Goal: Task Accomplishment & Management: Manage account settings

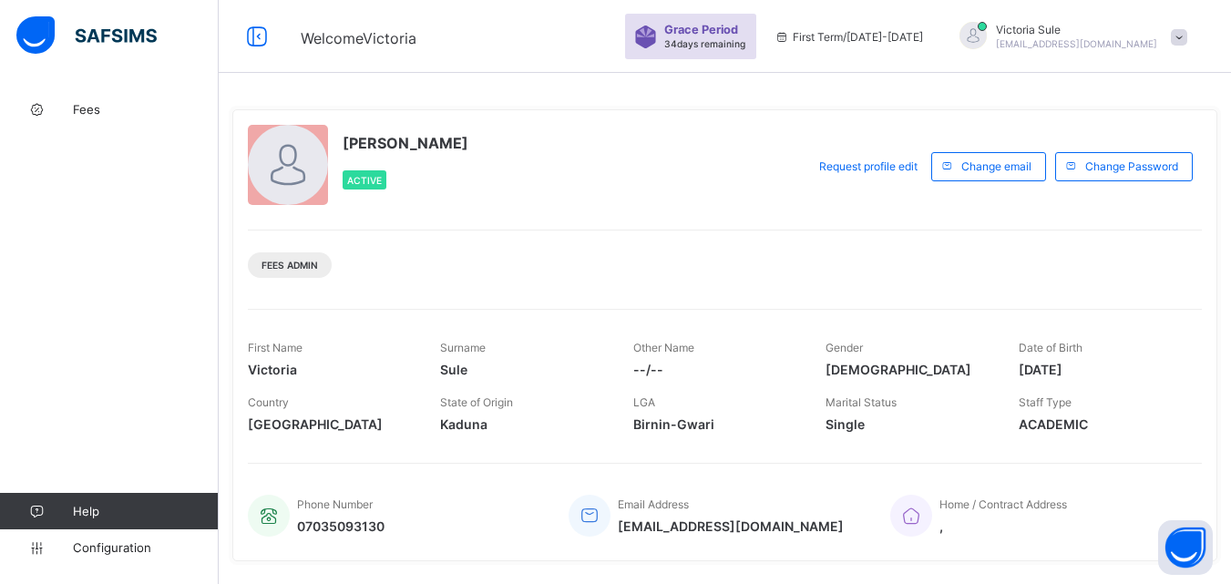
click at [542, 283] on div "Fees Admin" at bounding box center [725, 258] width 954 height 57
click at [82, 116] on span "Fees" at bounding box center [146, 109] width 146 height 15
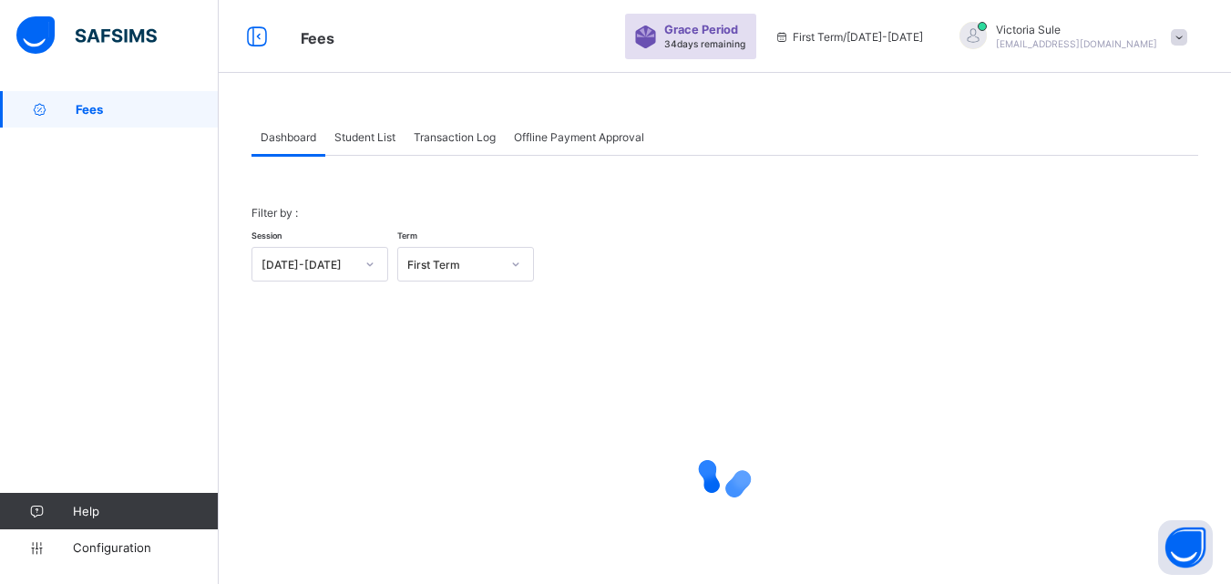
click at [367, 136] on span "Student List" at bounding box center [365, 137] width 61 height 14
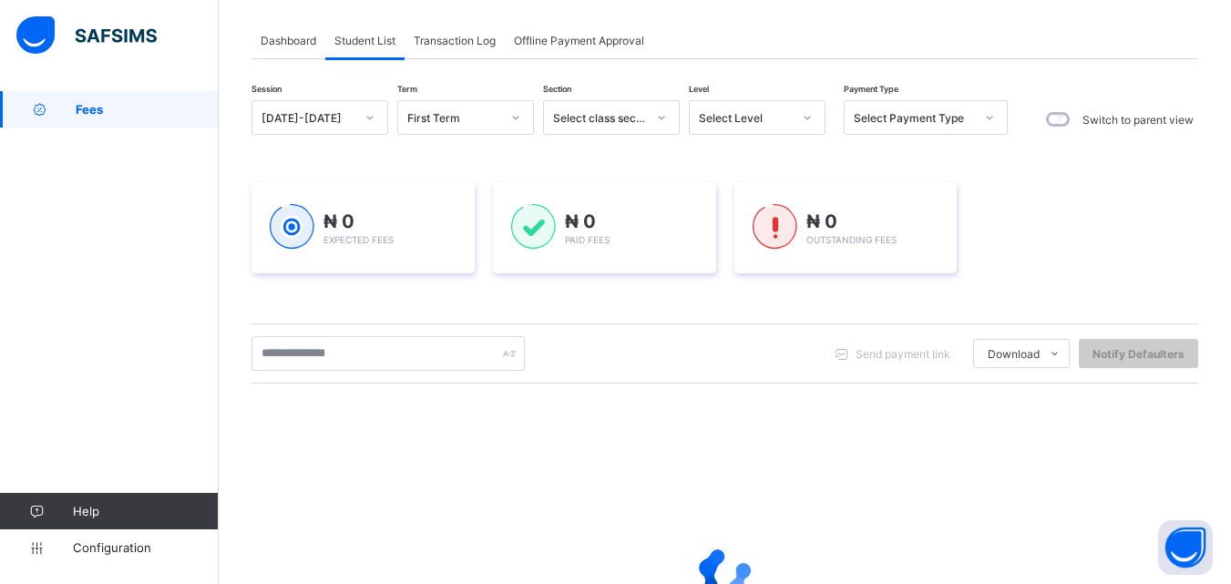
scroll to position [182, 0]
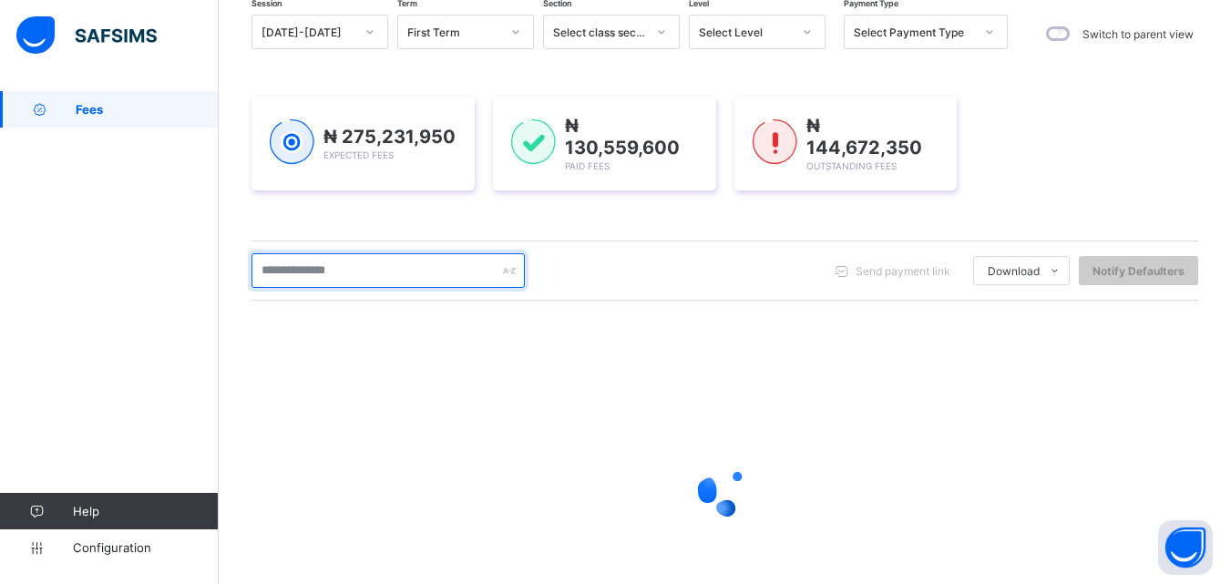
click at [350, 274] on input "text" at bounding box center [388, 270] width 273 height 35
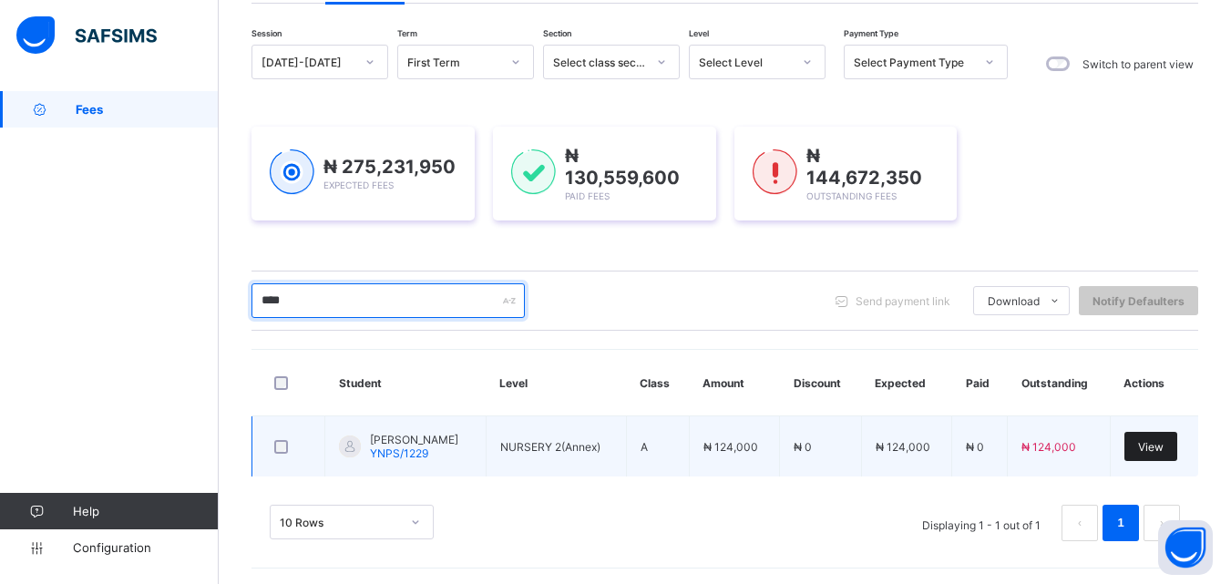
type input "****"
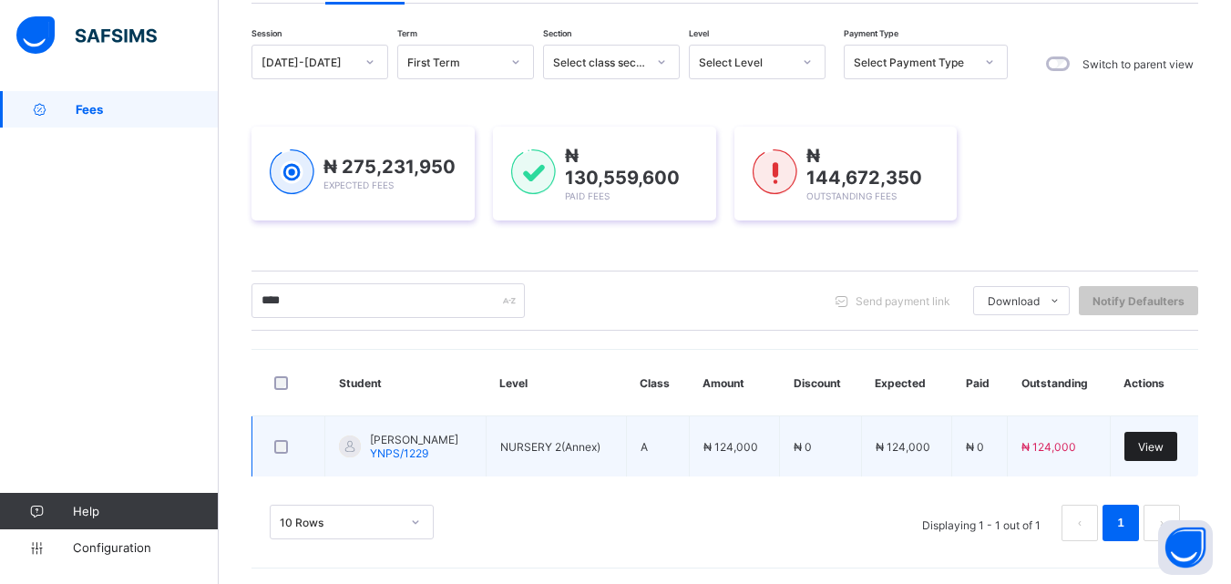
click at [1164, 442] on span "View" at bounding box center [1152, 447] width 26 height 14
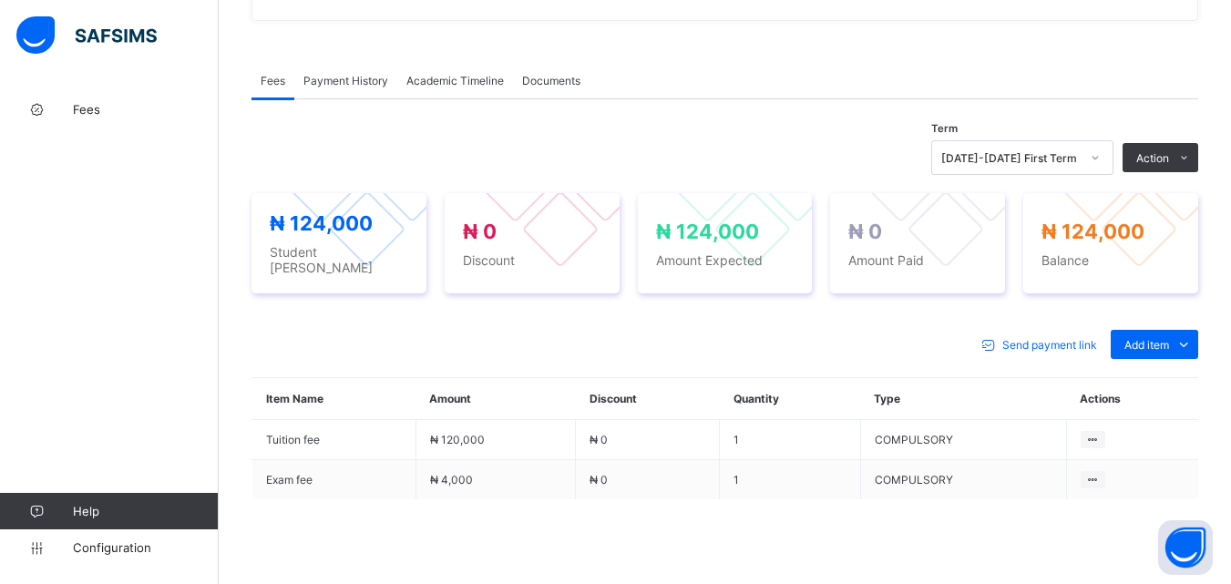
scroll to position [517, 0]
click at [1159, 339] on span "Add item" at bounding box center [1147, 344] width 45 height 14
click at [1165, 376] on div "Optional items" at bounding box center [1154, 385] width 73 height 18
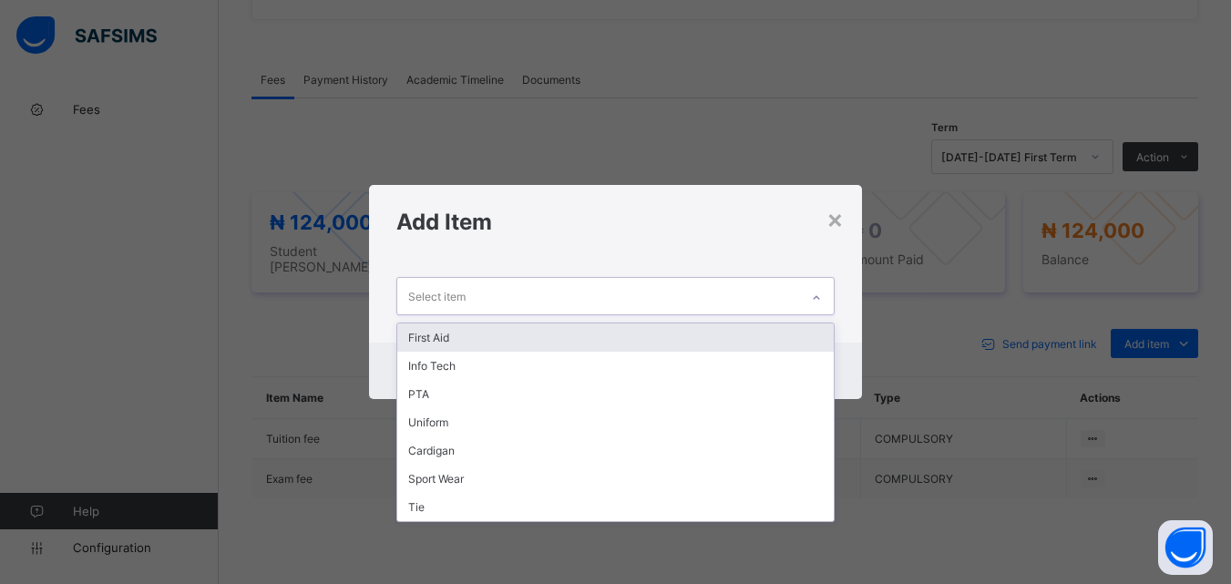
click at [814, 289] on div at bounding box center [816, 297] width 31 height 29
click at [784, 331] on div "First Aid" at bounding box center [615, 338] width 436 height 28
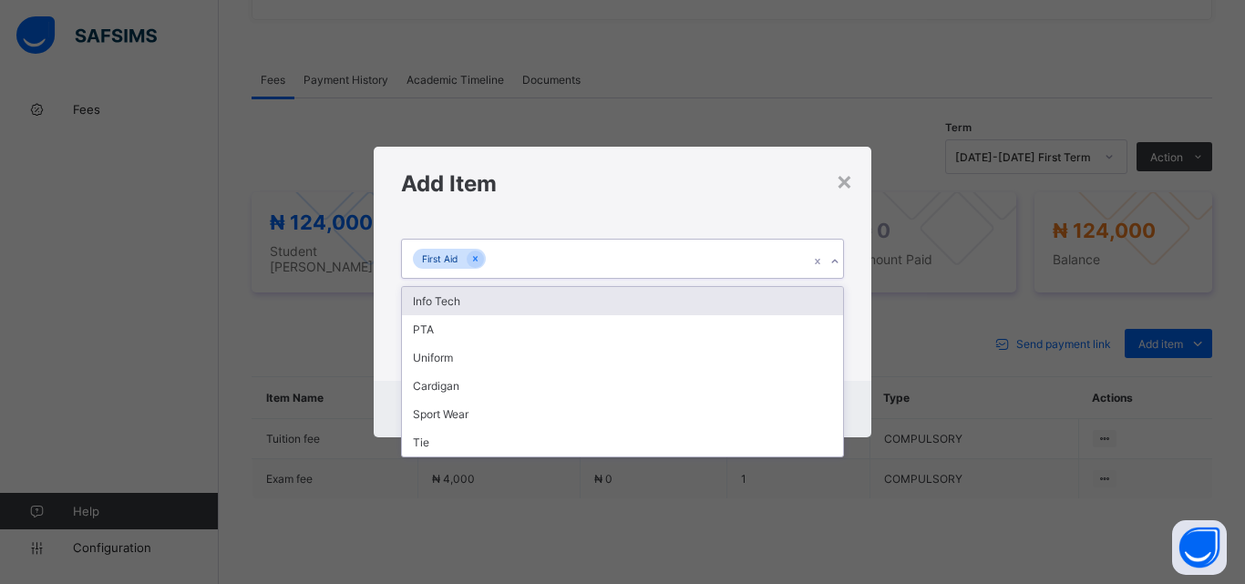
click at [691, 251] on div "First Aid" at bounding box center [605, 259] width 407 height 38
click at [682, 291] on div "Info Tech" at bounding box center [622, 301] width 441 height 28
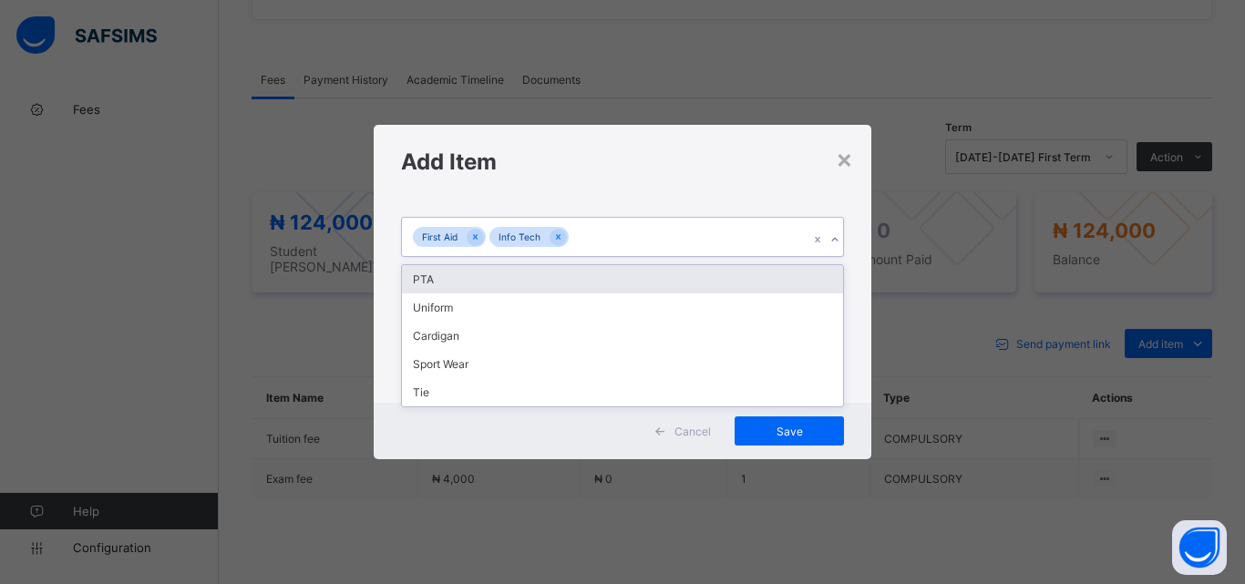
click at [687, 238] on div "First Aid Info Tech" at bounding box center [605, 237] width 407 height 38
click at [685, 273] on div "PTA" at bounding box center [622, 279] width 441 height 28
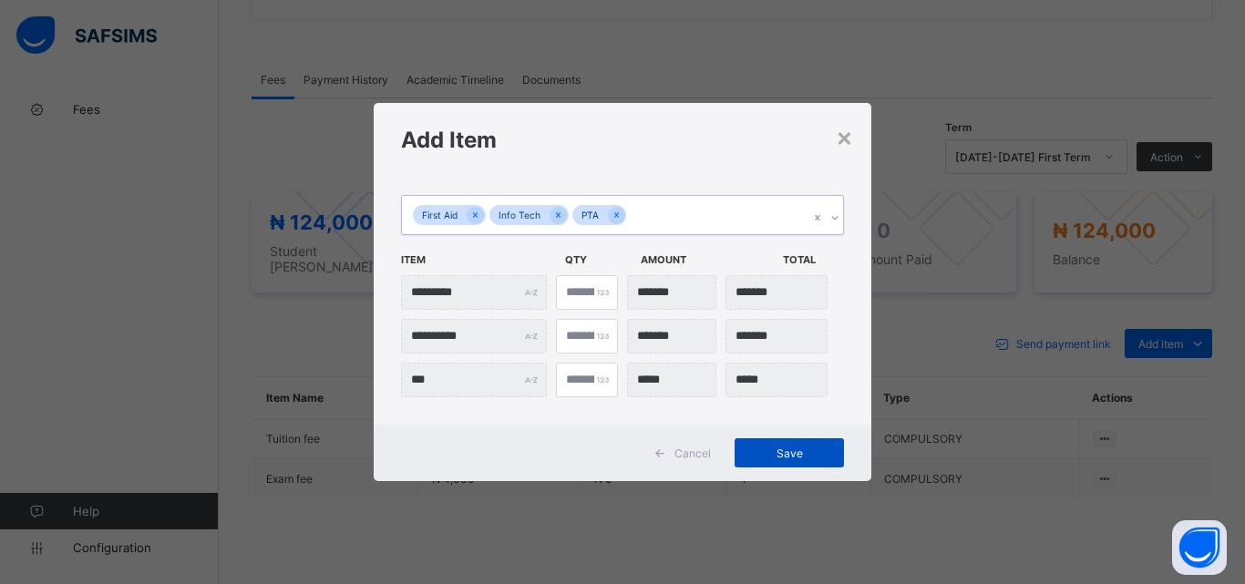
click at [776, 456] on span "Save" at bounding box center [789, 454] width 82 height 14
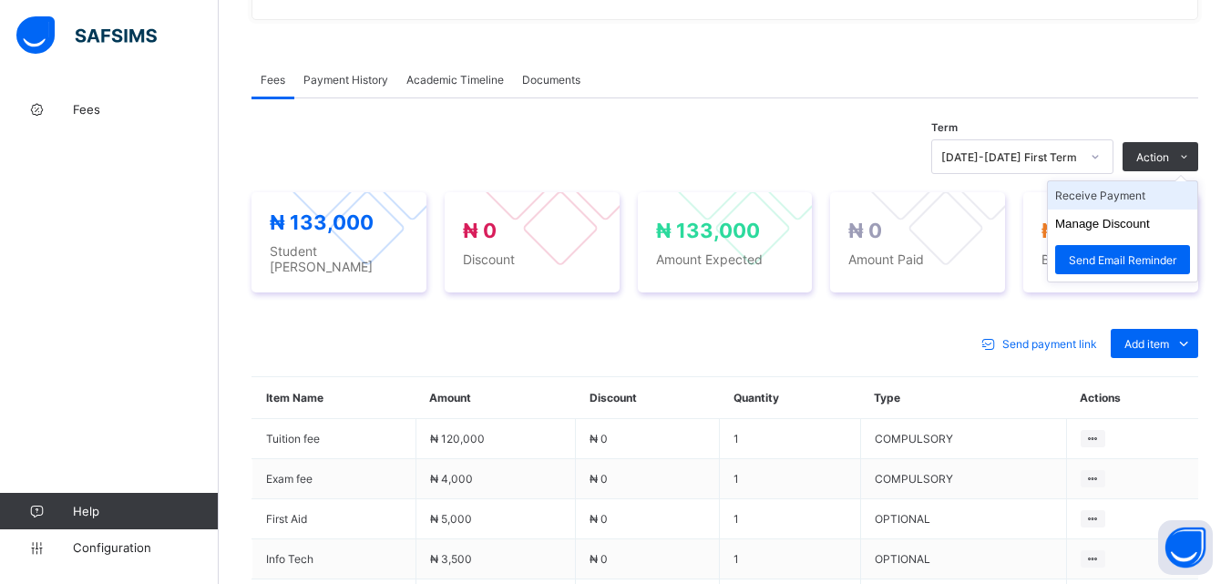
click at [1128, 204] on li "Receive Payment" at bounding box center [1122, 195] width 149 height 28
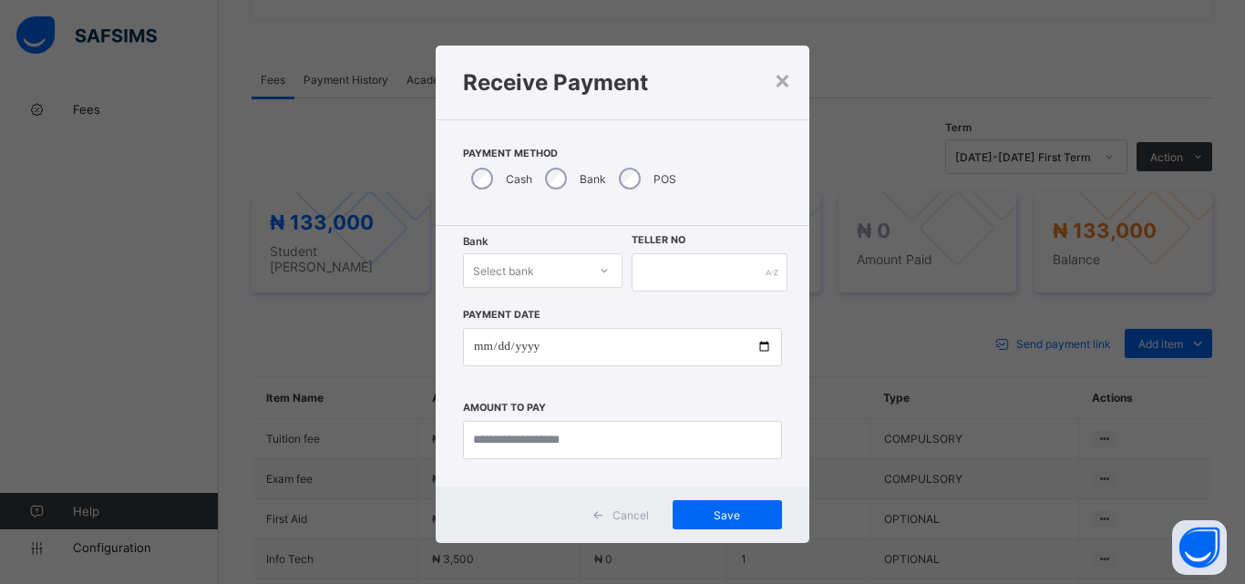
click at [572, 267] on div "Select bank" at bounding box center [525, 271] width 123 height 26
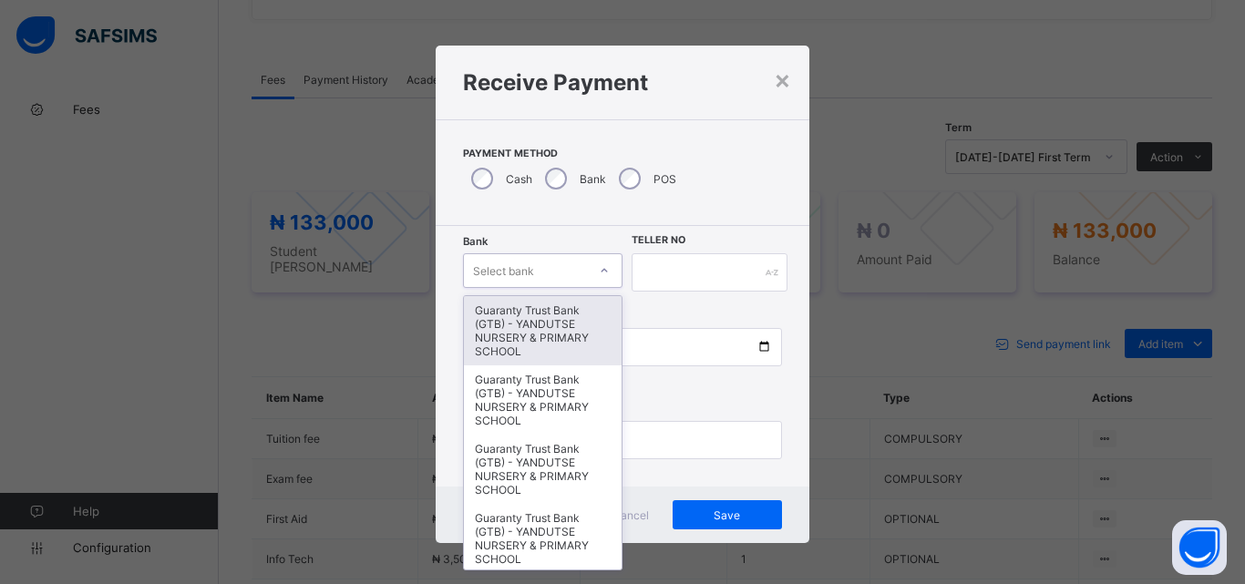
click at [573, 349] on div "Guaranty Trust Bank (GTB) - YANDUTSE NURSERY & PRIMARY SCHOOL" at bounding box center [543, 330] width 158 height 69
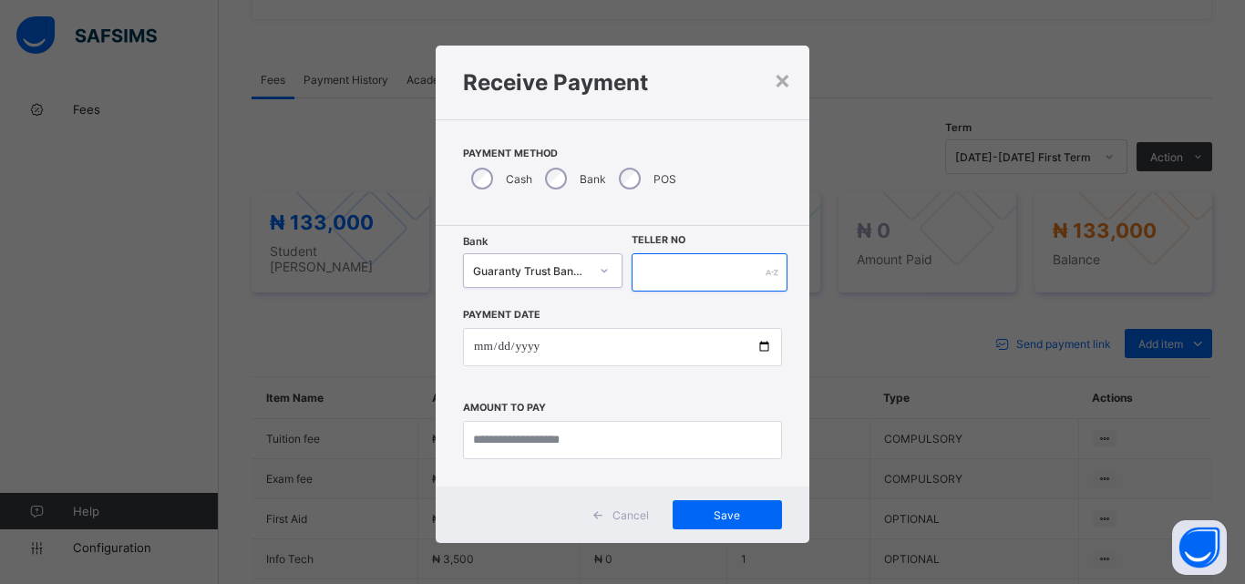
click at [677, 265] on input "text" at bounding box center [710, 272] width 156 height 38
type input "**********"
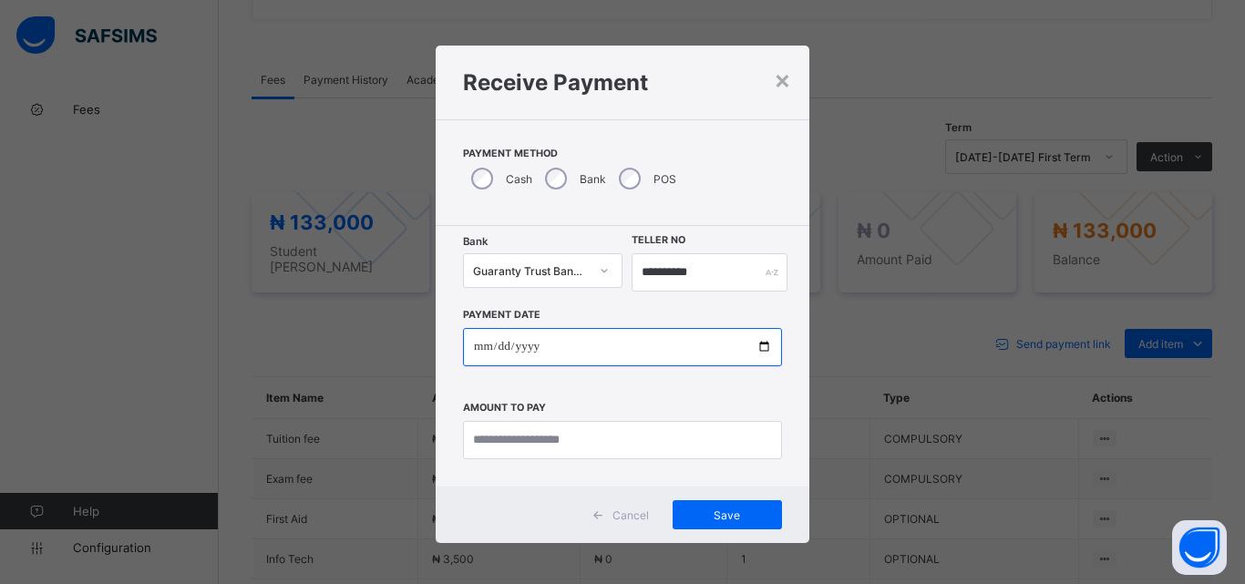
click at [761, 344] on input "date" at bounding box center [622, 347] width 319 height 38
type input "**********"
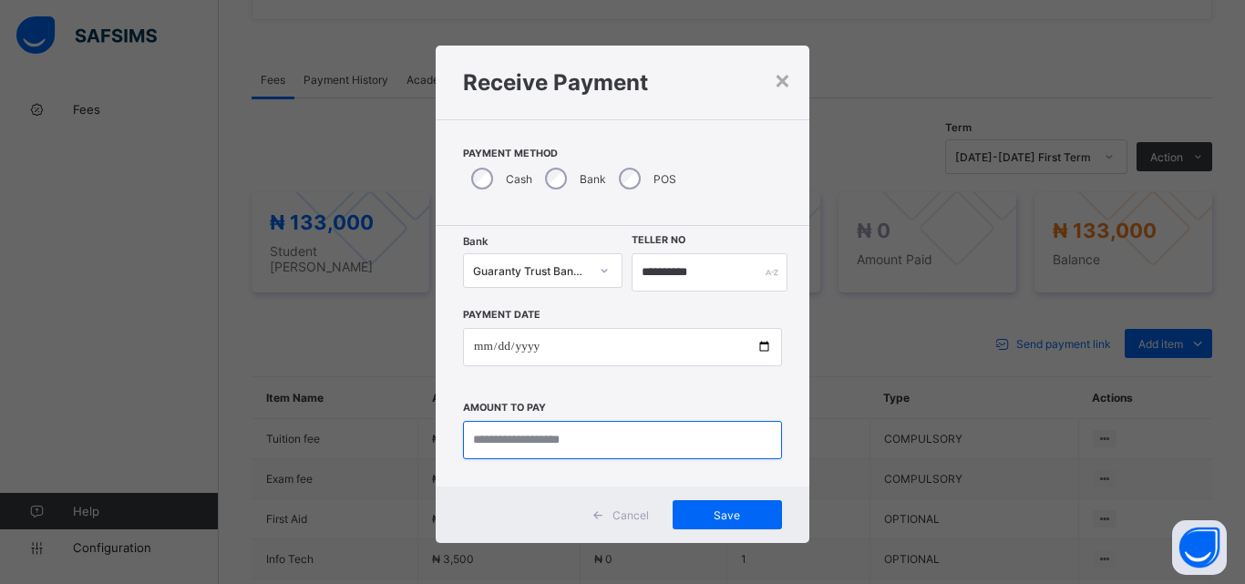
click at [520, 442] on input "currency" at bounding box center [622, 440] width 319 height 38
type input "*********"
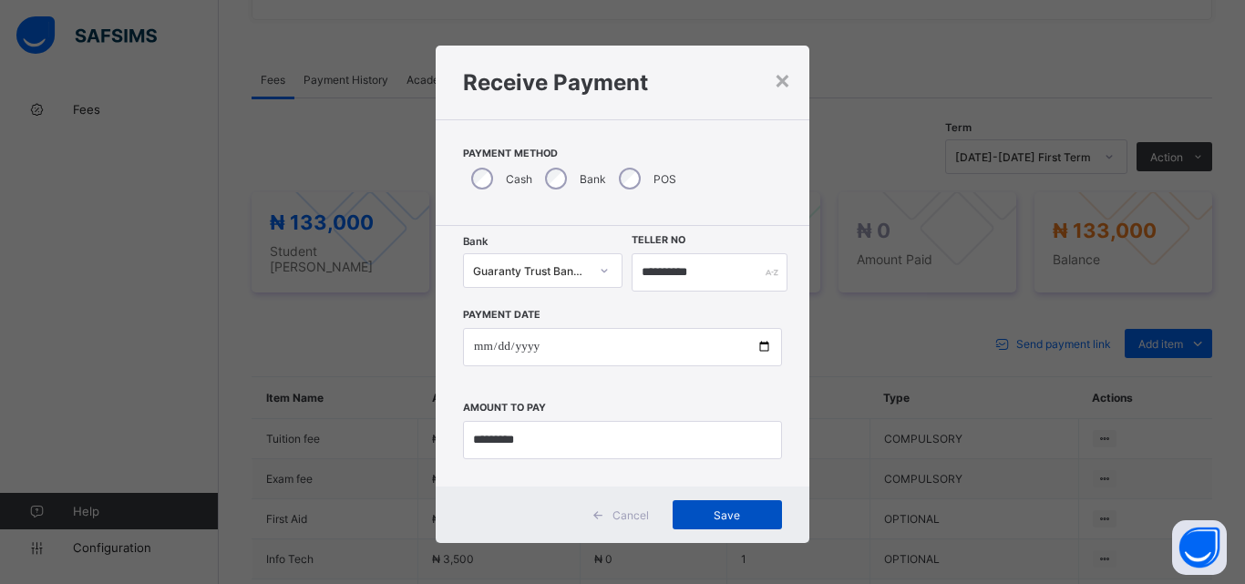
click at [695, 510] on span "Save" at bounding box center [727, 516] width 82 height 14
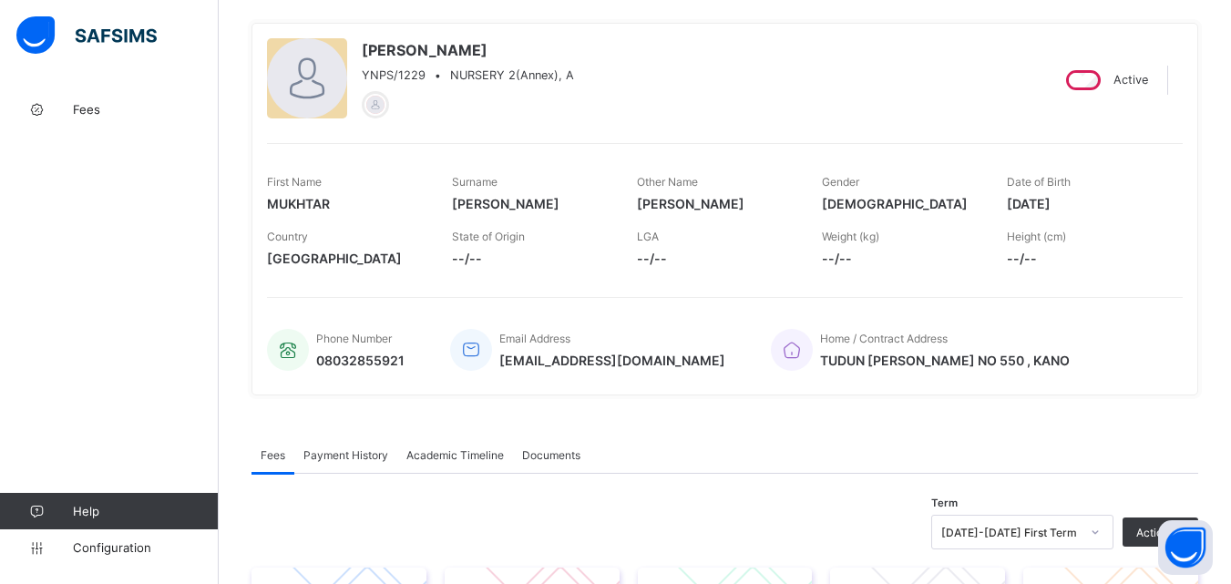
scroll to position [61, 0]
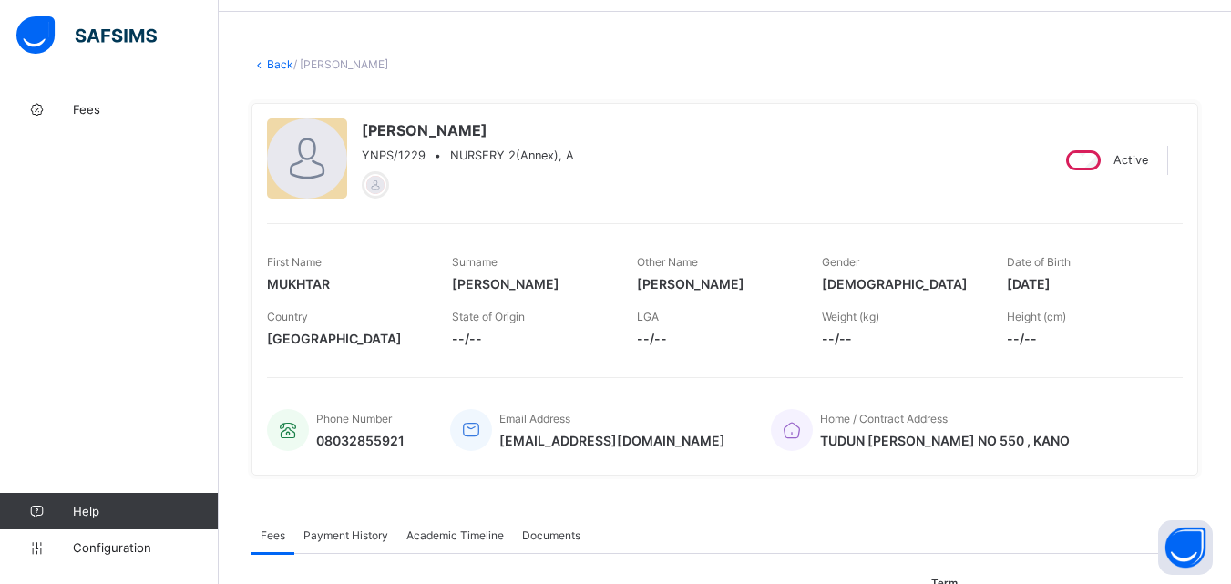
click at [281, 67] on link "Back" at bounding box center [280, 64] width 26 height 14
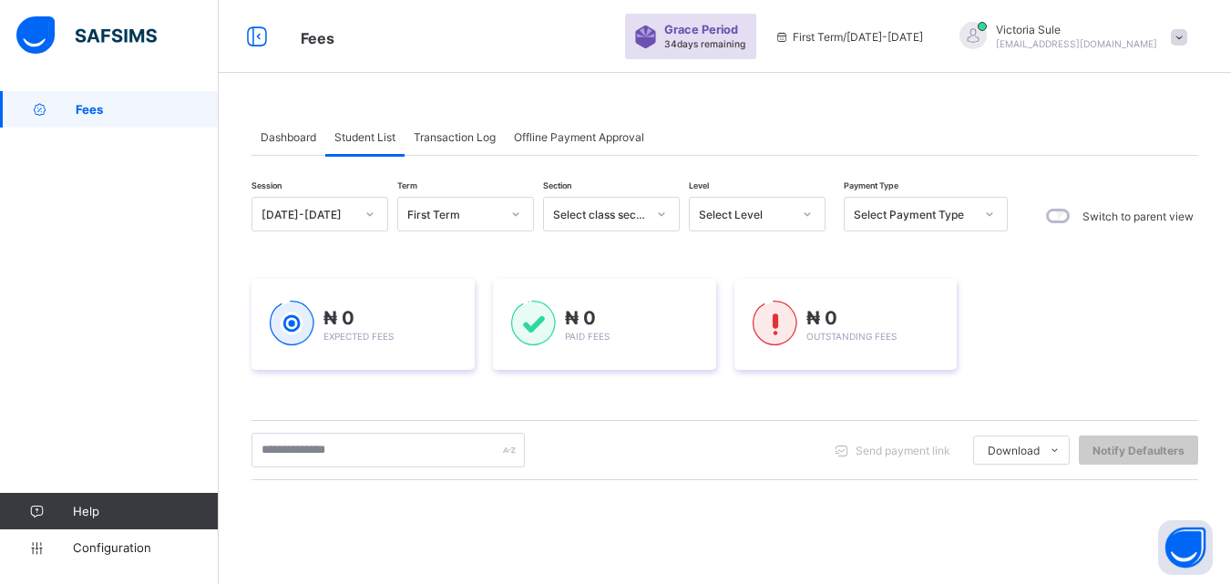
click at [321, 431] on div "Send payment link Download Students Payment Students Payment Status Student Ite…" at bounding box center [725, 450] width 947 height 60
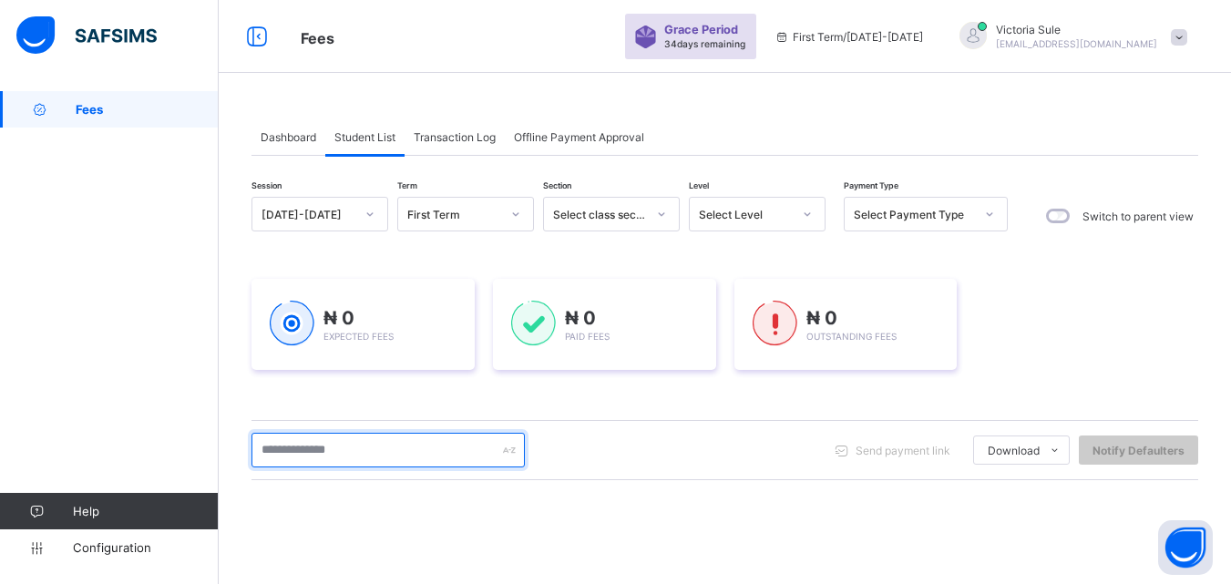
click at [320, 438] on input "text" at bounding box center [388, 450] width 273 height 35
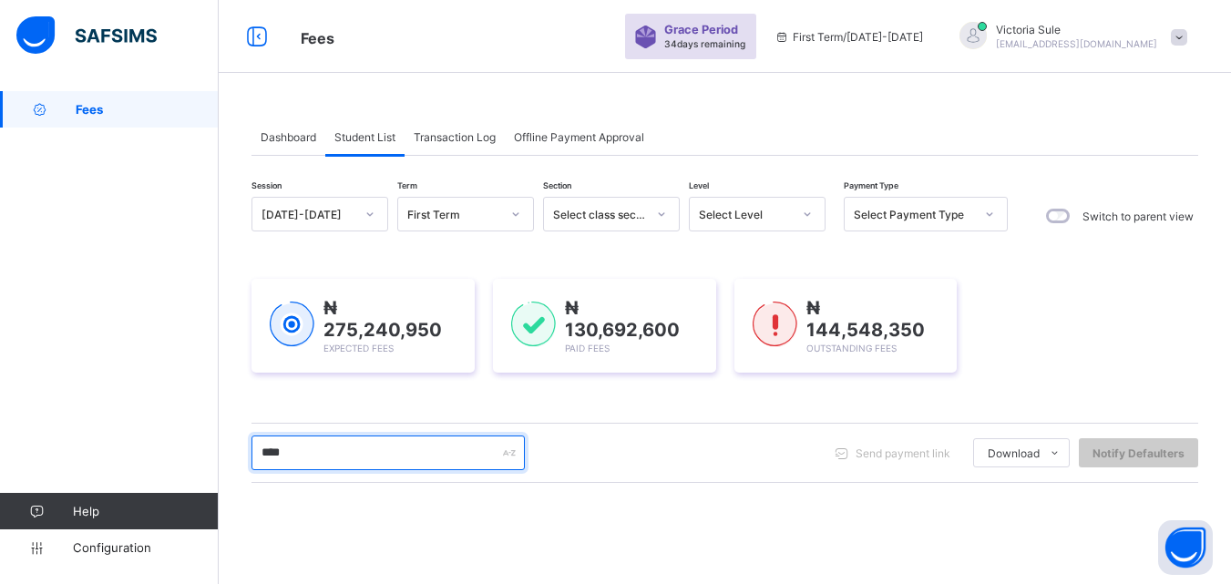
type input "****"
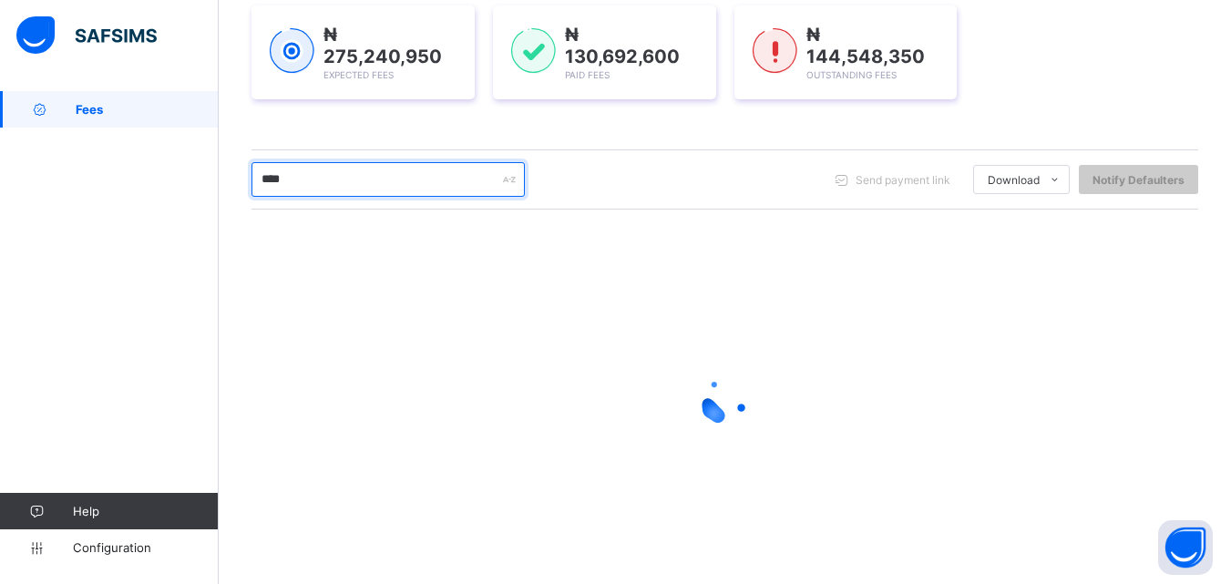
scroll to position [152, 0]
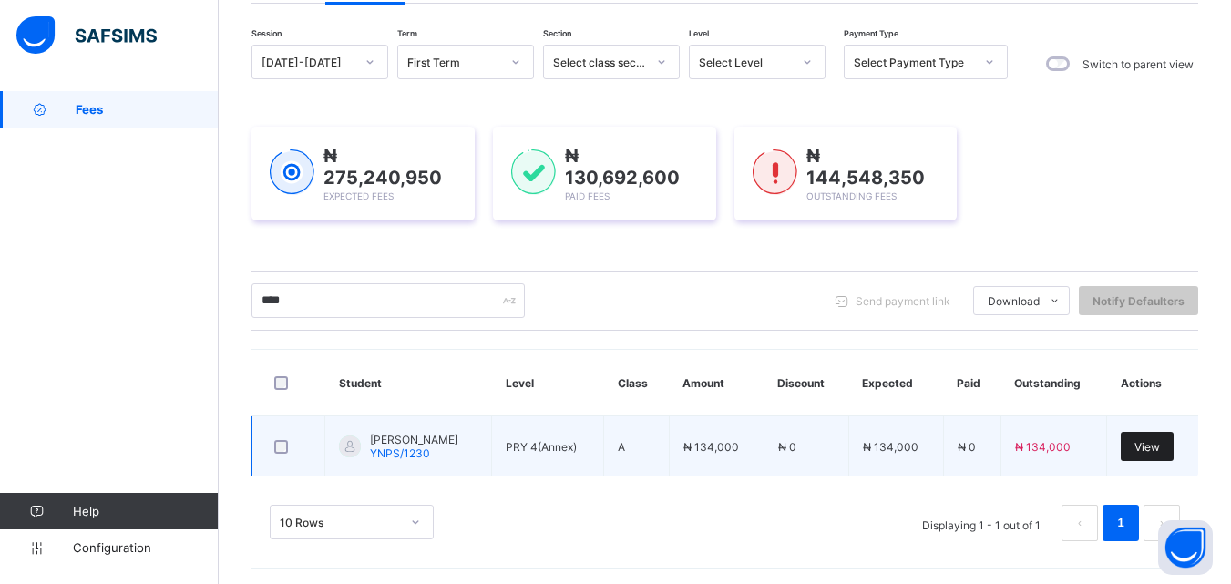
click at [1160, 444] on span "View" at bounding box center [1148, 447] width 26 height 14
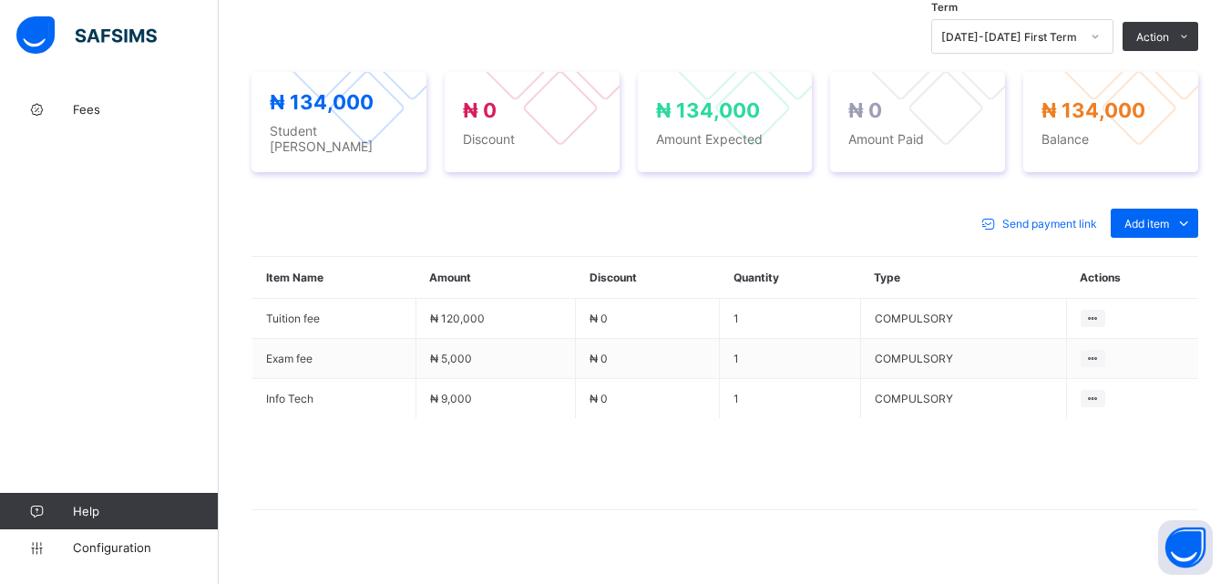
scroll to position [638, 0]
click at [1140, 216] on span "Add item" at bounding box center [1147, 223] width 45 height 14
click at [1156, 254] on div "Optional items" at bounding box center [1154, 263] width 73 height 18
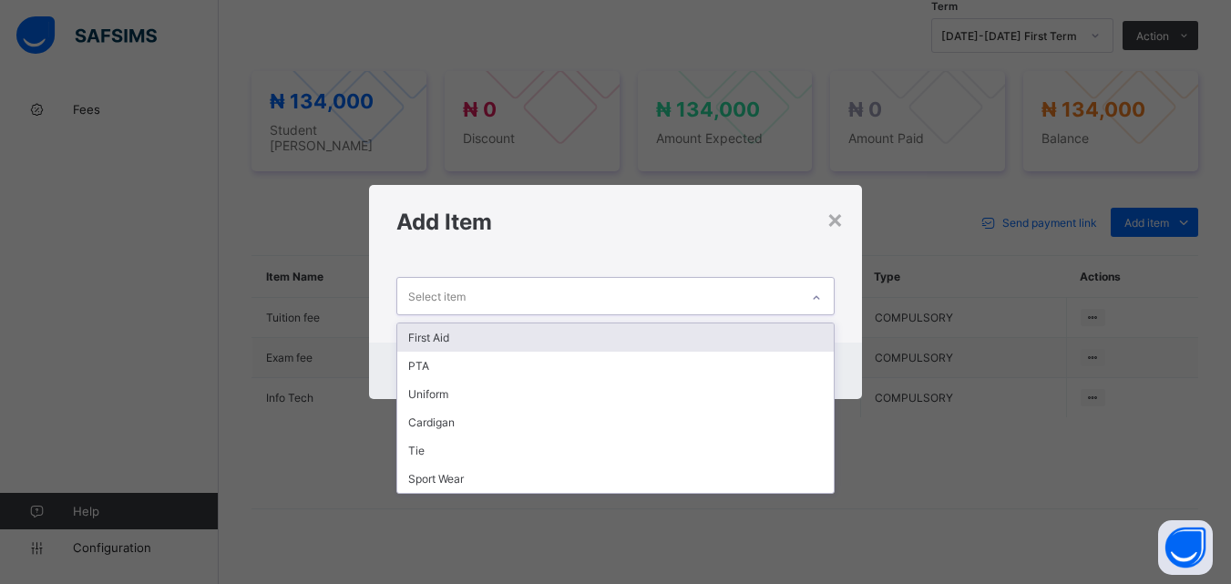
click at [813, 291] on div at bounding box center [816, 297] width 31 height 29
click at [774, 327] on div "First Aid" at bounding box center [615, 338] width 436 height 28
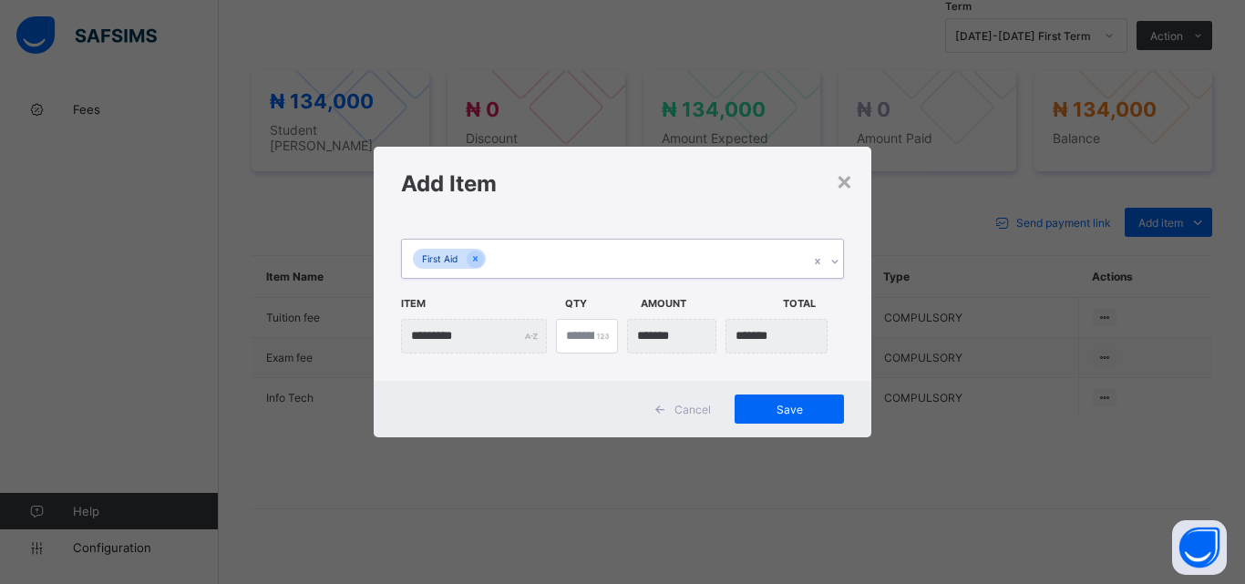
click at [732, 258] on div "First Aid" at bounding box center [605, 259] width 407 height 38
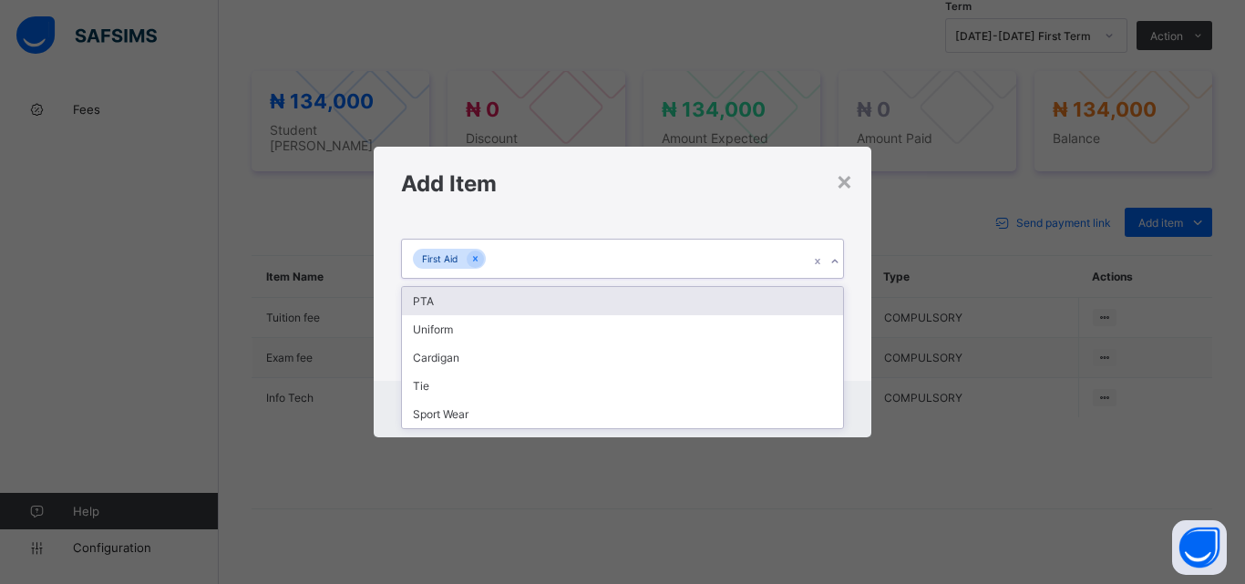
click at [721, 299] on div "PTA" at bounding box center [622, 301] width 441 height 28
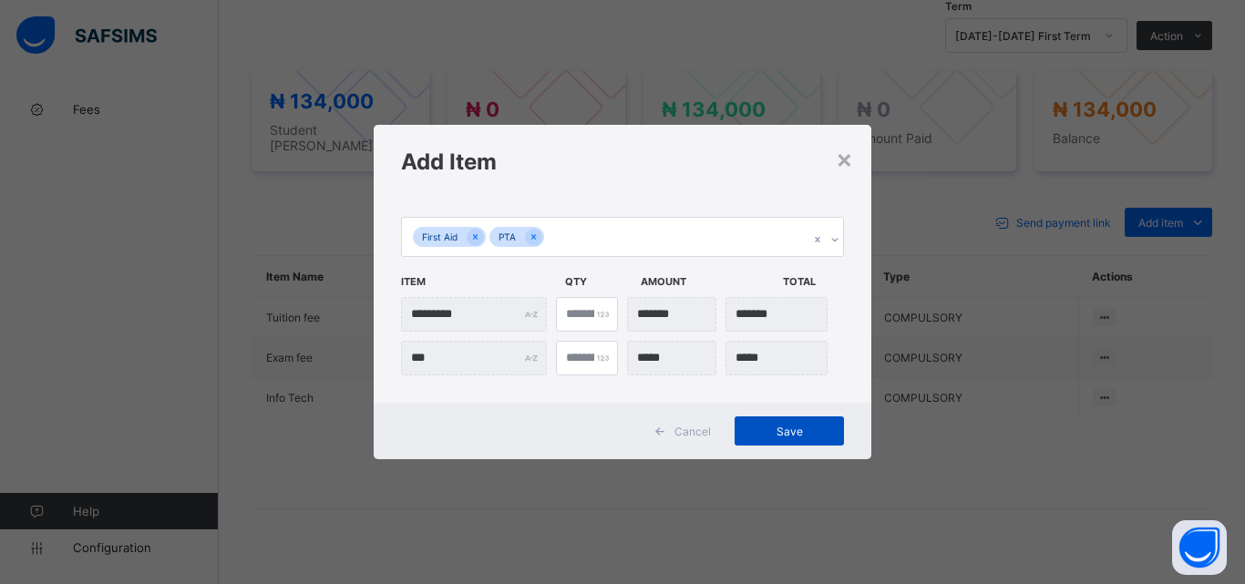
click at [764, 438] on span "Save" at bounding box center [789, 432] width 82 height 14
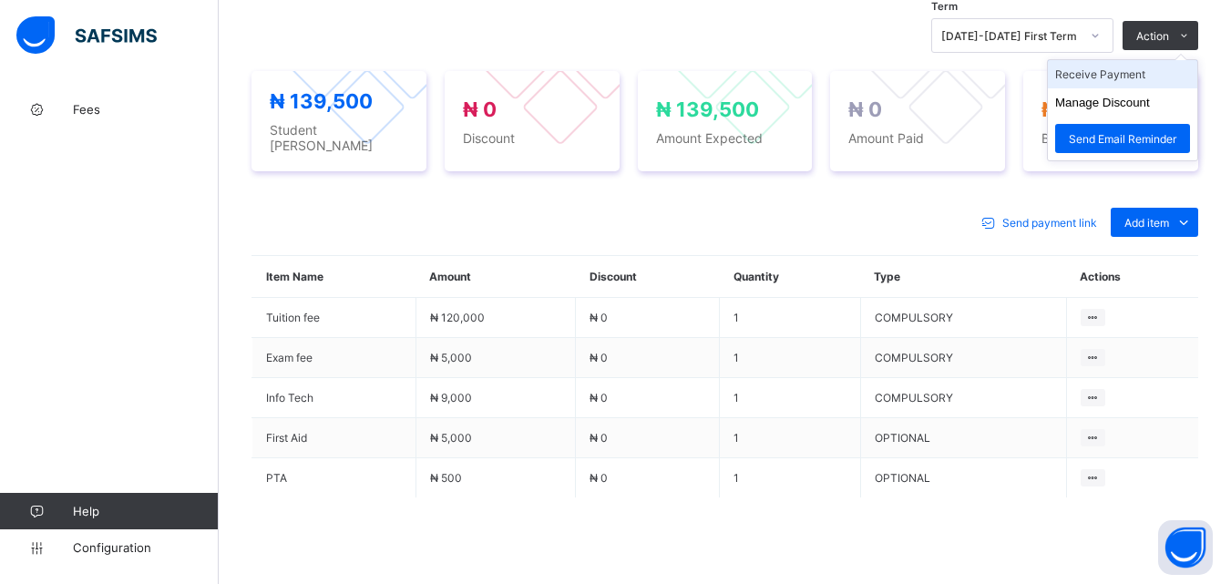
click at [1114, 72] on li "Receive Payment" at bounding box center [1122, 74] width 149 height 28
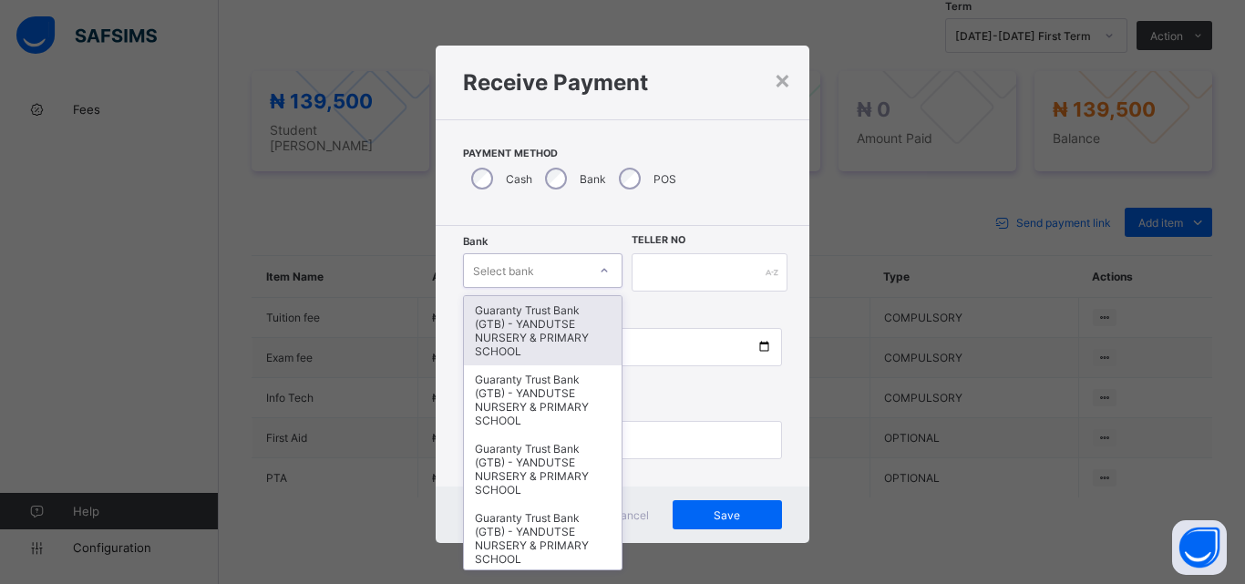
click at [590, 266] on div at bounding box center [604, 270] width 31 height 29
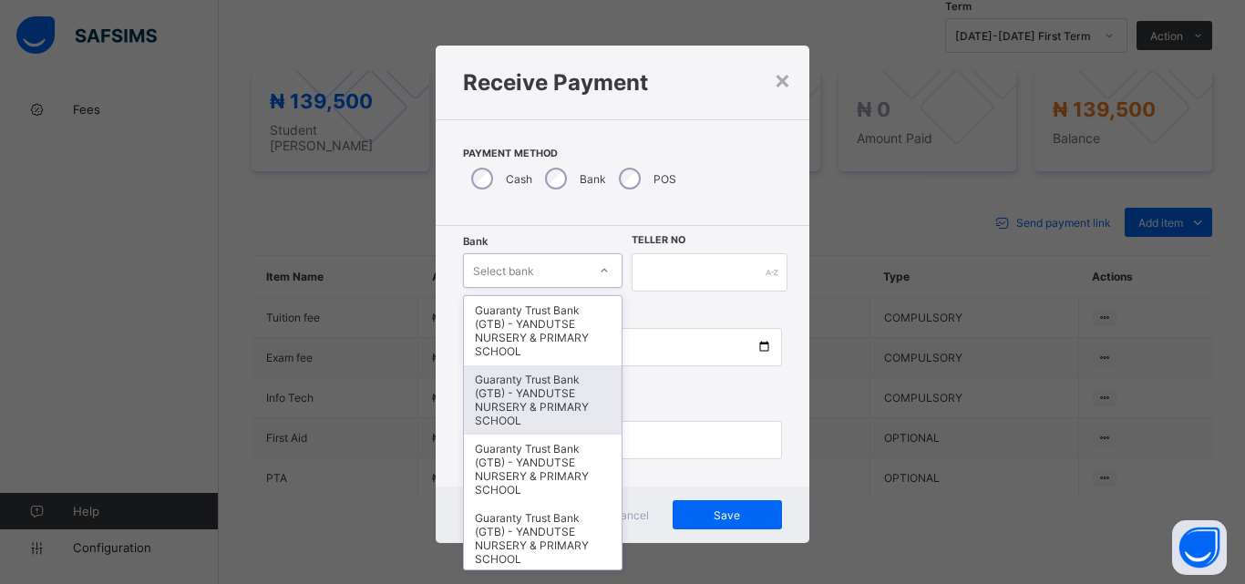
click at [541, 401] on div "Guaranty Trust Bank (GTB) - YANDUTSE NURSERY & PRIMARY SCHOOL" at bounding box center [543, 400] width 158 height 69
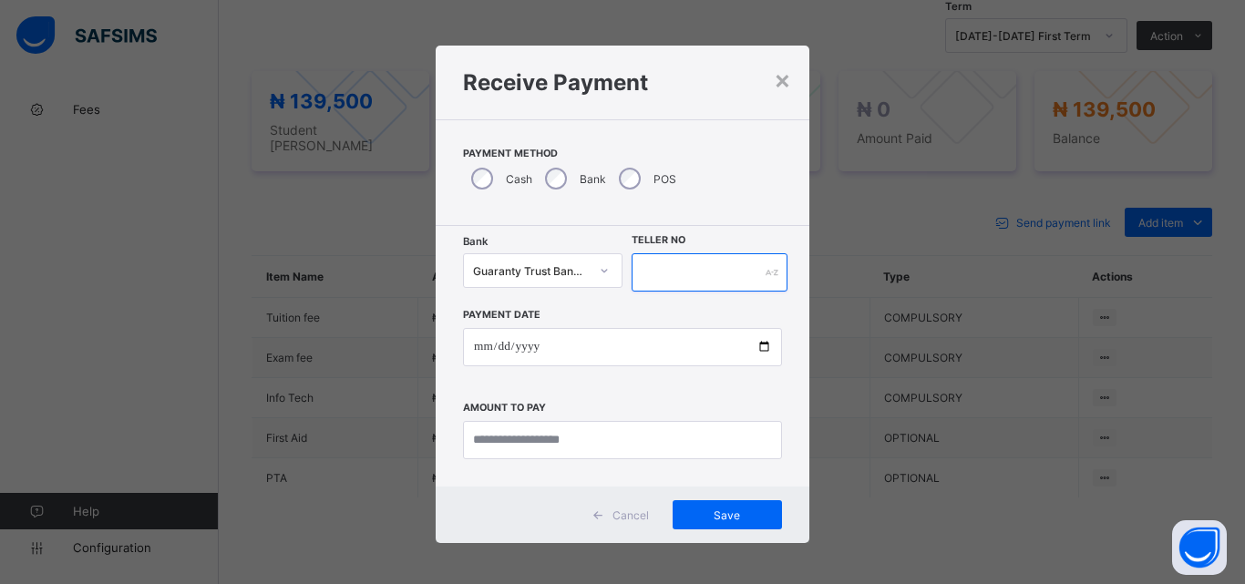
click at [685, 274] on input "text" at bounding box center [710, 272] width 156 height 38
type input "**********"
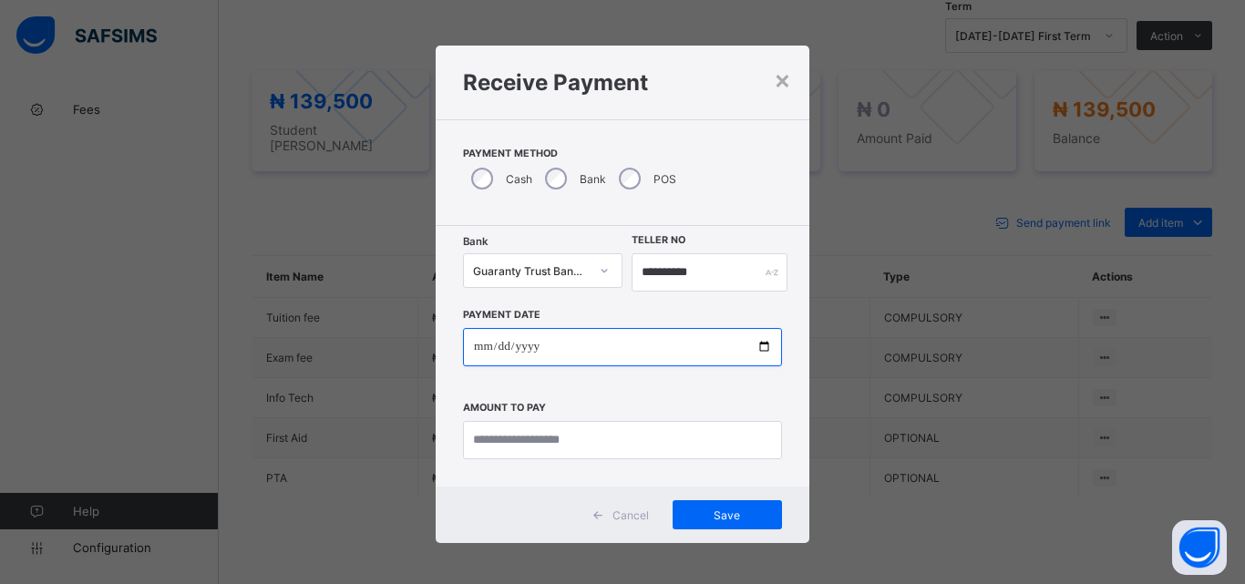
click at [763, 342] on input "date" at bounding box center [622, 347] width 319 height 38
type input "**********"
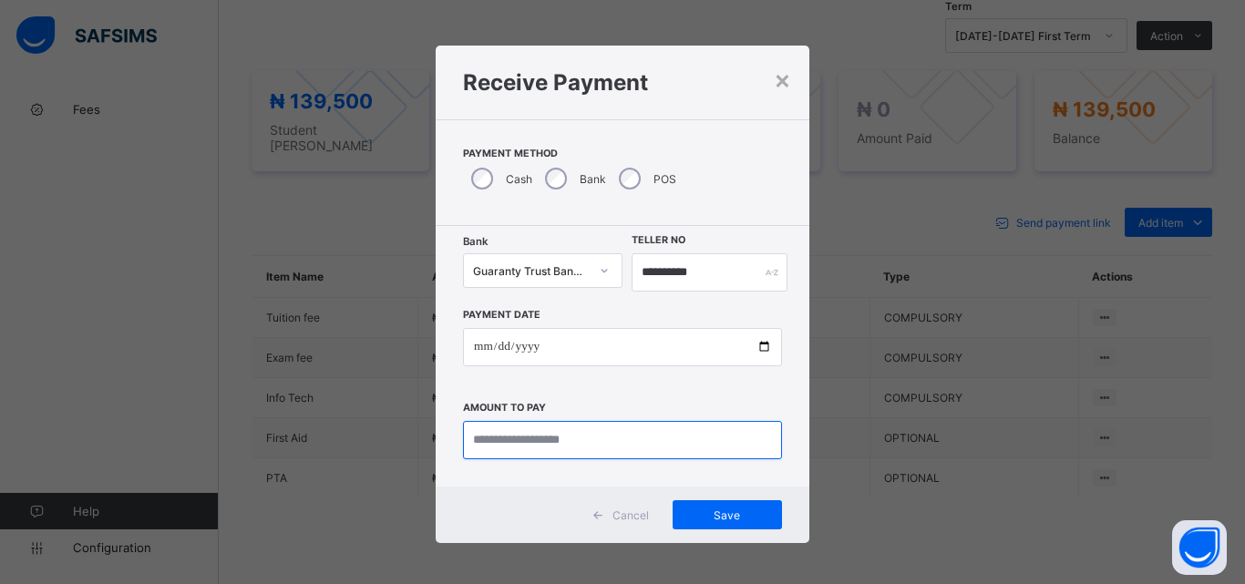
click at [512, 429] on input "currency" at bounding box center [622, 440] width 319 height 38
type input "*********"
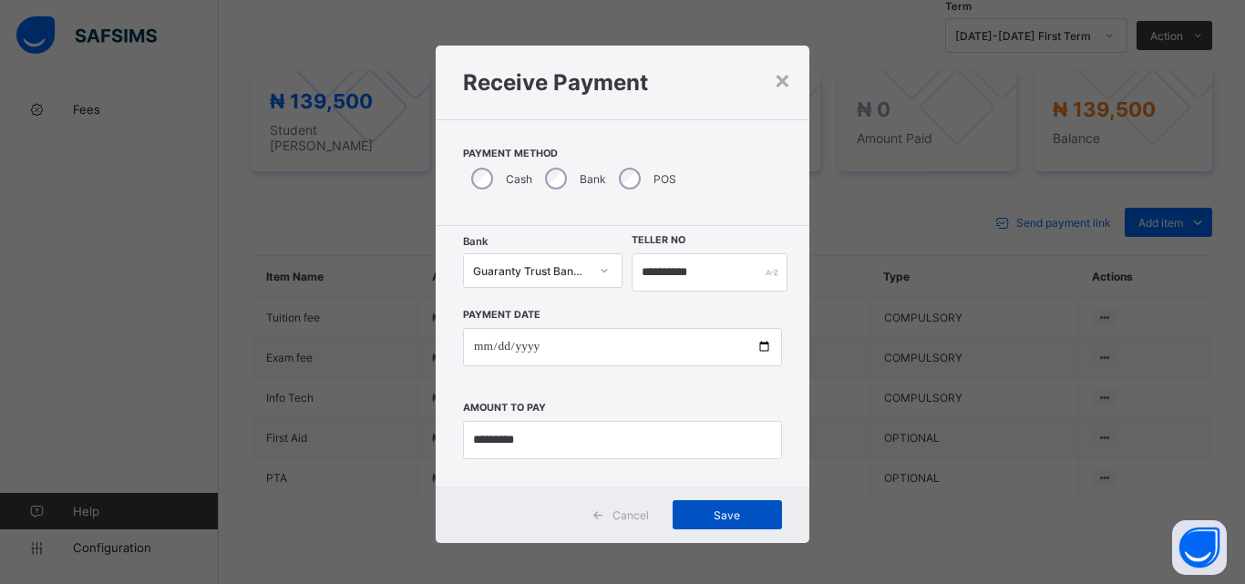
click at [739, 521] on span "Save" at bounding box center [727, 516] width 82 height 14
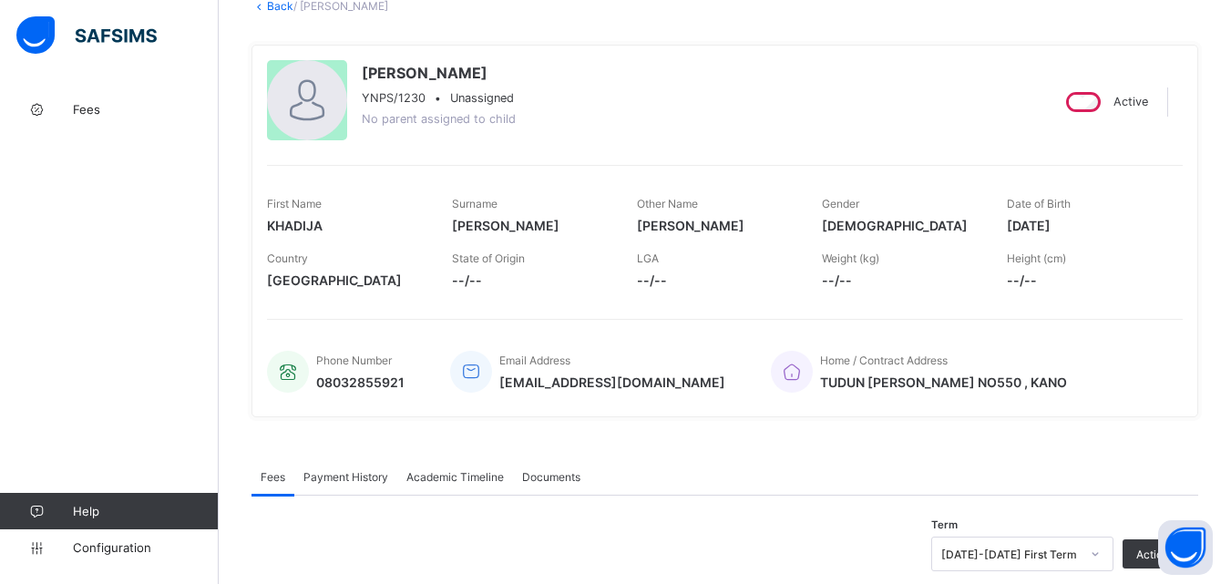
scroll to position [91, 0]
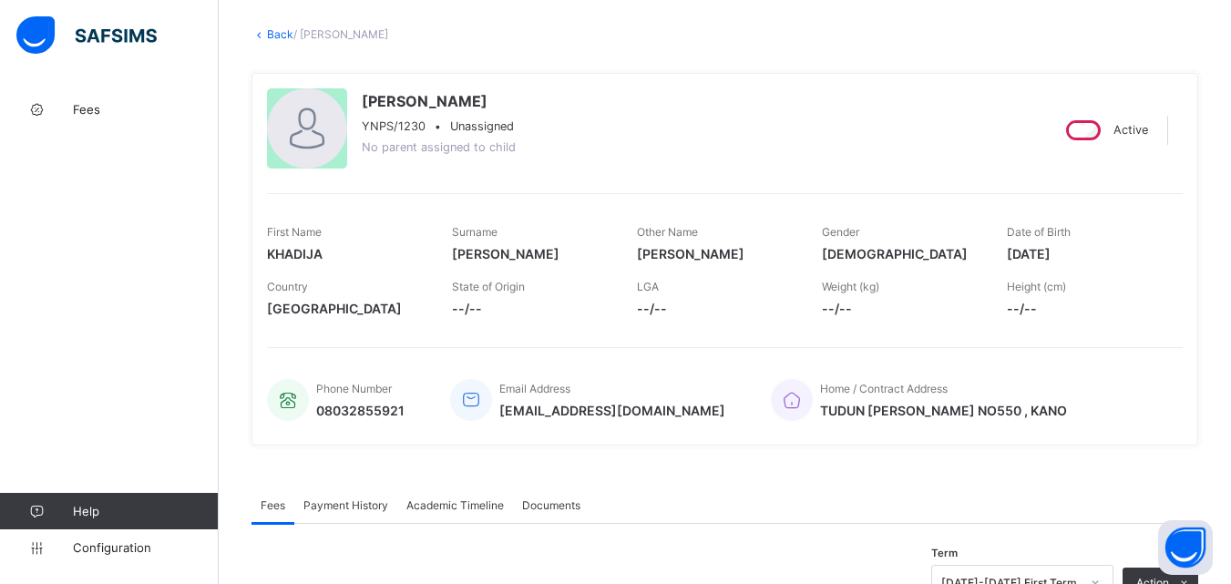
click at [277, 34] on link "Back" at bounding box center [280, 34] width 26 height 14
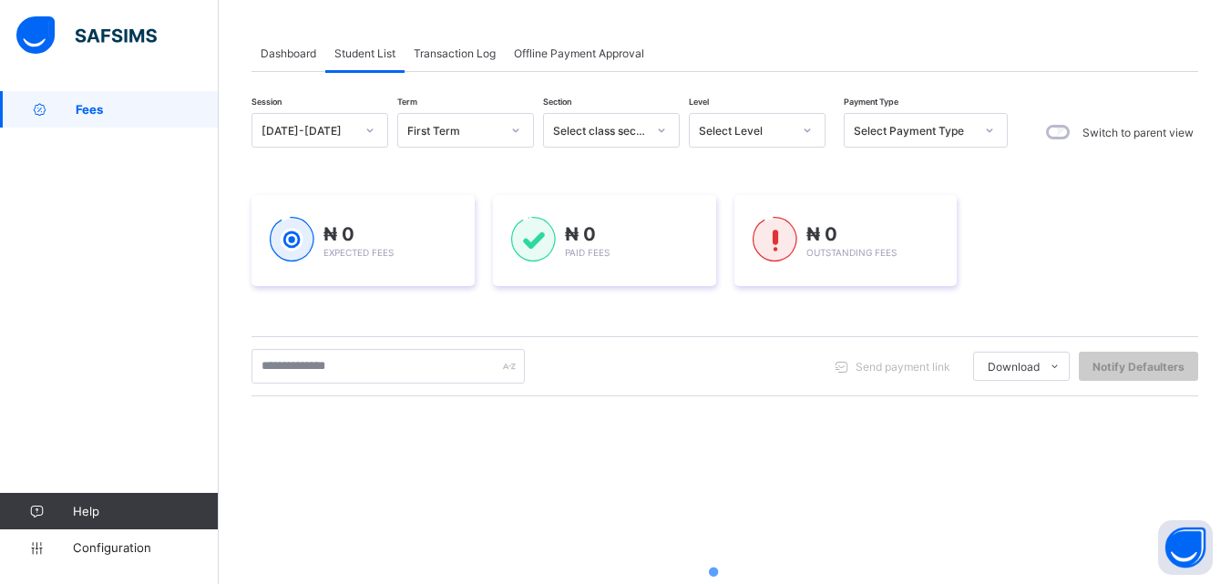
scroll to position [182, 0]
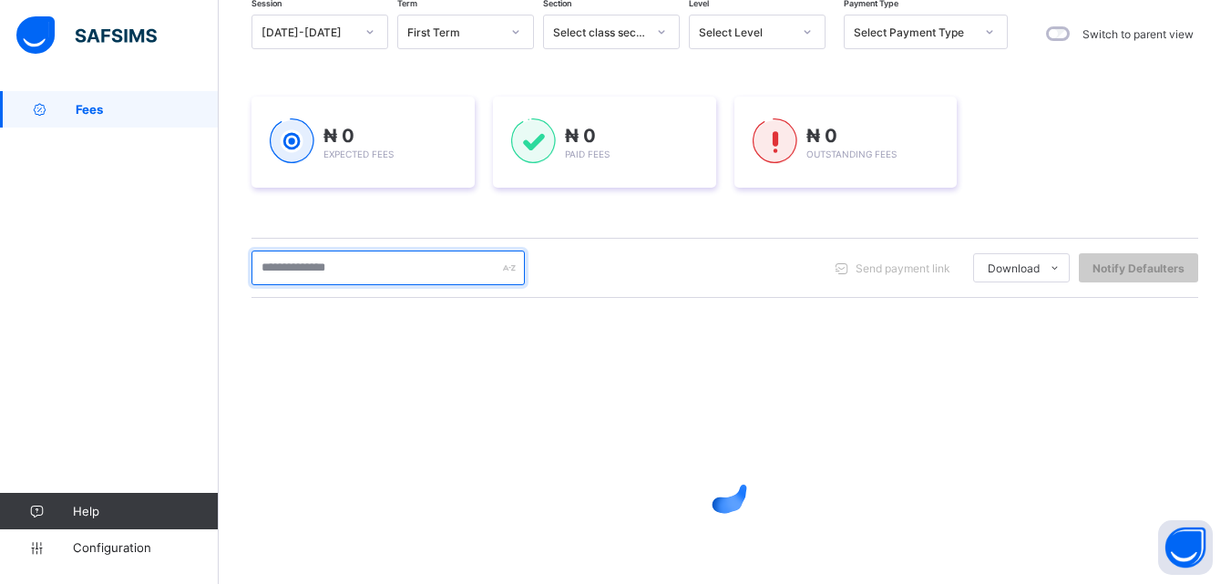
click at [342, 280] on input "text" at bounding box center [388, 268] width 273 height 35
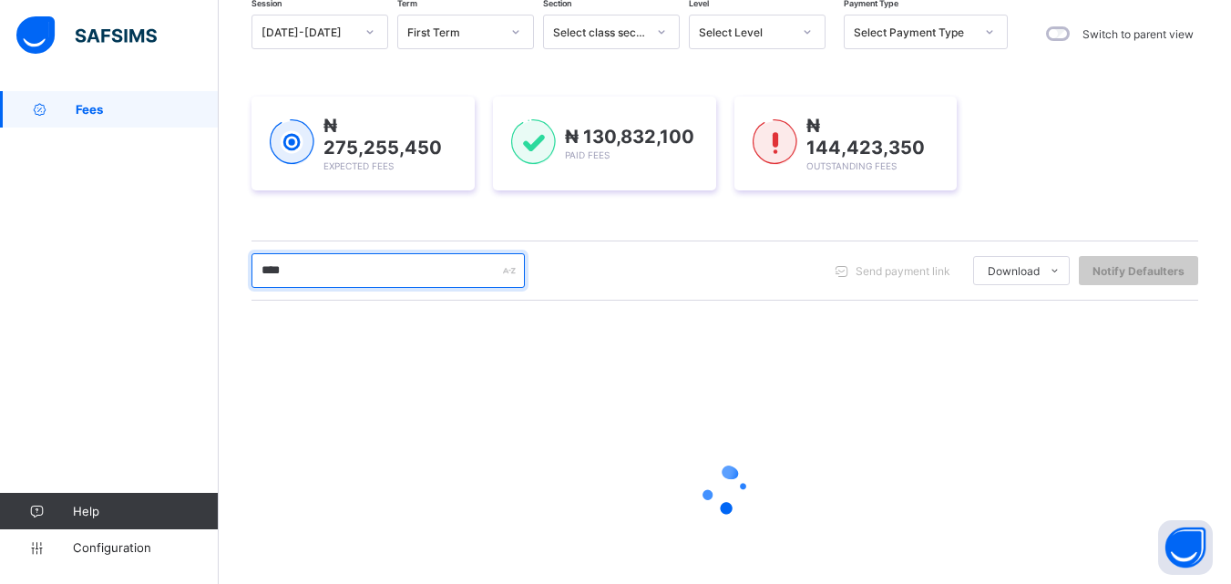
scroll to position [152, 0]
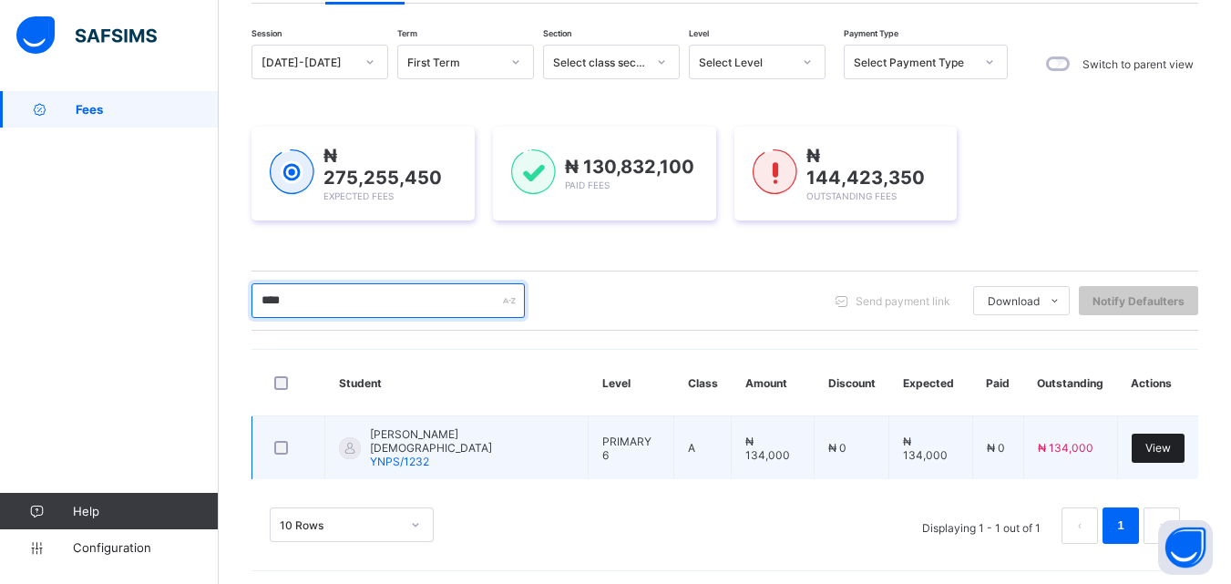
type input "****"
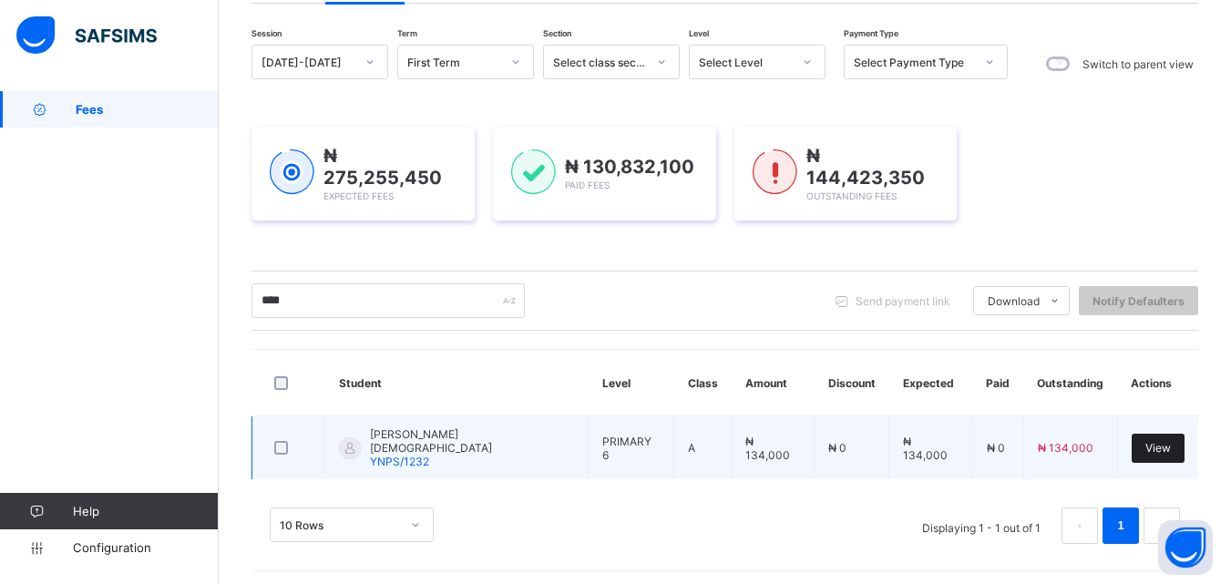
click at [1170, 454] on div "View" at bounding box center [1158, 448] width 53 height 29
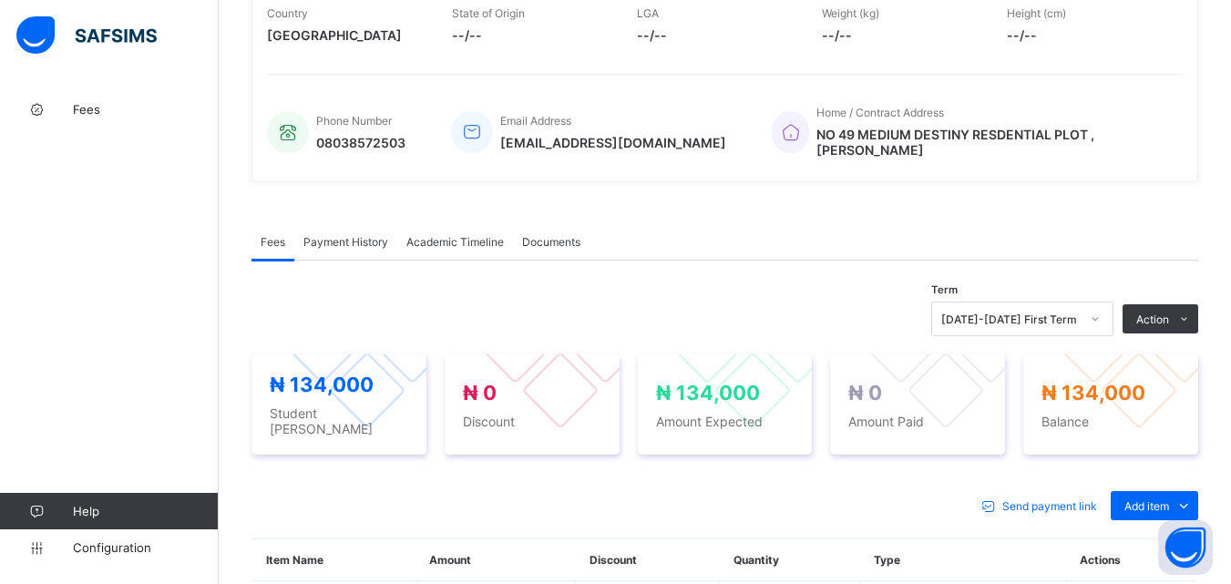
scroll to position [456, 0]
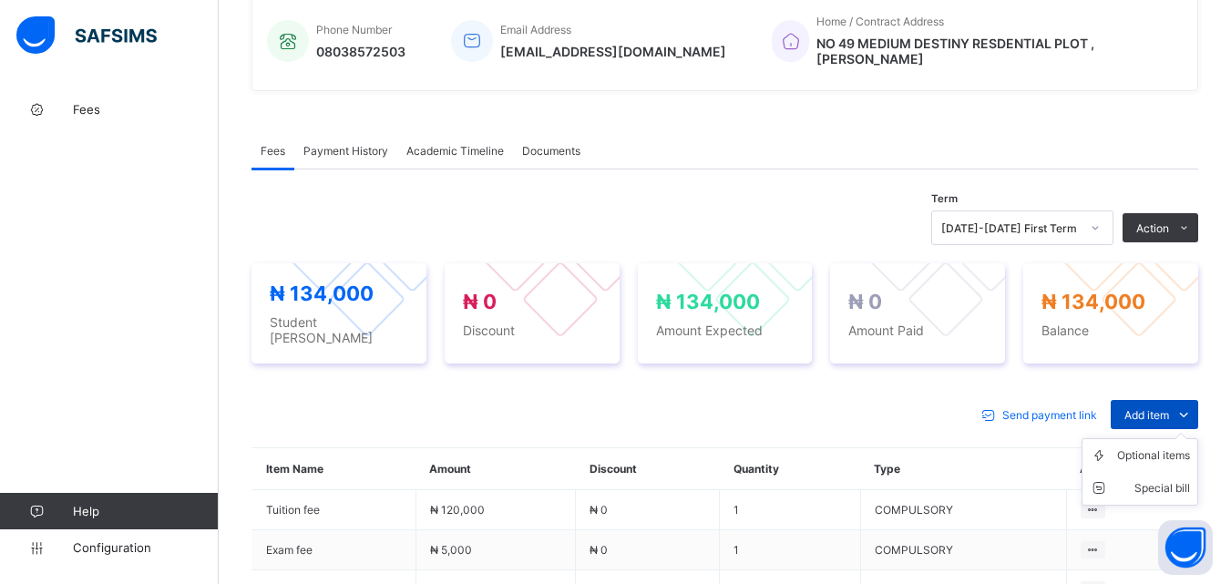
click at [1137, 408] on span "Add item" at bounding box center [1147, 415] width 45 height 14
click at [1135, 447] on div "Optional items" at bounding box center [1154, 456] width 73 height 18
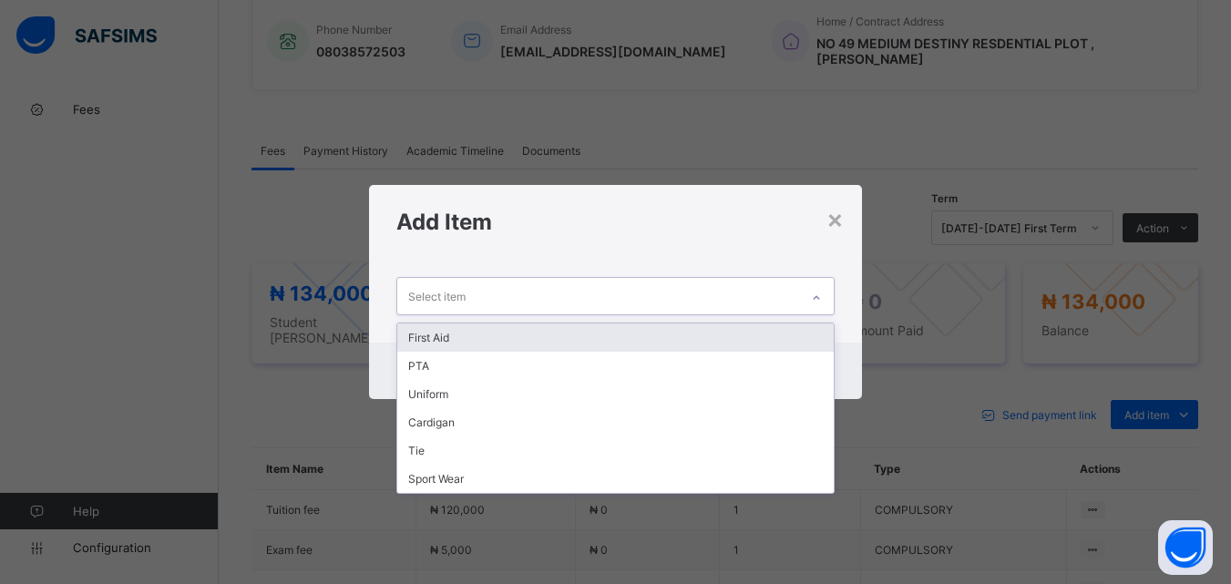
click at [792, 299] on div "Select item" at bounding box center [597, 296] width 401 height 36
click at [766, 336] on div "First Aid" at bounding box center [615, 338] width 436 height 28
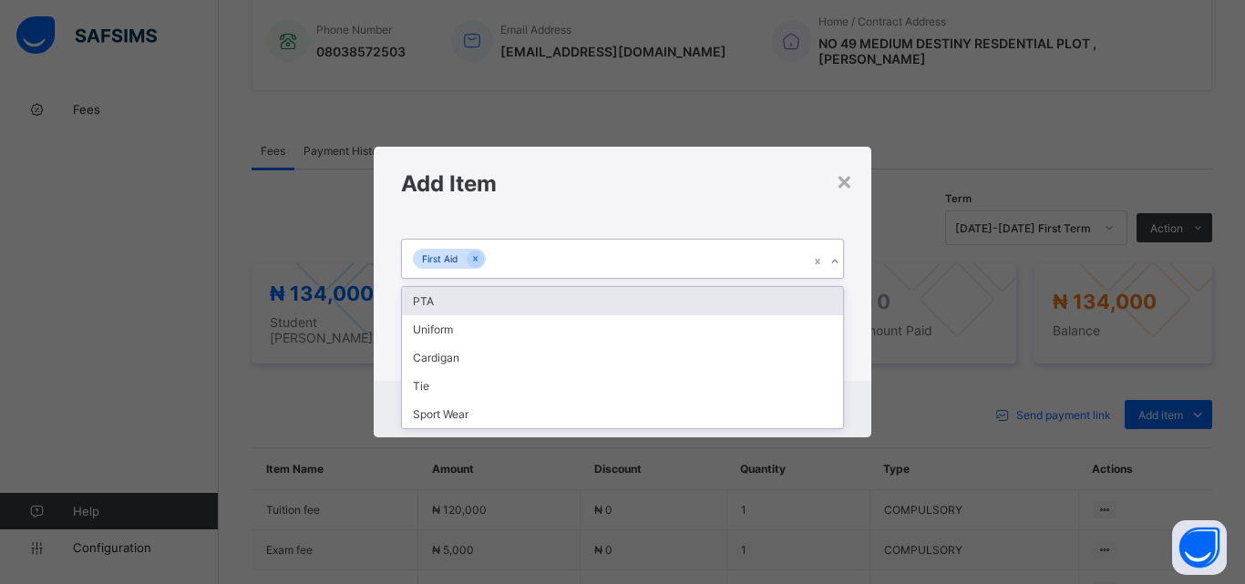
click at [622, 267] on div "First Aid" at bounding box center [605, 259] width 407 height 38
click at [615, 308] on div "PTA" at bounding box center [622, 301] width 441 height 28
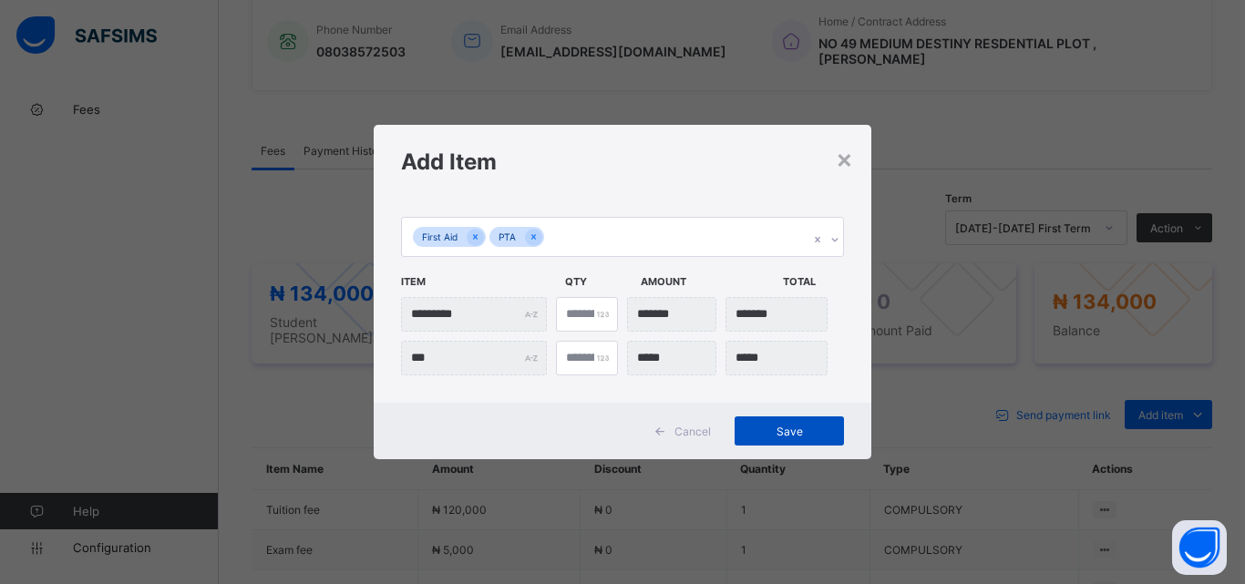
click at [778, 430] on span "Save" at bounding box center [789, 432] width 82 height 14
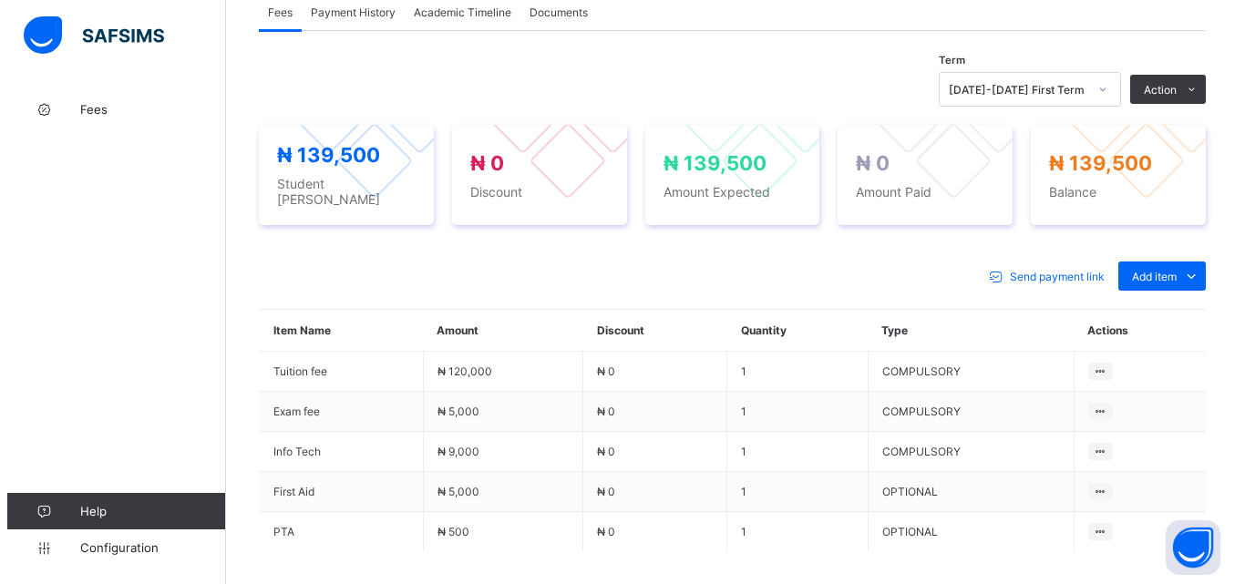
scroll to position [638, 0]
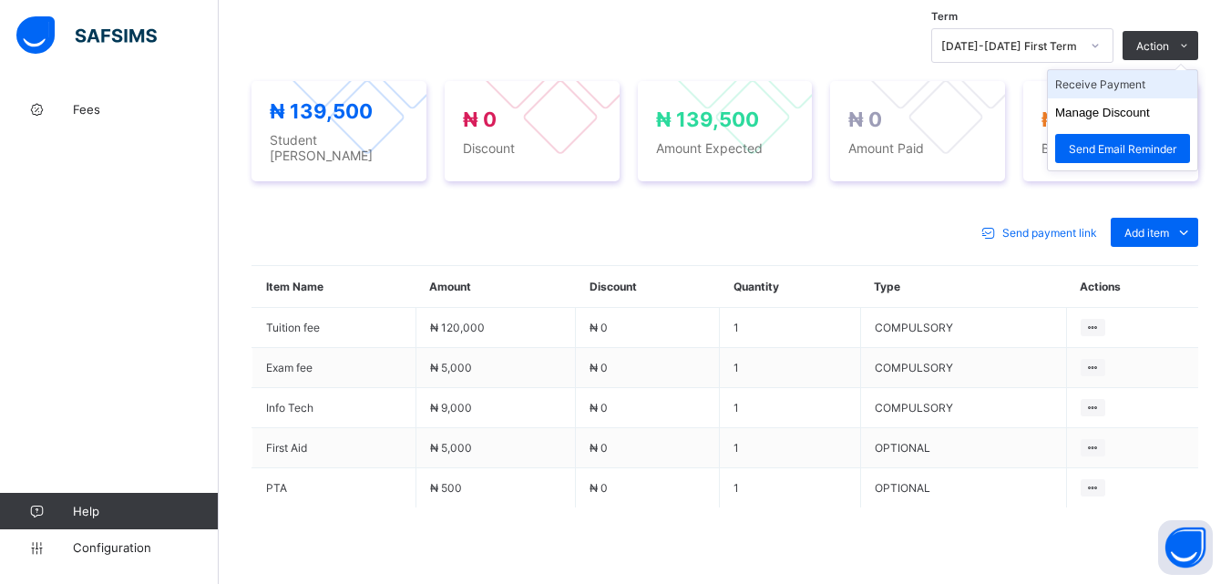
click at [1139, 77] on li "Receive Payment" at bounding box center [1122, 84] width 149 height 28
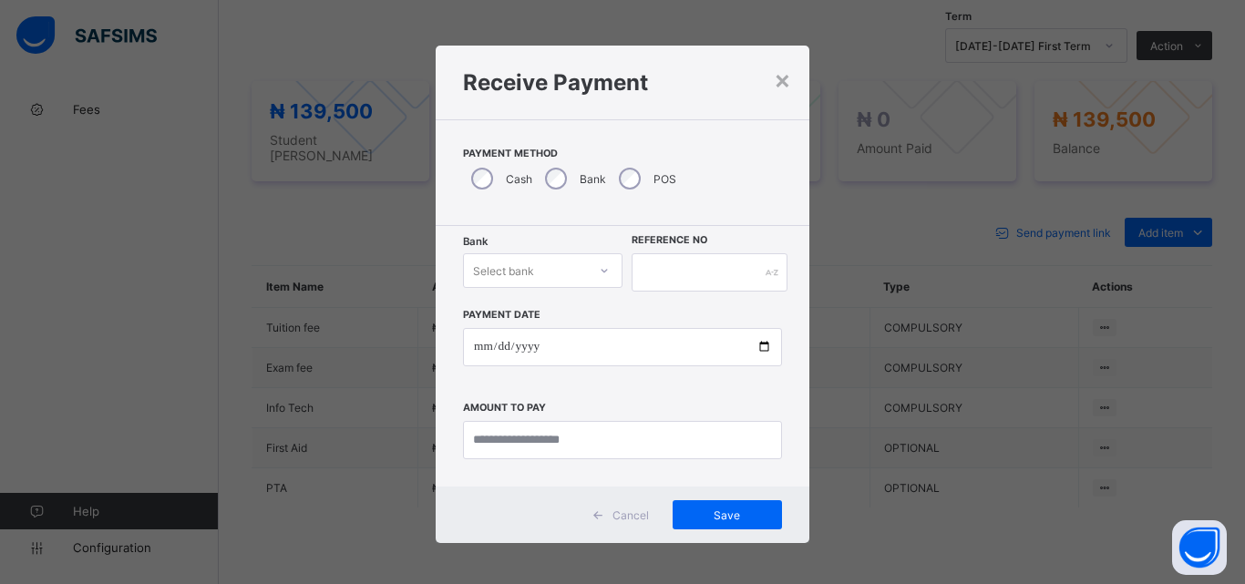
click at [603, 269] on icon at bounding box center [604, 271] width 11 height 18
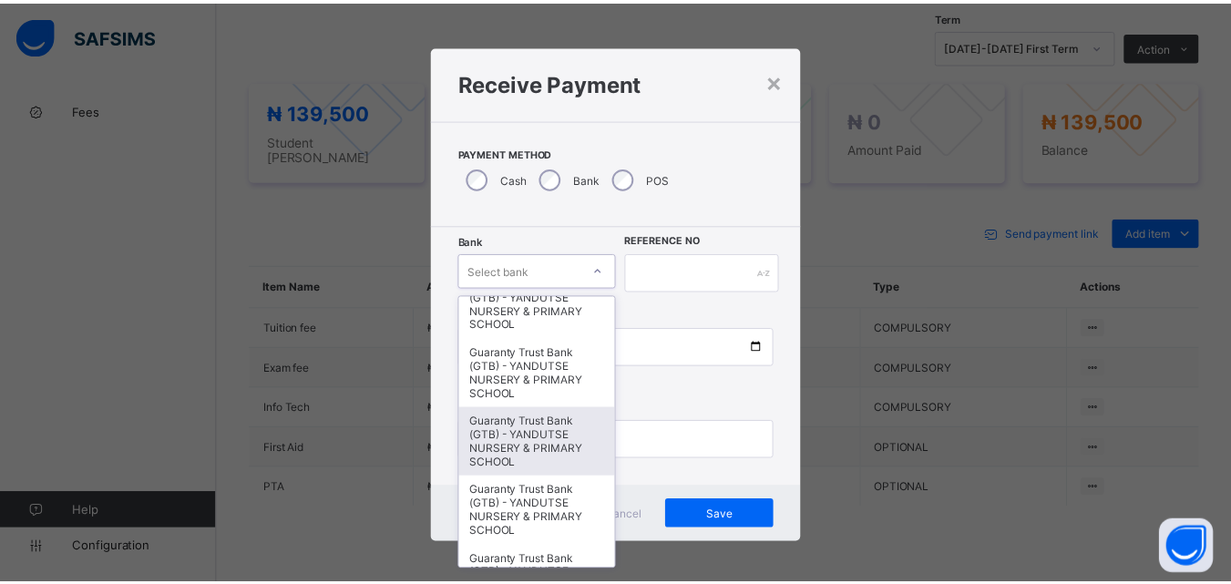
scroll to position [273, 0]
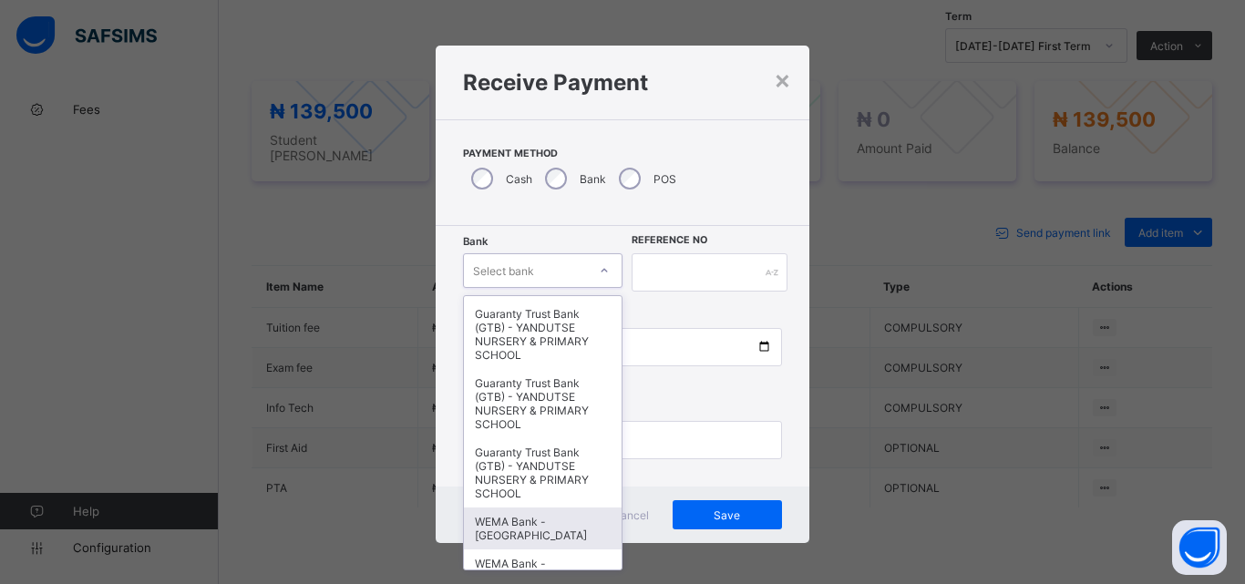
click at [543, 522] on div "WEMA Bank - [GEOGRAPHIC_DATA]" at bounding box center [543, 529] width 158 height 42
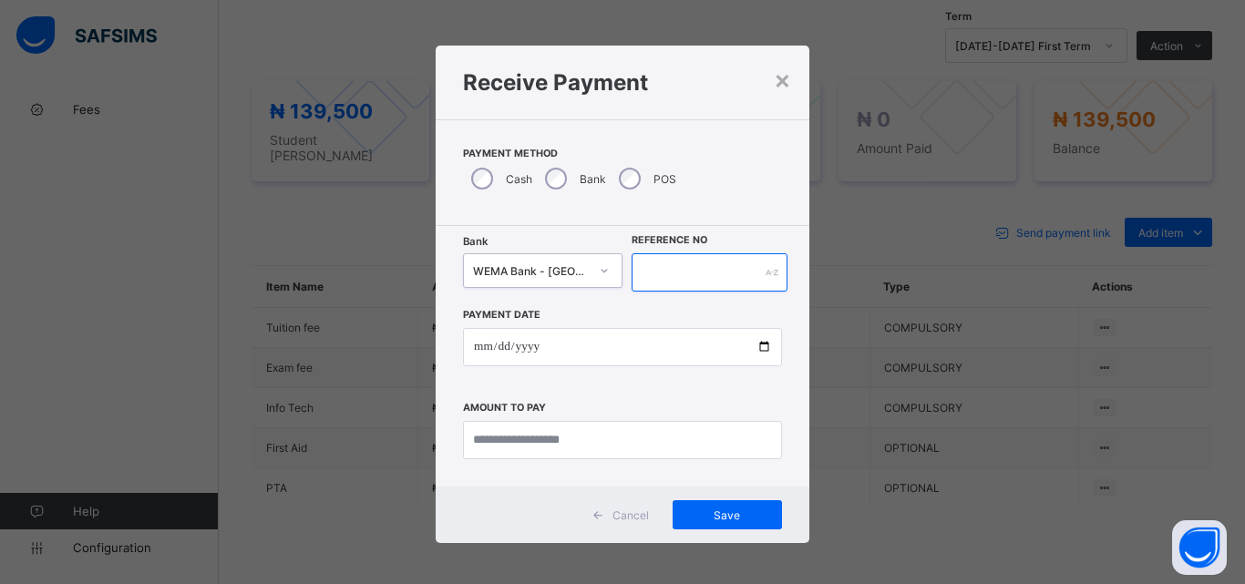
click at [648, 266] on input "text" at bounding box center [710, 272] width 156 height 38
click at [706, 273] on input "*********" at bounding box center [710, 272] width 156 height 38
type input "**********"
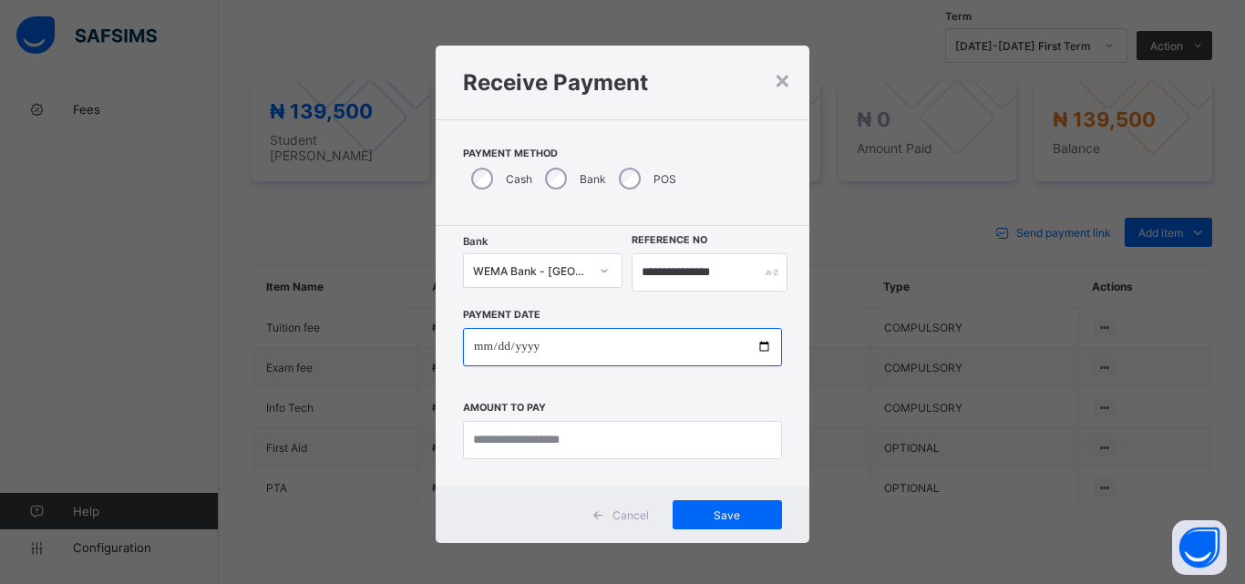
click at [767, 348] on input "date" at bounding box center [622, 347] width 319 height 38
type input "**********"
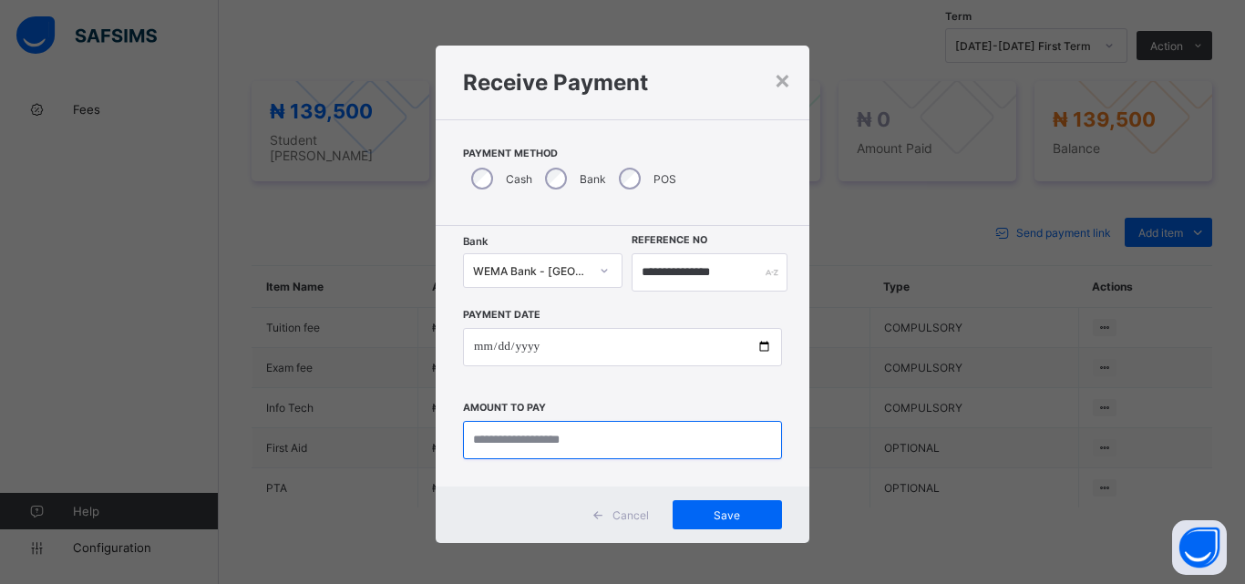
click at [525, 441] on input "currency" at bounding box center [622, 440] width 319 height 38
type input "*********"
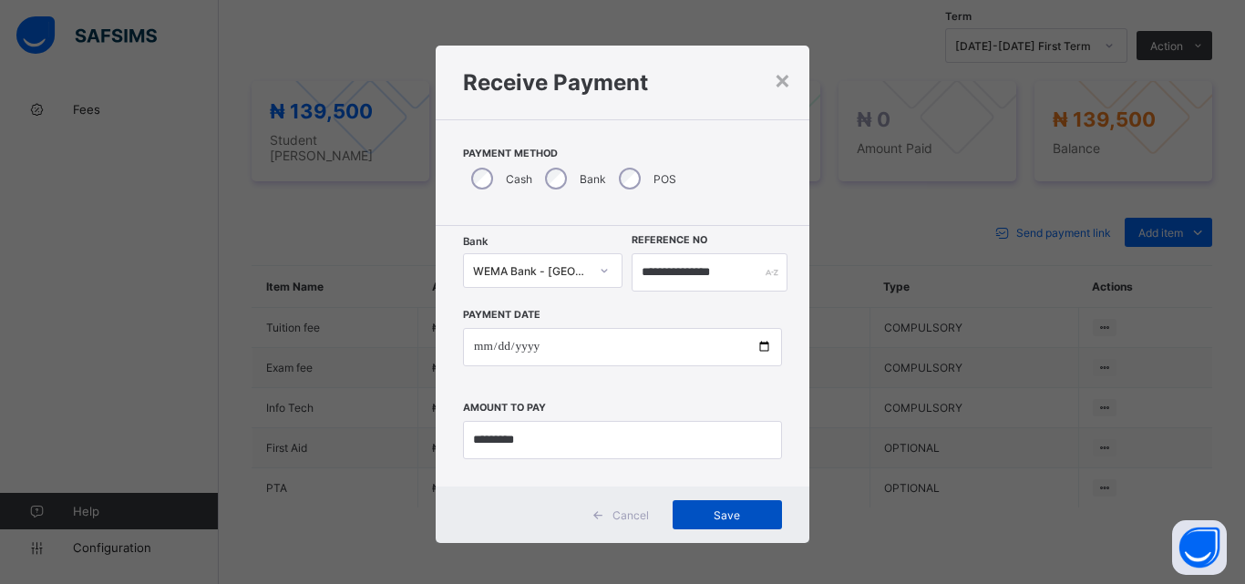
click at [727, 504] on div "Save" at bounding box center [727, 514] width 109 height 29
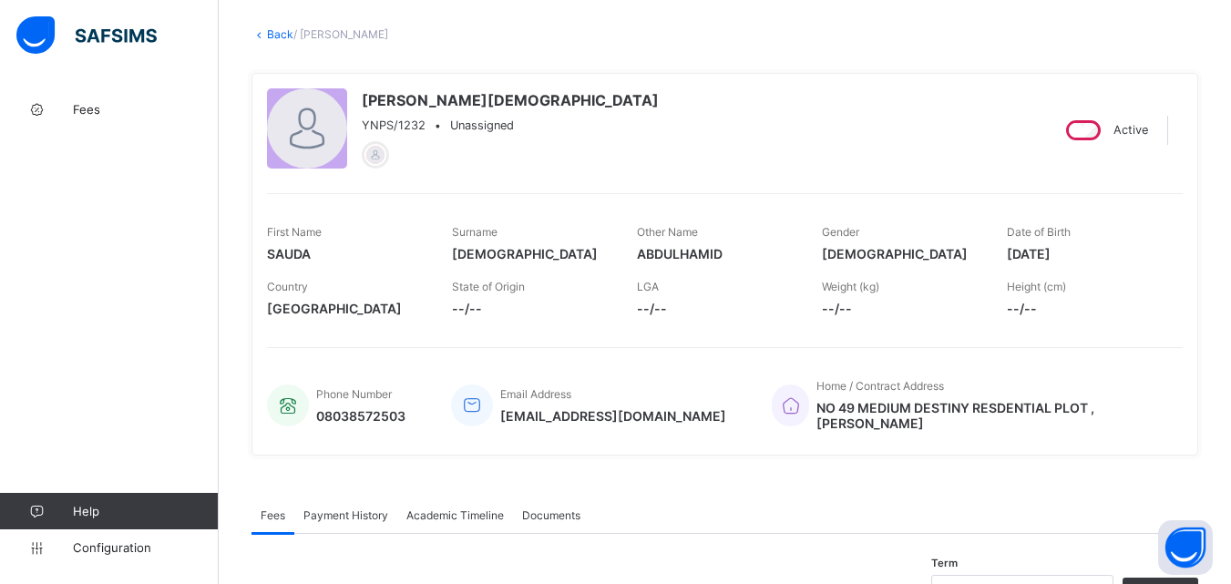
scroll to position [0, 0]
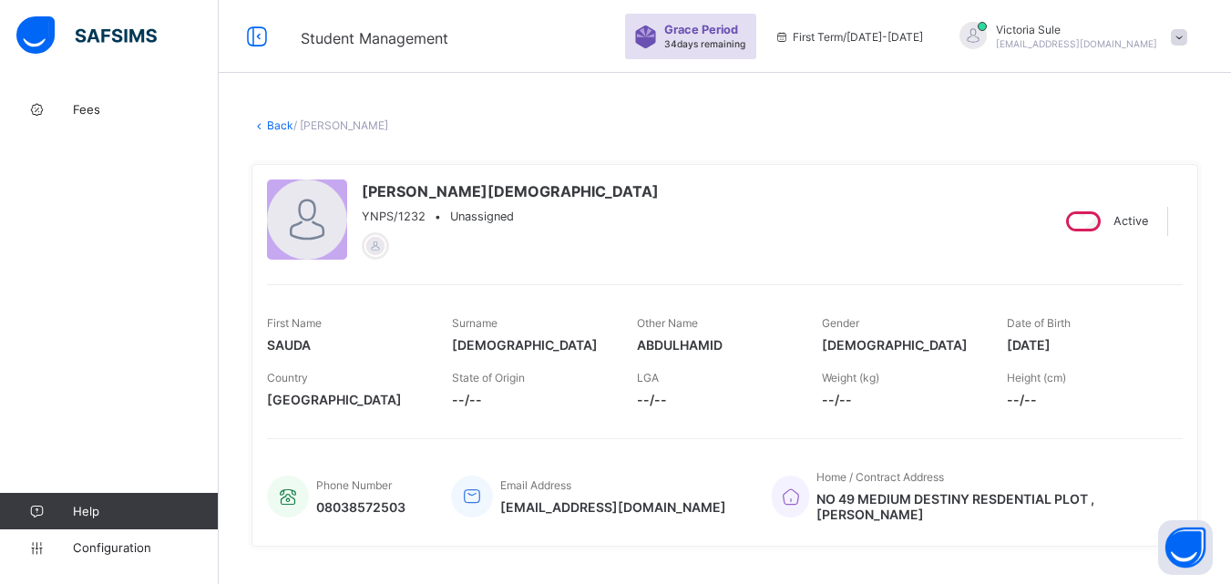
click at [283, 126] on link "Back" at bounding box center [280, 126] width 26 height 14
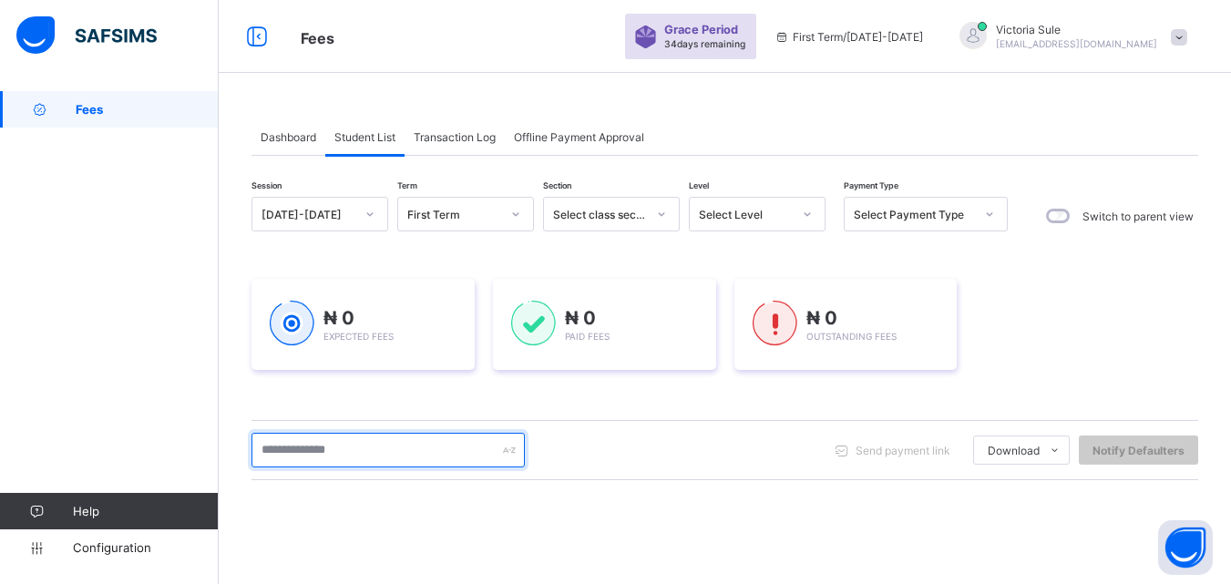
click at [379, 452] on input "text" at bounding box center [388, 450] width 273 height 35
type input "****"
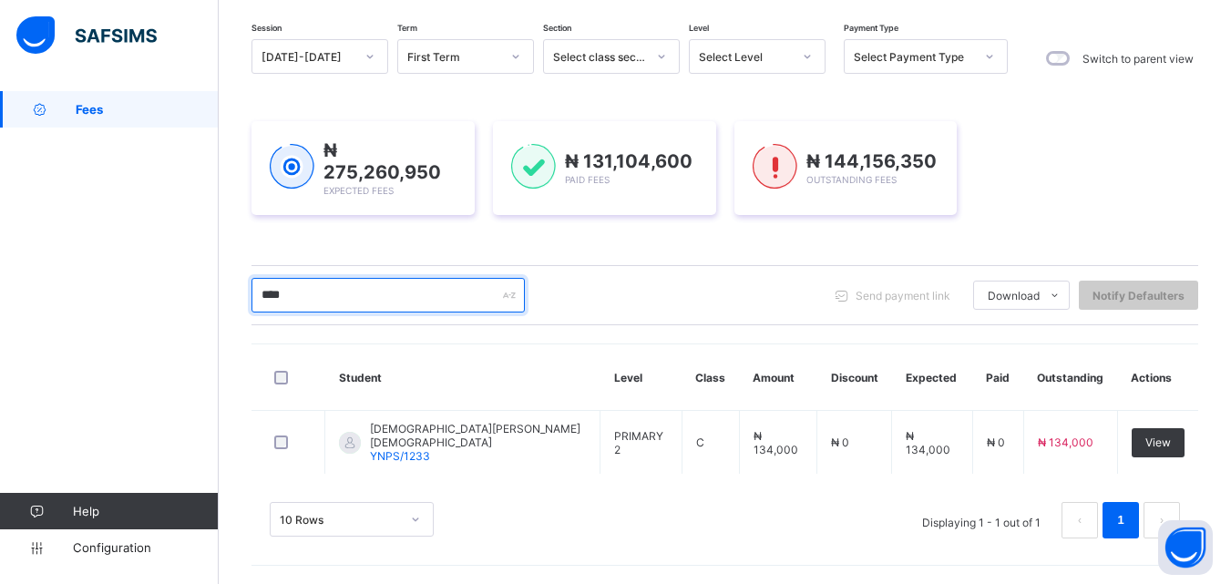
scroll to position [152, 0]
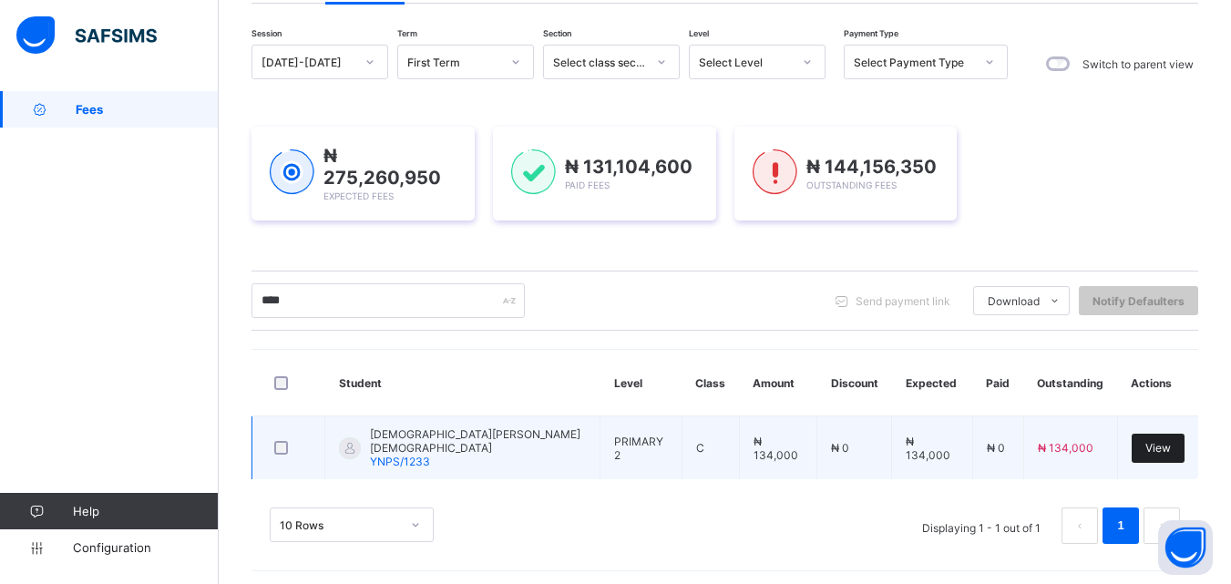
click at [1162, 449] on span "View" at bounding box center [1159, 448] width 26 height 14
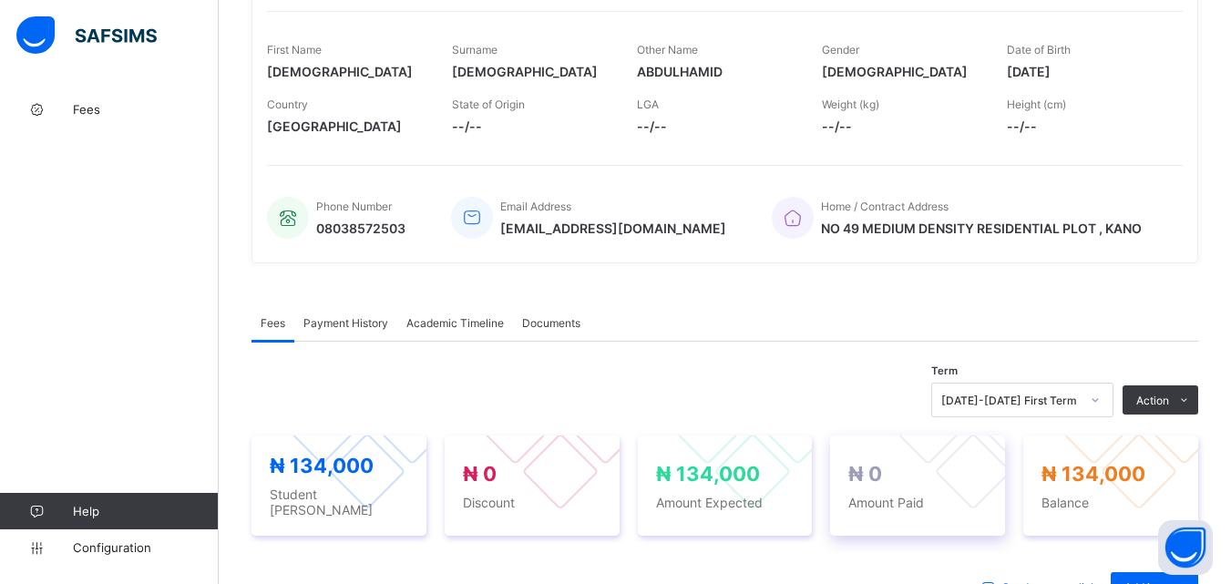
scroll to position [547, 0]
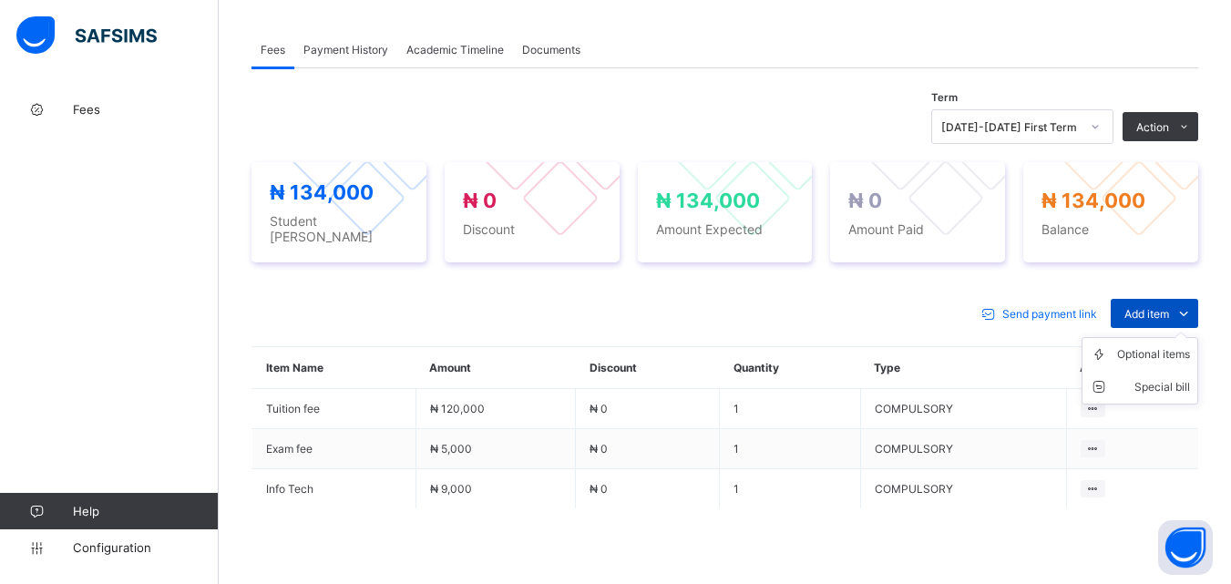
click at [1185, 337] on ul "Optional items Special bill" at bounding box center [1140, 370] width 117 height 67
click at [1171, 347] on div "Optional items" at bounding box center [1154, 354] width 73 height 18
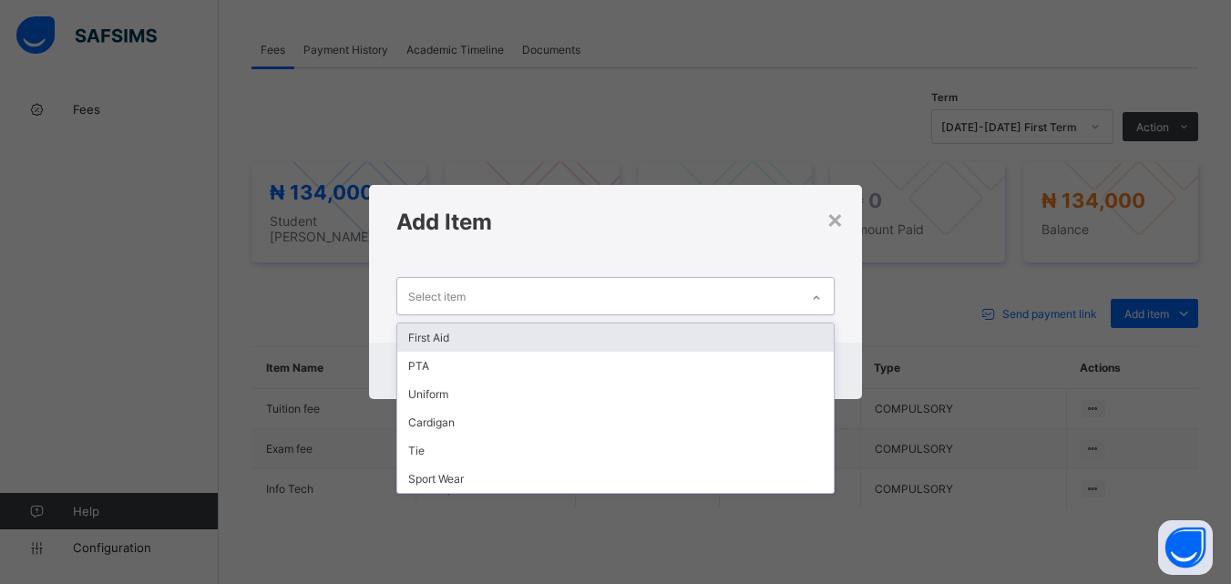
click at [826, 297] on div at bounding box center [816, 297] width 31 height 29
click at [787, 330] on div "First Aid" at bounding box center [615, 338] width 436 height 28
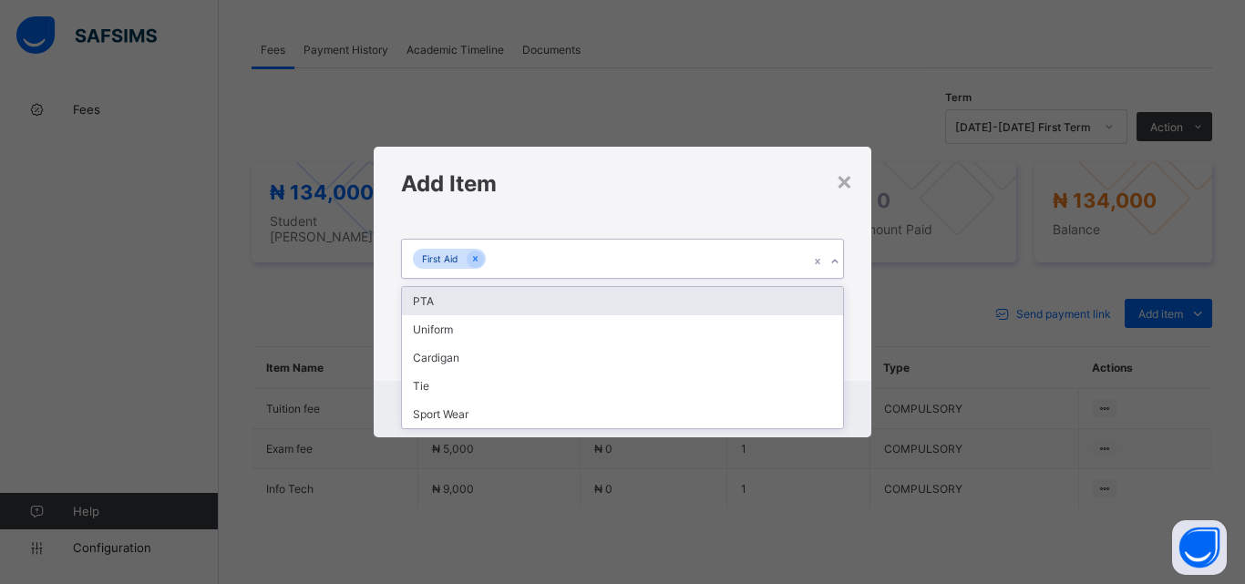
click at [751, 270] on div "First Aid" at bounding box center [605, 259] width 407 height 38
click at [743, 296] on div "PTA" at bounding box center [622, 301] width 441 height 28
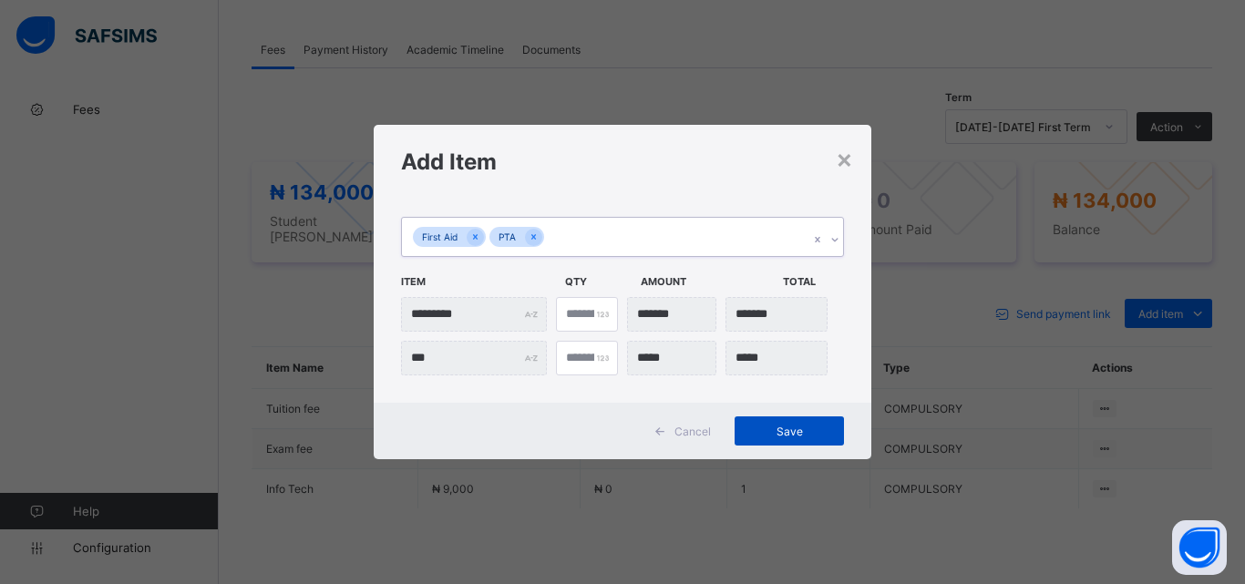
click at [767, 433] on span "Save" at bounding box center [789, 432] width 82 height 14
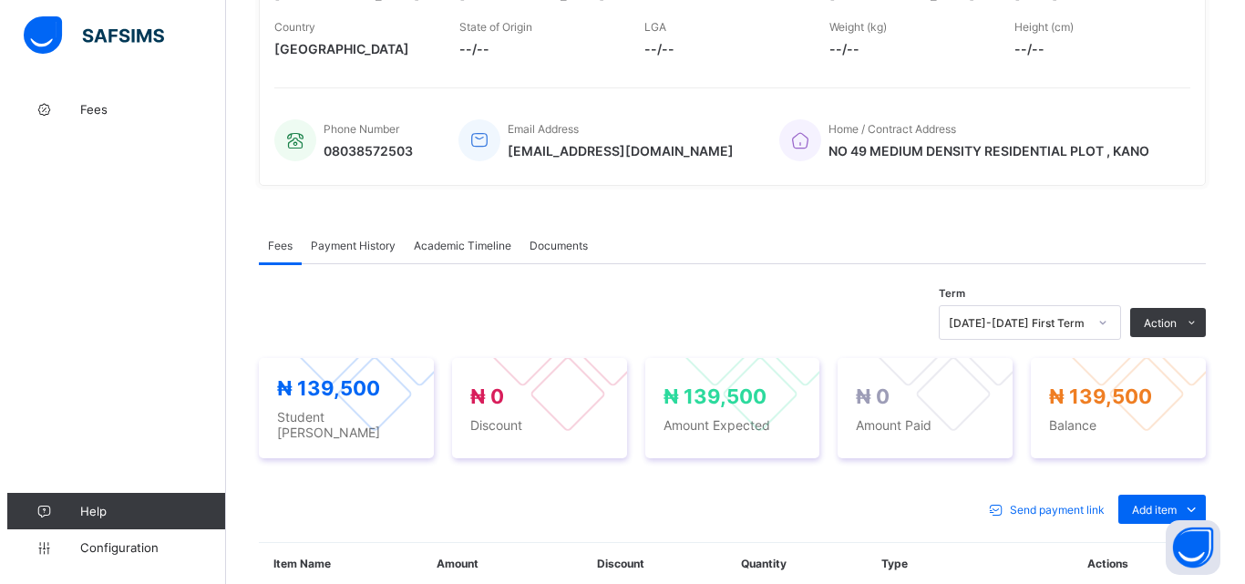
scroll to position [456, 0]
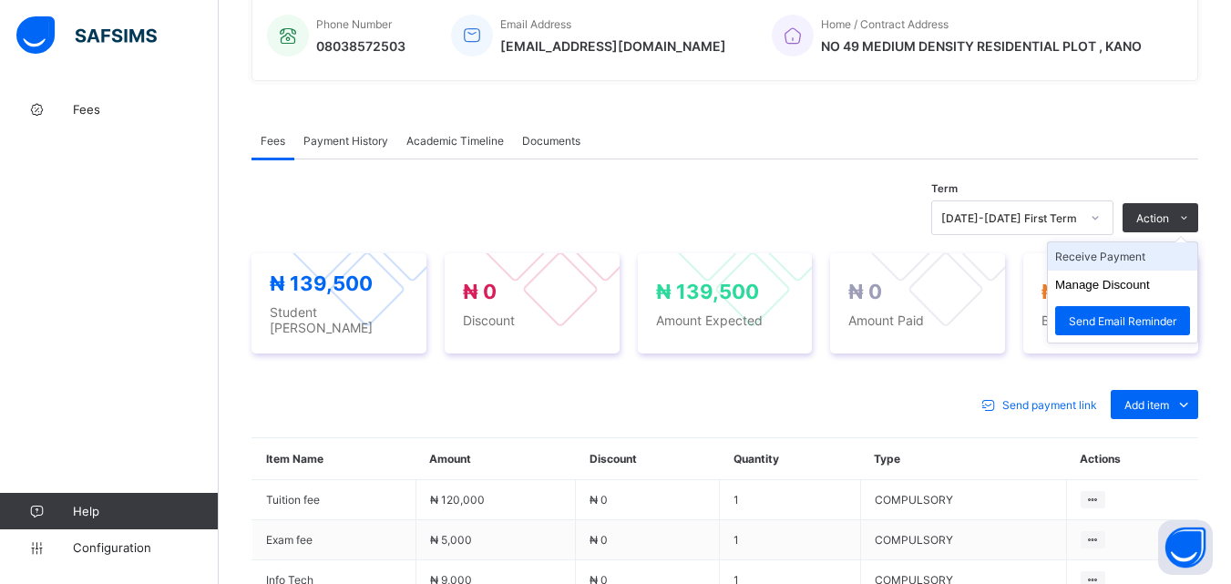
click at [1143, 259] on li "Receive Payment" at bounding box center [1122, 256] width 149 height 28
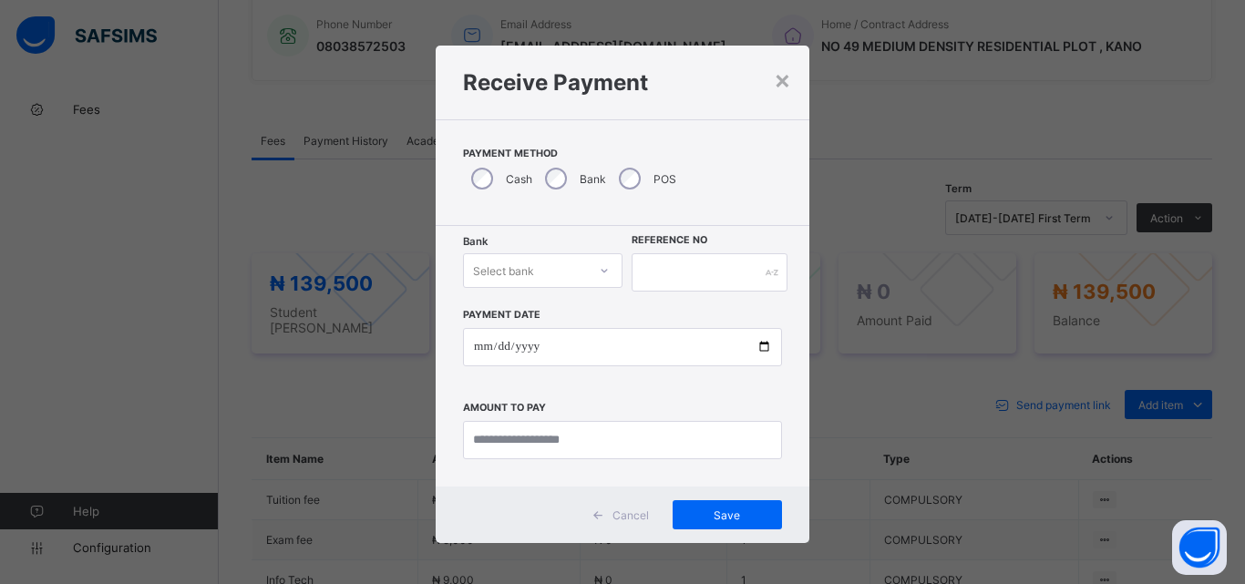
click at [599, 269] on icon at bounding box center [604, 271] width 11 height 18
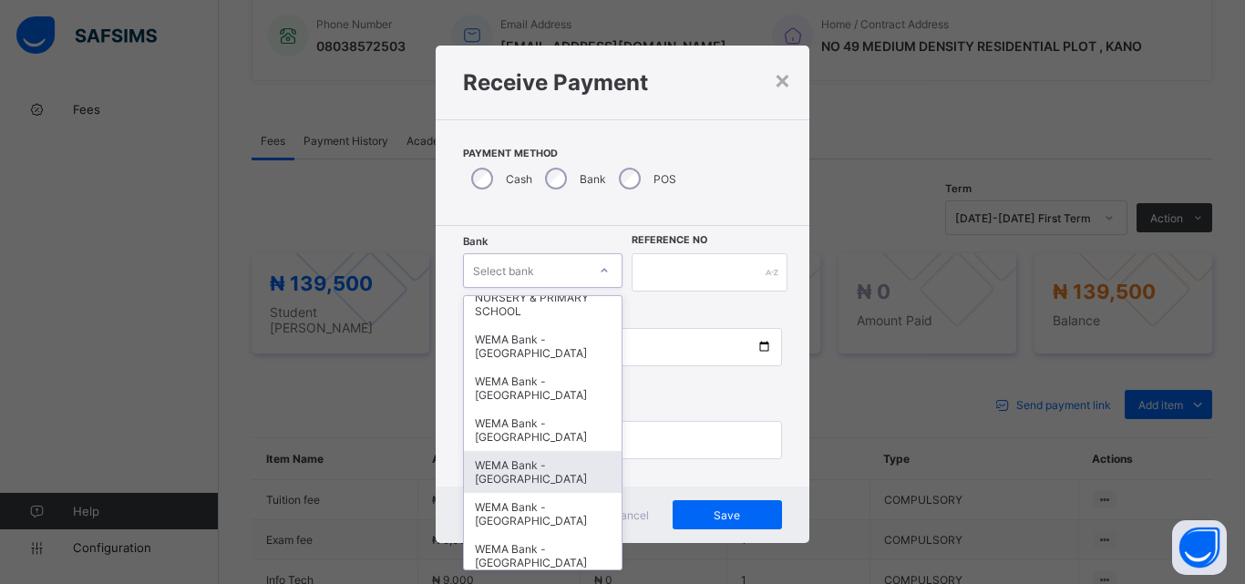
click at [551, 462] on div "WEMA Bank - [GEOGRAPHIC_DATA]" at bounding box center [543, 472] width 158 height 42
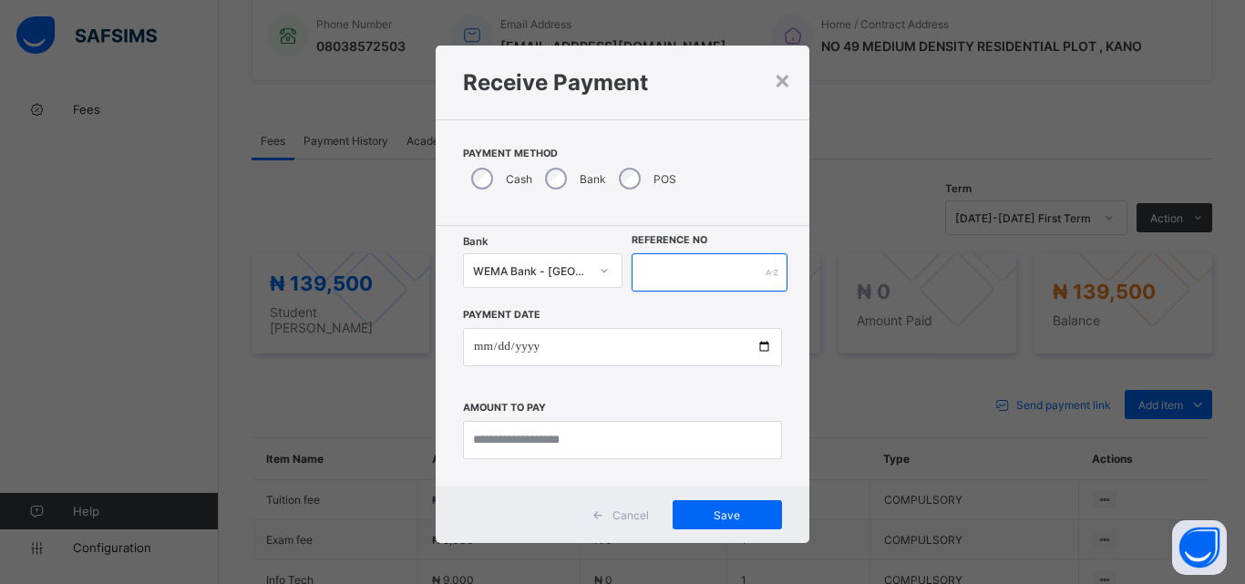
click at [719, 269] on input "text" at bounding box center [710, 272] width 156 height 38
type input "**********"
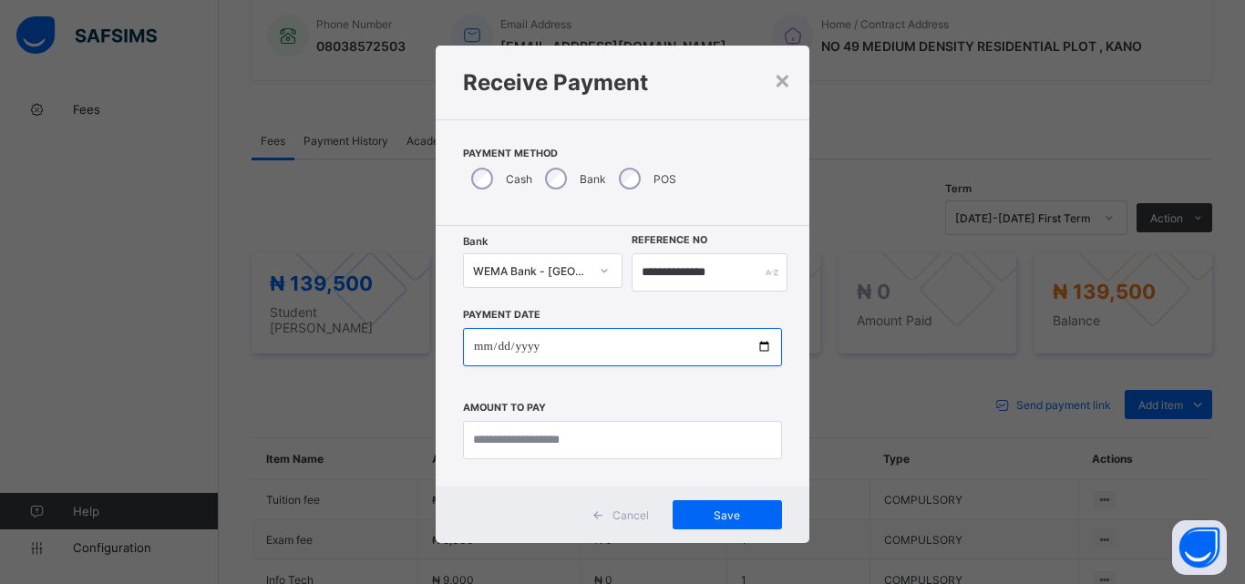
click at [762, 351] on input "date" at bounding box center [622, 347] width 319 height 38
type input "**********"
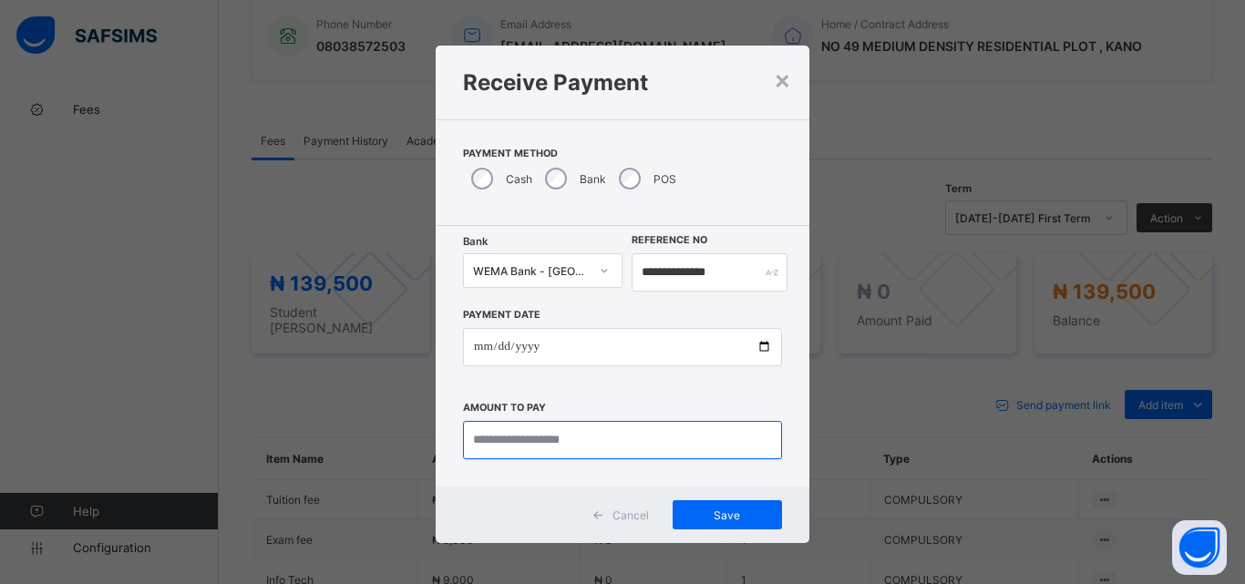
click at [524, 434] on input "currency" at bounding box center [622, 440] width 319 height 38
type input "*********"
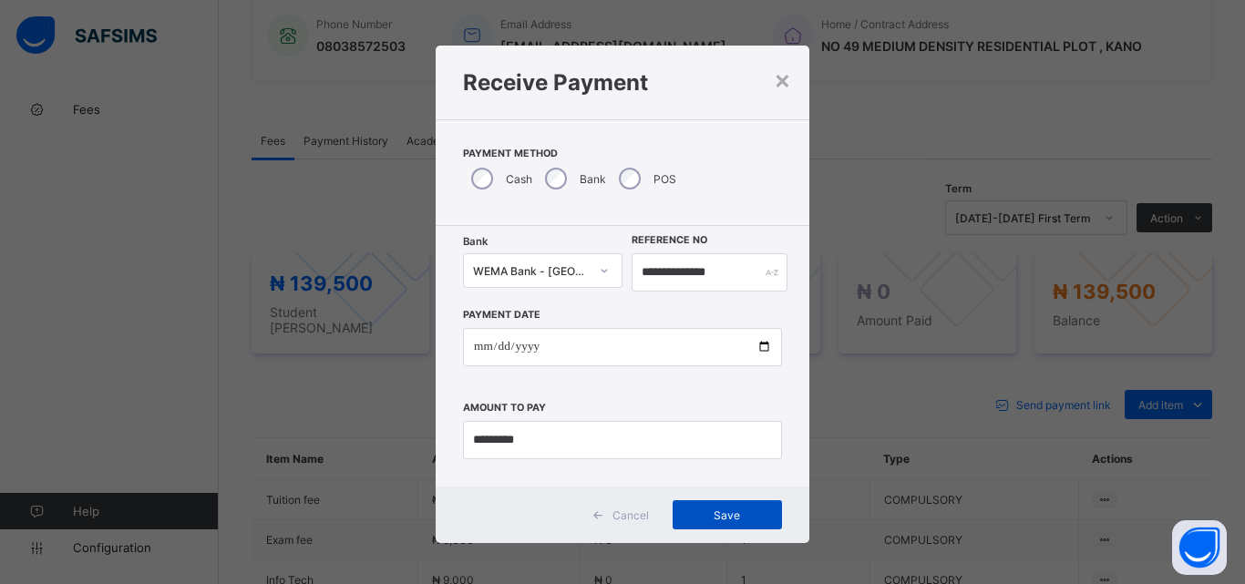
click at [731, 513] on span "Save" at bounding box center [727, 516] width 82 height 14
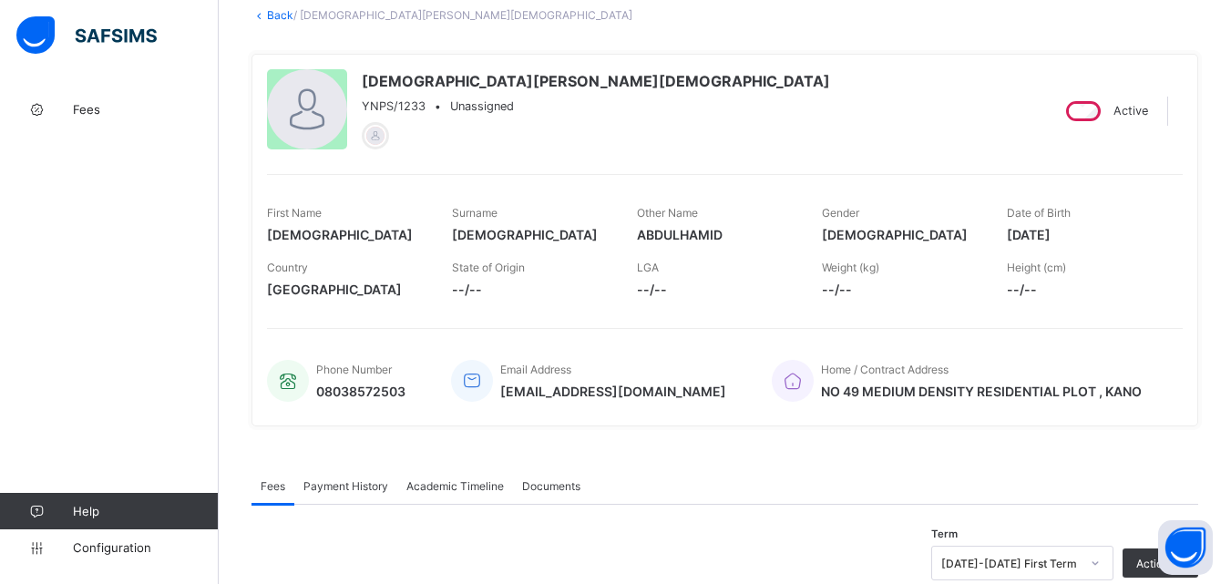
scroll to position [0, 0]
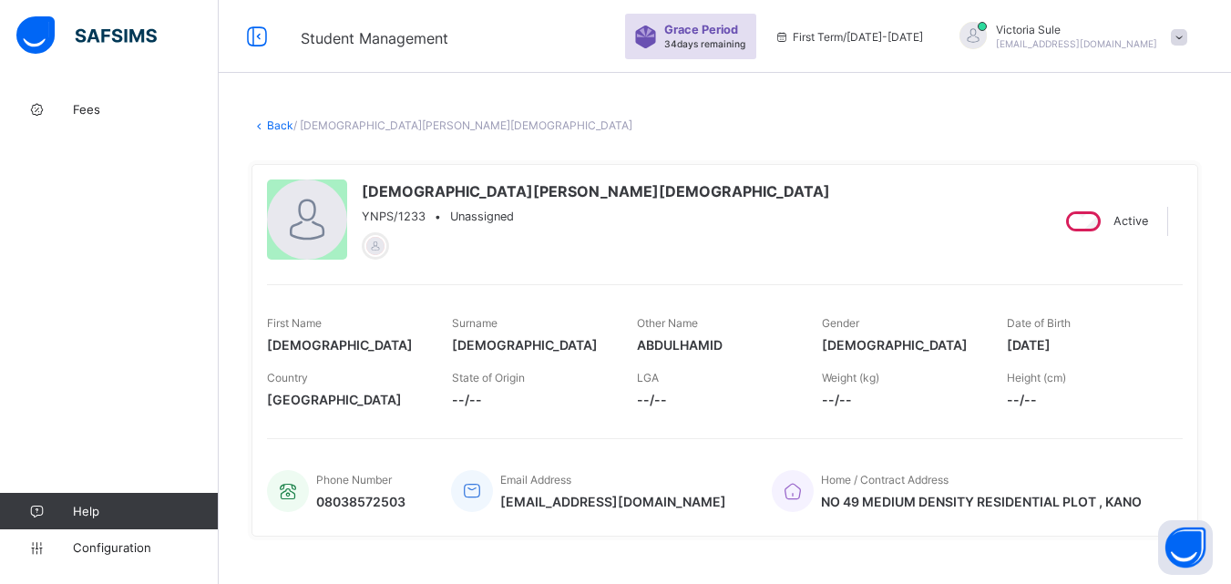
click at [280, 121] on link "Back" at bounding box center [280, 126] width 26 height 14
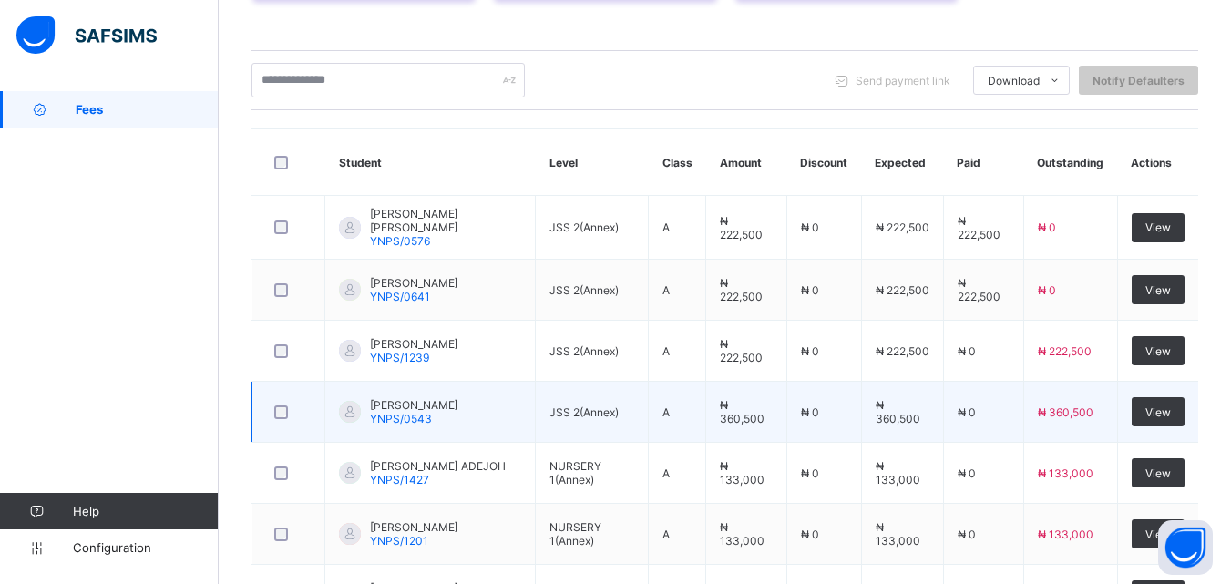
scroll to position [273, 0]
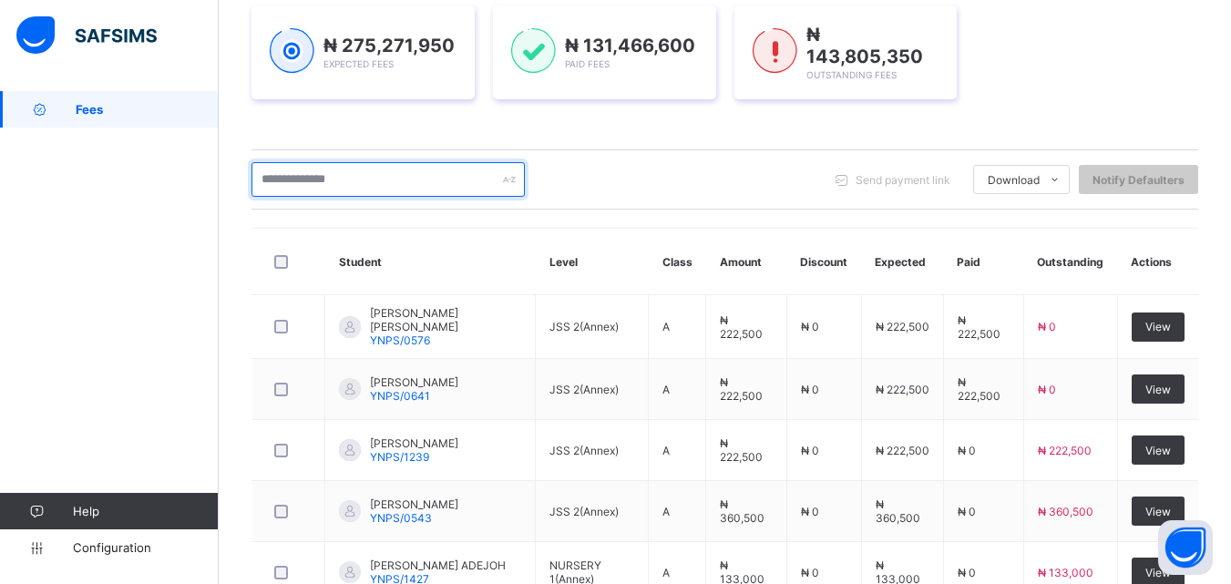
click at [345, 170] on input "text" at bounding box center [388, 179] width 273 height 35
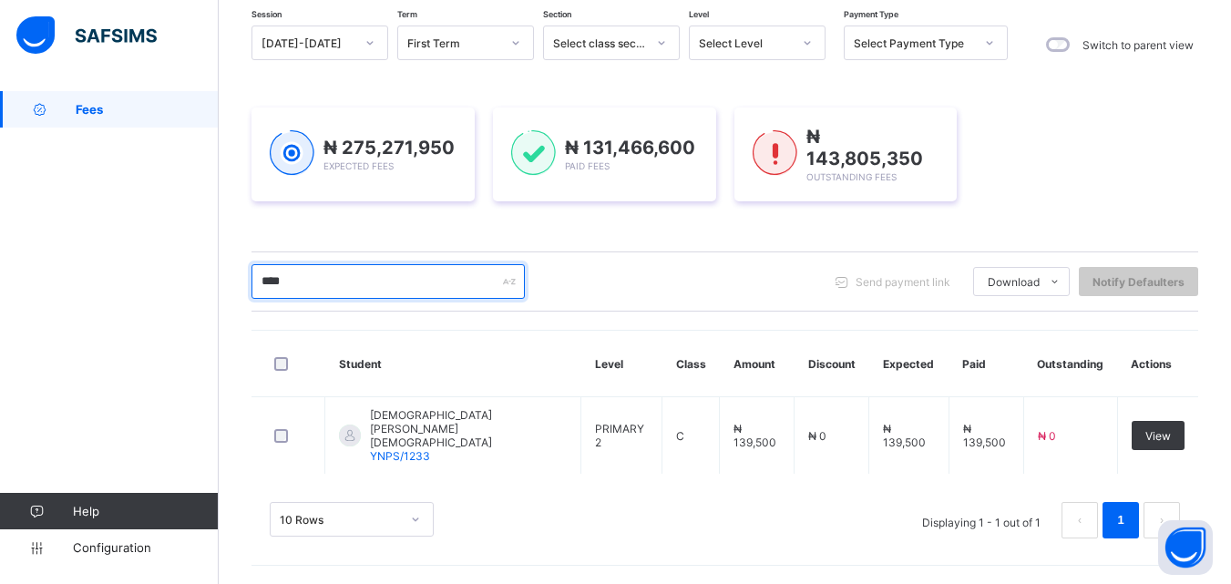
scroll to position [152, 0]
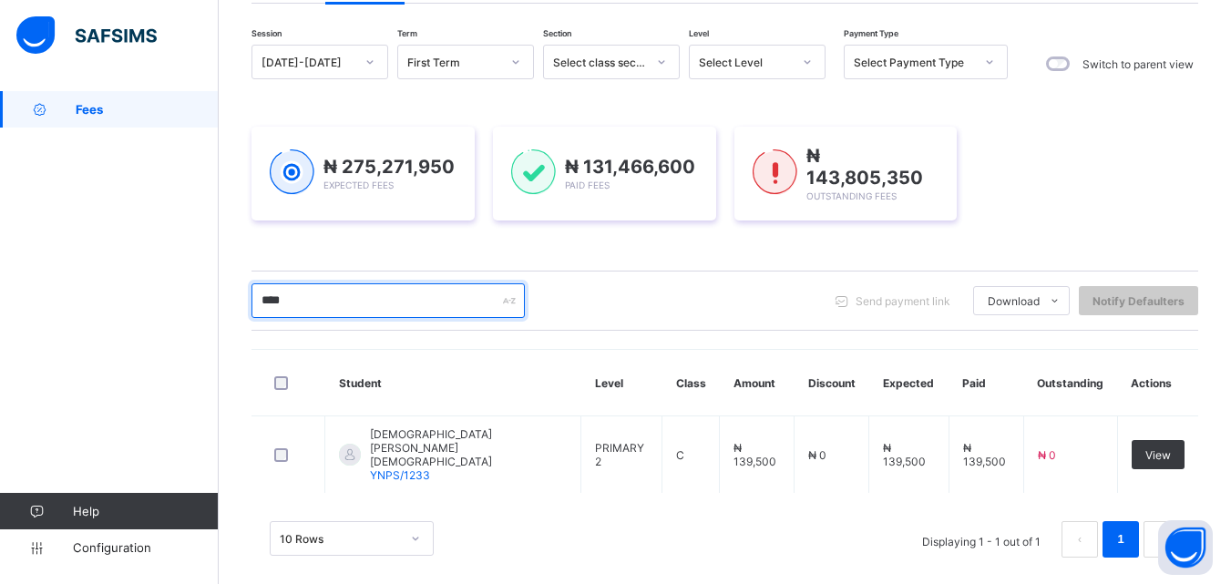
click at [353, 303] on input "****" at bounding box center [388, 300] width 273 height 35
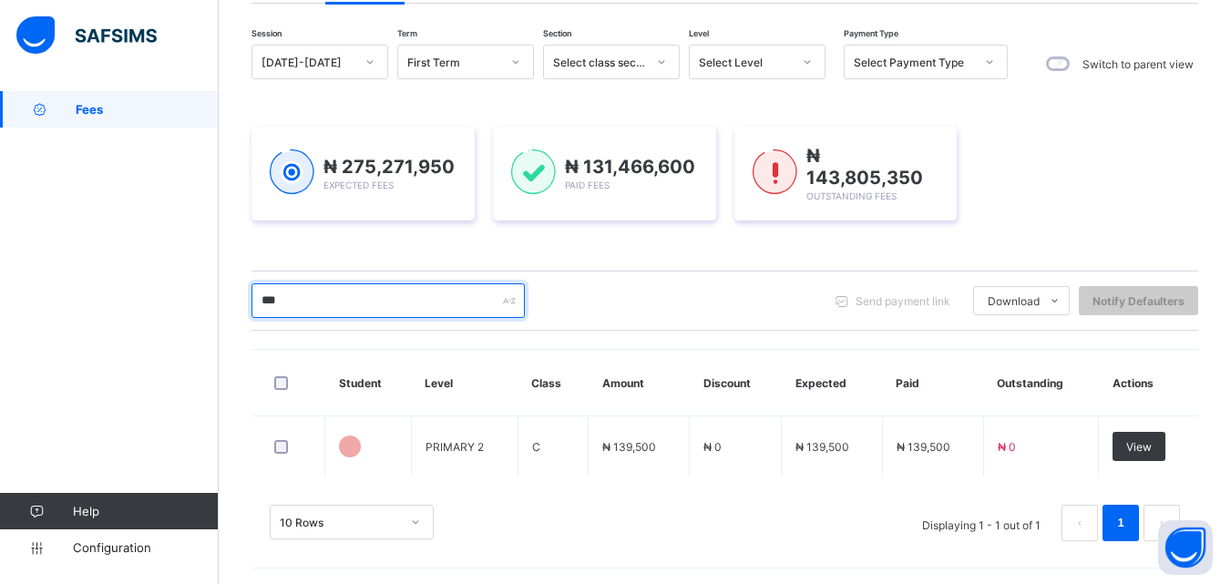
scroll to position [273, 0]
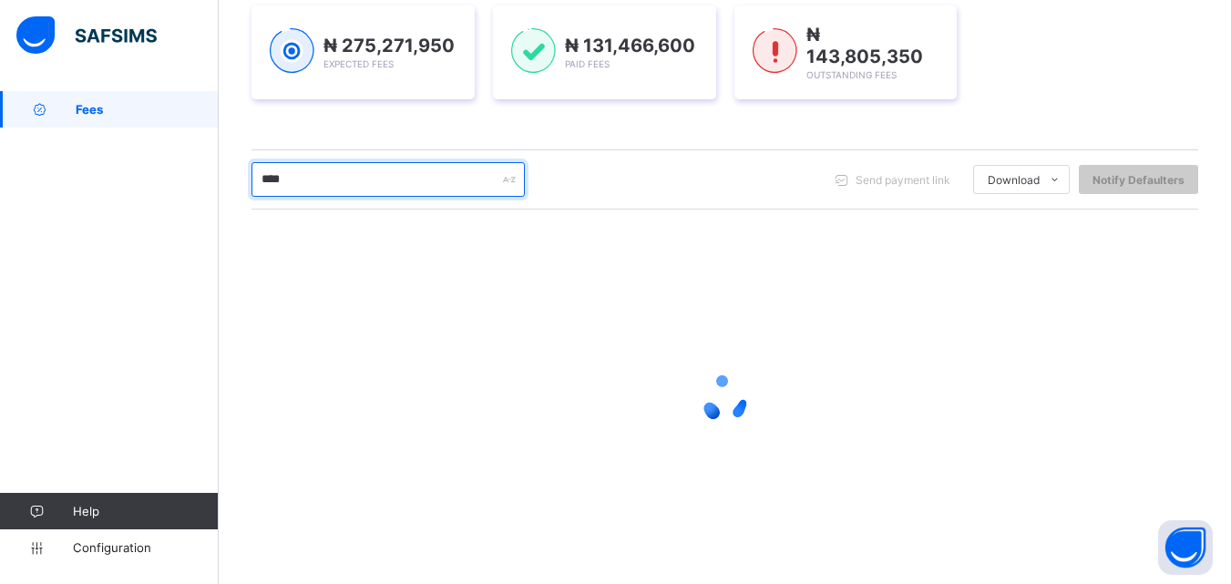
type input "****"
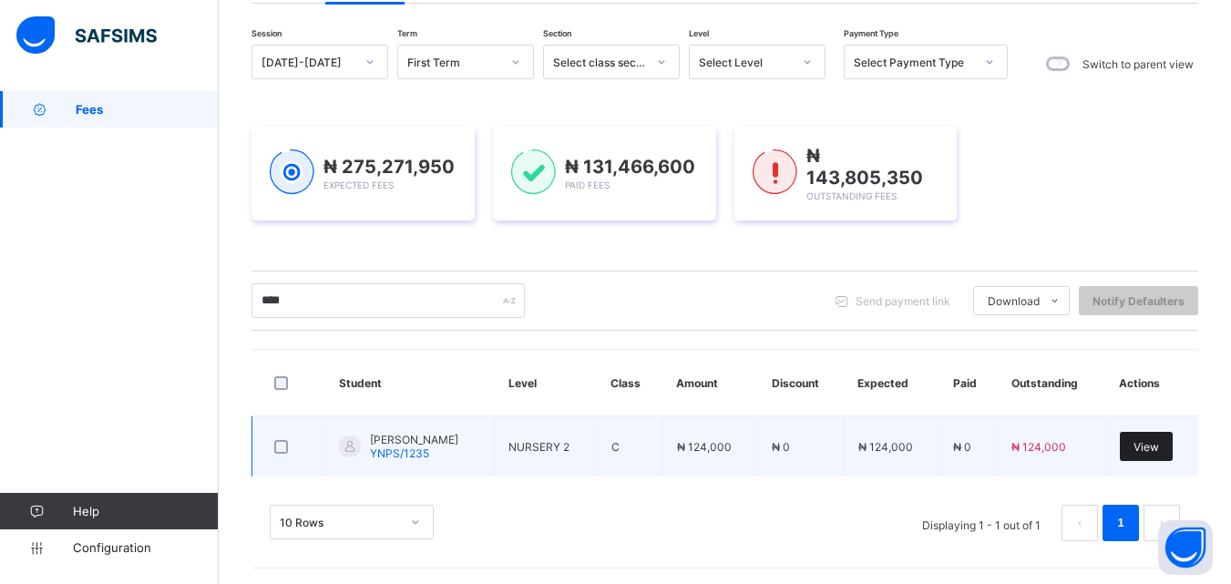
click at [1158, 448] on span "View" at bounding box center [1147, 447] width 26 height 14
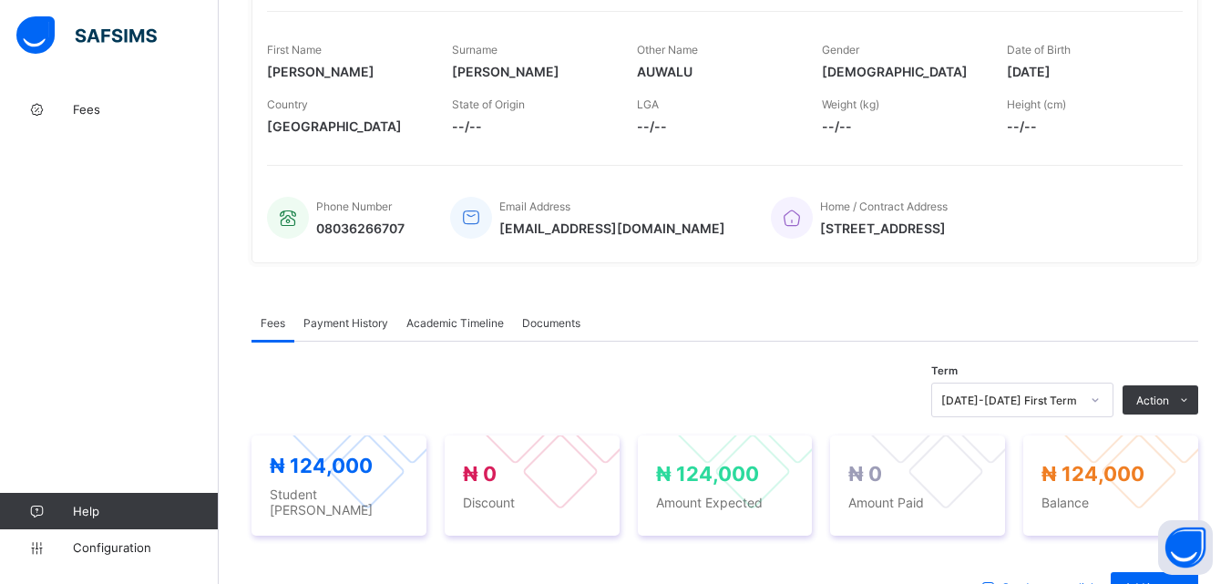
scroll to position [547, 0]
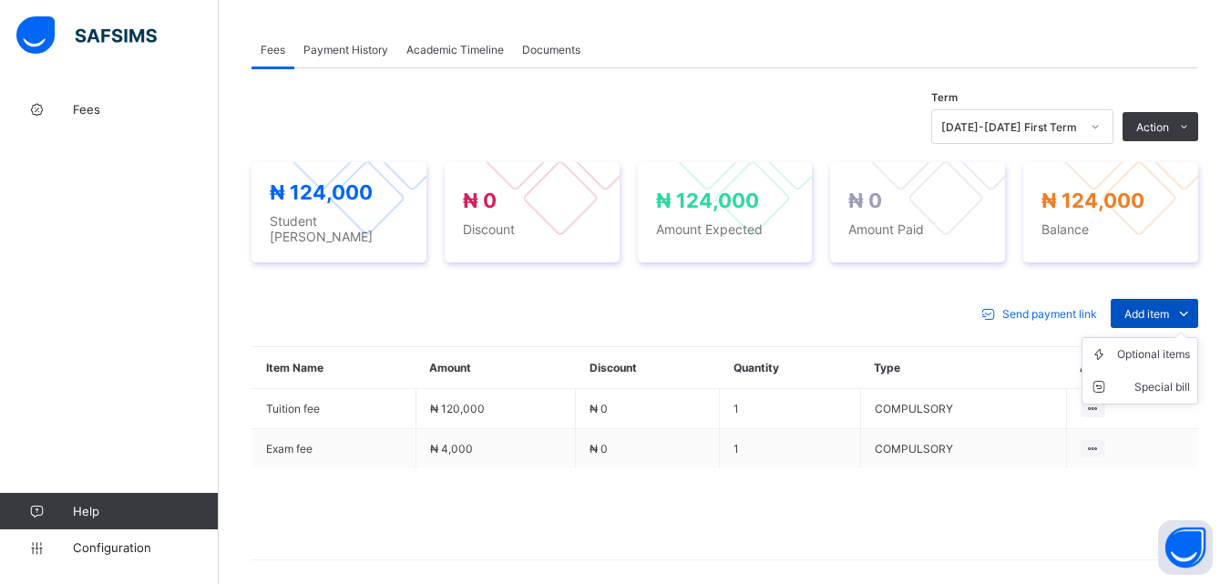
click at [1184, 299] on span at bounding box center [1184, 313] width 29 height 29
click at [1170, 345] on div "Optional items" at bounding box center [1154, 354] width 73 height 18
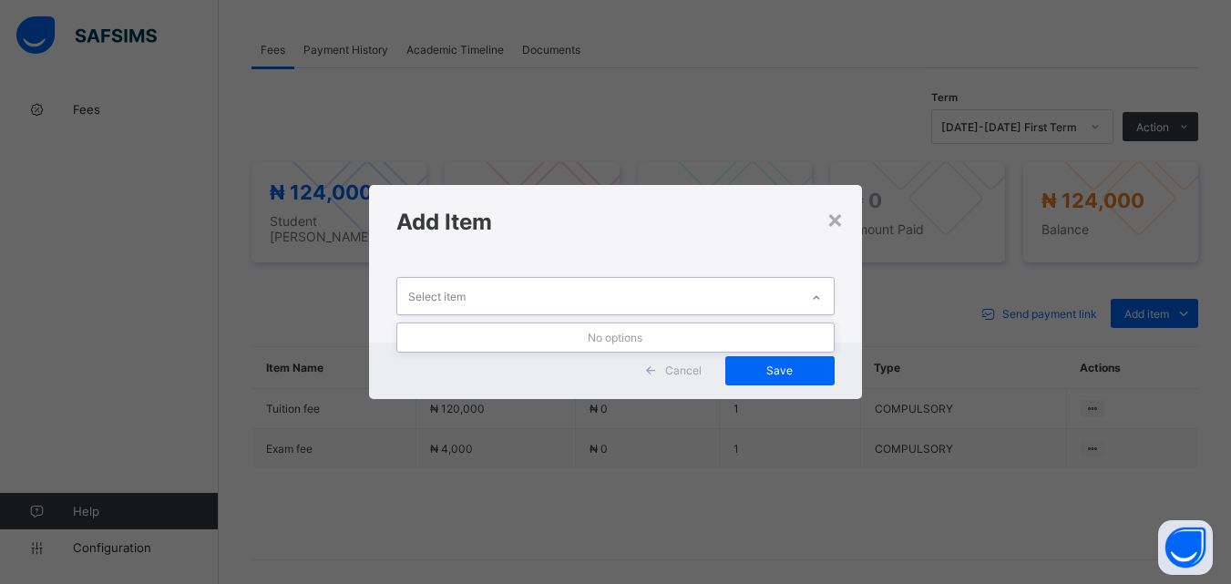
click at [822, 293] on icon at bounding box center [816, 298] width 11 height 18
click at [830, 218] on div "×" at bounding box center [835, 218] width 17 height 31
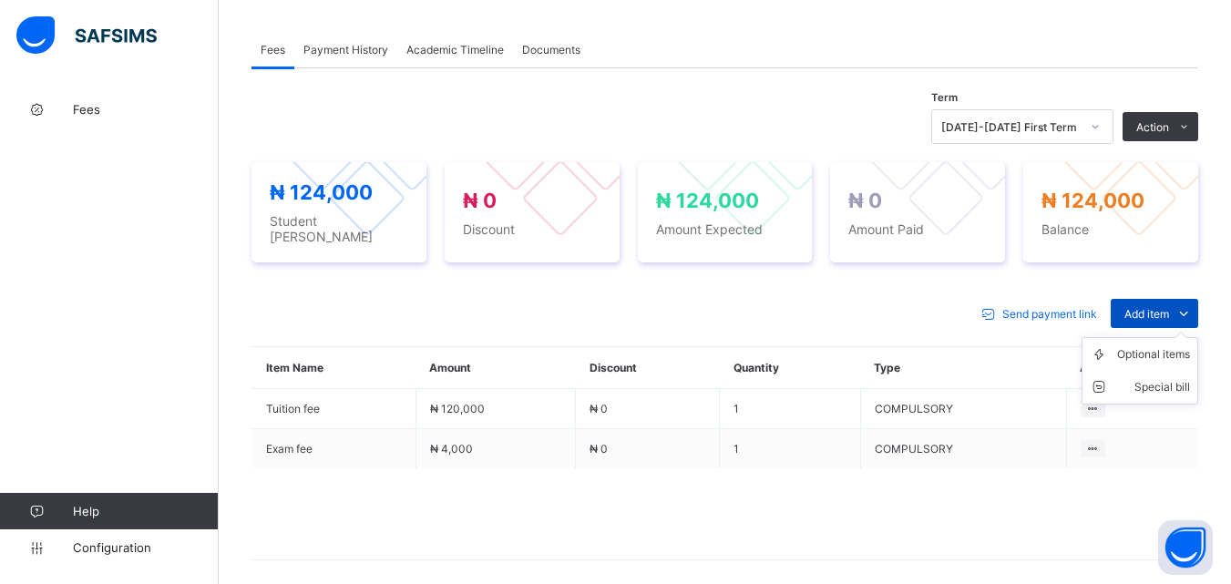
click at [1149, 307] on span "Add item" at bounding box center [1147, 314] width 45 height 14
click at [1165, 347] on div "Optional items" at bounding box center [1154, 354] width 73 height 18
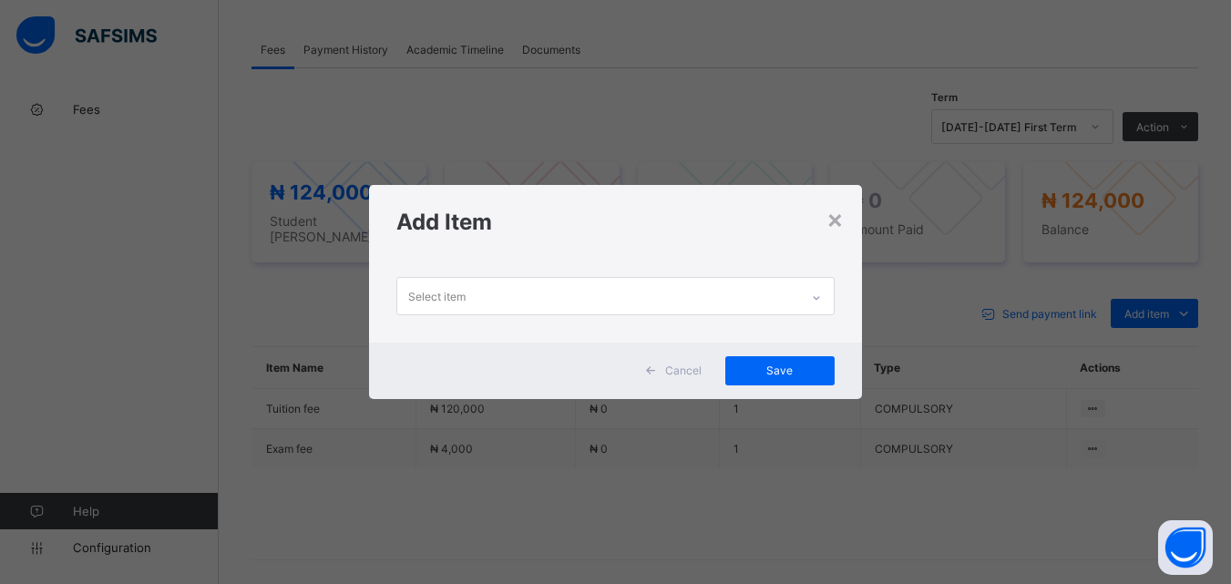
click at [822, 294] on icon at bounding box center [816, 298] width 11 height 18
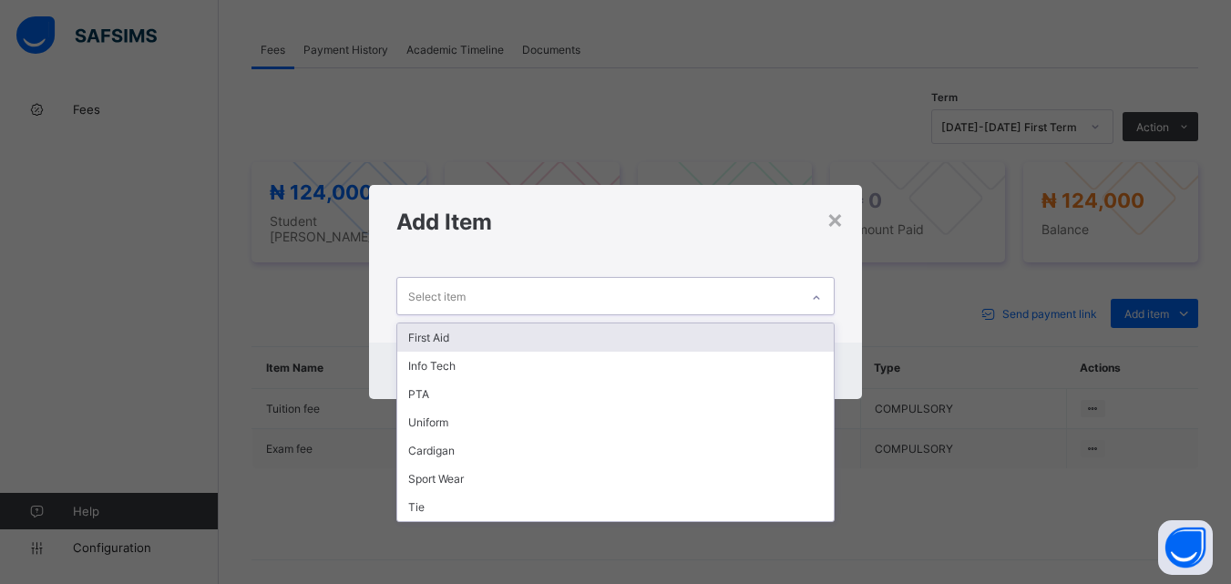
click at [763, 334] on div "First Aid" at bounding box center [615, 338] width 436 height 28
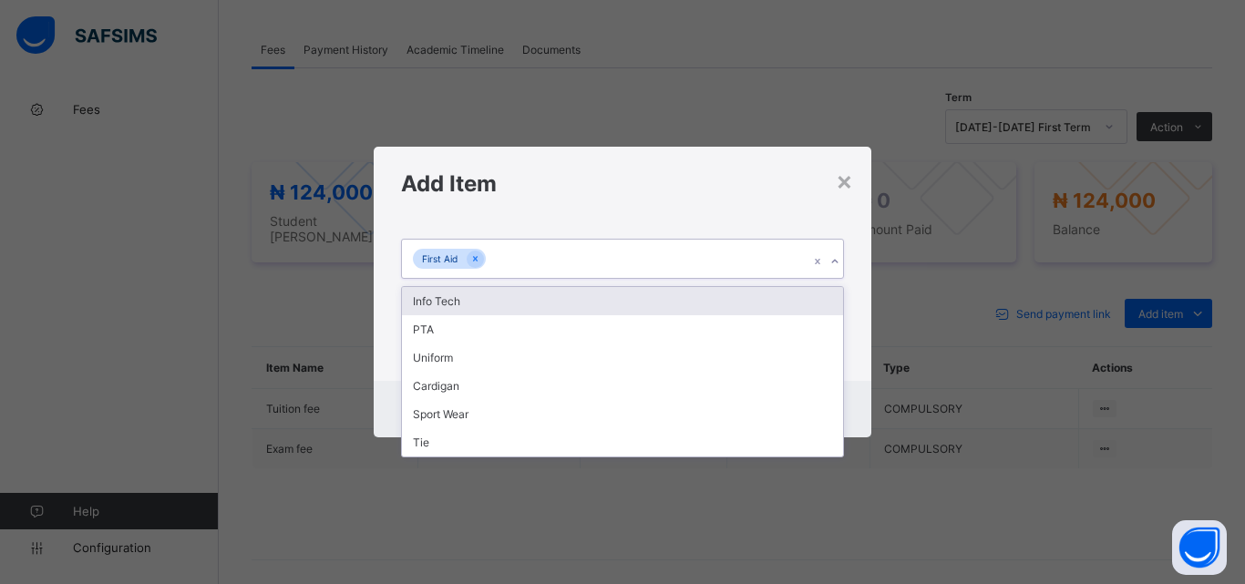
click at [627, 255] on div "First Aid" at bounding box center [605, 259] width 407 height 38
click at [625, 301] on div "Info Tech" at bounding box center [622, 301] width 441 height 28
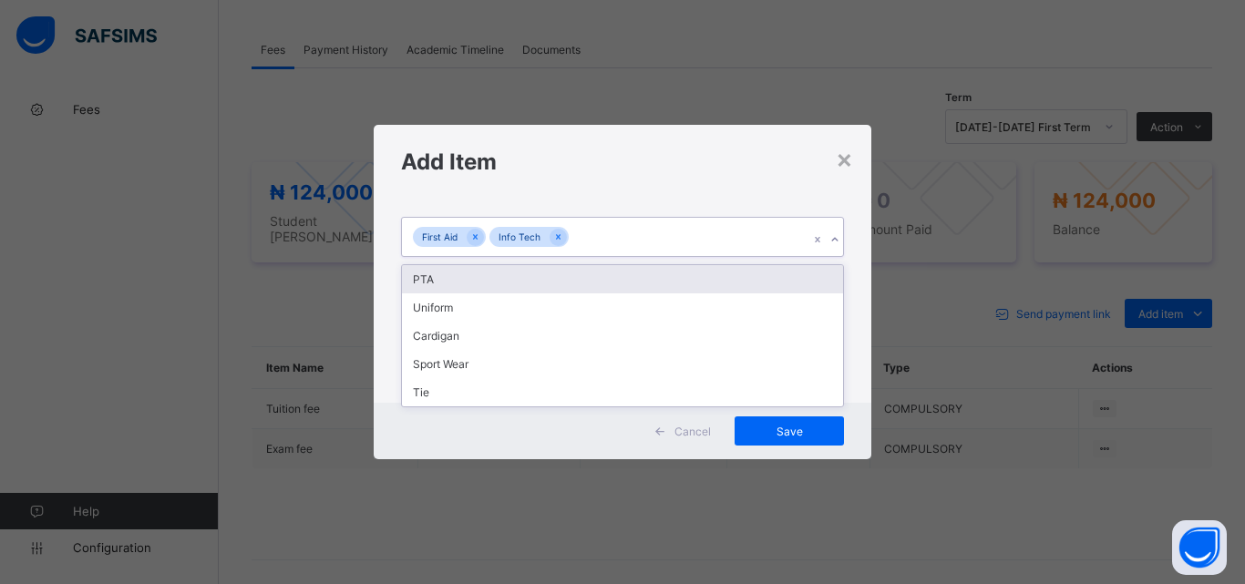
click at [653, 243] on div "First Aid Info Tech" at bounding box center [605, 237] width 407 height 38
click at [653, 283] on div "PTA" at bounding box center [622, 279] width 441 height 28
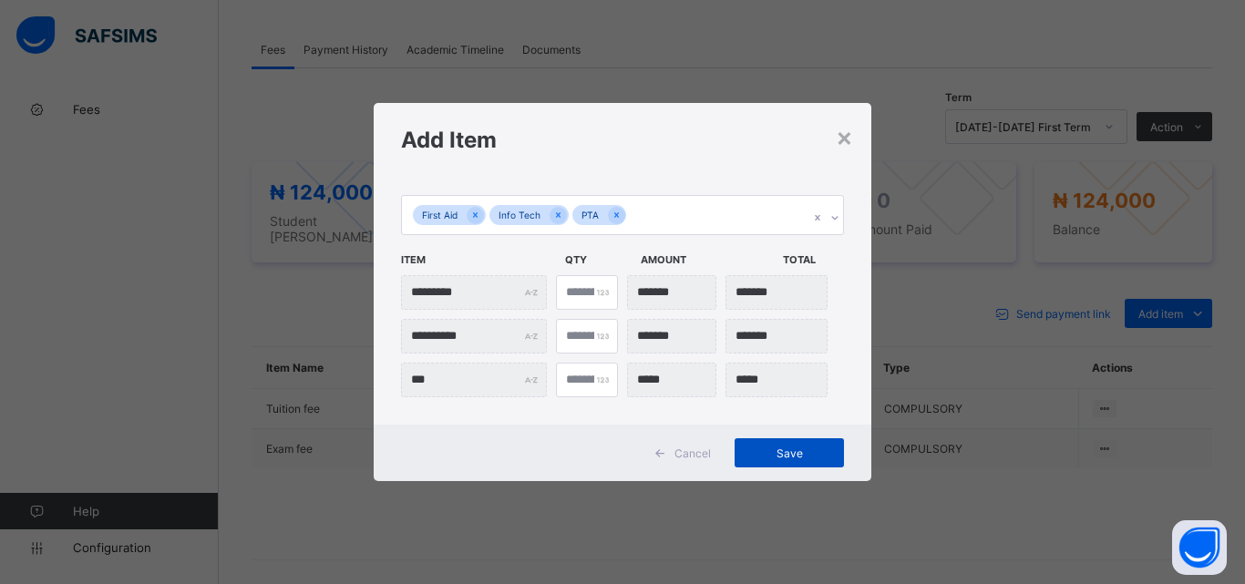
click at [792, 454] on span "Save" at bounding box center [789, 454] width 82 height 14
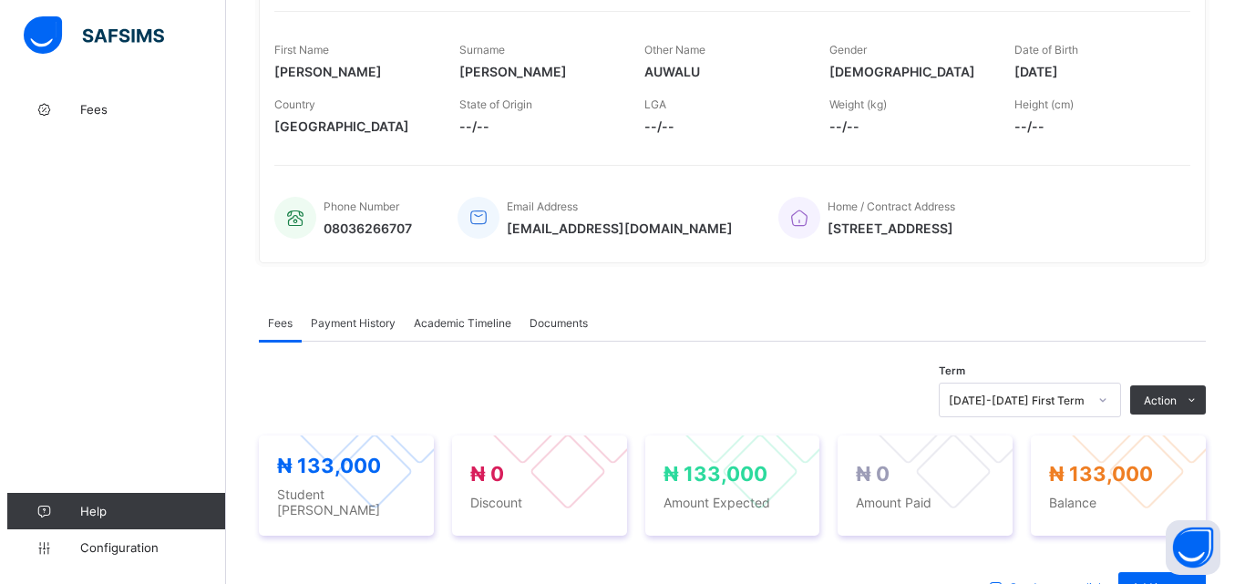
scroll to position [456, 0]
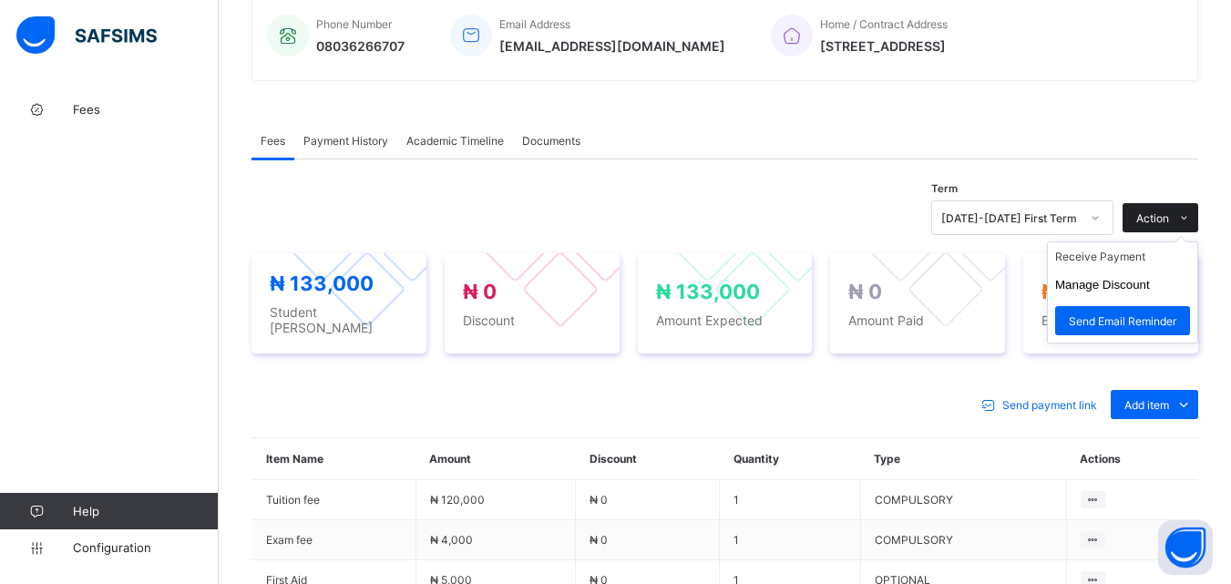
click at [1186, 211] on span at bounding box center [1184, 217] width 29 height 29
click at [1157, 254] on li "Receive Payment" at bounding box center [1122, 256] width 149 height 28
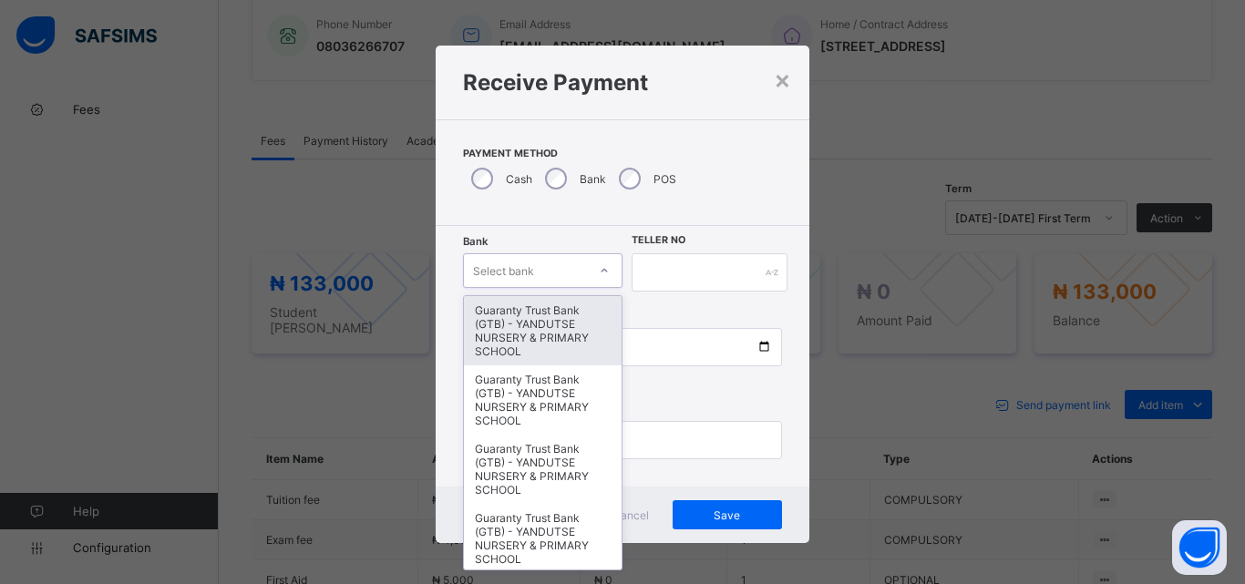
click at [599, 276] on icon at bounding box center [604, 271] width 11 height 18
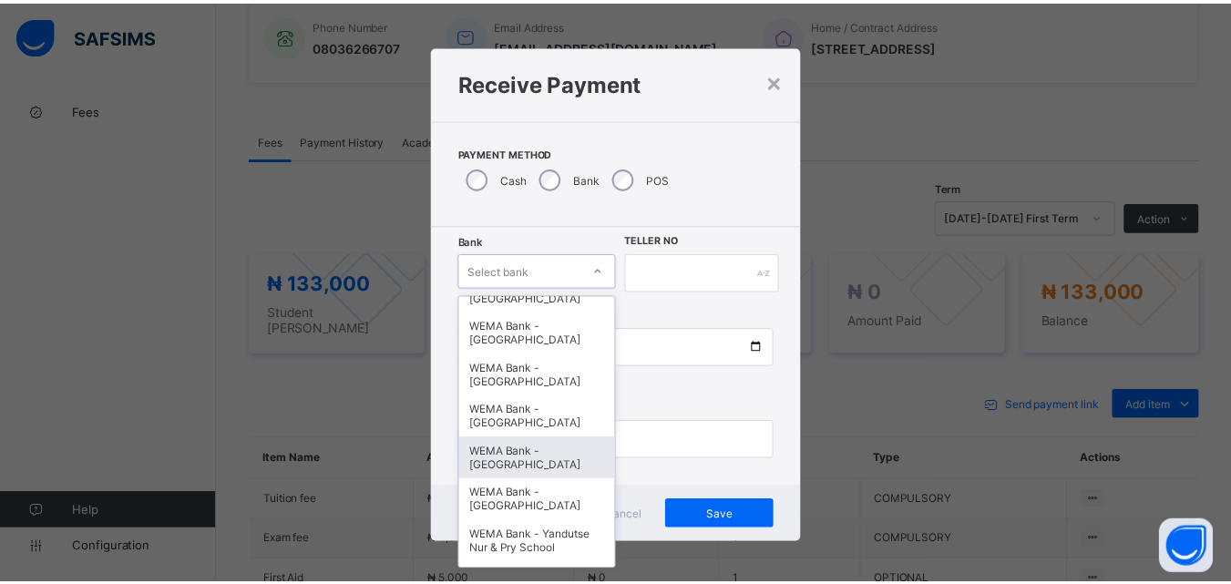
scroll to position [561, 0]
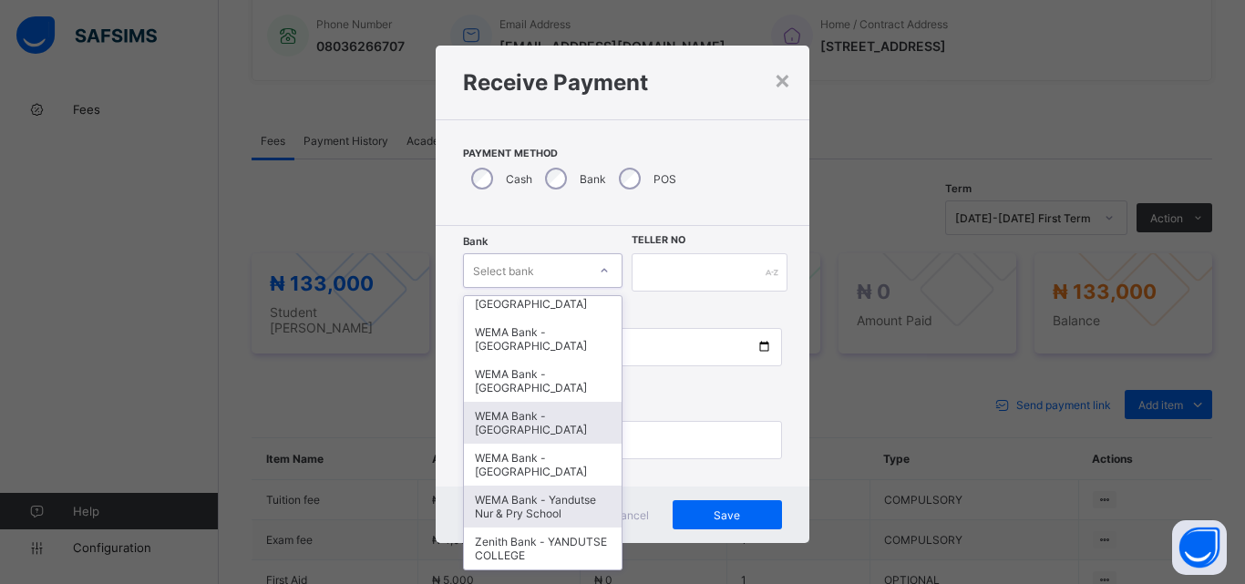
click at [525, 512] on div "WEMA Bank - Yandutse Nur & Pry School" at bounding box center [543, 507] width 158 height 42
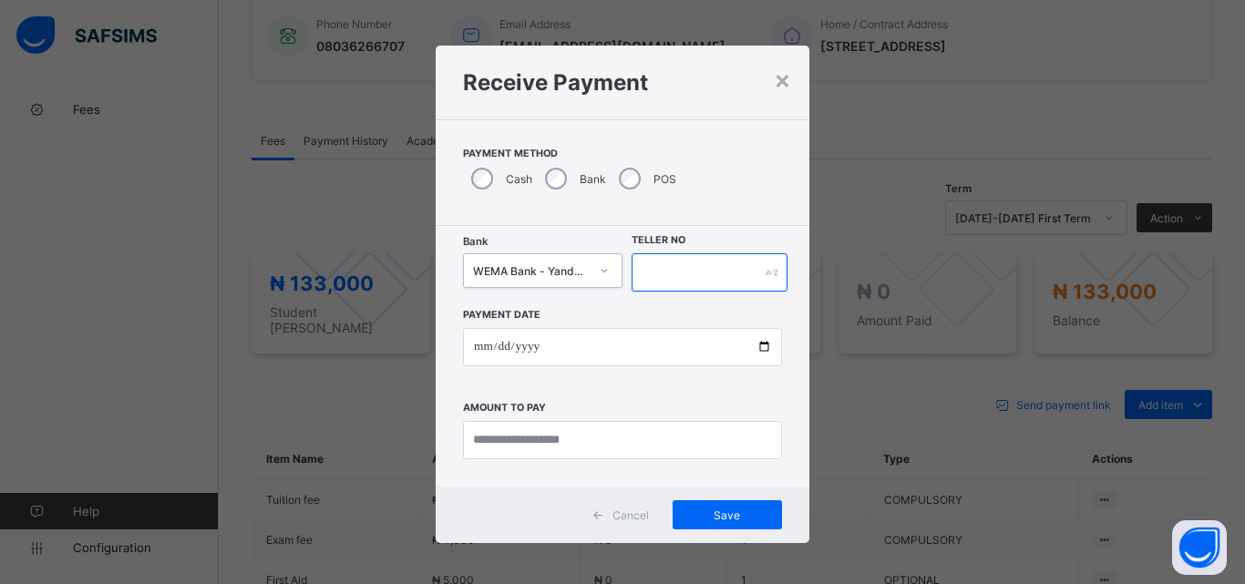
click at [682, 277] on input "text" at bounding box center [710, 272] width 156 height 38
type input "**********"
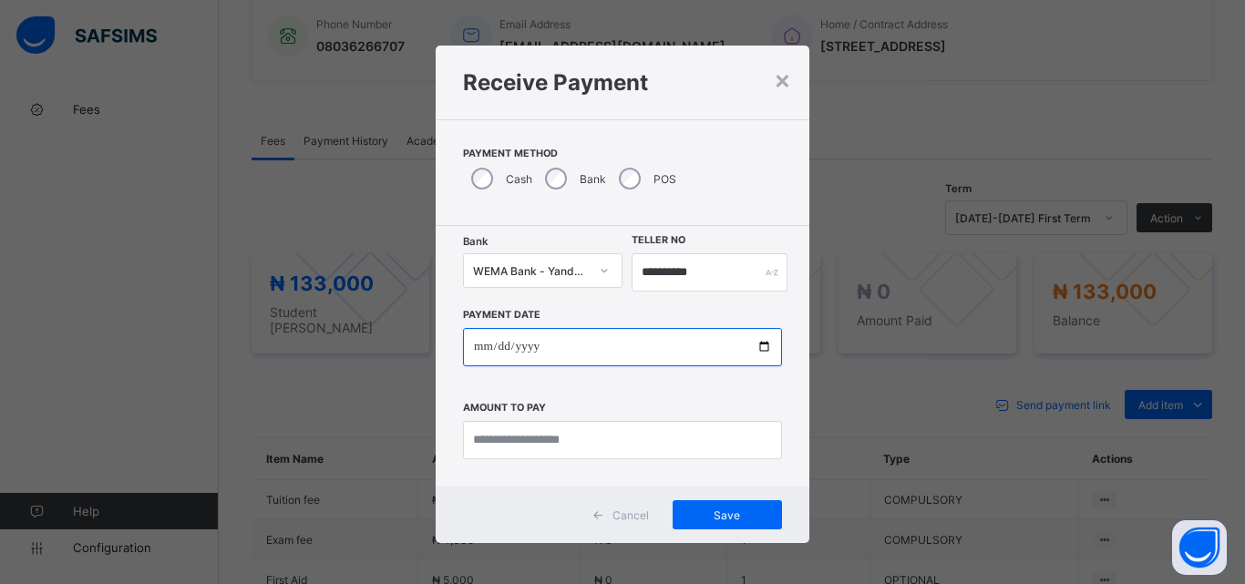
click at [753, 349] on input "date" at bounding box center [622, 347] width 319 height 38
type input "**********"
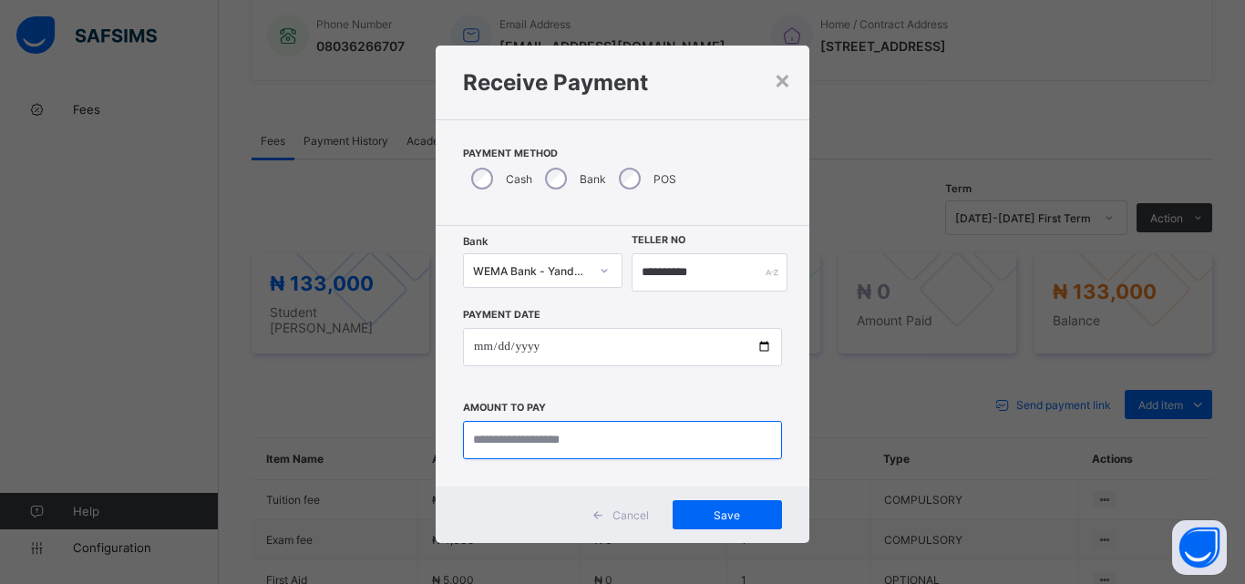
click at [532, 437] on input "currency" at bounding box center [622, 440] width 319 height 38
type input "*********"
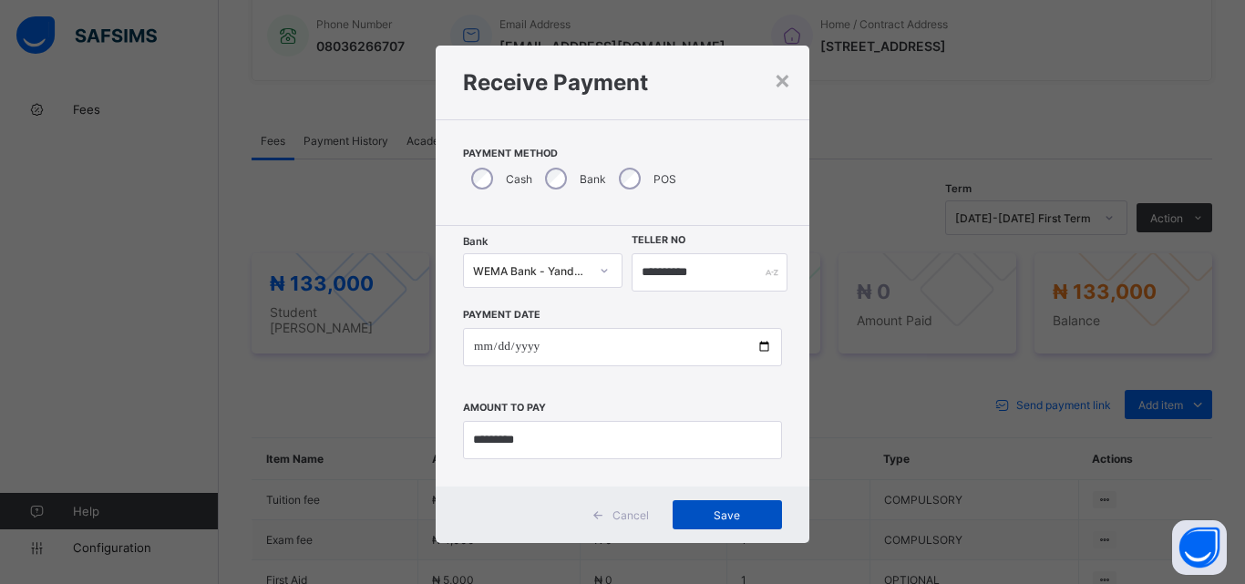
click at [752, 506] on div "Save" at bounding box center [727, 514] width 109 height 29
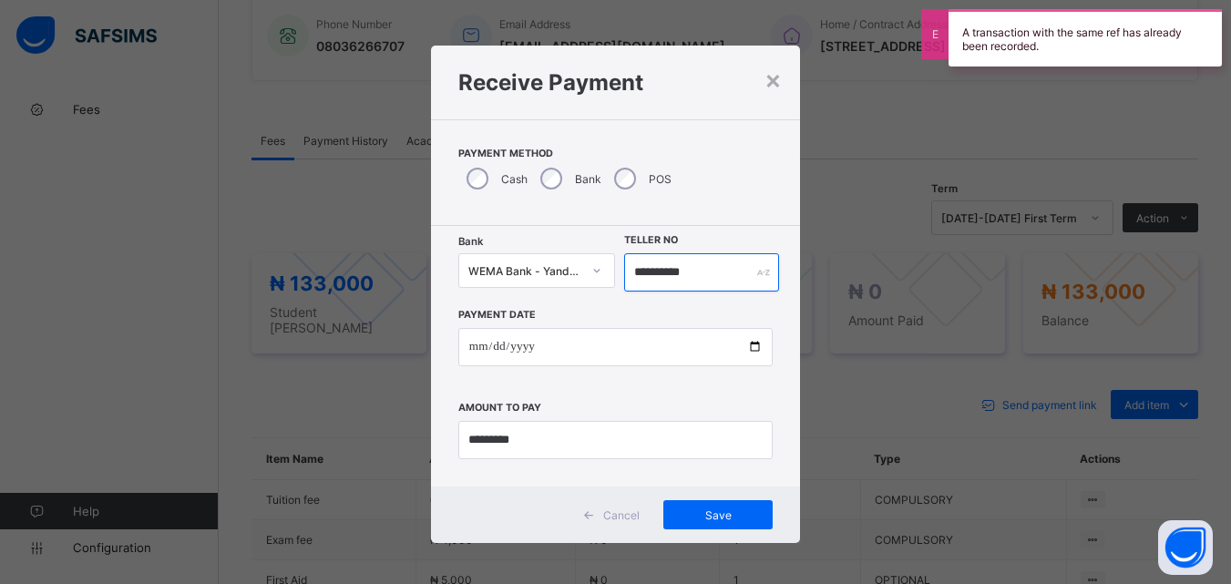
click at [724, 287] on input "**********" at bounding box center [701, 272] width 154 height 38
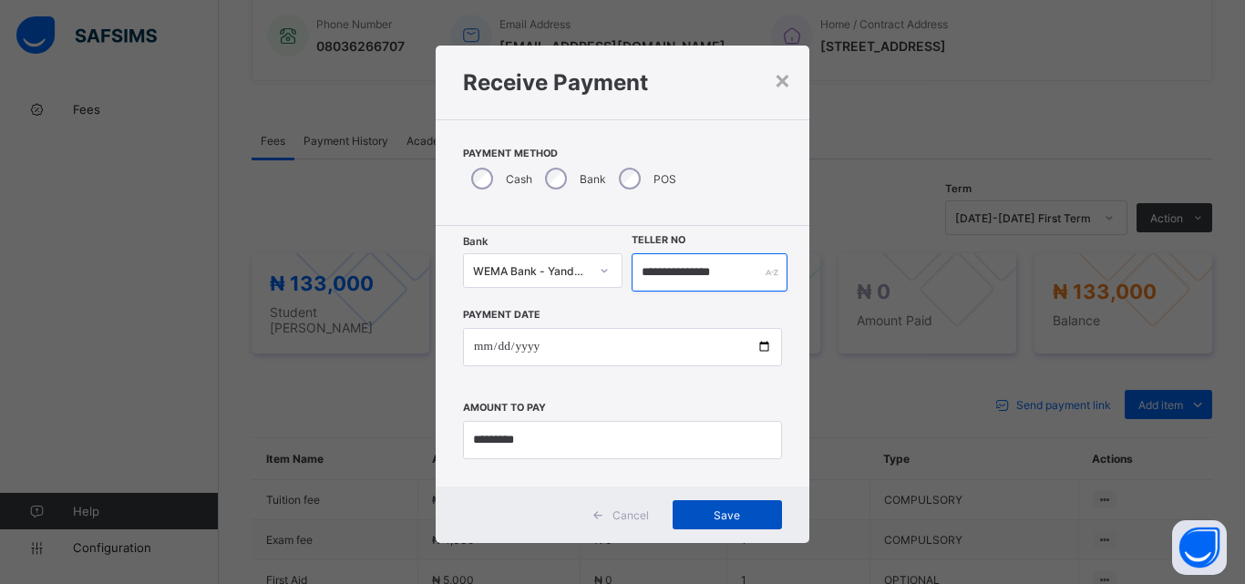
type input "**********"
click at [727, 520] on span "Save" at bounding box center [727, 516] width 82 height 14
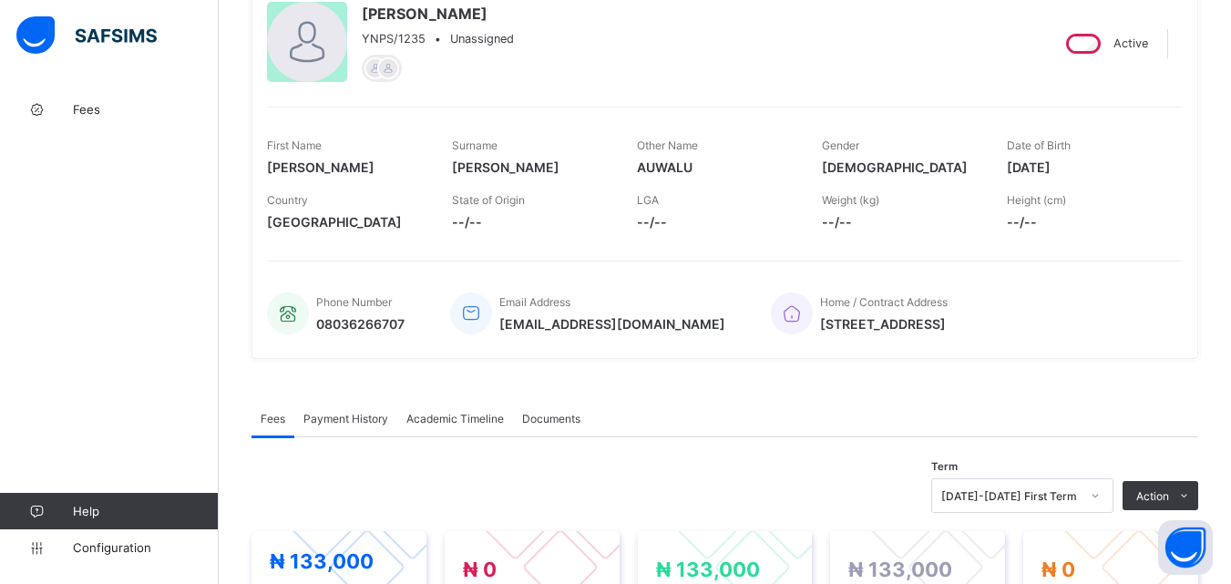
scroll to position [0, 0]
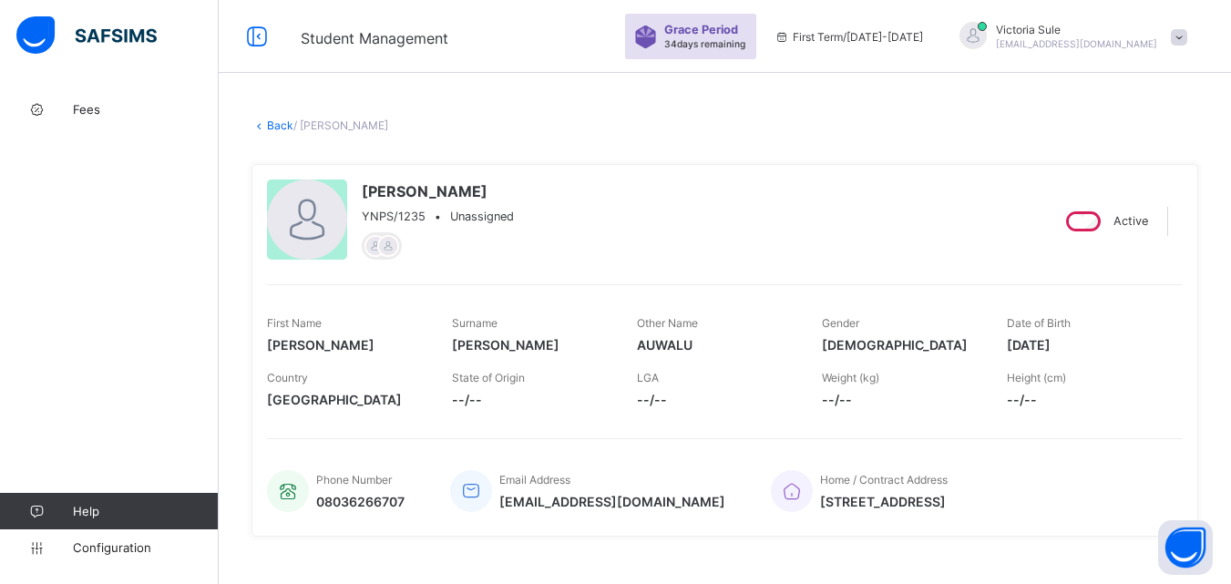
click at [278, 129] on link "Back" at bounding box center [280, 126] width 26 height 14
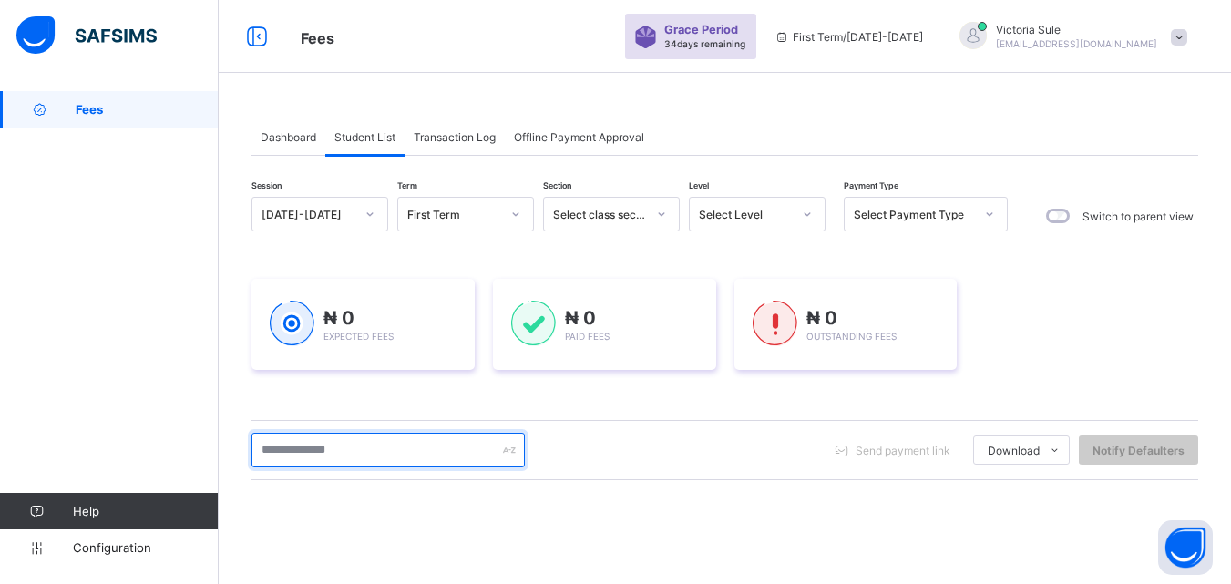
click at [294, 453] on input "text" at bounding box center [388, 450] width 273 height 35
type input "****"
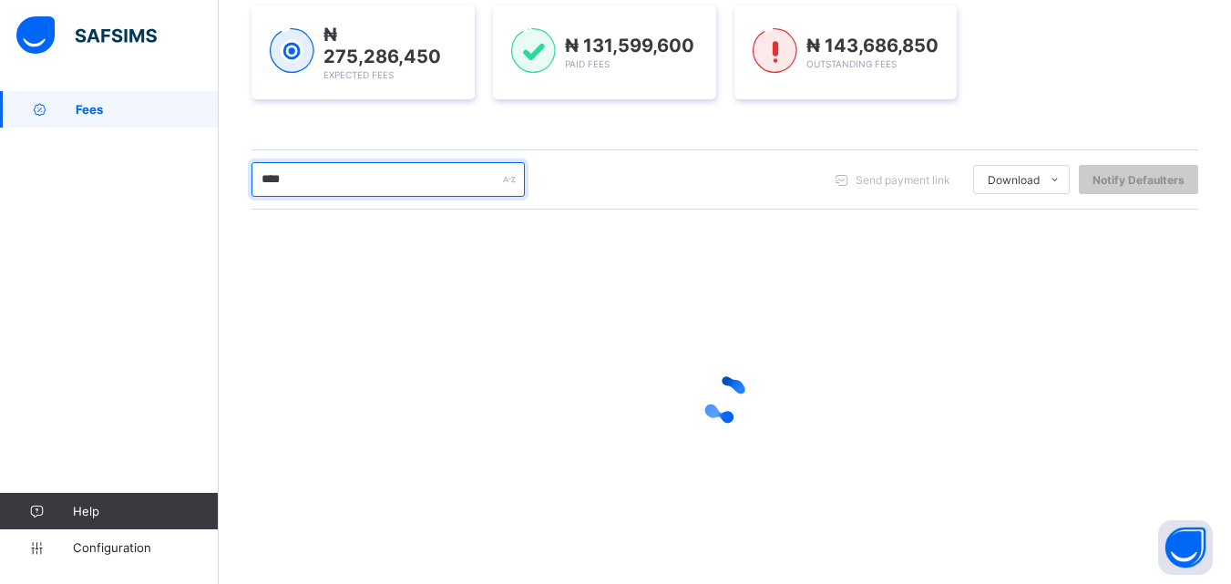
scroll to position [152, 0]
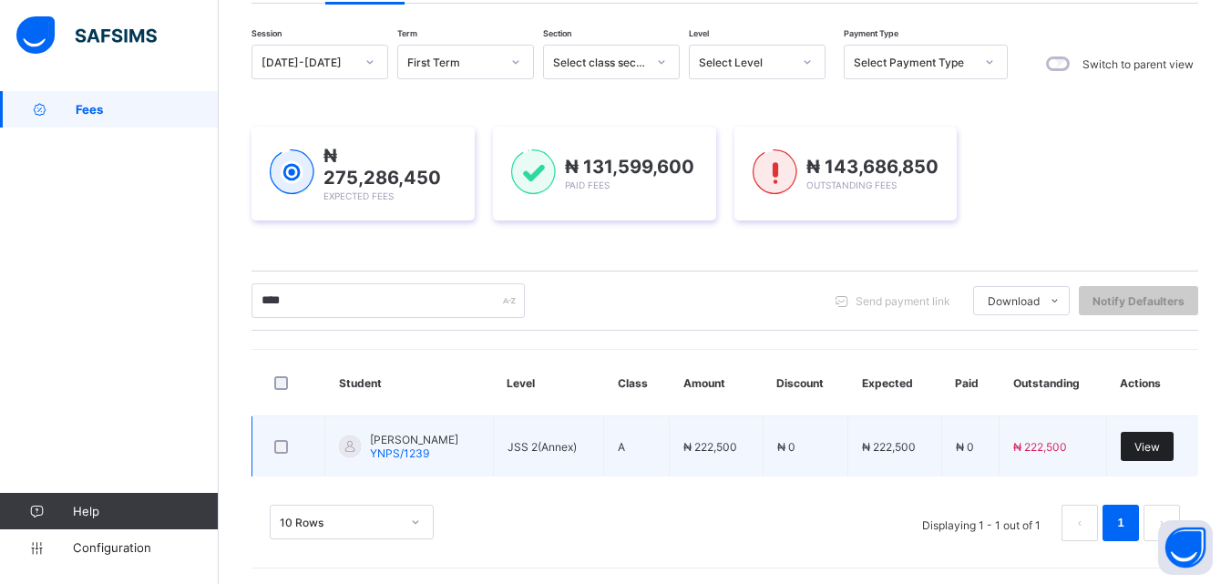
click at [1160, 440] on span "View" at bounding box center [1148, 447] width 26 height 14
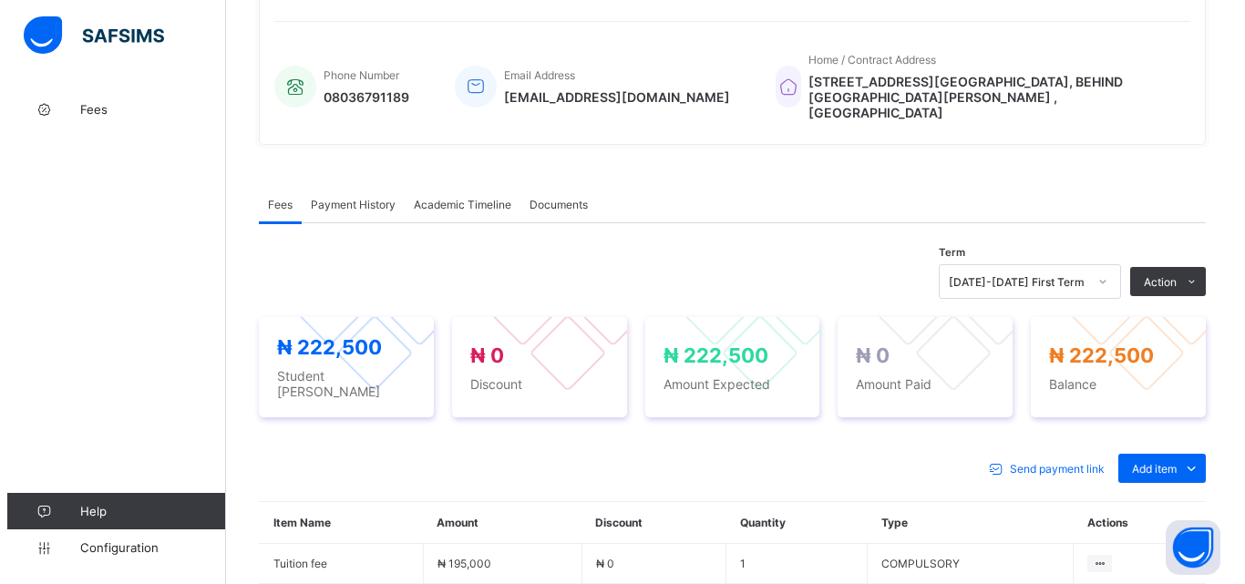
scroll to position [456, 0]
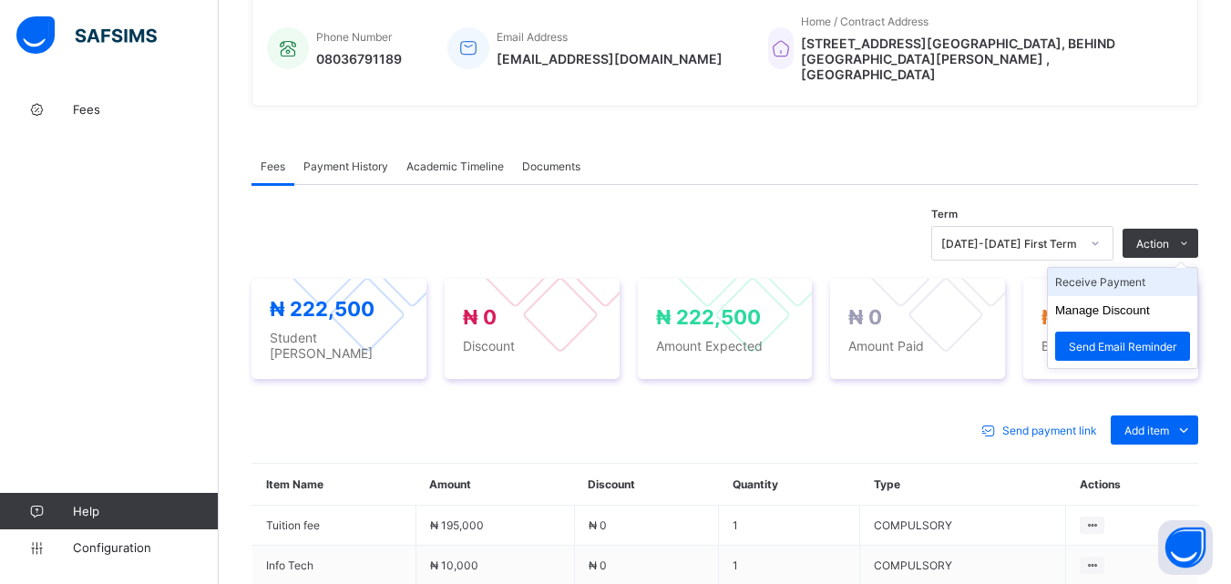
click at [1132, 272] on li "Receive Payment" at bounding box center [1122, 282] width 149 height 28
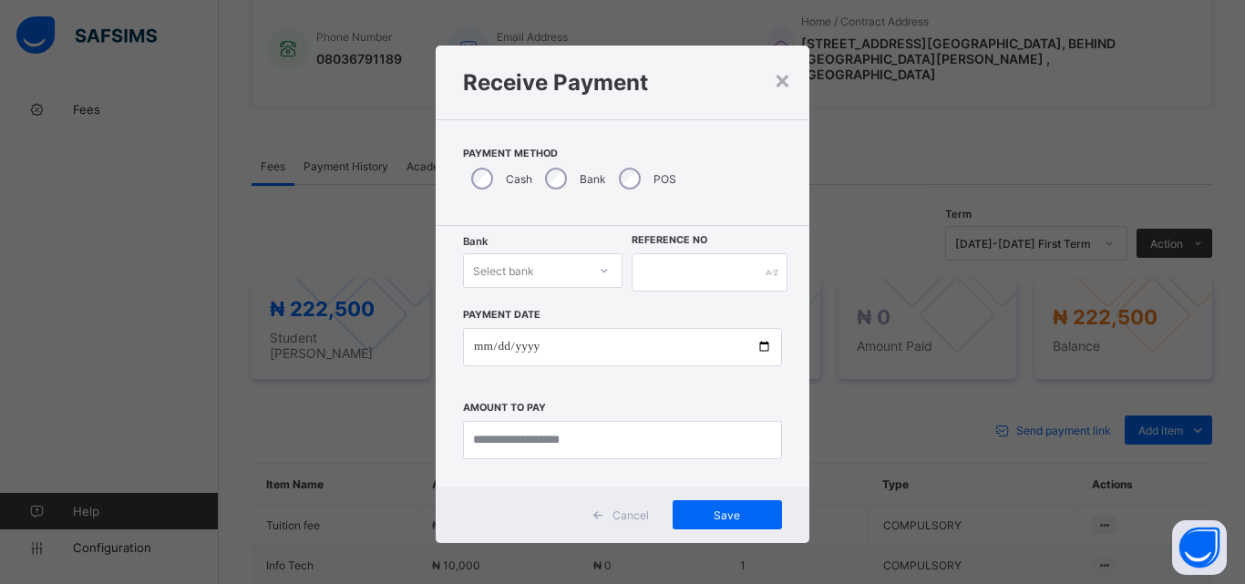
click at [593, 278] on div at bounding box center [604, 270] width 31 height 29
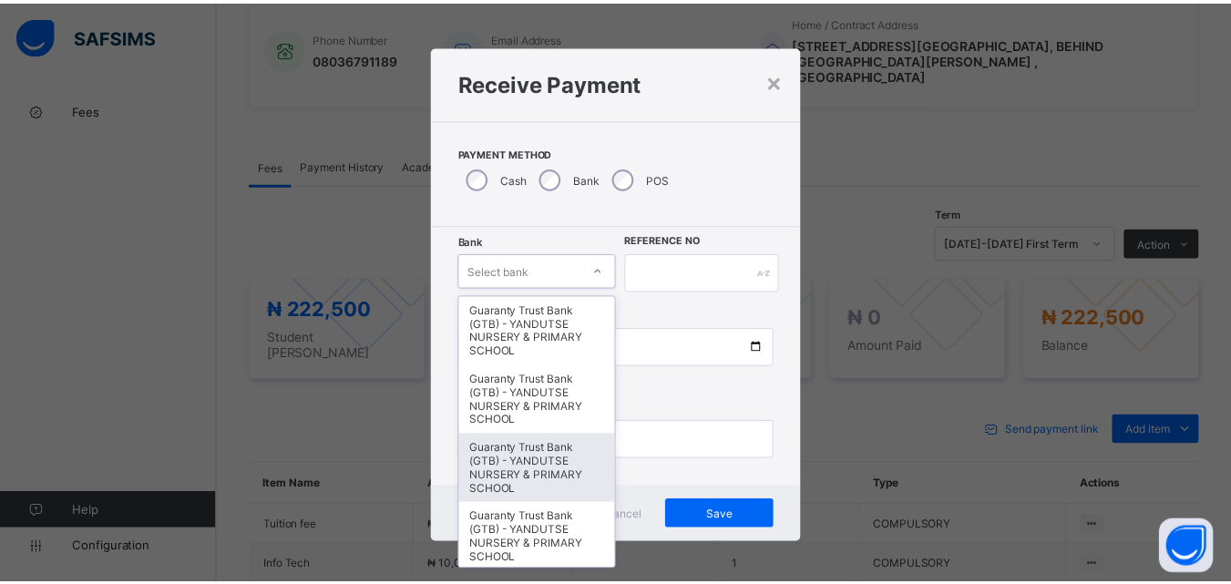
scroll to position [365, 0]
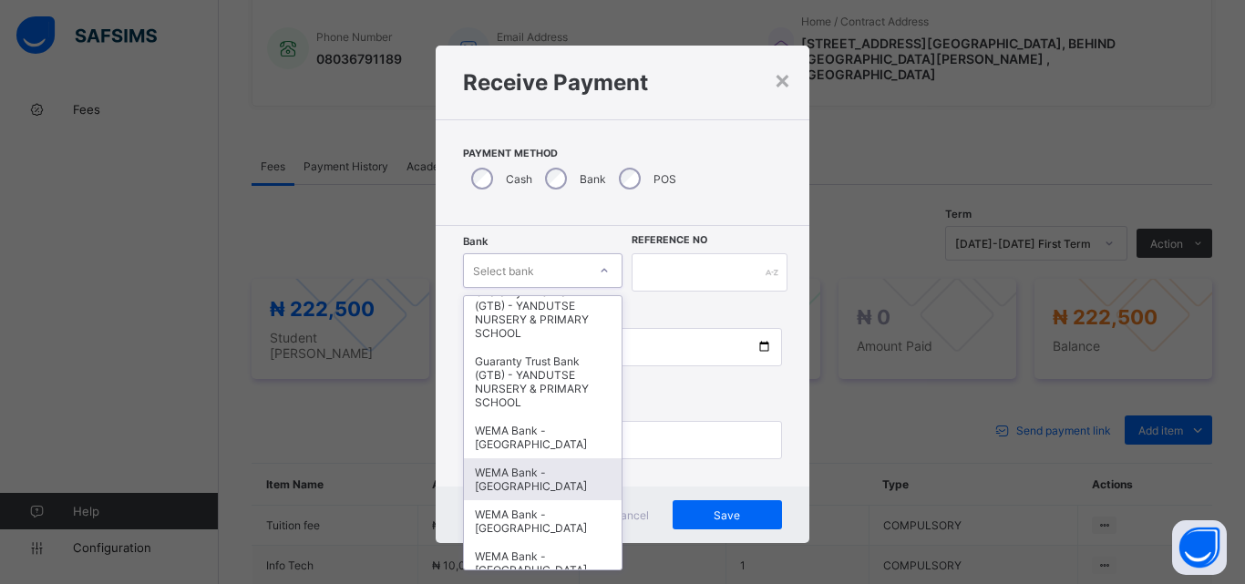
click at [500, 495] on div "WEMA Bank - [GEOGRAPHIC_DATA]" at bounding box center [543, 480] width 158 height 42
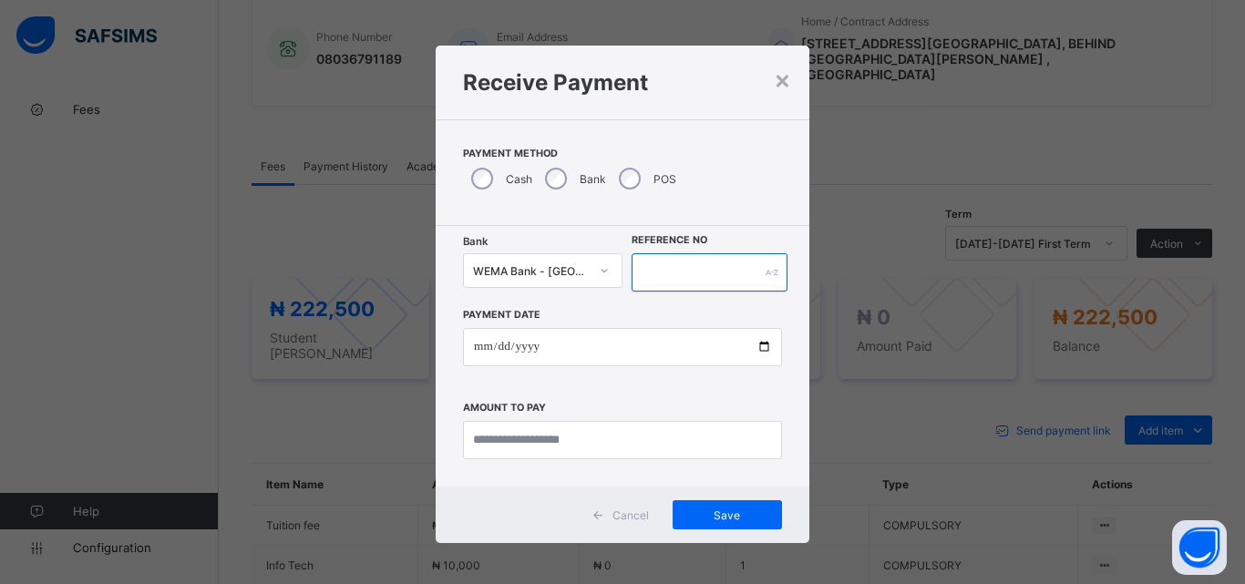
click at [666, 275] on input "text" at bounding box center [710, 272] width 156 height 38
type input "*********"
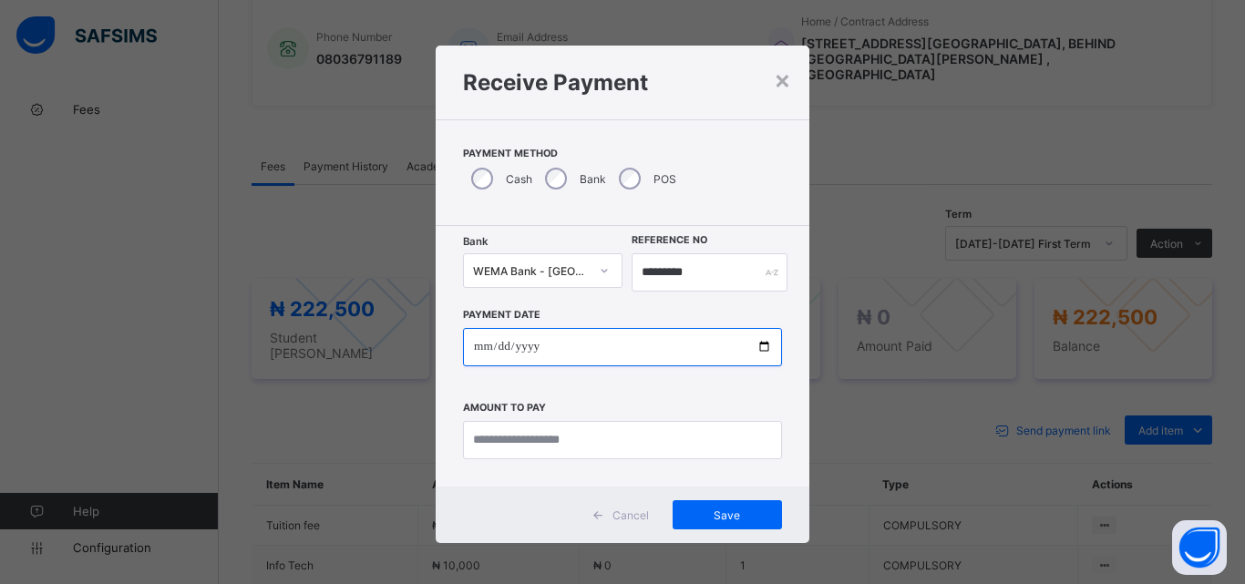
click at [759, 349] on input "date" at bounding box center [622, 347] width 319 height 38
type input "**********"
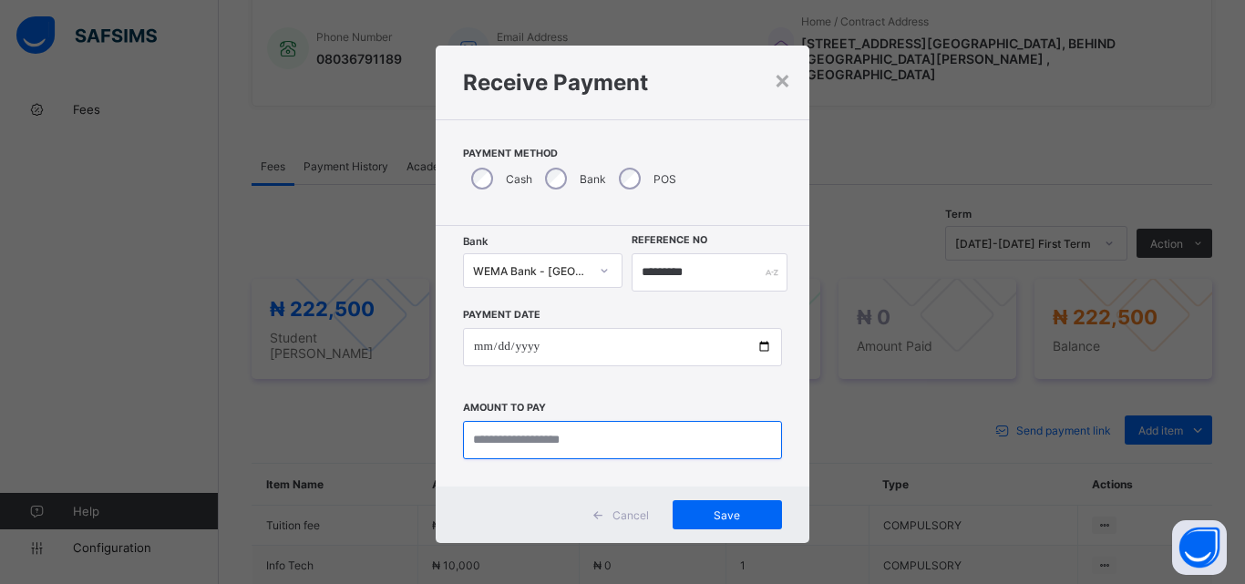
click at [523, 436] on input "currency" at bounding box center [622, 440] width 319 height 38
type input "*********"
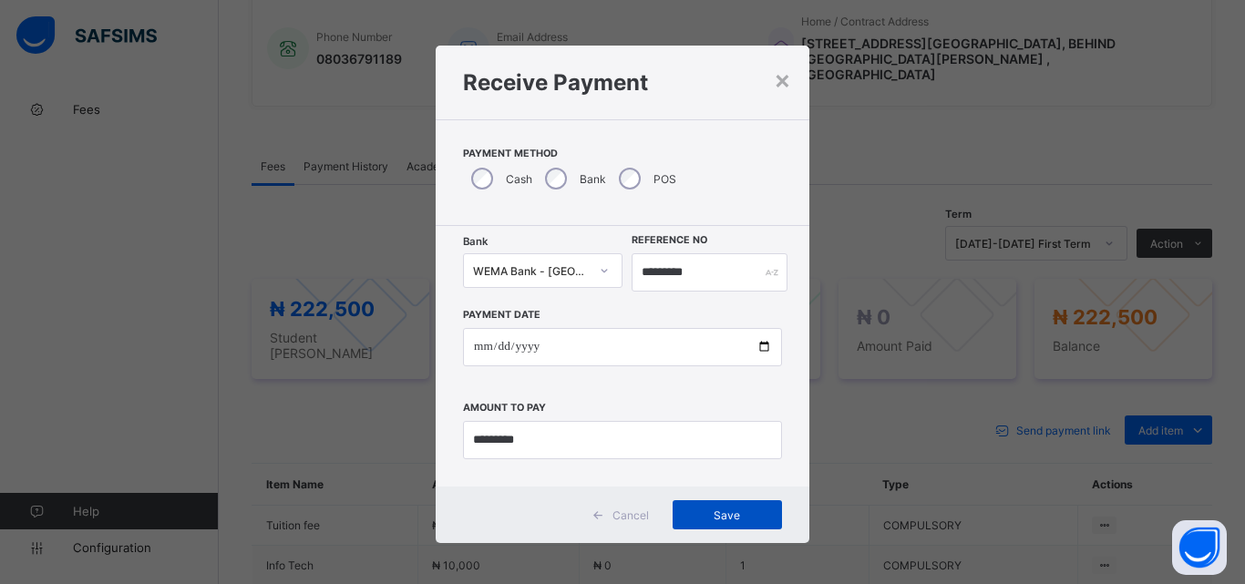
click at [706, 516] on span "Save" at bounding box center [727, 516] width 82 height 14
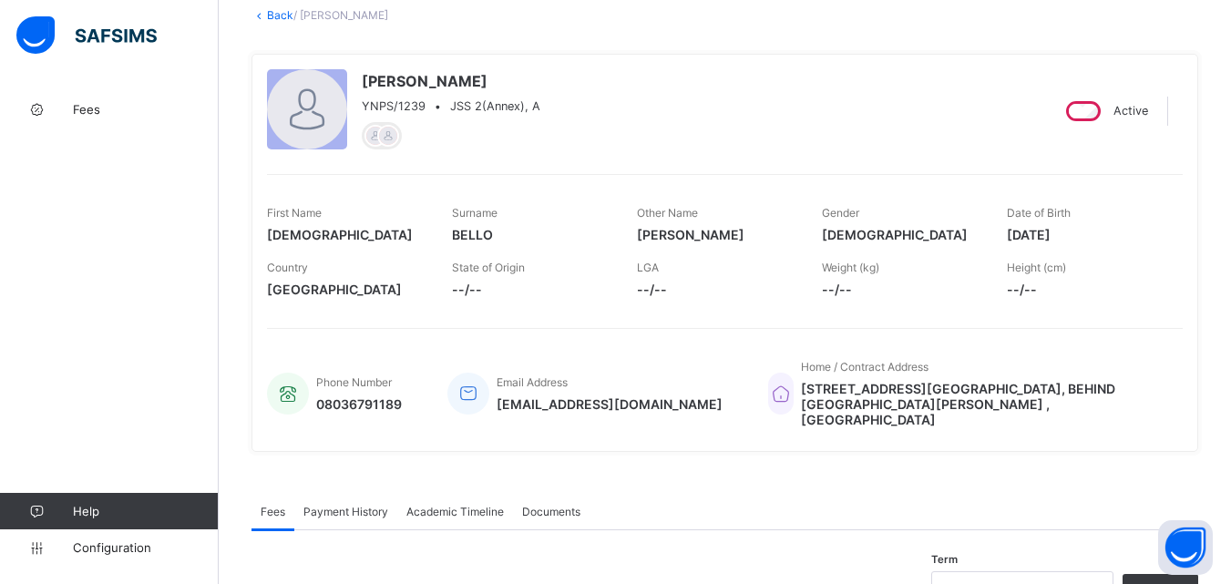
scroll to position [91, 0]
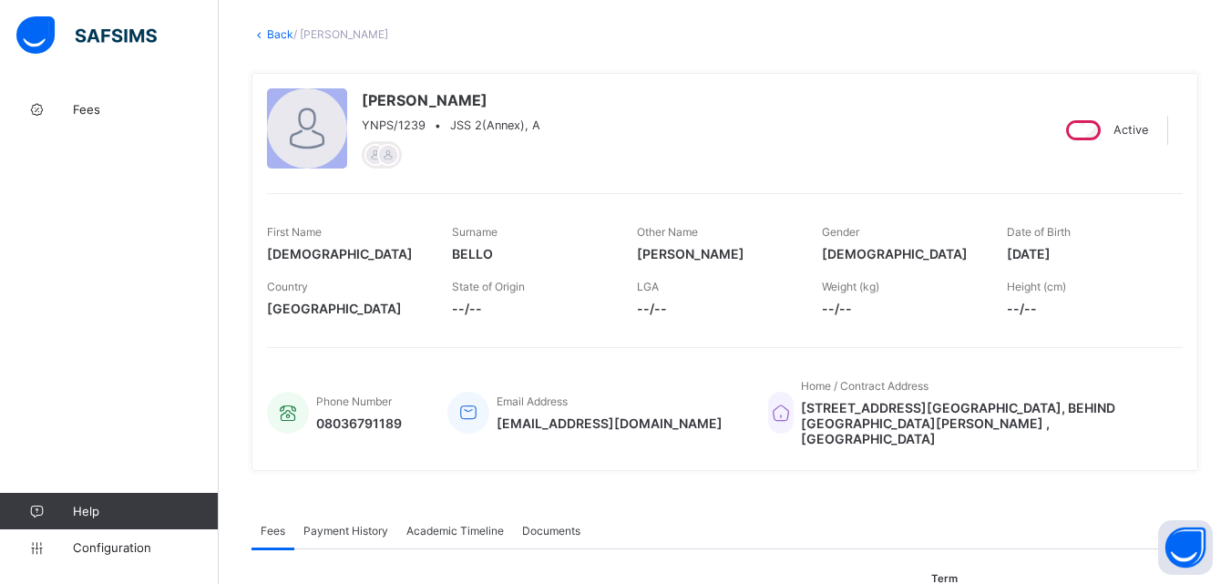
click at [275, 32] on link "Back" at bounding box center [280, 34] width 26 height 14
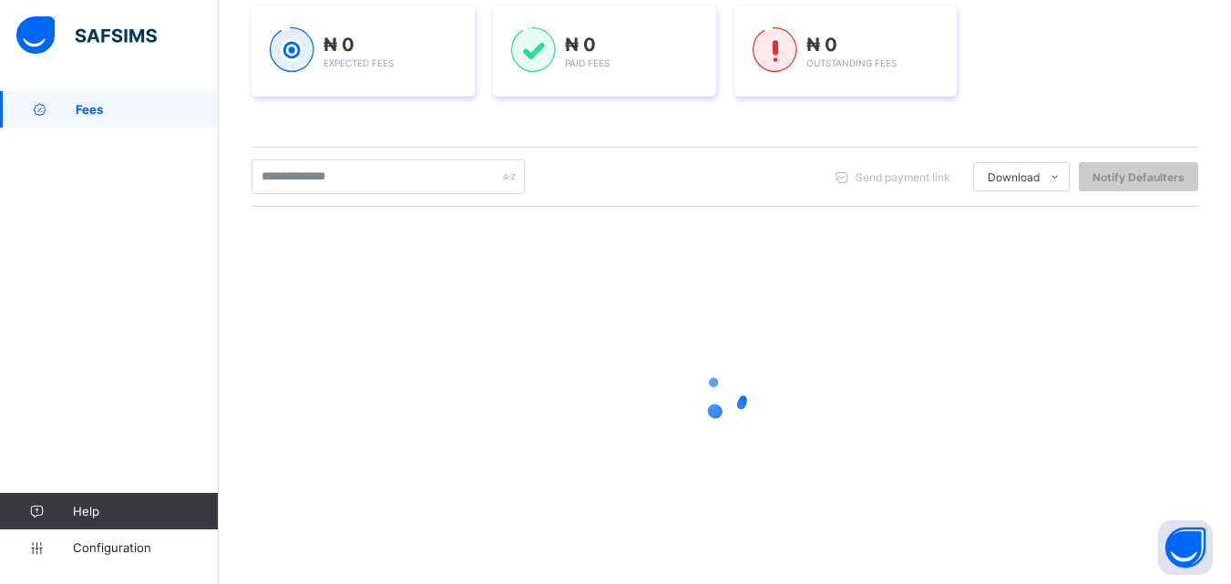
scroll to position [286, 0]
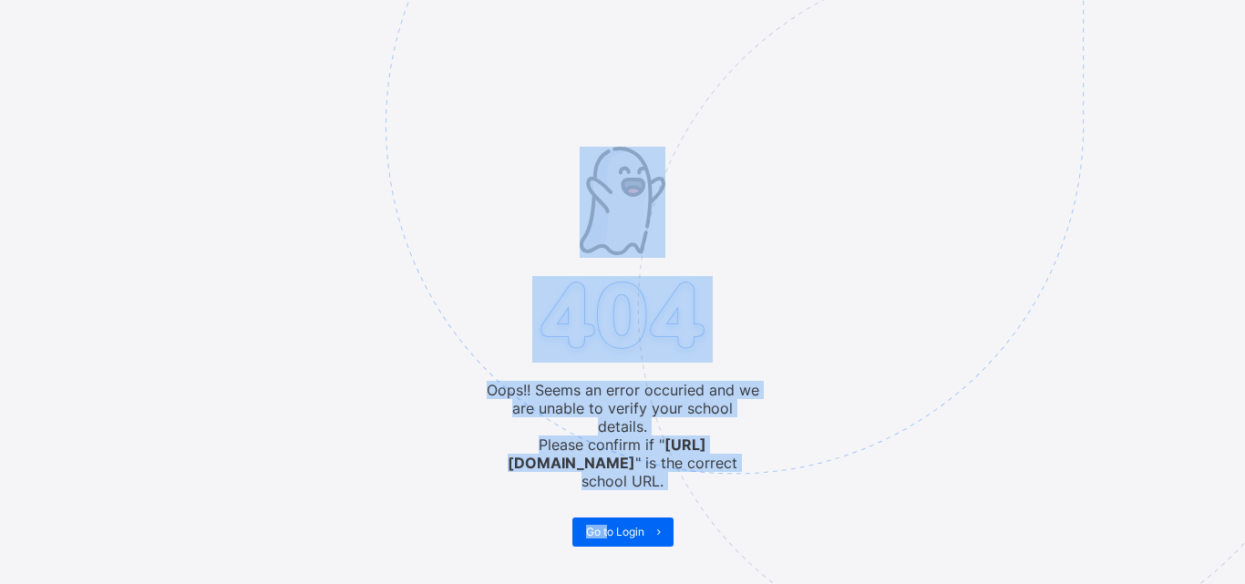
click at [611, 505] on div "Oops!! Seems an error occuried and we are unable to verify your school details.…" at bounding box center [622, 292] width 1245 height 584
click at [1039, 510] on img at bounding box center [861, 216] width 951 height 881
click at [616, 524] on img at bounding box center [861, 216] width 951 height 881
click at [615, 525] on span "Go to Login" at bounding box center [615, 532] width 58 height 14
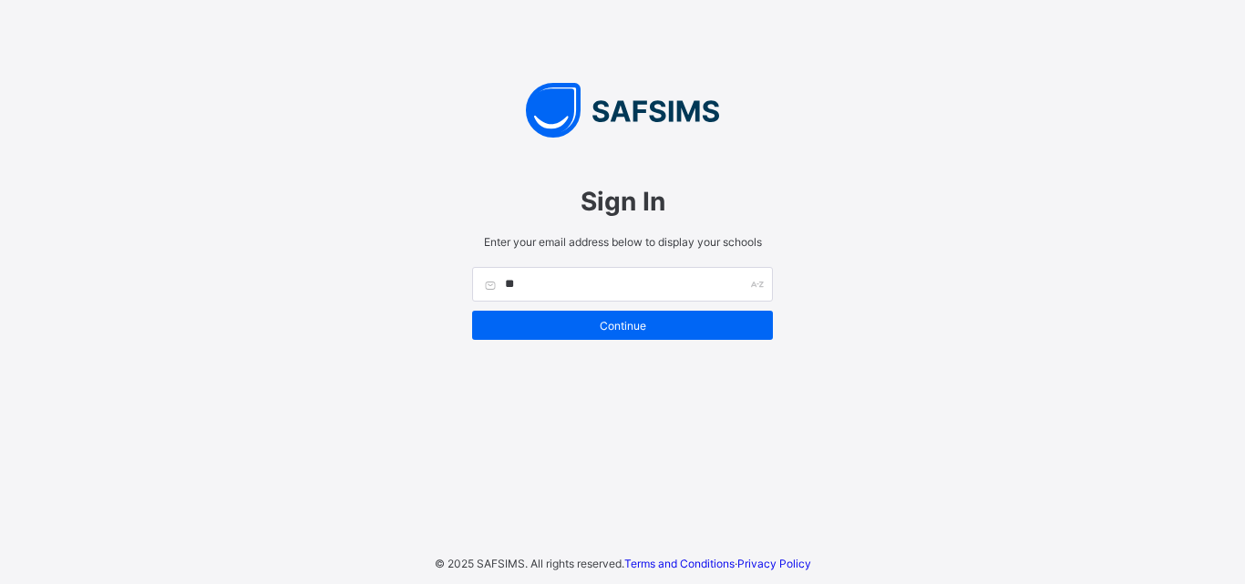
type input "*"
type input "**********"
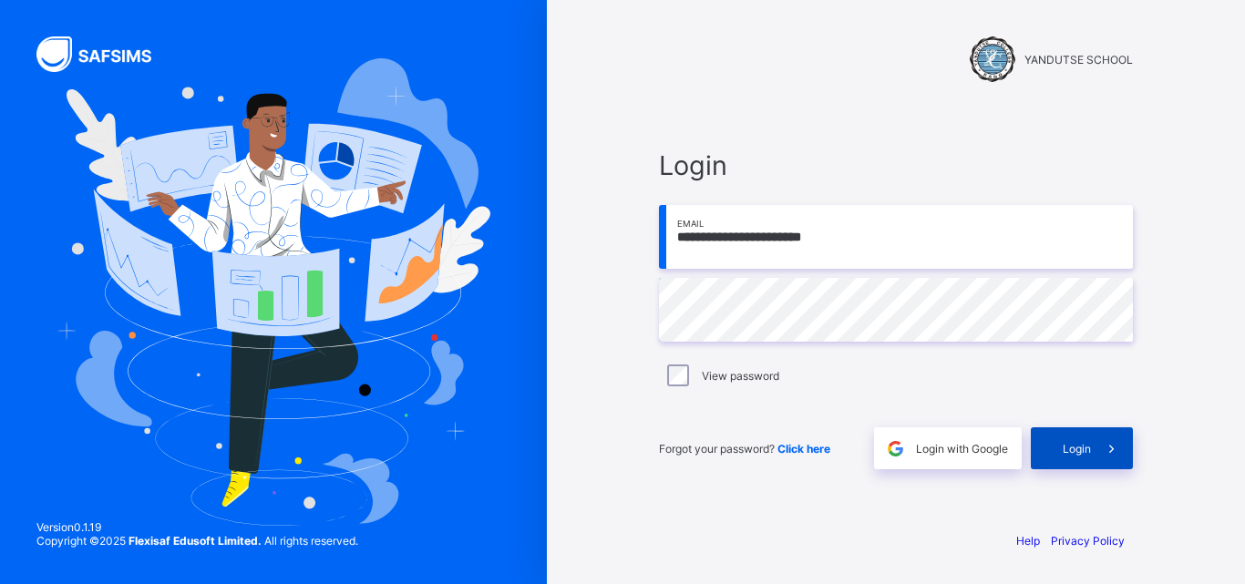
click at [1068, 442] on span "Login" at bounding box center [1077, 449] width 28 height 14
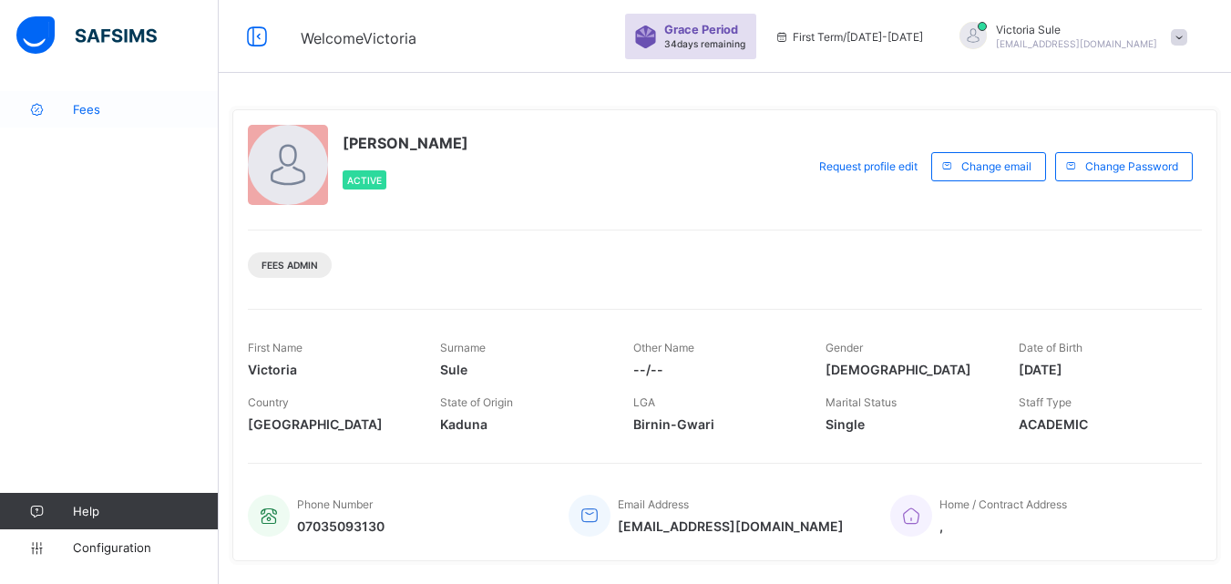
click at [82, 112] on span "Fees" at bounding box center [146, 109] width 146 height 15
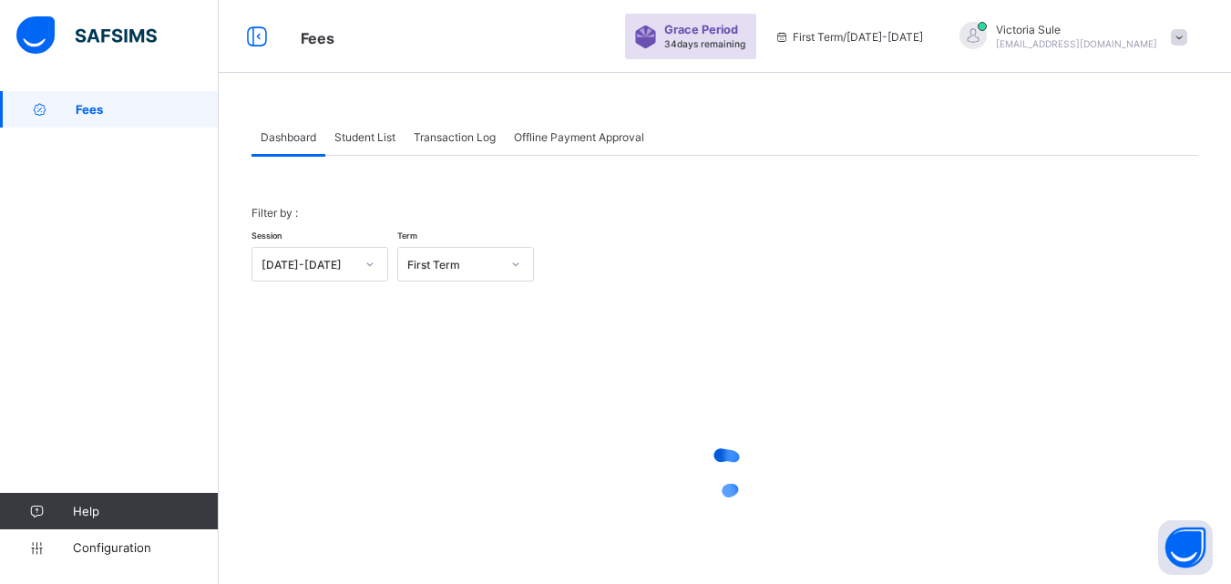
click at [367, 132] on span "Student List" at bounding box center [365, 137] width 61 height 14
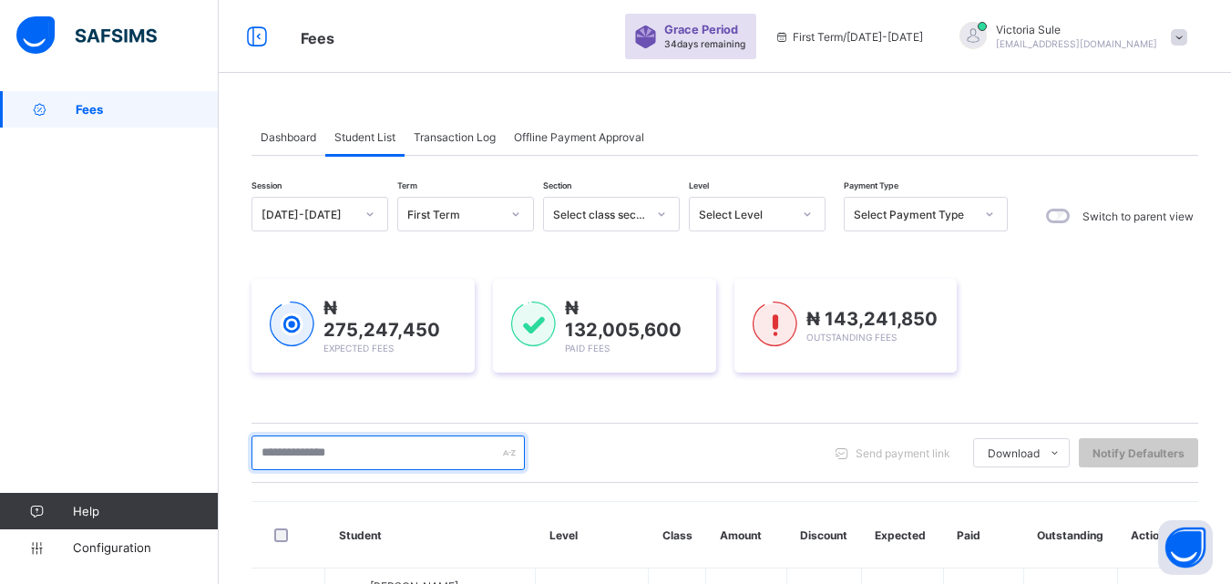
click at [325, 447] on input "text" at bounding box center [388, 453] width 273 height 35
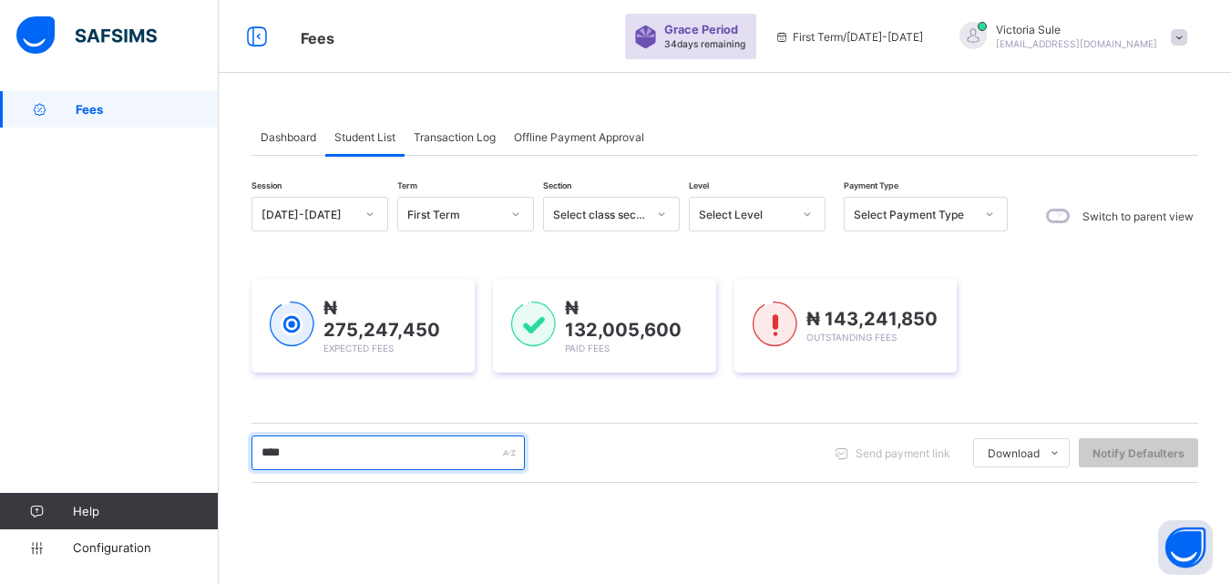
type input "****"
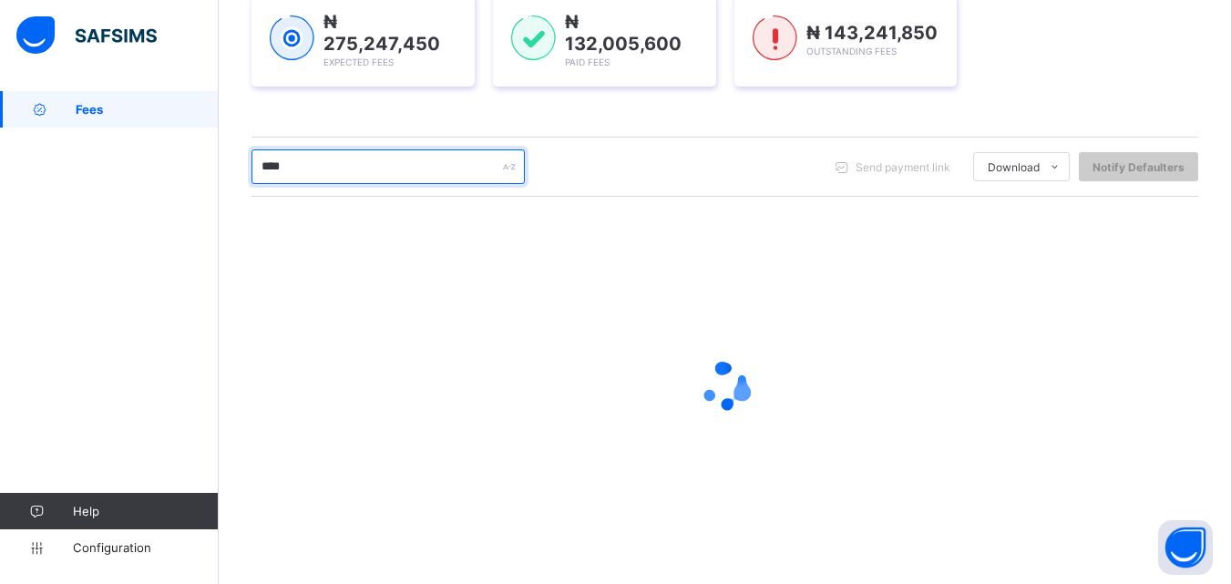
scroll to position [152, 0]
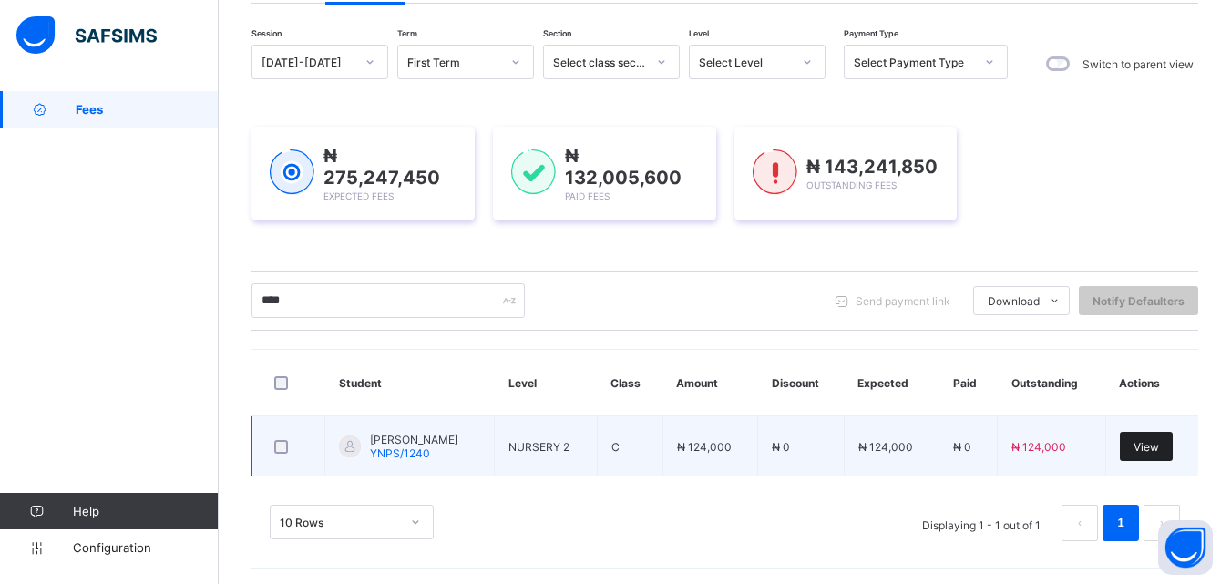
click at [1154, 436] on div "View" at bounding box center [1146, 446] width 53 height 29
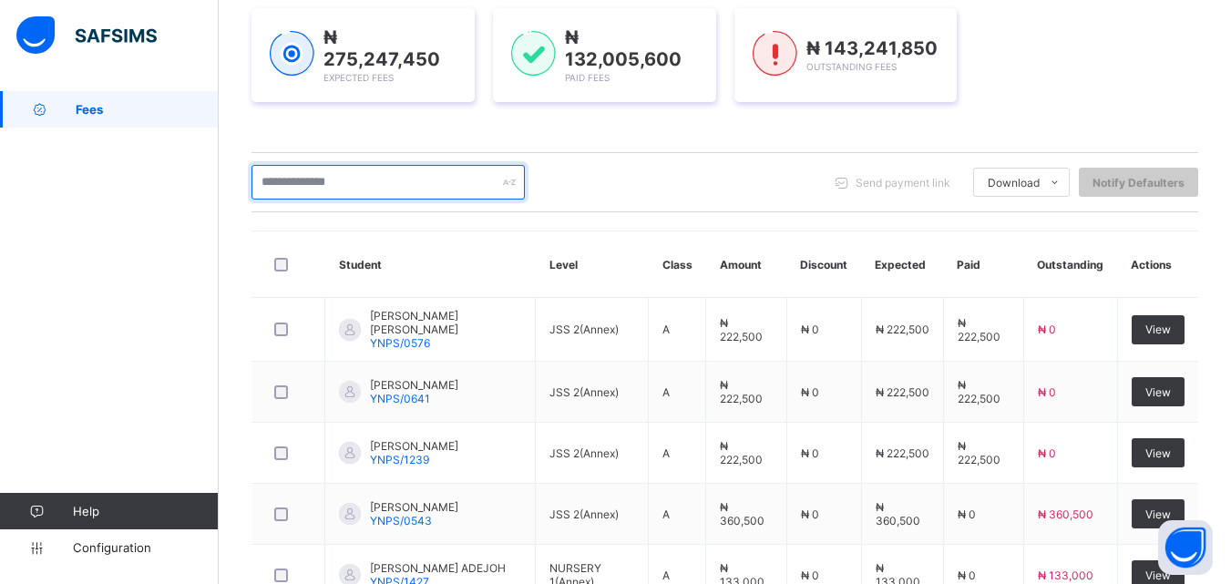
scroll to position [273, 0]
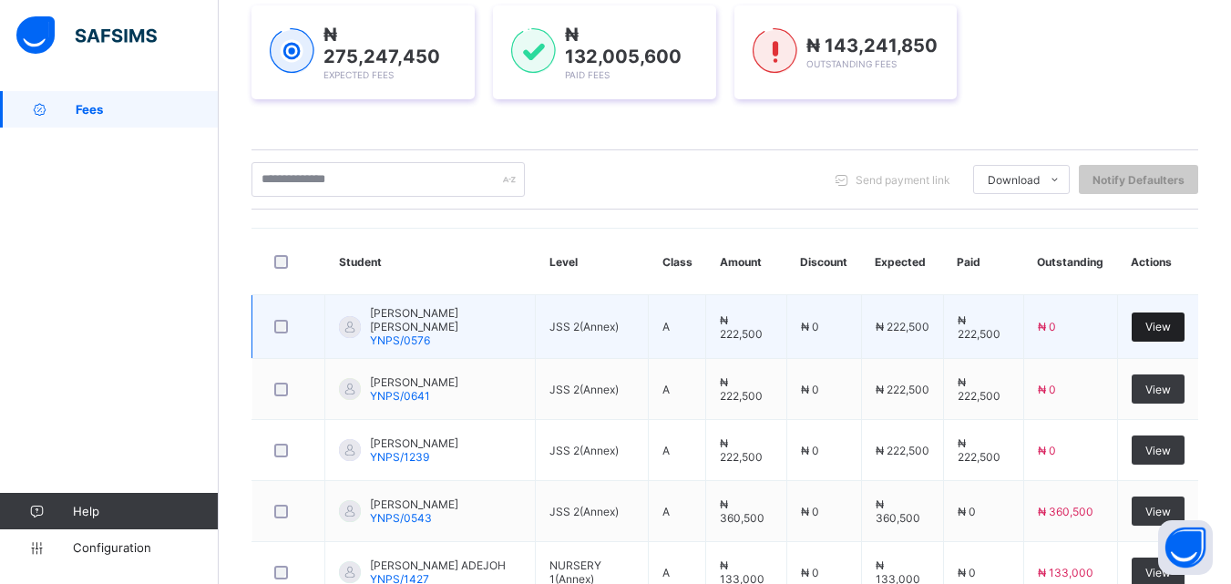
click at [1171, 324] on span "View" at bounding box center [1159, 327] width 26 height 14
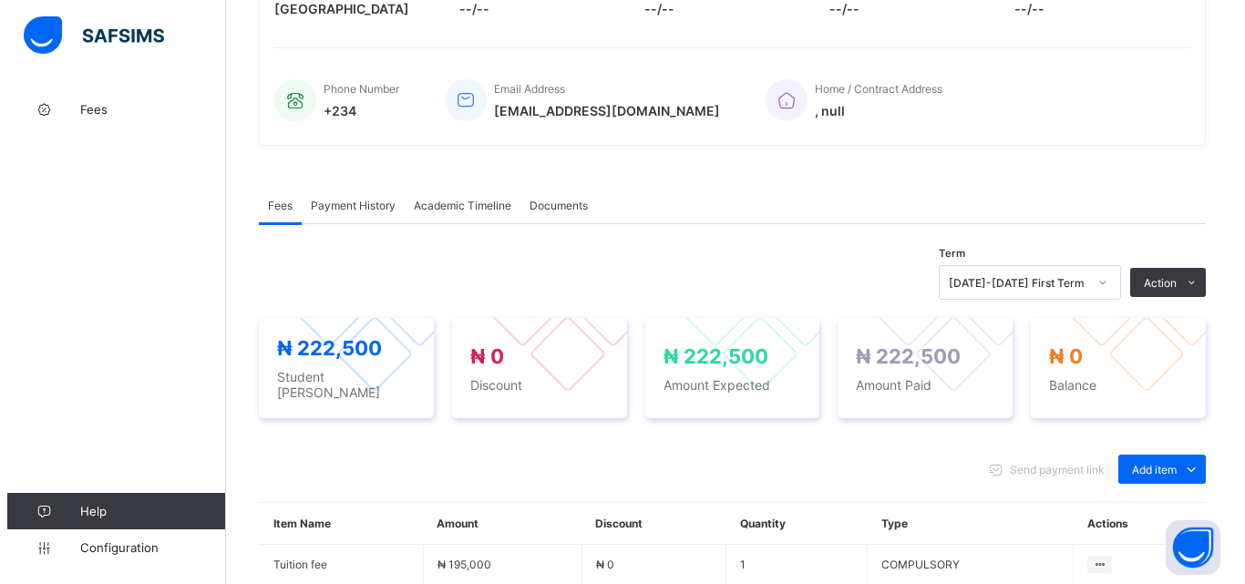
scroll to position [273, 0]
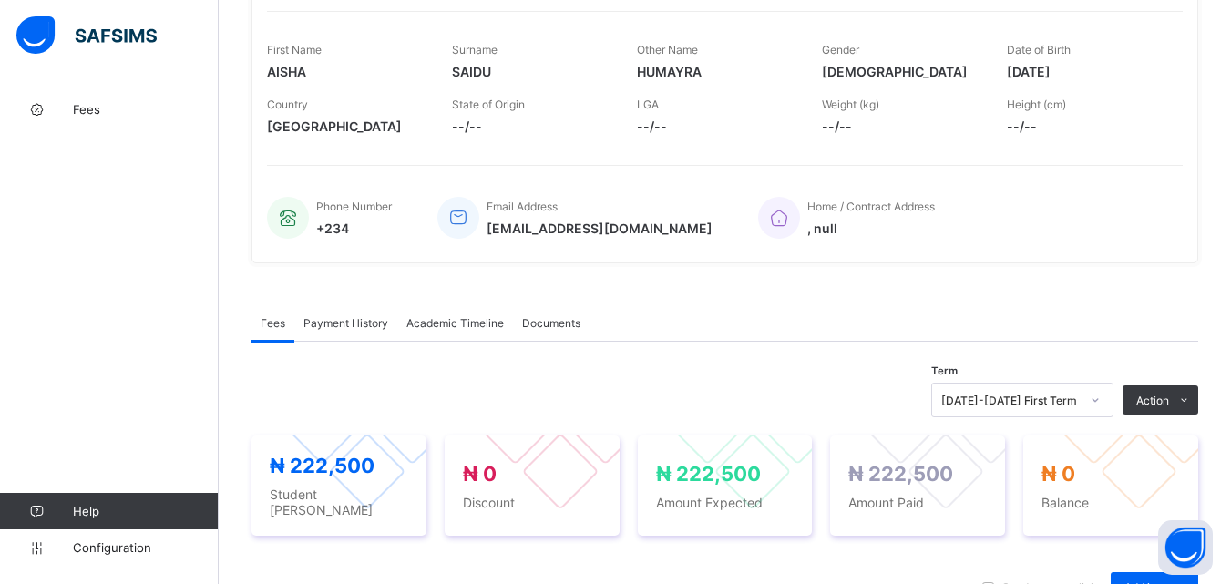
click at [355, 326] on span "Payment History" at bounding box center [346, 323] width 85 height 14
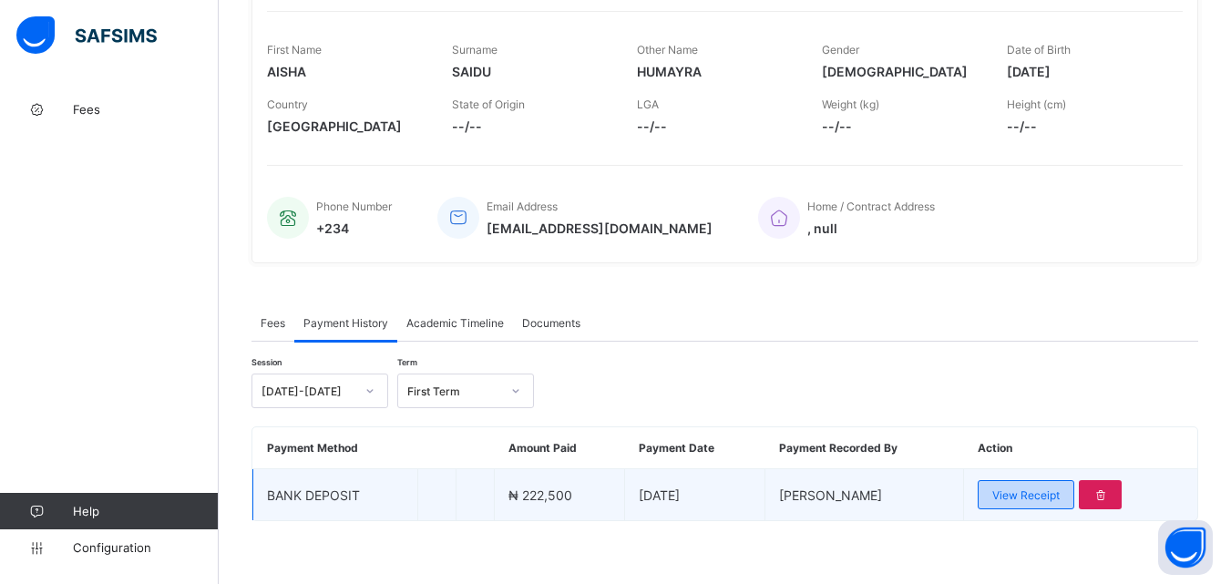
click at [1010, 493] on span "View Receipt" at bounding box center [1026, 496] width 67 height 14
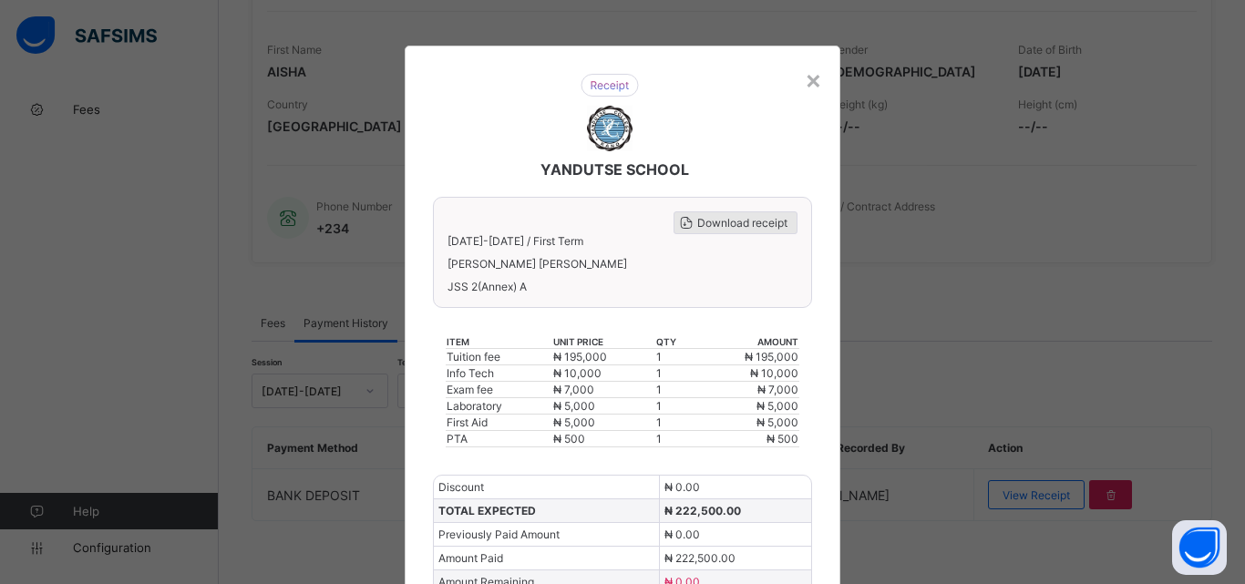
click at [723, 225] on span "Download receipt" at bounding box center [742, 223] width 90 height 14
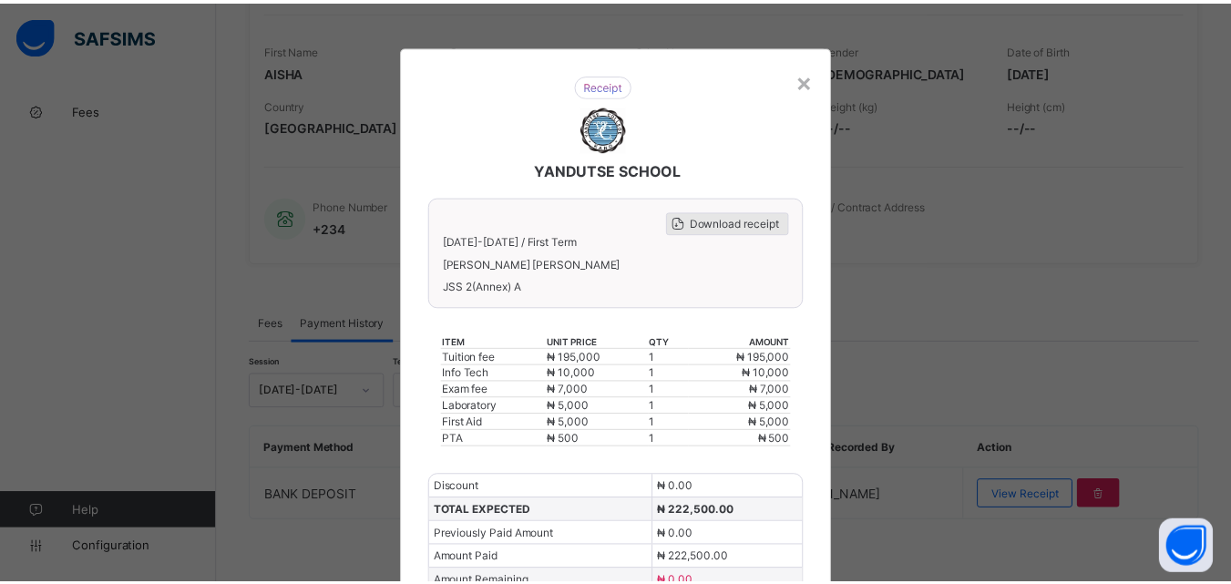
scroll to position [0, 0]
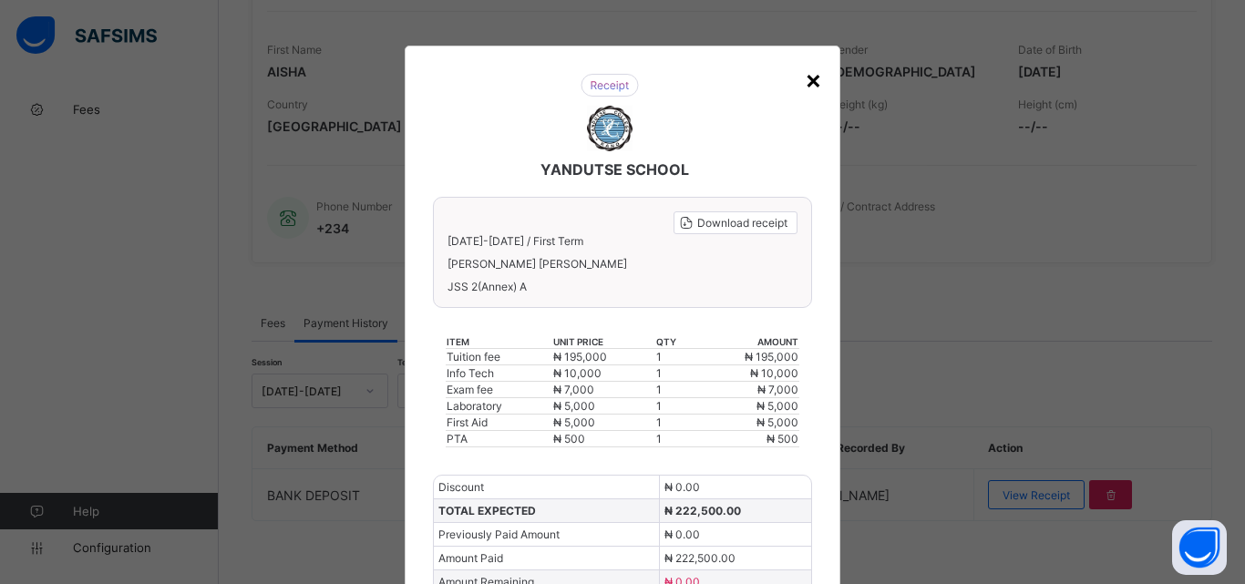
click at [806, 80] on div "×" at bounding box center [813, 79] width 17 height 31
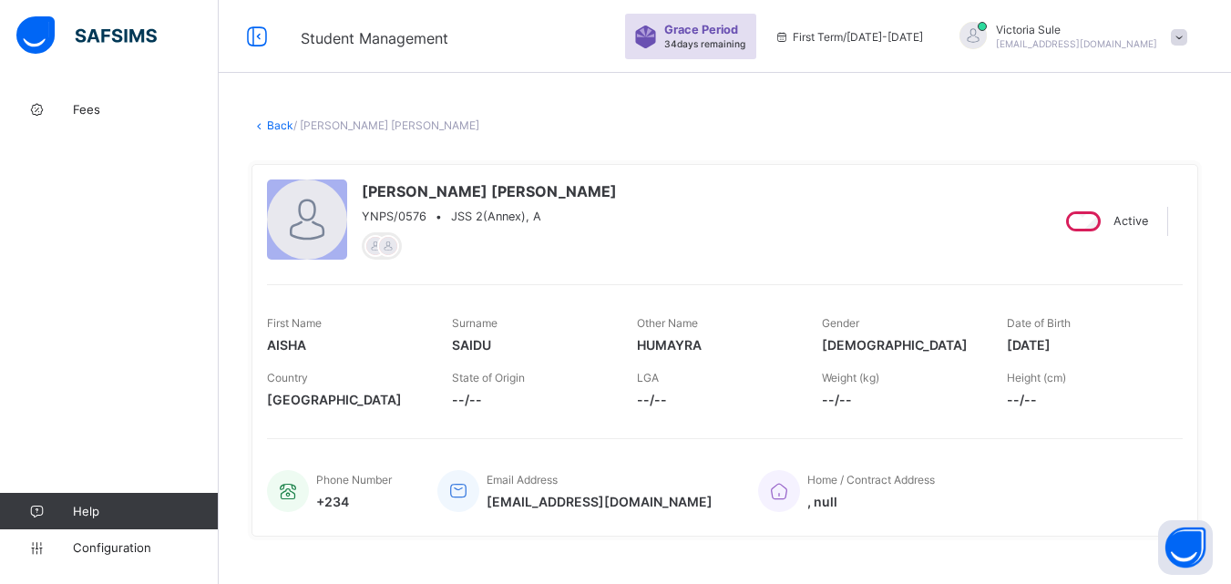
click at [284, 125] on link "Back" at bounding box center [280, 126] width 26 height 14
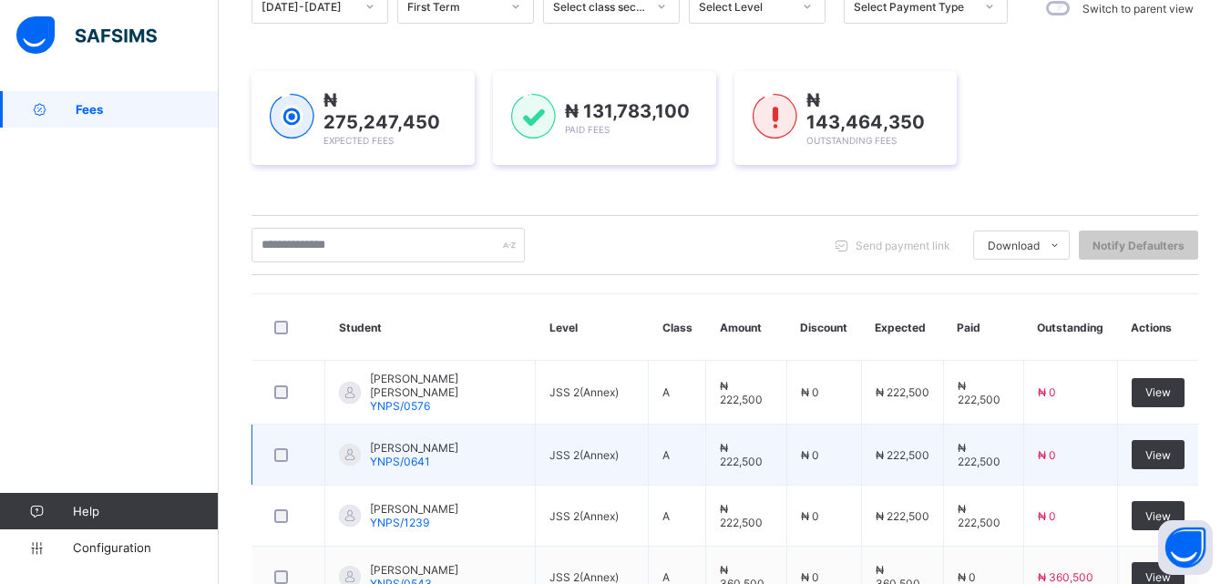
scroll to position [182, 0]
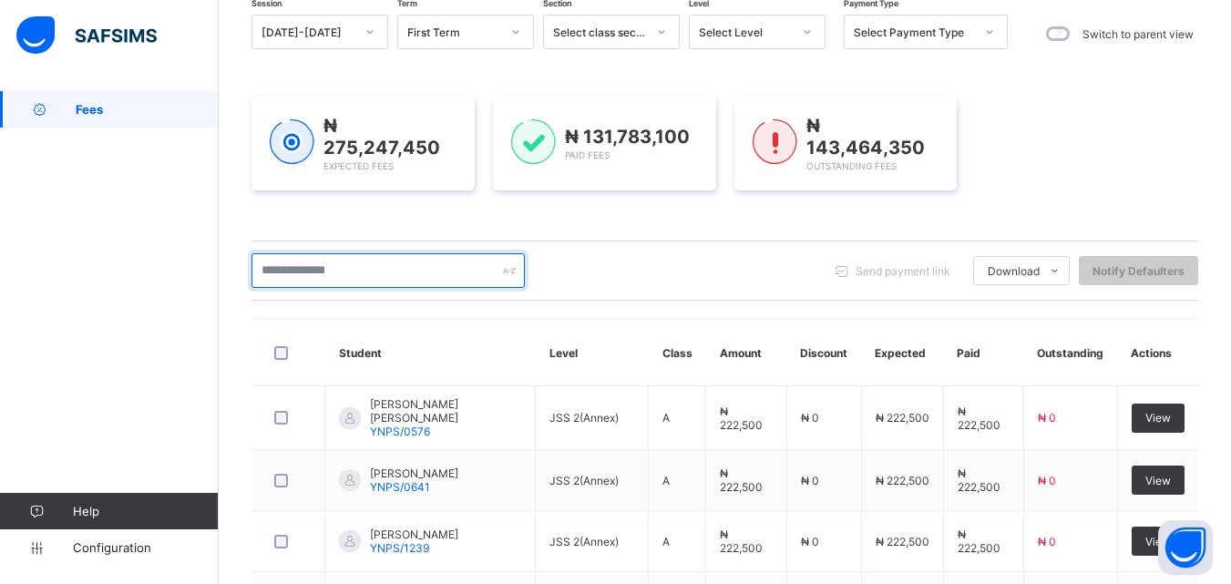
click at [400, 274] on input "text" at bounding box center [388, 270] width 273 height 35
click at [466, 263] on input "text" at bounding box center [388, 270] width 273 height 35
click at [344, 272] on input "text" at bounding box center [388, 270] width 273 height 35
click at [347, 269] on input "text" at bounding box center [388, 270] width 273 height 35
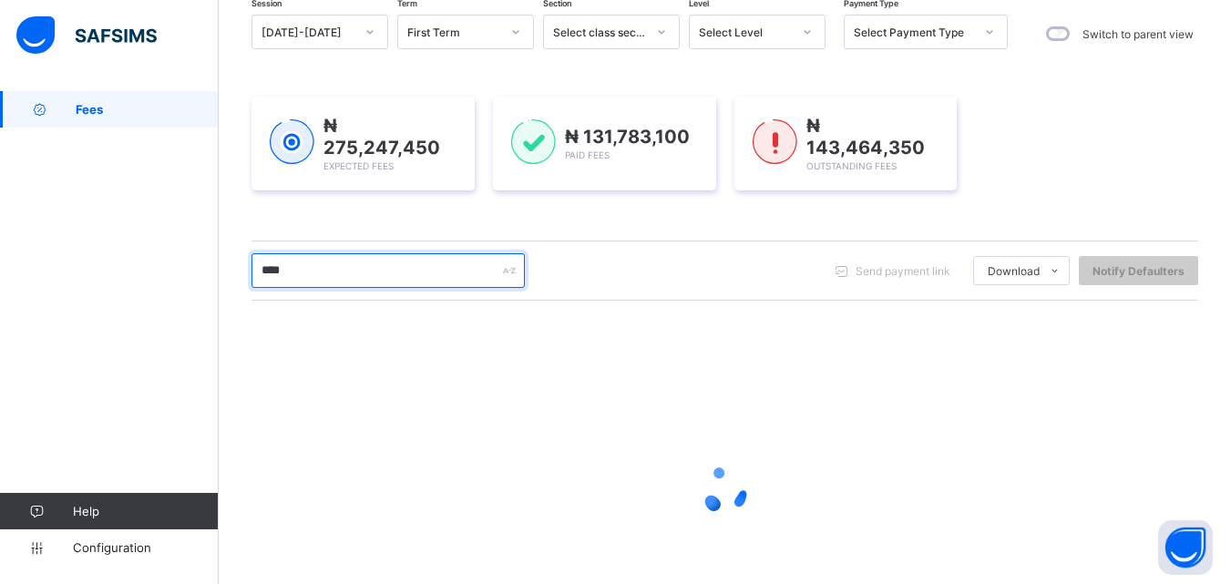
scroll to position [152, 0]
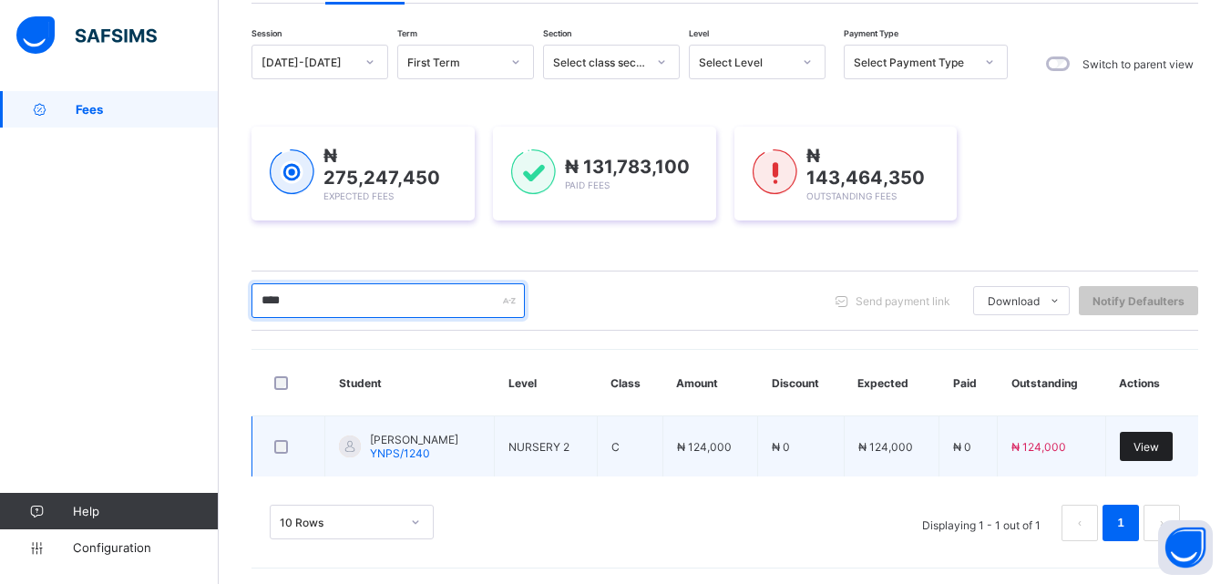
type input "****"
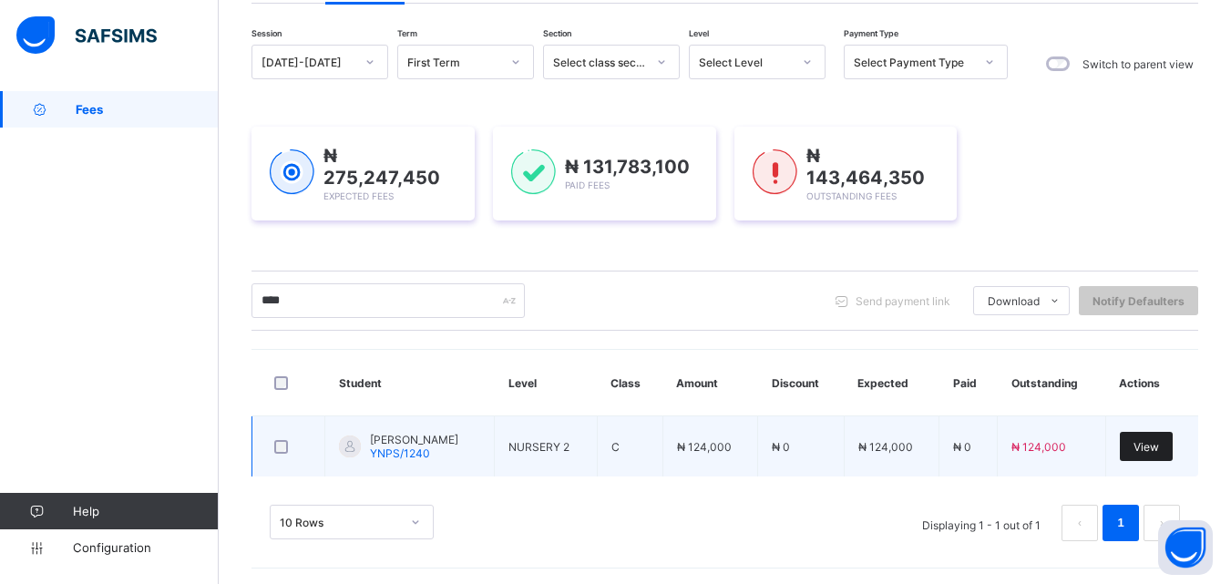
click at [1159, 445] on span "View" at bounding box center [1147, 447] width 26 height 14
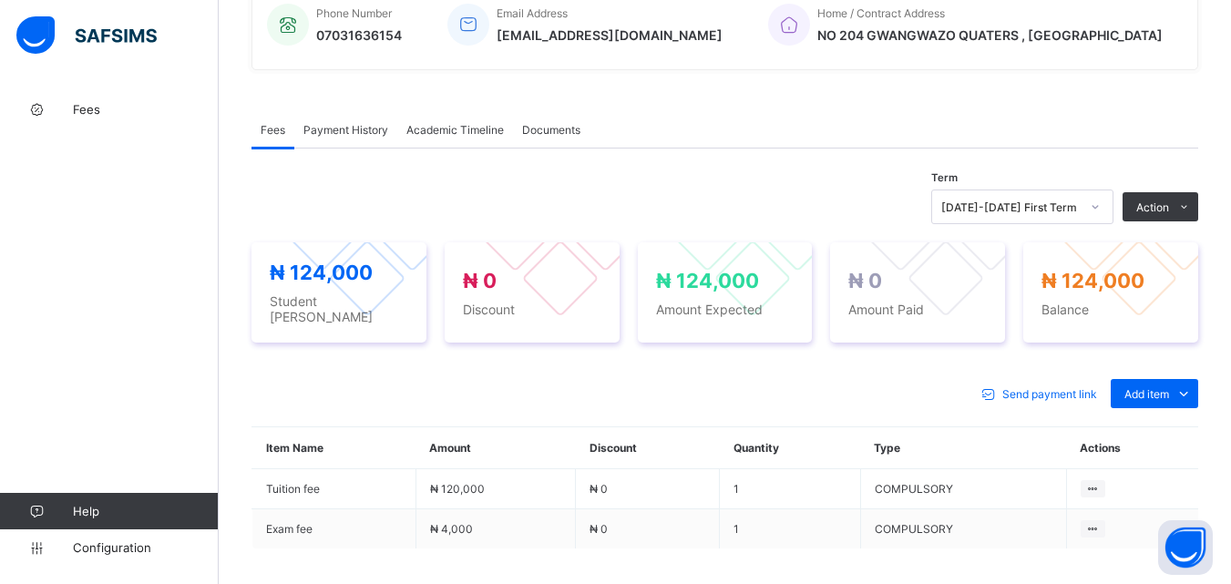
scroll to position [614, 0]
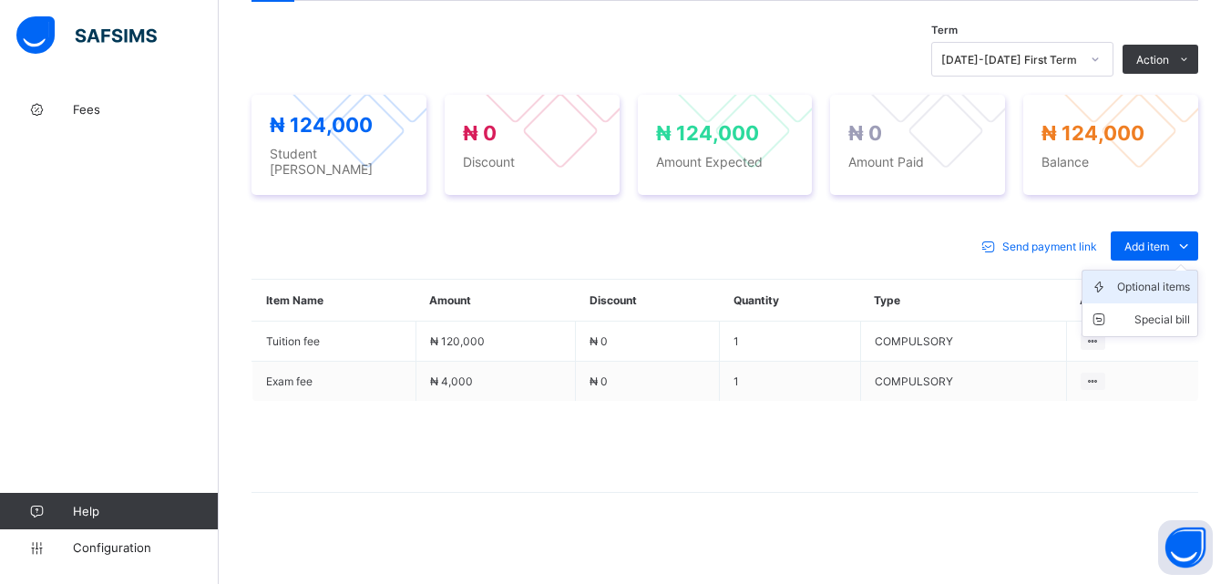
click at [1170, 278] on div "Optional items" at bounding box center [1154, 287] width 73 height 18
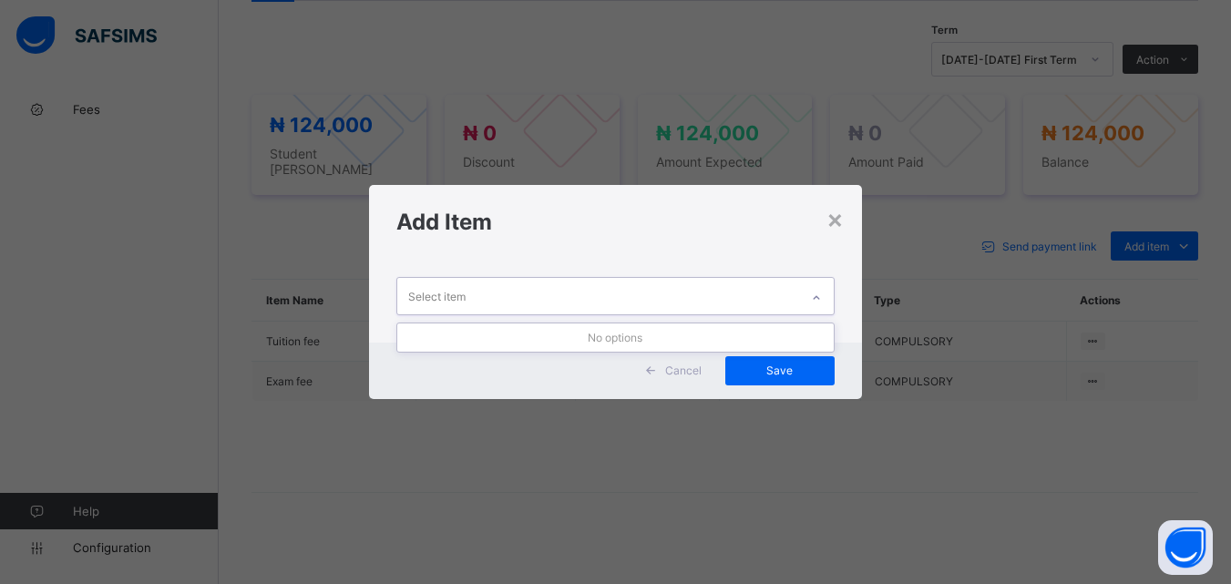
click at [826, 294] on div at bounding box center [816, 297] width 31 height 29
click at [836, 224] on div "×" at bounding box center [835, 218] width 17 height 31
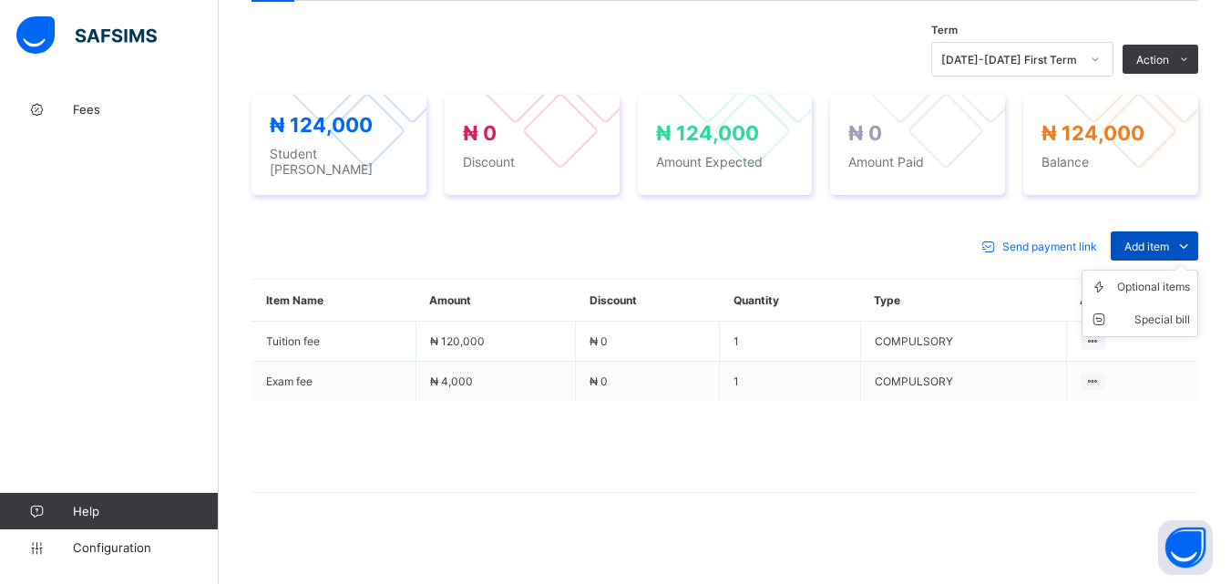
click at [1154, 240] on span "Add item" at bounding box center [1147, 247] width 45 height 14
click at [1160, 278] on div "Optional items" at bounding box center [1154, 287] width 73 height 18
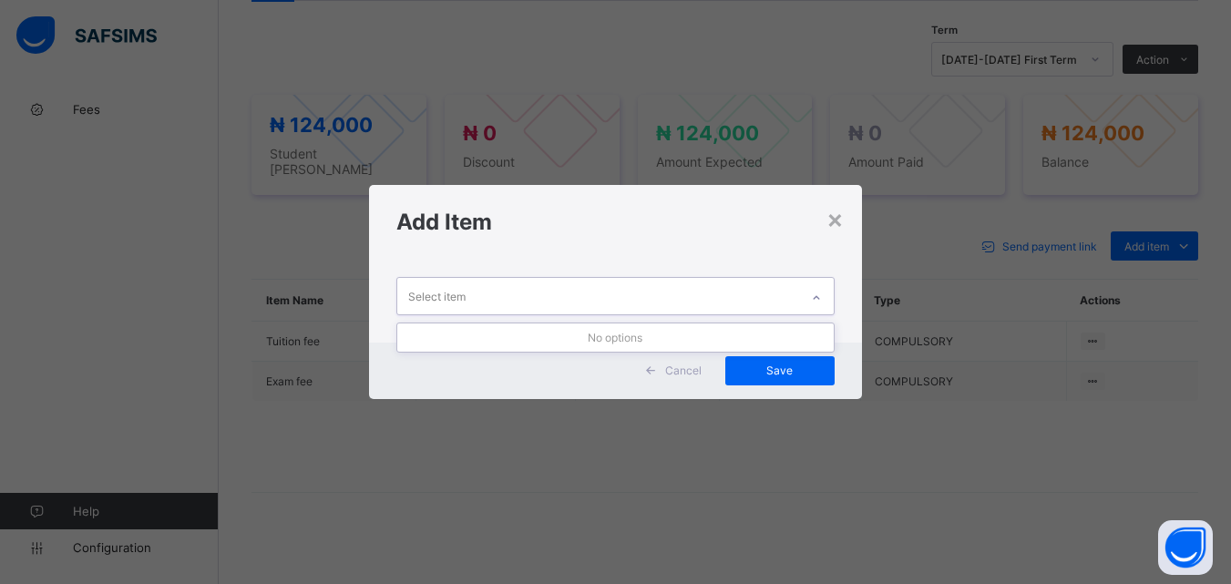
click at [817, 293] on icon at bounding box center [816, 298] width 11 height 18
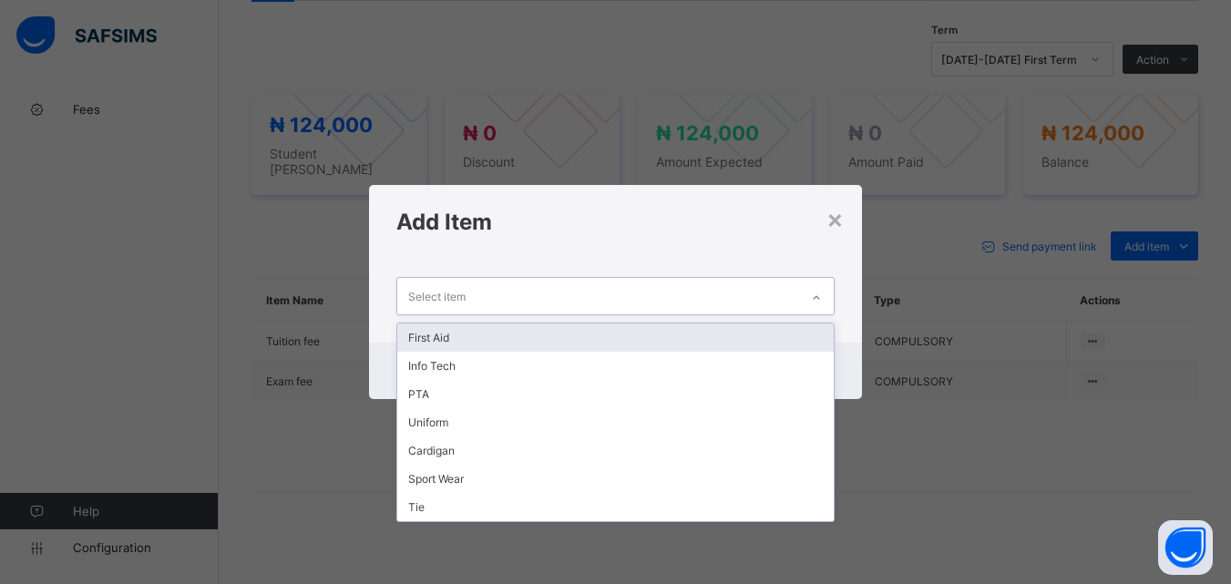
click at [763, 343] on div "First Aid" at bounding box center [615, 338] width 436 height 28
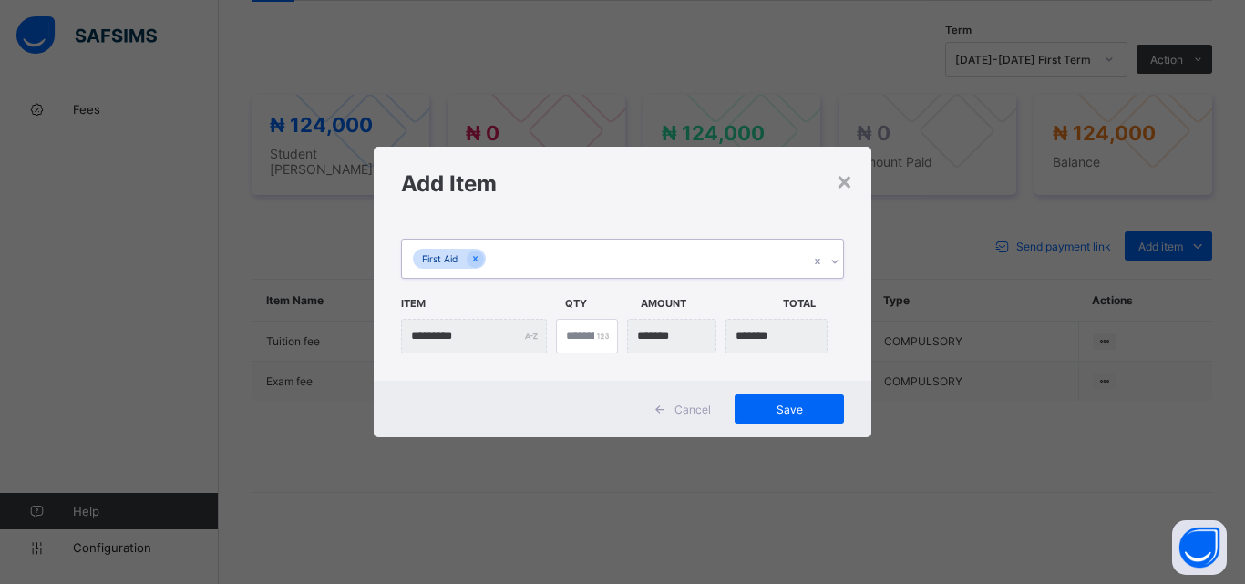
click at [831, 256] on icon at bounding box center [835, 261] width 11 height 18
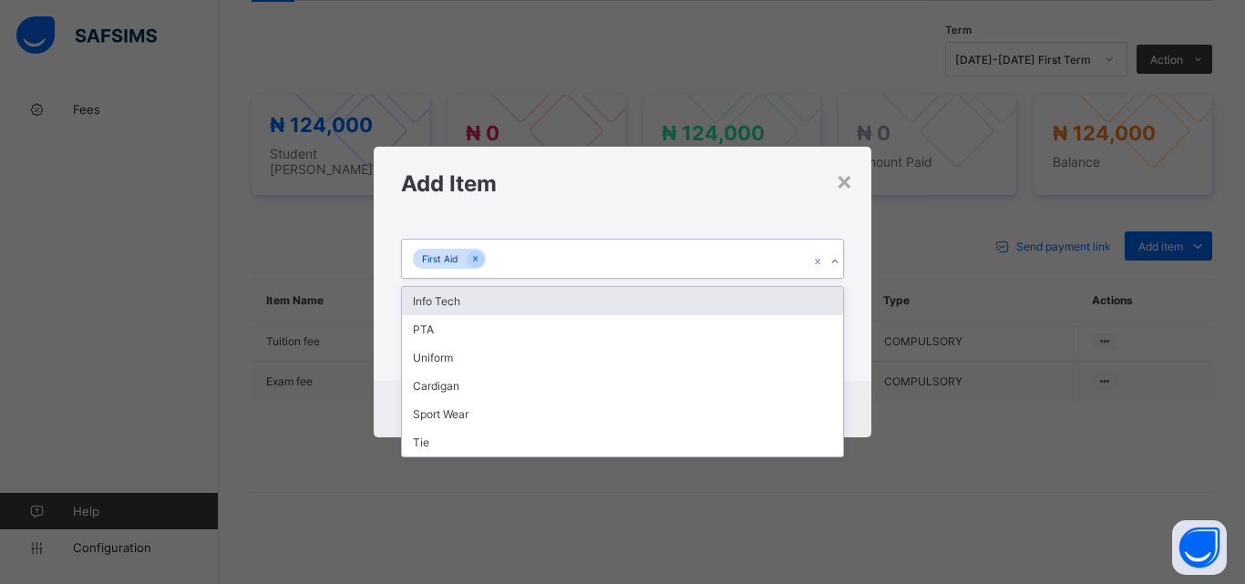
click at [725, 300] on div "Info Tech" at bounding box center [622, 301] width 441 height 28
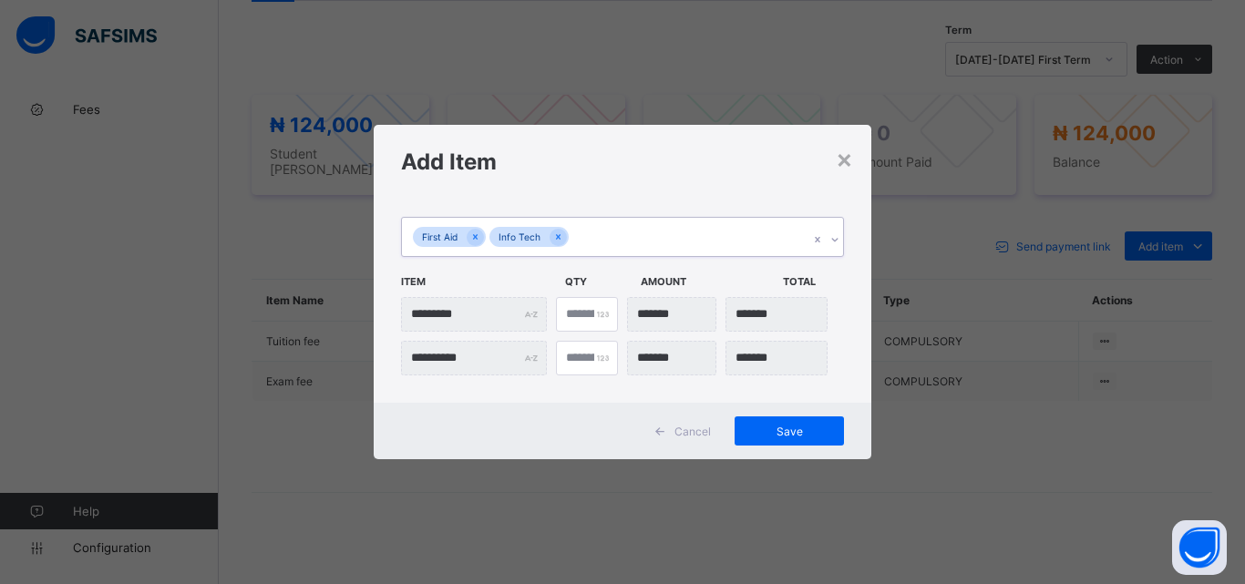
click at [688, 231] on div "First Aid Info Tech" at bounding box center [605, 237] width 407 height 38
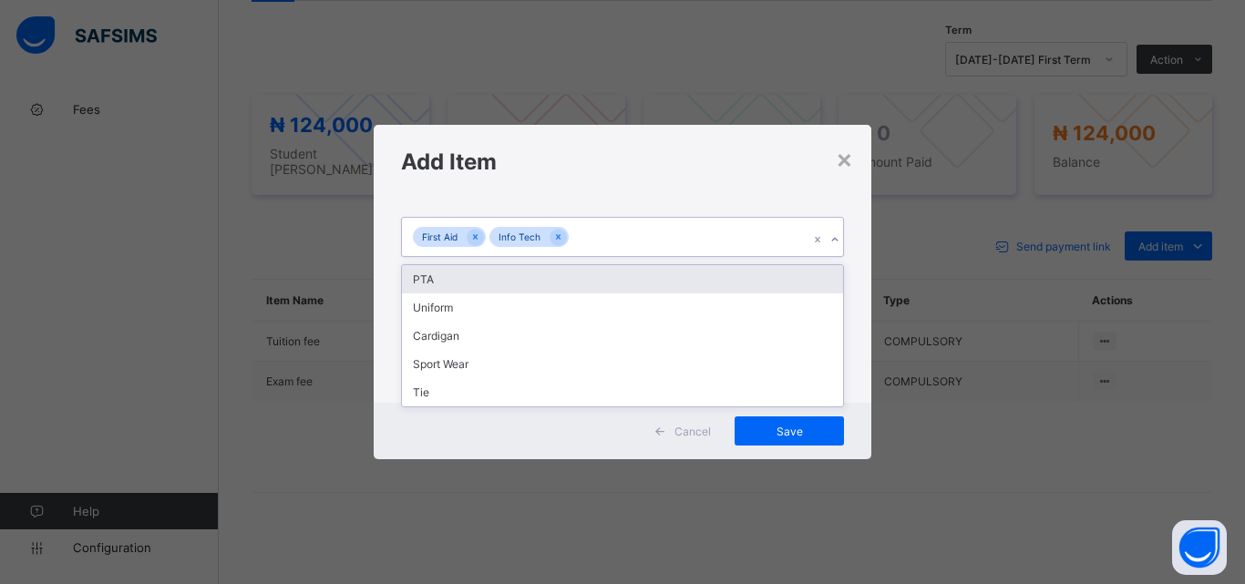
click at [686, 283] on div "PTA" at bounding box center [622, 279] width 441 height 28
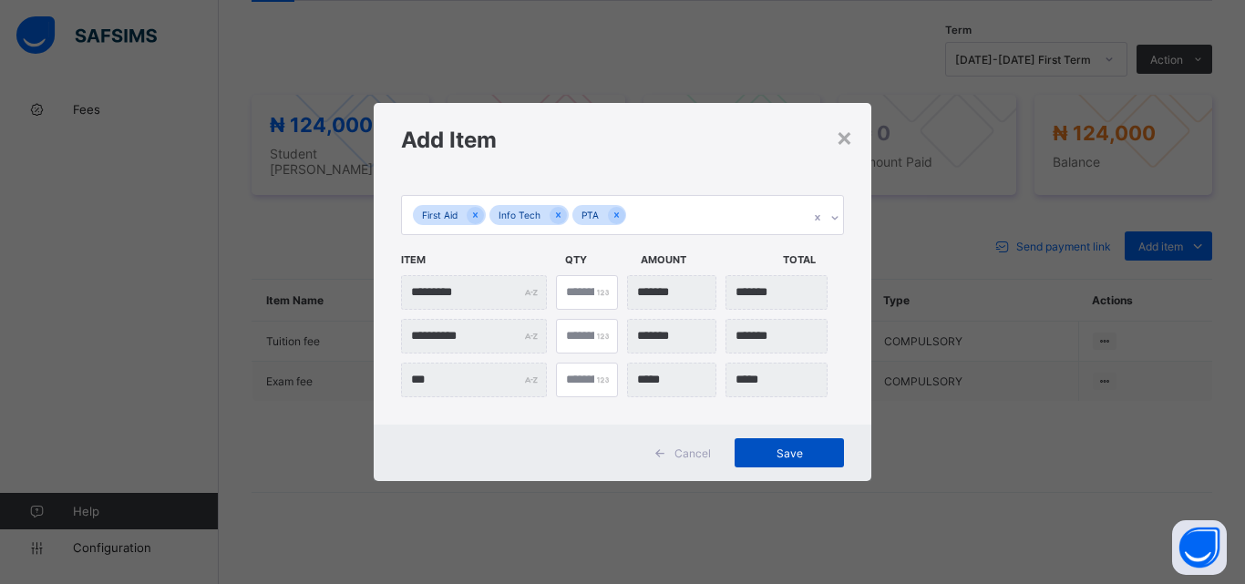
click at [771, 458] on span "Save" at bounding box center [789, 454] width 82 height 14
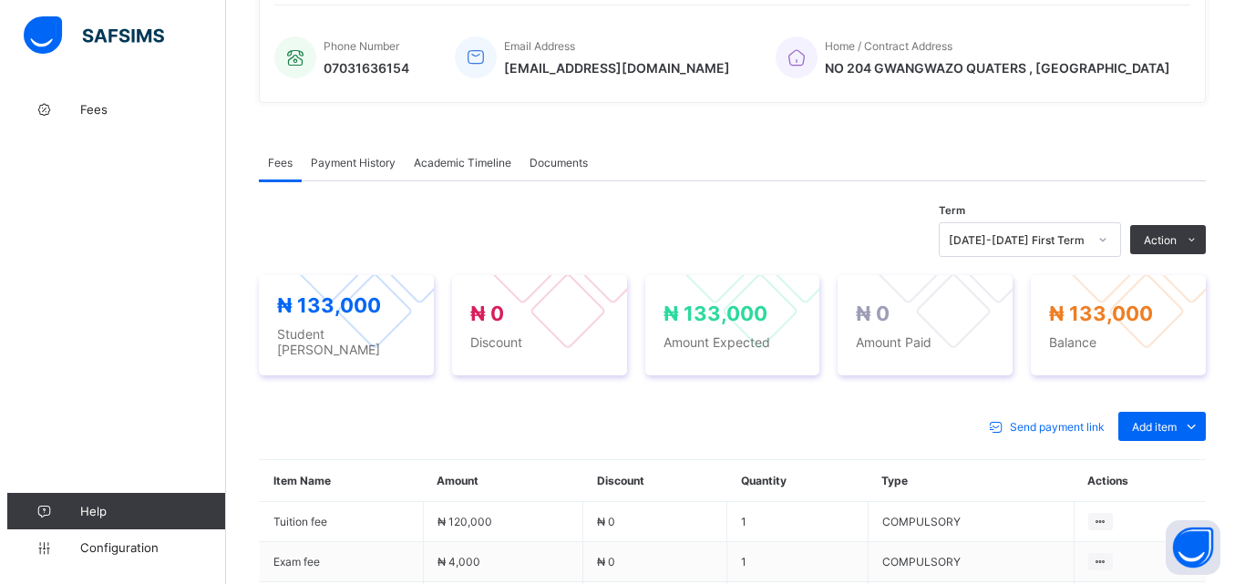
scroll to position [432, 0]
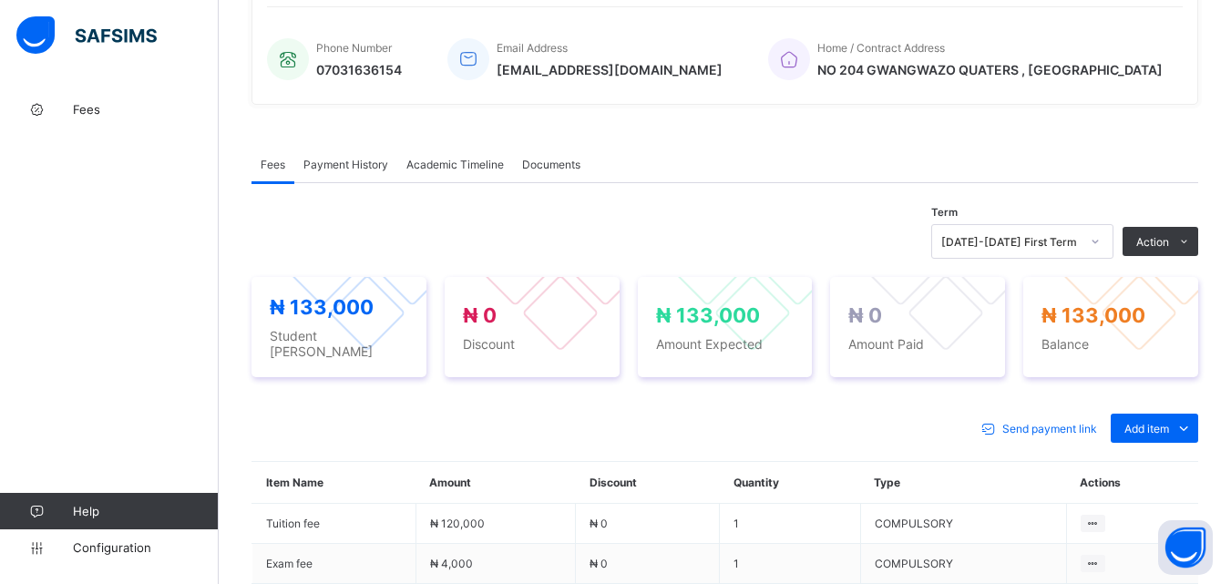
click at [669, 414] on div "Send payment link Add item Optional items Special bill" at bounding box center [725, 428] width 947 height 29
click at [771, 424] on div "Send payment link Add item Optional items Special bill" at bounding box center [725, 428] width 947 height 29
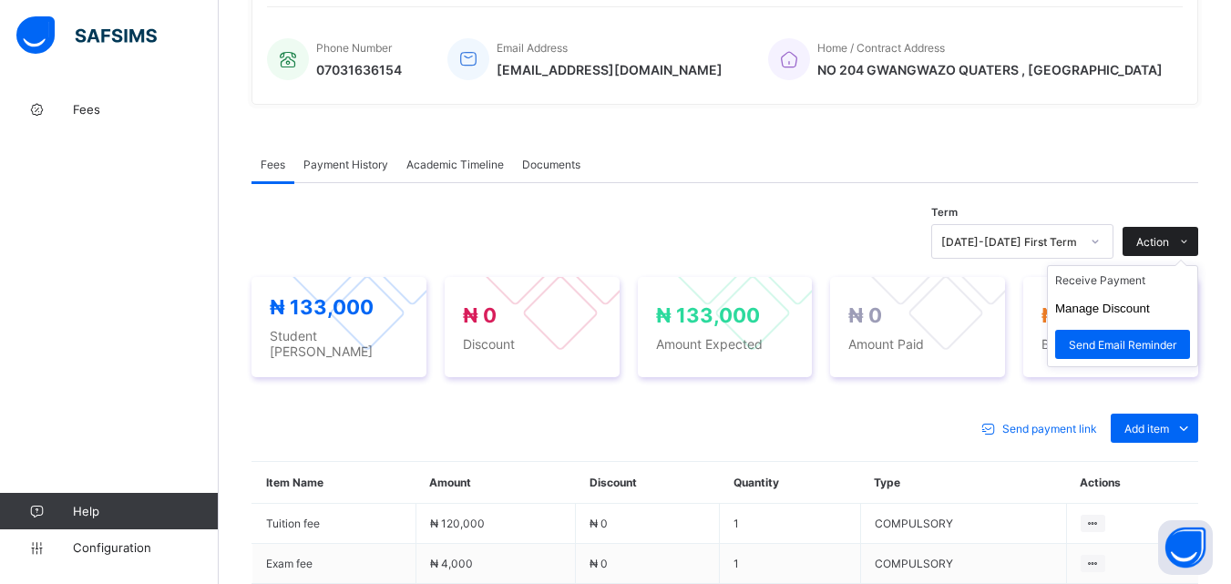
click at [1198, 232] on span at bounding box center [1184, 241] width 29 height 29
click at [1135, 285] on li "Receive Payment" at bounding box center [1122, 280] width 149 height 28
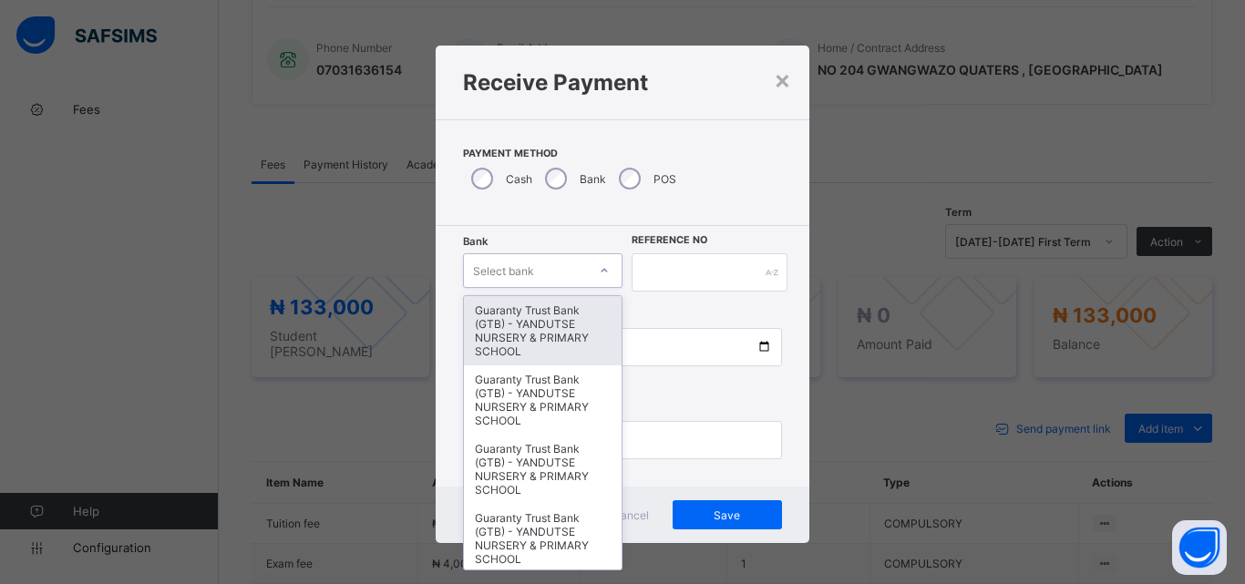
click at [599, 270] on icon at bounding box center [604, 271] width 11 height 18
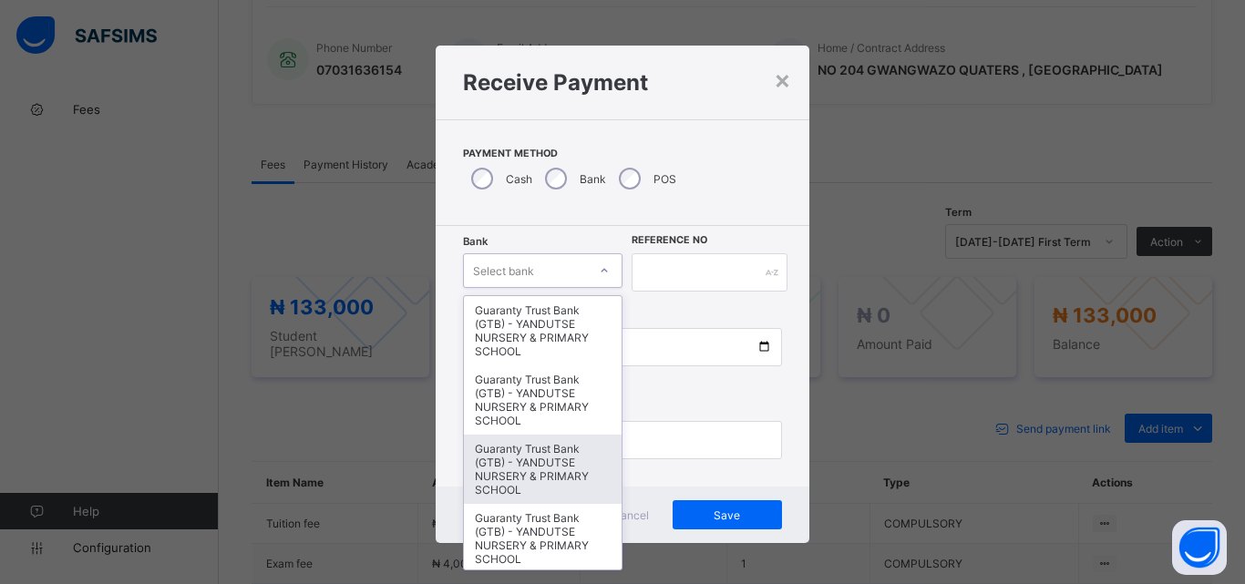
scroll to position [273, 0]
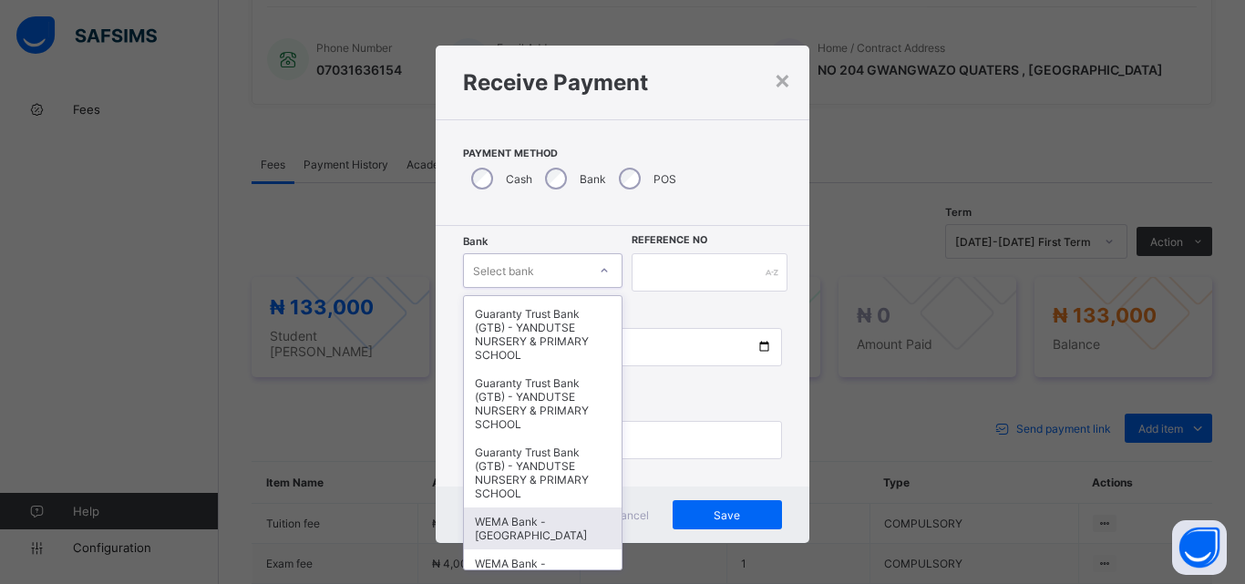
click at [551, 543] on div "WEMA Bank - [GEOGRAPHIC_DATA]" at bounding box center [543, 529] width 158 height 42
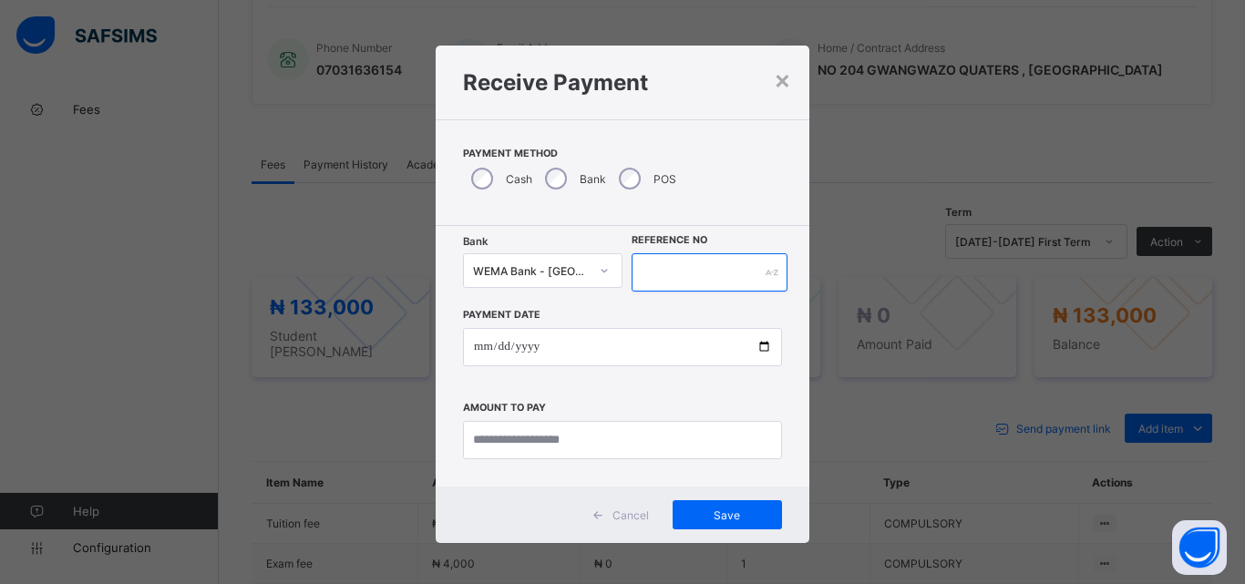
click at [661, 282] on input "text" at bounding box center [710, 272] width 156 height 38
type input "*"
type input "*********"
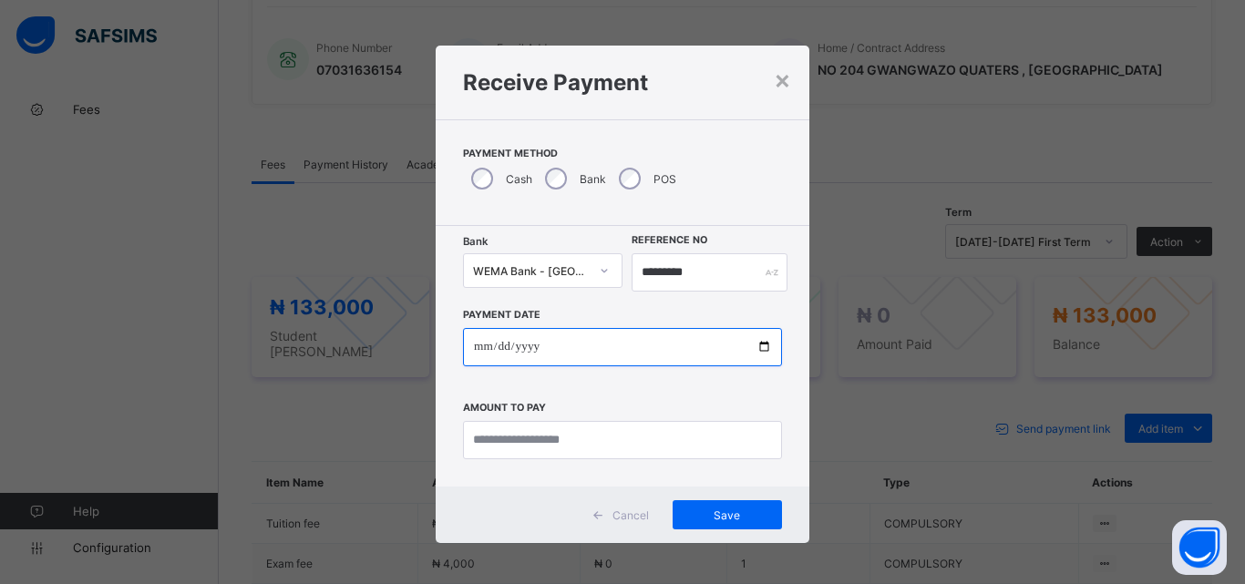
click at [759, 339] on input "date" at bounding box center [622, 347] width 319 height 38
type input "**********"
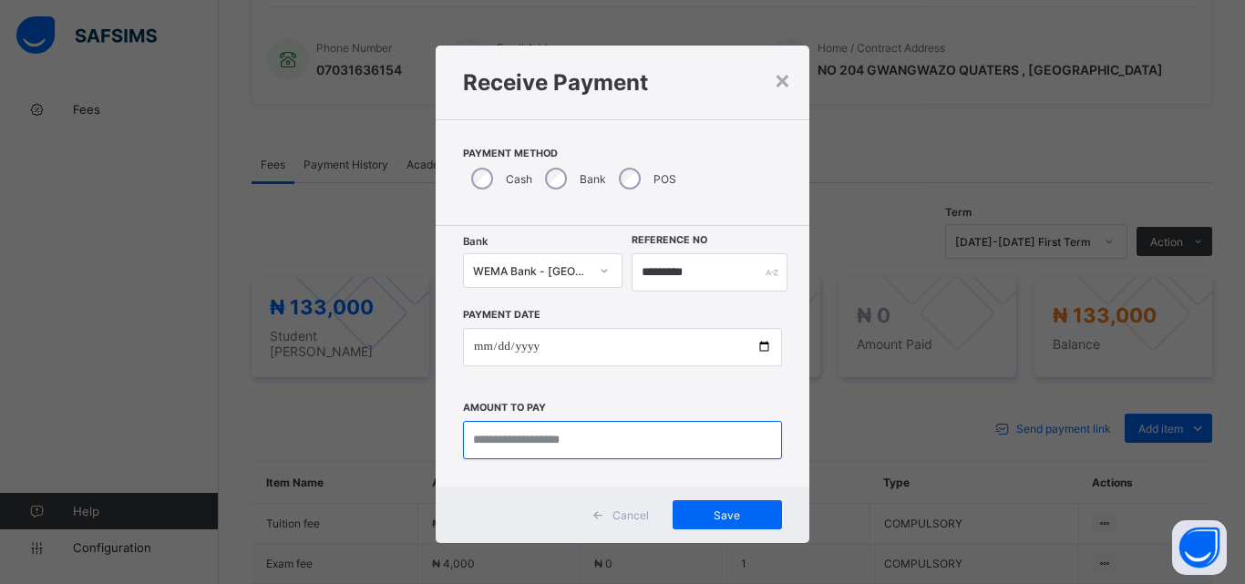
click at [523, 454] on input "currency" at bounding box center [622, 440] width 319 height 38
type input "*********"
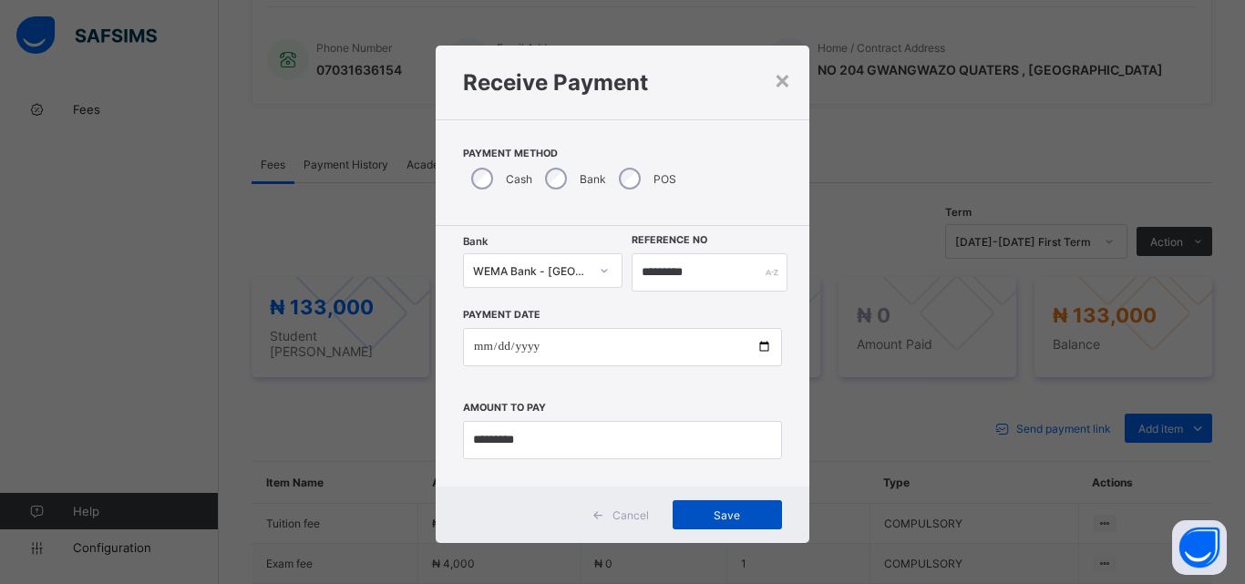
click at [724, 513] on span "Save" at bounding box center [727, 516] width 82 height 14
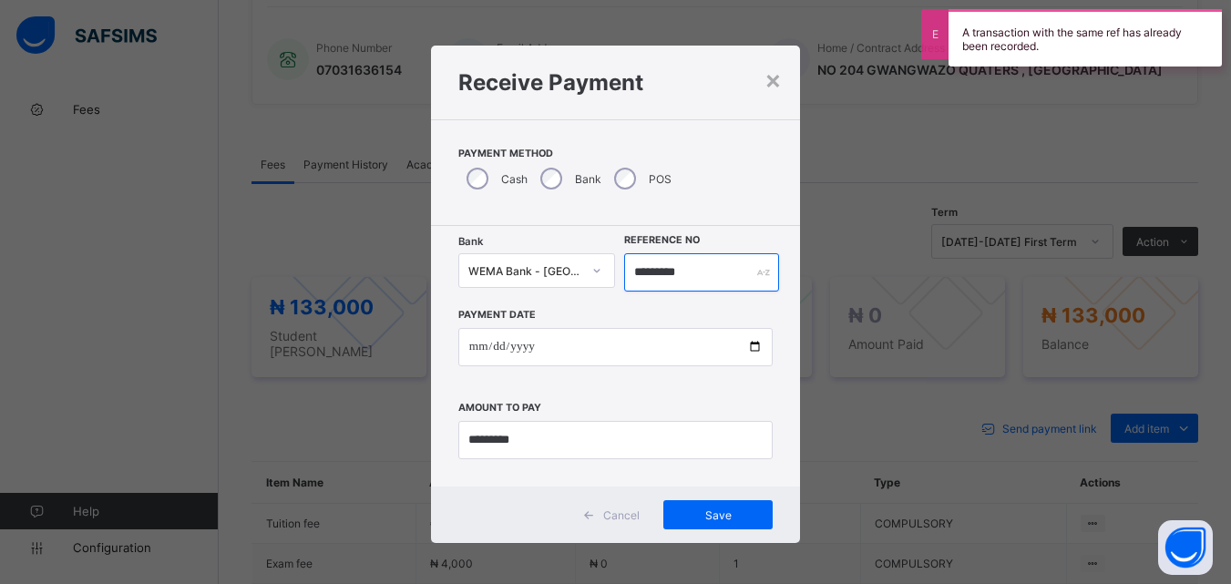
click at [706, 269] on input "*********" at bounding box center [701, 272] width 154 height 38
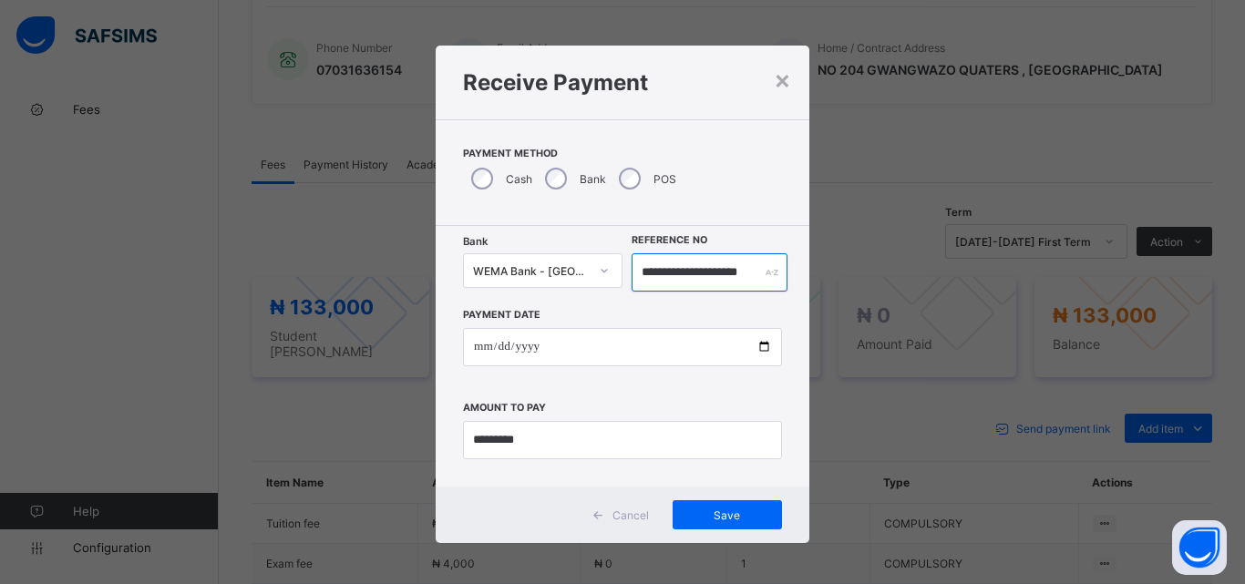
scroll to position [0, 22]
type input "**********"
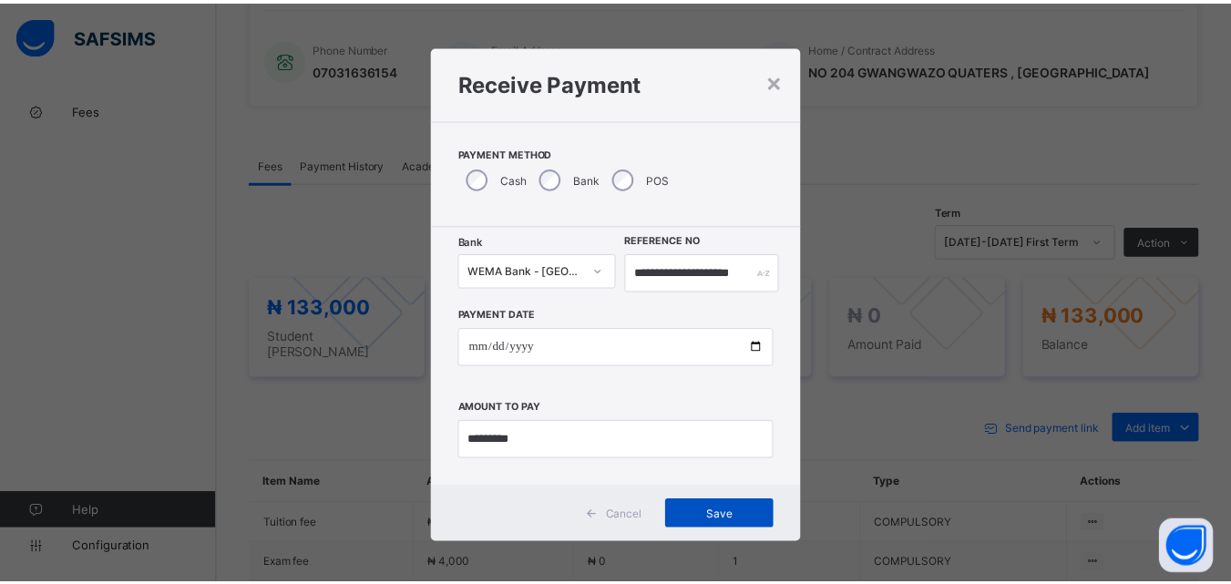
scroll to position [0, 0]
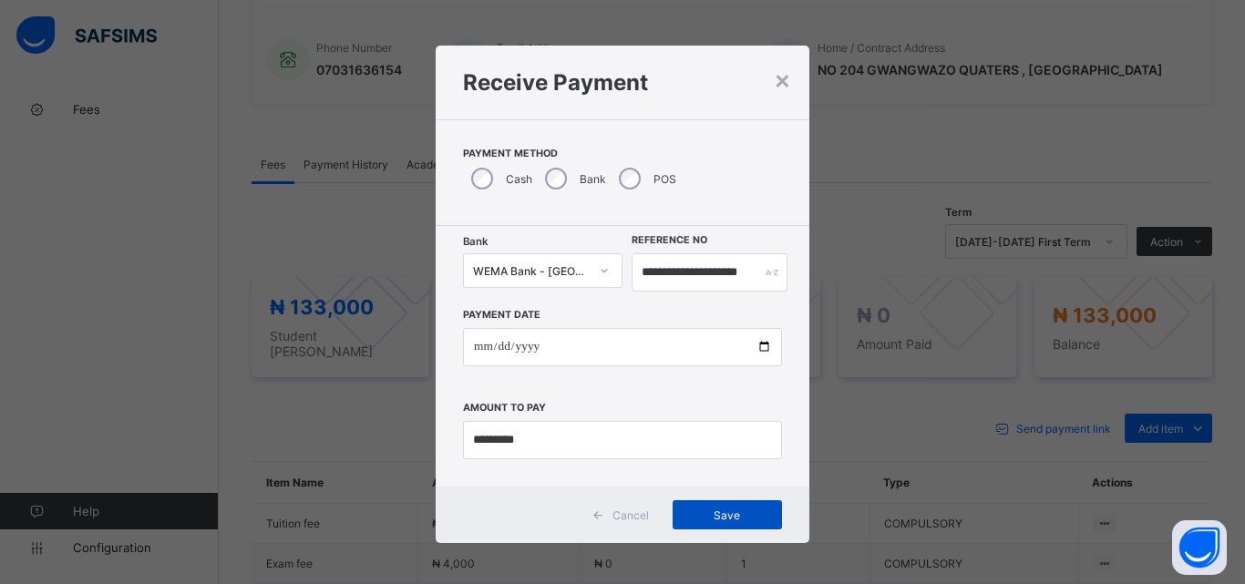
click at [706, 512] on span "Save" at bounding box center [727, 516] width 82 height 14
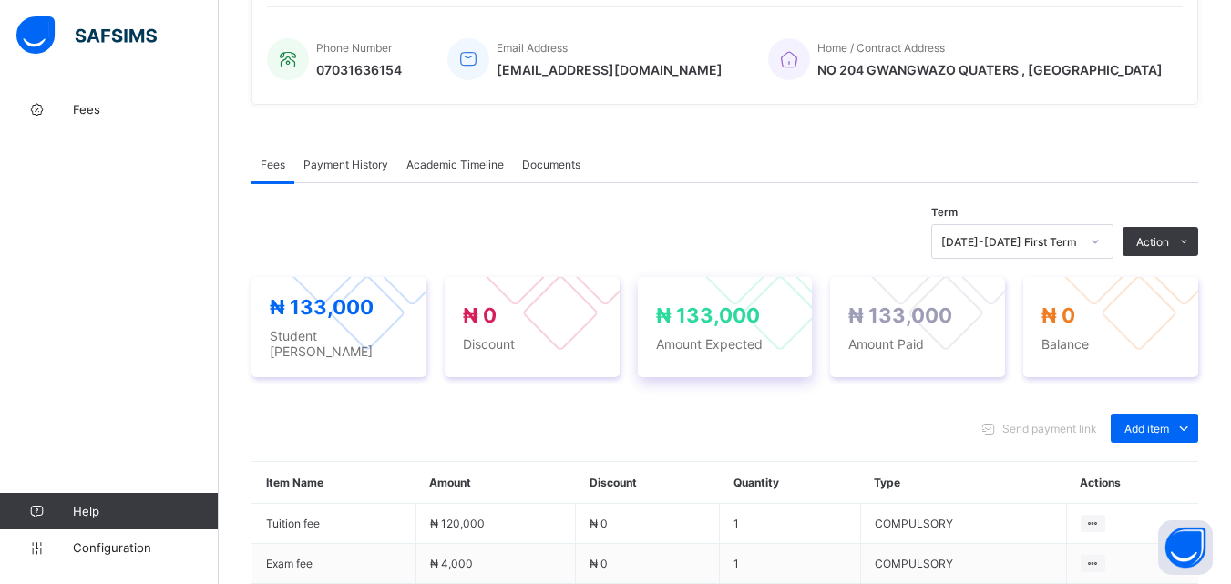
click at [813, 323] on div "₦ 133,000 Amount Expected" at bounding box center [725, 327] width 175 height 100
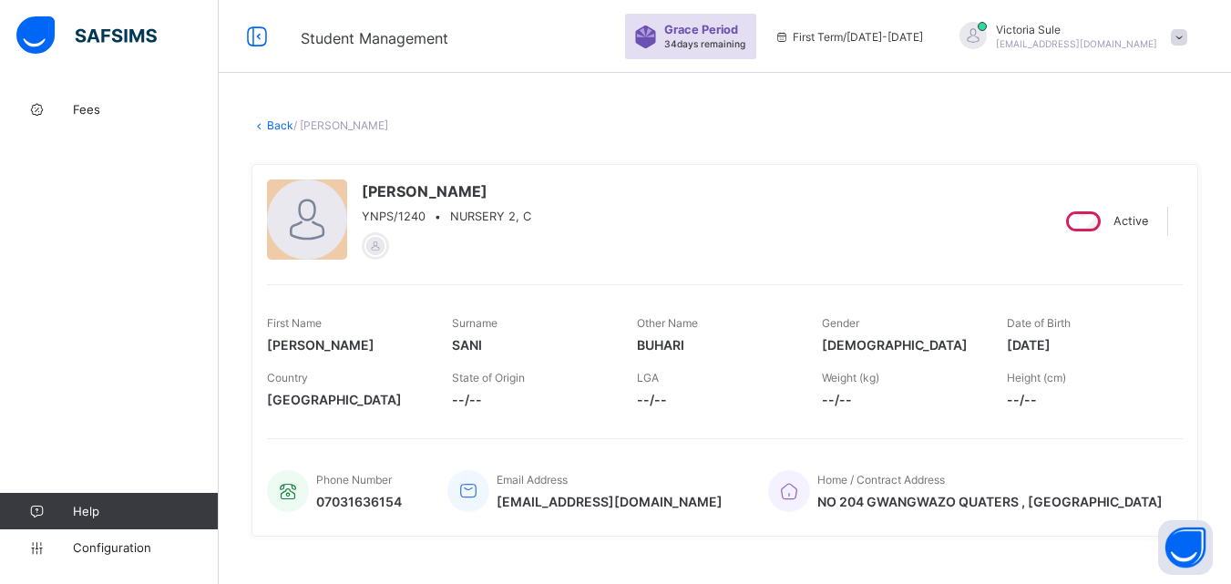
click at [272, 127] on link "Back" at bounding box center [280, 126] width 26 height 14
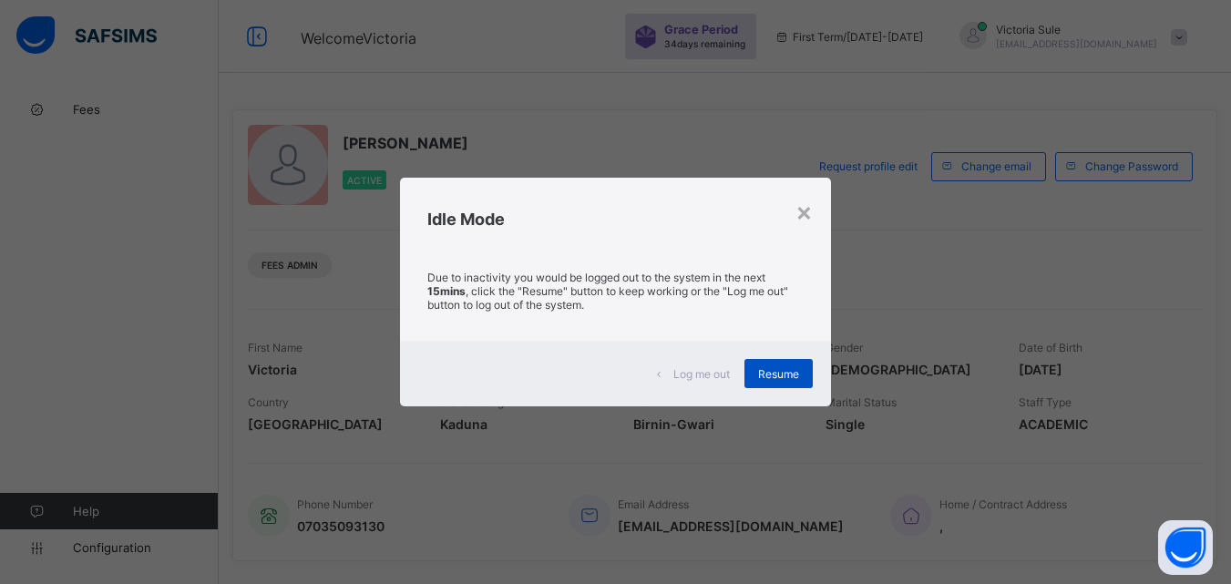
click at [770, 385] on div "Resume" at bounding box center [779, 373] width 68 height 29
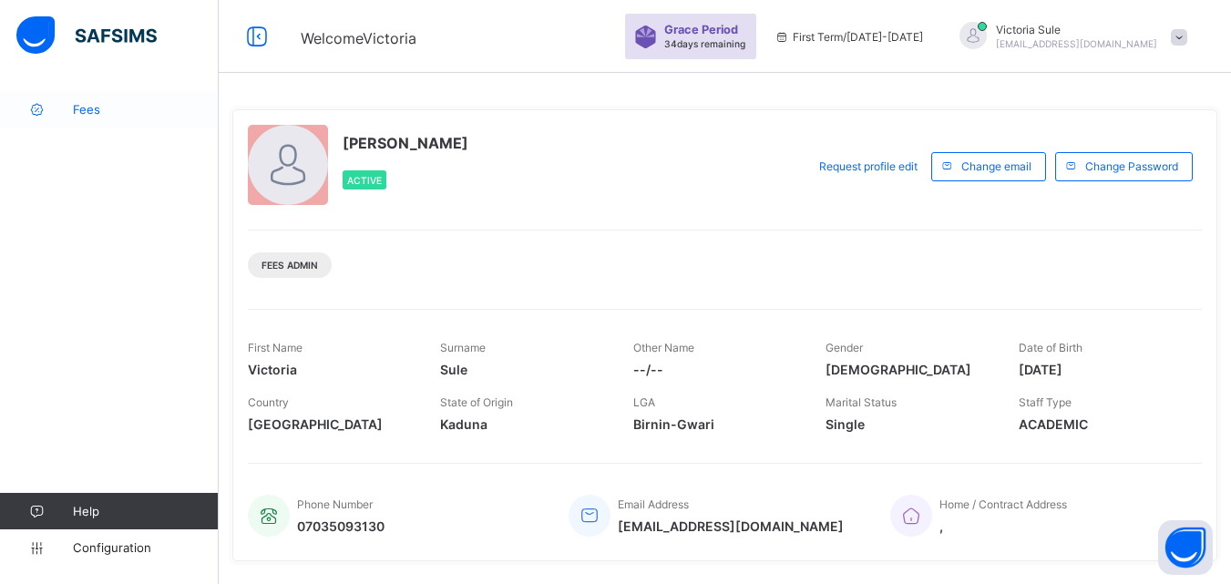
click at [77, 121] on link "Fees" at bounding box center [109, 109] width 219 height 36
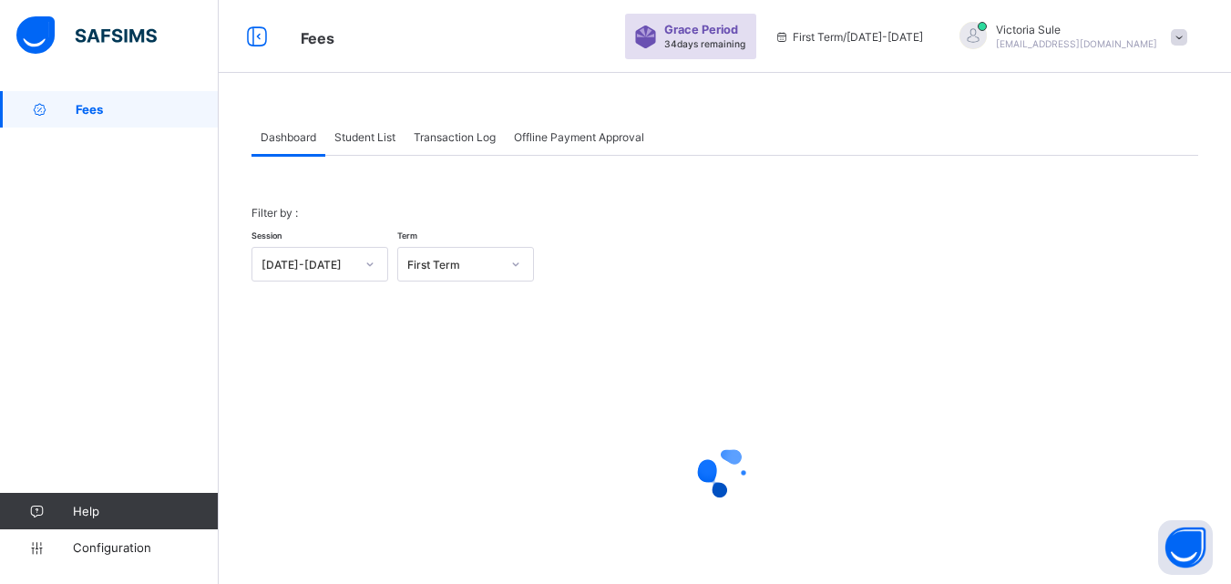
click at [355, 143] on span "Student List" at bounding box center [365, 137] width 61 height 14
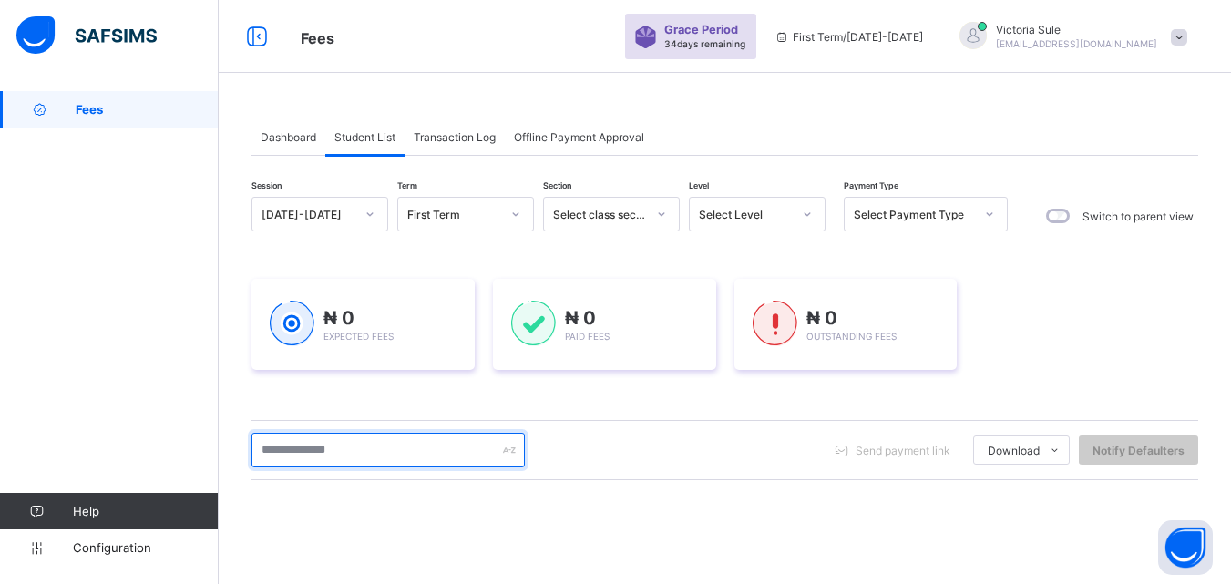
click at [370, 466] on input "text" at bounding box center [388, 450] width 273 height 35
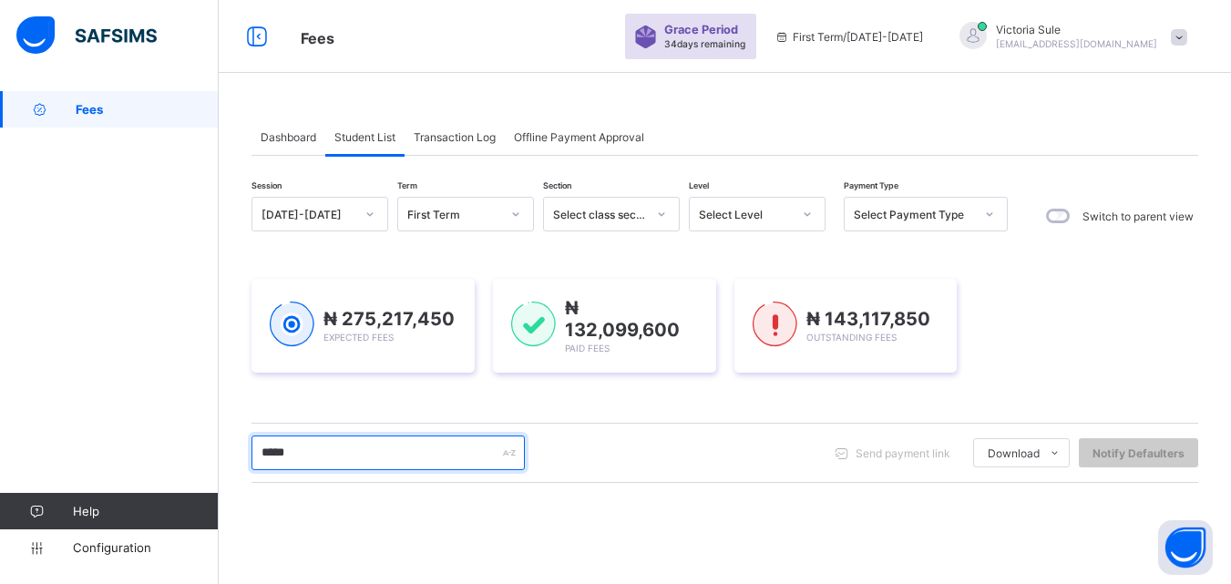
type input "*****"
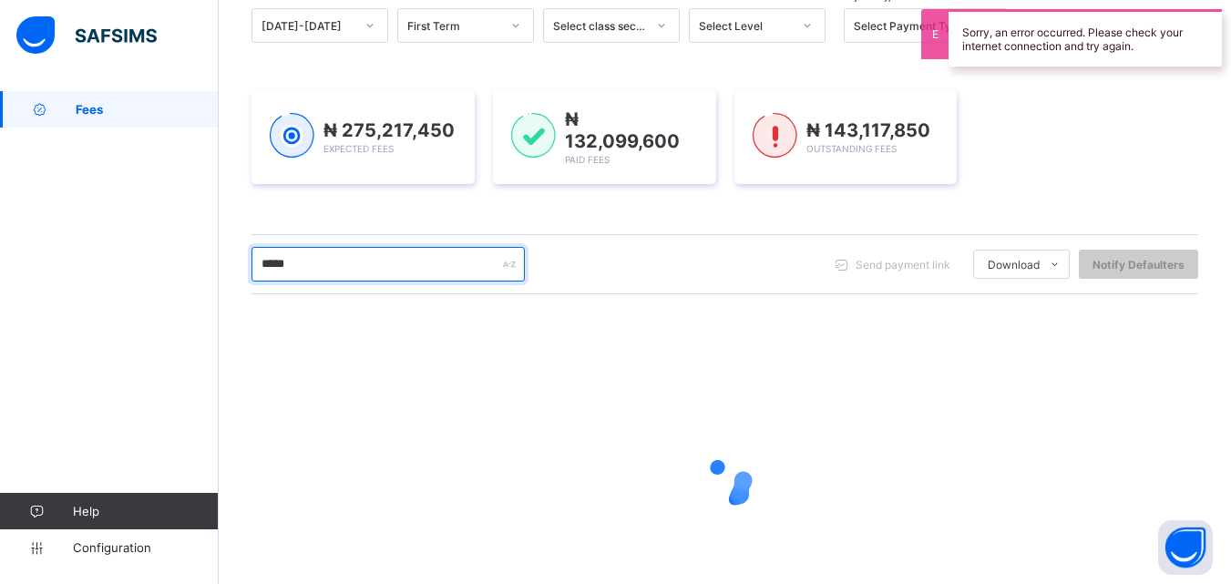
scroll to position [13, 0]
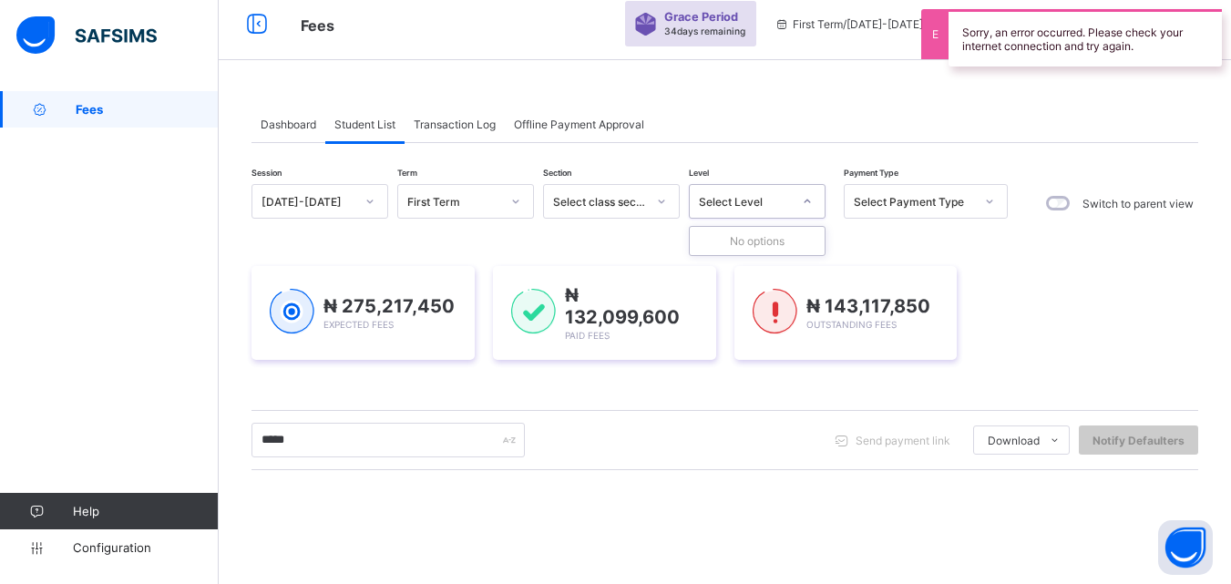
click at [758, 212] on div "Select Level" at bounding box center [740, 202] width 100 height 26
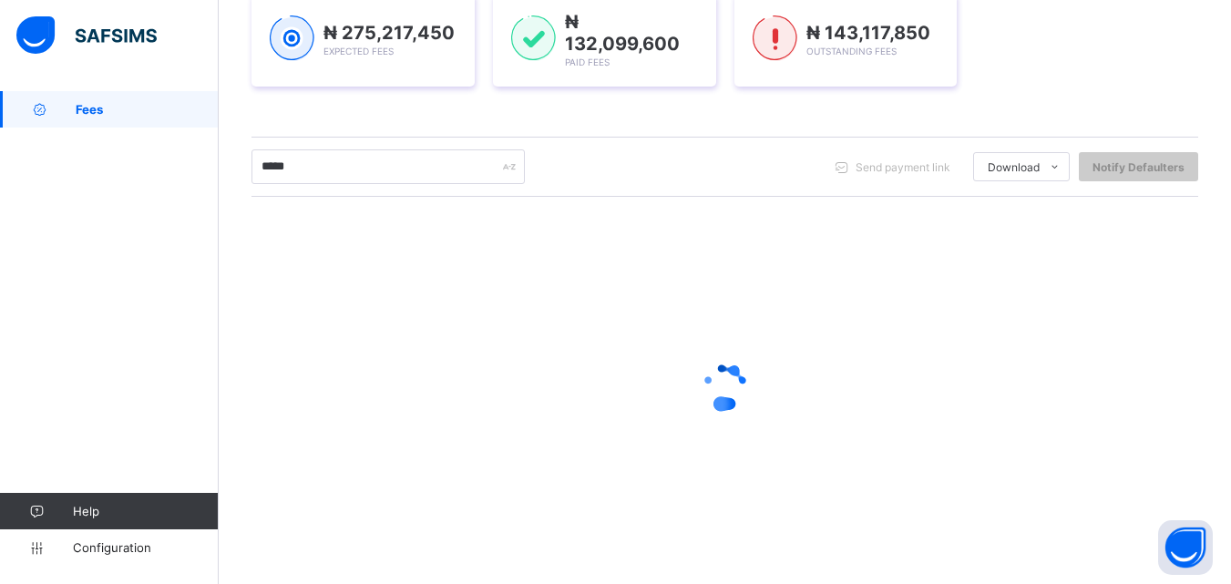
scroll to position [0, 0]
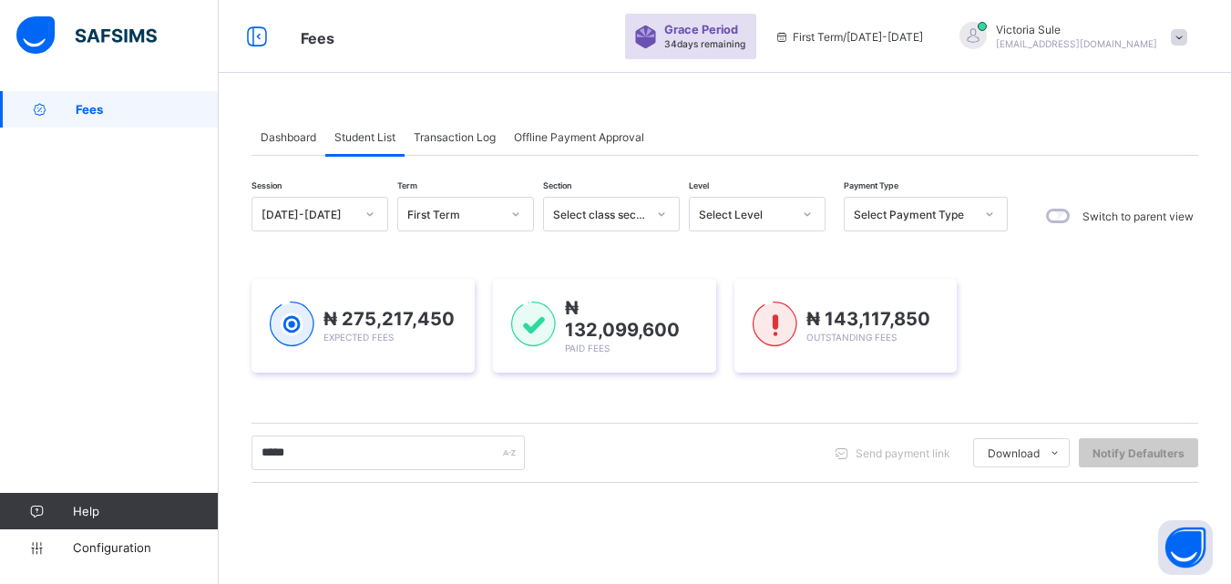
click at [743, 214] on div "Select Level" at bounding box center [745, 215] width 93 height 14
click at [671, 490] on div "Session 2025-2026 Term First Term Section Select class section Level Select Lev…" at bounding box center [725, 521] width 947 height 649
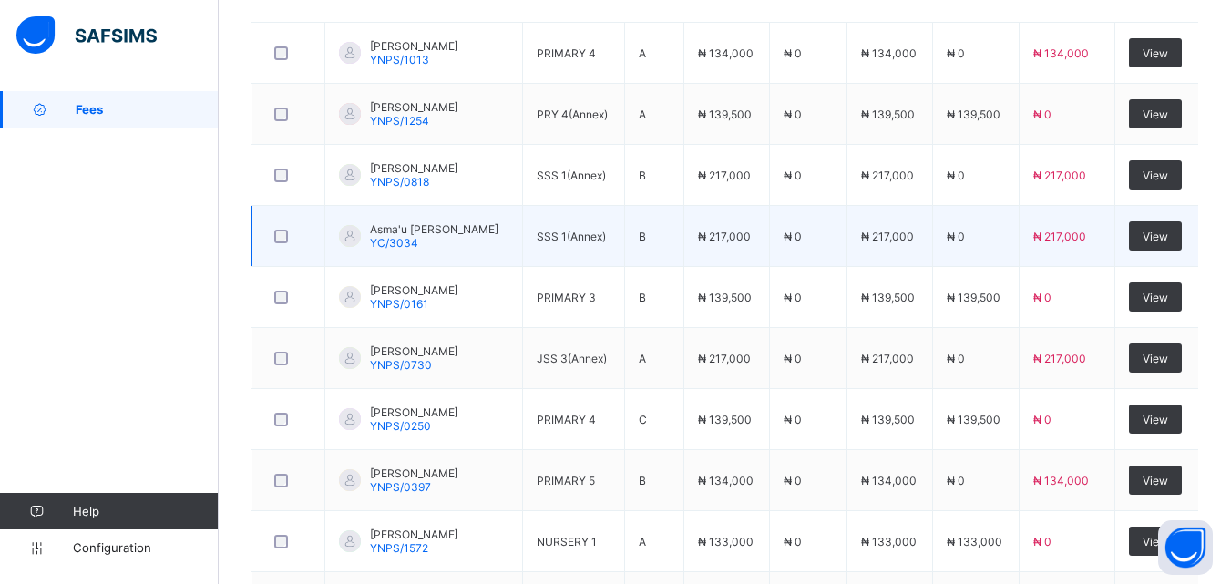
scroll to position [547, 0]
click at [1169, 229] on span "View" at bounding box center [1156, 236] width 26 height 14
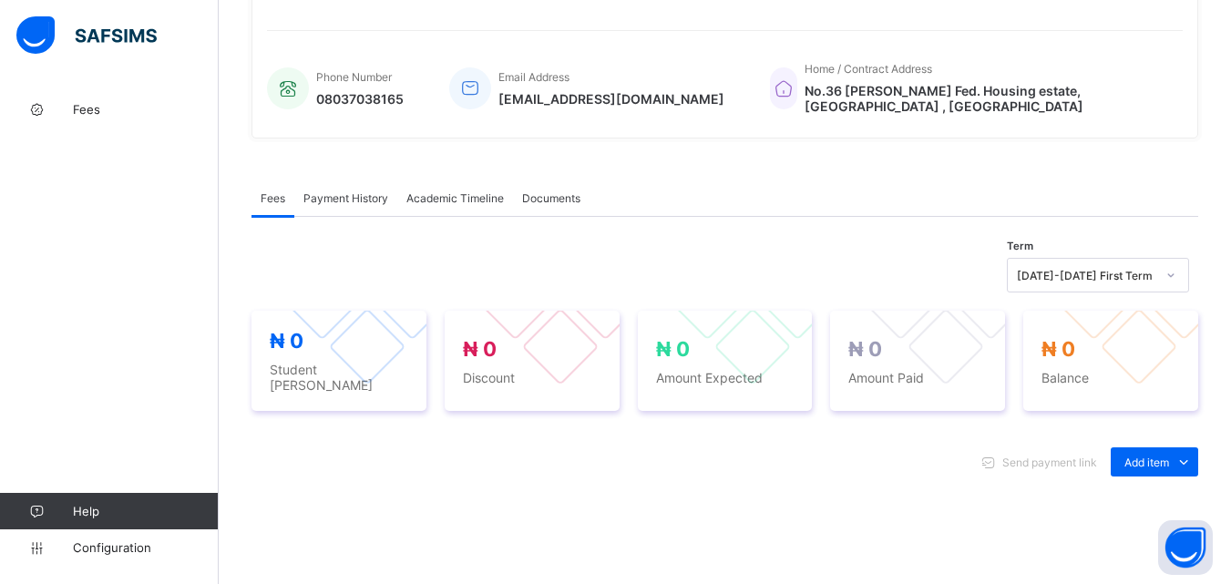
scroll to position [547, 0]
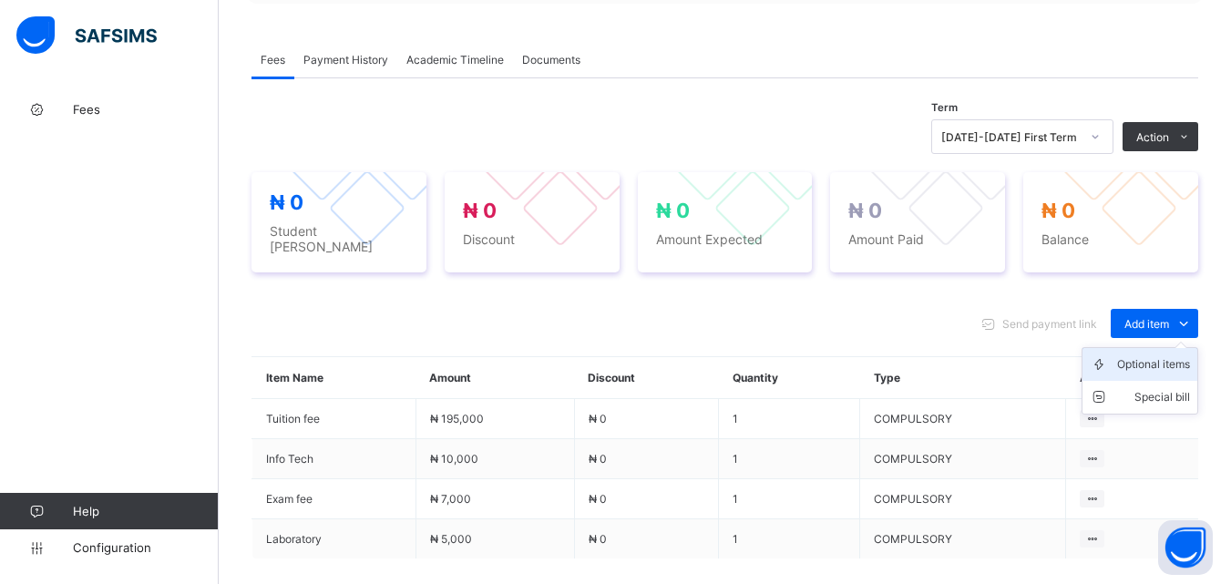
click at [1171, 356] on div "Optional items" at bounding box center [1154, 365] width 73 height 18
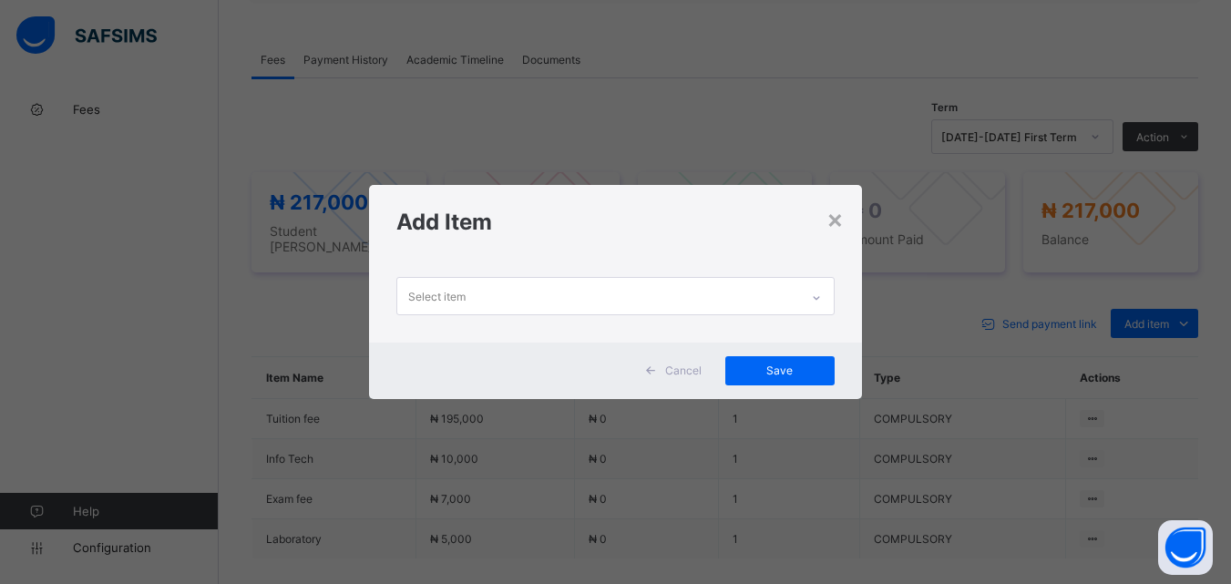
click at [815, 298] on icon at bounding box center [816, 298] width 11 height 18
click at [830, 227] on div "×" at bounding box center [835, 218] width 17 height 31
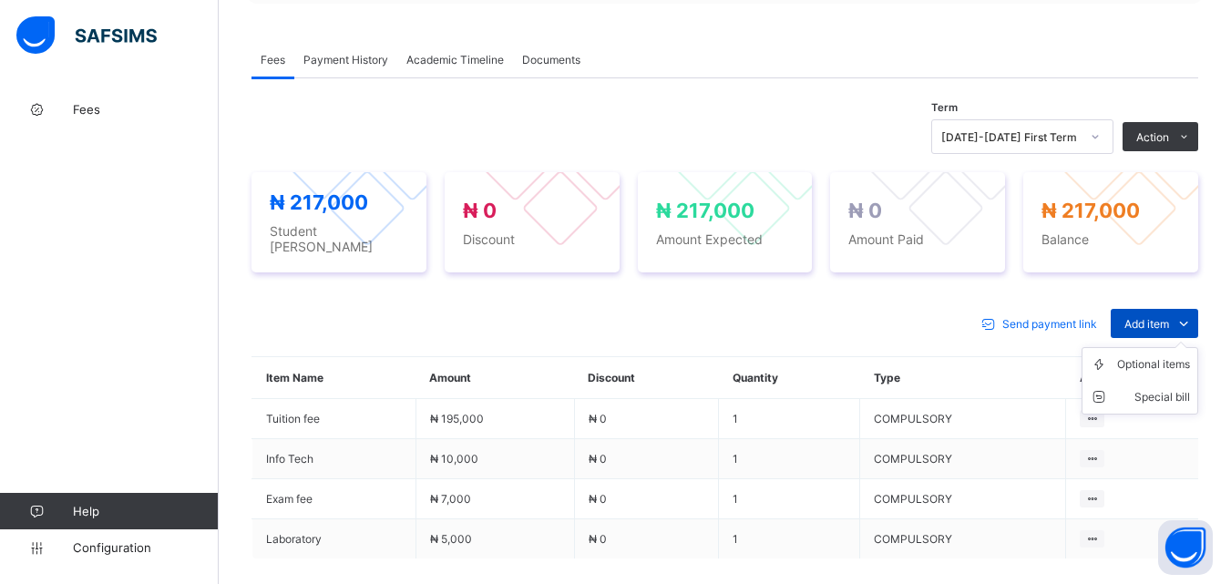
click at [1154, 317] on span "Add item" at bounding box center [1147, 324] width 45 height 14
click at [1160, 356] on div "Optional items" at bounding box center [1154, 365] width 73 height 18
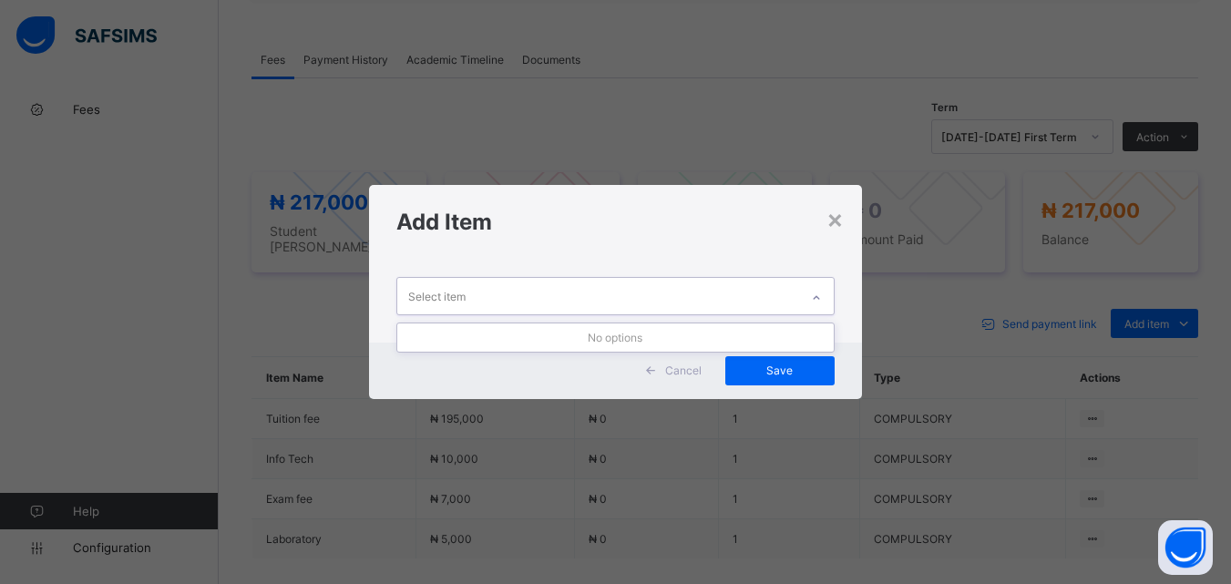
click at [819, 299] on icon at bounding box center [816, 298] width 11 height 18
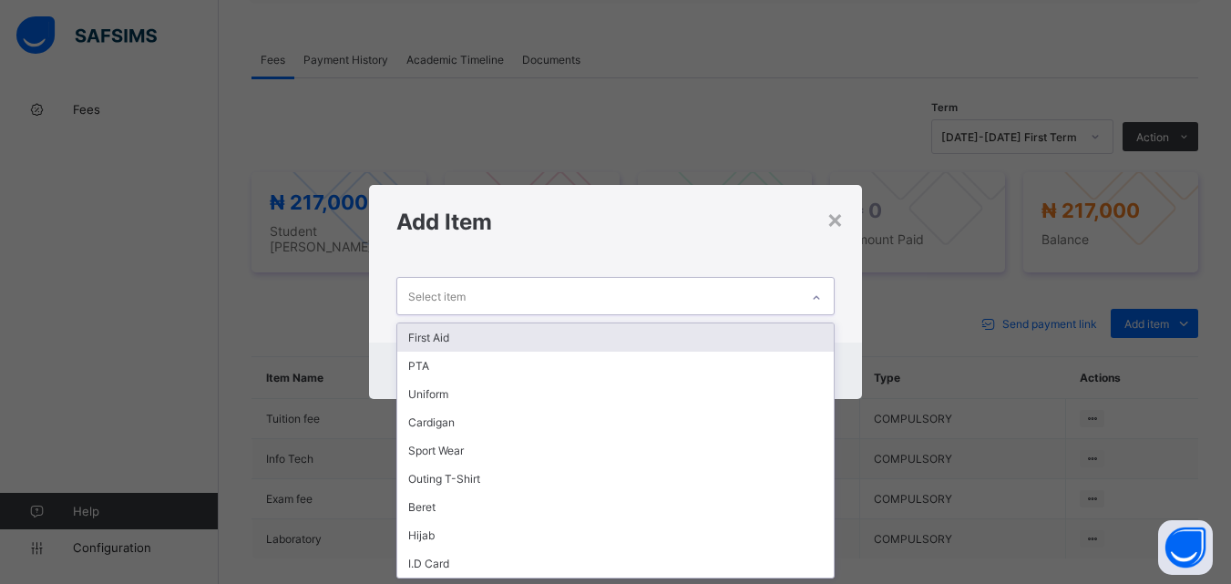
click at [755, 334] on div "First Aid" at bounding box center [615, 338] width 436 height 28
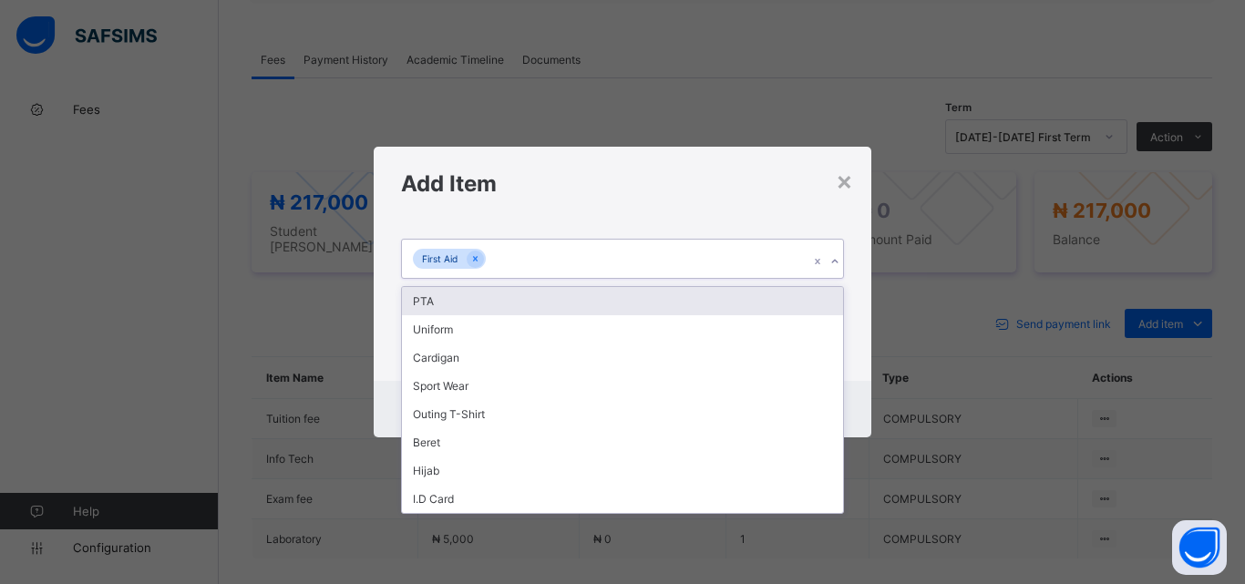
click at [826, 257] on div at bounding box center [834, 261] width 17 height 29
click at [788, 298] on div "PTA" at bounding box center [622, 301] width 441 height 28
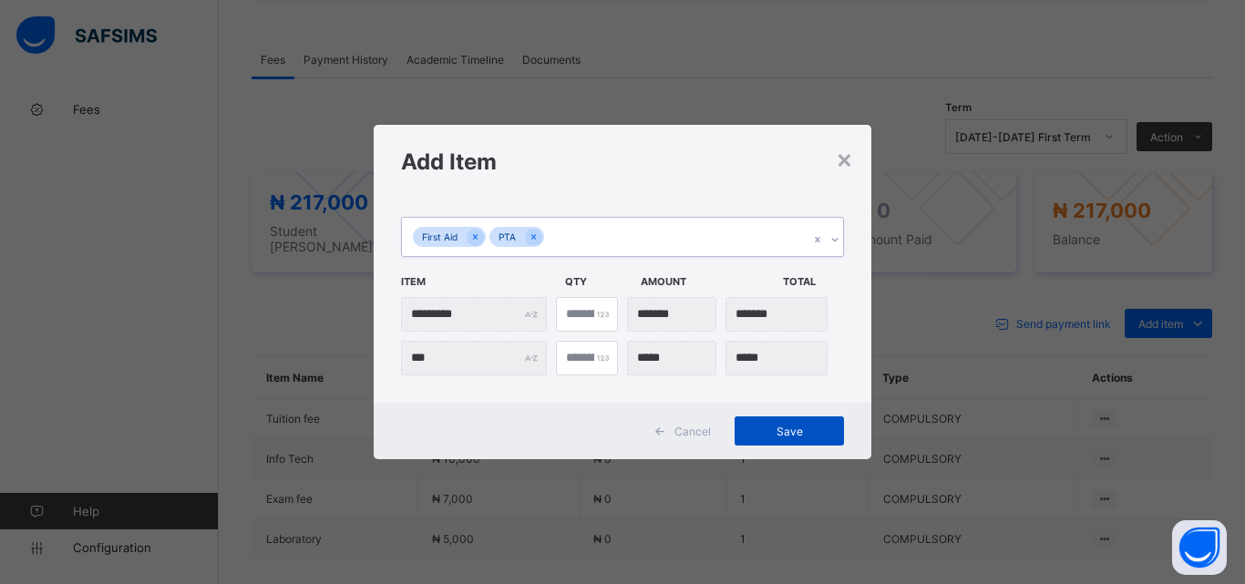
click at [776, 432] on span "Save" at bounding box center [789, 432] width 82 height 14
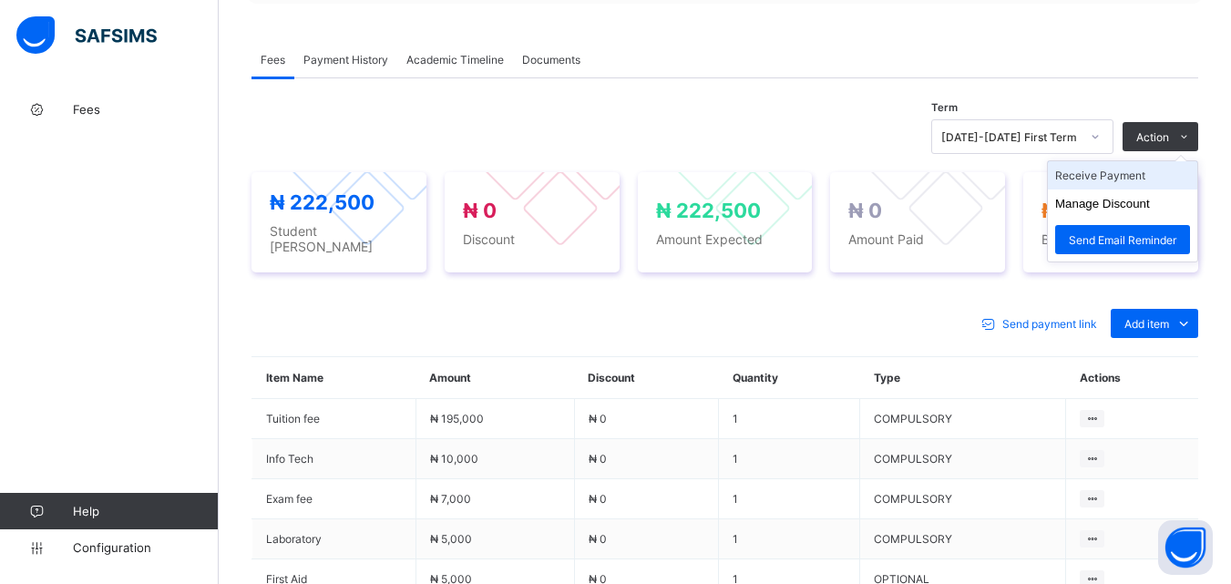
click at [1143, 164] on li "Receive Payment" at bounding box center [1122, 175] width 149 height 28
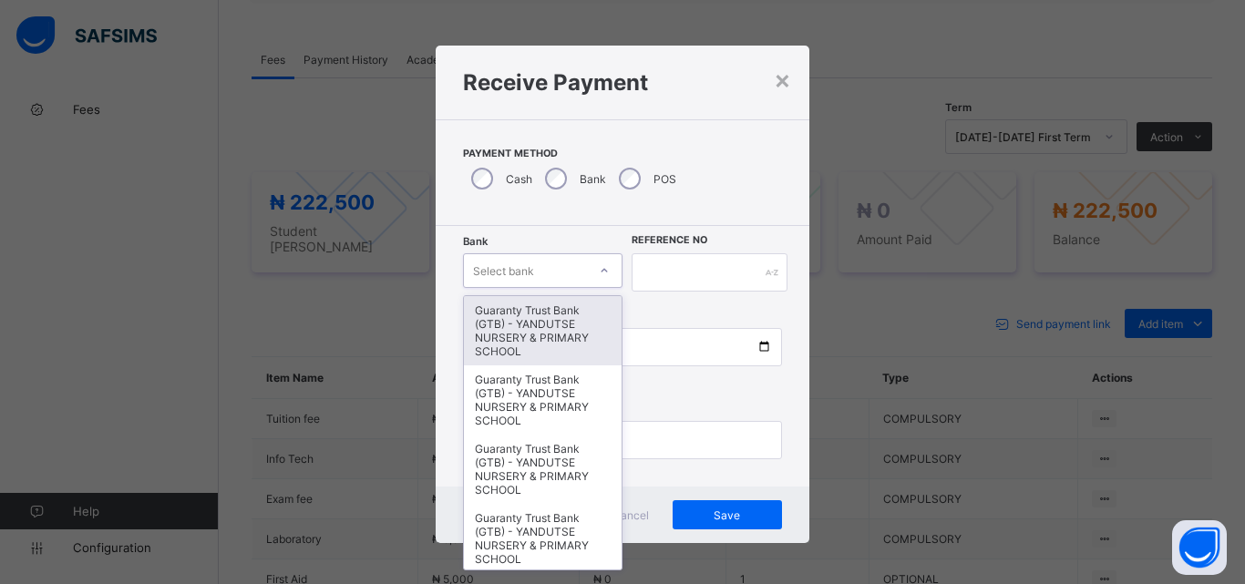
click at [581, 283] on div "Select bank" at bounding box center [525, 271] width 123 height 26
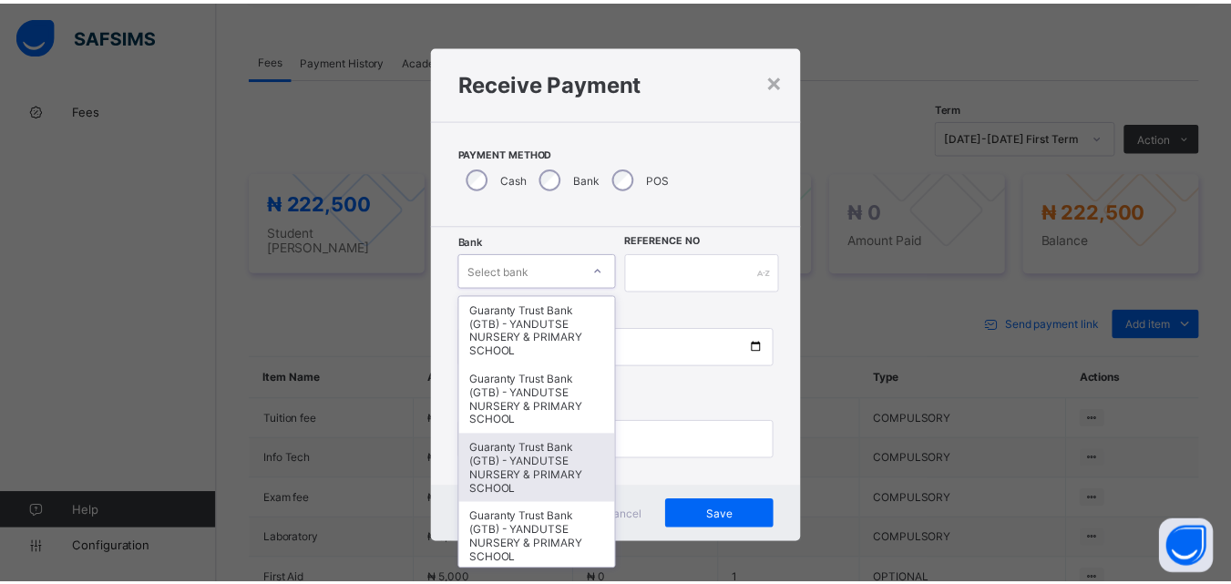
scroll to position [365, 0]
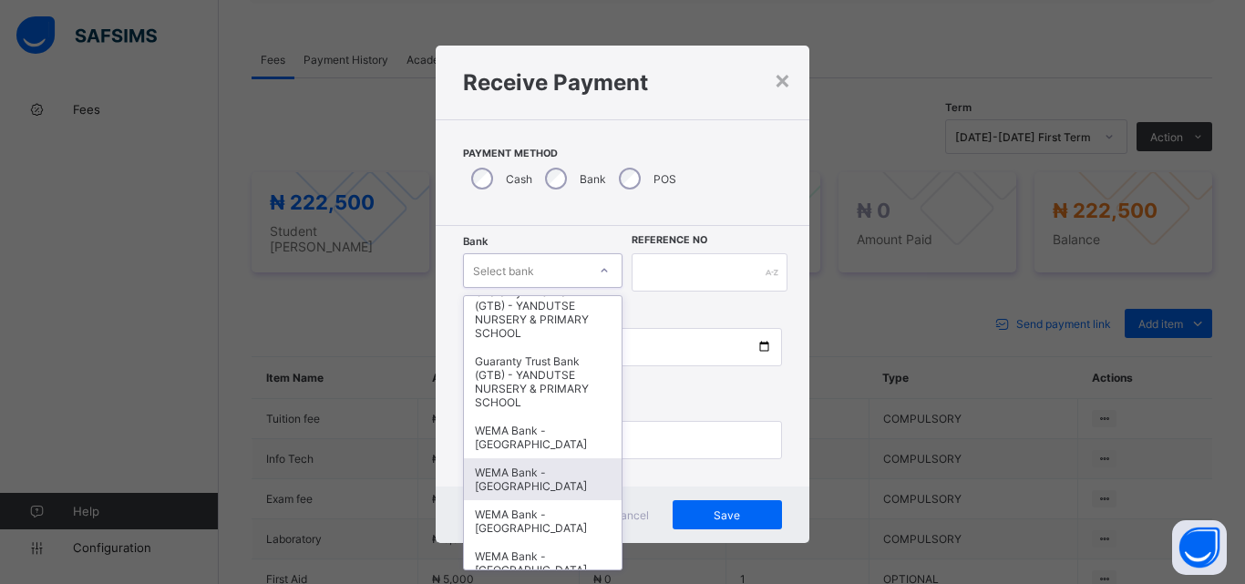
click at [524, 490] on div "WEMA Bank - [GEOGRAPHIC_DATA]" at bounding box center [543, 480] width 158 height 42
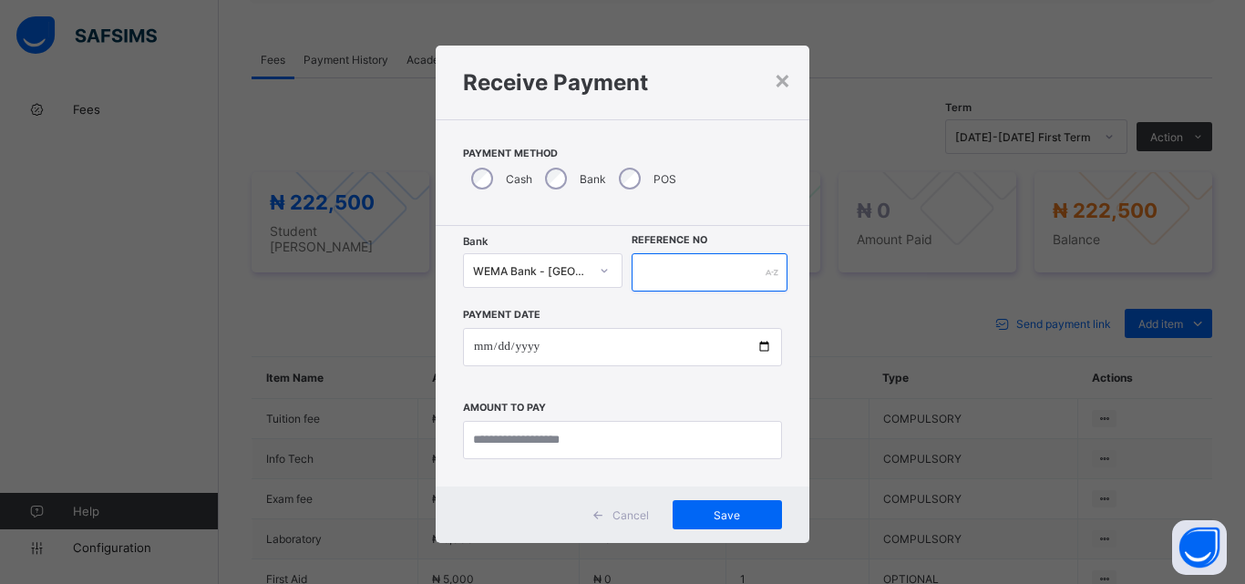
click at [696, 272] on input "text" at bounding box center [710, 272] width 156 height 38
type input "*********"
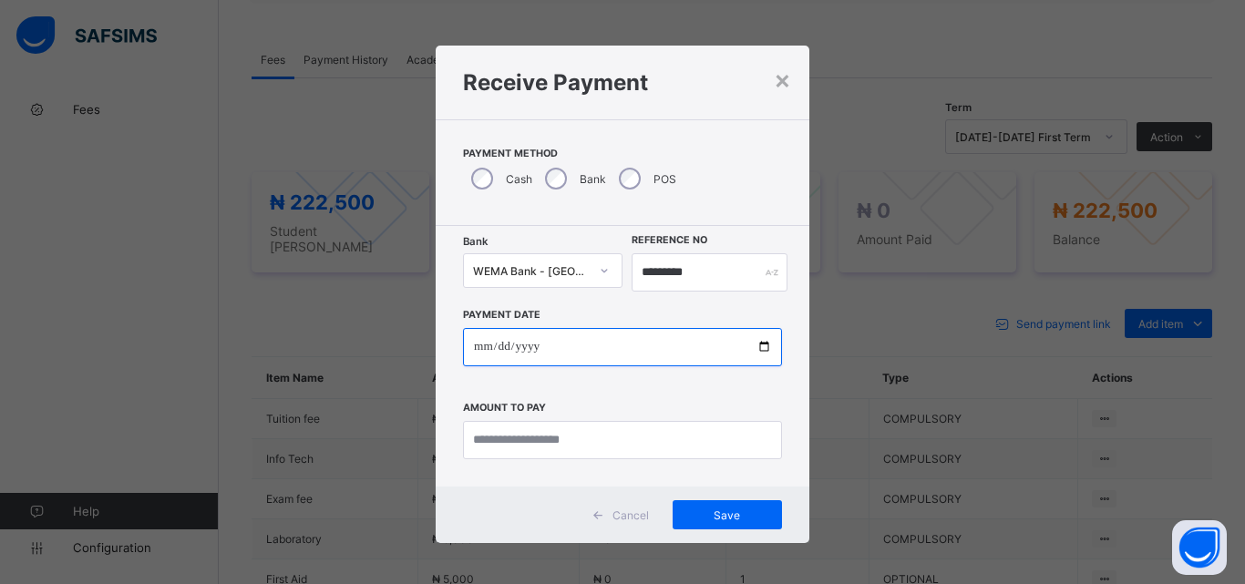
click at [766, 345] on input "date" at bounding box center [622, 347] width 319 height 38
type input "**********"
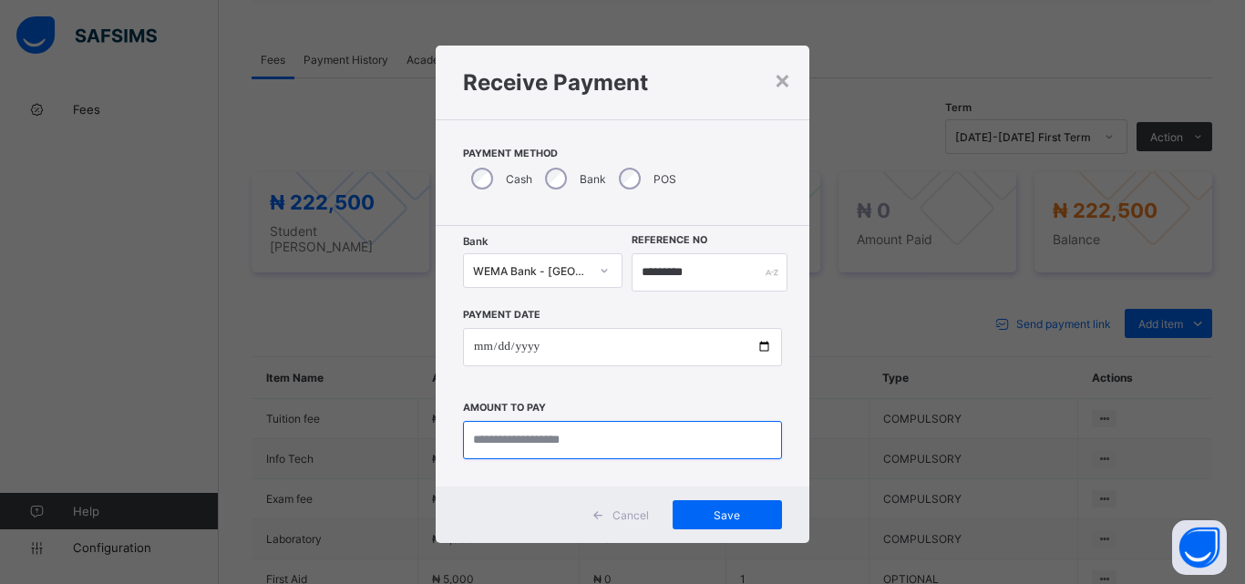
click at [542, 448] on input "currency" at bounding box center [622, 440] width 319 height 38
type input "*********"
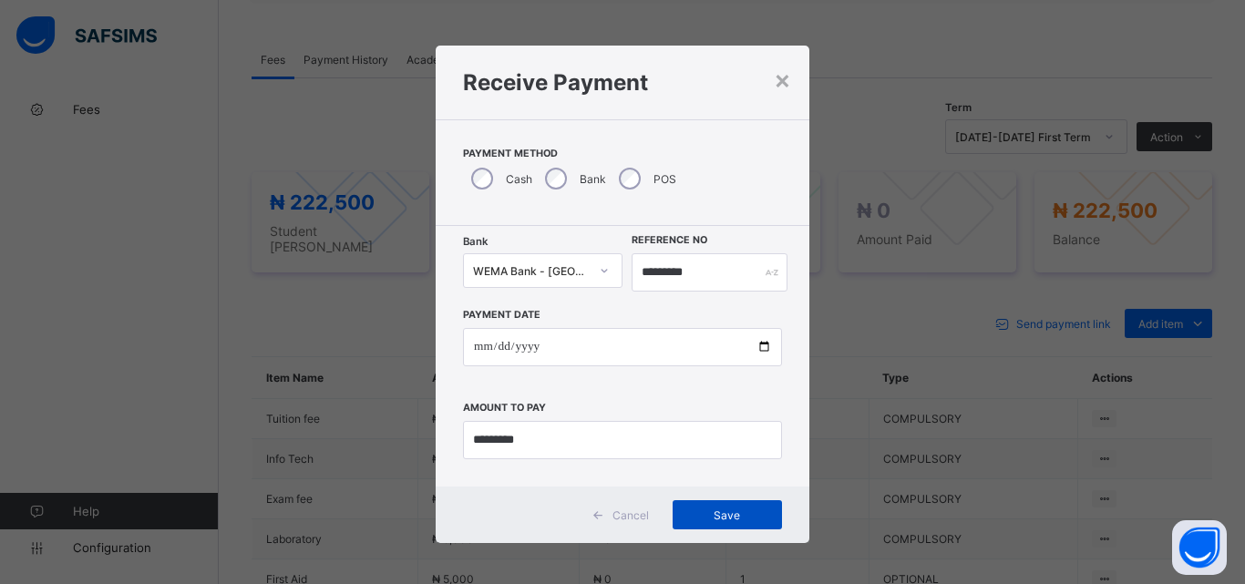
click at [760, 514] on span "Save" at bounding box center [727, 516] width 82 height 14
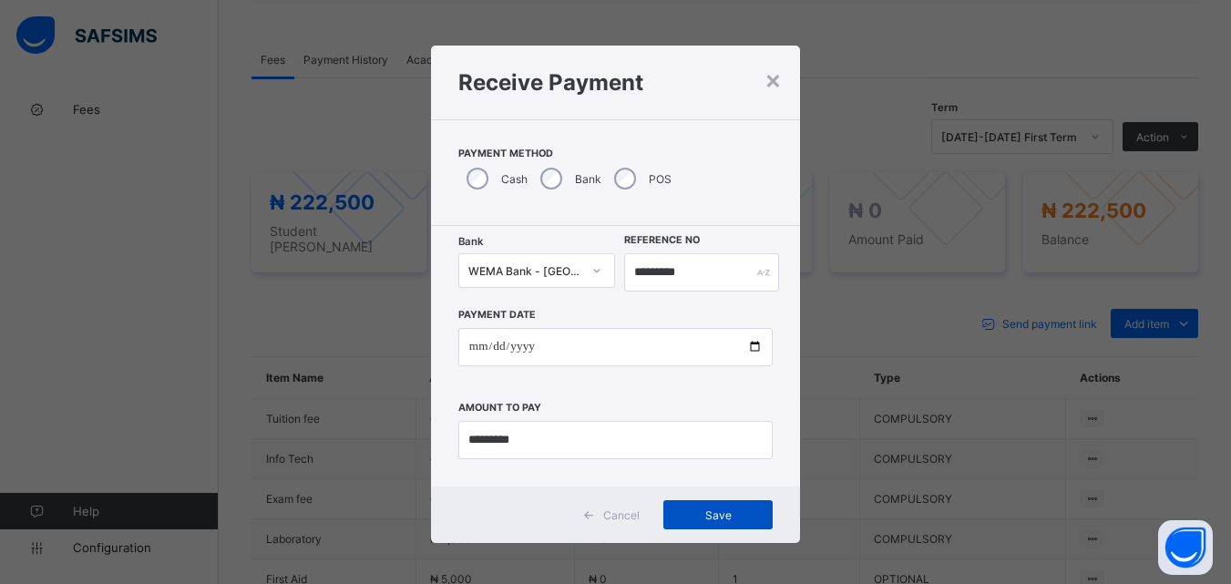
click at [697, 513] on span "Save" at bounding box center [718, 516] width 82 height 14
click at [718, 507] on div "Save" at bounding box center [718, 514] width 109 height 29
click at [692, 525] on div "Save" at bounding box center [718, 514] width 109 height 29
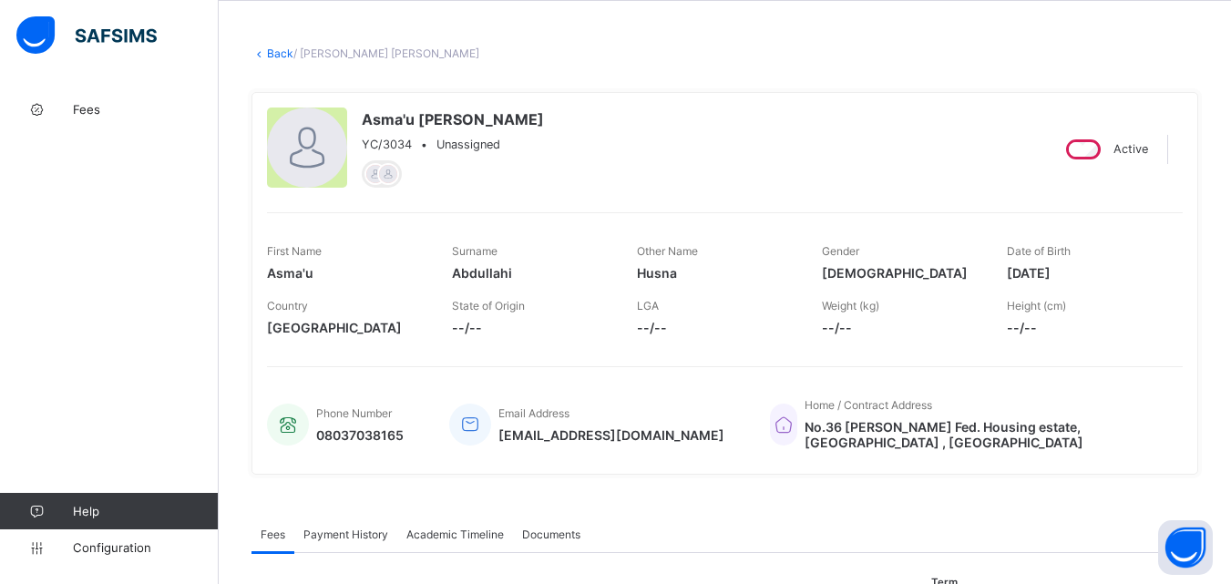
scroll to position [0, 0]
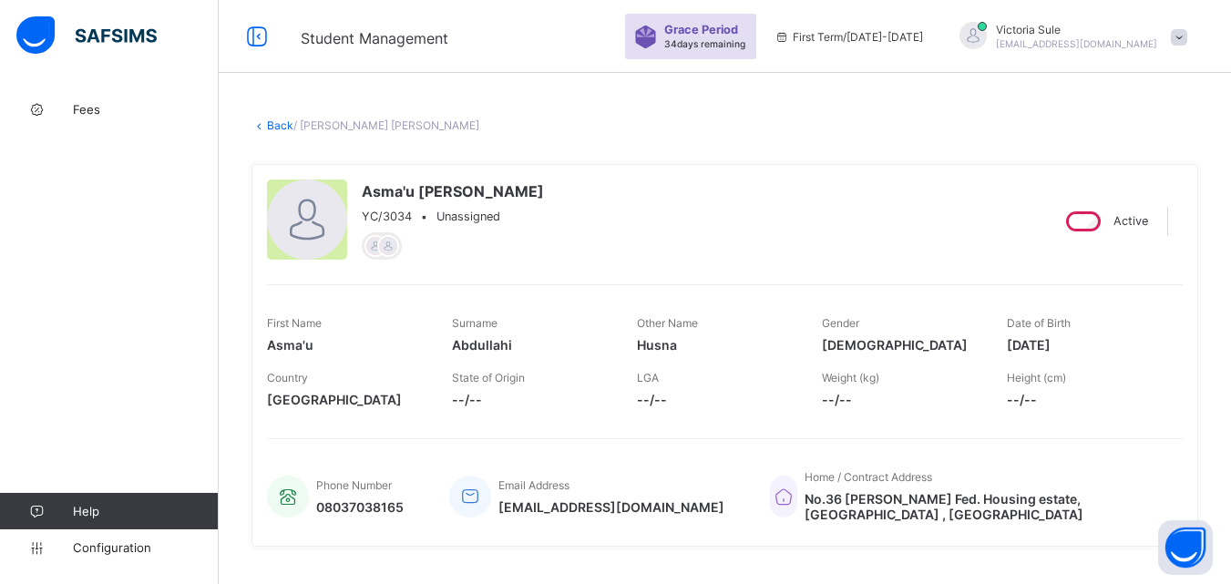
click at [274, 129] on link "Back" at bounding box center [280, 126] width 26 height 14
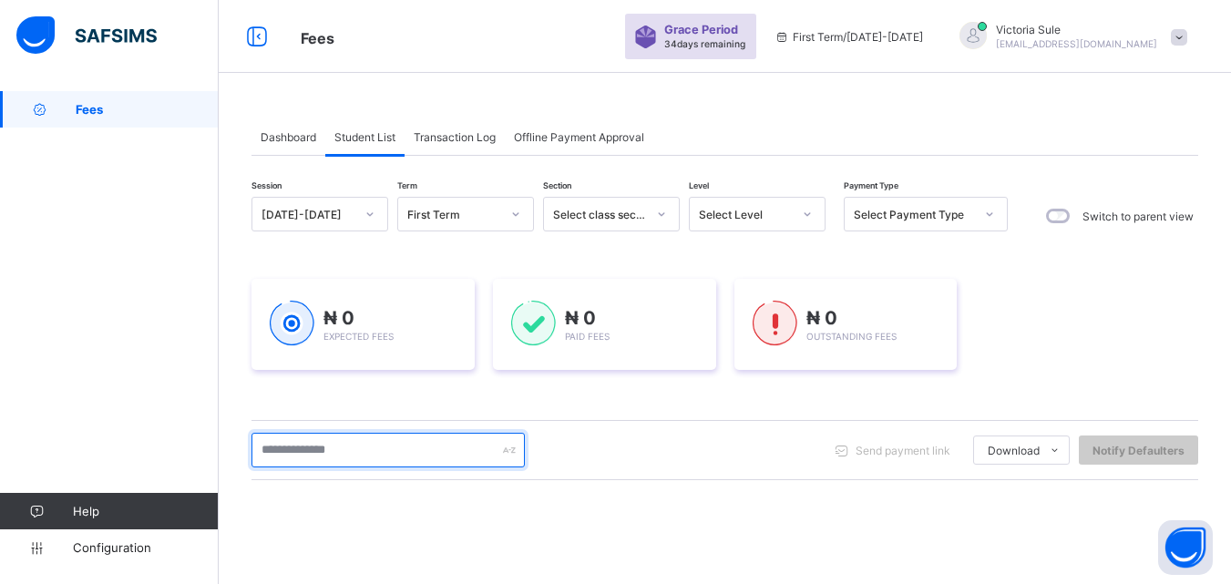
click at [313, 460] on input "text" at bounding box center [388, 450] width 273 height 35
type input "****"
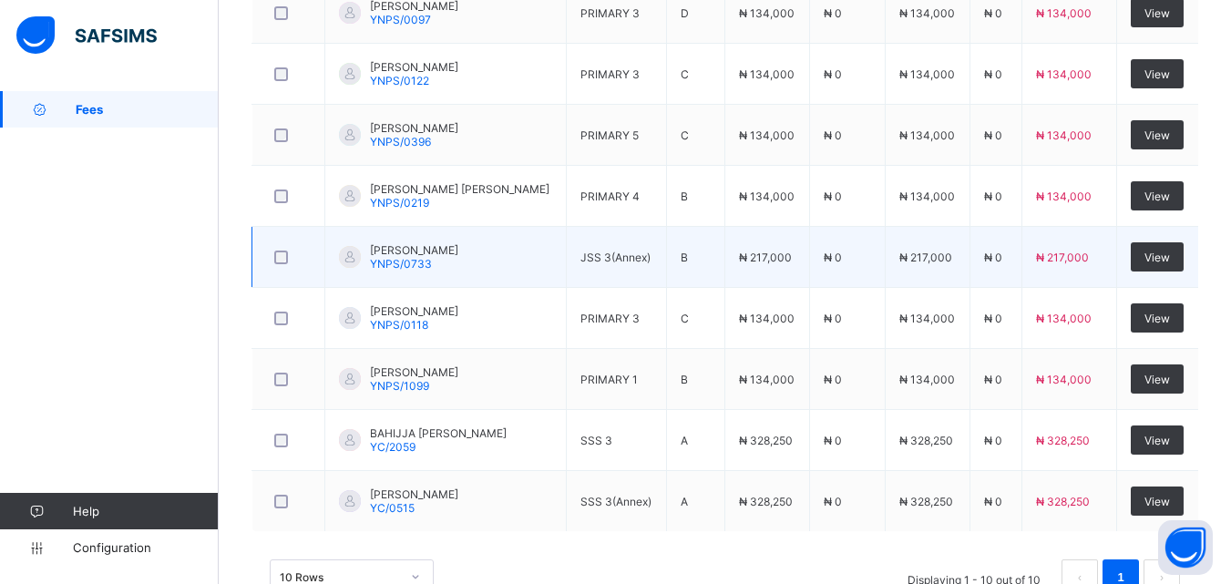
scroll to position [651, 0]
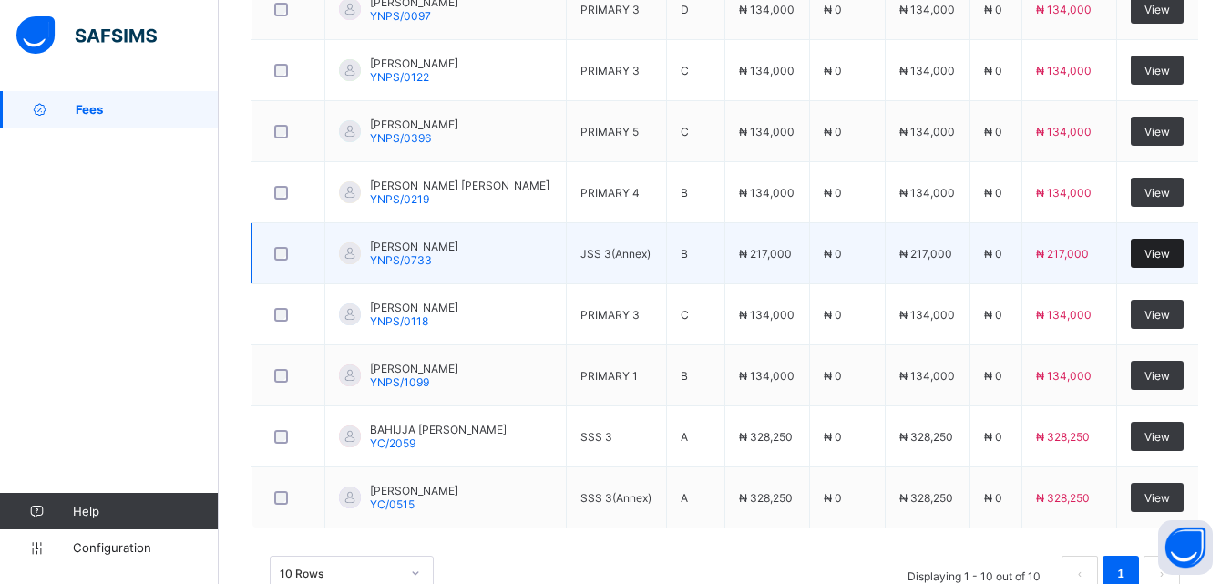
click at [1165, 241] on div "View" at bounding box center [1157, 253] width 53 height 29
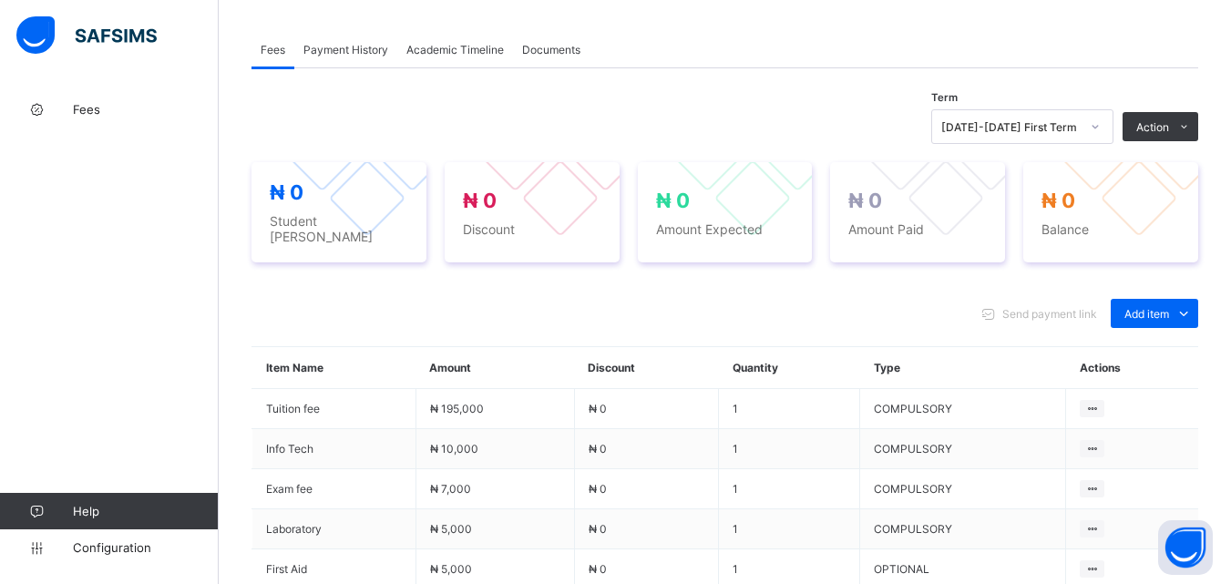
scroll to position [695, 0]
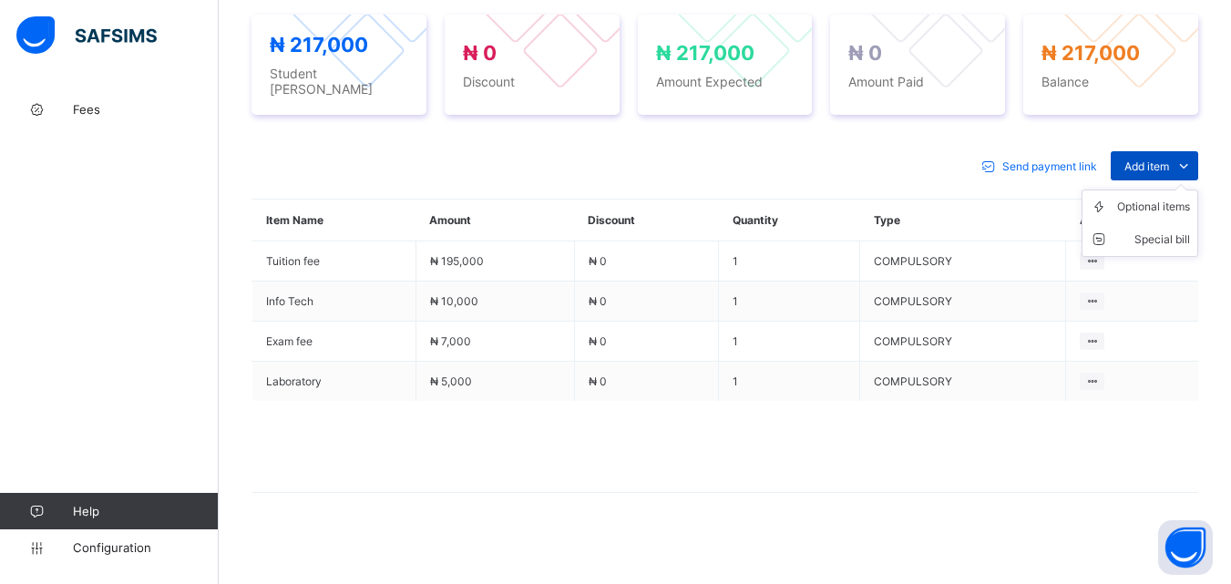
click at [1175, 151] on div "Add item" at bounding box center [1155, 165] width 88 height 29
click at [1187, 198] on div "Optional items" at bounding box center [1154, 207] width 73 height 18
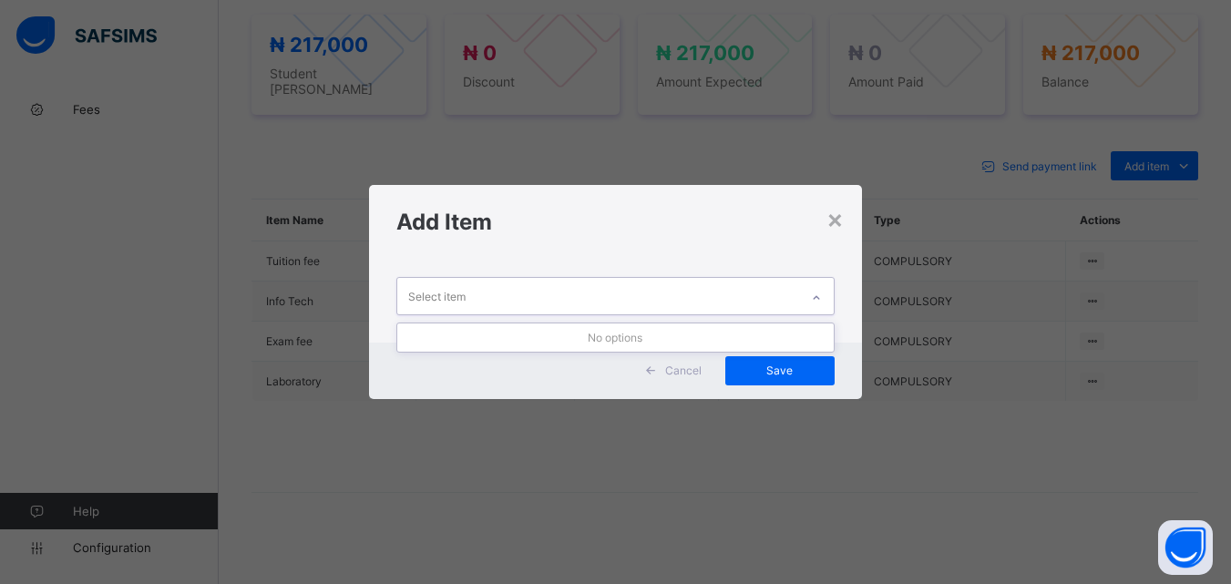
click at [814, 298] on icon at bounding box center [816, 298] width 11 height 18
click at [828, 223] on h1 "Add Item" at bounding box center [616, 222] width 438 height 26
click at [832, 221] on div "×" at bounding box center [835, 218] width 17 height 31
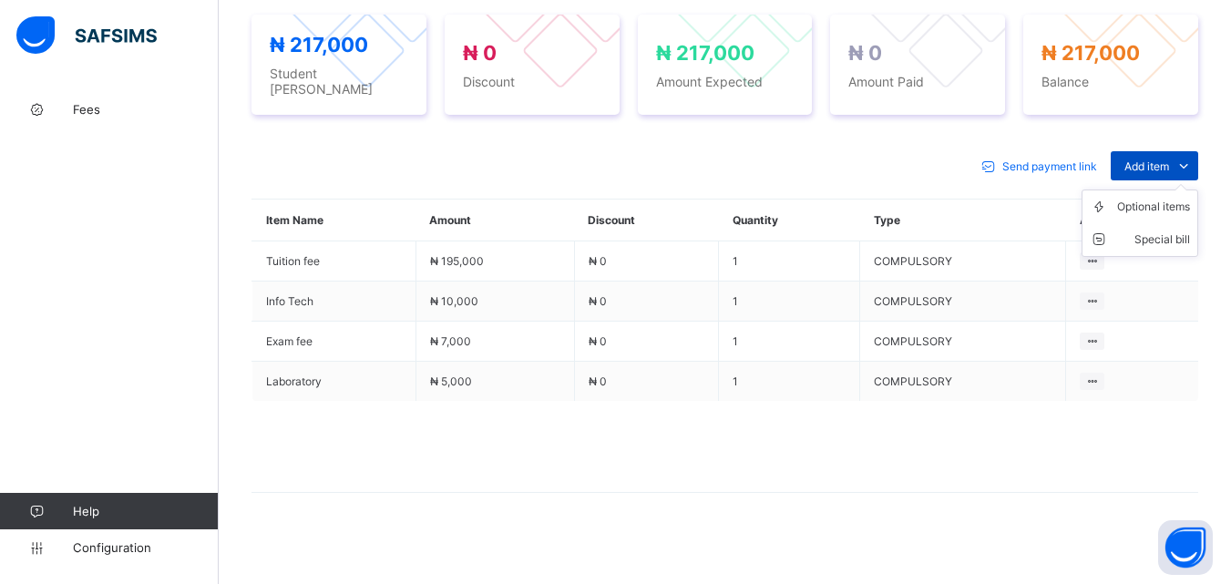
click at [1153, 160] on span "Add item" at bounding box center [1147, 167] width 45 height 14
click at [1153, 198] on div "Optional items" at bounding box center [1154, 207] width 73 height 18
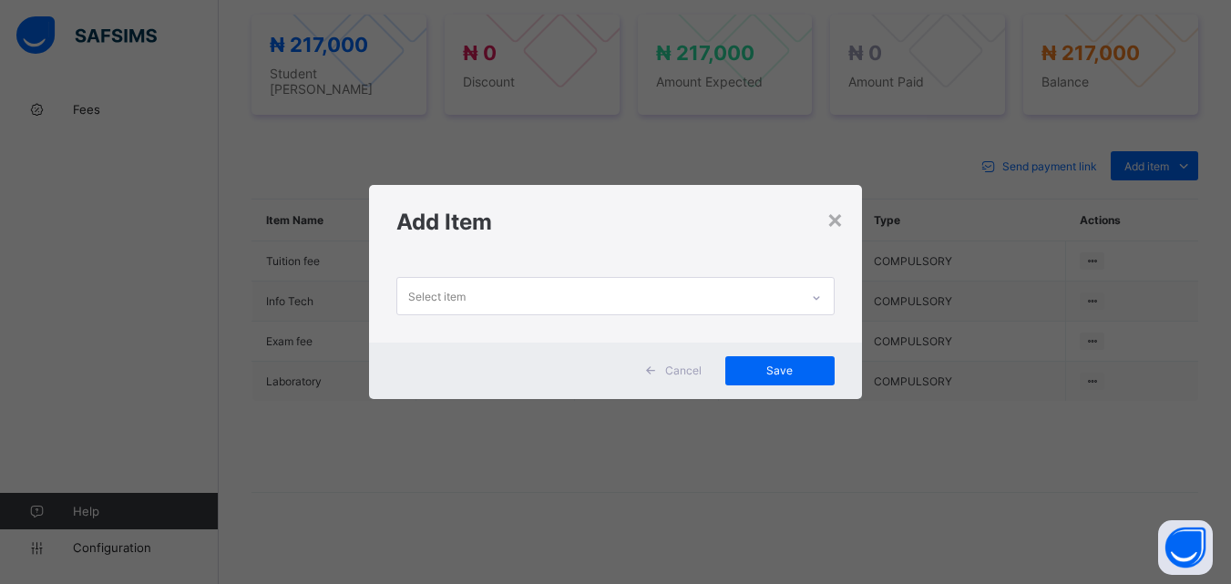
click at [816, 298] on icon at bounding box center [816, 298] width 11 height 18
click at [841, 222] on div "×" at bounding box center [835, 218] width 17 height 31
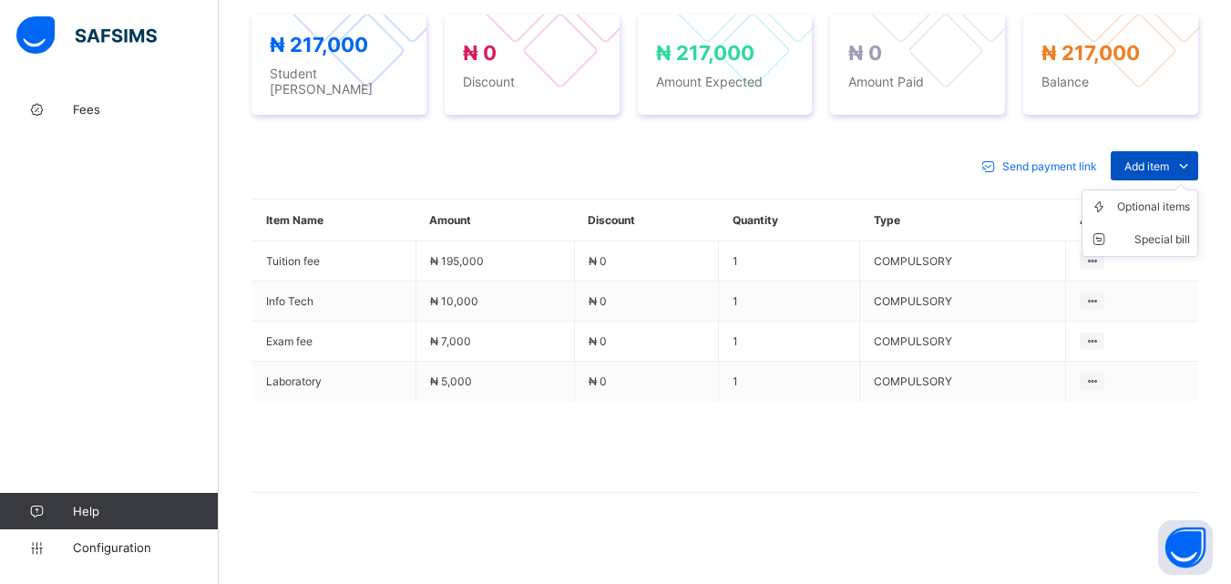
click at [1187, 157] on icon at bounding box center [1184, 166] width 20 height 18
click at [1179, 199] on div "Optional items" at bounding box center [1154, 207] width 73 height 18
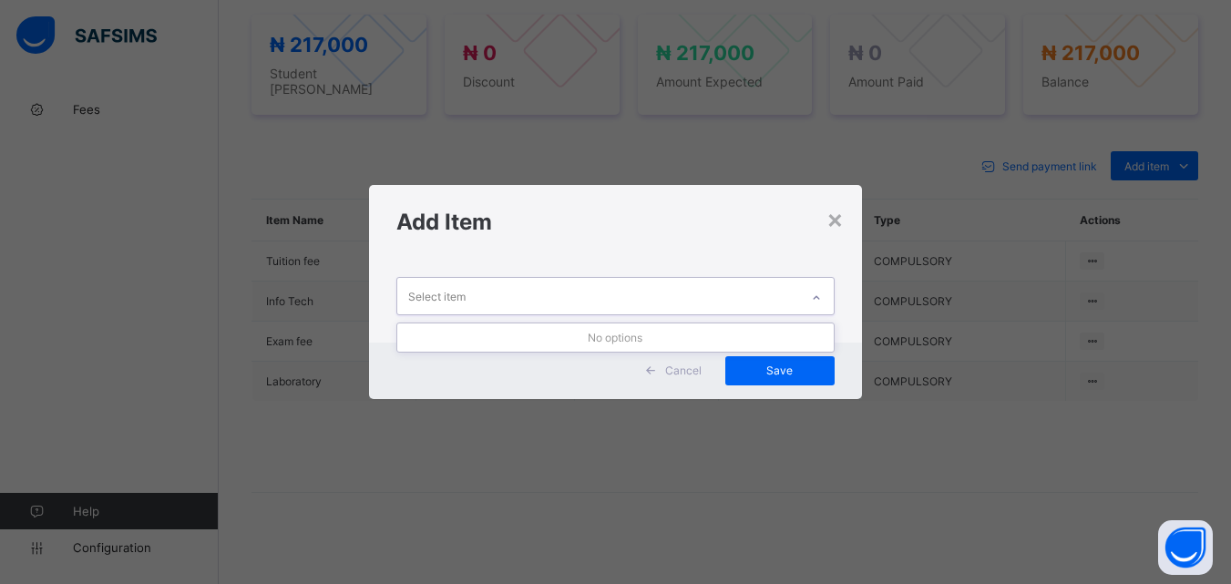
click at [825, 299] on div at bounding box center [816, 297] width 31 height 29
click at [841, 232] on div "×" at bounding box center [835, 218] width 17 height 31
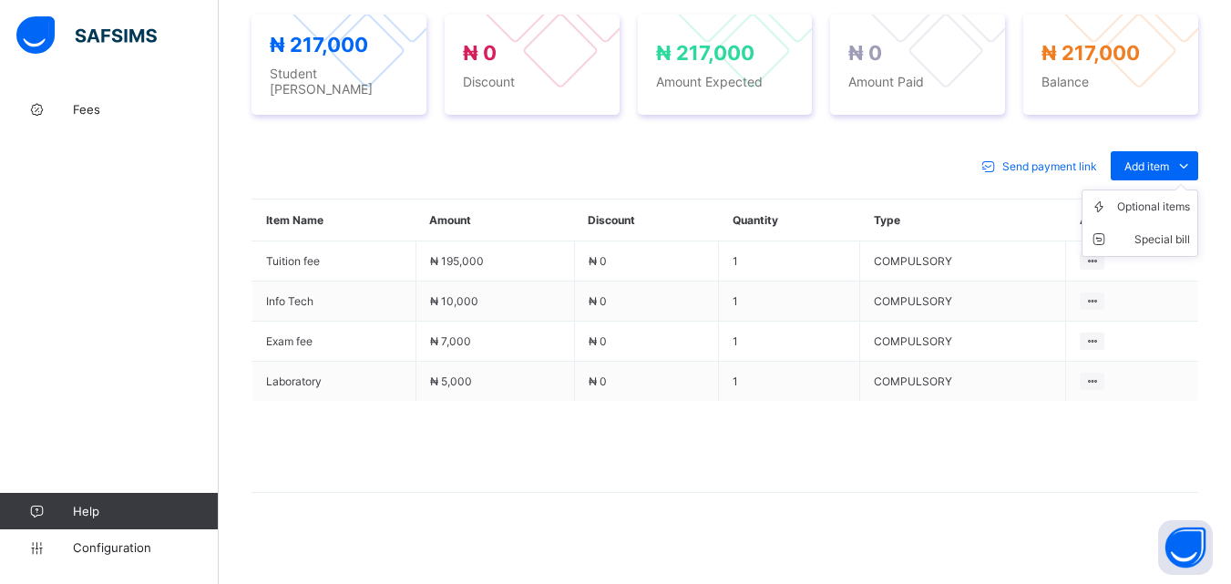
click at [1155, 190] on ul "Optional items Special bill" at bounding box center [1140, 223] width 117 height 67
click at [1156, 205] on div "Optional items" at bounding box center [1154, 207] width 73 height 18
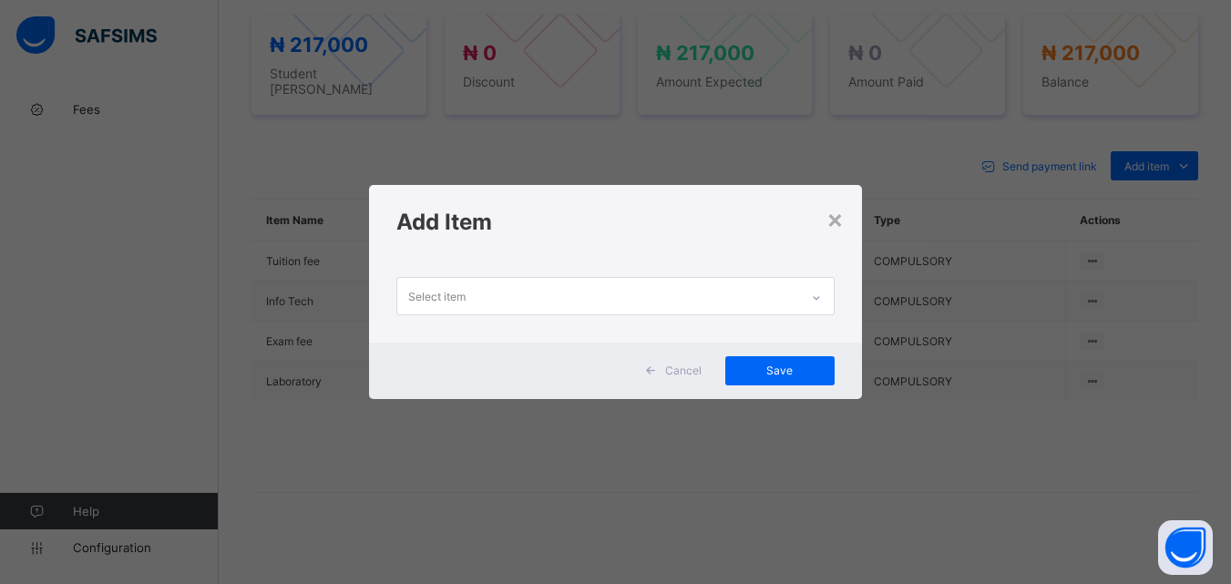
click at [814, 291] on icon at bounding box center [816, 298] width 11 height 18
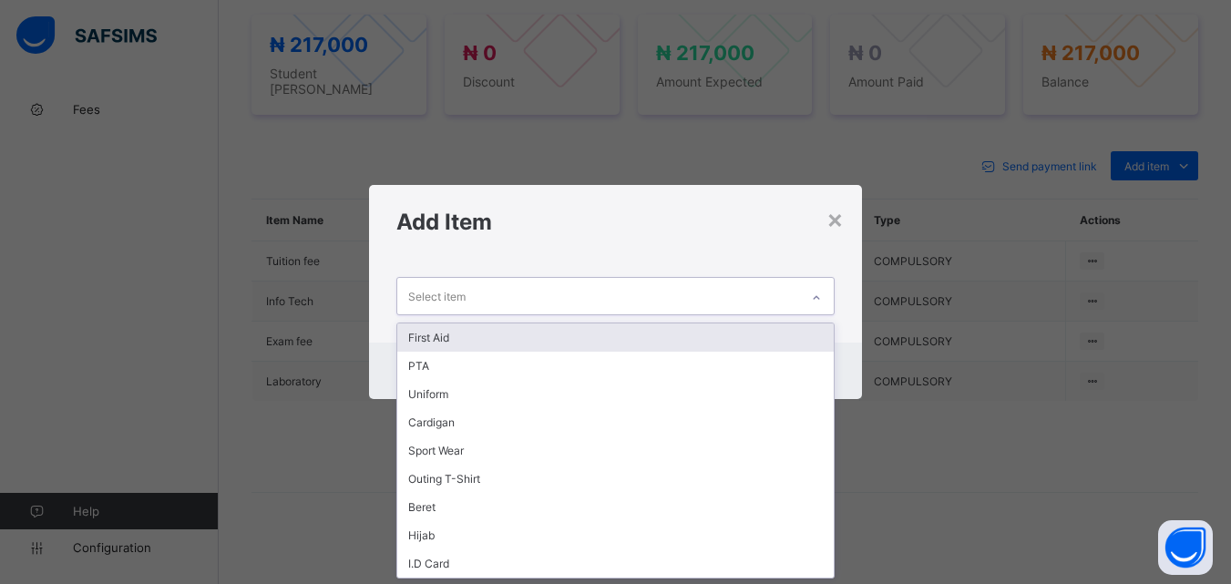
click at [764, 345] on div "First Aid" at bounding box center [615, 338] width 436 height 28
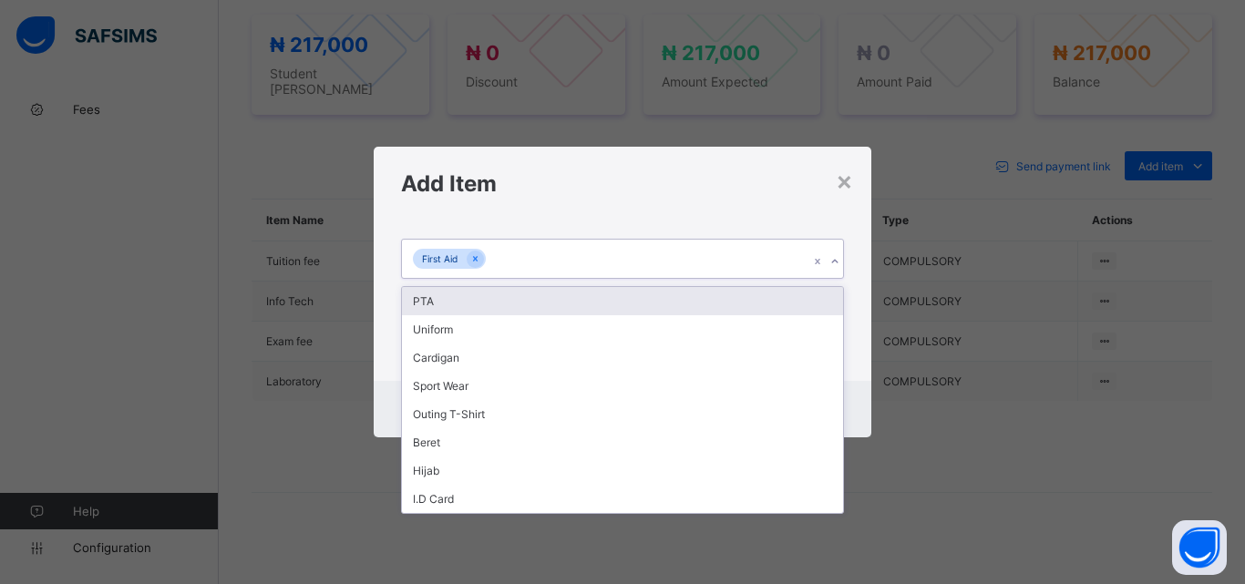
click at [827, 258] on div at bounding box center [834, 261] width 17 height 29
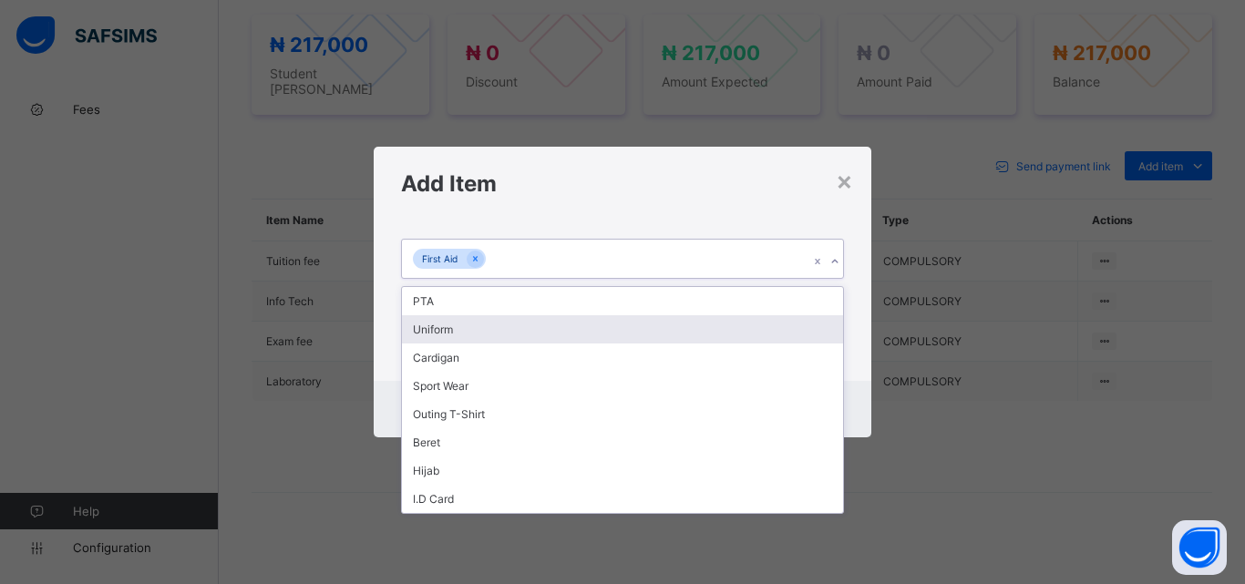
click at [637, 315] on div "Uniform" at bounding box center [622, 329] width 441 height 28
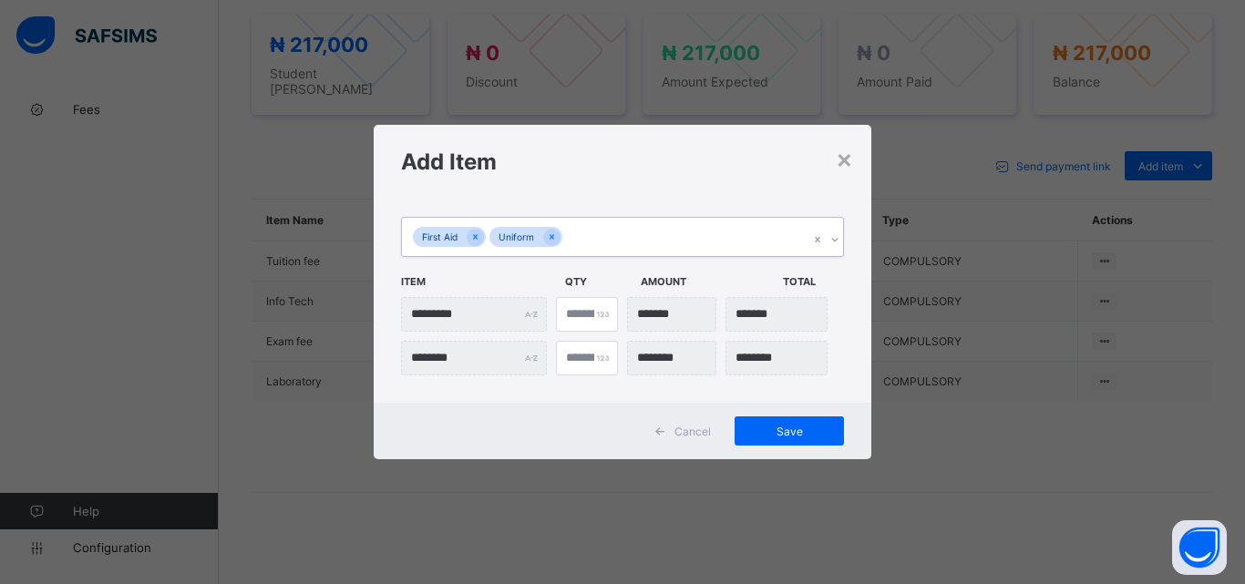
click at [681, 233] on div "First Aid Uniform" at bounding box center [605, 237] width 407 height 38
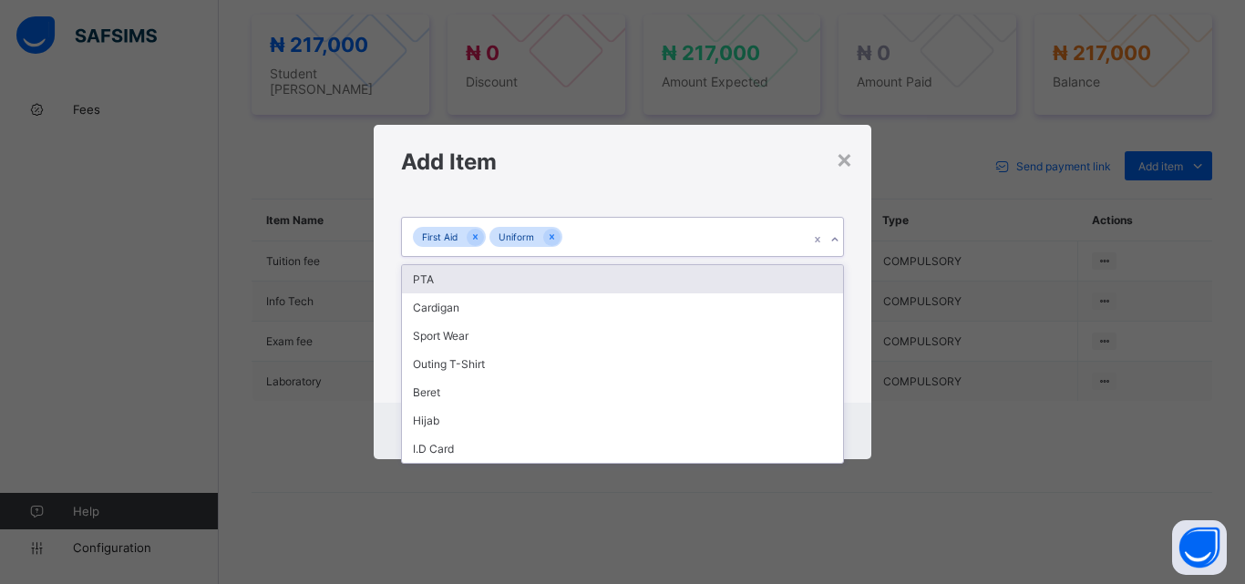
click at [642, 283] on div "PTA" at bounding box center [622, 279] width 441 height 28
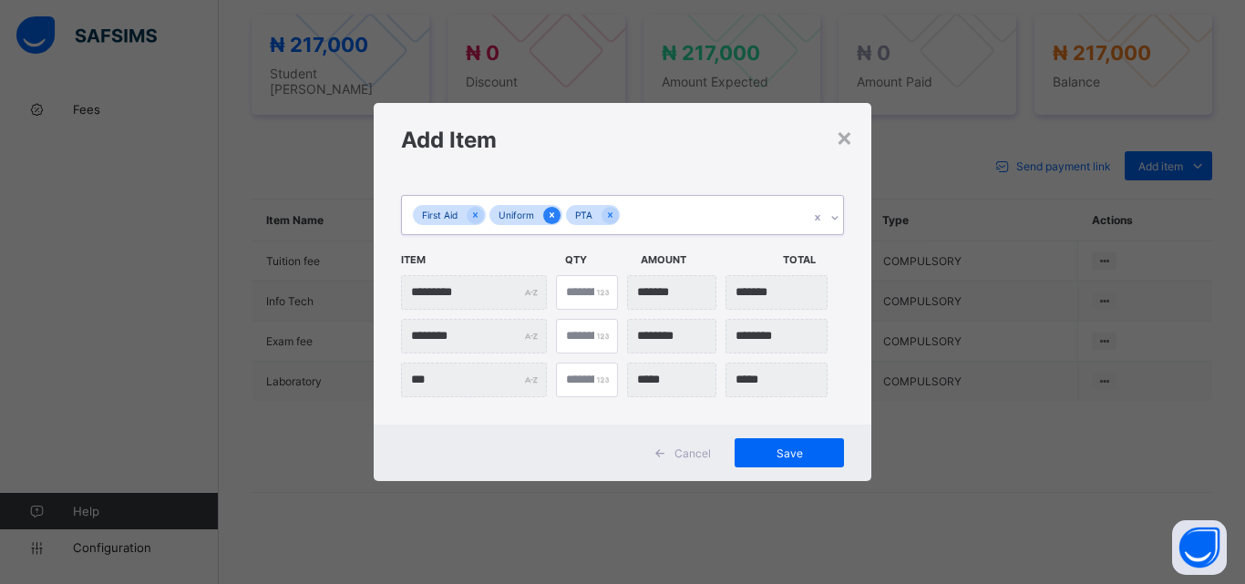
click at [550, 215] on icon at bounding box center [552, 215] width 10 height 13
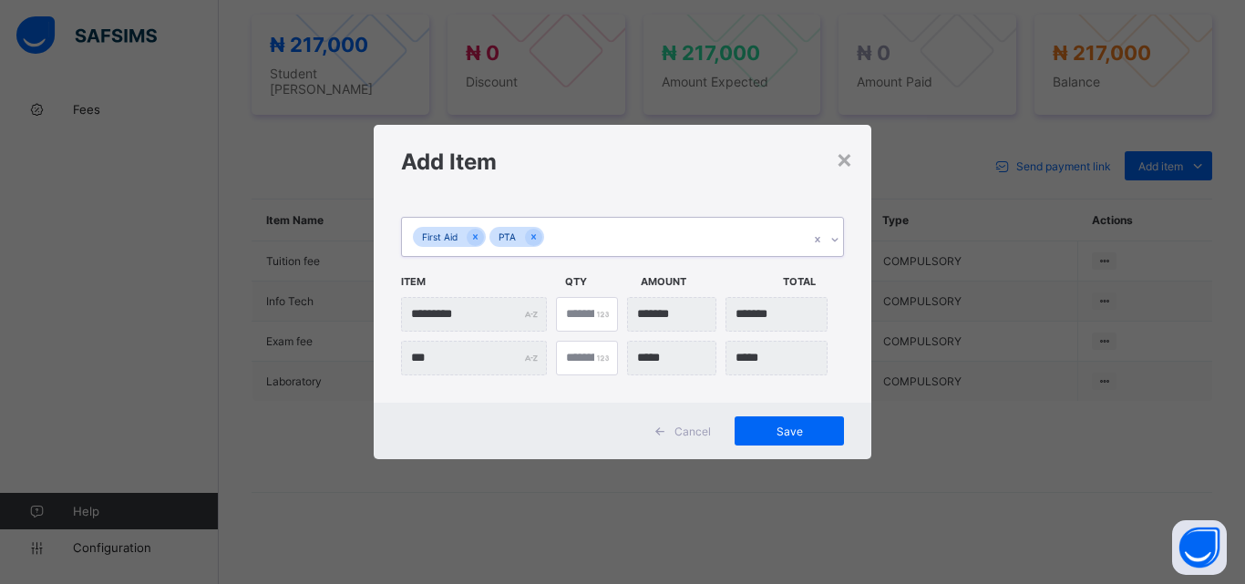
click at [666, 231] on div "First Aid PTA" at bounding box center [605, 237] width 407 height 38
click at [751, 170] on h1 "Add Item" at bounding box center [622, 162] width 443 height 26
click at [787, 435] on span "Save" at bounding box center [789, 432] width 82 height 14
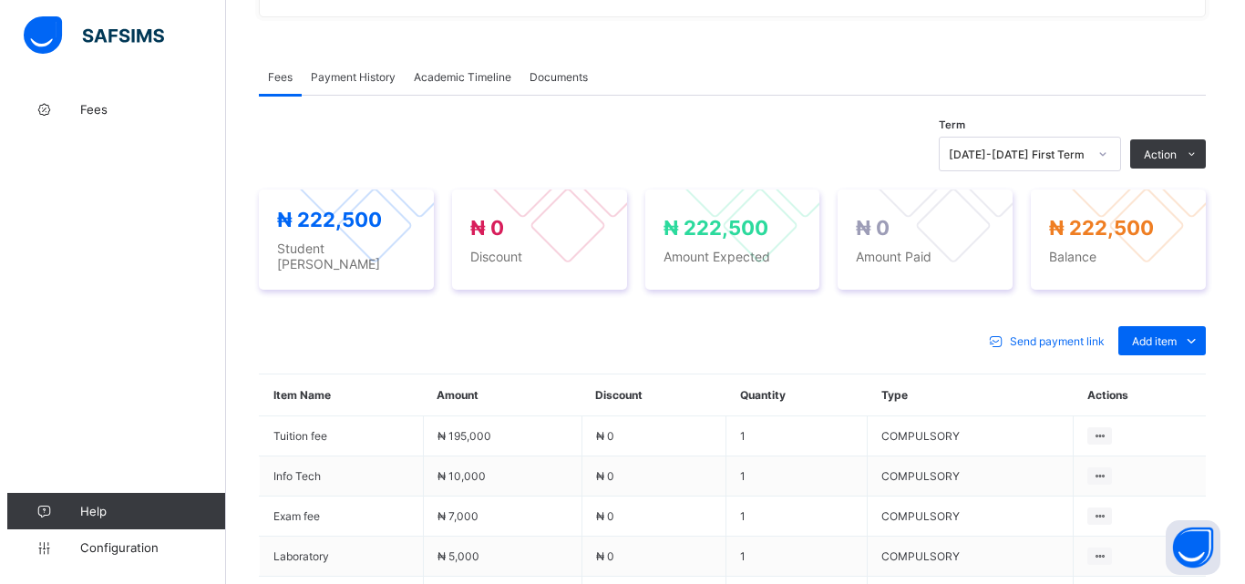
scroll to position [273, 0]
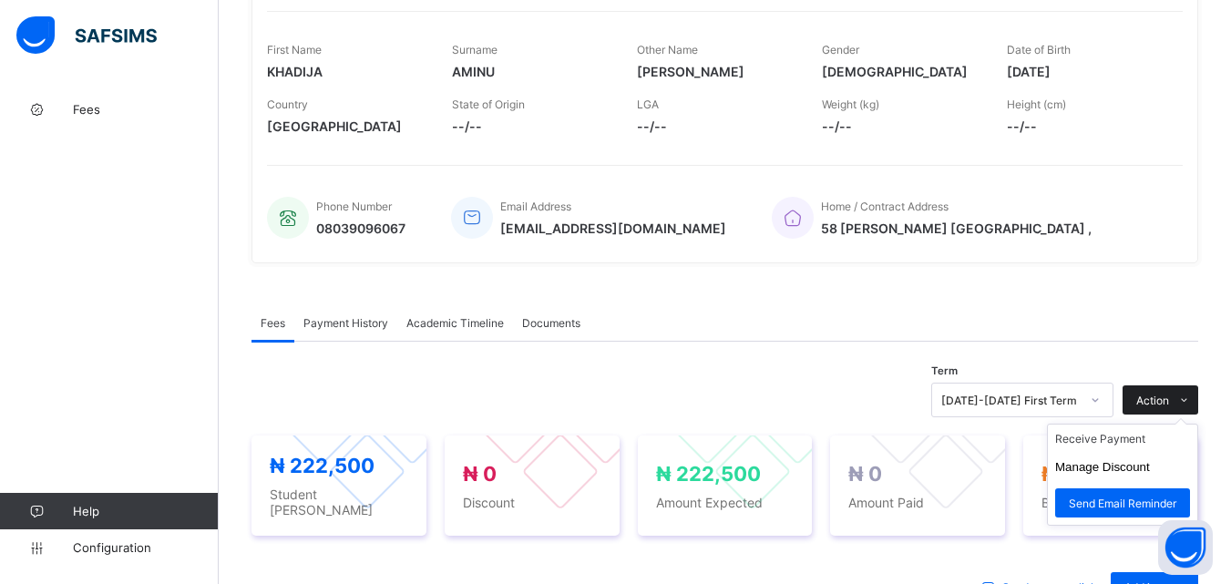
click at [1165, 404] on span "Action" at bounding box center [1153, 401] width 33 height 14
click at [1143, 440] on li "Receive Payment" at bounding box center [1122, 439] width 149 height 28
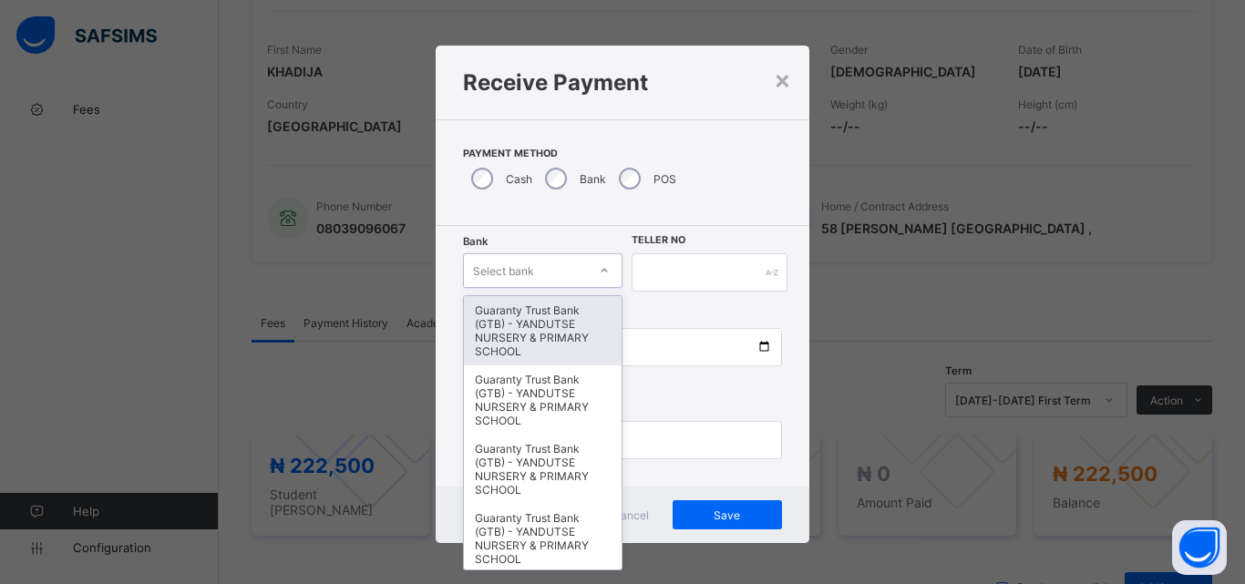
click at [589, 273] on div at bounding box center [604, 270] width 31 height 29
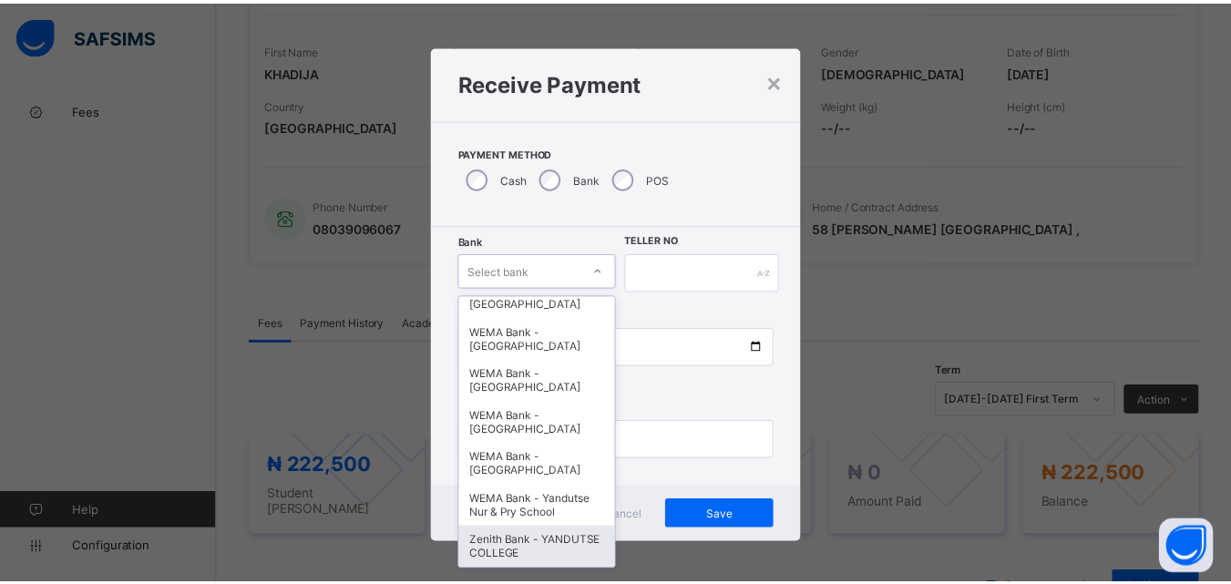
scroll to position [561, 0]
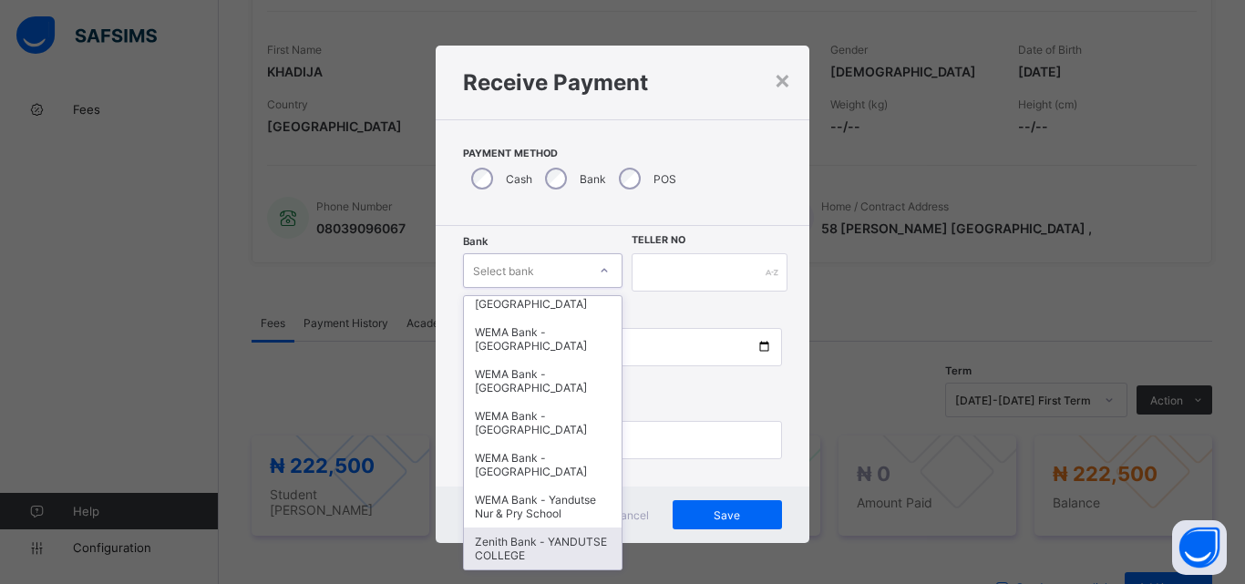
click at [562, 544] on div "Zenith Bank - YANDUTSE COLLEGE" at bounding box center [543, 549] width 158 height 42
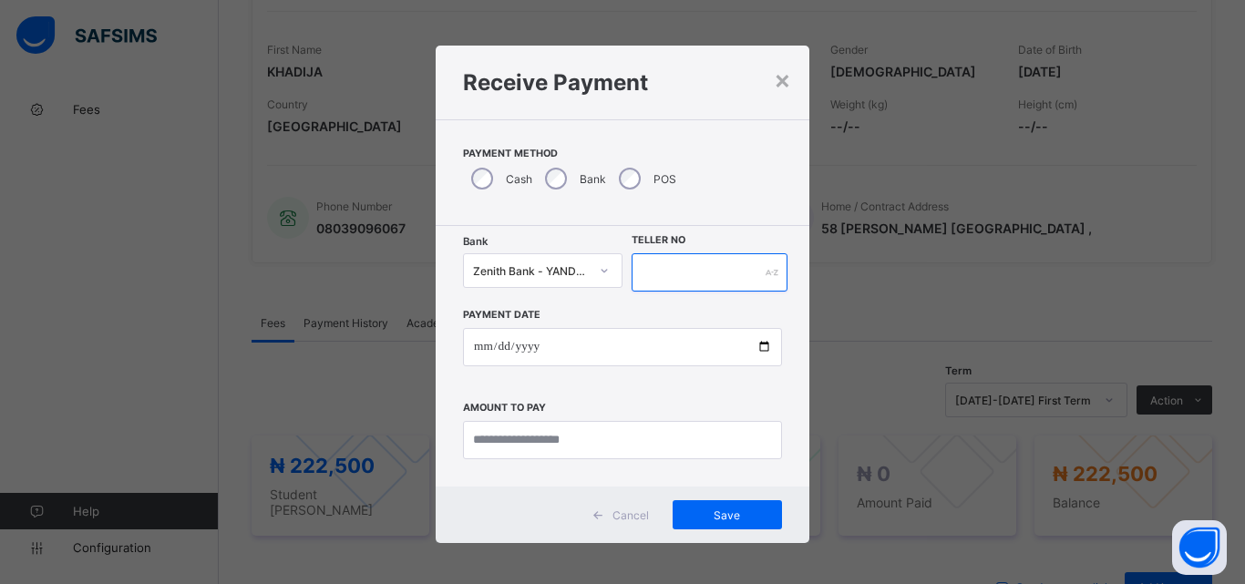
click at [685, 268] on input "text" at bounding box center [710, 272] width 156 height 38
type input "**********"
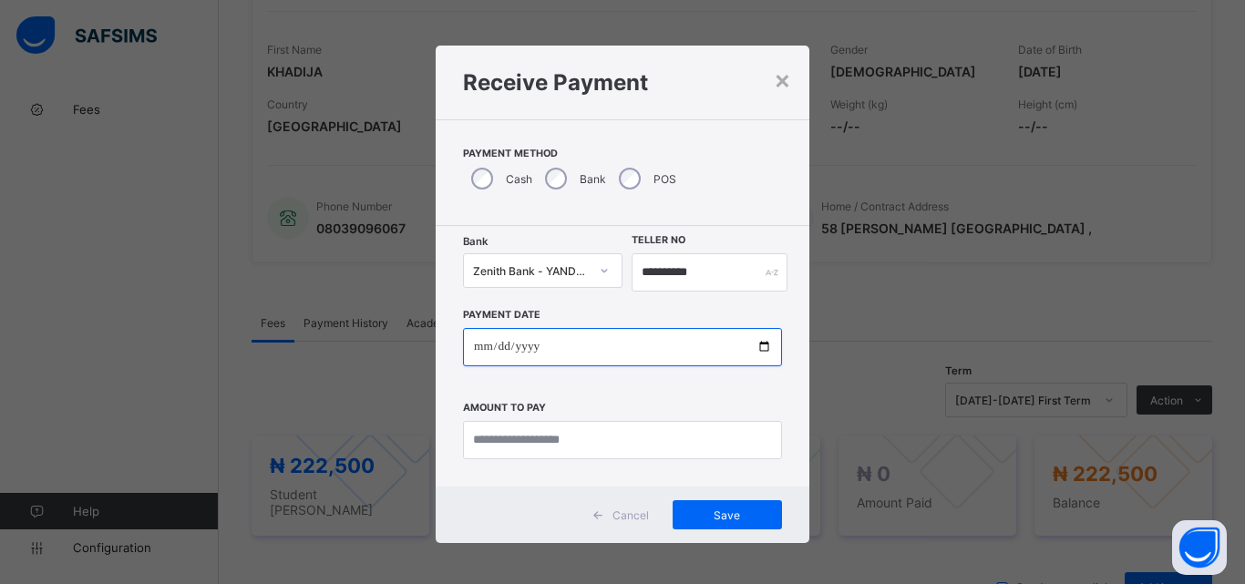
click at [761, 351] on input "date" at bounding box center [622, 347] width 319 height 38
type input "**********"
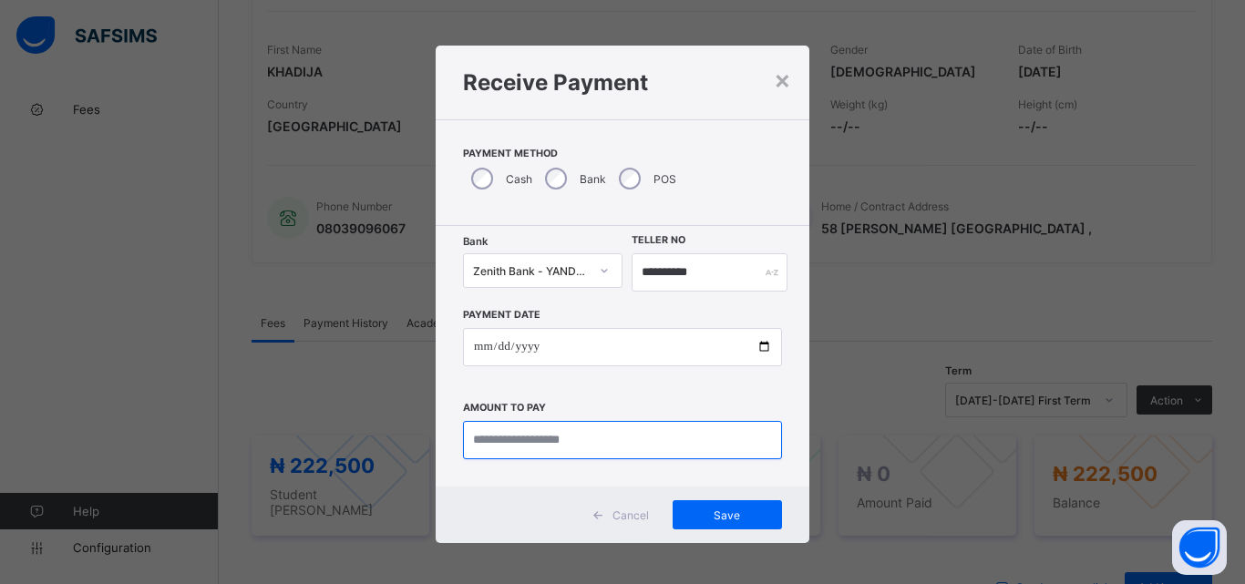
click at [494, 441] on input "currency" at bounding box center [622, 440] width 319 height 38
type input "*********"
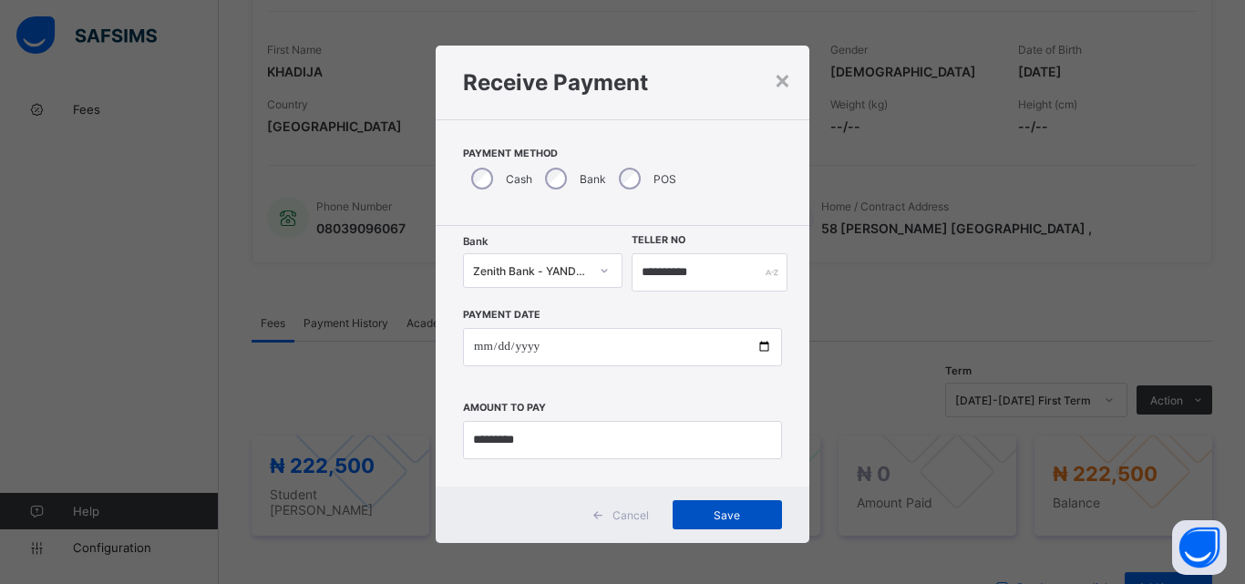
click at [727, 526] on div "Save" at bounding box center [727, 514] width 109 height 29
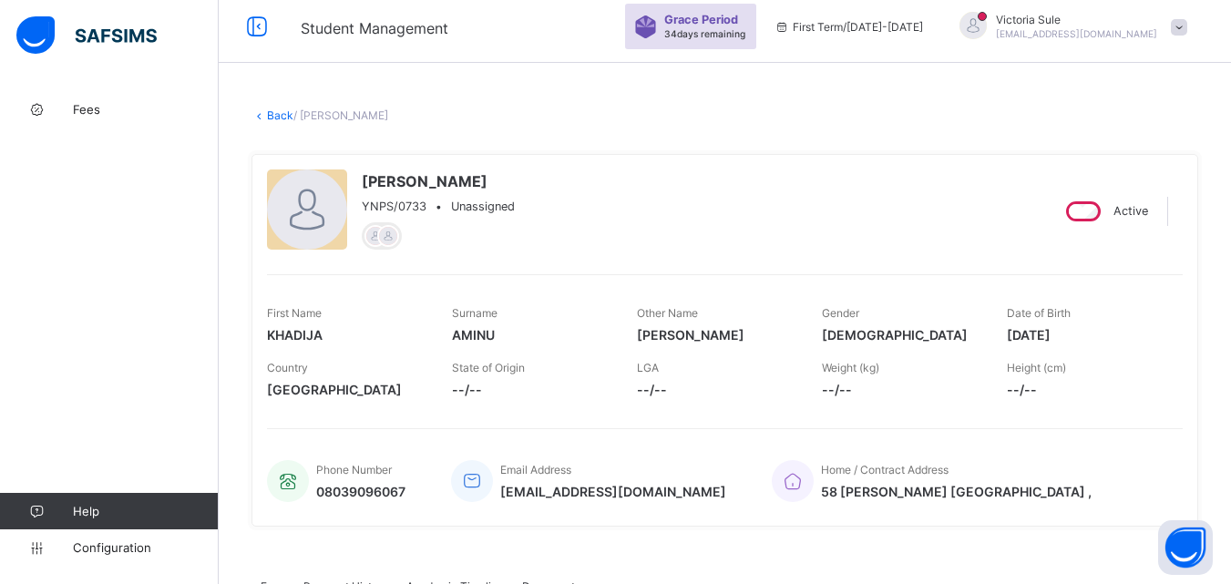
scroll to position [0, 0]
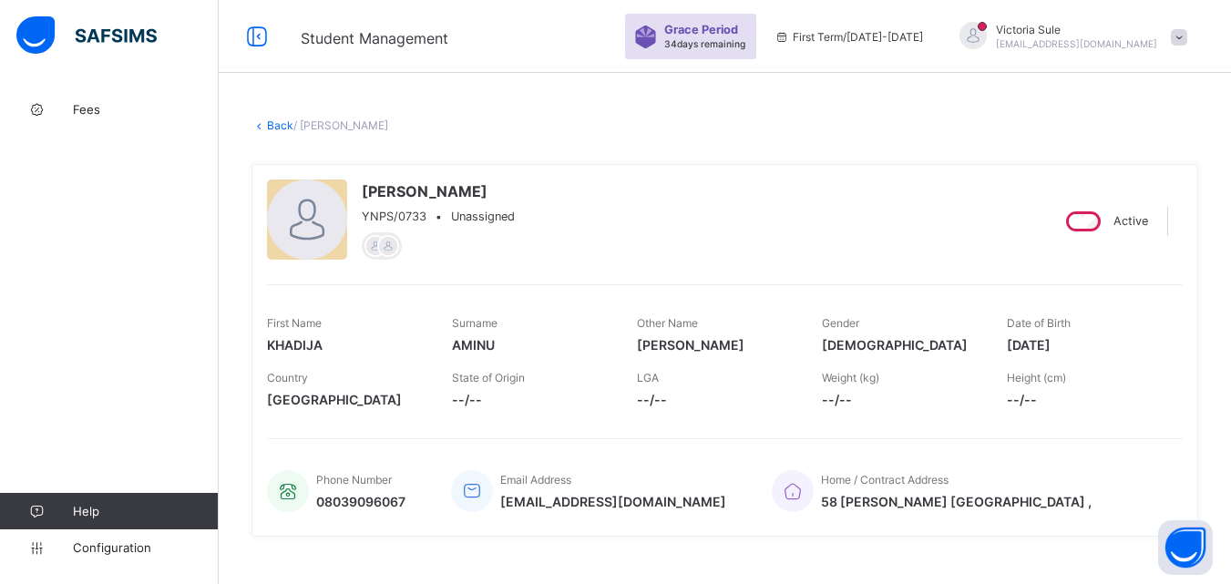
click at [289, 126] on link "Back" at bounding box center [280, 126] width 26 height 14
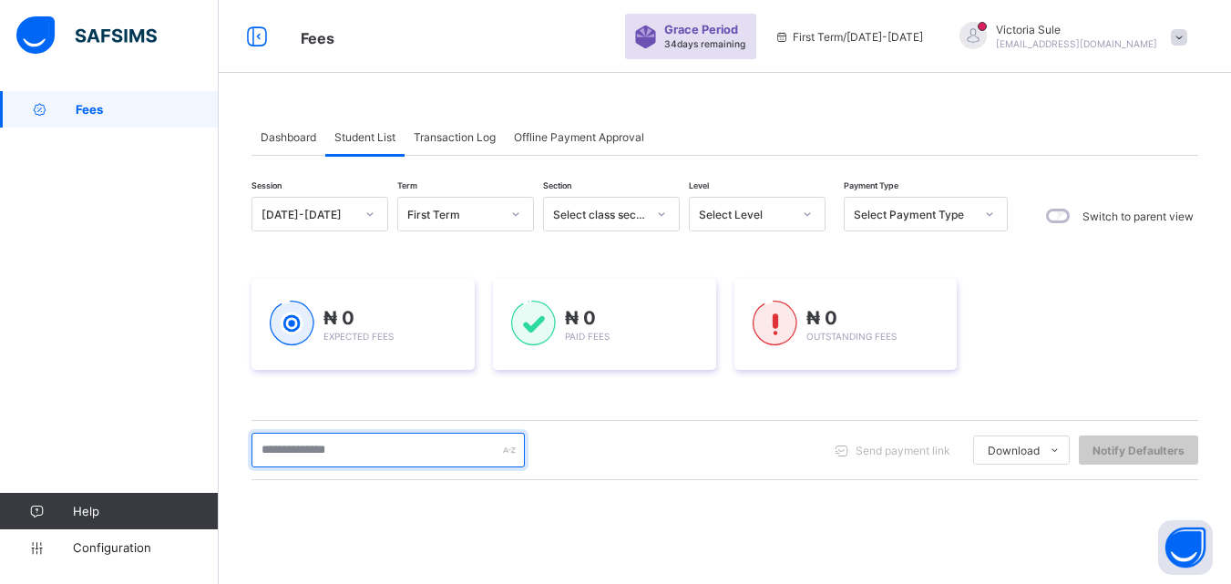
click at [366, 456] on input "text" at bounding box center [388, 450] width 273 height 35
type input "*******"
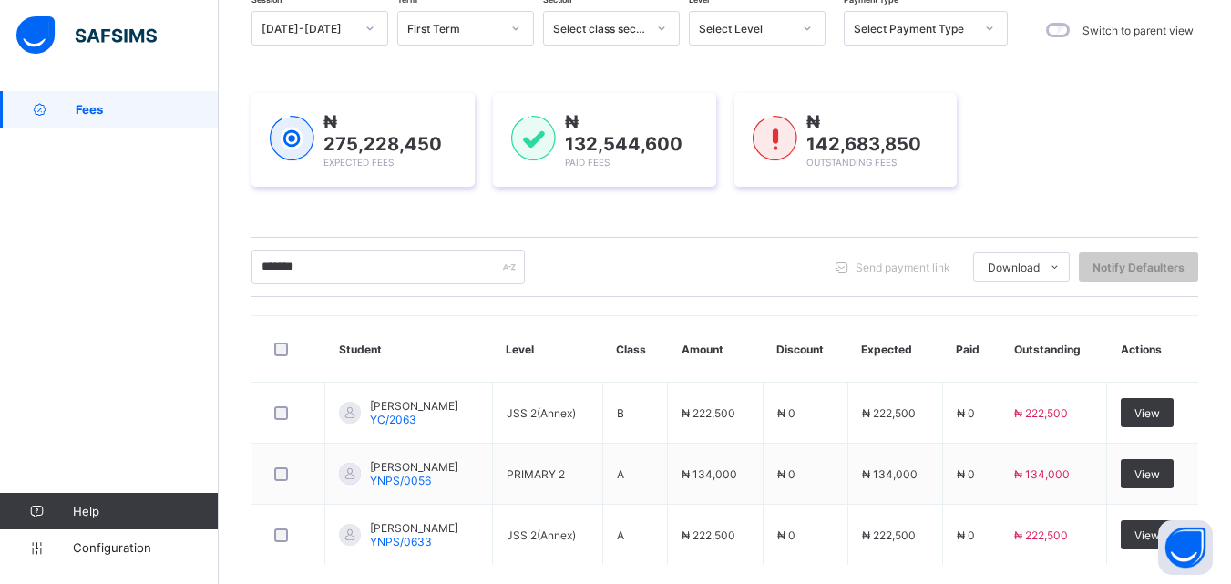
scroll to position [274, 0]
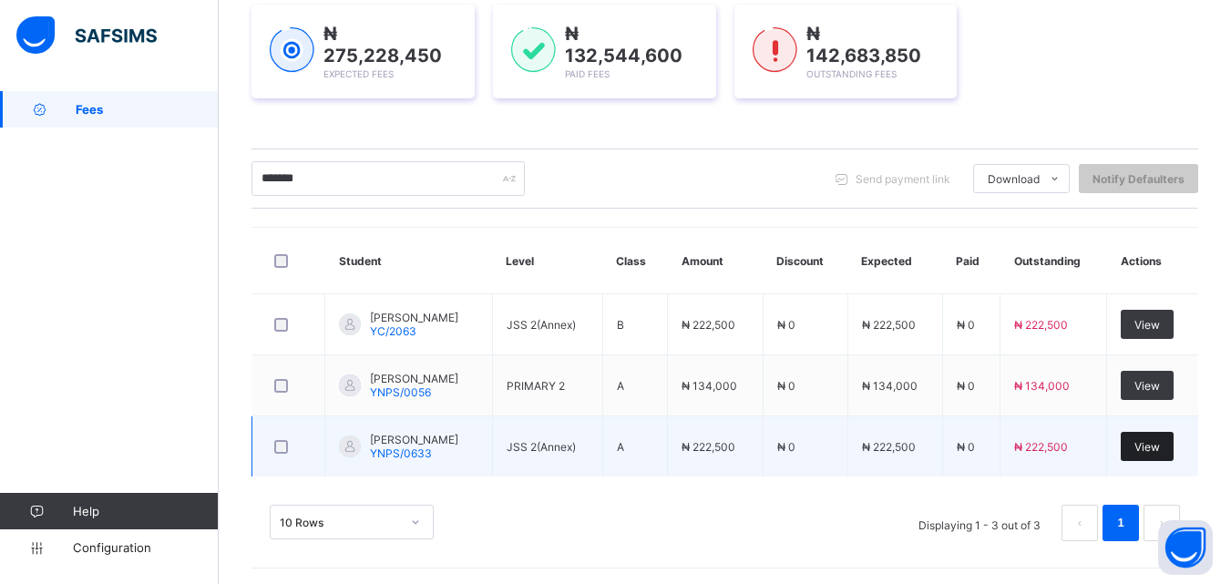
click at [1160, 443] on span "View" at bounding box center [1148, 447] width 26 height 14
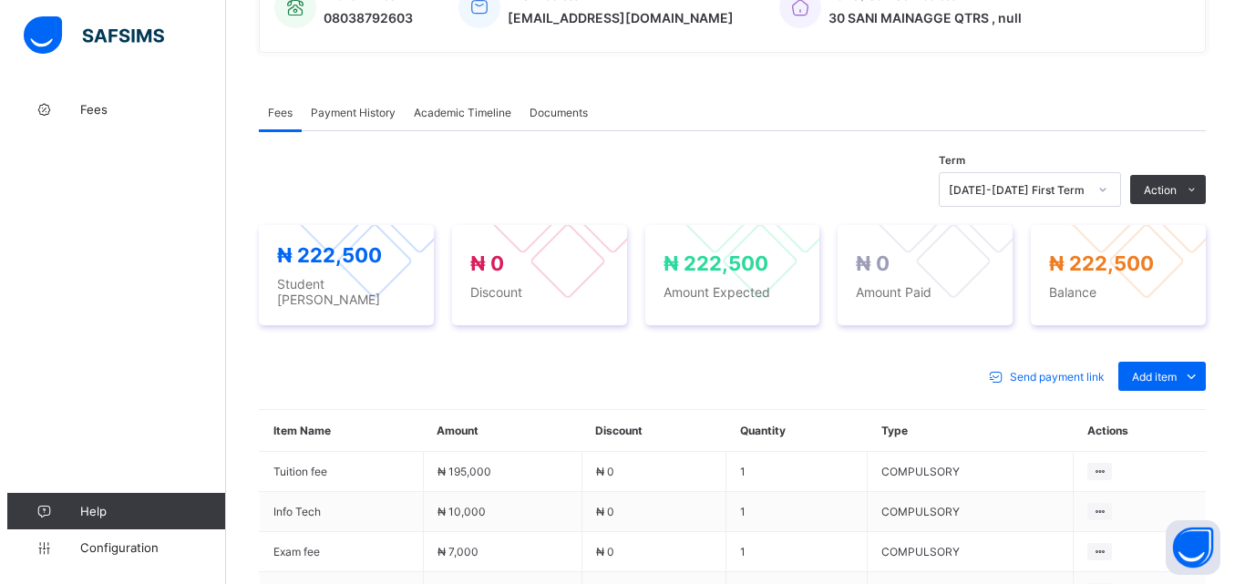
scroll to position [547, 0]
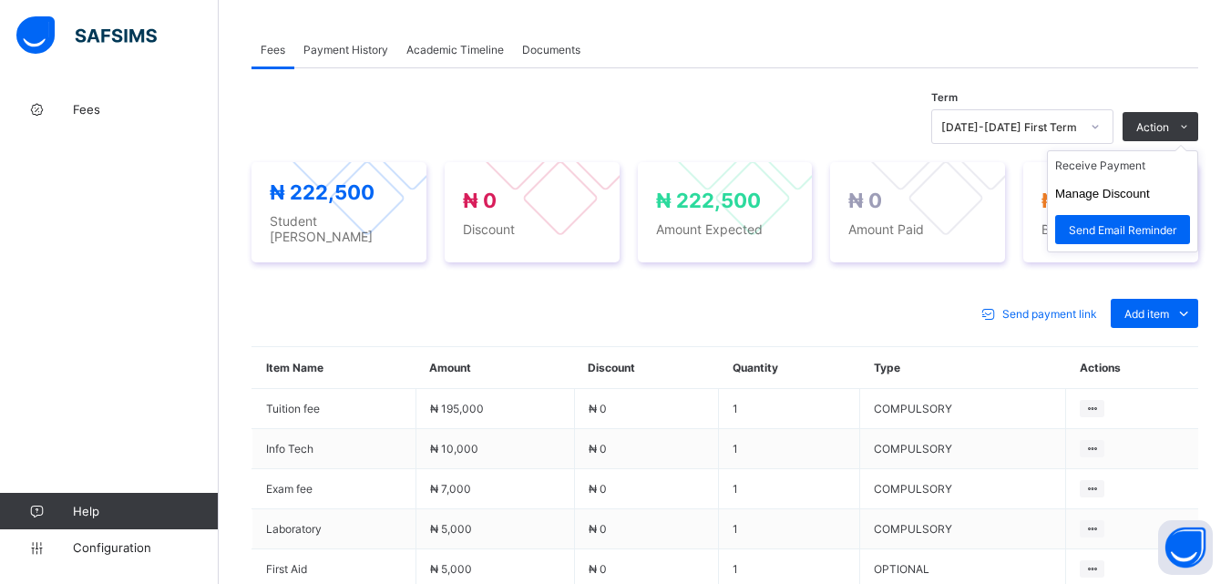
click at [1152, 155] on ul "Receive Payment Manage Discount Send Email Reminder" at bounding box center [1122, 201] width 151 height 102
click at [1147, 168] on li "Receive Payment" at bounding box center [1122, 165] width 149 height 28
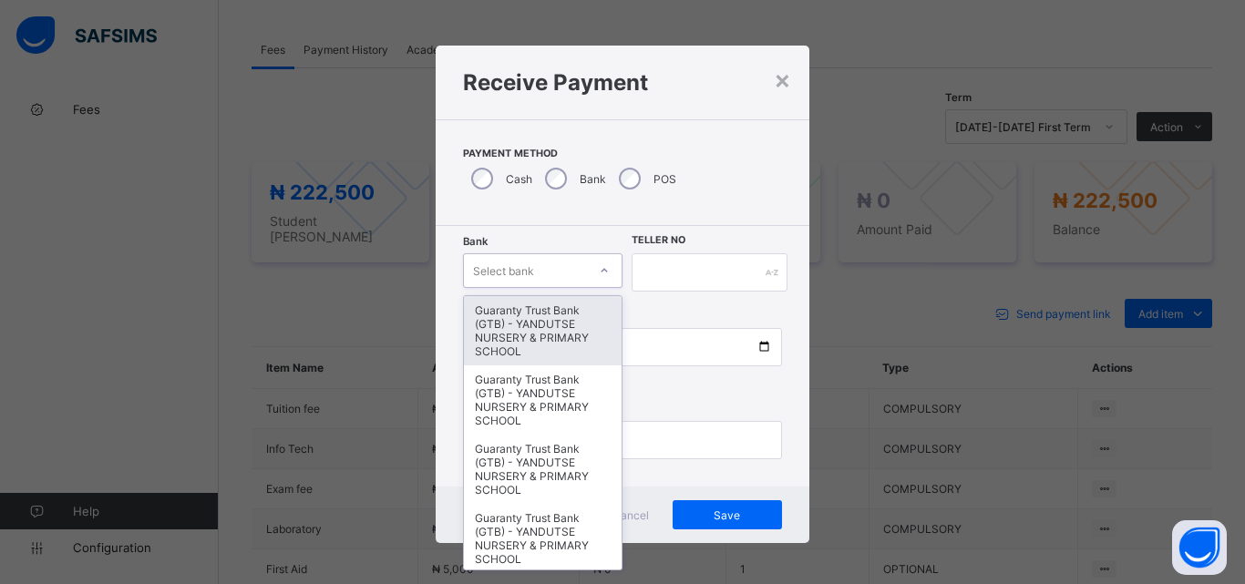
click at [575, 271] on div "Select bank" at bounding box center [525, 271] width 123 height 26
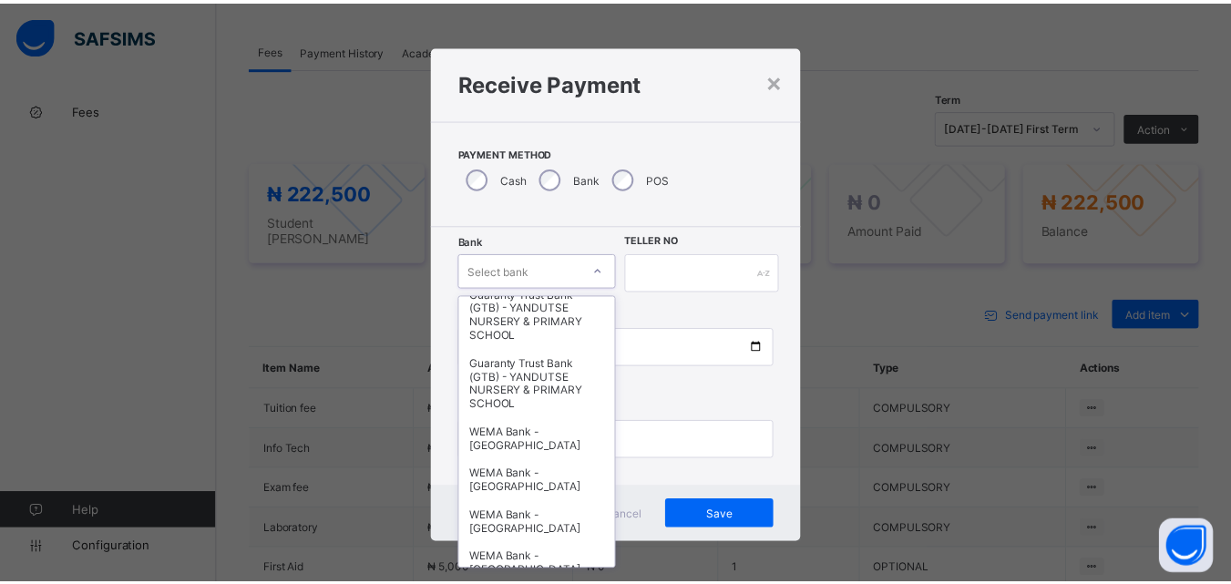
scroll to position [365, 0]
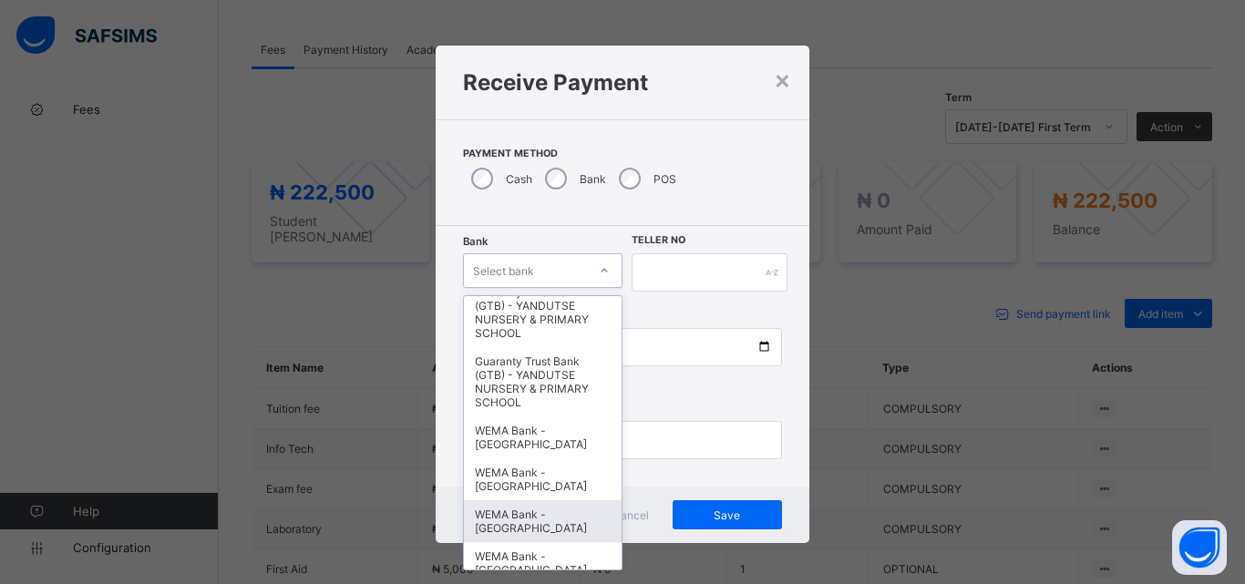
click at [528, 516] on div "WEMA Bank - [GEOGRAPHIC_DATA]" at bounding box center [543, 521] width 158 height 42
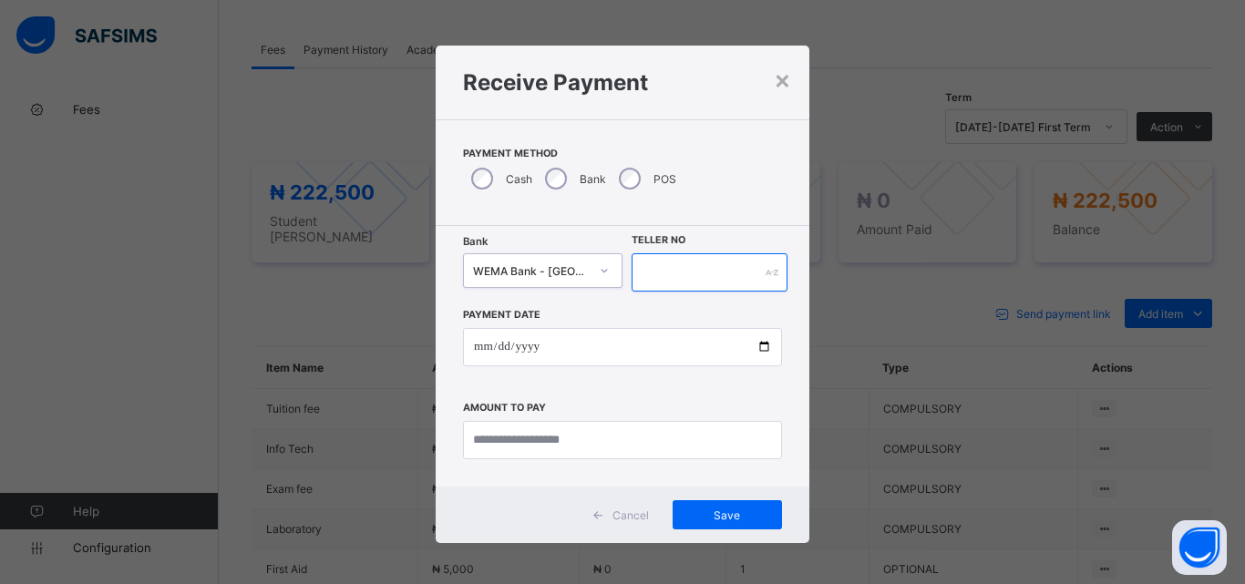
click at [677, 263] on input "text" at bounding box center [710, 272] width 156 height 38
type input "**********"
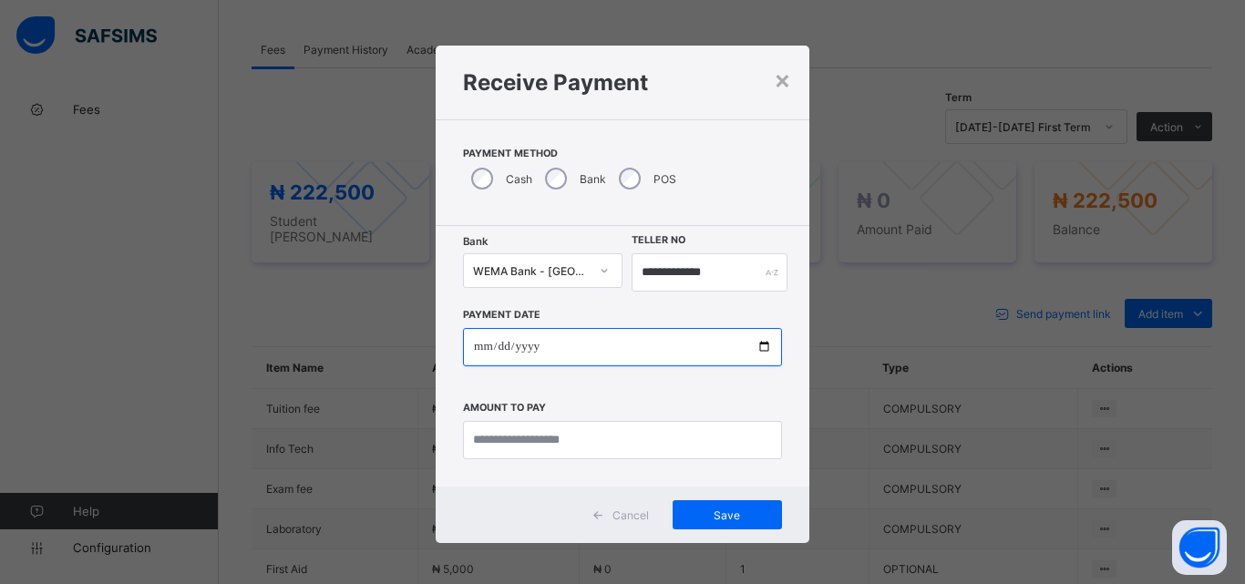
click at [760, 345] on input "date" at bounding box center [622, 347] width 319 height 38
type input "**********"
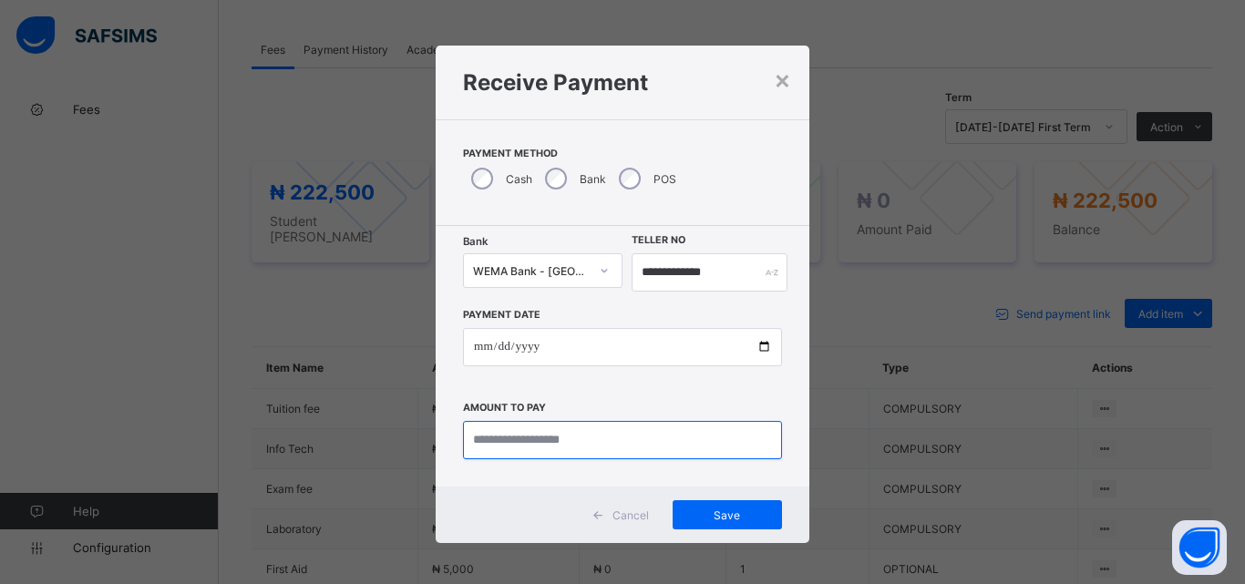
click at [509, 432] on input "currency" at bounding box center [622, 440] width 319 height 38
type input "*********"
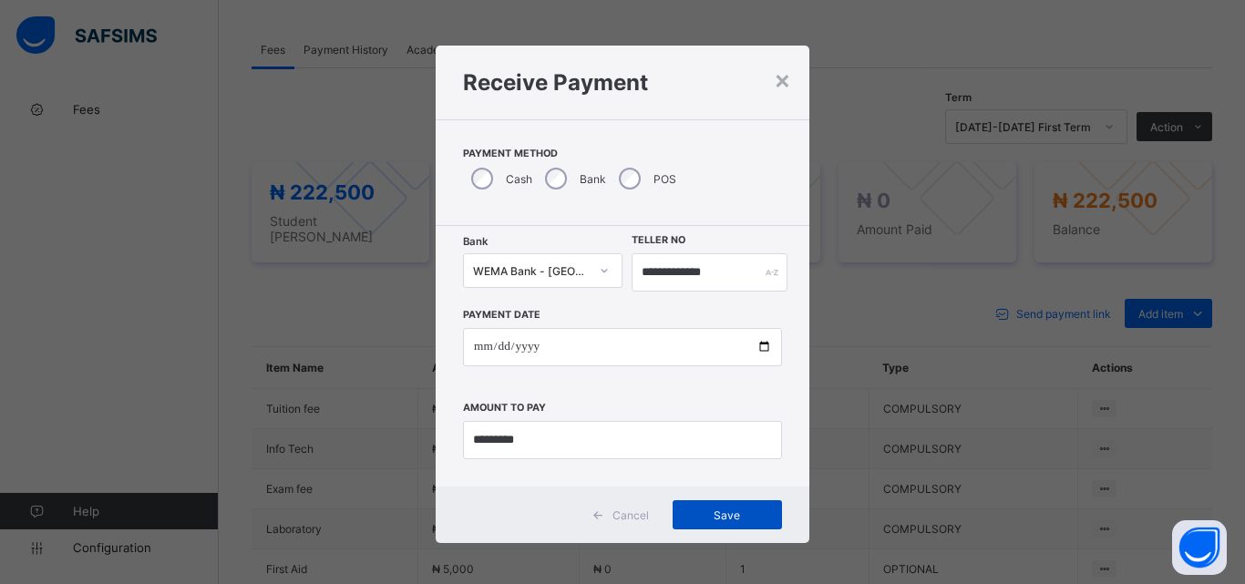
click at [737, 523] on div "Save" at bounding box center [727, 514] width 109 height 29
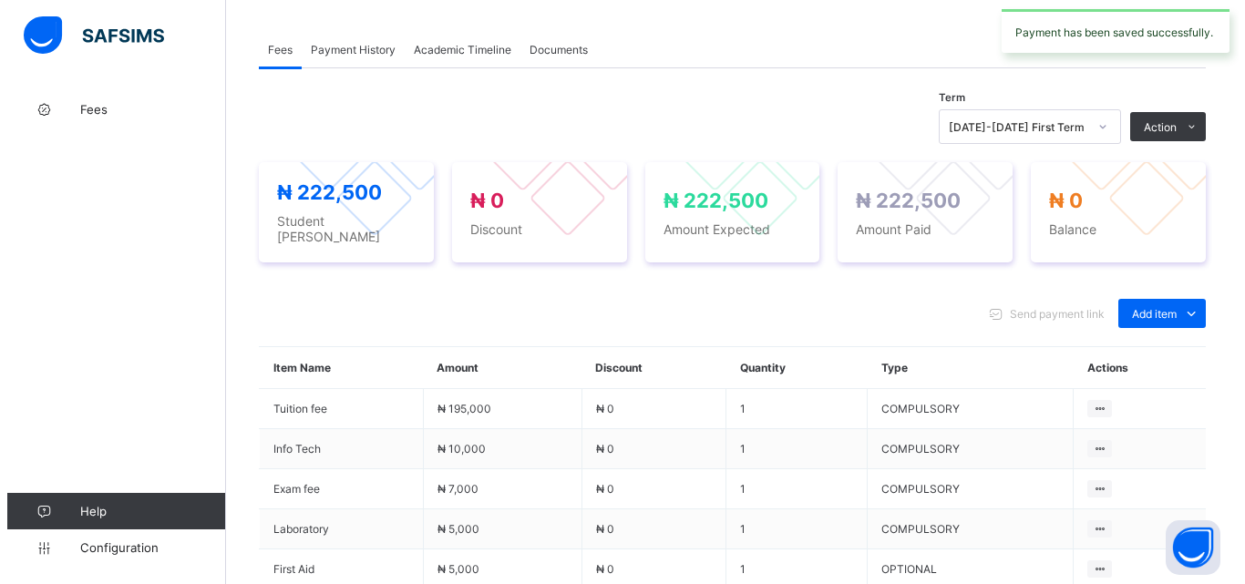
scroll to position [273, 0]
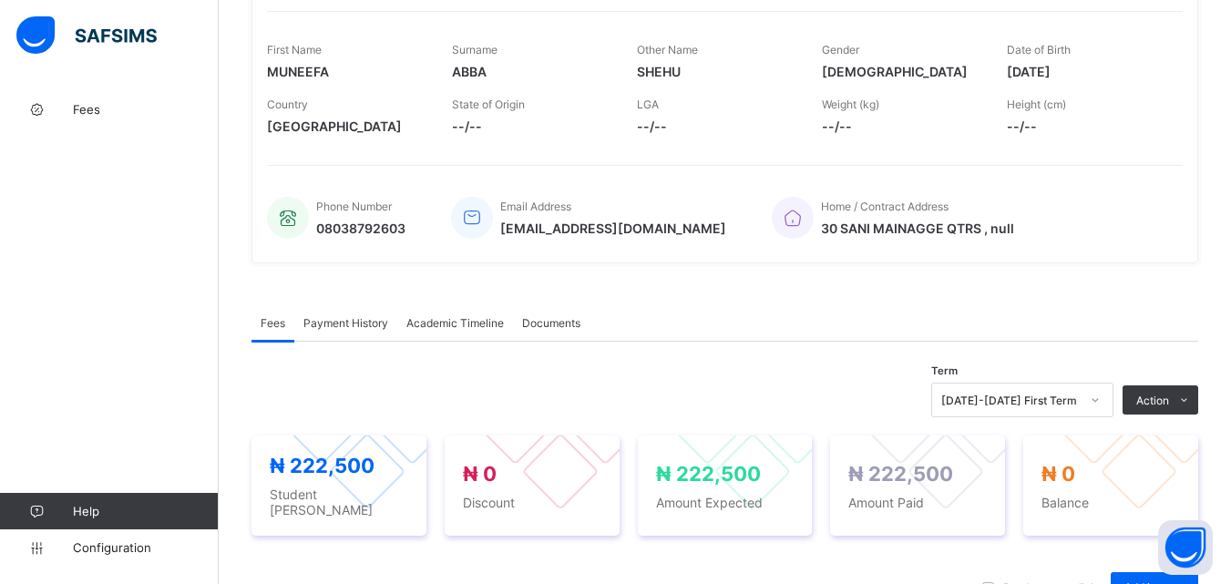
click at [345, 318] on span "Payment History" at bounding box center [346, 323] width 85 height 14
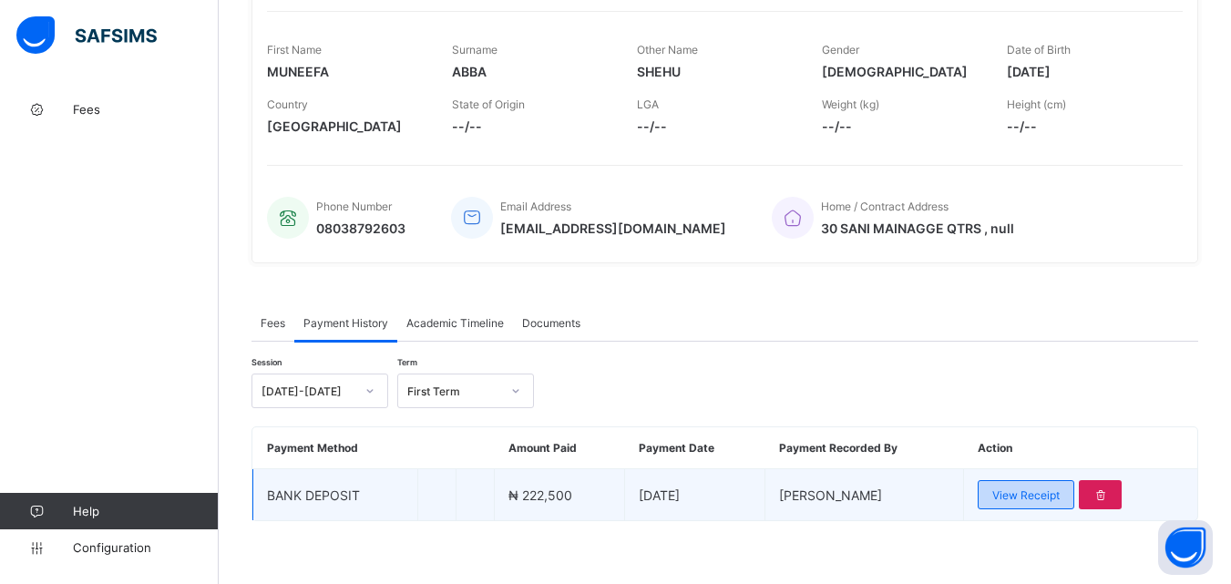
click at [1036, 501] on span "View Receipt" at bounding box center [1026, 496] width 67 height 14
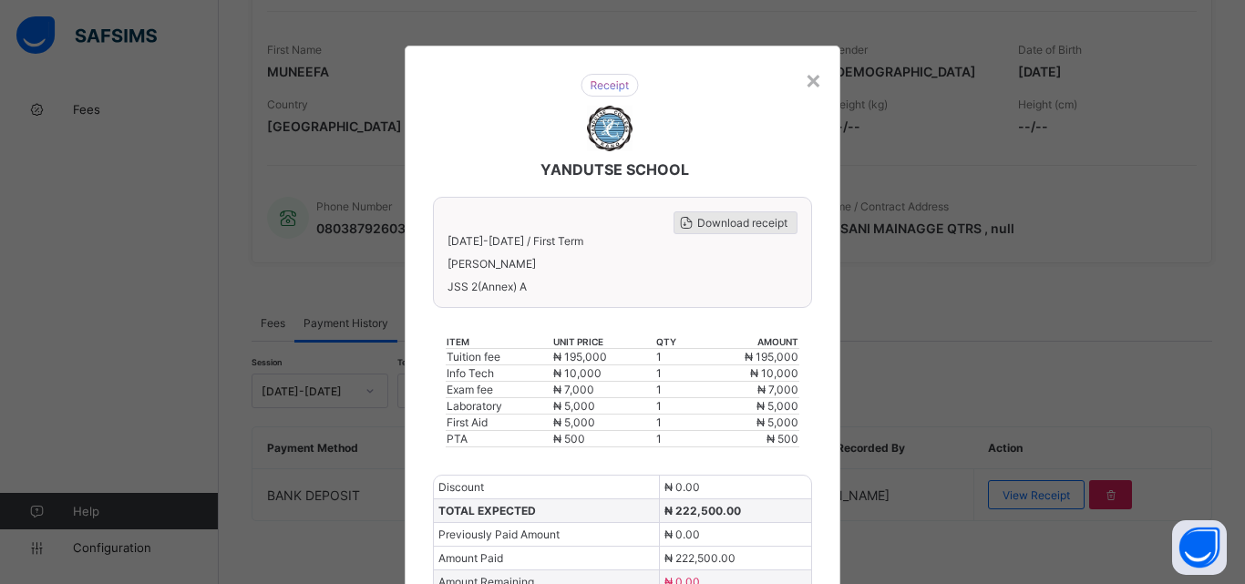
click at [737, 221] on span "Download receipt" at bounding box center [742, 223] width 90 height 14
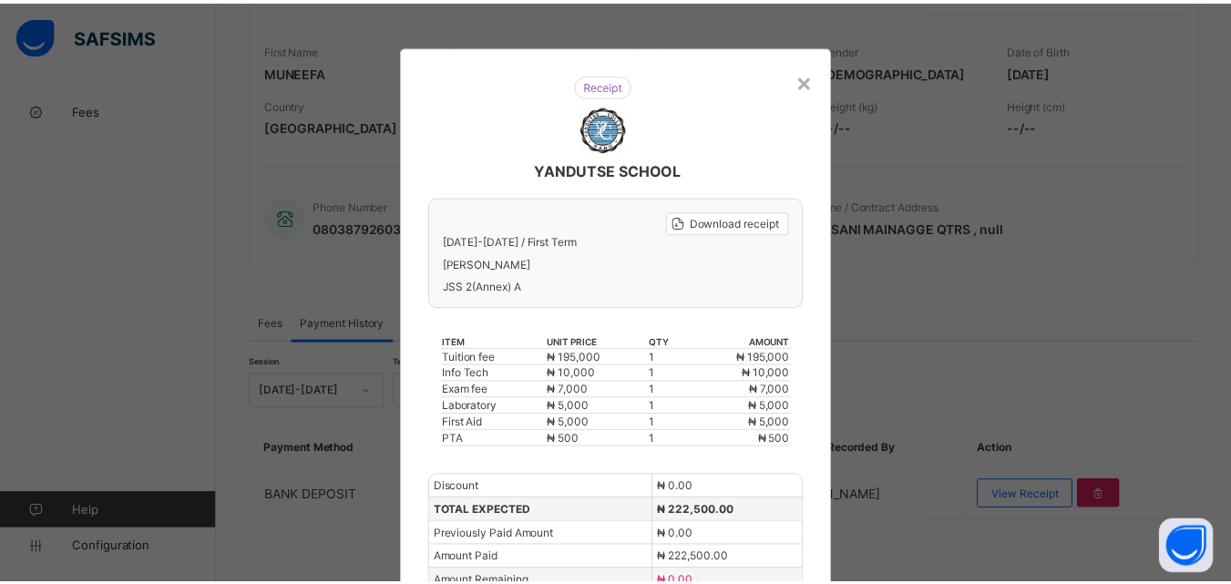
scroll to position [0, 0]
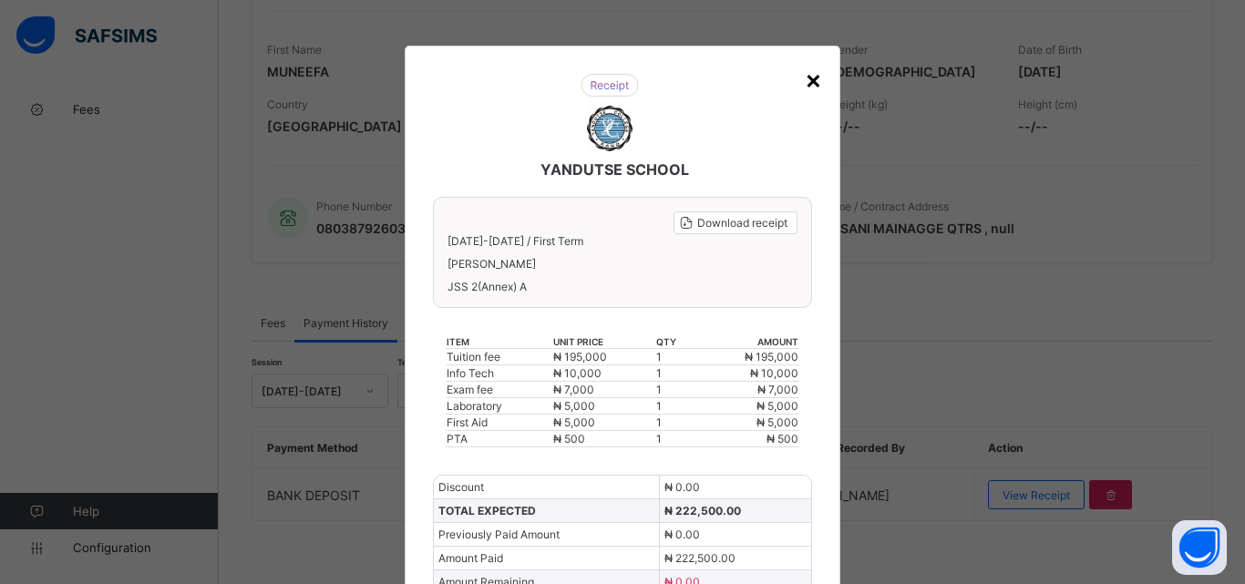
click at [806, 79] on div "×" at bounding box center [813, 79] width 17 height 31
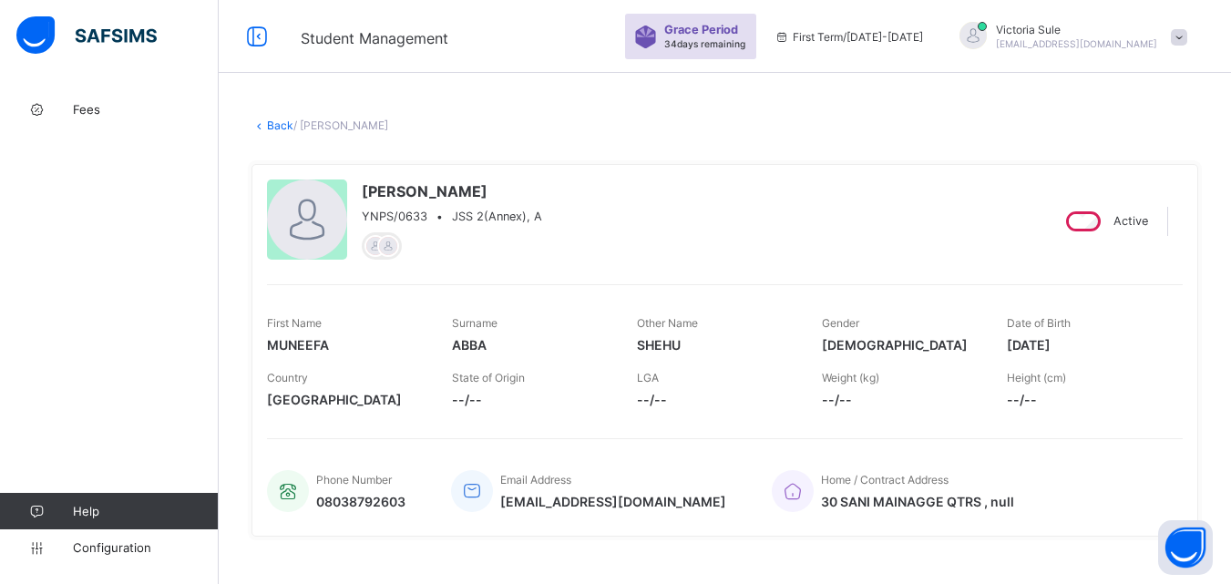
click at [279, 125] on link "Back" at bounding box center [280, 126] width 26 height 14
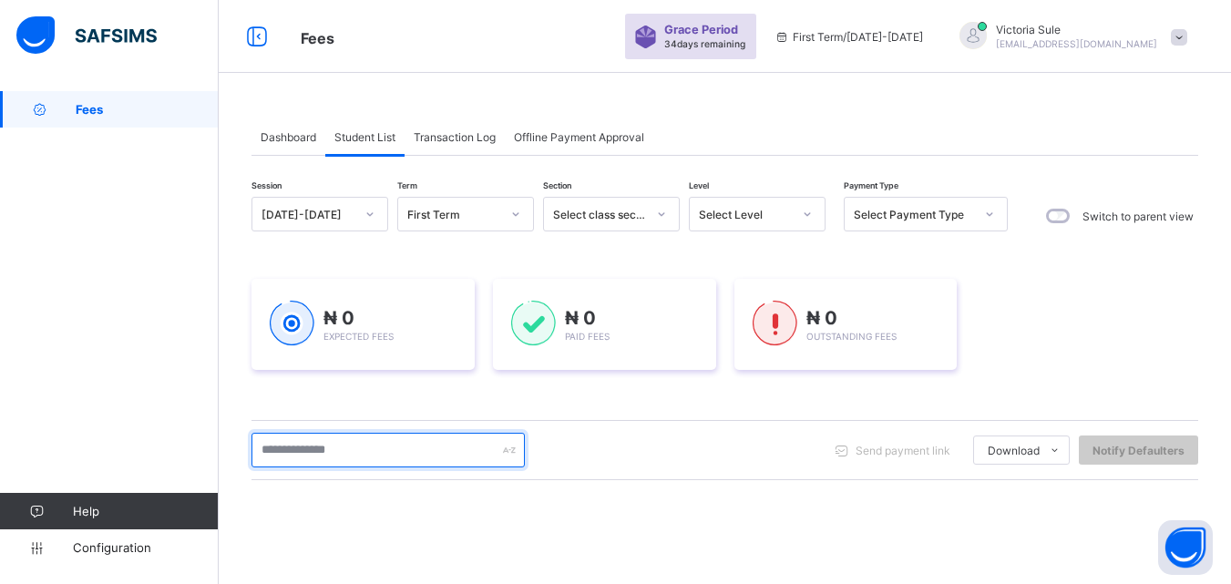
click at [367, 465] on input "text" at bounding box center [388, 450] width 273 height 35
type input "*****"
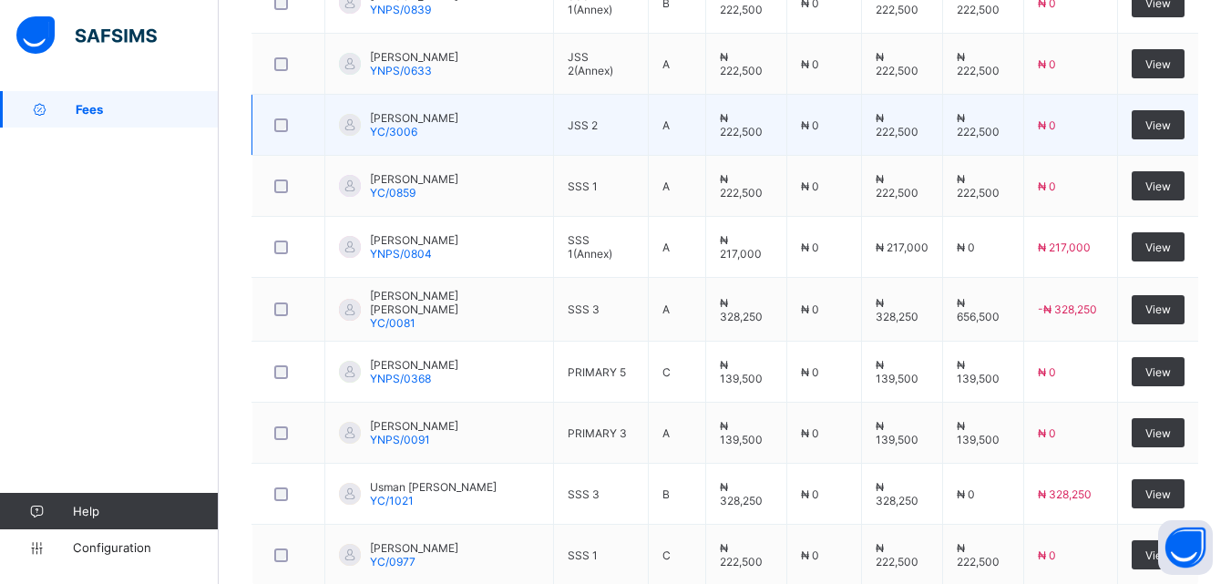
scroll to position [702, 0]
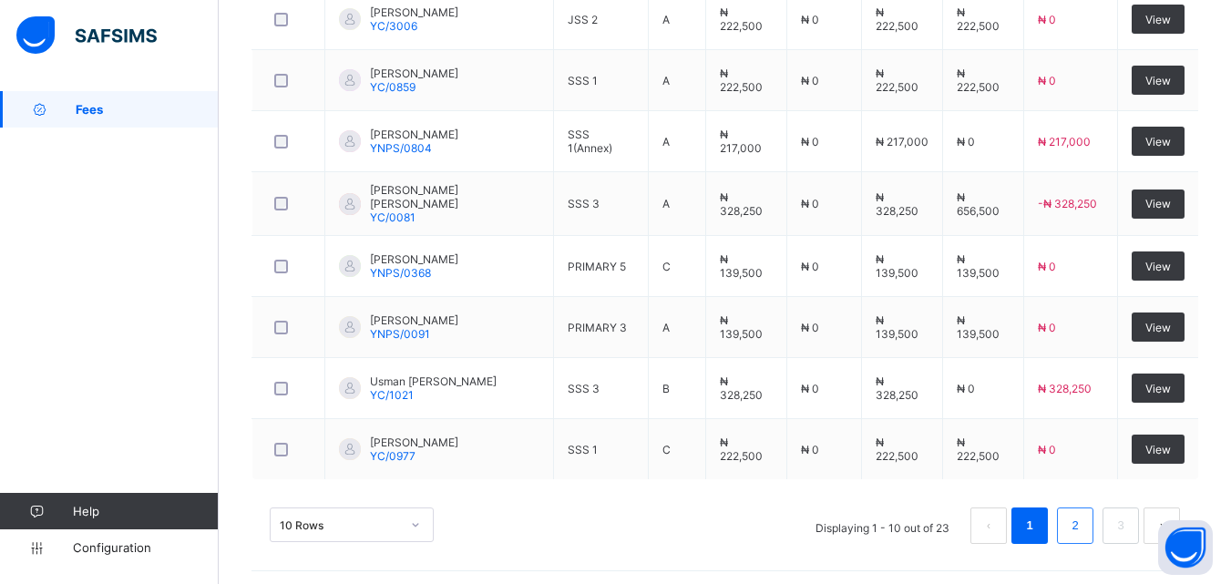
click at [1094, 515] on li "2" at bounding box center [1075, 526] width 36 height 36
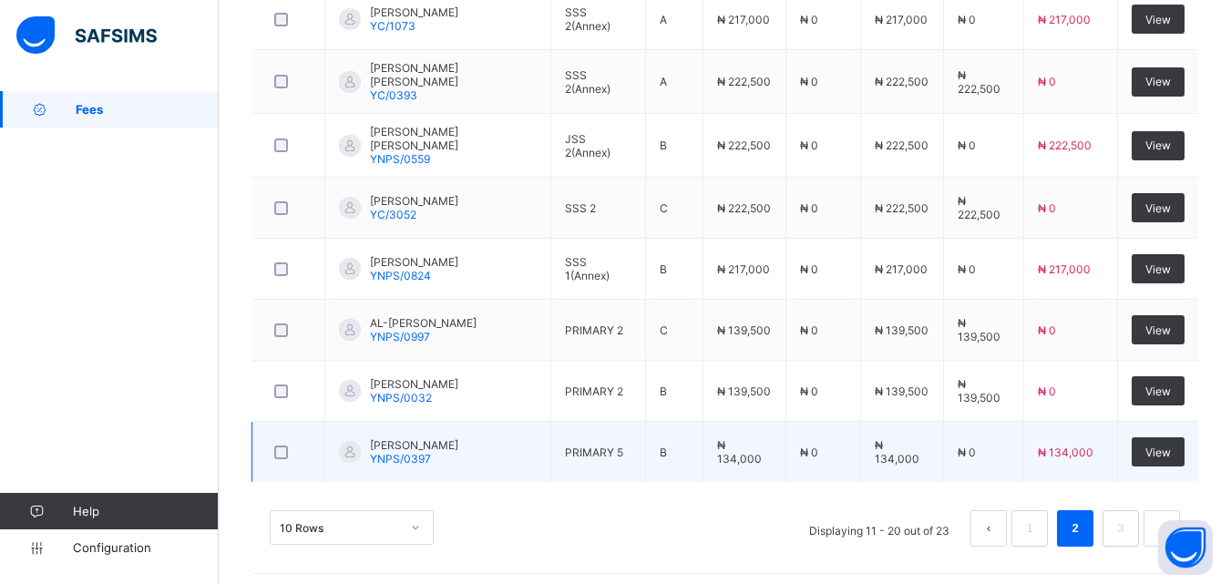
scroll to position [611, 0]
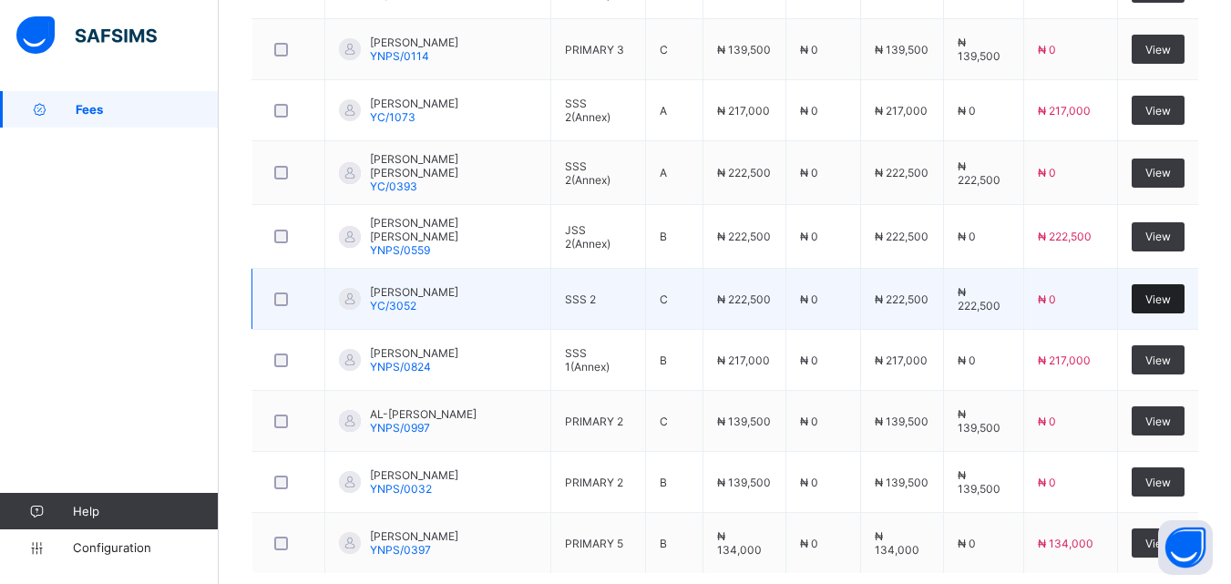
click at [1171, 296] on span "View" at bounding box center [1159, 300] width 26 height 14
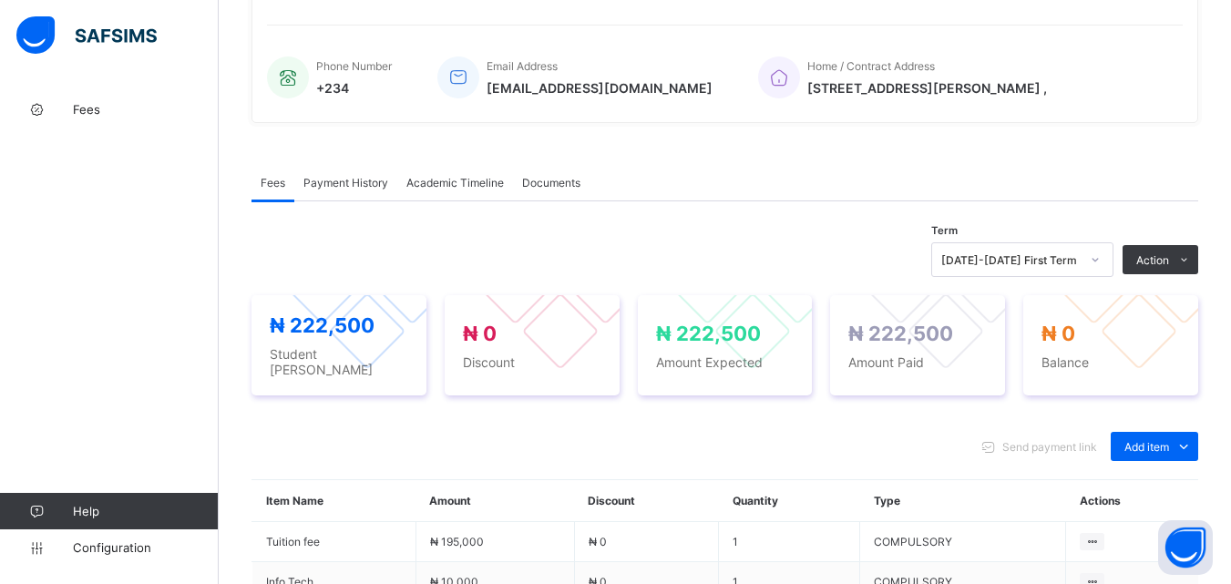
scroll to position [456, 0]
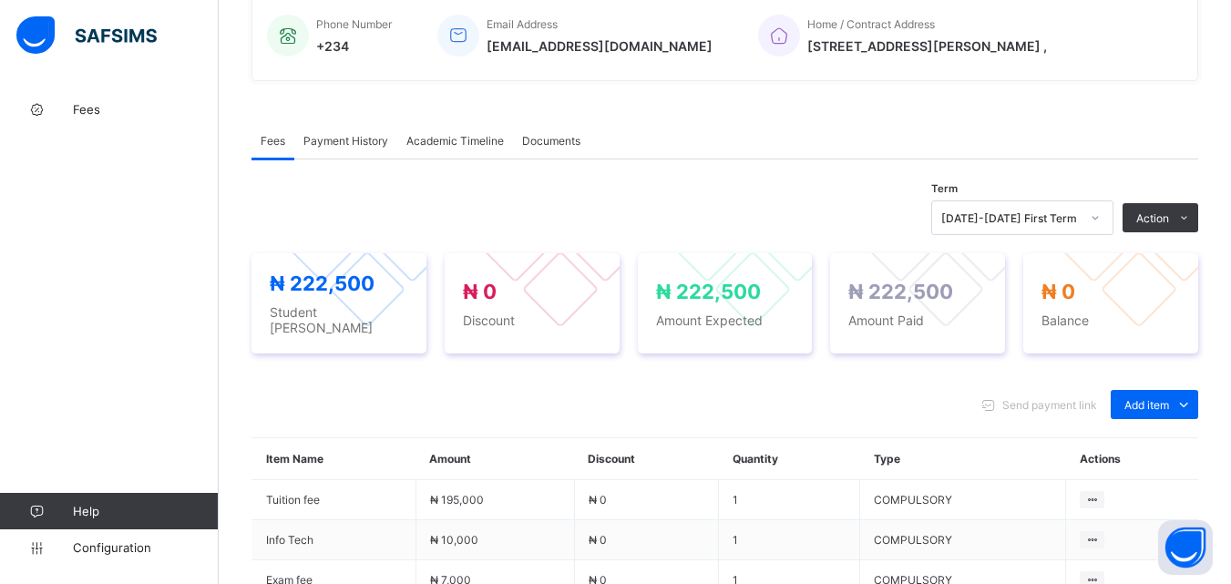
click at [338, 137] on span "Payment History" at bounding box center [346, 141] width 85 height 14
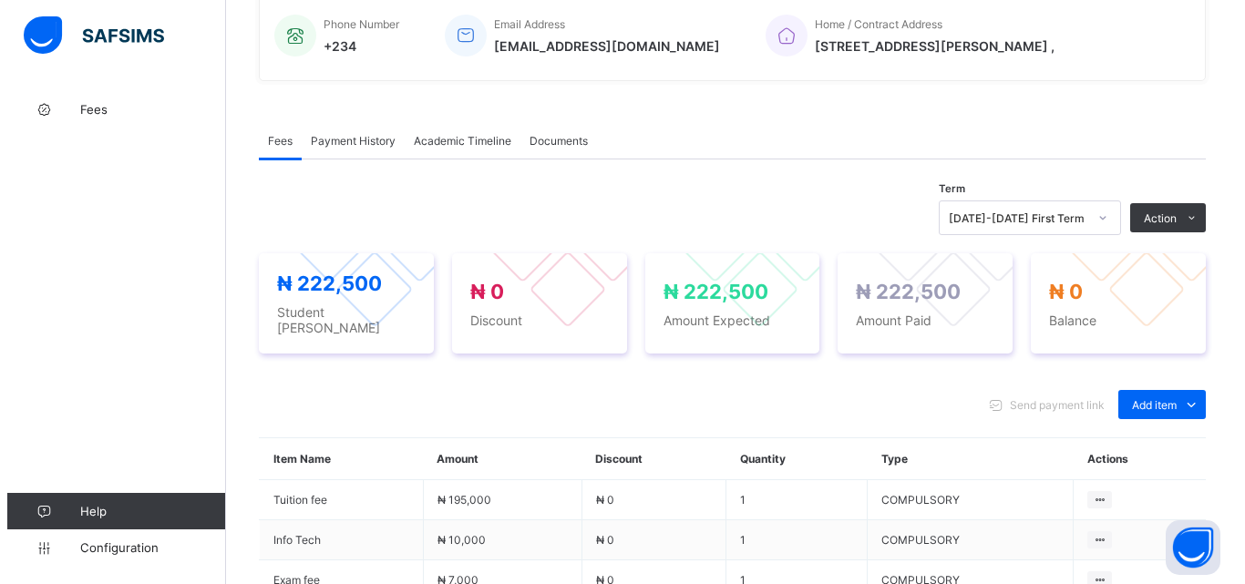
scroll to position [283, 0]
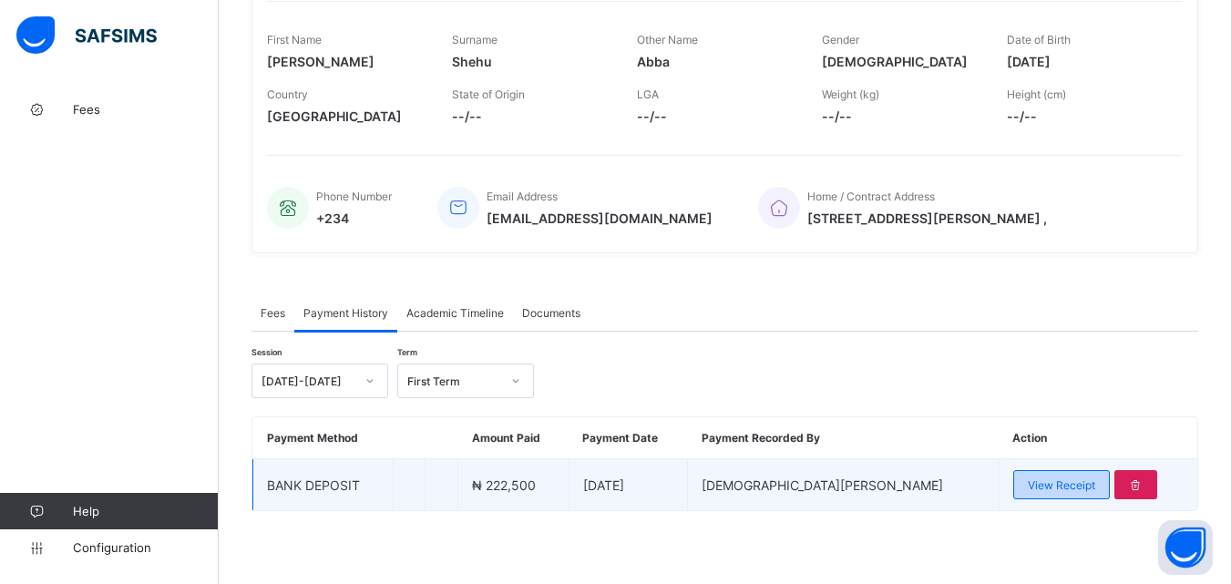
click at [1028, 489] on span "View Receipt" at bounding box center [1061, 486] width 67 height 14
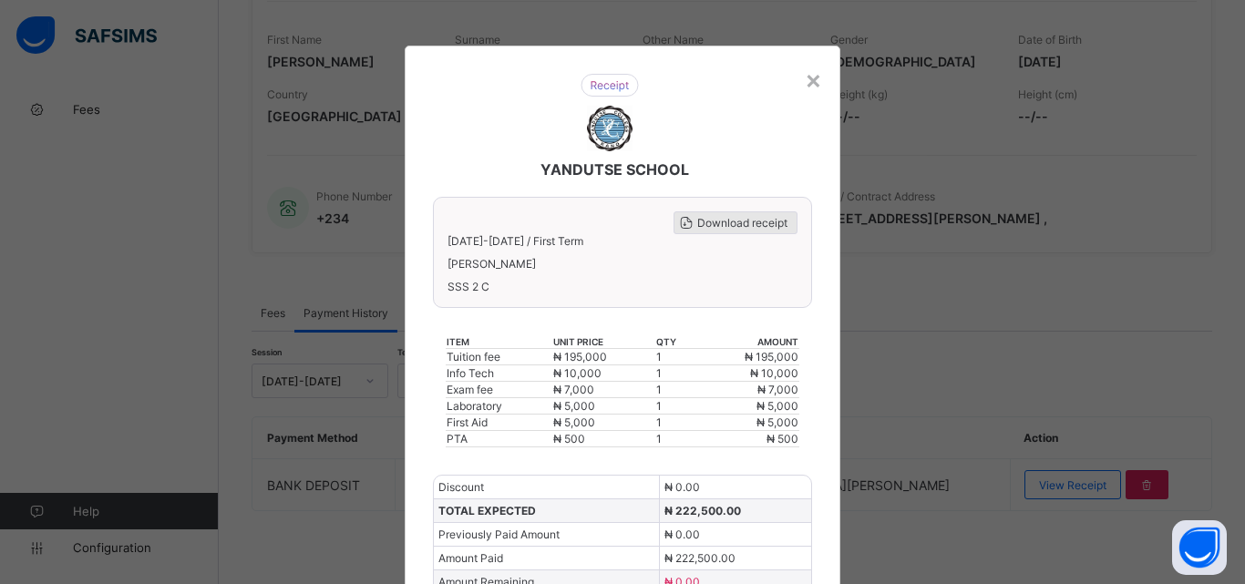
click at [727, 217] on span "Download receipt" at bounding box center [742, 223] width 90 height 14
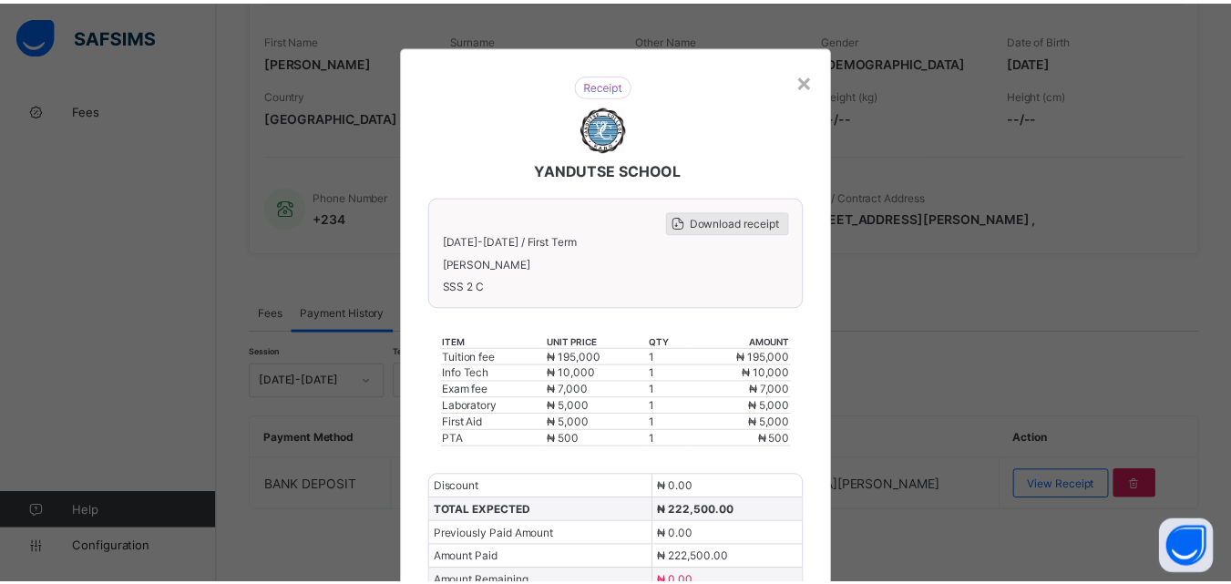
scroll to position [0, 0]
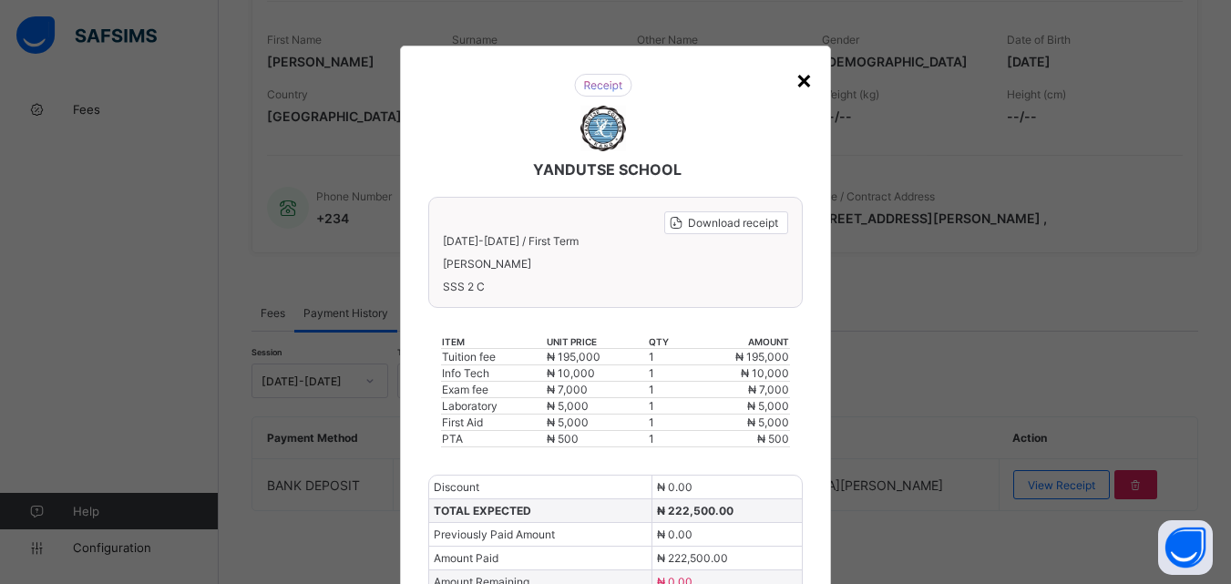
click at [803, 76] on div "×" at bounding box center [804, 79] width 17 height 31
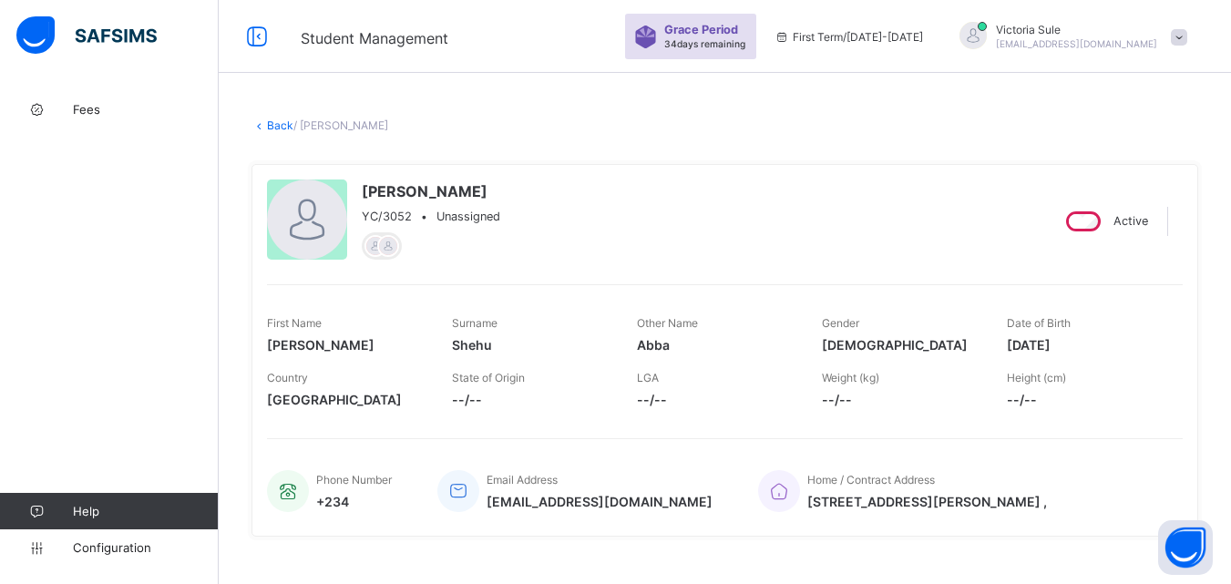
click at [278, 124] on link "Back" at bounding box center [280, 126] width 26 height 14
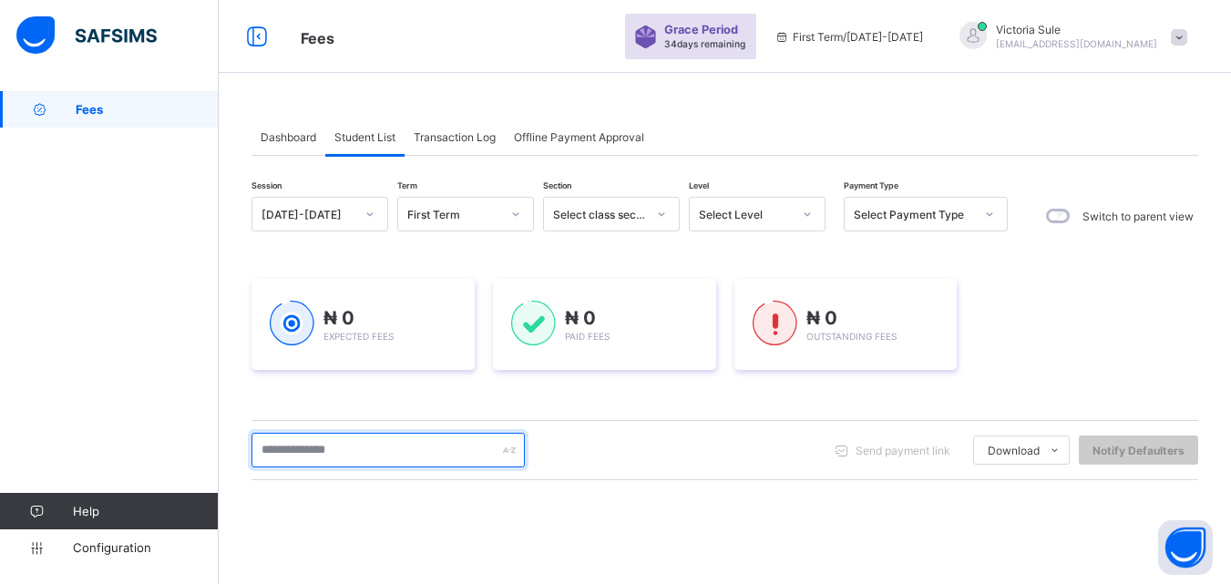
click at [442, 453] on input "text" at bounding box center [388, 450] width 273 height 35
type input "****"
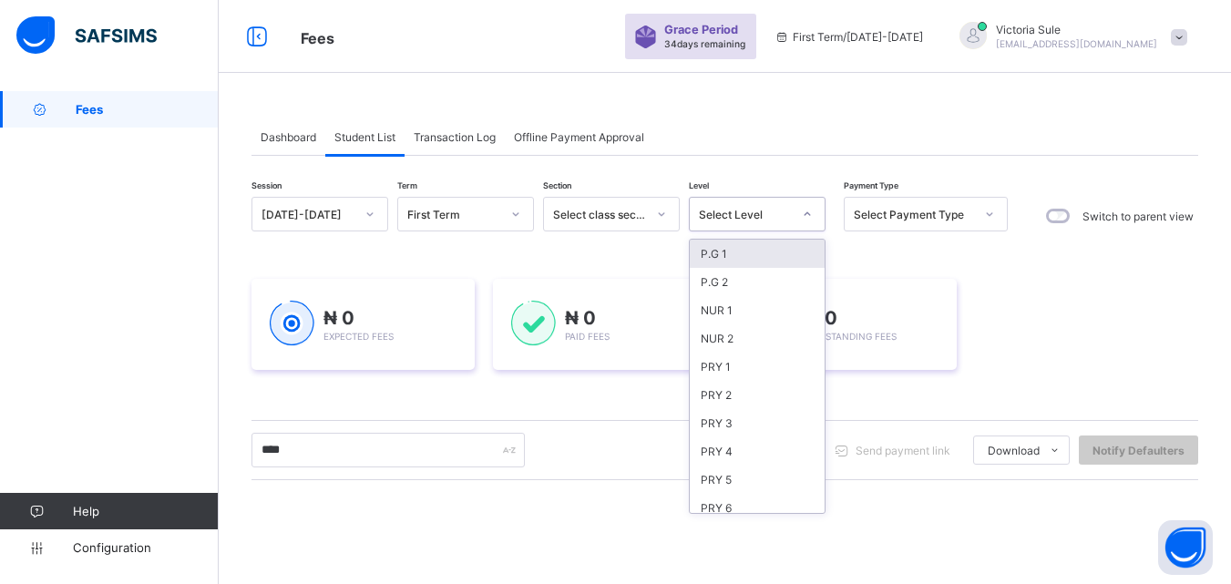
click at [750, 205] on div "Select Level" at bounding box center [740, 214] width 100 height 26
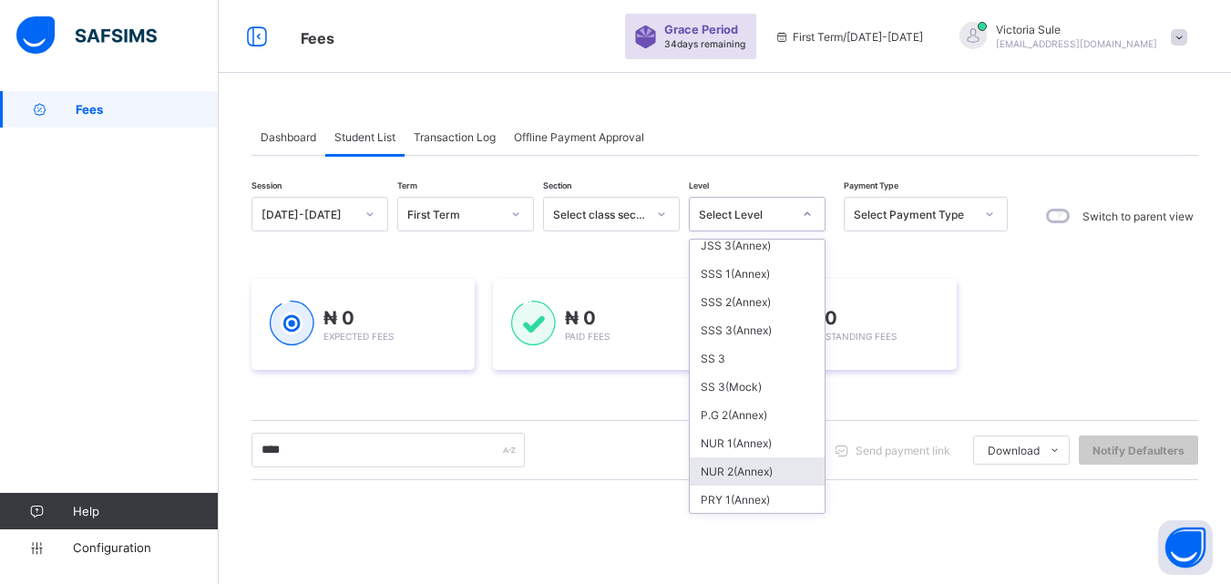
scroll to position [547, 0]
click at [757, 295] on div "SSS 2(Annex)" at bounding box center [757, 300] width 135 height 28
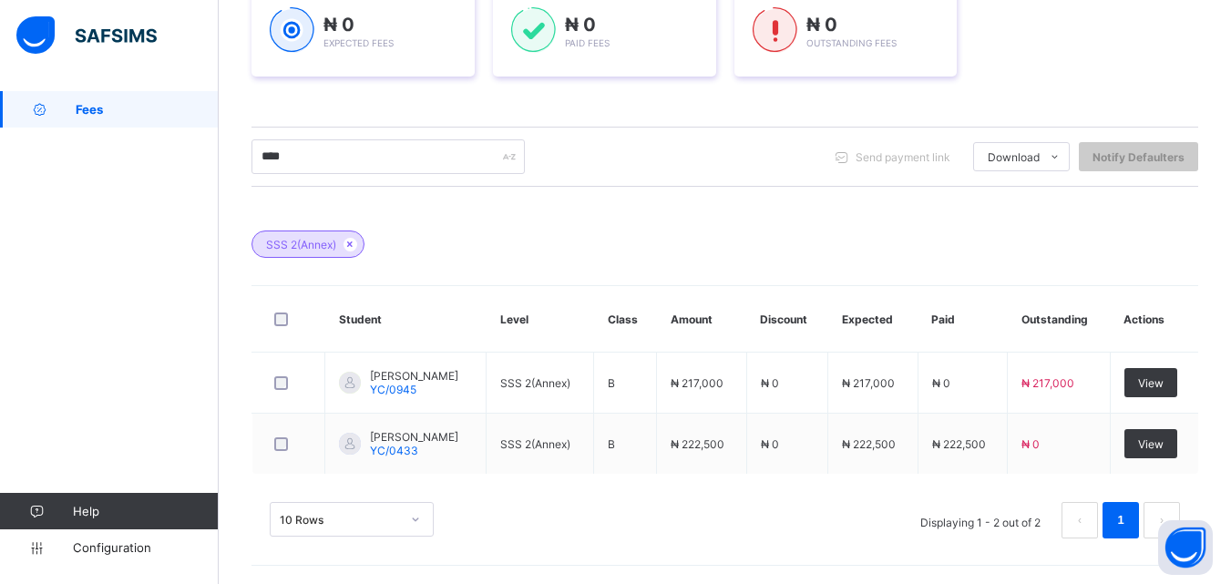
scroll to position [334, 0]
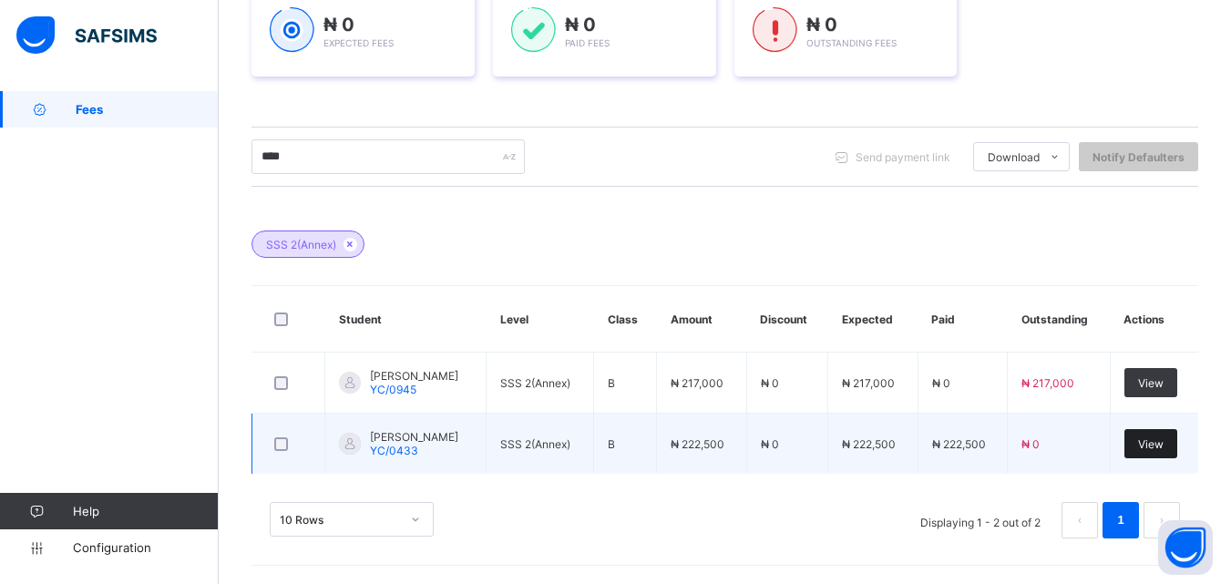
click at [1164, 445] on span "View" at bounding box center [1152, 445] width 26 height 14
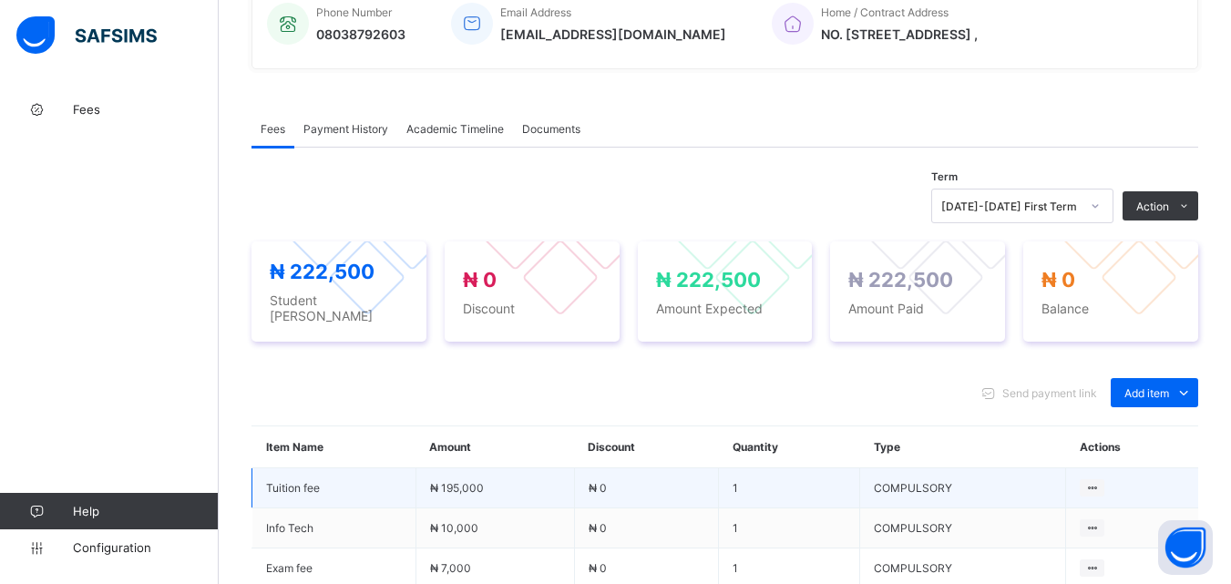
scroll to position [547, 0]
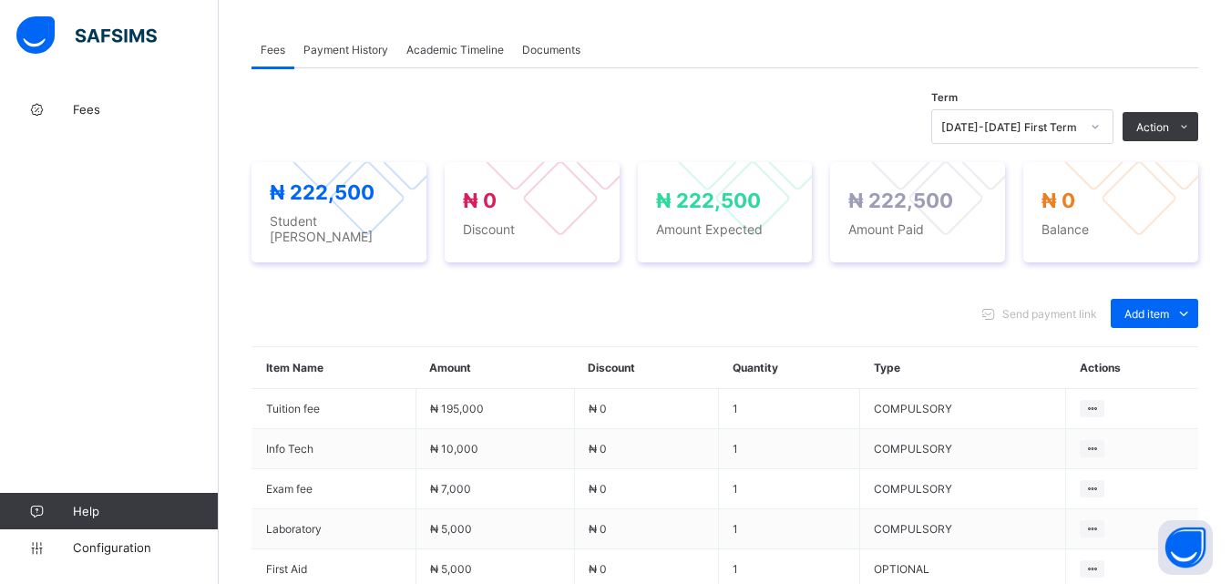
click at [353, 49] on span "Payment History" at bounding box center [346, 50] width 85 height 14
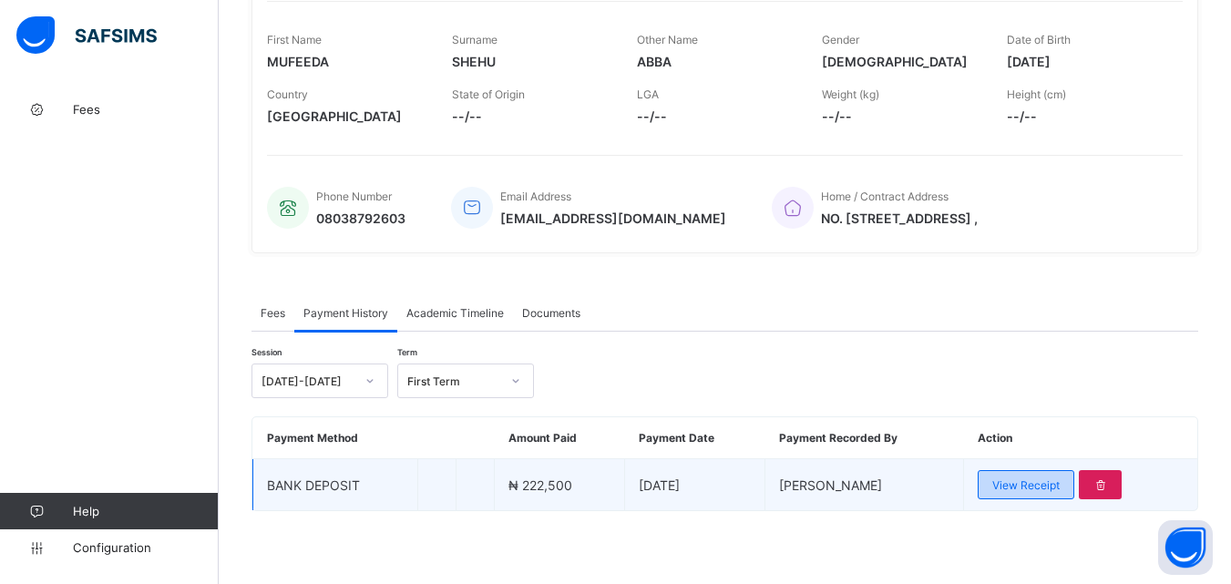
click at [1028, 491] on span "View Receipt" at bounding box center [1026, 486] width 67 height 14
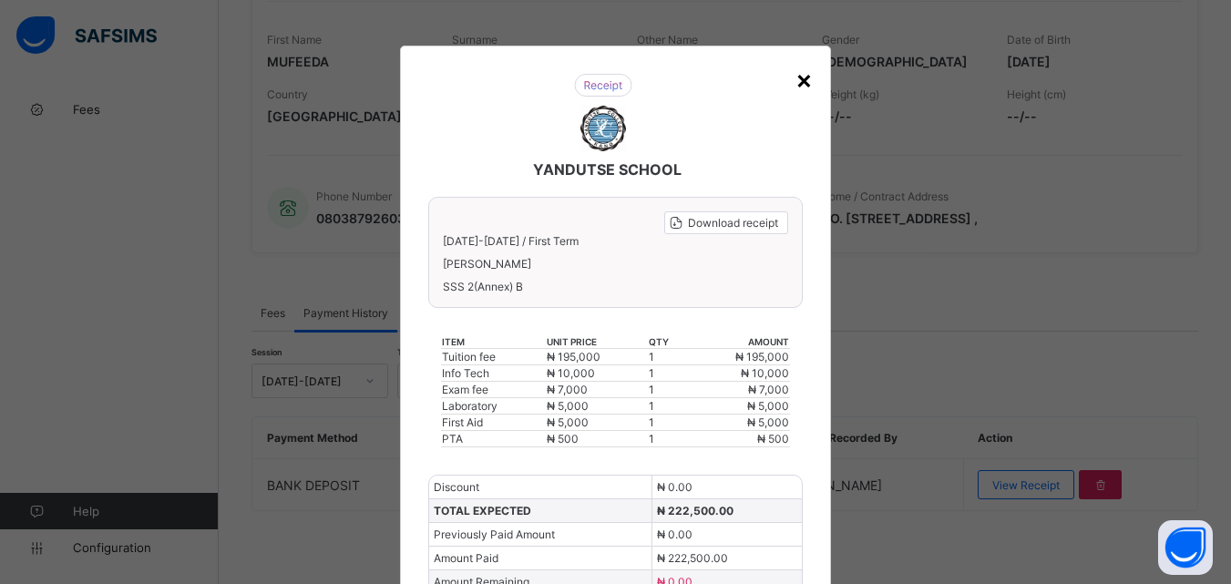
click at [798, 79] on div "×" at bounding box center [804, 79] width 17 height 31
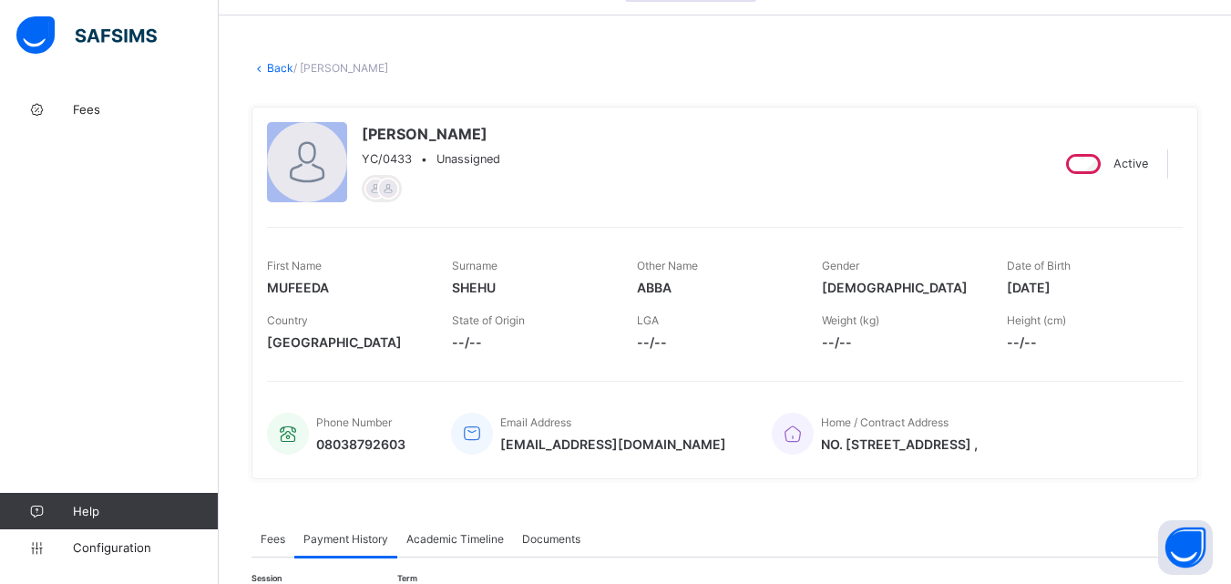
scroll to position [0, 0]
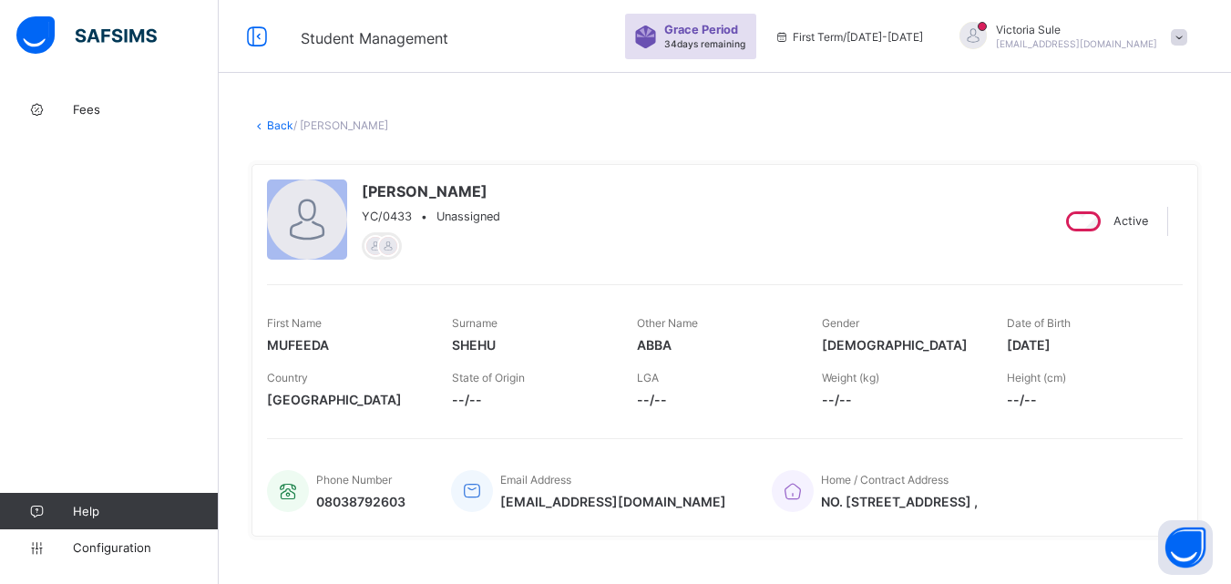
click at [283, 119] on link "Back" at bounding box center [280, 126] width 26 height 14
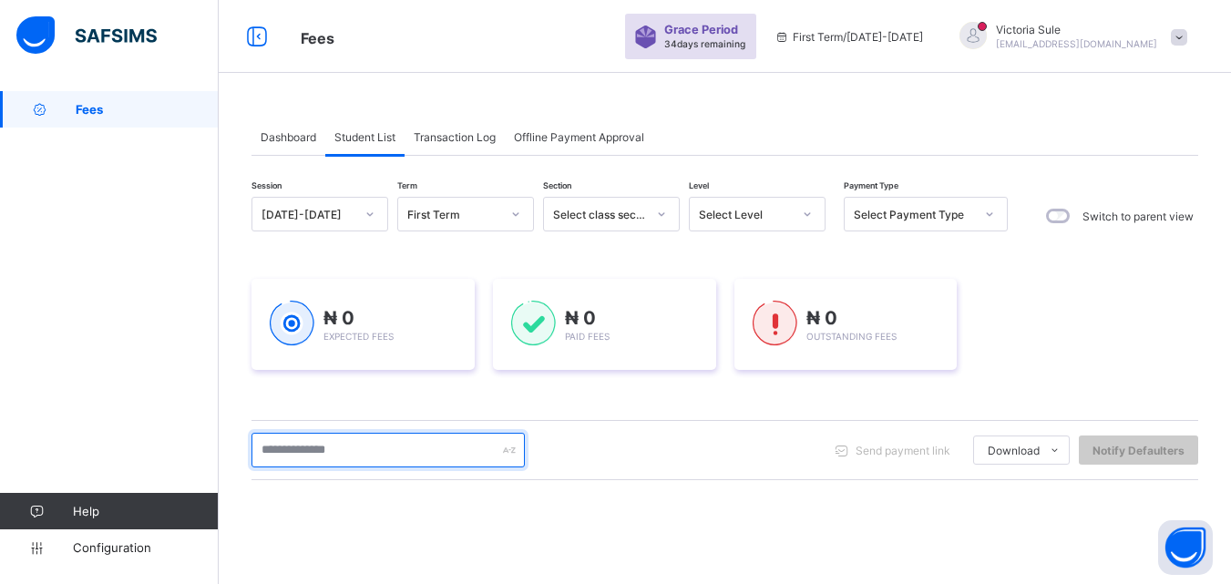
click at [409, 452] on input "text" at bounding box center [388, 450] width 273 height 35
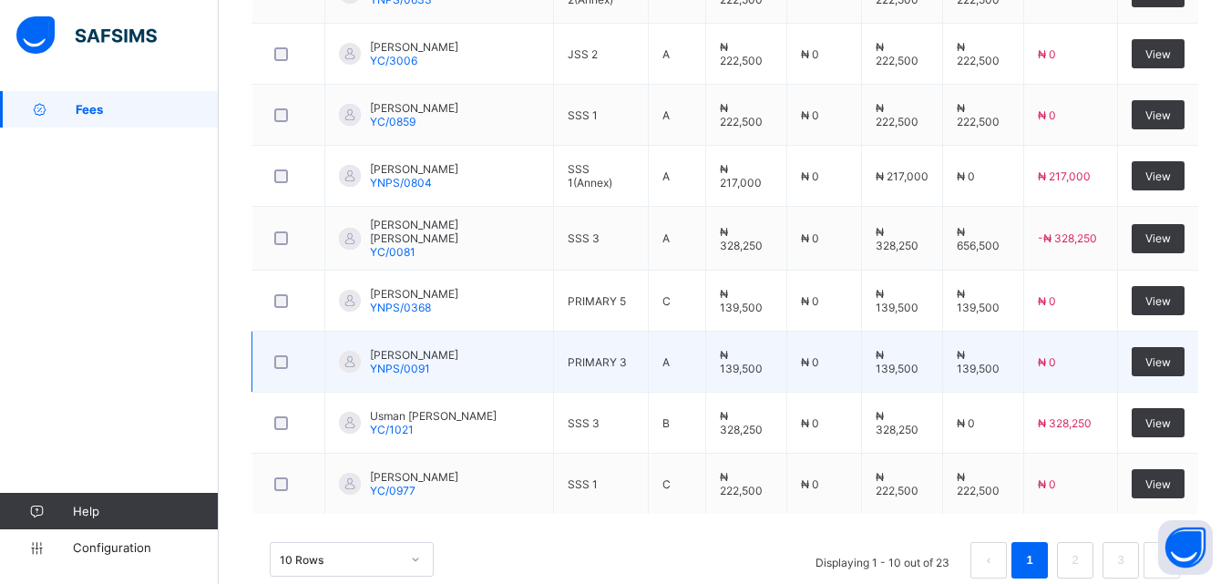
scroll to position [702, 0]
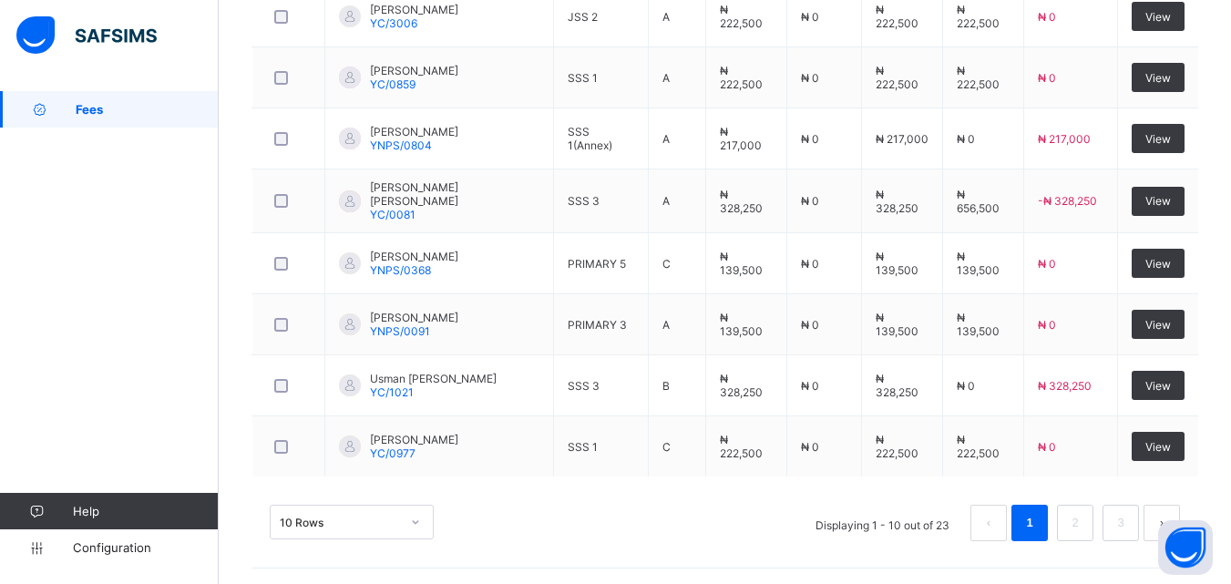
click at [667, 505] on div "10 Rows Displaying 1 - 10 out of 23 1 2 3" at bounding box center [725, 523] width 911 height 36
click at [1084, 523] on link "2" at bounding box center [1075, 523] width 17 height 24
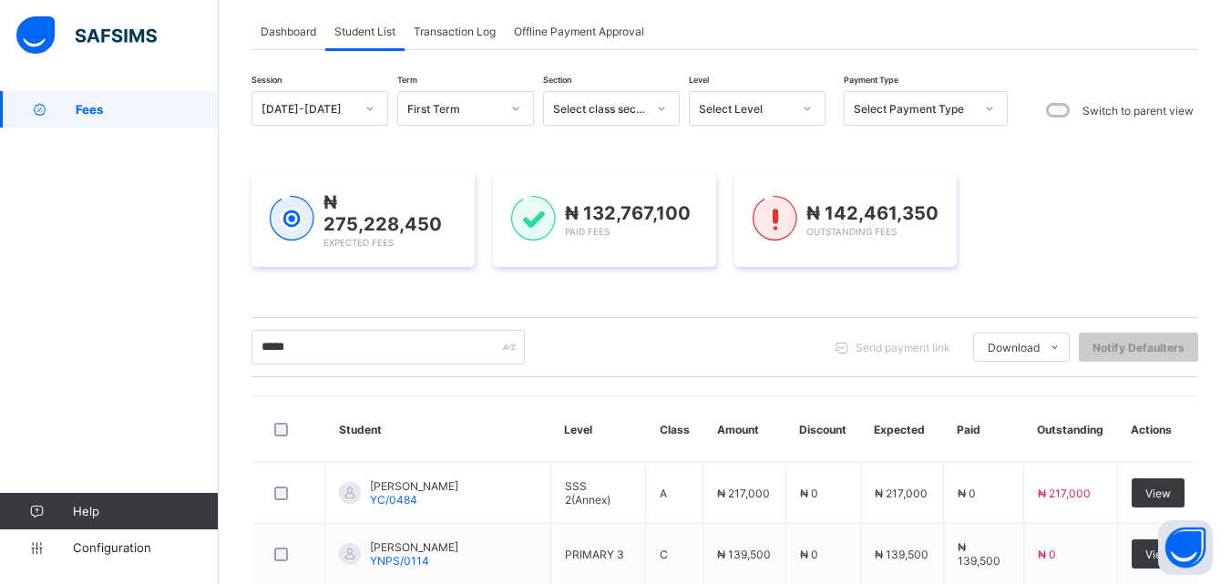
scroll to position [64, 0]
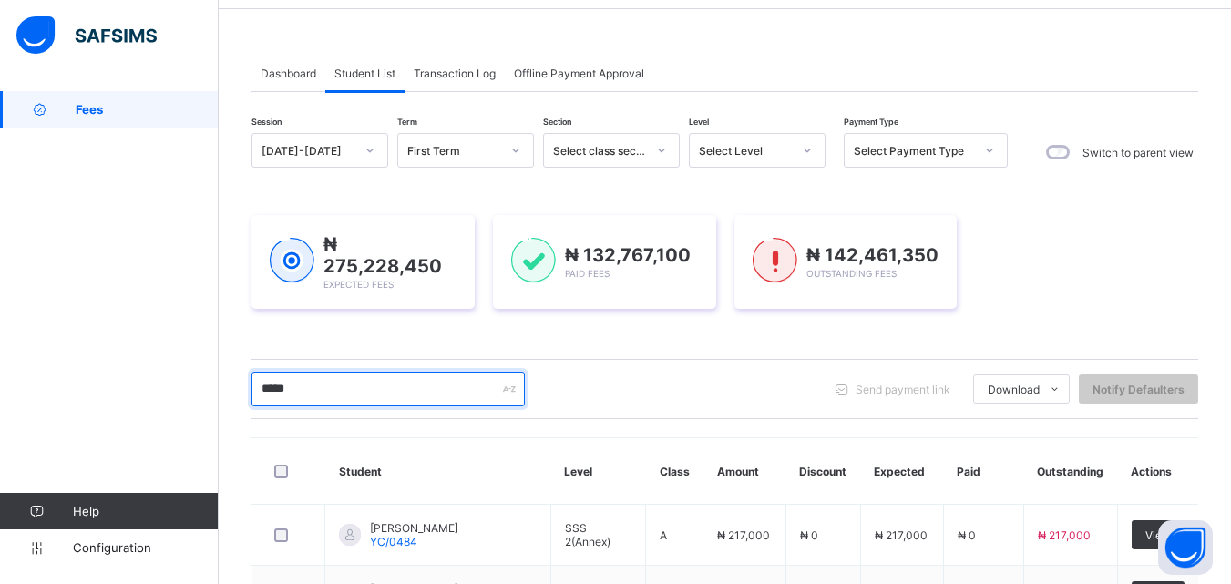
drag, startPoint x: 336, startPoint y: 394, endPoint x: 219, endPoint y: 390, distance: 117.6
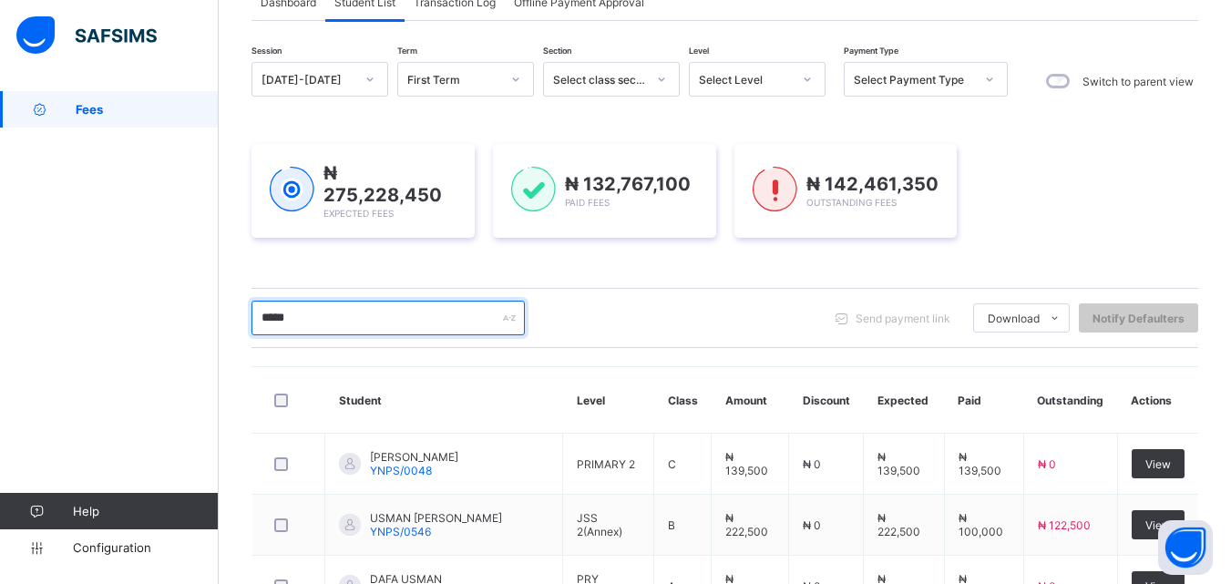
scroll to position [13, 0]
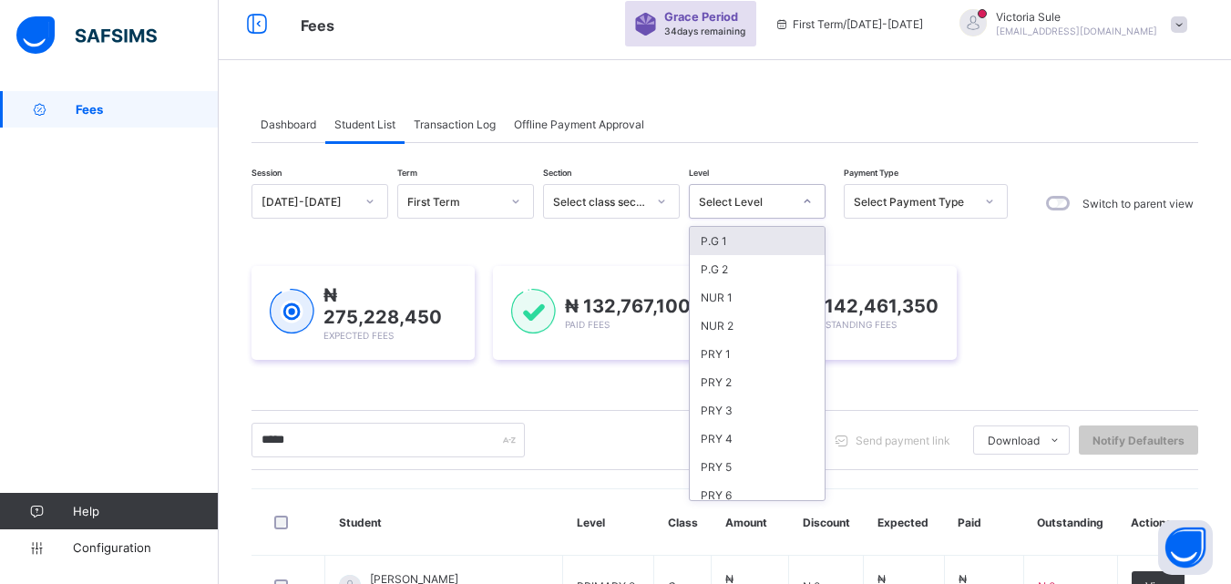
click at [784, 201] on div "Select Level" at bounding box center [745, 202] width 93 height 14
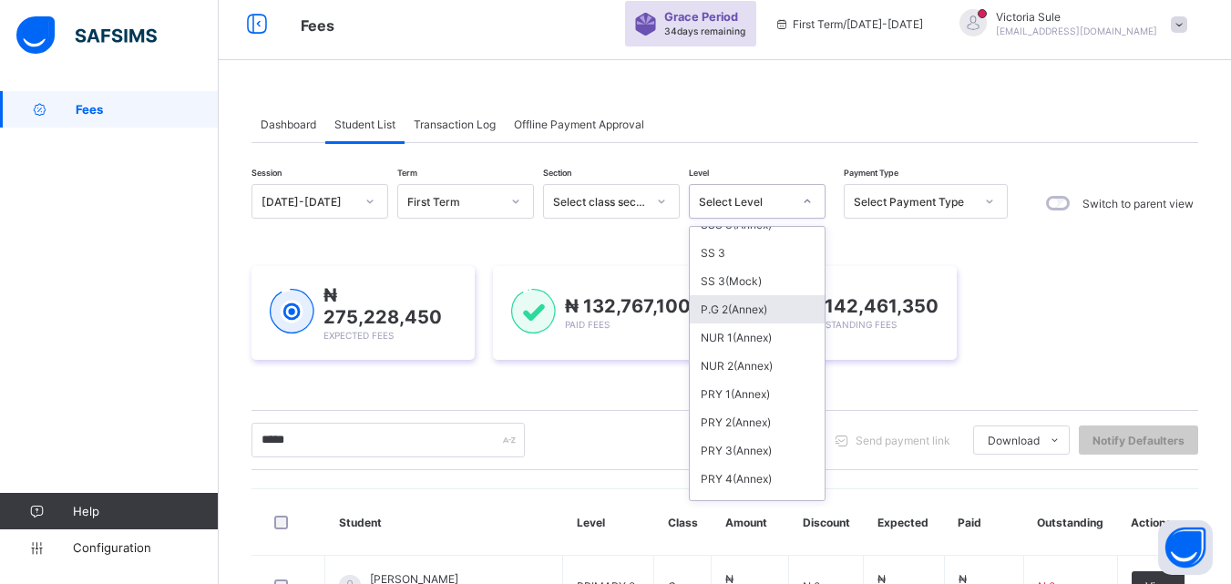
scroll to position [547, 0]
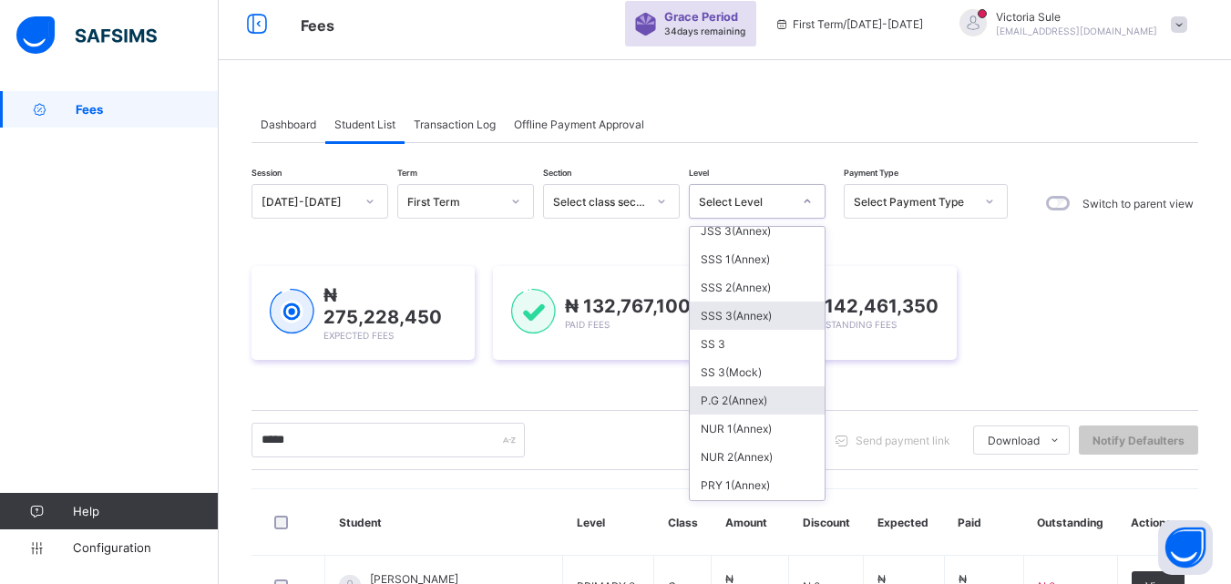
click at [757, 317] on div "SSS 3(Annex)" at bounding box center [757, 316] width 135 height 28
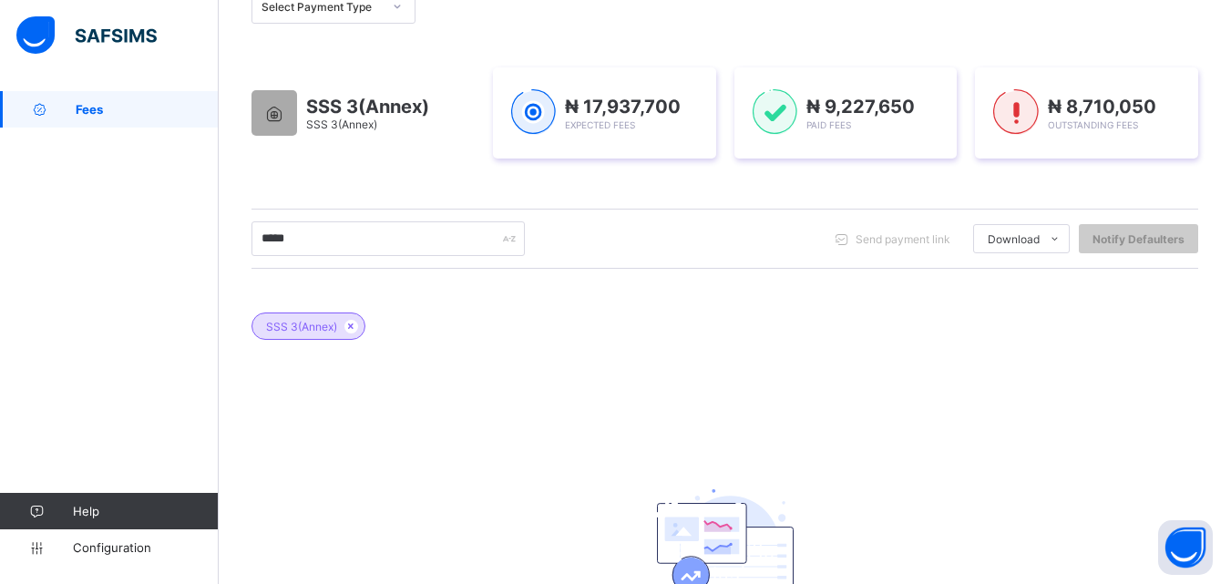
scroll to position [221, 0]
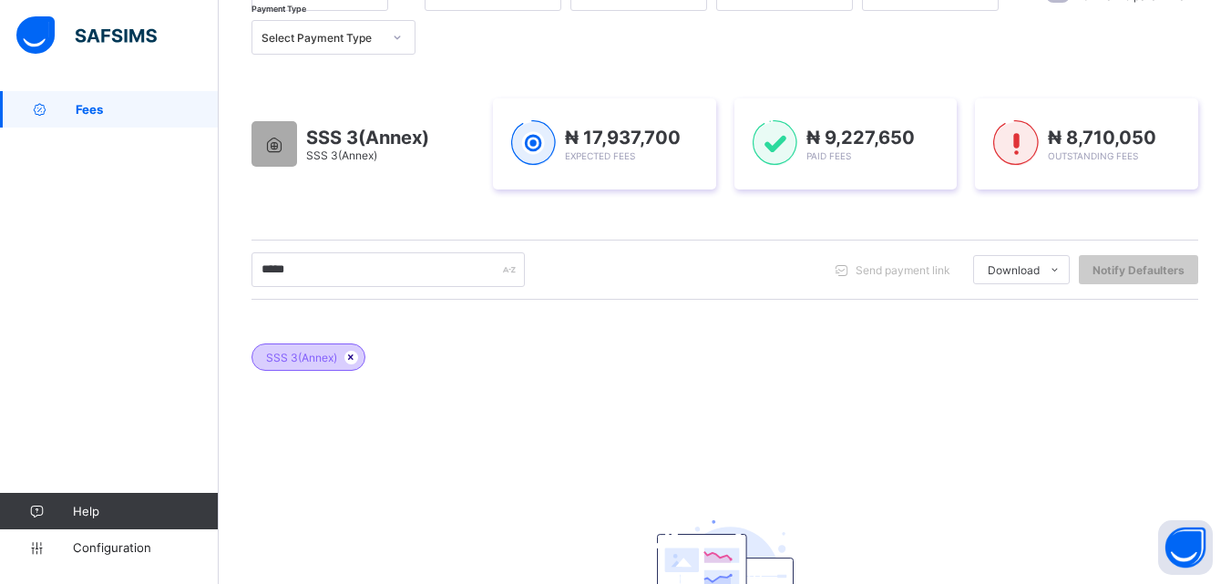
click at [346, 355] on icon at bounding box center [351, 357] width 15 height 11
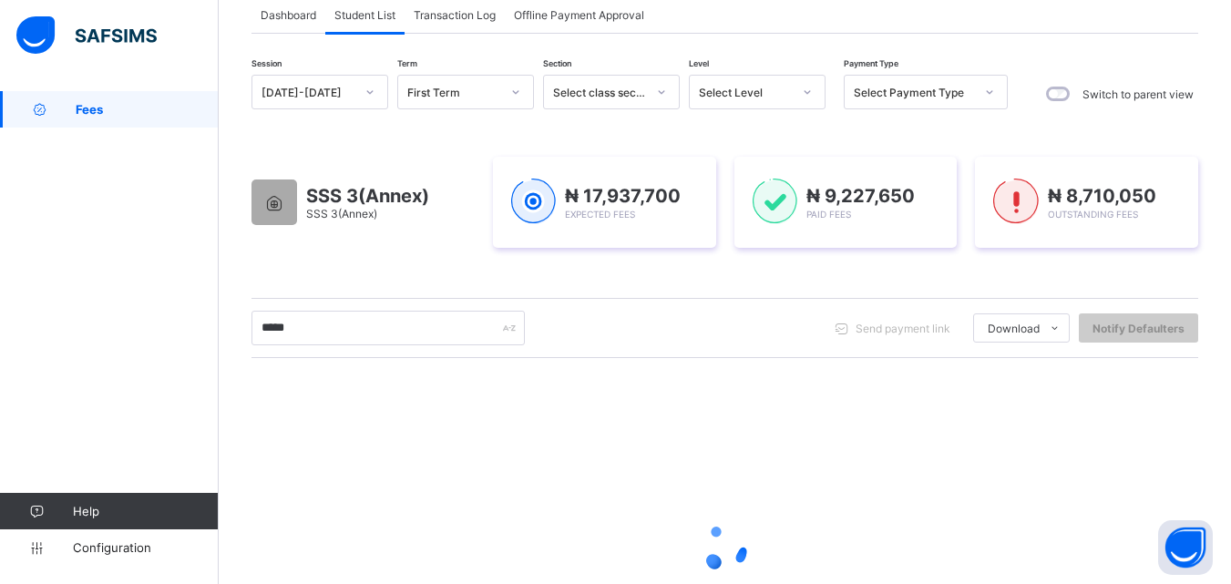
scroll to position [38, 0]
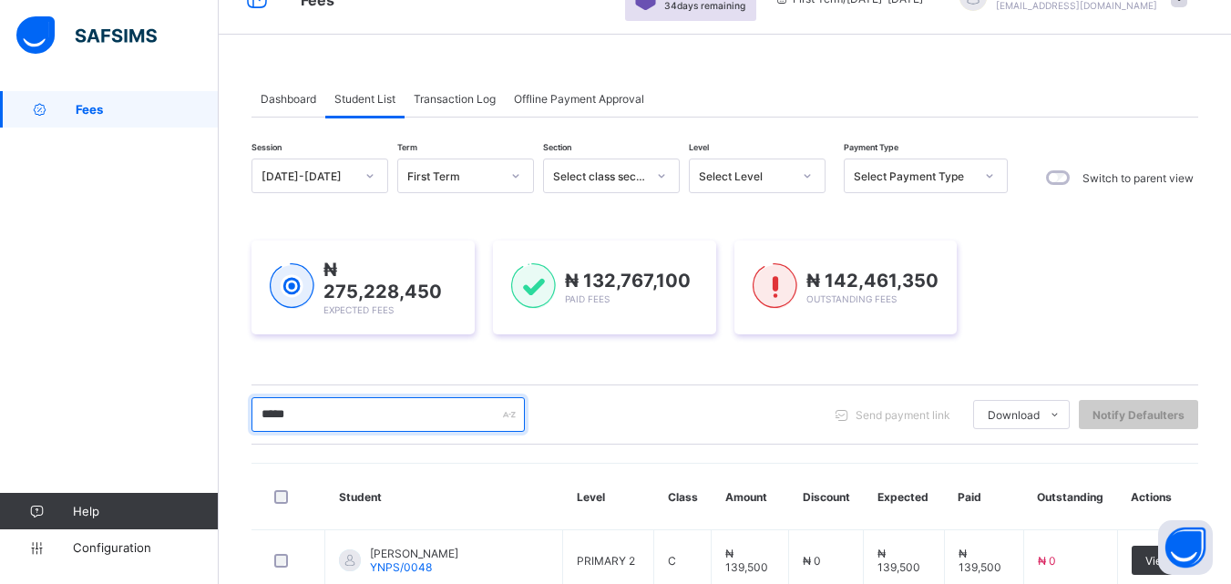
drag, startPoint x: 333, startPoint y: 417, endPoint x: 238, endPoint y: 435, distance: 96.5
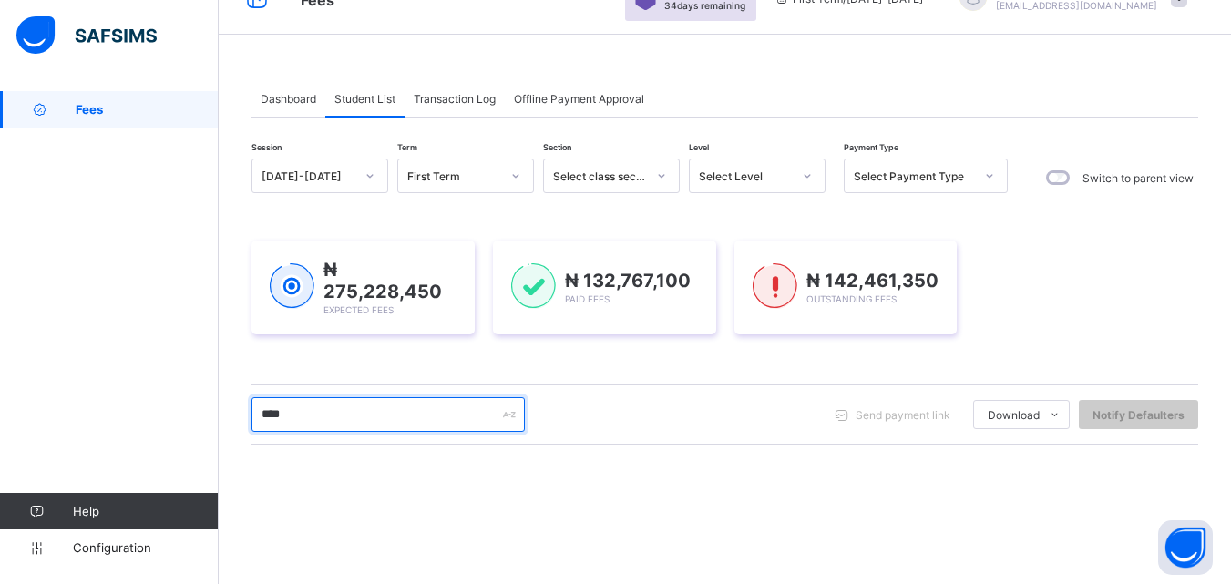
type input "****"
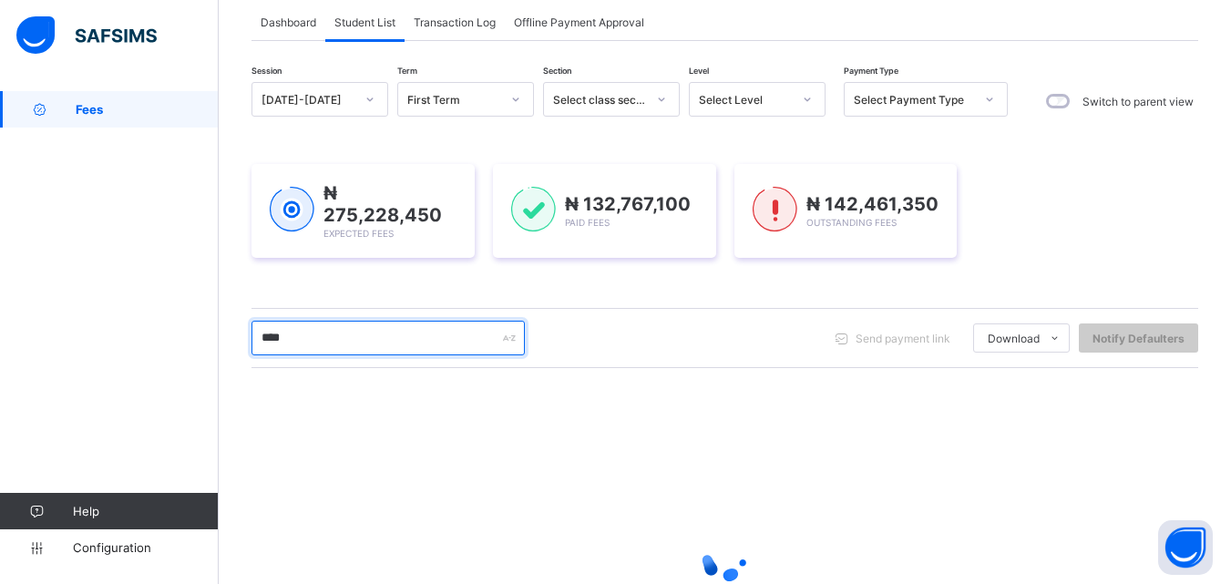
scroll to position [286, 0]
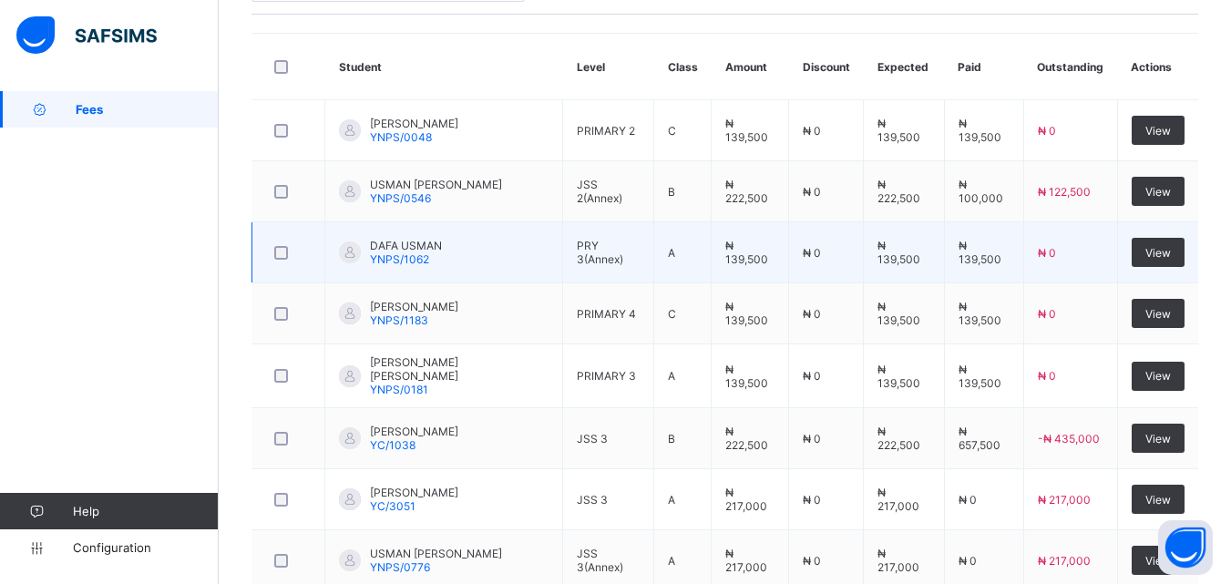
scroll to position [286, 0]
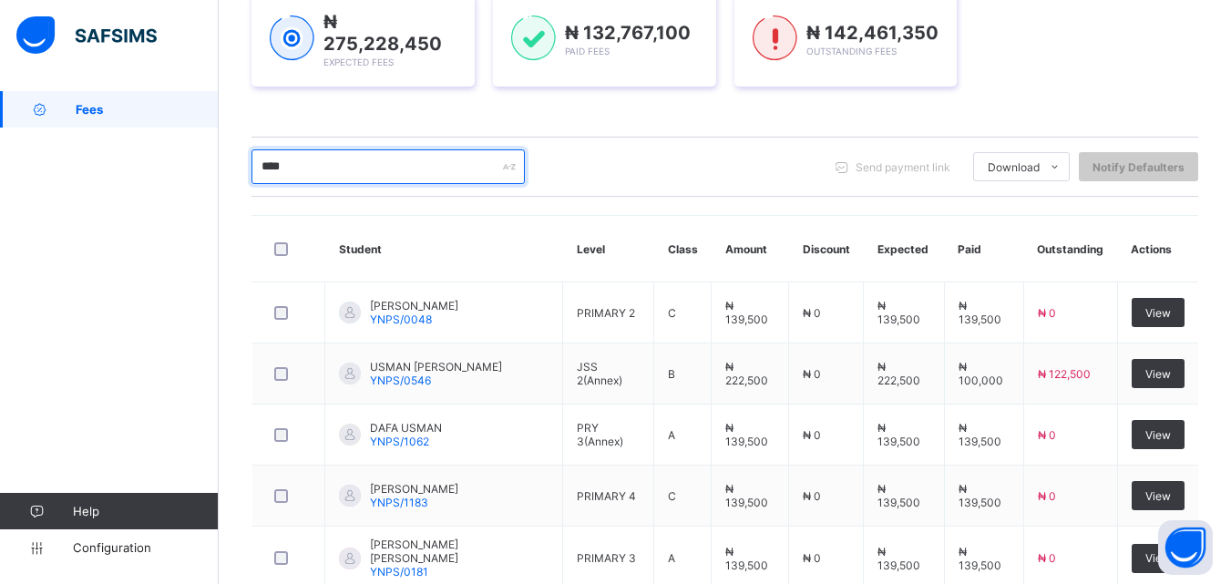
click at [404, 162] on input "****" at bounding box center [388, 166] width 273 height 35
click at [390, 144] on div "**** Send payment link Download Students Payment Students Payment Status Studen…" at bounding box center [725, 167] width 947 height 60
click at [386, 161] on input "****" at bounding box center [388, 166] width 273 height 35
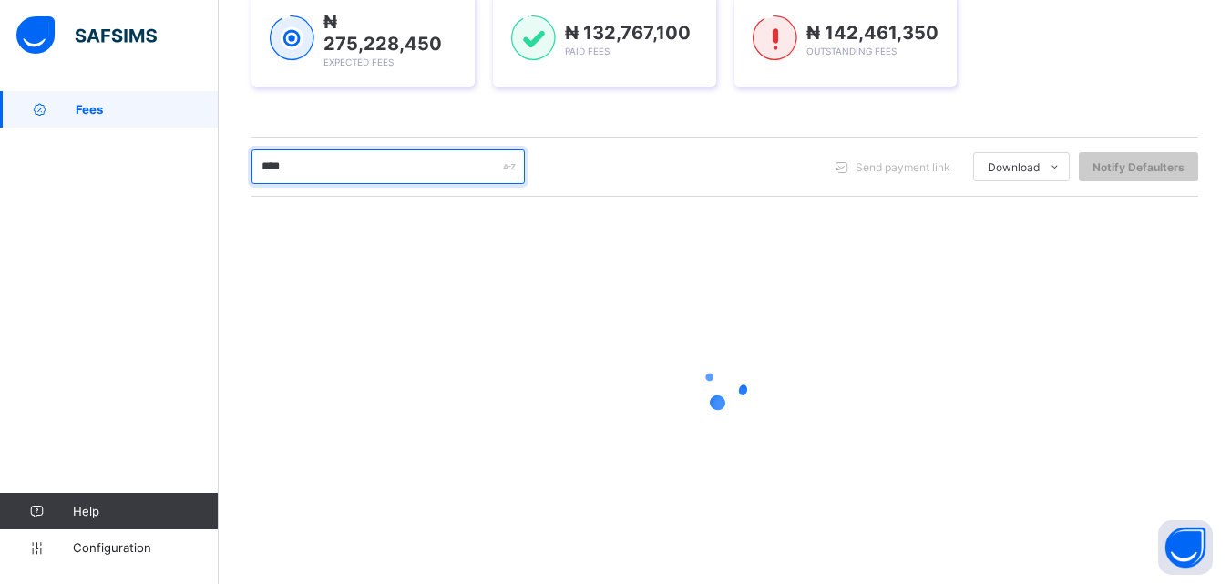
scroll to position [283, 0]
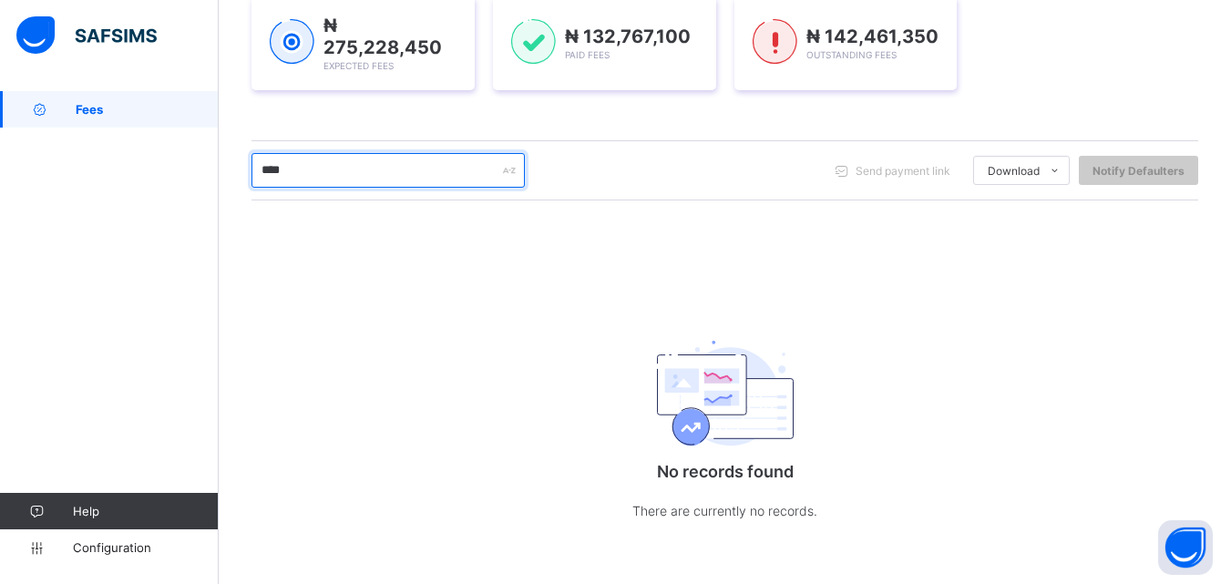
click at [403, 169] on input "****" at bounding box center [388, 170] width 273 height 35
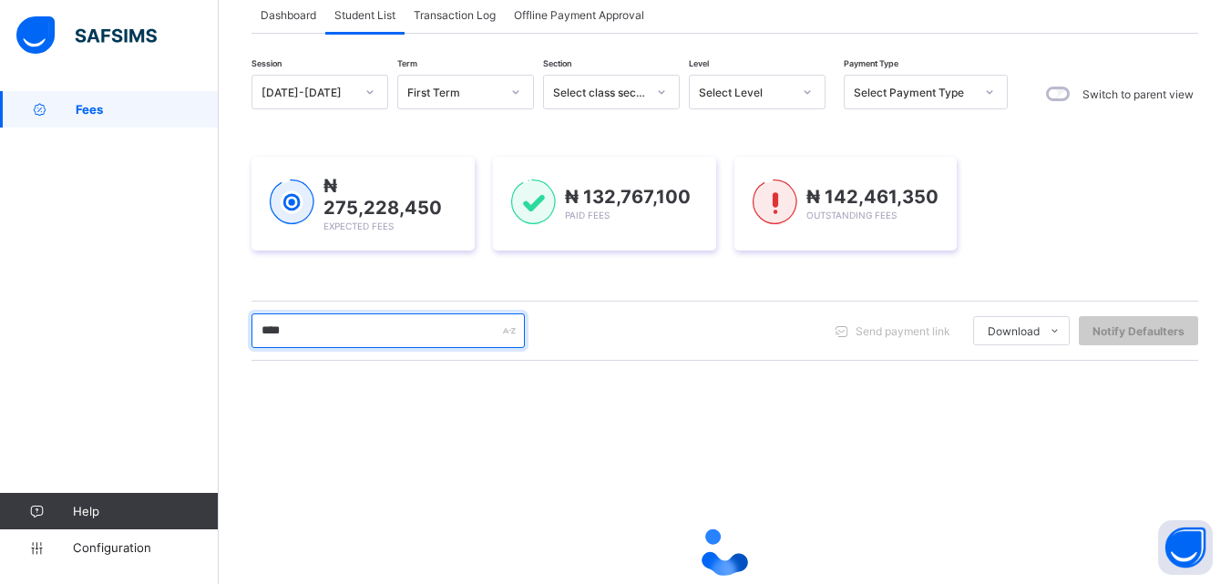
scroll to position [104, 0]
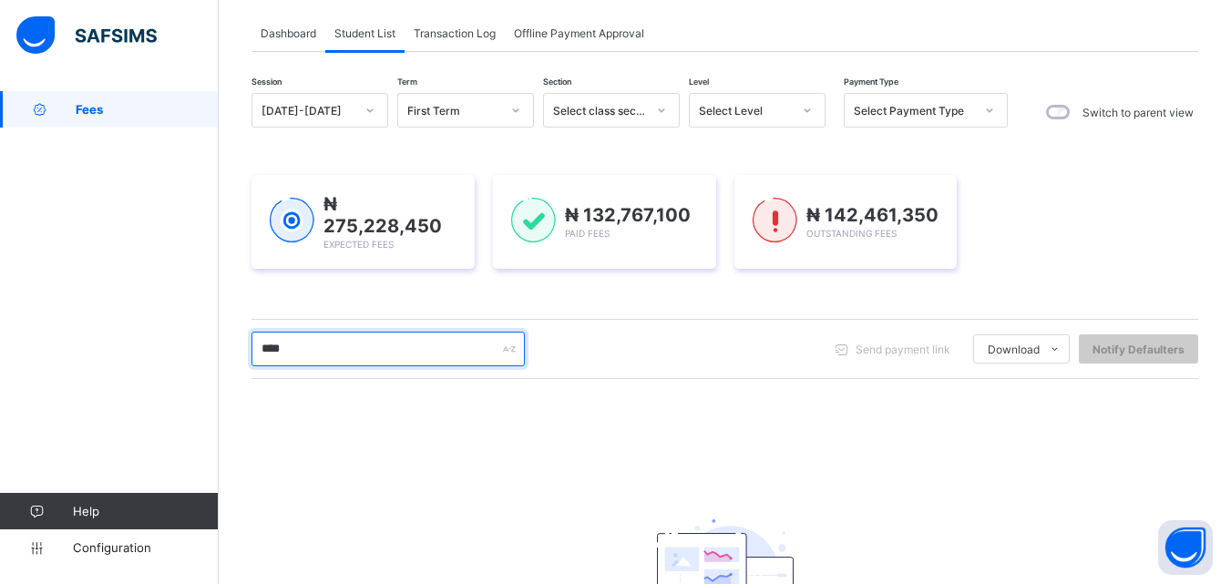
click at [315, 332] on input "****" at bounding box center [388, 349] width 273 height 35
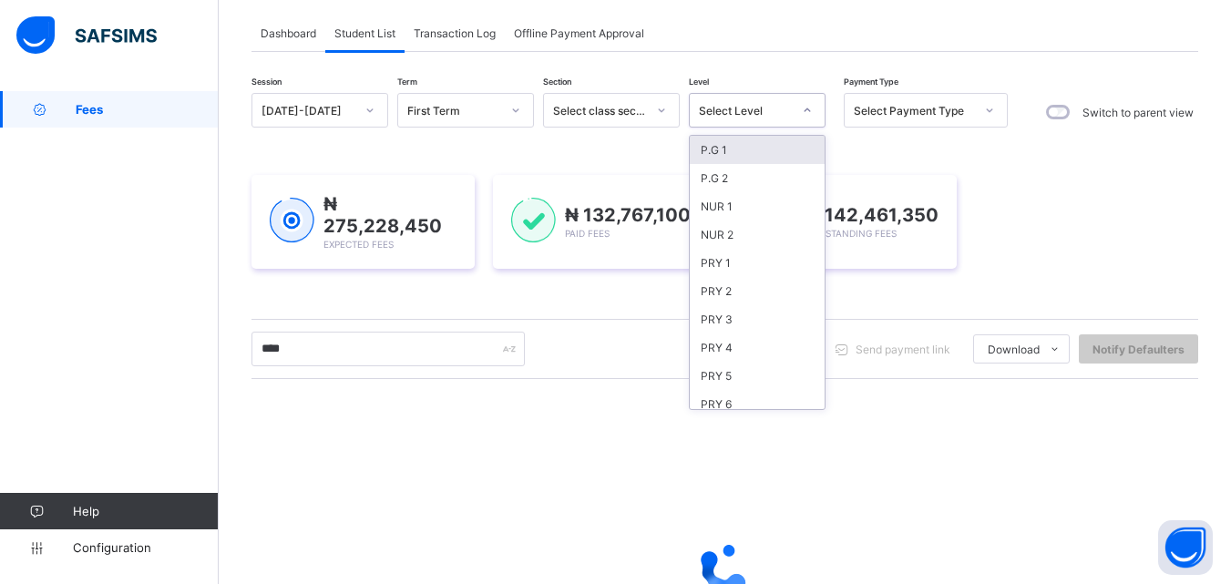
click at [732, 109] on div "Select Level" at bounding box center [745, 111] width 93 height 14
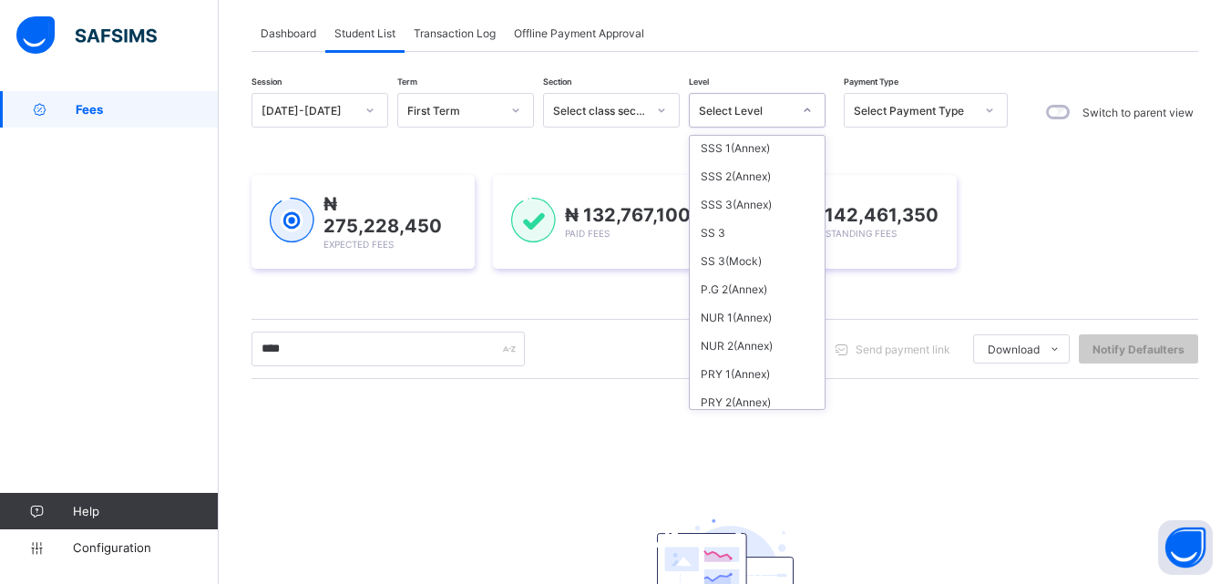
scroll to position [568, 0]
click at [773, 212] on div "SSS 3(Annex)" at bounding box center [757, 204] width 135 height 28
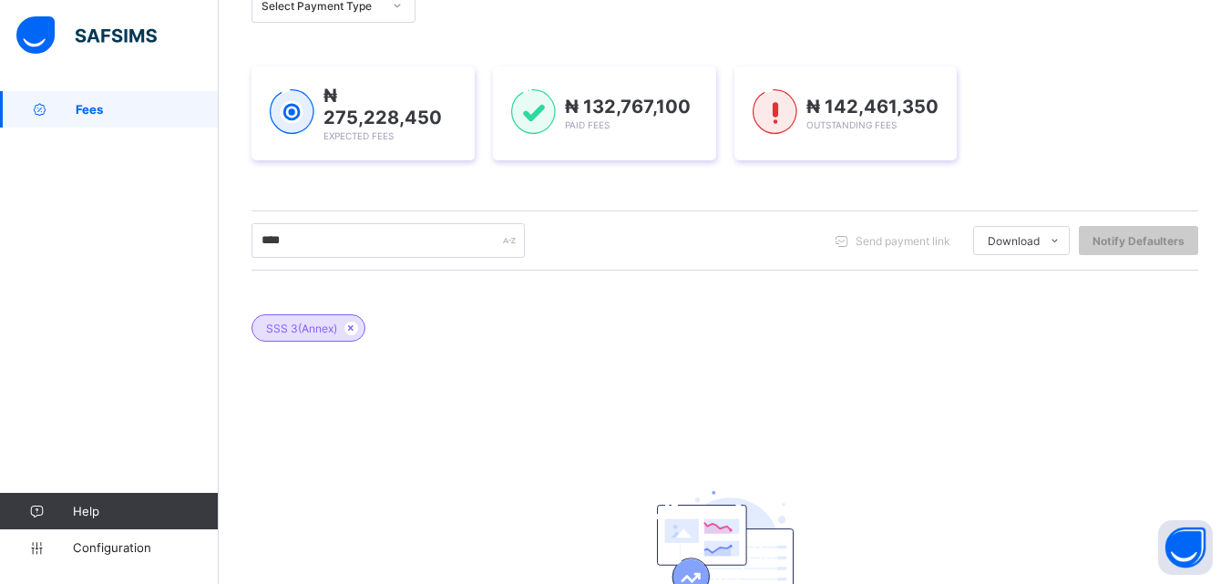
scroll to position [377, 0]
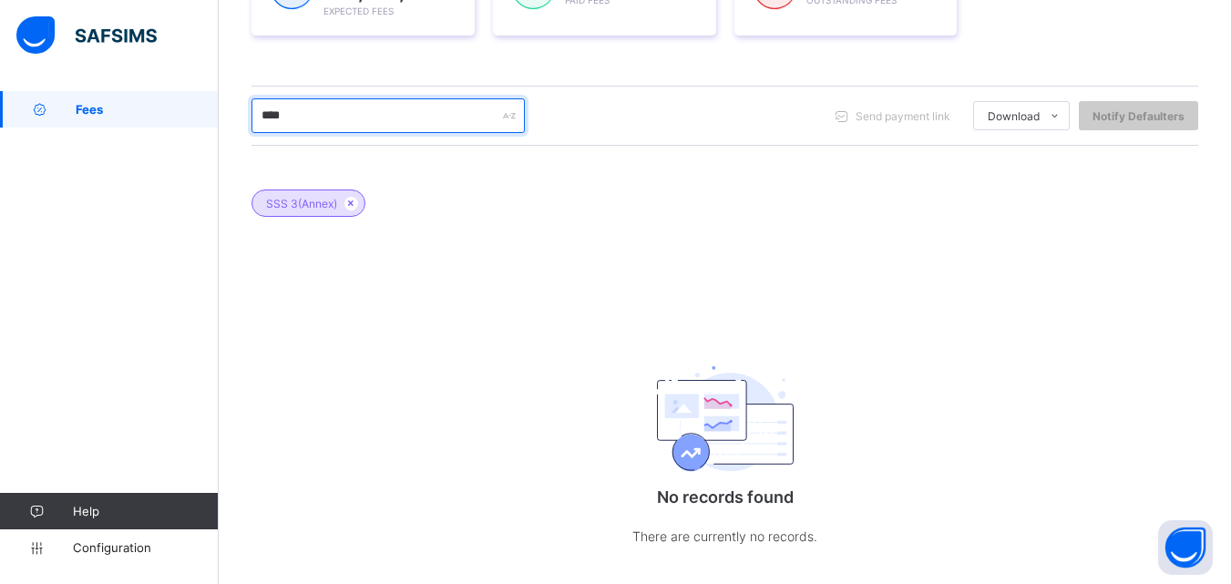
drag, startPoint x: 303, startPoint y: 116, endPoint x: 185, endPoint y: 123, distance: 117.8
click at [185, 123] on div "Fees Grace Period 34 days remaining First Term / [DATE]-[DATE] [PERSON_NAME] [E…" at bounding box center [615, 117] width 1231 height 989
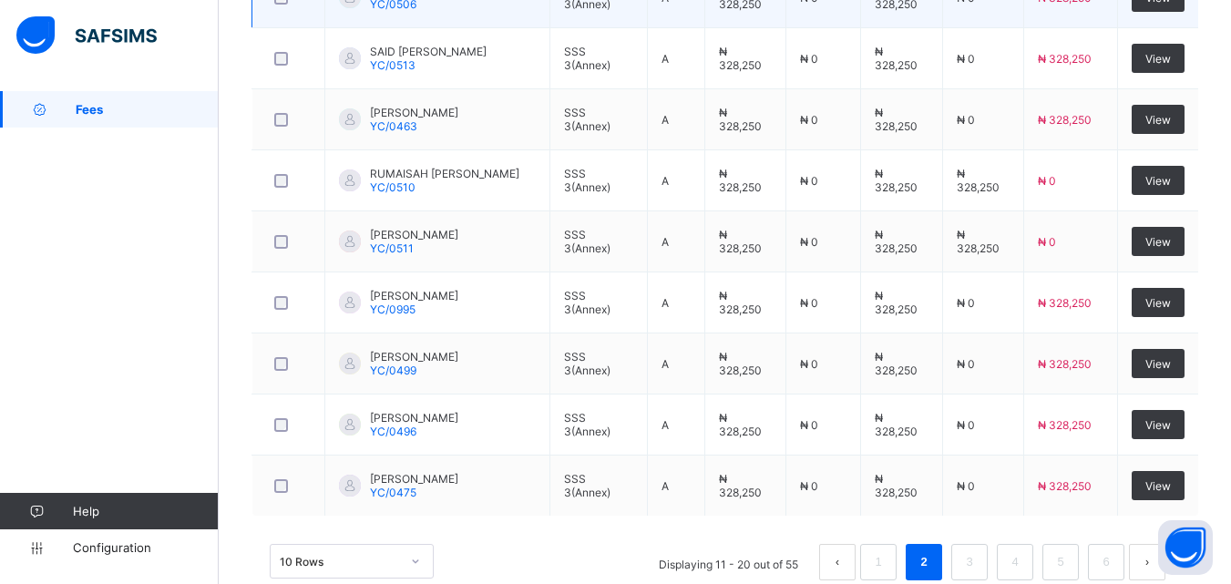
scroll to position [822, 0]
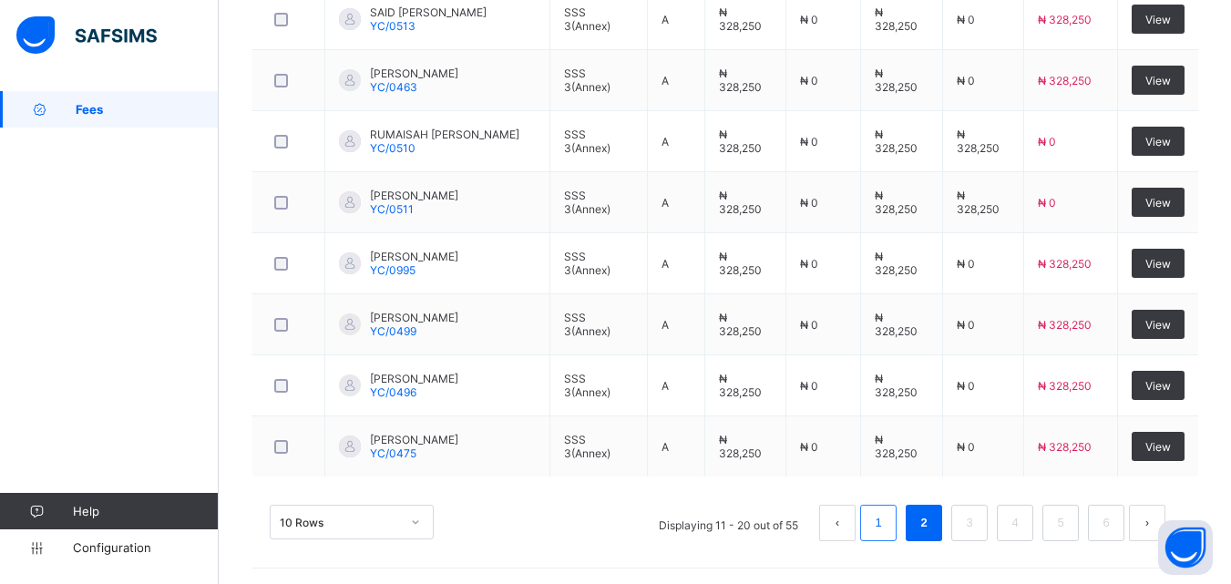
click at [887, 517] on link "1" at bounding box center [878, 523] width 17 height 24
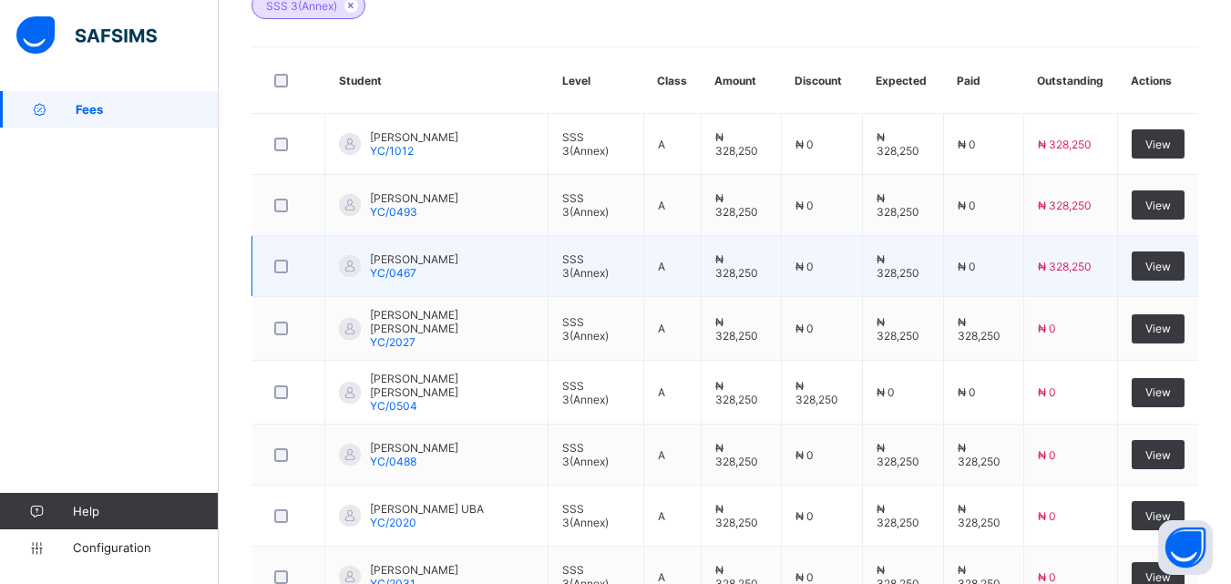
scroll to position [828, 0]
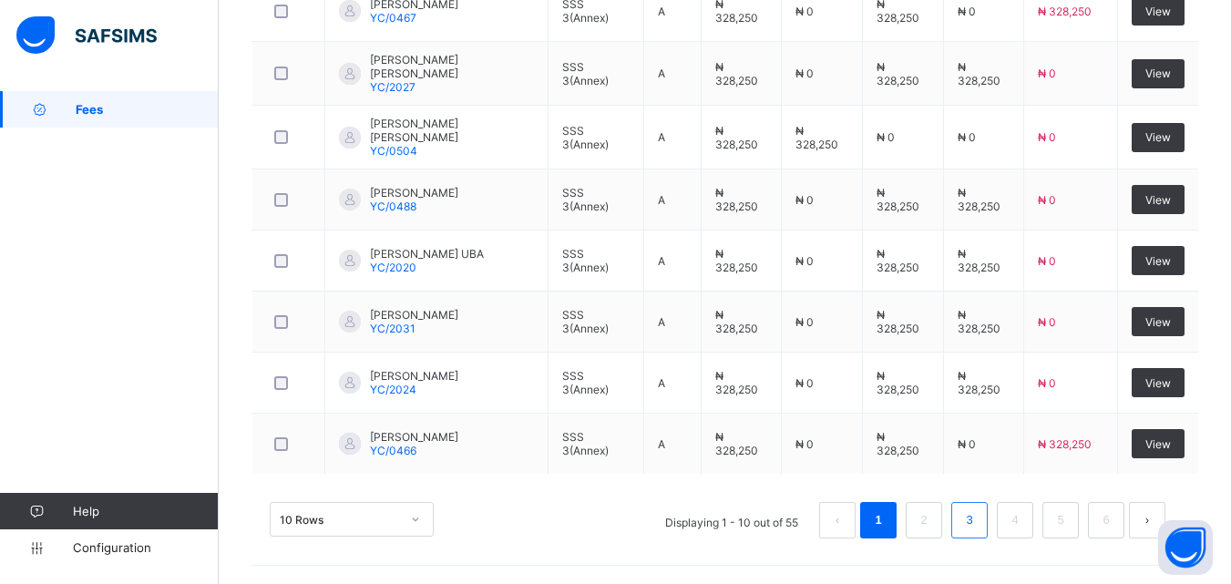
click at [978, 528] on link "3" at bounding box center [969, 521] width 17 height 24
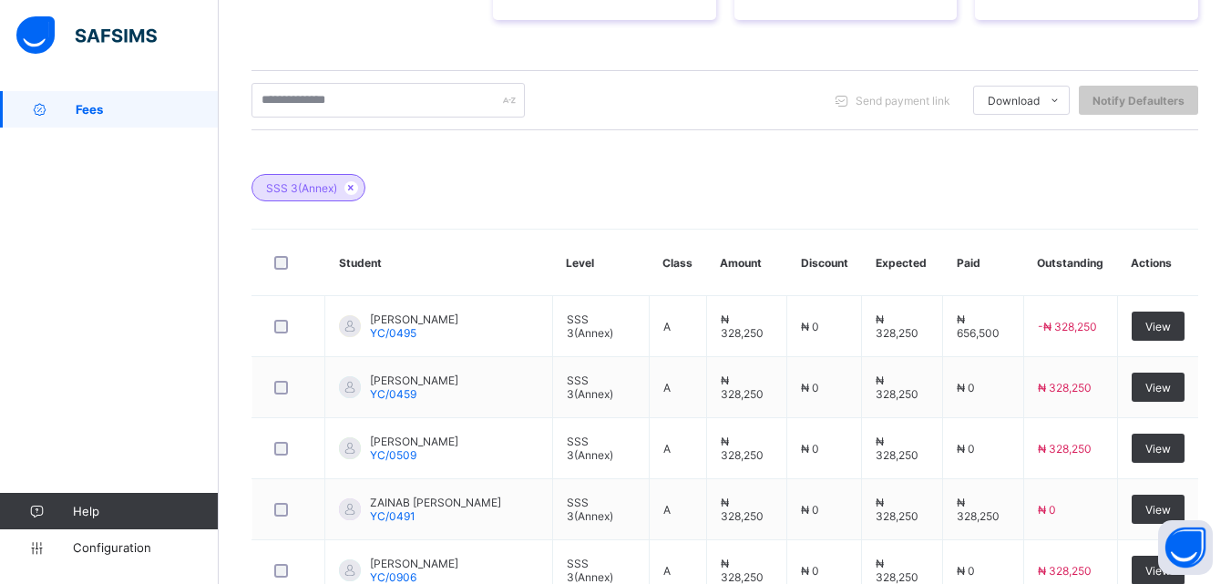
scroll to position [822, 0]
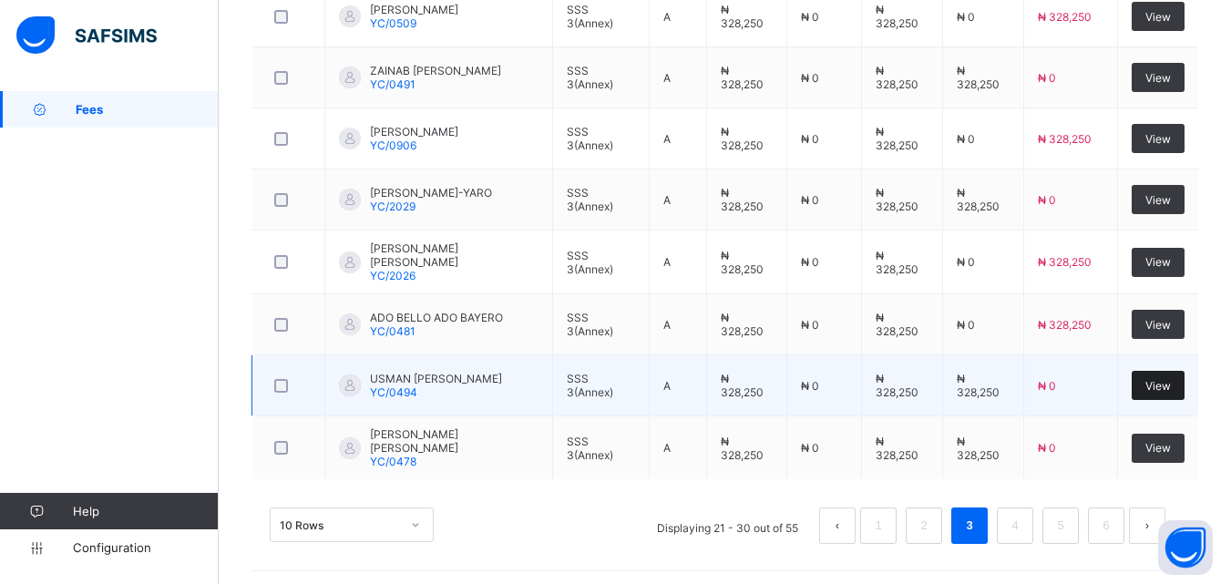
click at [1180, 393] on div "View" at bounding box center [1158, 385] width 53 height 29
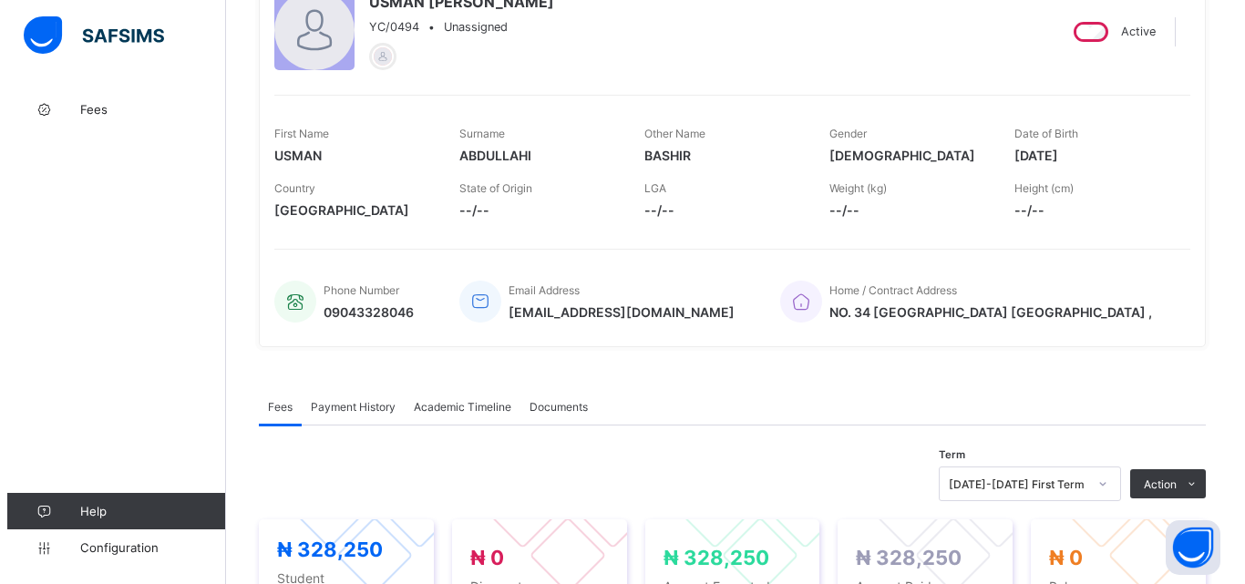
scroll to position [273, 0]
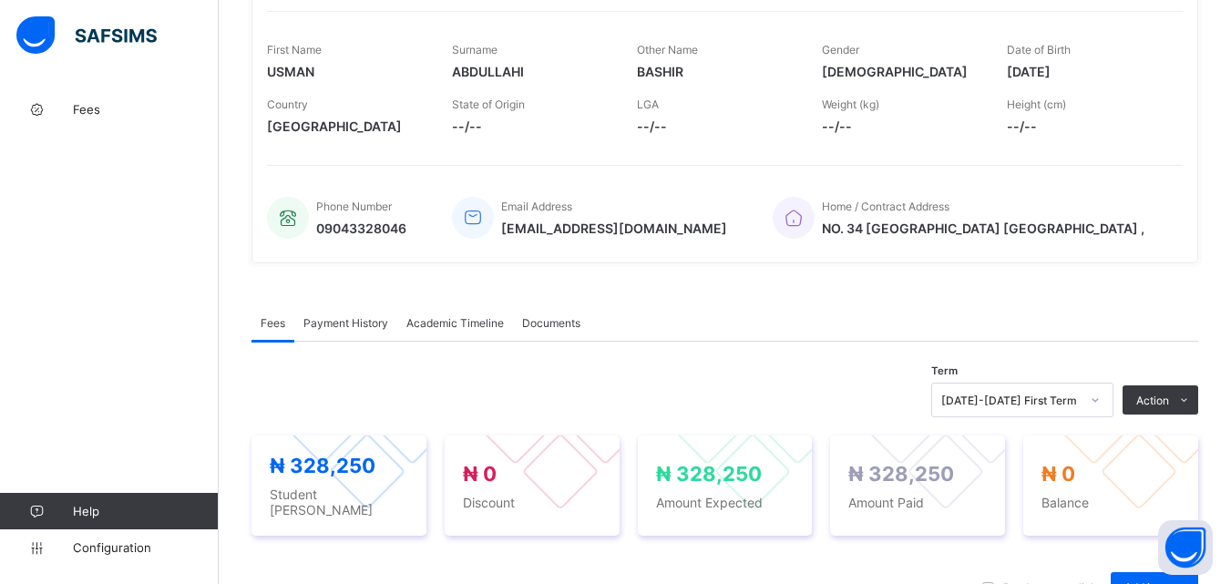
click at [333, 329] on span "Payment History" at bounding box center [346, 323] width 85 height 14
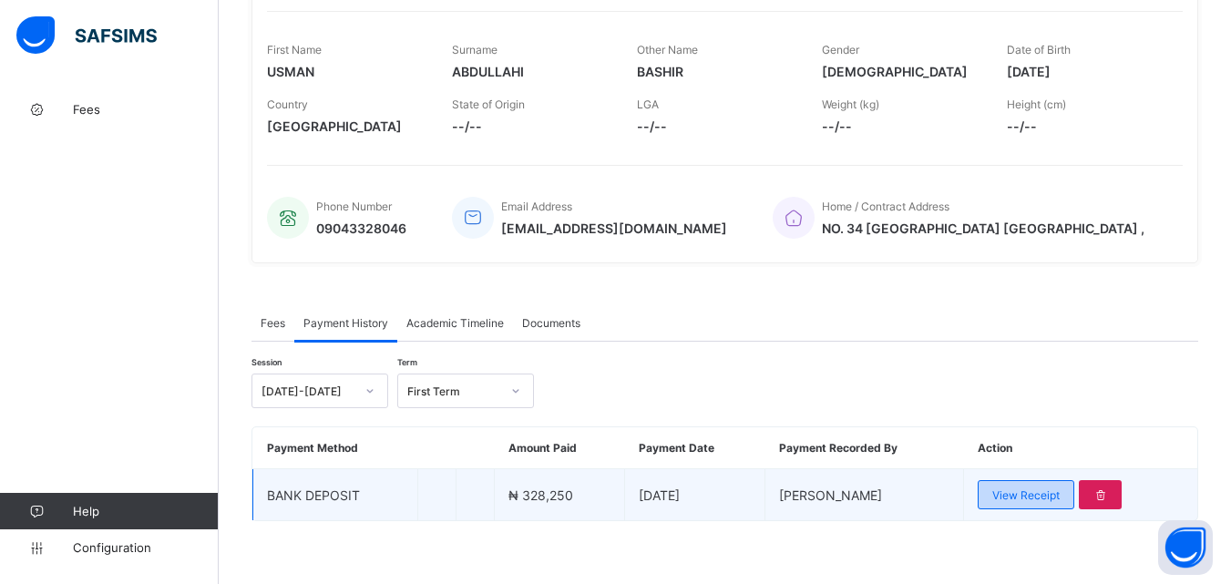
click at [1047, 502] on div "View Receipt" at bounding box center [1026, 494] width 97 height 29
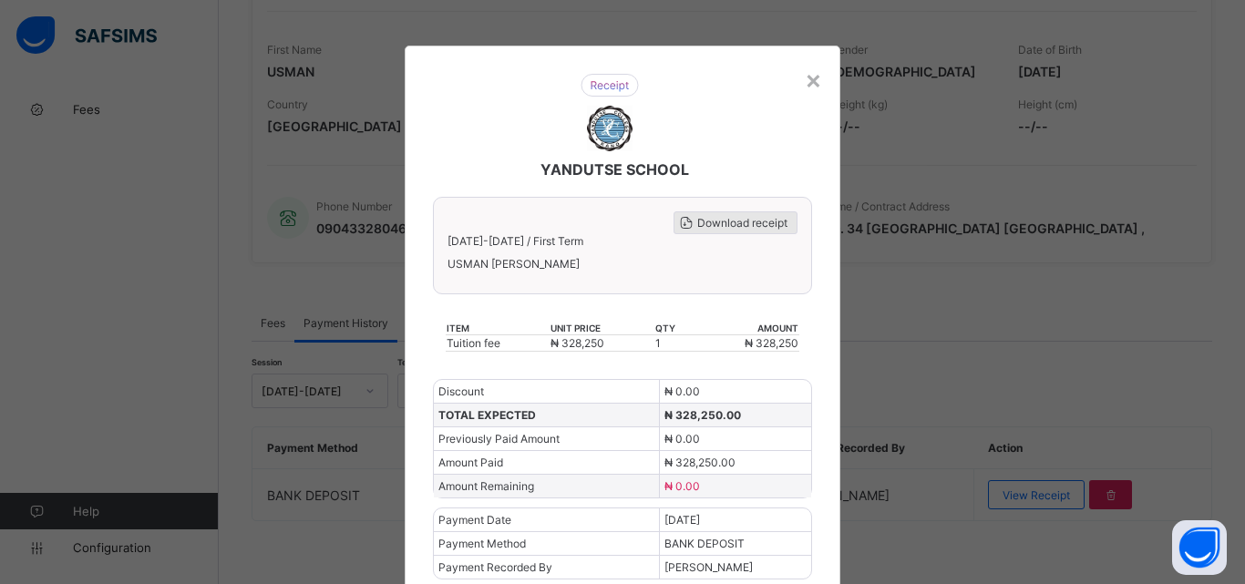
click at [727, 219] on span "Download receipt" at bounding box center [742, 223] width 90 height 14
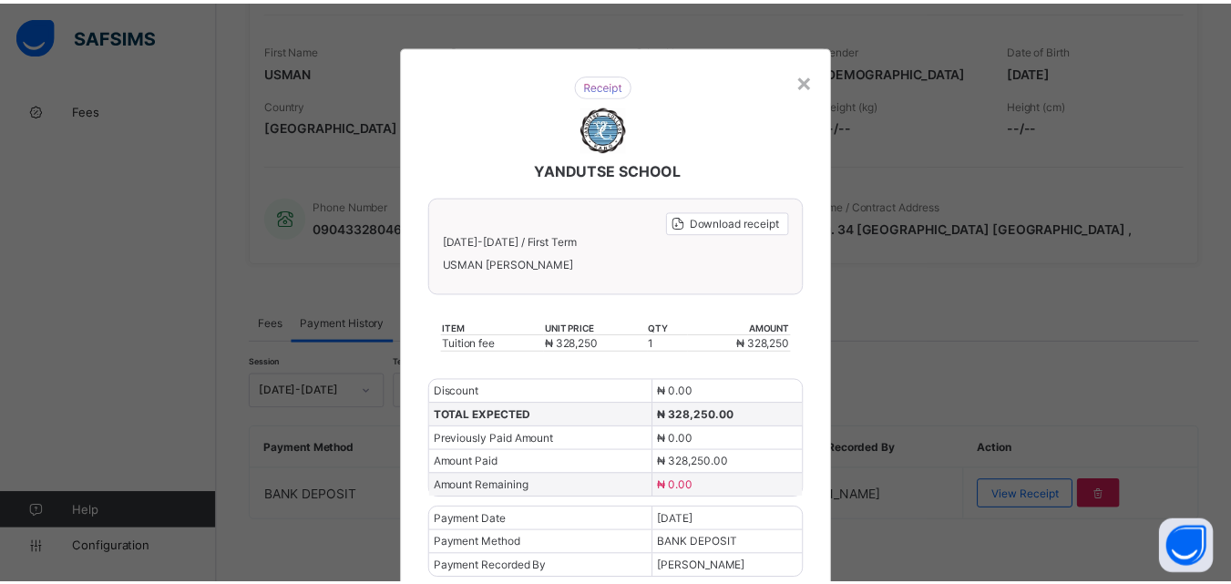
scroll to position [0, 0]
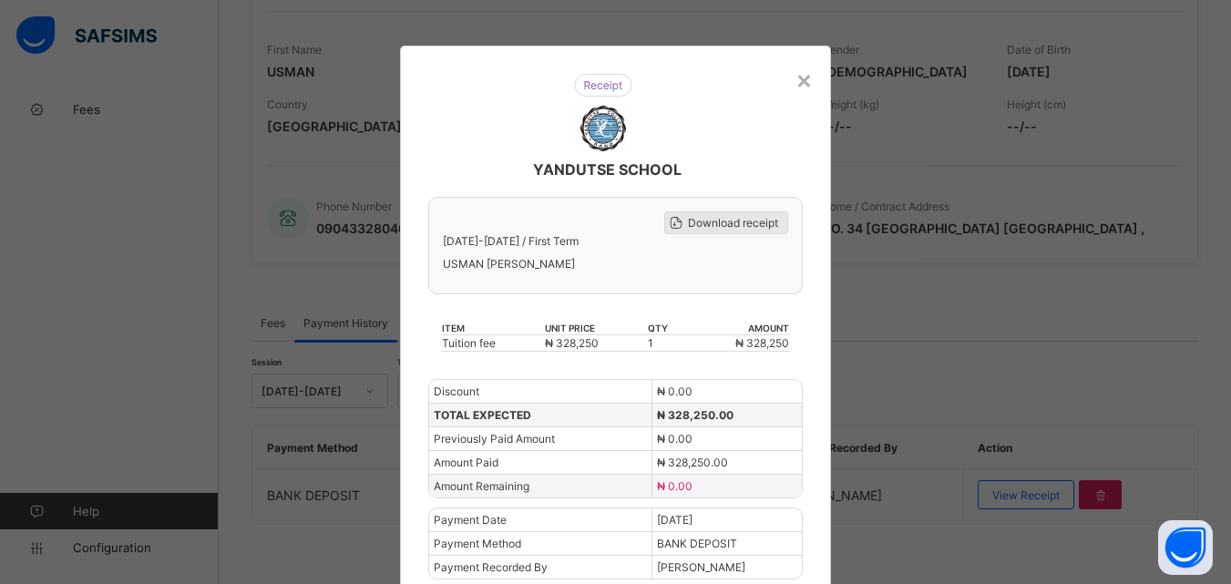
click at [719, 222] on span "Download receipt" at bounding box center [733, 223] width 90 height 14
click at [800, 76] on div "×" at bounding box center [804, 79] width 17 height 31
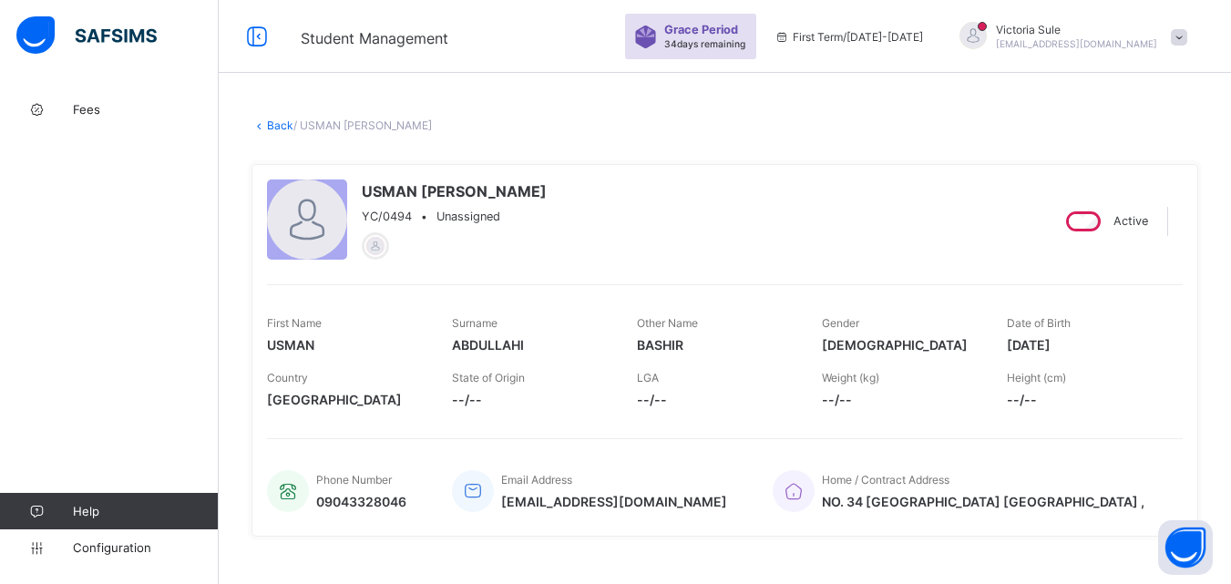
click at [279, 123] on link "Back" at bounding box center [280, 126] width 26 height 14
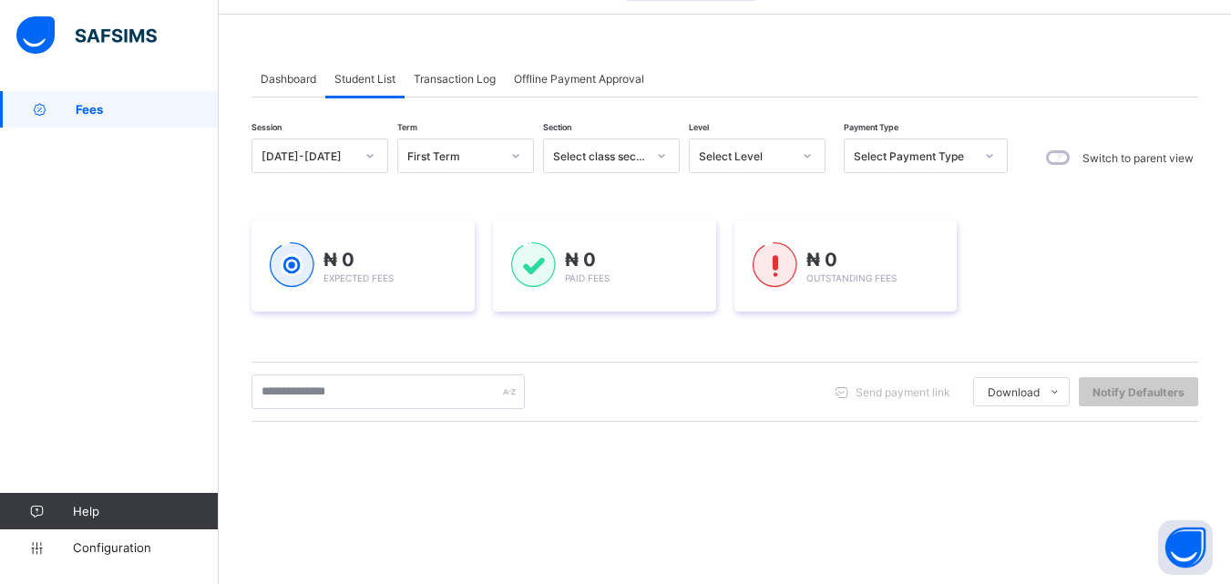
scroll to position [91, 0]
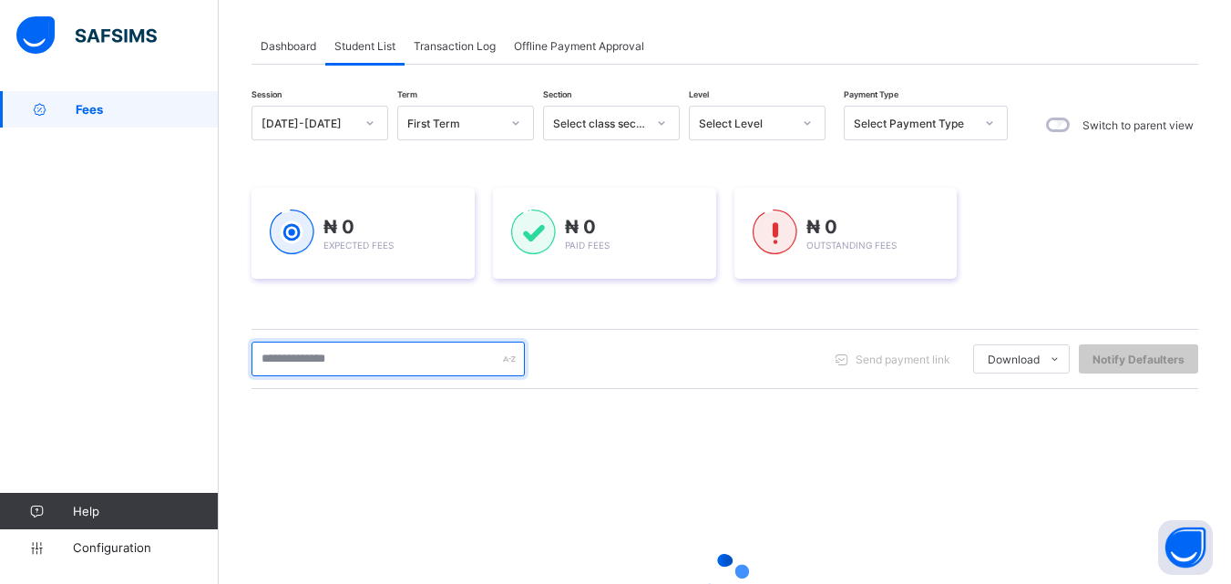
click at [390, 370] on input "text" at bounding box center [388, 359] width 273 height 35
type input "*******"
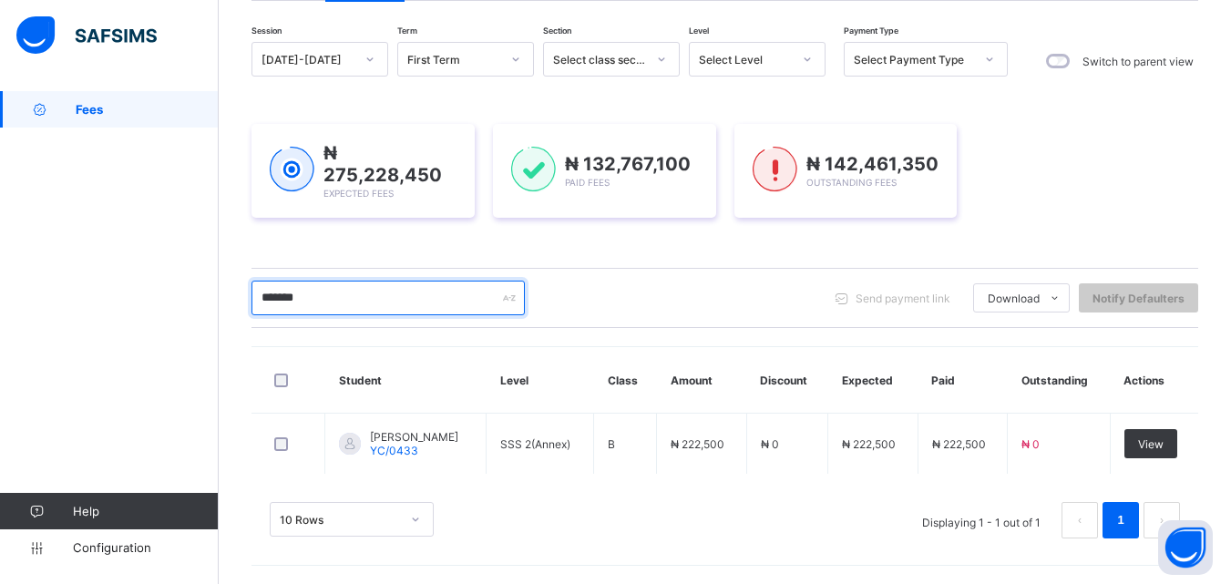
scroll to position [152, 0]
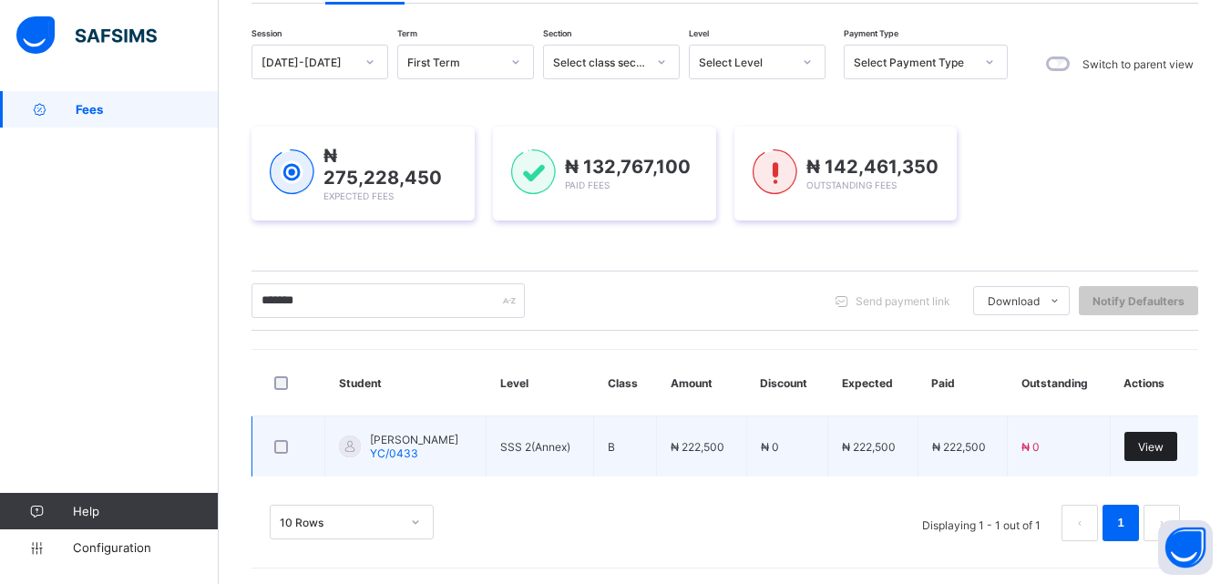
click at [1169, 452] on div "View" at bounding box center [1151, 446] width 53 height 29
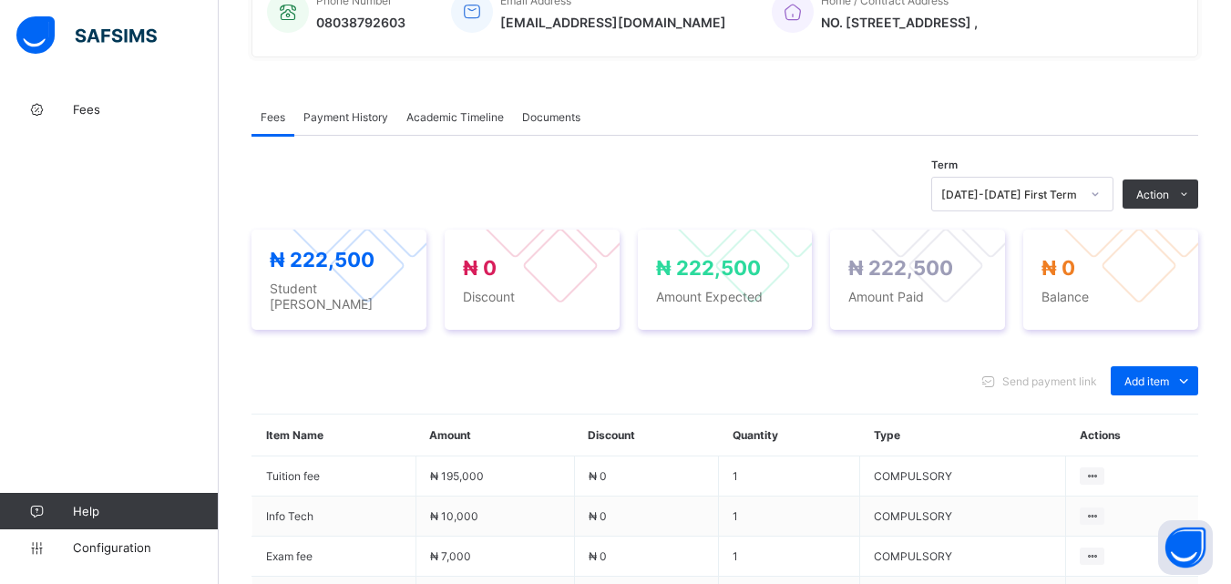
scroll to position [547, 0]
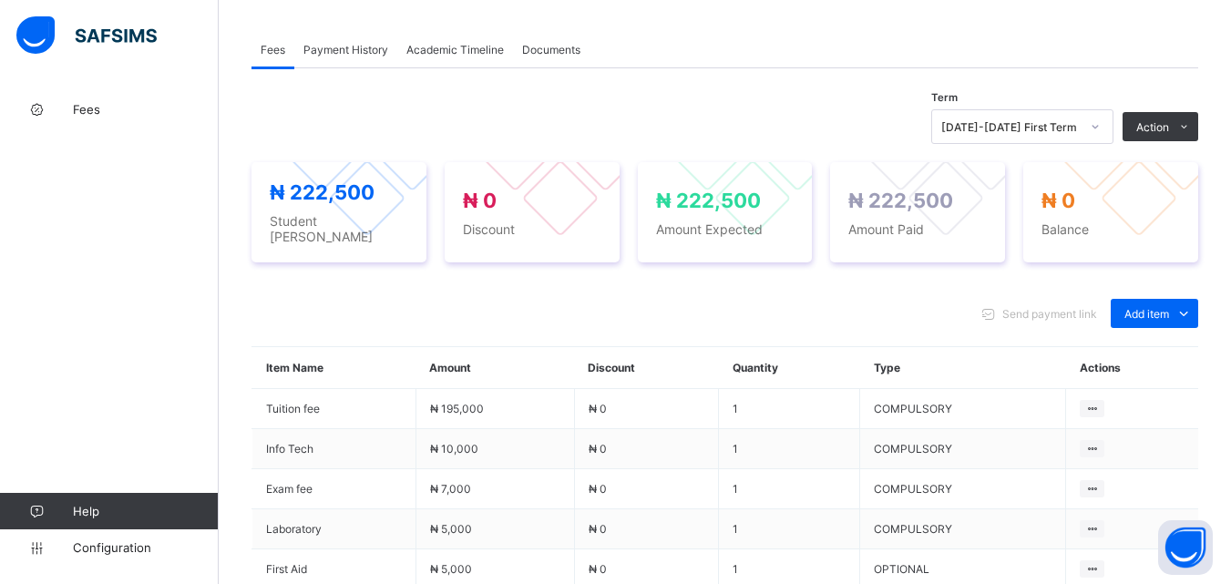
click at [358, 43] on span "Payment History" at bounding box center [346, 50] width 85 height 14
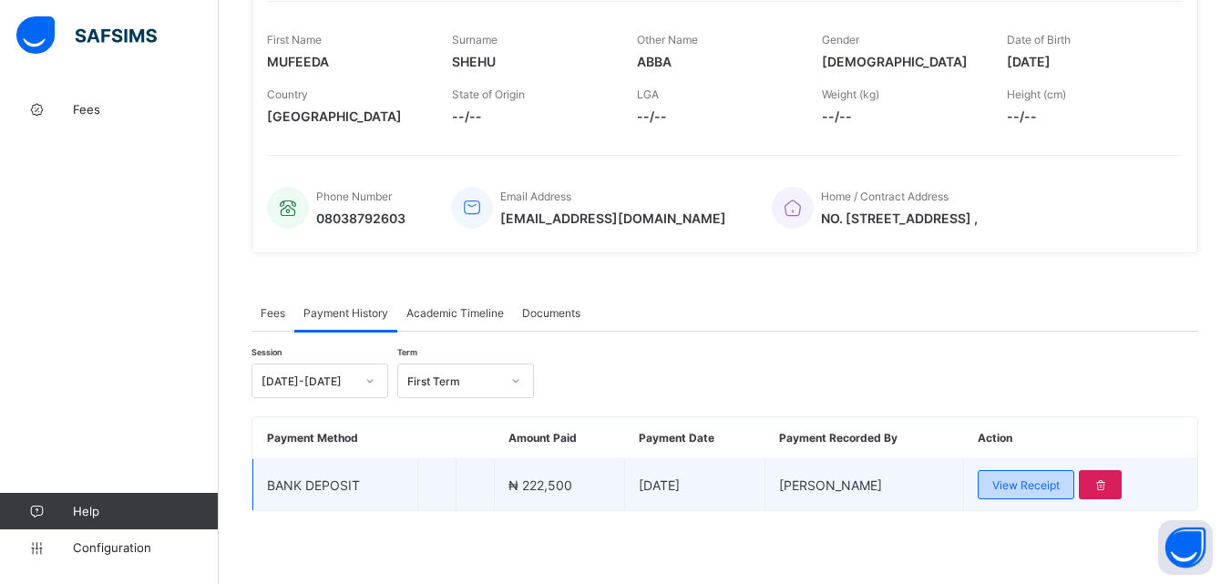
click at [1026, 492] on div "View Receipt" at bounding box center [1026, 484] width 97 height 29
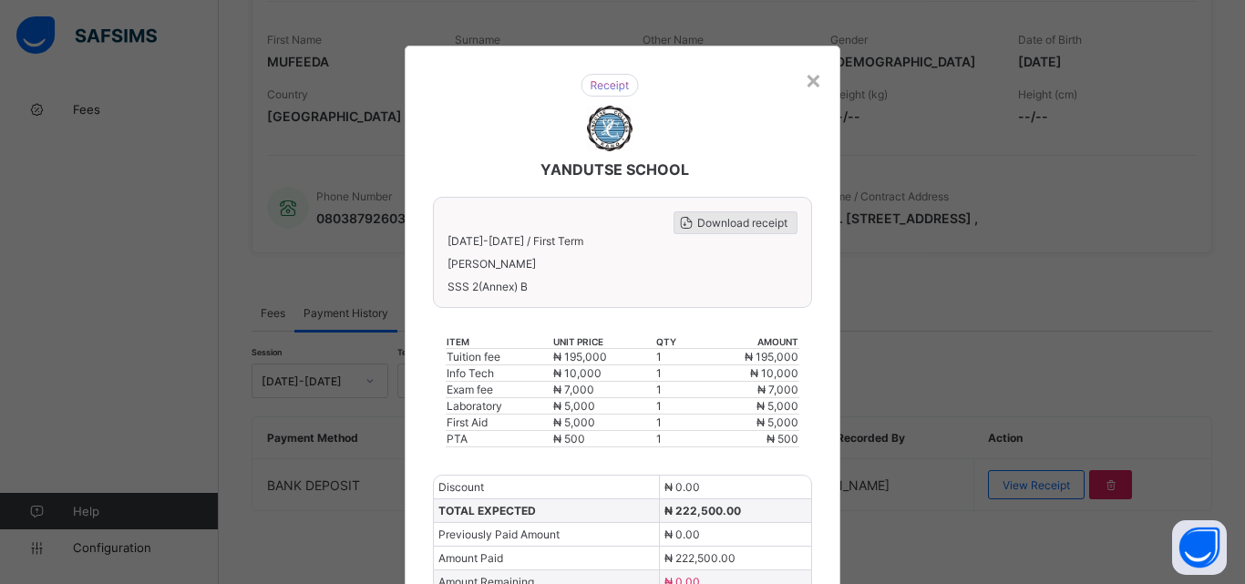
click at [720, 224] on span "Download receipt" at bounding box center [742, 223] width 90 height 14
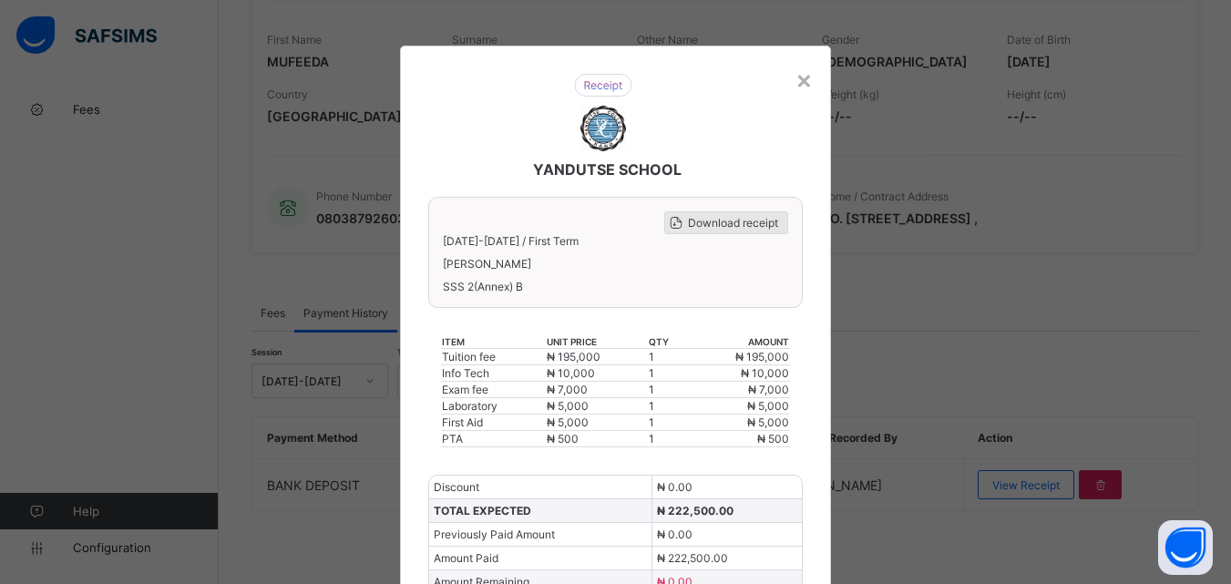
scroll to position [0, 0]
click at [796, 81] on div "×" at bounding box center [804, 79] width 17 height 31
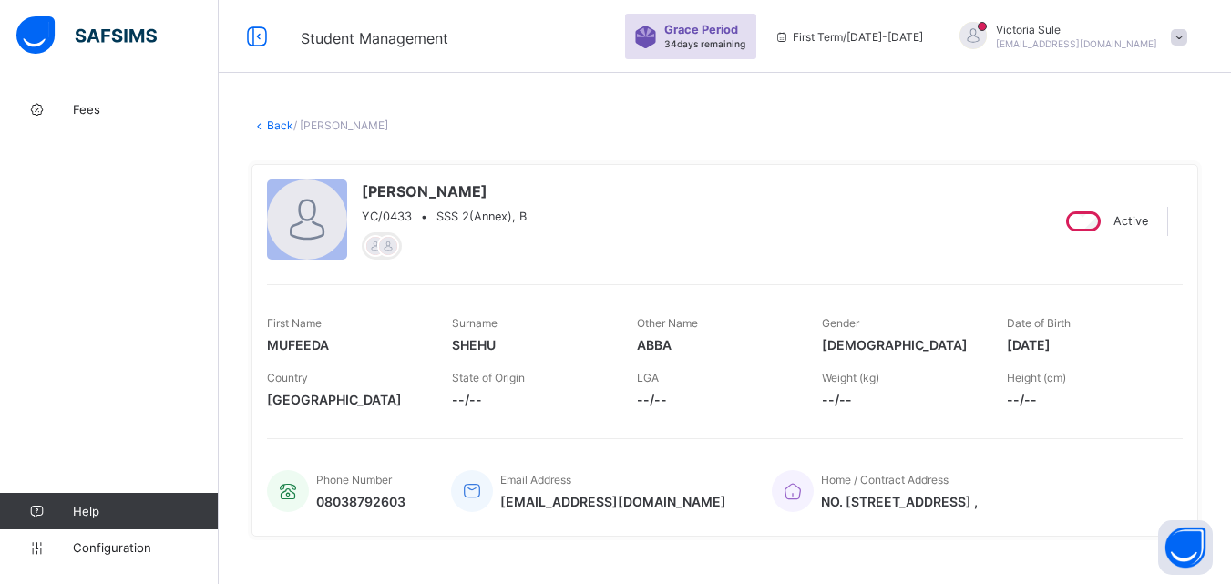
click at [276, 121] on link "Back" at bounding box center [280, 126] width 26 height 14
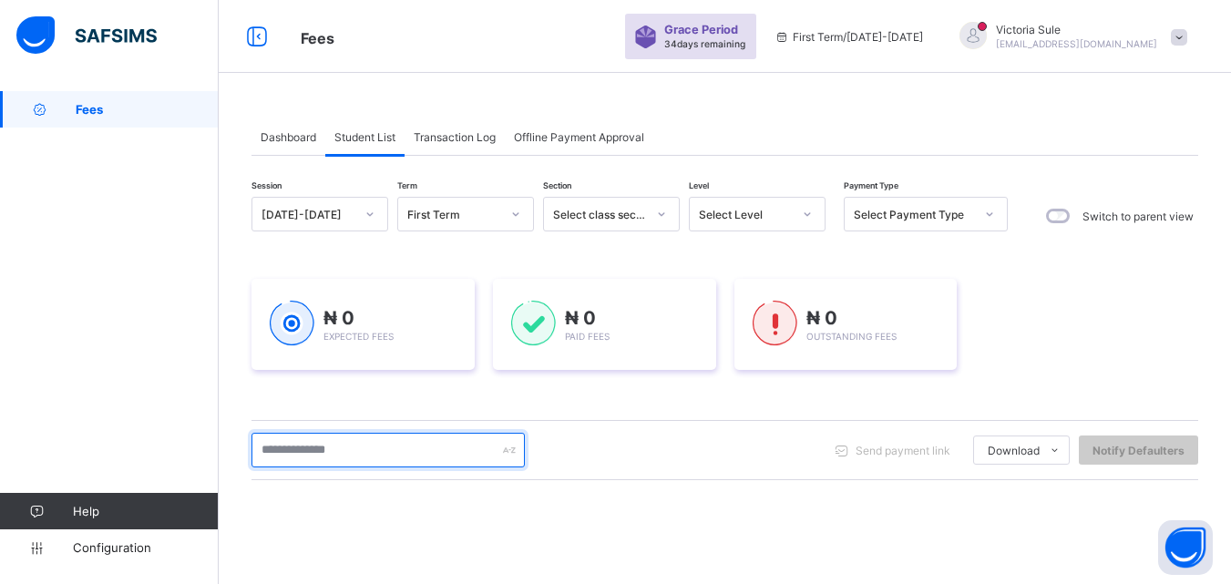
click at [309, 461] on input "text" at bounding box center [388, 450] width 273 height 35
type input "********"
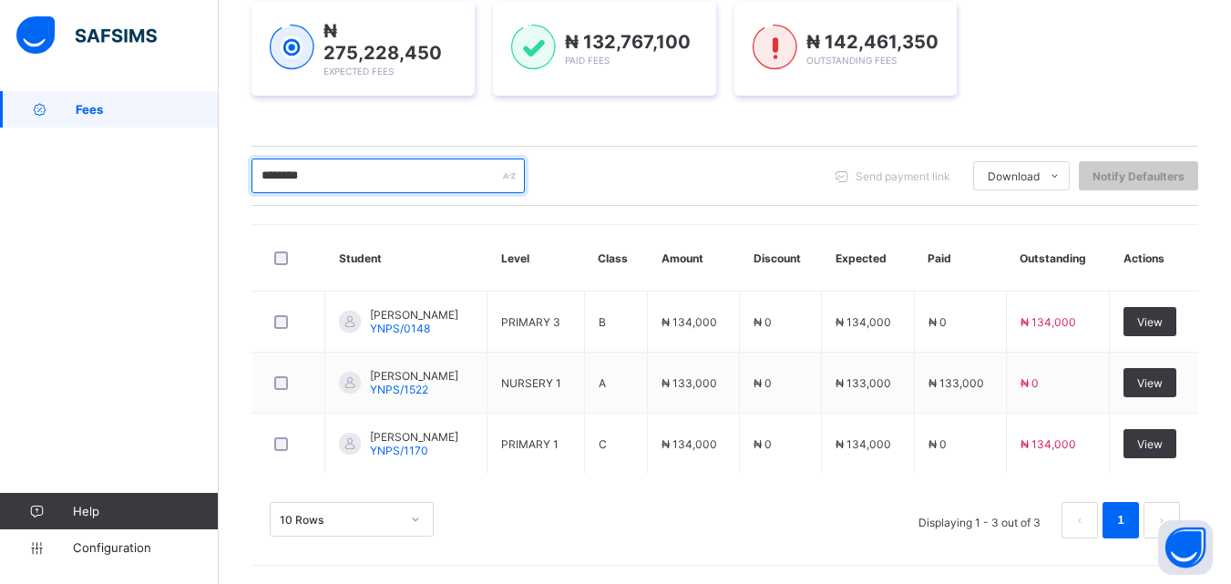
scroll to position [274, 0]
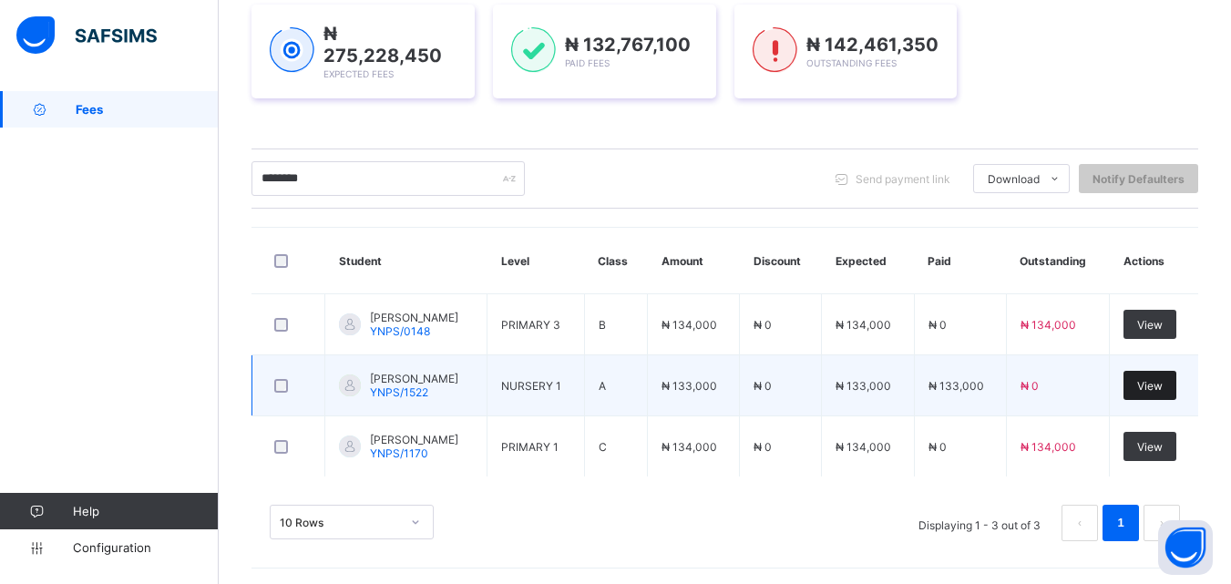
click at [1163, 379] on span "View" at bounding box center [1151, 386] width 26 height 14
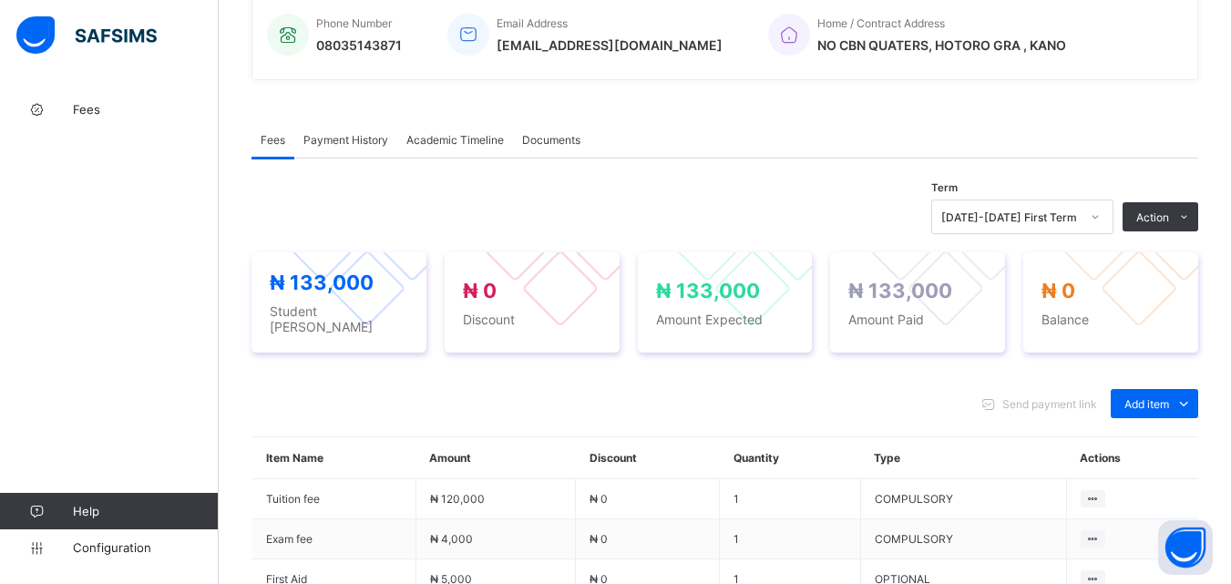
scroll to position [456, 0]
click at [342, 134] on span "Payment History" at bounding box center [346, 141] width 85 height 14
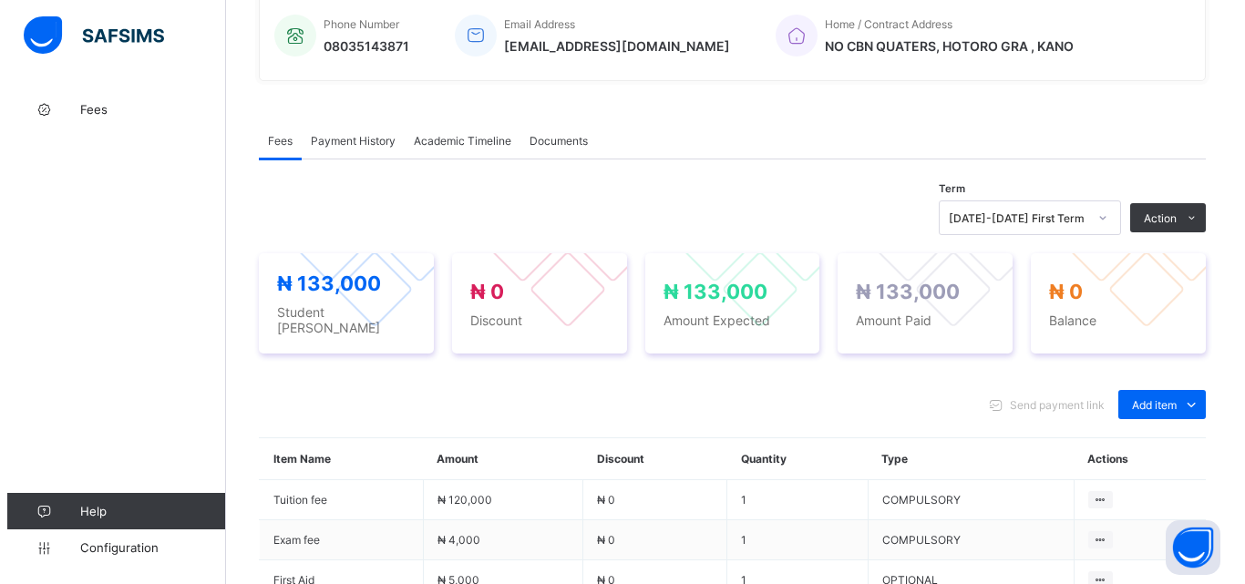
scroll to position [283, 0]
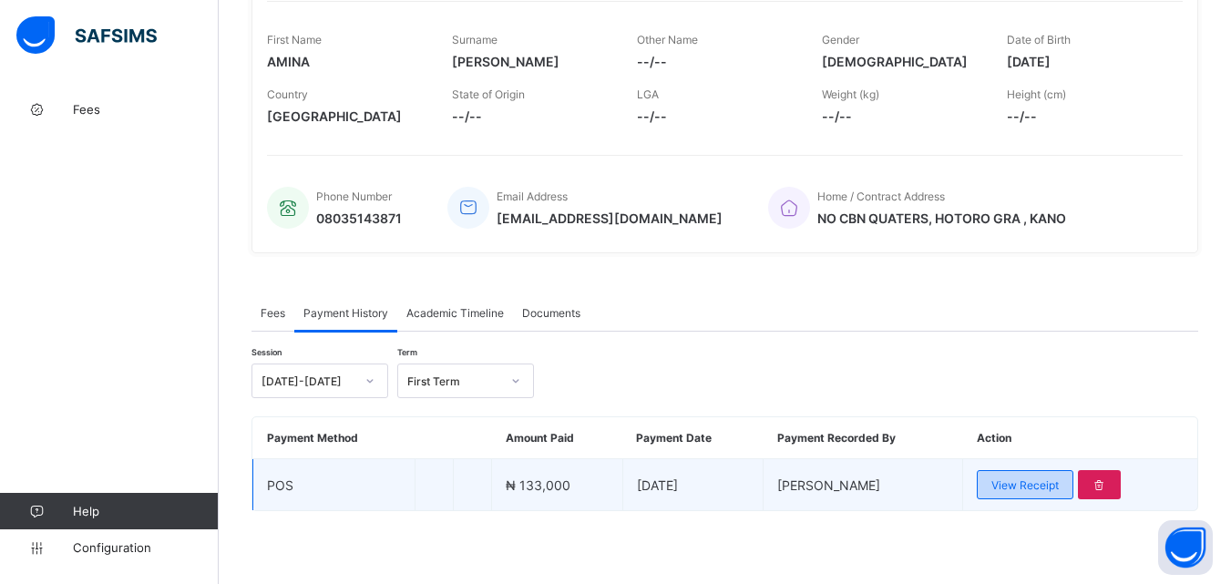
click at [1036, 490] on span "View Receipt" at bounding box center [1025, 486] width 67 height 14
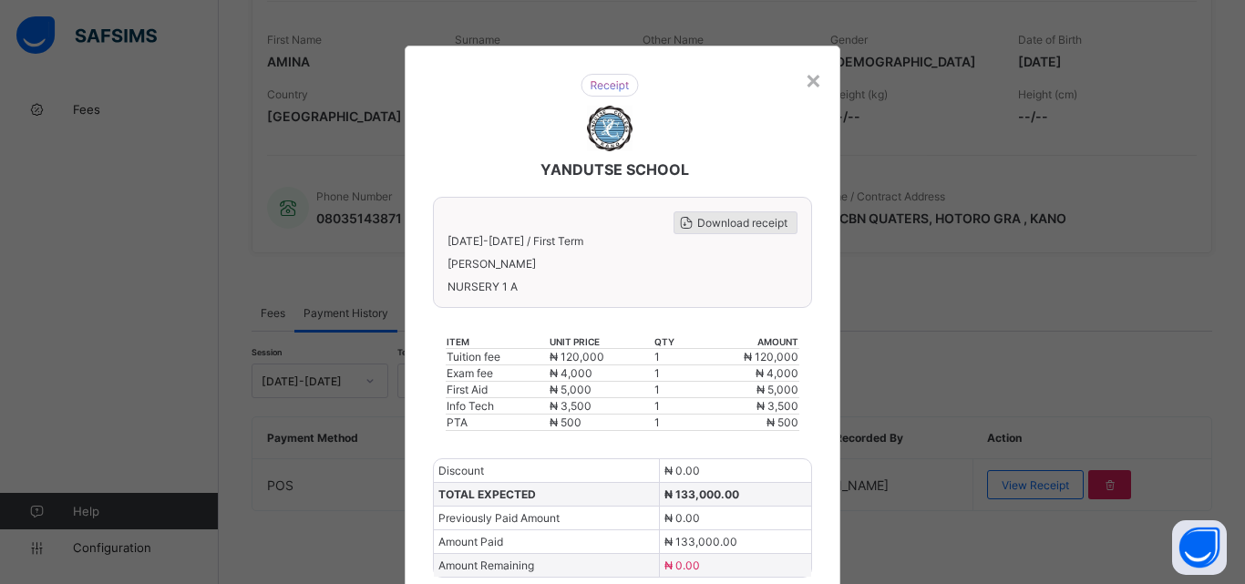
click at [730, 229] on span "Download receipt" at bounding box center [742, 223] width 90 height 14
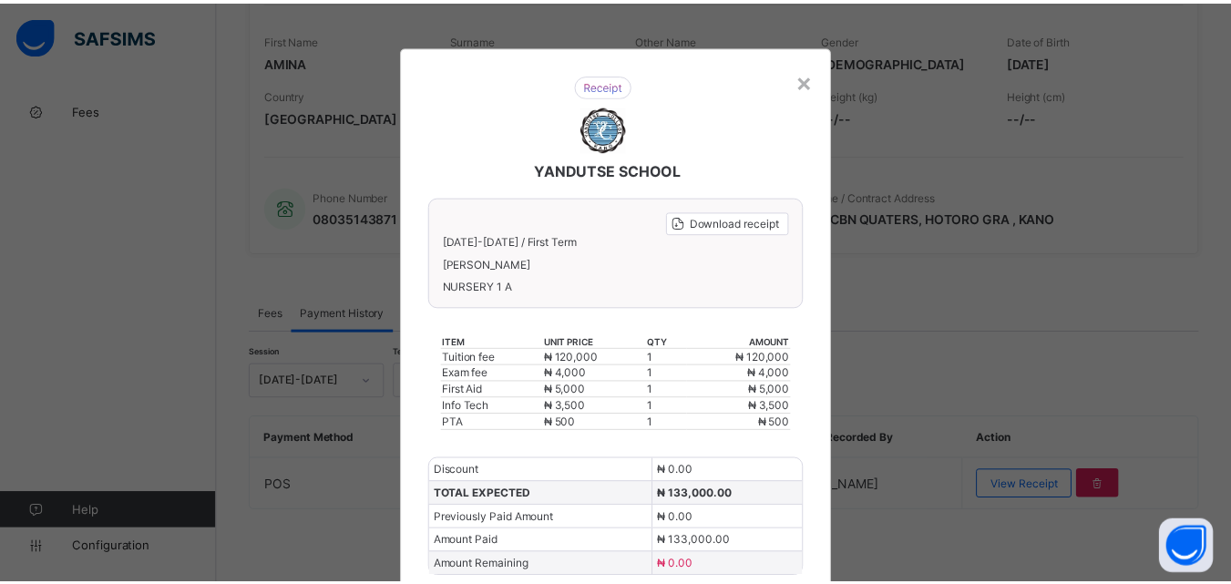
scroll to position [0, 0]
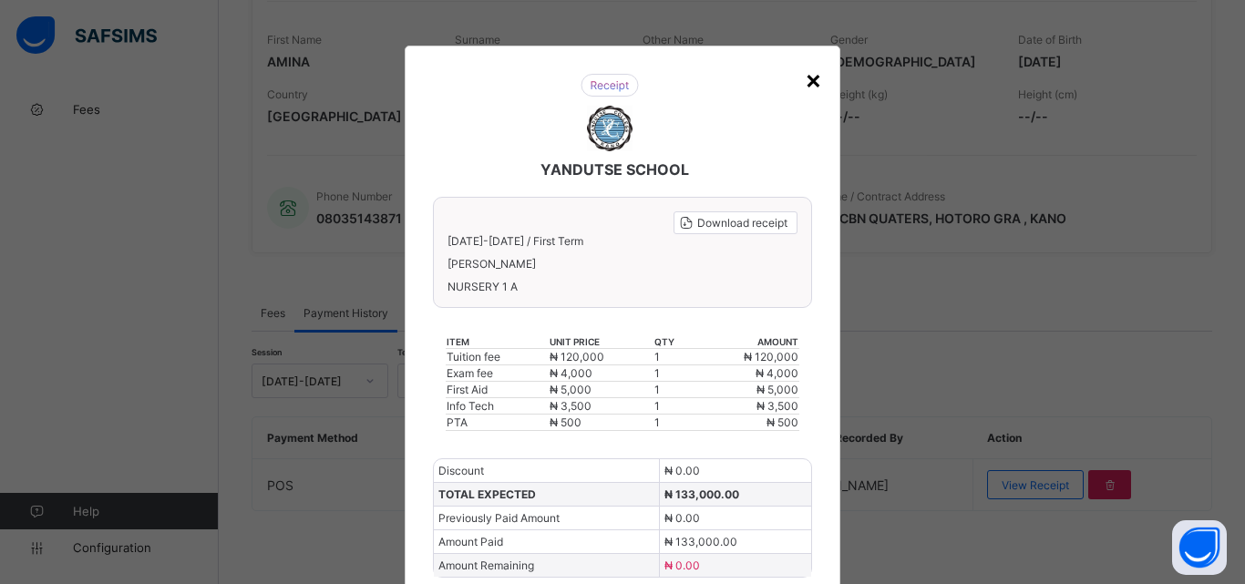
click at [805, 79] on div "×" at bounding box center [813, 79] width 17 height 31
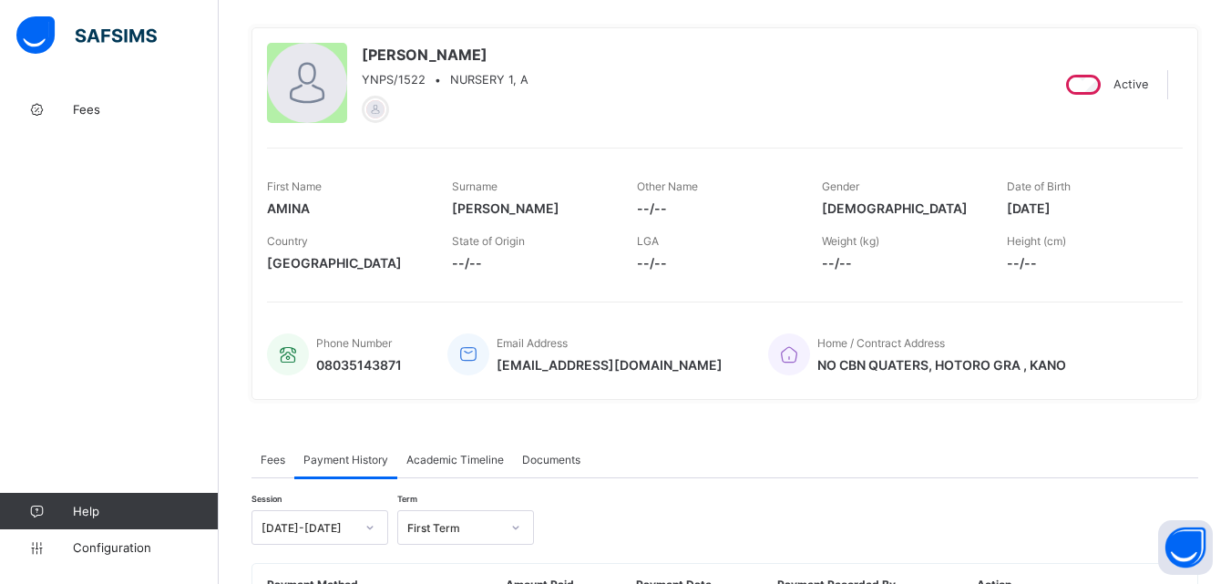
scroll to position [101, 0]
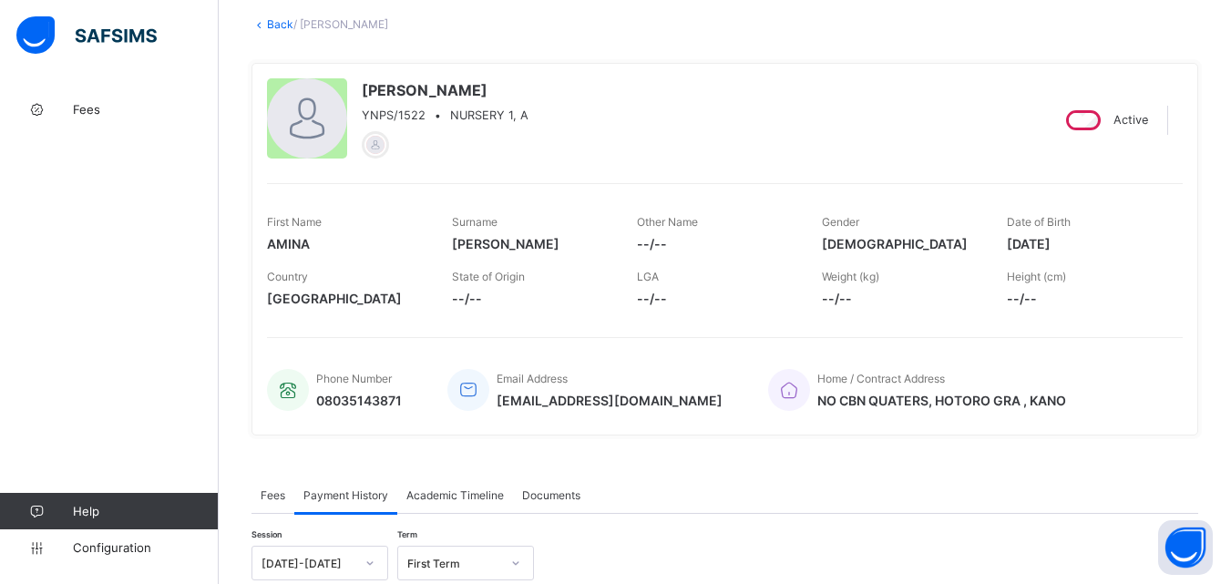
click at [278, 19] on link "Back" at bounding box center [280, 24] width 26 height 14
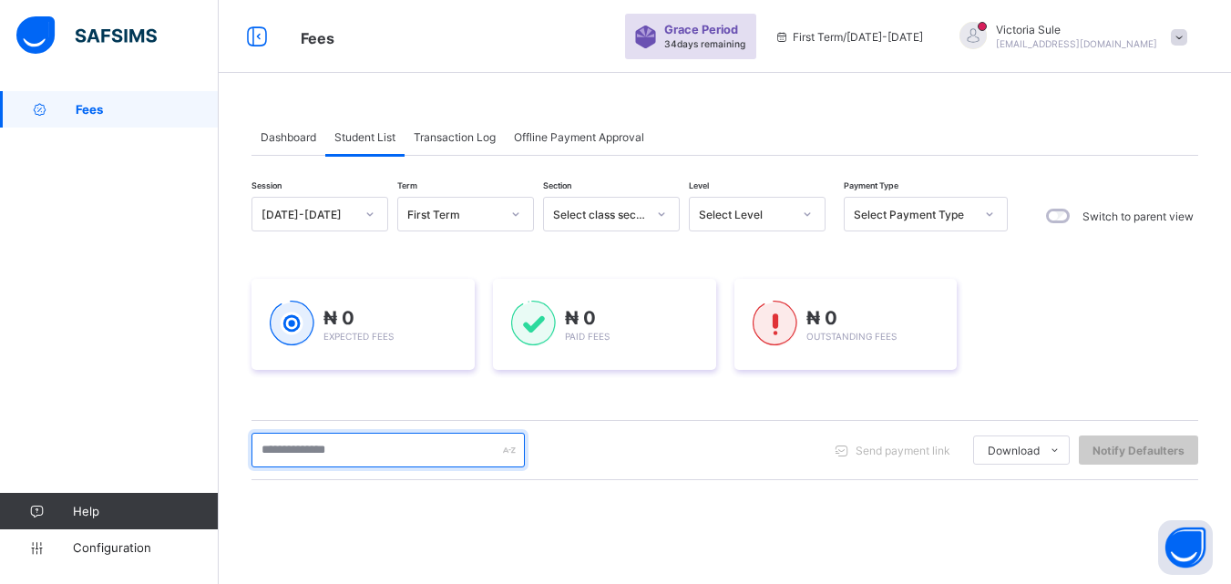
click at [349, 438] on input "text" at bounding box center [388, 450] width 273 height 35
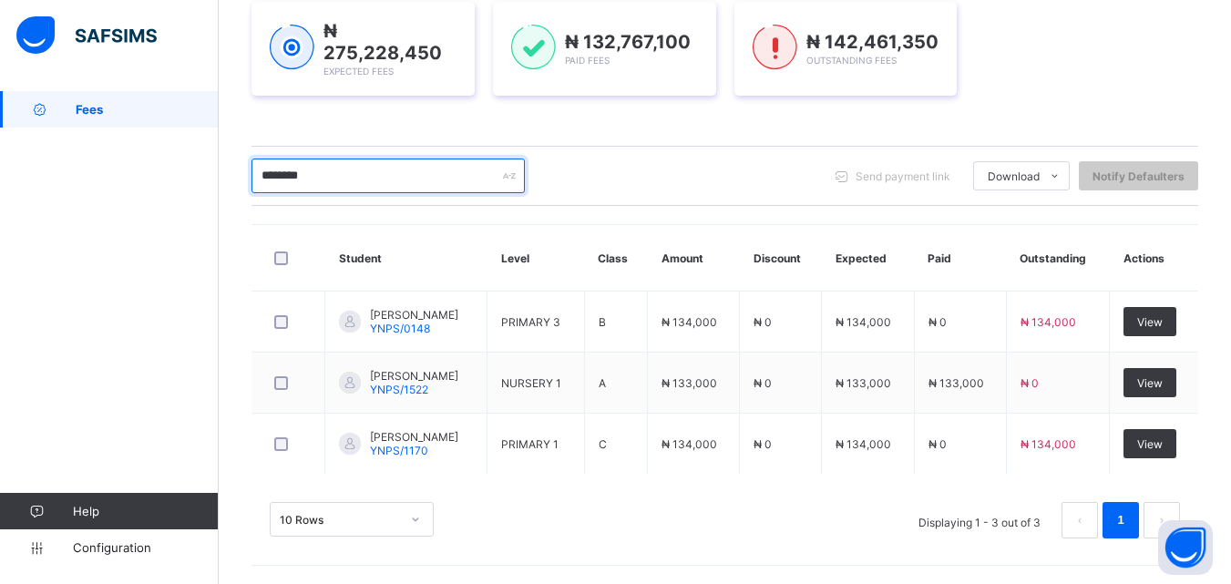
scroll to position [274, 0]
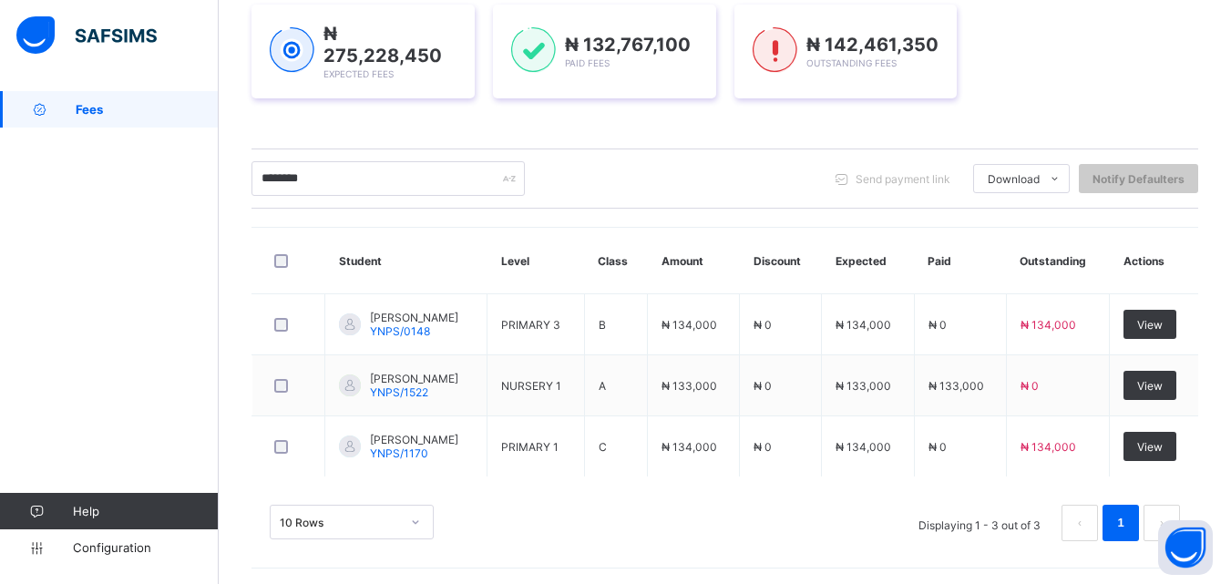
click at [587, 182] on div "******** Send payment link Download Students Payment Students Payment Status St…" at bounding box center [725, 178] width 947 height 35
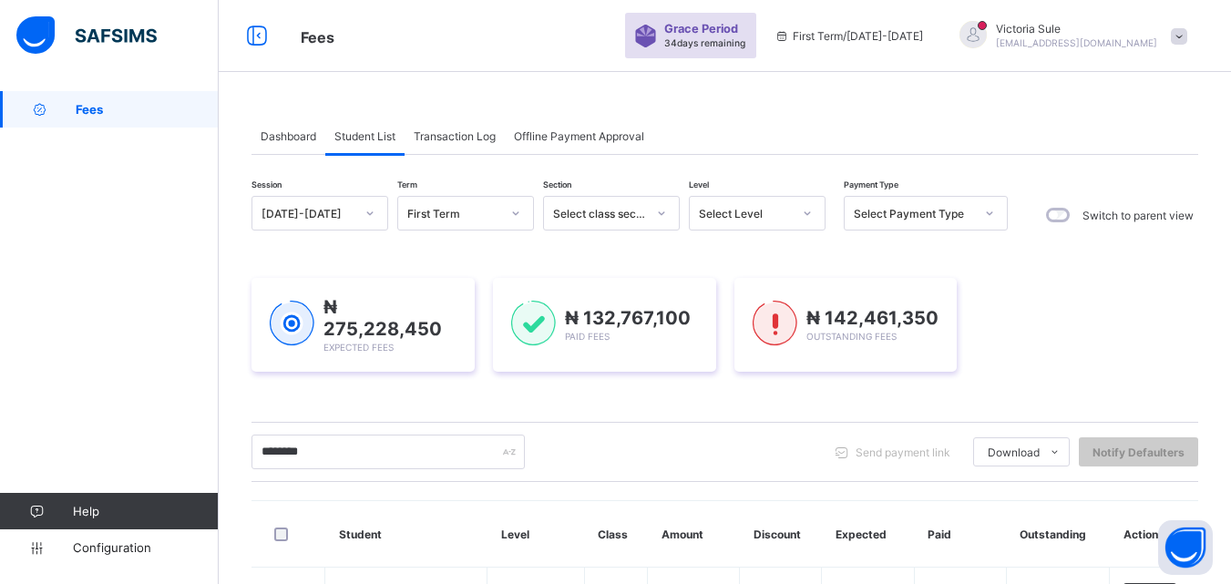
scroll to position [0, 0]
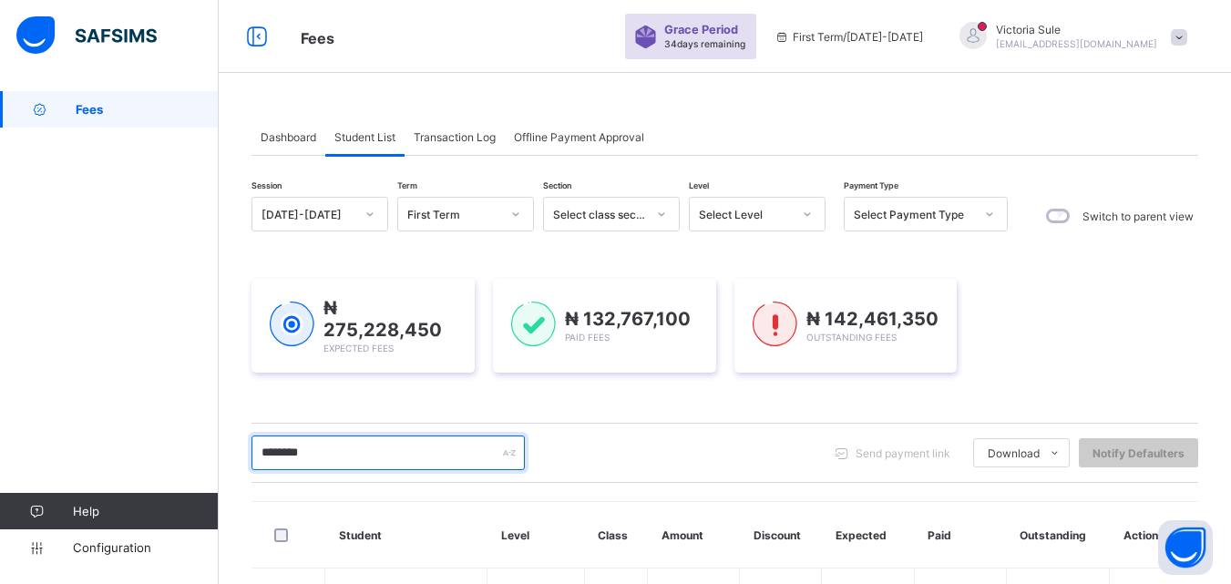
drag, startPoint x: 351, startPoint y: 459, endPoint x: 254, endPoint y: 459, distance: 96.6
click at [254, 459] on input "********" at bounding box center [388, 453] width 273 height 35
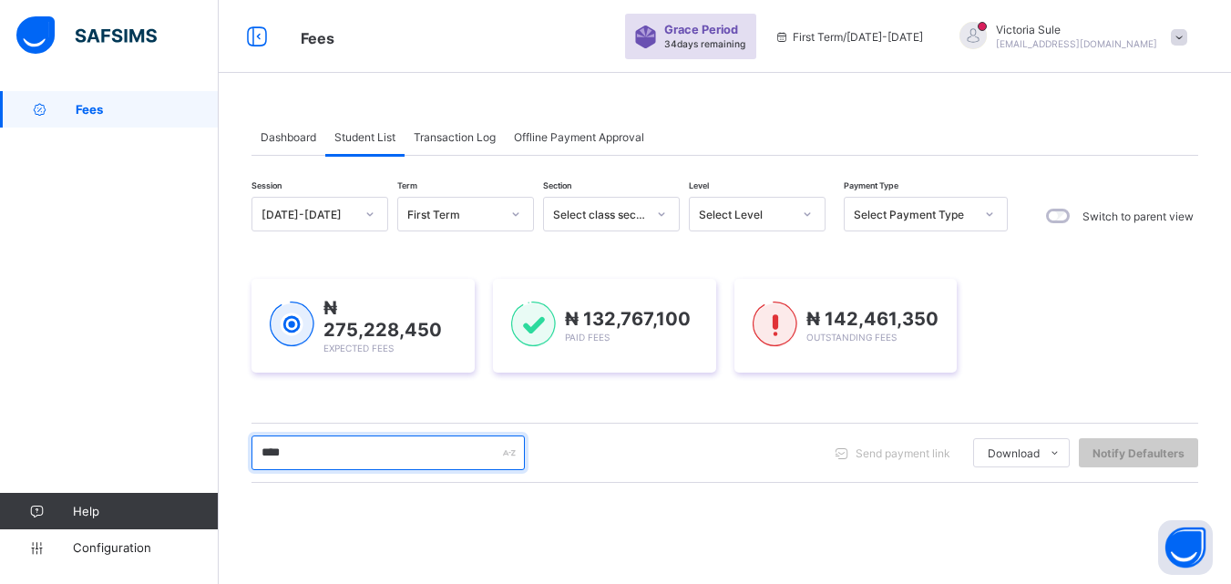
type input "****"
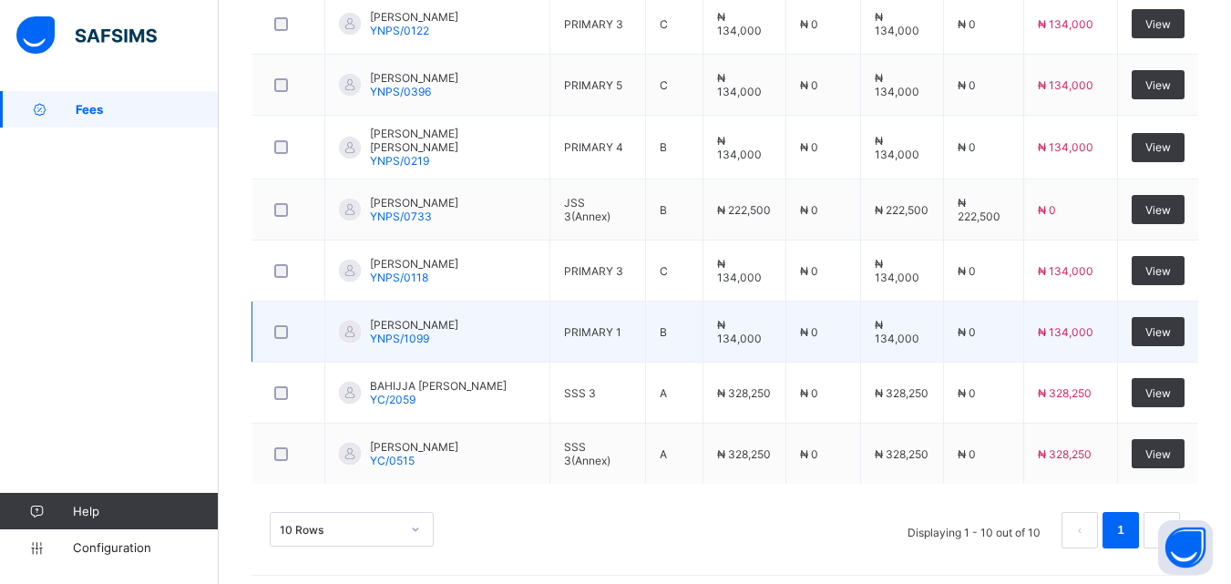
scroll to position [702, 0]
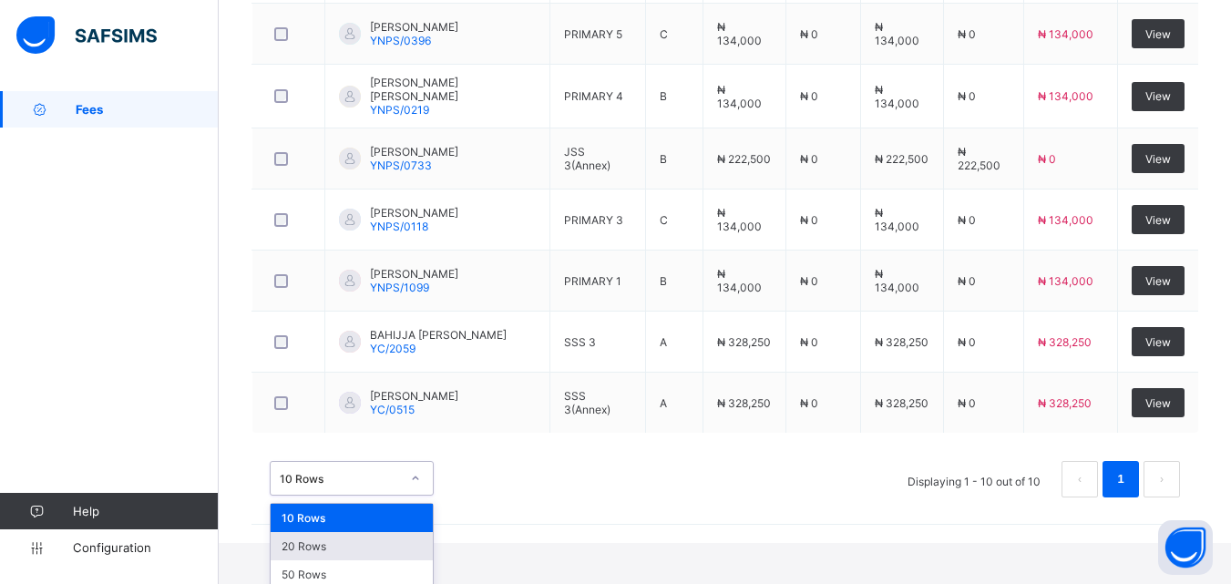
click at [417, 496] on div "option 20 Rows focused, 2 of 3. 3 results available. Use Up and Down to choose …" at bounding box center [352, 478] width 164 height 35
click at [386, 544] on div "20 Rows" at bounding box center [352, 546] width 162 height 28
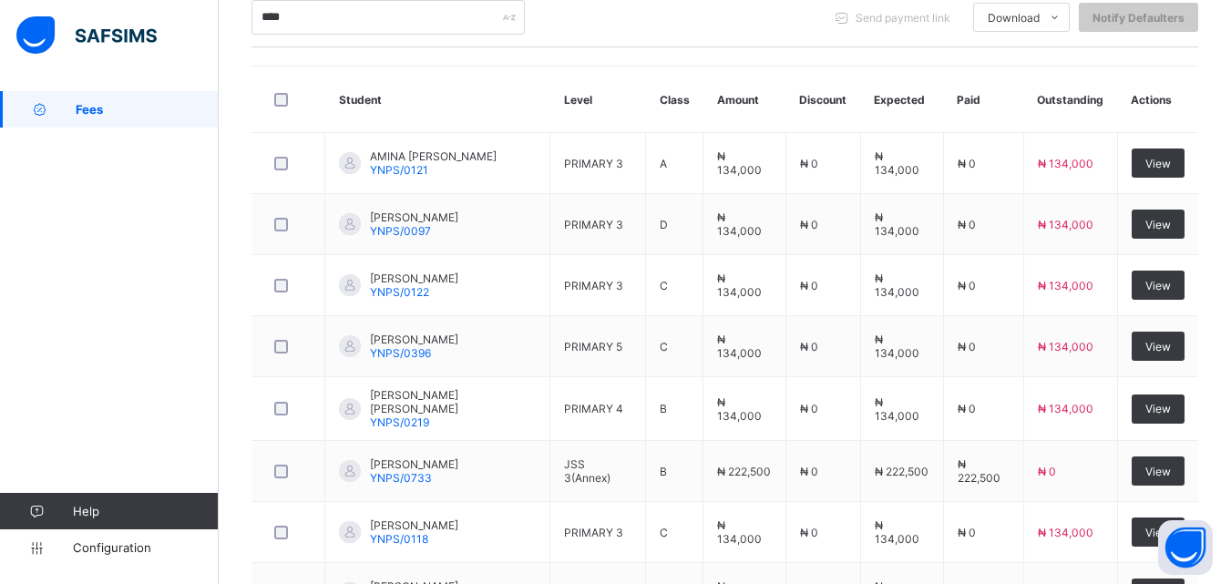
scroll to position [428, 0]
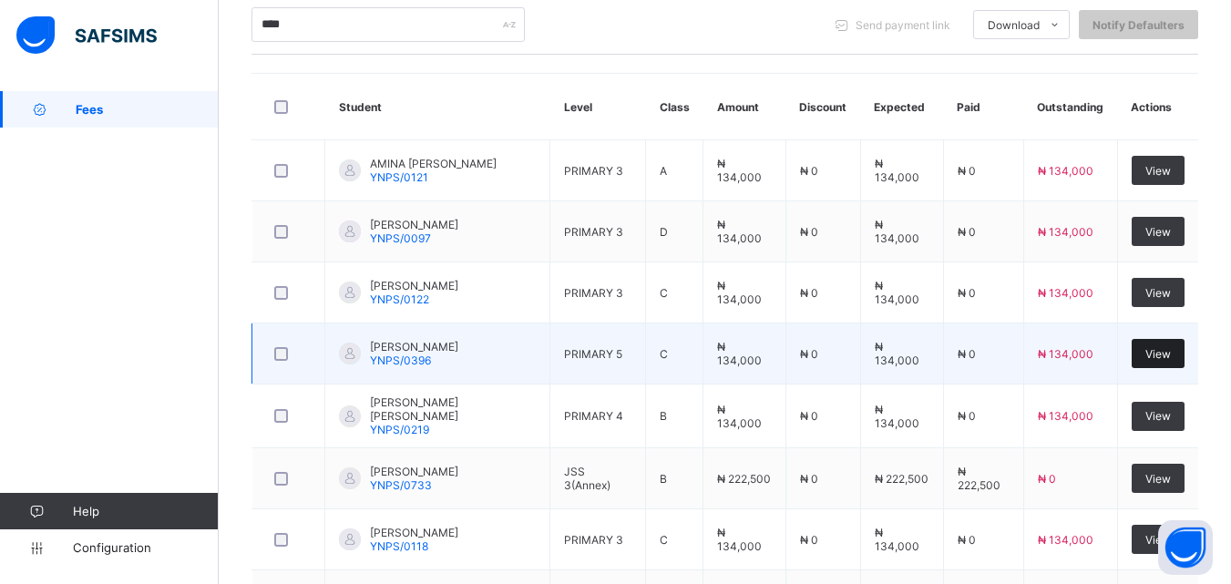
click at [1170, 358] on div "View" at bounding box center [1158, 353] width 53 height 29
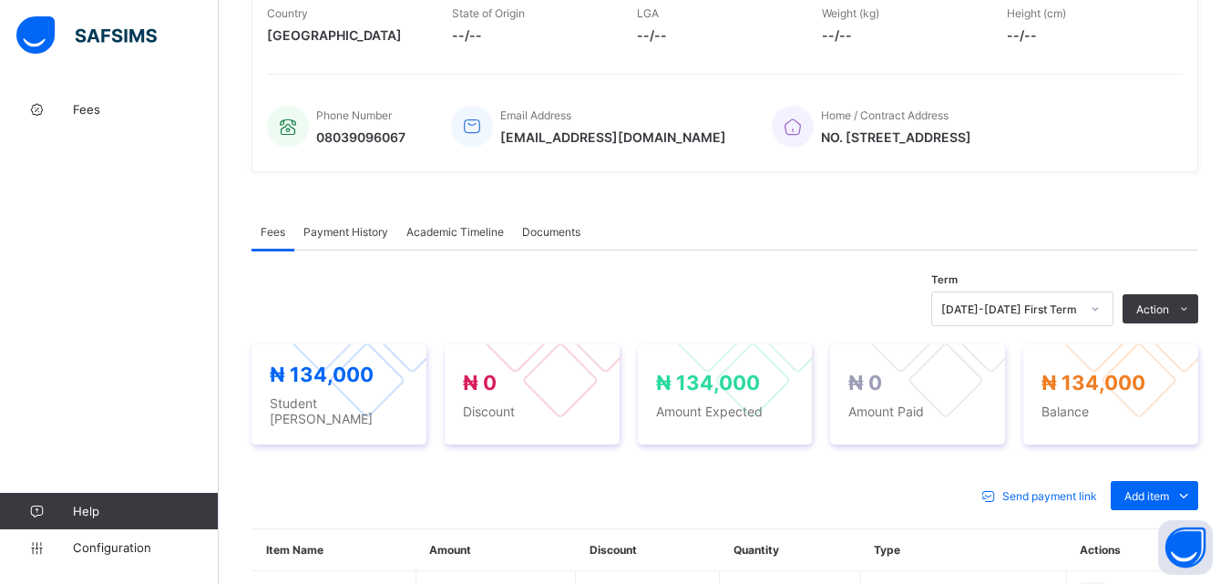
scroll to position [638, 0]
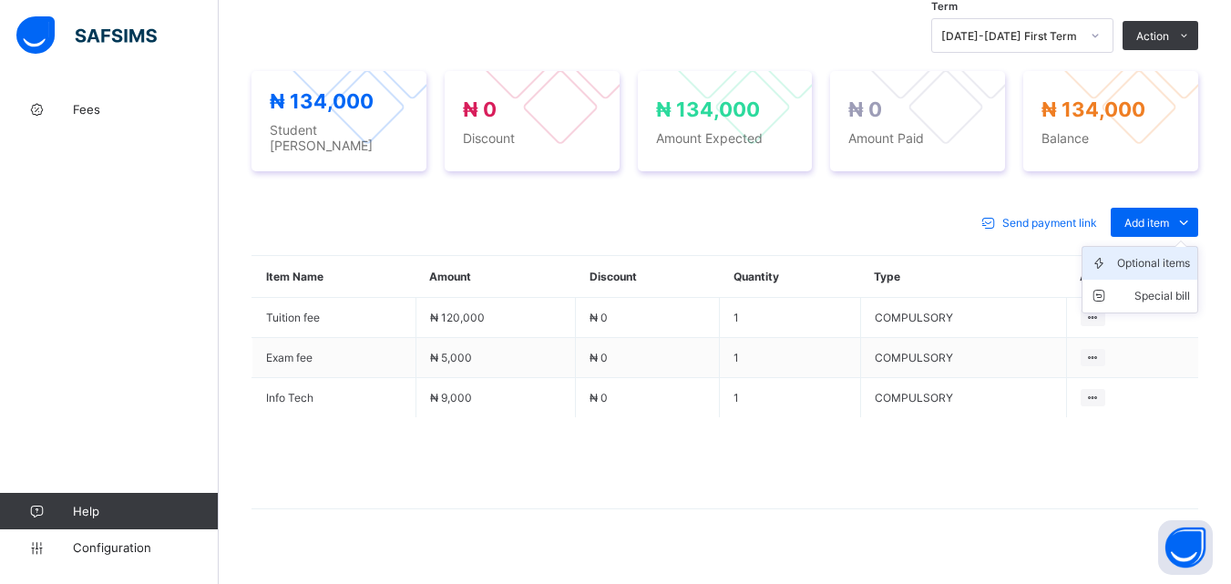
click at [1167, 254] on div "Optional items" at bounding box center [1154, 263] width 73 height 18
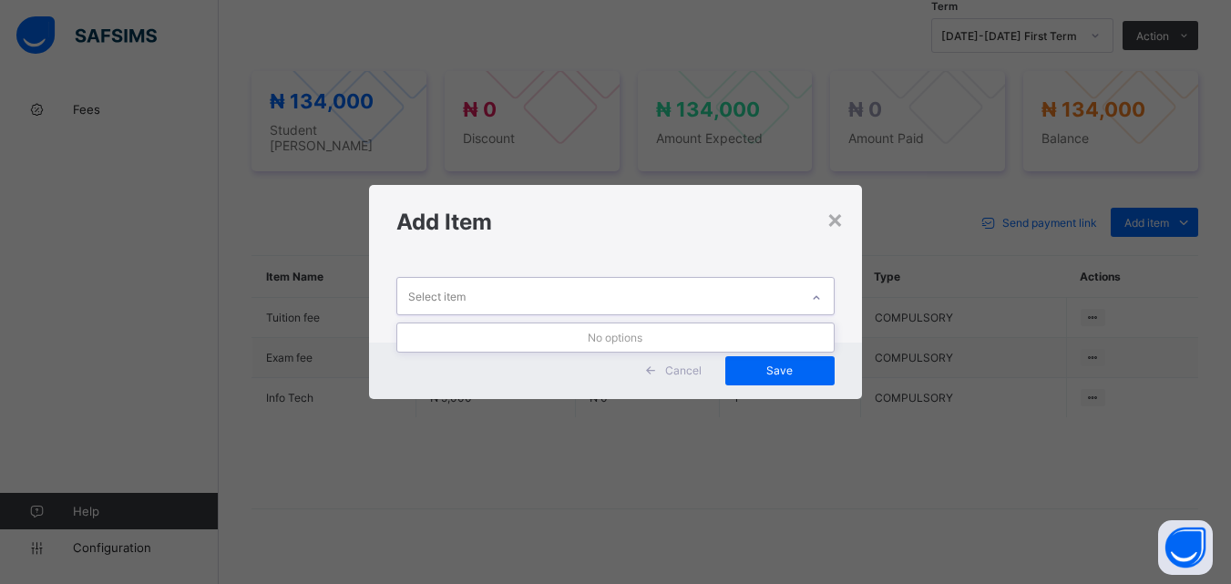
click at [814, 286] on div at bounding box center [816, 297] width 31 height 29
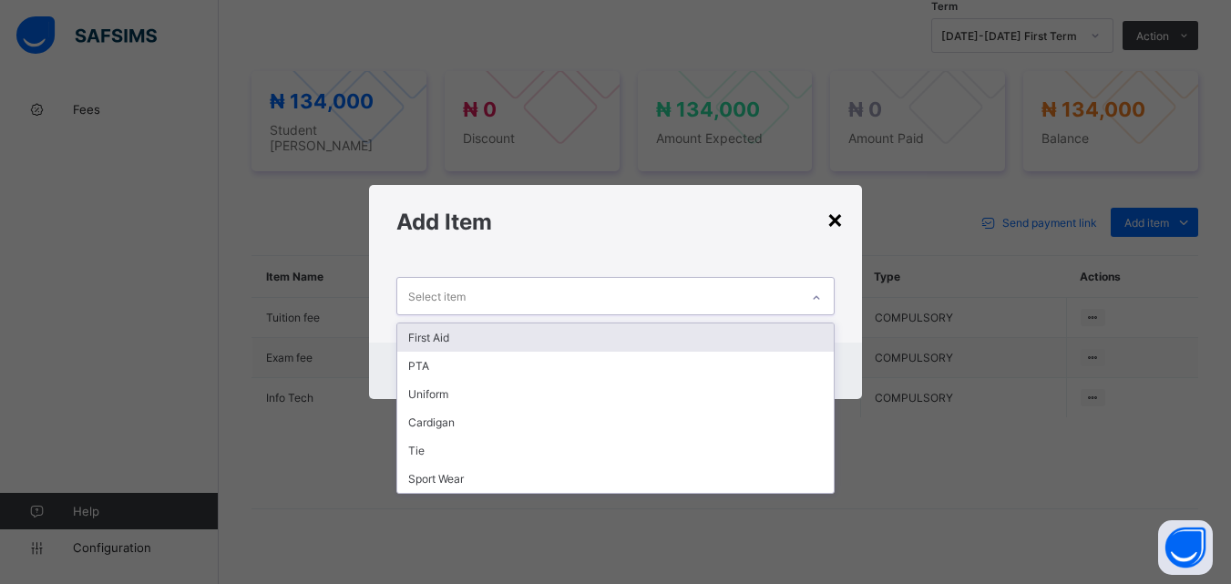
click at [836, 222] on div "×" at bounding box center [835, 218] width 17 height 31
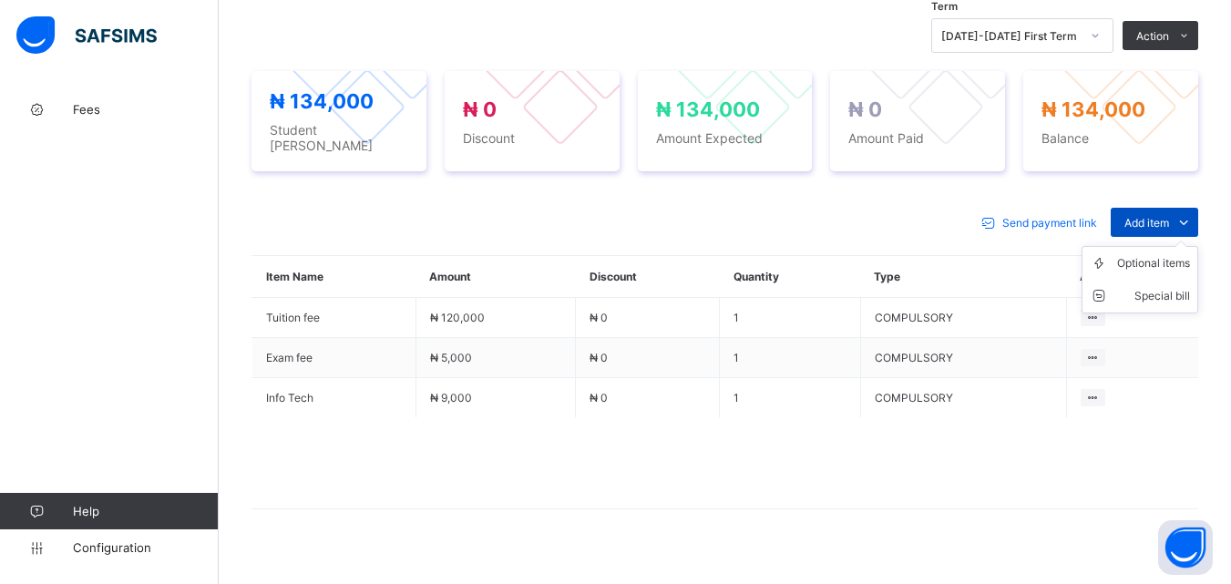
click at [1172, 208] on div "Add item" at bounding box center [1155, 222] width 88 height 29
click at [1154, 263] on li "Optional items" at bounding box center [1140, 263] width 115 height 33
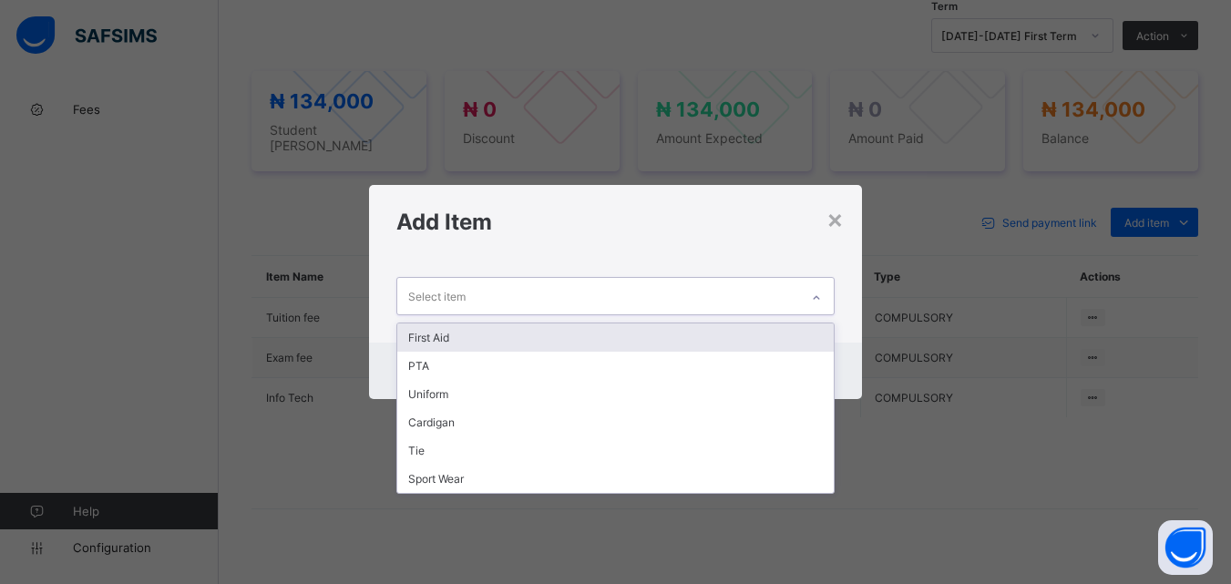
click at [817, 290] on div at bounding box center [816, 297] width 31 height 29
click at [802, 335] on div "First Aid" at bounding box center [615, 338] width 436 height 28
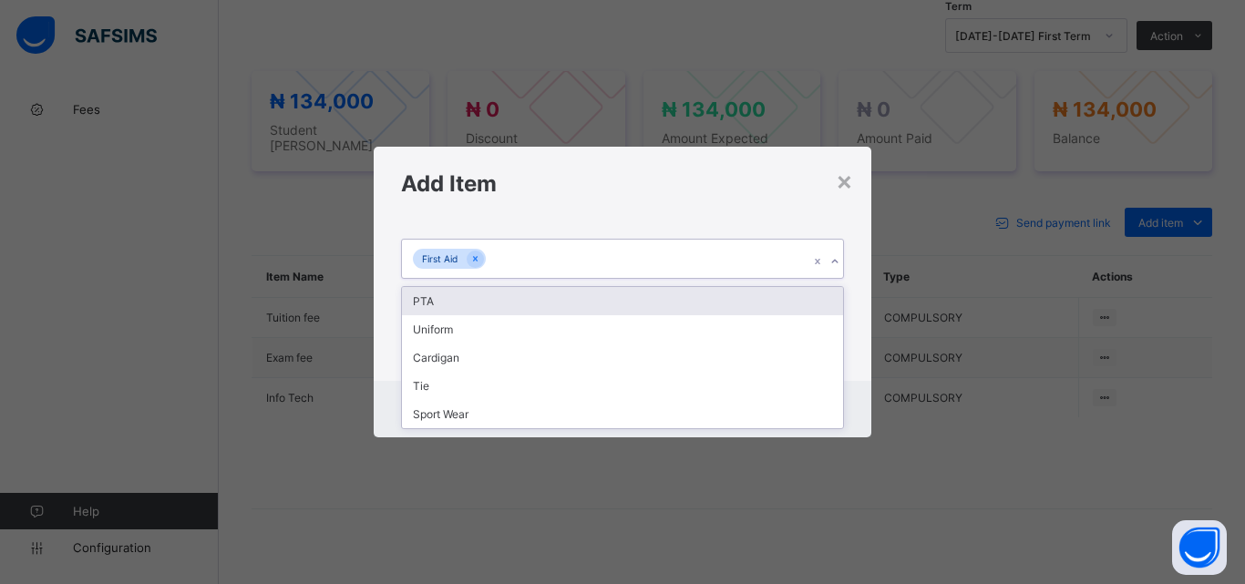
click at [837, 264] on icon at bounding box center [835, 261] width 11 height 18
click at [825, 299] on div "PTA" at bounding box center [622, 301] width 441 height 28
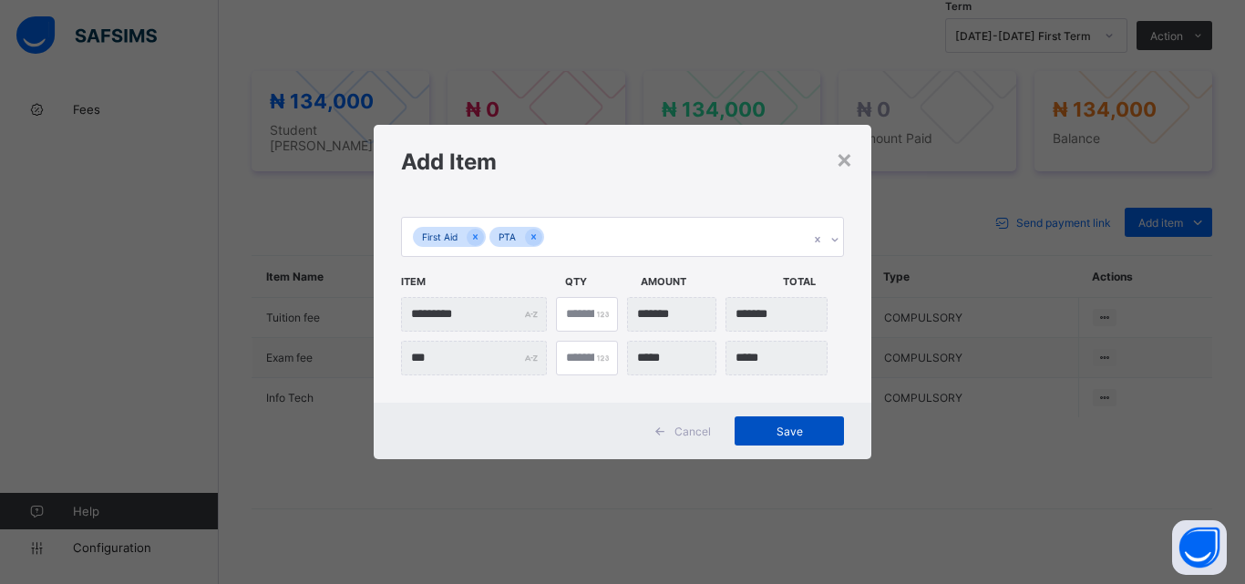
click at [800, 437] on span "Save" at bounding box center [789, 432] width 82 height 14
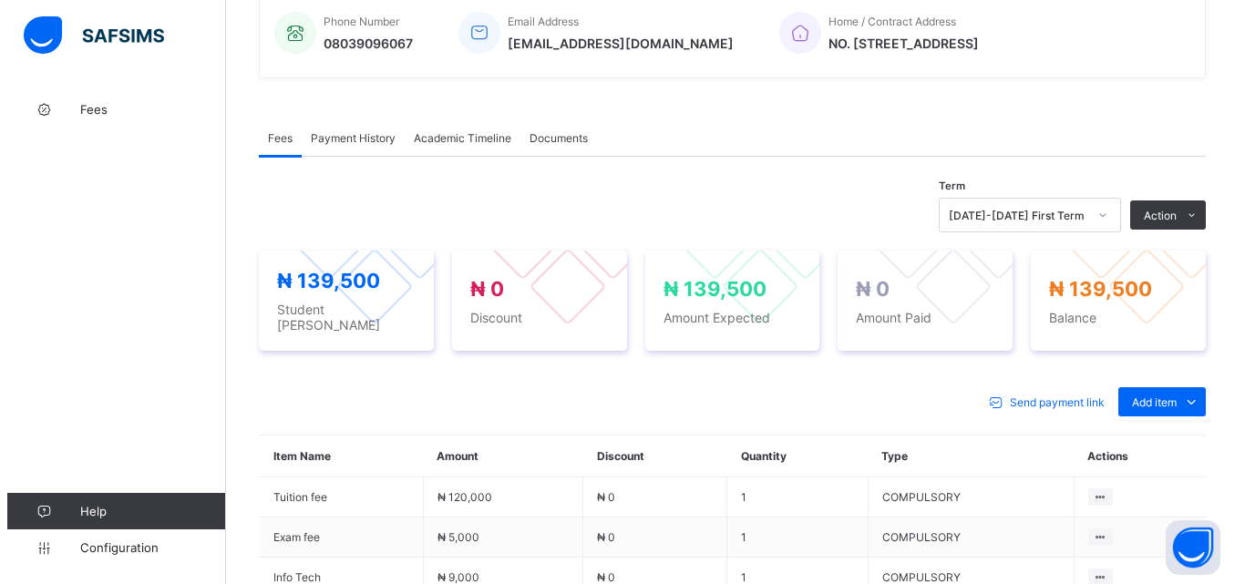
scroll to position [456, 0]
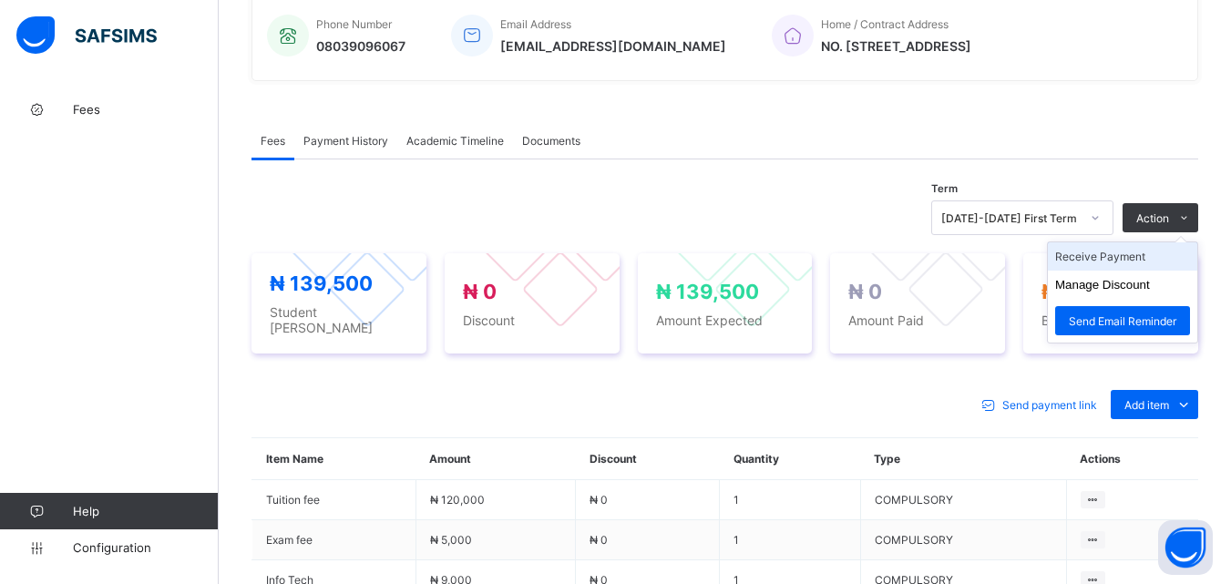
click at [1146, 256] on li "Receive Payment" at bounding box center [1122, 256] width 149 height 28
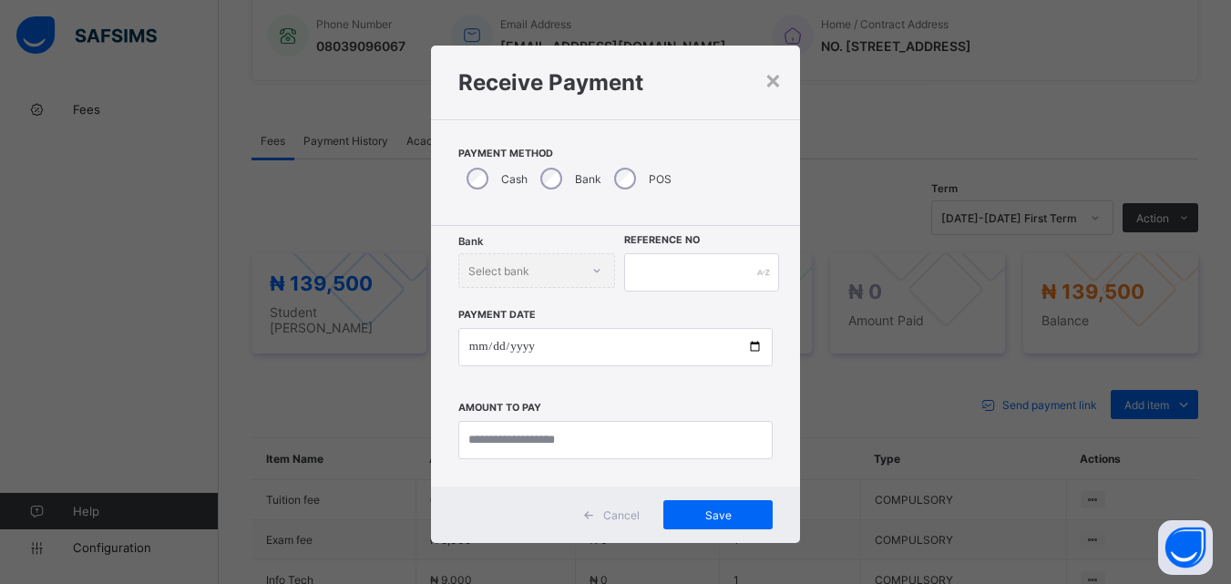
click at [593, 271] on div "Bank Select bank" at bounding box center [538, 270] width 158 height 35
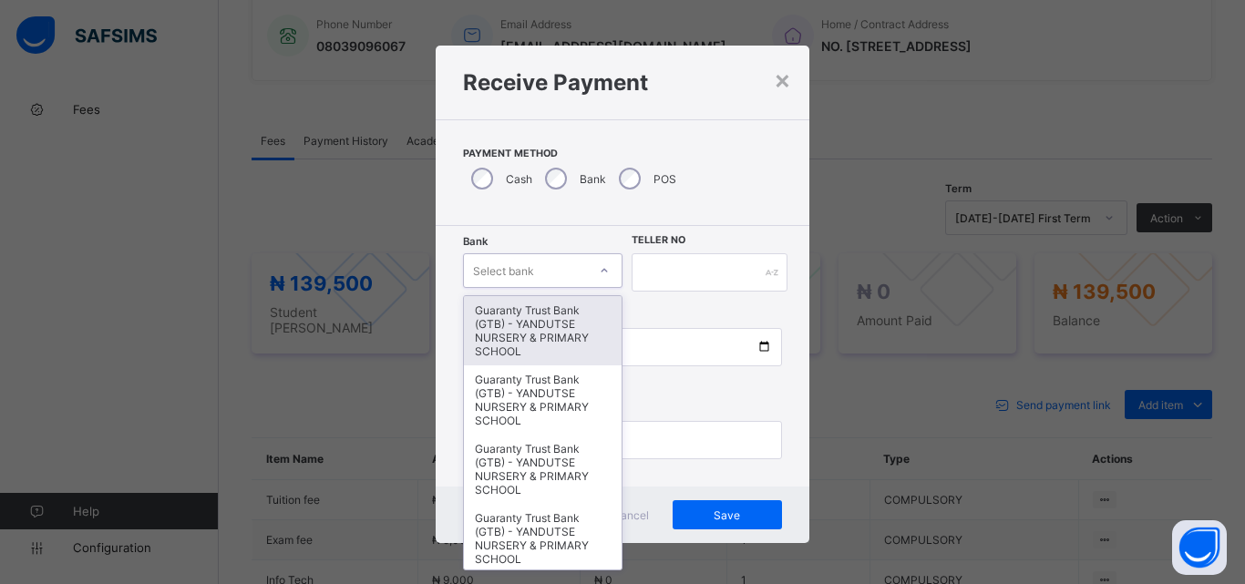
click at [563, 281] on div "Select bank" at bounding box center [525, 271] width 123 height 26
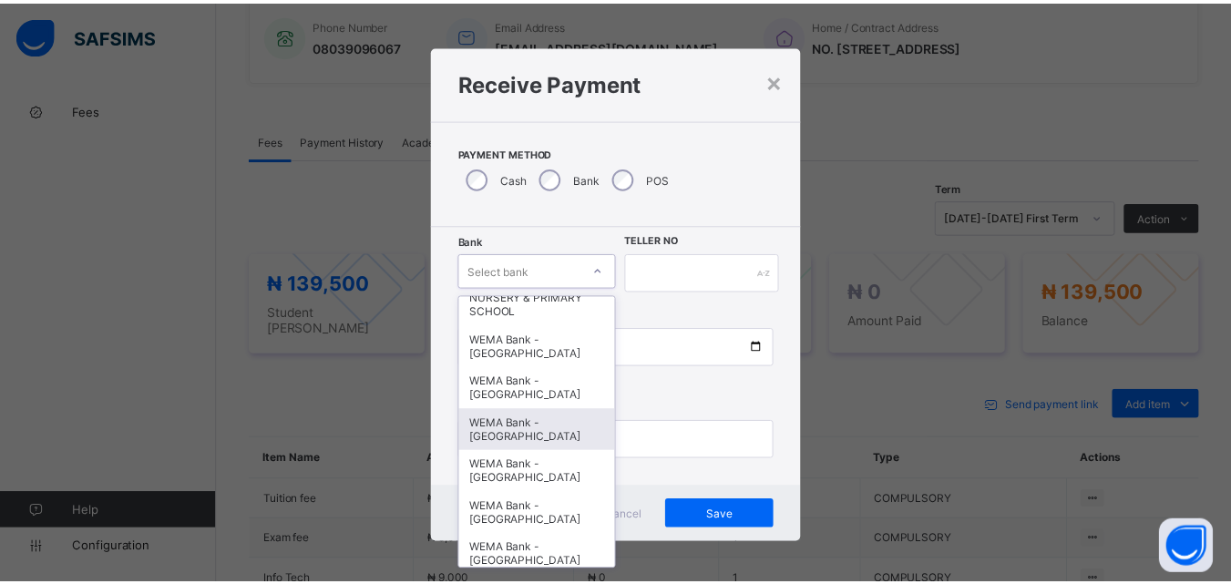
scroll to position [561, 0]
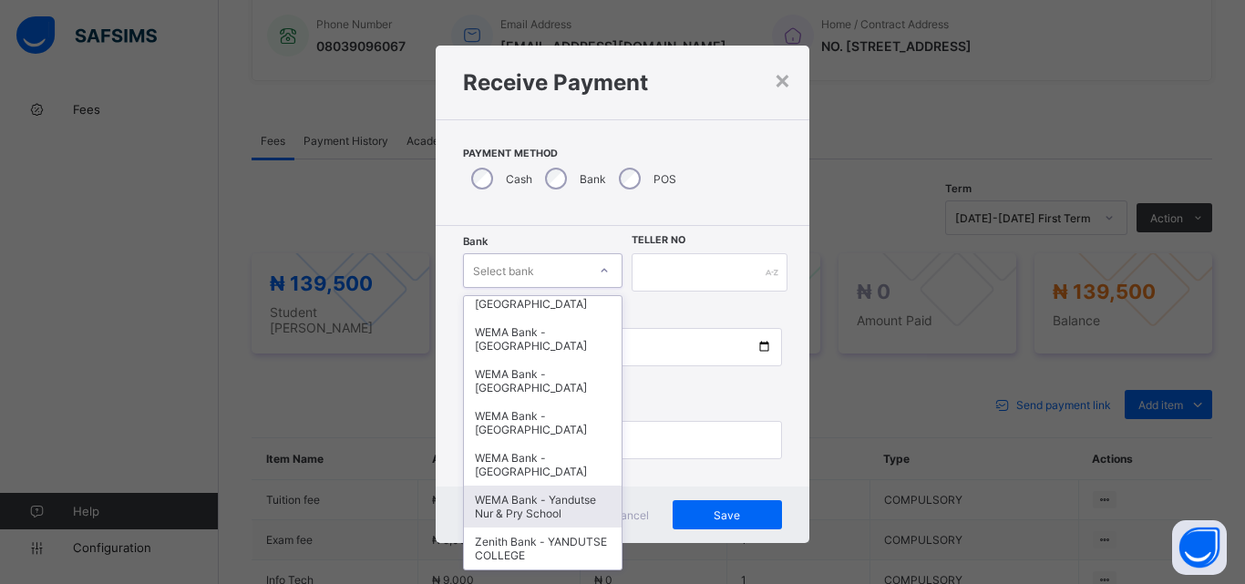
click at [541, 515] on div "WEMA Bank - Yandutse Nur & Pry School" at bounding box center [543, 507] width 158 height 42
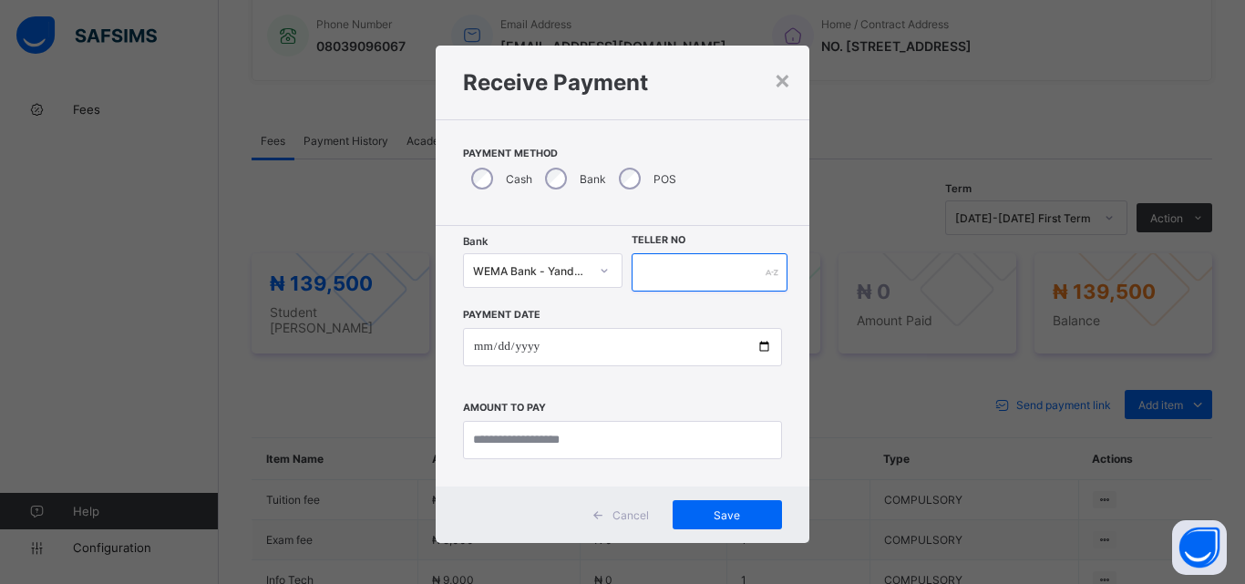
click at [668, 265] on input "text" at bounding box center [710, 272] width 156 height 38
type input "**********"
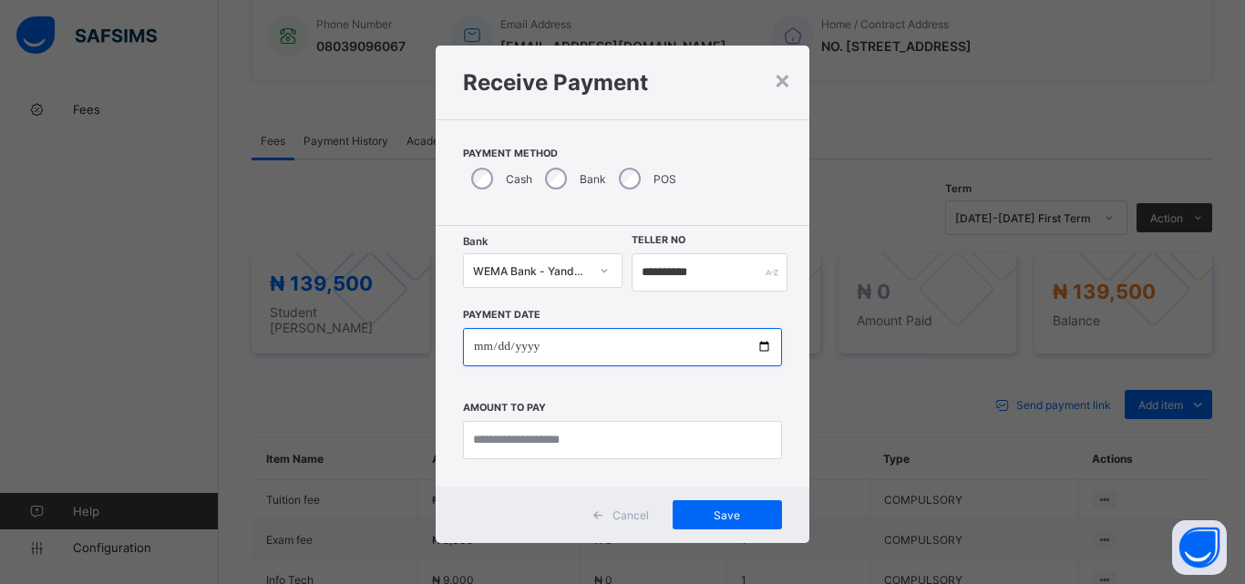
click at [756, 341] on input "date" at bounding box center [622, 347] width 319 height 38
type input "**********"
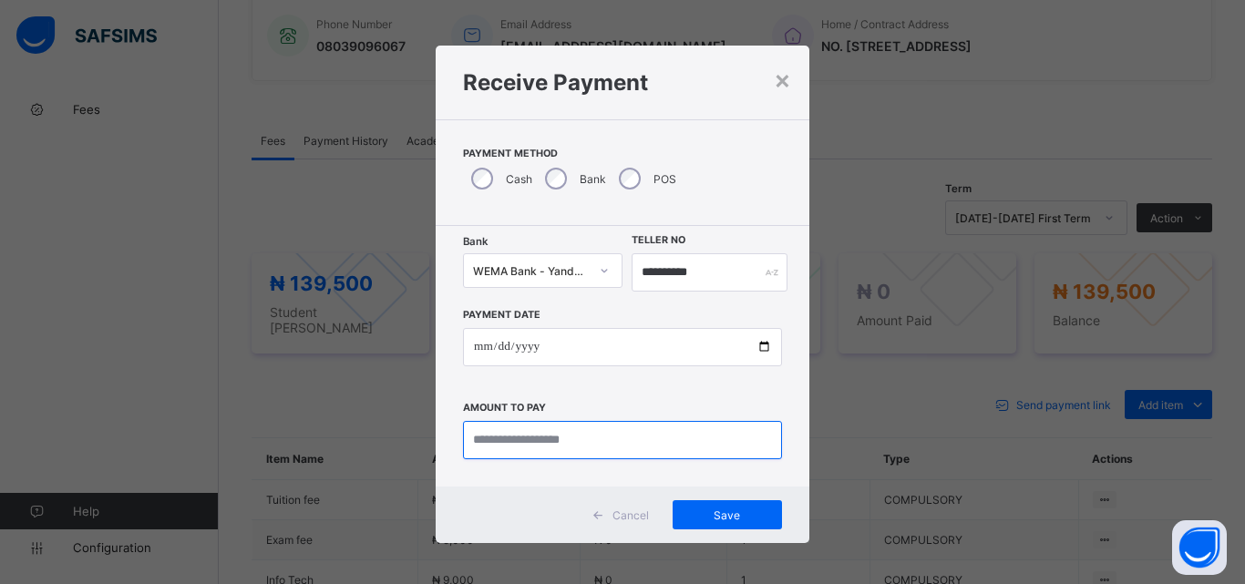
click at [518, 438] on input "currency" at bounding box center [622, 440] width 319 height 38
type input "*********"
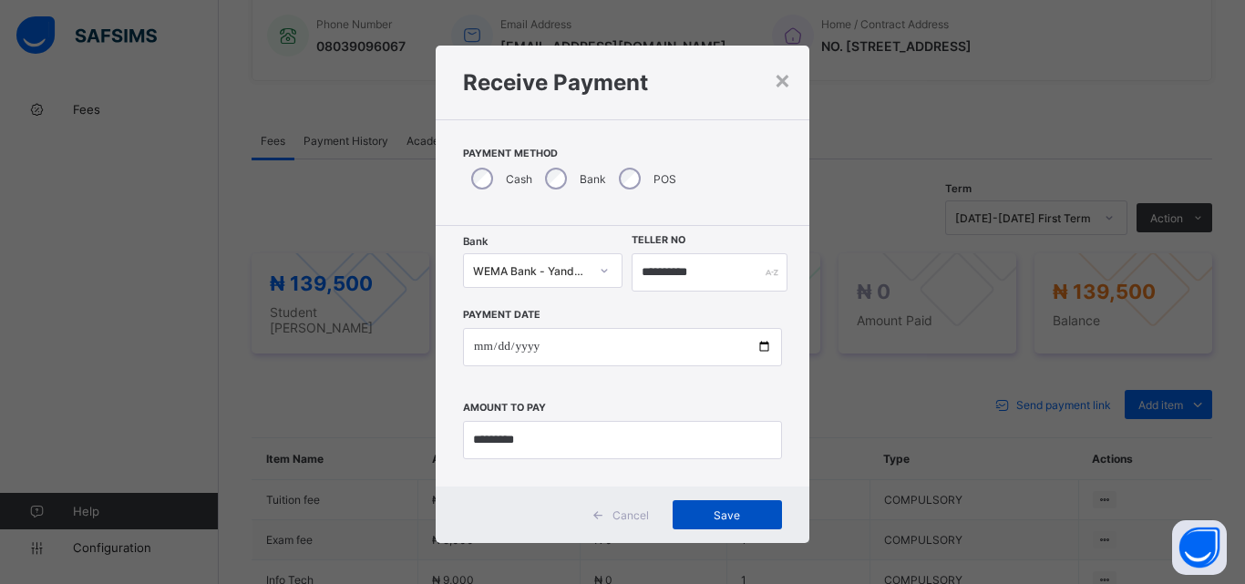
click at [705, 509] on span "Save" at bounding box center [727, 516] width 82 height 14
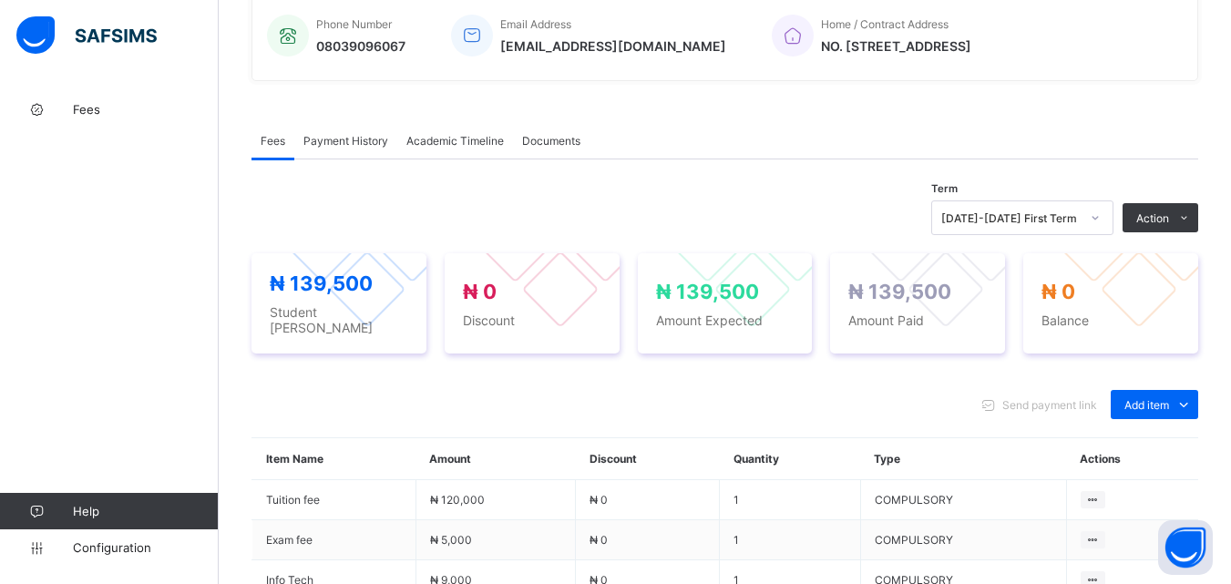
click at [357, 132] on div "Payment History" at bounding box center [345, 140] width 103 height 36
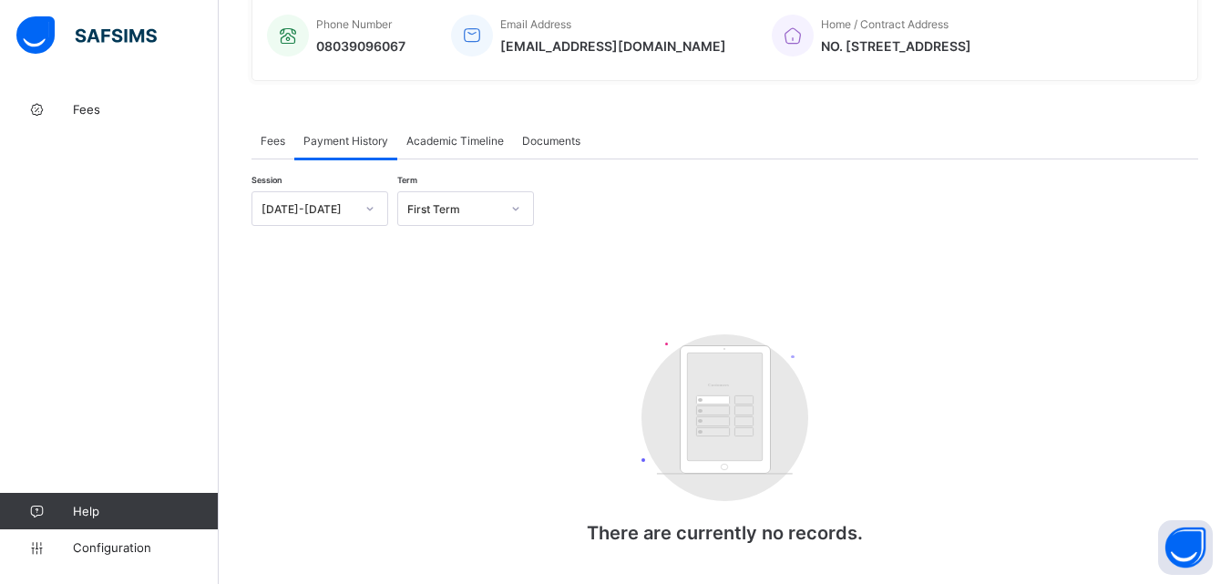
click at [275, 130] on div "Fees" at bounding box center [273, 140] width 43 height 36
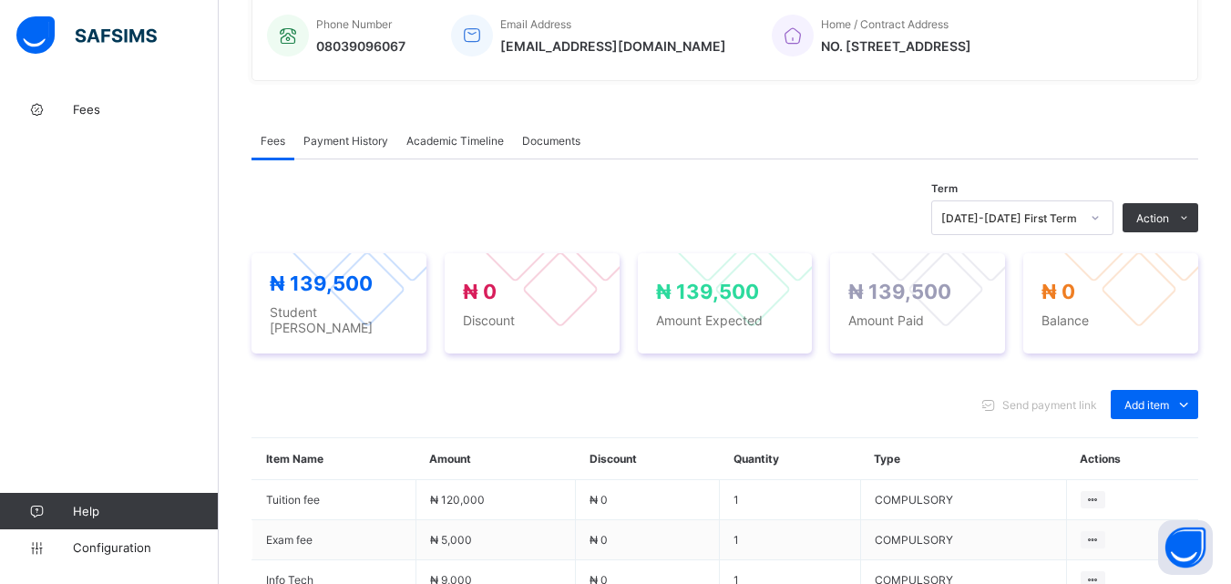
click at [357, 141] on span "Payment History" at bounding box center [346, 141] width 85 height 14
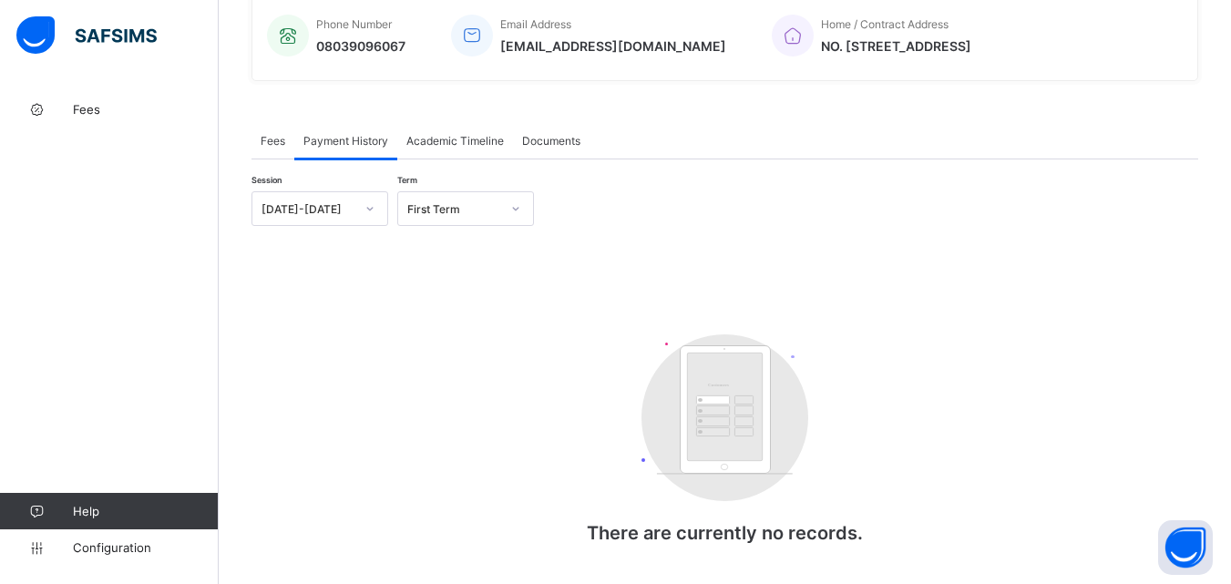
click at [261, 139] on span "Fees" at bounding box center [273, 141] width 25 height 14
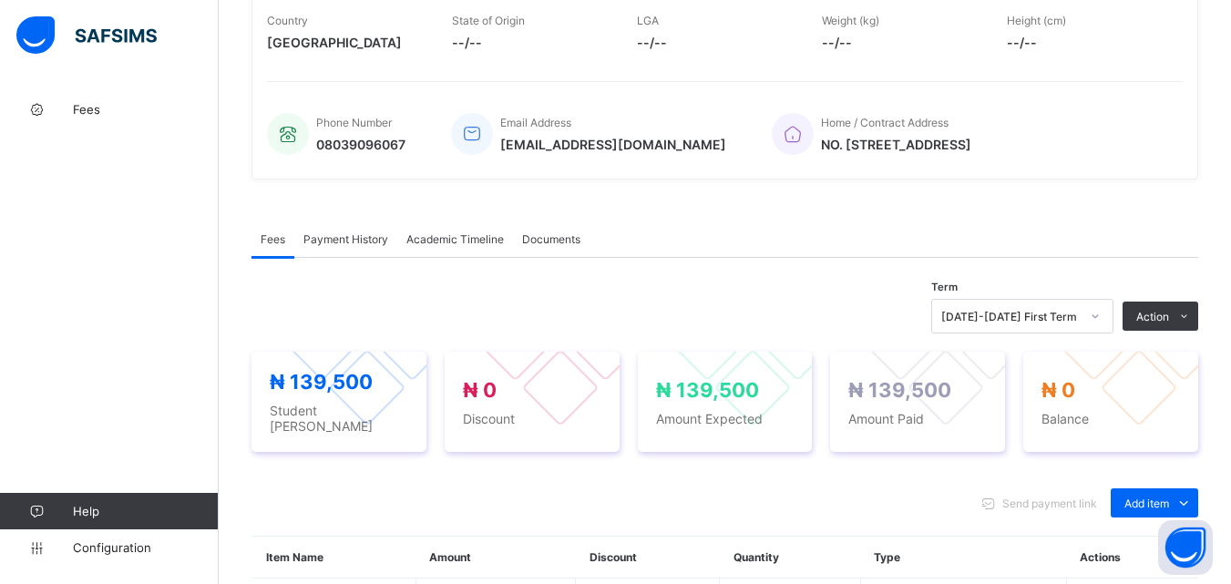
scroll to position [456, 0]
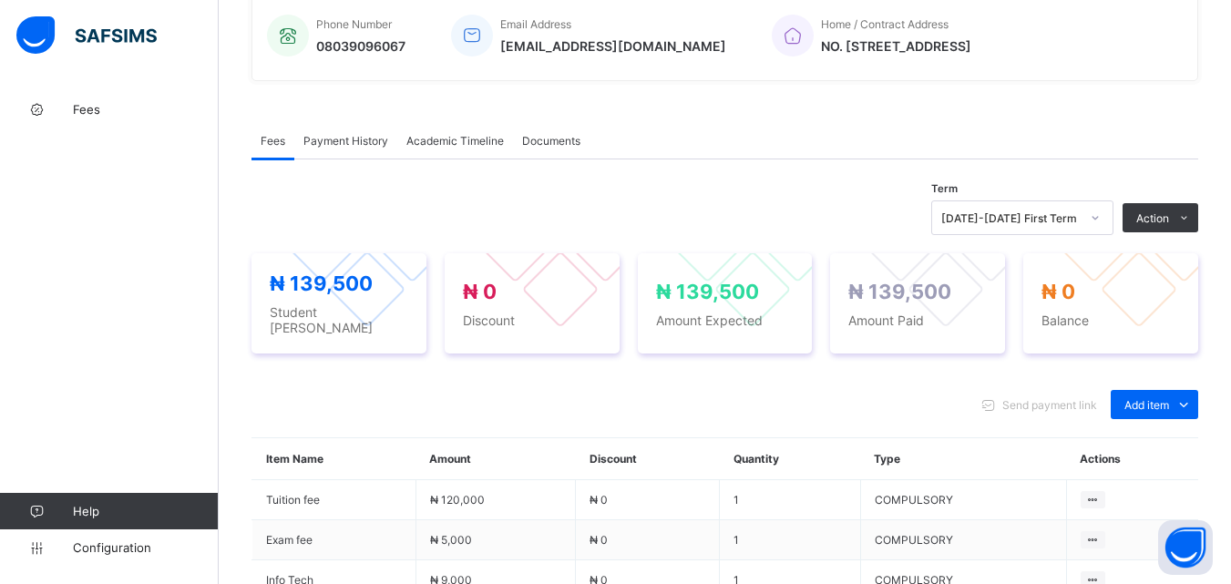
click at [360, 139] on span "Payment History" at bounding box center [346, 141] width 85 height 14
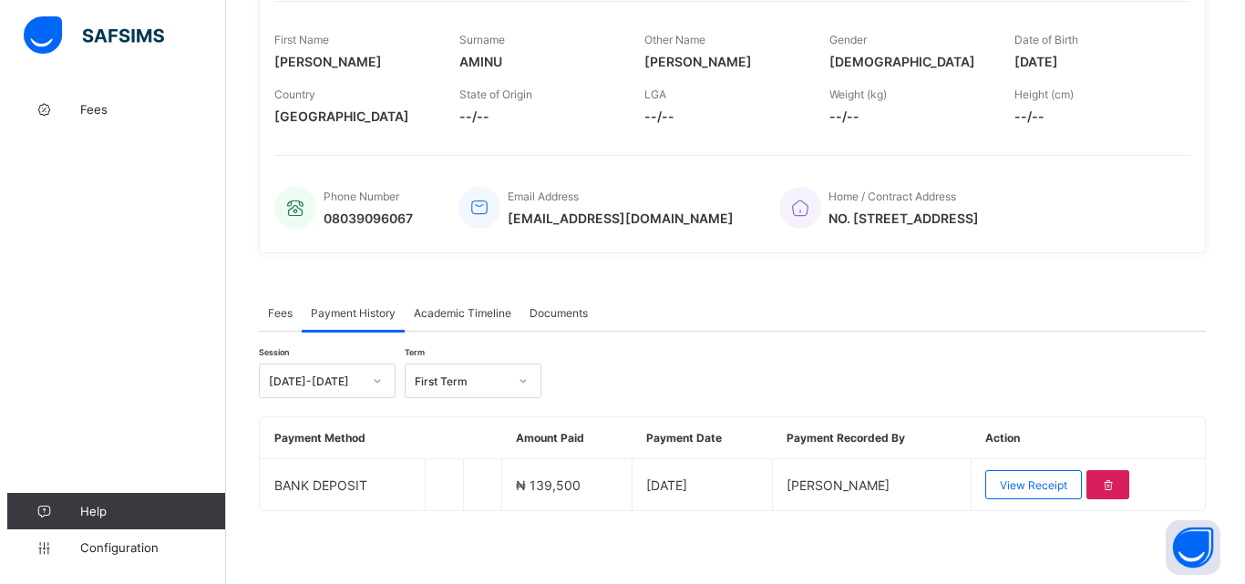
scroll to position [283, 0]
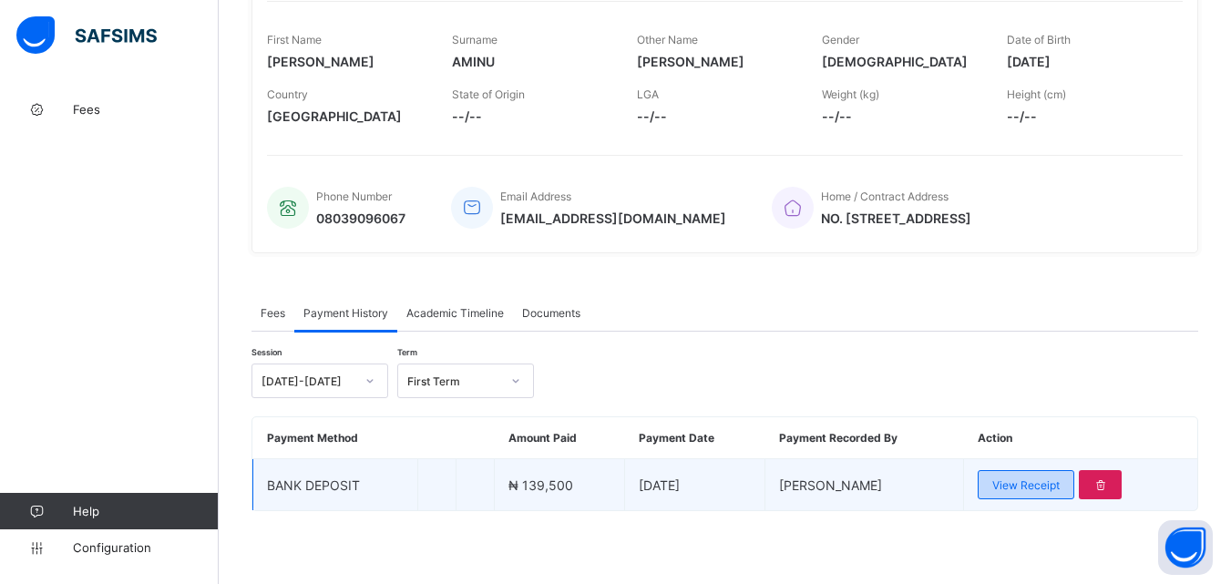
click at [1046, 490] on span "View Receipt" at bounding box center [1026, 486] width 67 height 14
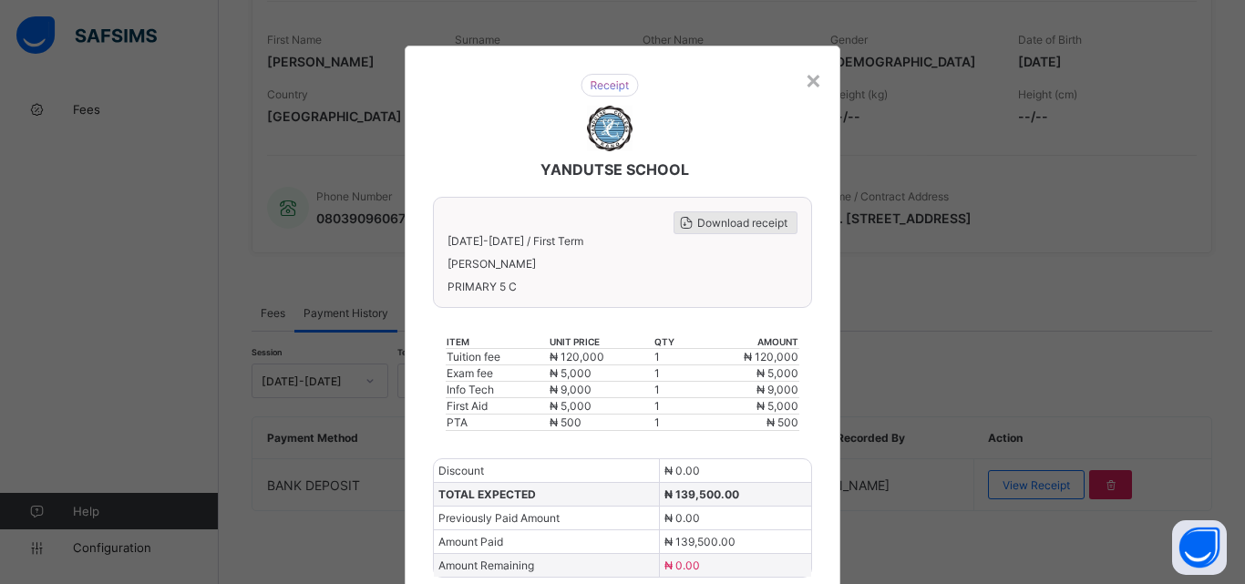
click at [757, 215] on div "Download receipt" at bounding box center [736, 222] width 124 height 23
click at [739, 229] on span "Download receipt" at bounding box center [742, 223] width 90 height 14
click at [813, 85] on div "×" at bounding box center [813, 79] width 17 height 31
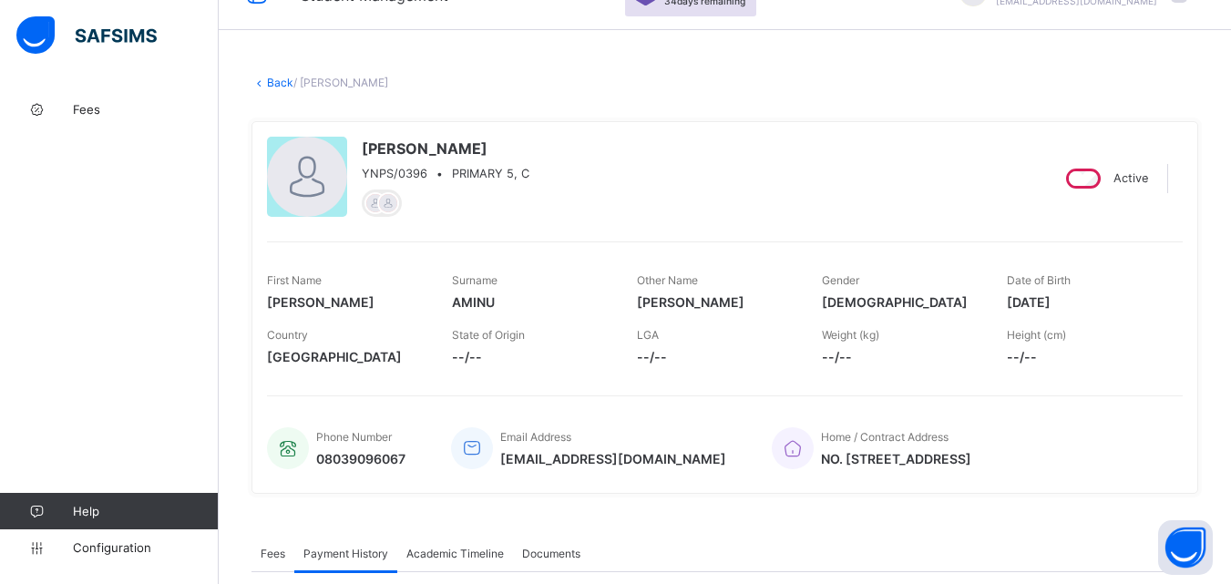
scroll to position [10, 0]
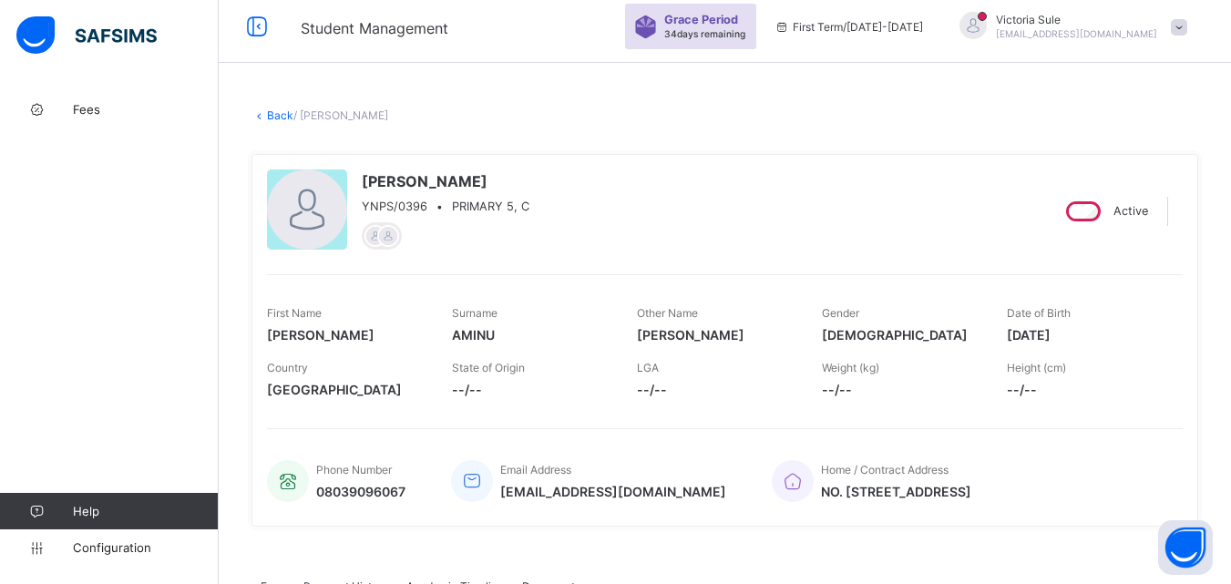
click at [276, 114] on link "Back" at bounding box center [280, 115] width 26 height 14
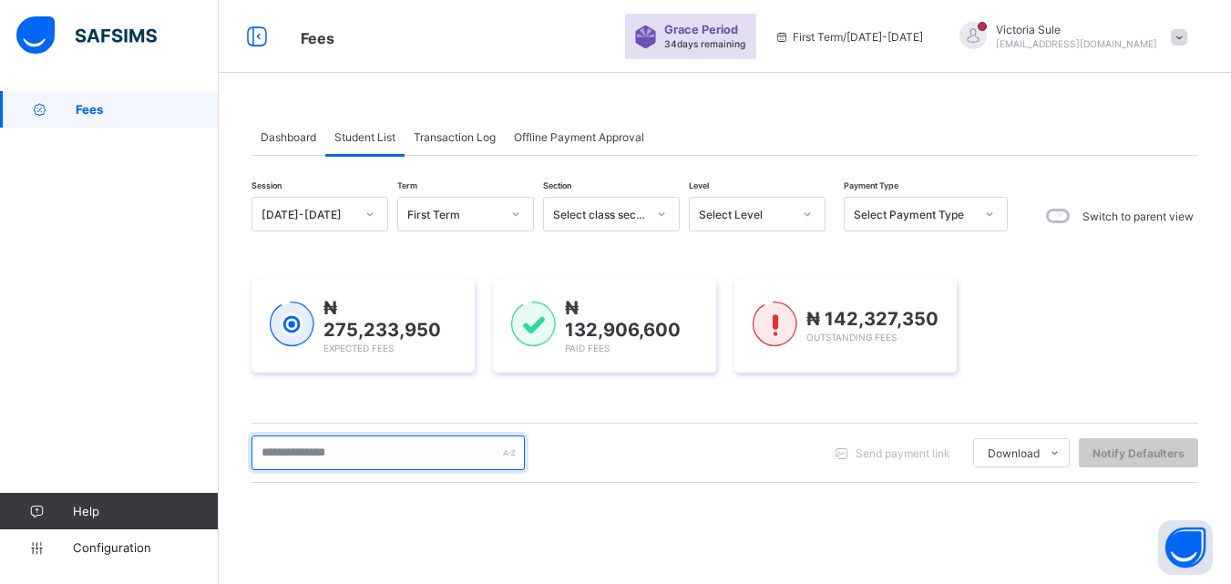
click at [308, 449] on input "text" at bounding box center [388, 453] width 273 height 35
type input "*****"
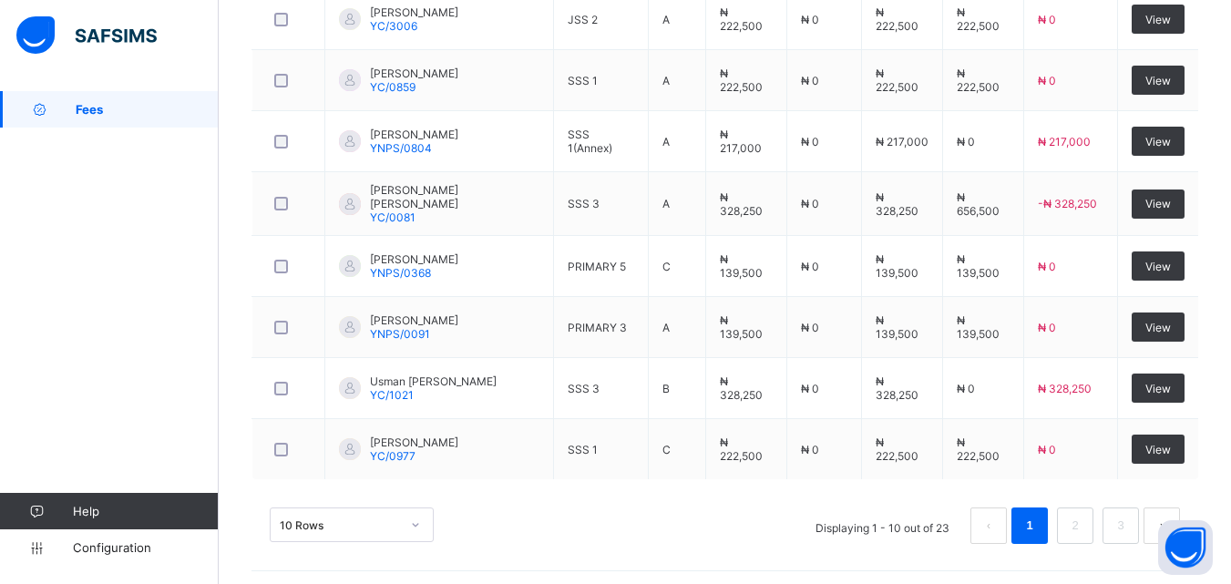
scroll to position [748, 0]
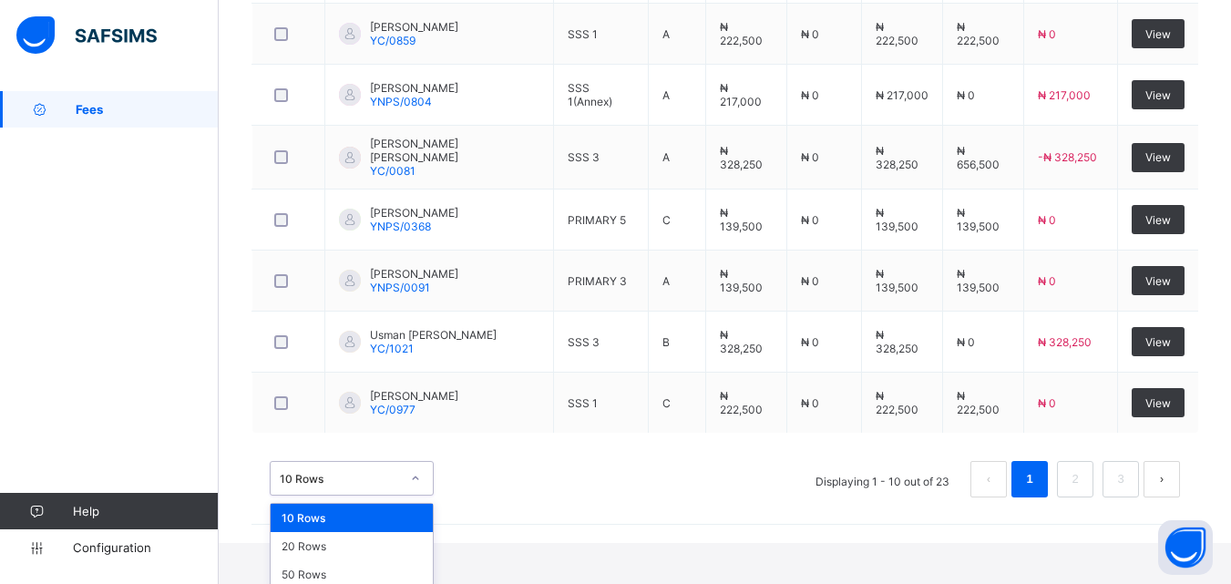
click at [407, 496] on div "option 10 Rows focused, 1 of 3. 3 results available. Use Up and Down to choose …" at bounding box center [352, 478] width 164 height 35
click at [395, 541] on div "20 Rows" at bounding box center [352, 546] width 162 height 28
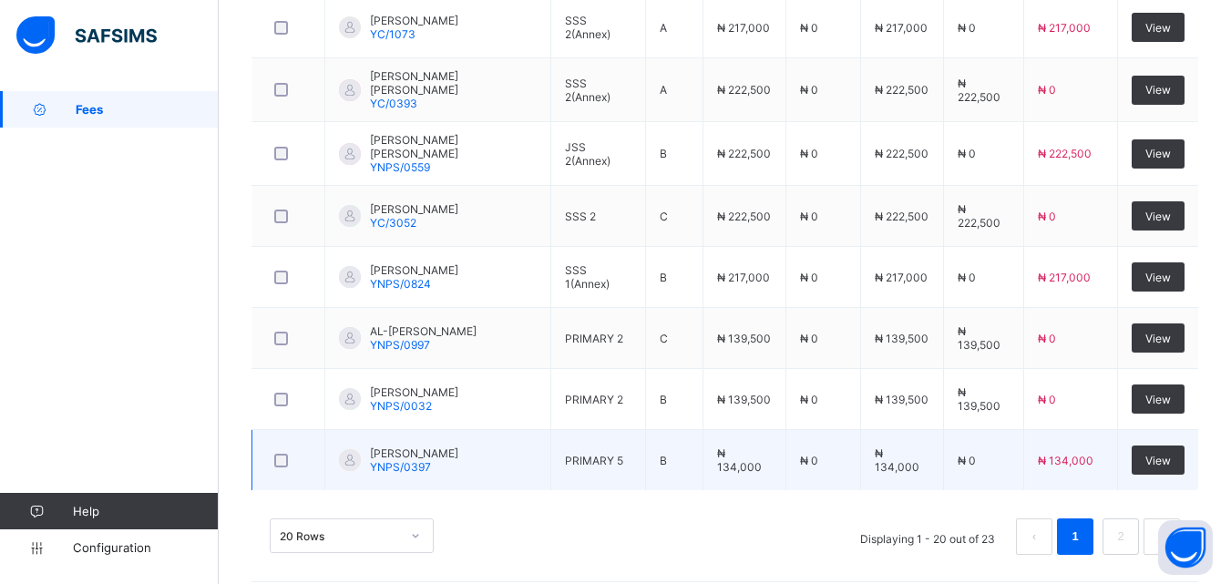
scroll to position [1313, 0]
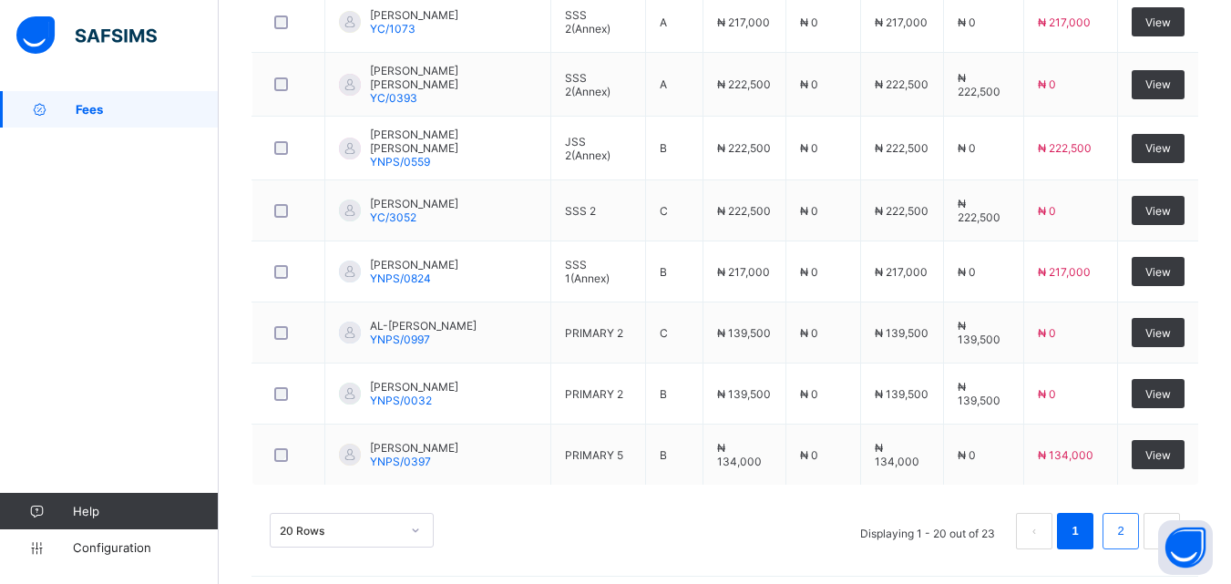
click at [1129, 526] on link "2" at bounding box center [1120, 532] width 17 height 24
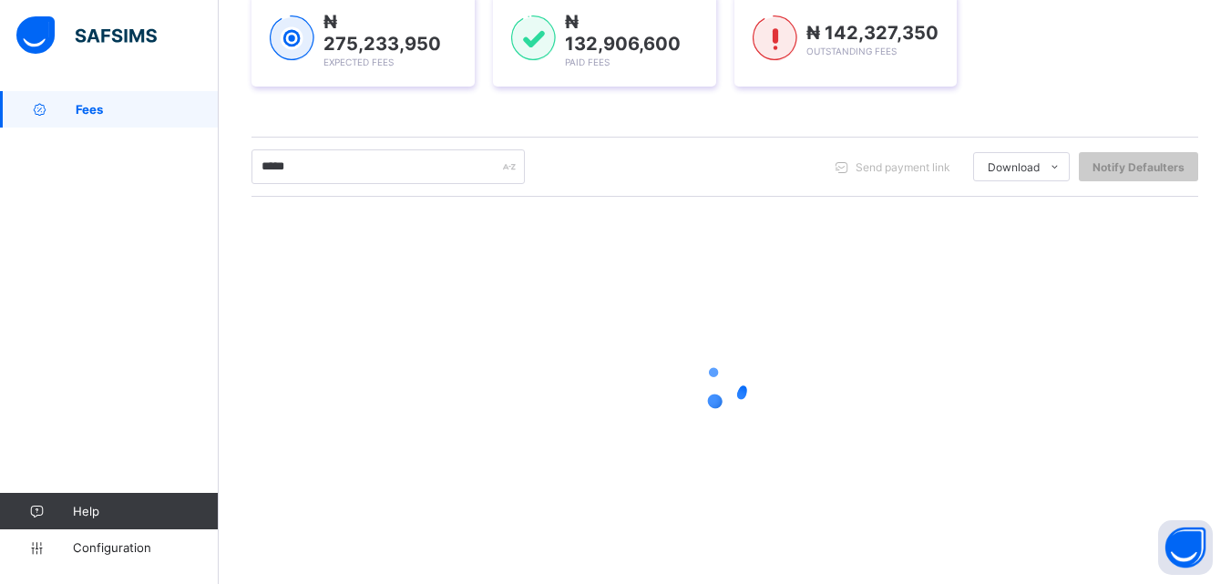
scroll to position [274, 0]
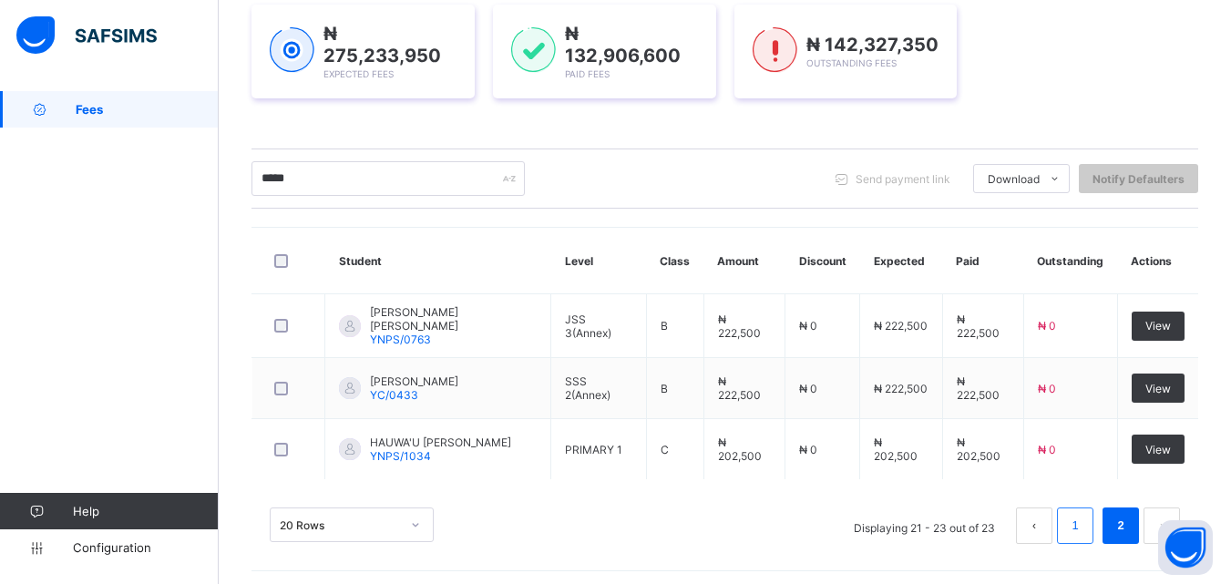
click at [1084, 529] on link "1" at bounding box center [1075, 526] width 17 height 24
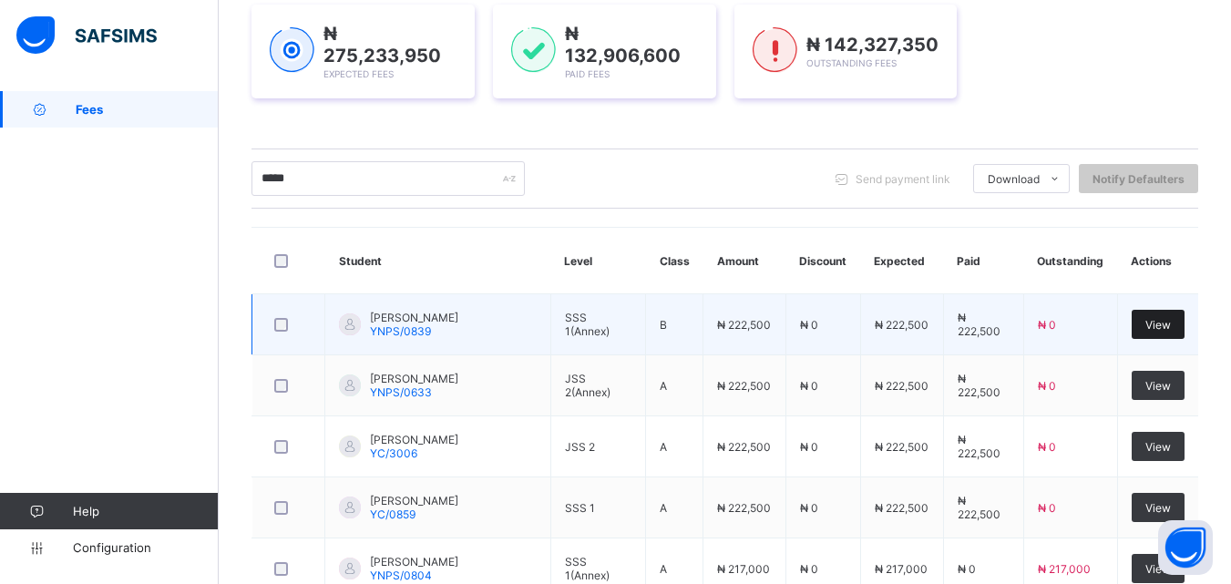
click at [1171, 318] on span "View" at bounding box center [1159, 325] width 26 height 14
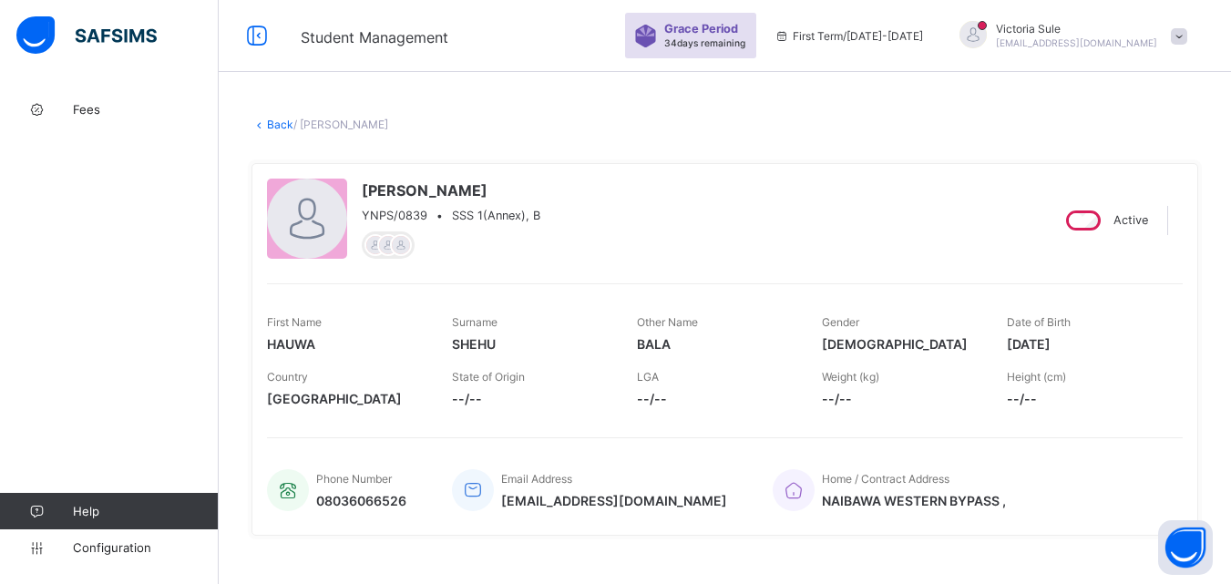
scroll to position [273, 0]
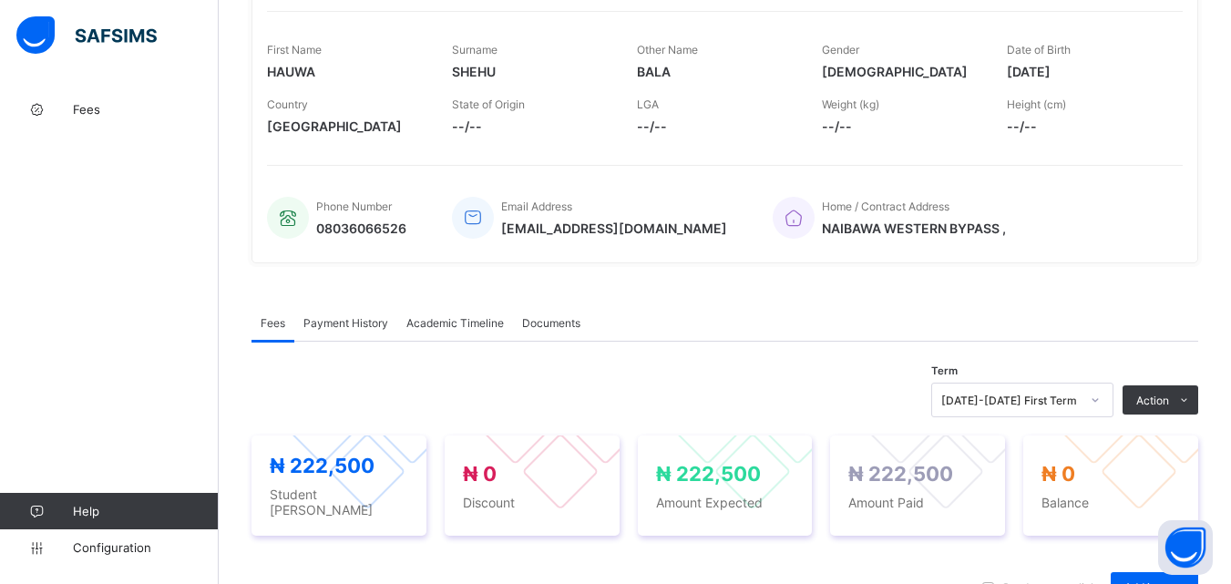
click at [345, 318] on span "Payment History" at bounding box center [346, 323] width 85 height 14
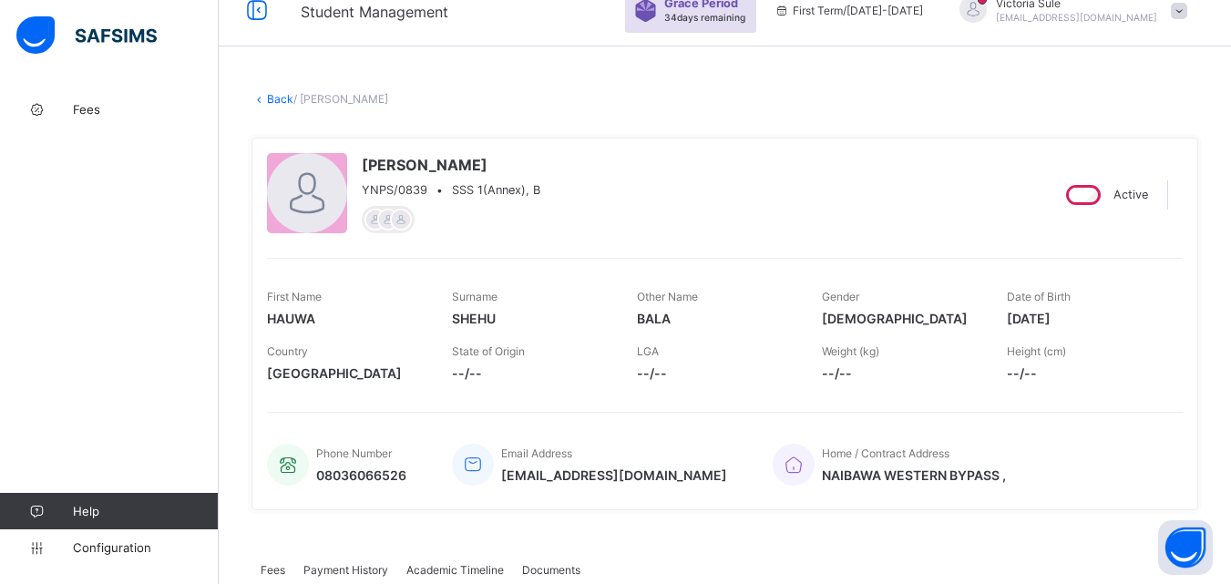
scroll to position [0, 0]
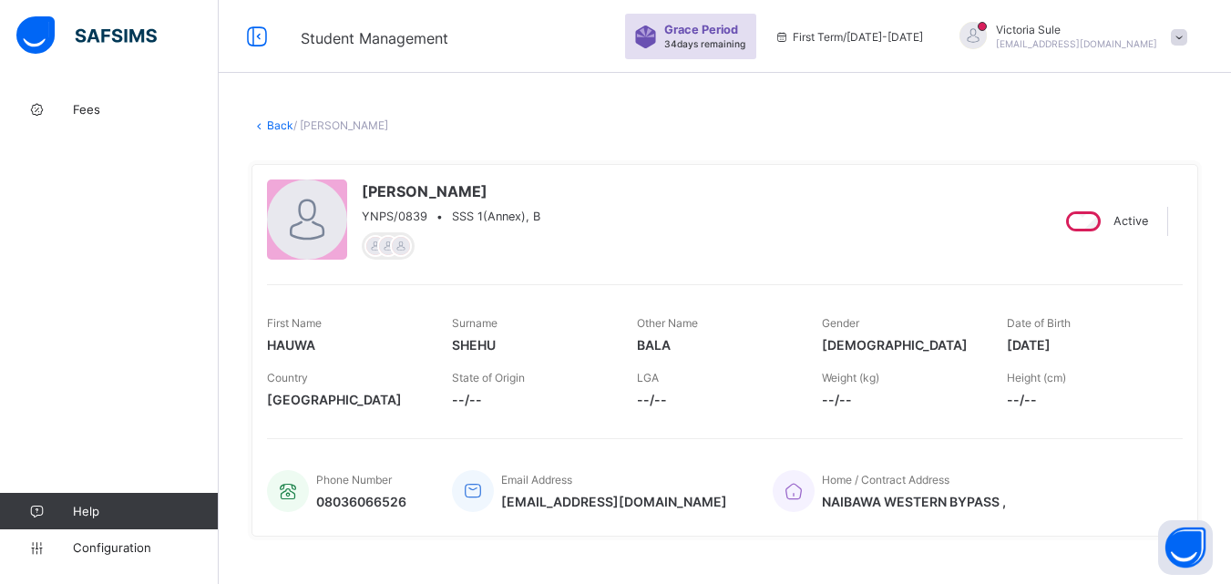
click at [281, 132] on div "× Delete Document This action would delete the document with name: from the sys…" at bounding box center [725, 479] width 1013 height 777
click at [273, 117] on div "× Delete Document This action would delete the document with name: from the sys…" at bounding box center [725, 479] width 1013 height 777
click at [276, 132] on div "× Delete Document This action would delete the document with name: from the sys…" at bounding box center [725, 479] width 1013 height 777
click at [281, 128] on link "Back" at bounding box center [280, 126] width 26 height 14
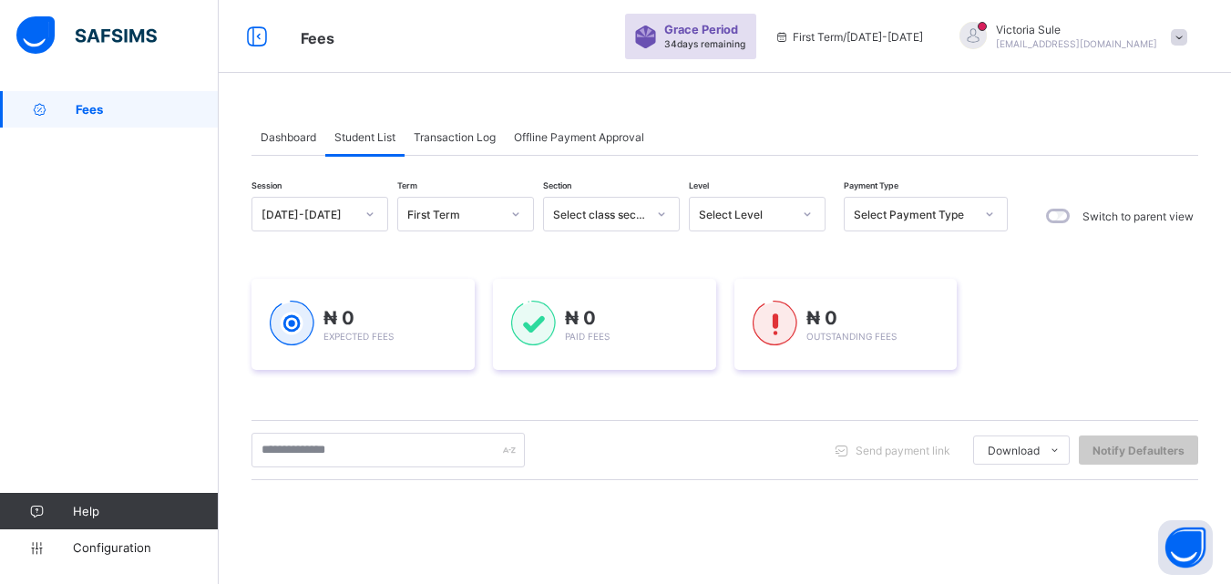
click at [746, 216] on div "Select Level" at bounding box center [745, 215] width 93 height 14
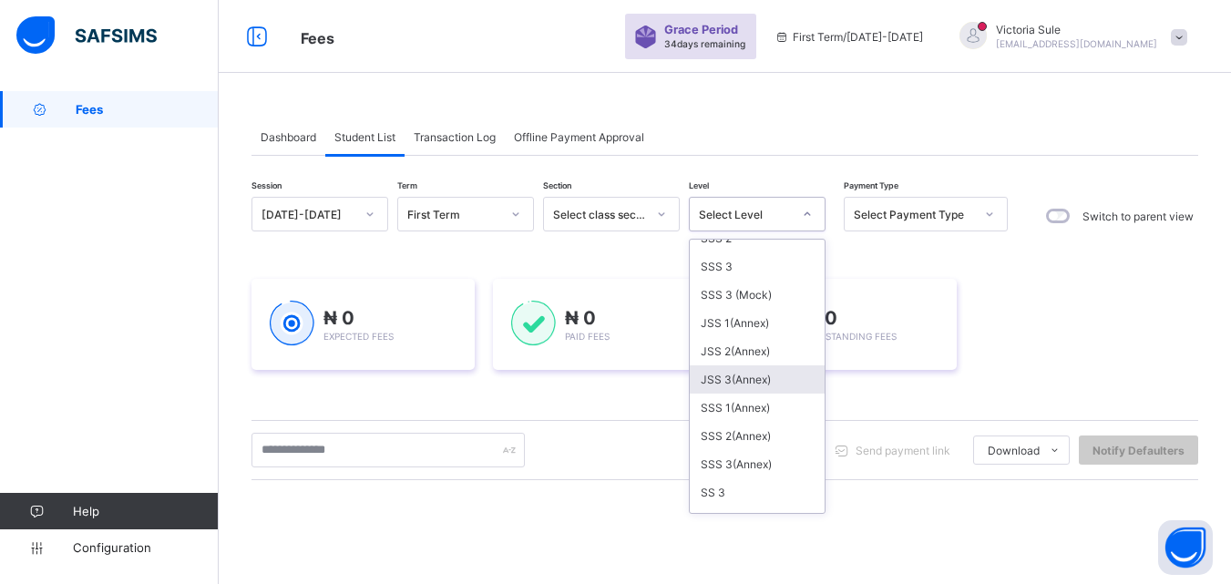
scroll to position [386, 0]
click at [749, 380] on div "JSS 2(Annex)" at bounding box center [757, 377] width 135 height 28
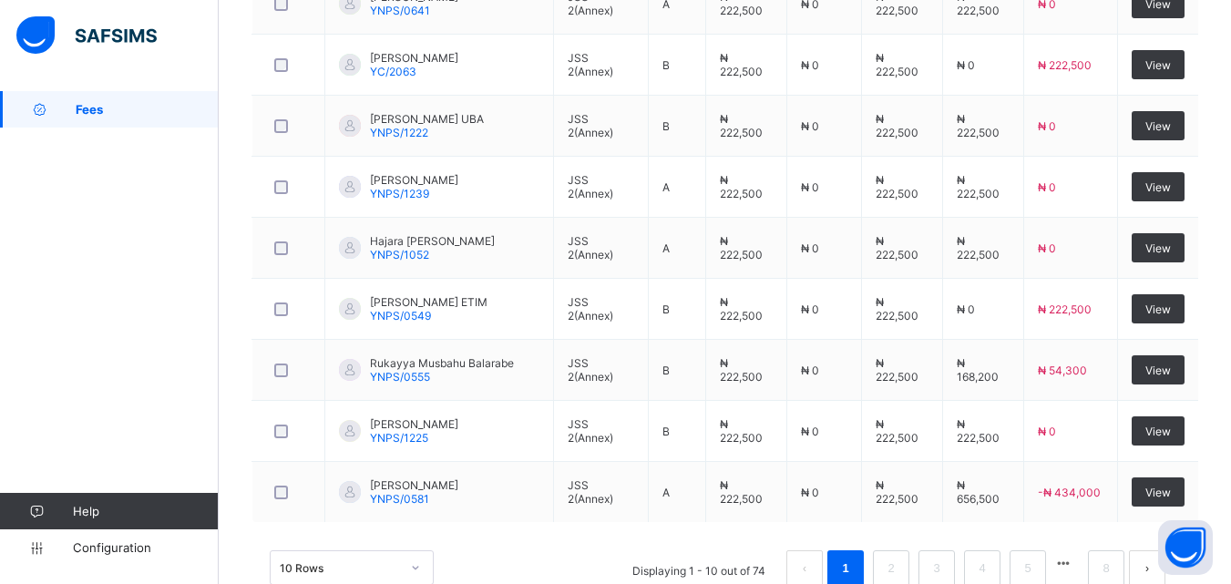
scroll to position [820, 0]
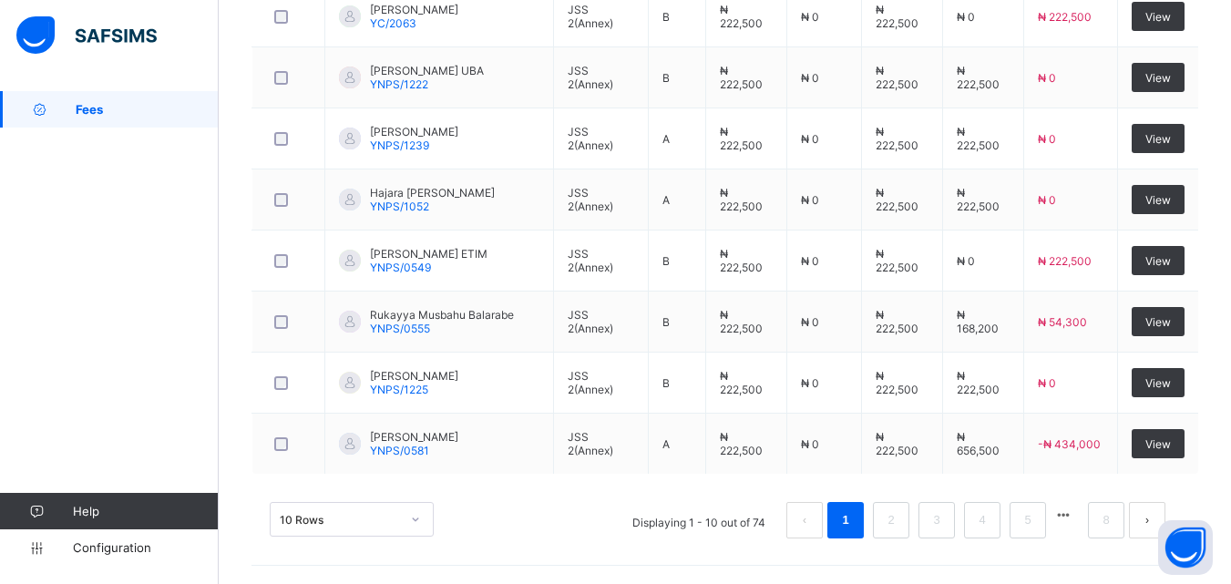
click at [416, 520] on div "10 Rows" at bounding box center [352, 519] width 164 height 35
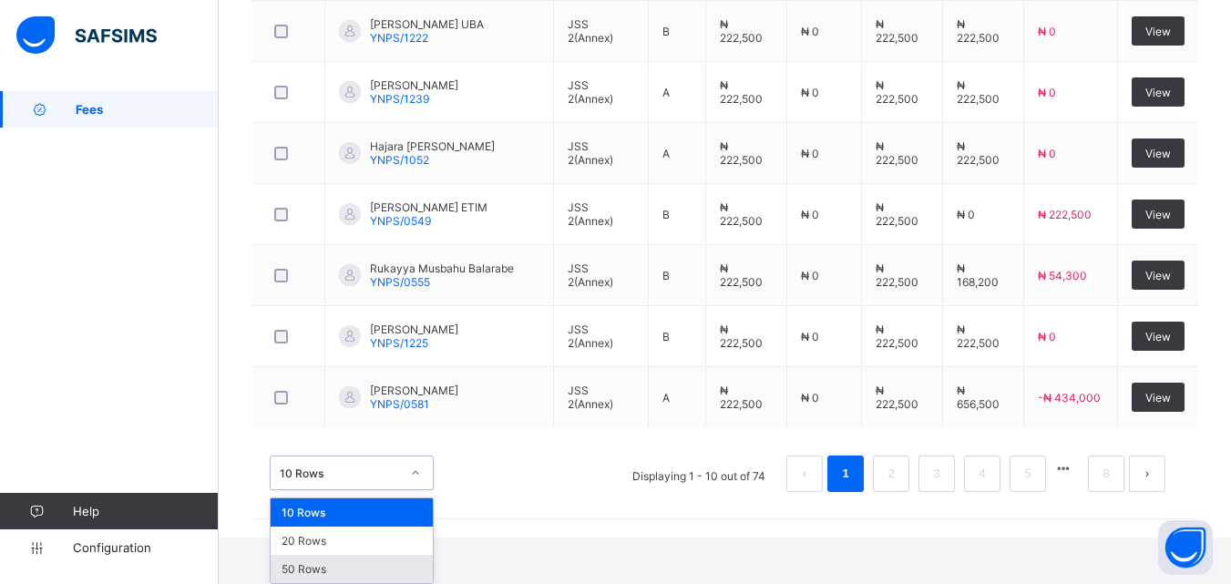
click at [402, 565] on div "50 Rows" at bounding box center [352, 569] width 162 height 28
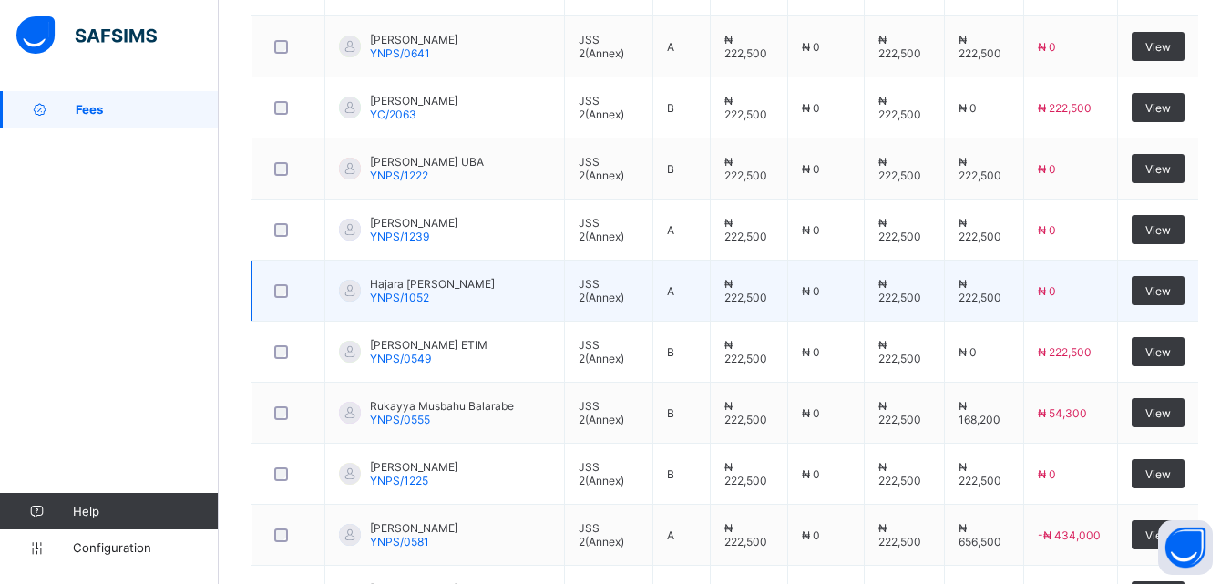
scroll to position [698, 0]
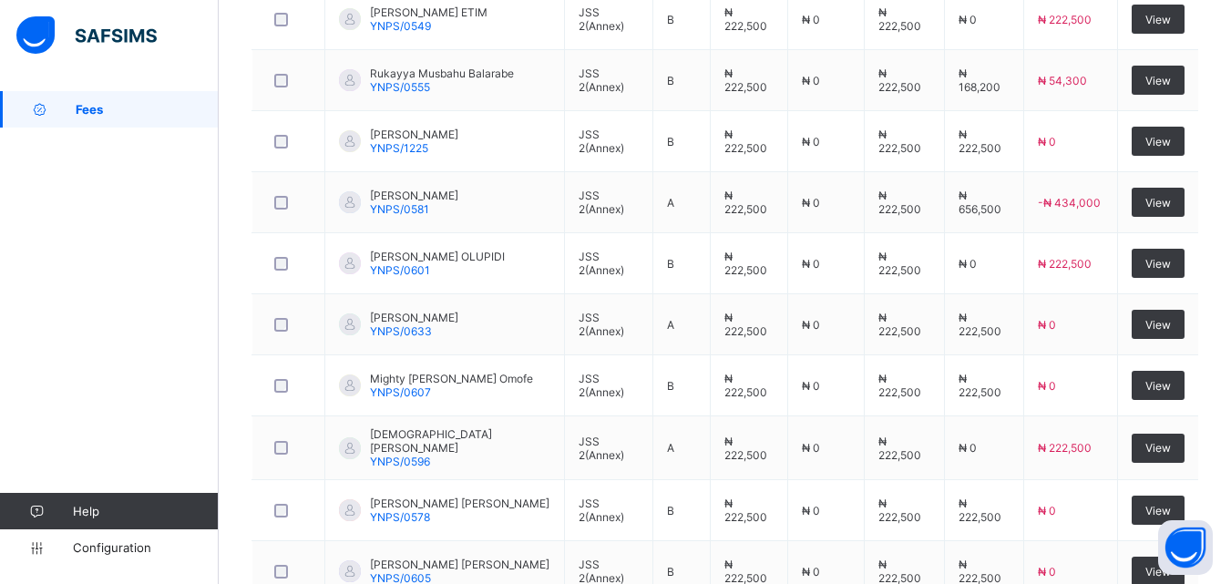
scroll to position [1096, 0]
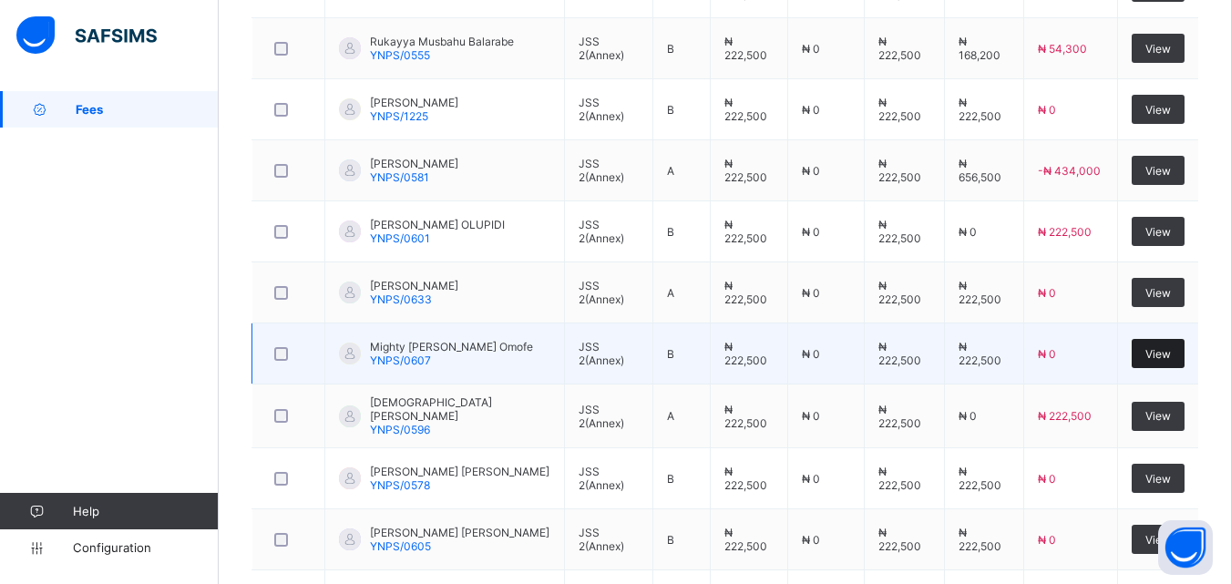
click at [1170, 347] on div "View" at bounding box center [1158, 353] width 53 height 29
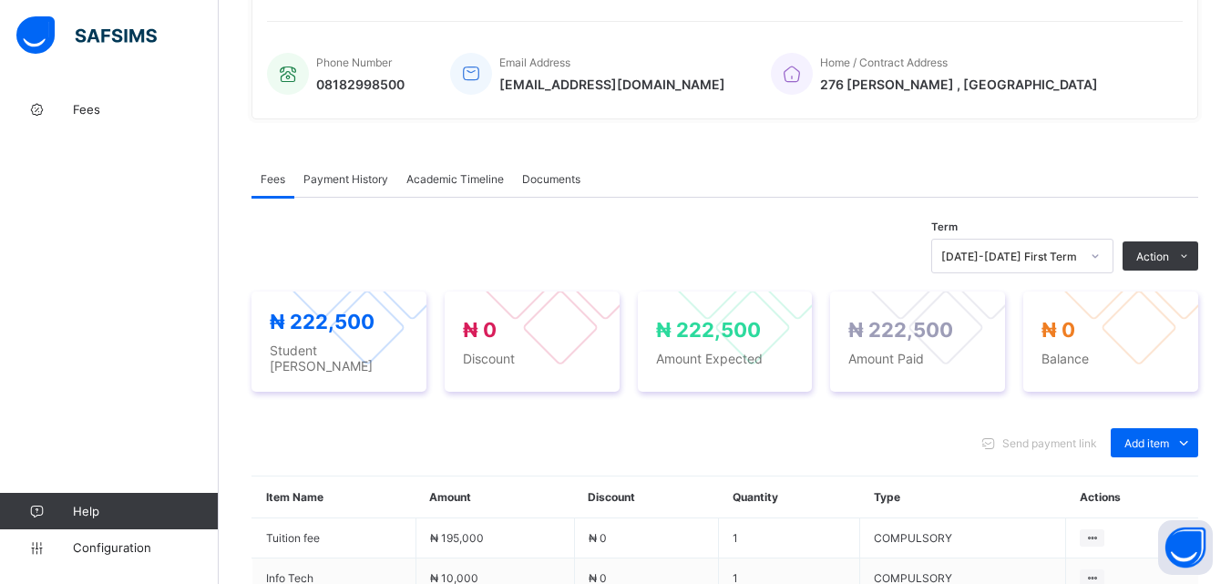
scroll to position [410, 0]
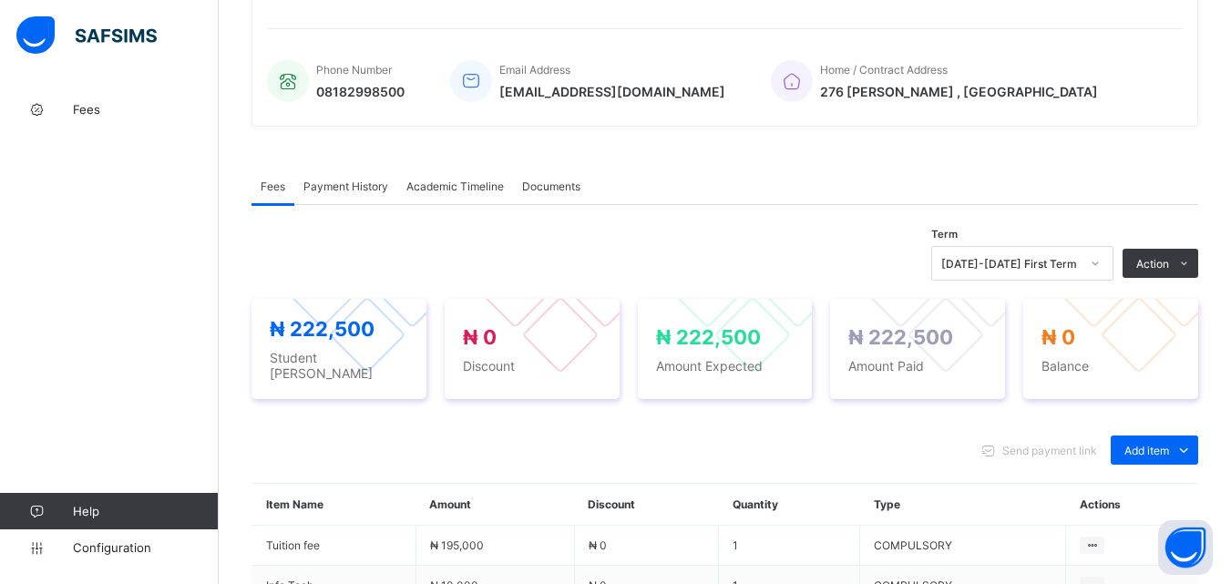
click at [374, 190] on span "Payment History" at bounding box center [346, 187] width 85 height 14
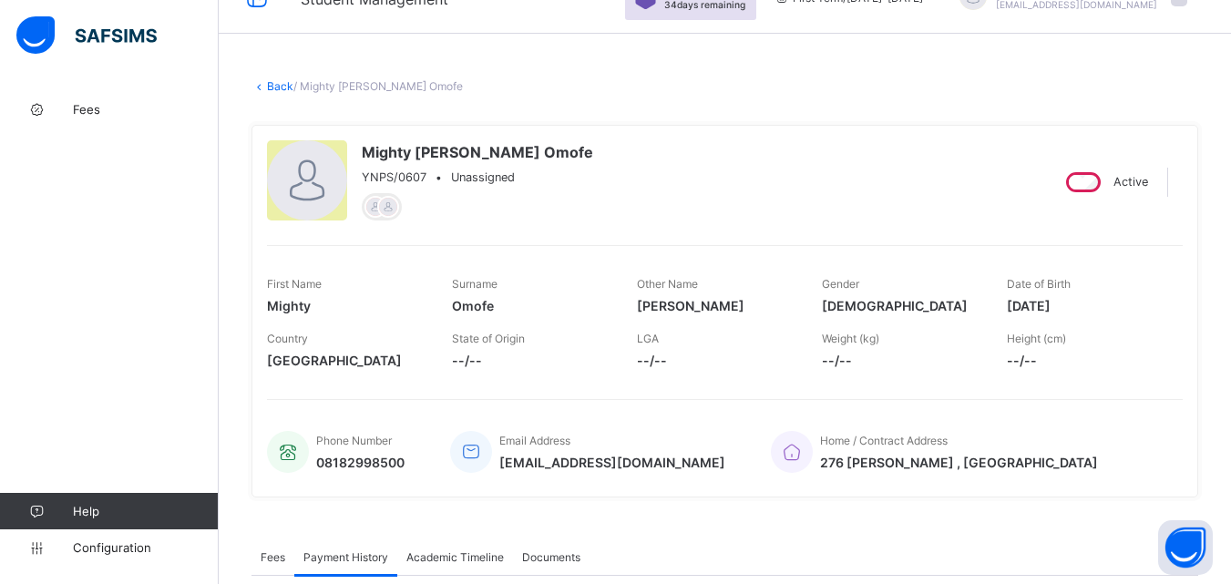
scroll to position [10, 0]
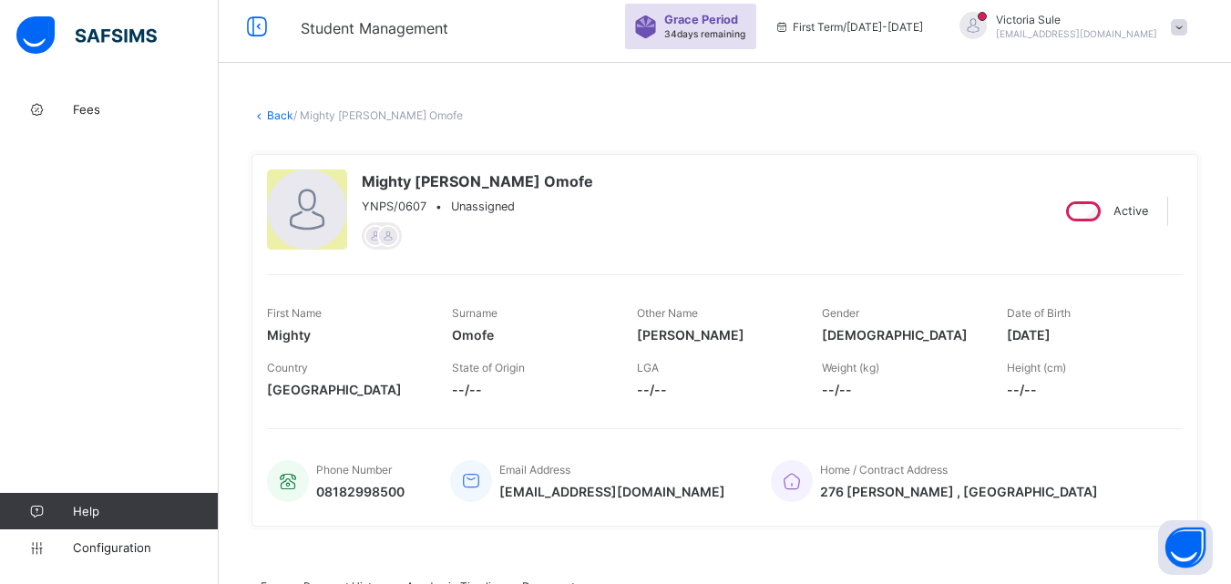
click at [274, 111] on link "Back" at bounding box center [280, 115] width 26 height 14
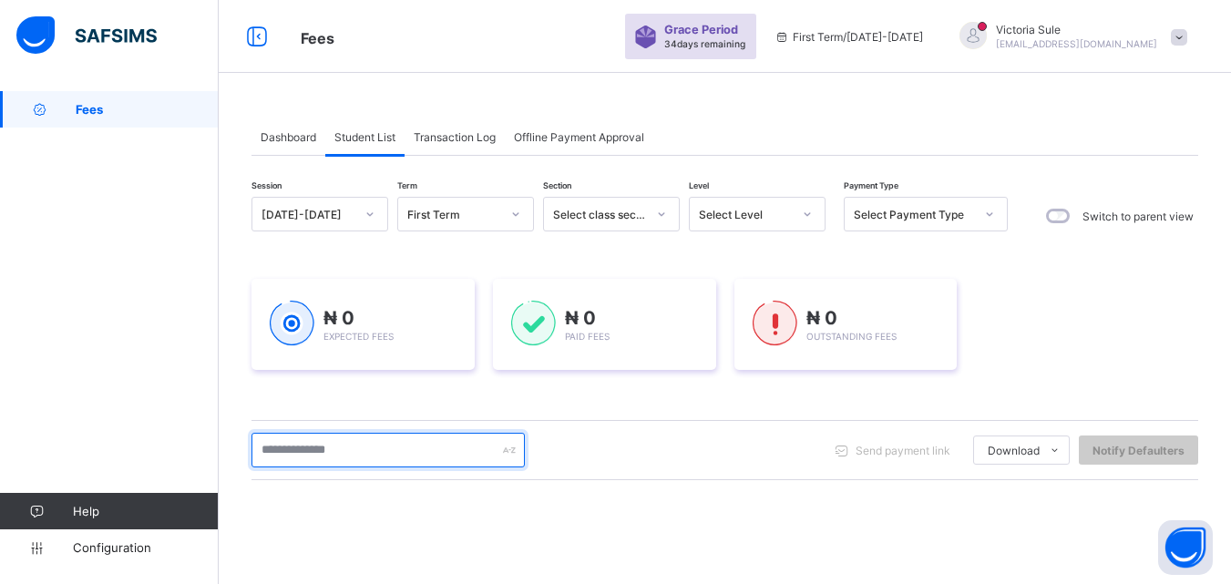
click at [312, 443] on input "text" at bounding box center [388, 450] width 273 height 35
type input "*******"
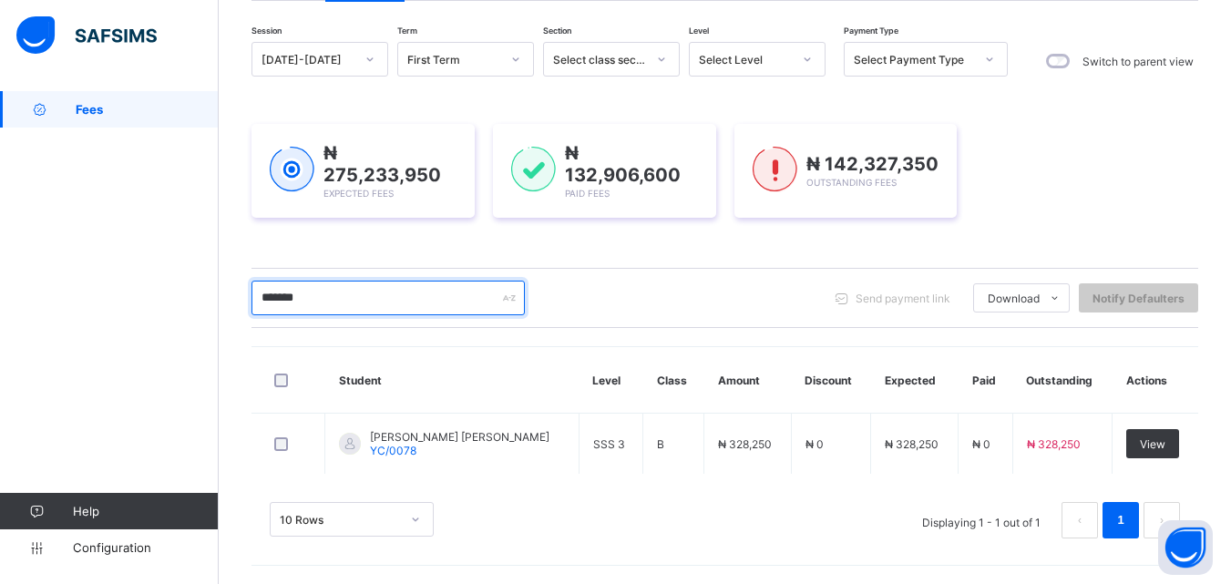
scroll to position [152, 0]
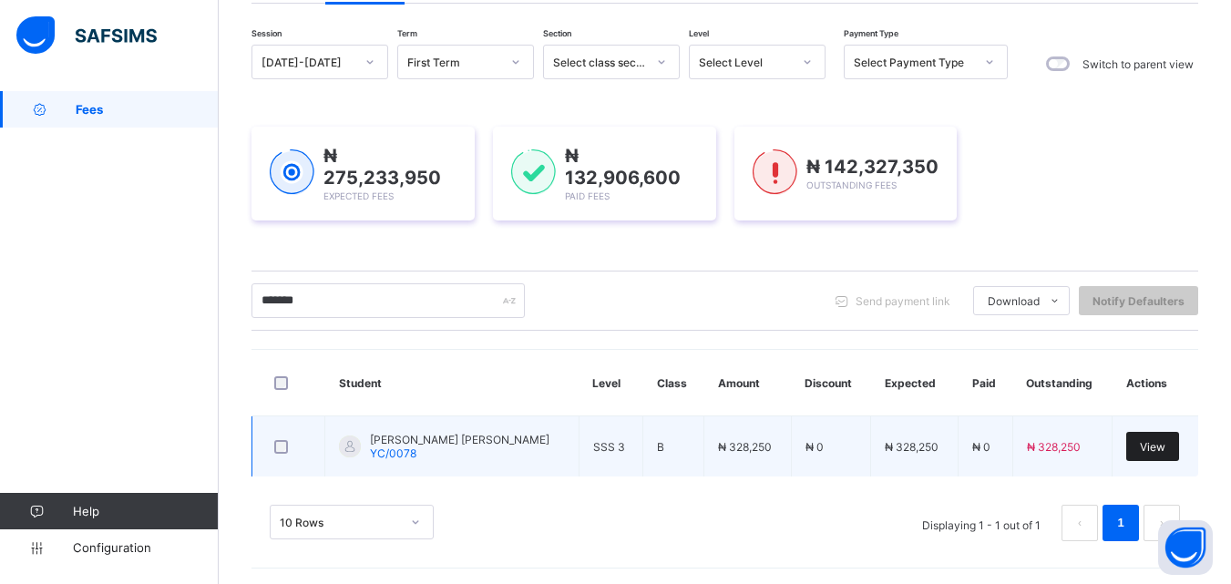
click at [1152, 444] on span "View" at bounding box center [1153, 447] width 26 height 14
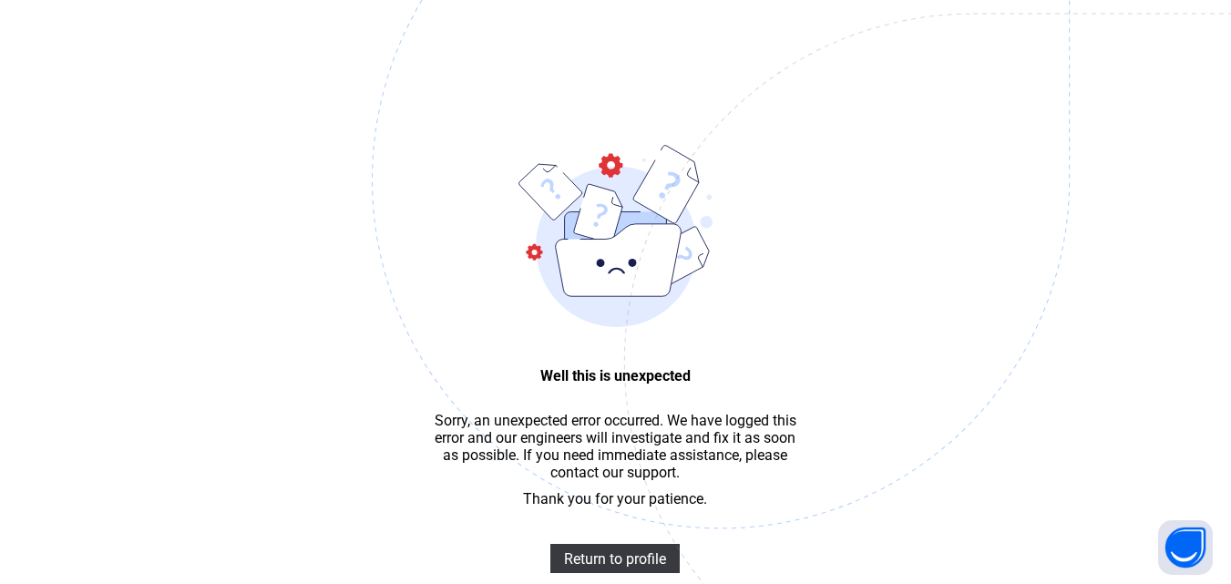
scroll to position [55, 0]
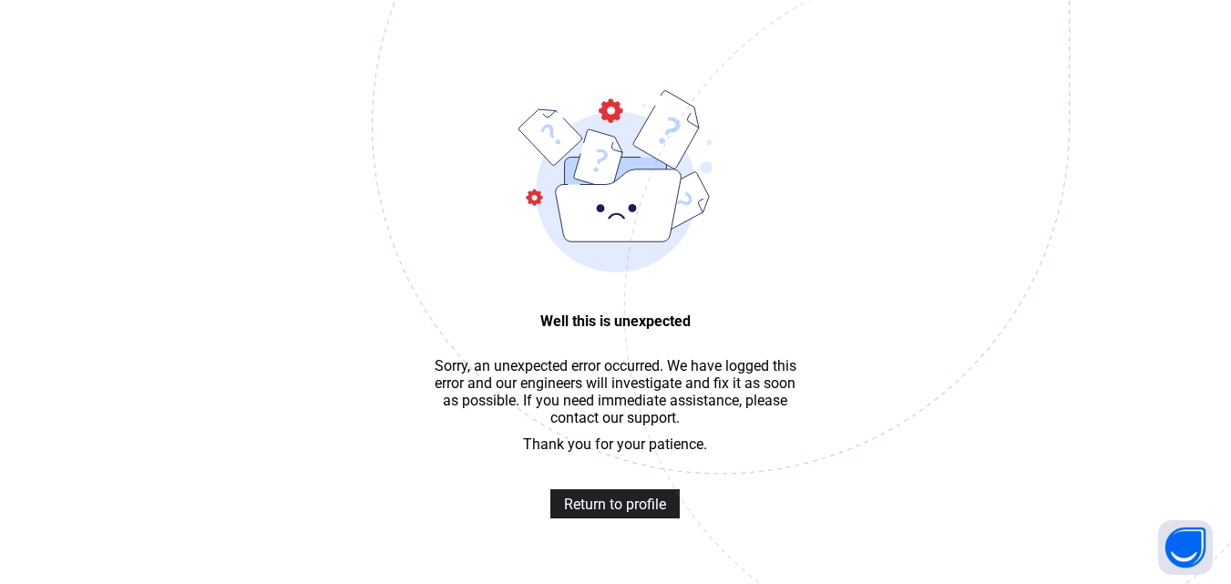
click at [628, 513] on span "Return to profile" at bounding box center [615, 504] width 102 height 17
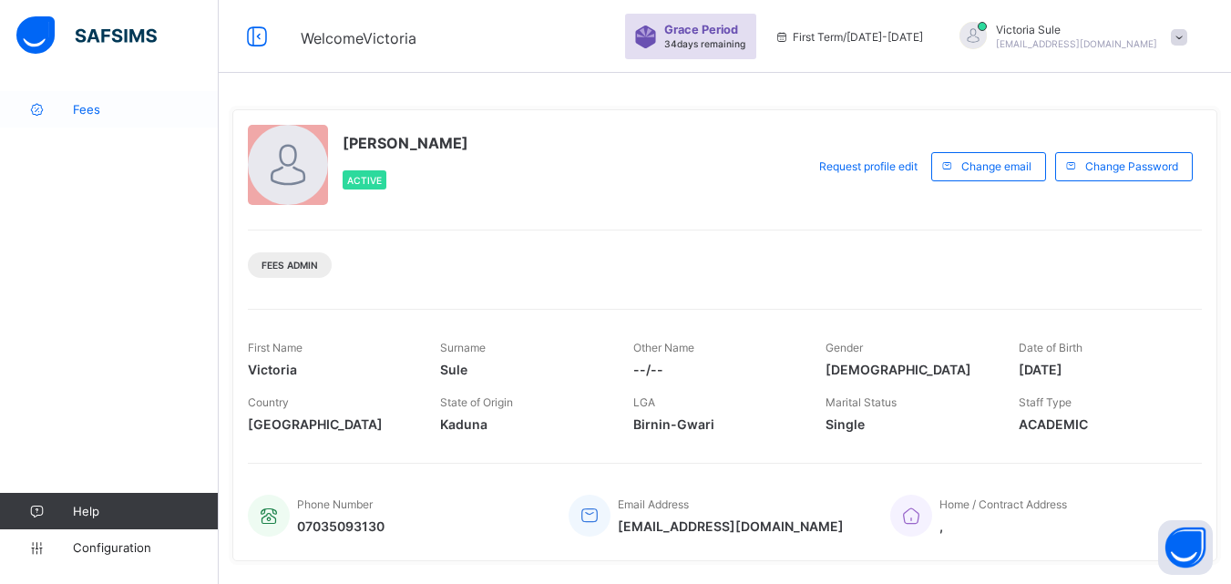
click at [92, 111] on span "Fees" at bounding box center [146, 109] width 146 height 15
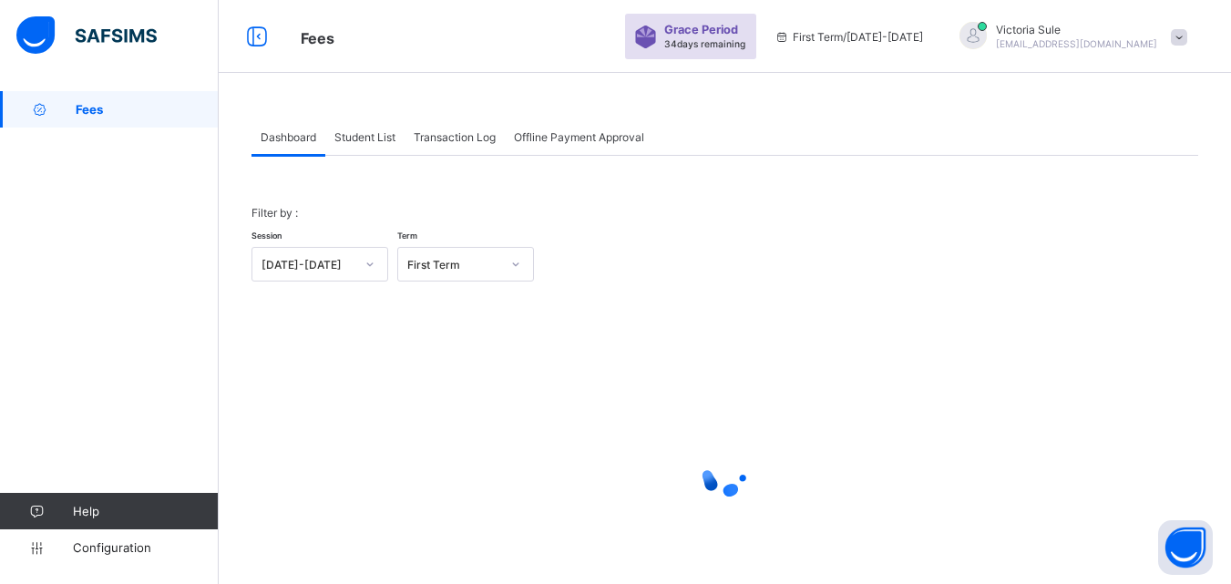
click at [368, 144] on div "Student List" at bounding box center [364, 137] width 79 height 36
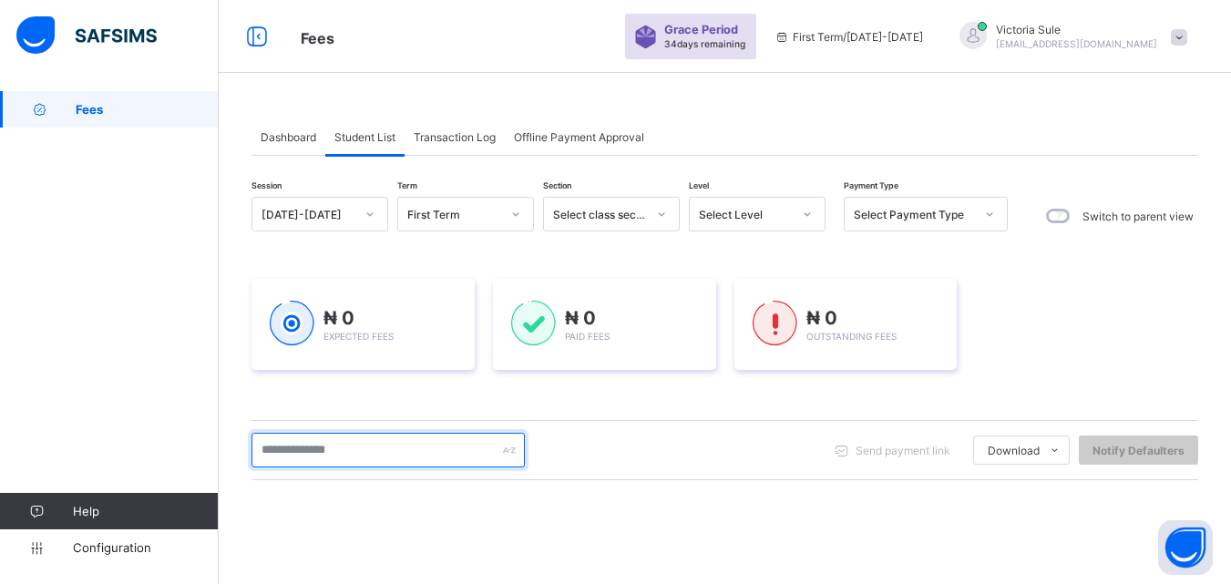
click at [423, 439] on input "text" at bounding box center [388, 450] width 273 height 35
type input "*******"
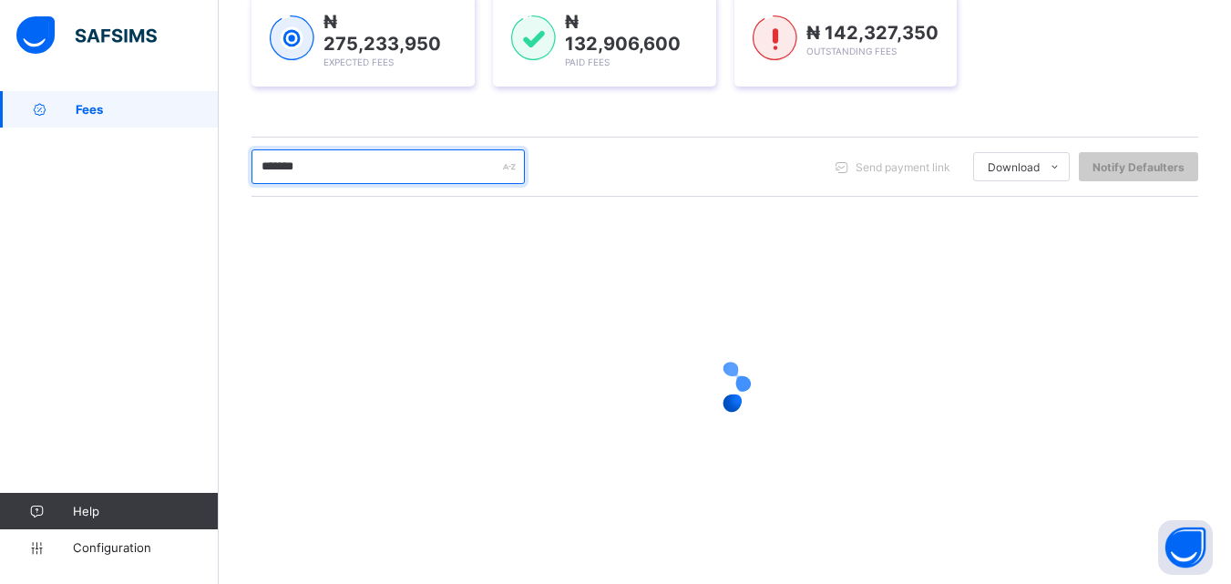
scroll to position [152, 0]
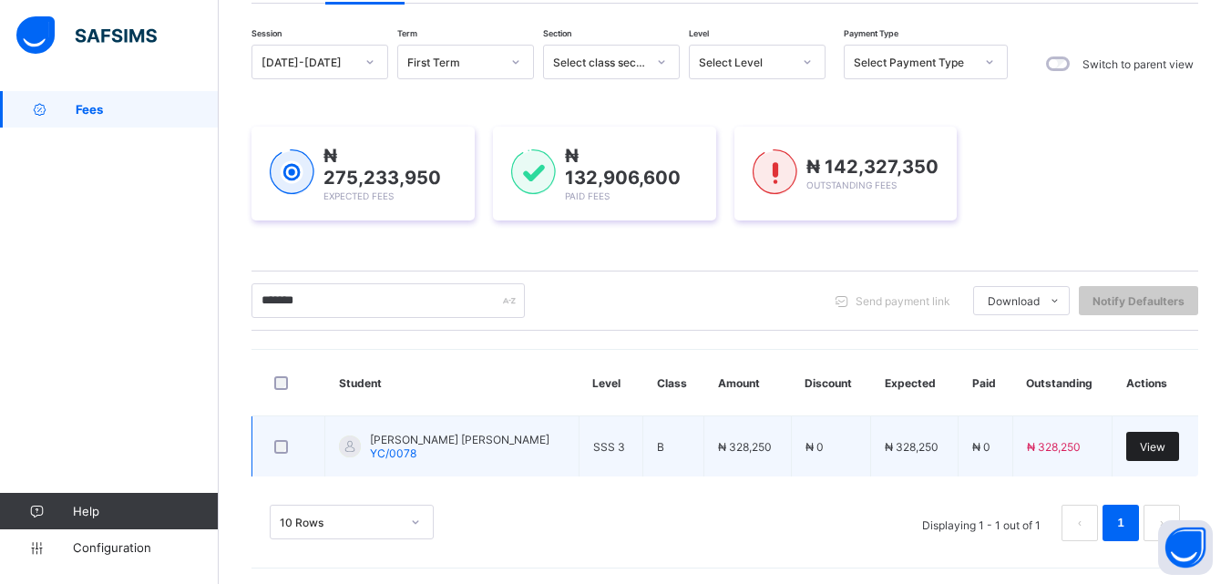
click at [1175, 440] on div "View" at bounding box center [1153, 446] width 53 height 29
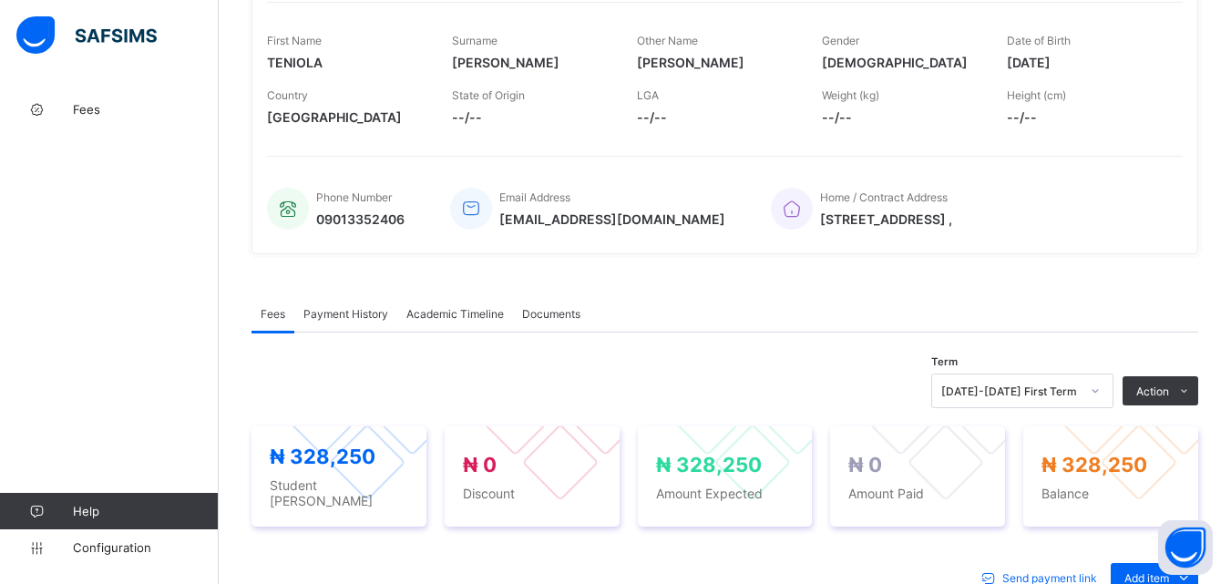
scroll to position [426, 0]
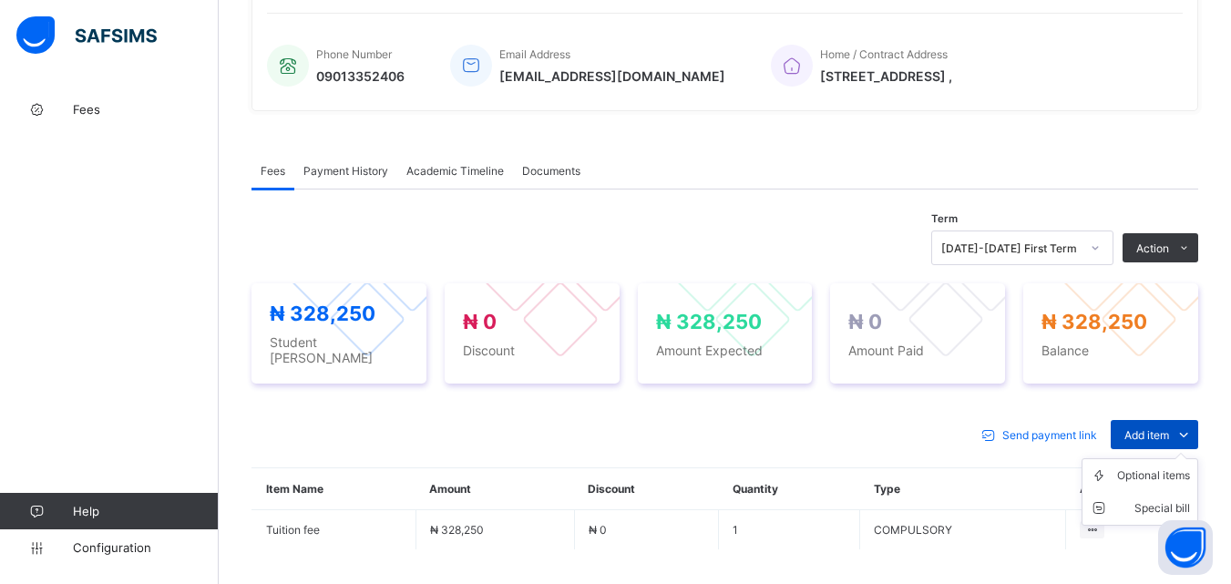
click at [1159, 428] on span "Add item" at bounding box center [1147, 435] width 45 height 14
click at [1160, 470] on div "Optional items" at bounding box center [1154, 476] width 73 height 18
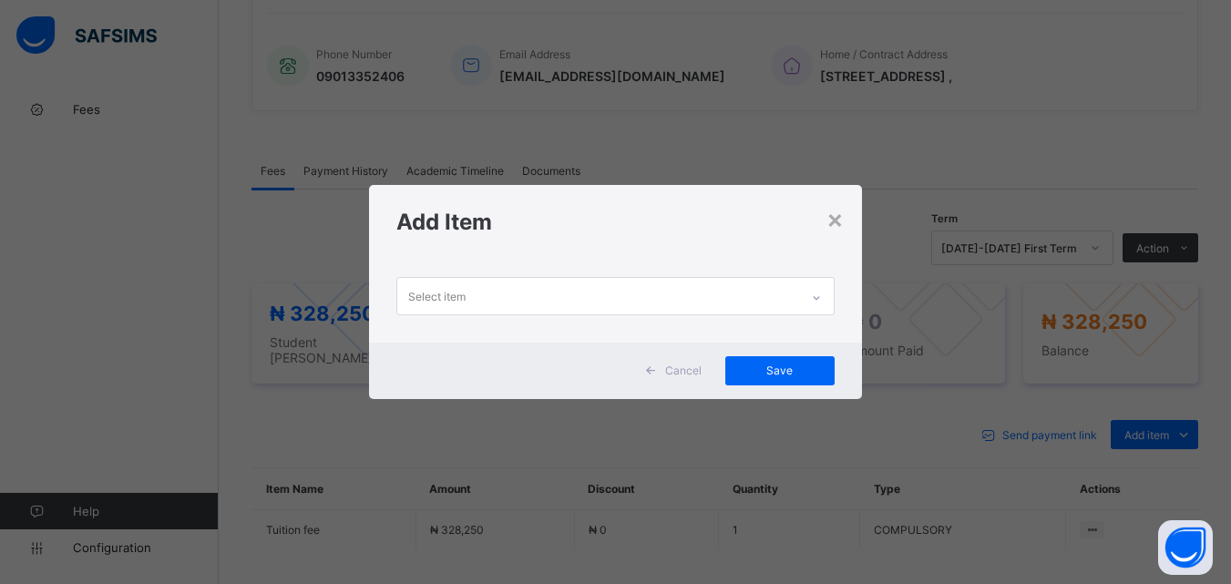
click at [821, 304] on div at bounding box center [816, 297] width 31 height 29
click at [839, 212] on div "×" at bounding box center [835, 218] width 17 height 31
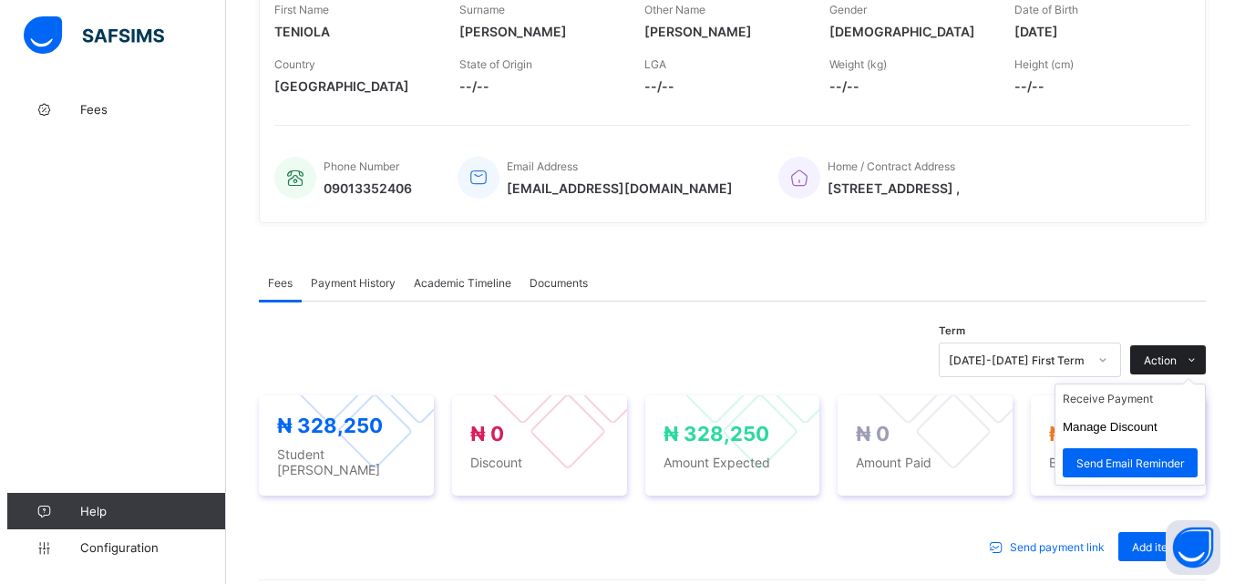
scroll to position [335, 0]
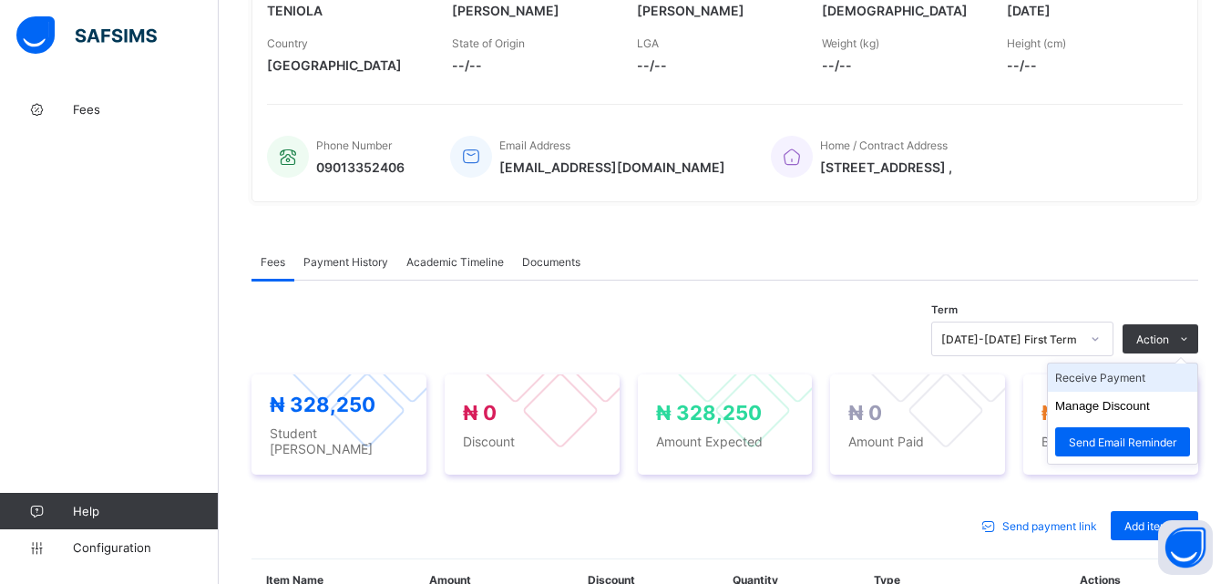
click at [1133, 380] on li "Receive Payment" at bounding box center [1122, 378] width 149 height 28
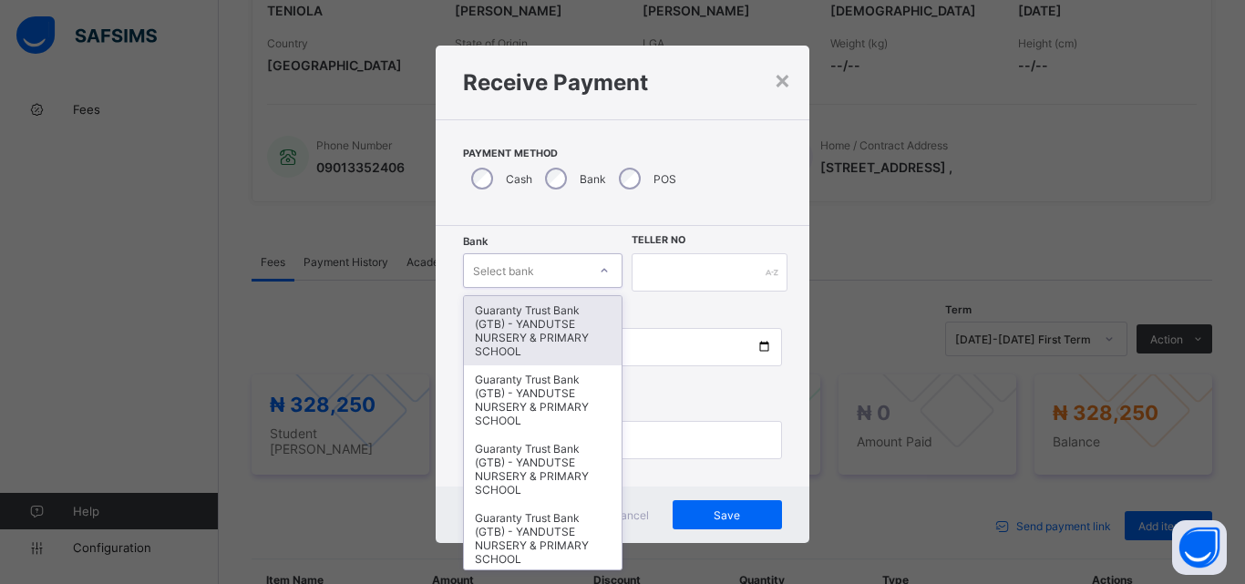
click at [556, 271] on div "Select bank" at bounding box center [525, 271] width 123 height 26
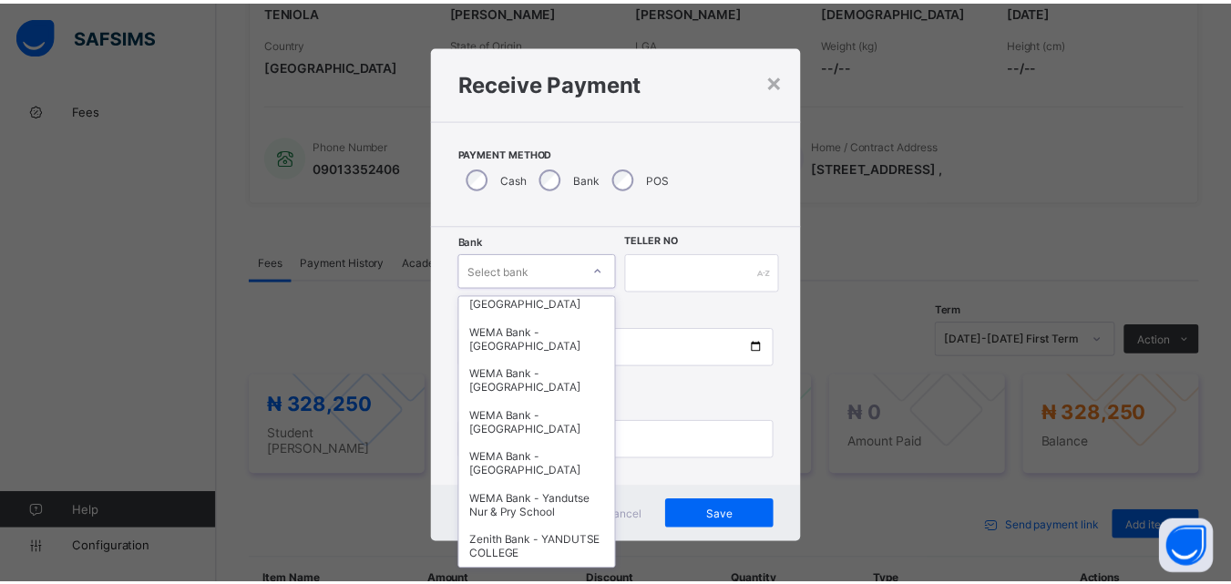
scroll to position [561, 0]
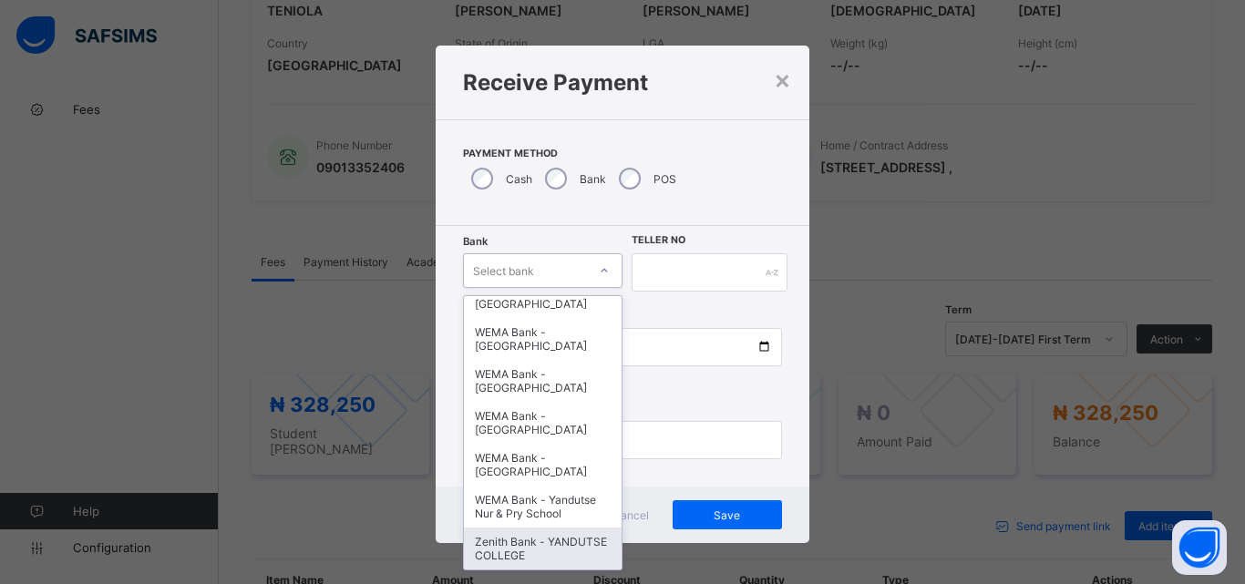
click at [543, 549] on div "Zenith Bank - YANDUTSE COLLEGE" at bounding box center [543, 549] width 158 height 42
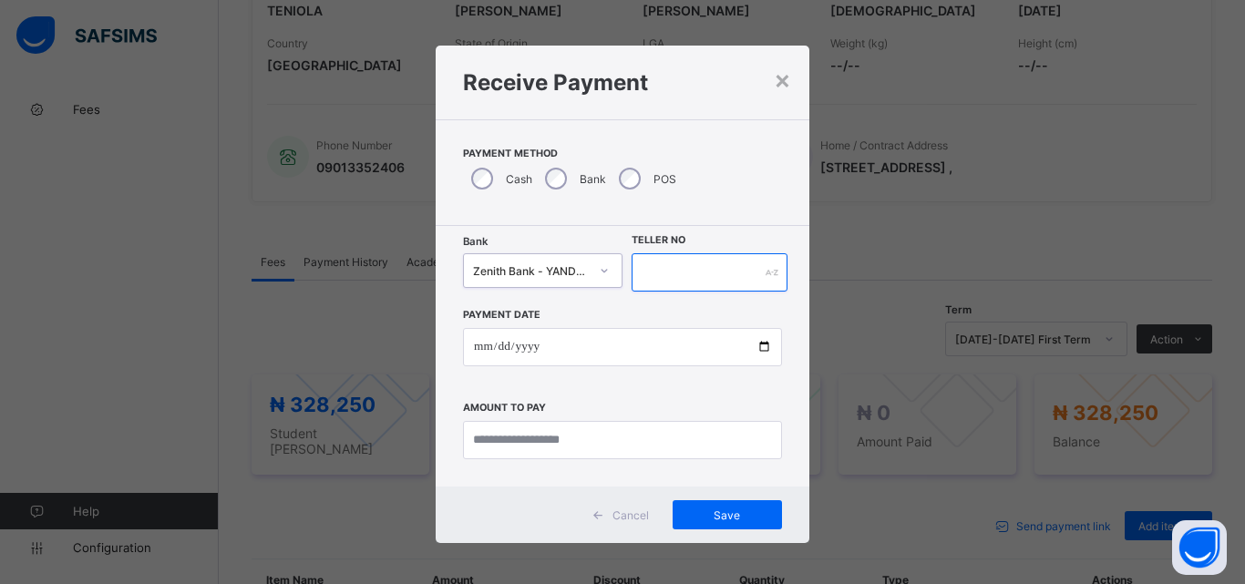
click at [670, 277] on input "text" at bounding box center [710, 272] width 156 height 38
type input "**********"
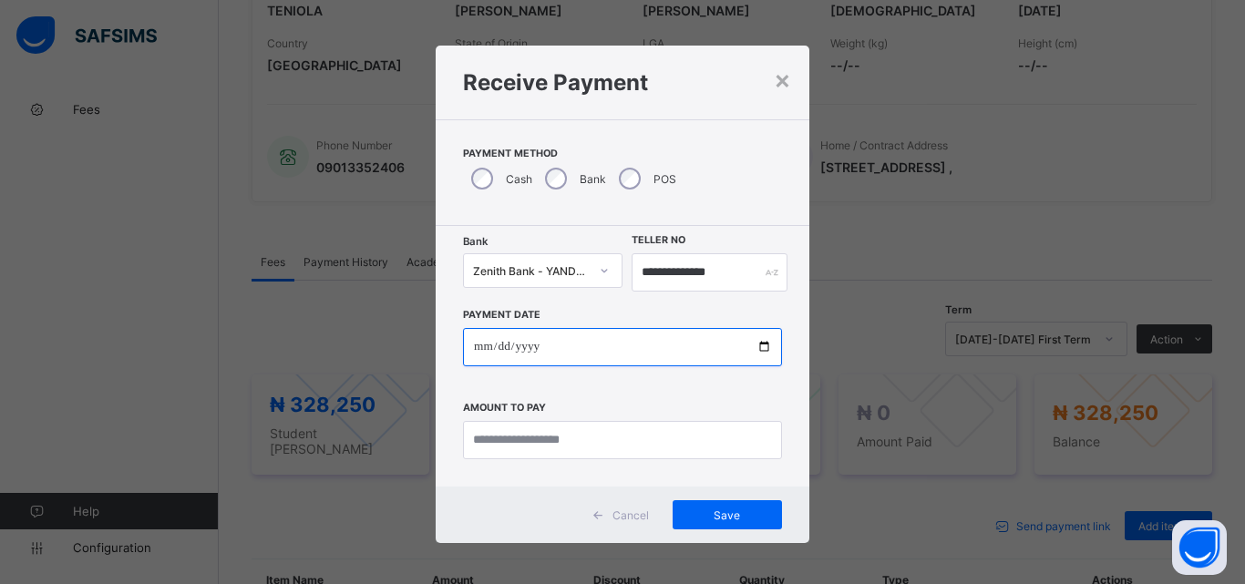
click at [761, 348] on input "date" at bounding box center [622, 347] width 319 height 38
type input "**********"
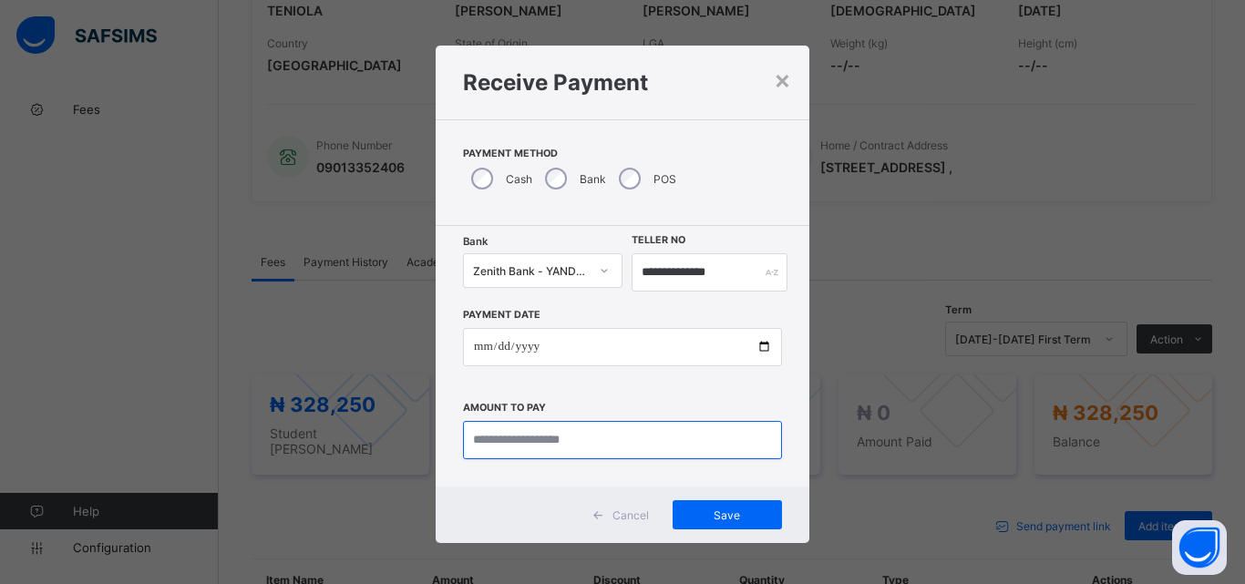
click at [531, 449] on input "currency" at bounding box center [622, 440] width 319 height 38
type input "*********"
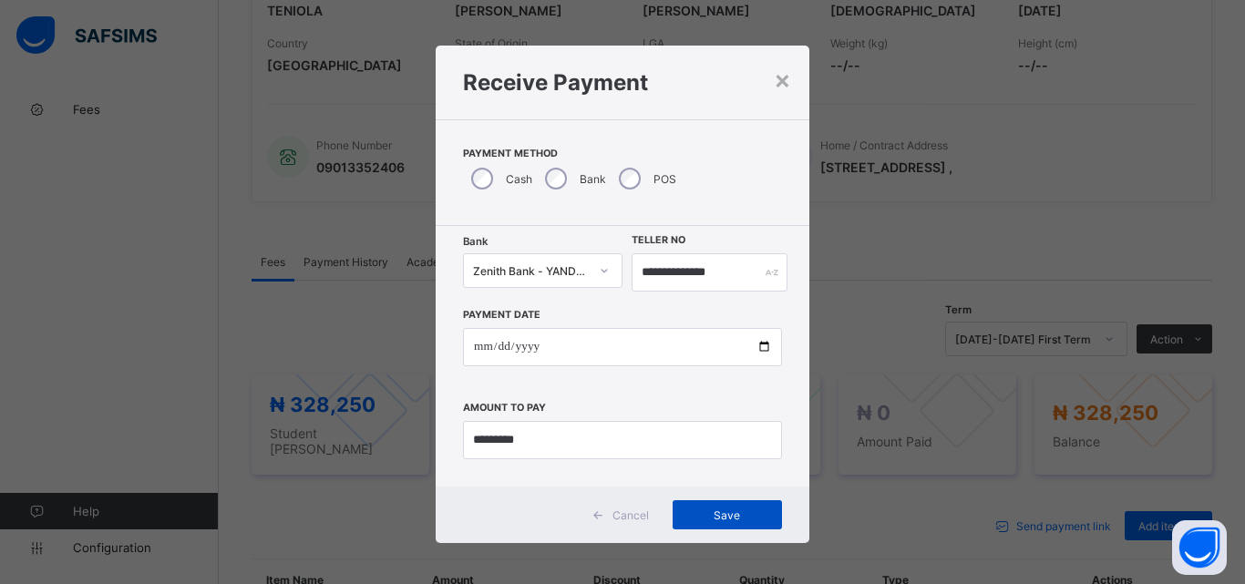
click at [704, 514] on span "Save" at bounding box center [727, 516] width 82 height 14
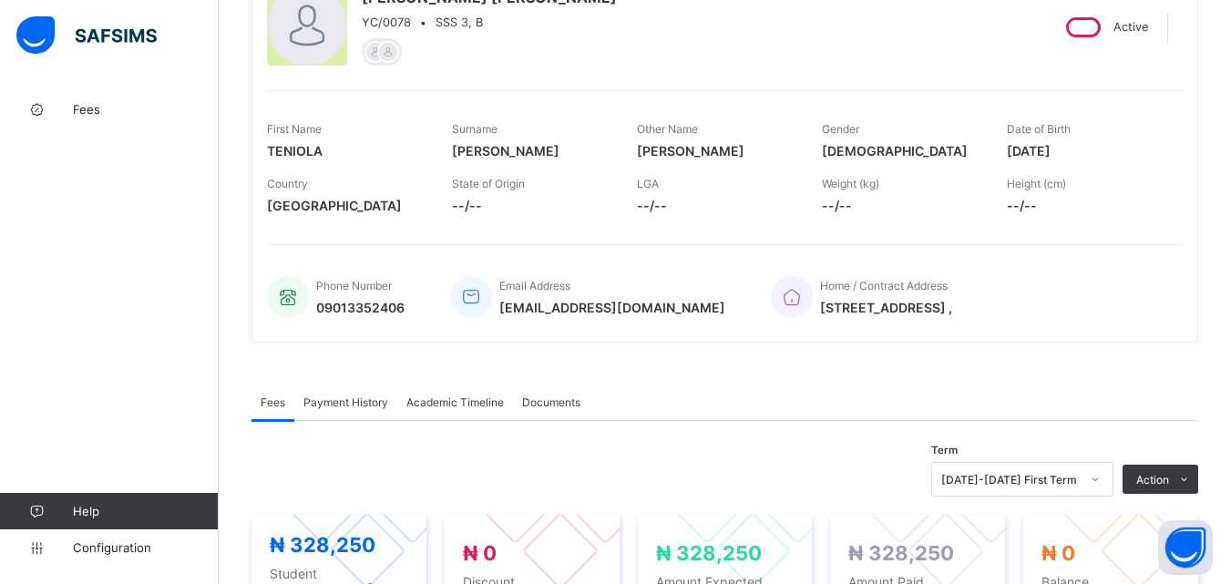
scroll to position [0, 0]
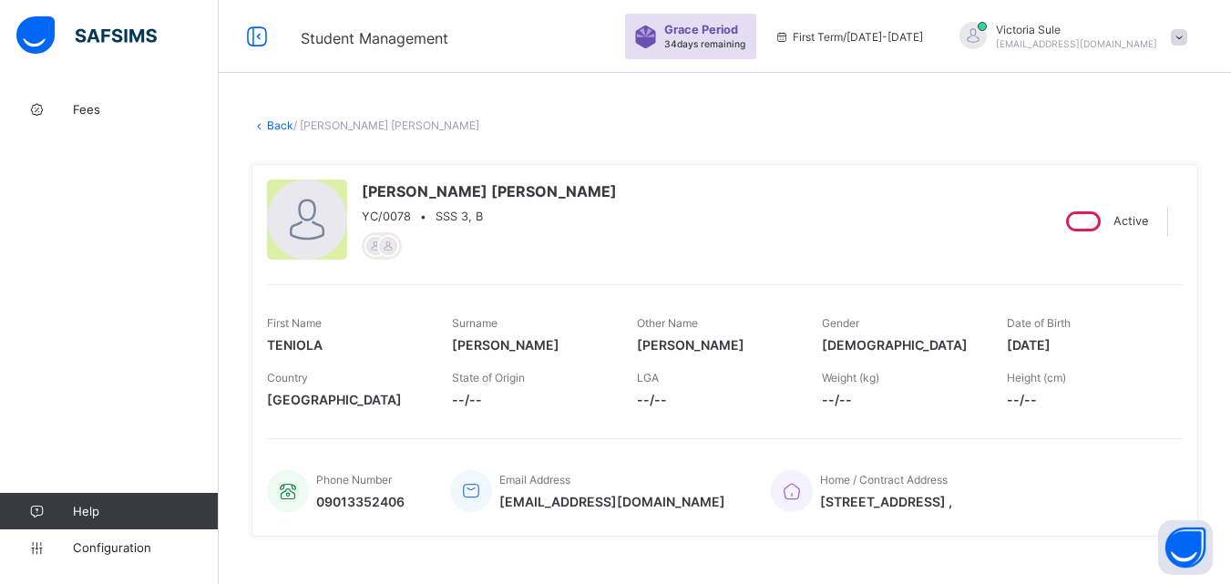
click at [280, 128] on link "Back" at bounding box center [280, 126] width 26 height 14
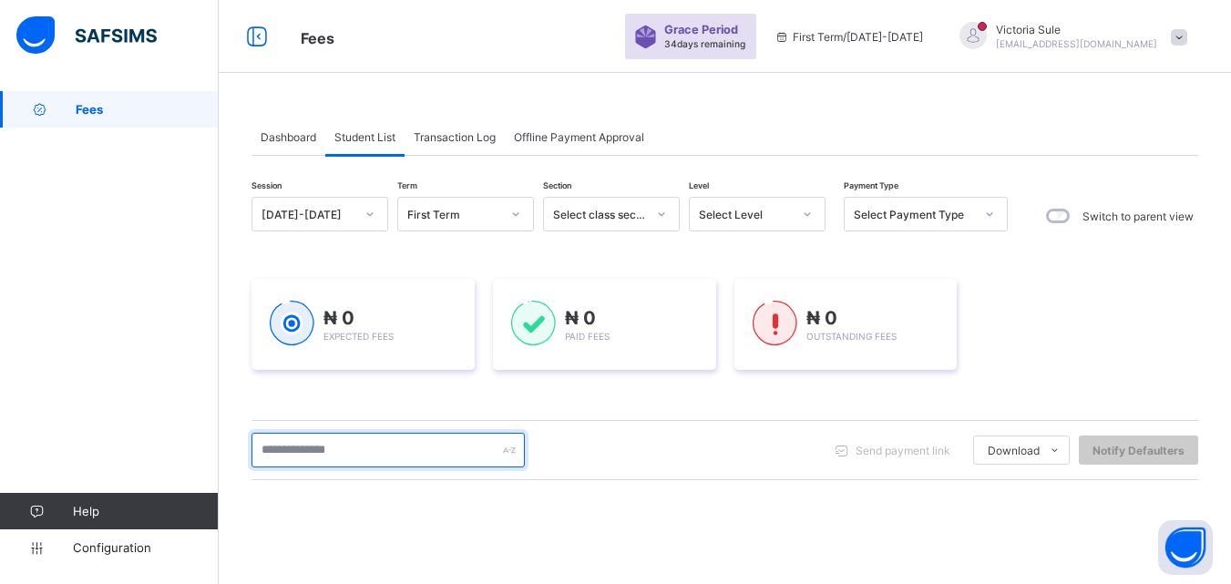
click at [318, 452] on input "text" at bounding box center [388, 450] width 273 height 35
type input "*****"
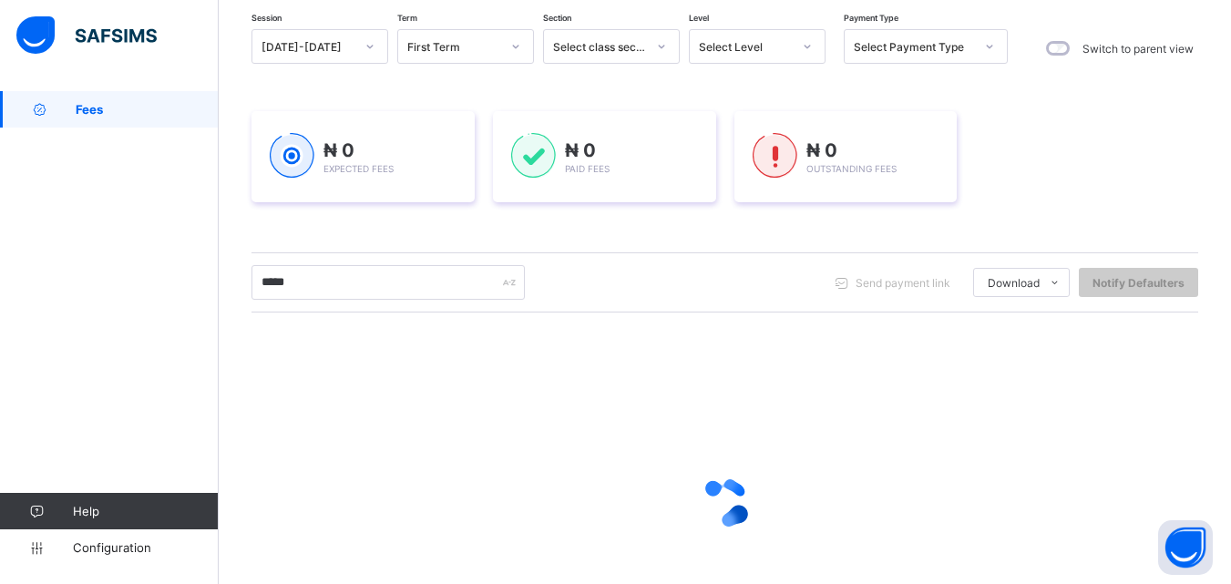
scroll to position [13, 0]
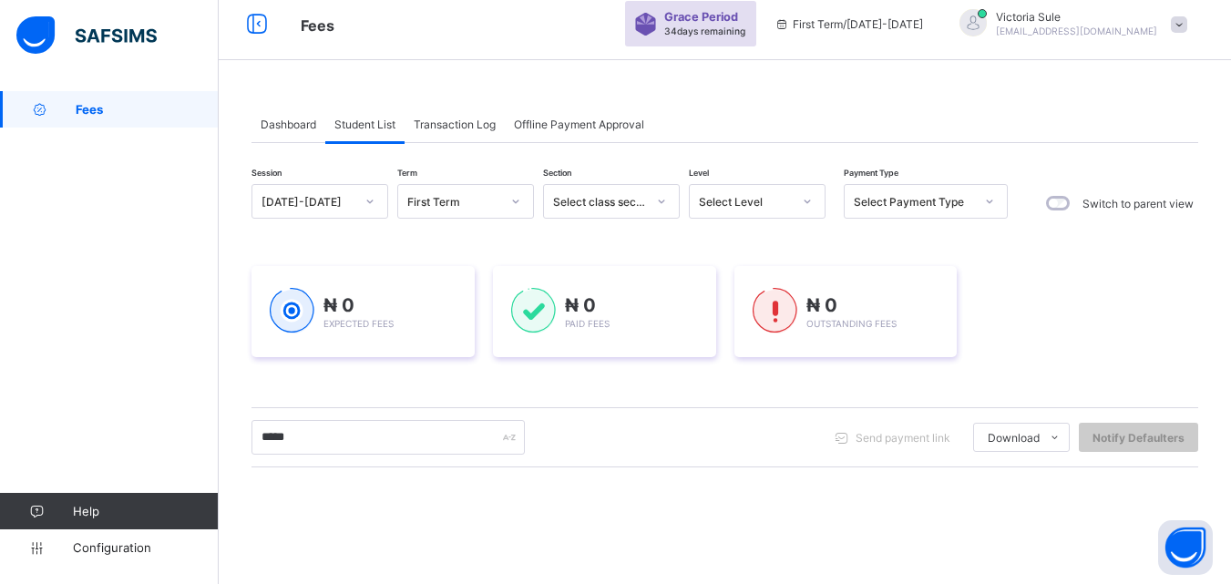
click at [780, 195] on div "Select Level" at bounding box center [745, 202] width 93 height 14
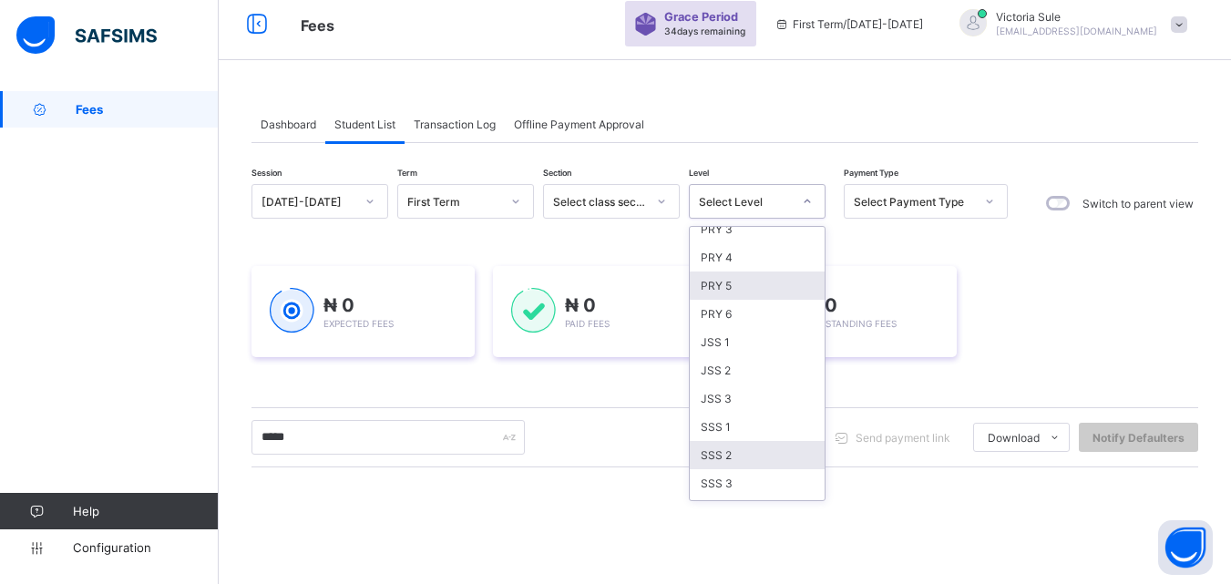
scroll to position [182, 0]
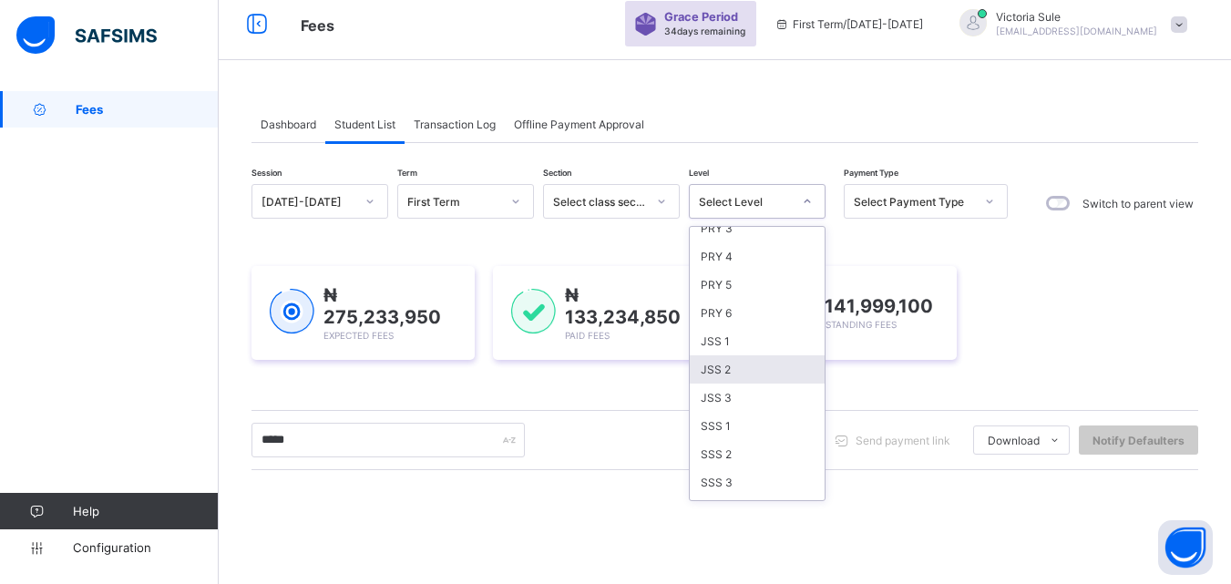
click at [726, 361] on div "JSS 2" at bounding box center [757, 370] width 135 height 28
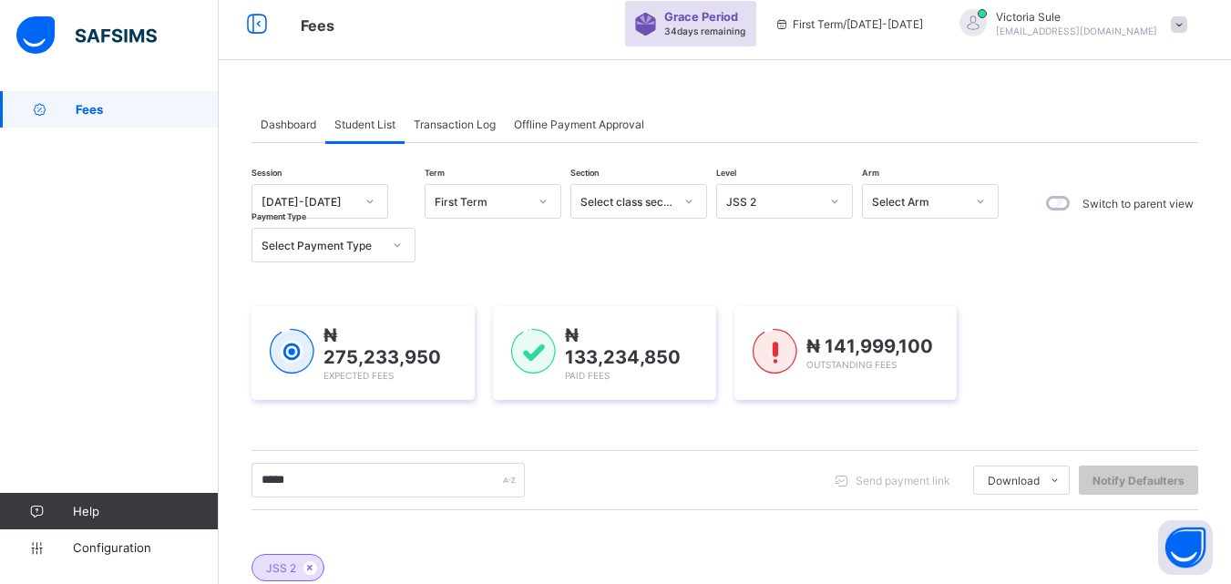
click at [776, 173] on div "Session 2025-2026 Term First Term Section Select class section Level JSS 2 Arm …" at bounding box center [725, 540] width 947 height 794
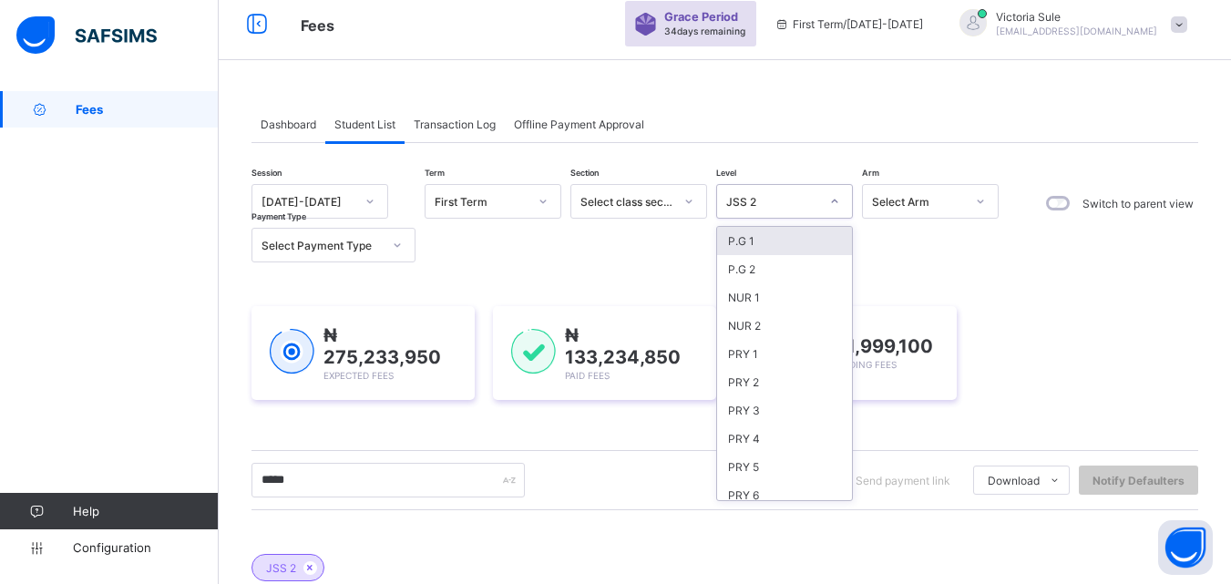
click at [779, 205] on div "JSS 2" at bounding box center [773, 202] width 93 height 14
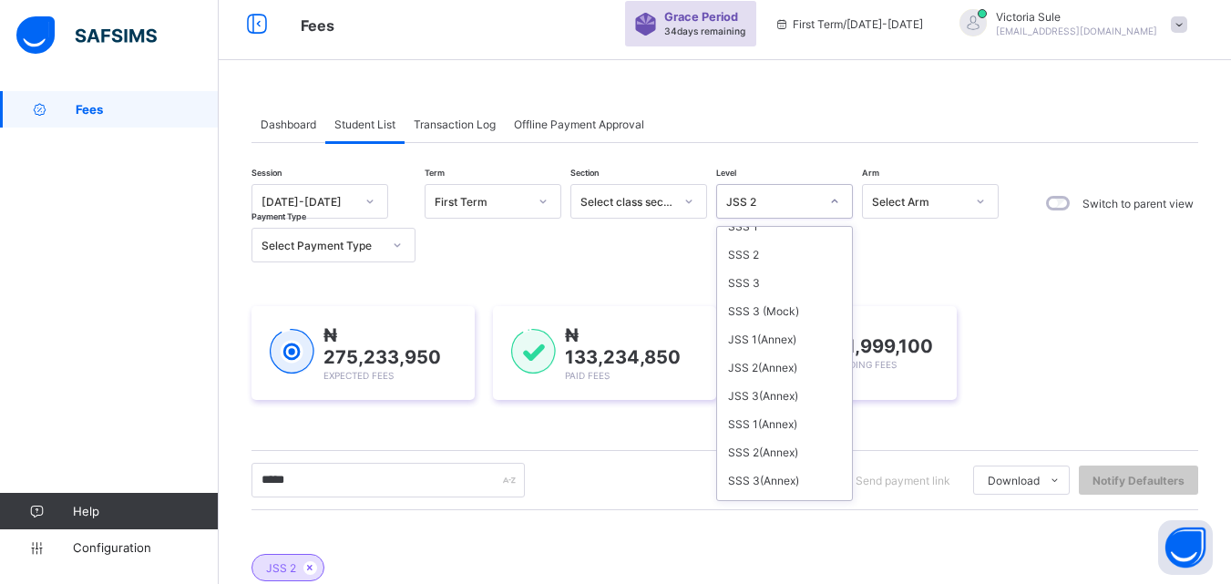
scroll to position [456, 0]
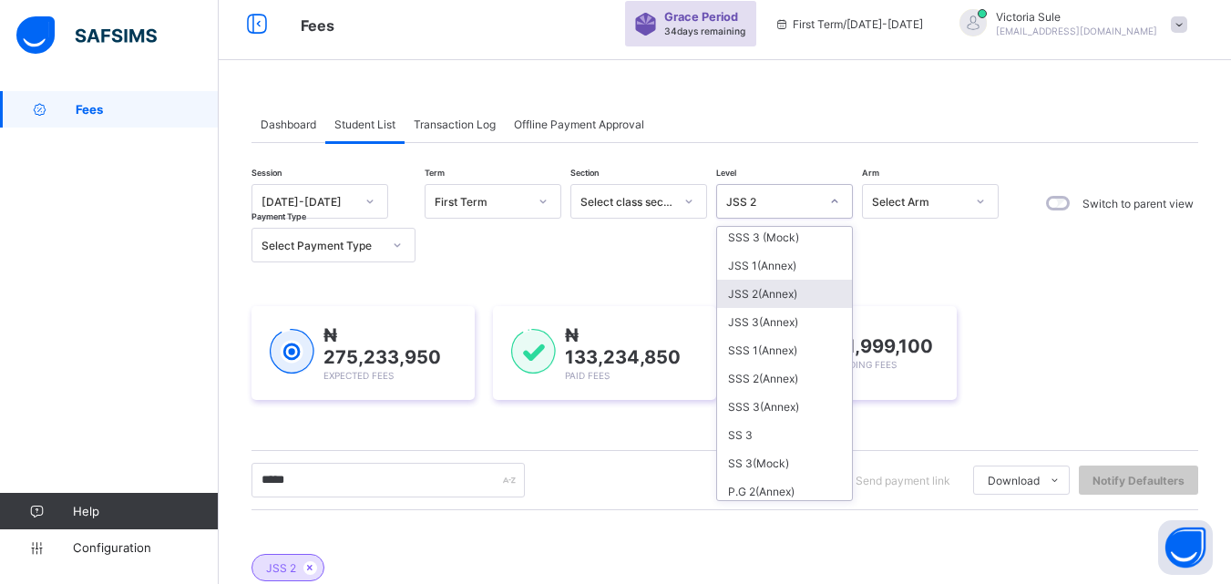
click at [773, 293] on div "JSS 2(Annex)" at bounding box center [784, 294] width 135 height 28
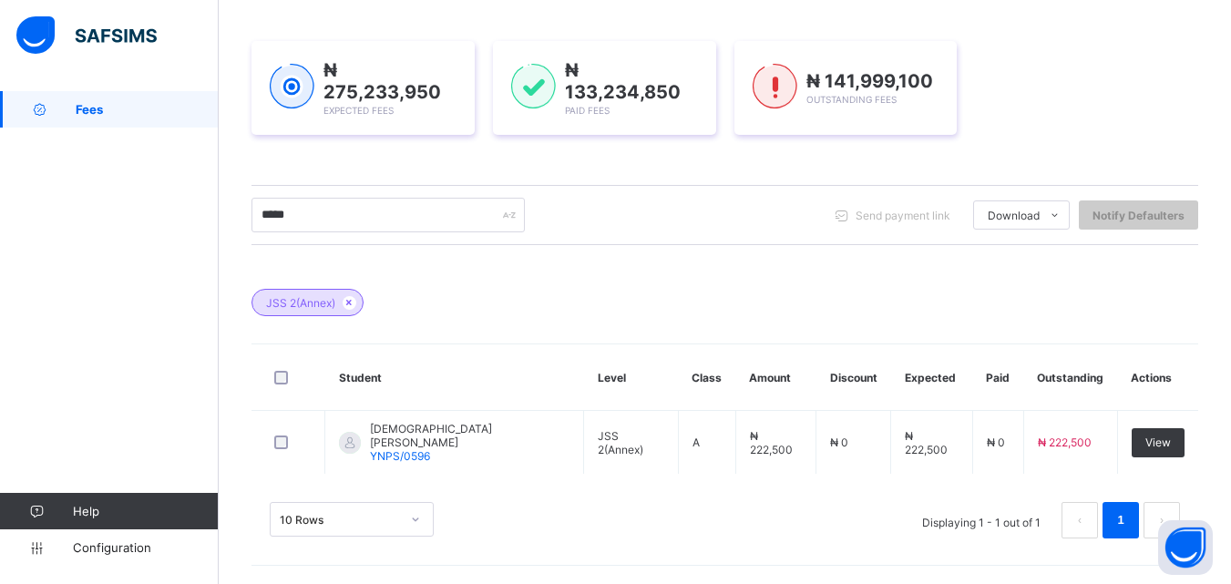
scroll to position [273, 0]
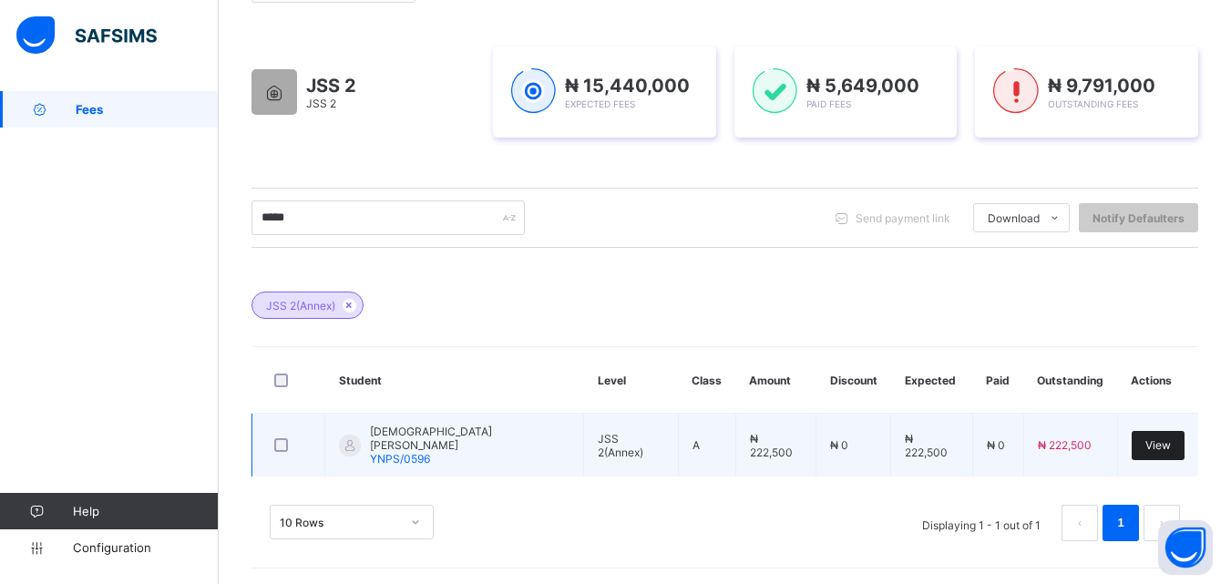
click at [1164, 441] on span "View" at bounding box center [1159, 445] width 26 height 14
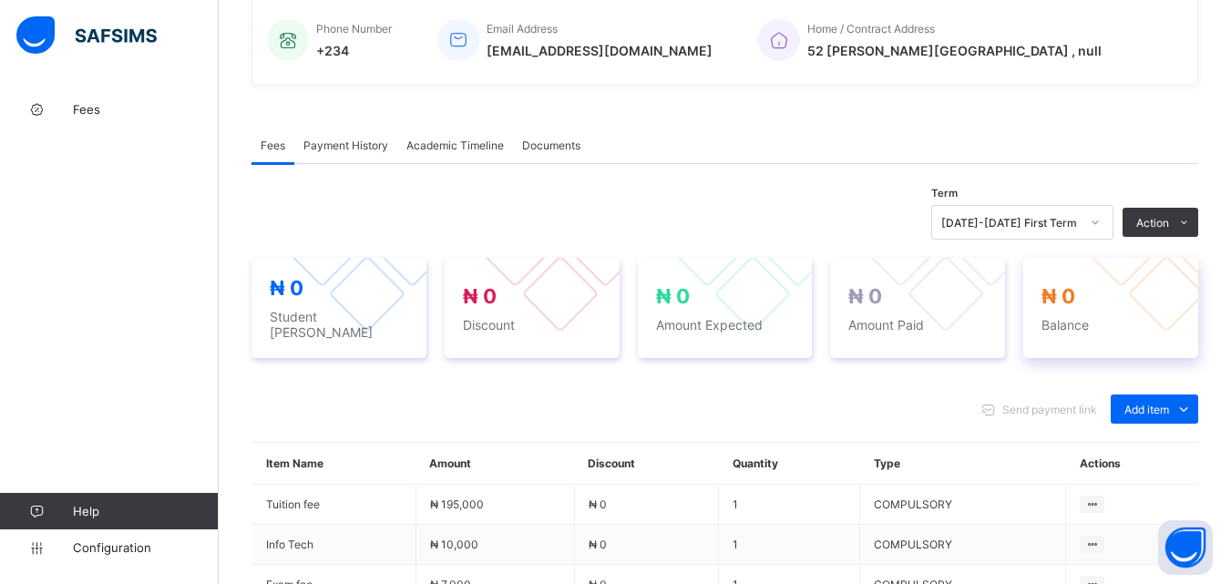
scroll to position [547, 0]
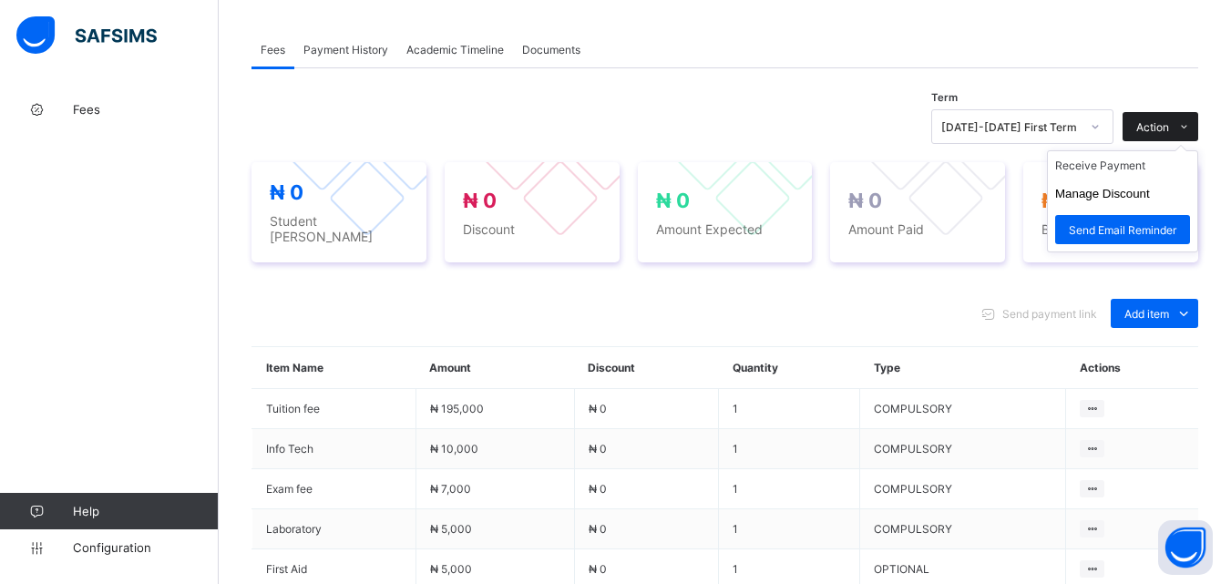
click at [1170, 125] on span "Action" at bounding box center [1153, 127] width 33 height 14
click at [1134, 162] on li "Receive Payment" at bounding box center [1122, 165] width 149 height 28
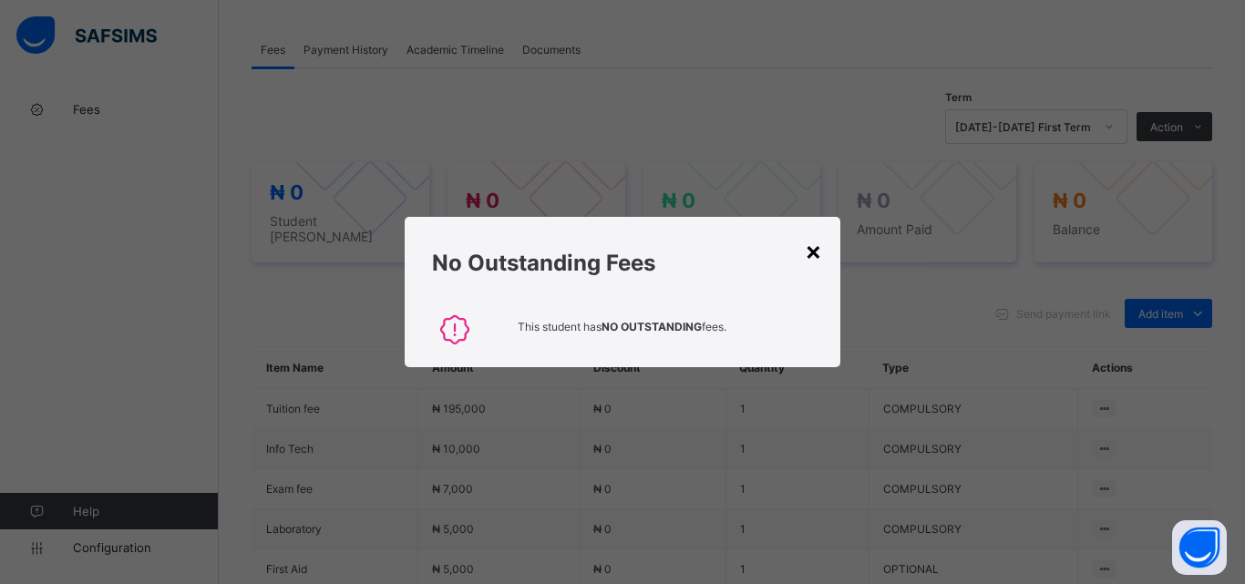
click at [811, 258] on div "×" at bounding box center [813, 250] width 17 height 31
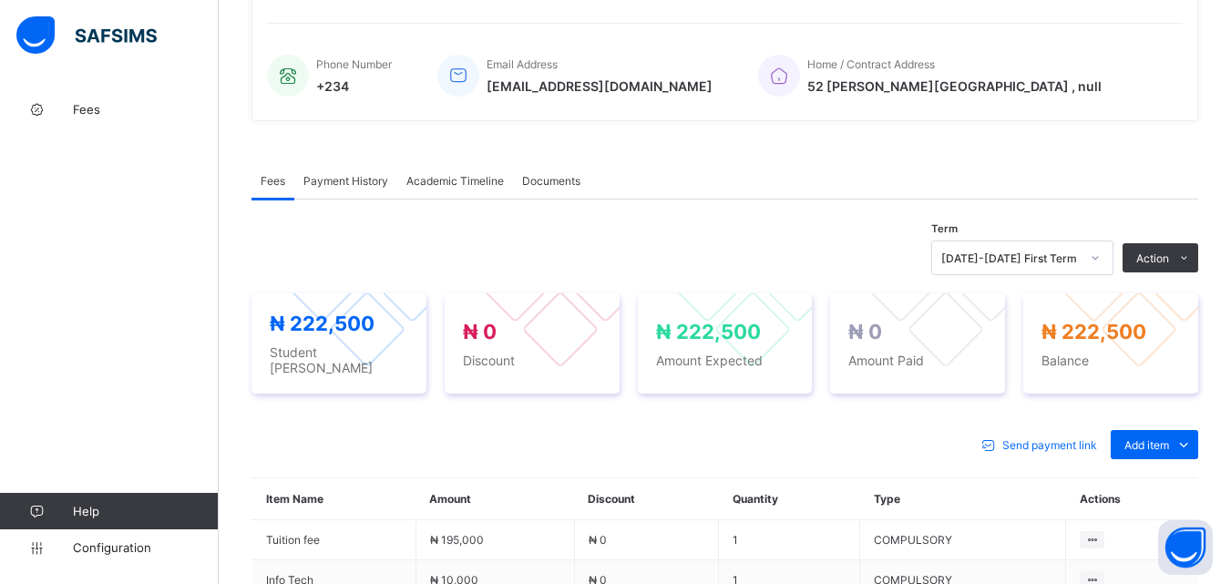
scroll to position [410, 0]
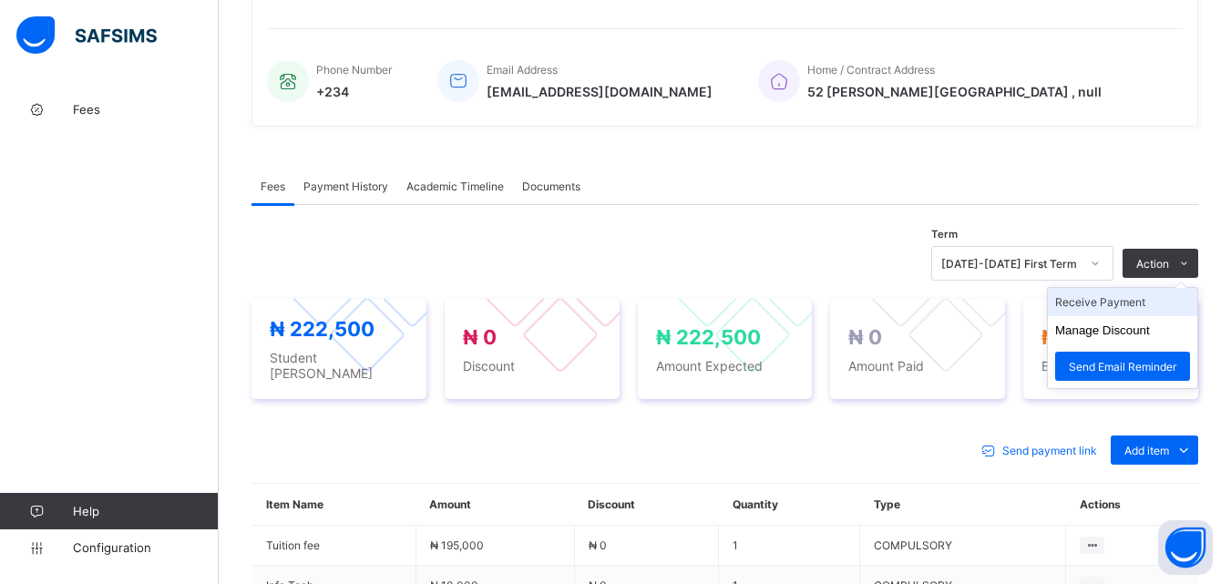
click at [1154, 299] on li "Receive Payment" at bounding box center [1122, 302] width 149 height 28
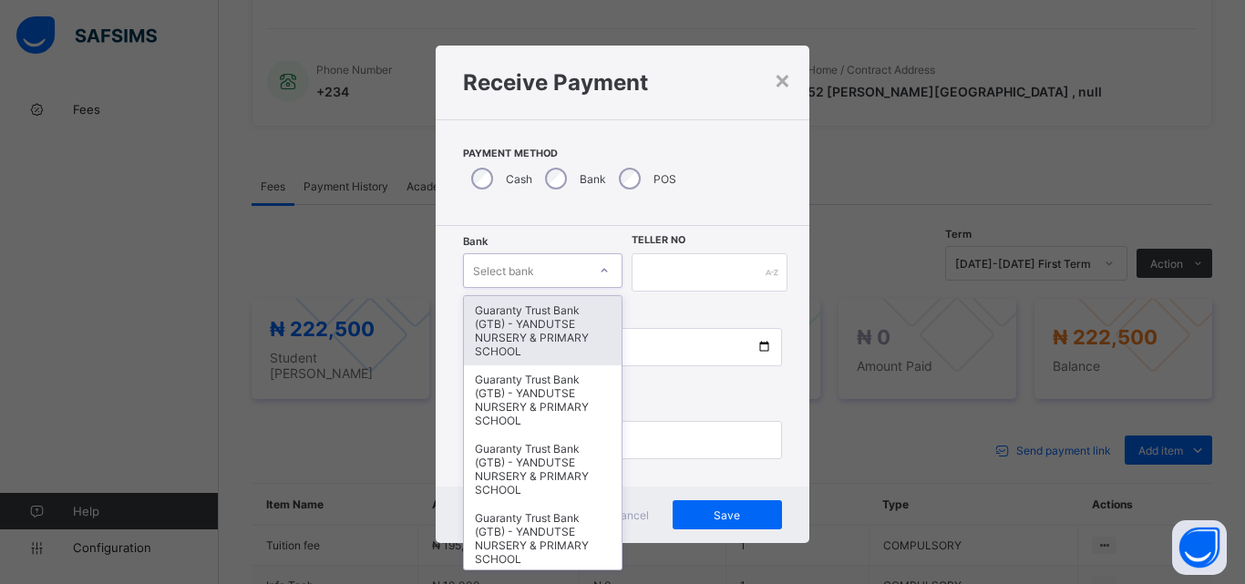
click at [569, 279] on div "Select bank" at bounding box center [525, 271] width 123 height 26
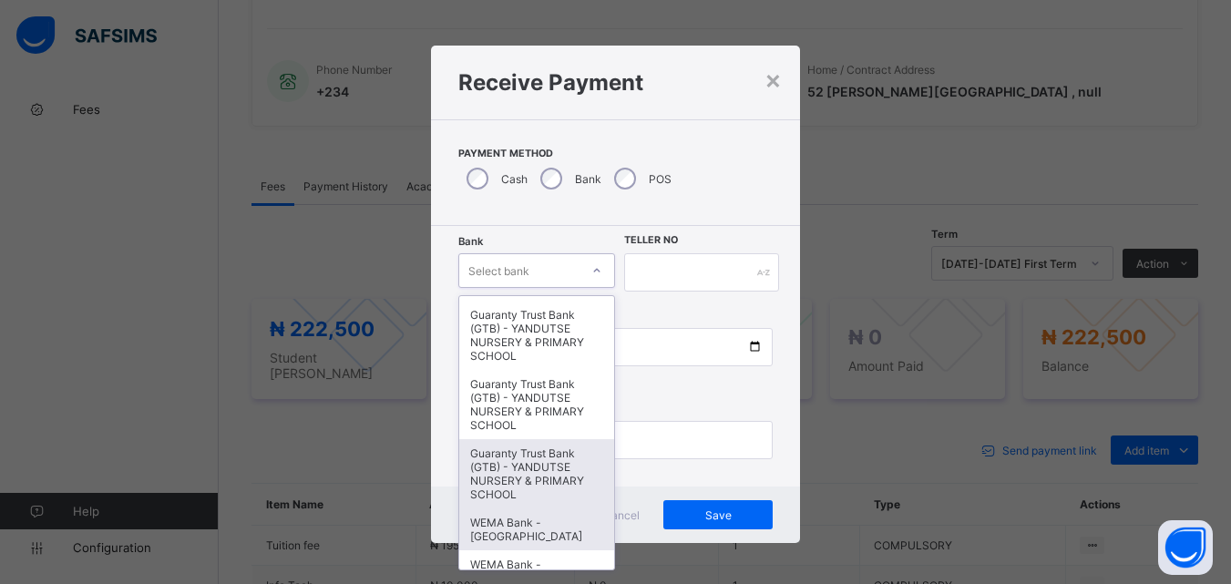
scroll to position [273, 0]
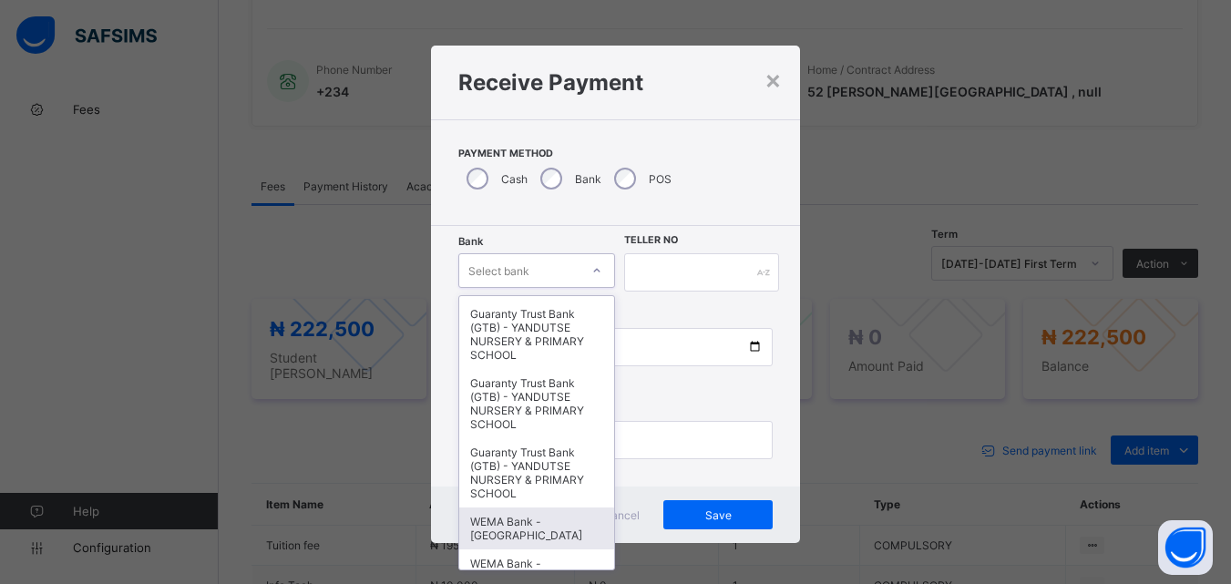
click at [551, 520] on div "WEMA Bank - [GEOGRAPHIC_DATA]" at bounding box center [537, 529] width 156 height 42
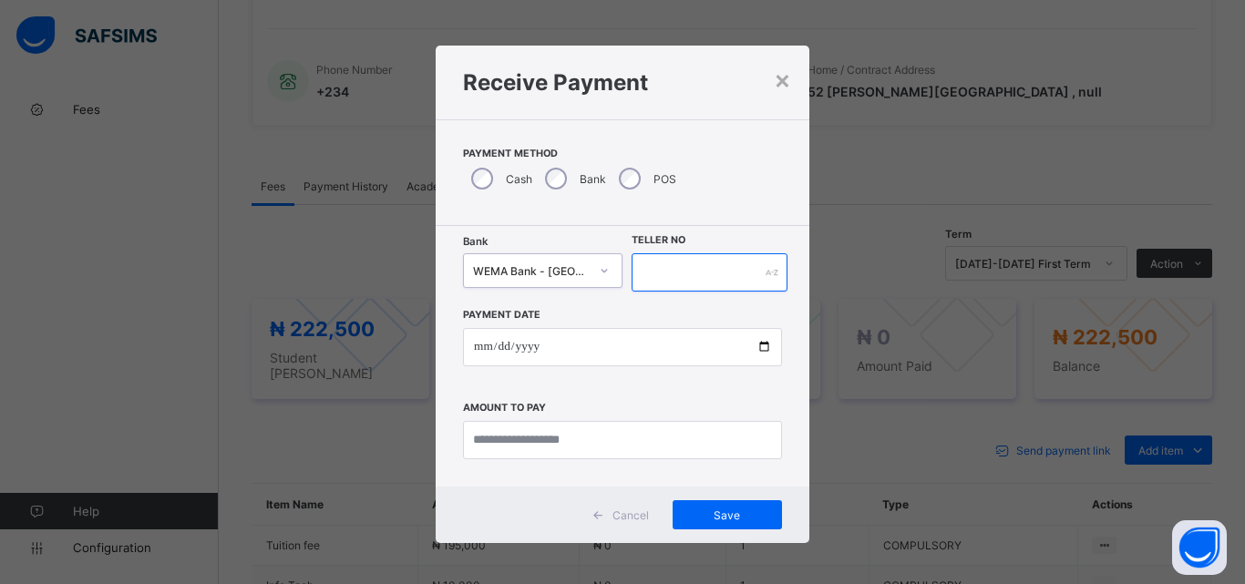
click at [676, 292] on input "text" at bounding box center [710, 272] width 156 height 38
type input "**********"
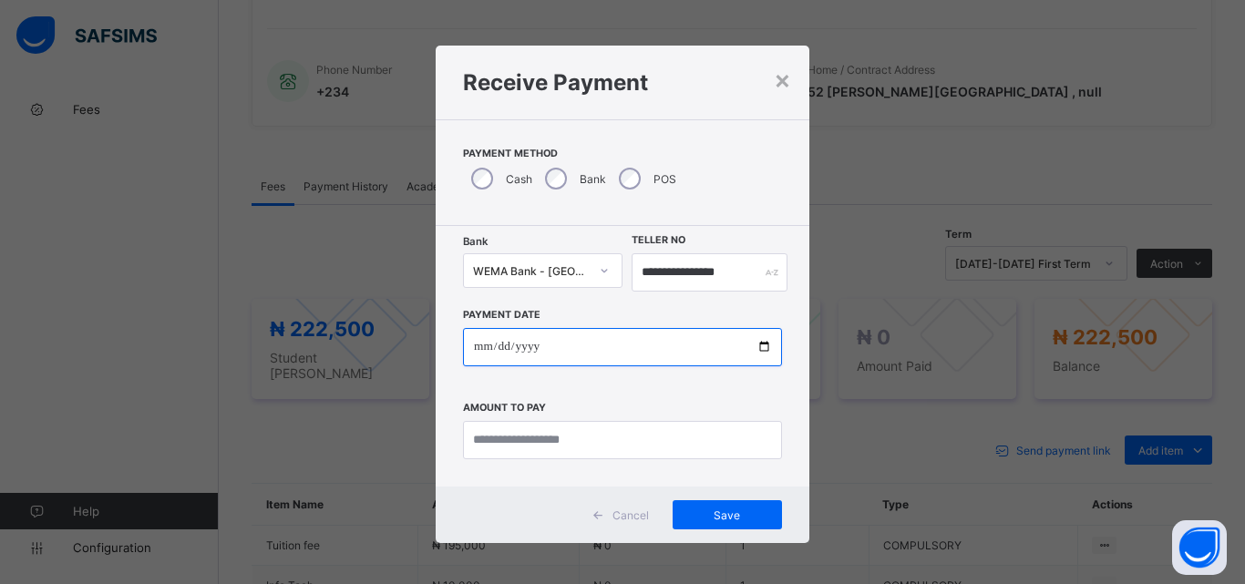
click at [761, 344] on input "date" at bounding box center [622, 347] width 319 height 38
type input "**********"
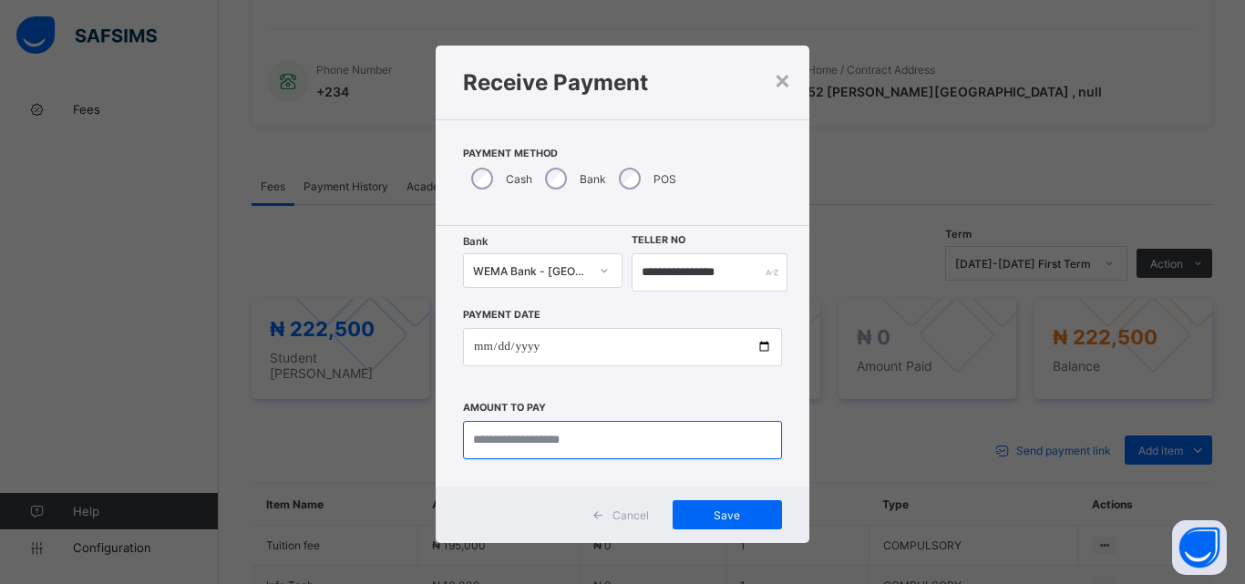
click at [497, 433] on input "currency" at bounding box center [622, 440] width 319 height 38
type input "*********"
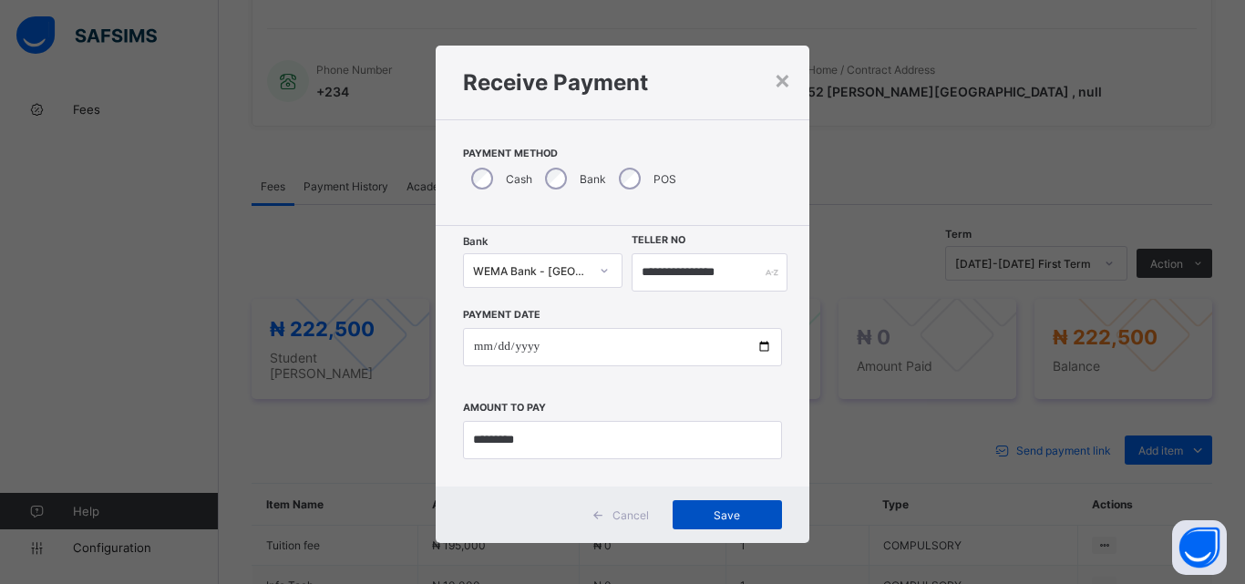
click at [708, 513] on span "Save" at bounding box center [727, 516] width 82 height 14
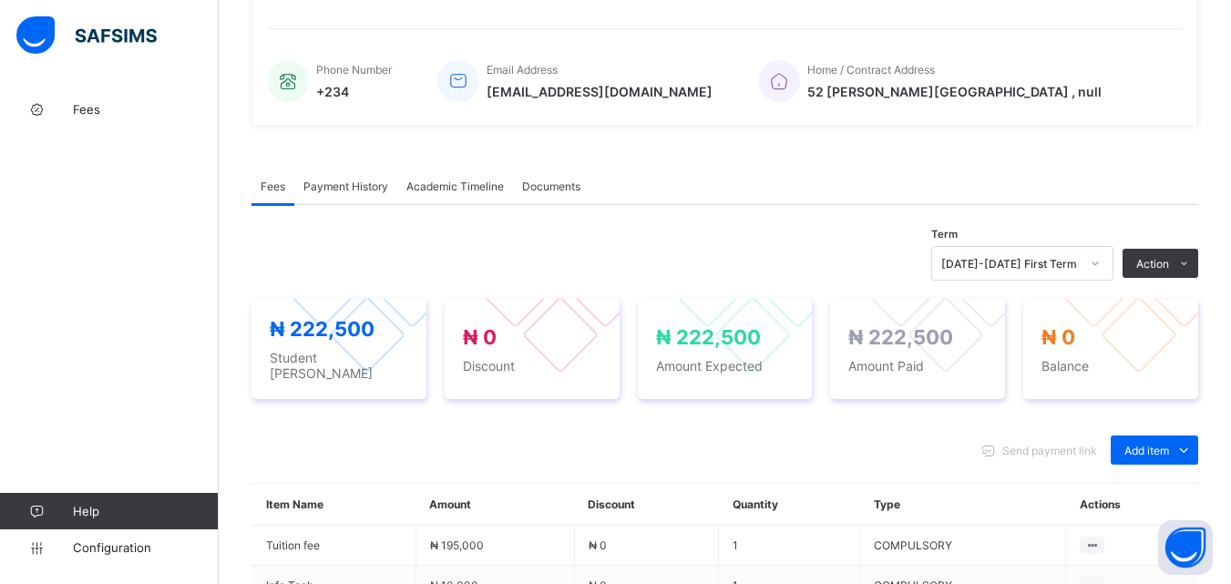
click at [345, 184] on span "Payment History" at bounding box center [346, 187] width 85 height 14
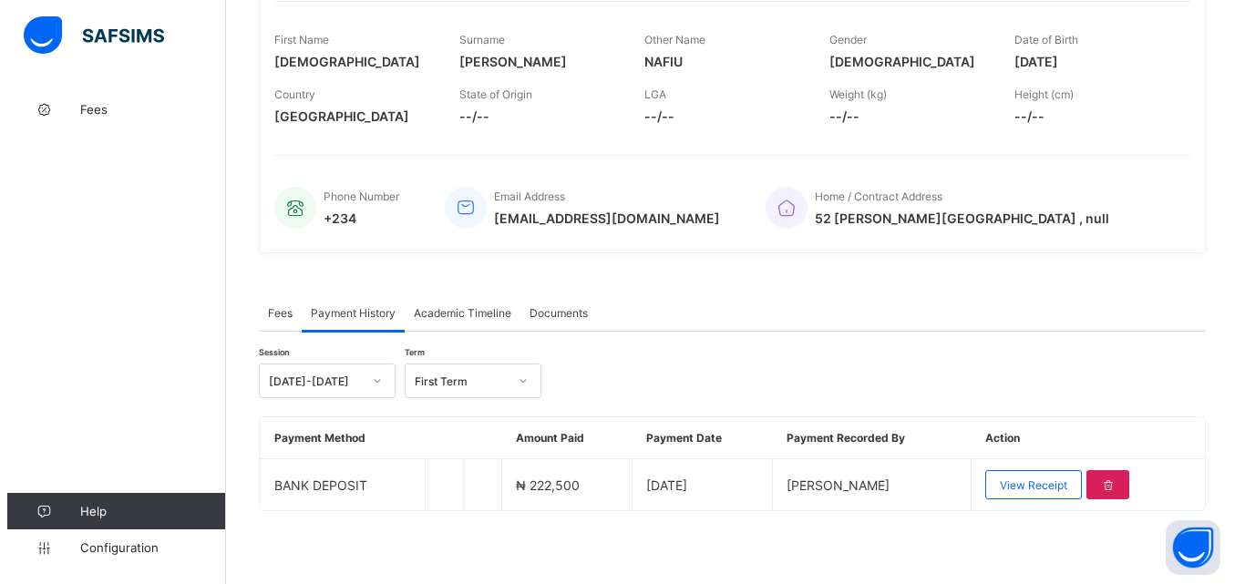
scroll to position [283, 0]
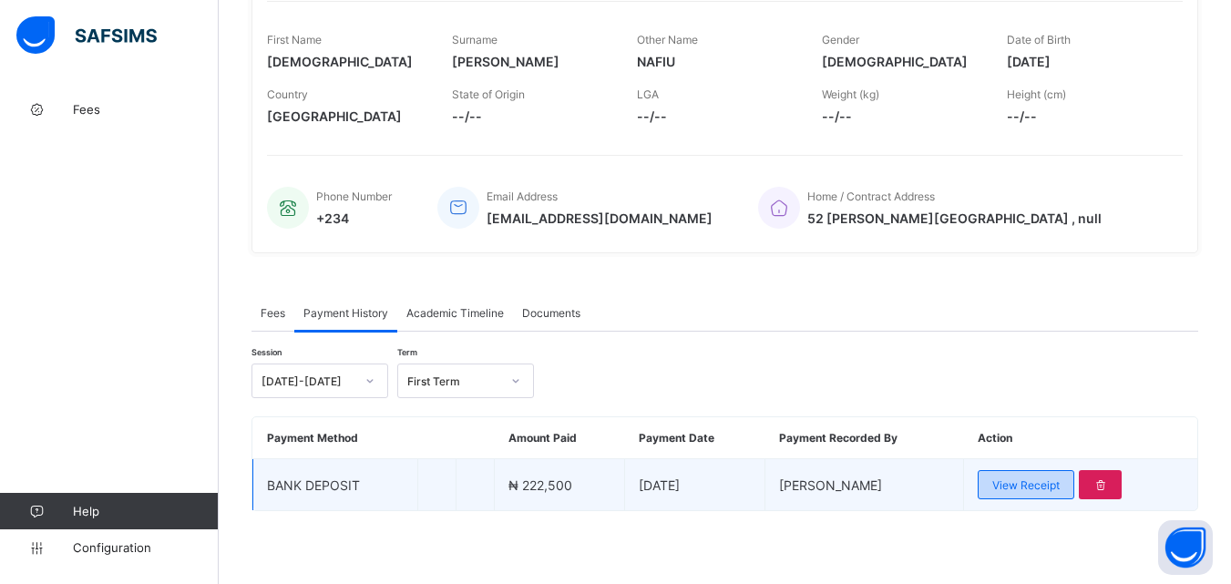
click at [1030, 484] on span "View Receipt" at bounding box center [1026, 486] width 67 height 14
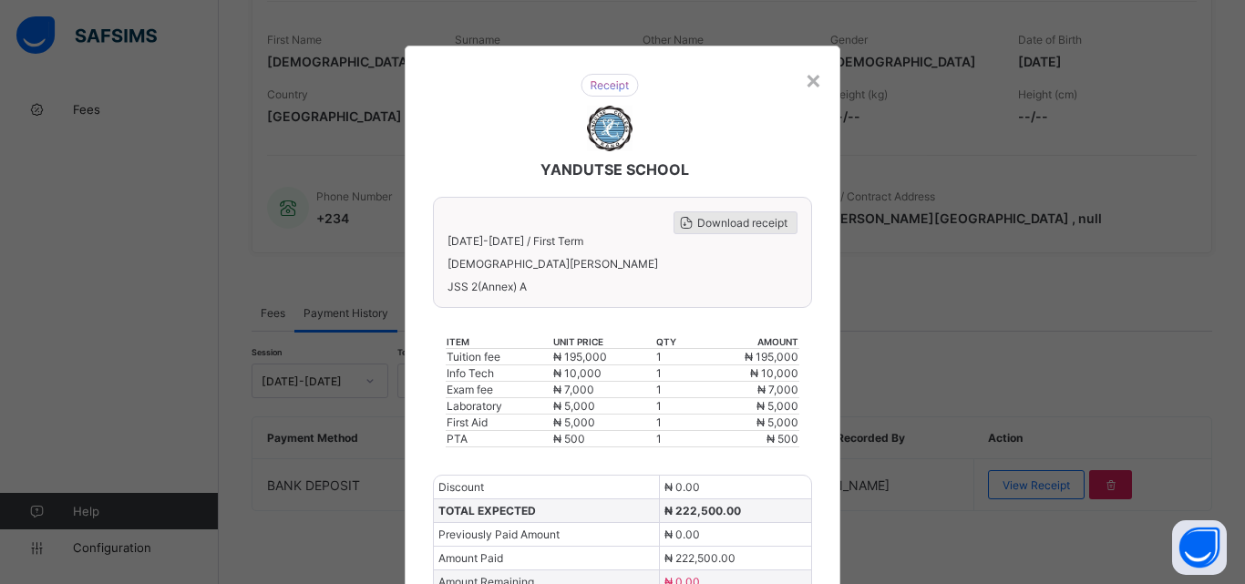
click at [756, 225] on span "Download receipt" at bounding box center [742, 223] width 90 height 14
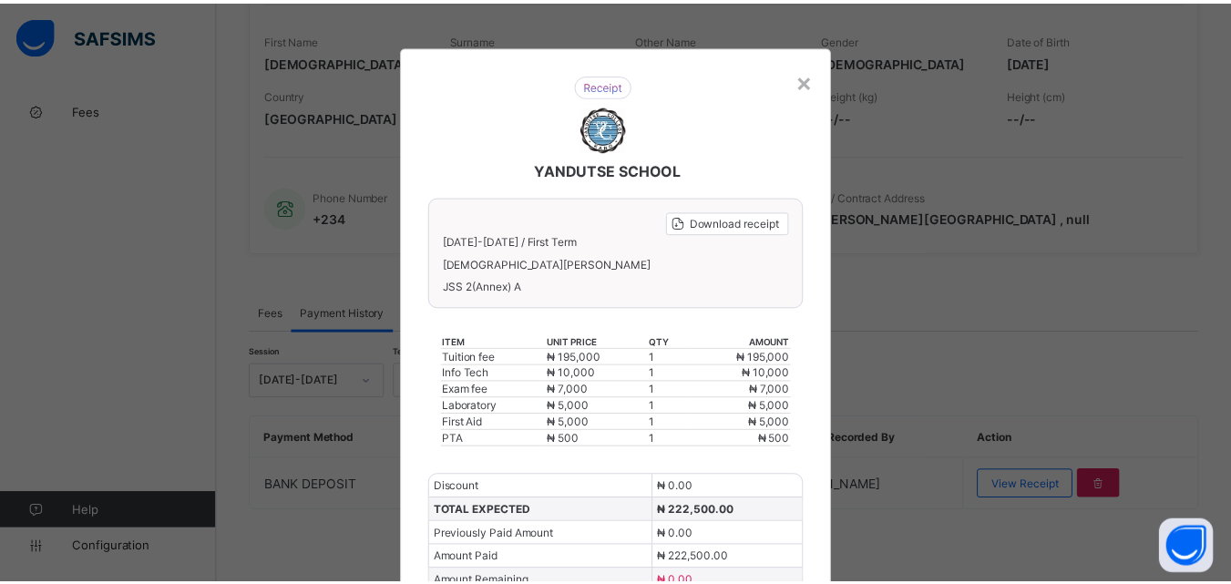
scroll to position [0, 0]
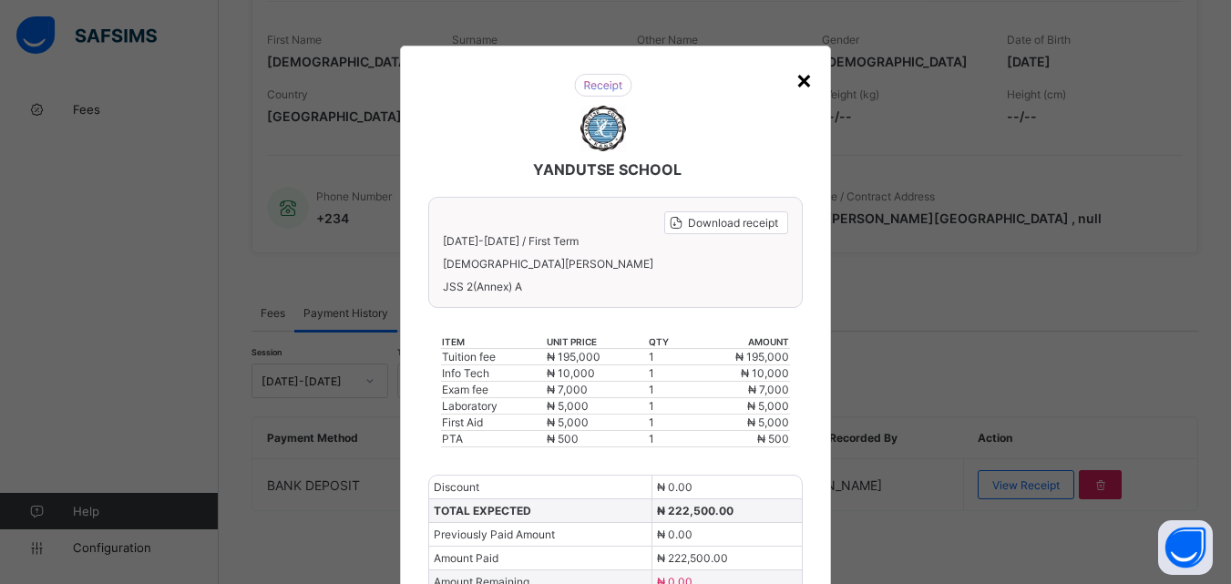
click at [796, 86] on div "×" at bounding box center [804, 79] width 17 height 31
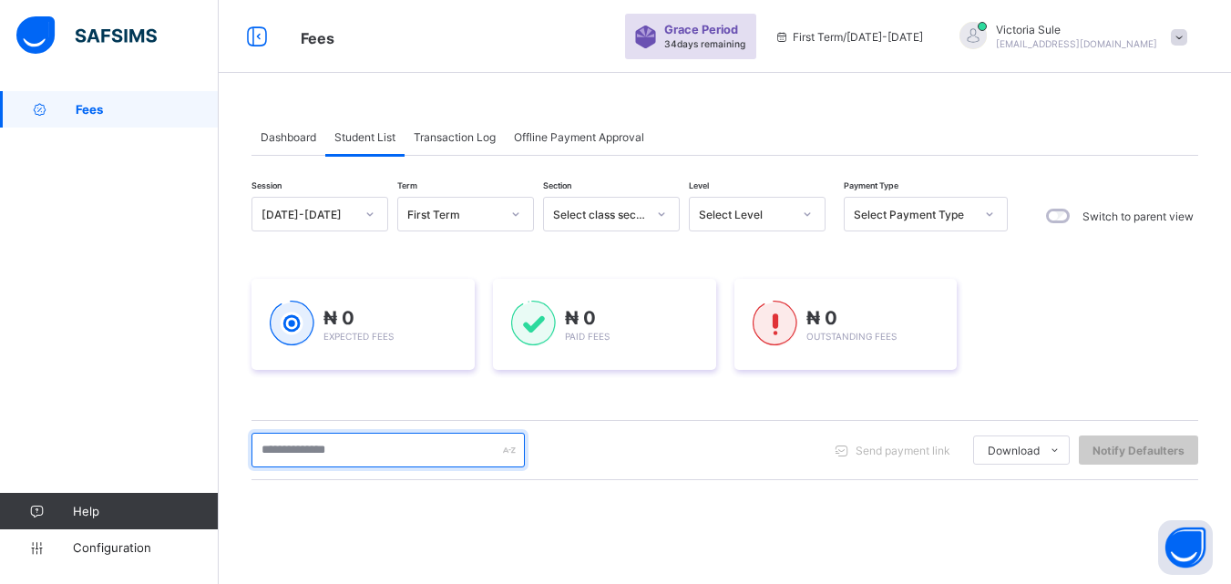
click at [474, 459] on input "text" at bounding box center [388, 450] width 273 height 35
type input "*****"
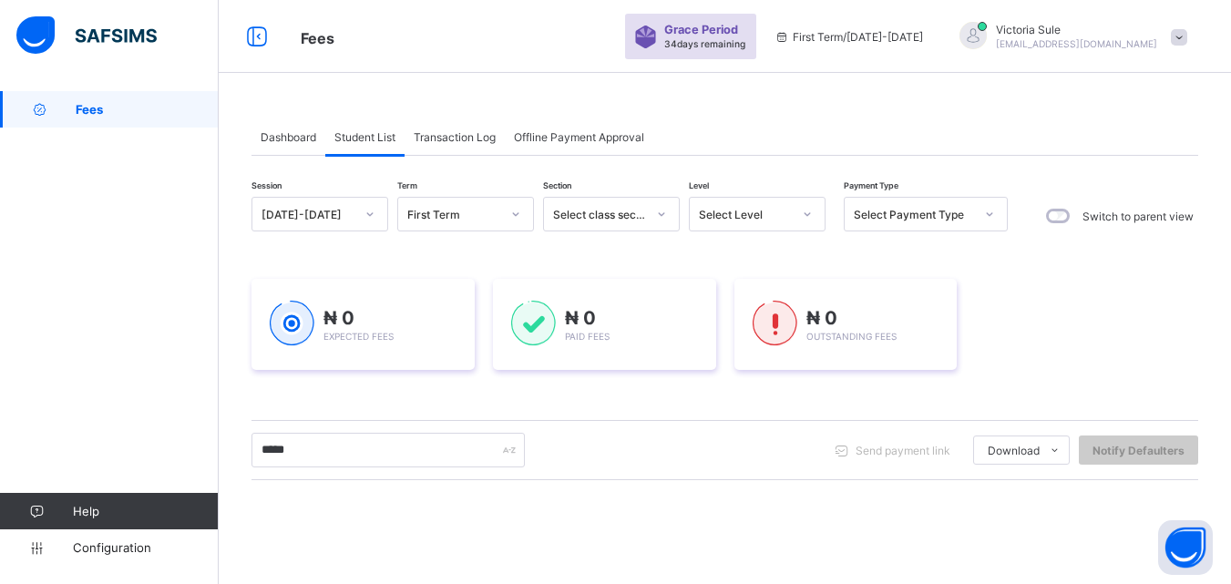
click at [768, 223] on div "Select Level" at bounding box center [740, 214] width 100 height 26
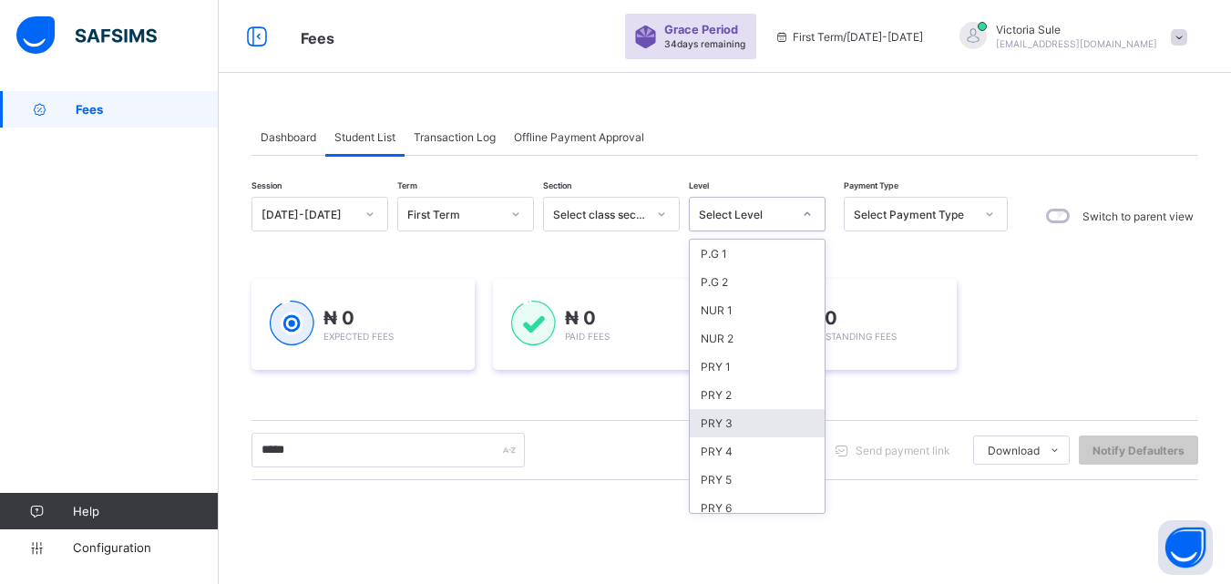
click at [733, 420] on div "PRY 3" at bounding box center [757, 423] width 135 height 28
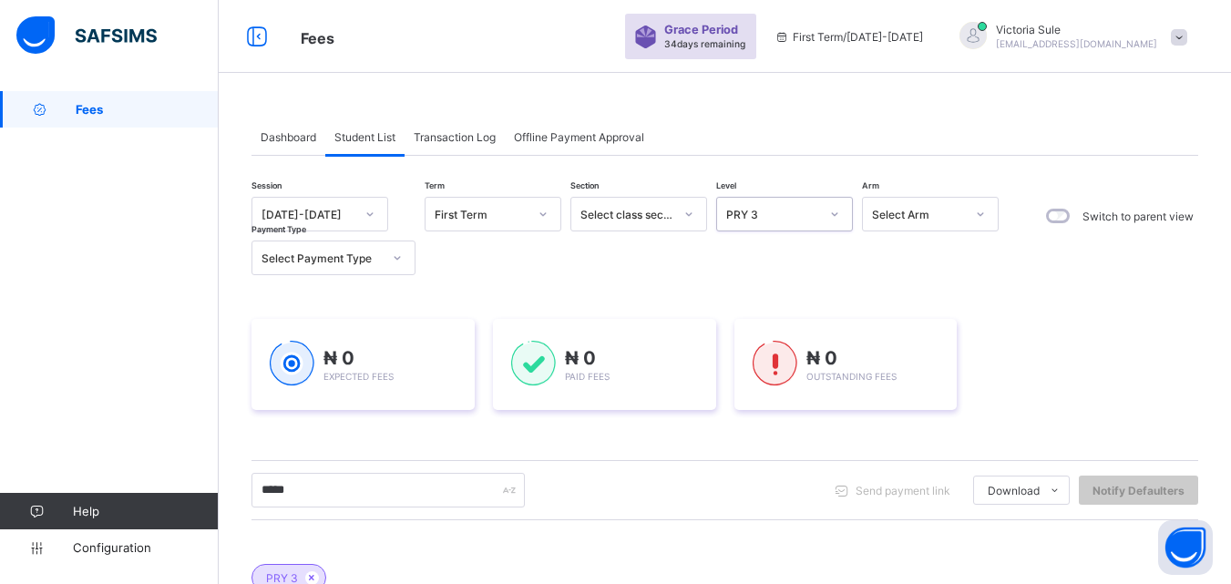
click at [909, 218] on div "Select Arm" at bounding box center [918, 215] width 93 height 14
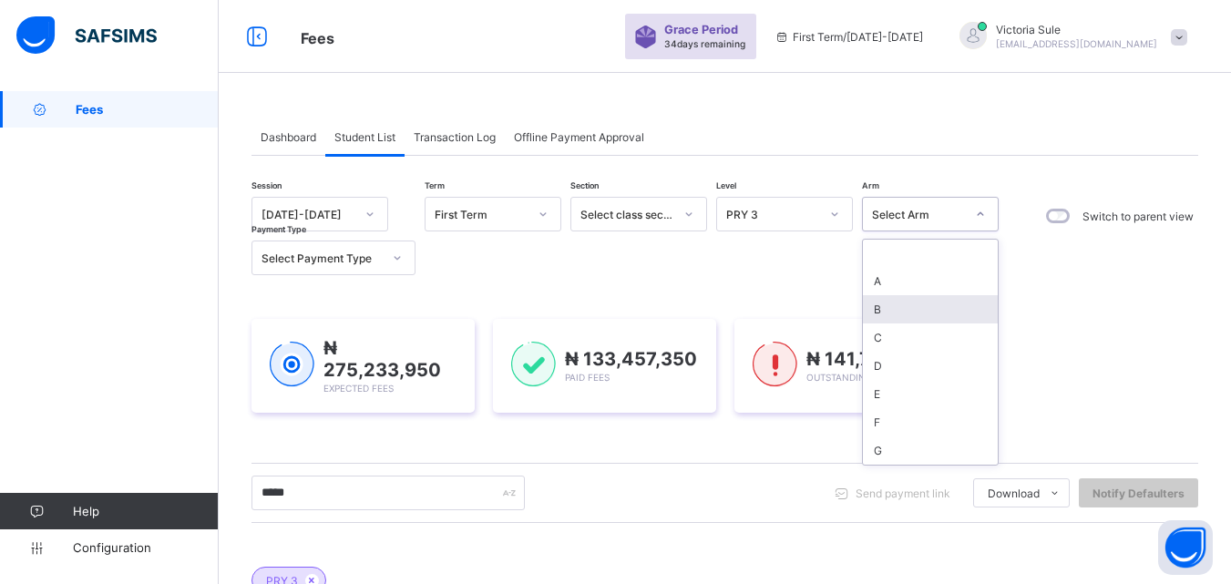
click at [881, 304] on div "B" at bounding box center [930, 309] width 135 height 28
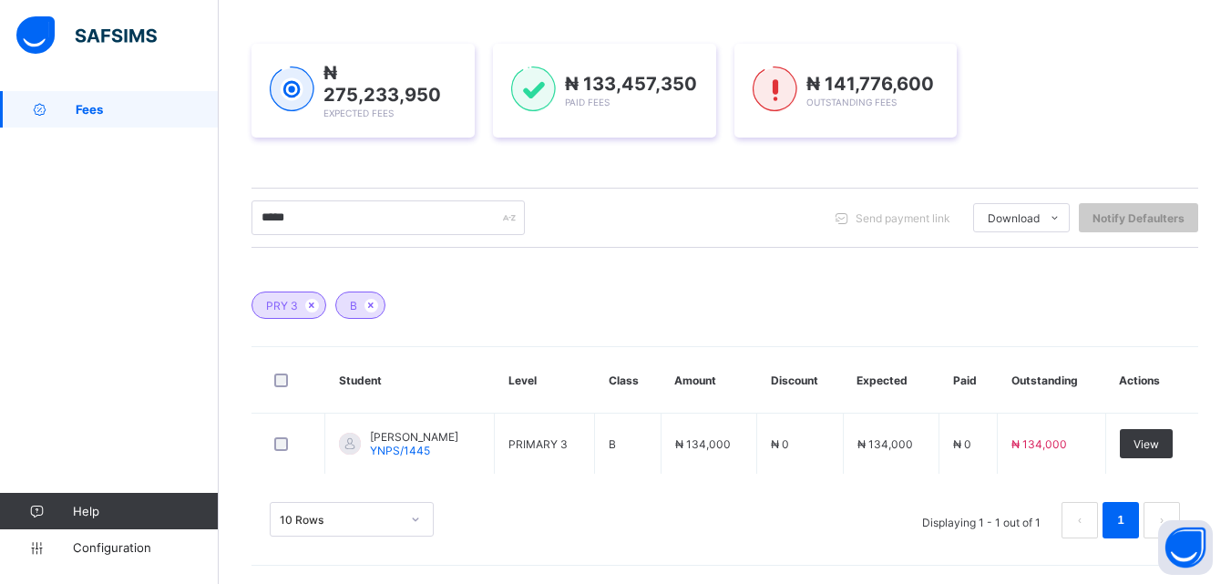
scroll to position [273, 0]
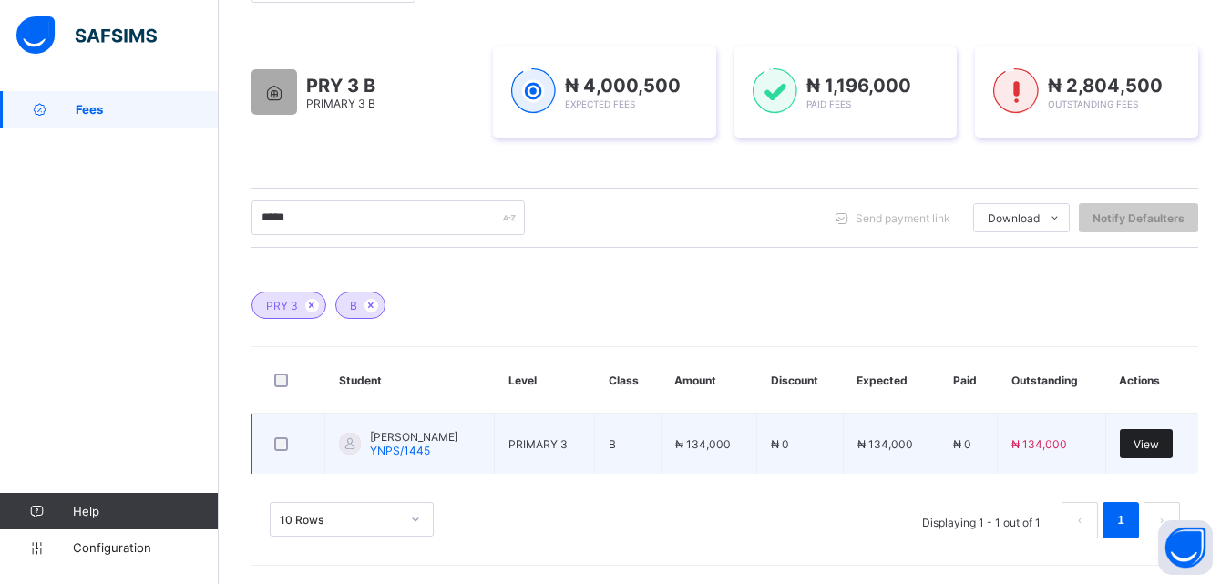
click at [1157, 438] on span "View" at bounding box center [1147, 445] width 26 height 14
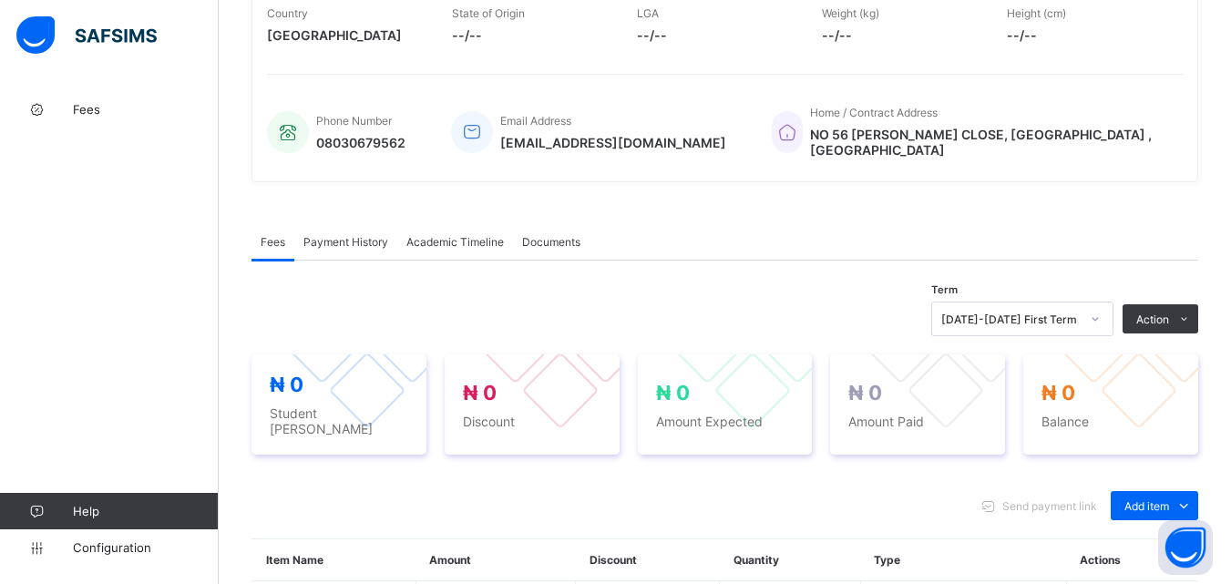
scroll to position [601, 0]
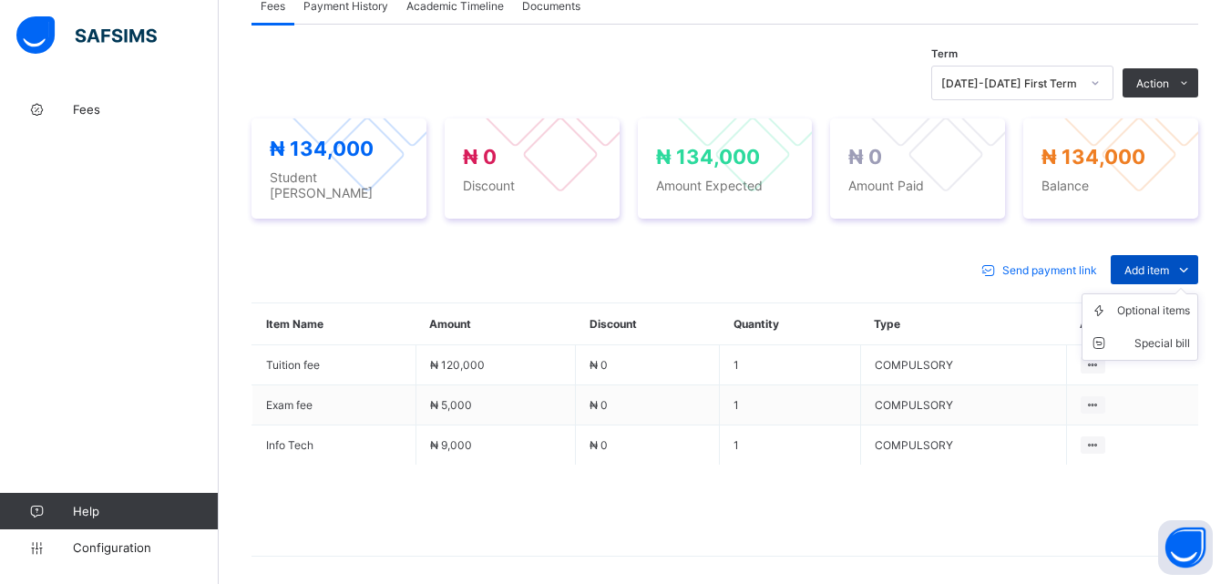
click at [1159, 263] on span "Add item" at bounding box center [1147, 270] width 45 height 14
click at [1166, 302] on div "Optional items" at bounding box center [1154, 311] width 73 height 18
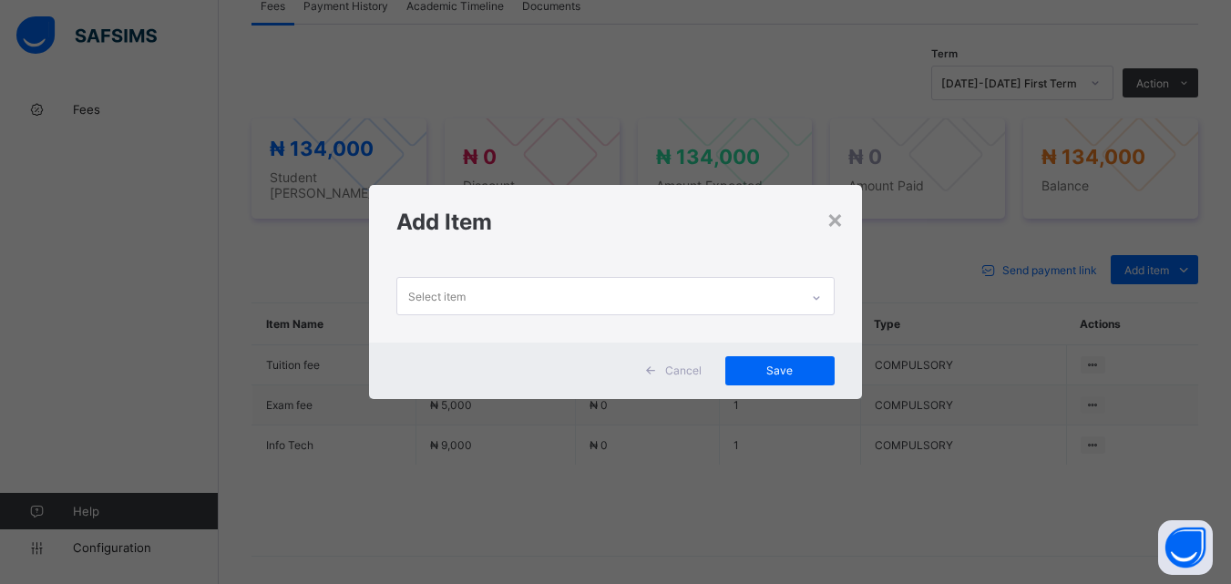
click at [750, 300] on div "Select item" at bounding box center [597, 296] width 401 height 36
click at [841, 219] on div "×" at bounding box center [835, 218] width 17 height 31
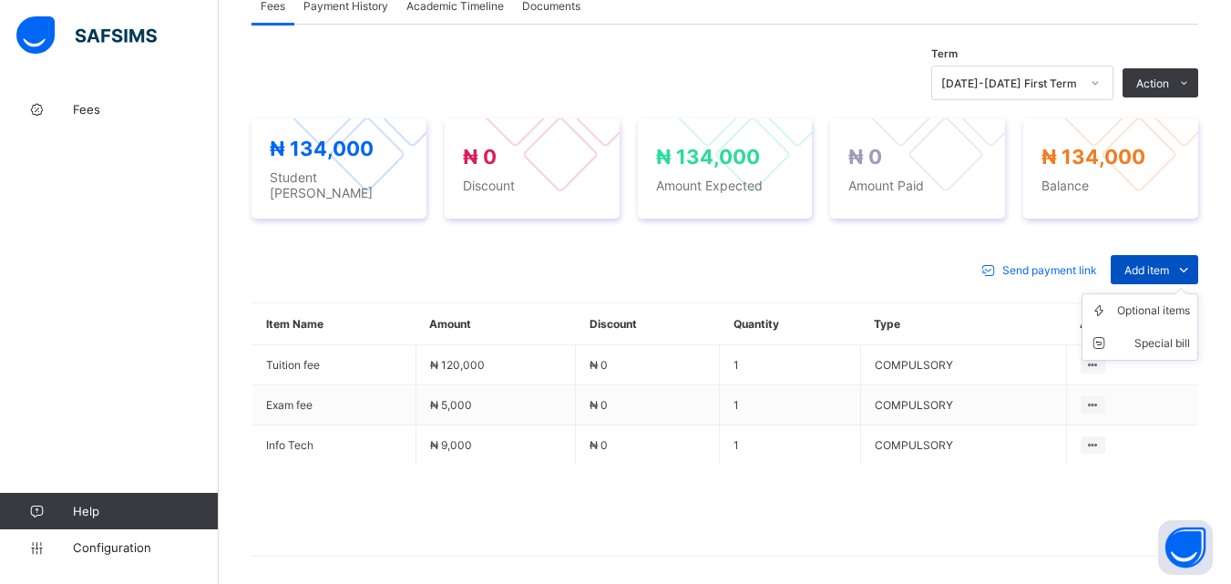
click at [1170, 263] on span "Add item" at bounding box center [1147, 270] width 45 height 14
click at [1151, 302] on div "Optional items" at bounding box center [1154, 311] width 73 height 18
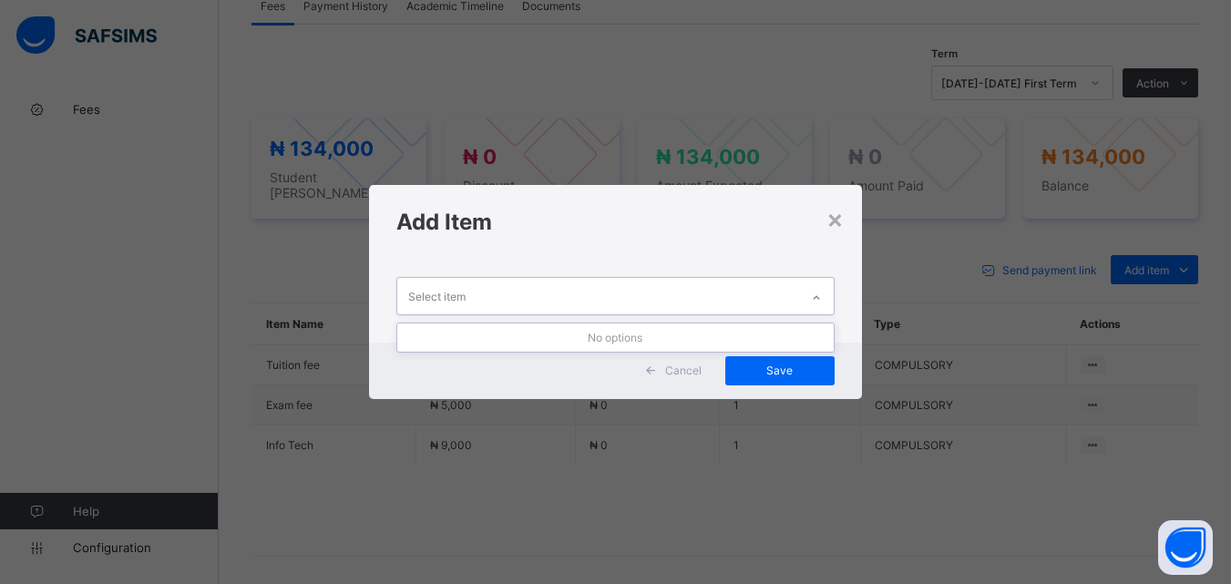
click at [742, 302] on div "Select item" at bounding box center [597, 296] width 401 height 36
click at [825, 218] on h1 "Add Item" at bounding box center [616, 222] width 438 height 26
click at [840, 227] on div "×" at bounding box center [835, 218] width 17 height 31
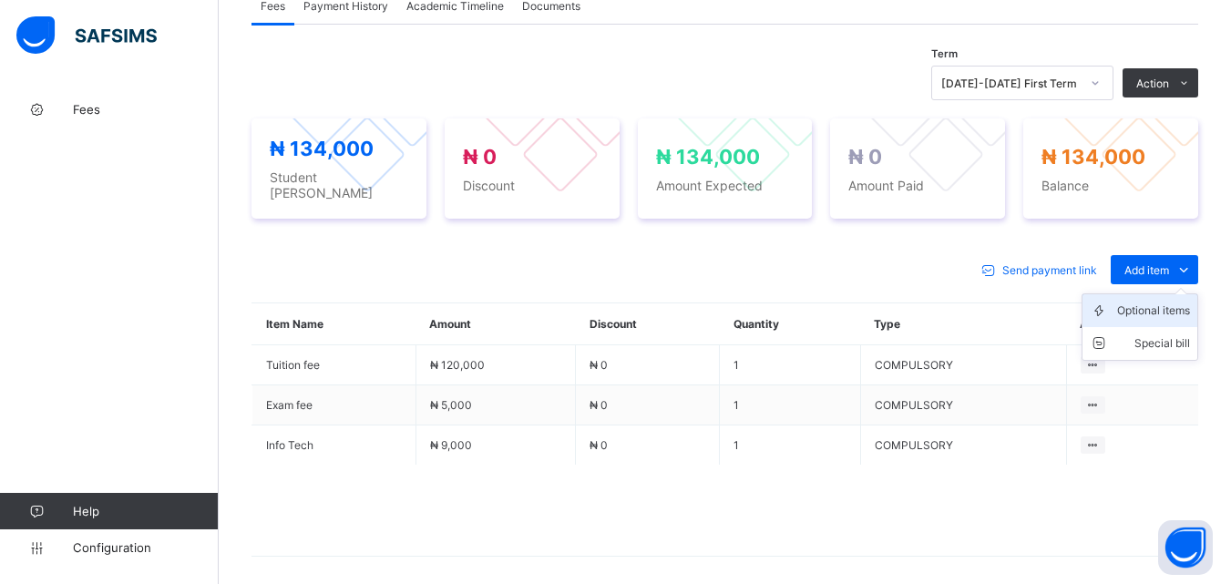
click at [1168, 302] on div "Optional items" at bounding box center [1154, 311] width 73 height 18
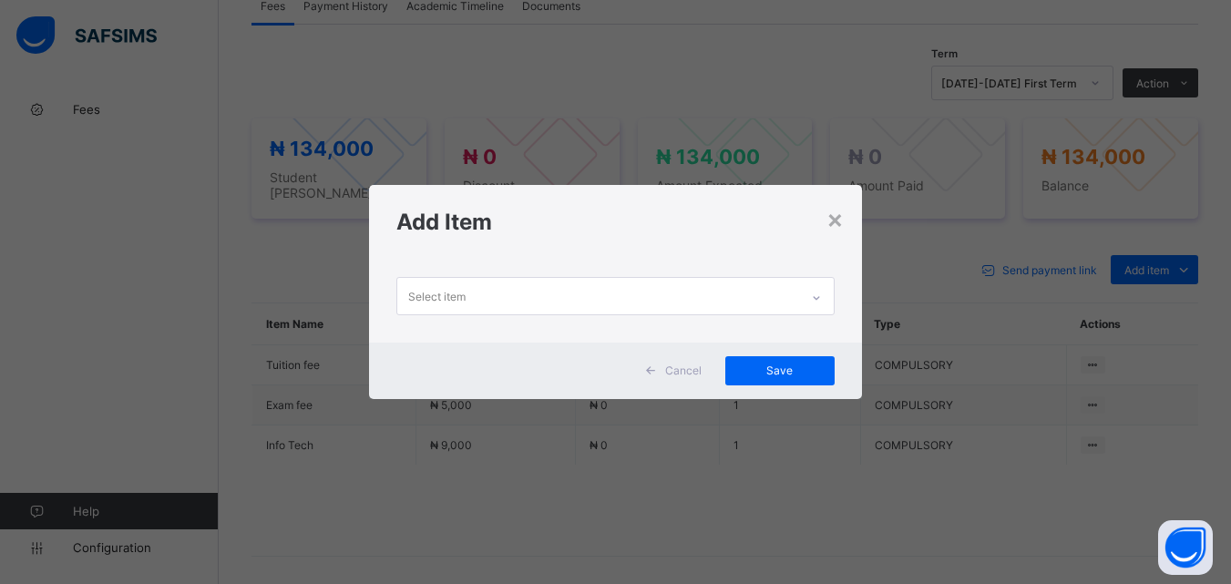
click at [711, 298] on div "Select item" at bounding box center [597, 296] width 401 height 36
click at [840, 224] on div "×" at bounding box center [835, 218] width 17 height 31
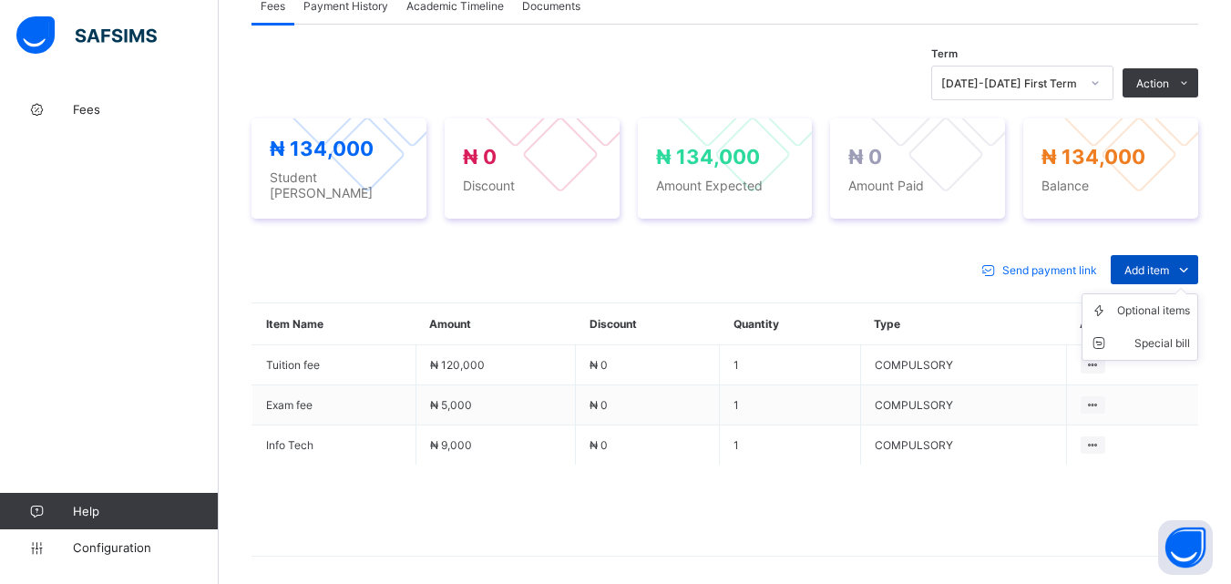
click at [1170, 263] on span "Add item" at bounding box center [1147, 270] width 45 height 14
click at [1165, 302] on div "Optional items" at bounding box center [1154, 311] width 73 height 18
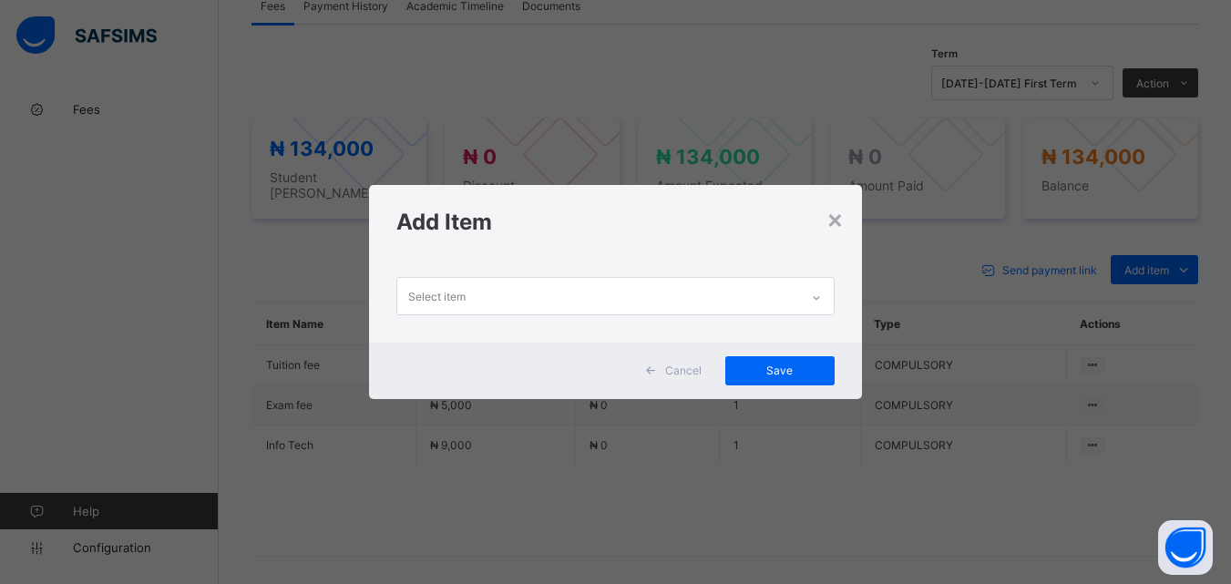
click at [825, 302] on div at bounding box center [816, 297] width 31 height 29
click at [838, 219] on div "×" at bounding box center [835, 218] width 17 height 31
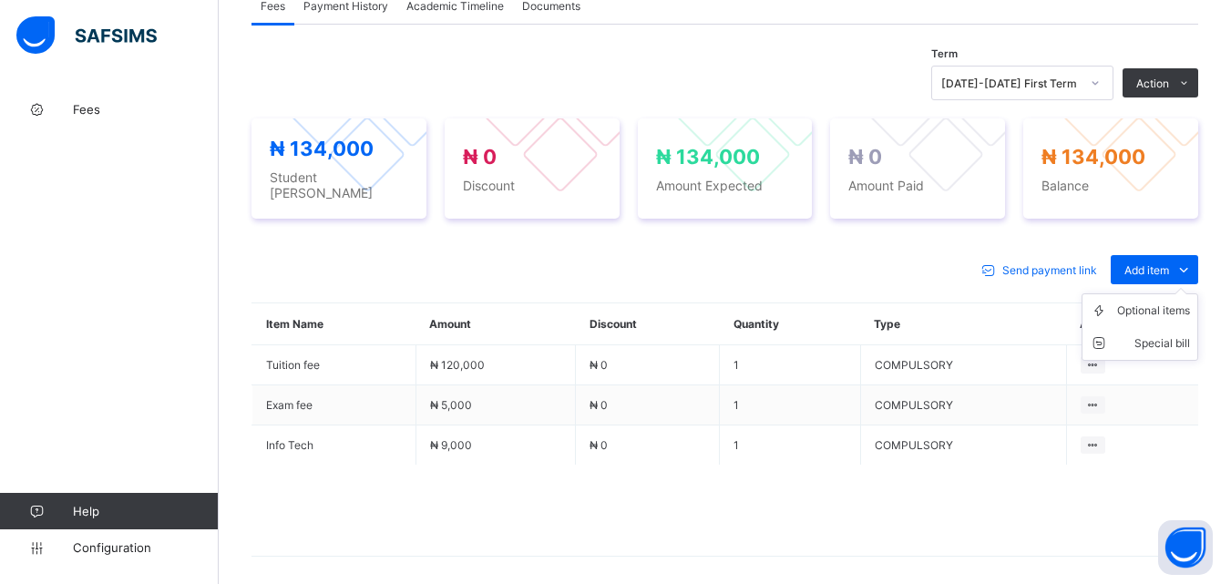
click at [1153, 294] on ul "Optional items Special bill" at bounding box center [1140, 327] width 117 height 67
click at [1156, 302] on div "Optional items" at bounding box center [1154, 311] width 73 height 18
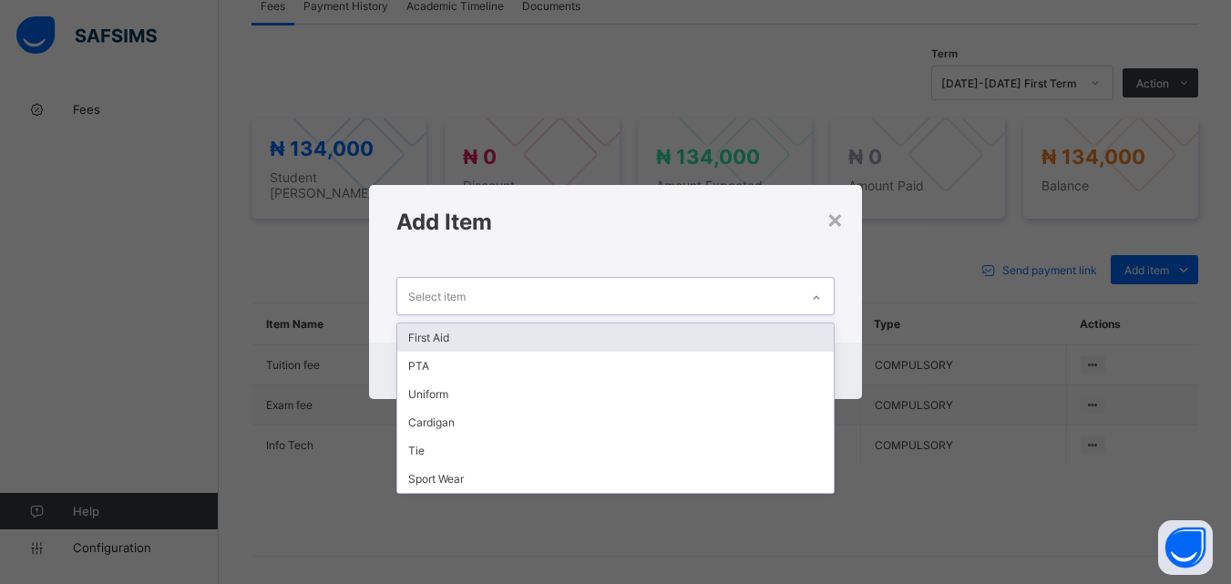
click at [809, 290] on div at bounding box center [816, 297] width 31 height 29
click at [772, 337] on div "First Aid" at bounding box center [615, 338] width 436 height 28
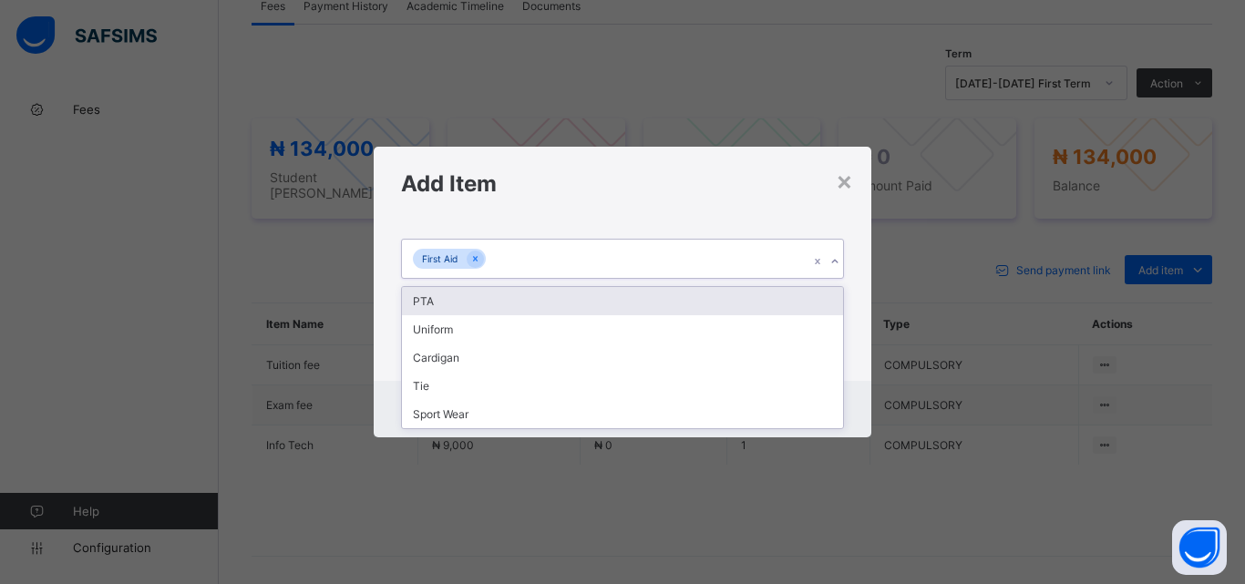
click at [702, 261] on div "First Aid" at bounding box center [605, 259] width 407 height 38
click at [689, 304] on div "PTA" at bounding box center [622, 301] width 441 height 28
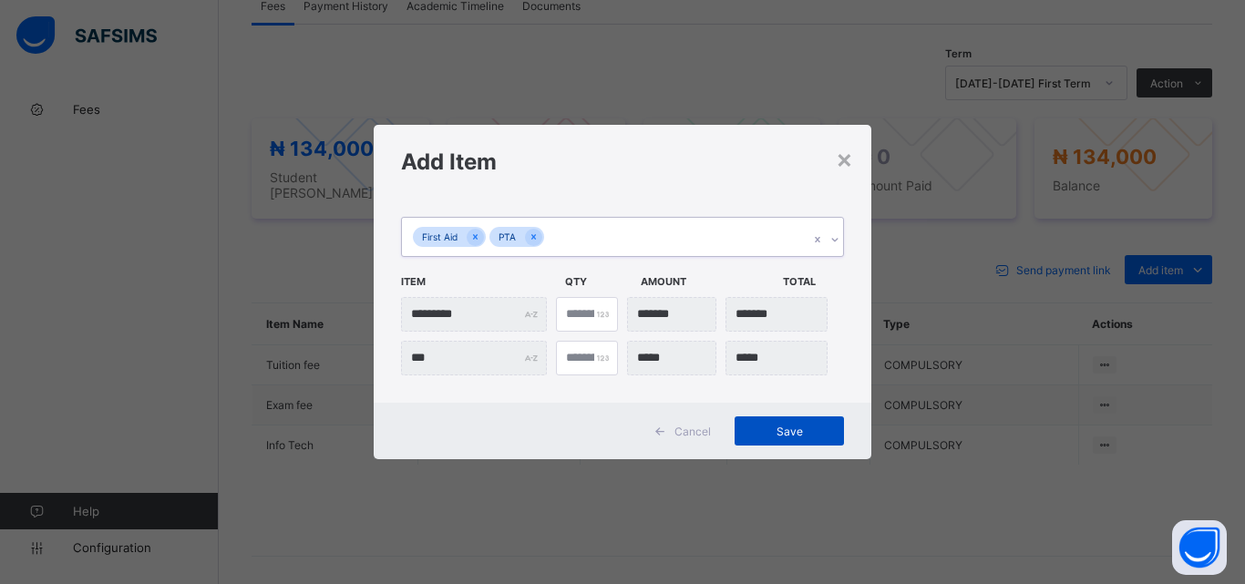
click at [753, 439] on div "Save" at bounding box center [789, 431] width 109 height 29
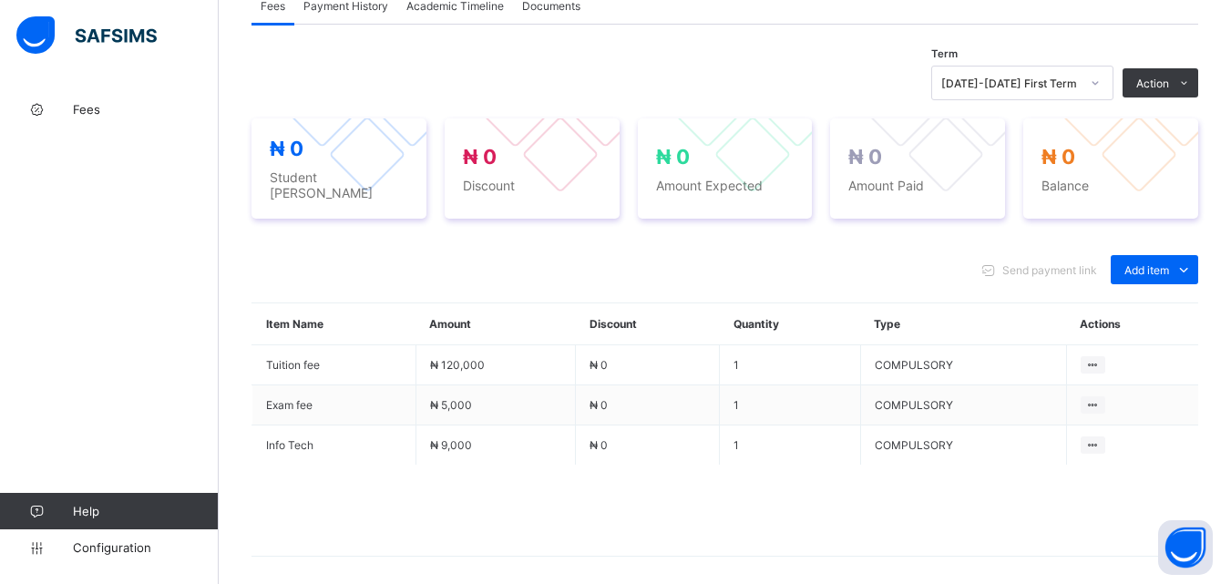
click at [652, 503] on span at bounding box center [725, 510] width 947 height 91
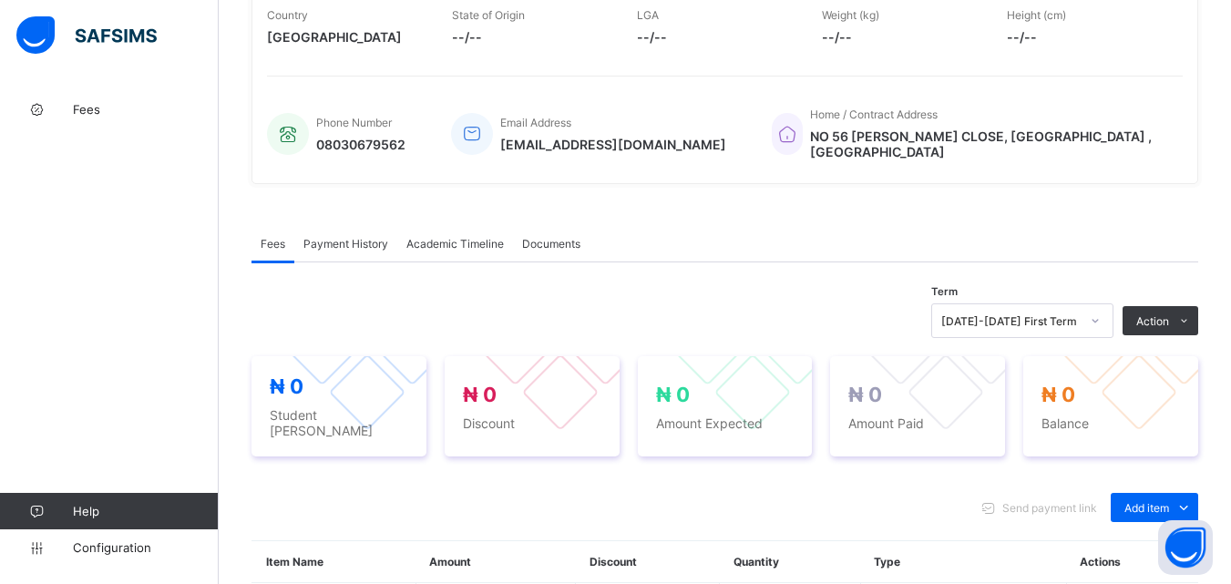
scroll to position [290, 0]
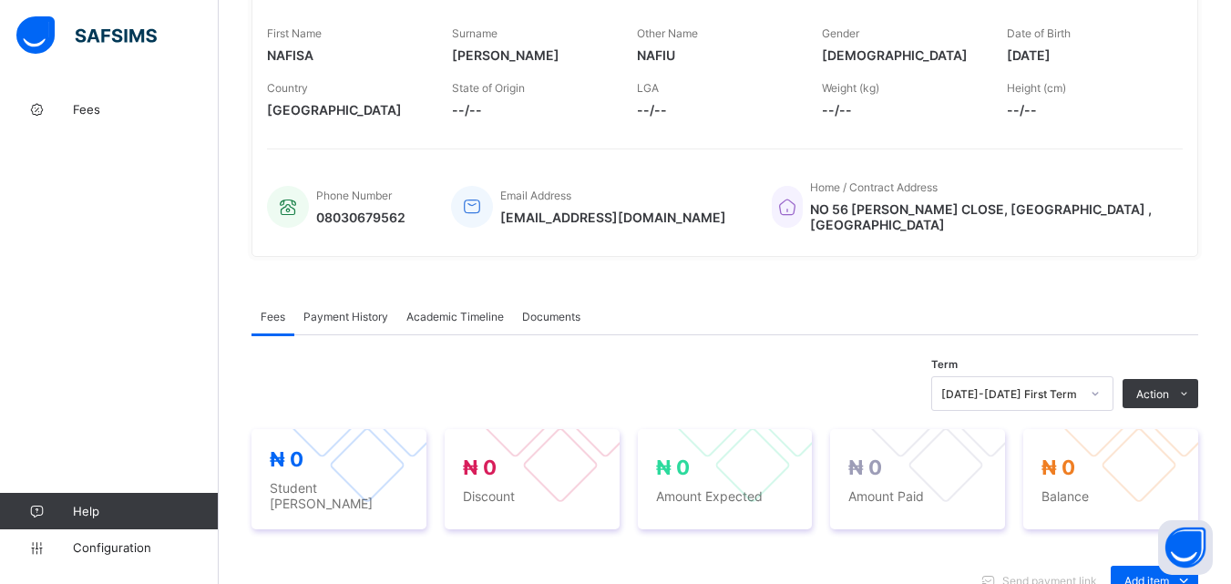
click at [361, 310] on span "Payment History" at bounding box center [346, 317] width 85 height 14
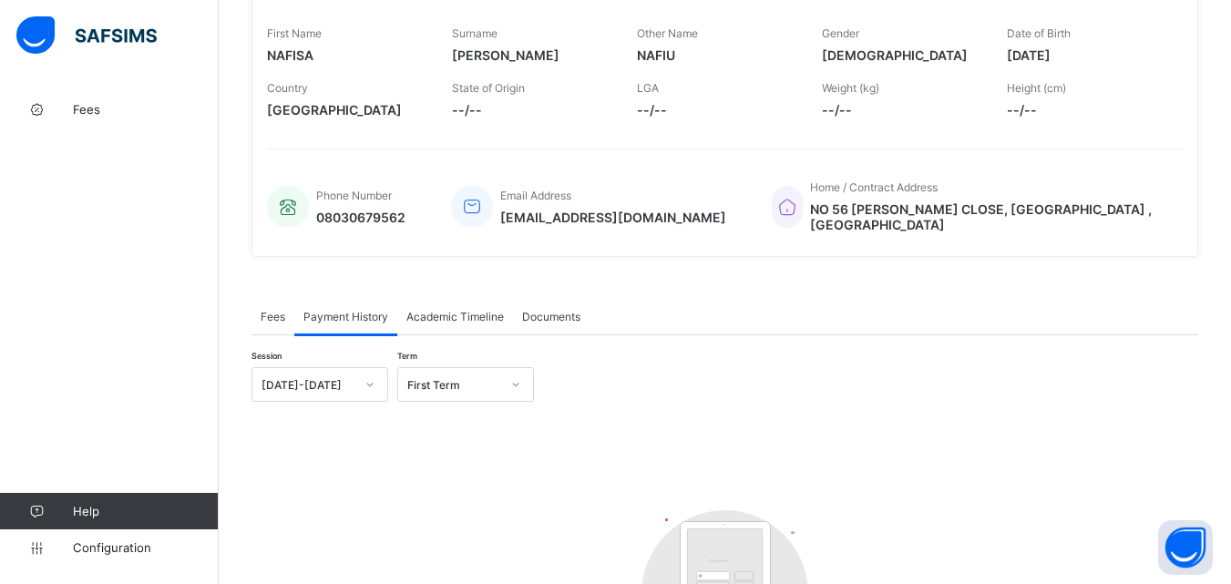
click at [263, 310] on span "Fees" at bounding box center [273, 317] width 25 height 14
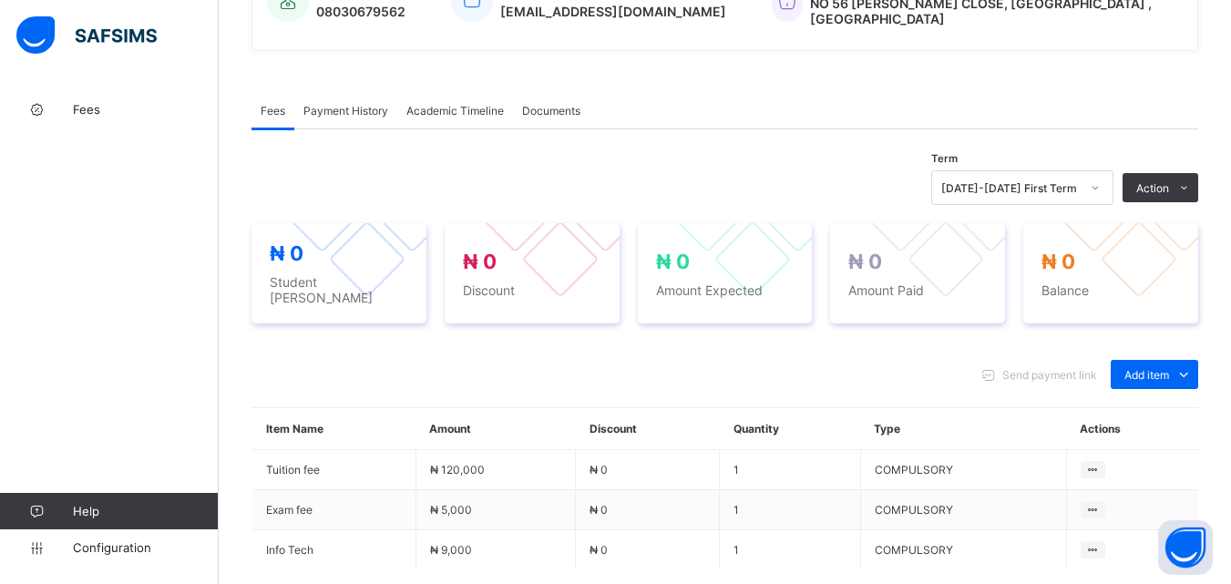
scroll to position [638, 0]
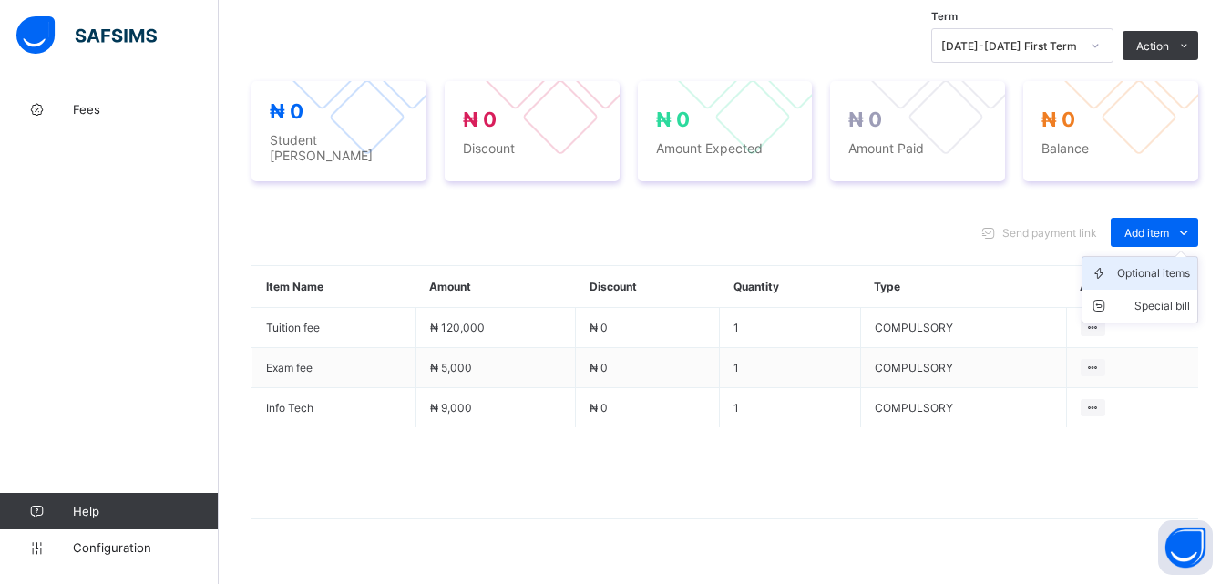
click at [1171, 264] on div "Optional items" at bounding box center [1154, 273] width 73 height 18
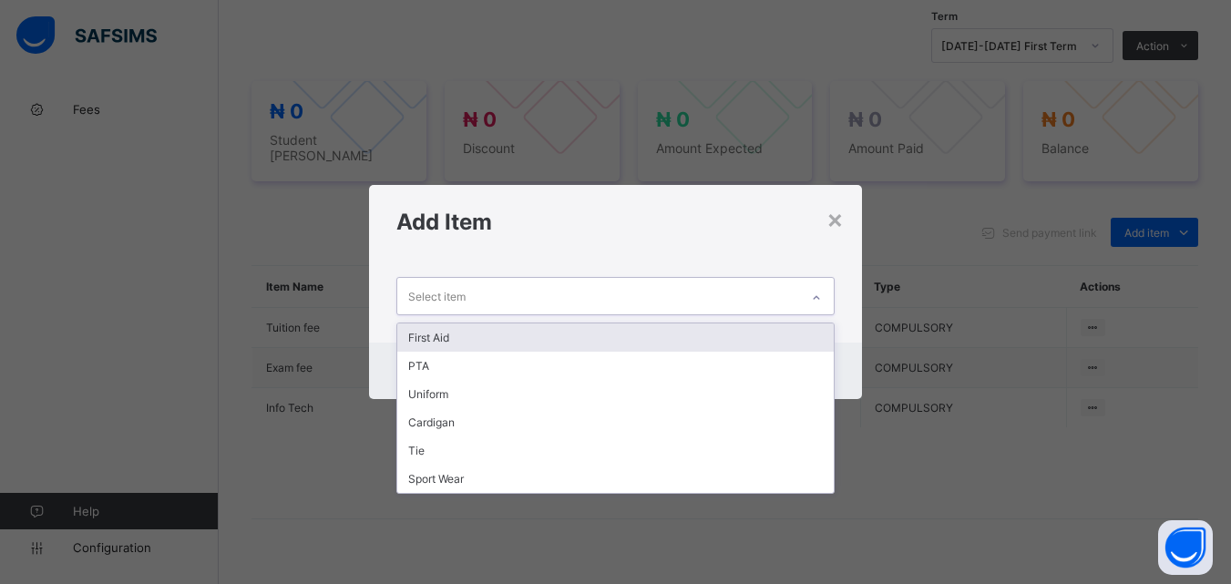
click at [819, 298] on icon at bounding box center [816, 297] width 6 height 4
click at [632, 334] on div "First Aid" at bounding box center [615, 338] width 436 height 28
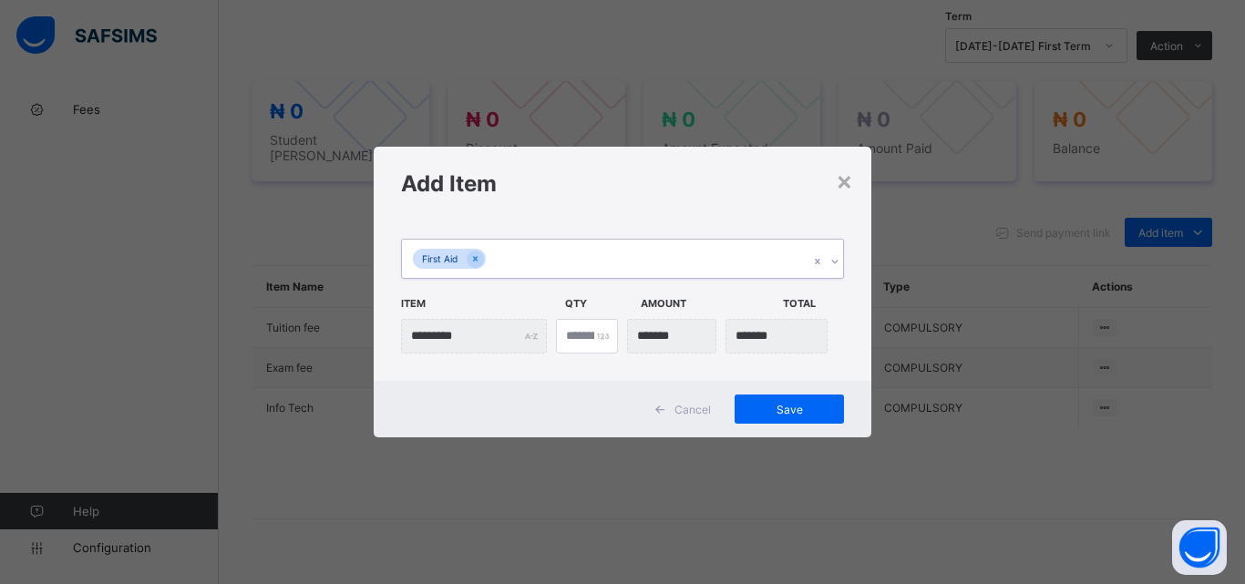
click at [603, 266] on div "First Aid" at bounding box center [605, 259] width 407 height 38
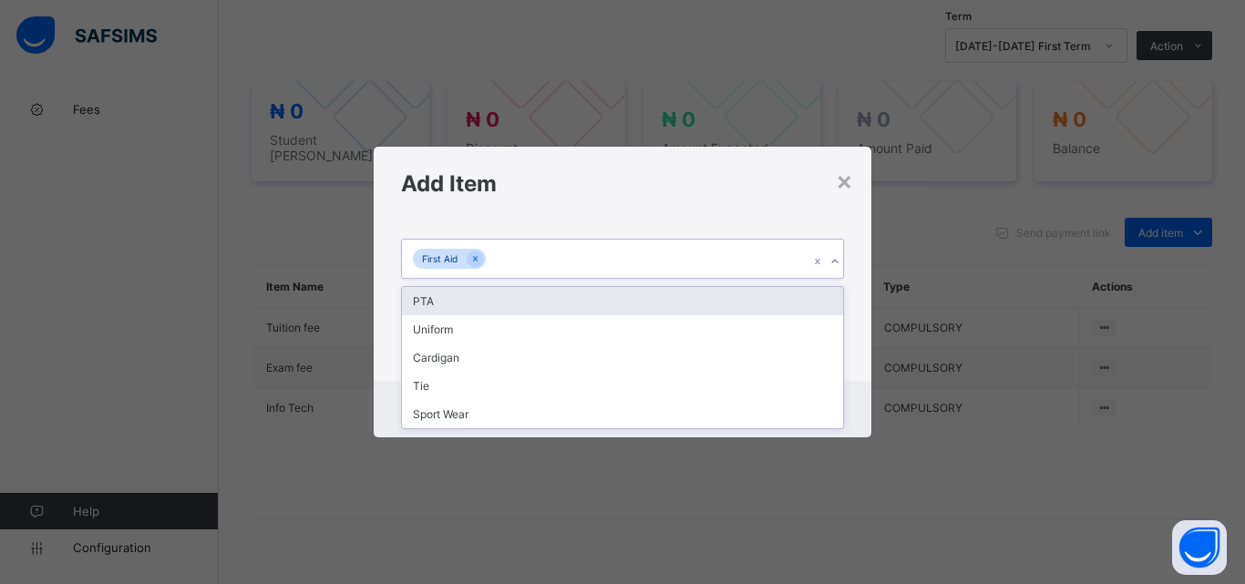
click at [593, 310] on div "PTA" at bounding box center [622, 301] width 441 height 28
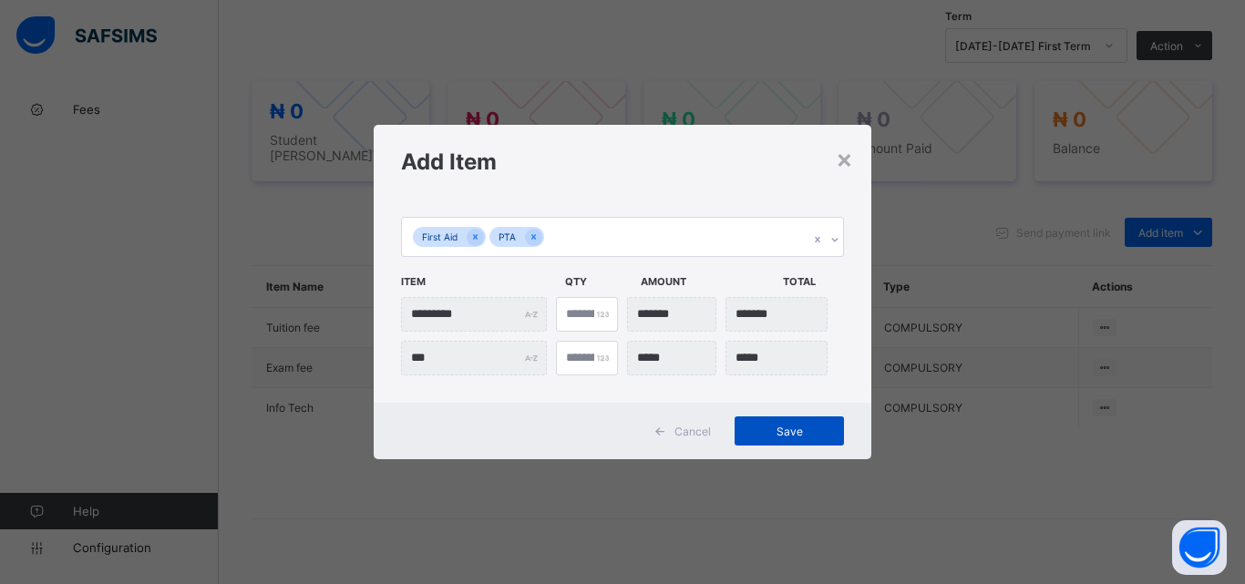
click at [783, 425] on span "Save" at bounding box center [789, 432] width 82 height 14
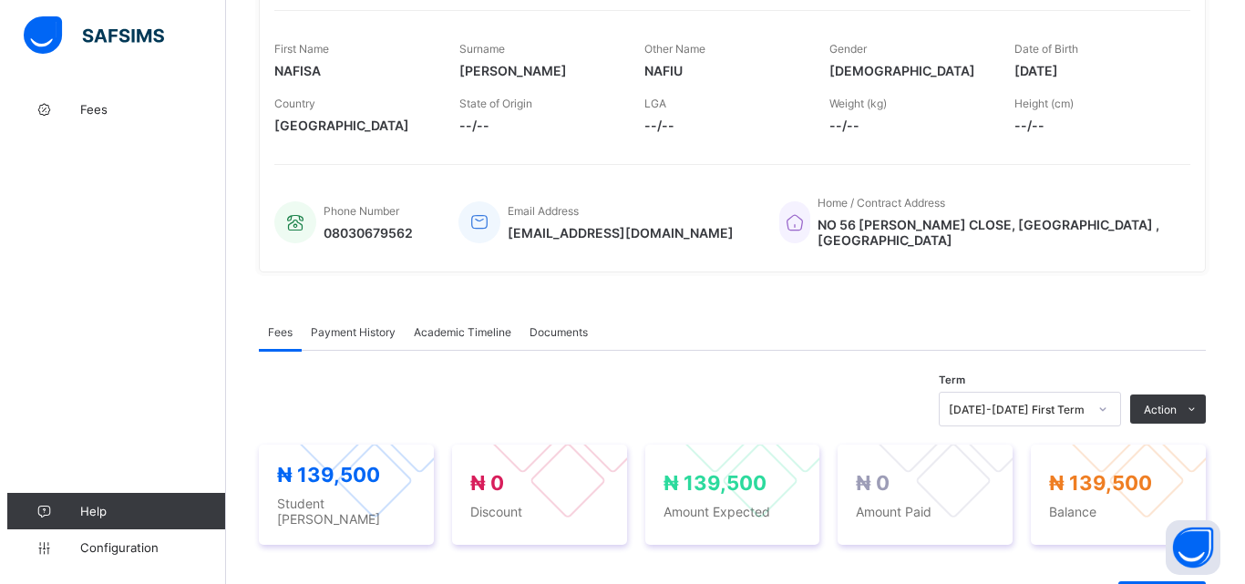
scroll to position [273, 0]
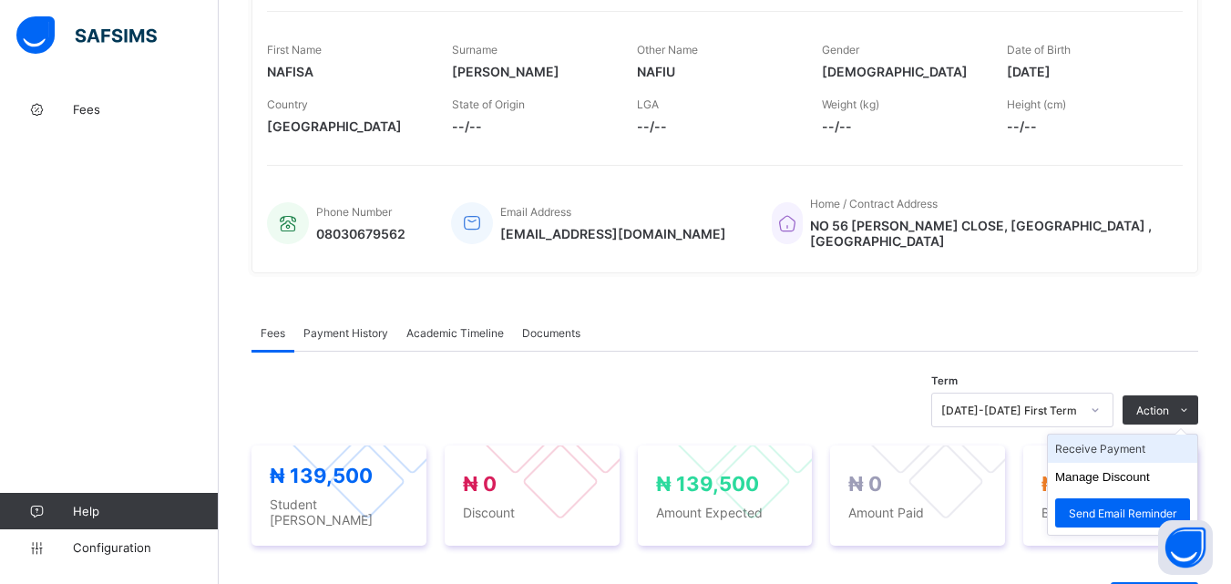
click at [1130, 443] on li "Receive Payment" at bounding box center [1122, 449] width 149 height 28
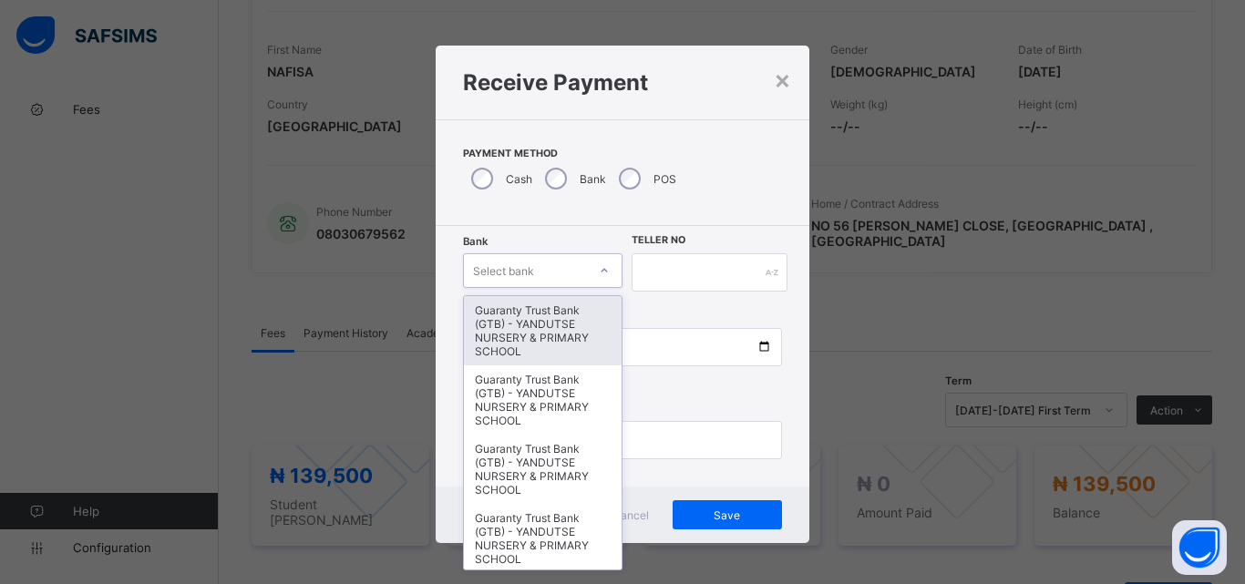
click at [567, 273] on div "Select bank" at bounding box center [525, 271] width 123 height 26
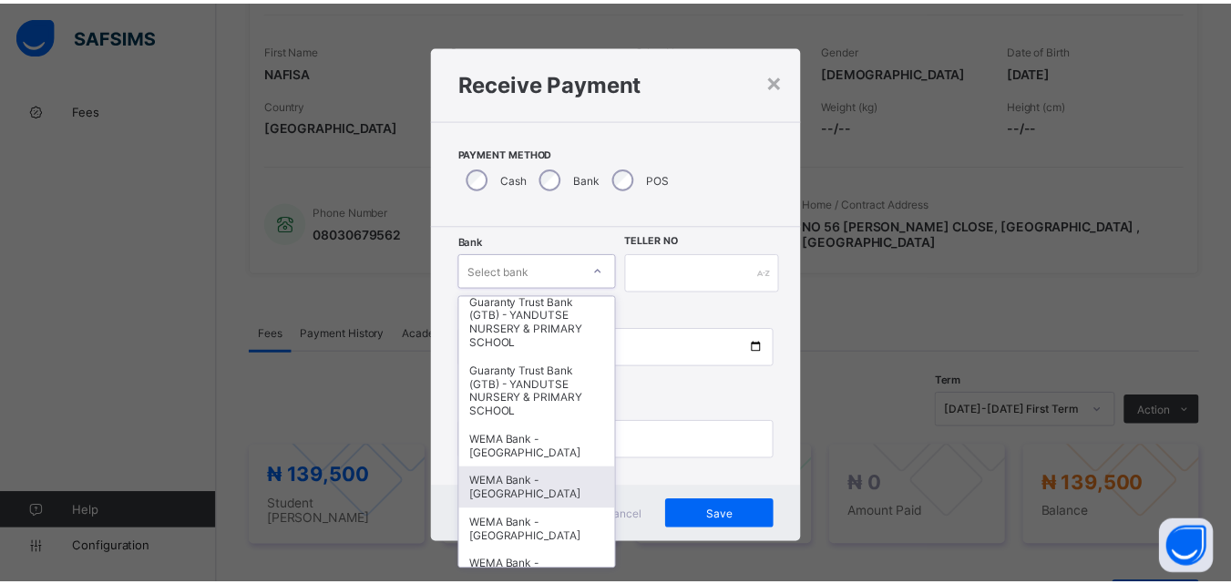
scroll to position [365, 0]
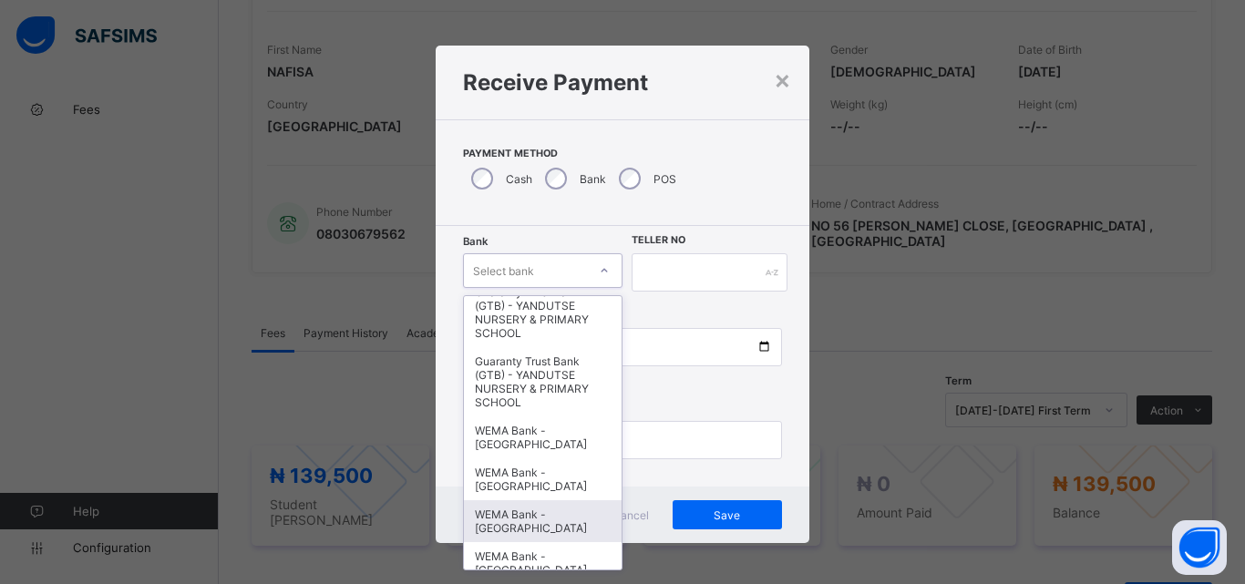
click at [524, 517] on div "WEMA Bank - [GEOGRAPHIC_DATA]" at bounding box center [543, 521] width 158 height 42
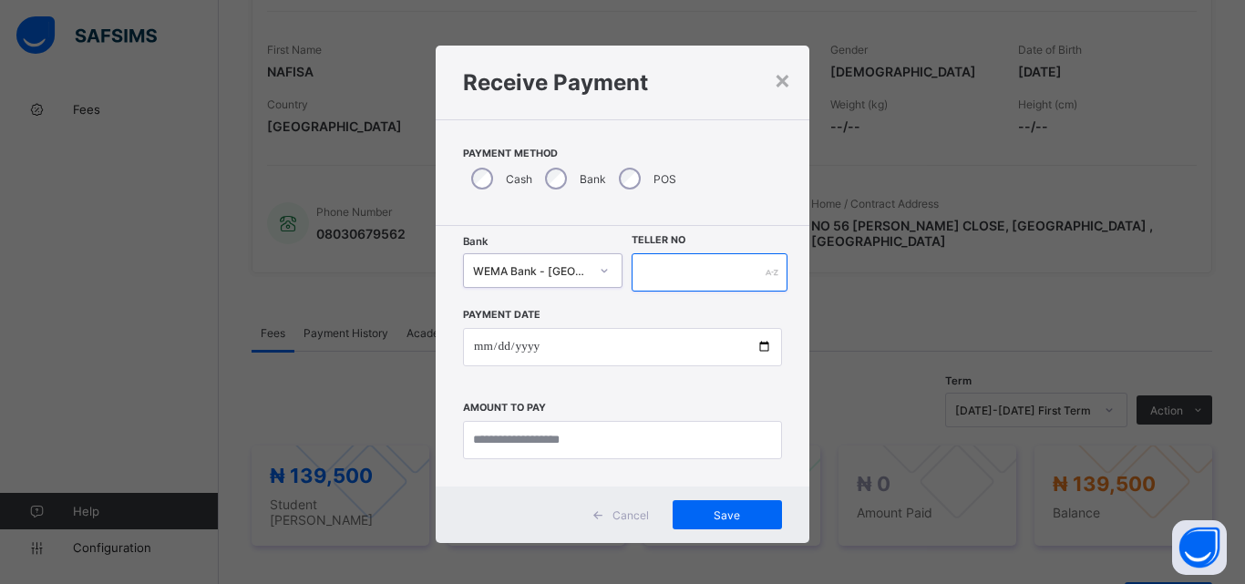
click at [677, 270] on input "text" at bounding box center [710, 272] width 156 height 38
type input "**********"
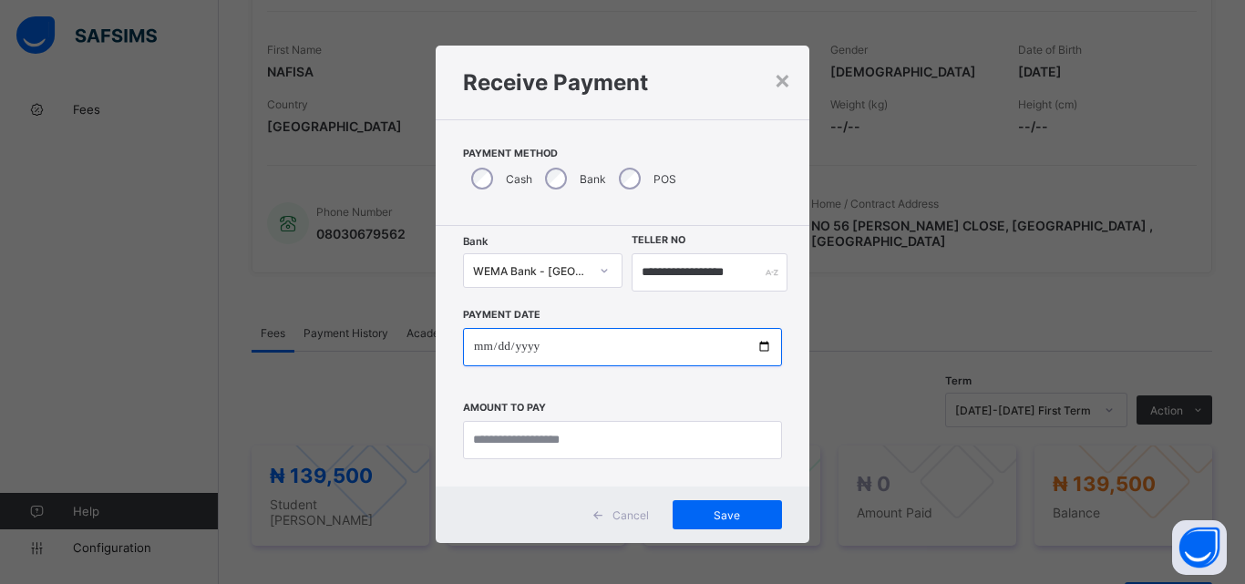
click at [753, 348] on input "date" at bounding box center [622, 347] width 319 height 38
type input "**********"
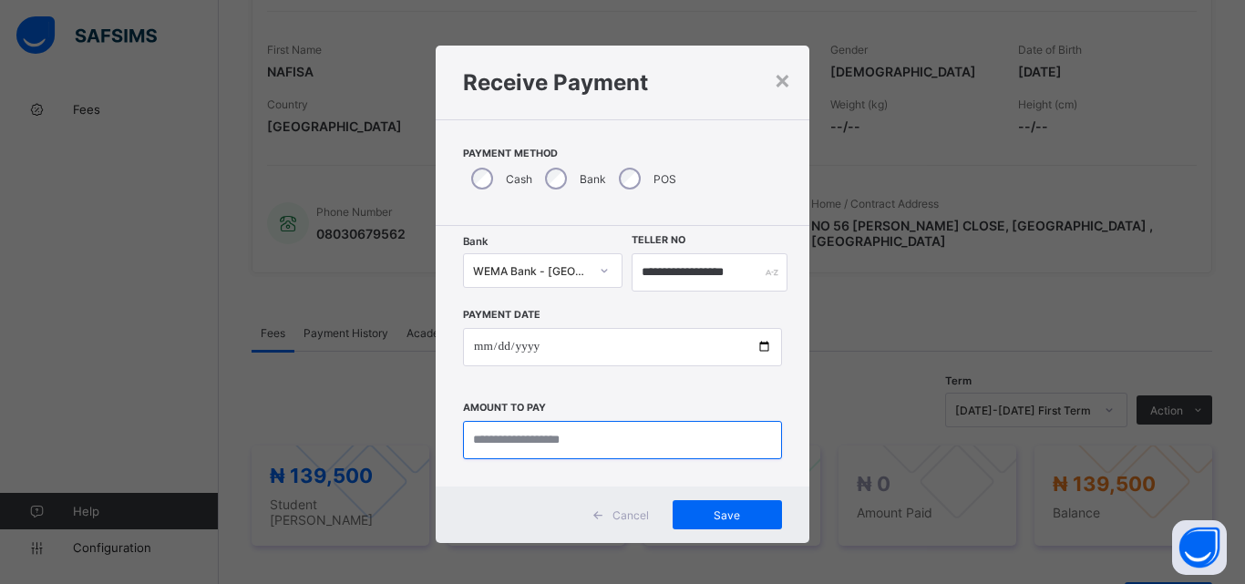
click at [500, 431] on input "currency" at bounding box center [622, 440] width 319 height 38
type input "*********"
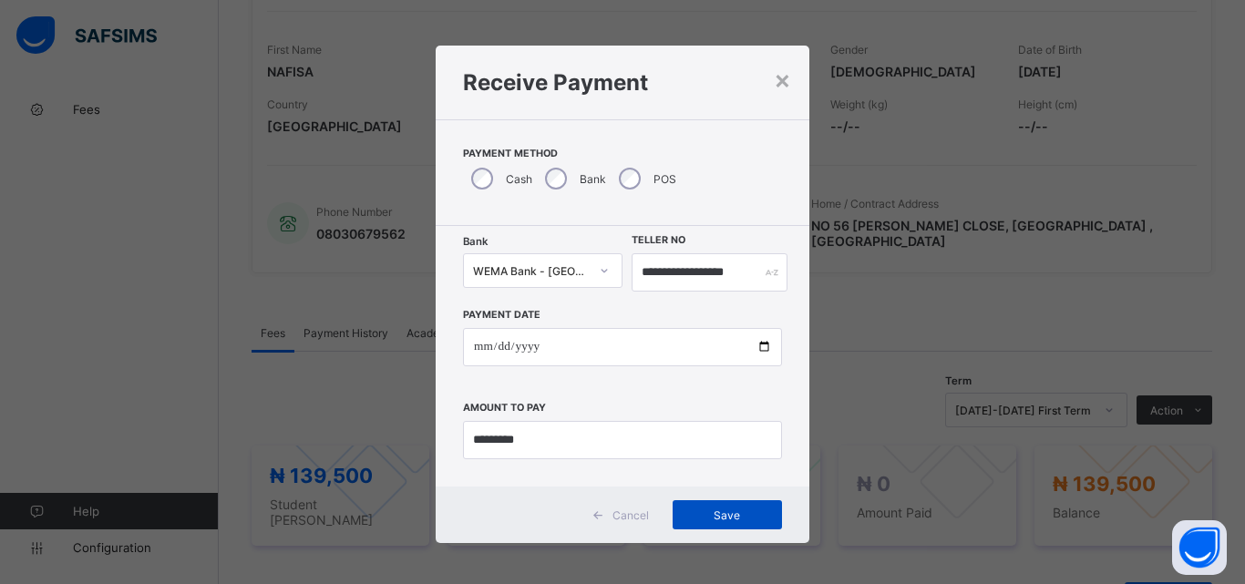
click at [732, 516] on span "Save" at bounding box center [727, 516] width 82 height 14
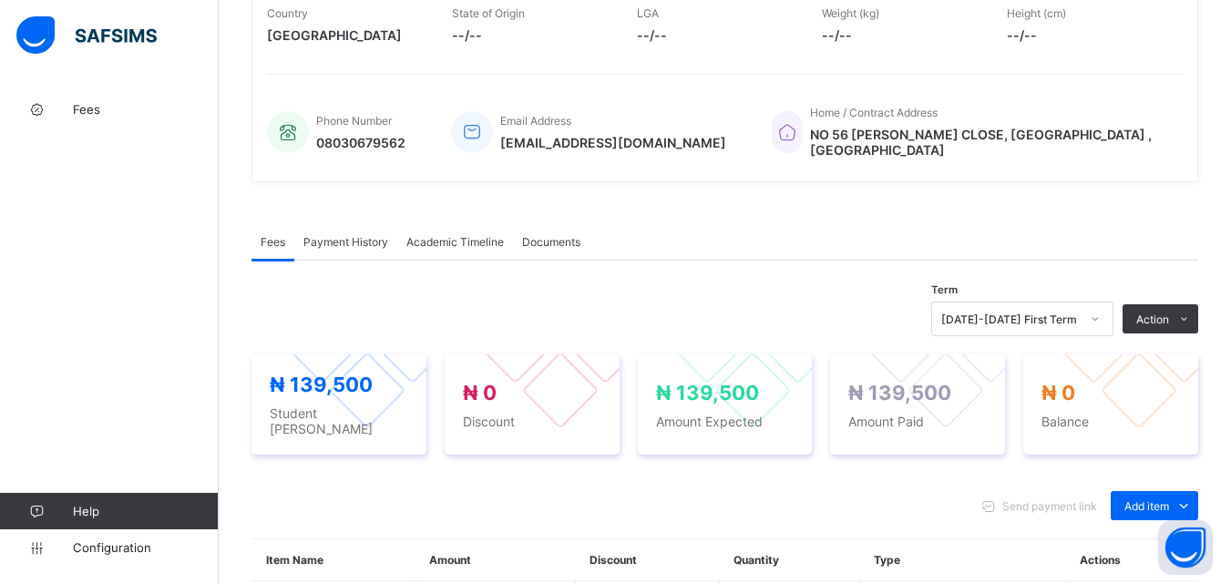
click at [369, 235] on span "Payment History" at bounding box center [346, 242] width 85 height 14
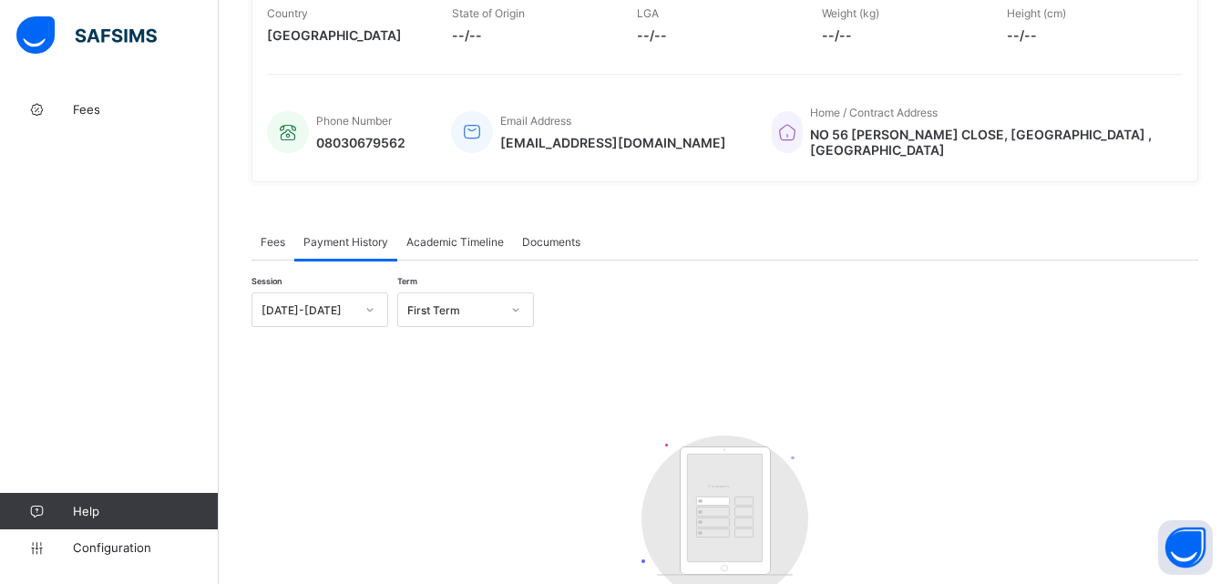
click at [271, 235] on span "Fees" at bounding box center [273, 242] width 25 height 14
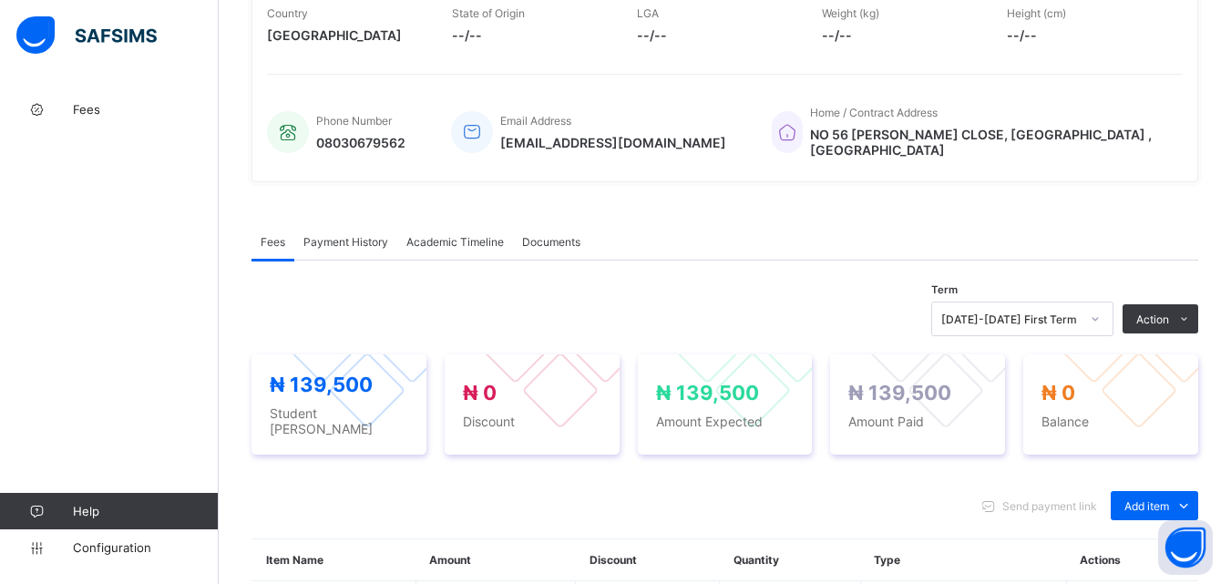
click at [351, 235] on span "Payment History" at bounding box center [346, 242] width 85 height 14
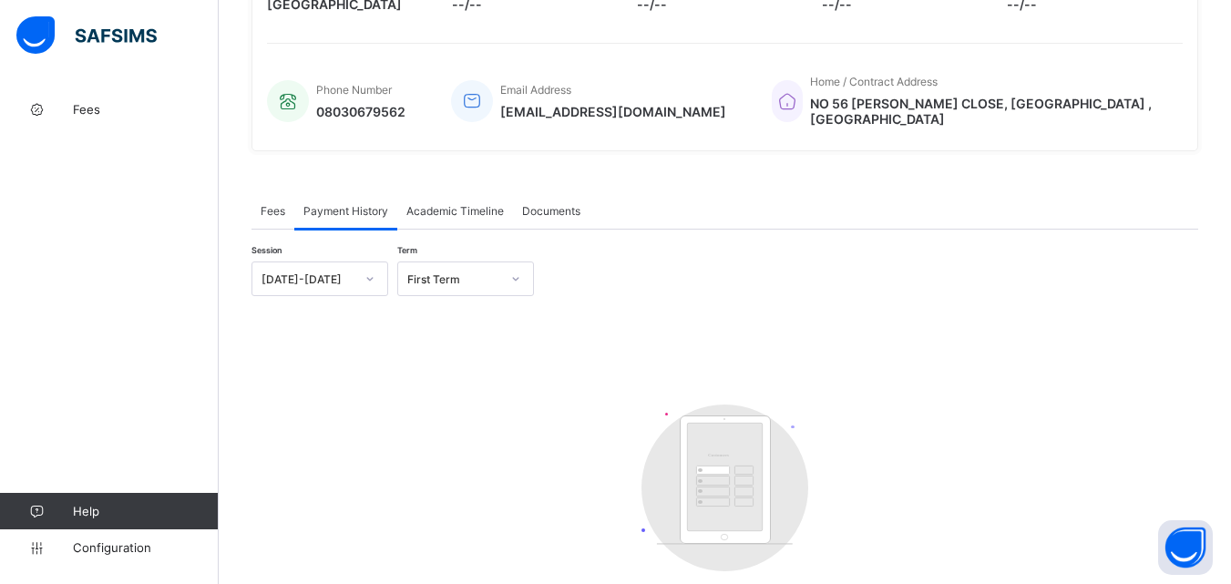
scroll to position [234, 0]
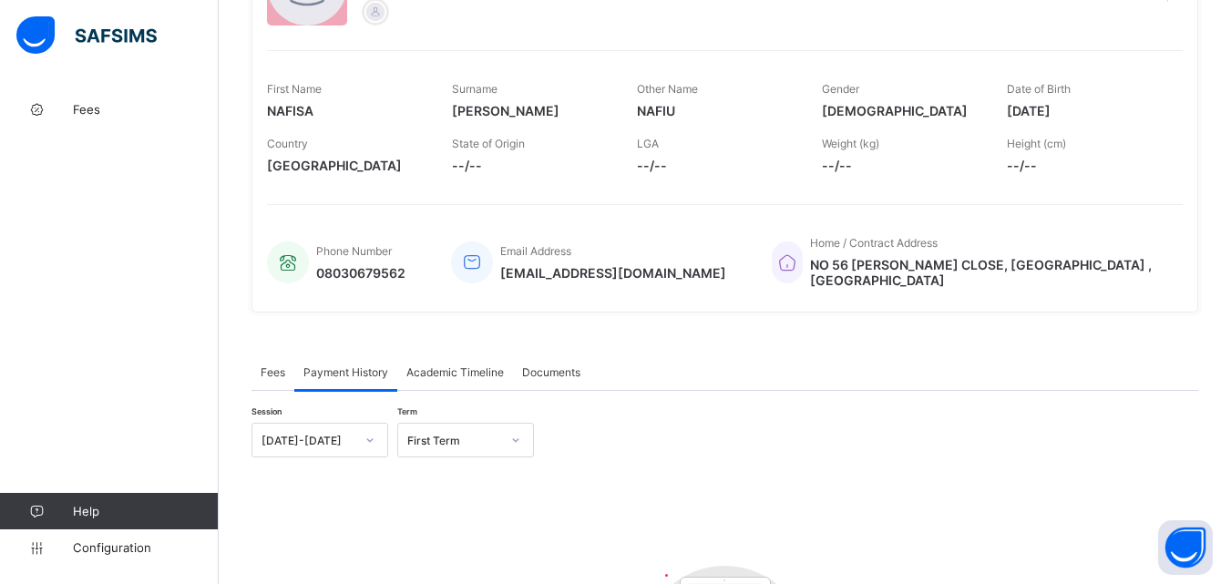
click at [282, 366] on span "Fees" at bounding box center [273, 373] width 25 height 14
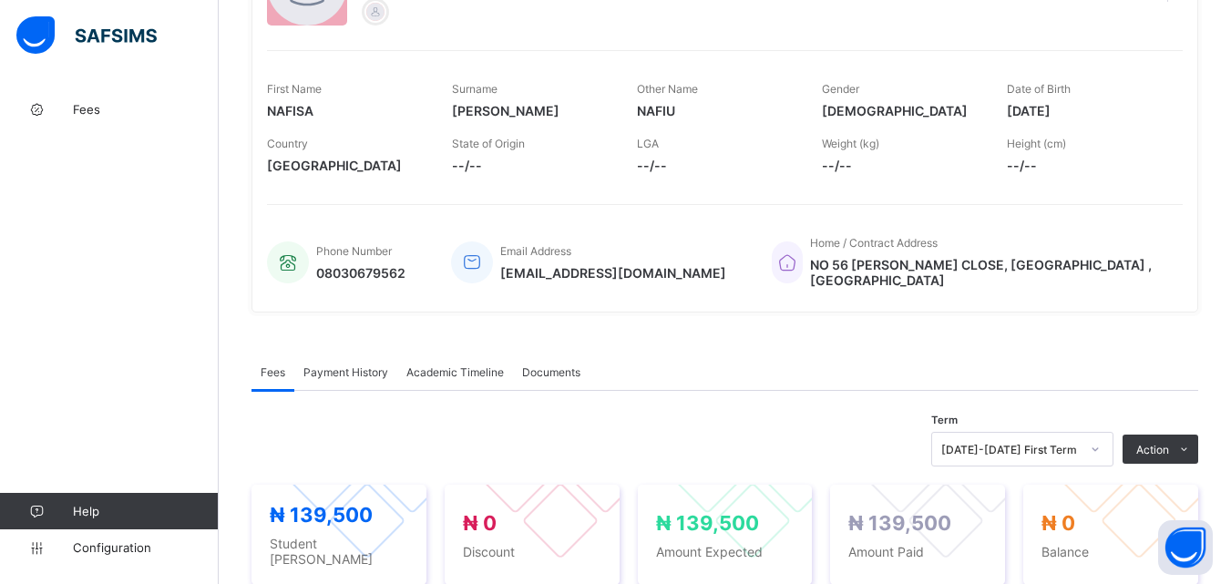
click at [343, 366] on span "Payment History" at bounding box center [346, 373] width 85 height 14
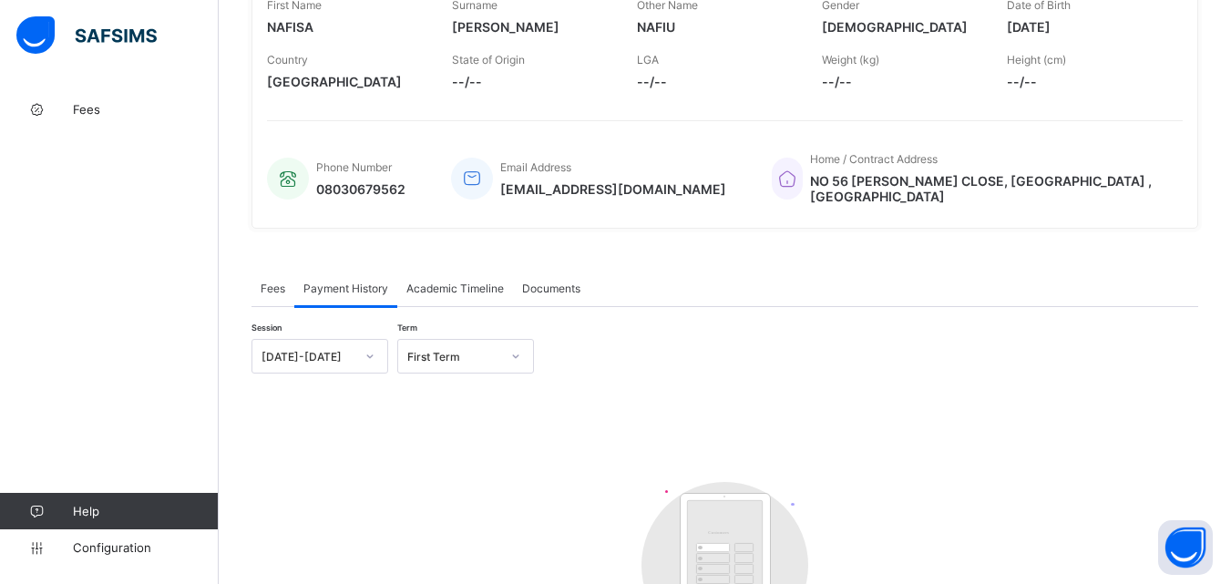
scroll to position [417, 0]
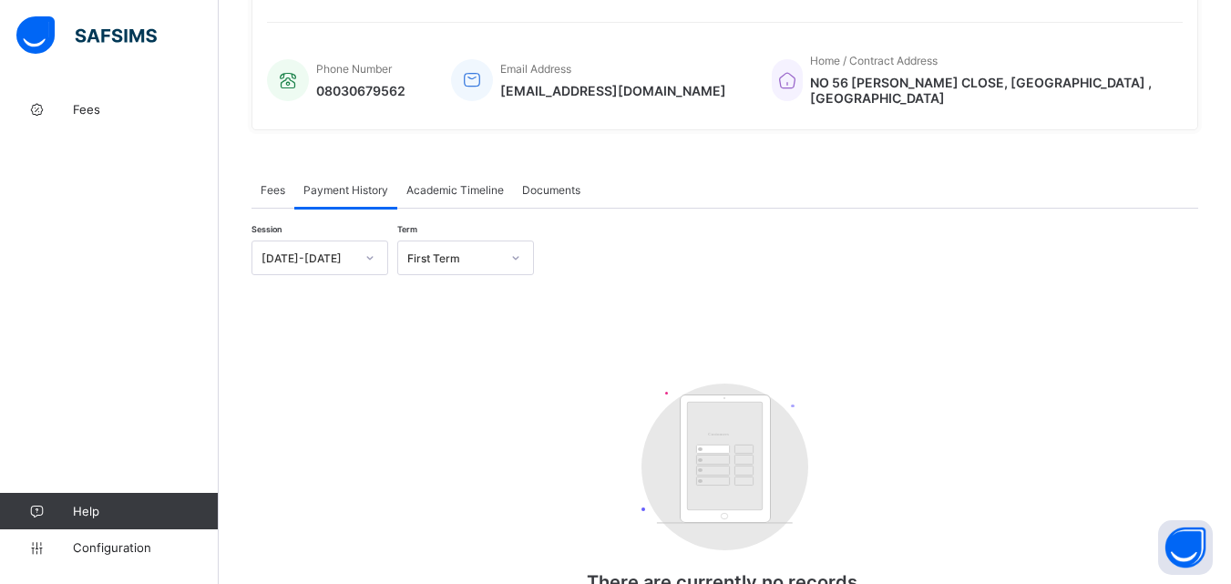
click at [274, 183] on span "Fees" at bounding box center [273, 190] width 25 height 14
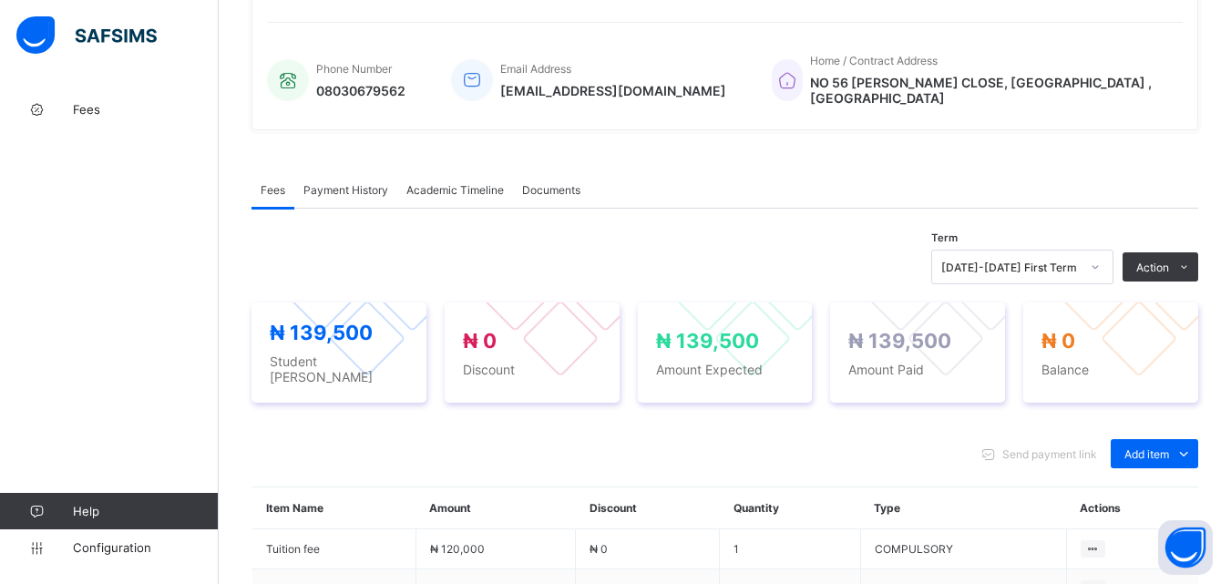
click at [348, 183] on span "Payment History" at bounding box center [346, 190] width 85 height 14
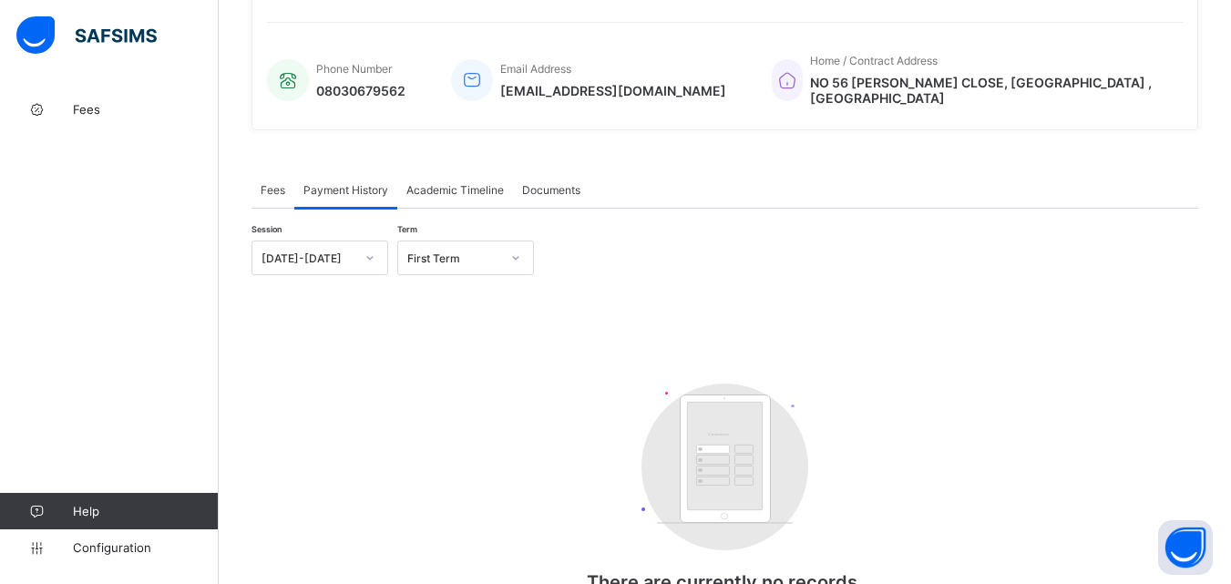
click at [264, 183] on span "Fees" at bounding box center [273, 190] width 25 height 14
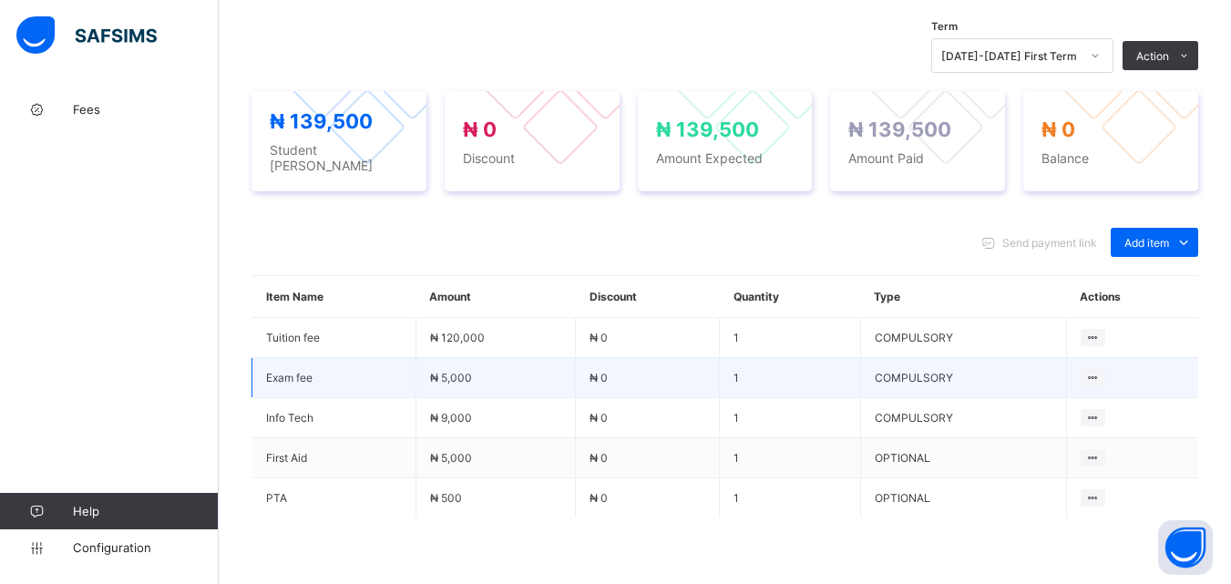
scroll to position [552, 0]
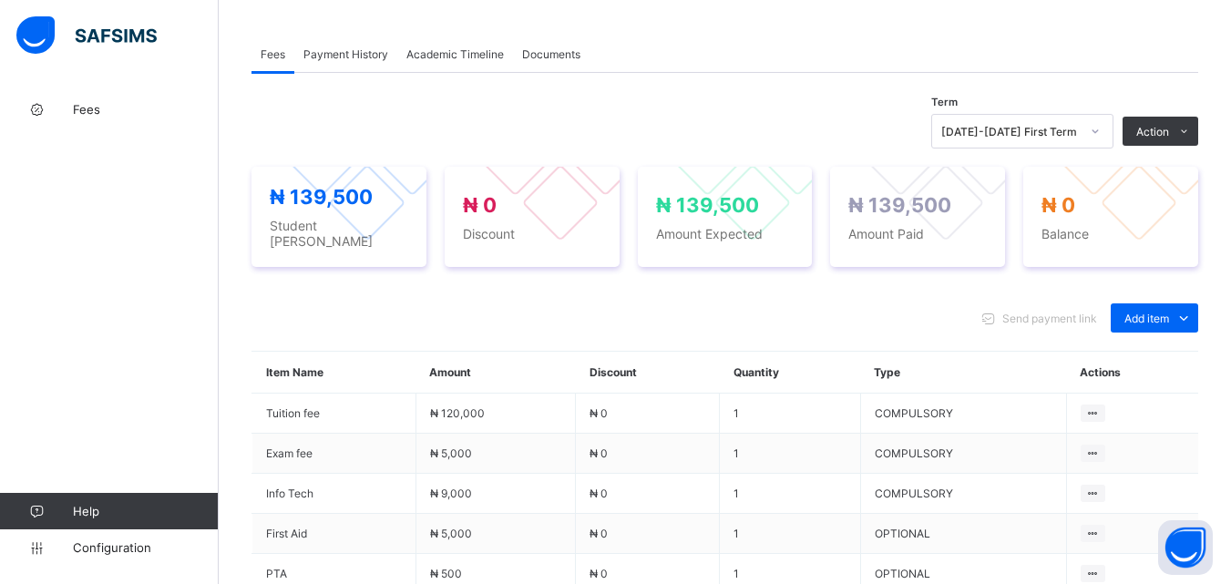
click at [356, 47] on span "Payment History" at bounding box center [346, 54] width 85 height 14
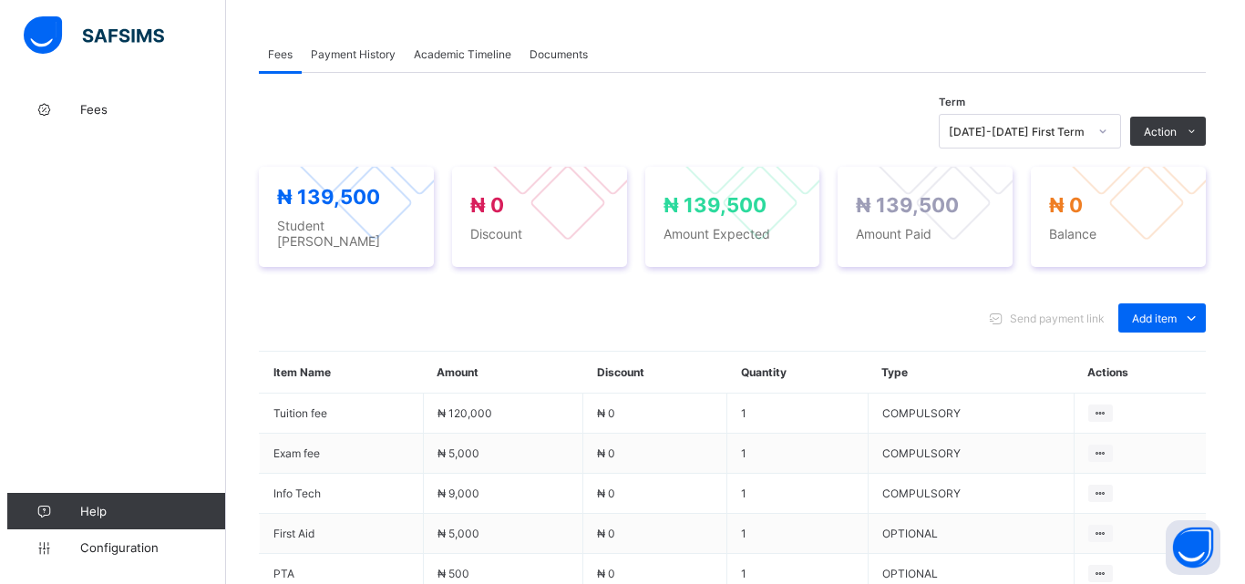
scroll to position [283, 0]
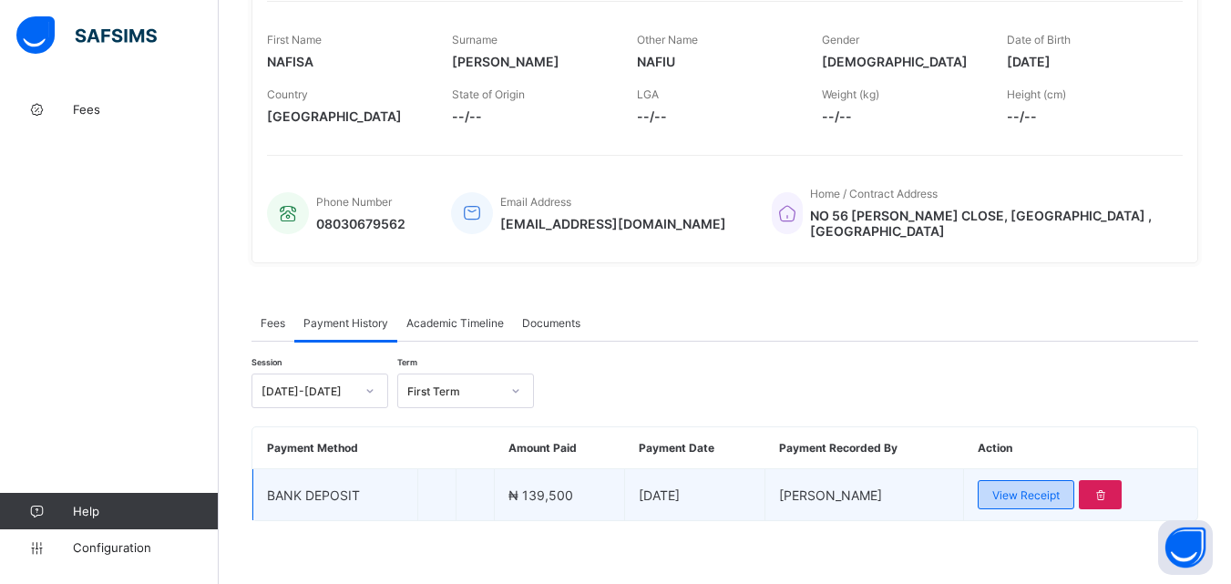
click at [1046, 490] on span "View Receipt" at bounding box center [1026, 496] width 67 height 14
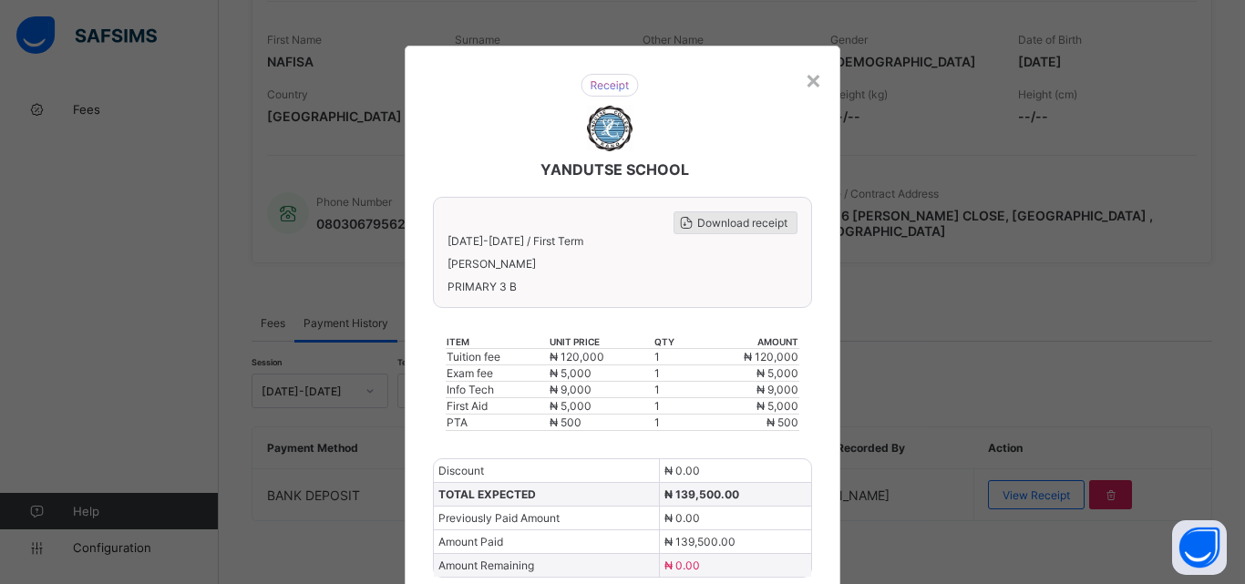
click at [735, 221] on span "Download receipt" at bounding box center [742, 223] width 90 height 14
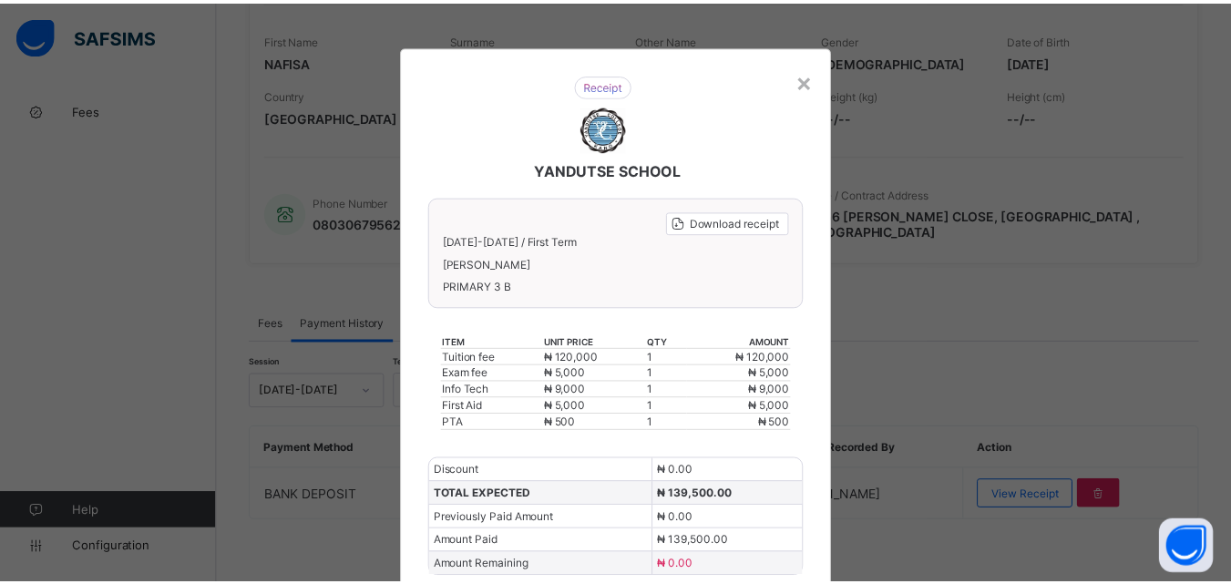
scroll to position [0, 0]
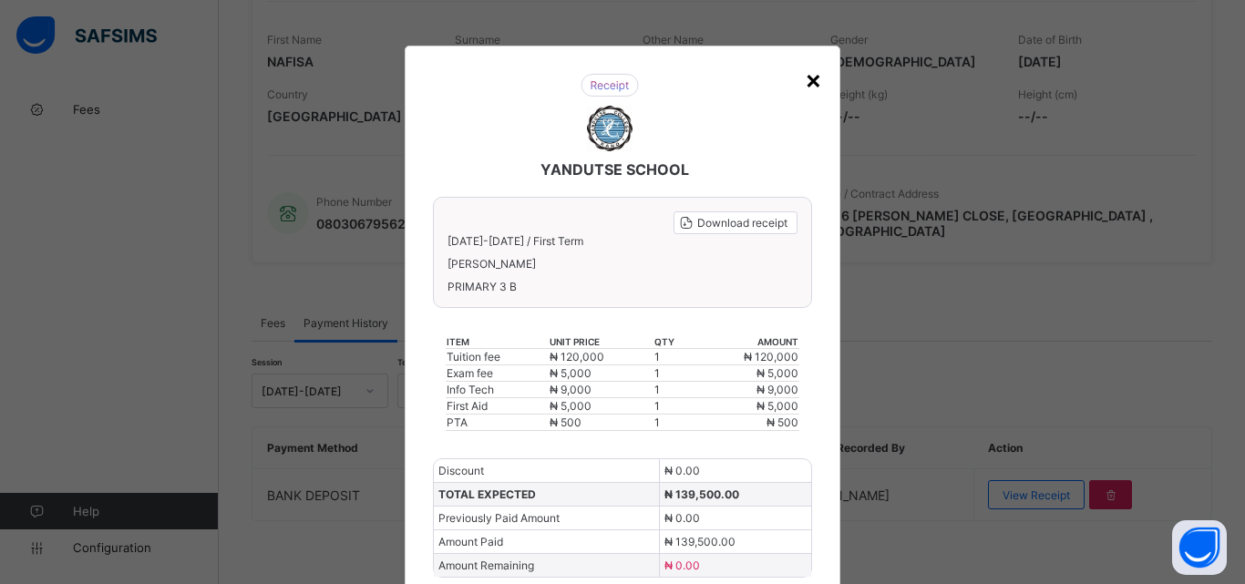
click at [811, 81] on div "×" at bounding box center [813, 79] width 17 height 31
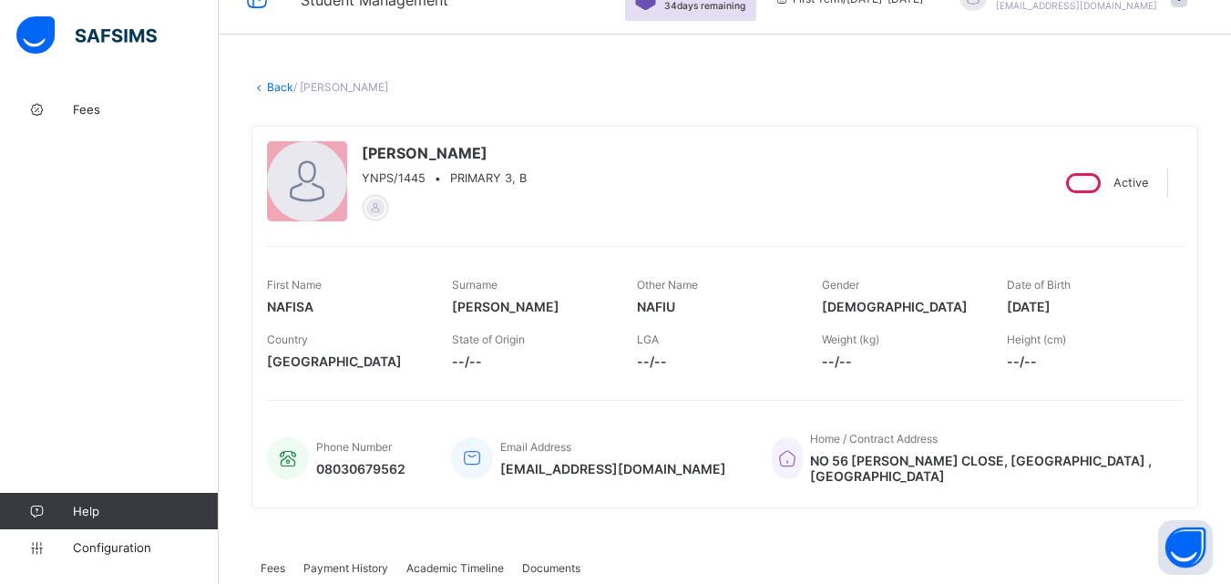
scroll to position [10, 0]
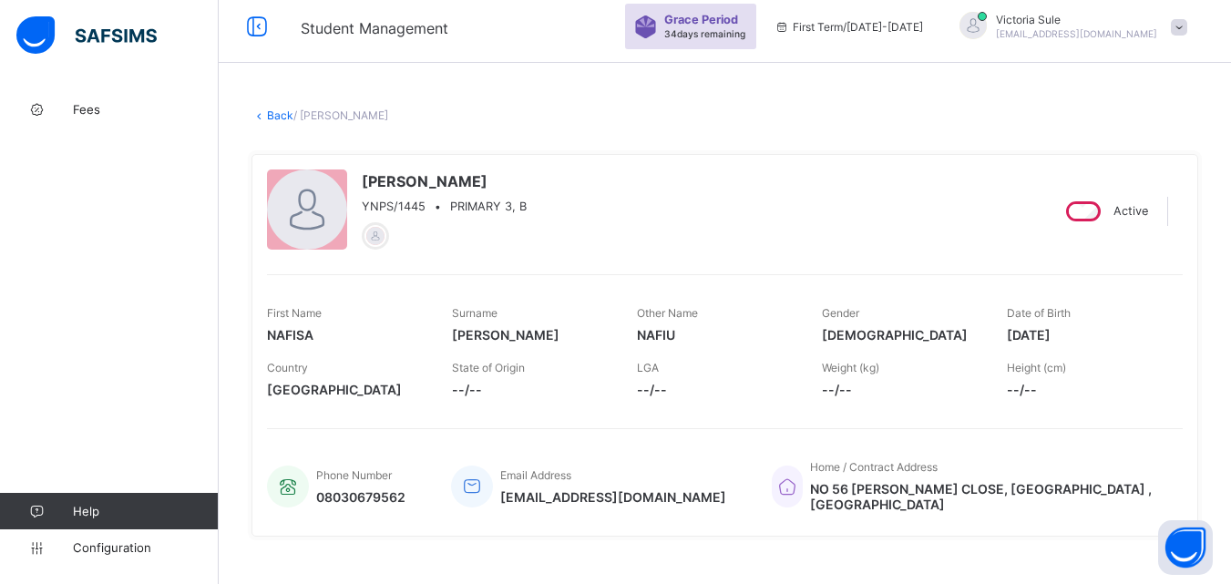
click at [279, 113] on link "Back" at bounding box center [280, 115] width 26 height 14
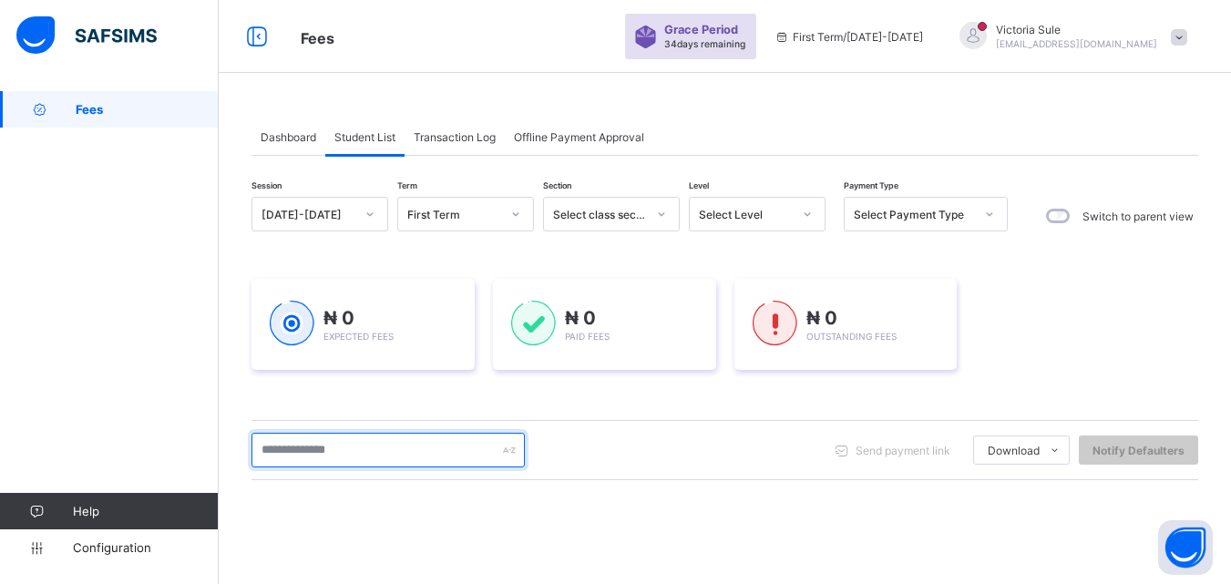
click at [401, 450] on input "text" at bounding box center [388, 450] width 273 height 35
type input "*****"
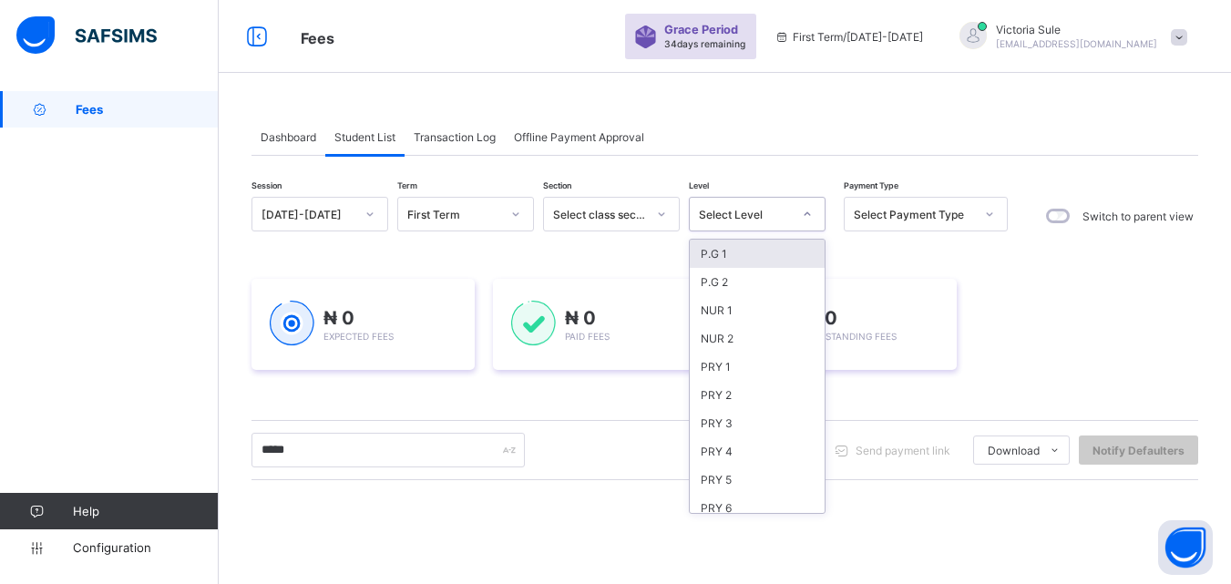
click at [810, 221] on div at bounding box center [807, 214] width 31 height 29
click at [753, 397] on div "PRY 2" at bounding box center [757, 395] width 135 height 28
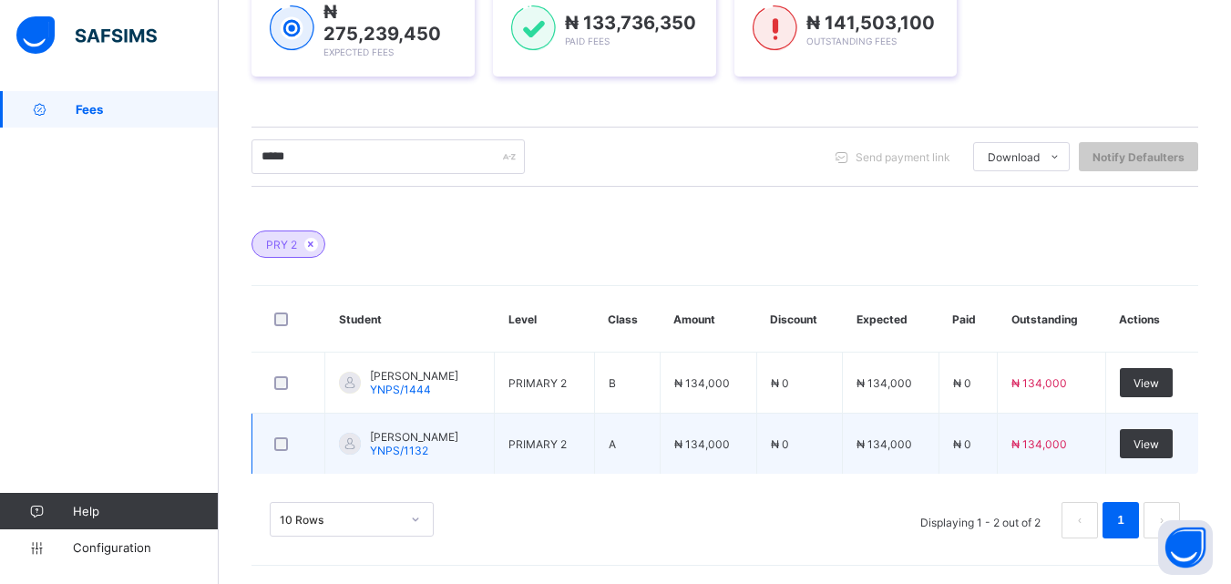
scroll to position [334, 0]
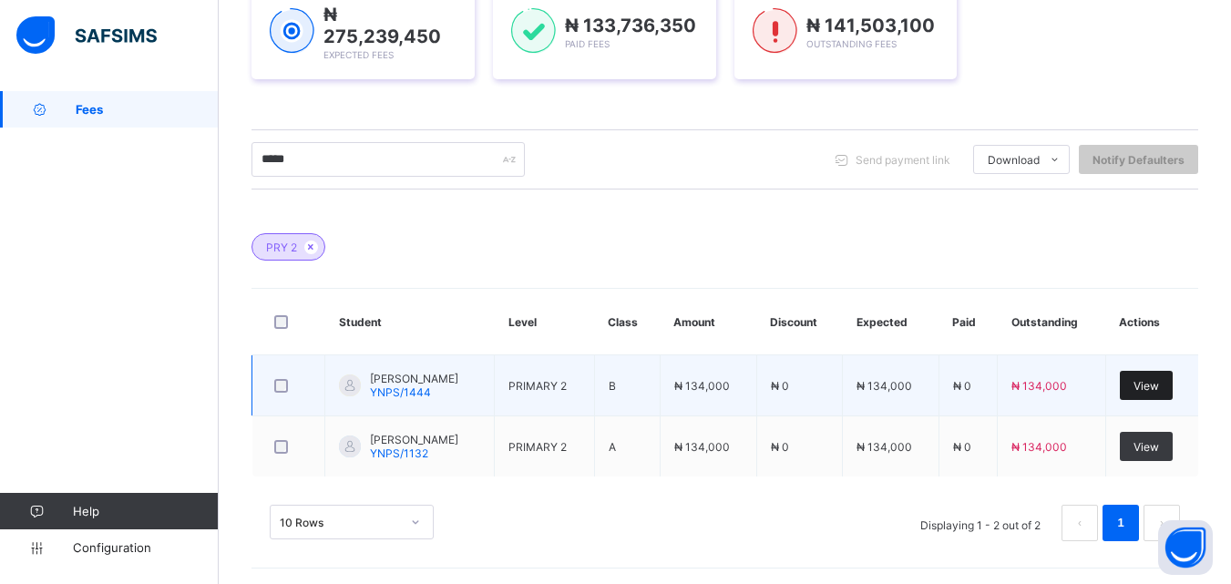
click at [1154, 394] on div "View" at bounding box center [1146, 385] width 53 height 29
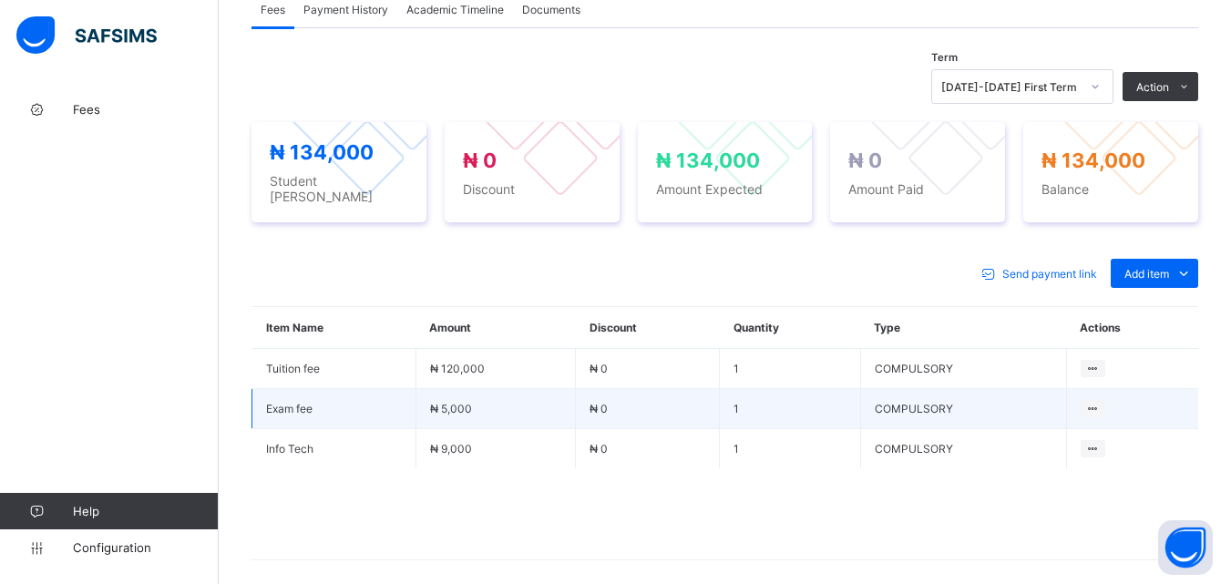
scroll to position [638, 0]
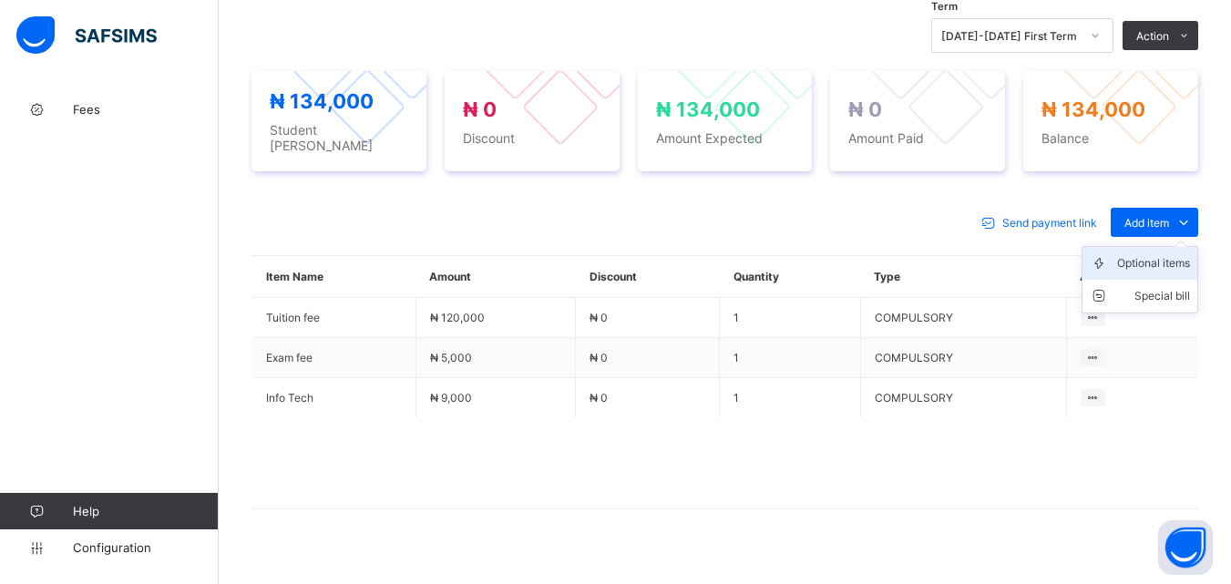
click at [1156, 266] on div "Optional items" at bounding box center [1154, 263] width 73 height 18
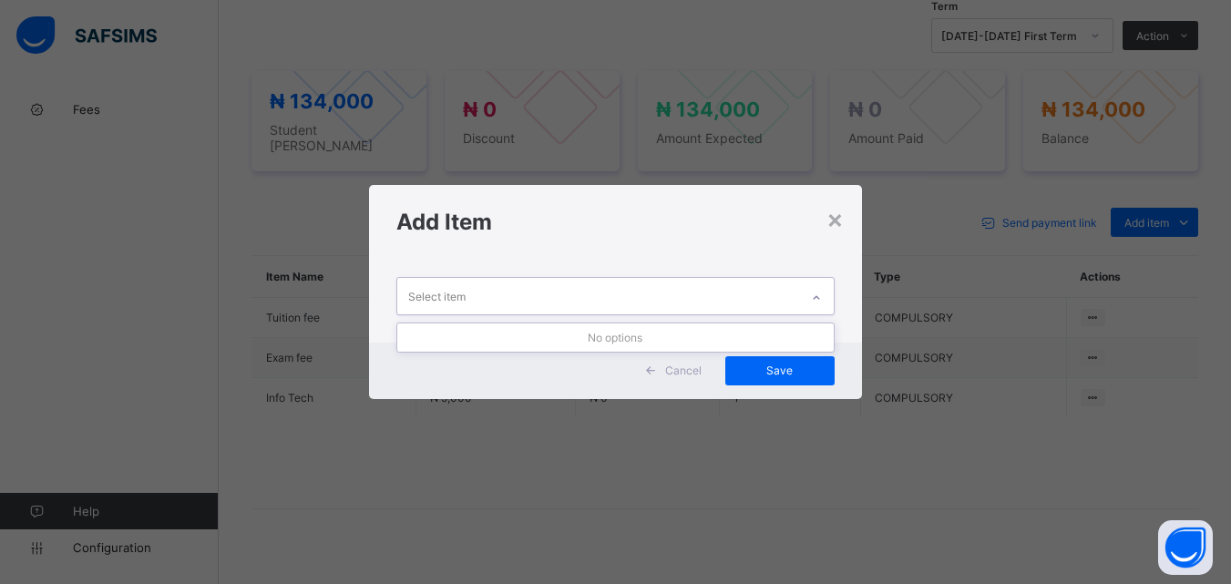
click at [820, 287] on div at bounding box center [816, 297] width 31 height 29
click at [842, 224] on div "×" at bounding box center [835, 218] width 17 height 31
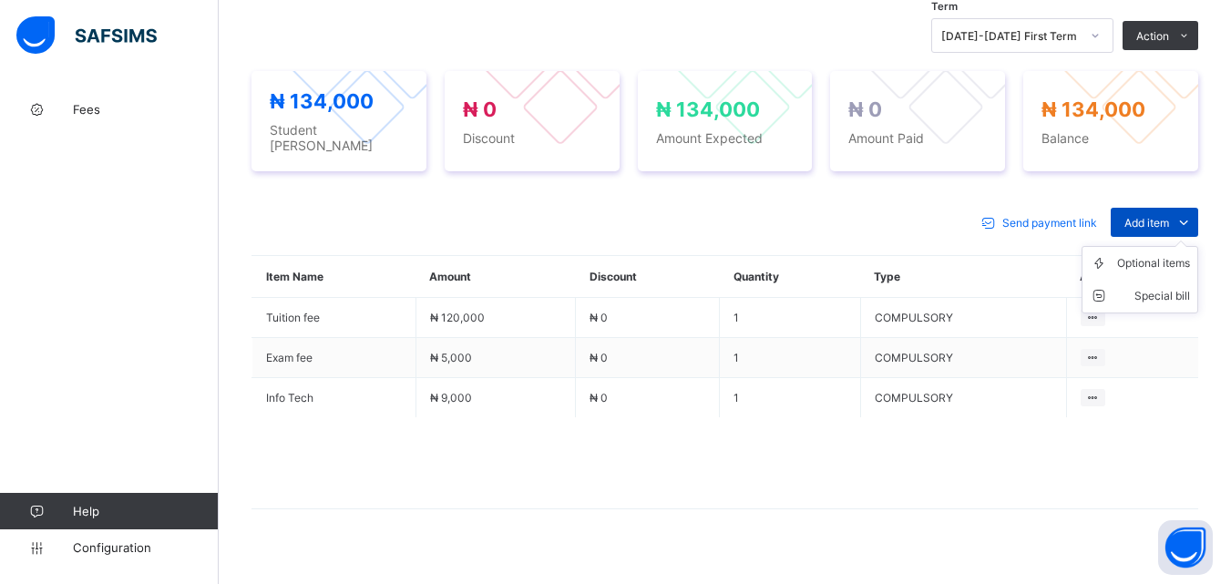
click at [1160, 217] on span "Add item" at bounding box center [1147, 223] width 45 height 14
click at [1156, 269] on div "Optional items" at bounding box center [1154, 263] width 73 height 18
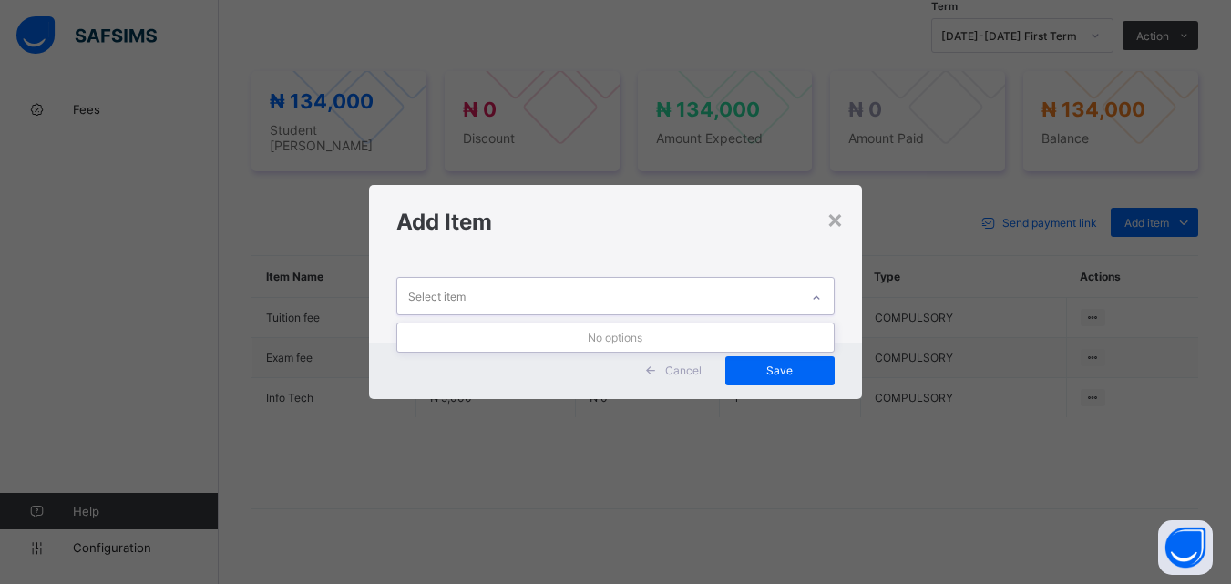
click at [808, 299] on div at bounding box center [816, 297] width 31 height 29
click at [837, 225] on div "×" at bounding box center [835, 218] width 17 height 31
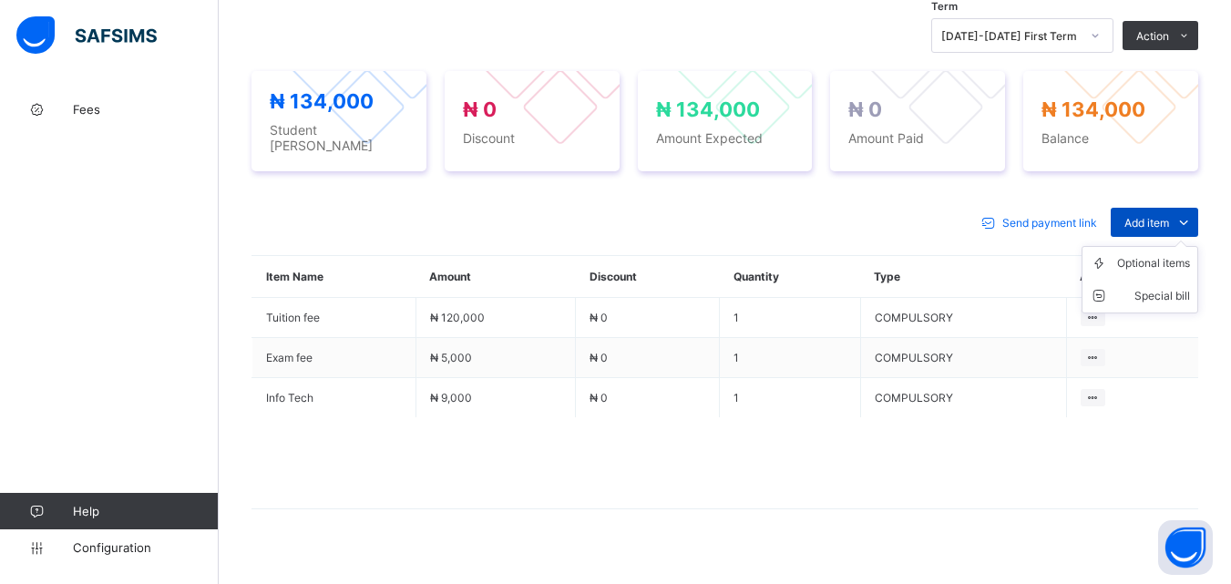
click at [1159, 229] on span "Add item" at bounding box center [1147, 223] width 45 height 14
click at [1149, 268] on div "Optional items" at bounding box center [1154, 263] width 73 height 18
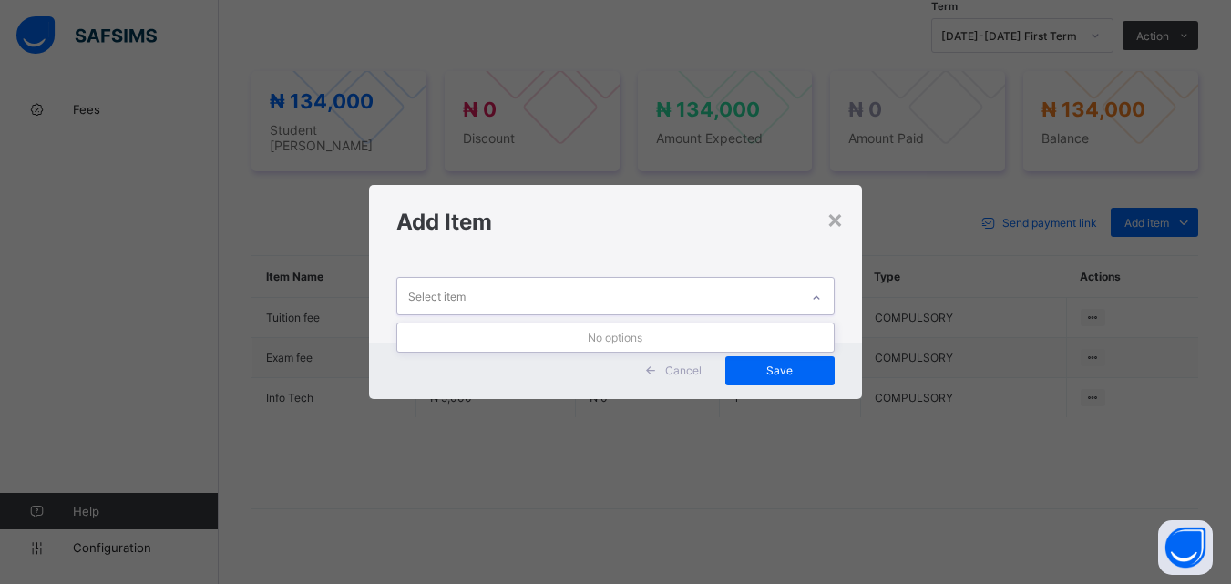
click at [821, 292] on icon at bounding box center [816, 298] width 11 height 18
click at [837, 216] on div "×" at bounding box center [835, 218] width 17 height 31
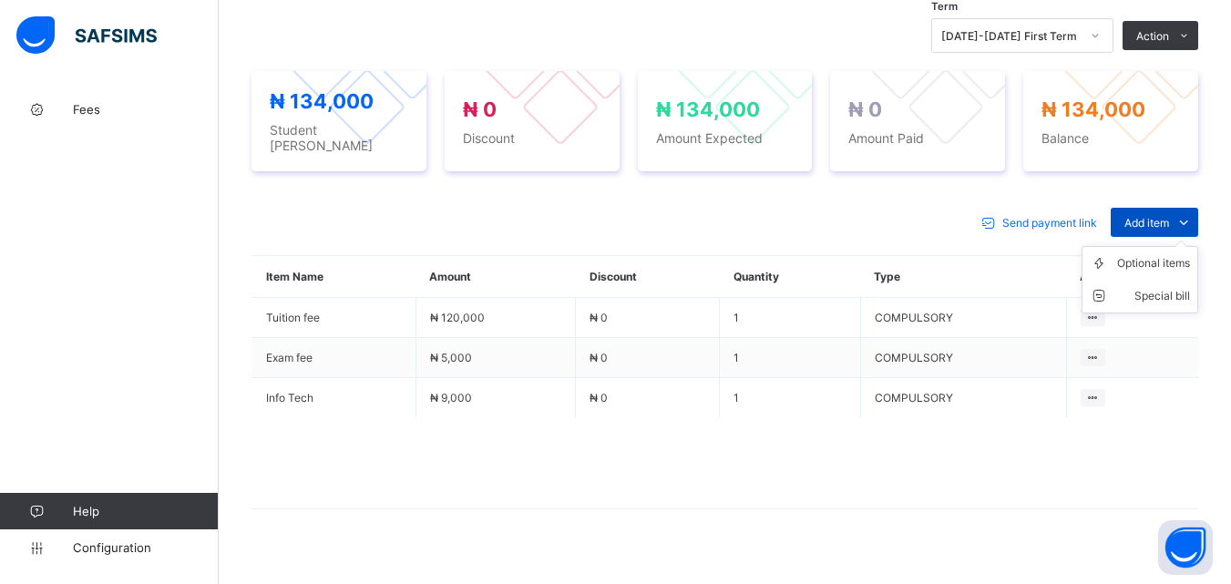
click at [1188, 213] on span at bounding box center [1184, 222] width 29 height 29
click at [1180, 265] on div "Optional items" at bounding box center [1154, 263] width 73 height 18
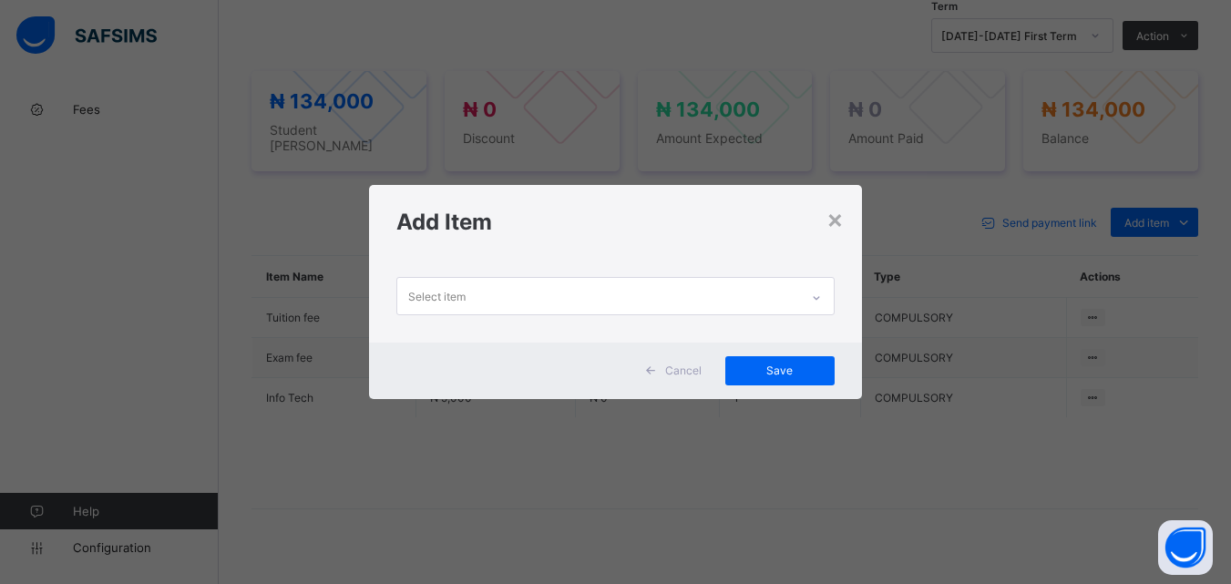
click at [820, 291] on icon at bounding box center [816, 298] width 11 height 18
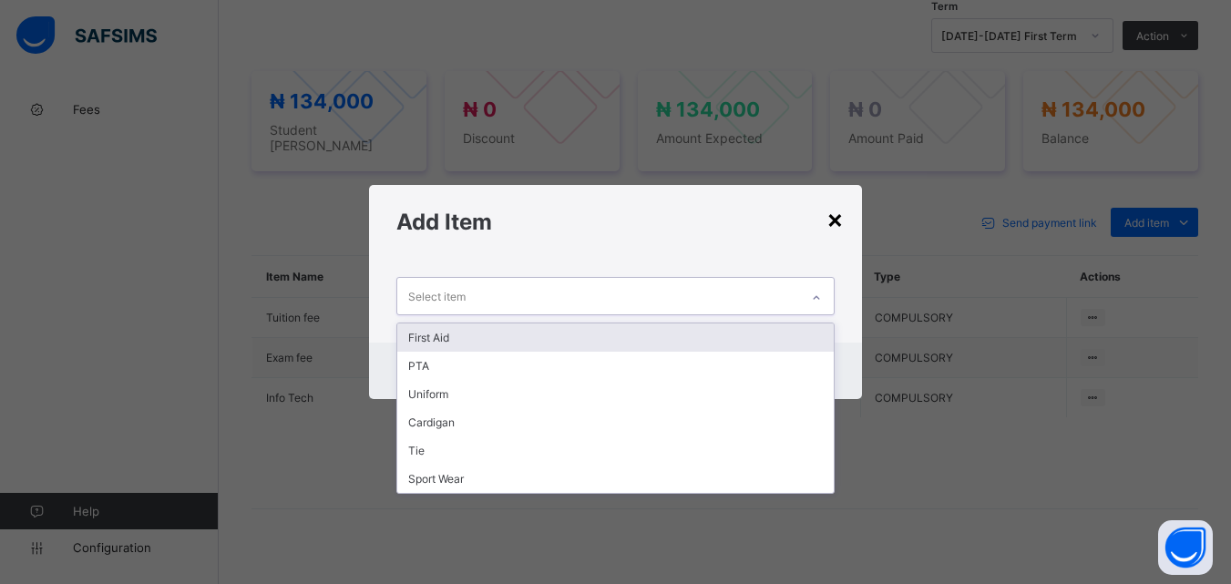
click at [834, 218] on div "×" at bounding box center [835, 218] width 17 height 31
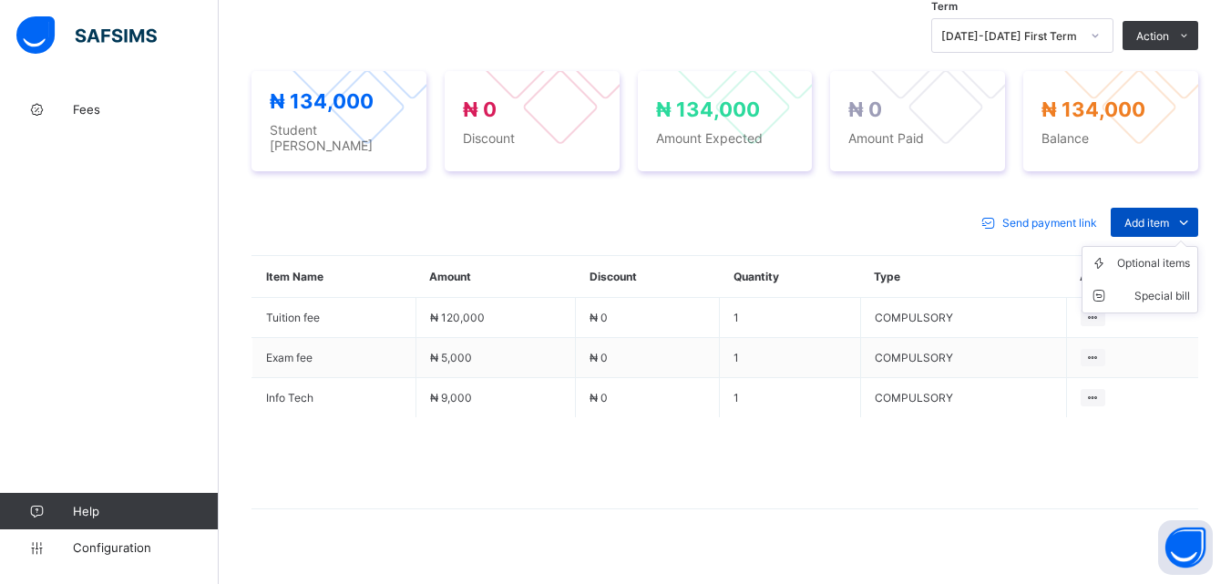
click at [1170, 224] on span "Add item" at bounding box center [1147, 223] width 45 height 14
click at [1148, 261] on div "Optional items" at bounding box center [1154, 263] width 73 height 18
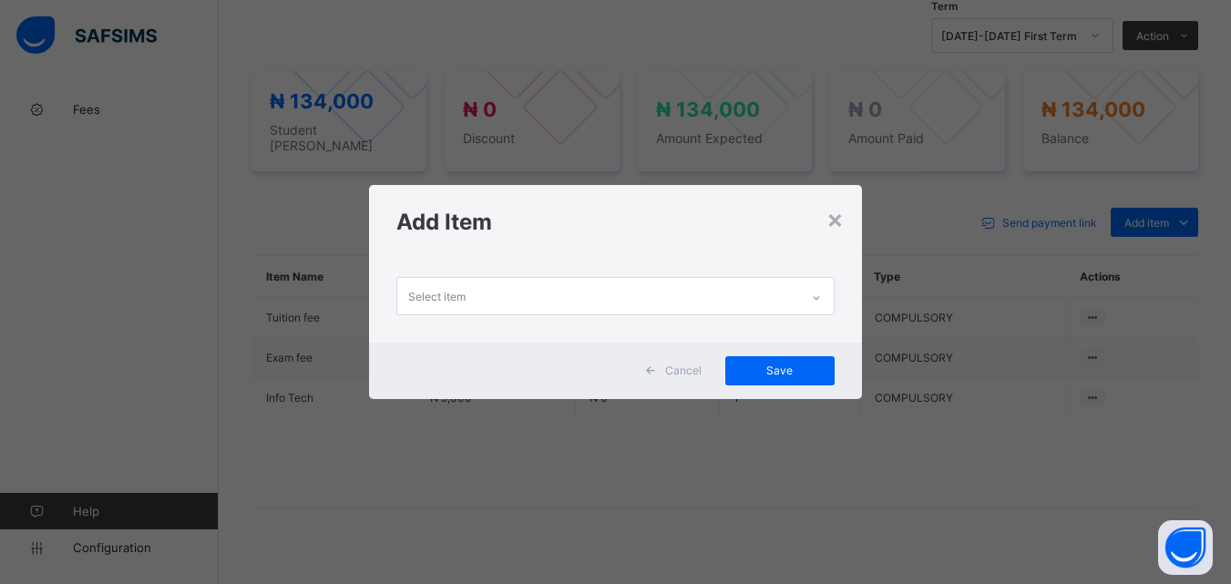
click at [720, 300] on div "Select item" at bounding box center [597, 296] width 401 height 36
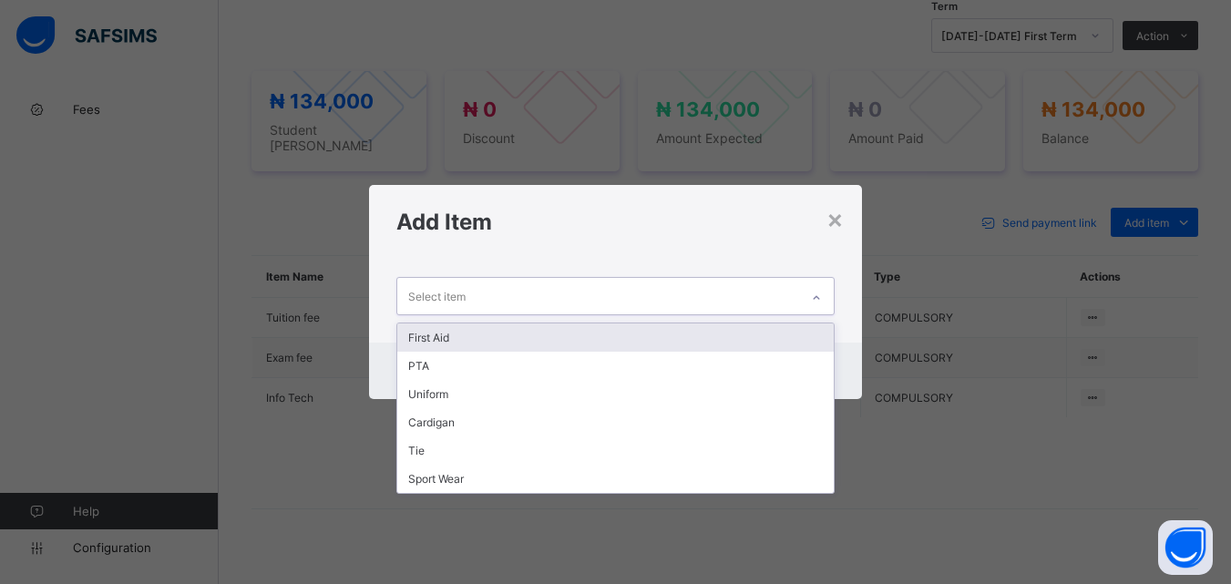
click at [688, 328] on div "First Aid" at bounding box center [615, 338] width 436 height 28
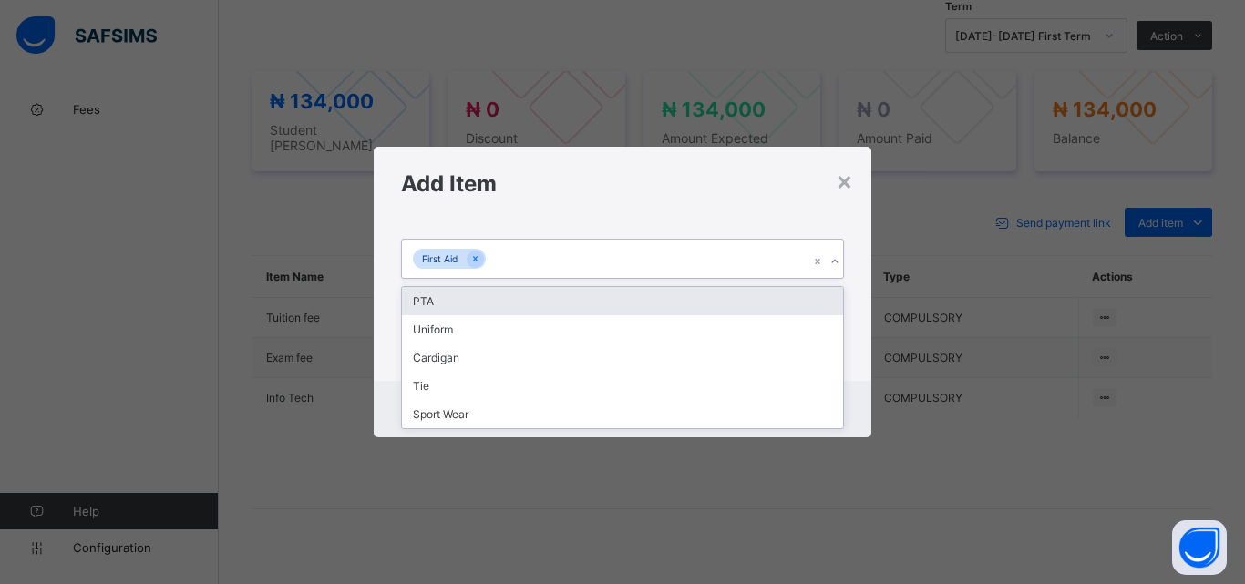
click at [701, 275] on div "First Aid" at bounding box center [605, 259] width 407 height 38
click at [696, 306] on div "PTA" at bounding box center [622, 301] width 441 height 28
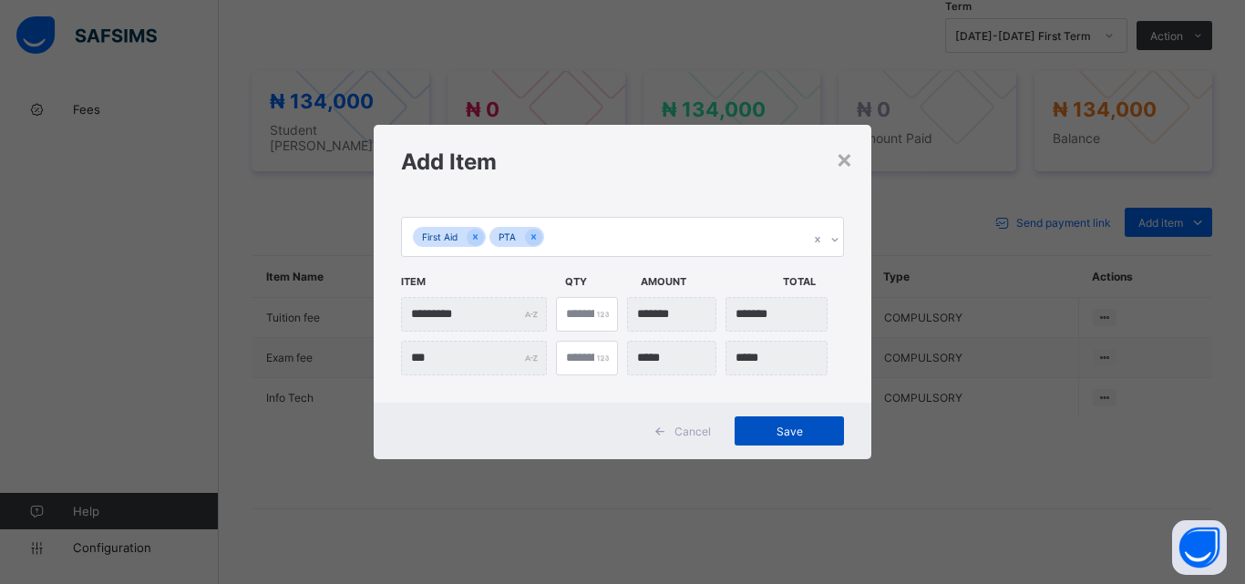
click at [809, 433] on span "Save" at bounding box center [789, 432] width 82 height 14
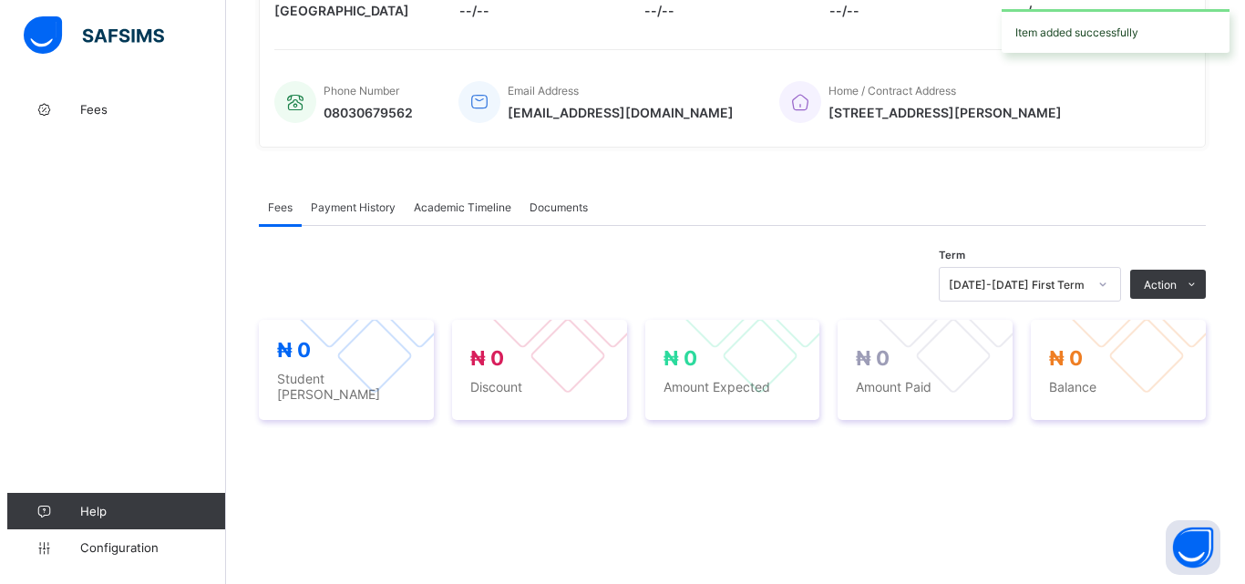
scroll to position [365, 0]
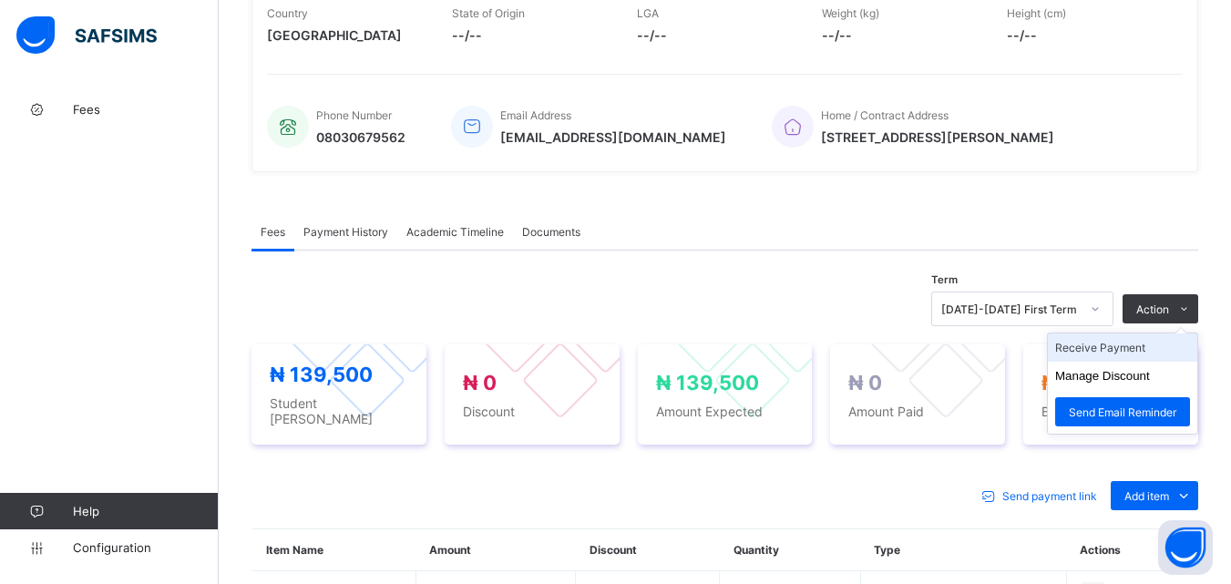
click at [1117, 356] on li "Receive Payment" at bounding box center [1122, 348] width 149 height 28
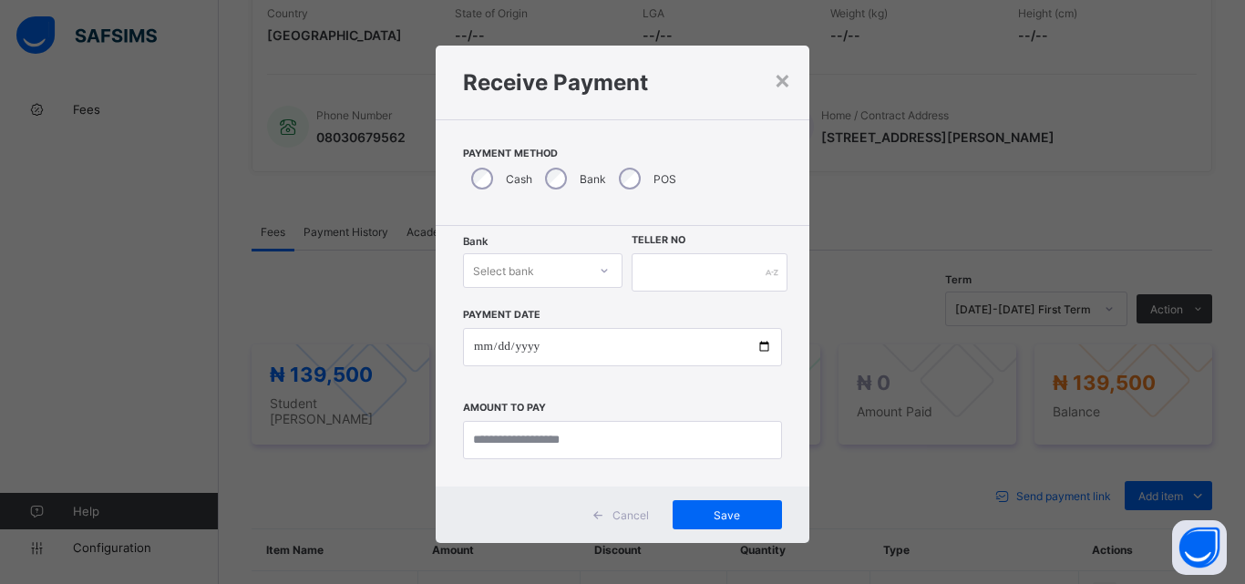
click at [589, 279] on div at bounding box center [604, 270] width 31 height 29
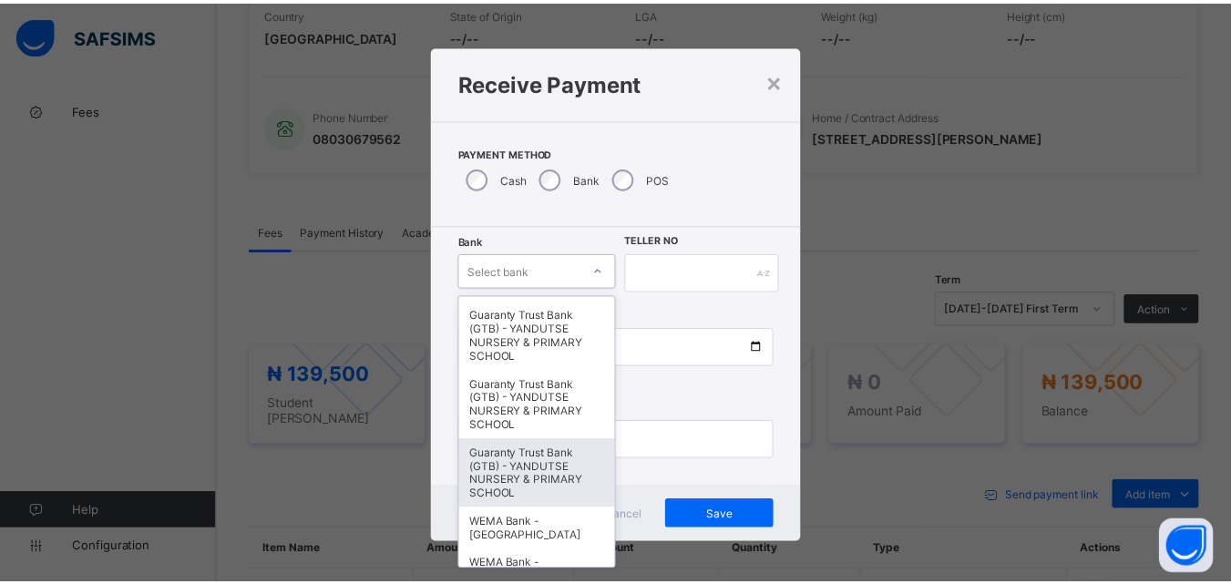
scroll to position [273, 0]
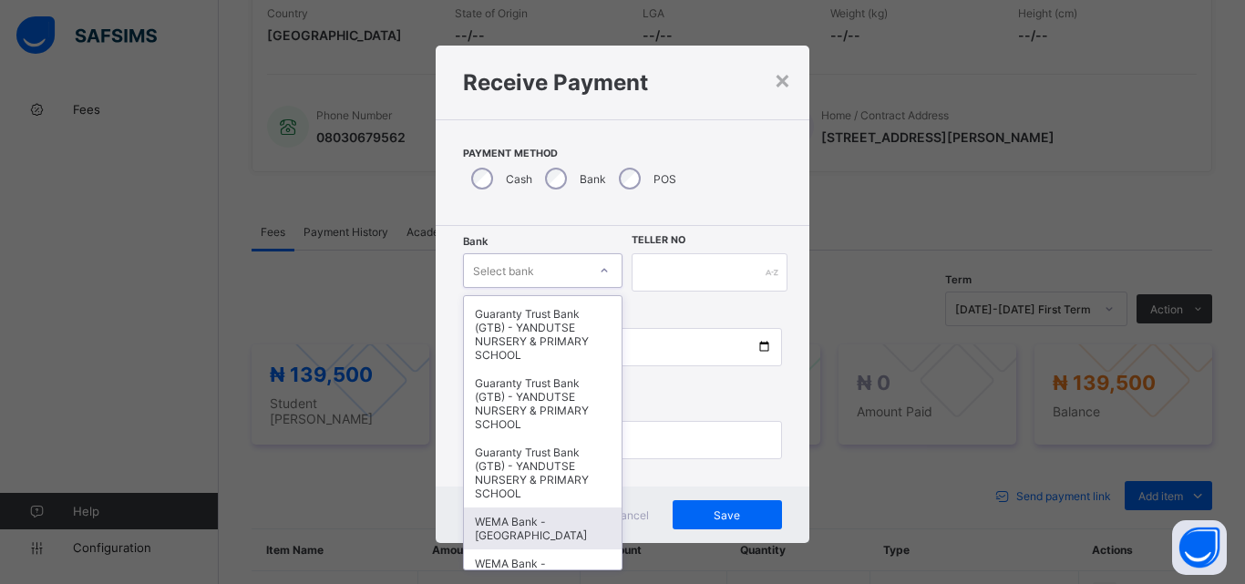
click at [560, 518] on div "WEMA Bank - [GEOGRAPHIC_DATA]" at bounding box center [543, 529] width 158 height 42
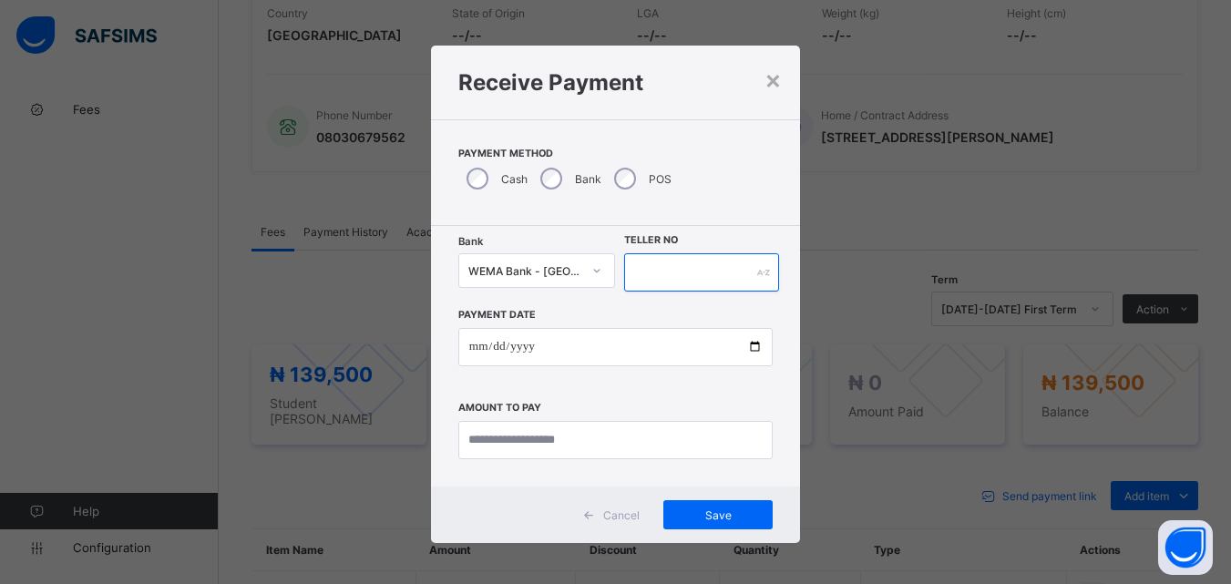
click at [653, 273] on input "text" at bounding box center [701, 272] width 154 height 38
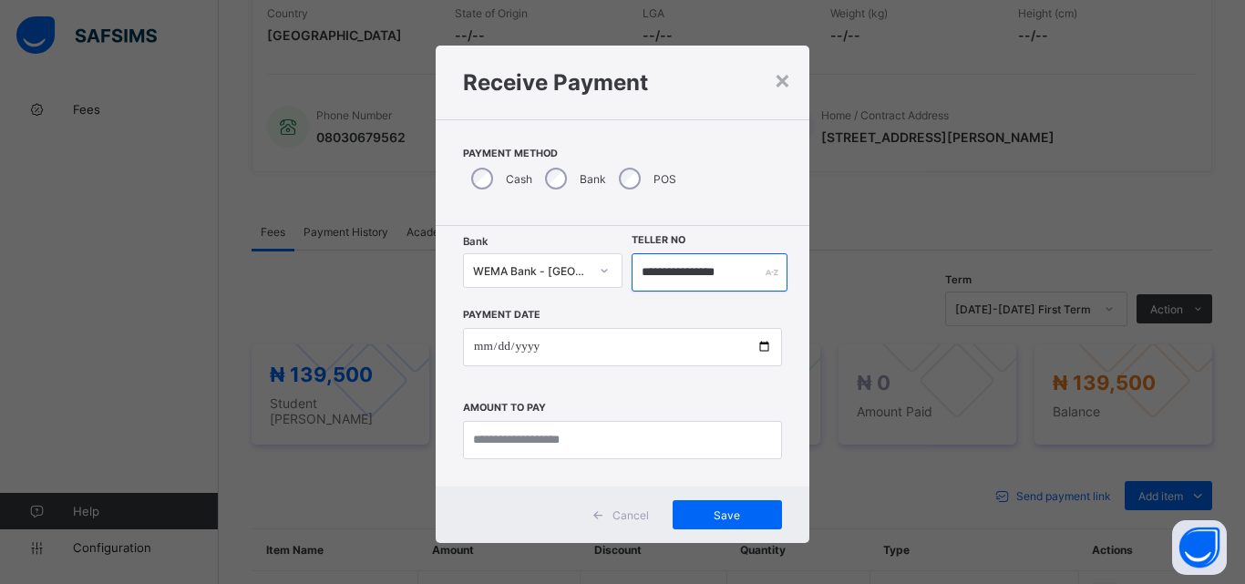
type input "**********"
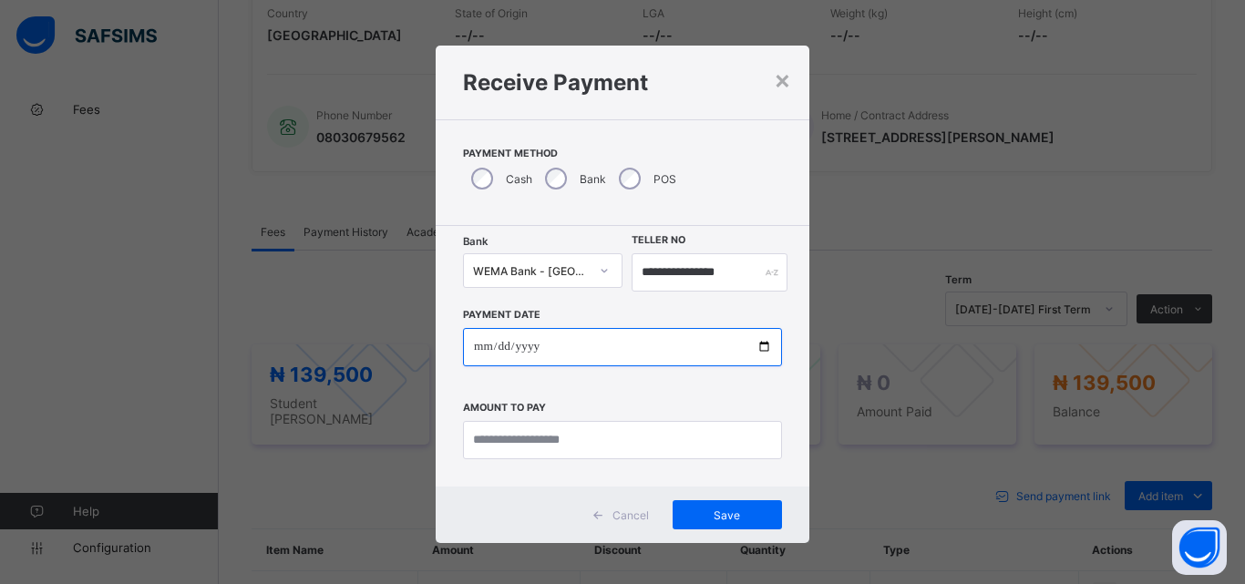
click at [761, 348] on input "date" at bounding box center [622, 347] width 319 height 38
type input "**********"
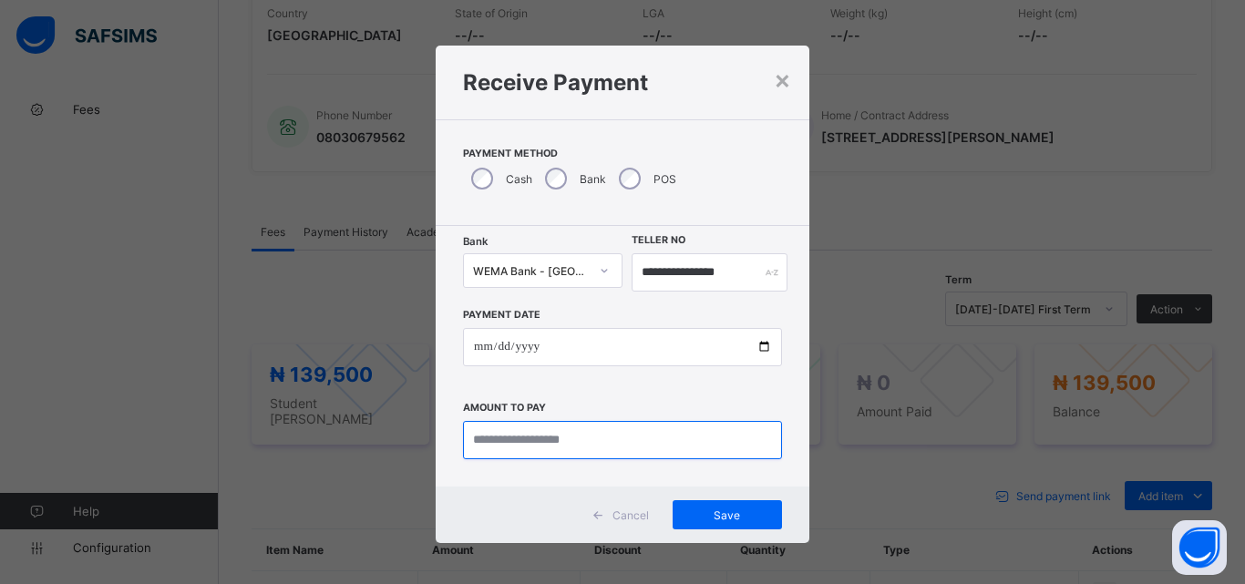
click at [510, 456] on input "currency" at bounding box center [622, 440] width 319 height 38
type input "*********"
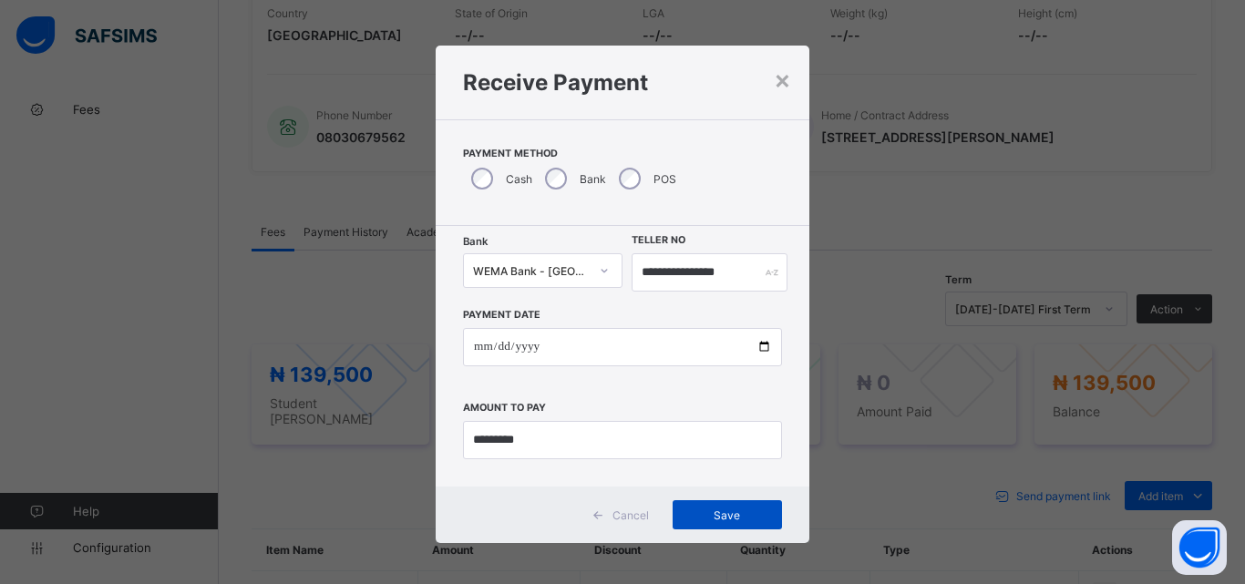
click at [739, 520] on span "Save" at bounding box center [727, 516] width 82 height 14
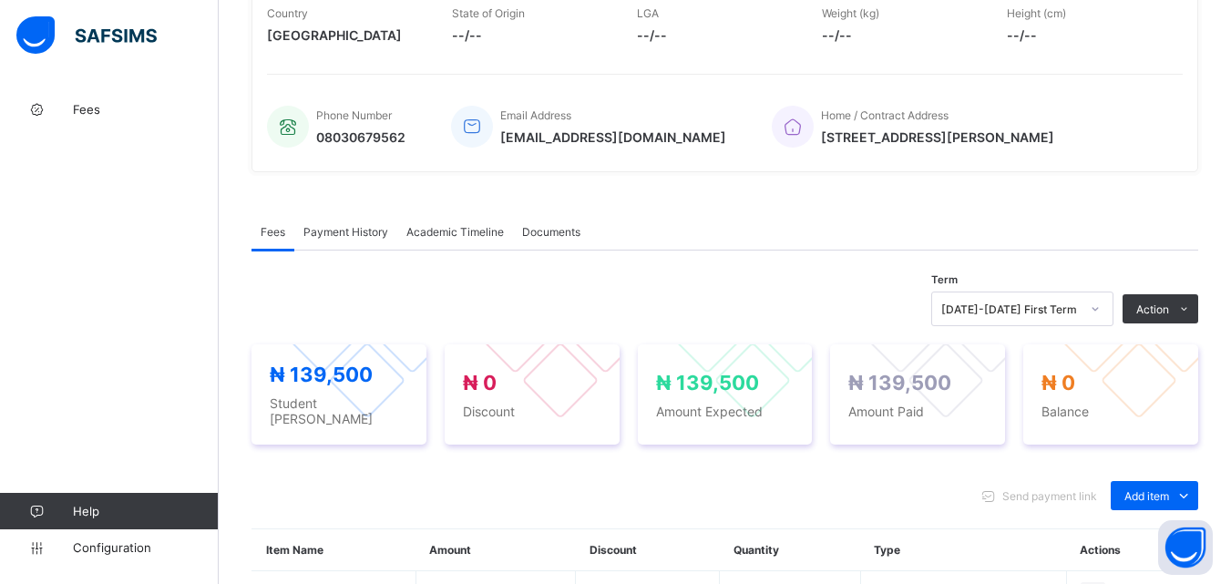
click at [357, 239] on span "Payment History" at bounding box center [346, 232] width 85 height 14
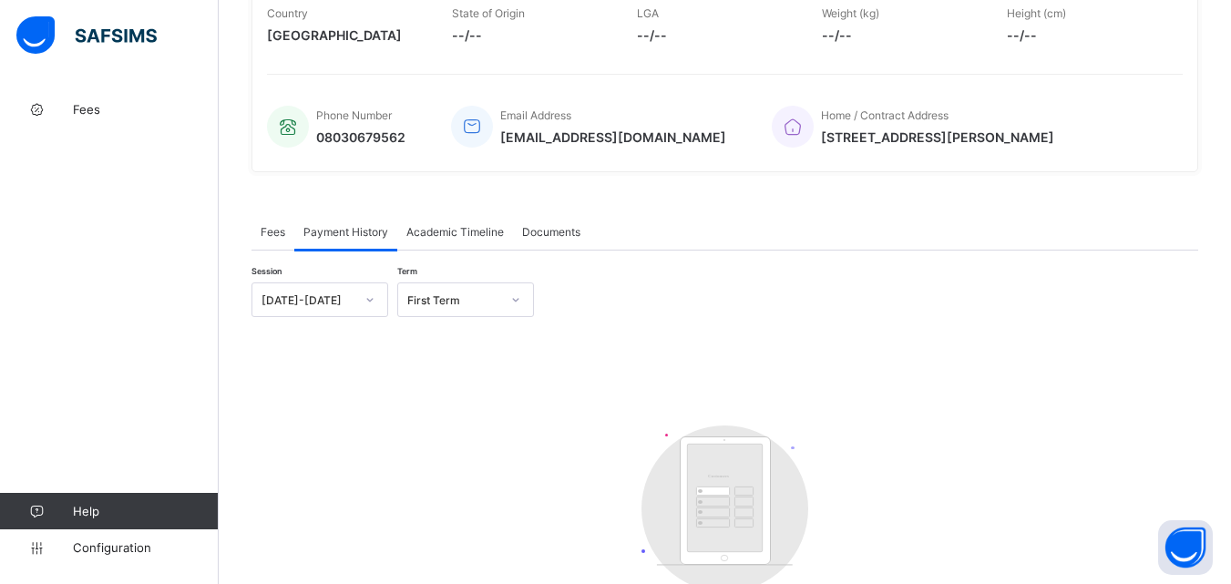
click at [273, 235] on span "Fees" at bounding box center [273, 232] width 25 height 14
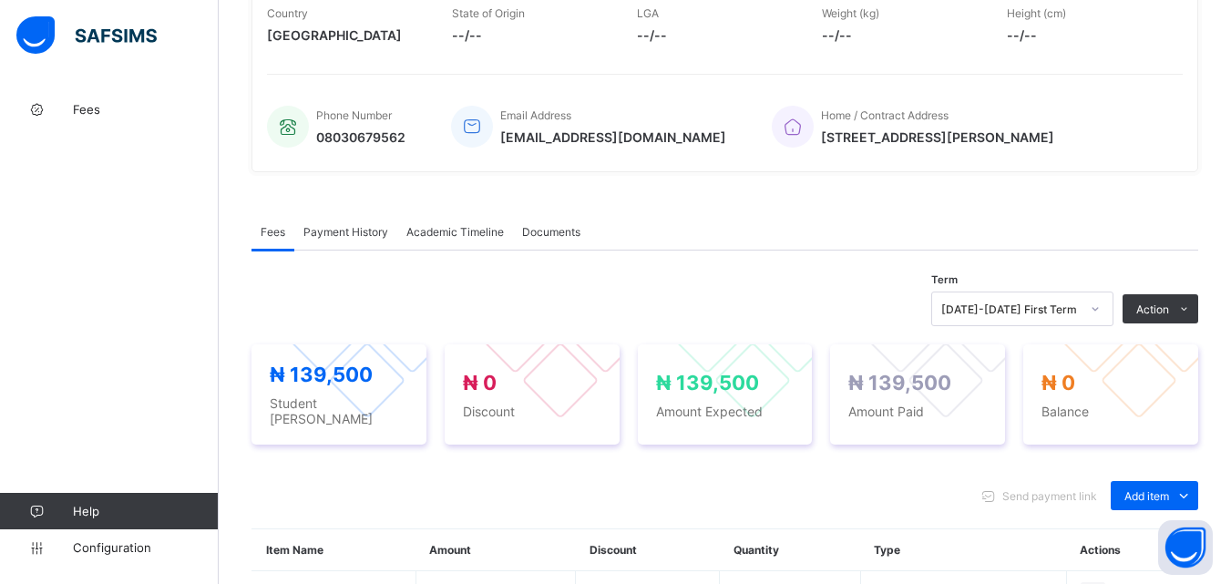
click at [332, 239] on span "Payment History" at bounding box center [346, 232] width 85 height 14
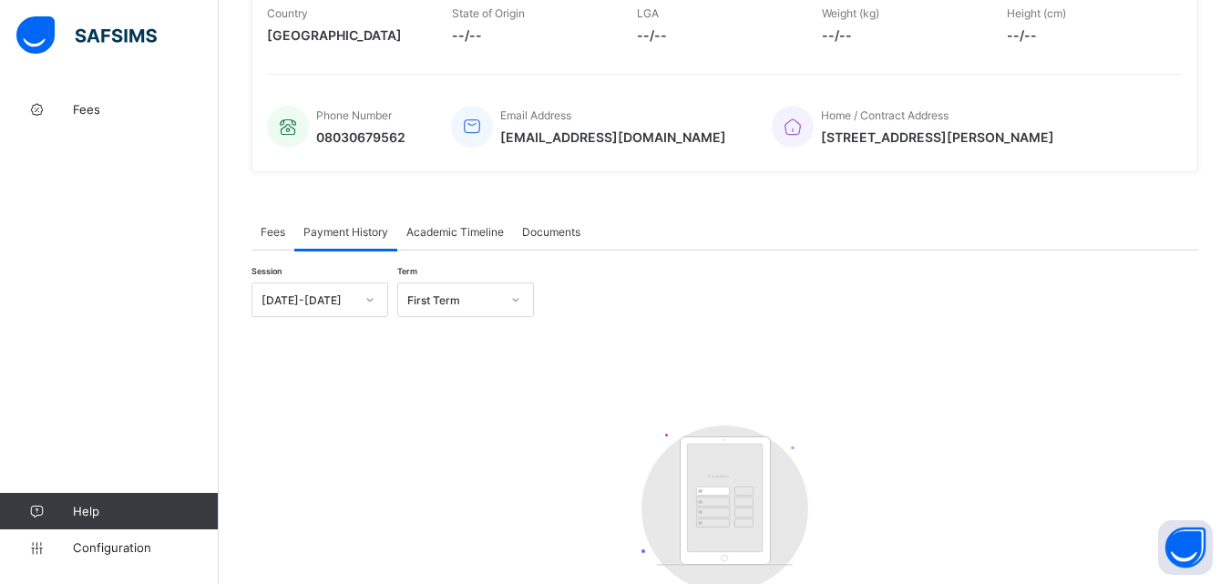
click at [271, 239] on span "Fees" at bounding box center [273, 232] width 25 height 14
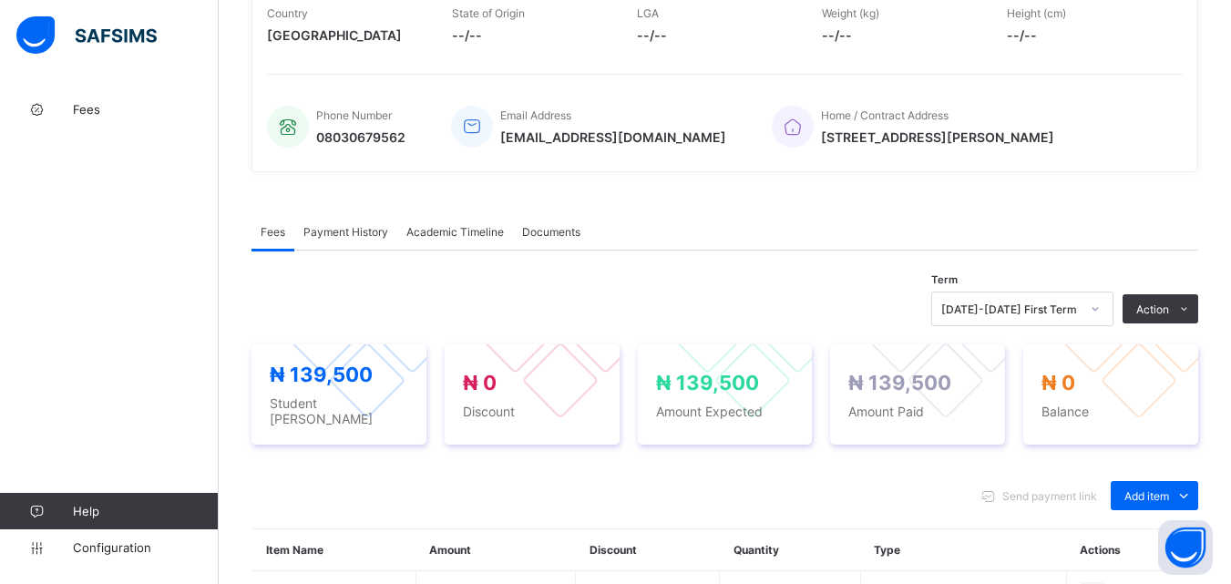
click at [344, 239] on span "Payment History" at bounding box center [346, 232] width 85 height 14
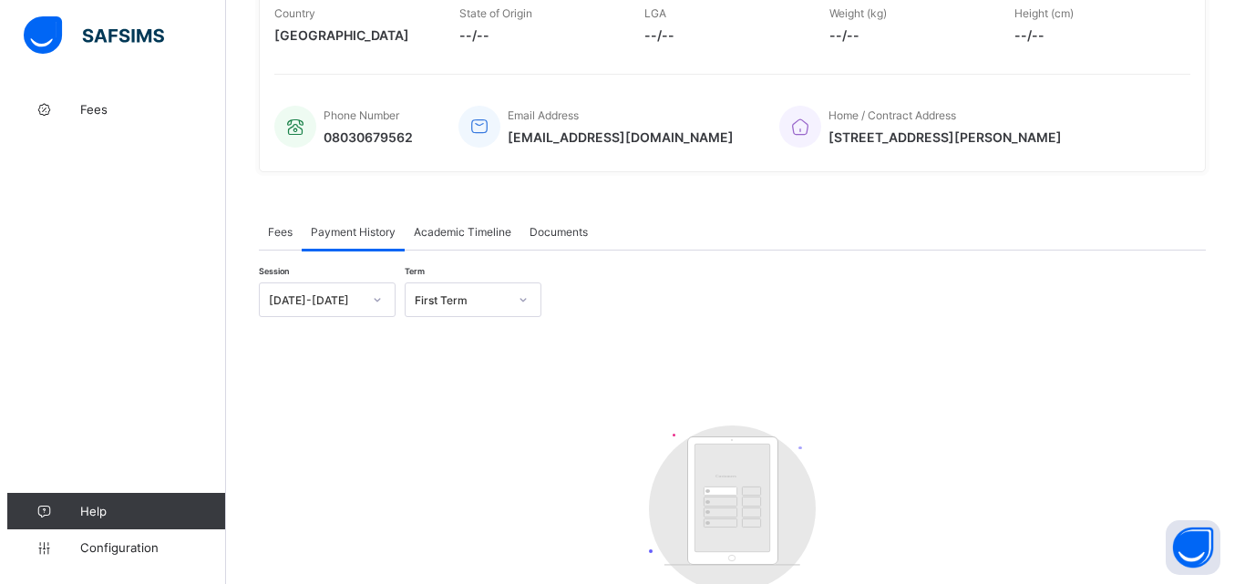
scroll to position [294, 0]
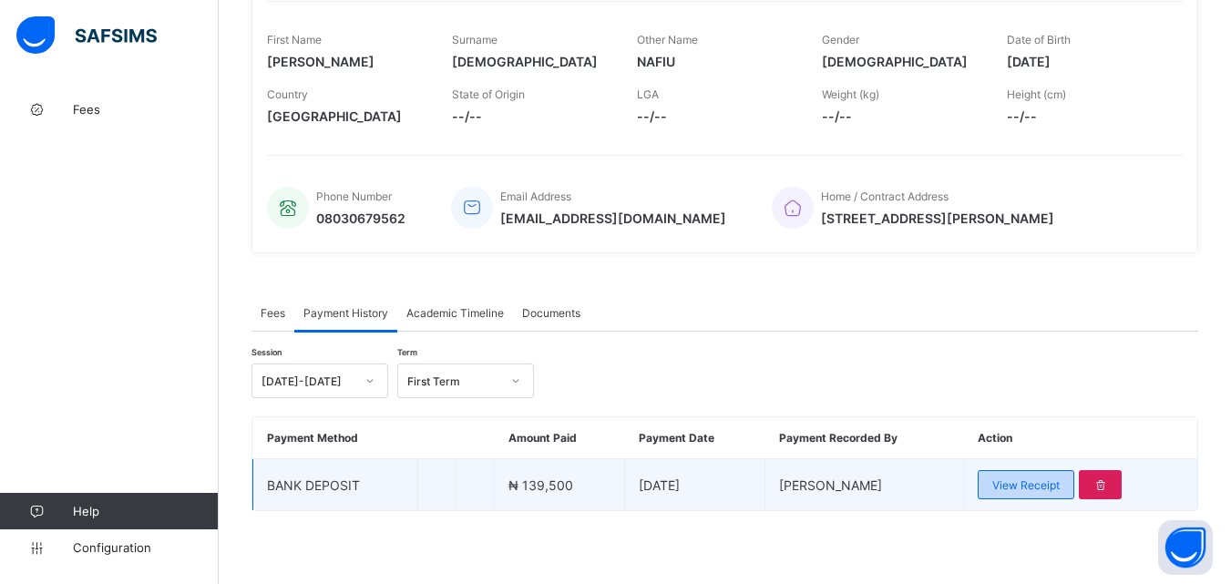
click at [1060, 483] on span "View Receipt" at bounding box center [1026, 486] width 67 height 14
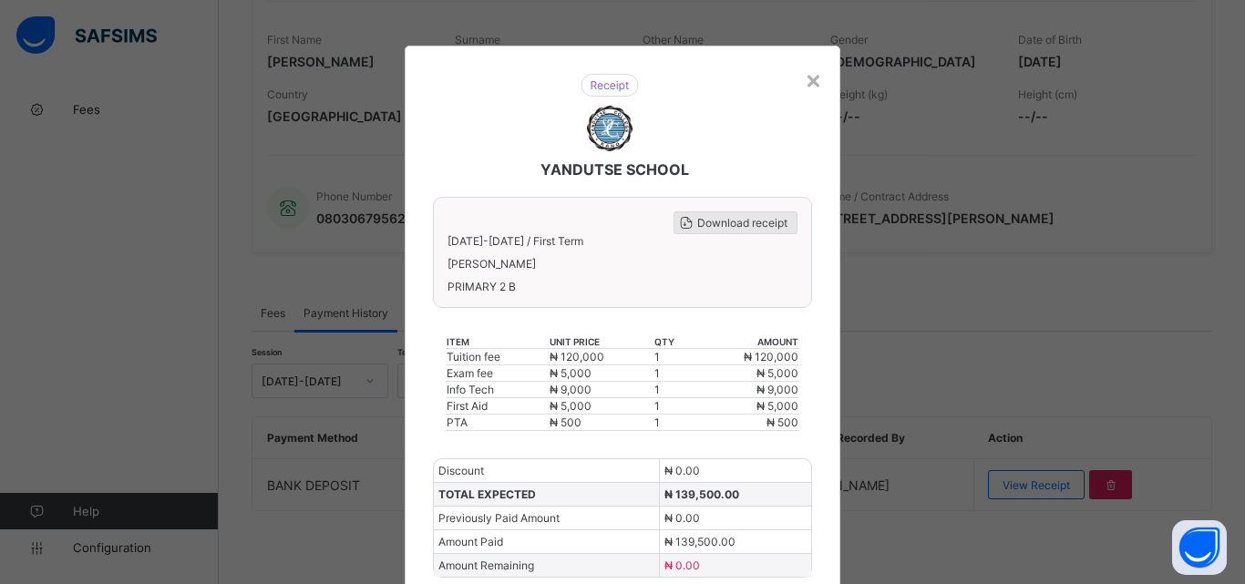
click at [751, 221] on span "Download receipt" at bounding box center [742, 223] width 90 height 14
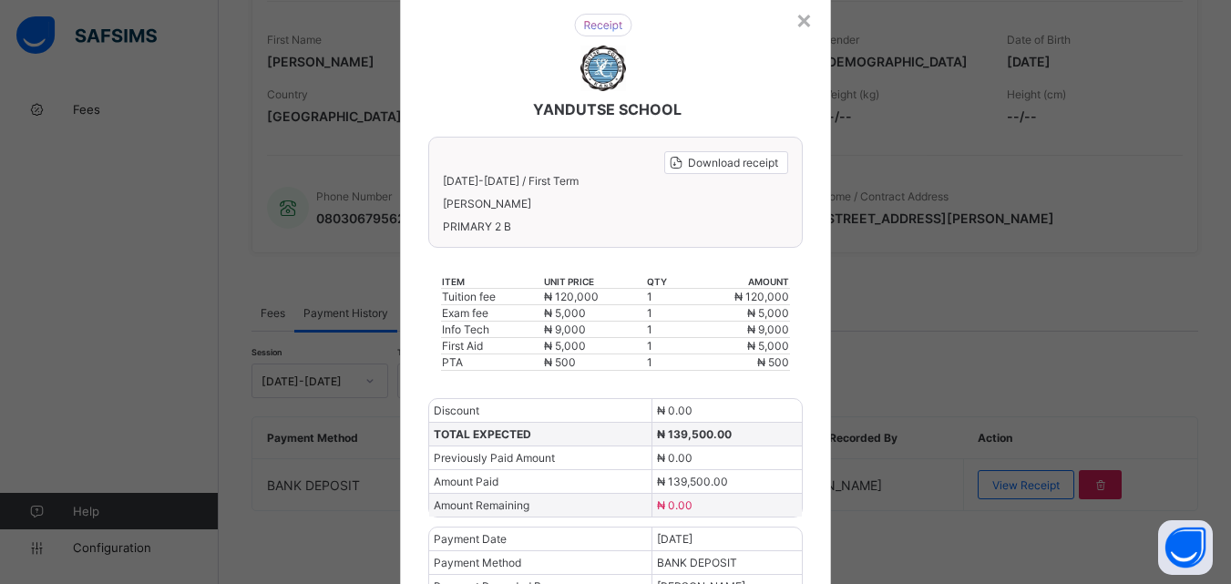
scroll to position [91, 0]
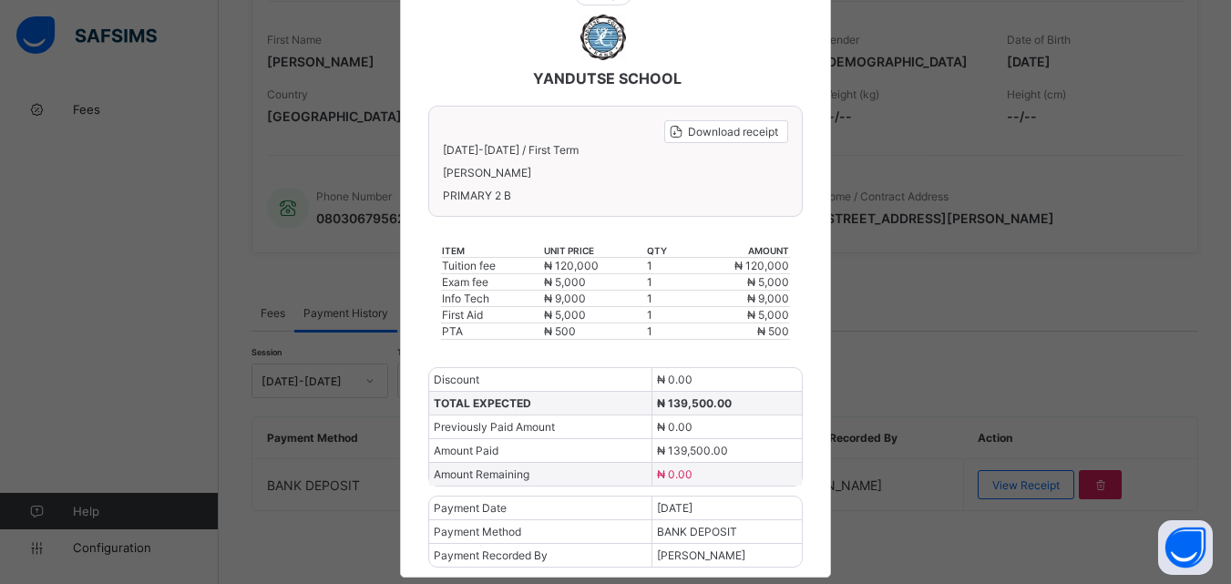
click at [955, 273] on div "× YANDUTSE SCHOOL Download receipt 2025-2026 / First Term UMAR NAFIU MUHAMMAD P…" at bounding box center [615, 292] width 1231 height 584
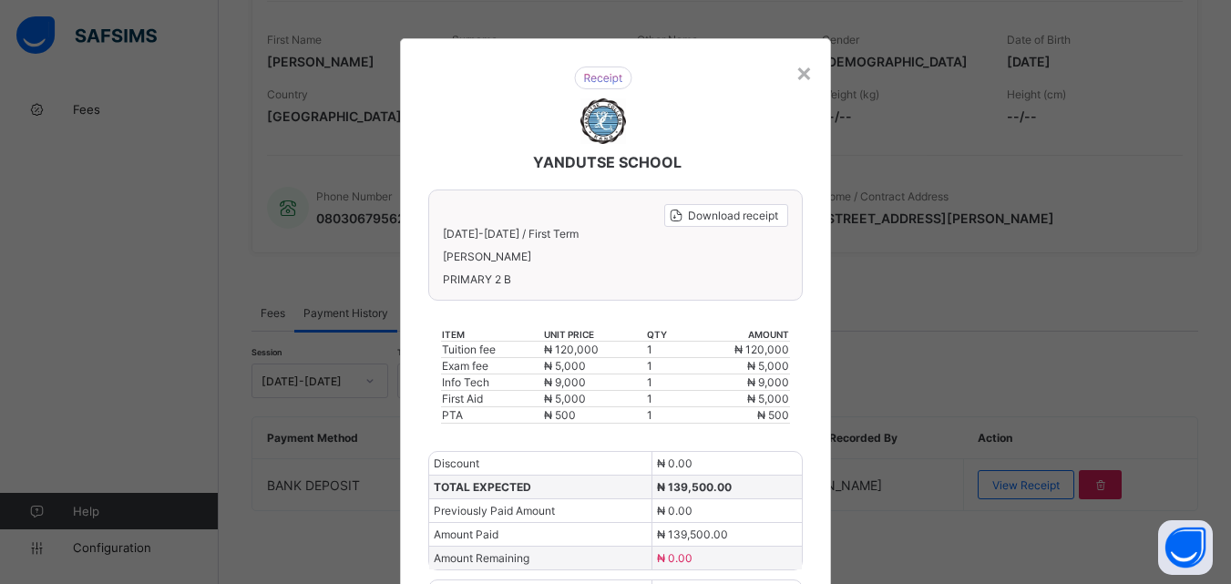
scroll to position [0, 0]
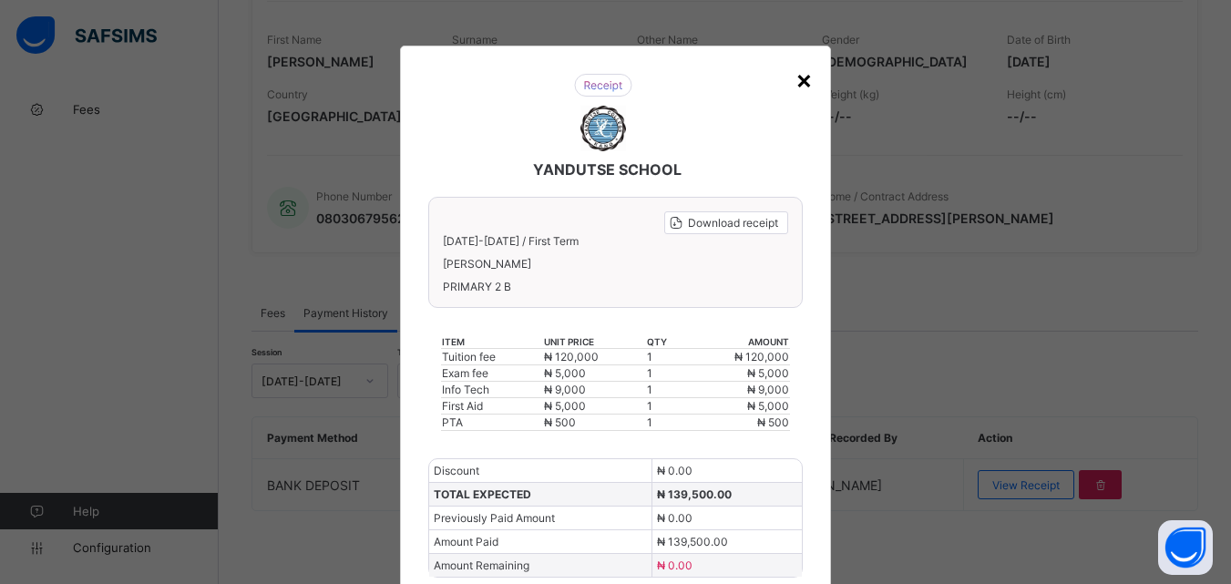
click at [804, 88] on div "×" at bounding box center [804, 79] width 17 height 31
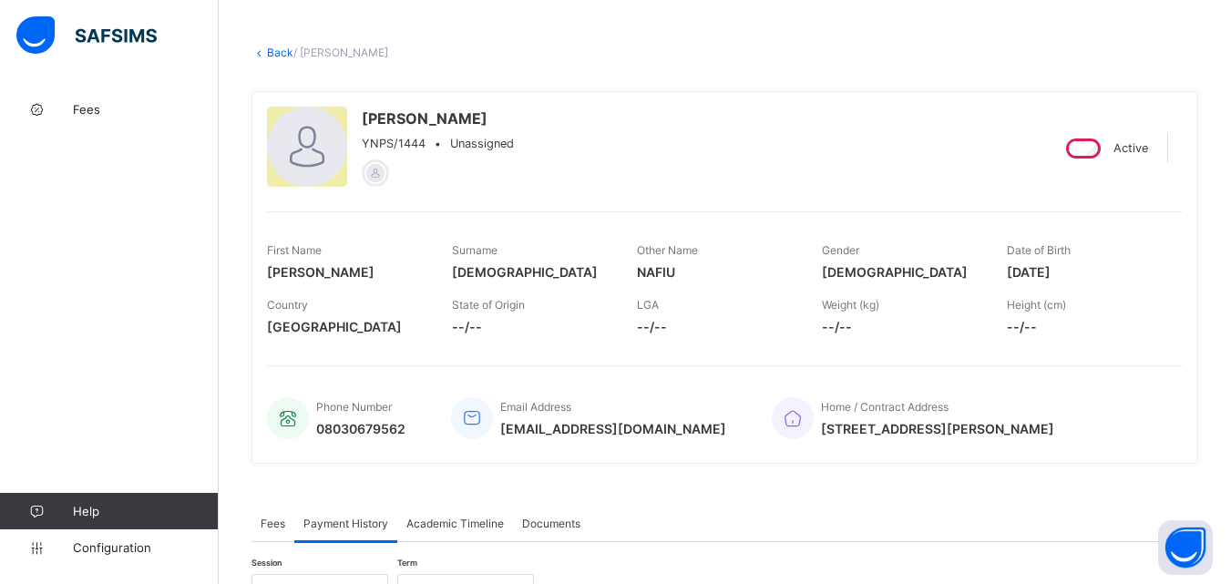
scroll to position [20, 0]
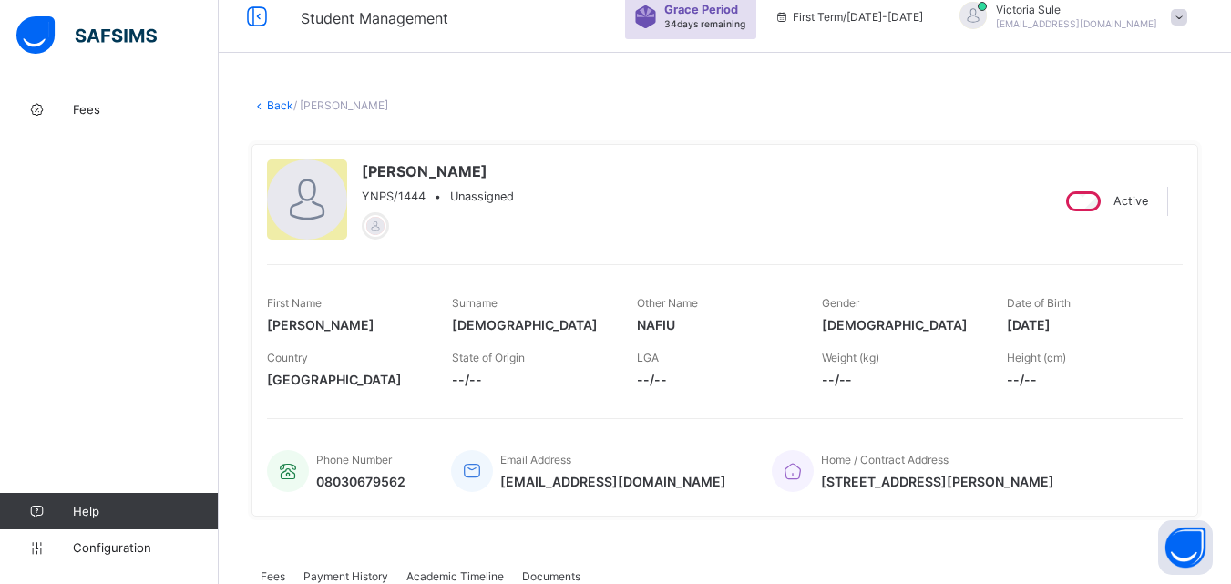
click at [273, 105] on link "Back" at bounding box center [280, 105] width 26 height 14
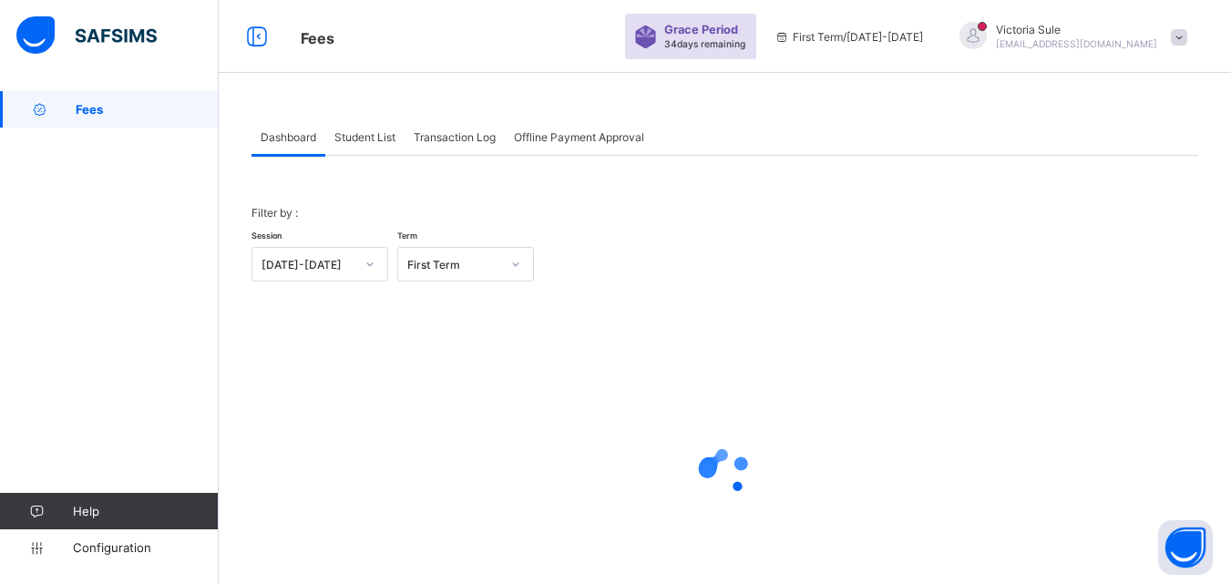
click at [370, 139] on span "Student List" at bounding box center [365, 137] width 61 height 14
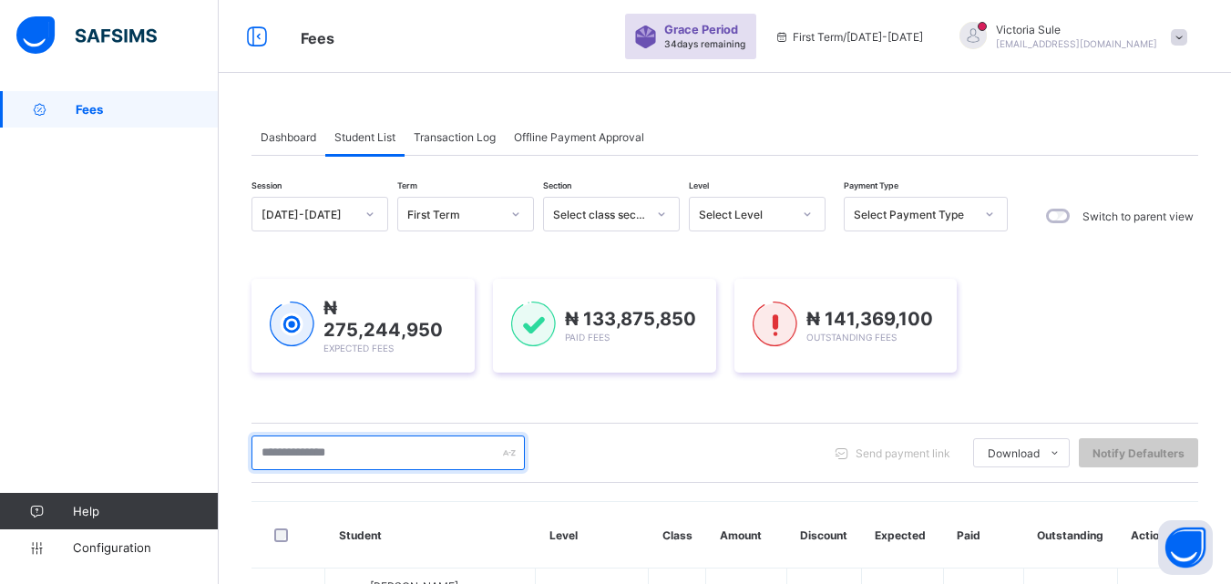
click at [430, 454] on input "text" at bounding box center [388, 453] width 273 height 35
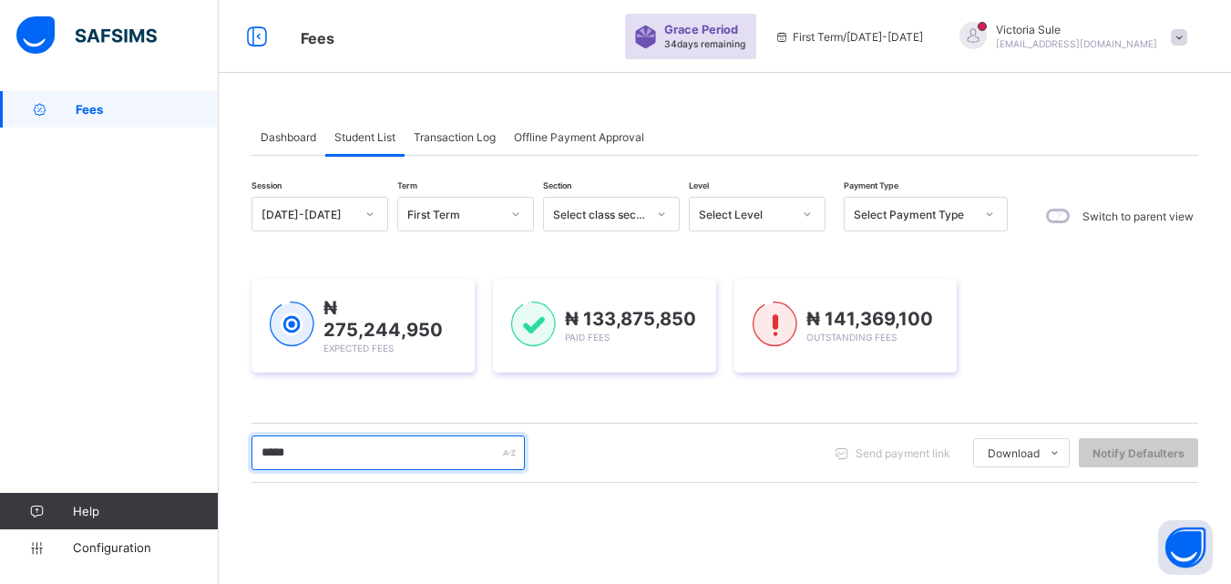
type input "*****"
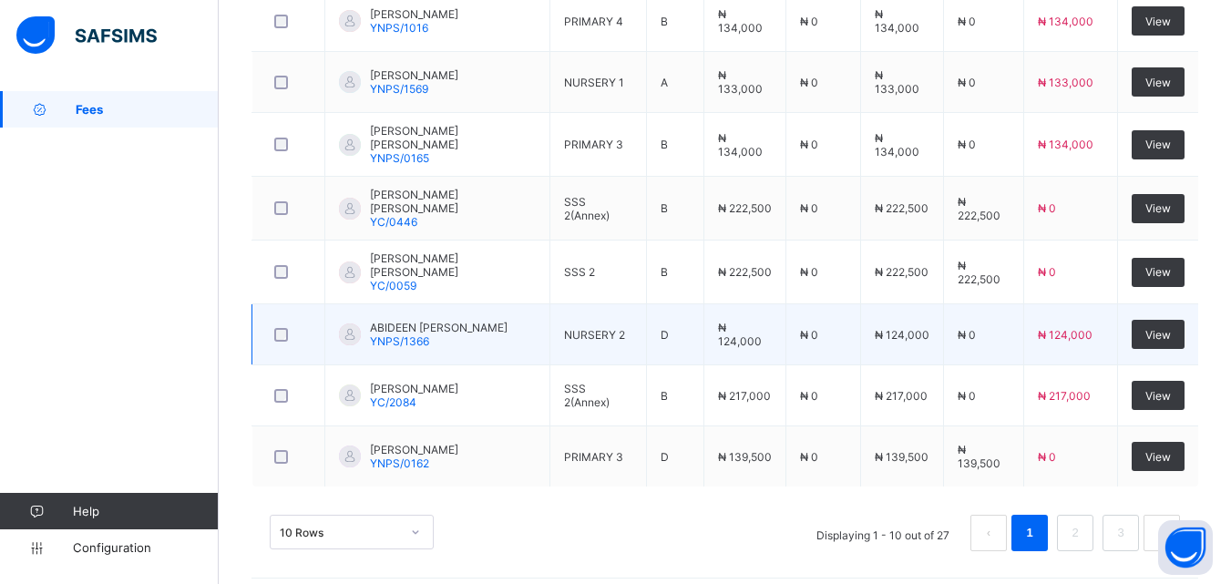
scroll to position [705, 0]
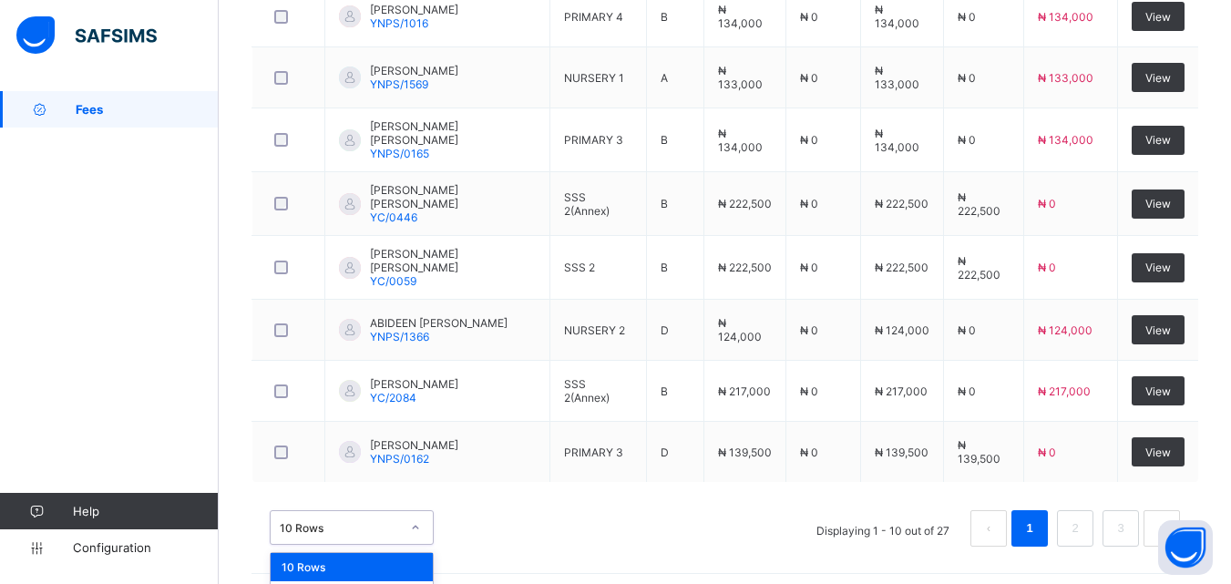
click at [414, 520] on div "option 10 Rows focused, 1 of 3. 3 results available. Use Up and Down to choose …" at bounding box center [352, 527] width 164 height 35
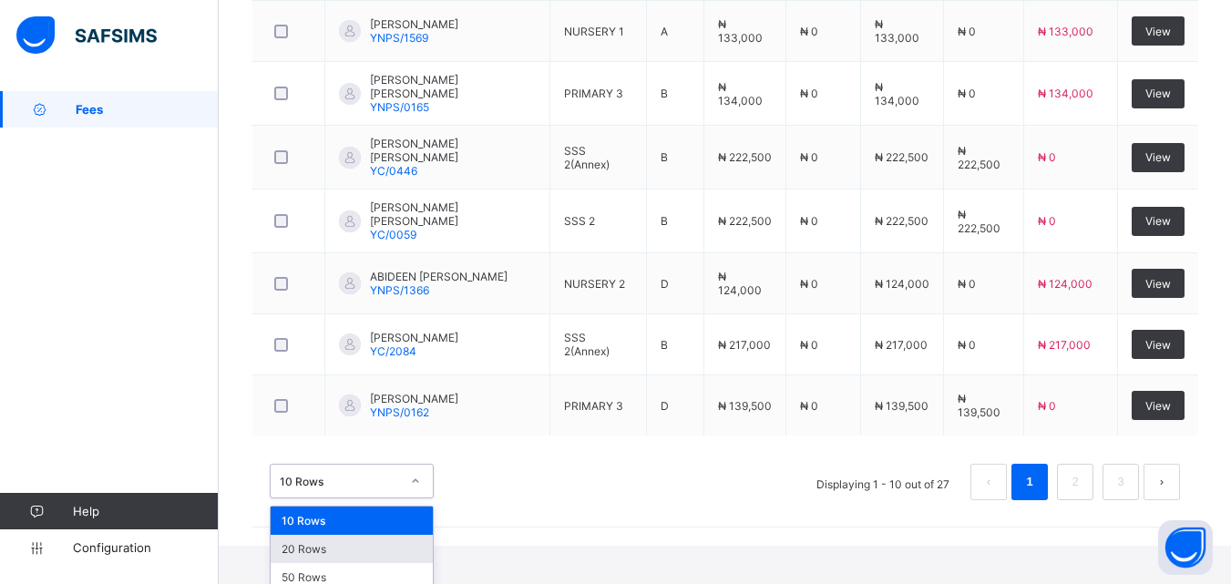
click at [370, 541] on div "20 Rows" at bounding box center [352, 549] width 162 height 28
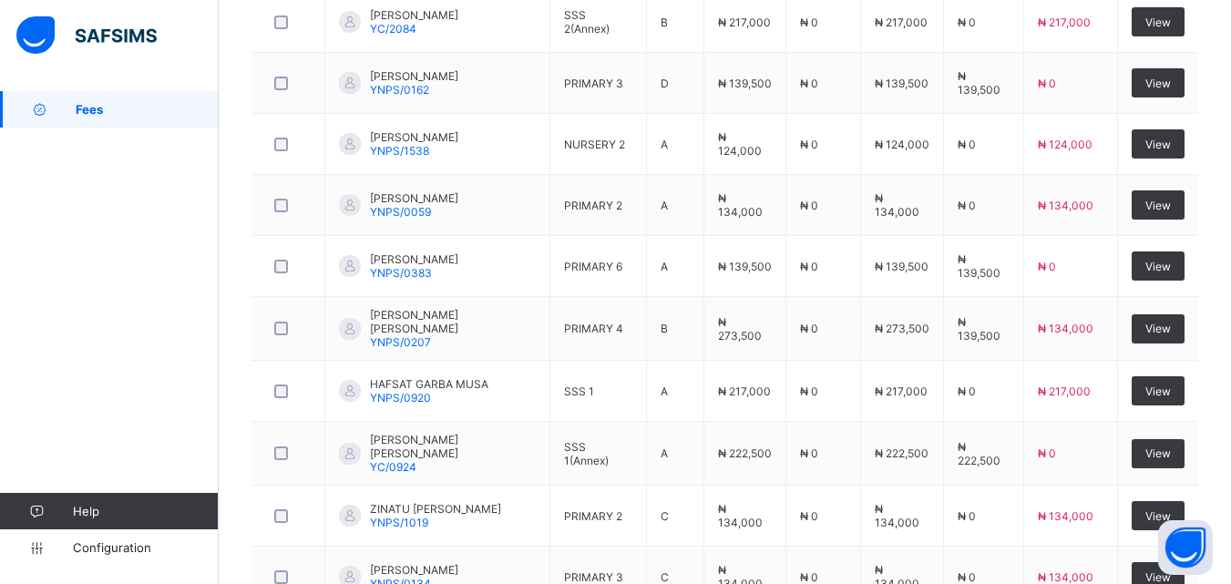
scroll to position [1107, 0]
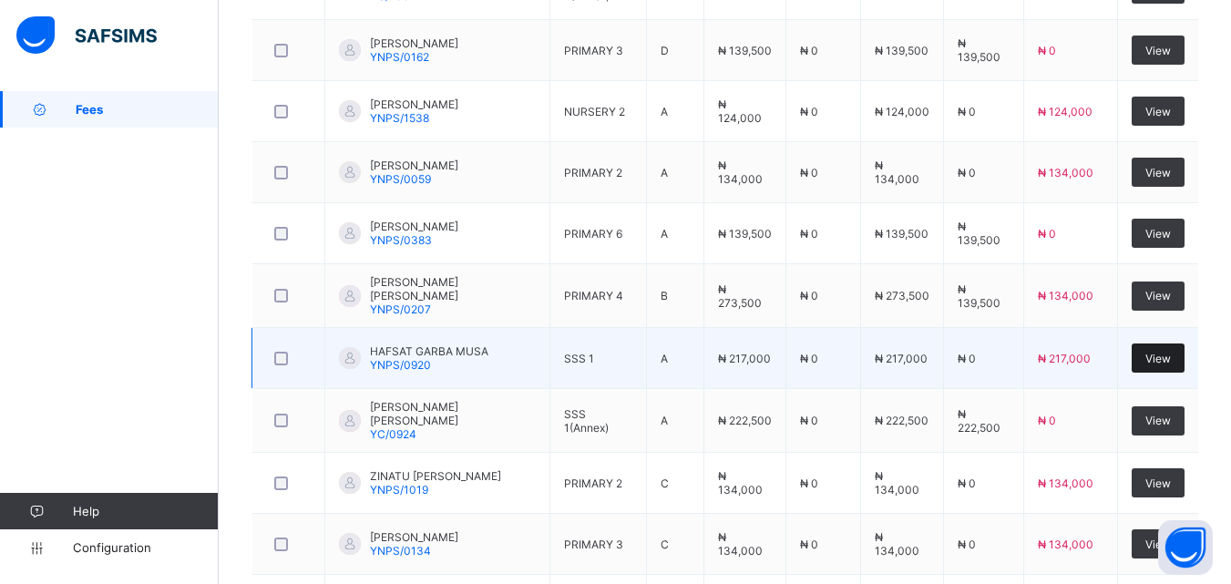
click at [1171, 354] on span "View" at bounding box center [1159, 359] width 26 height 14
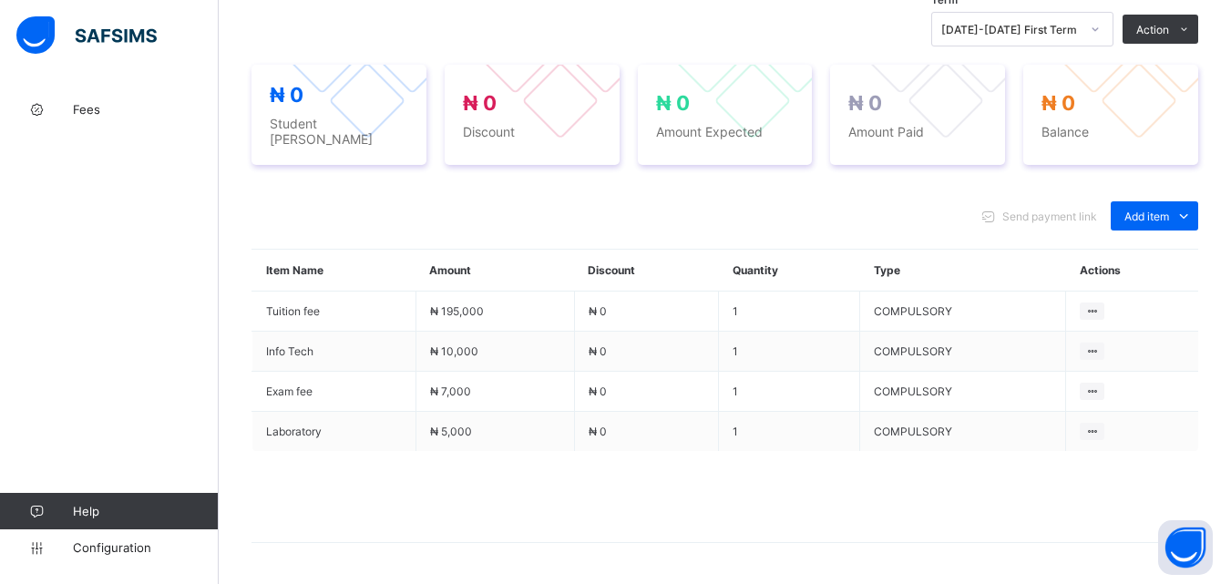
scroll to position [459, 0]
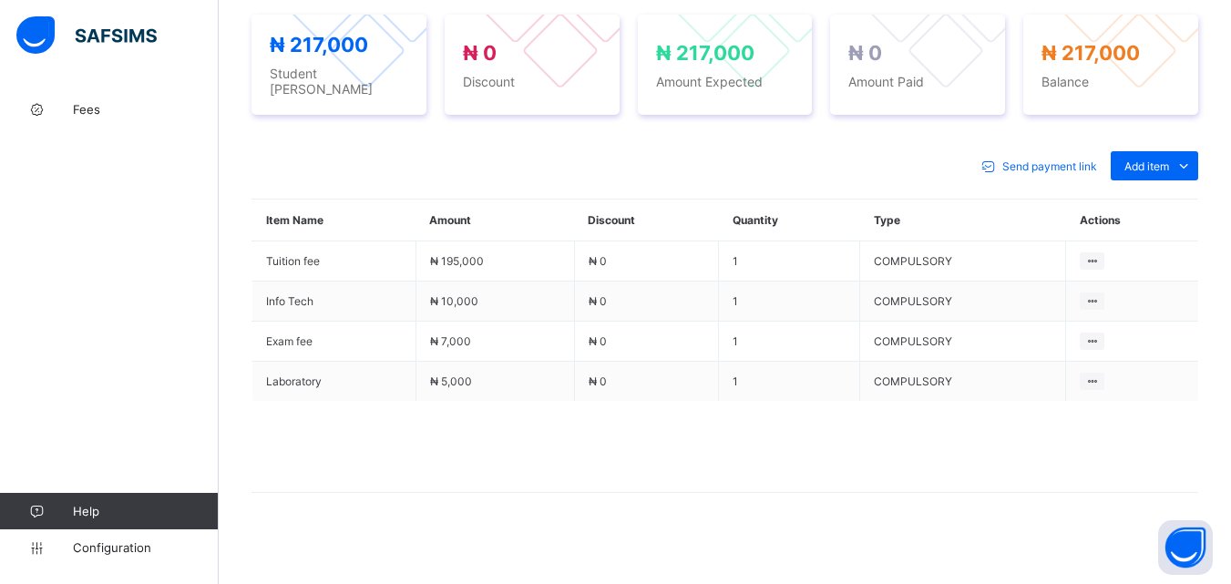
click at [747, 445] on span at bounding box center [725, 446] width 947 height 91
click at [1170, 160] on span "Add item" at bounding box center [1147, 167] width 45 height 14
click at [1160, 199] on div "Optional items" at bounding box center [1154, 207] width 73 height 18
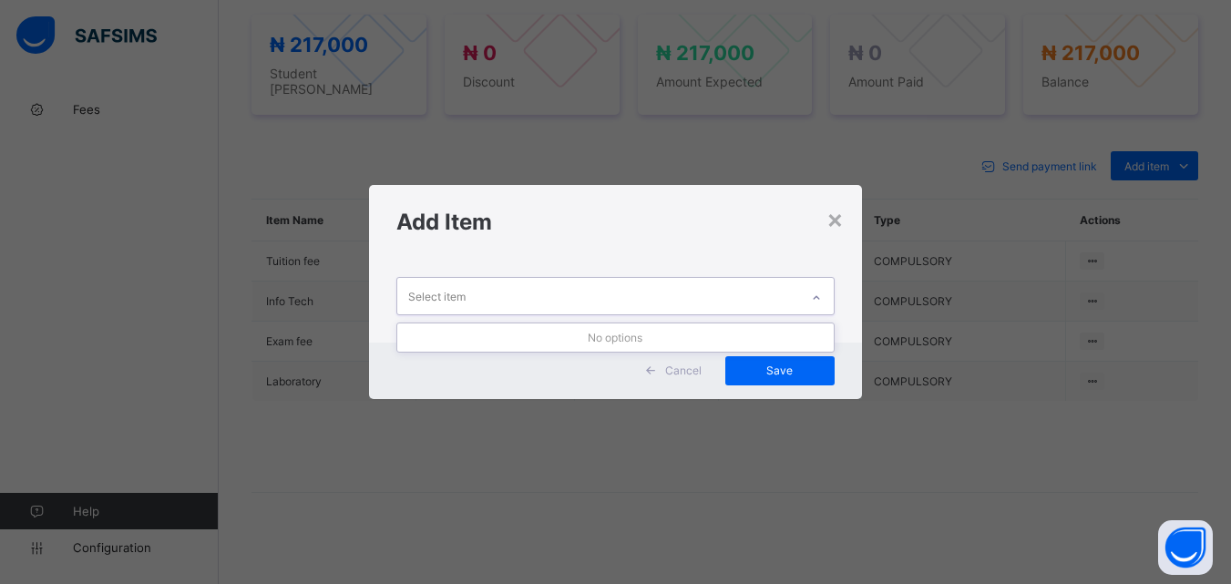
click at [809, 292] on div at bounding box center [816, 297] width 31 height 29
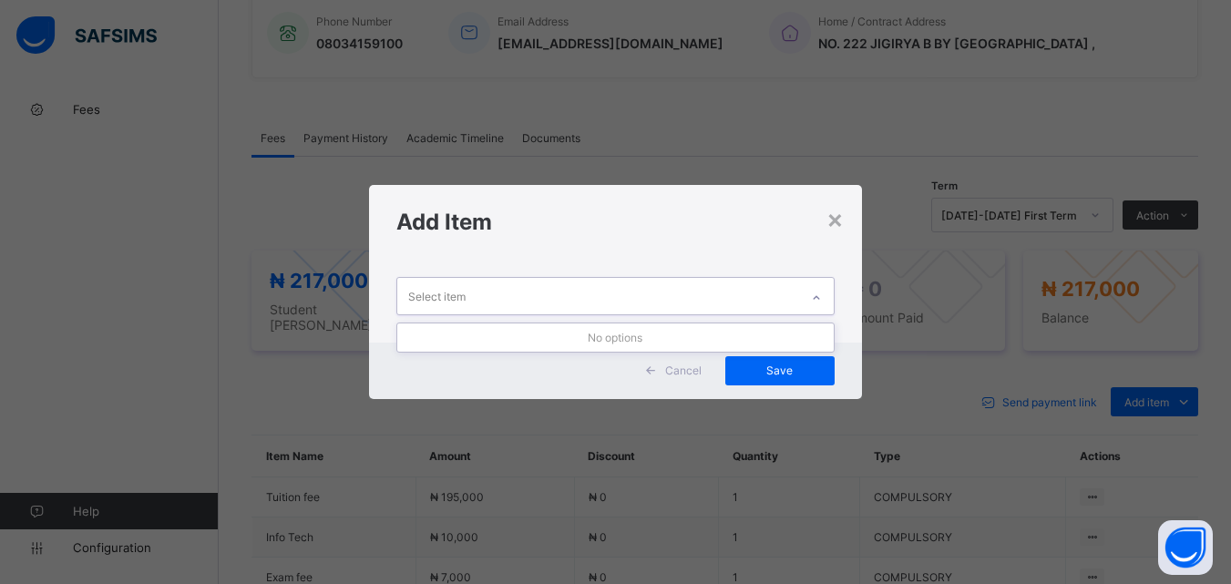
scroll to position [695, 0]
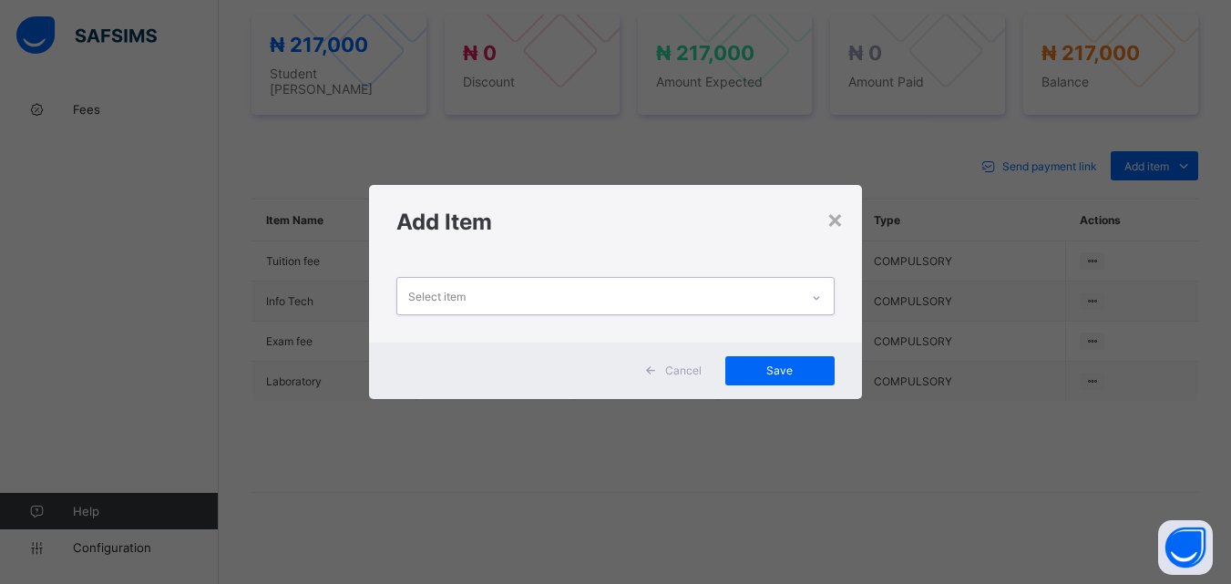
click at [821, 289] on icon at bounding box center [816, 298] width 11 height 18
click at [821, 289] on div at bounding box center [816, 297] width 31 height 29
click at [832, 232] on div "×" at bounding box center [835, 218] width 17 height 31
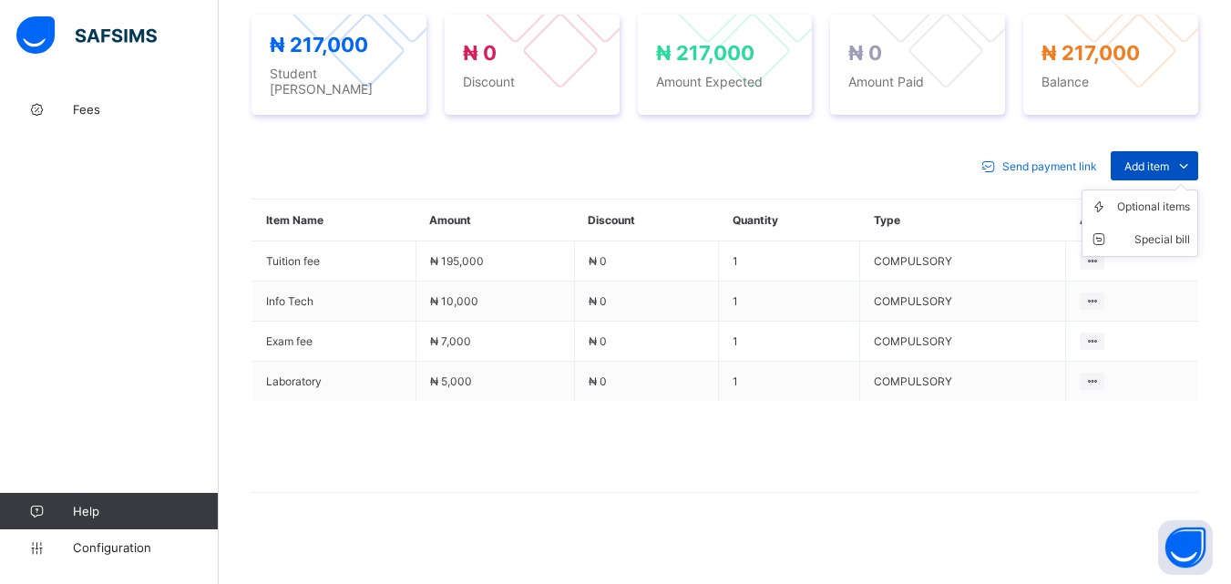
click at [1181, 151] on div "Add item" at bounding box center [1155, 165] width 88 height 29
click at [1162, 198] on div "Optional items" at bounding box center [1154, 207] width 73 height 18
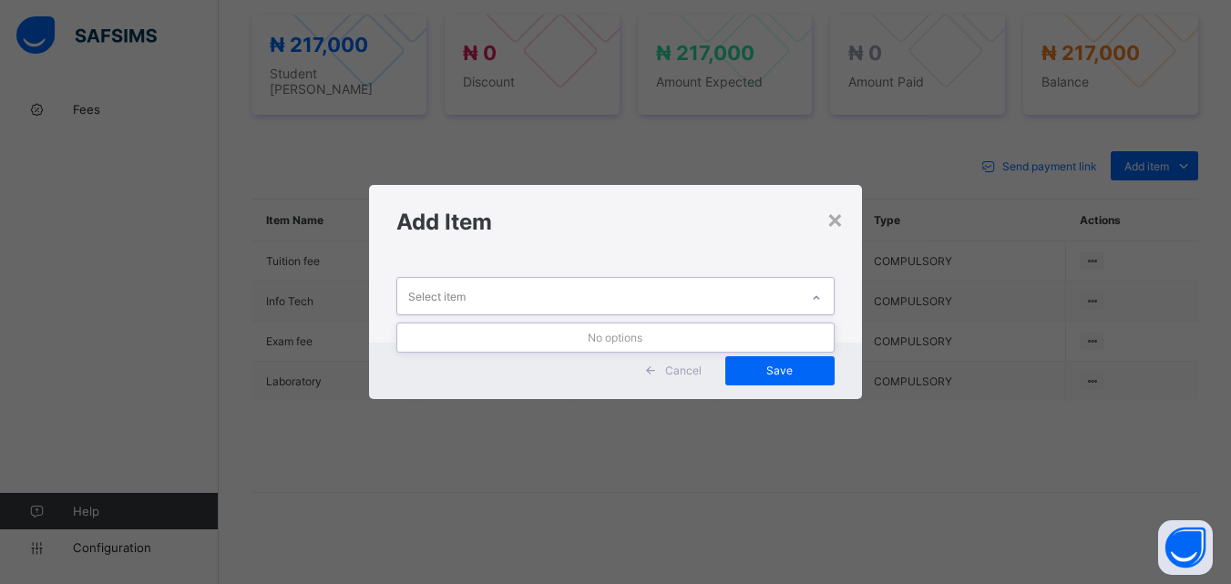
click at [825, 301] on div at bounding box center [816, 297] width 31 height 29
click at [849, 218] on div "Add Item" at bounding box center [615, 222] width 492 height 74
click at [831, 231] on div "×" at bounding box center [835, 218] width 17 height 31
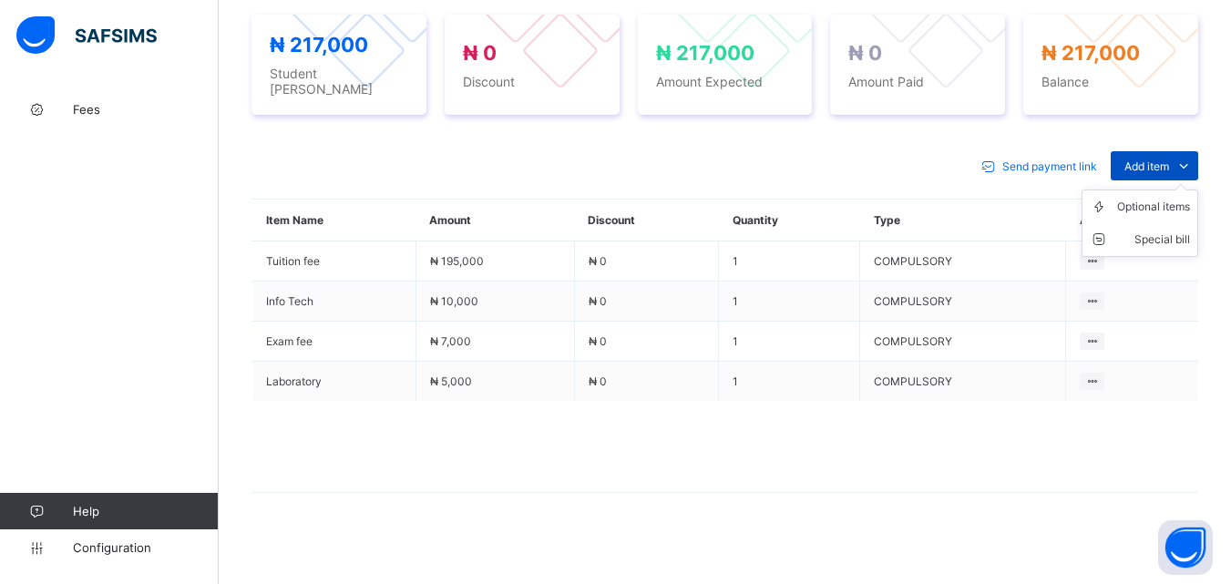
click at [1145, 160] on span "Add item" at bounding box center [1147, 167] width 45 height 14
click at [1134, 198] on div "Optional items" at bounding box center [1154, 207] width 73 height 18
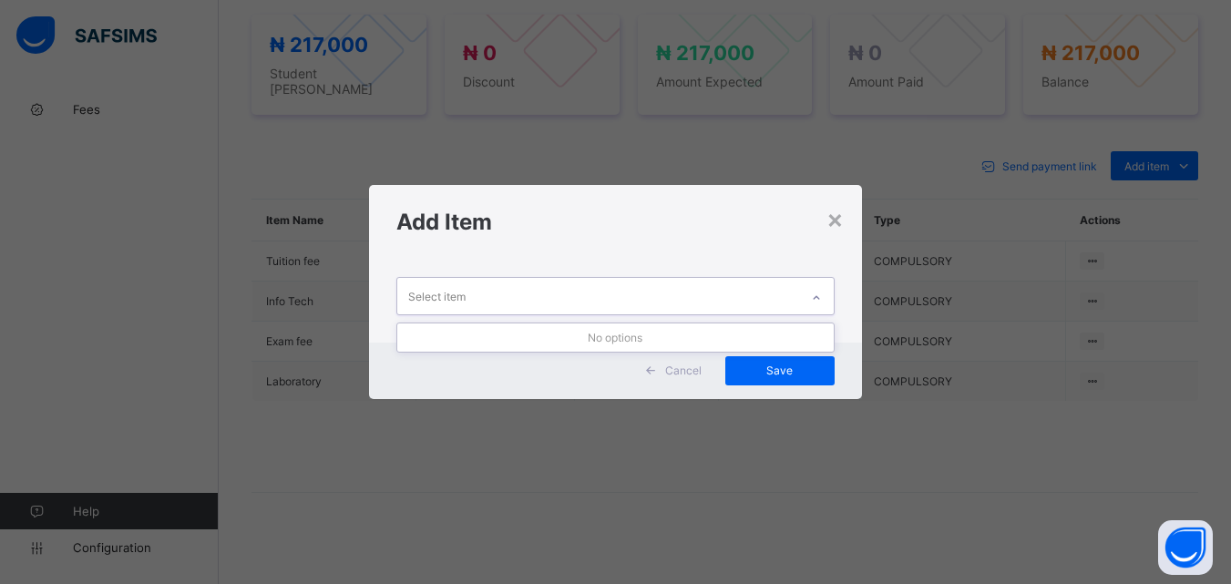
click at [685, 304] on div "Select item" at bounding box center [597, 296] width 401 height 36
click at [713, 299] on div "Select item" at bounding box center [597, 296] width 401 height 36
click at [844, 229] on div "×" at bounding box center [835, 218] width 17 height 31
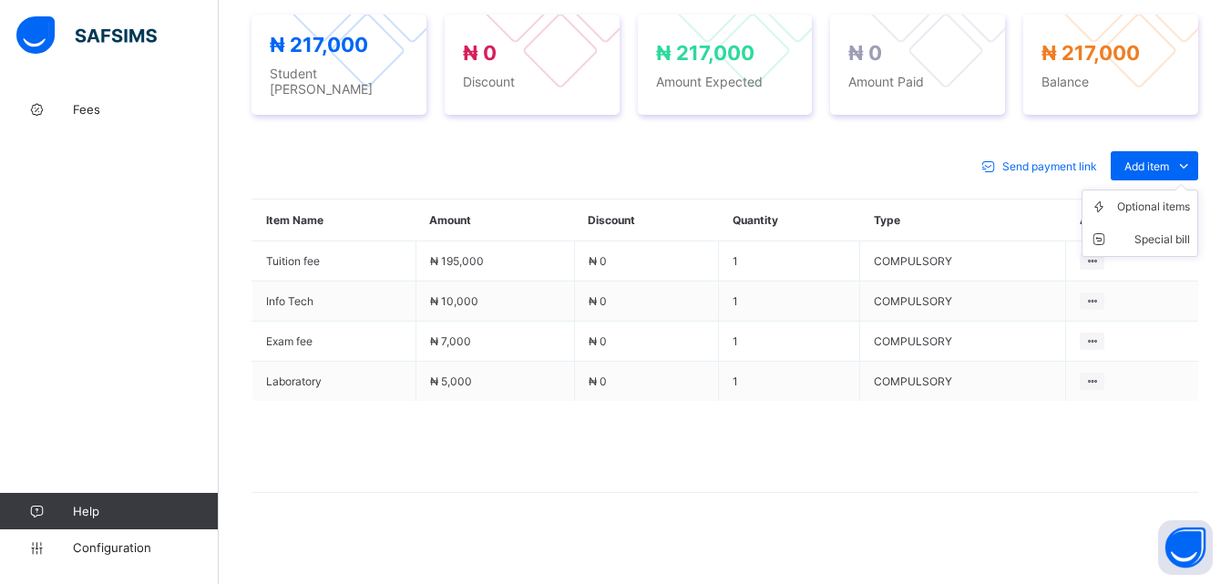
click at [1170, 160] on span "Add item" at bounding box center [1147, 167] width 45 height 14
click at [1154, 206] on div "Optional items" at bounding box center [1154, 207] width 73 height 18
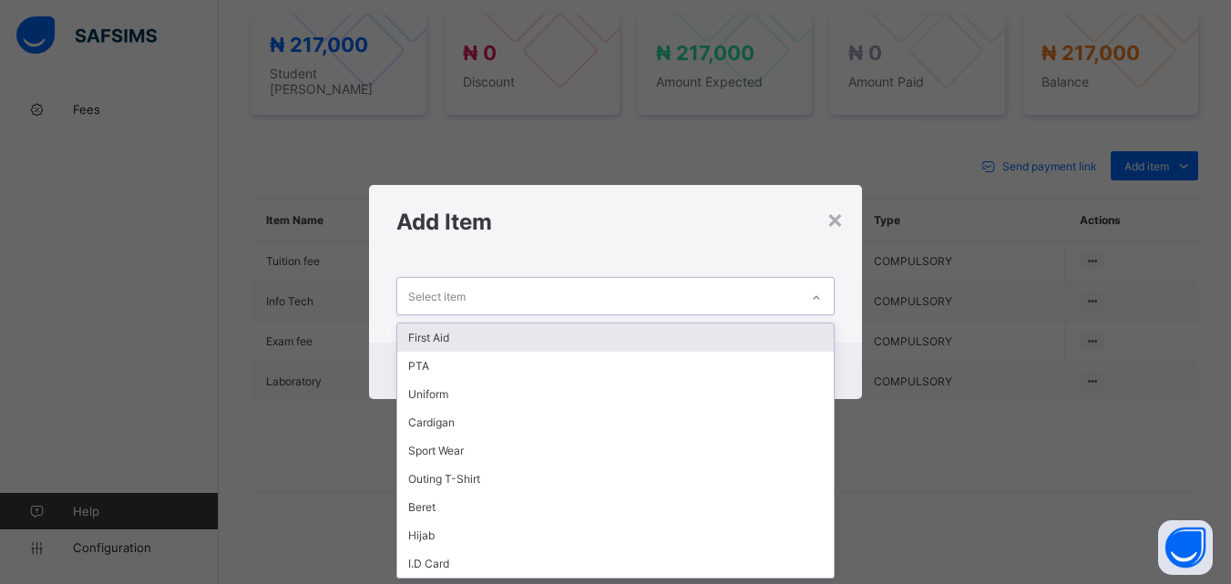
click at [764, 283] on div "Select item" at bounding box center [597, 296] width 401 height 36
click at [739, 334] on div "First Aid" at bounding box center [615, 338] width 436 height 28
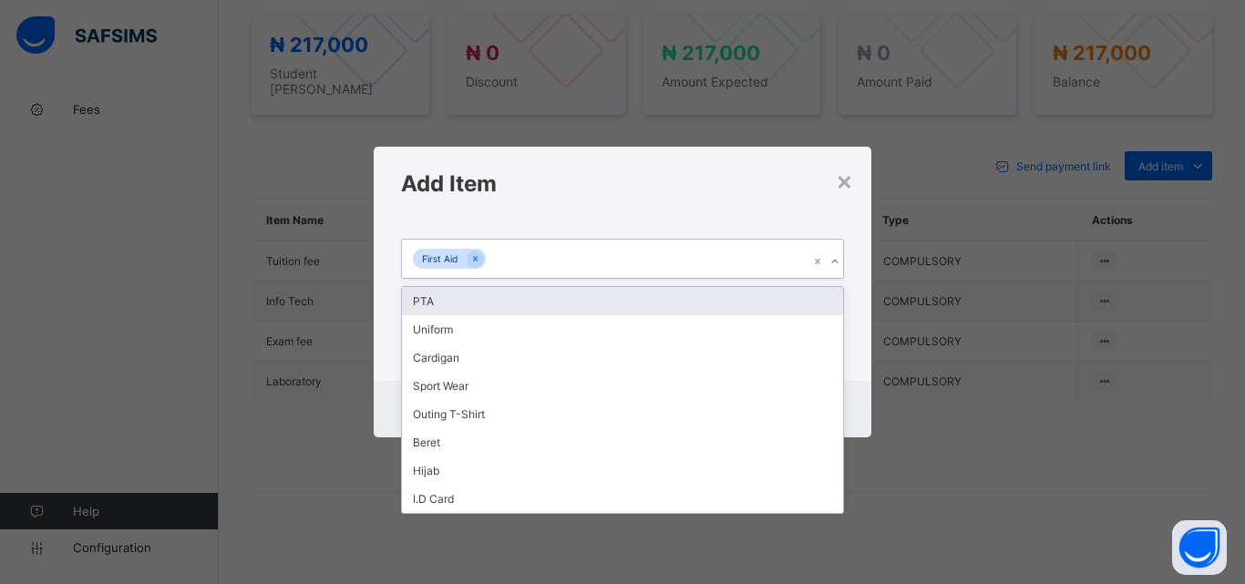
click at [753, 254] on div "First Aid" at bounding box center [605, 259] width 407 height 38
click at [735, 295] on div "PTA" at bounding box center [622, 301] width 441 height 28
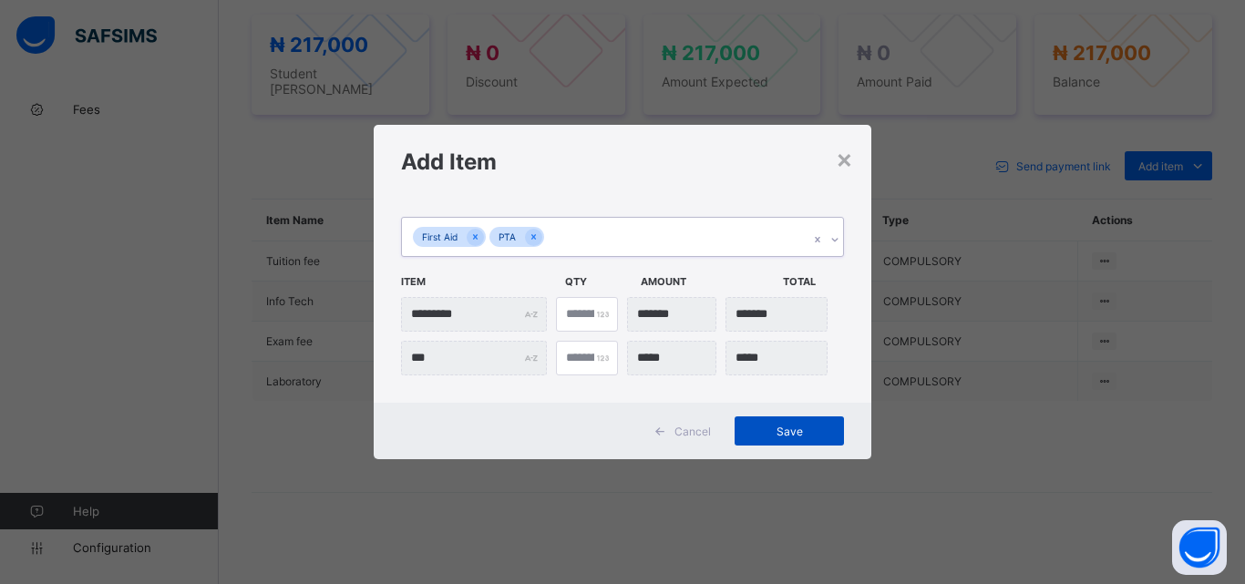
click at [760, 418] on div "Save" at bounding box center [789, 431] width 109 height 29
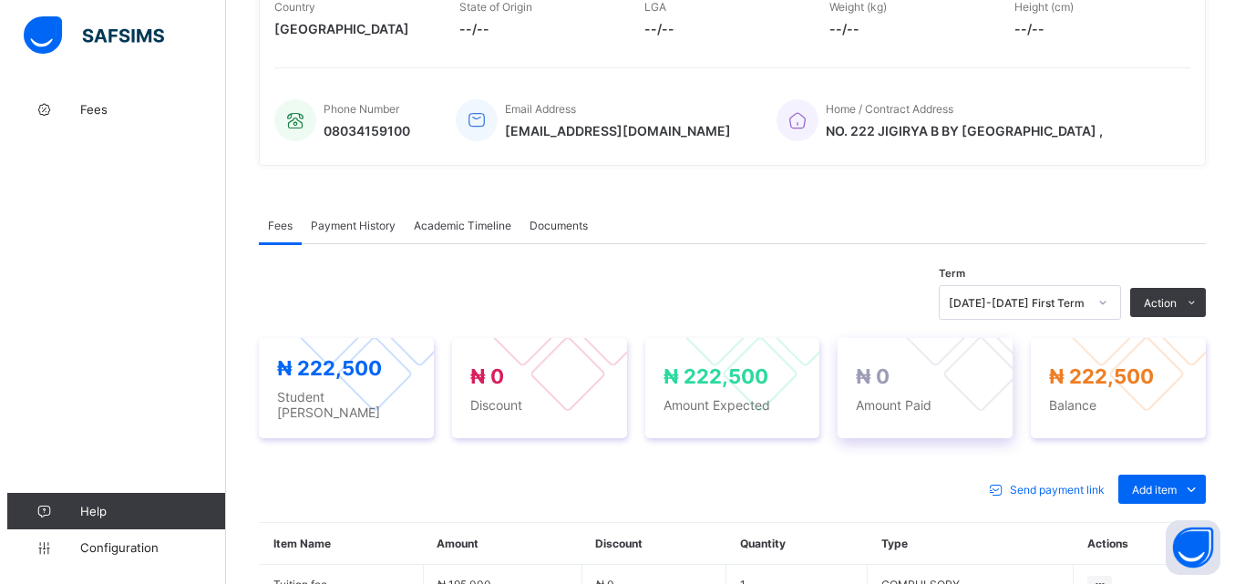
scroll to position [462, 0]
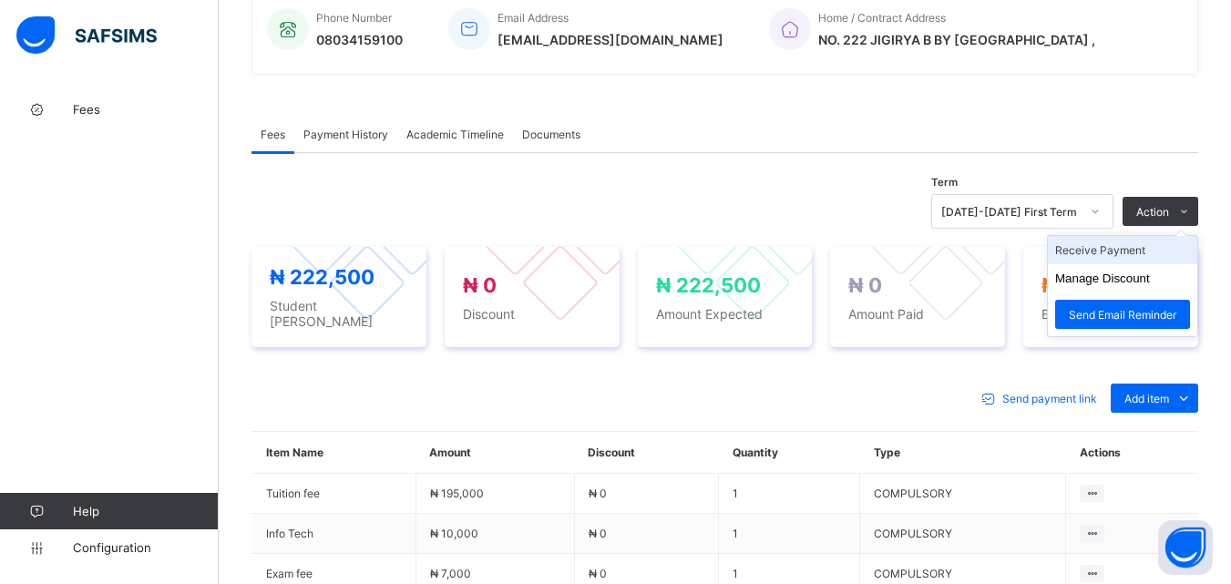
click at [1149, 247] on li "Receive Payment" at bounding box center [1122, 250] width 149 height 28
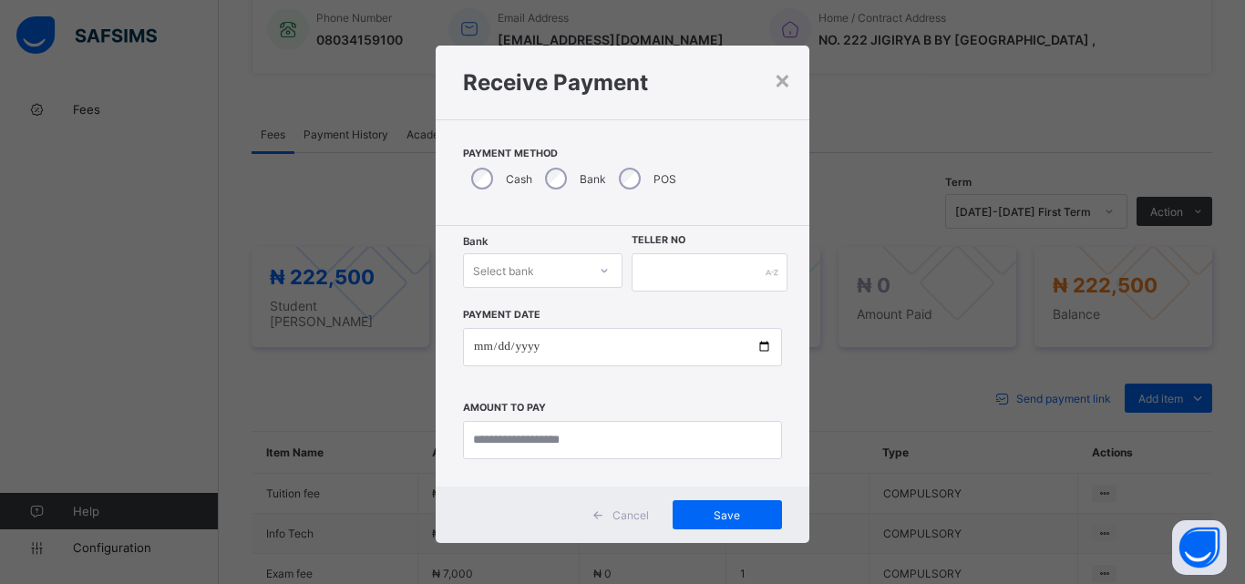
click at [574, 284] on div "Select bank" at bounding box center [543, 270] width 160 height 35
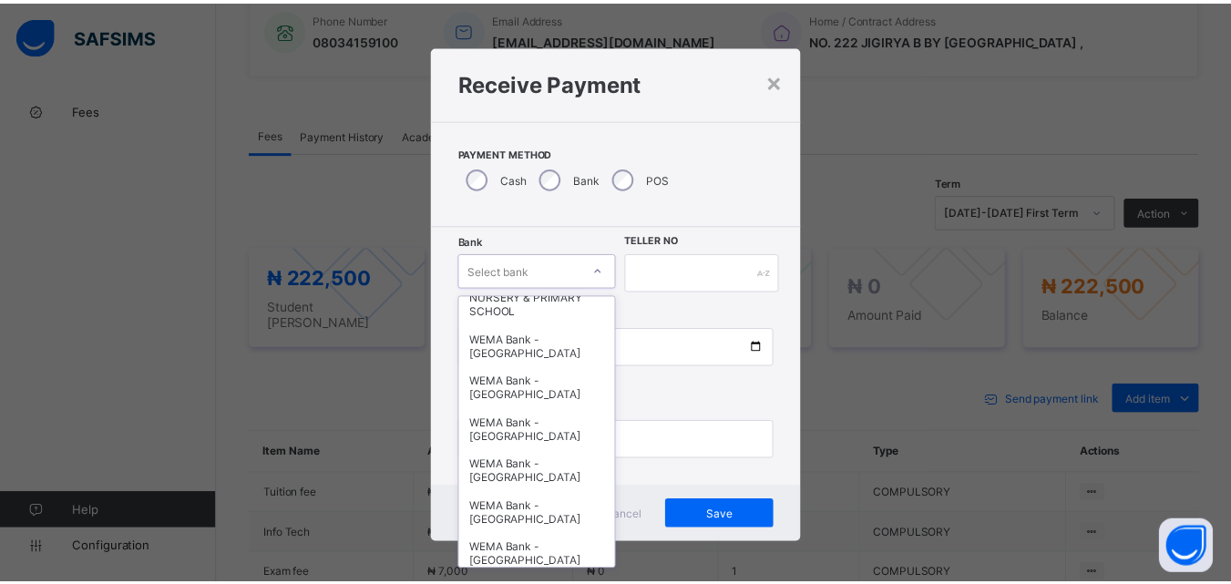
scroll to position [561, 0]
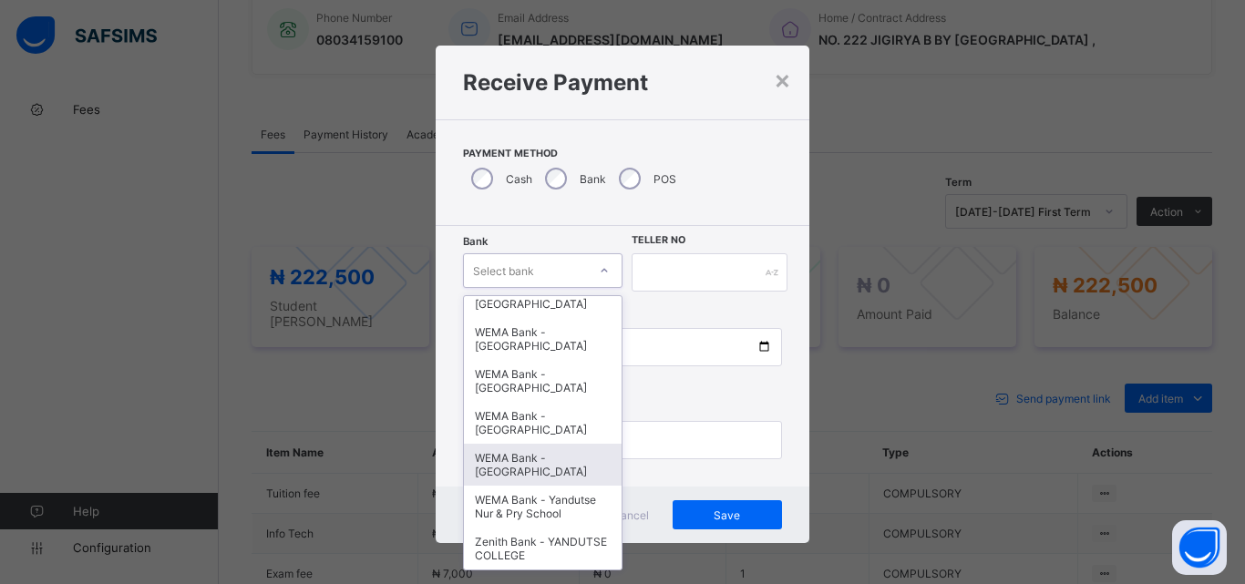
click at [534, 451] on div "WEMA Bank - [GEOGRAPHIC_DATA]" at bounding box center [543, 465] width 158 height 42
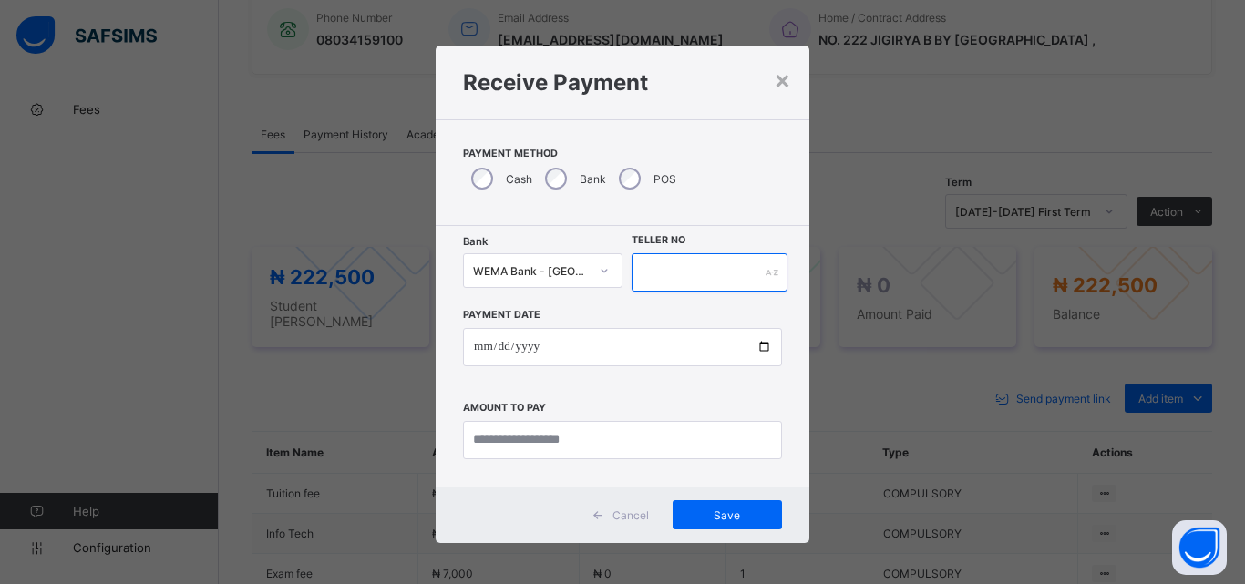
click at [690, 284] on input "text" at bounding box center [710, 272] width 156 height 38
type input "*"
type input "**********"
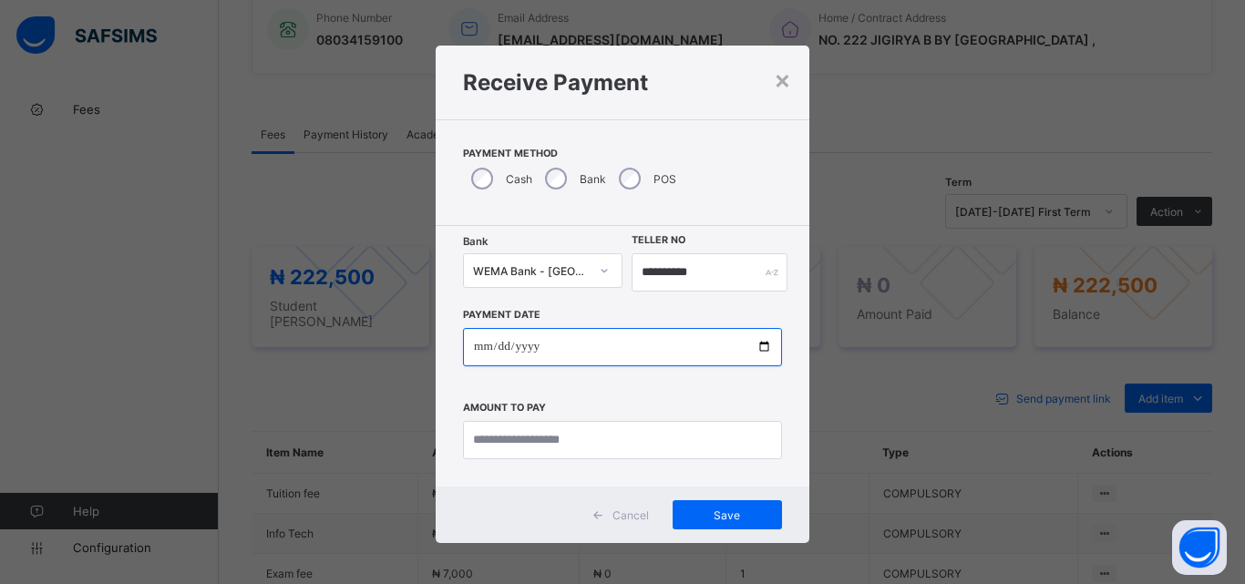
click at [767, 350] on input "date" at bounding box center [622, 347] width 319 height 38
type input "**********"
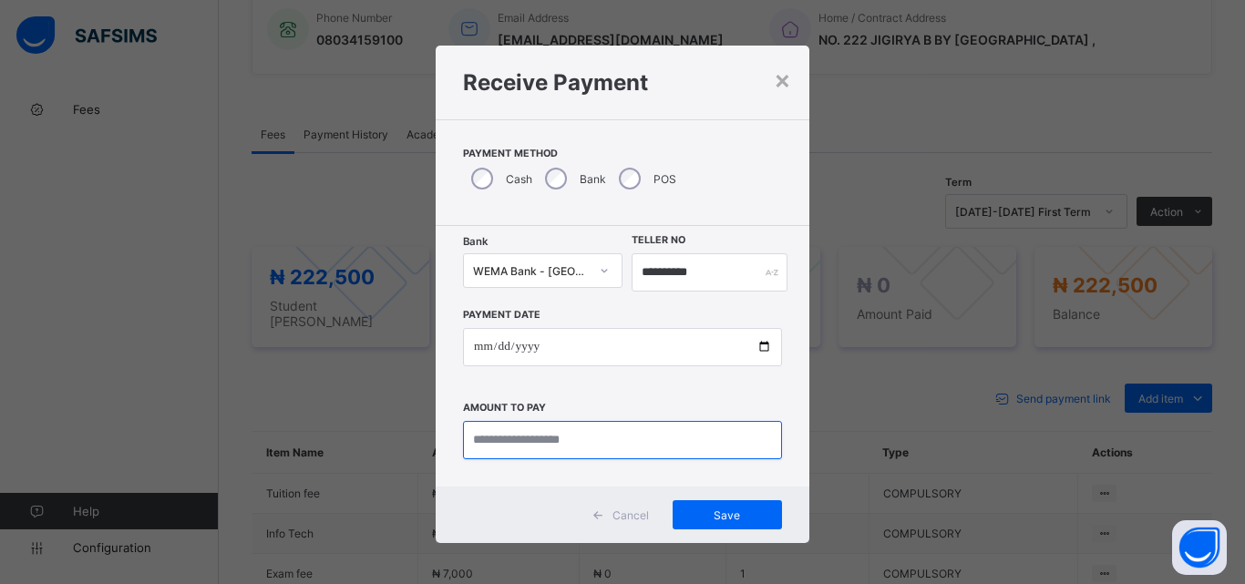
click at [512, 433] on input "currency" at bounding box center [622, 440] width 319 height 38
type input "*********"
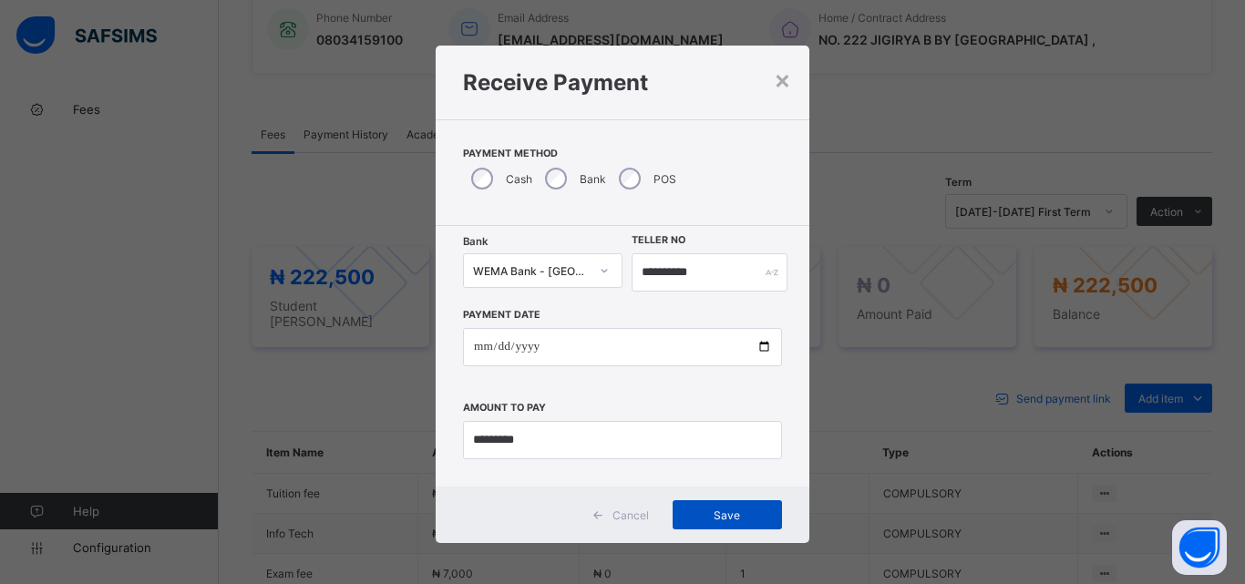
click at [753, 519] on span "Save" at bounding box center [727, 516] width 82 height 14
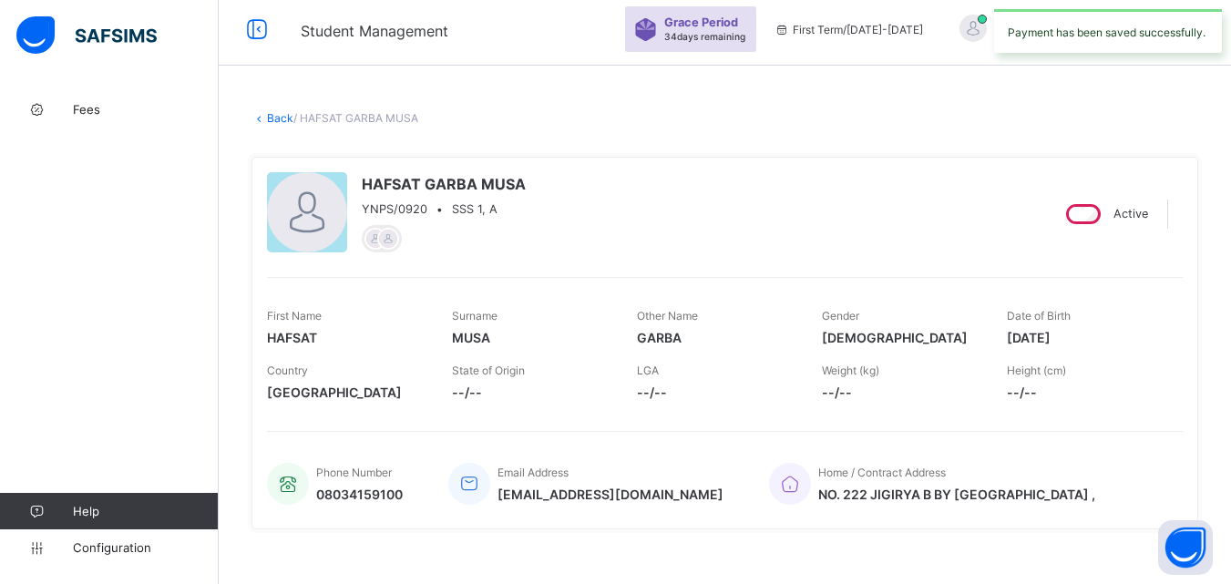
scroll to position [0, 0]
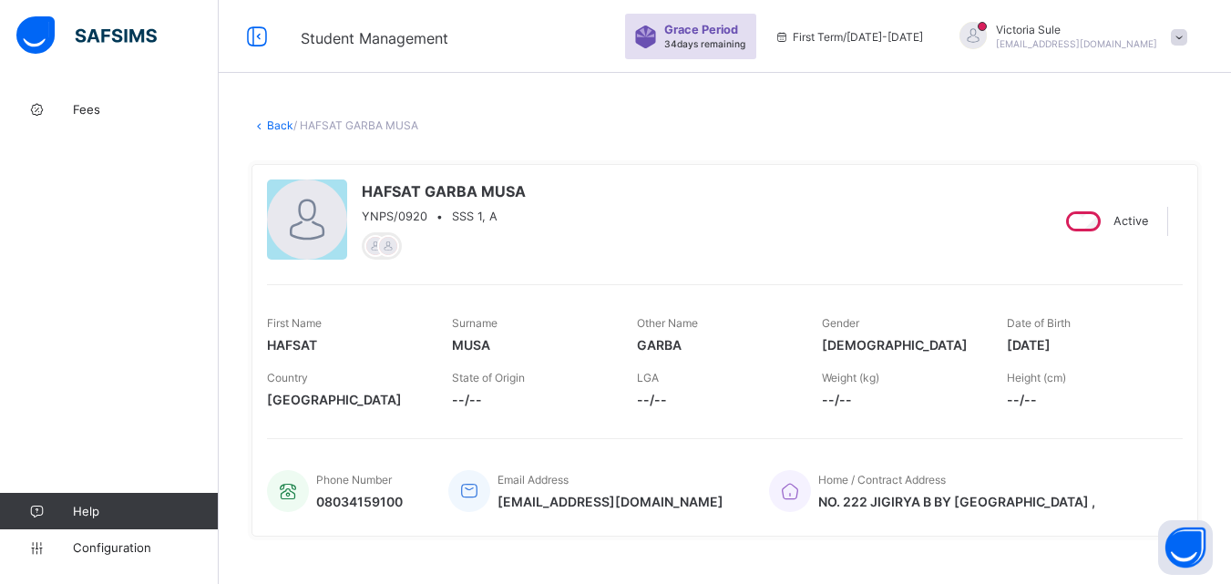
click at [275, 127] on link "Back" at bounding box center [280, 126] width 26 height 14
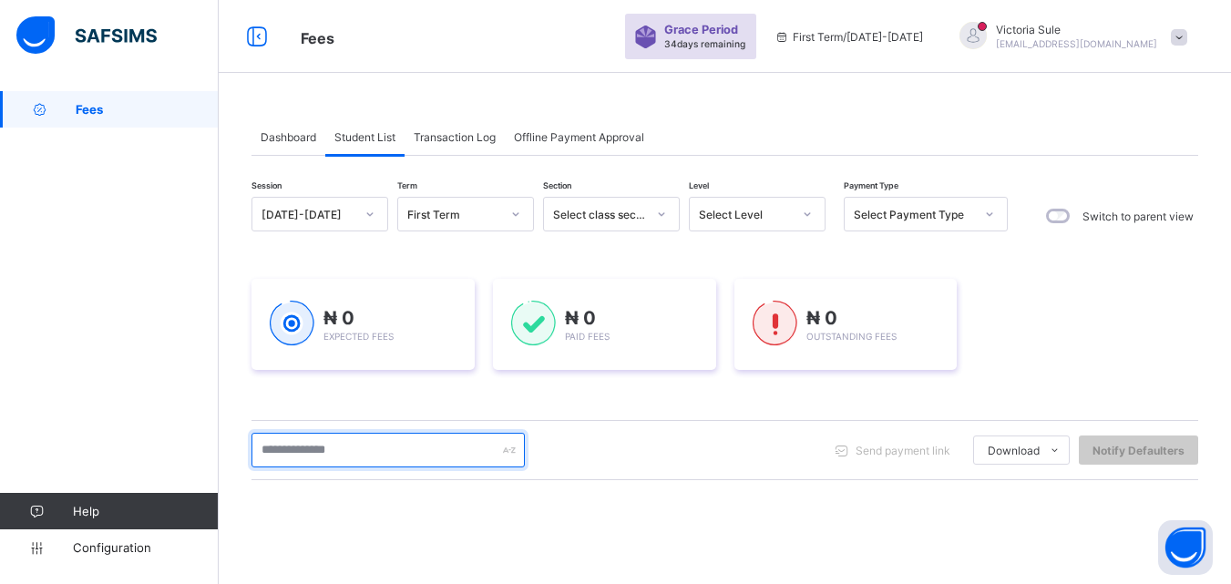
click at [391, 444] on input "text" at bounding box center [388, 450] width 273 height 35
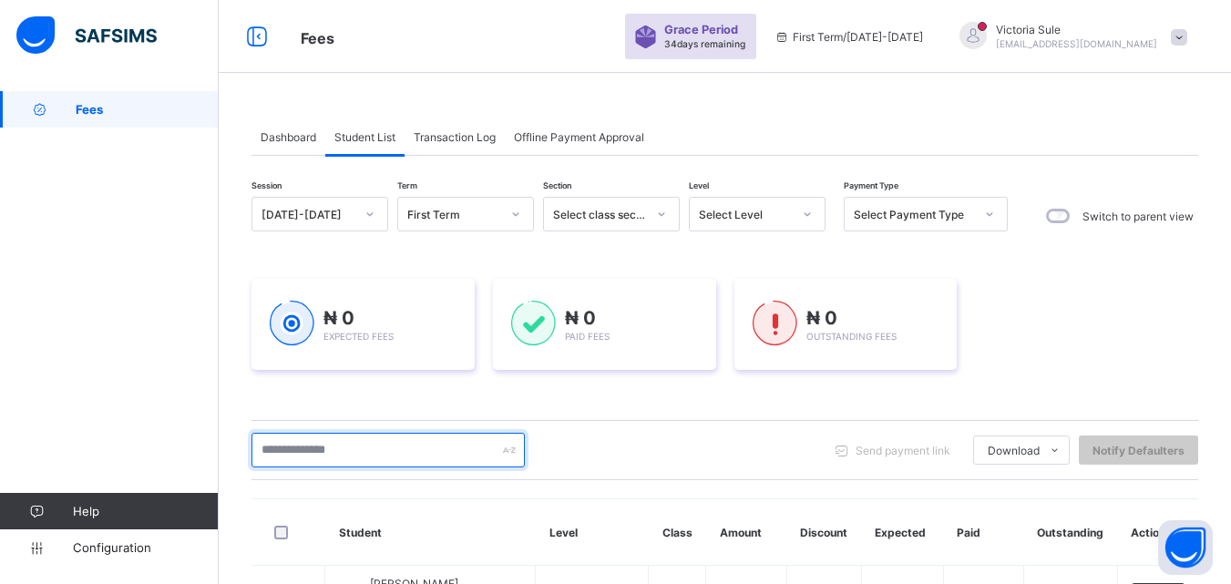
click at [328, 455] on input "text" at bounding box center [388, 450] width 273 height 35
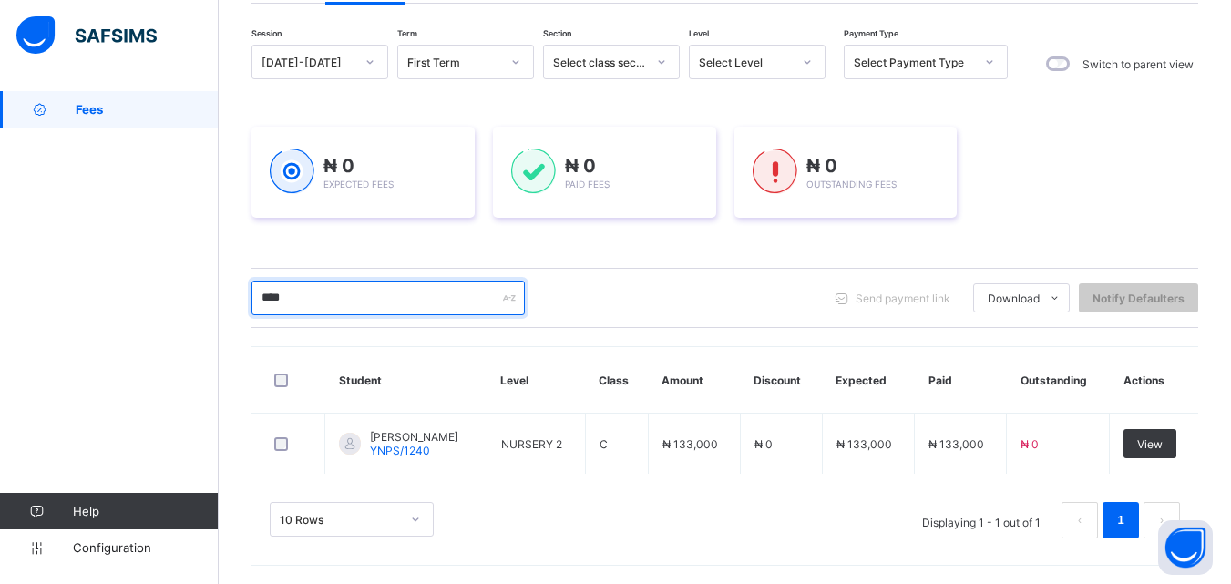
scroll to position [152, 0]
click at [322, 296] on input "****" at bounding box center [388, 298] width 273 height 35
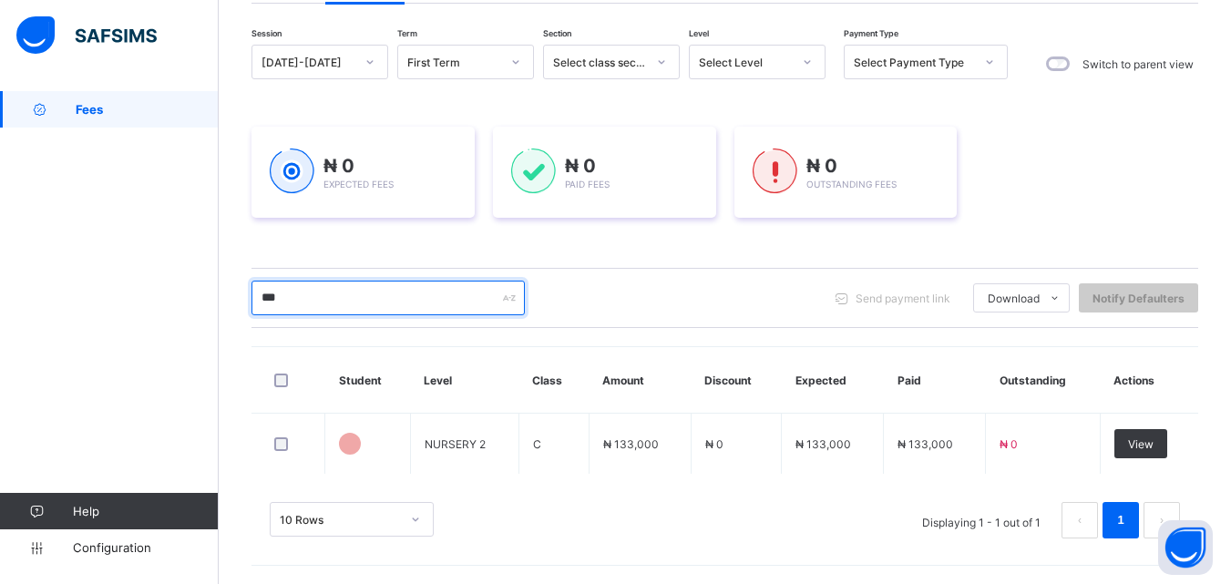
scroll to position [286, 0]
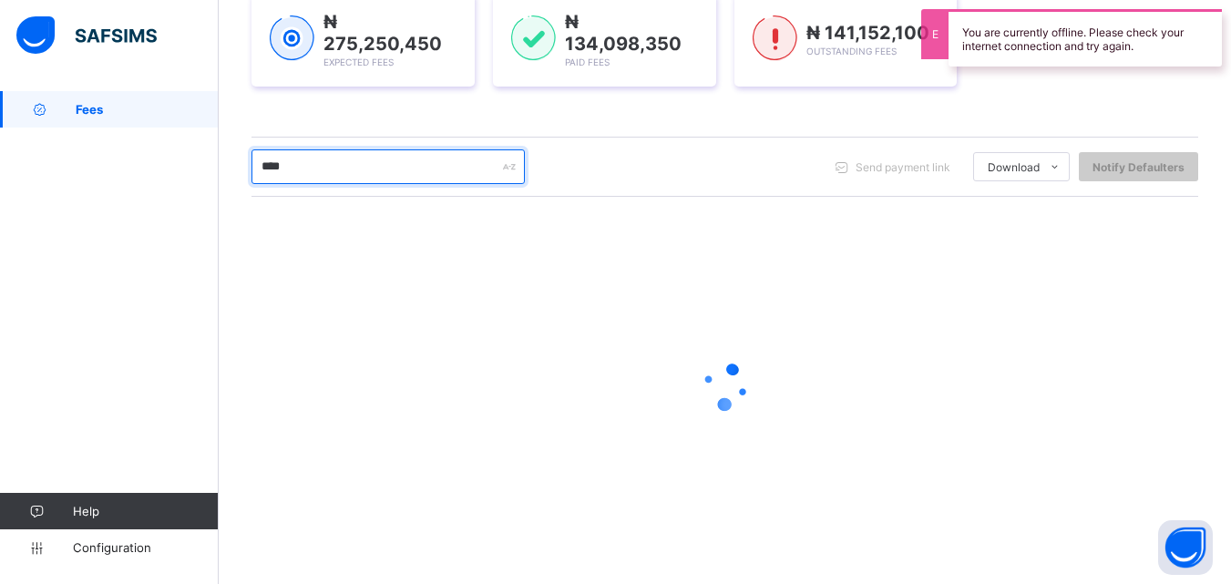
type input "****"
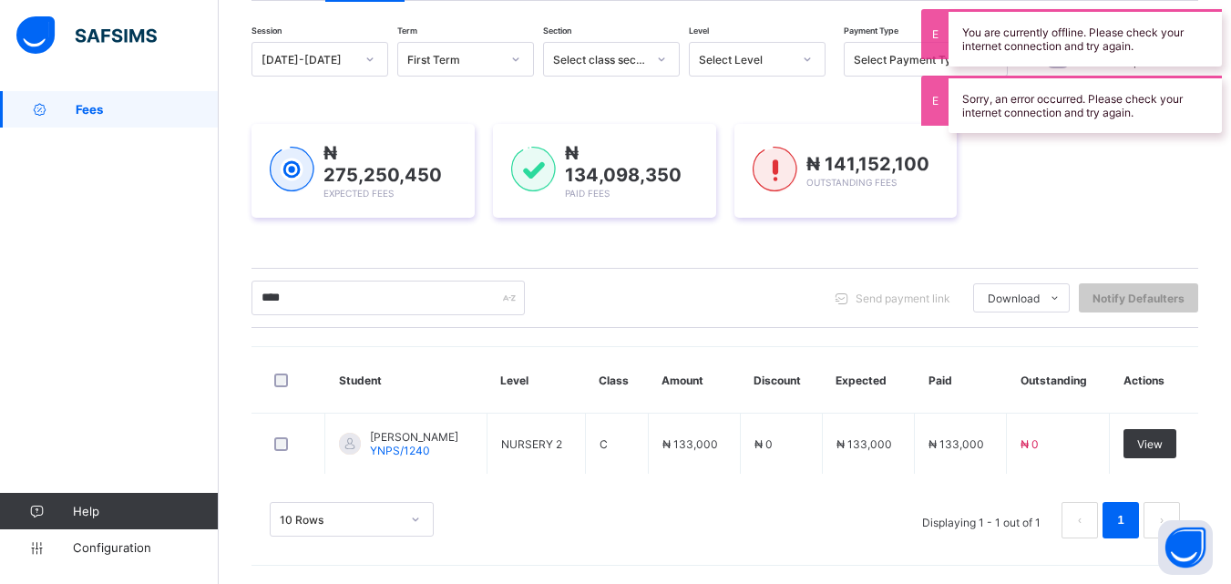
scroll to position [152, 0]
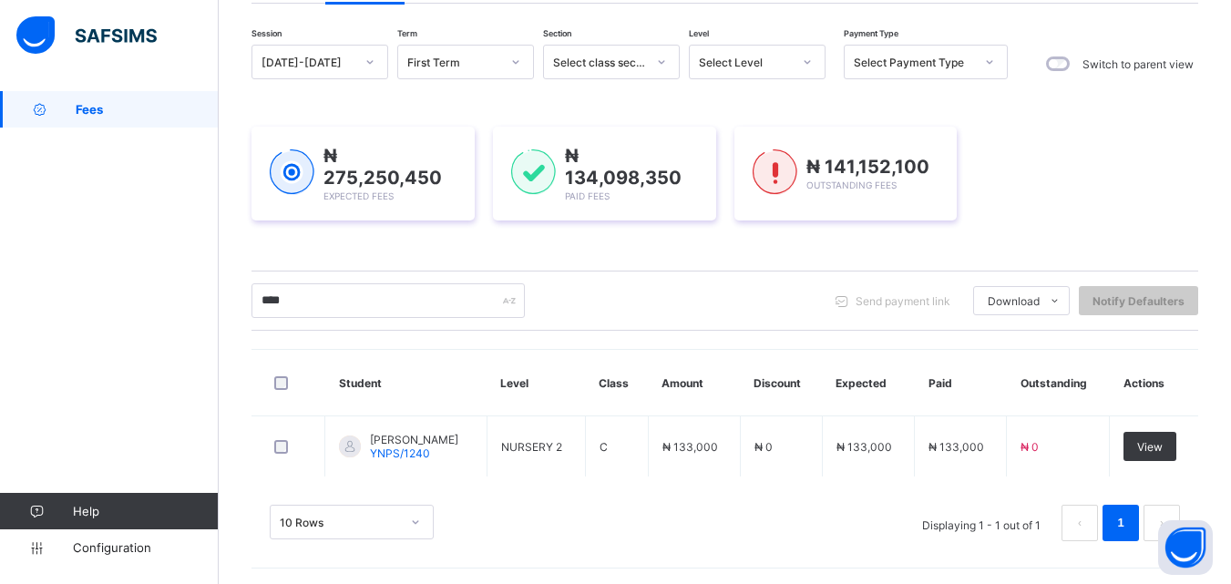
click at [784, 484] on div "10 Rows Displaying 1 - 1 out of 1 1" at bounding box center [725, 514] width 947 height 91
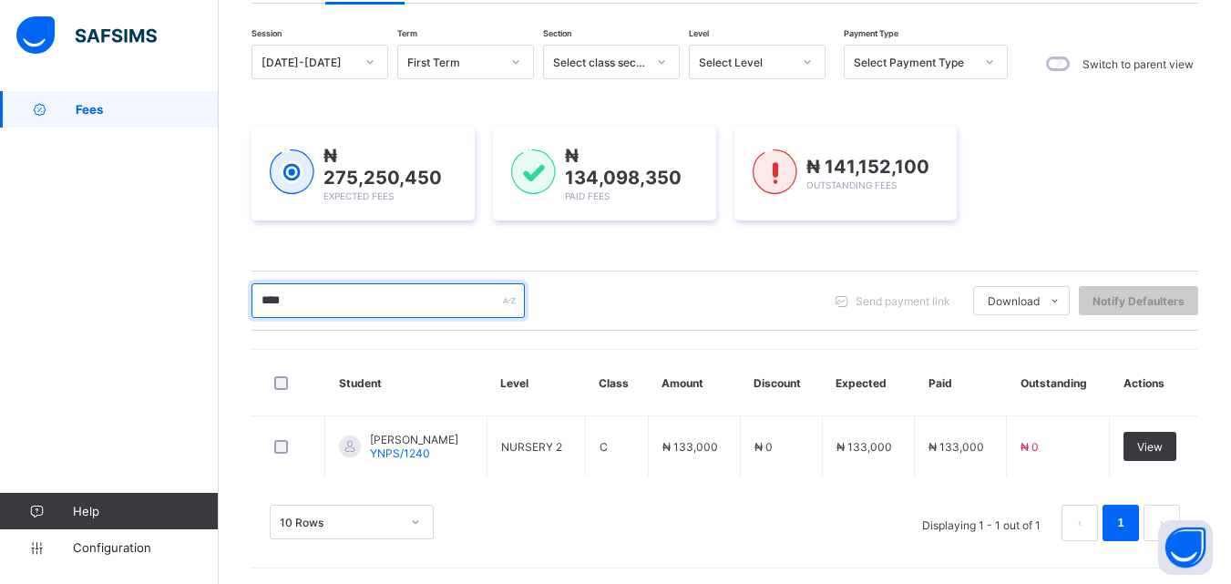
click at [385, 311] on input "****" at bounding box center [388, 300] width 273 height 35
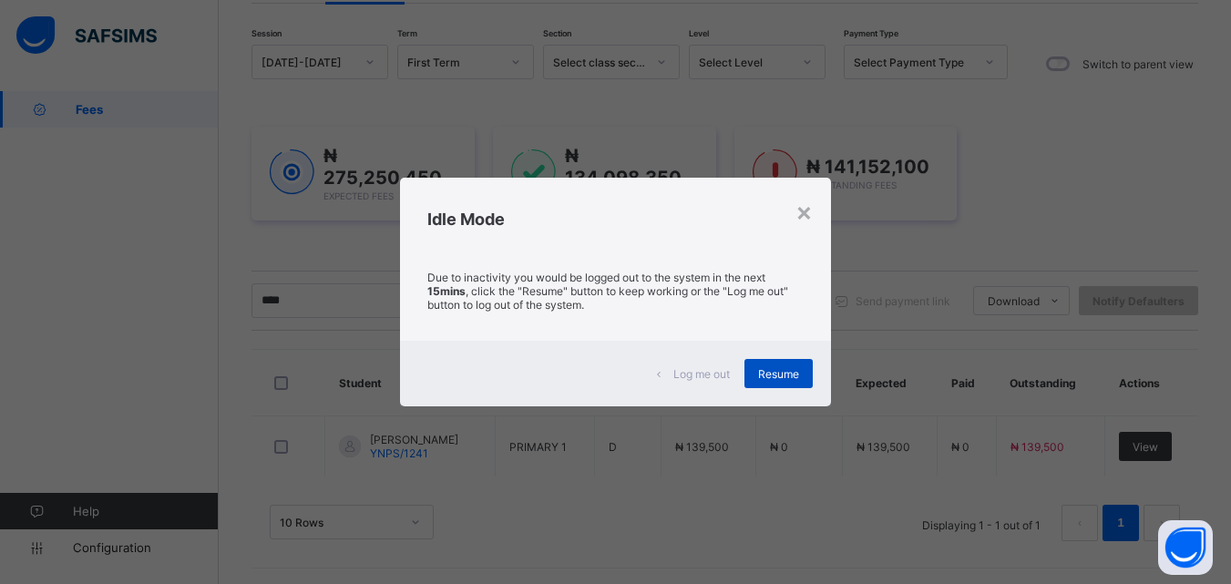
click at [768, 367] on span "Resume" at bounding box center [778, 374] width 41 height 14
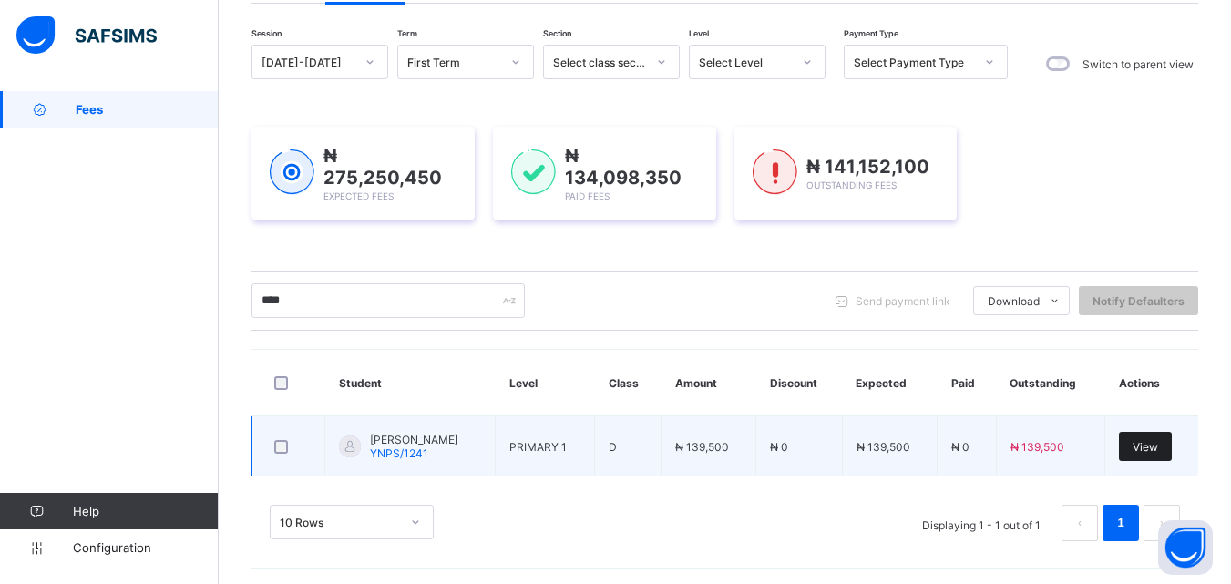
click at [1151, 444] on span "View" at bounding box center [1146, 447] width 26 height 14
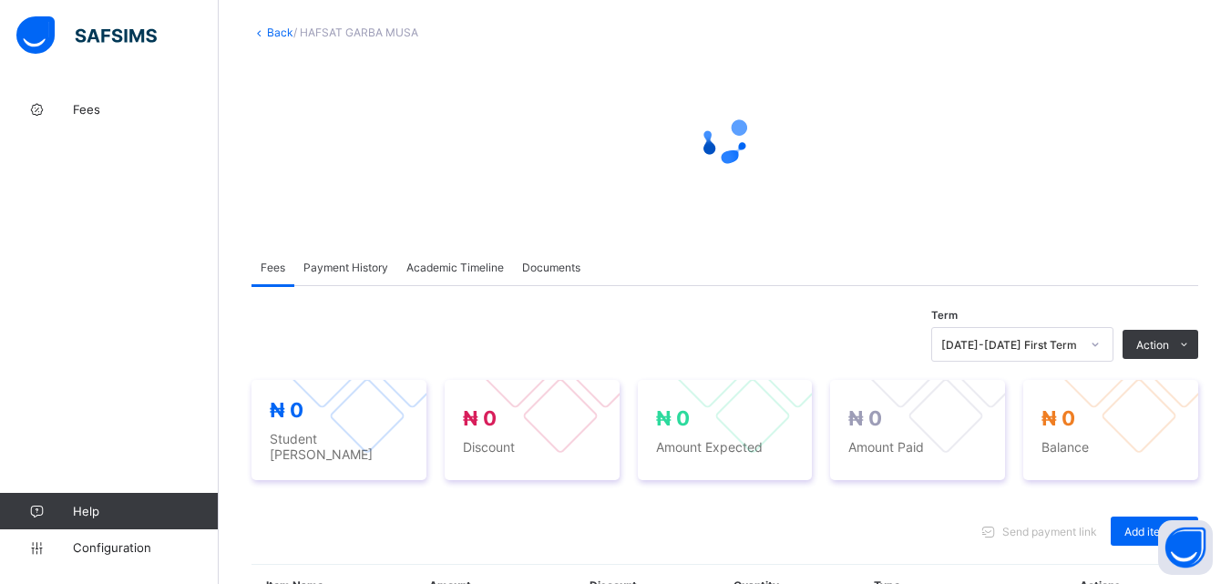
scroll to position [365, 0]
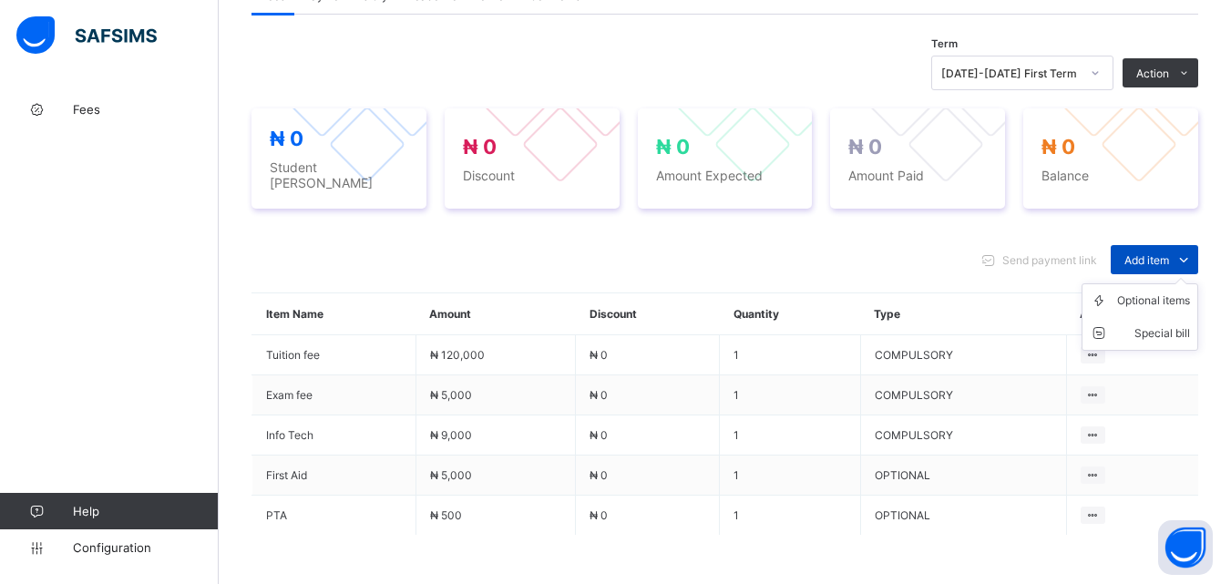
click at [1166, 253] on span "Add item" at bounding box center [1147, 260] width 45 height 14
click at [1156, 304] on li "Optional items" at bounding box center [1140, 300] width 115 height 33
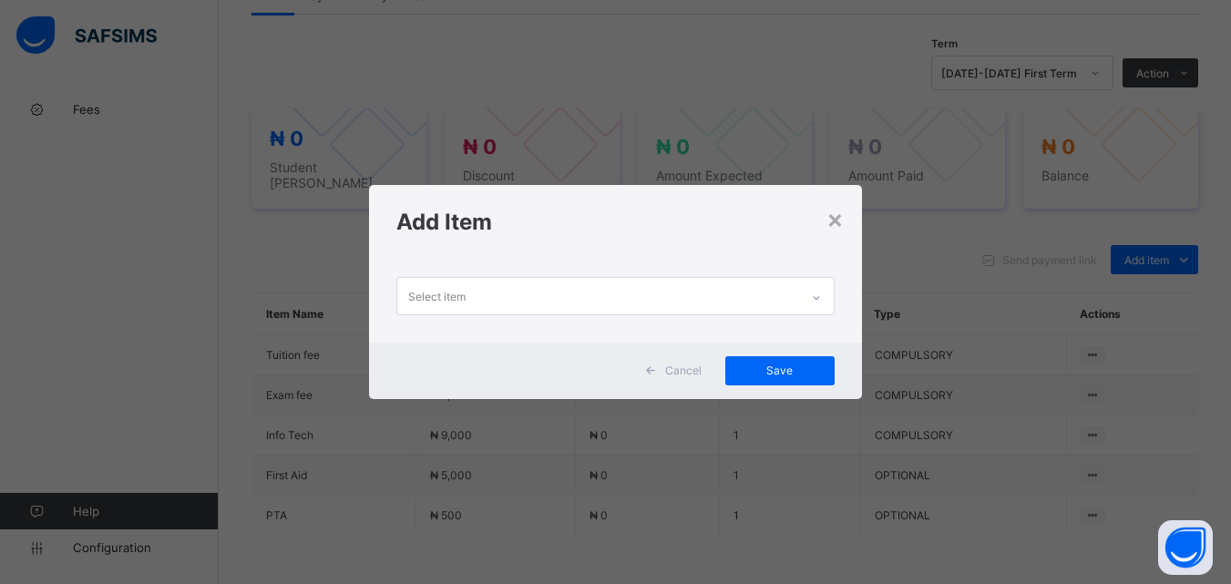
click at [798, 292] on div "Select item" at bounding box center [597, 296] width 401 height 36
click at [842, 227] on div "×" at bounding box center [835, 218] width 17 height 31
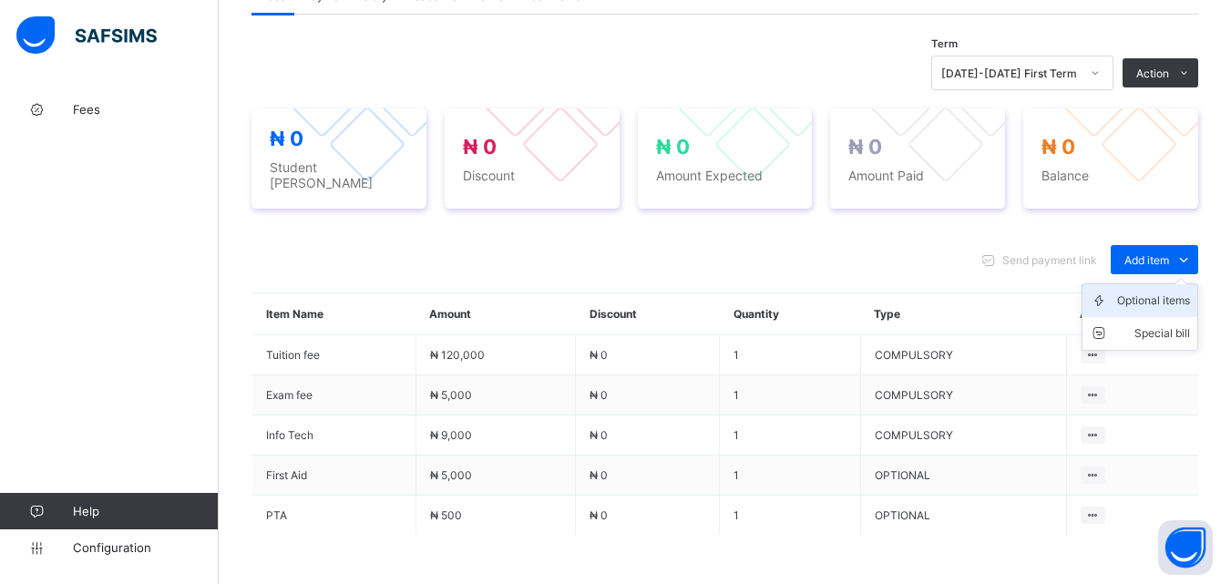
click at [1157, 297] on div "Optional items" at bounding box center [1154, 301] width 73 height 18
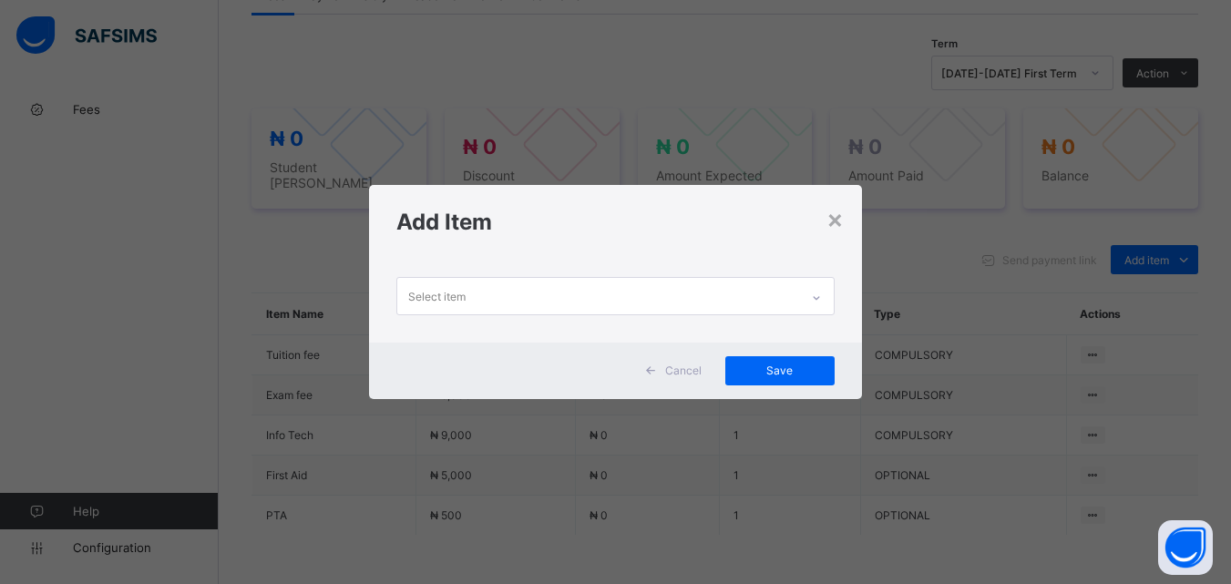
click at [788, 293] on div "Select item" at bounding box center [597, 296] width 401 height 36
click at [840, 221] on div "×" at bounding box center [835, 218] width 17 height 31
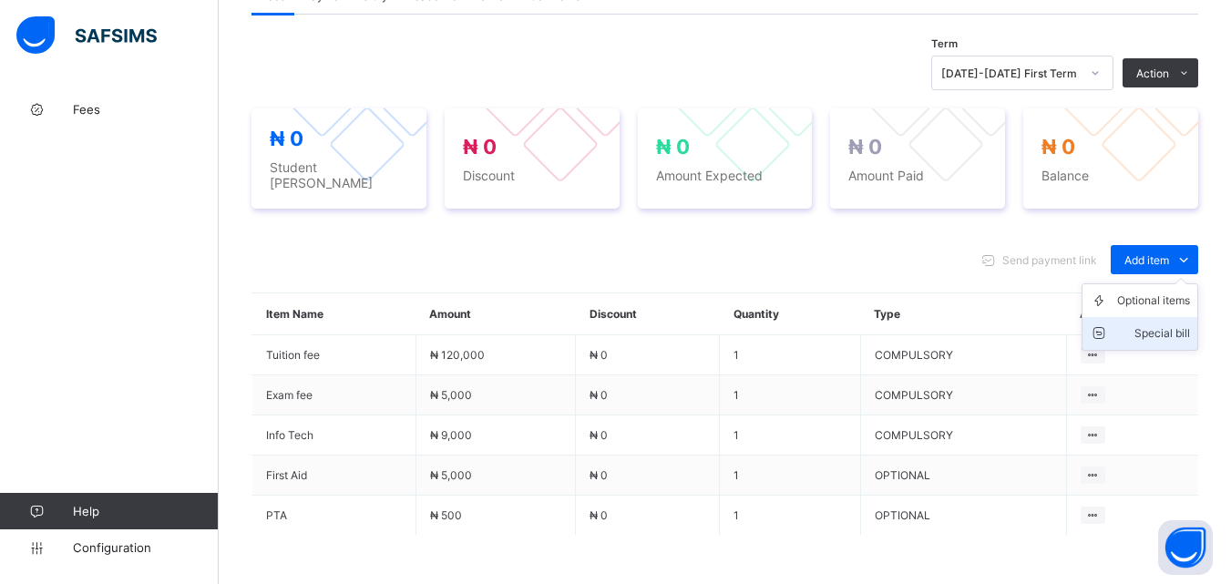
drag, startPoint x: 1177, startPoint y: 252, endPoint x: 1150, endPoint y: 321, distance: 73.3
click at [1170, 253] on span "Add item" at bounding box center [1147, 260] width 45 height 14
click at [1155, 292] on div "Optional items" at bounding box center [1154, 301] width 73 height 18
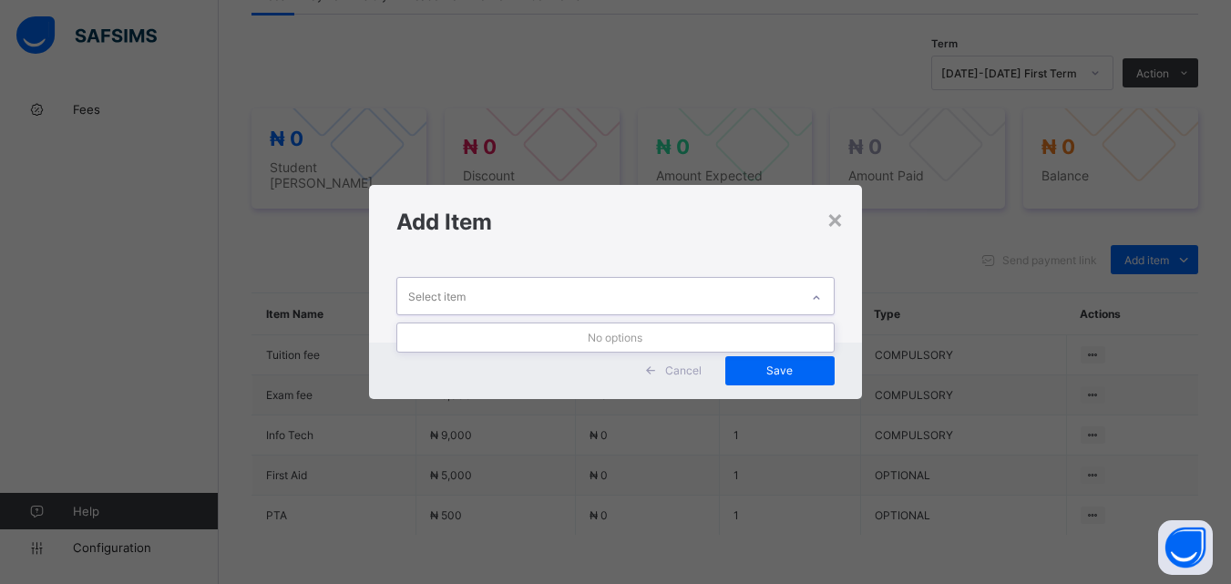
click at [794, 302] on div "Select item" at bounding box center [597, 296] width 401 height 36
click at [842, 227] on div "×" at bounding box center [835, 218] width 17 height 31
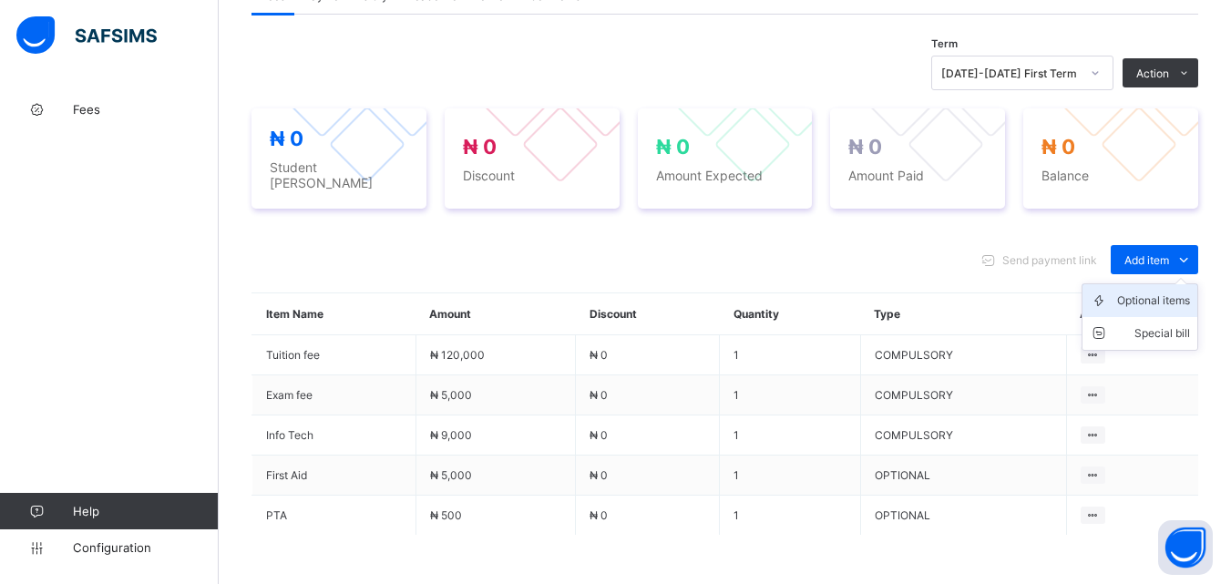
click at [1159, 292] on div "Optional items" at bounding box center [1154, 301] width 73 height 18
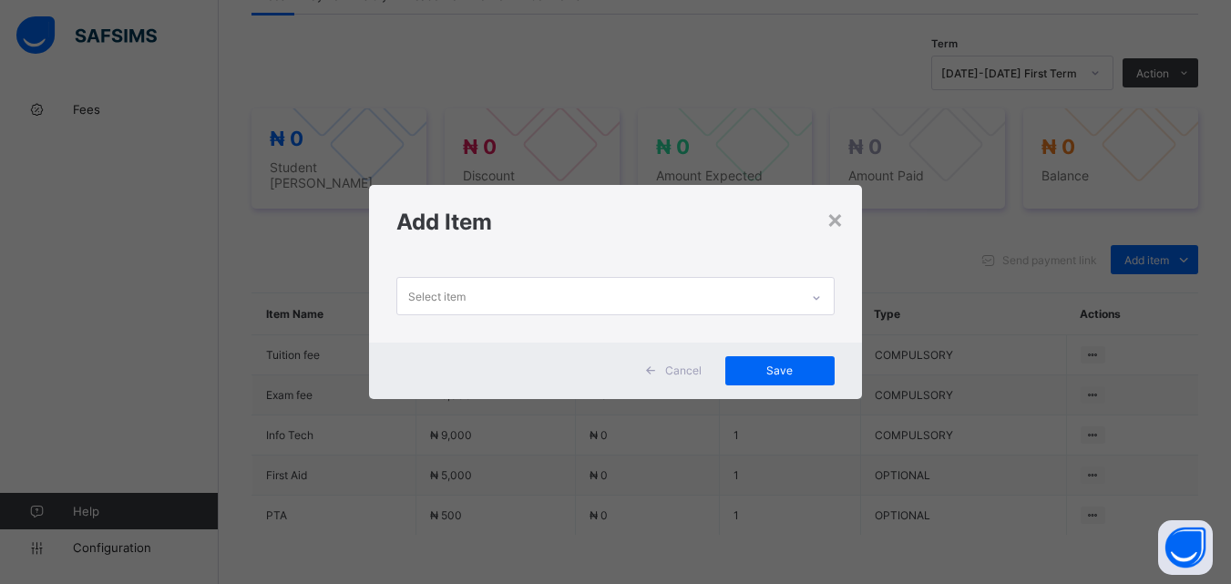
click at [816, 303] on icon at bounding box center [816, 298] width 11 height 18
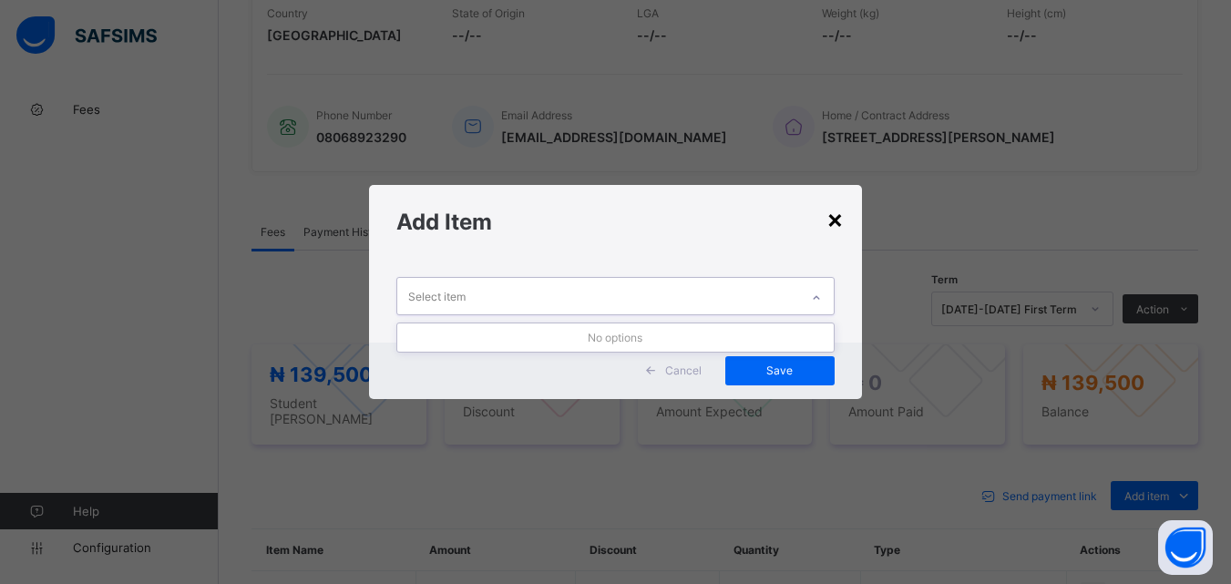
scroll to position [601, 0]
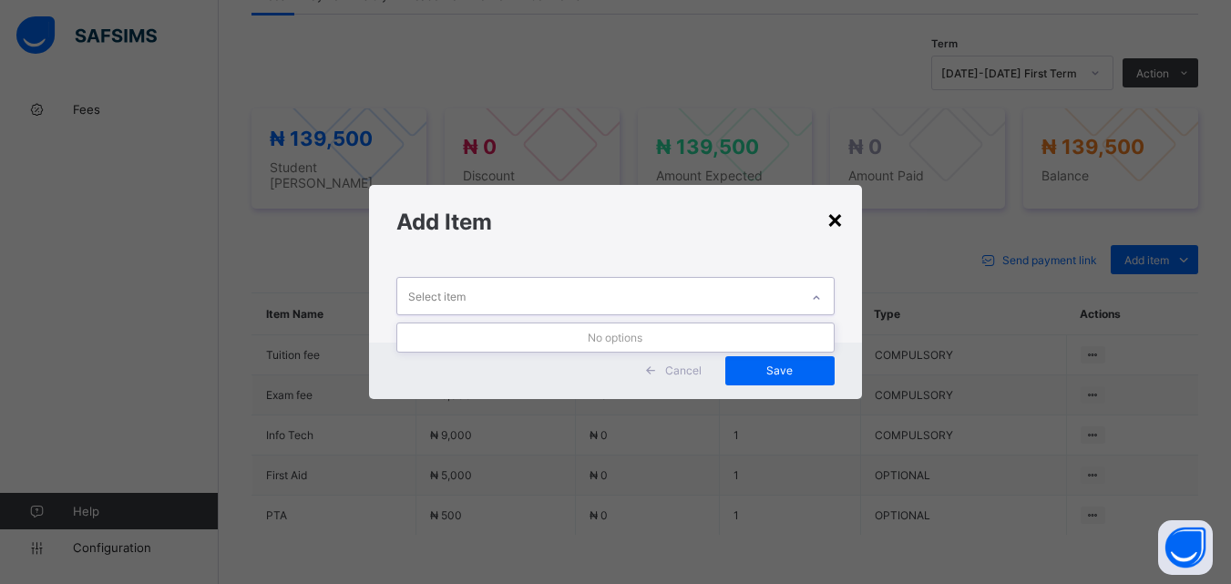
click at [840, 221] on div "×" at bounding box center [835, 218] width 17 height 31
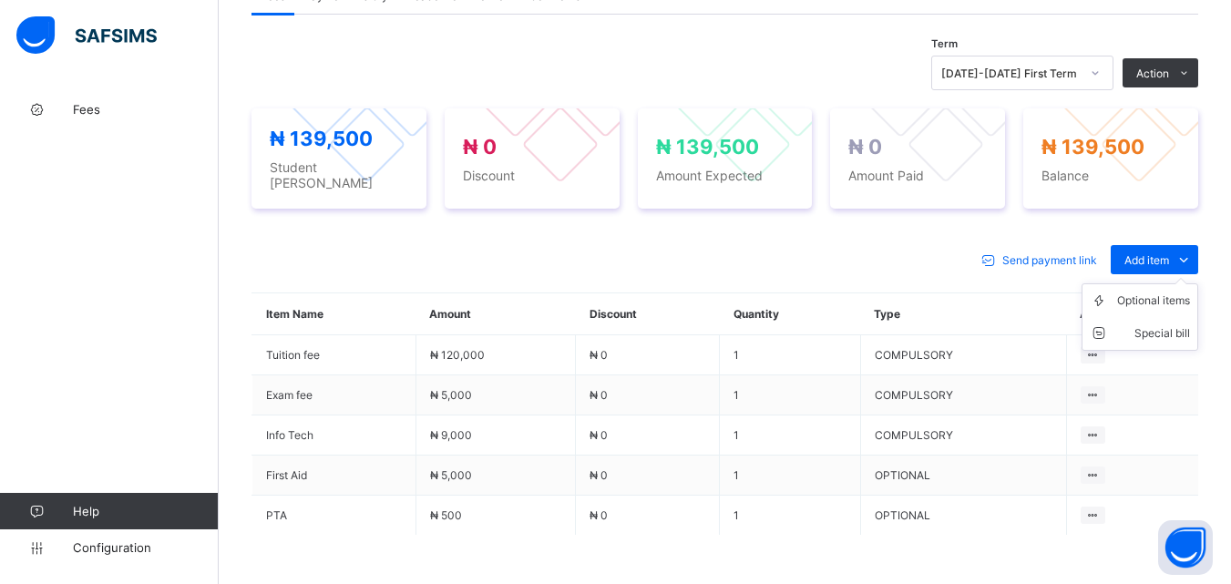
click at [1158, 283] on ul "Optional items Special bill" at bounding box center [1140, 316] width 117 height 67
click at [1138, 304] on li "Optional items" at bounding box center [1140, 300] width 115 height 33
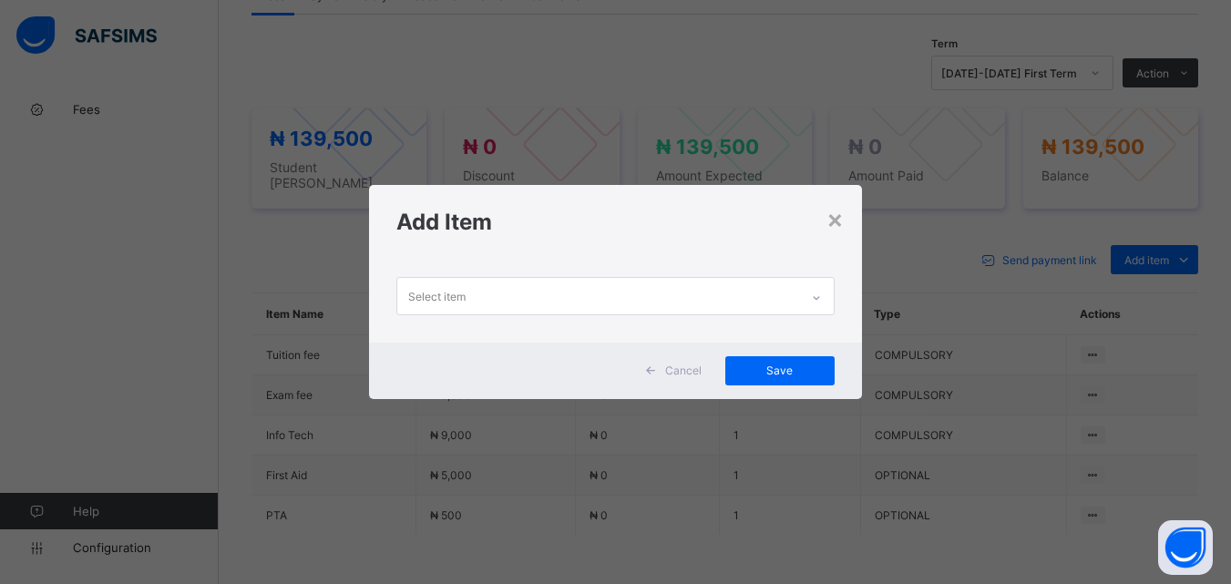
click at [785, 305] on div "Select item" at bounding box center [597, 296] width 401 height 36
click at [836, 242] on div "Add Item" at bounding box center [615, 222] width 492 height 74
click at [837, 223] on div "×" at bounding box center [835, 218] width 17 height 31
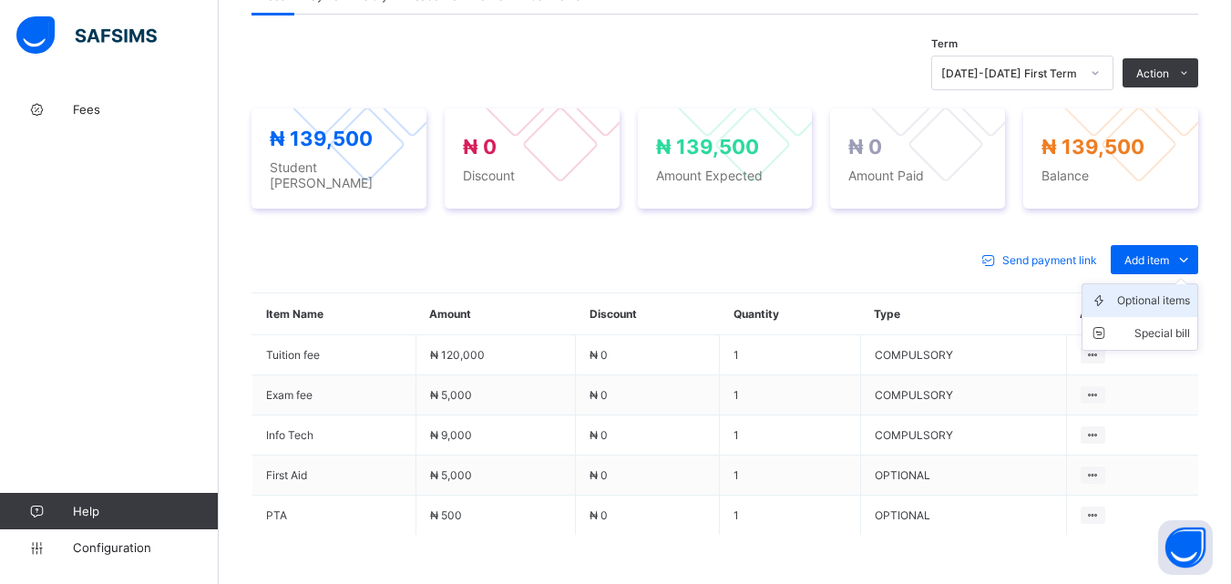
click at [1154, 295] on div "Optional items" at bounding box center [1154, 301] width 73 height 18
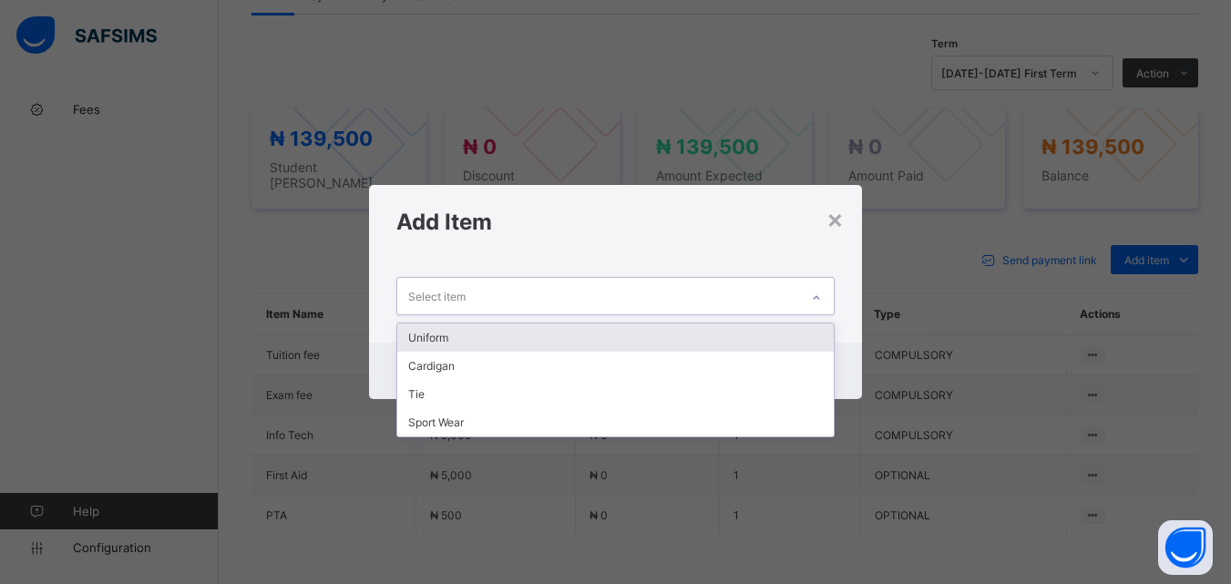
click at [812, 304] on div at bounding box center [816, 297] width 31 height 29
click at [766, 331] on div "Uniform" at bounding box center [615, 338] width 436 height 28
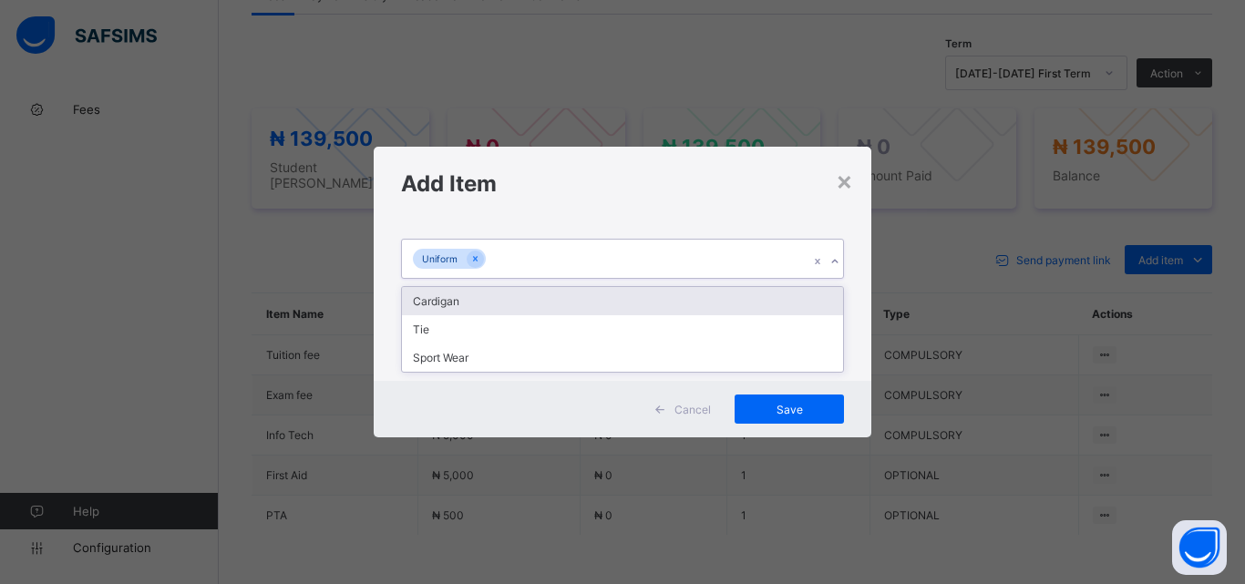
click at [714, 270] on div "Uniform" at bounding box center [605, 259] width 407 height 38
click at [697, 307] on div "Cardigan" at bounding box center [622, 301] width 441 height 28
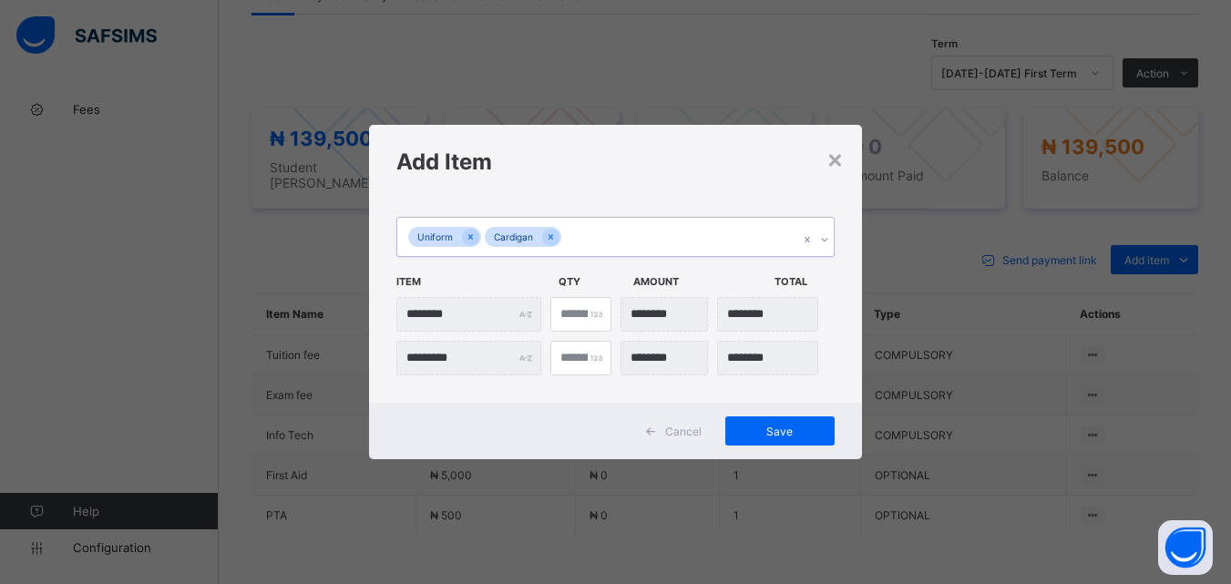
click at [698, 250] on div "Uniform Cardigan" at bounding box center [597, 237] width 401 height 38
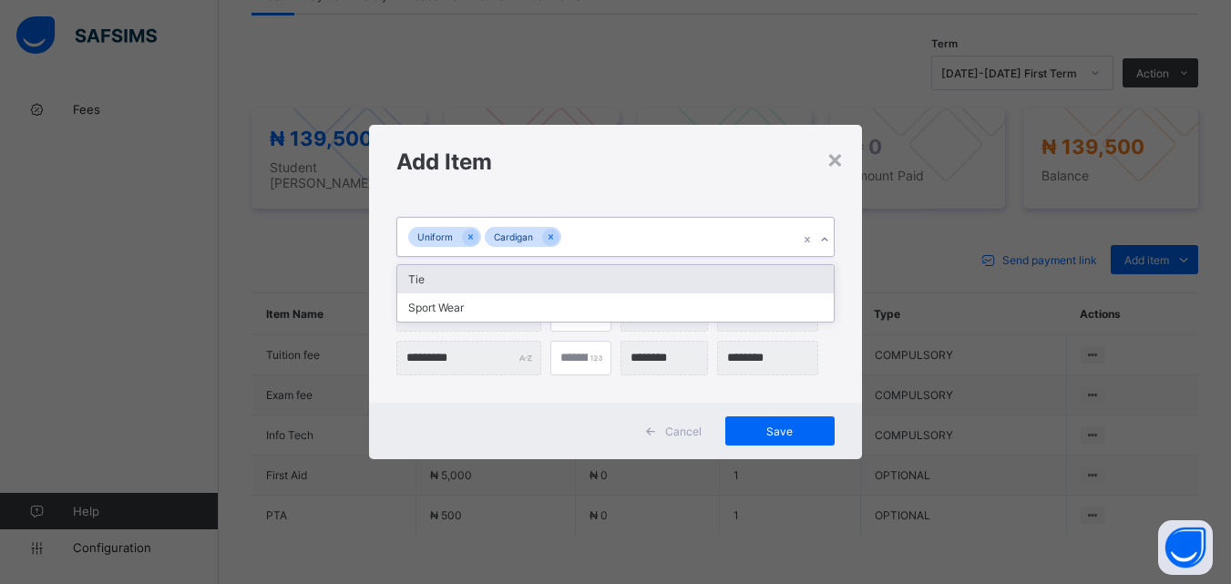
click at [698, 270] on div "Tie" at bounding box center [615, 279] width 436 height 28
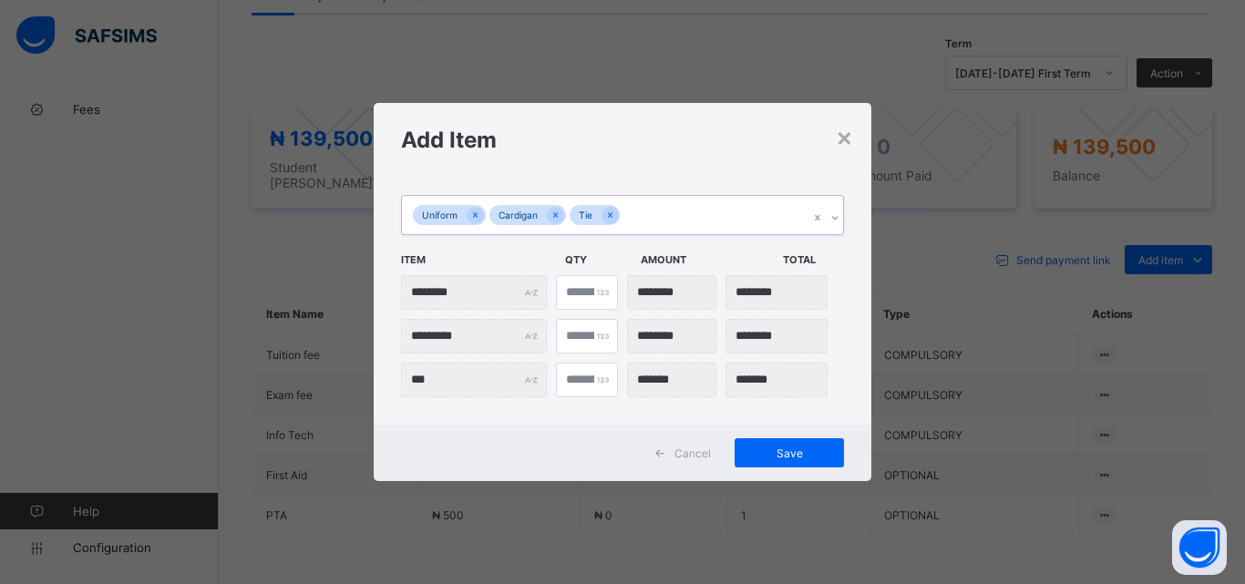
click at [716, 233] on div "Uniform Cardigan Tie" at bounding box center [605, 215] width 407 height 38
click at [716, 273] on span "Amount" at bounding box center [707, 259] width 133 height 31
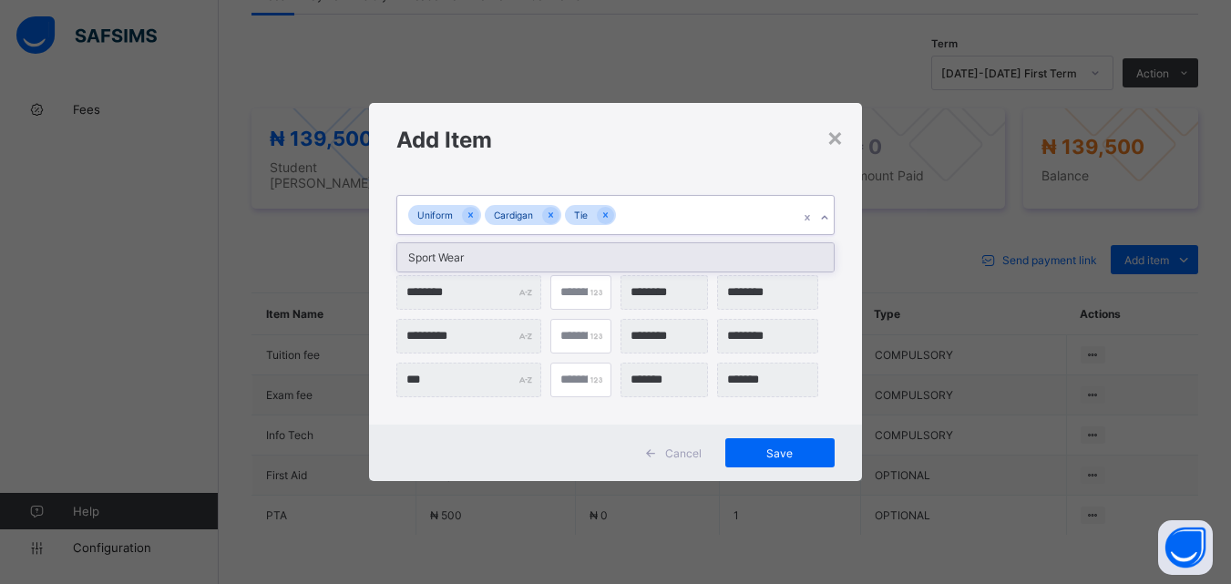
click at [695, 223] on div "Uniform Cardigan Tie" at bounding box center [597, 215] width 401 height 38
click at [697, 260] on div "Sport Wear" at bounding box center [615, 257] width 436 height 28
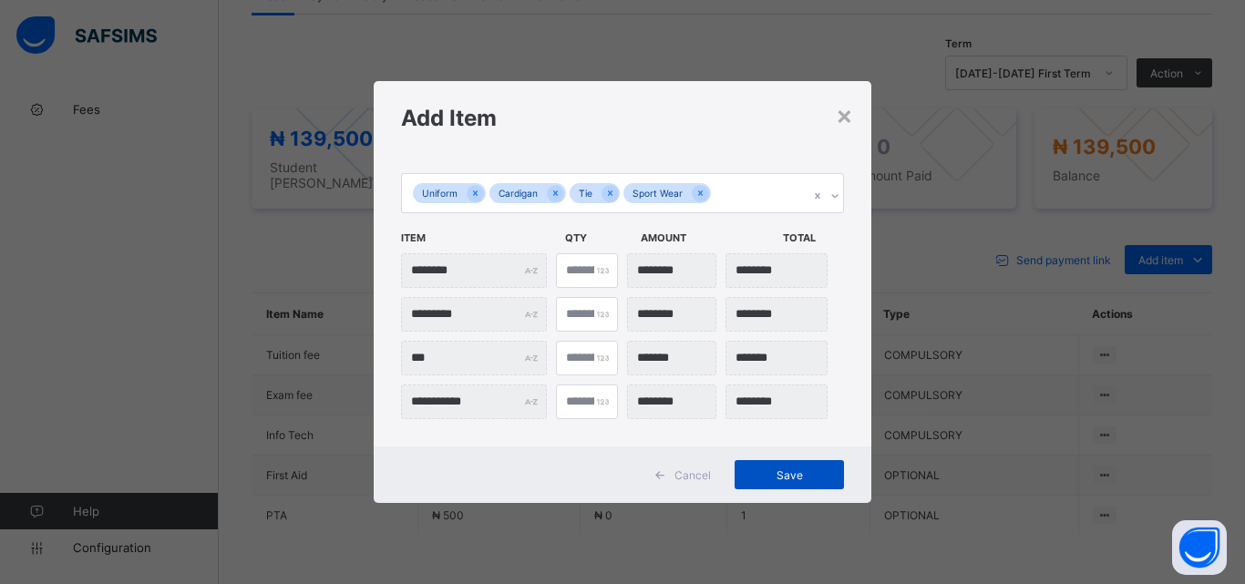
click at [765, 461] on div "Save" at bounding box center [789, 474] width 109 height 29
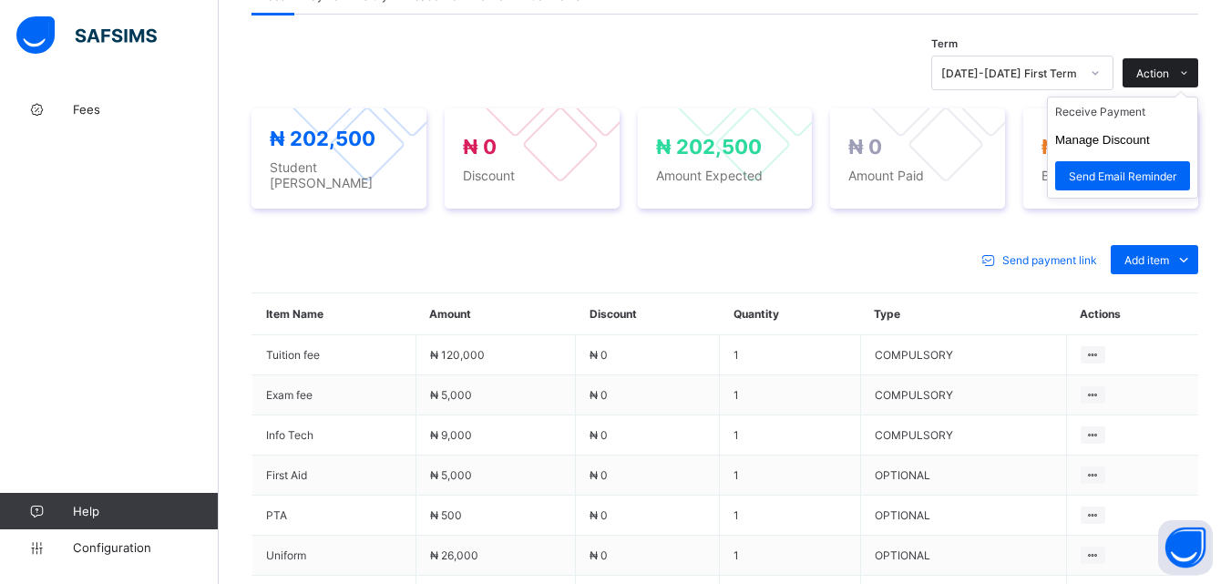
click at [1165, 68] on span "Action" at bounding box center [1153, 74] width 33 height 14
click at [1129, 113] on li "Receive Payment" at bounding box center [1122, 112] width 149 height 28
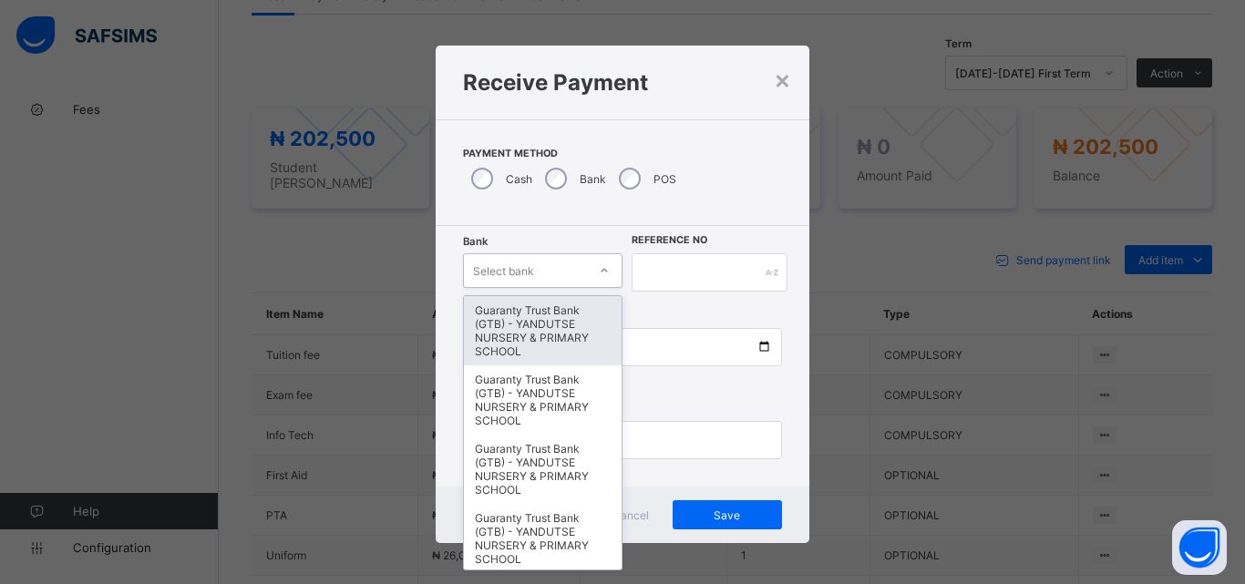
click at [599, 264] on icon at bounding box center [604, 271] width 11 height 18
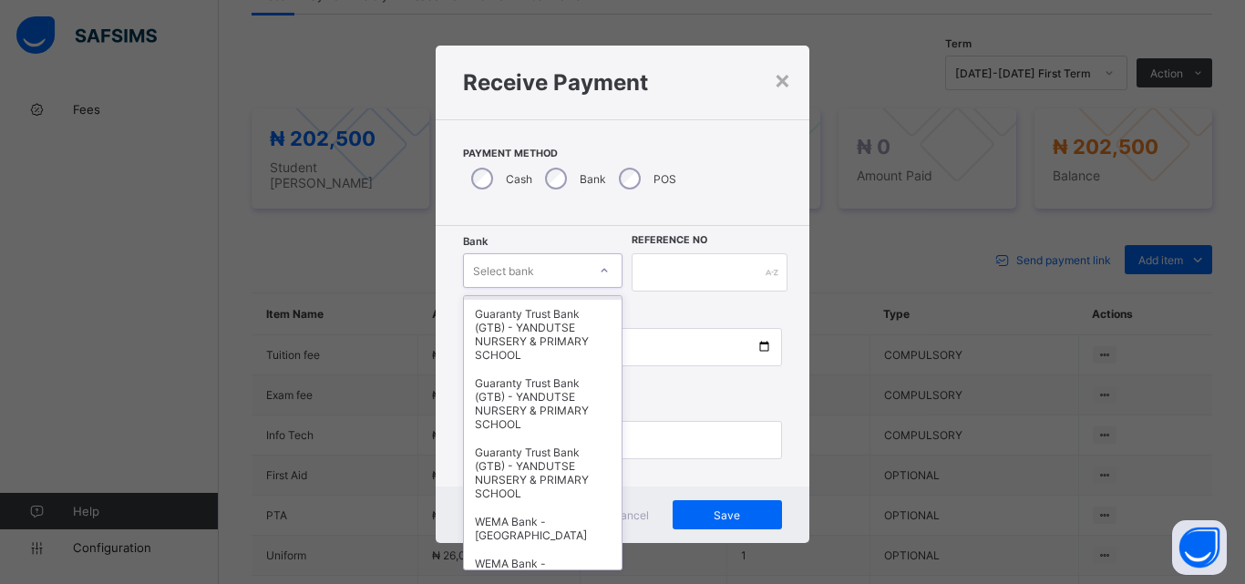
scroll to position [547, 0]
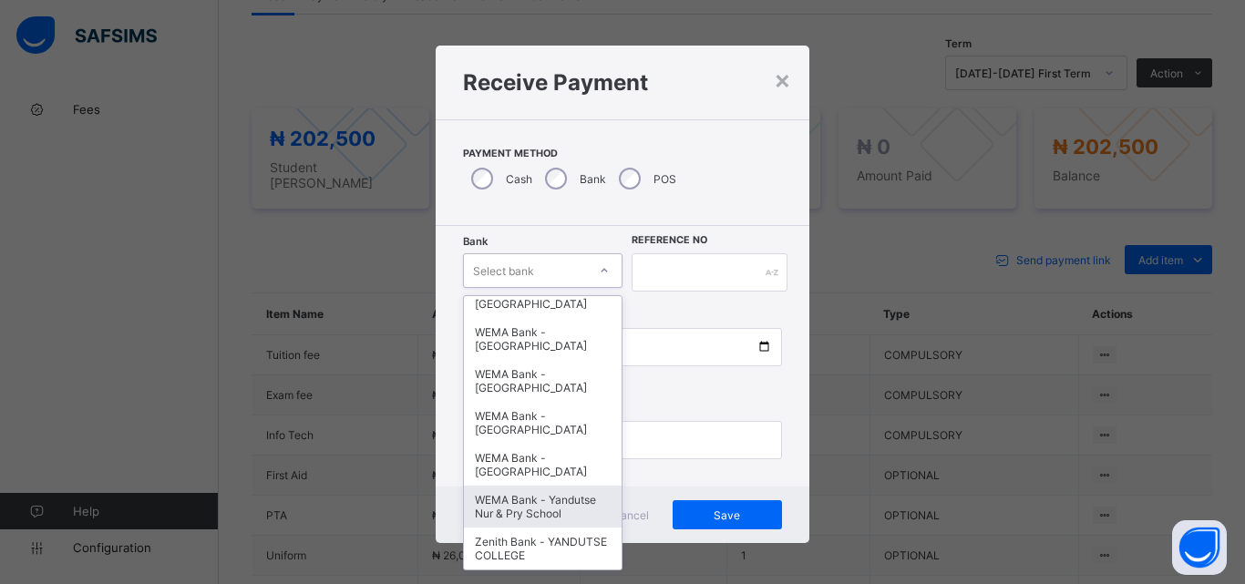
click at [510, 522] on div "WEMA Bank - Yandutse Nur & Pry School" at bounding box center [543, 507] width 158 height 42
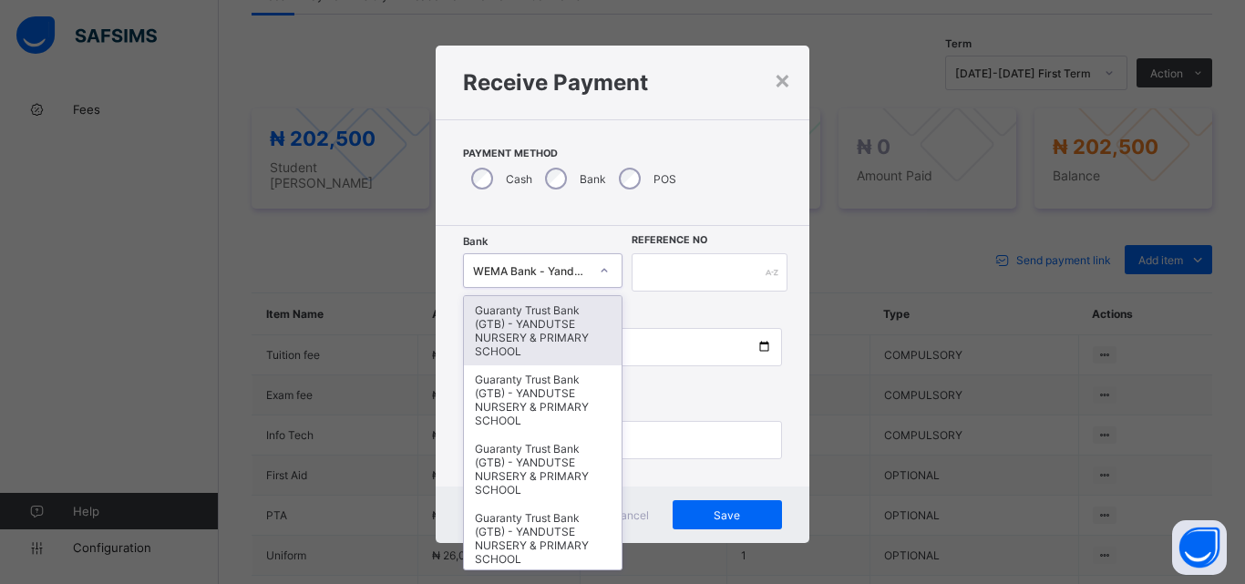
click at [568, 283] on div "WEMA Bank - Yandutse Nur & Pry School" at bounding box center [525, 271] width 123 height 26
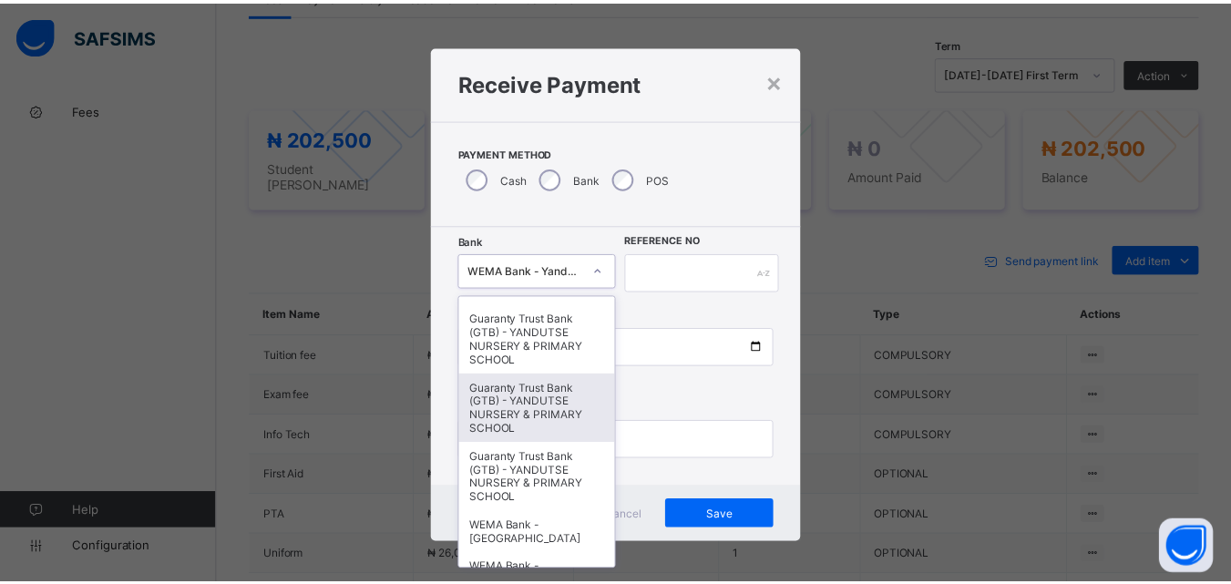
scroll to position [365, 0]
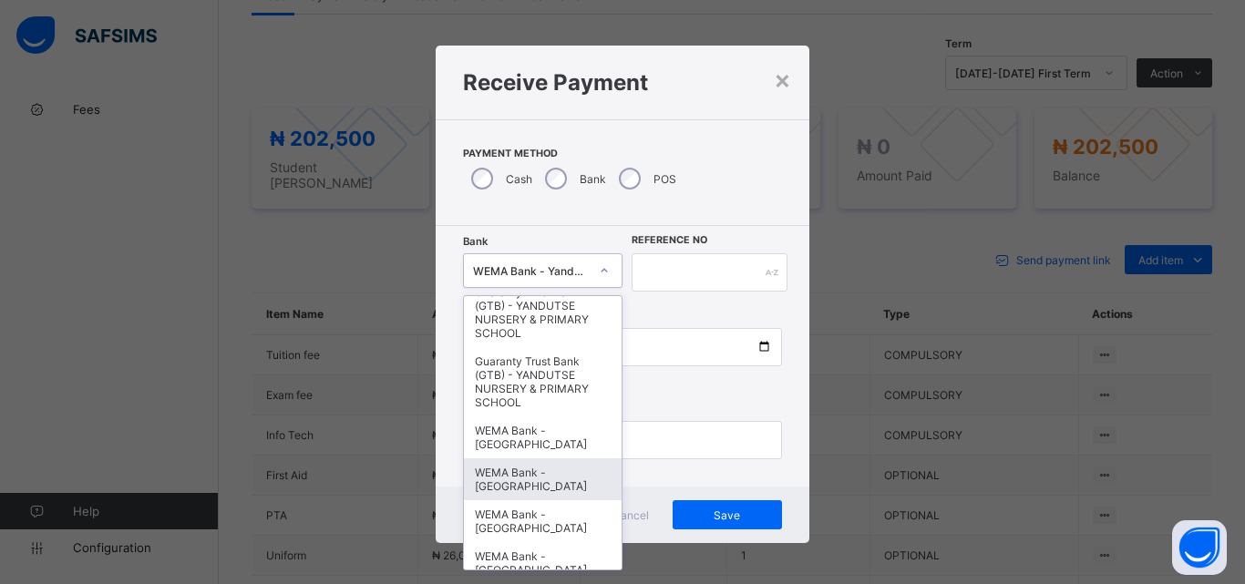
click at [541, 479] on div "WEMA Bank - [GEOGRAPHIC_DATA]" at bounding box center [543, 480] width 158 height 42
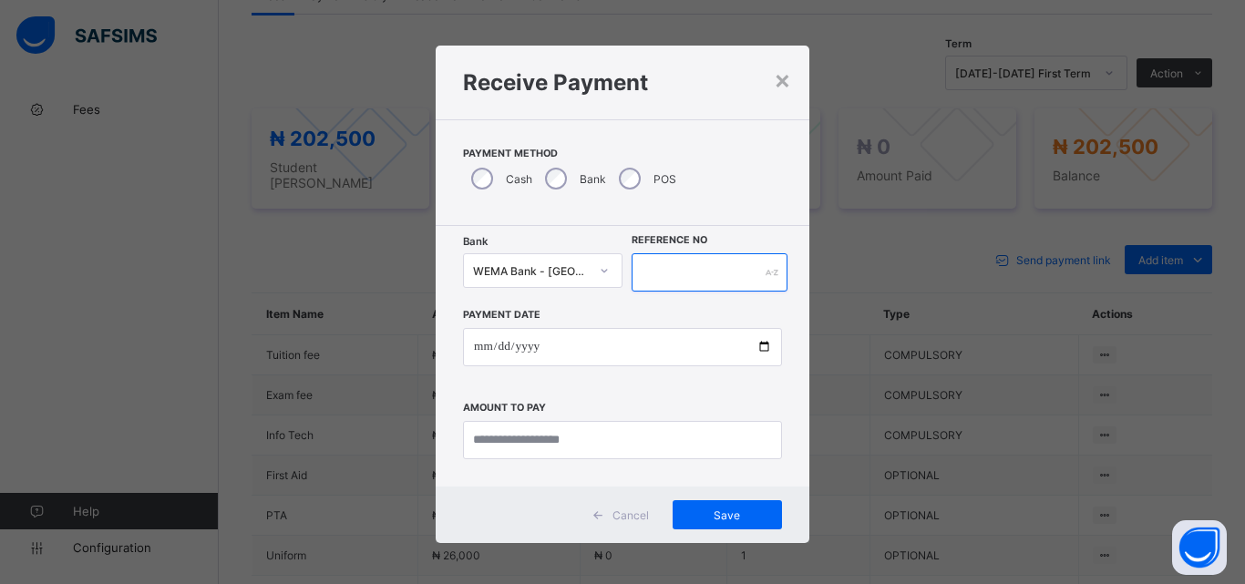
click at [647, 269] on input "text" at bounding box center [710, 272] width 156 height 38
type input "*********"
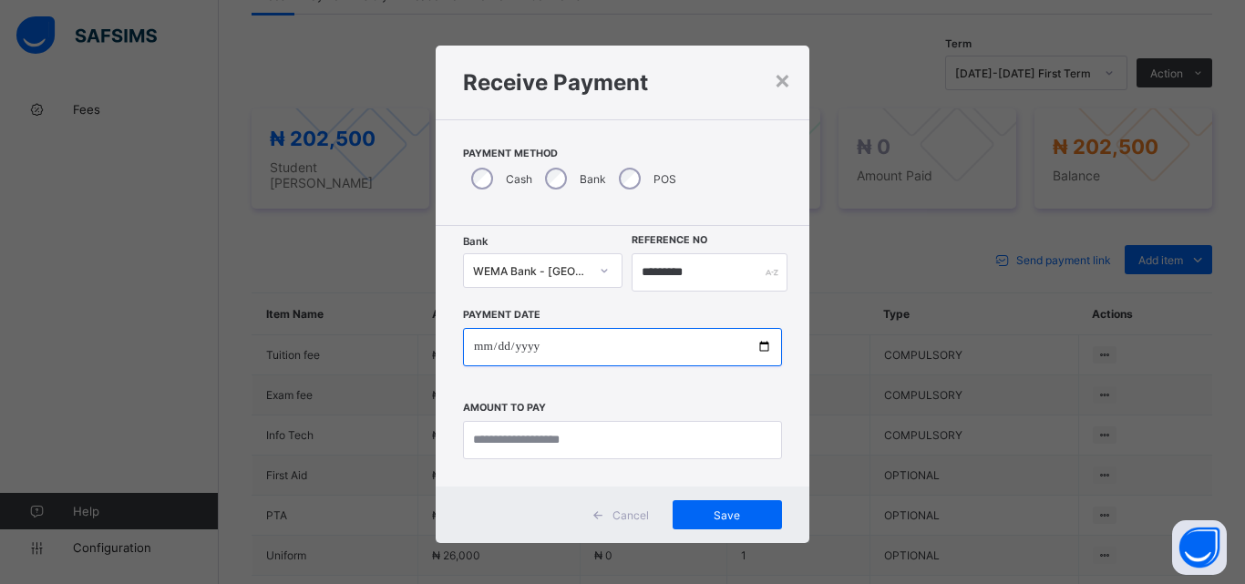
click at [753, 348] on input "date" at bounding box center [622, 347] width 319 height 38
type input "**********"
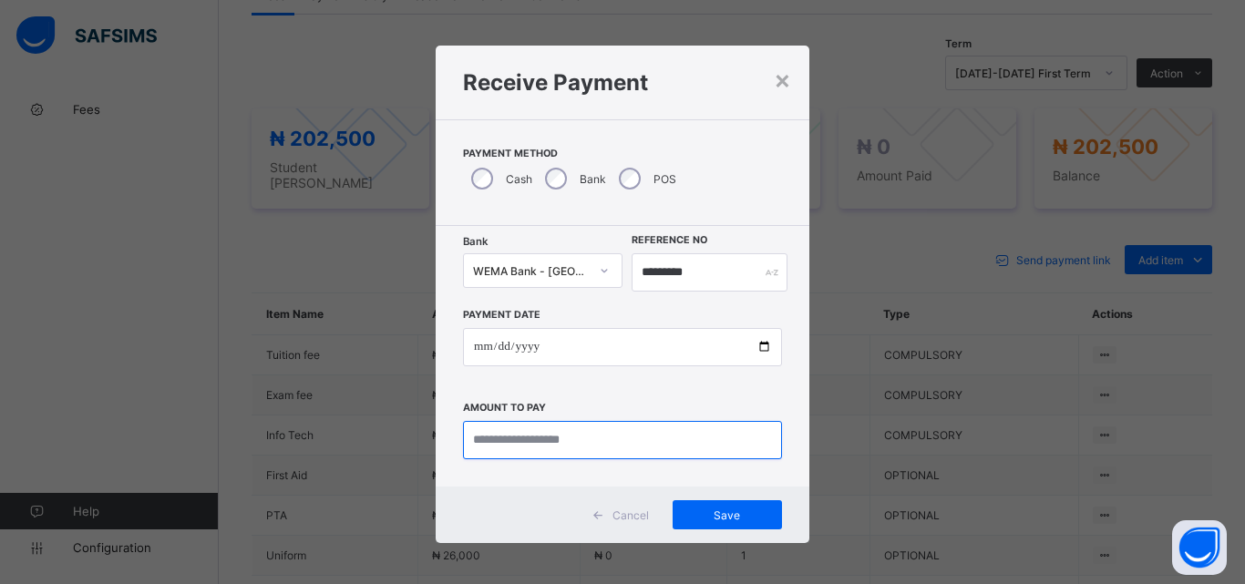
click at [498, 445] on input "currency" at bounding box center [622, 440] width 319 height 38
type input "*********"
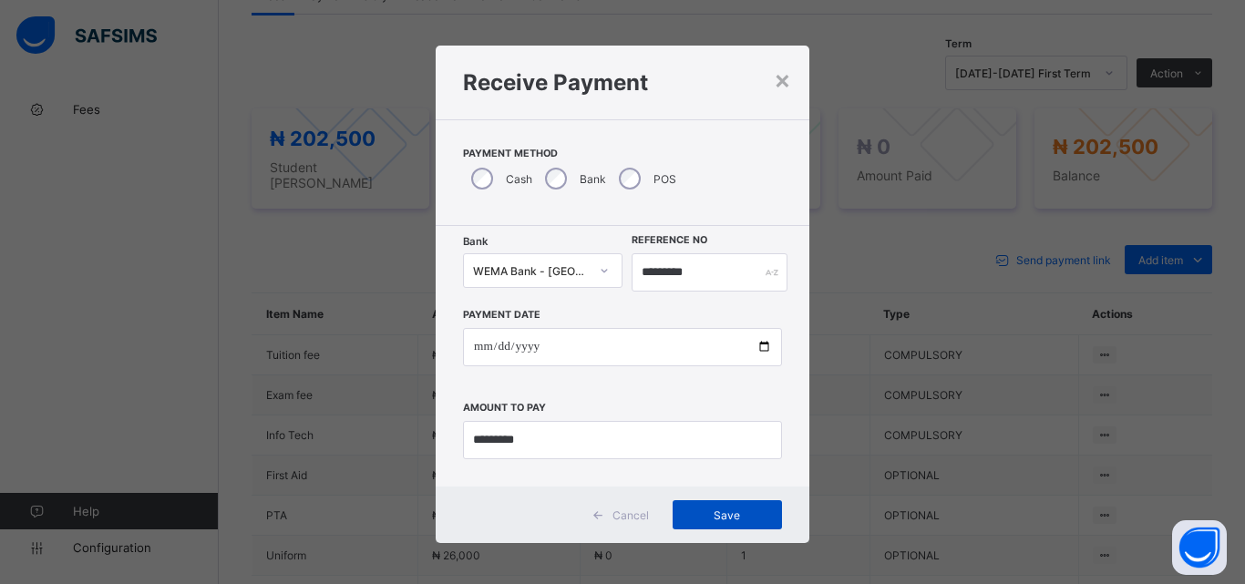
click at [737, 521] on span "Save" at bounding box center [727, 516] width 82 height 14
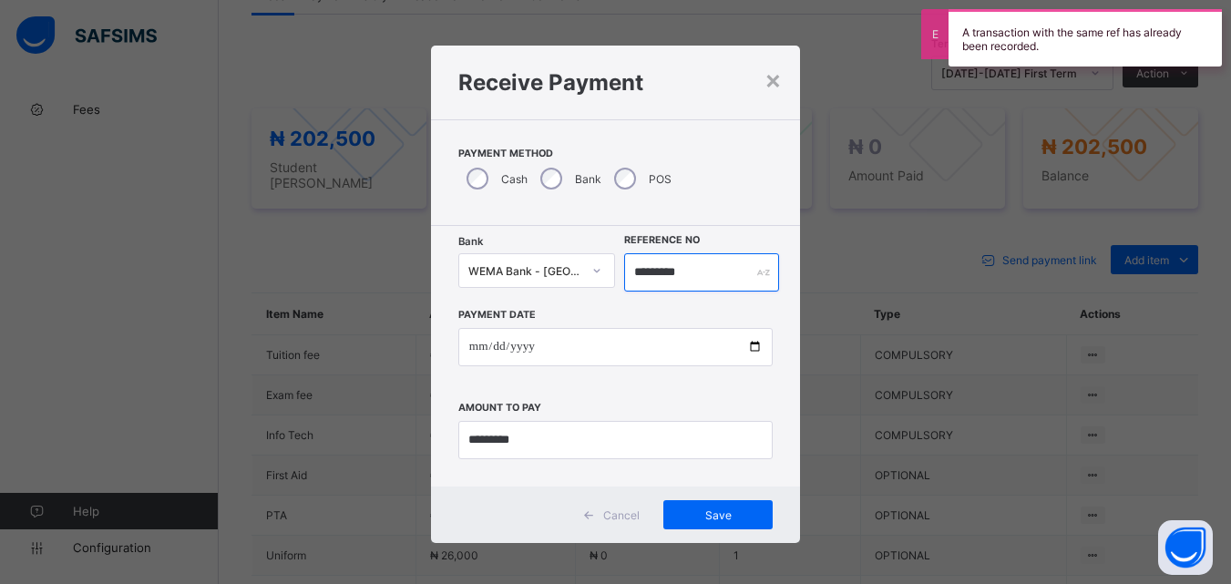
click at [740, 277] on input "*********" at bounding box center [701, 272] width 154 height 38
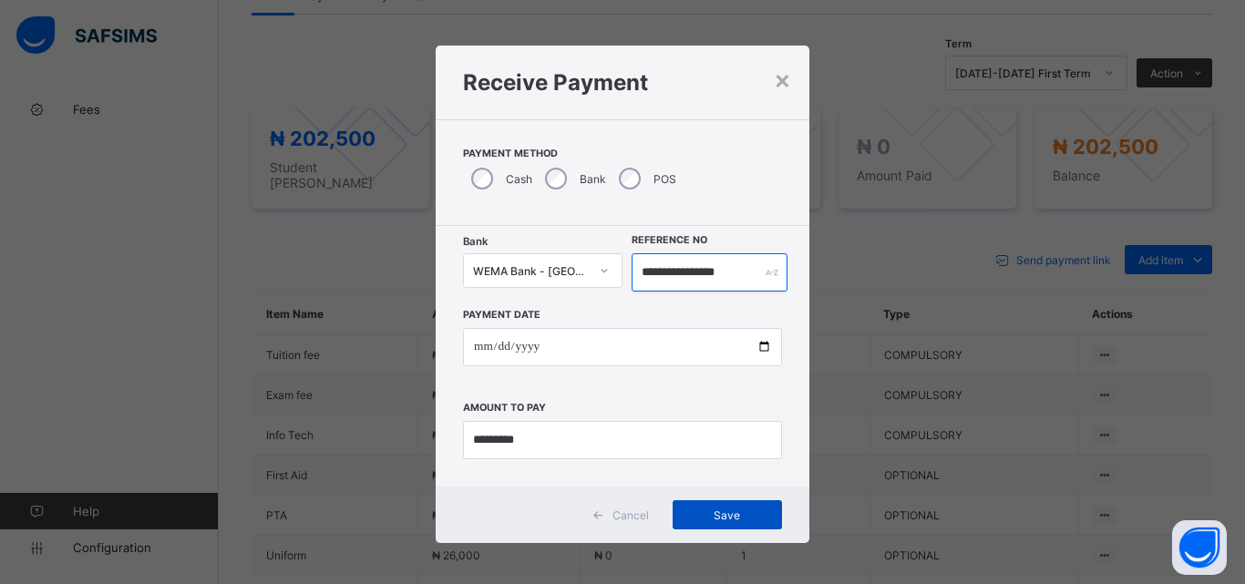
type input "**********"
click at [733, 509] on span "Save" at bounding box center [727, 516] width 82 height 14
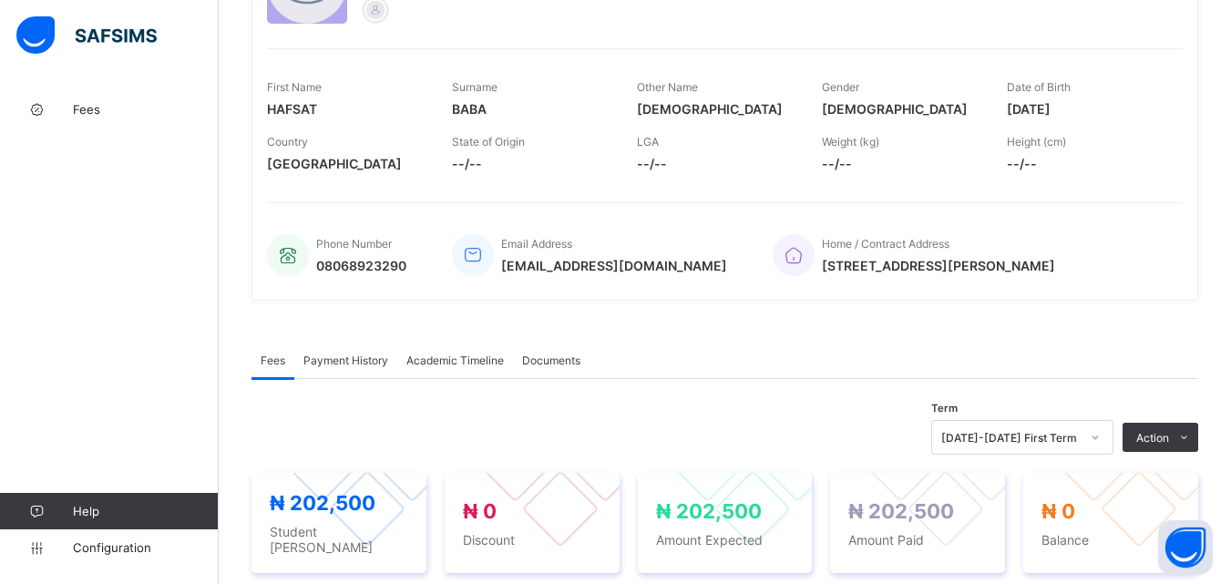
scroll to position [54, 0]
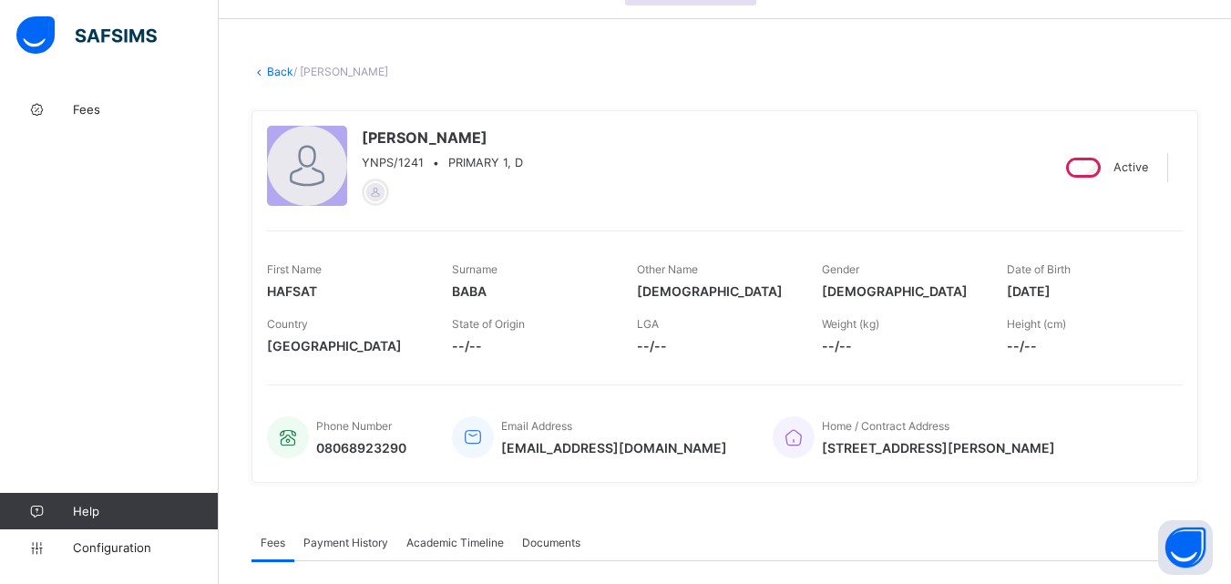
click at [283, 67] on link "Back" at bounding box center [280, 72] width 26 height 14
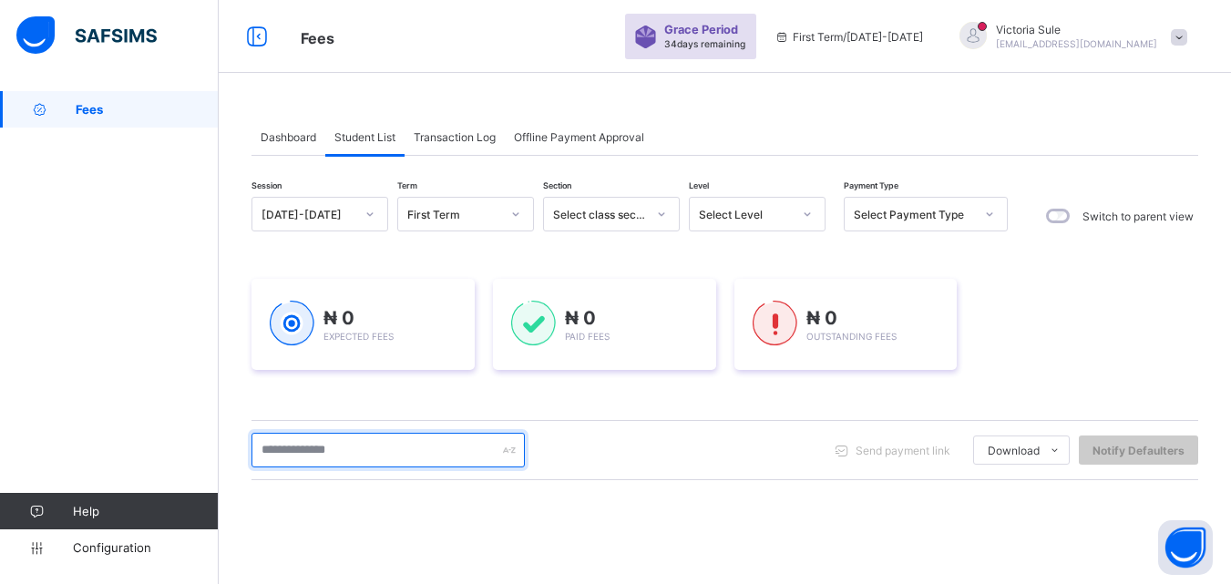
click at [385, 459] on input "text" at bounding box center [388, 450] width 273 height 35
type input "****"
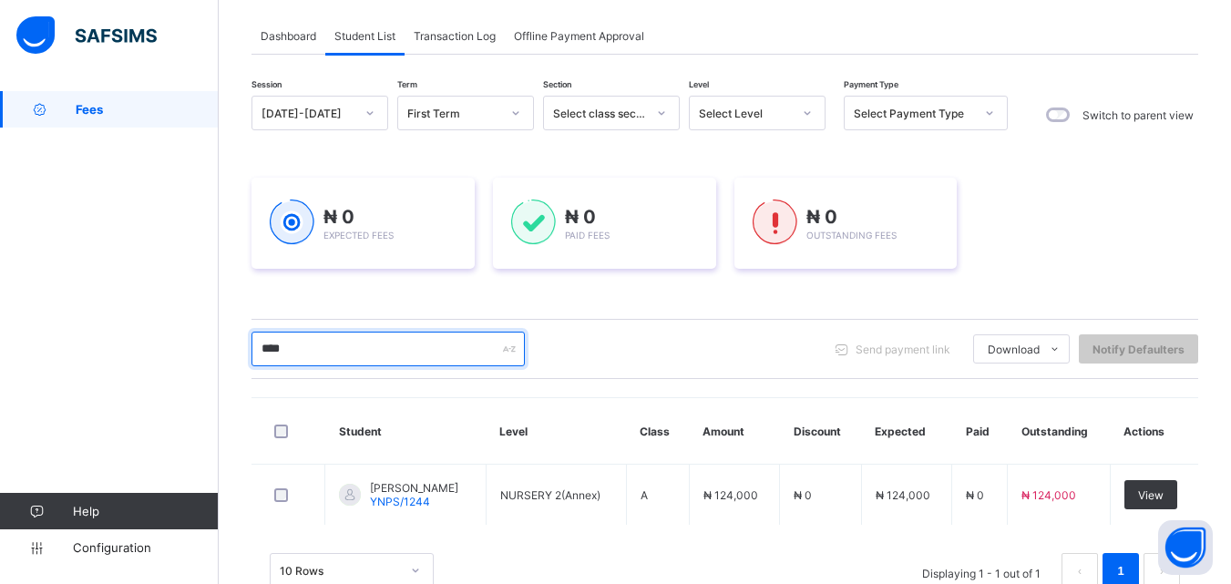
scroll to position [152, 0]
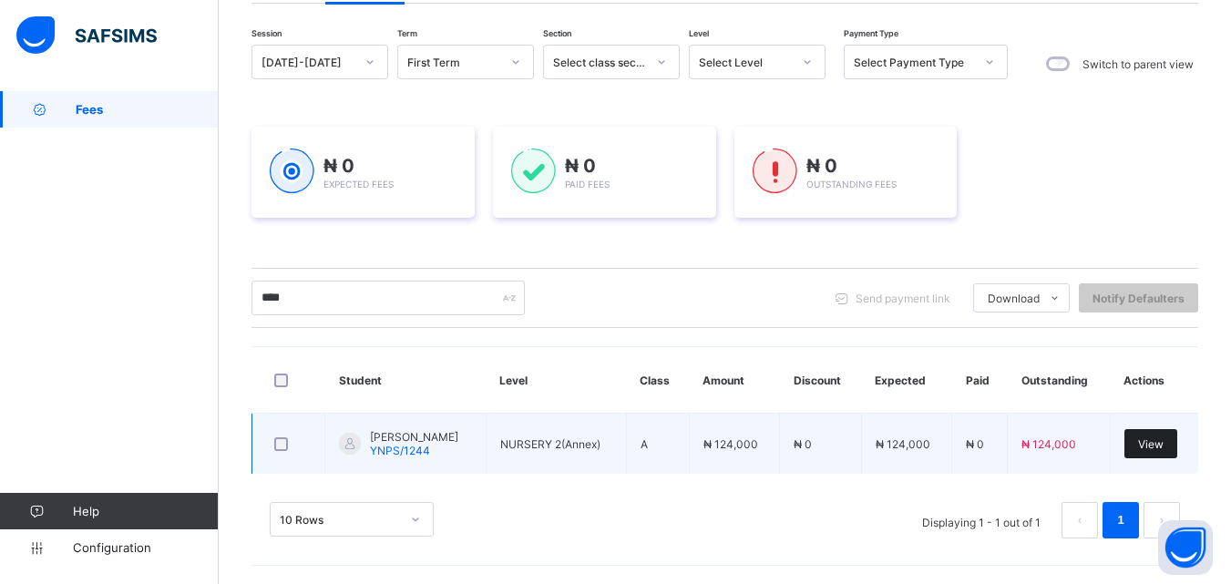
click at [1164, 442] on span "View" at bounding box center [1152, 445] width 26 height 14
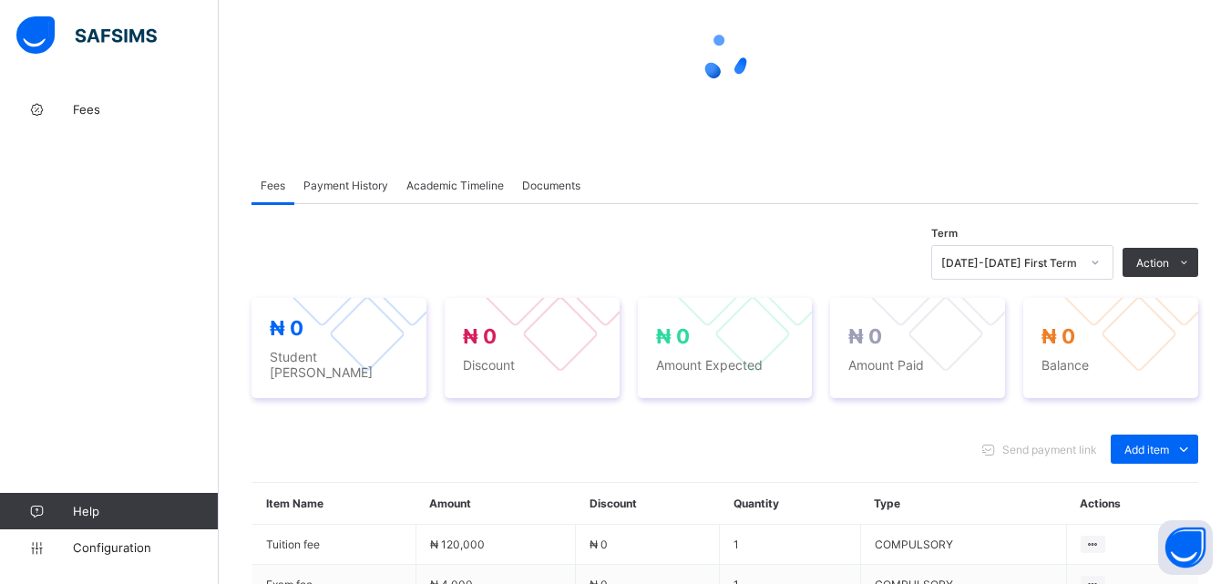
scroll to position [365, 0]
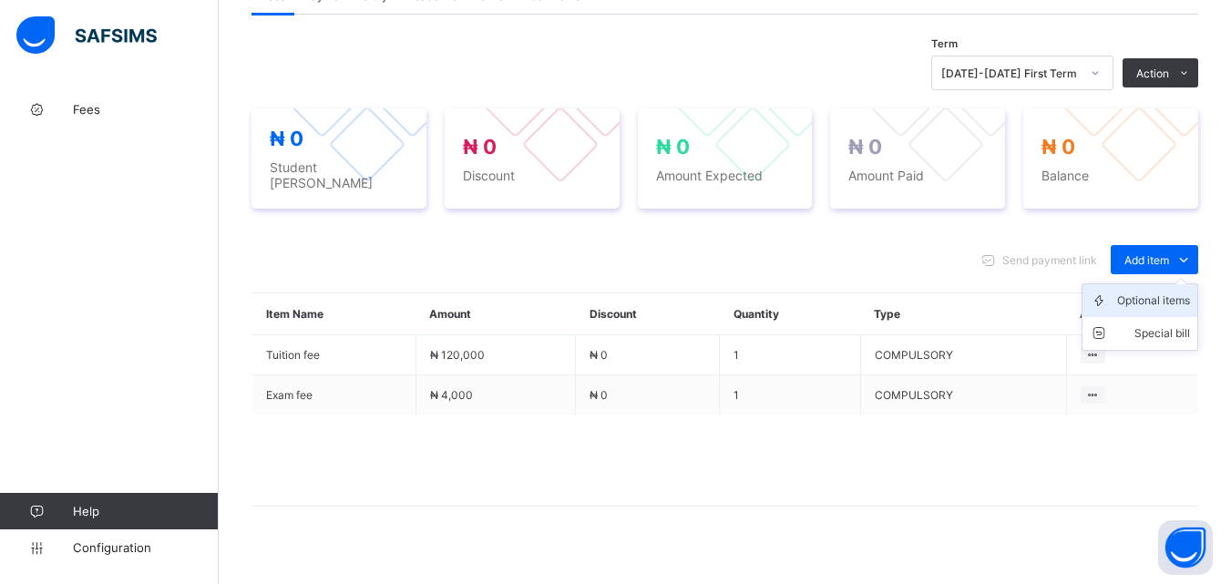
click at [1167, 292] on div "Optional items" at bounding box center [1154, 301] width 73 height 18
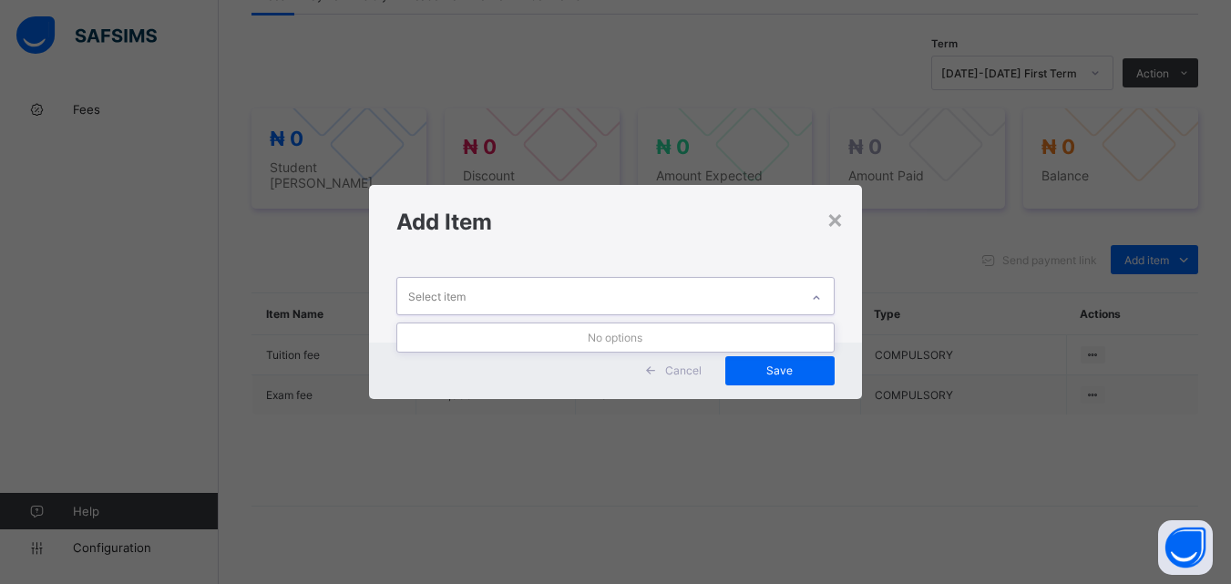
click at [804, 294] on div at bounding box center [816, 297] width 31 height 29
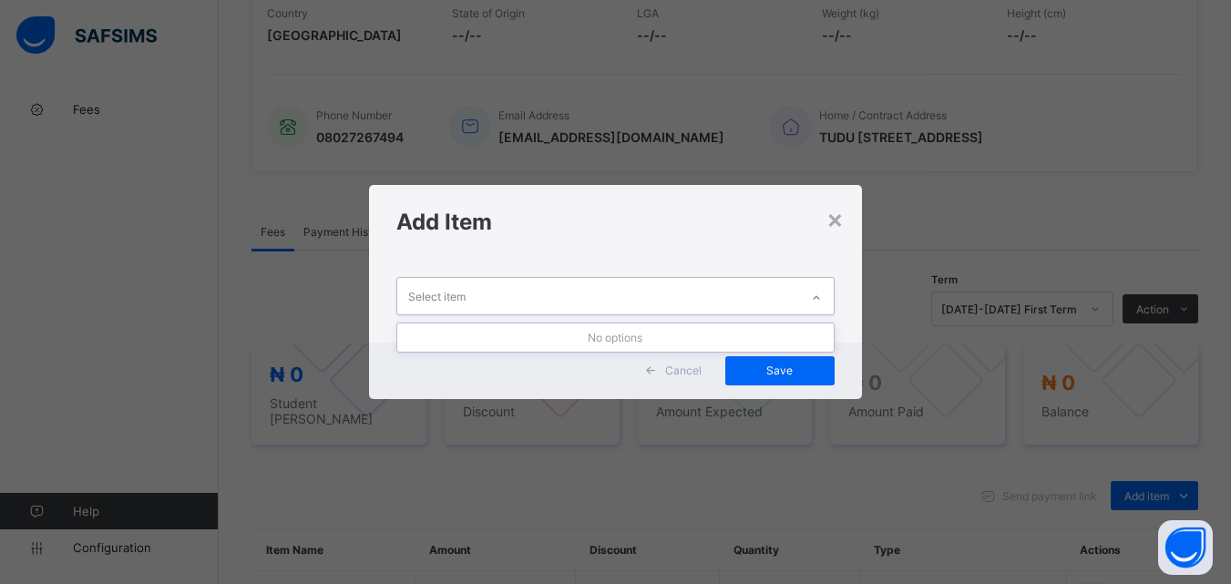
scroll to position [601, 0]
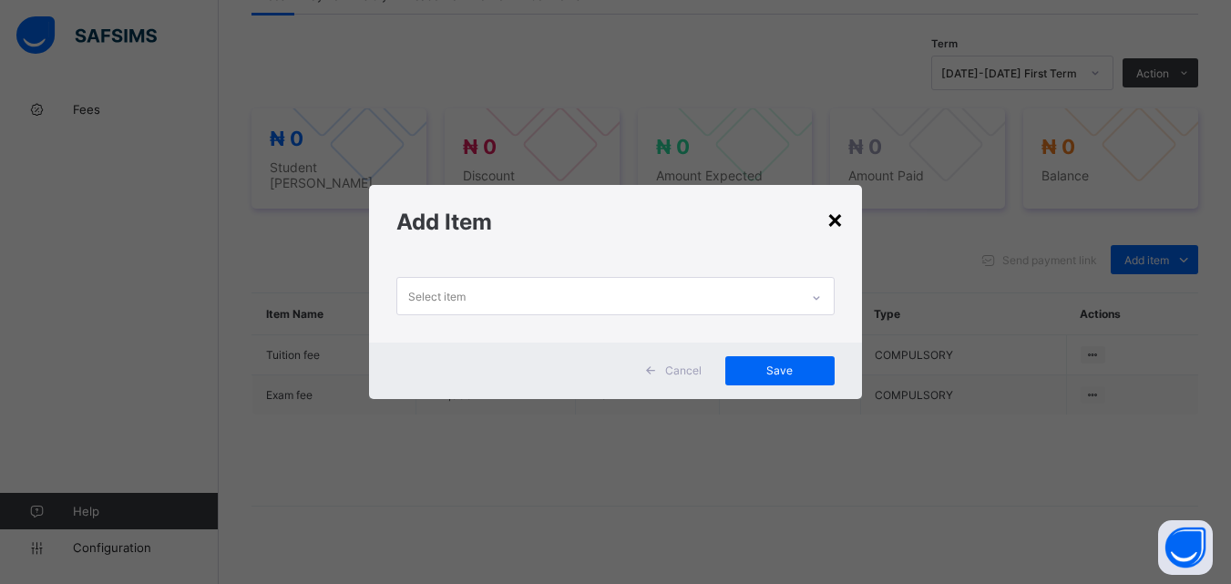
click at [836, 225] on div "×" at bounding box center [835, 218] width 17 height 31
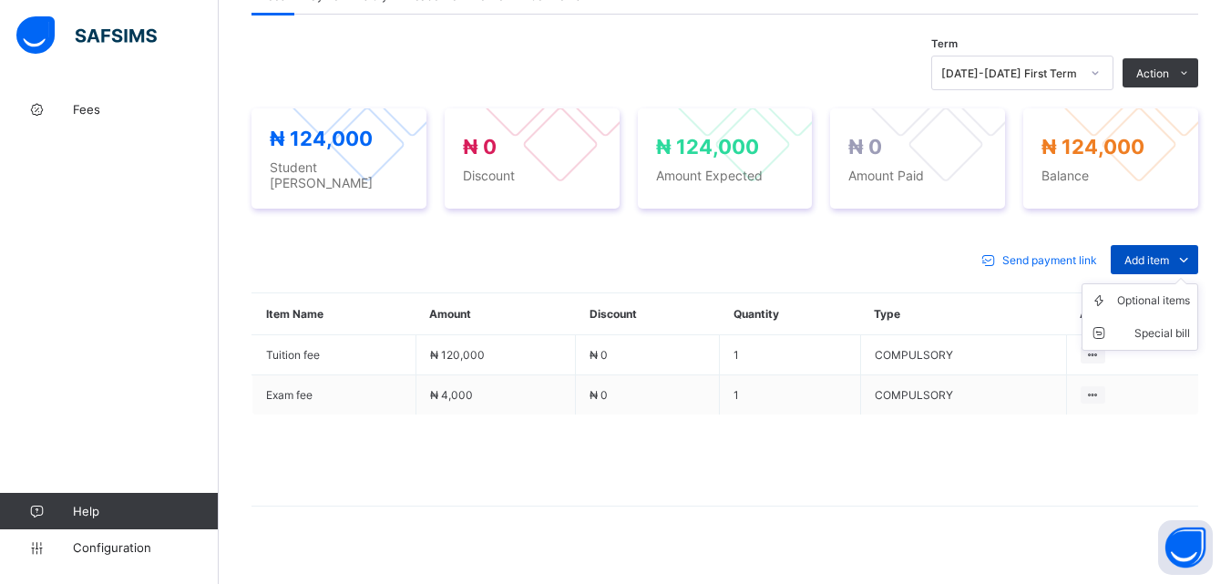
click at [1162, 255] on span "Add item" at bounding box center [1147, 260] width 45 height 14
click at [1156, 292] on div "Optional items" at bounding box center [1154, 301] width 73 height 18
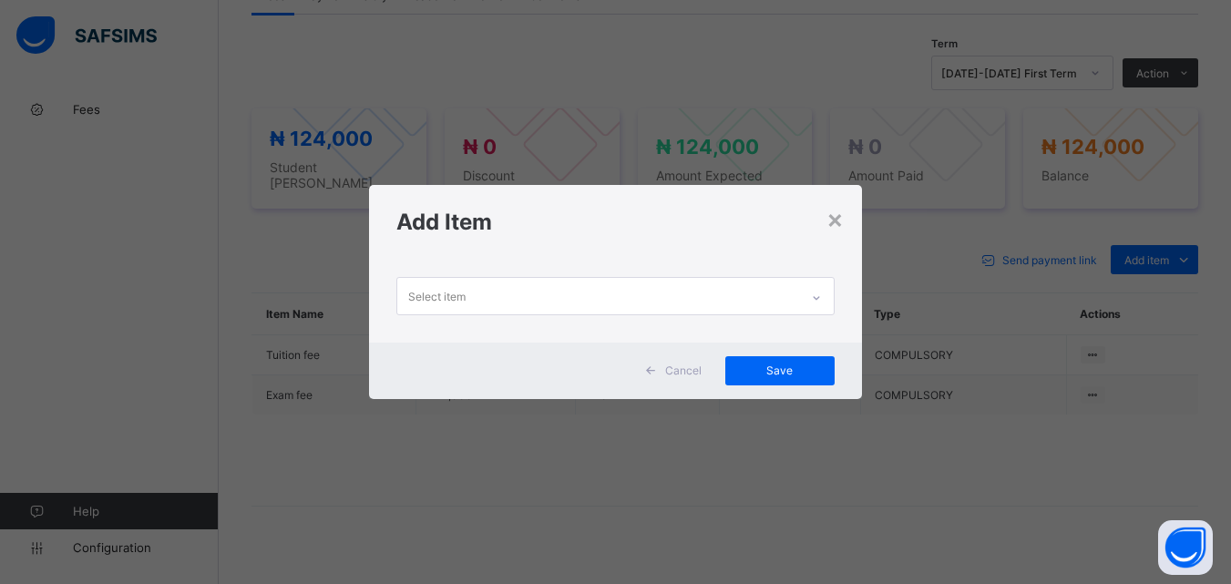
click at [807, 298] on div at bounding box center [816, 297] width 31 height 29
click at [828, 215] on h1 "Add Item" at bounding box center [616, 222] width 438 height 26
click at [831, 225] on div "×" at bounding box center [835, 218] width 17 height 31
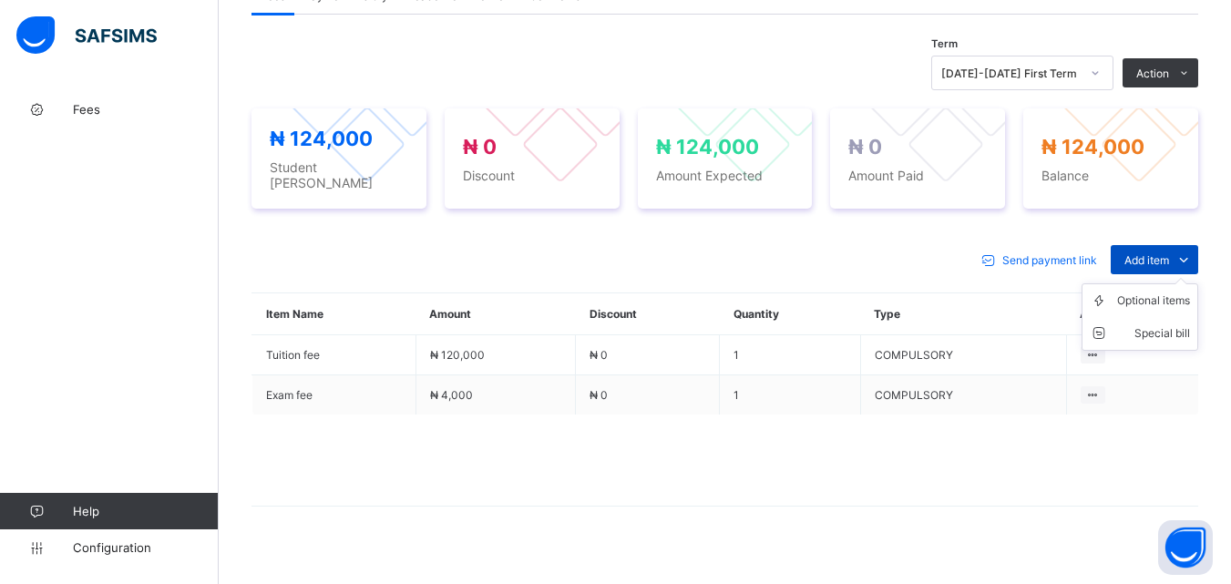
click at [1166, 253] on span "Add item" at bounding box center [1147, 260] width 45 height 14
click at [1162, 292] on div "Optional items" at bounding box center [1154, 301] width 73 height 18
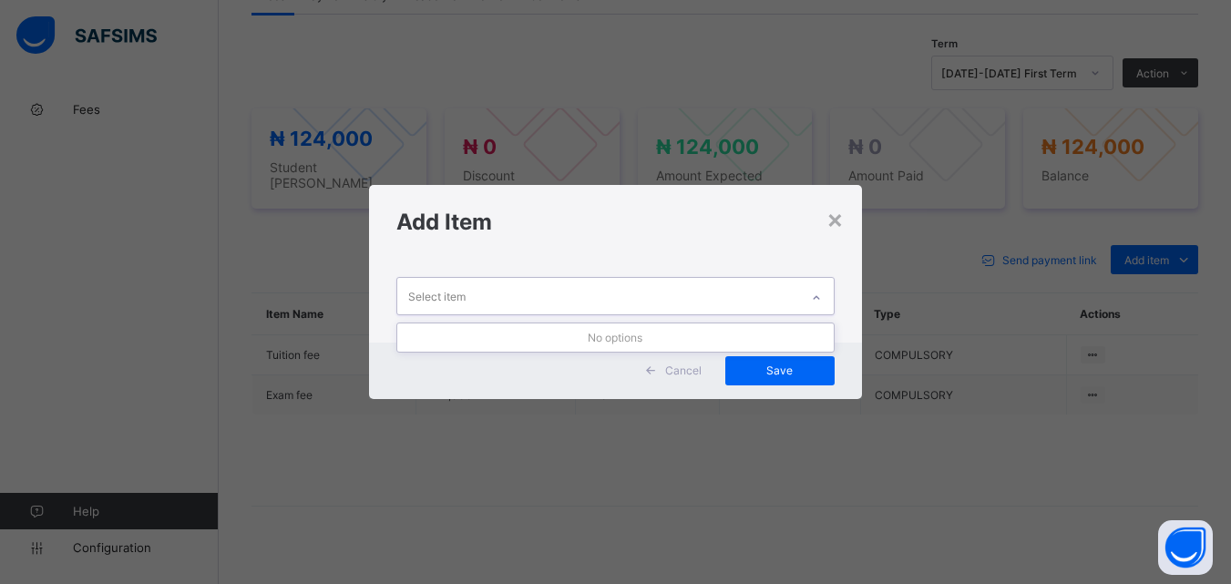
click at [821, 290] on div at bounding box center [816, 297] width 31 height 29
click at [826, 223] on h1 "Add Item" at bounding box center [616, 222] width 438 height 26
click at [844, 211] on div "×" at bounding box center [835, 218] width 17 height 31
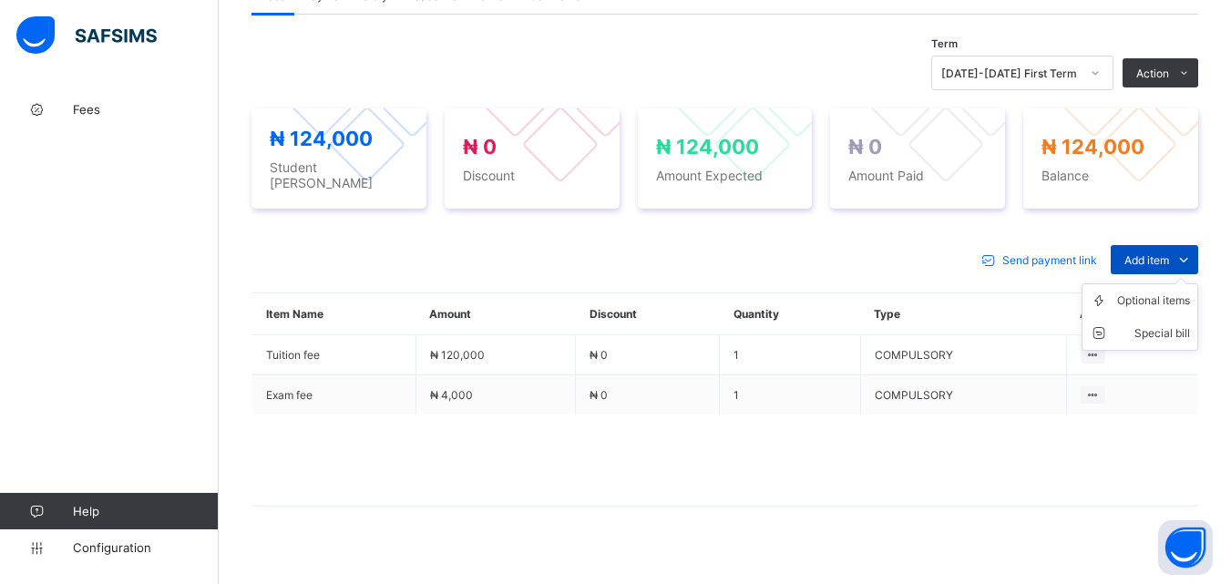
click at [1170, 253] on span "Add item" at bounding box center [1147, 260] width 45 height 14
click at [1167, 300] on div "Optional items" at bounding box center [1154, 301] width 73 height 18
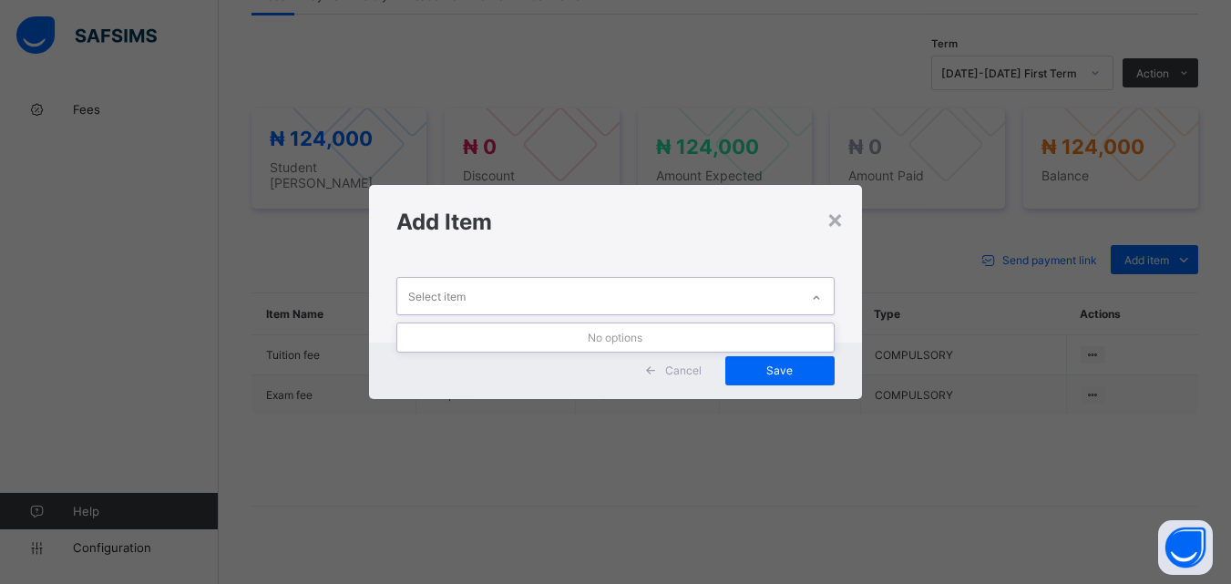
click at [752, 303] on div "Select item" at bounding box center [597, 296] width 401 height 36
click at [848, 220] on div "Add Item" at bounding box center [615, 222] width 492 height 74
click at [841, 232] on div "×" at bounding box center [835, 218] width 17 height 31
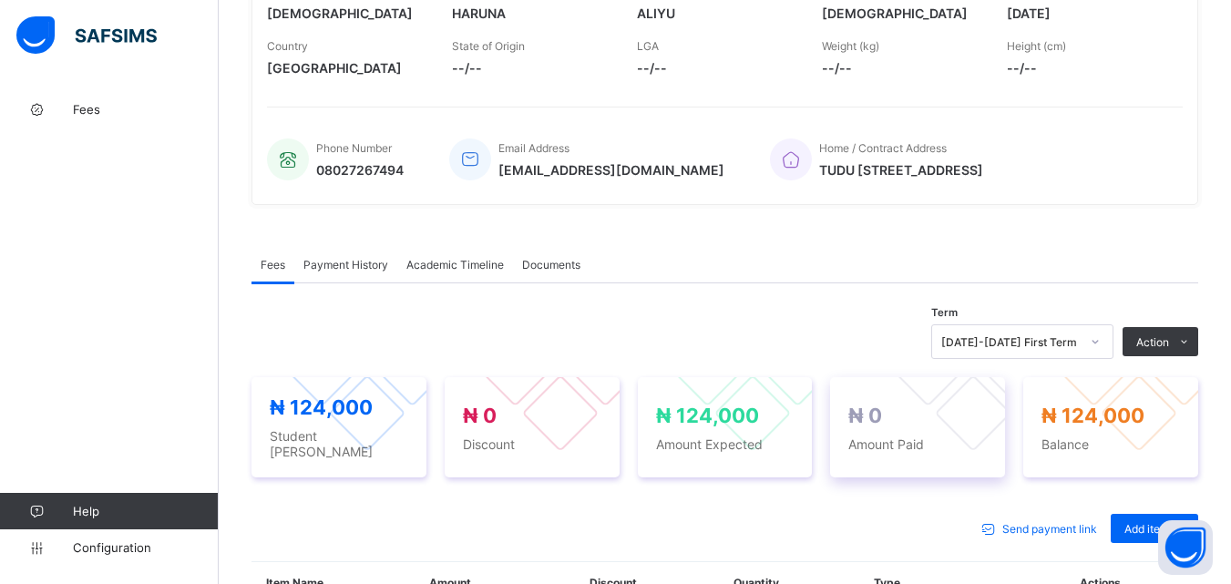
scroll to position [418, 0]
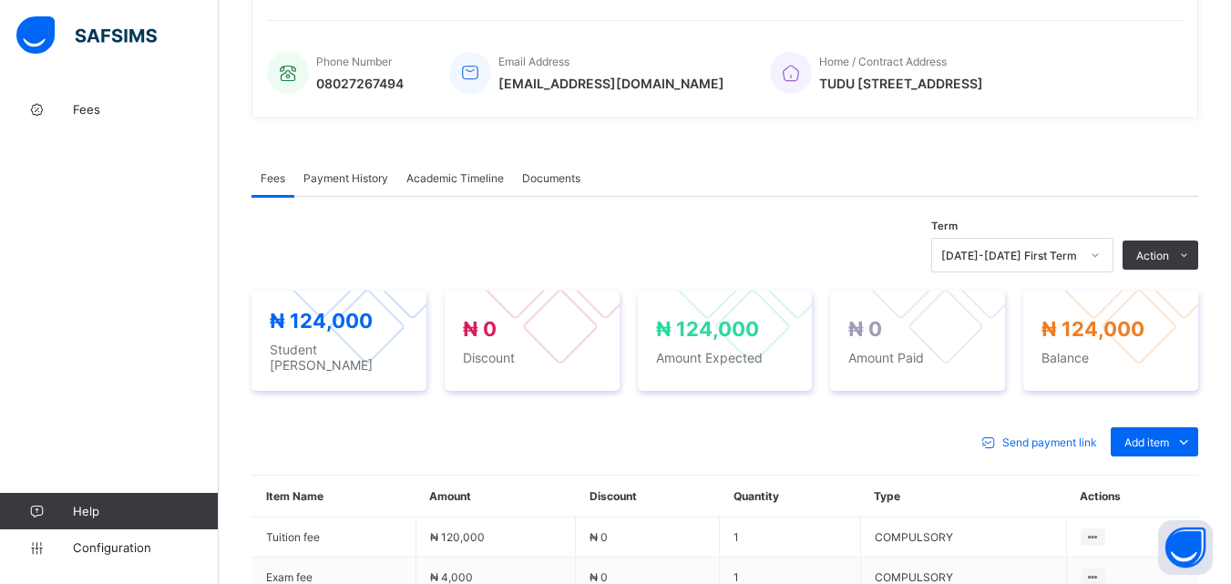
drag, startPoint x: 1151, startPoint y: 486, endPoint x: 1142, endPoint y: 480, distance: 10.6
click at [0, 0] on li "Optional items" at bounding box center [0, 0] width 0 height 0
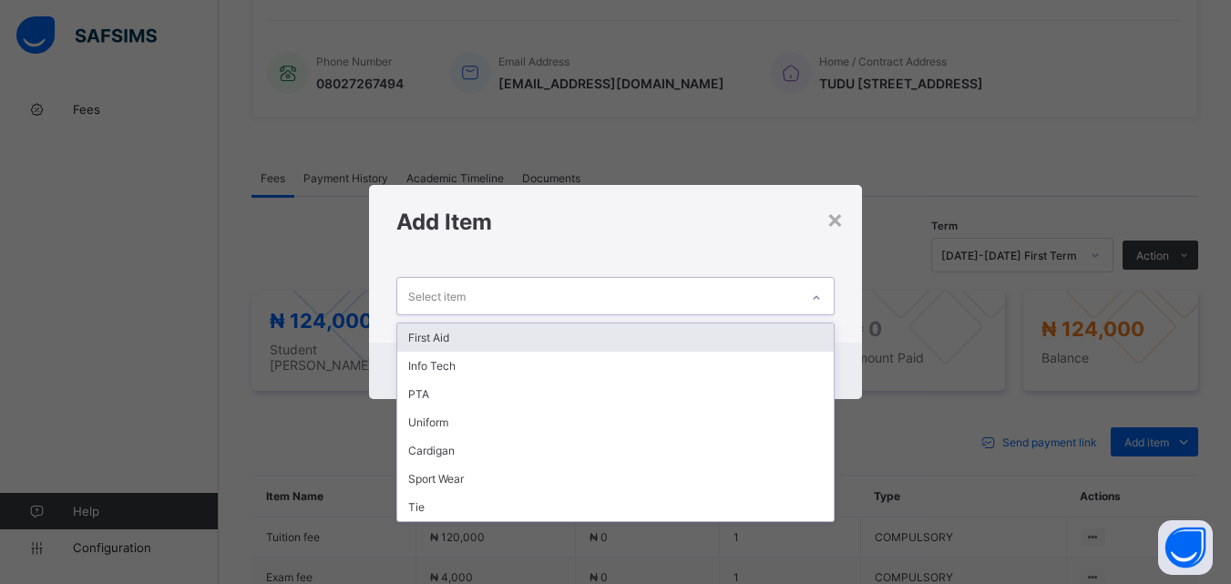
click at [685, 303] on div "Select item" at bounding box center [597, 296] width 401 height 36
click at [663, 331] on div "First Aid" at bounding box center [615, 338] width 436 height 28
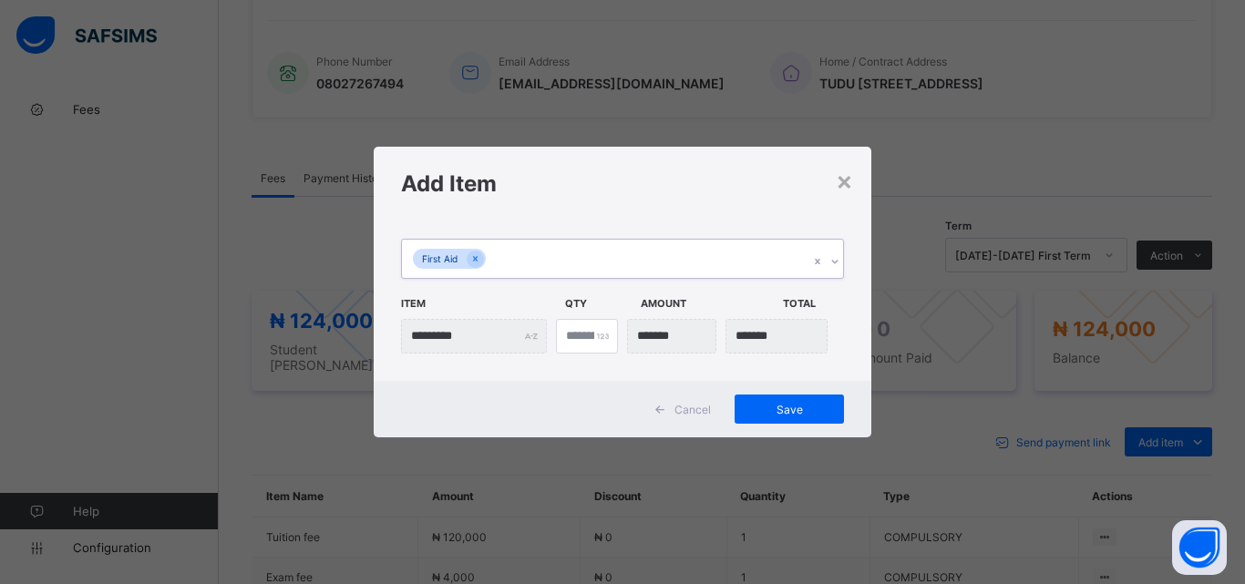
click at [676, 260] on div "First Aid" at bounding box center [605, 259] width 407 height 38
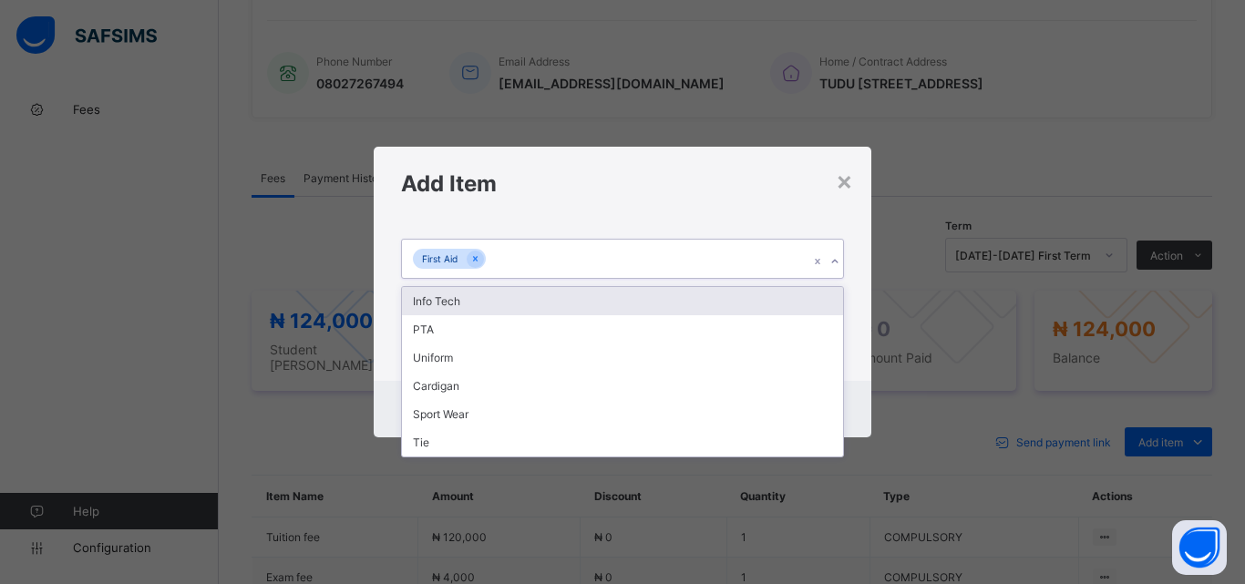
click at [676, 308] on div "Info Tech" at bounding box center [622, 301] width 441 height 28
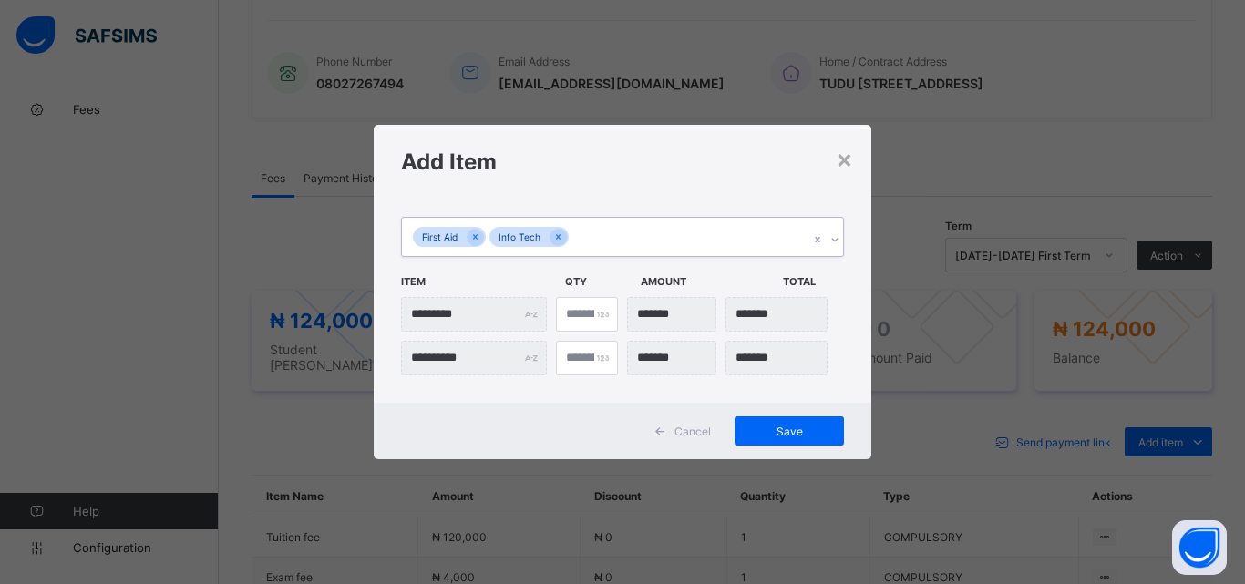
click at [704, 235] on div "First Aid Info Tech" at bounding box center [605, 237] width 407 height 38
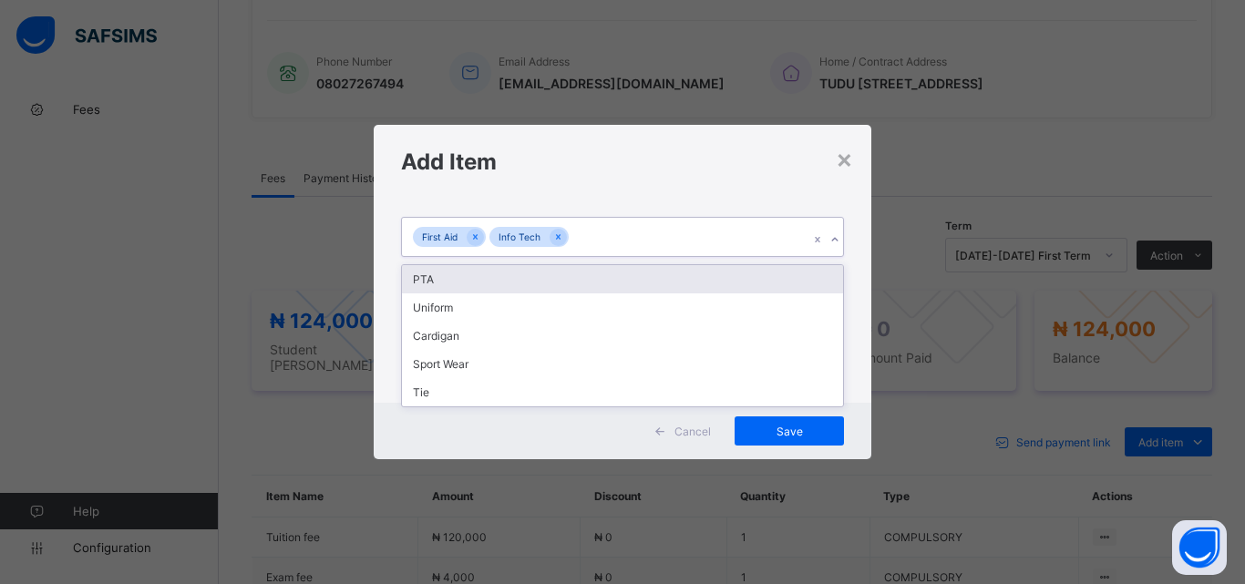
click at [696, 291] on div "PTA" at bounding box center [622, 279] width 441 height 28
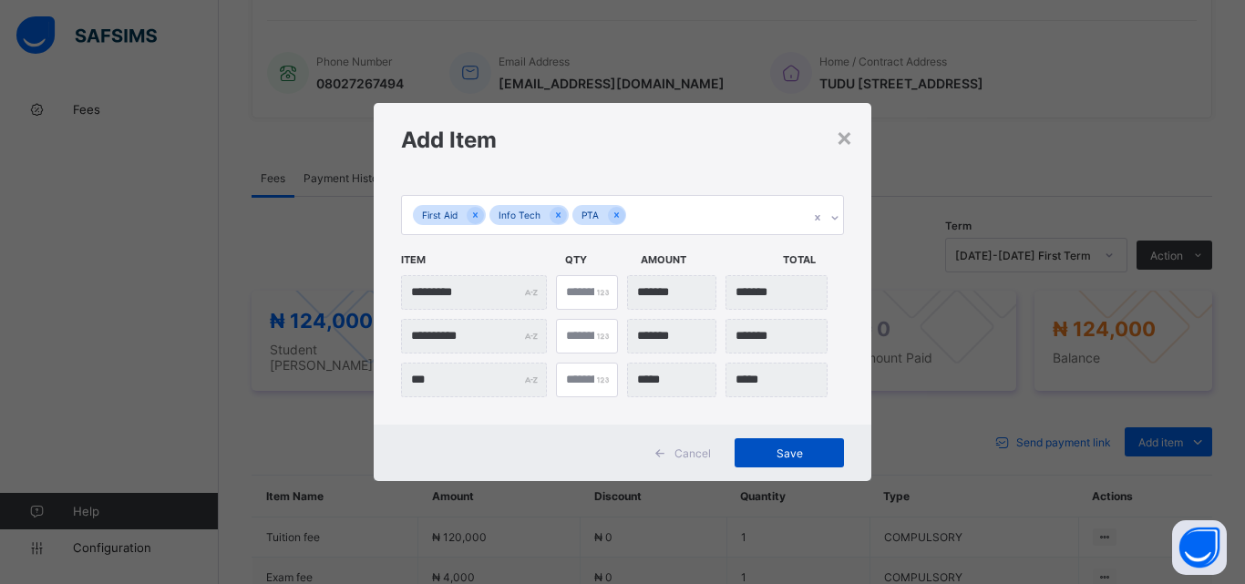
click at [820, 452] on span "Save" at bounding box center [789, 454] width 82 height 14
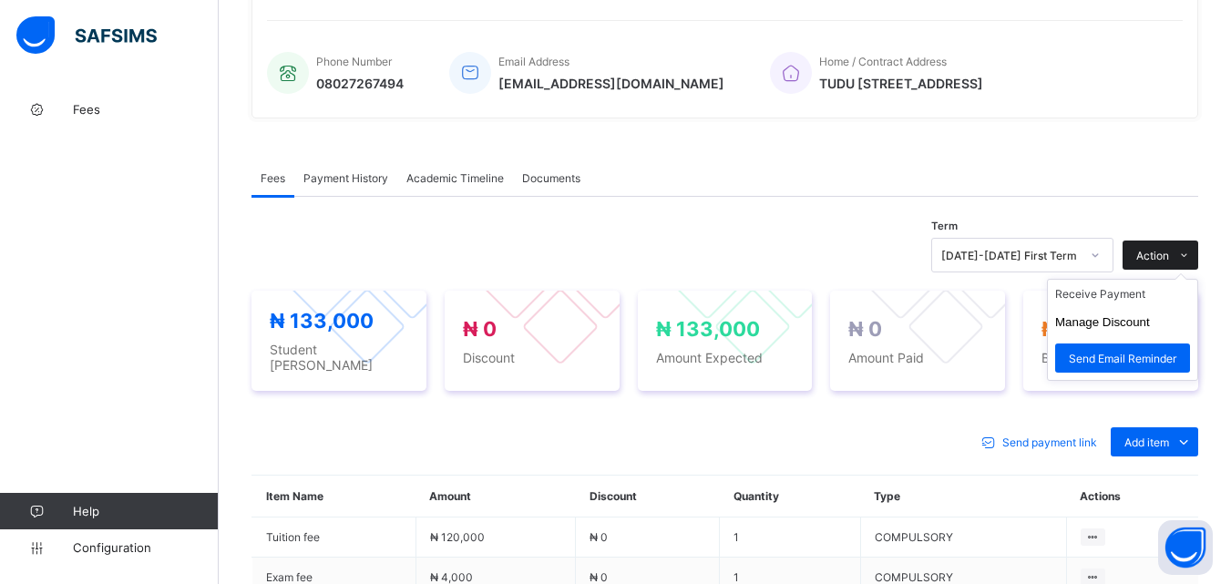
click at [1170, 256] on span "Action" at bounding box center [1153, 256] width 33 height 14
click at [1144, 297] on li "Receive Payment" at bounding box center [1122, 294] width 149 height 28
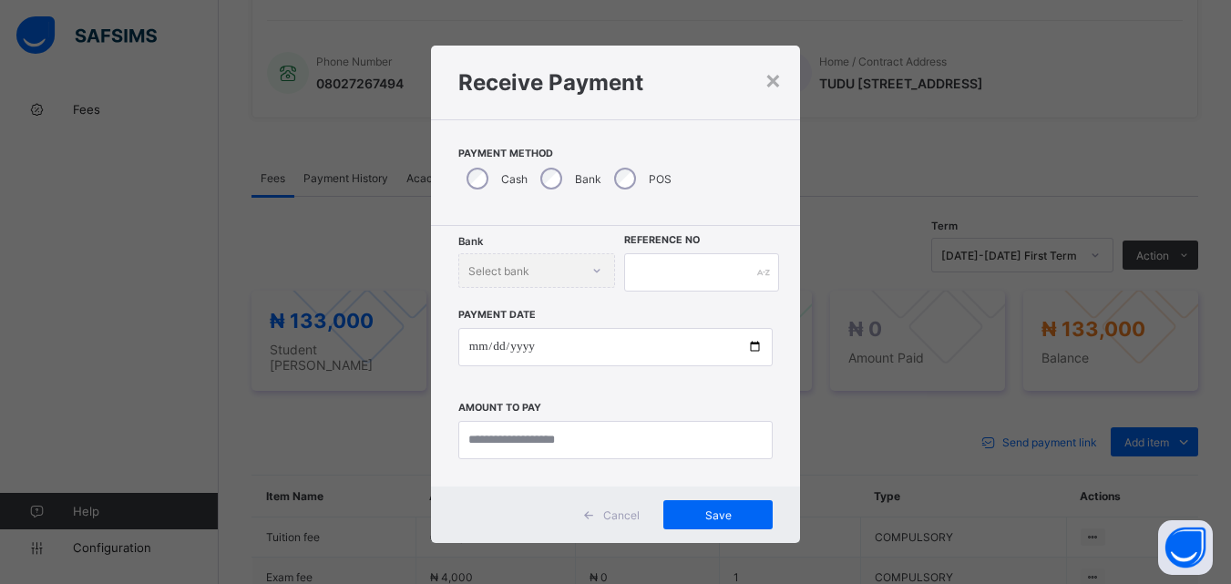
click at [627, 186] on div "POS" at bounding box center [641, 179] width 70 height 38
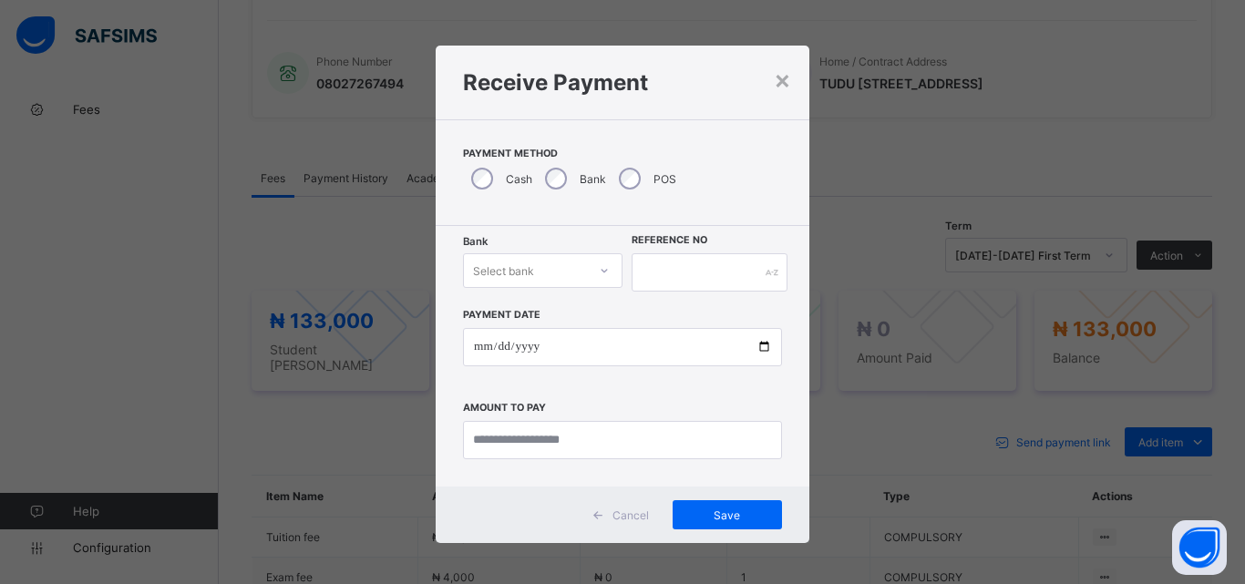
click at [562, 278] on div "Select bank" at bounding box center [525, 271] width 123 height 26
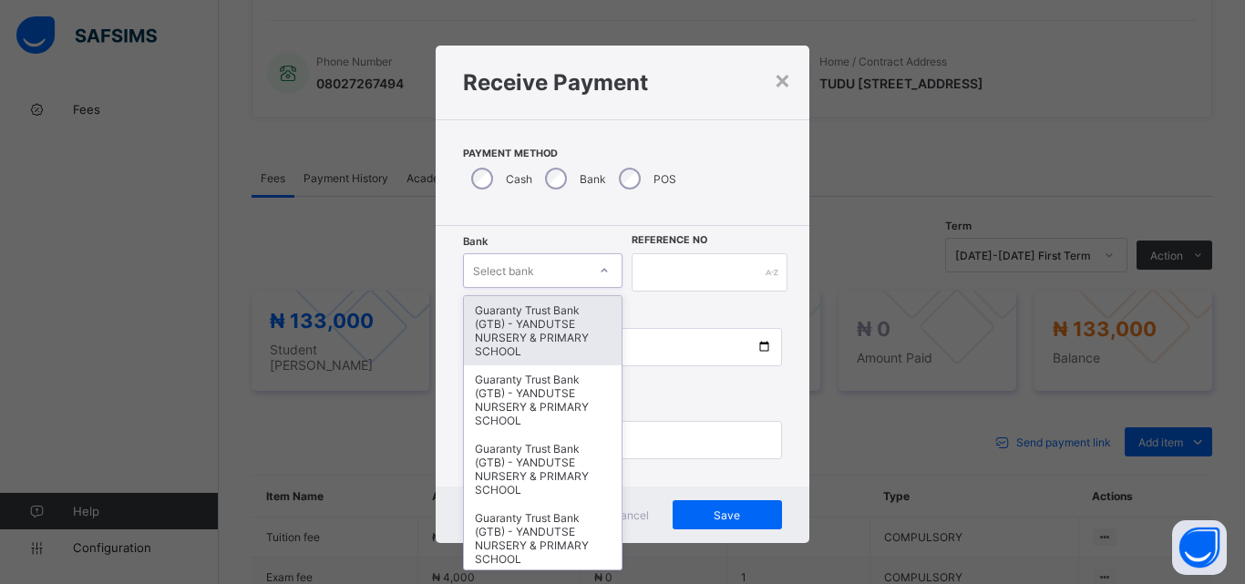
click at [562, 319] on div "Guaranty Trust Bank (GTB) - YANDUTSE NURSERY & PRIMARY SCHOOL" at bounding box center [543, 330] width 158 height 69
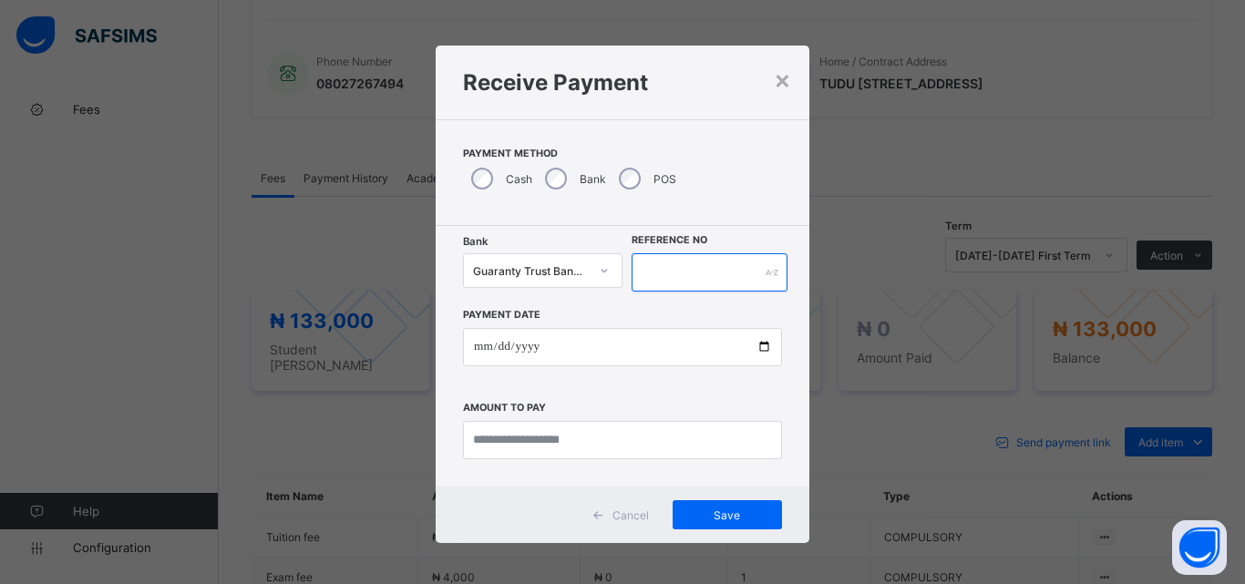
click at [685, 268] on input "text" at bounding box center [710, 272] width 156 height 38
type input "********"
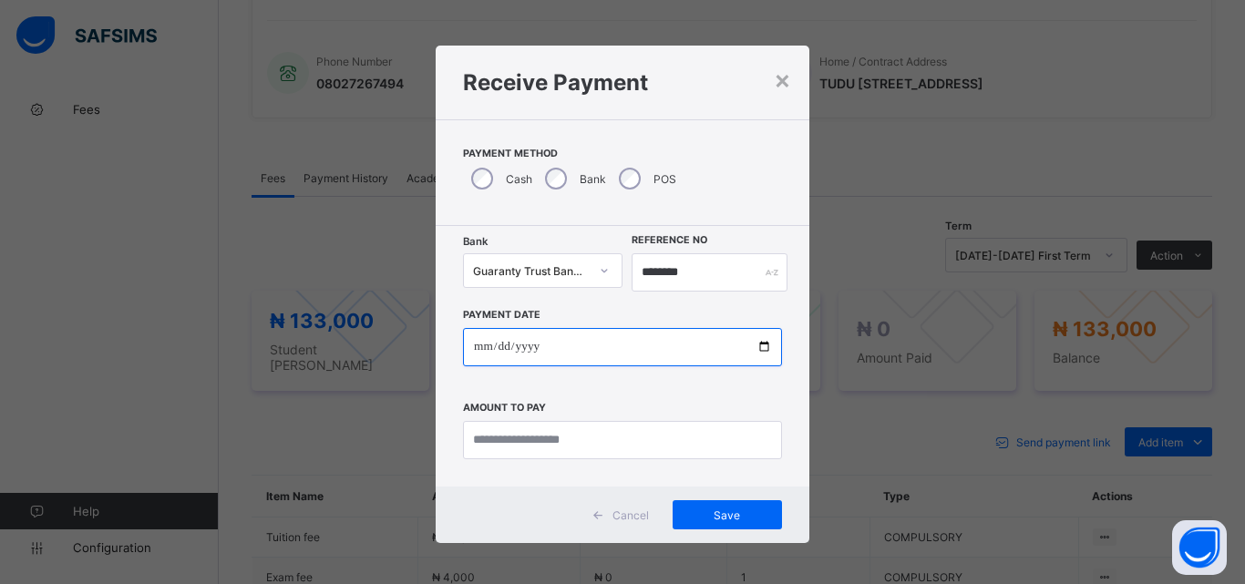
click at [754, 341] on input "date" at bounding box center [622, 347] width 319 height 38
type input "**********"
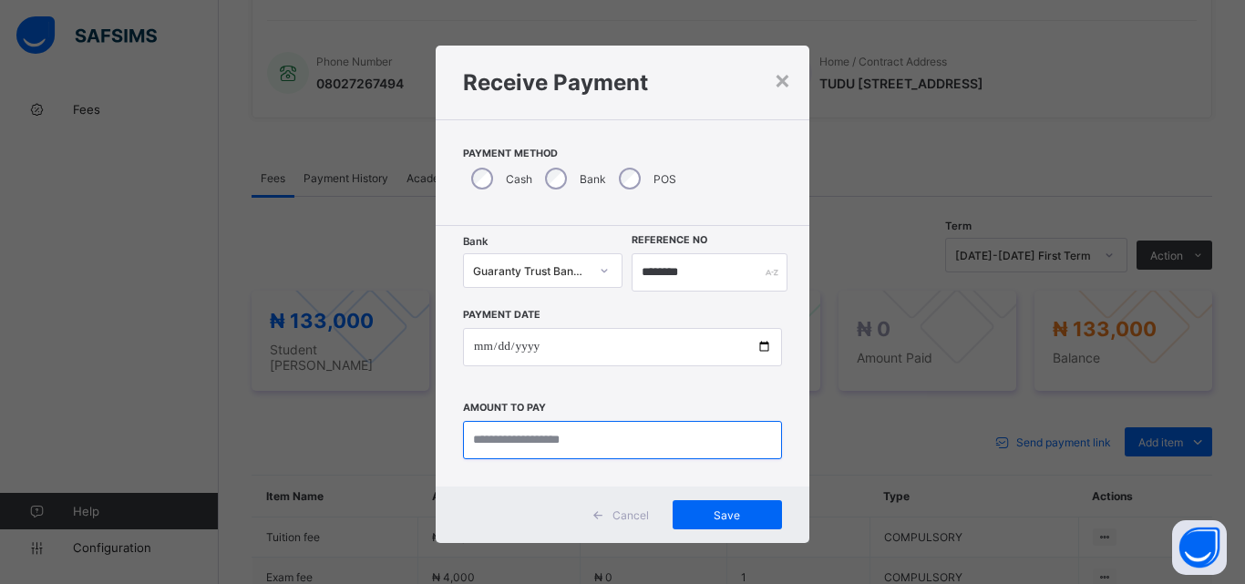
click at [523, 437] on input "currency" at bounding box center [622, 440] width 319 height 38
type input "********"
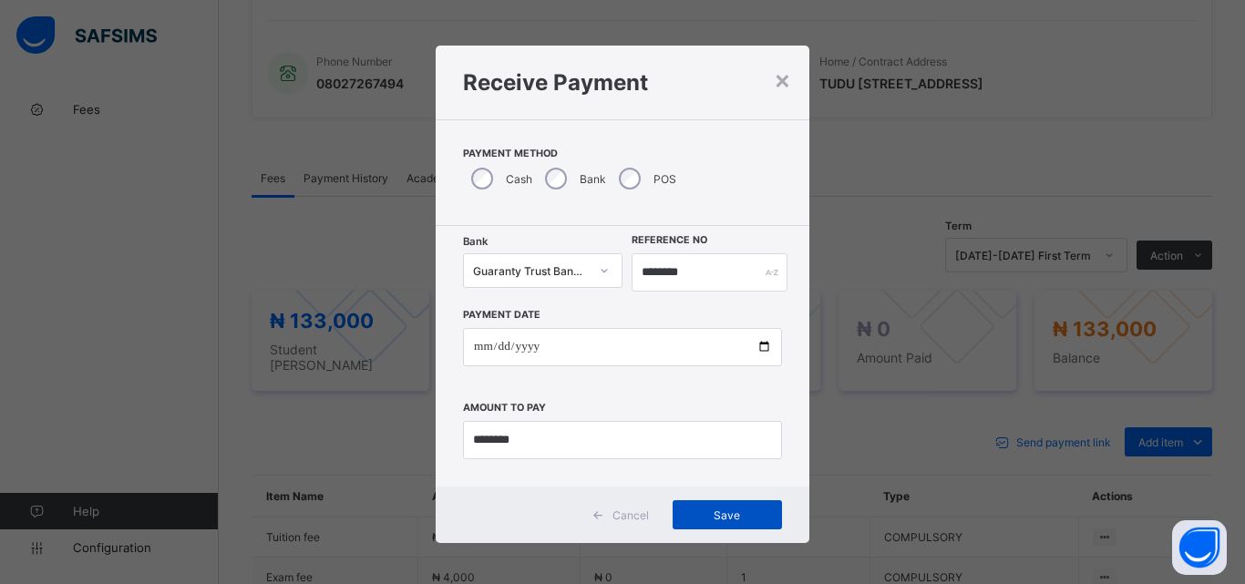
click at [680, 521] on div "Save" at bounding box center [727, 514] width 109 height 29
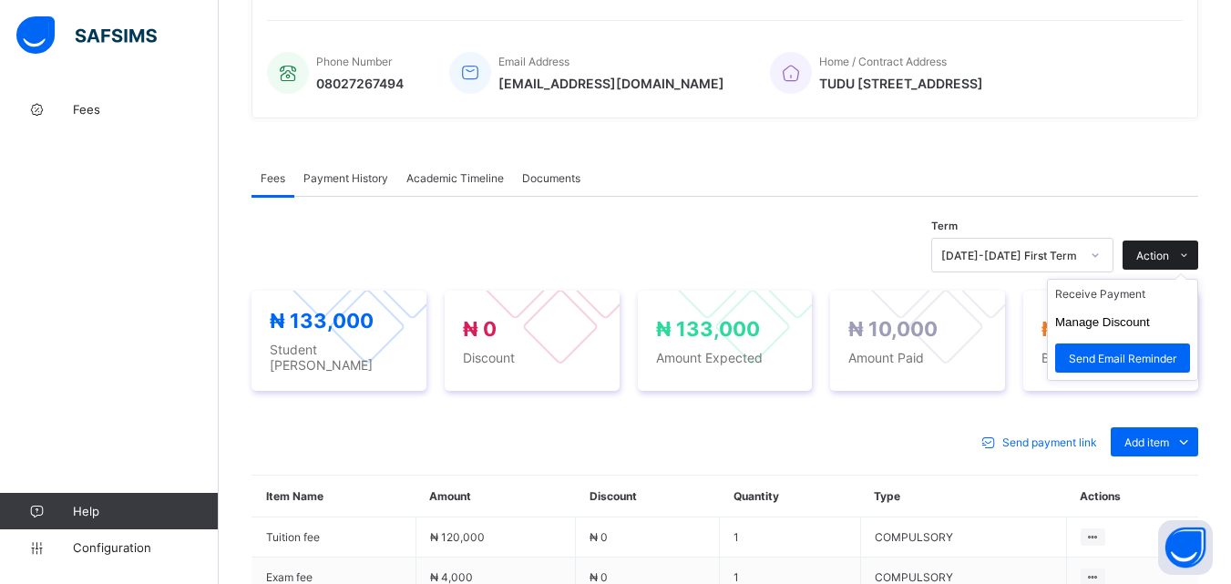
click at [1170, 251] on span "Action" at bounding box center [1153, 256] width 33 height 14
click at [1170, 252] on span "Action" at bounding box center [1153, 256] width 33 height 14
click at [1147, 294] on li "Receive Payment" at bounding box center [1122, 294] width 149 height 28
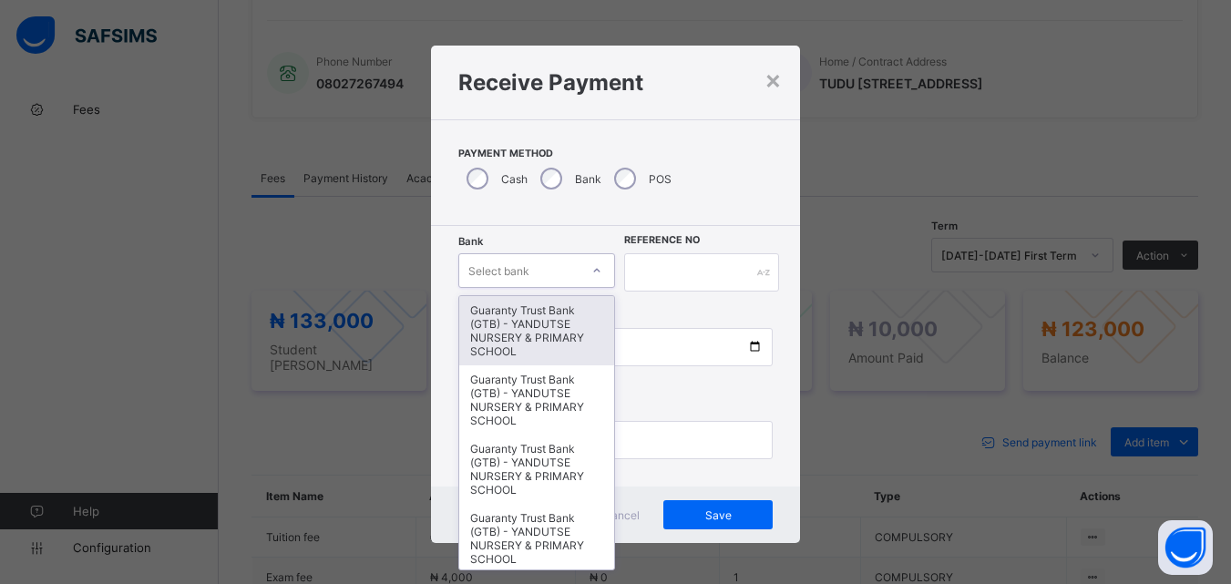
click at [493, 272] on div "Select bank" at bounding box center [499, 270] width 61 height 35
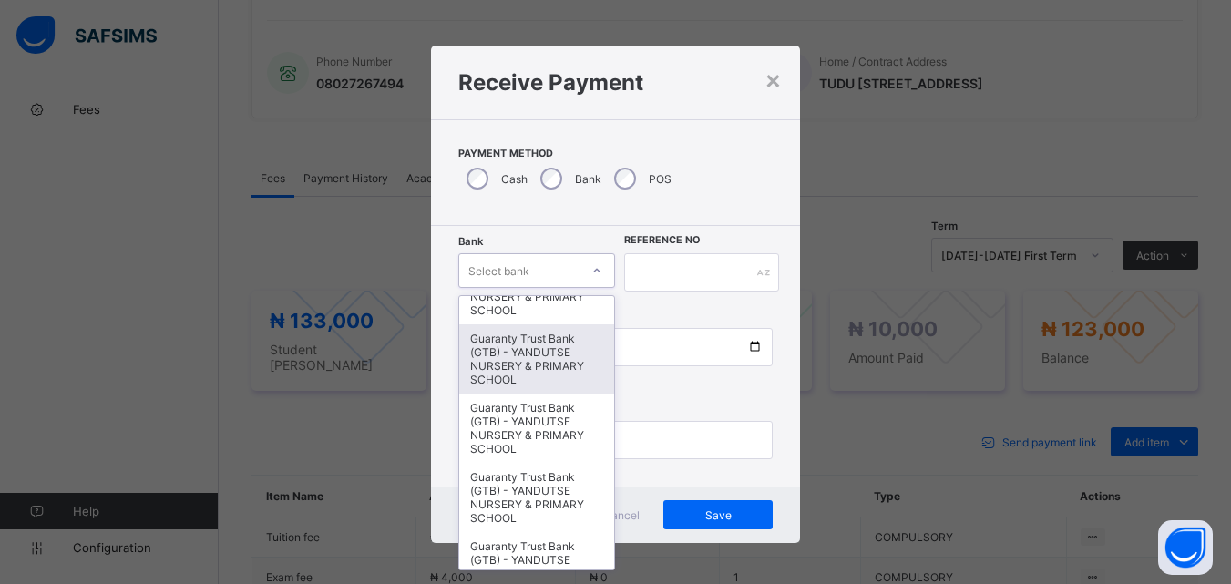
scroll to position [456, 0]
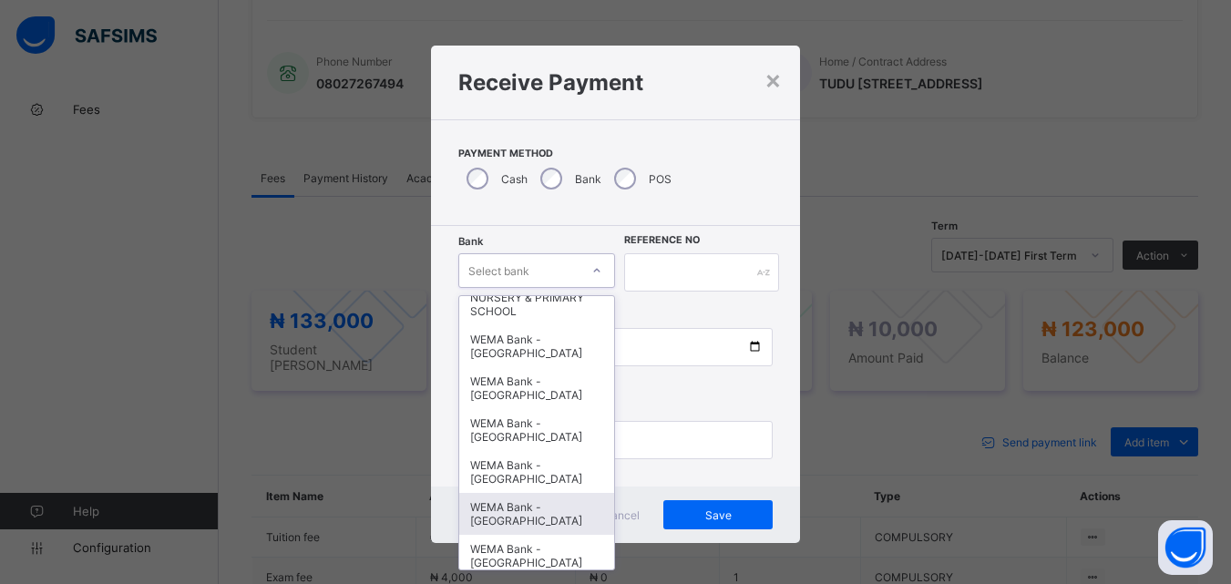
click at [498, 508] on div "WEMA Bank - YANDUTSE COLLEGE" at bounding box center [537, 514] width 156 height 42
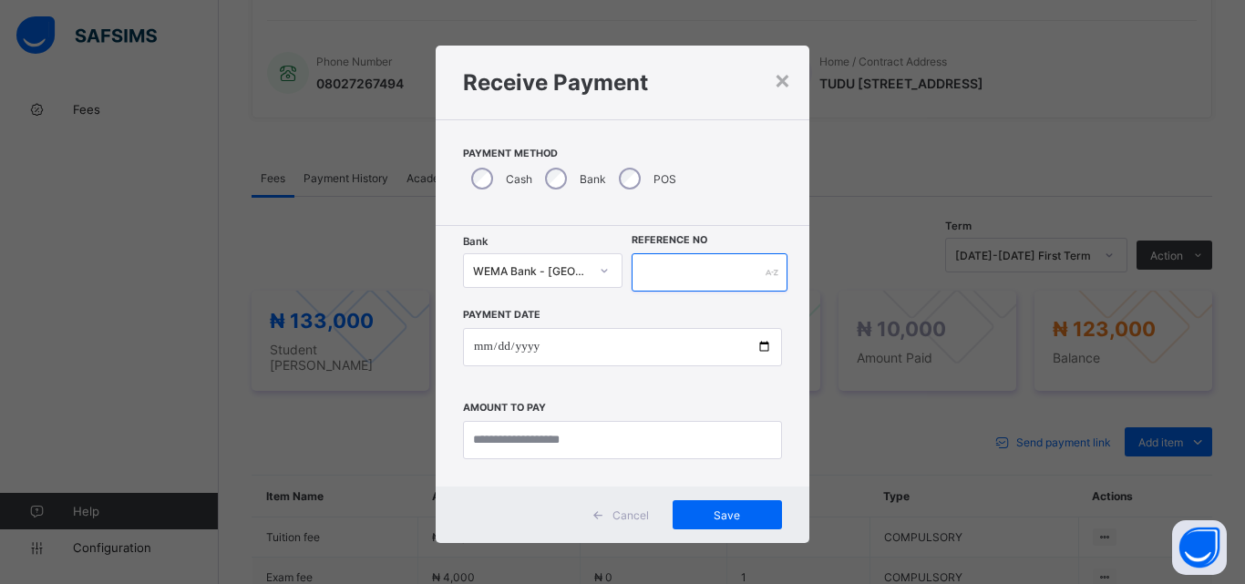
click at [682, 263] on input "text" at bounding box center [710, 272] width 156 height 38
type input "*********"
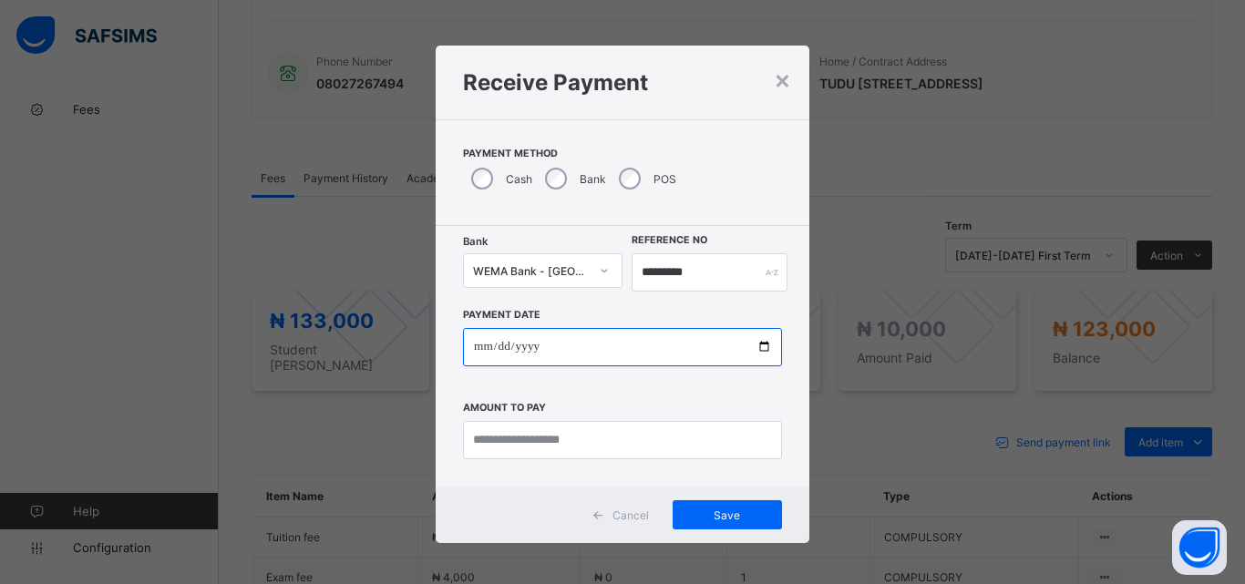
click at [759, 347] on input "date" at bounding box center [622, 347] width 319 height 38
type input "**********"
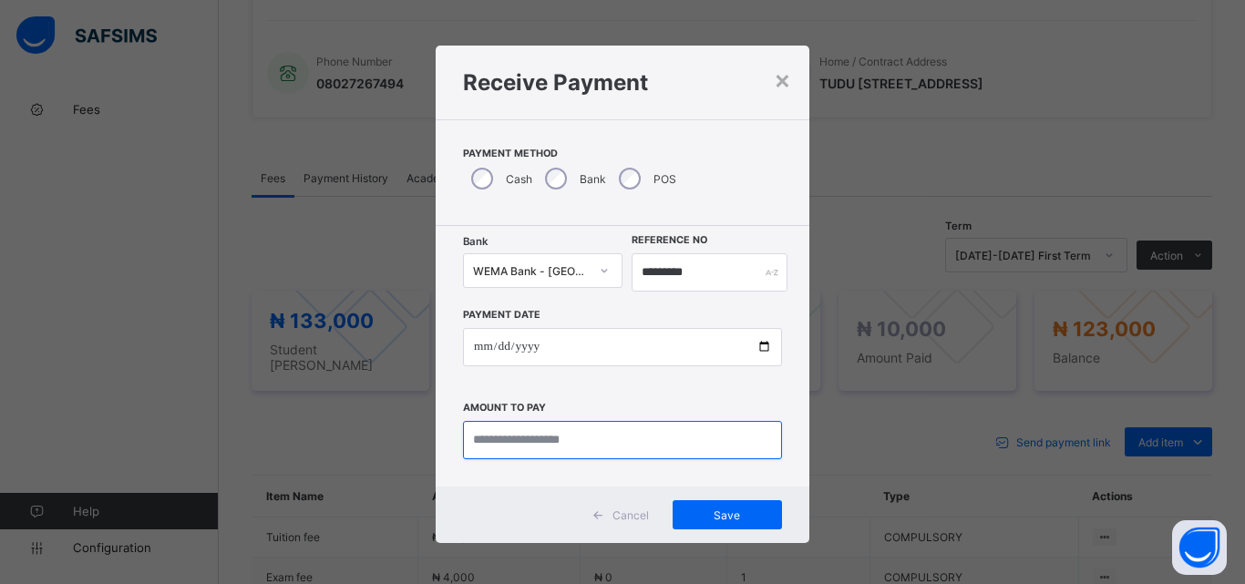
click at [499, 435] on input "currency" at bounding box center [622, 440] width 319 height 38
type input "*********"
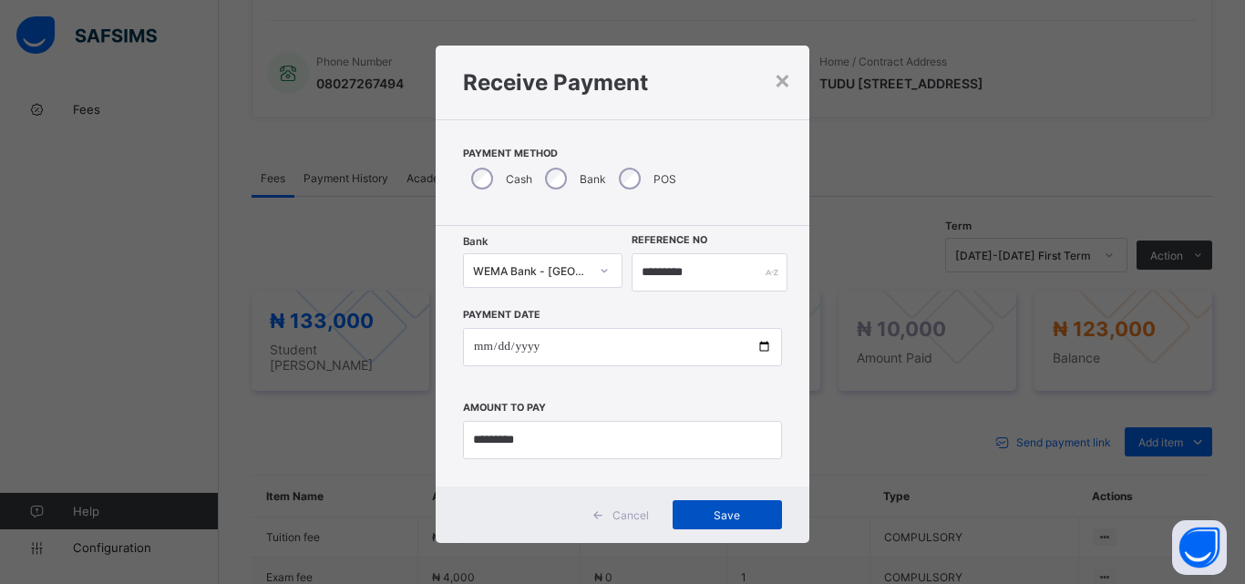
click at [736, 522] on div "Save" at bounding box center [727, 514] width 109 height 29
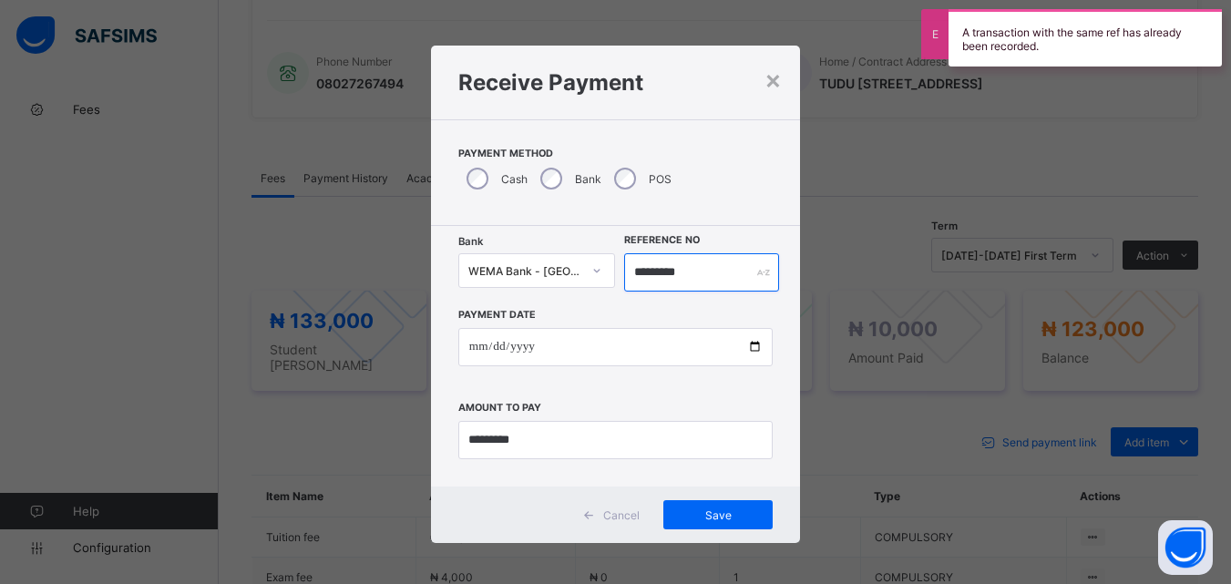
click at [727, 279] on input "*********" at bounding box center [701, 272] width 154 height 38
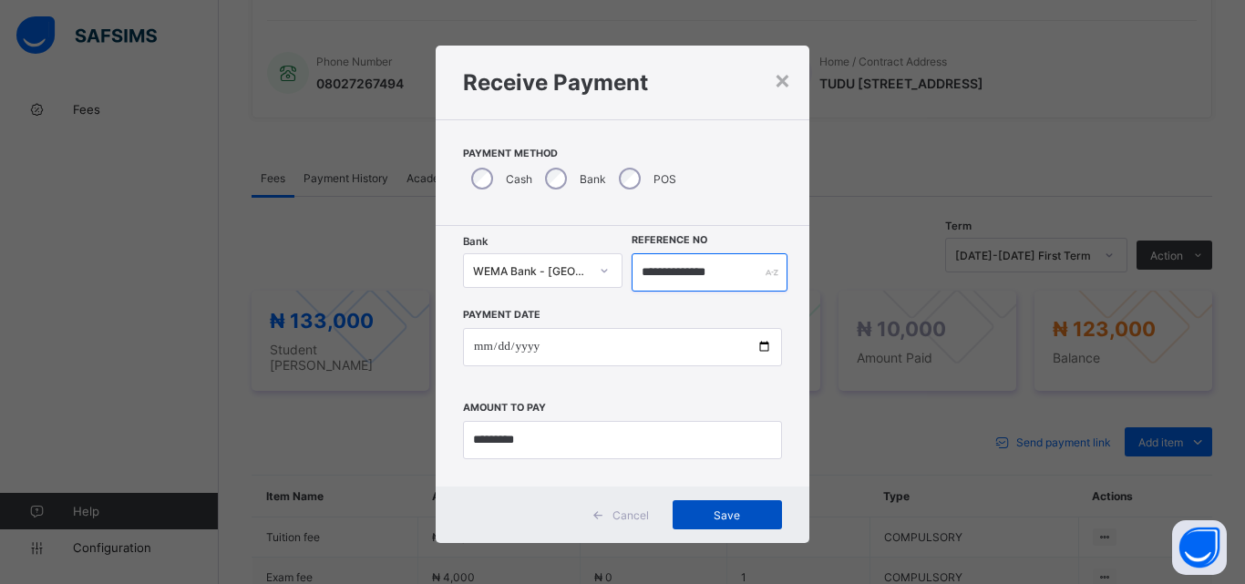
type input "**********"
click at [716, 518] on span "Save" at bounding box center [727, 516] width 82 height 14
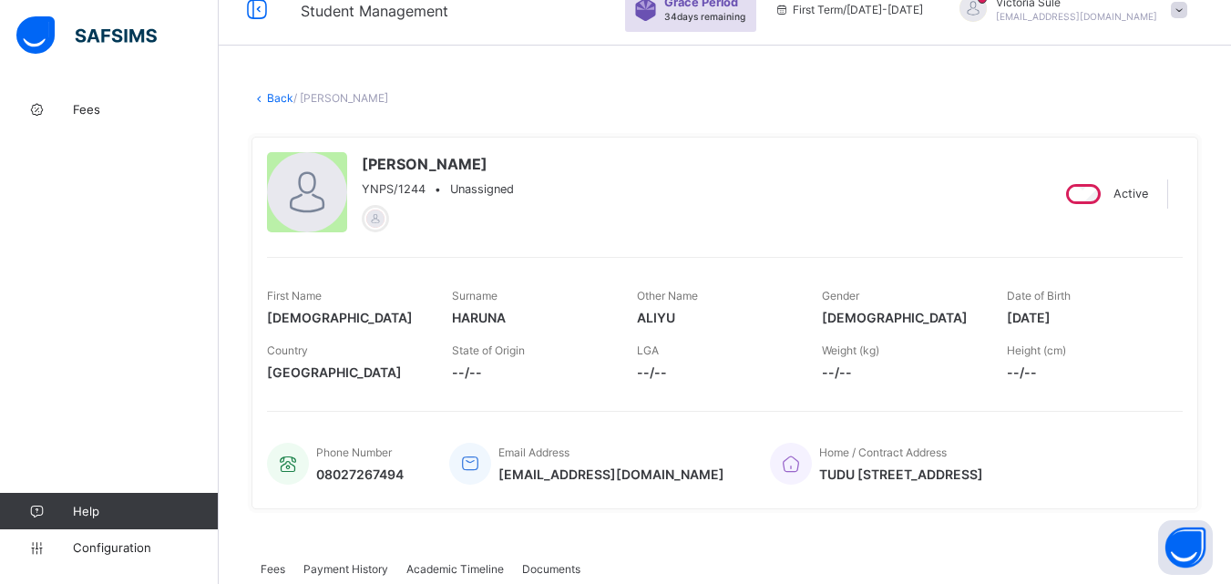
scroll to position [0, 0]
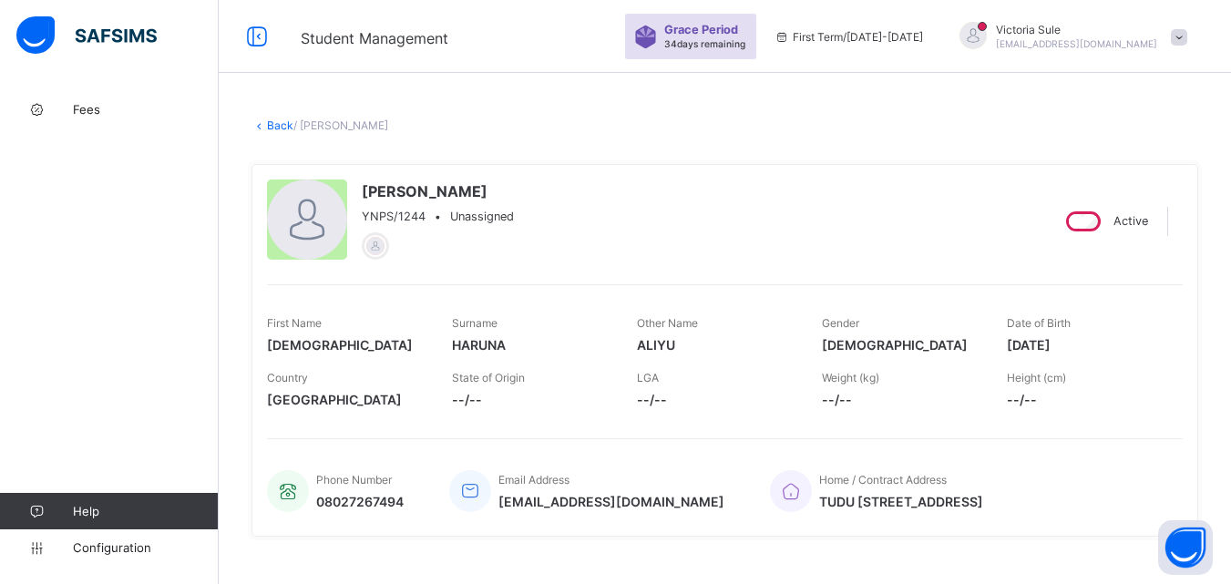
click at [282, 123] on link "Back" at bounding box center [280, 126] width 26 height 14
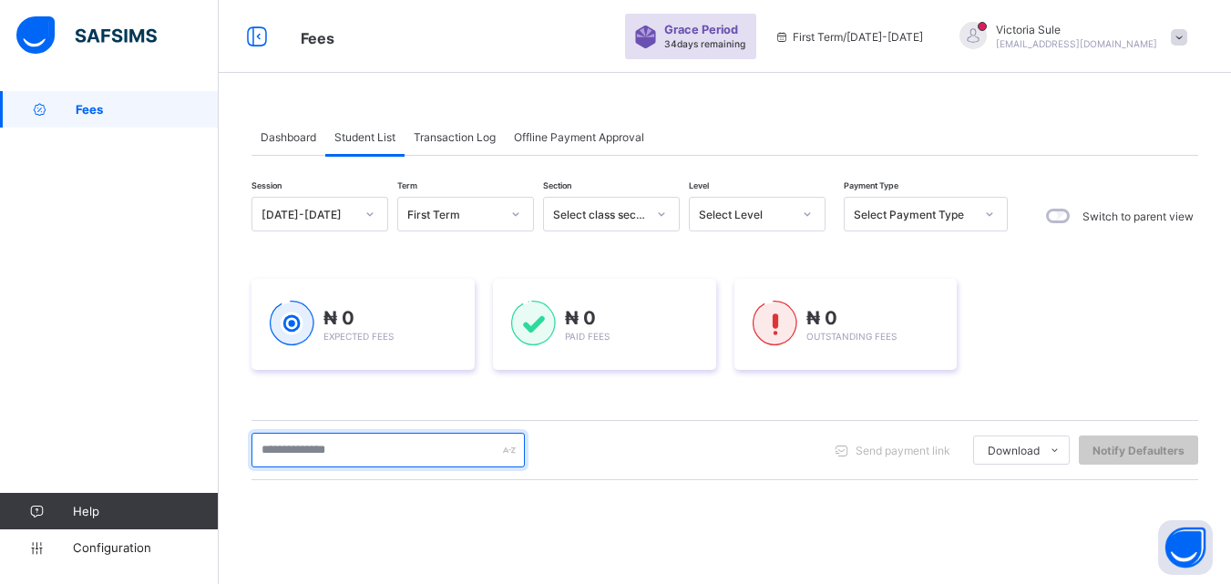
click at [370, 453] on input "text" at bounding box center [388, 450] width 273 height 35
type input "****"
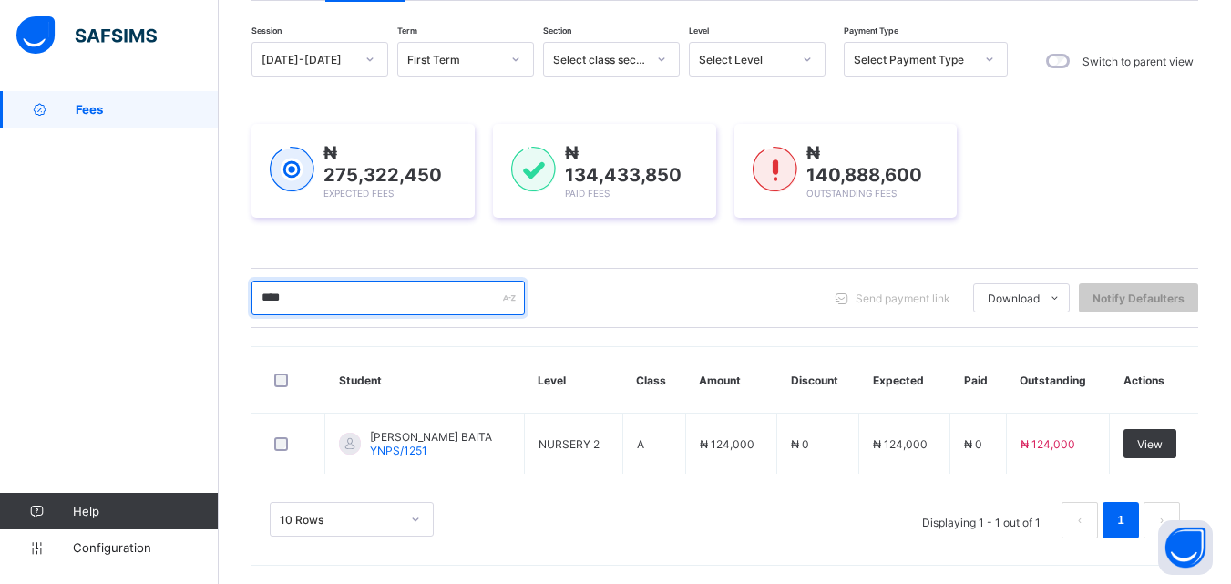
scroll to position [152, 0]
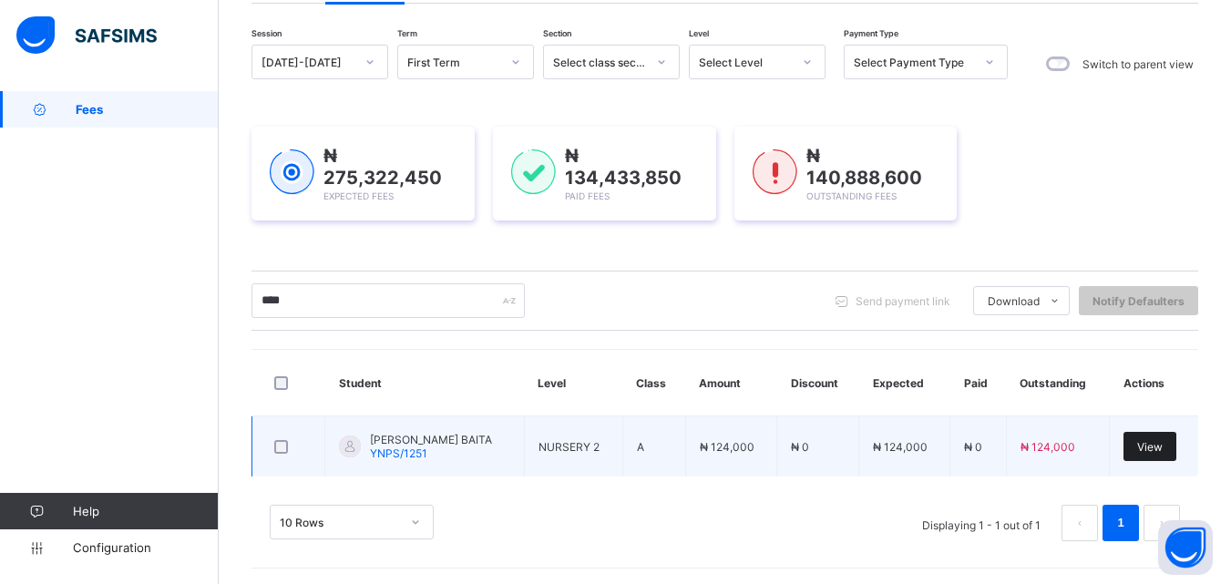
click at [1163, 440] on span "View" at bounding box center [1151, 447] width 26 height 14
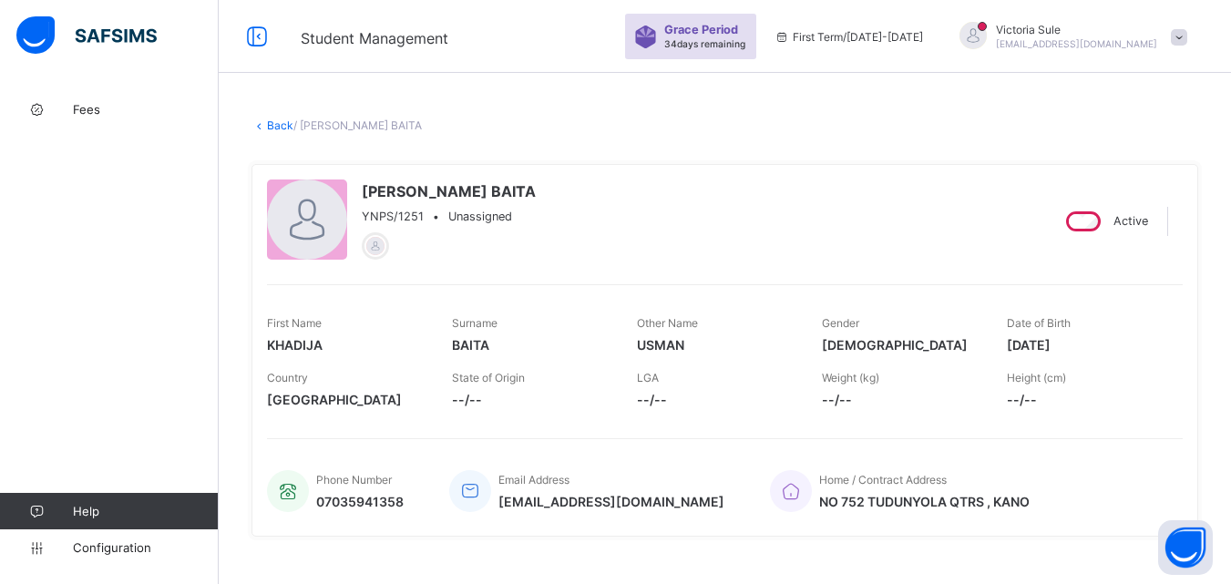
scroll to position [456, 0]
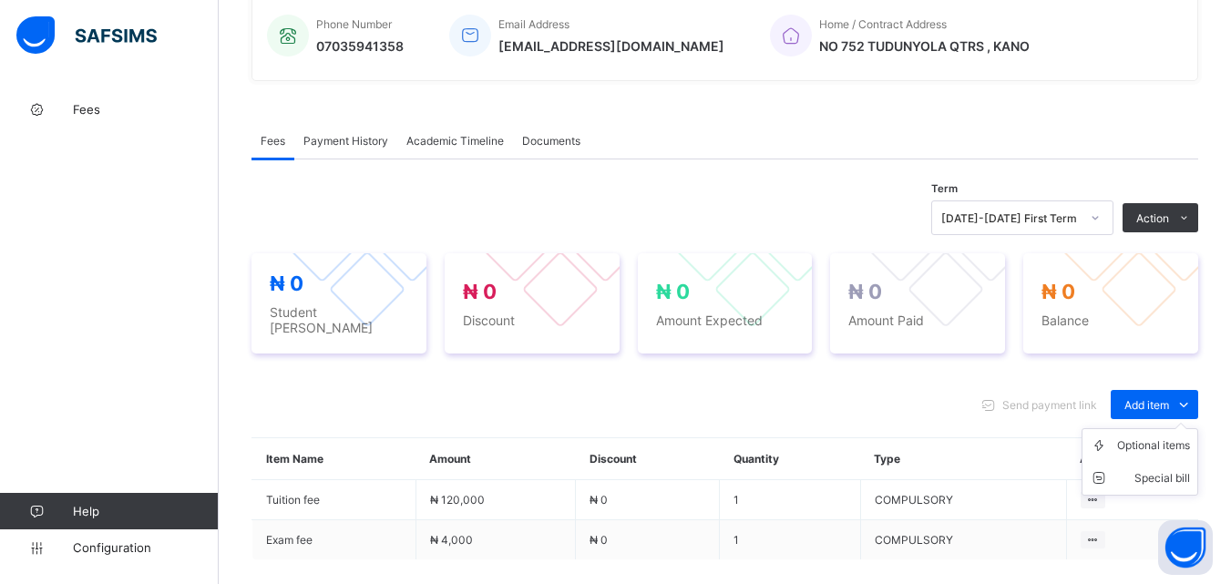
click at [1156, 428] on ul "Optional items Special bill" at bounding box center [1140, 461] width 117 height 67
click at [1149, 441] on div "Optional items" at bounding box center [1154, 446] width 73 height 18
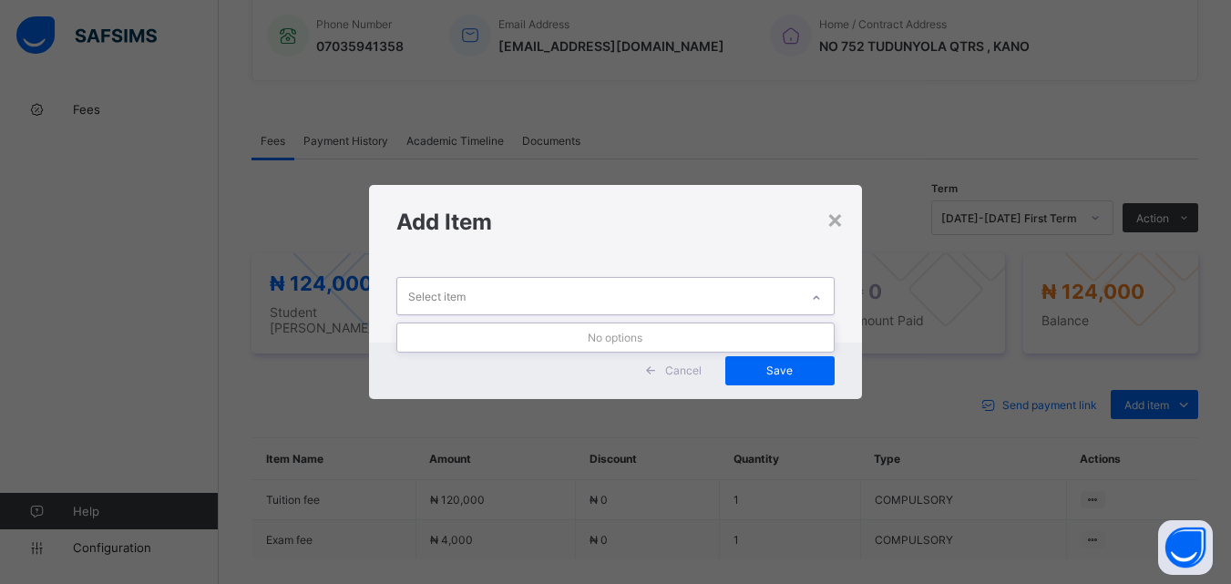
click at [768, 290] on div "Select item" at bounding box center [597, 296] width 401 height 36
click at [837, 228] on div "×" at bounding box center [835, 218] width 17 height 31
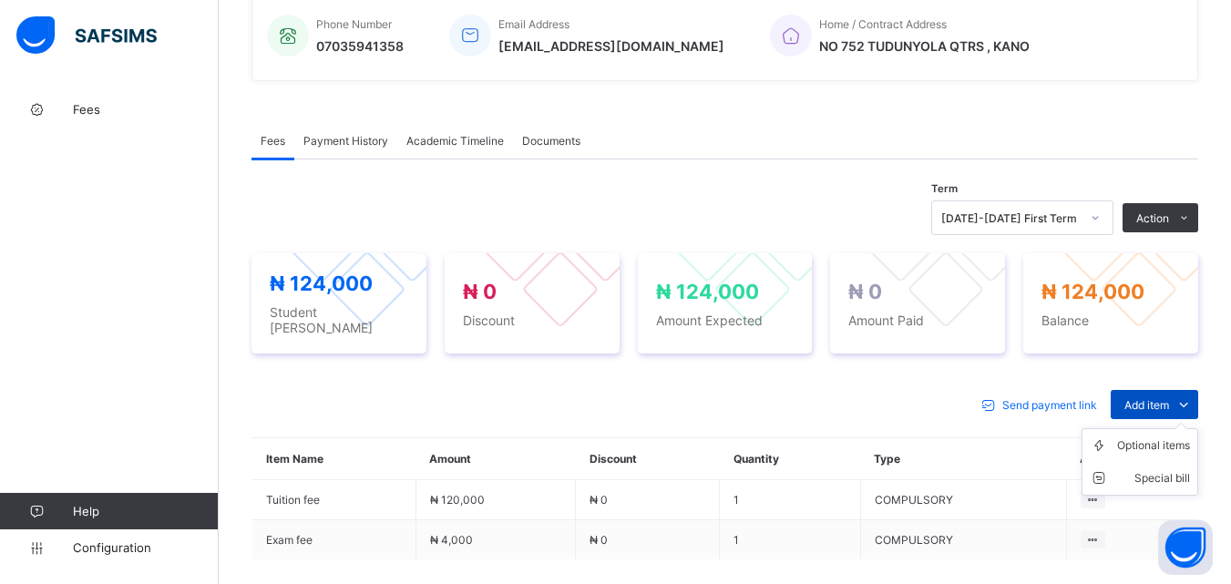
click at [1159, 398] on span "Add item" at bounding box center [1147, 405] width 45 height 14
click at [1149, 439] on div "Optional items" at bounding box center [1154, 446] width 73 height 18
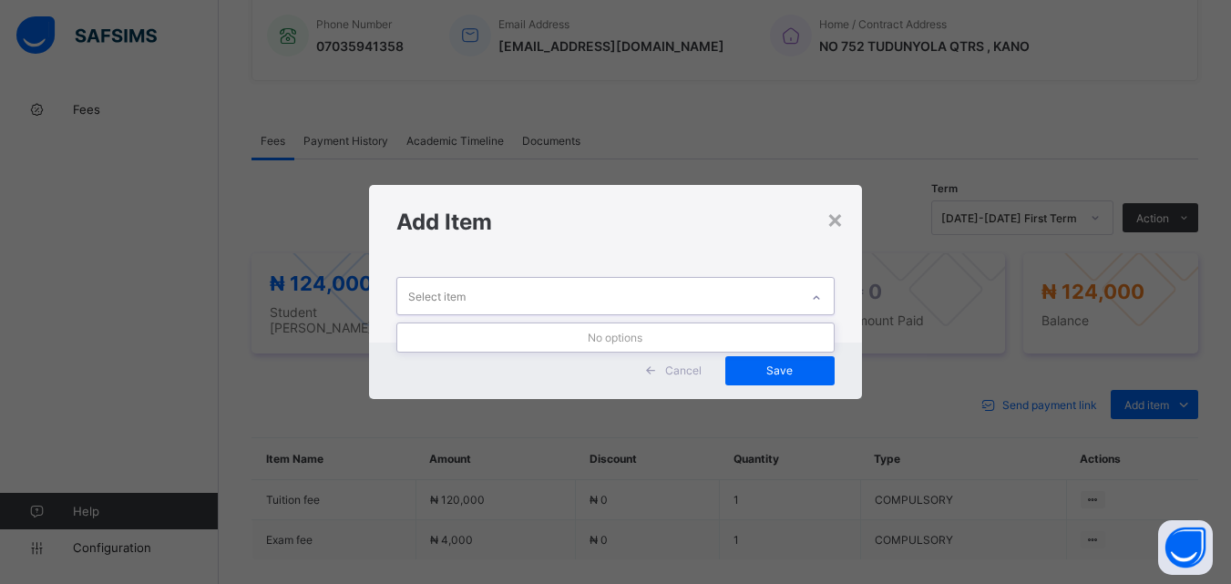
click at [668, 287] on div "Select item" at bounding box center [597, 296] width 401 height 36
click at [808, 105] on div "× Add Item Select item Cancel Save" at bounding box center [615, 292] width 1231 height 584
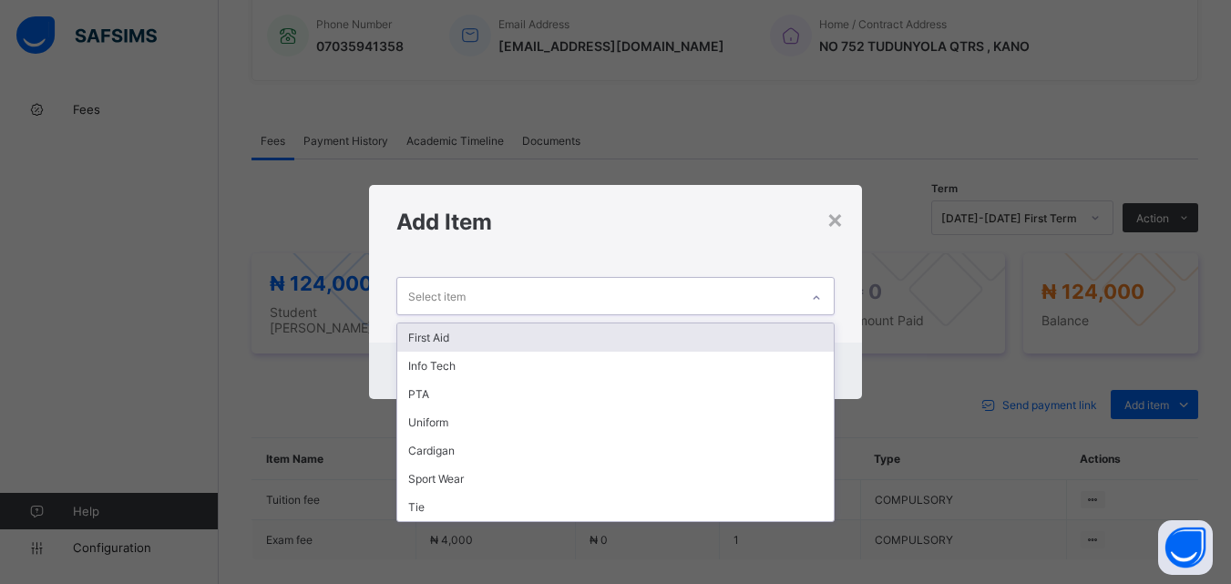
click at [784, 306] on div "Select item" at bounding box center [597, 296] width 401 height 36
click at [726, 333] on div "First Aid" at bounding box center [615, 338] width 436 height 28
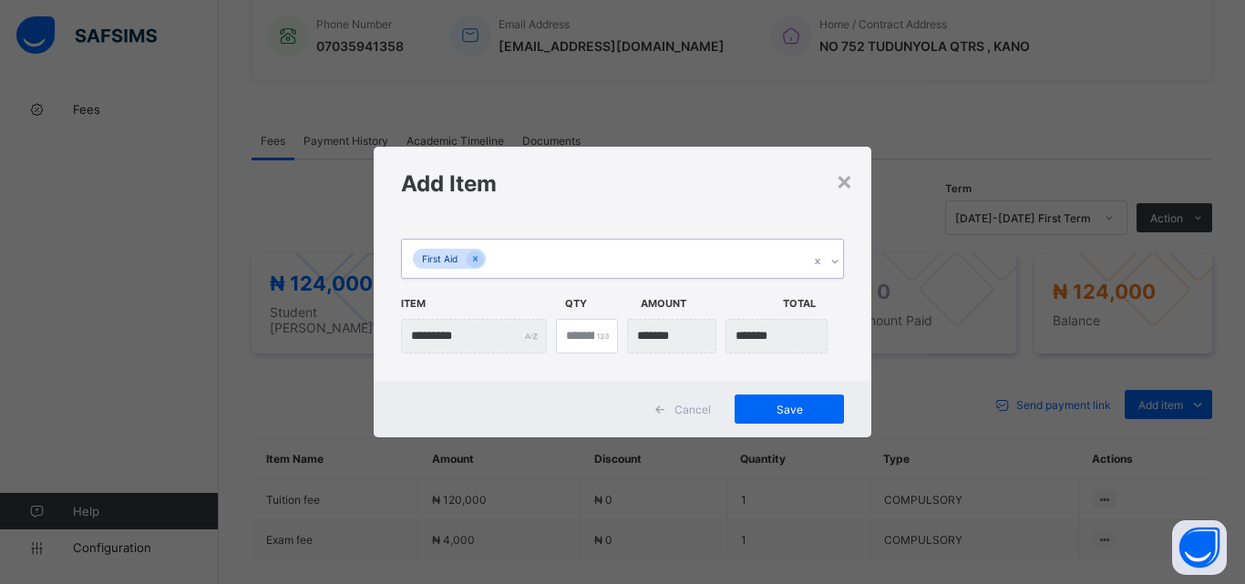
click at [685, 243] on div "First Aid" at bounding box center [605, 259] width 407 height 38
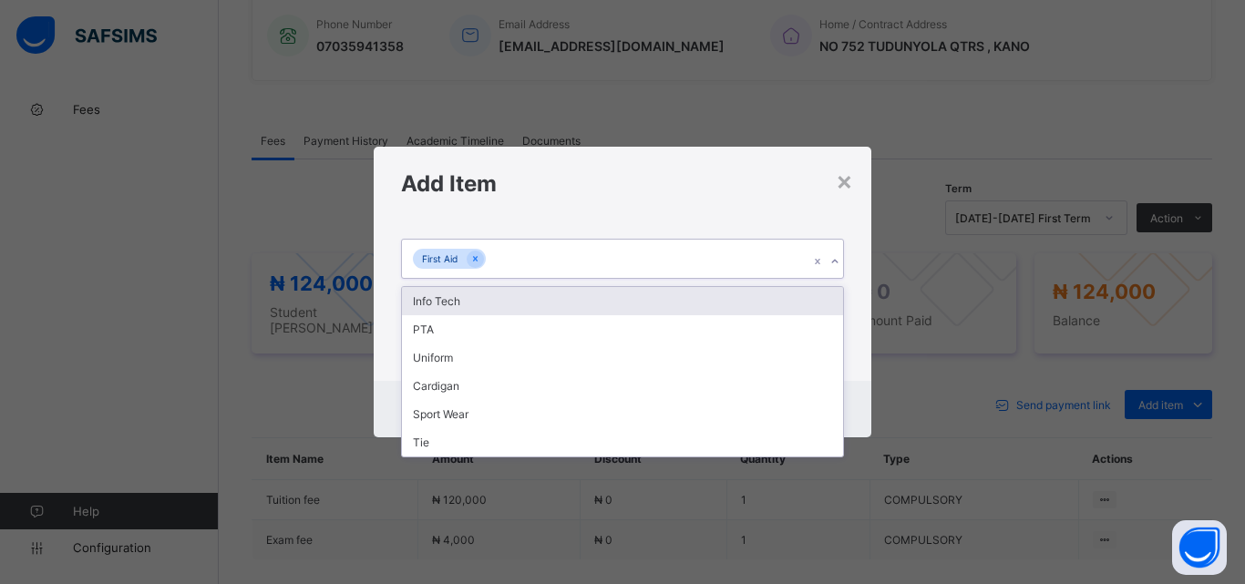
click at [662, 298] on div "Info Tech" at bounding box center [622, 301] width 441 height 28
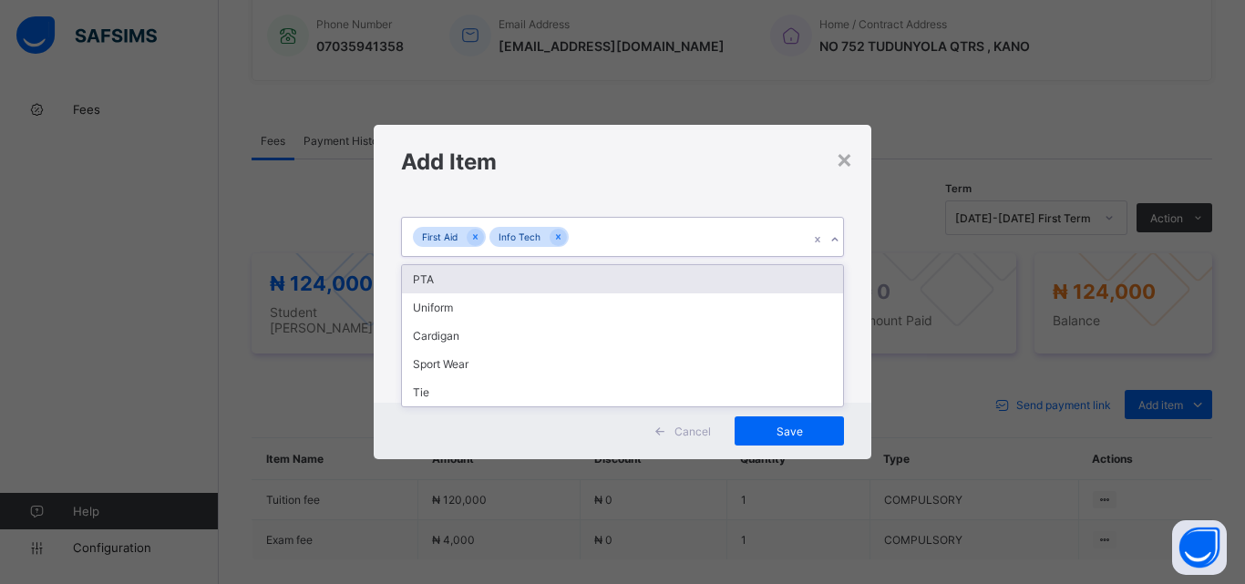
click at [698, 244] on div "First Aid Info Tech" at bounding box center [605, 237] width 407 height 38
click at [671, 281] on div "PTA" at bounding box center [622, 279] width 441 height 28
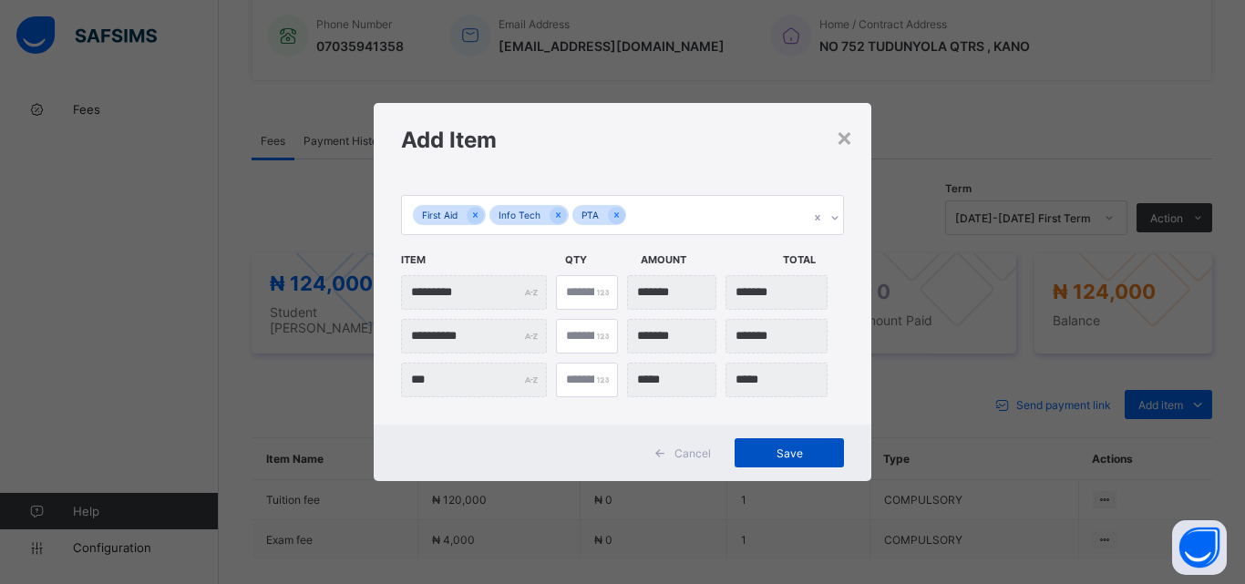
click at [779, 463] on div "Save" at bounding box center [789, 452] width 109 height 29
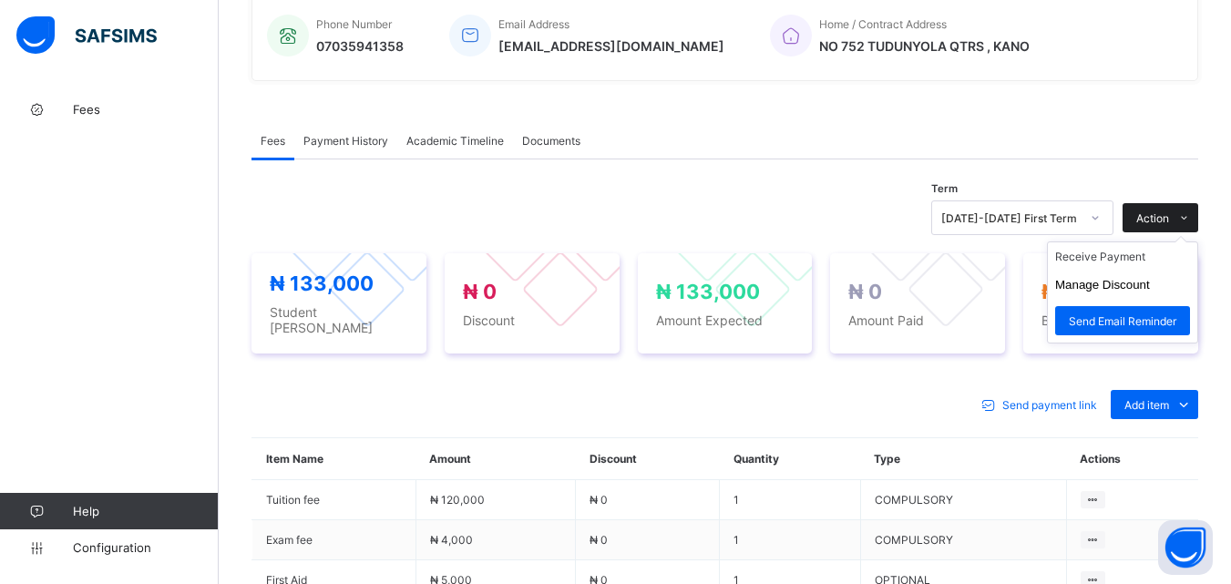
click at [1191, 214] on icon at bounding box center [1185, 218] width 14 height 12
click at [1131, 263] on li "Receive Payment" at bounding box center [1122, 256] width 149 height 28
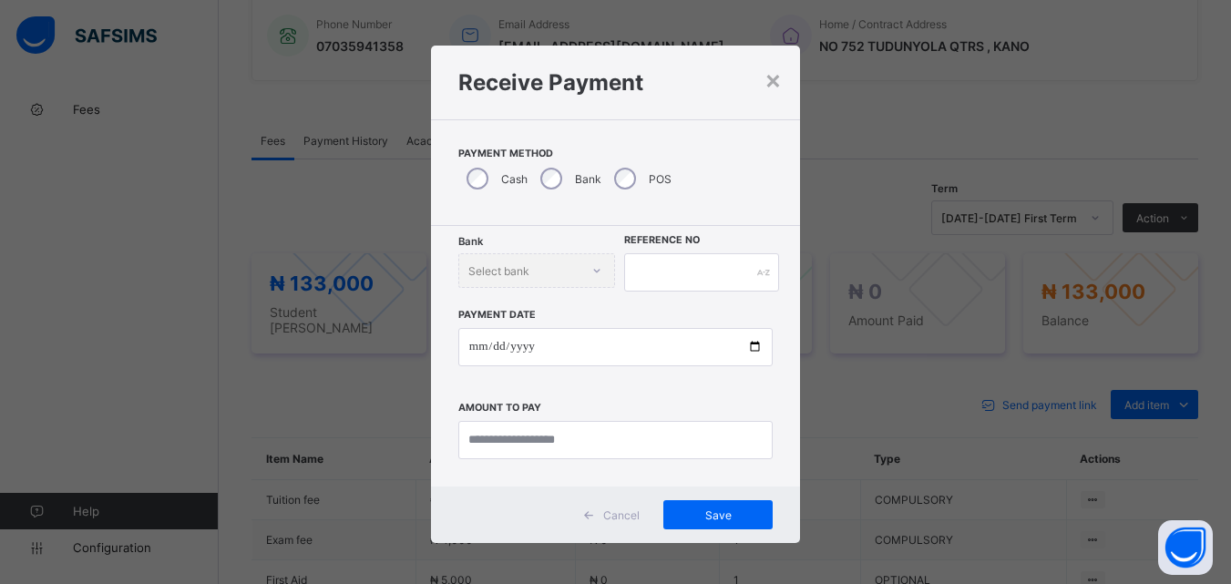
click at [555, 189] on div "Bank" at bounding box center [569, 179] width 74 height 38
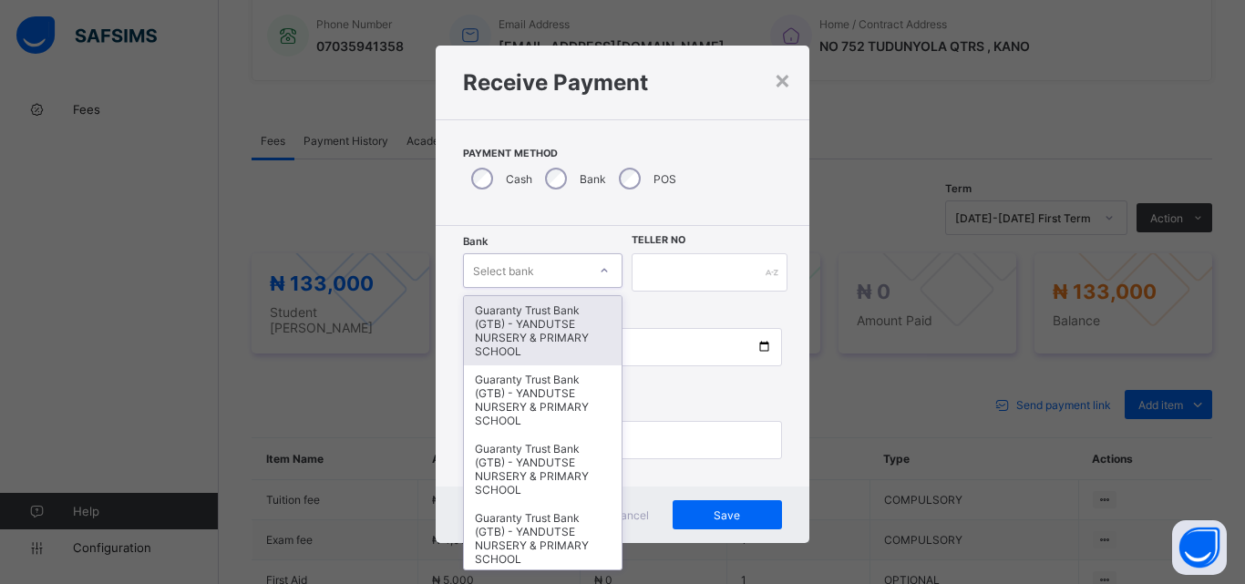
click at [605, 274] on div at bounding box center [604, 270] width 31 height 29
click at [564, 314] on div "Guaranty Trust Bank (GTB) - YANDUTSE NURSERY & PRIMARY SCHOOL" at bounding box center [543, 330] width 158 height 69
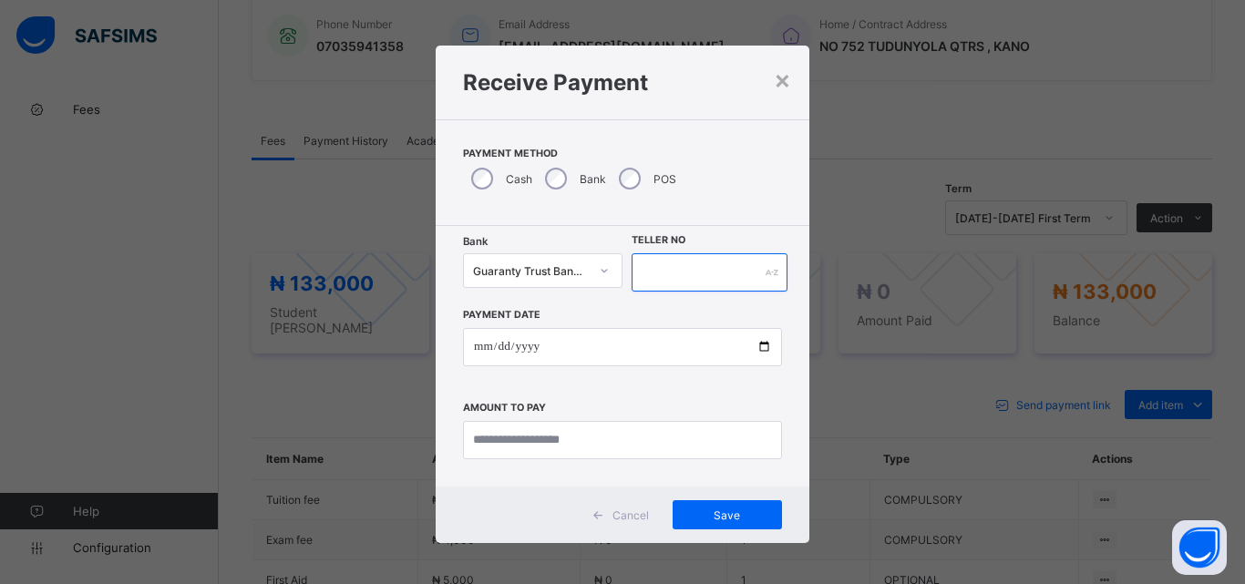
click at [648, 272] on input "text" at bounding box center [710, 272] width 156 height 38
type input "****"
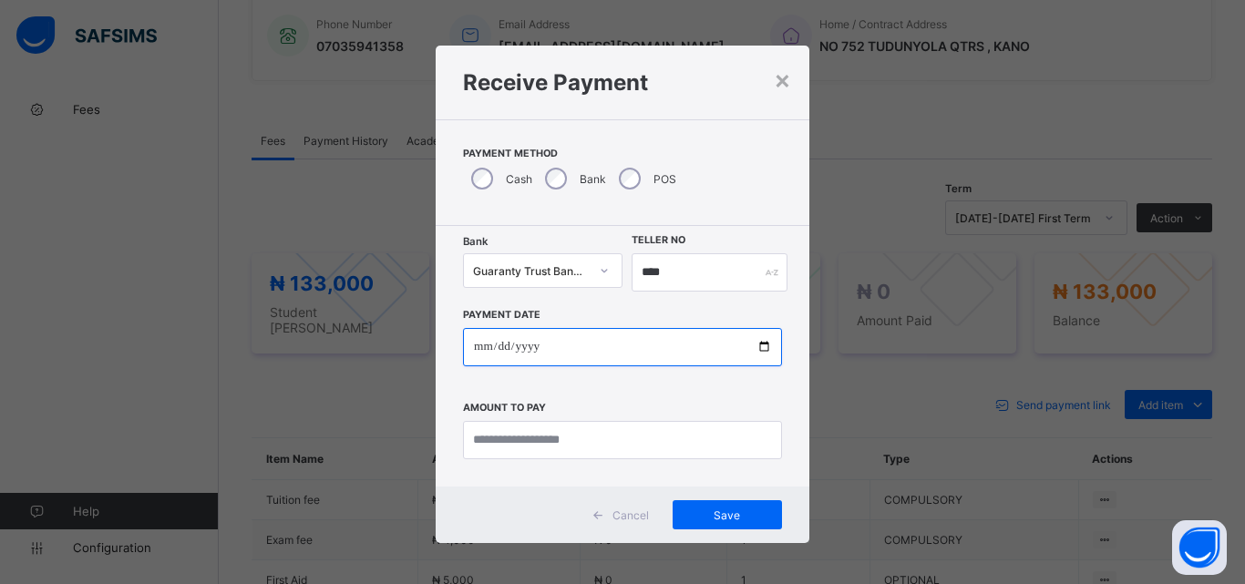
click at [754, 341] on input "date" at bounding box center [622, 347] width 319 height 38
type input "**********"
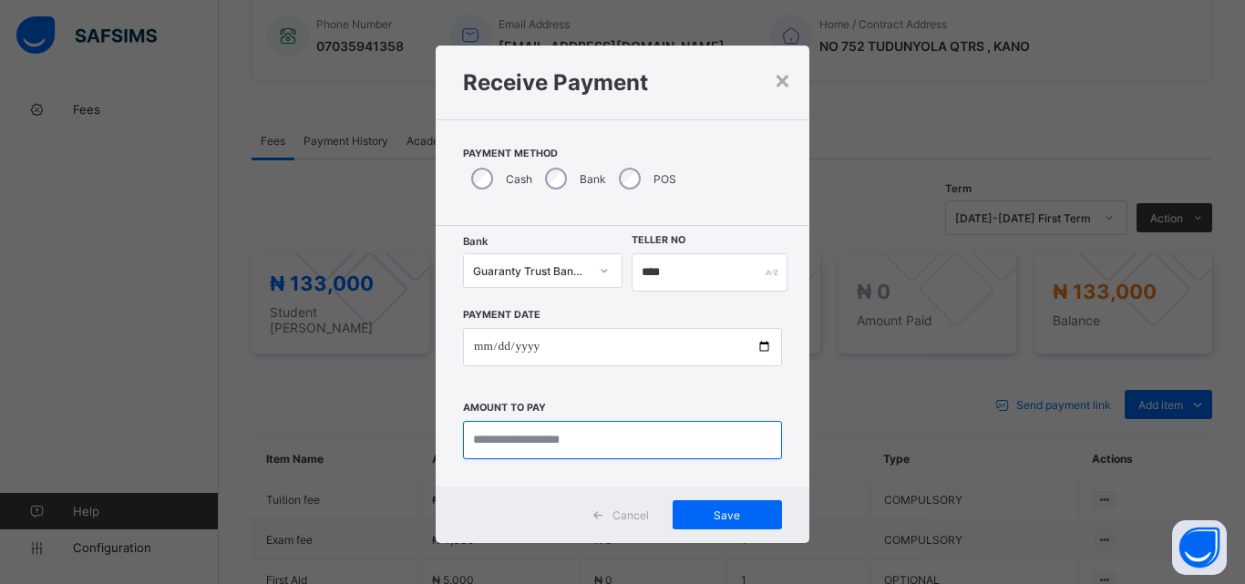
click at [507, 441] on input "currency" at bounding box center [622, 440] width 319 height 38
type input "*********"
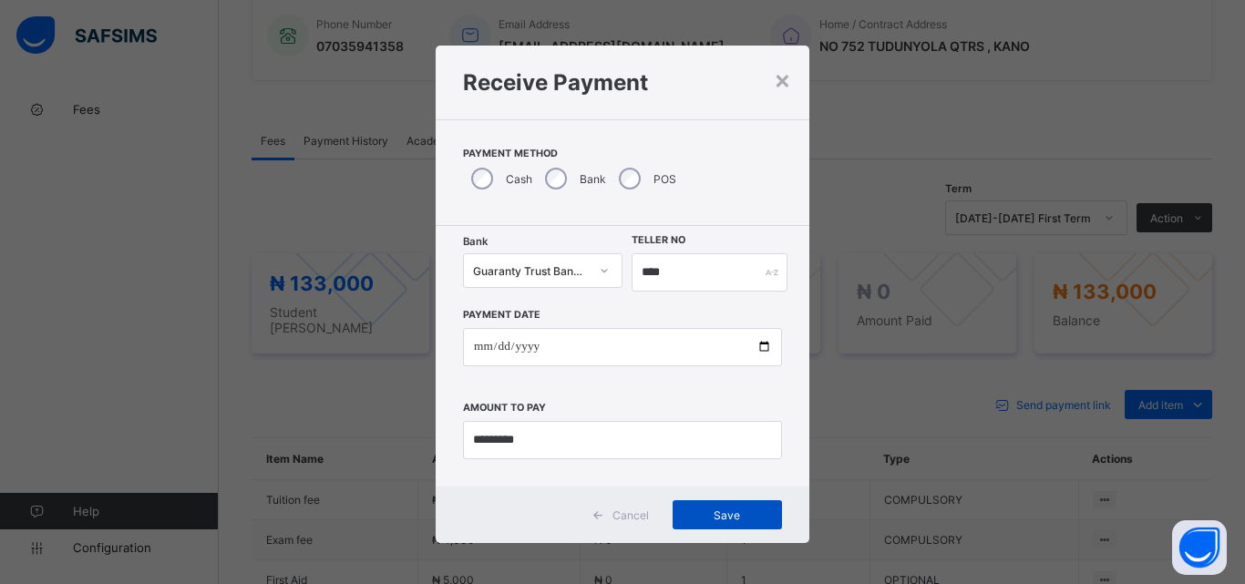
click at [697, 507] on div "Save" at bounding box center [727, 514] width 109 height 29
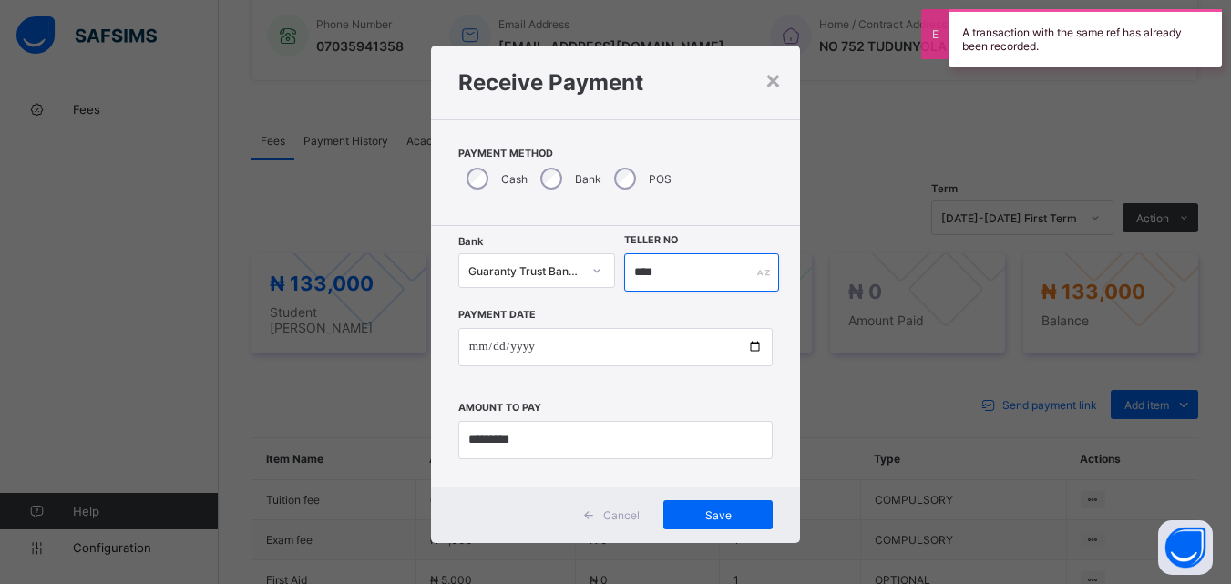
click at [673, 273] on input "****" at bounding box center [701, 272] width 154 height 38
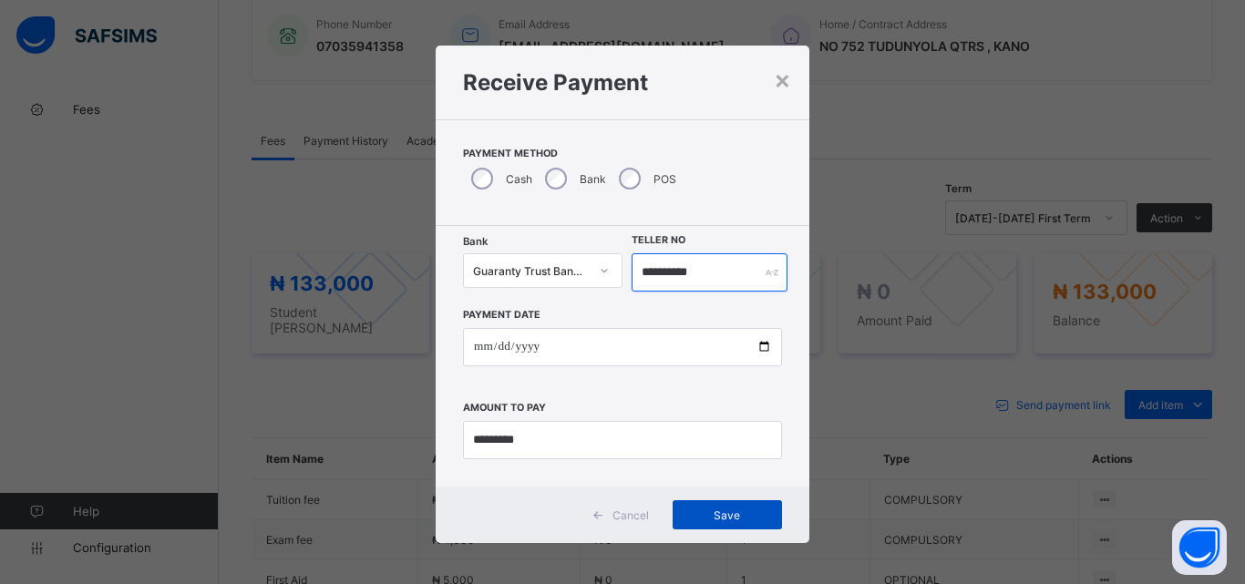
type input "**********"
click at [717, 520] on span "Save" at bounding box center [727, 516] width 82 height 14
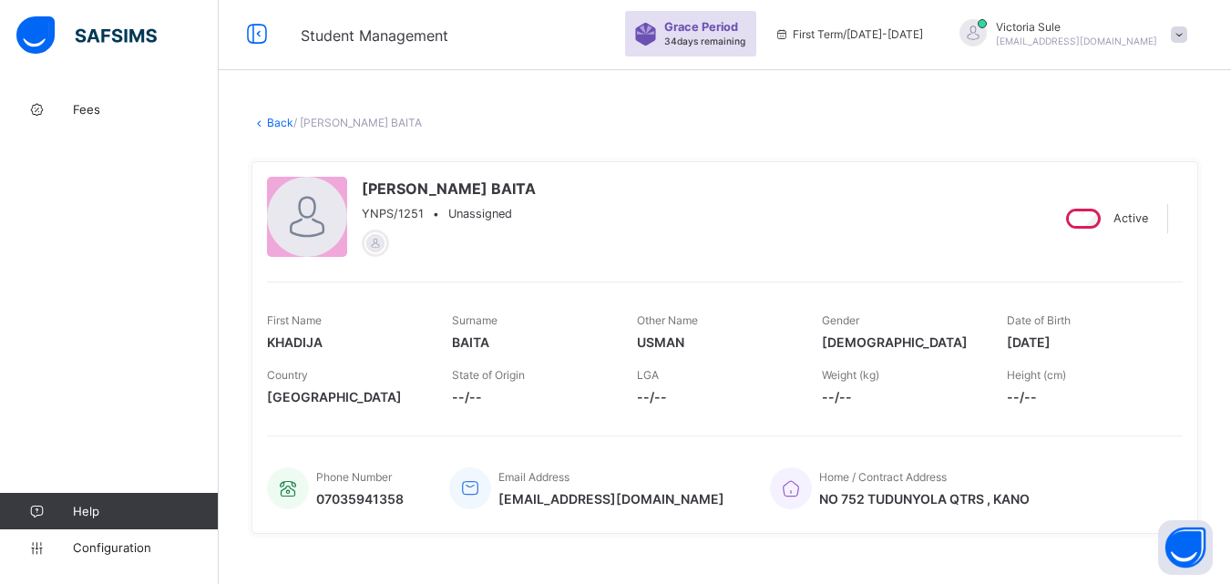
scroll to position [0, 0]
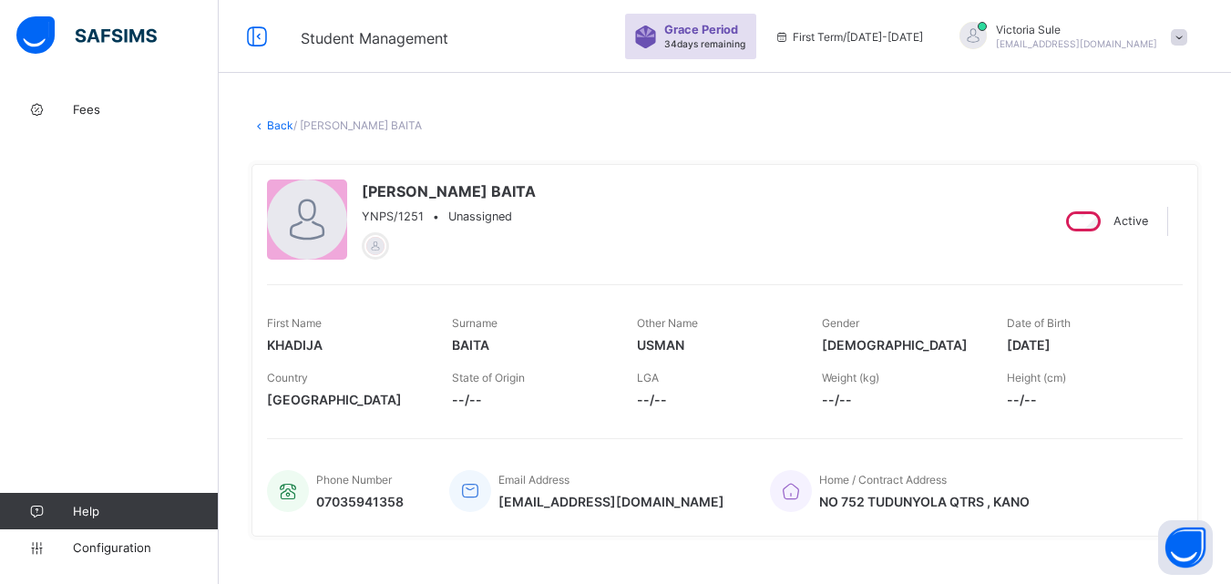
click at [277, 123] on link "Back" at bounding box center [280, 126] width 26 height 14
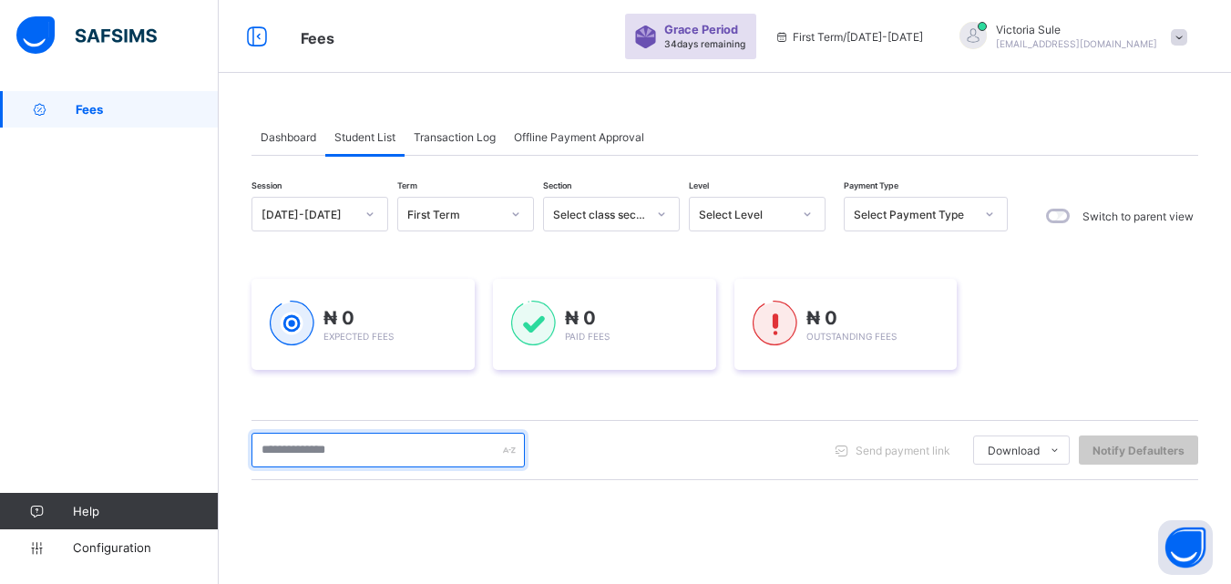
click at [367, 433] on input "text" at bounding box center [388, 450] width 273 height 35
type input "****"
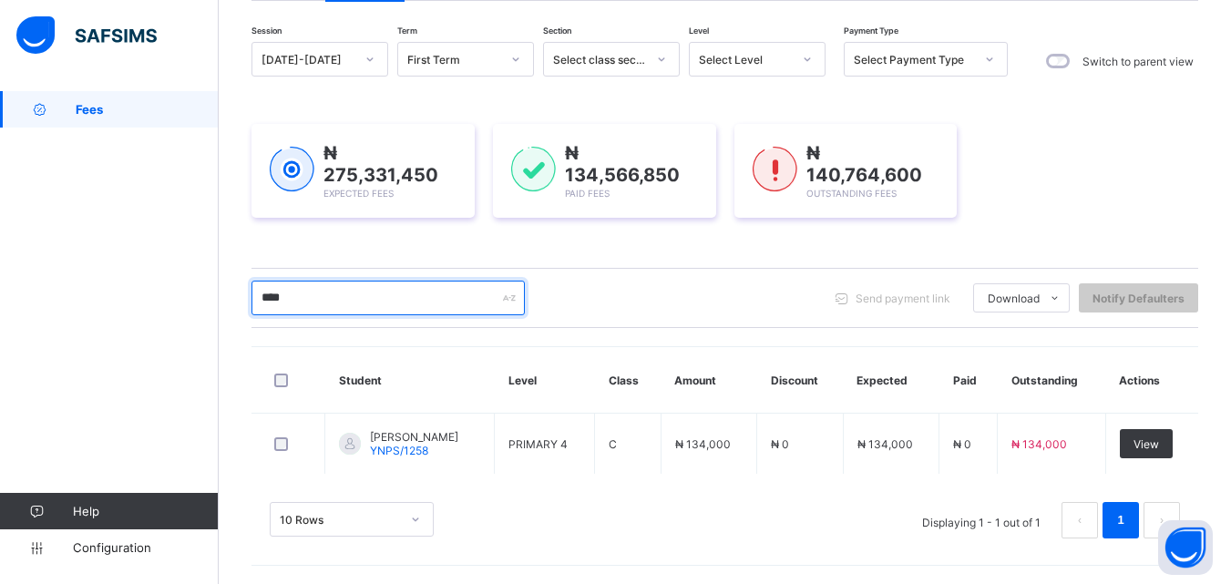
scroll to position [152, 0]
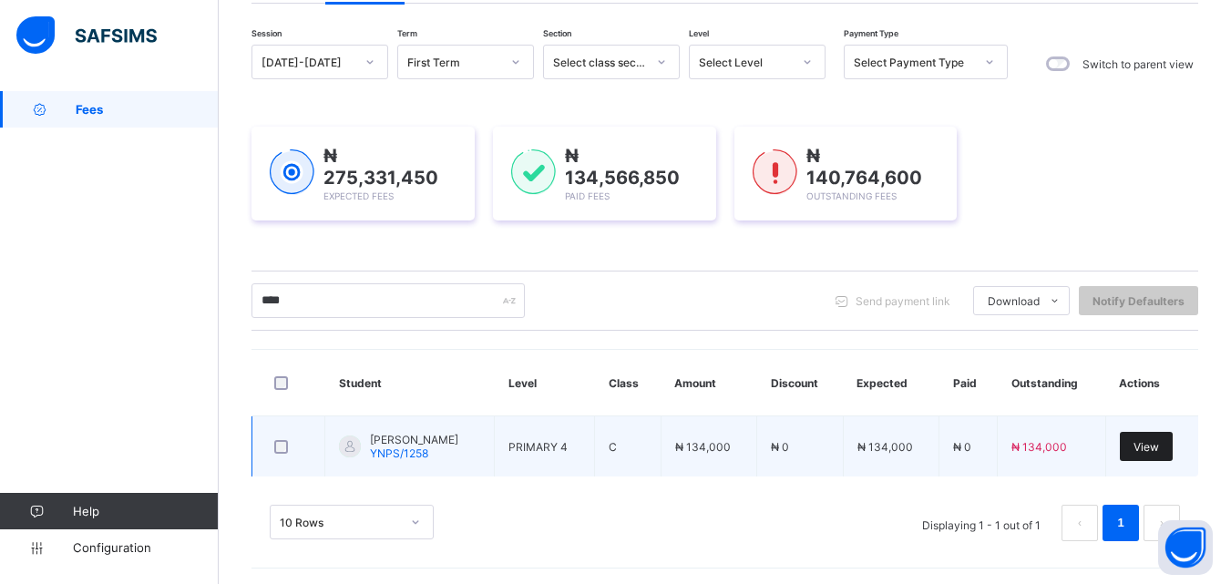
click at [1156, 440] on span "View" at bounding box center [1147, 447] width 26 height 14
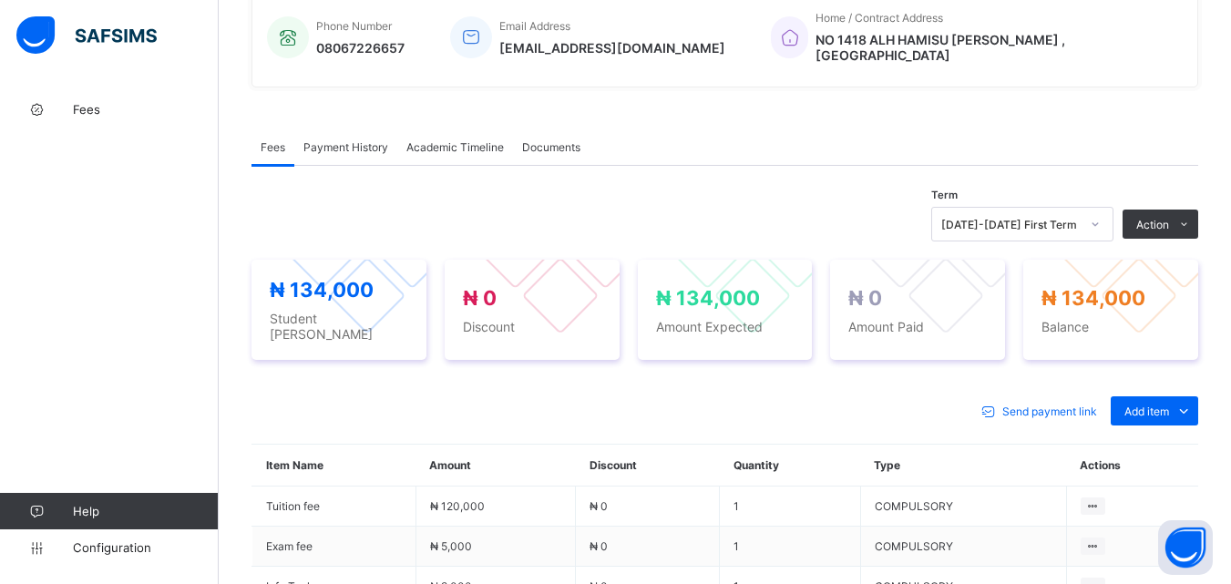
scroll to position [644, 0]
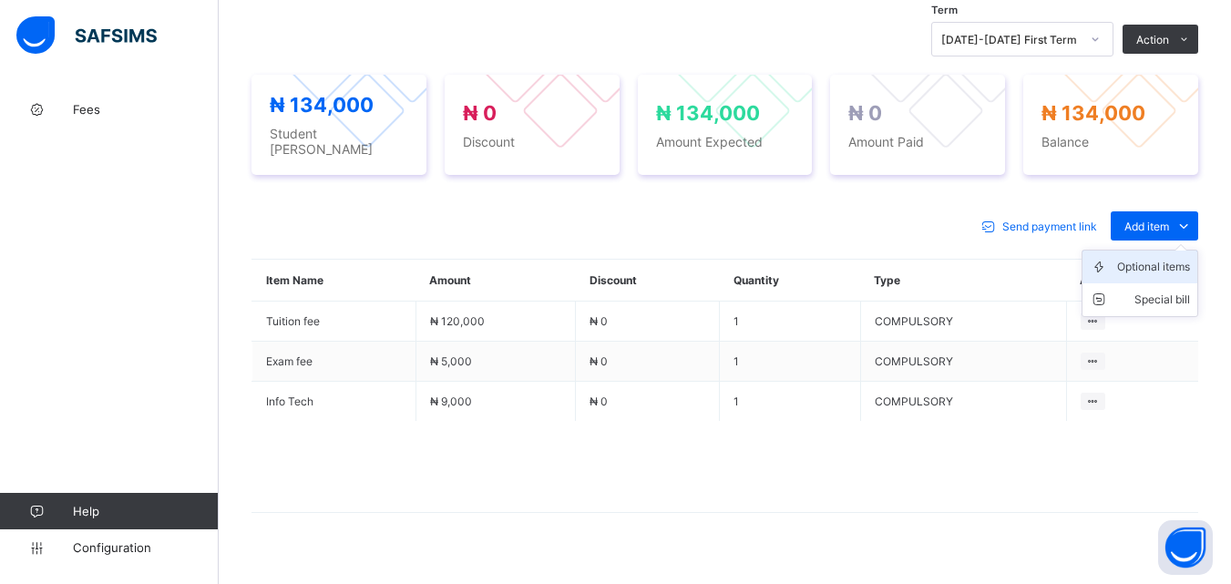
click at [1148, 258] on div "Optional items" at bounding box center [1154, 267] width 73 height 18
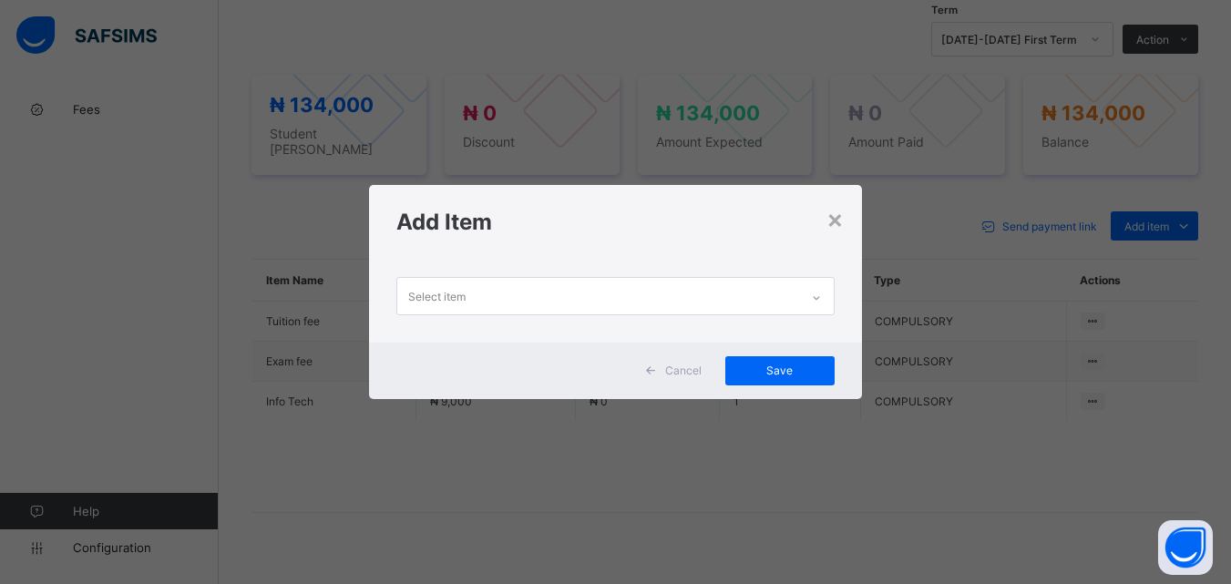
click at [812, 294] on div at bounding box center [816, 297] width 31 height 29
click at [833, 222] on div "×" at bounding box center [835, 218] width 17 height 31
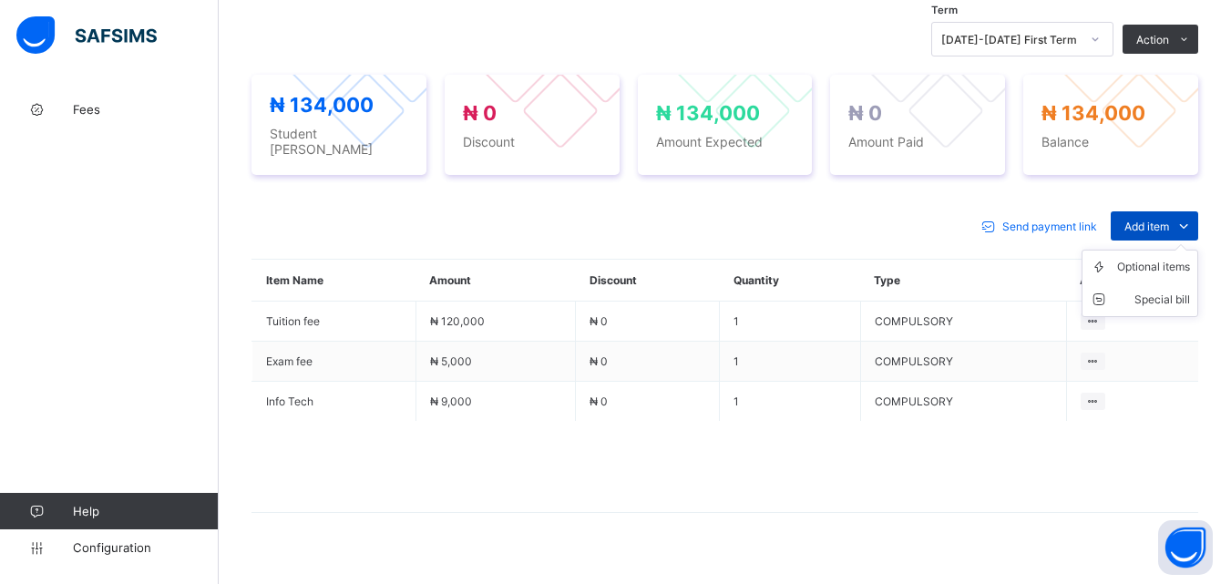
click at [1154, 220] on span "Add item" at bounding box center [1147, 227] width 45 height 14
click at [1149, 258] on div "Optional items" at bounding box center [1154, 267] width 73 height 18
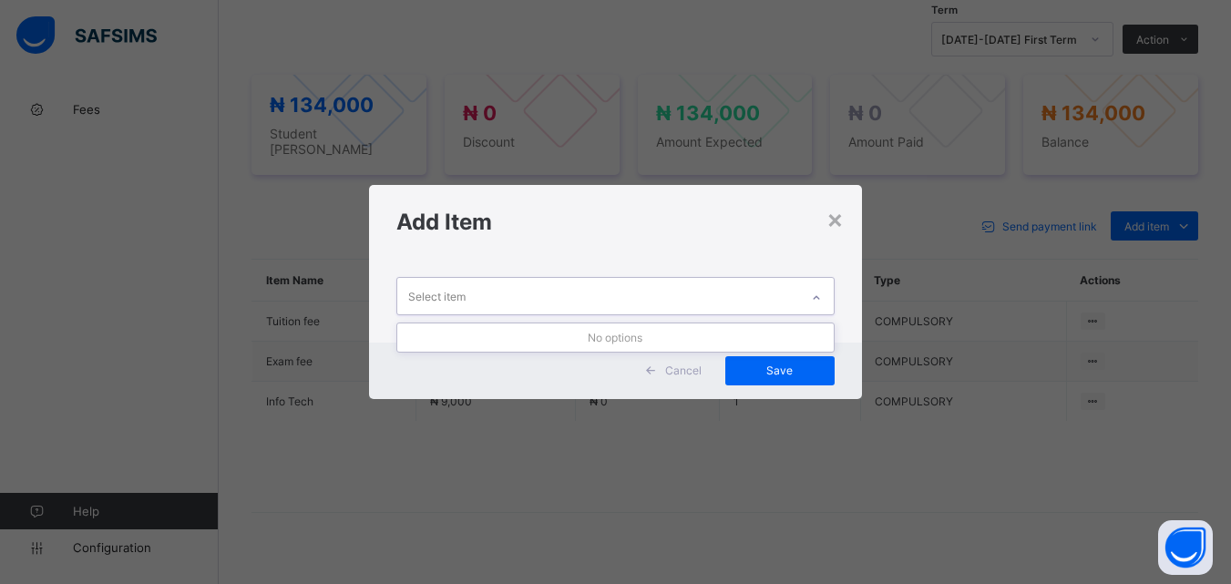
click at [713, 284] on div "Select item" at bounding box center [597, 296] width 401 height 36
click at [836, 214] on div "×" at bounding box center [835, 218] width 17 height 31
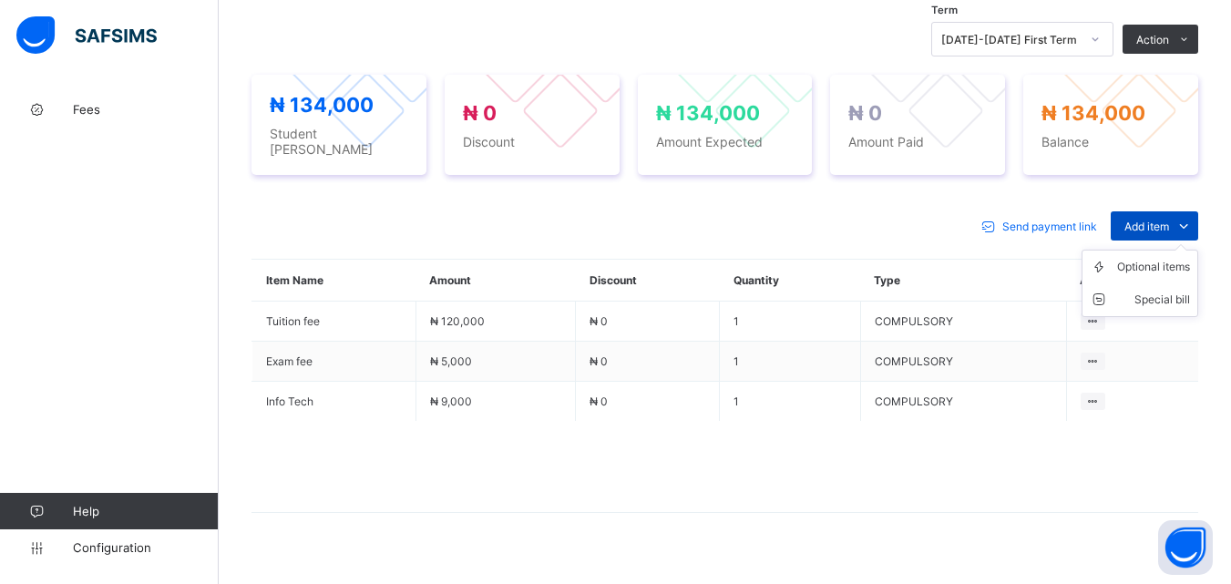
click at [1154, 211] on div "Add item" at bounding box center [1155, 225] width 88 height 29
click at [1158, 258] on div "Optional items" at bounding box center [1154, 267] width 73 height 18
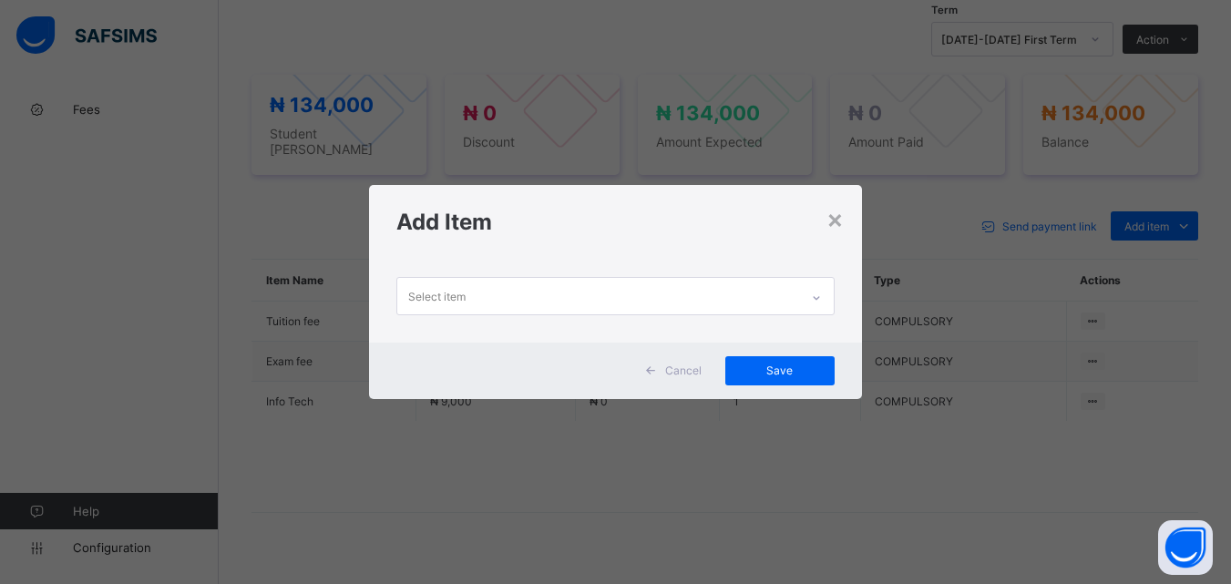
click at [712, 300] on div "Select item" at bounding box center [597, 296] width 401 height 36
click at [840, 224] on div "×" at bounding box center [835, 218] width 17 height 31
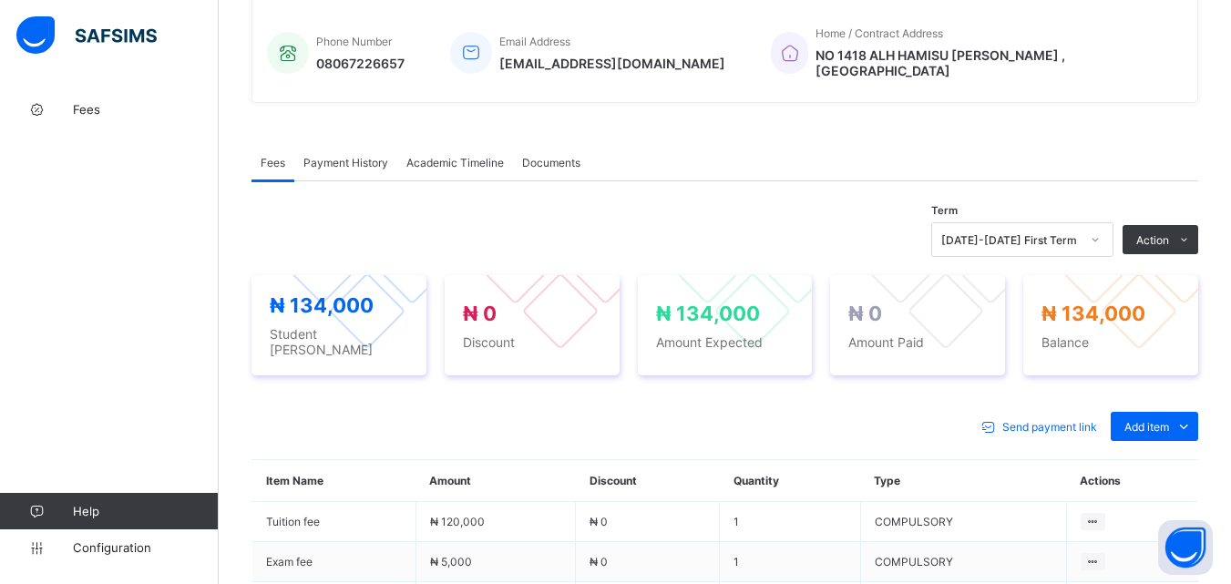
scroll to position [547, 0]
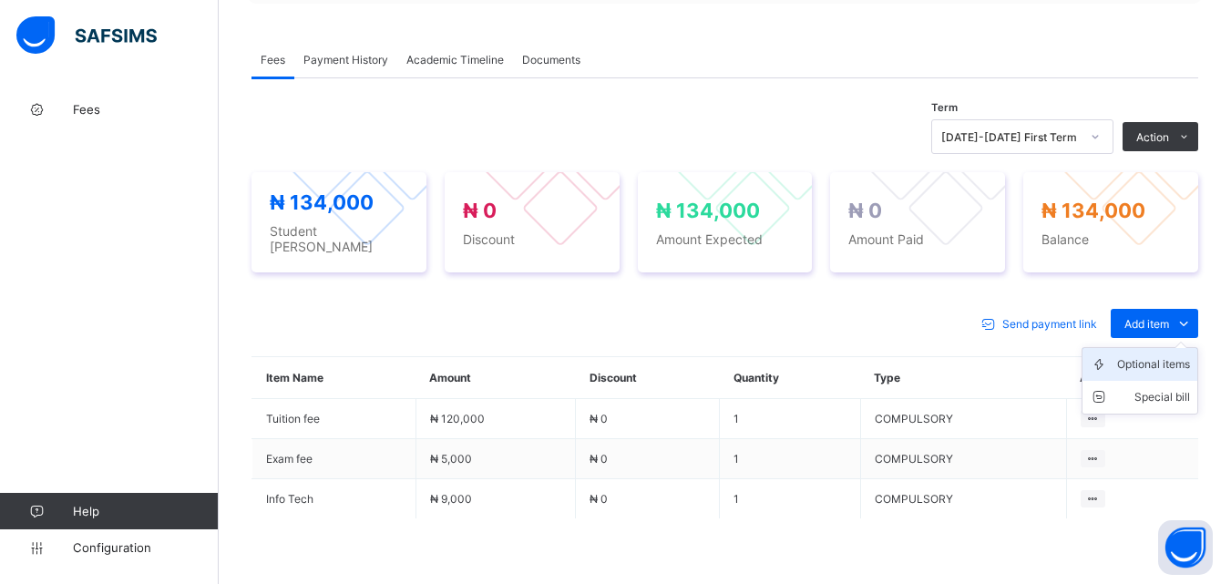
click at [1162, 356] on div "Optional items" at bounding box center [1154, 365] width 73 height 18
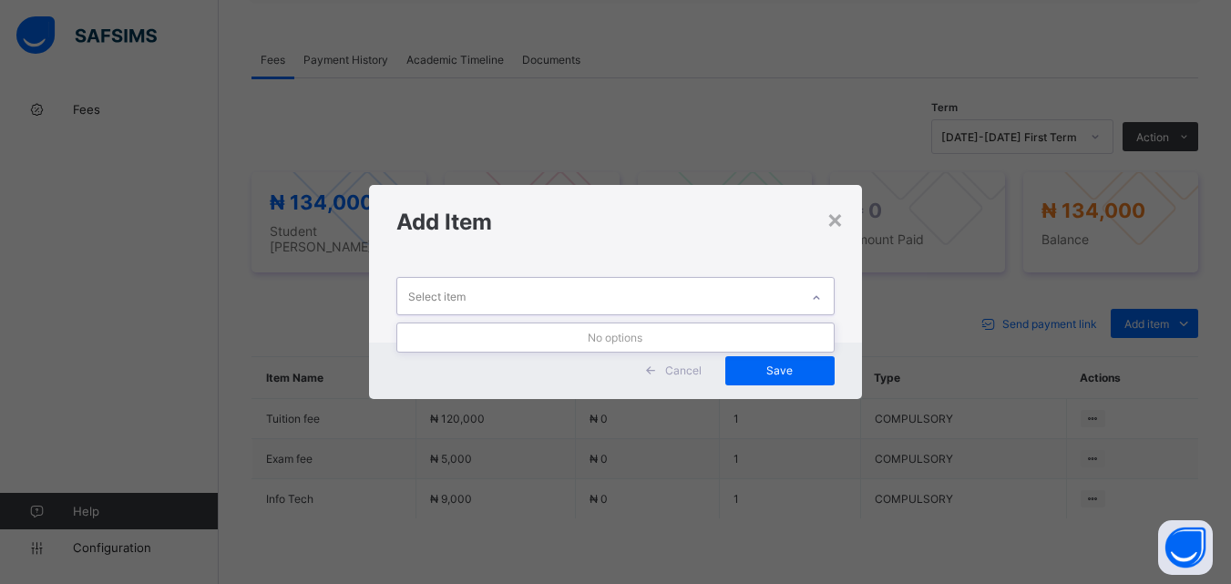
click at [768, 297] on div "Select item" at bounding box center [597, 296] width 401 height 36
click at [832, 218] on div "×" at bounding box center [835, 218] width 17 height 31
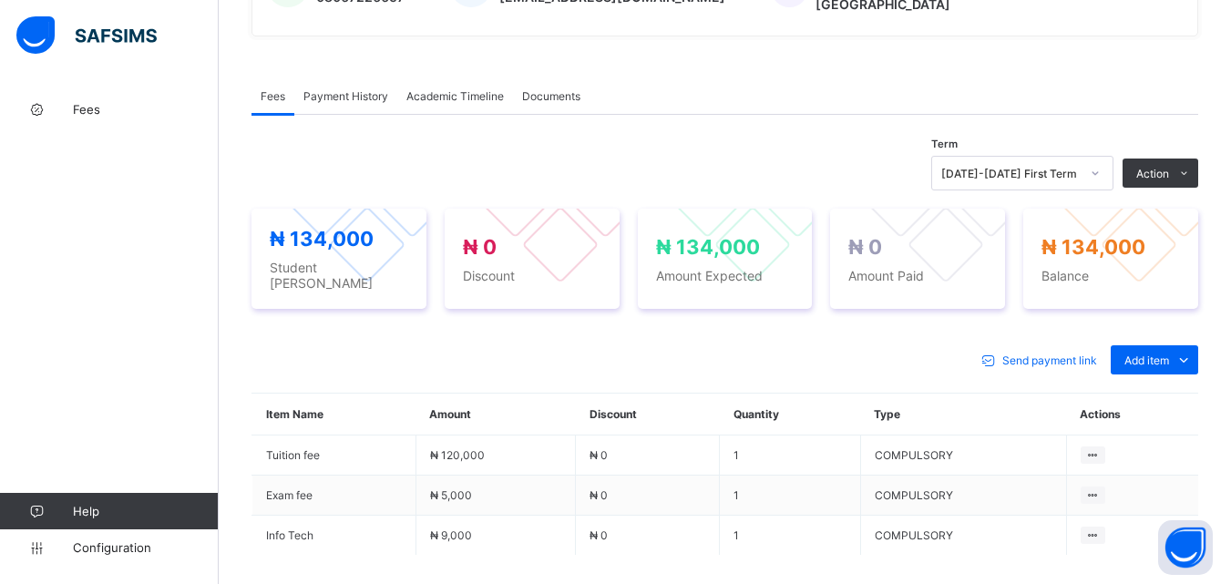
scroll to position [638, 0]
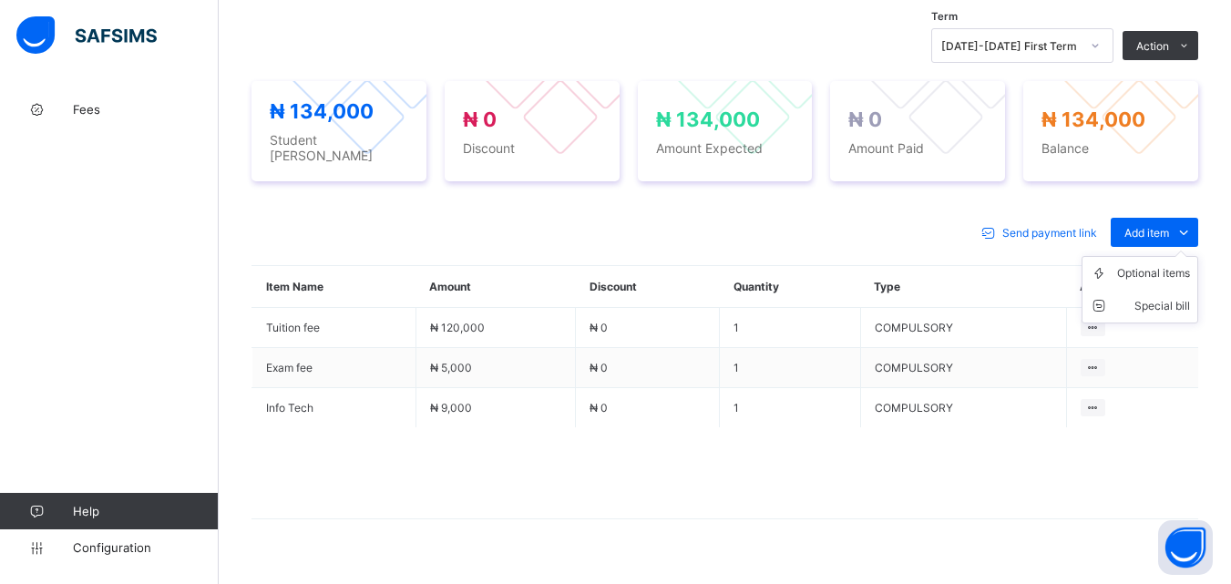
click at [1168, 256] on ul "Optional items Special bill" at bounding box center [1140, 289] width 117 height 67
click at [1164, 264] on div "Optional items" at bounding box center [1154, 273] width 73 height 18
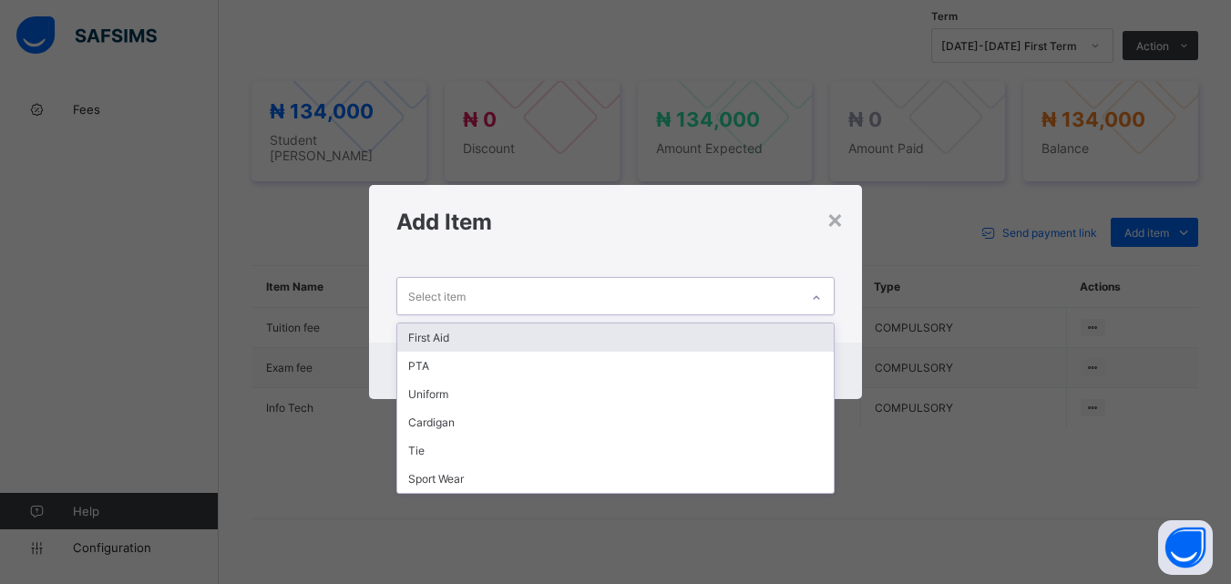
click at [803, 292] on div at bounding box center [816, 297] width 31 height 29
click at [737, 335] on div "First Aid" at bounding box center [615, 338] width 436 height 28
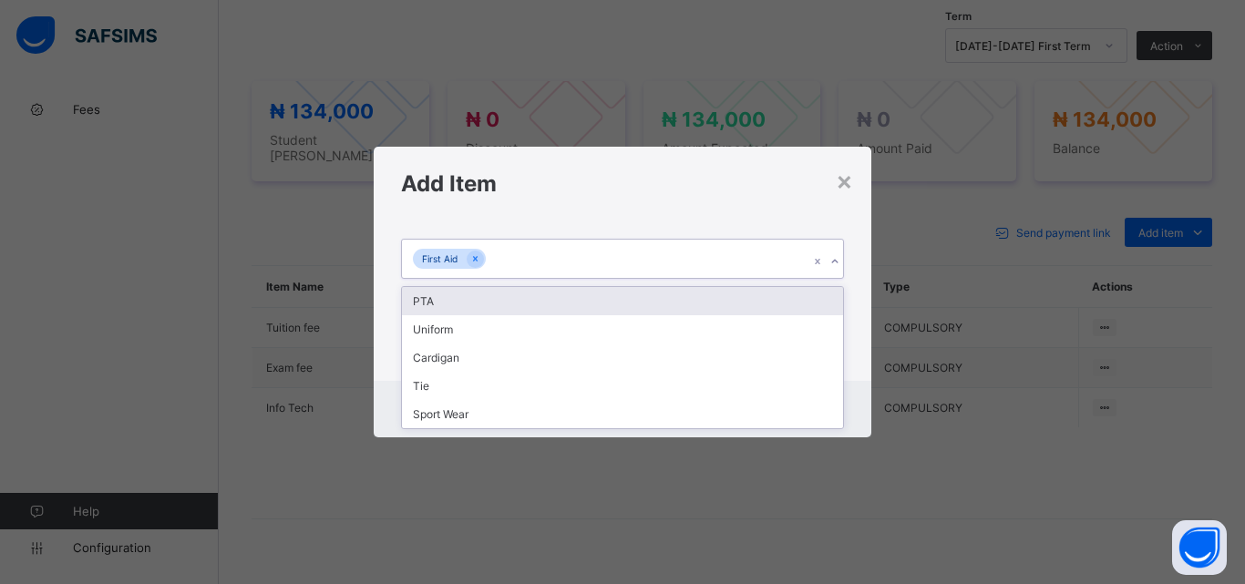
click at [723, 263] on div "First Aid" at bounding box center [605, 259] width 407 height 38
click at [716, 306] on div "PTA" at bounding box center [622, 301] width 441 height 28
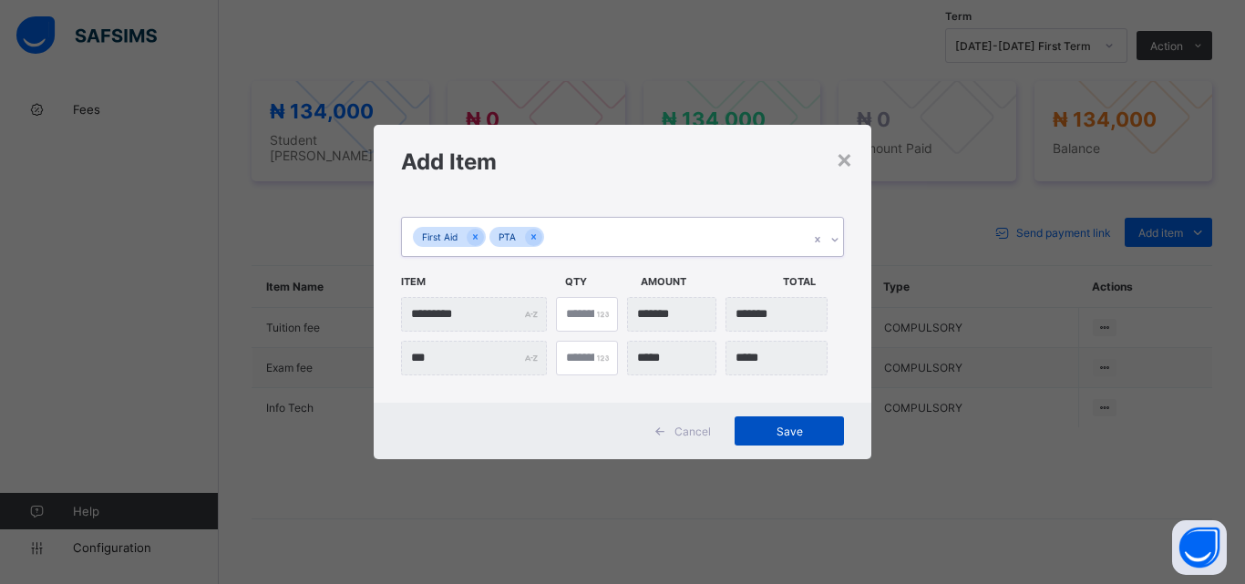
click at [775, 433] on span "Save" at bounding box center [789, 432] width 82 height 14
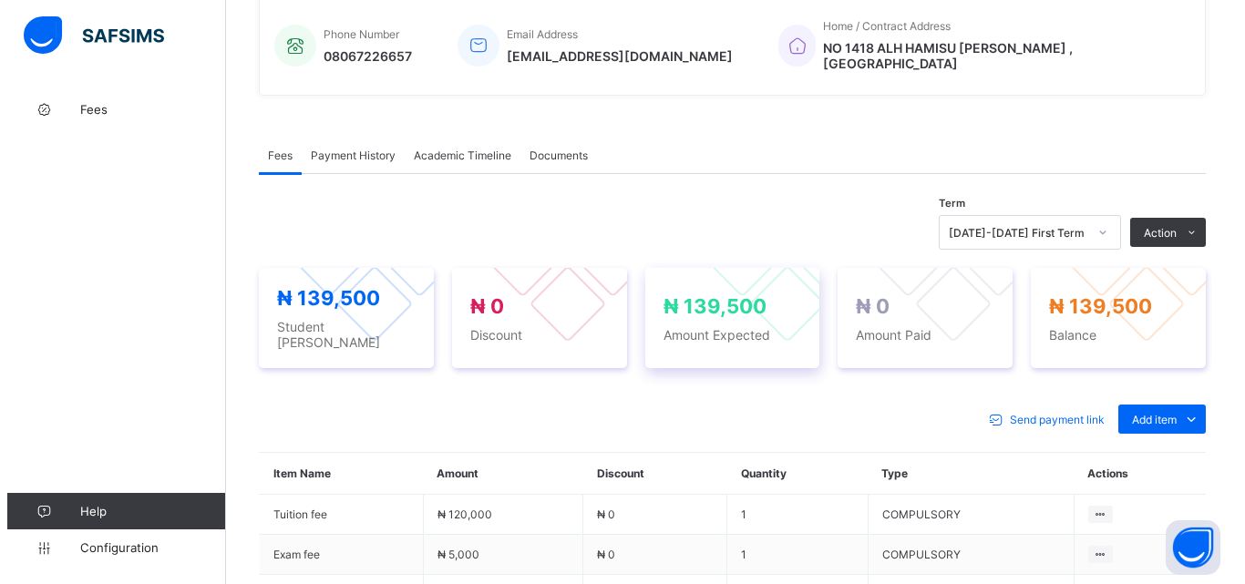
scroll to position [547, 0]
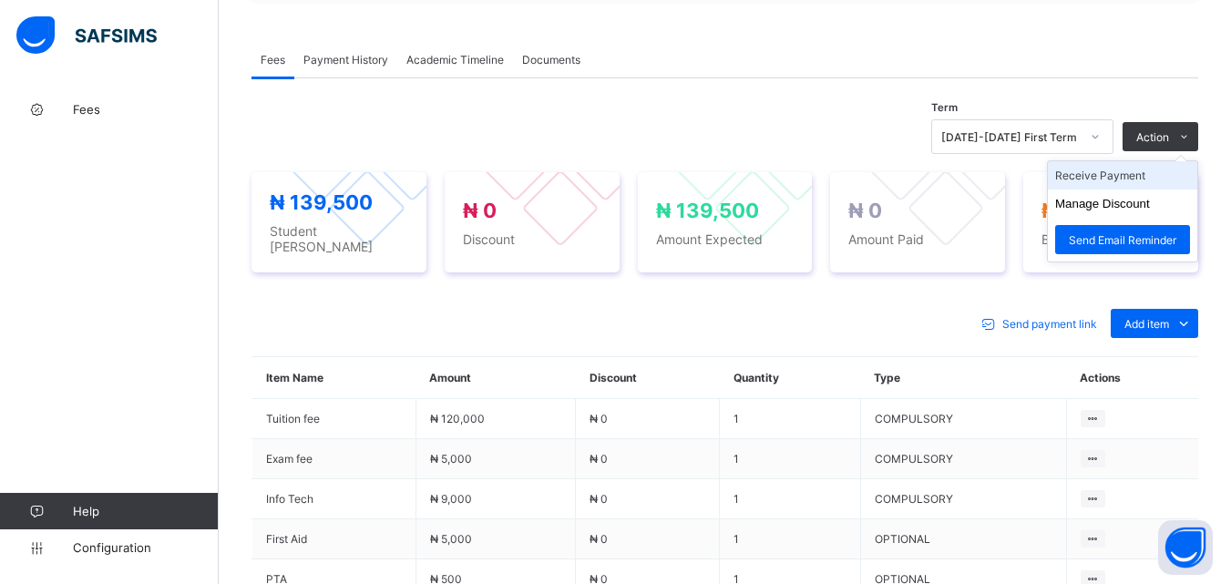
click at [1116, 170] on li "Receive Payment" at bounding box center [1122, 175] width 149 height 28
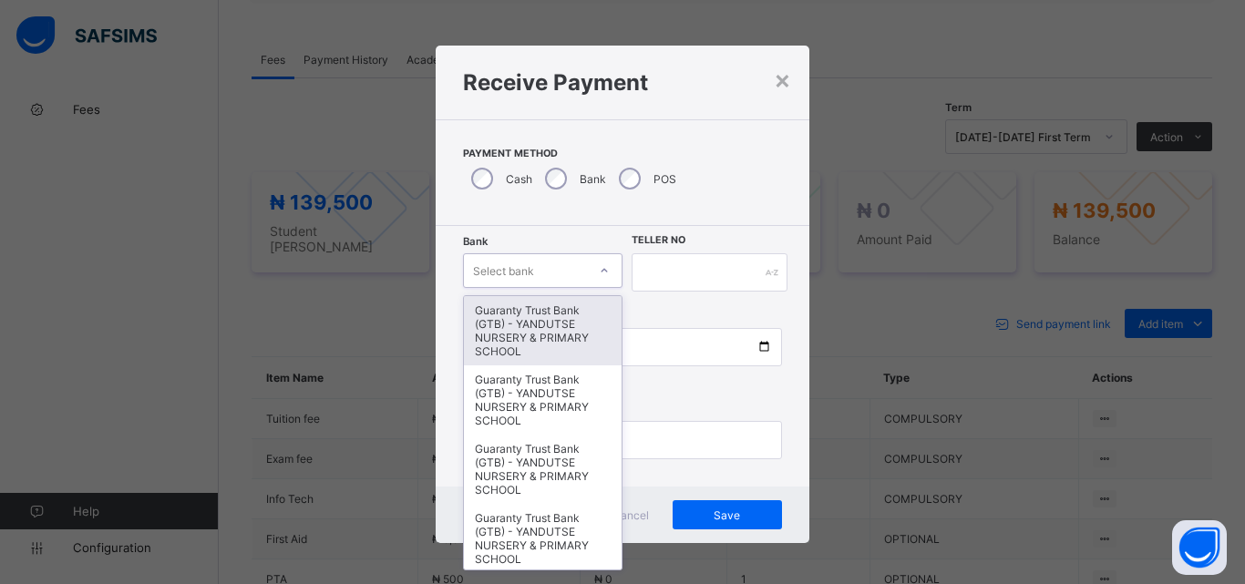
click at [599, 274] on icon at bounding box center [604, 271] width 11 height 18
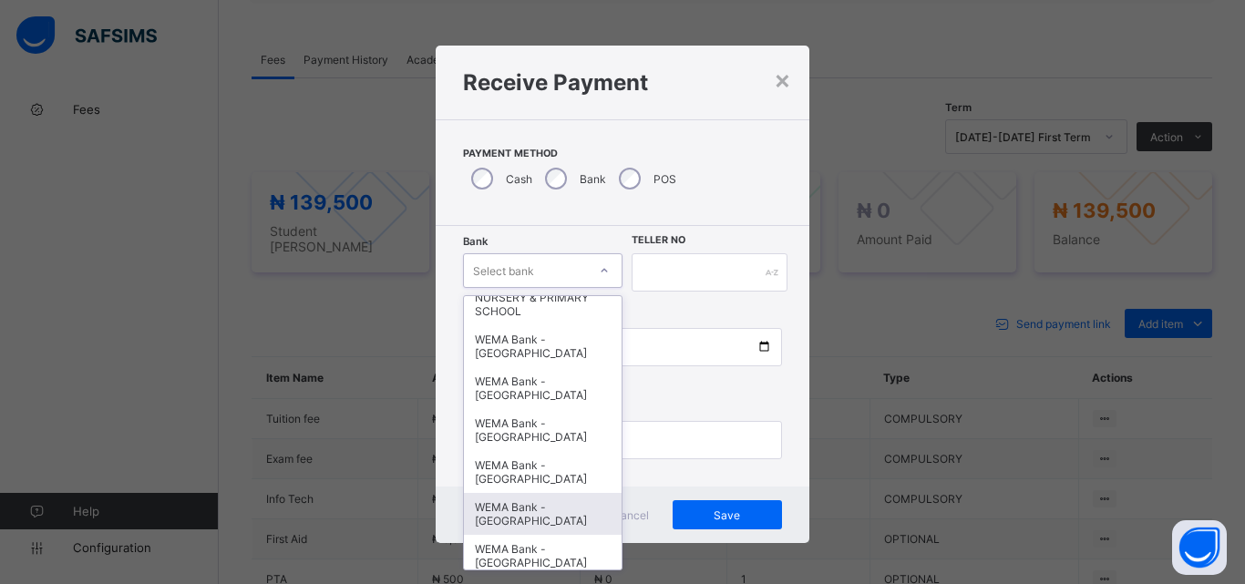
scroll to position [561, 0]
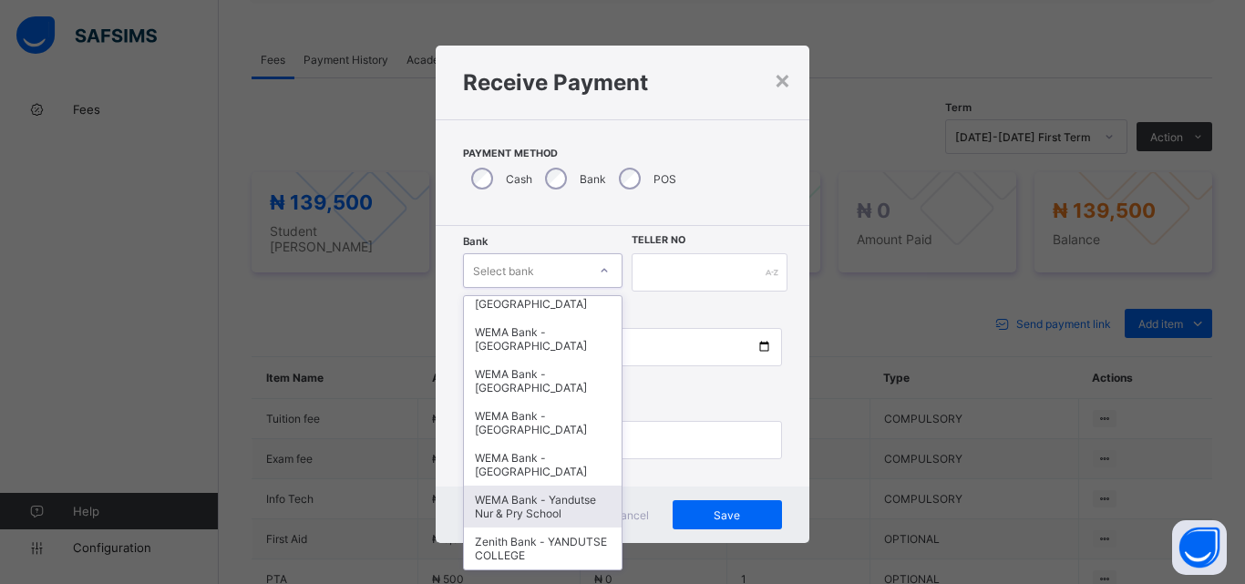
click at [537, 494] on div "WEMA Bank - Yandutse Nur & Pry School" at bounding box center [543, 507] width 158 height 42
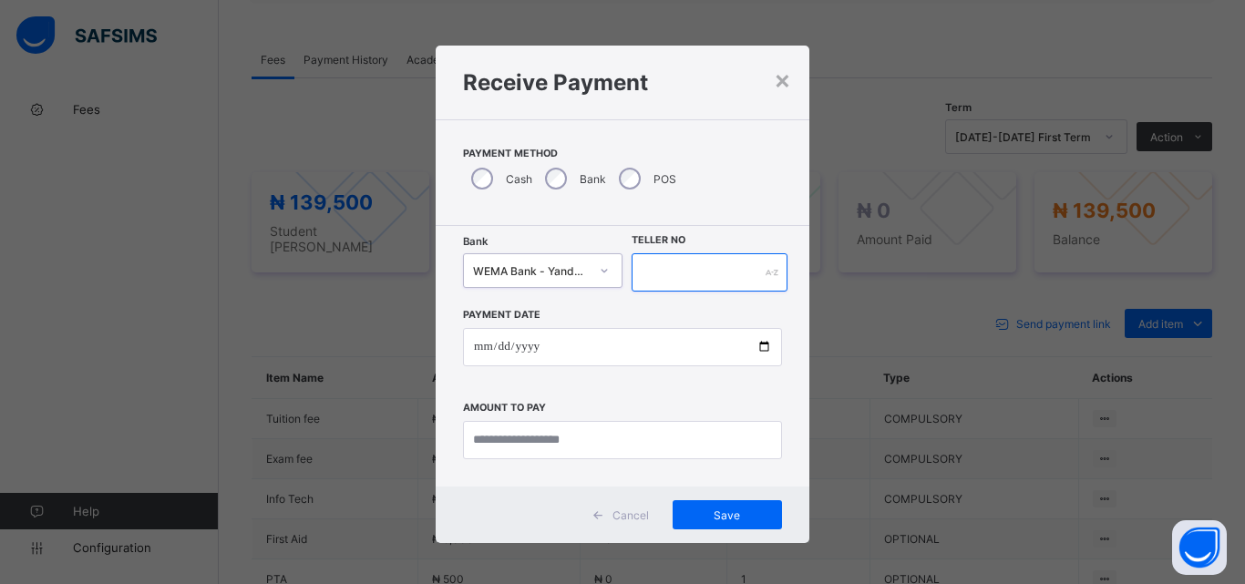
click at [673, 284] on input "text" at bounding box center [710, 272] width 156 height 38
type input "**********"
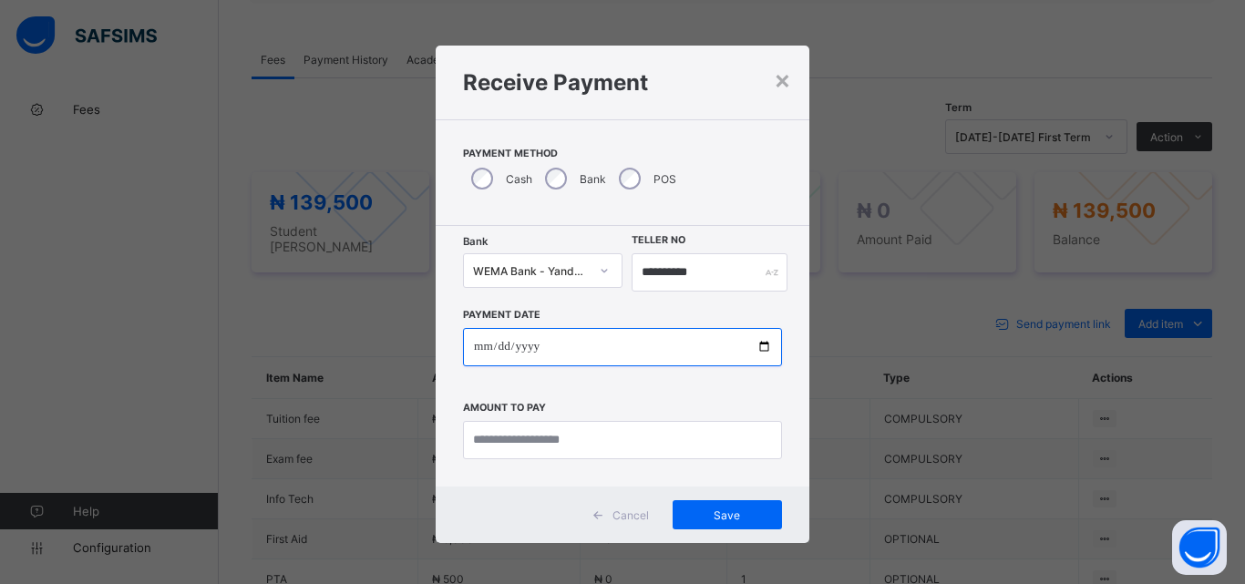
click at [767, 346] on input "date" at bounding box center [622, 347] width 319 height 38
type input "**********"
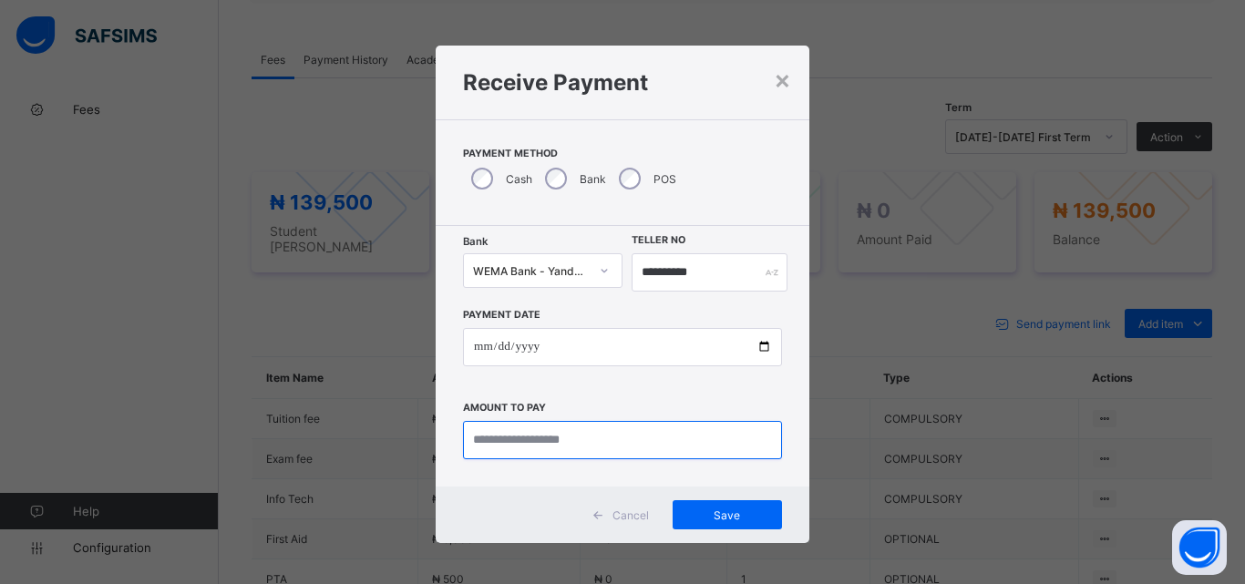
click at [496, 449] on input "currency" at bounding box center [622, 440] width 319 height 38
type input "********"
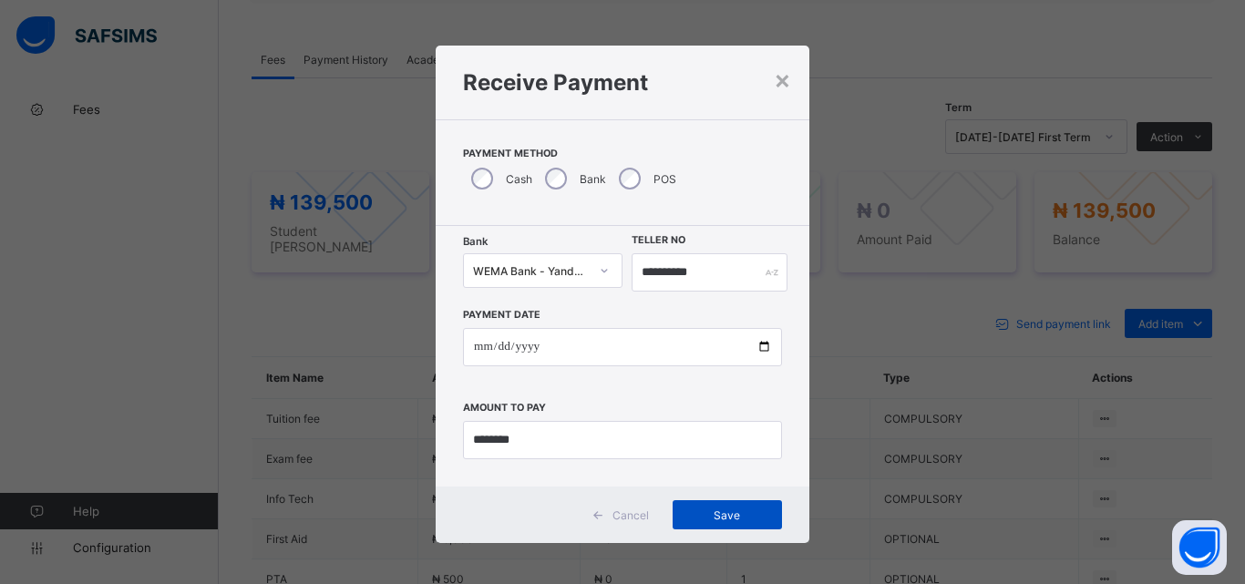
click at [725, 517] on span "Save" at bounding box center [727, 516] width 82 height 14
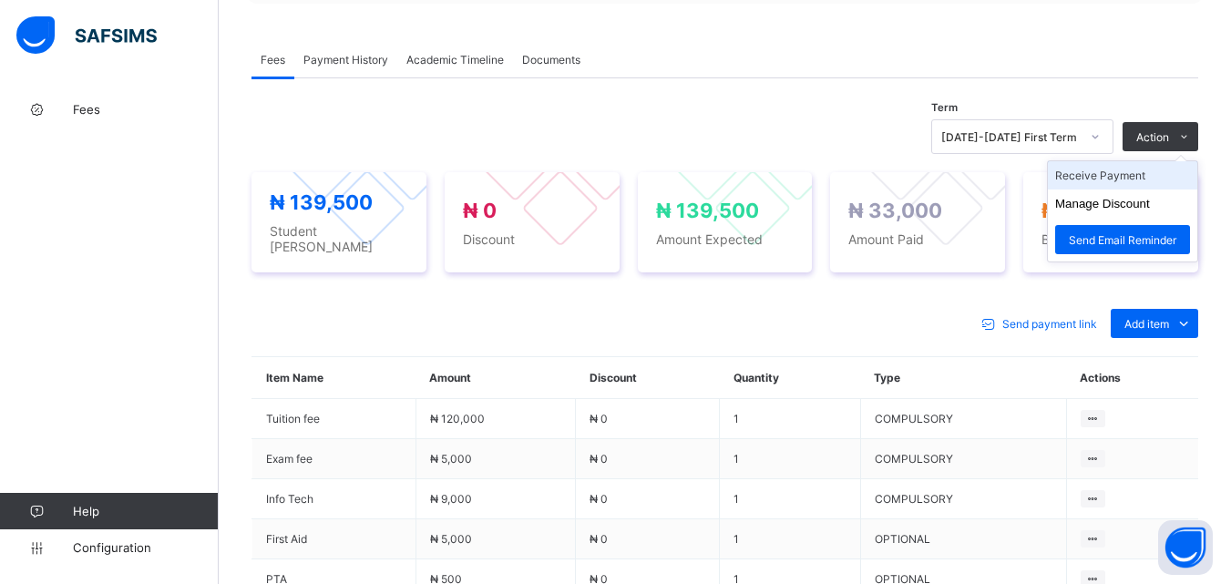
click at [1128, 171] on li "Receive Payment" at bounding box center [1122, 175] width 149 height 28
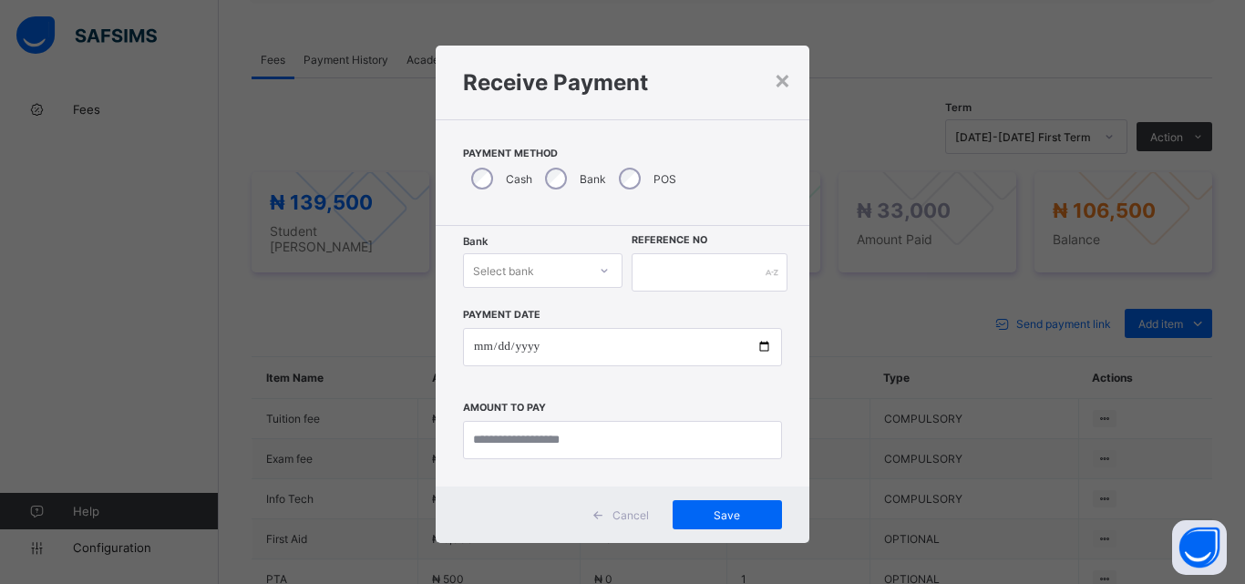
click at [589, 267] on div at bounding box center [604, 270] width 31 height 29
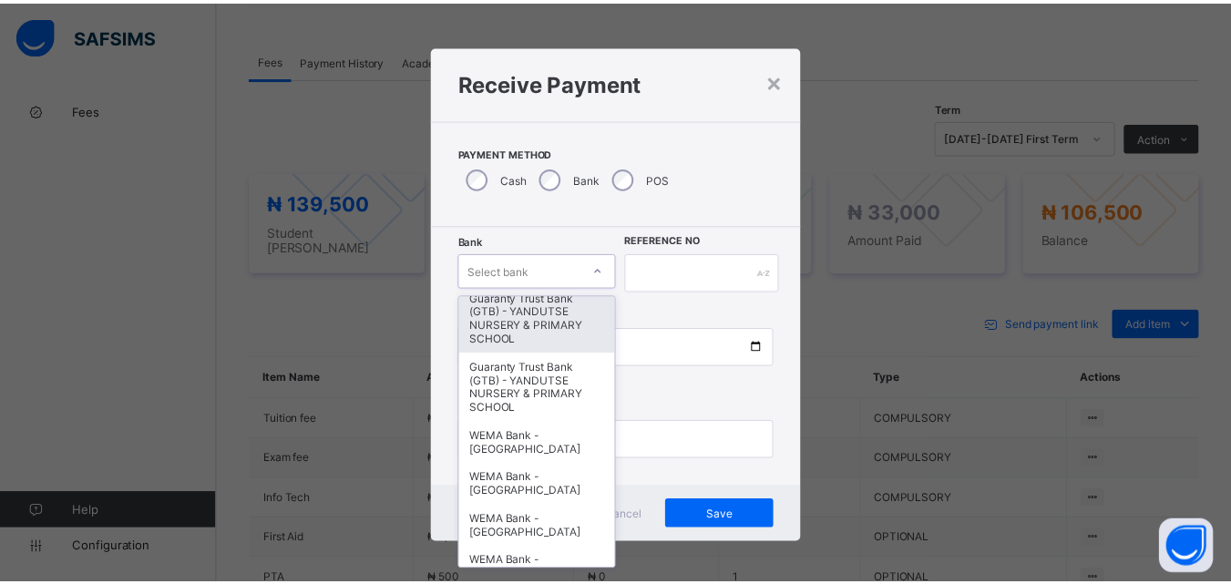
scroll to position [365, 0]
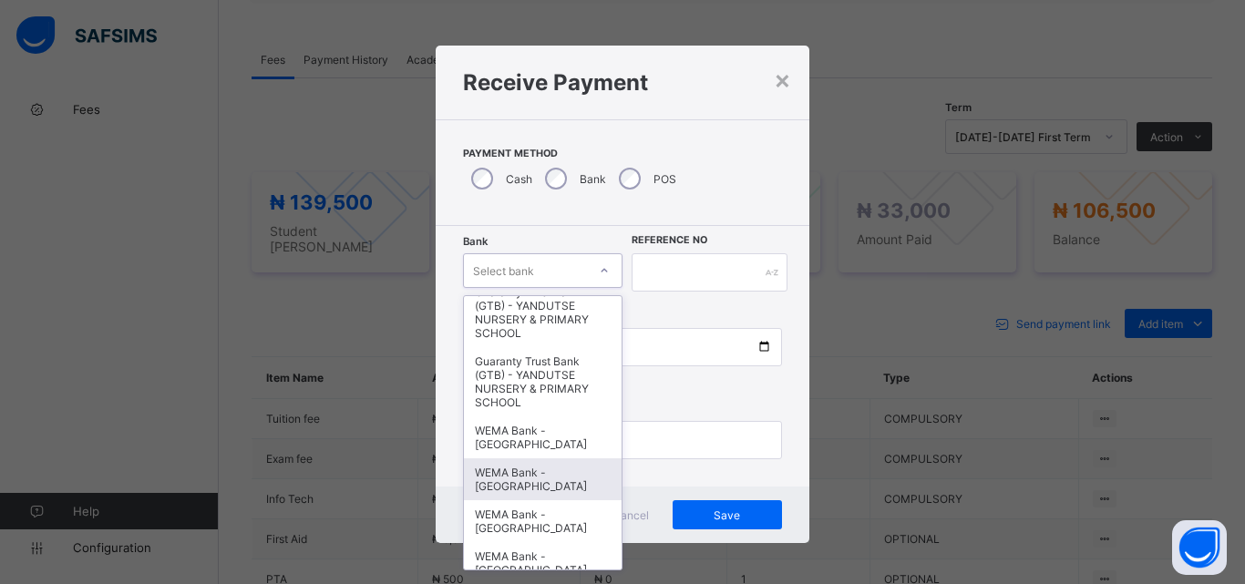
click at [502, 484] on div "WEMA Bank - YANDUTSE COLLEGE" at bounding box center [543, 480] width 158 height 42
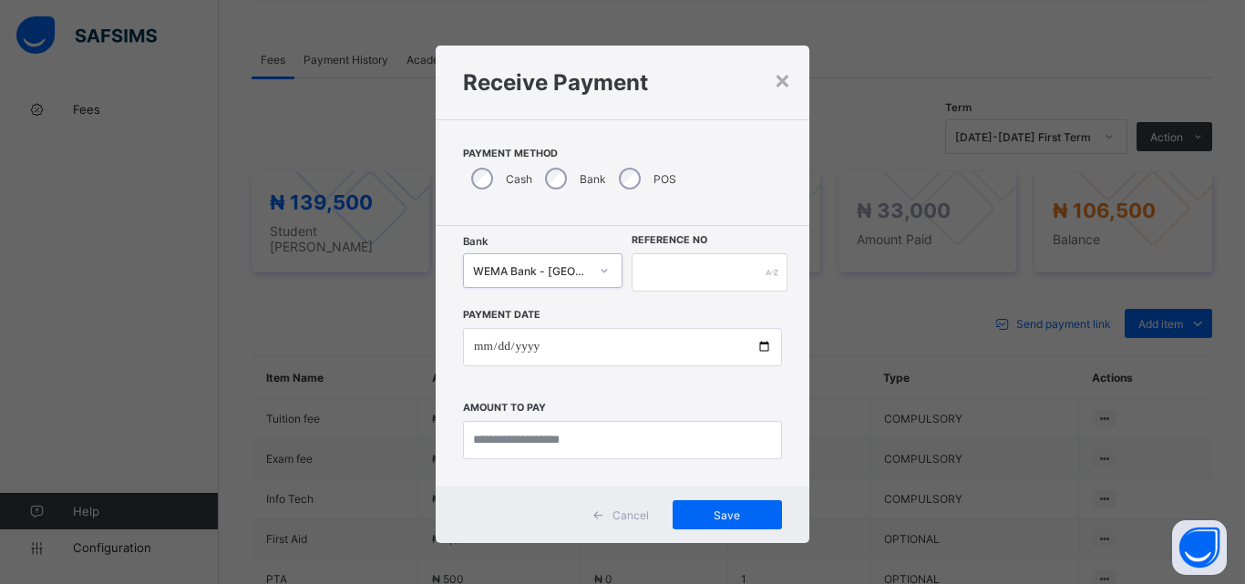
click at [681, 252] on div "Bank option WEMA Bank - YANDUTSE COLLEGE, selected. 0 results available. Select…" at bounding box center [623, 356] width 374 height 261
click at [676, 263] on input "text" at bounding box center [710, 272] width 156 height 38
type input "*********"
click at [752, 344] on input "date" at bounding box center [622, 347] width 319 height 38
type input "**********"
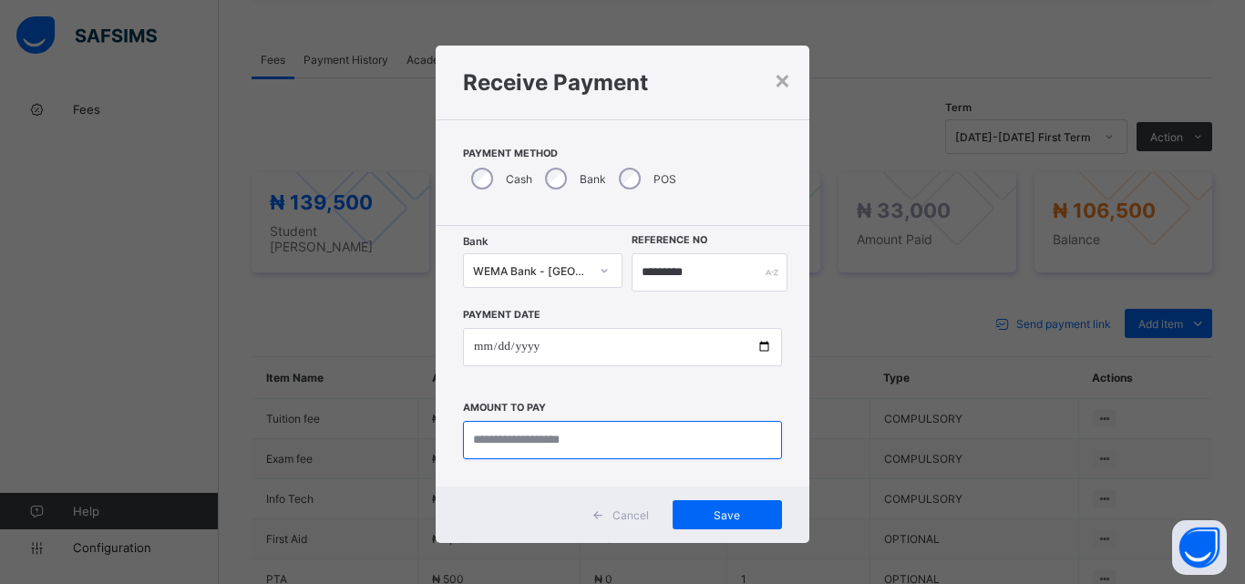
click at [530, 443] on input "currency" at bounding box center [622, 440] width 319 height 38
type input "*********"
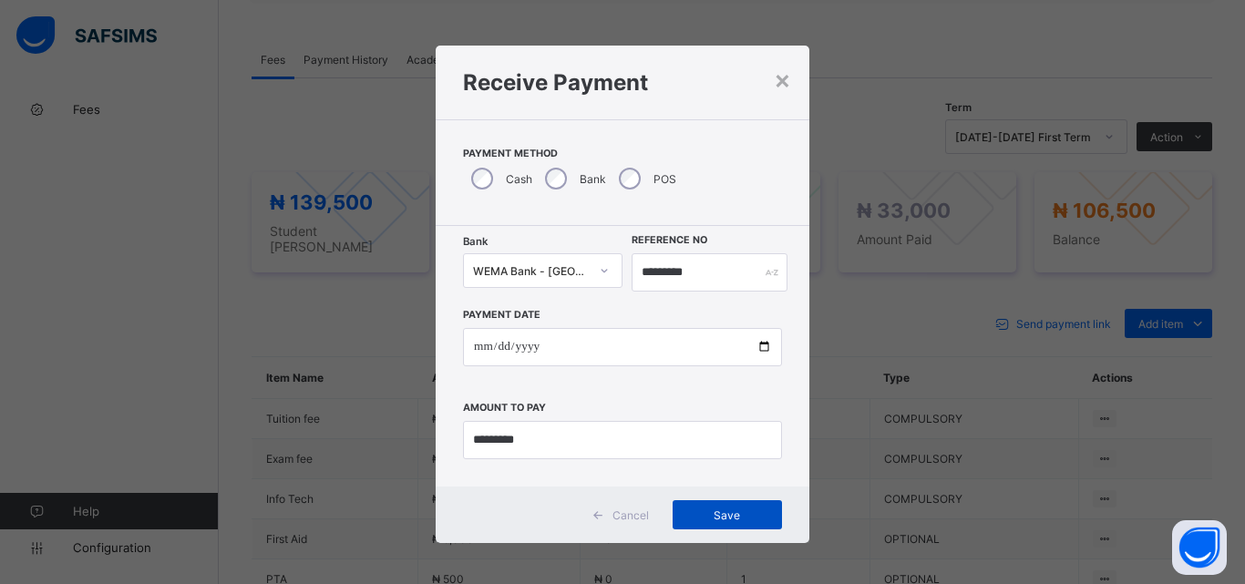
click at [709, 504] on div "Save" at bounding box center [727, 514] width 109 height 29
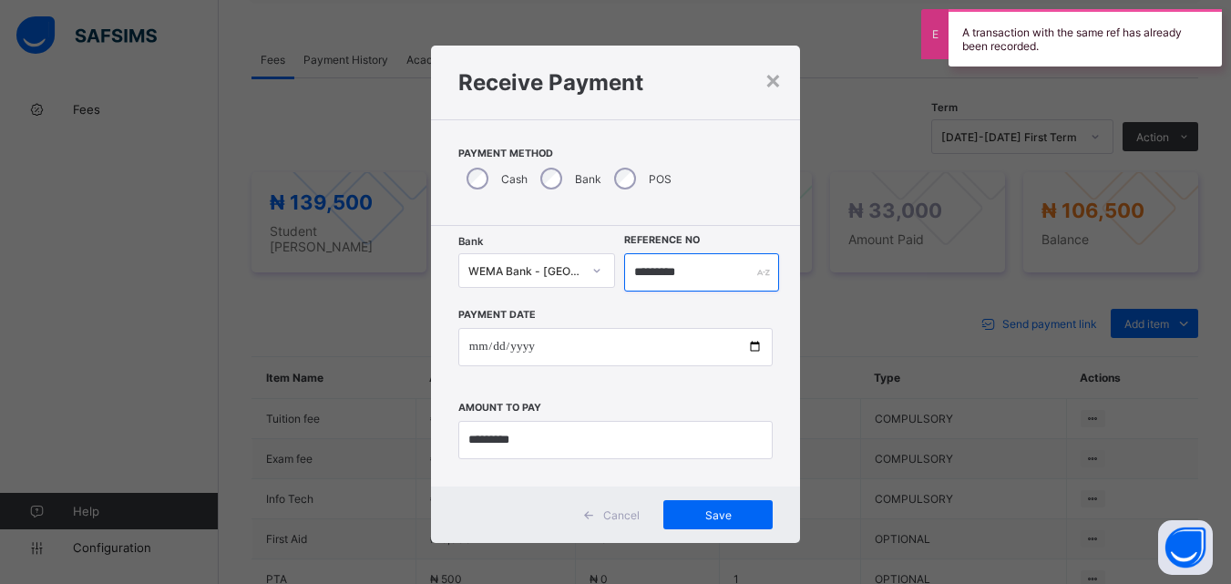
click at [727, 265] on input "*********" at bounding box center [701, 272] width 154 height 38
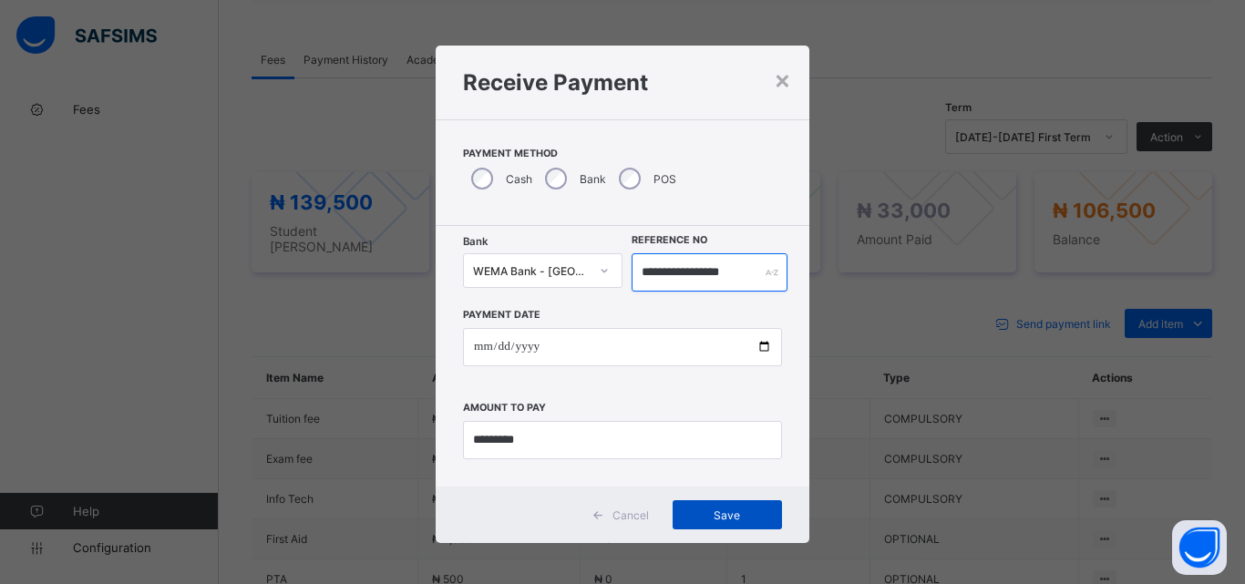
type input "**********"
click at [745, 509] on span "Save" at bounding box center [727, 516] width 82 height 14
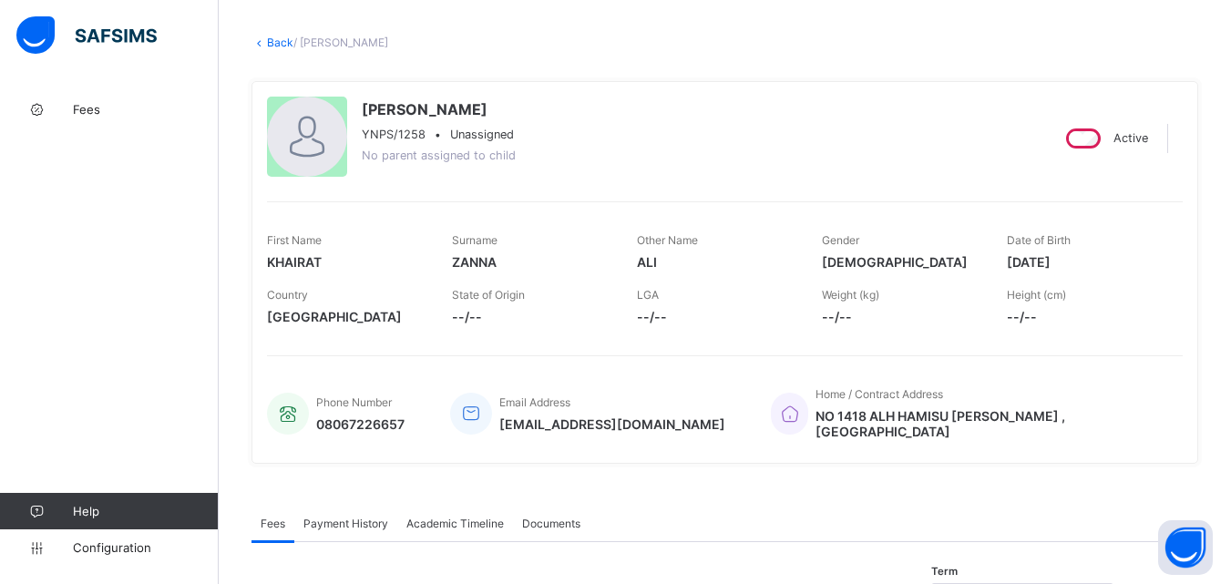
scroll to position [0, 0]
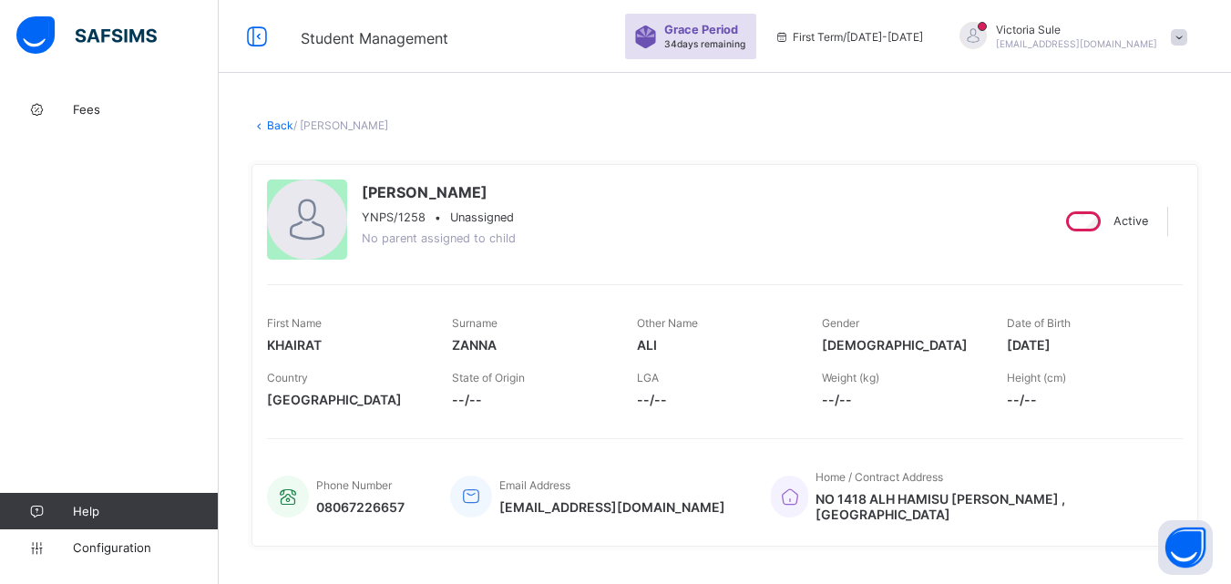
click at [279, 123] on link "Back" at bounding box center [280, 126] width 26 height 14
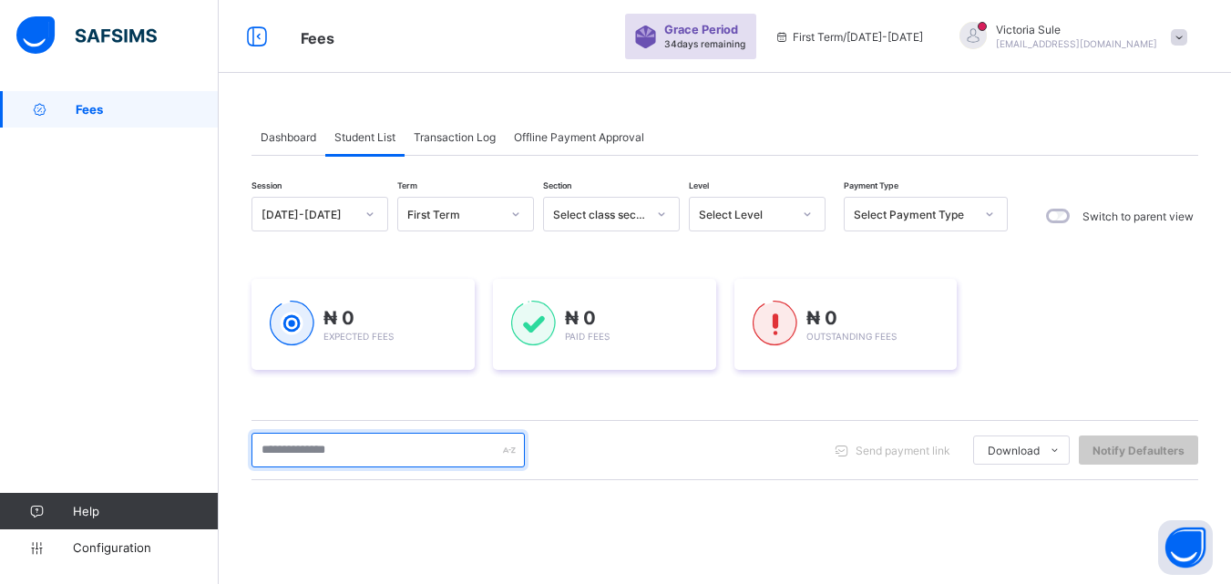
click at [377, 459] on input "text" at bounding box center [388, 450] width 273 height 35
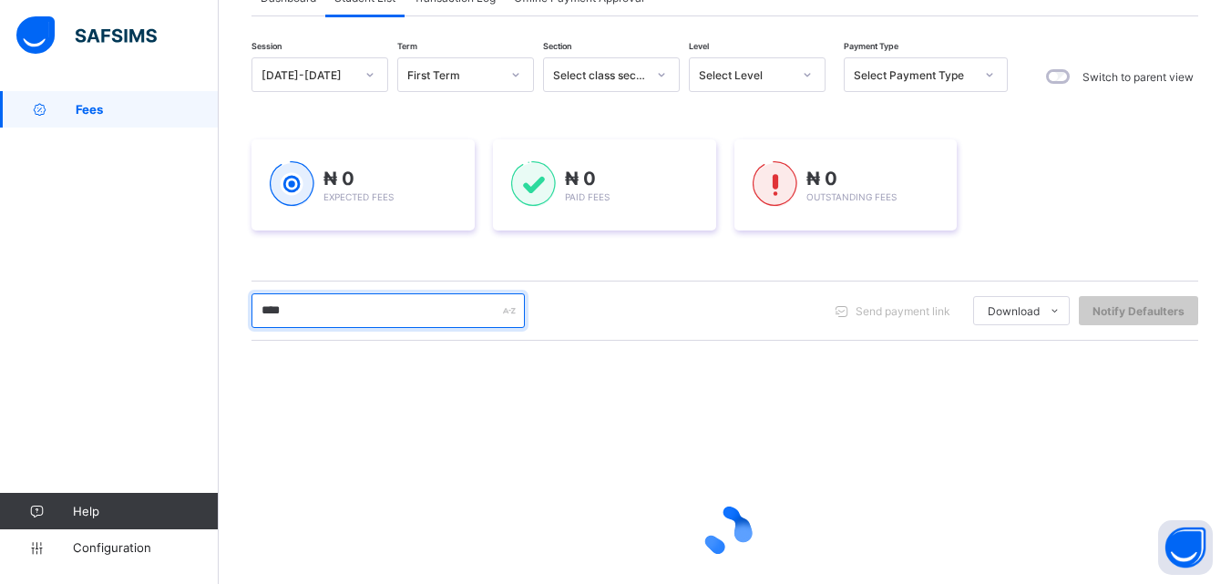
scroll to position [273, 0]
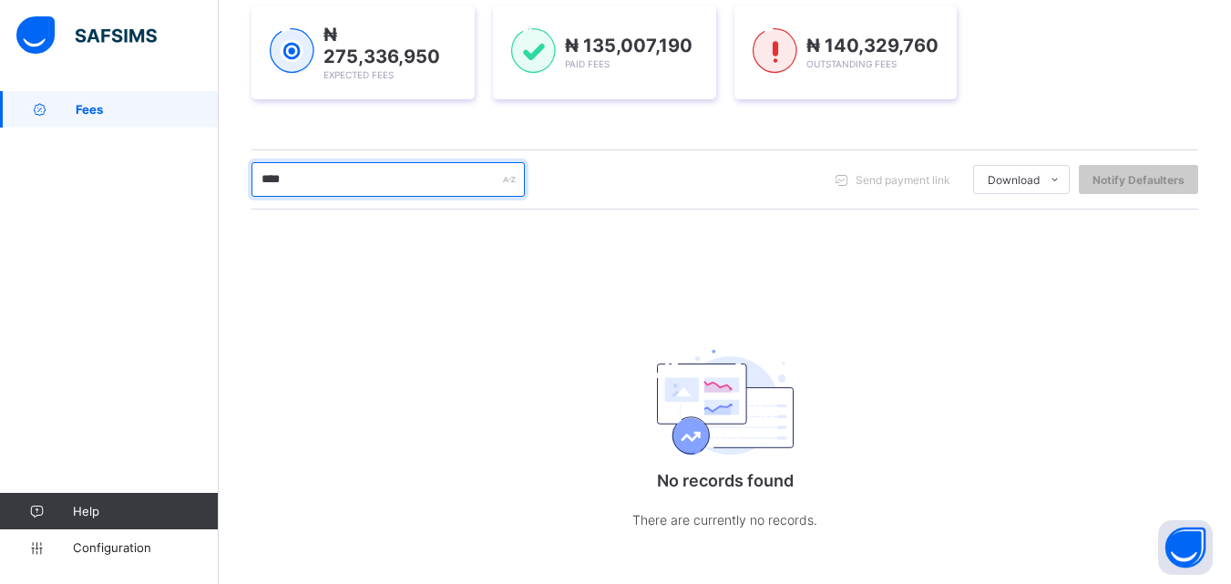
click at [262, 169] on input "****" at bounding box center [388, 179] width 273 height 35
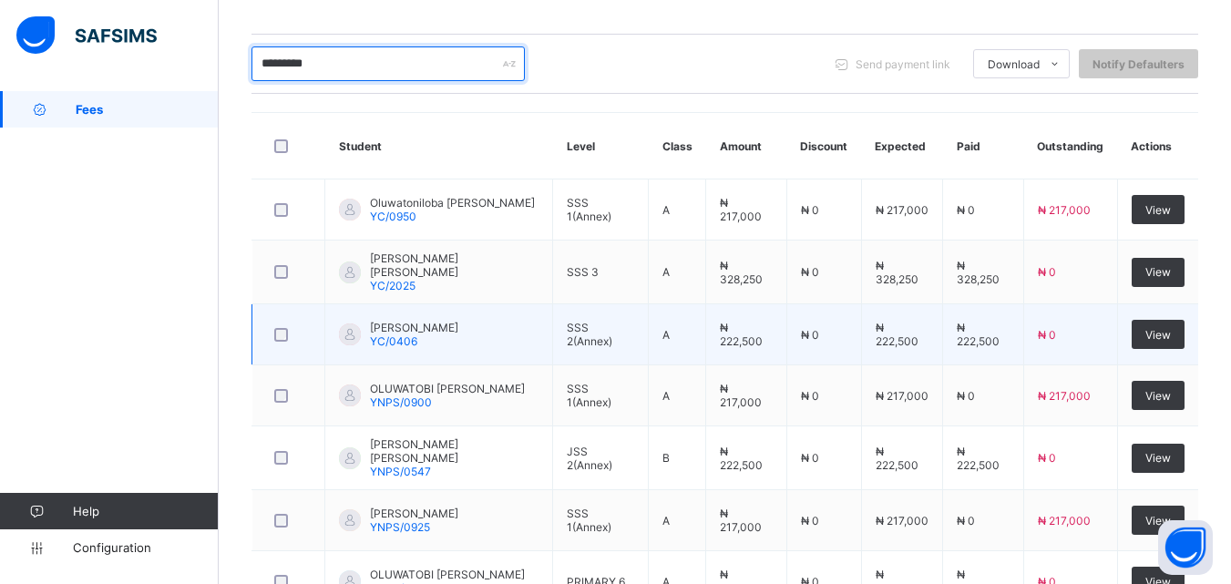
scroll to position [456, 0]
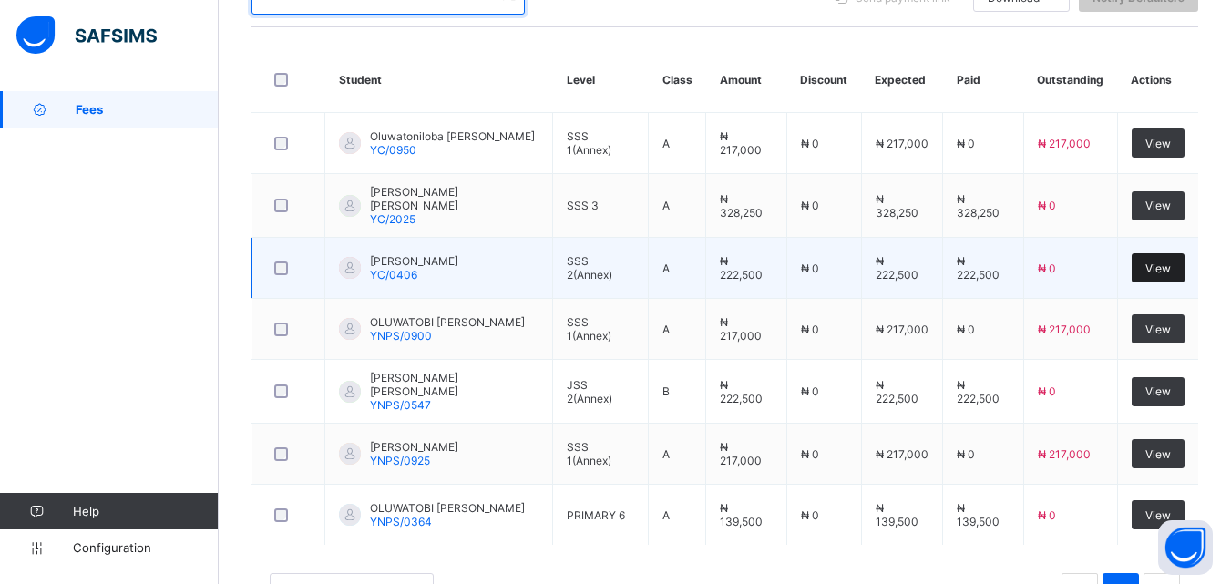
type input "*********"
click at [1170, 262] on span "View" at bounding box center [1159, 269] width 26 height 14
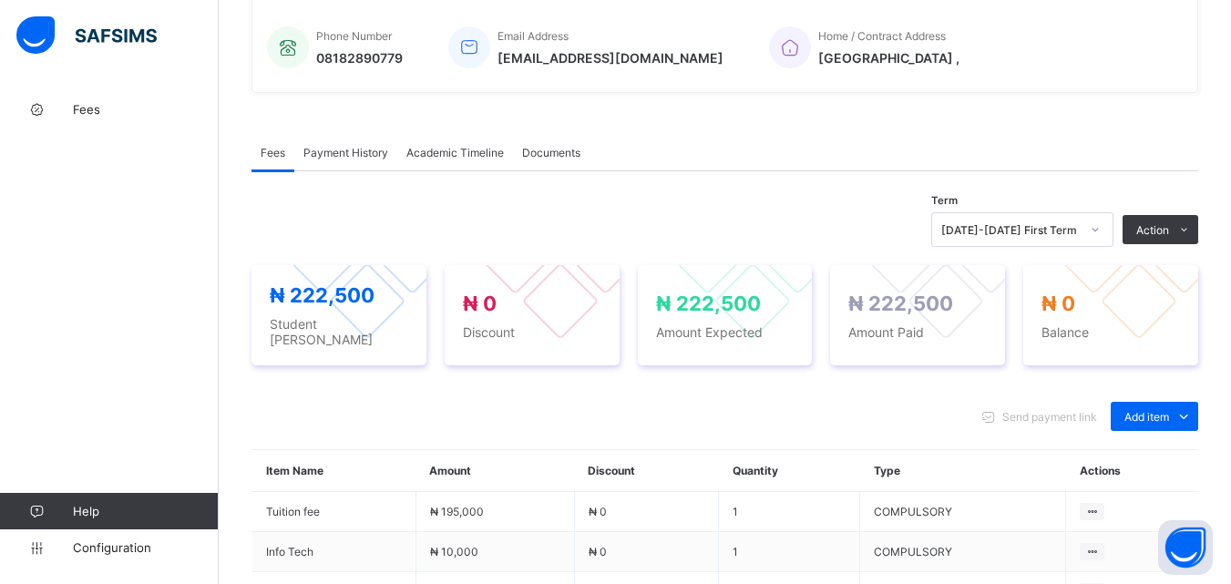
scroll to position [456, 0]
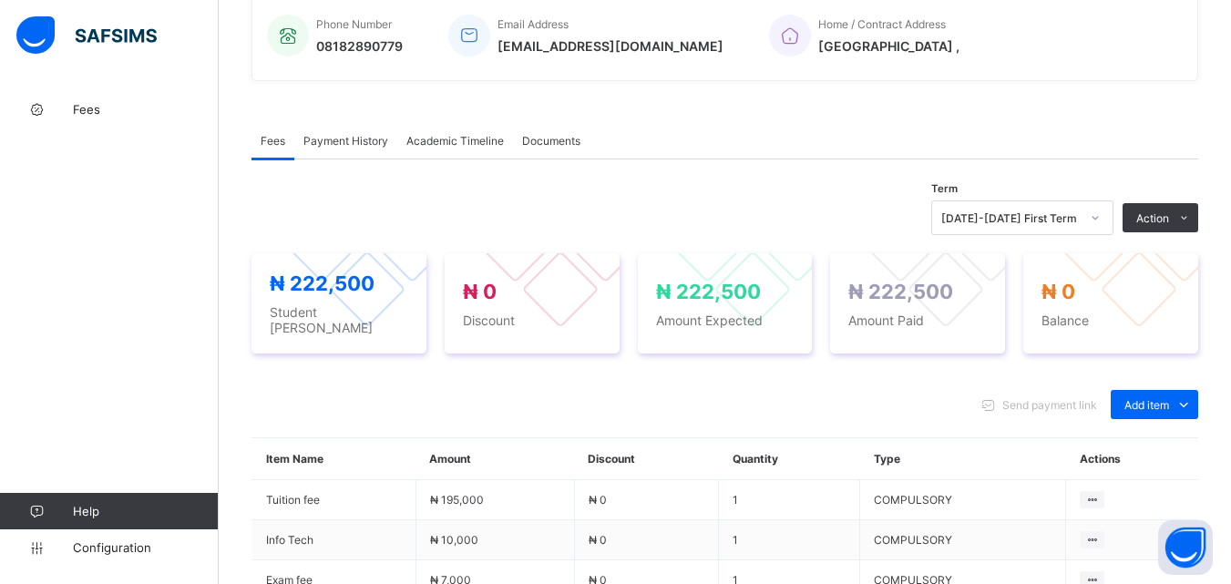
click at [366, 146] on span "Payment History" at bounding box center [346, 141] width 85 height 14
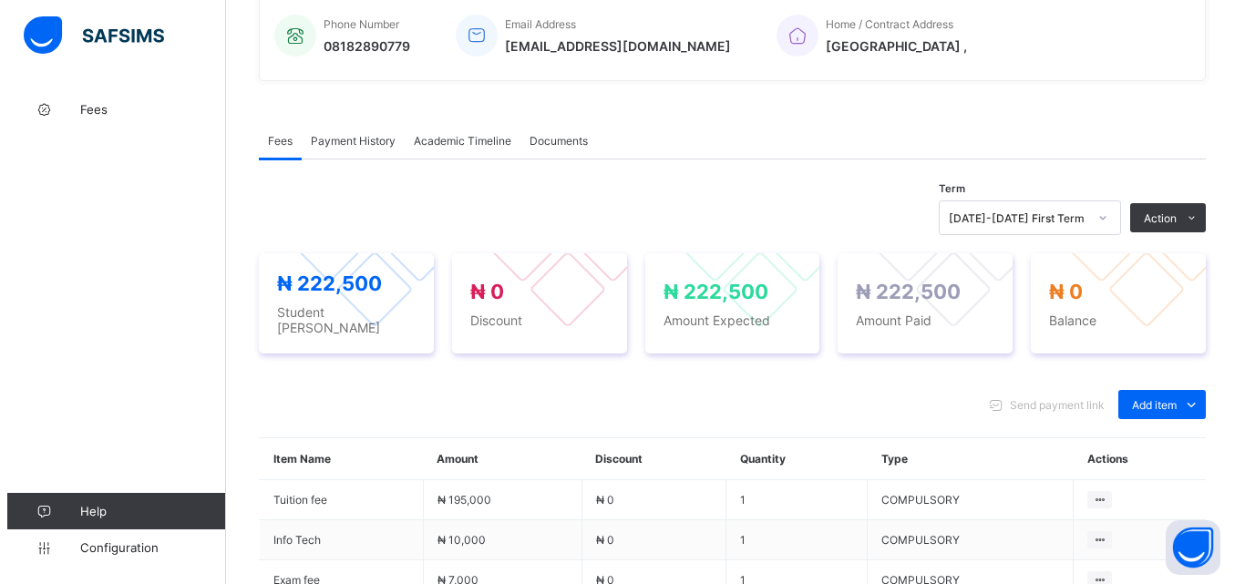
scroll to position [387, 0]
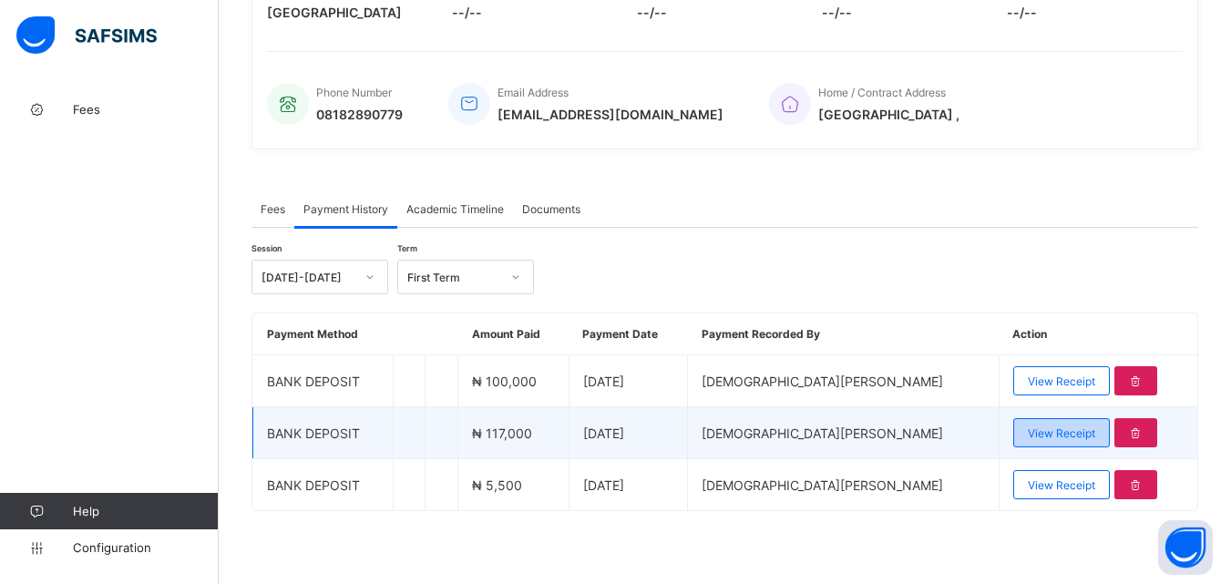
click at [1036, 431] on span "View Receipt" at bounding box center [1061, 434] width 67 height 14
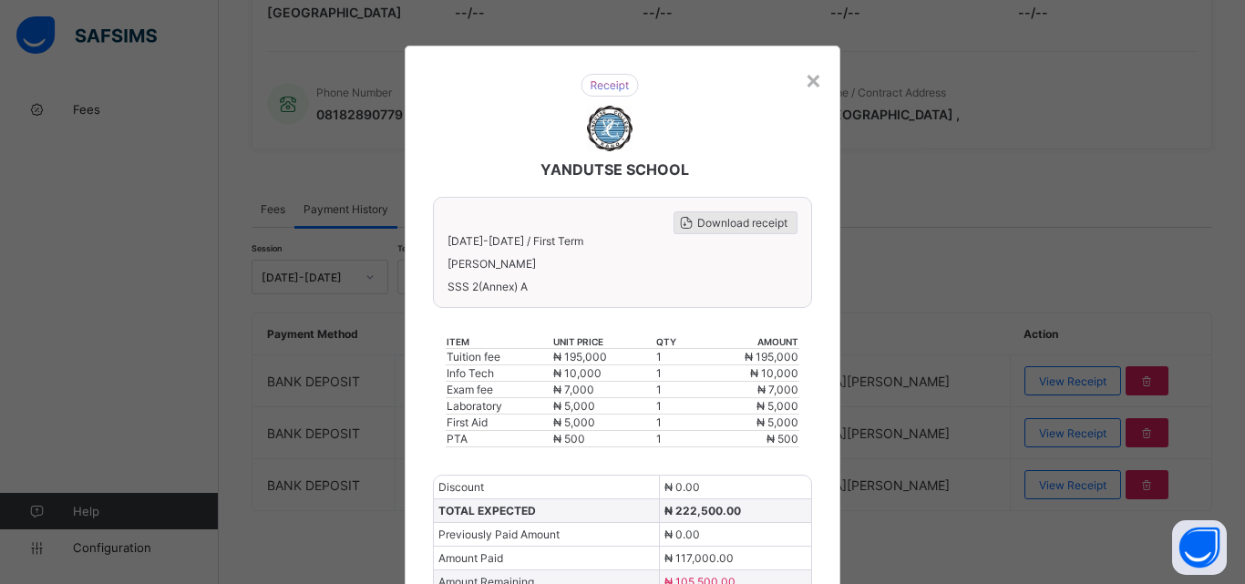
click at [747, 225] on span "Download receipt" at bounding box center [742, 223] width 90 height 14
click at [808, 80] on div "×" at bounding box center [813, 79] width 17 height 31
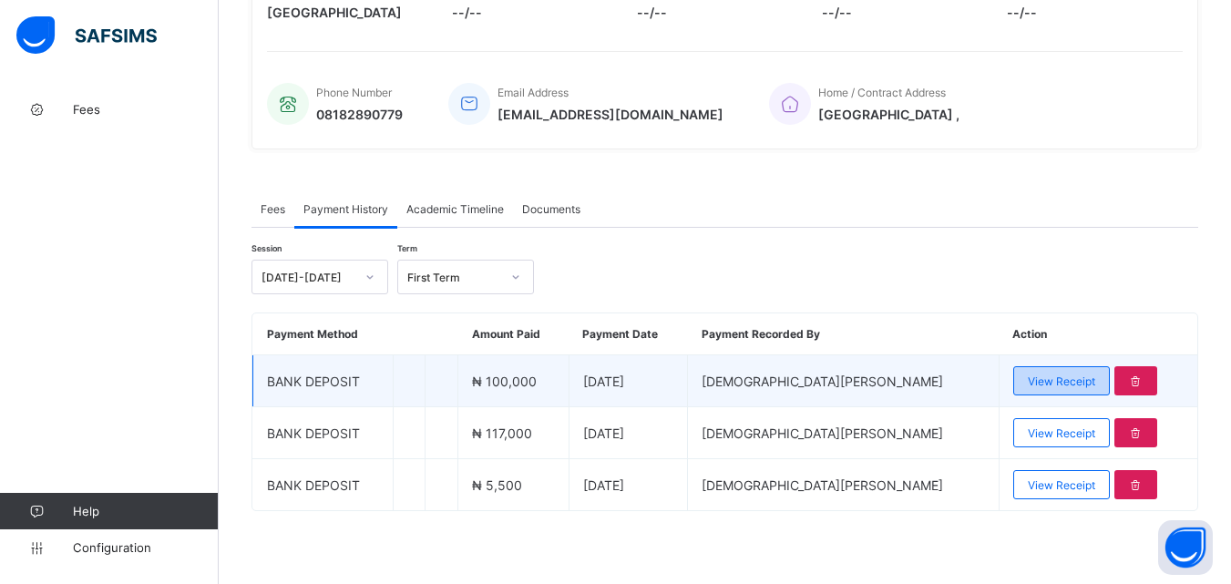
click at [1031, 382] on span "View Receipt" at bounding box center [1061, 382] width 67 height 14
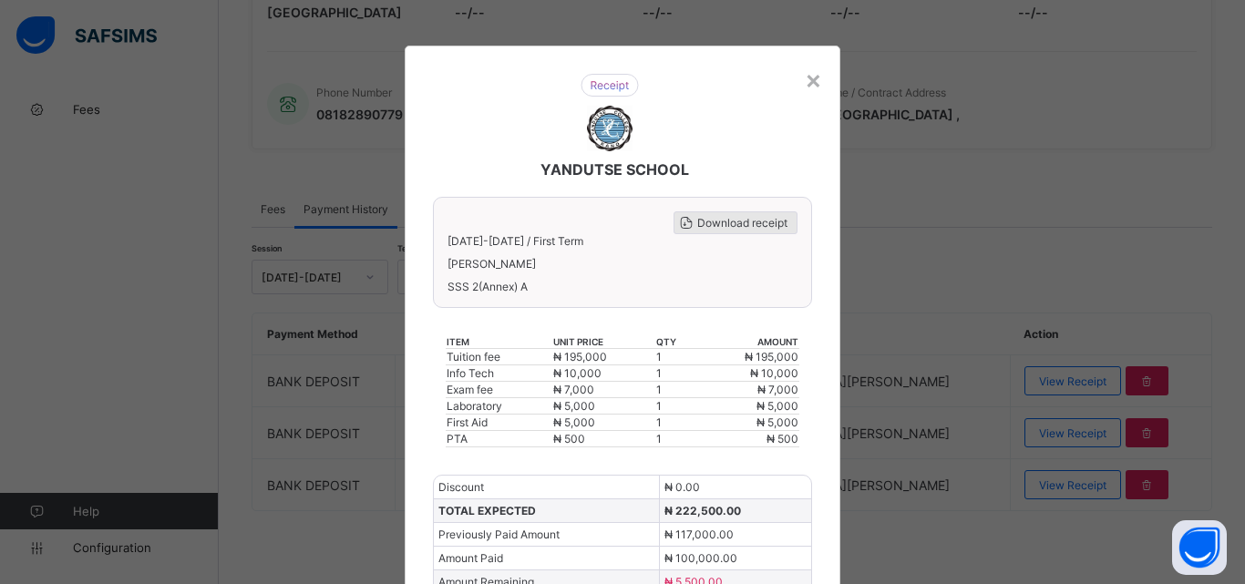
click at [706, 221] on span "Download receipt" at bounding box center [742, 223] width 90 height 14
click at [812, 83] on div "×" at bounding box center [813, 79] width 17 height 31
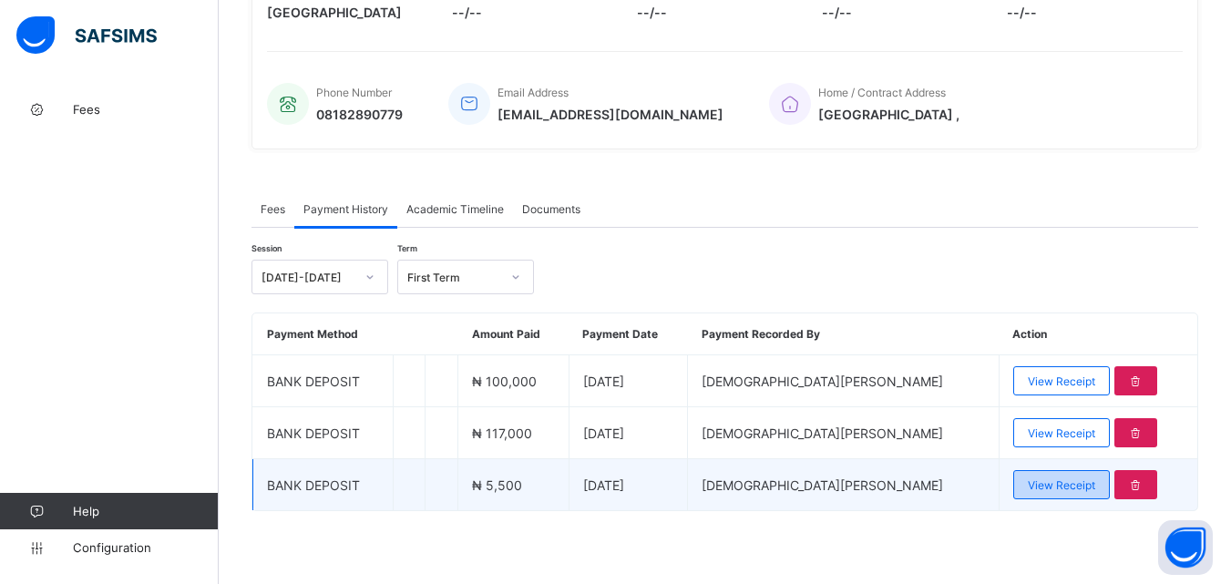
click at [1031, 490] on span "View Receipt" at bounding box center [1061, 486] width 67 height 14
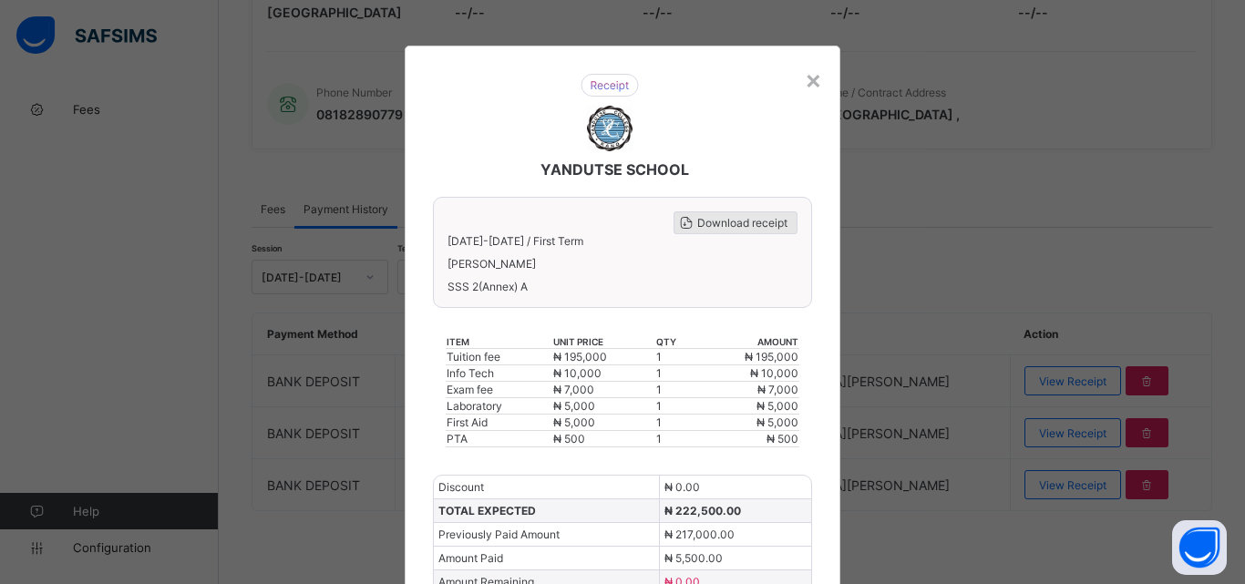
click at [763, 222] on span "Download receipt" at bounding box center [742, 223] width 90 height 14
click at [812, 83] on div "×" at bounding box center [813, 79] width 17 height 31
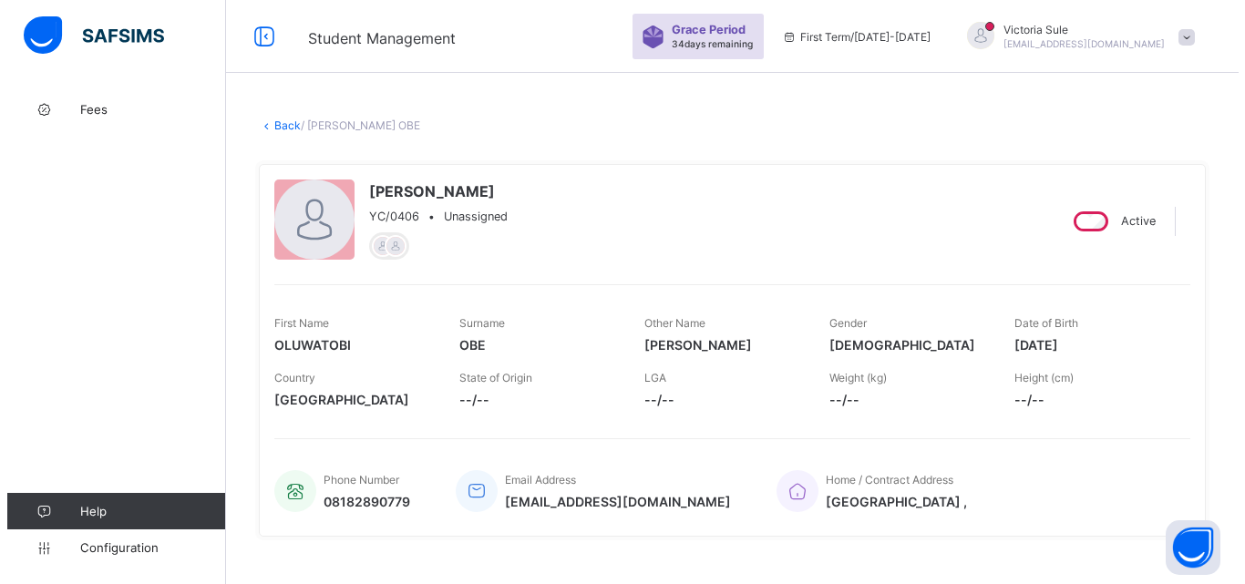
scroll to position [365, 0]
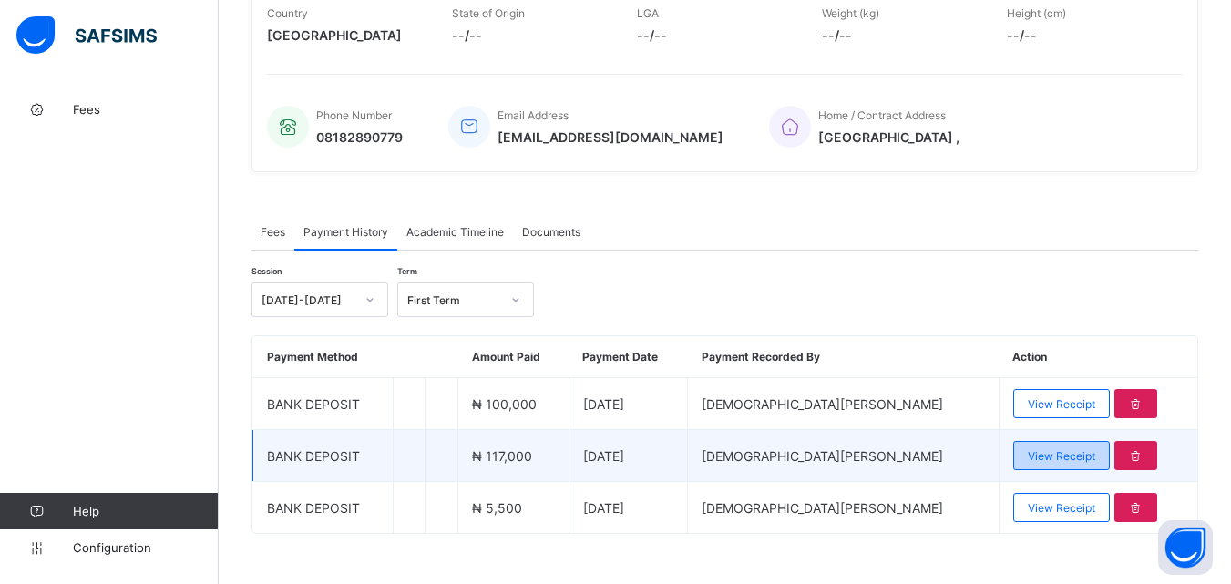
click at [1055, 456] on span "View Receipt" at bounding box center [1061, 456] width 67 height 14
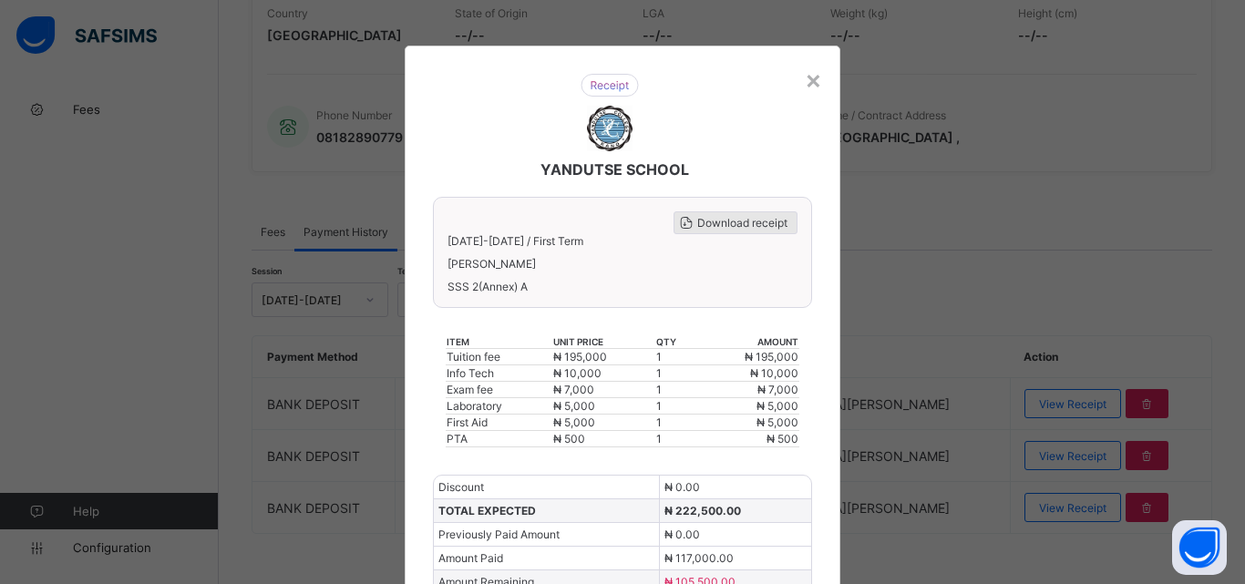
click at [735, 224] on span "Download receipt" at bounding box center [742, 223] width 90 height 14
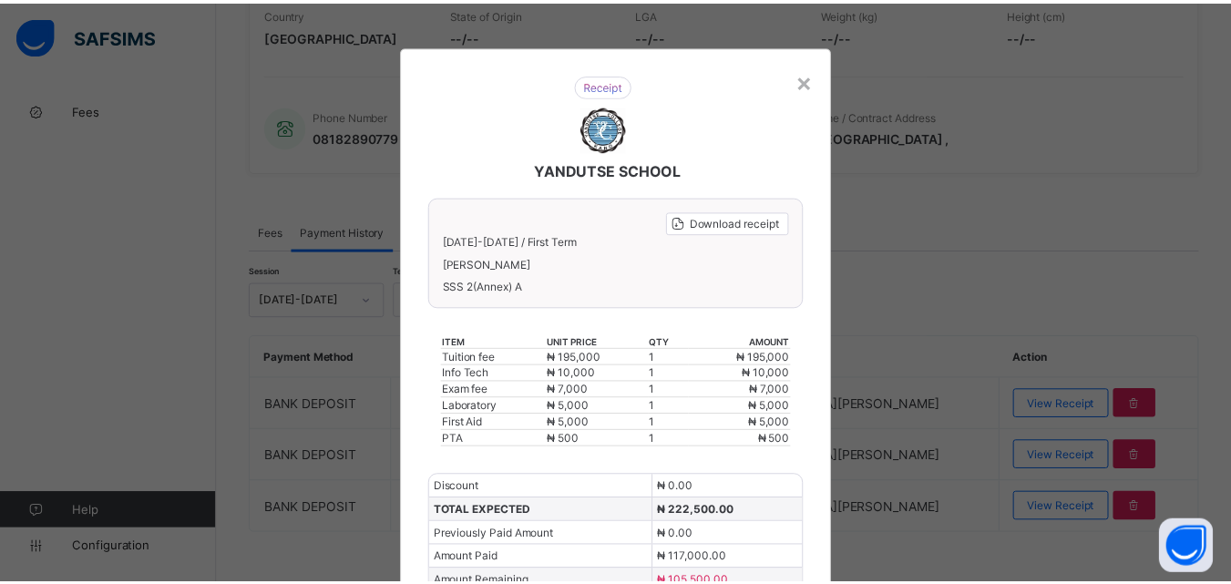
scroll to position [0, 0]
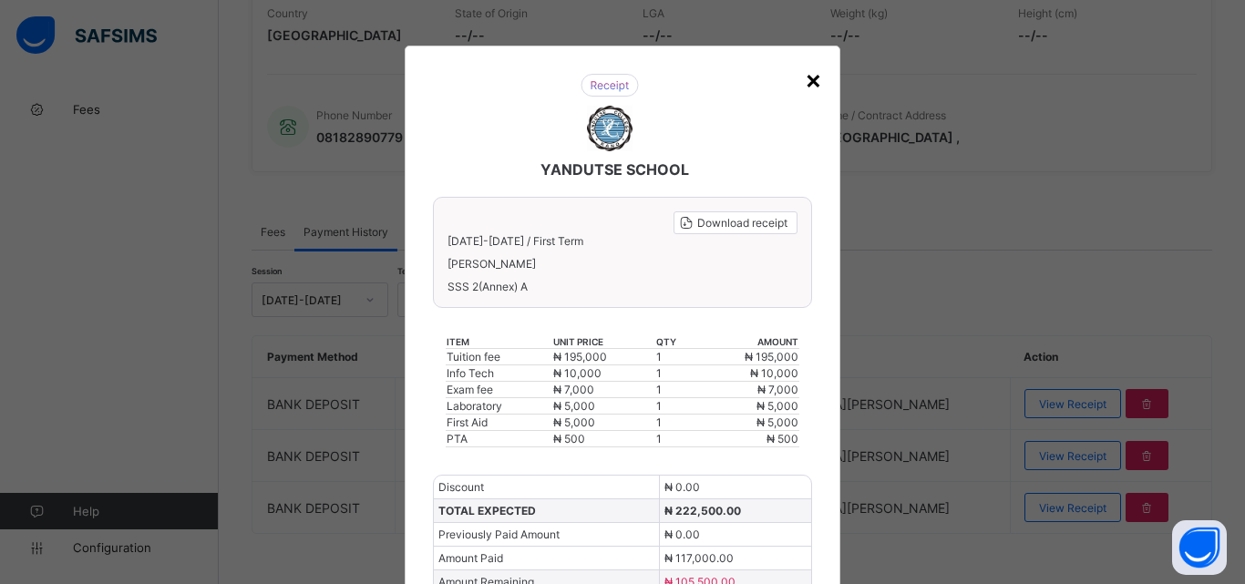
click at [808, 82] on div "×" at bounding box center [813, 79] width 17 height 31
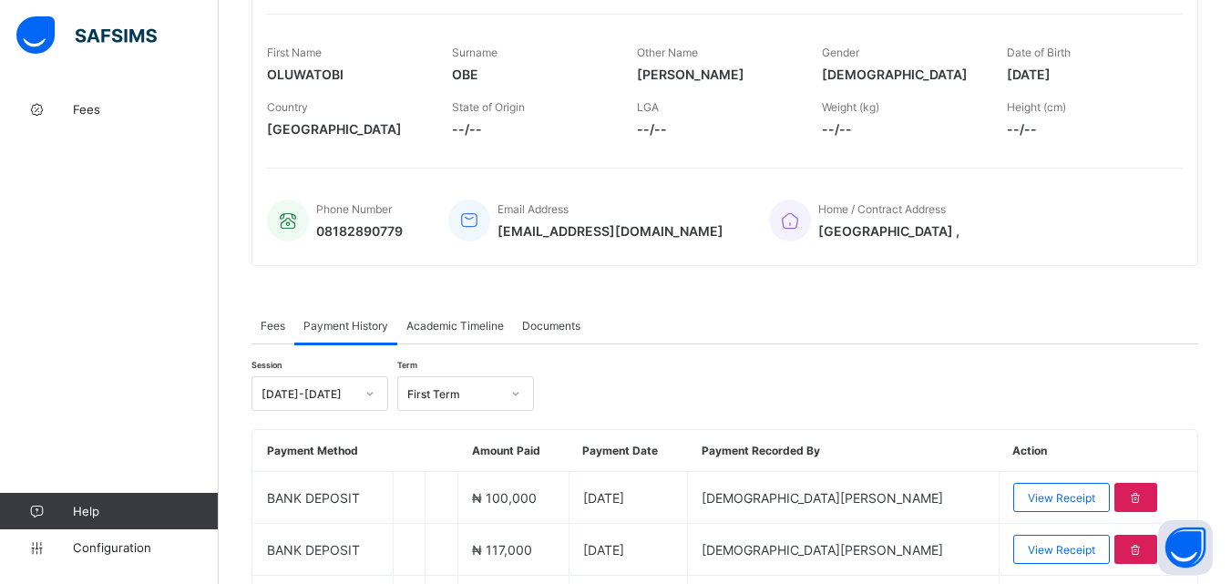
scroll to position [91, 0]
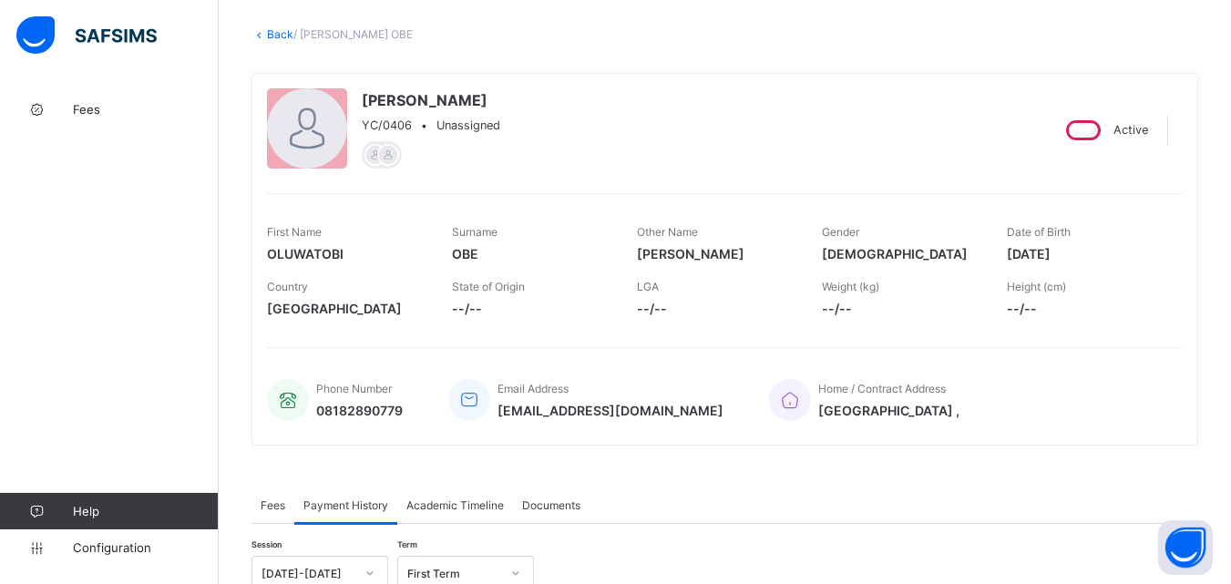
click at [269, 32] on link "Back" at bounding box center [280, 34] width 26 height 14
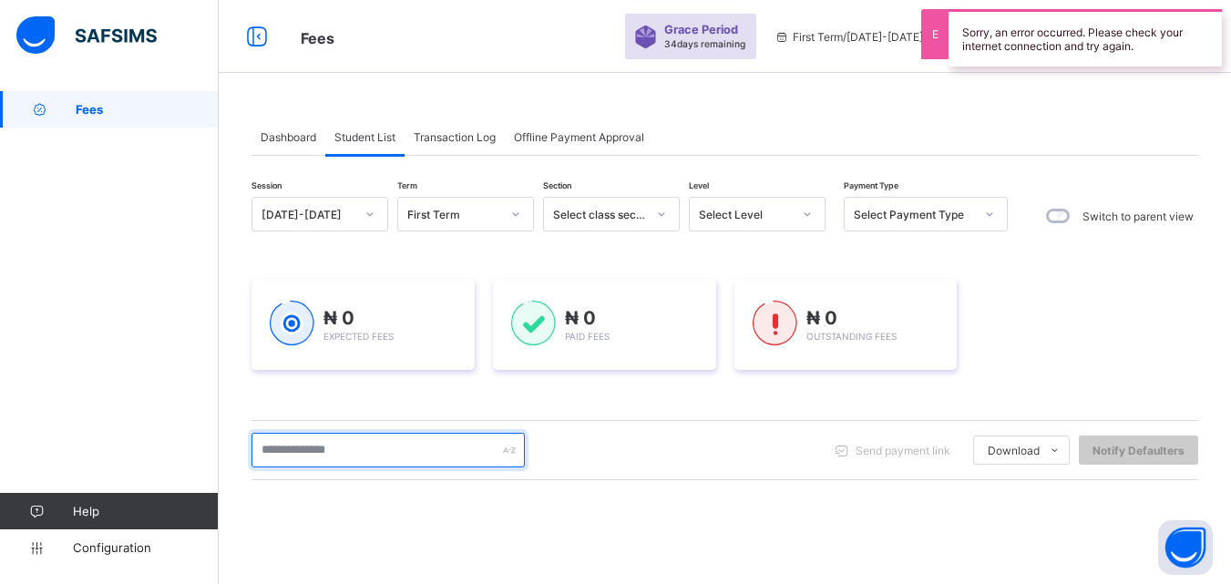
click at [383, 456] on input "text" at bounding box center [388, 450] width 273 height 35
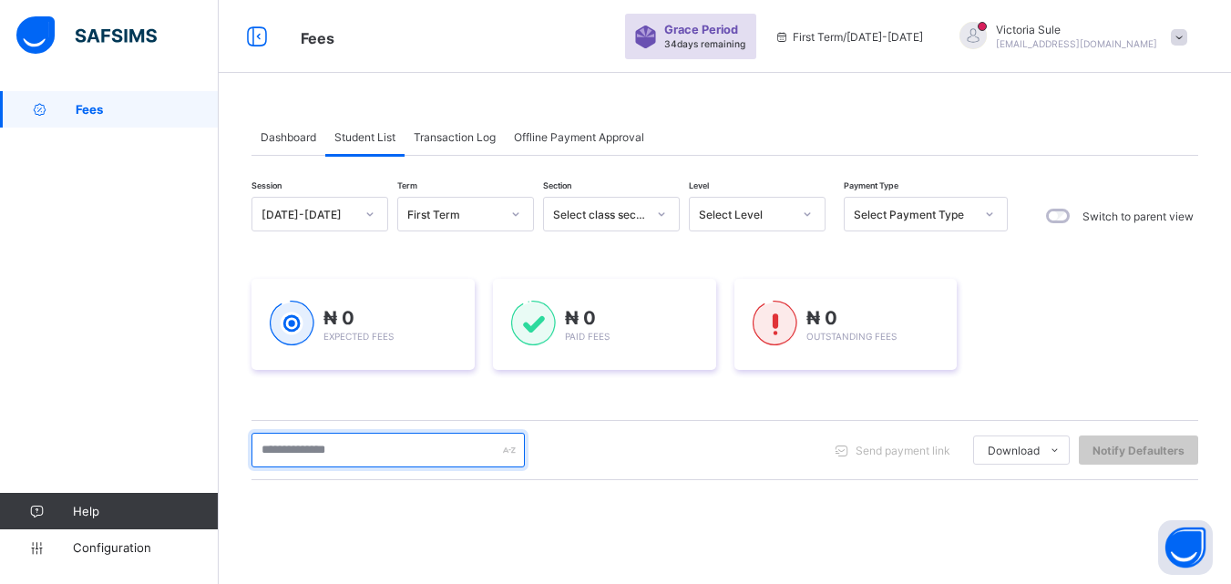
click at [439, 448] on input "text" at bounding box center [388, 450] width 273 height 35
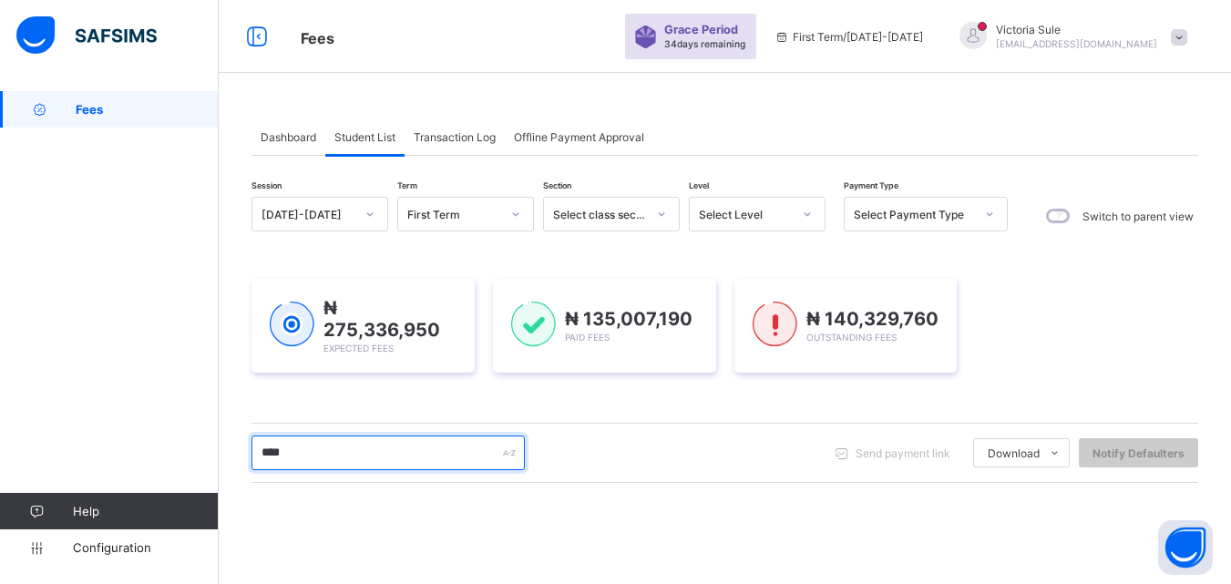
type input "****"
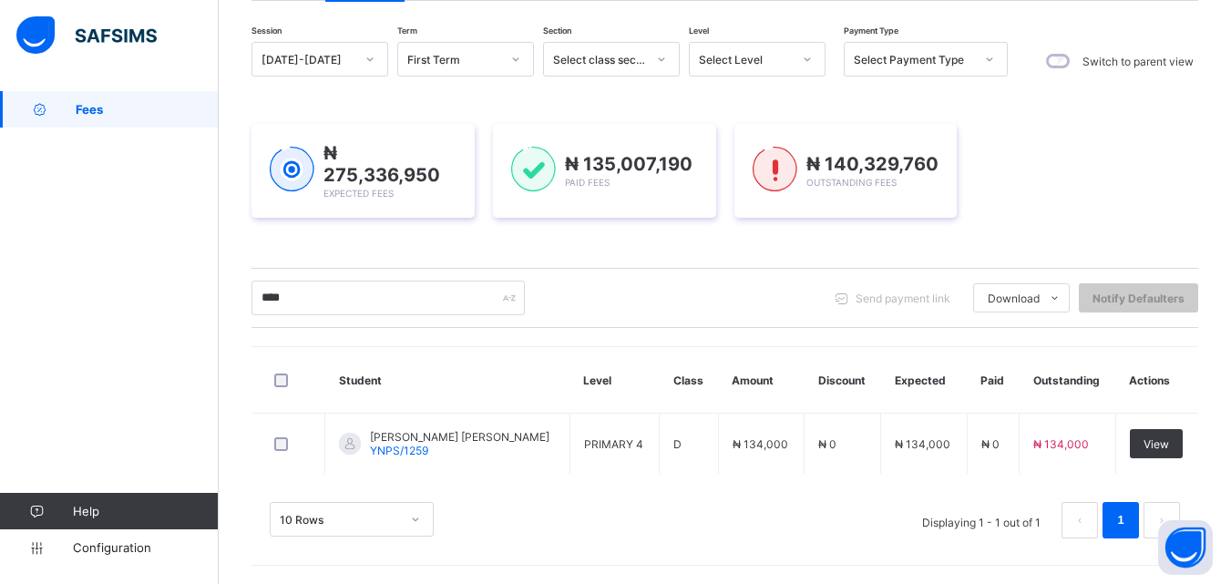
scroll to position [152, 0]
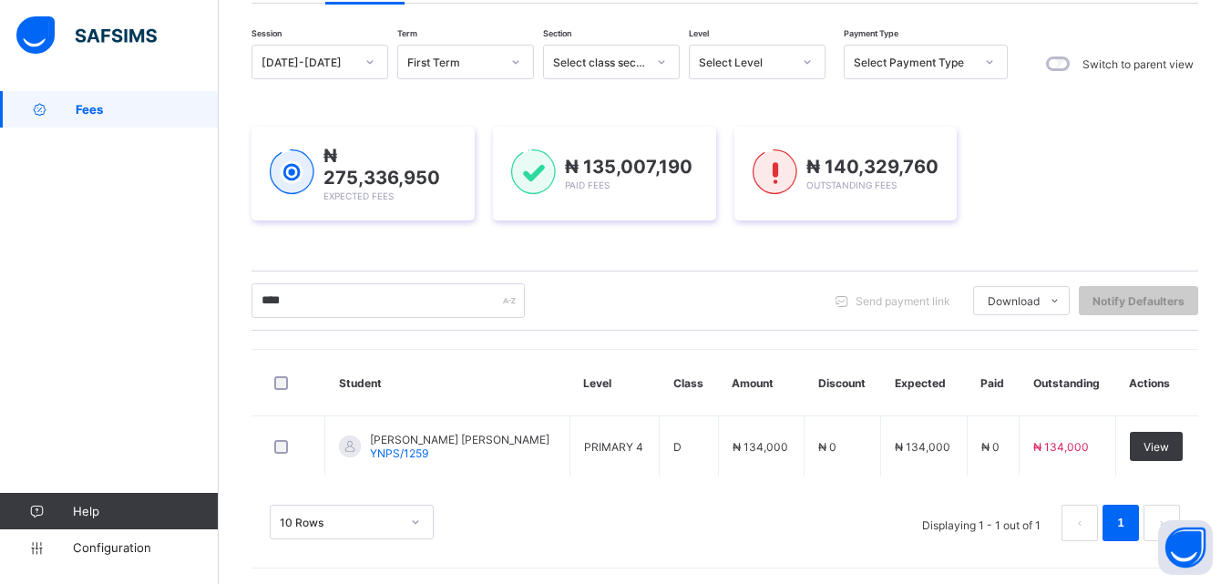
click at [668, 524] on div "10 Rows Displaying 1 - 1 out of 1 1" at bounding box center [725, 523] width 911 height 36
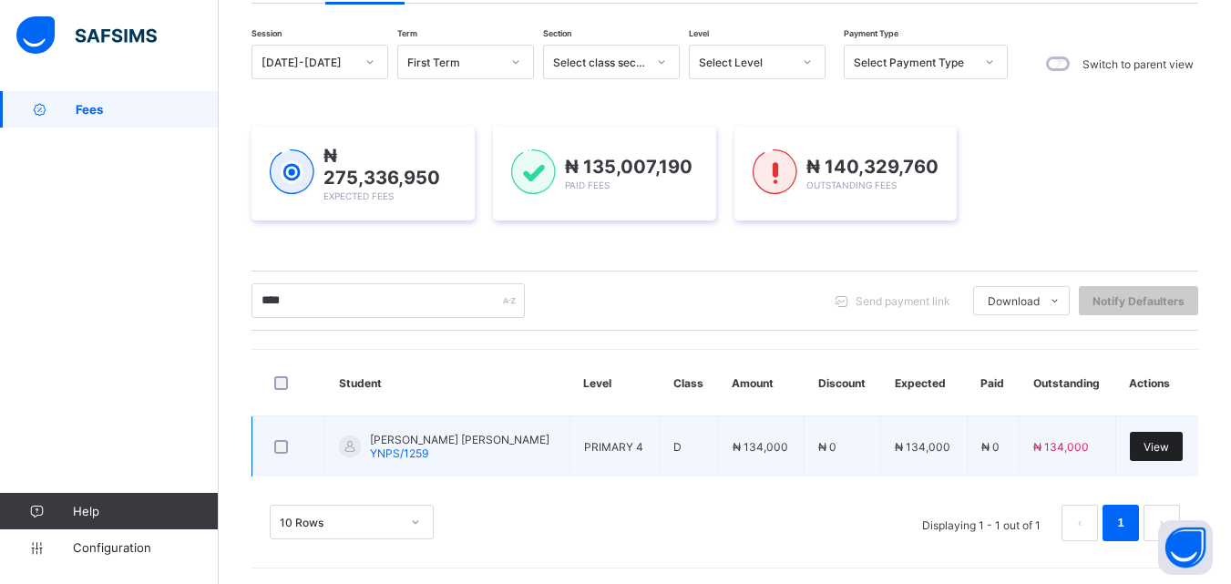
click at [1159, 436] on div "View" at bounding box center [1156, 446] width 53 height 29
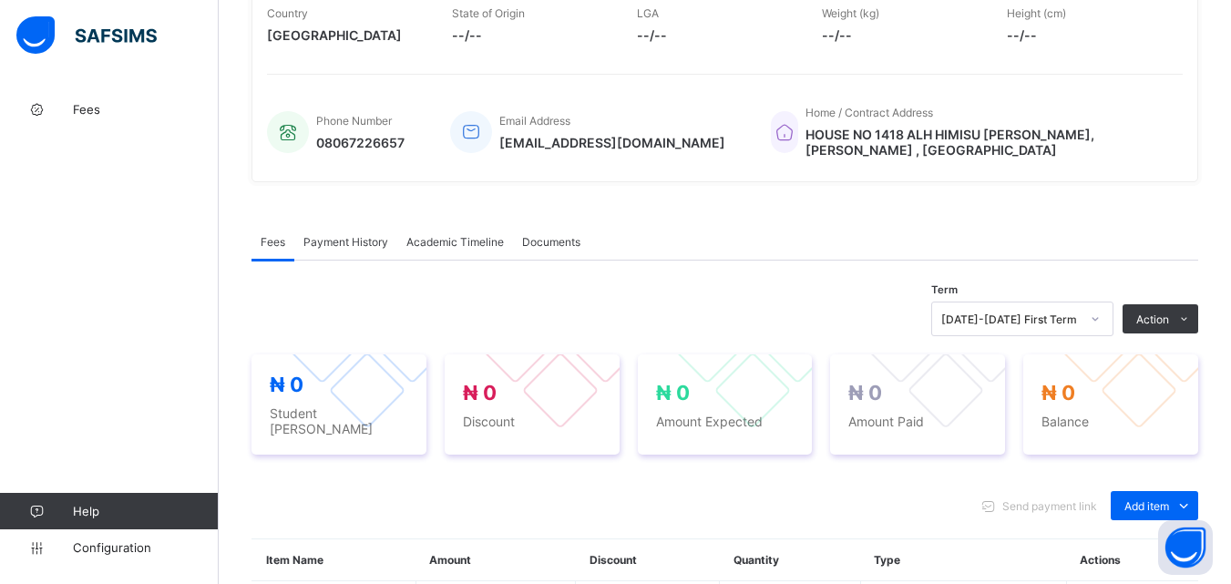
scroll to position [611, 0]
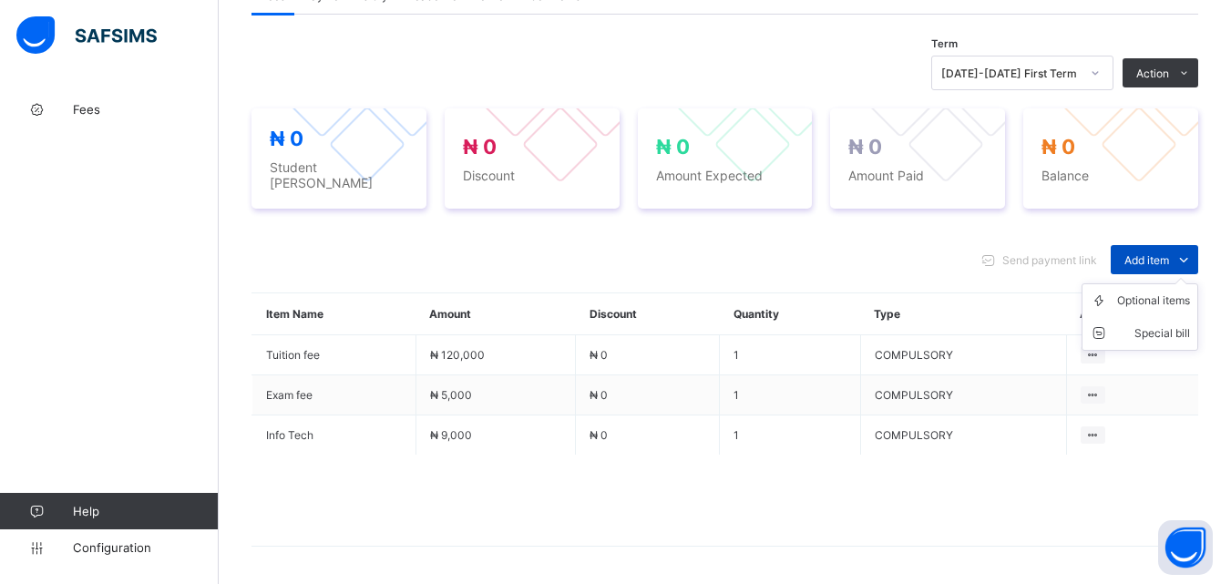
click at [1154, 253] on span "Add item" at bounding box center [1147, 260] width 45 height 14
click at [1154, 296] on div "Optional items" at bounding box center [1154, 301] width 73 height 18
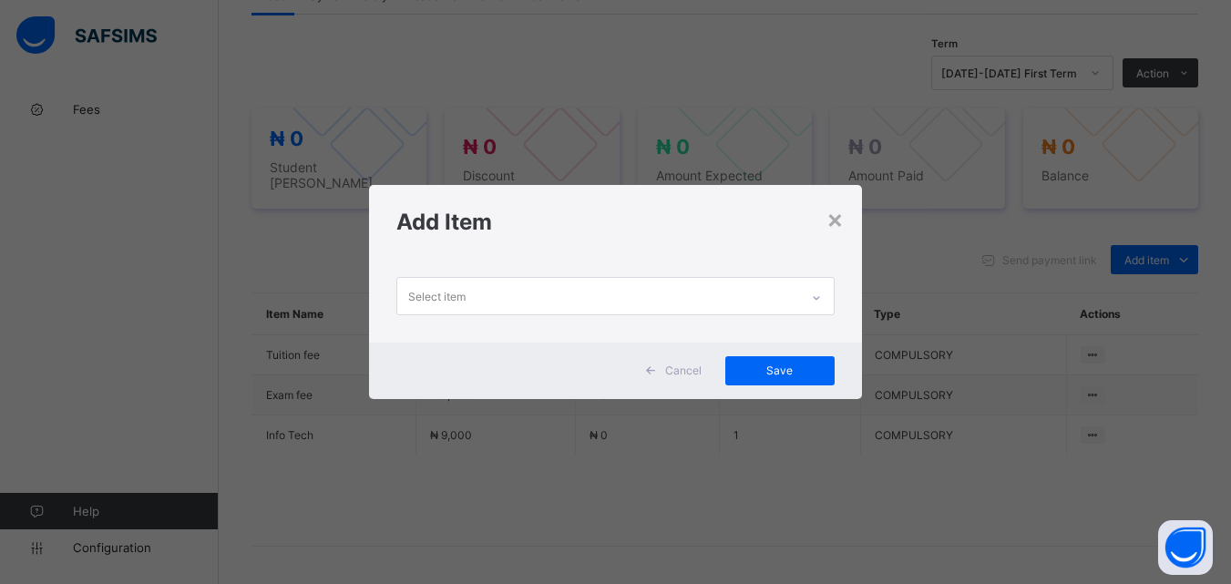
click at [822, 295] on icon at bounding box center [816, 298] width 11 height 18
click at [838, 216] on div "×" at bounding box center [835, 218] width 17 height 31
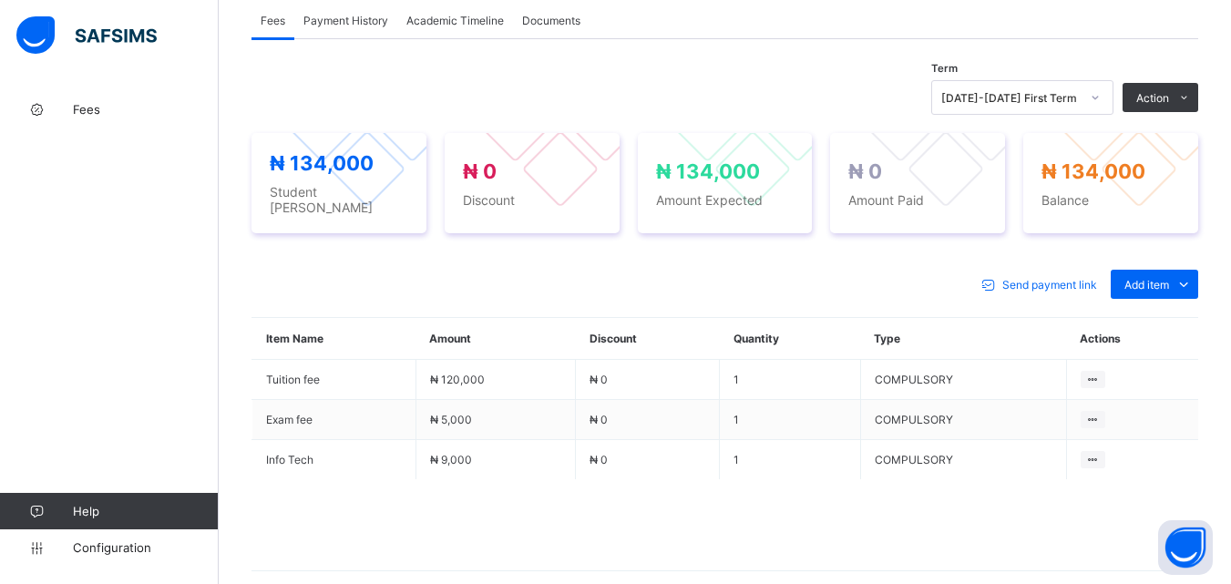
scroll to position [665, 0]
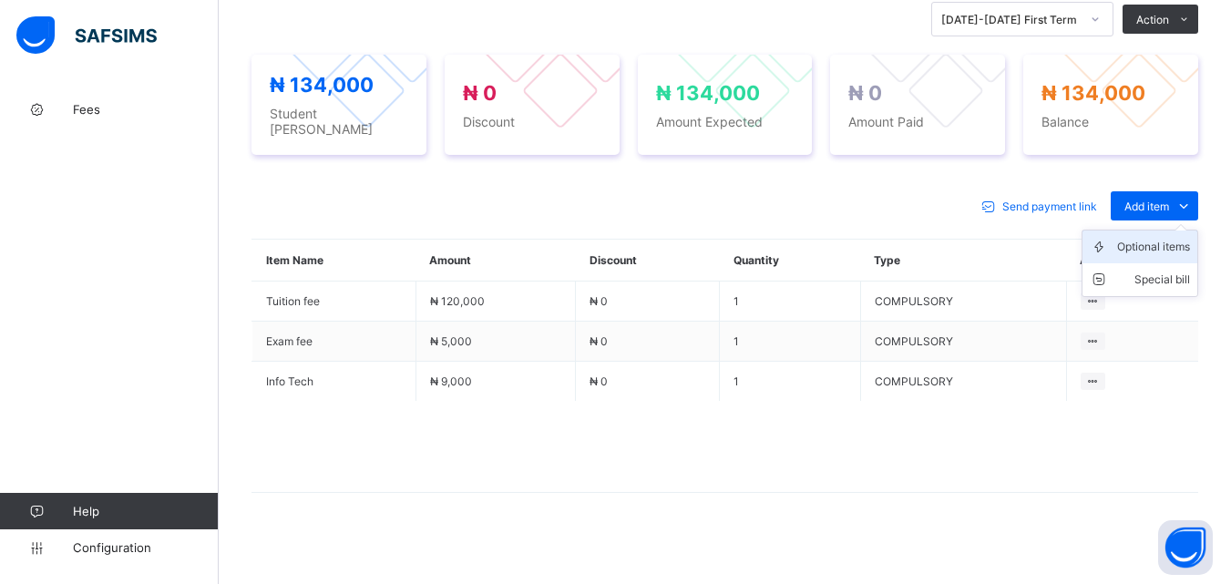
click at [1155, 243] on div "Optional items" at bounding box center [1154, 247] width 73 height 18
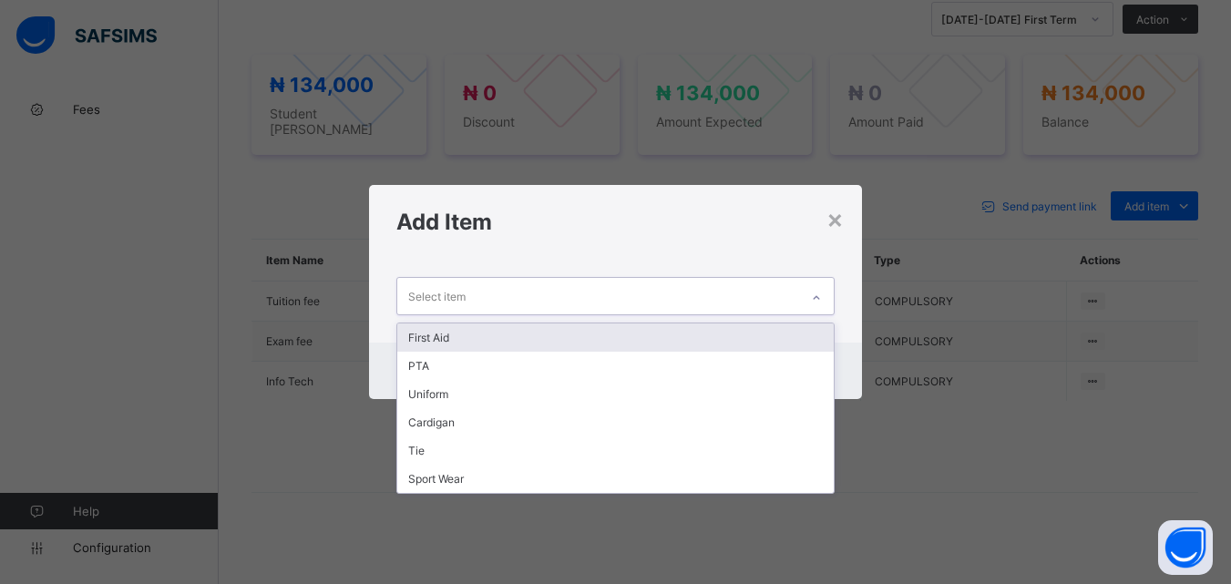
click at [818, 300] on icon at bounding box center [816, 298] width 11 height 18
click at [774, 334] on div "First Aid" at bounding box center [615, 338] width 436 height 28
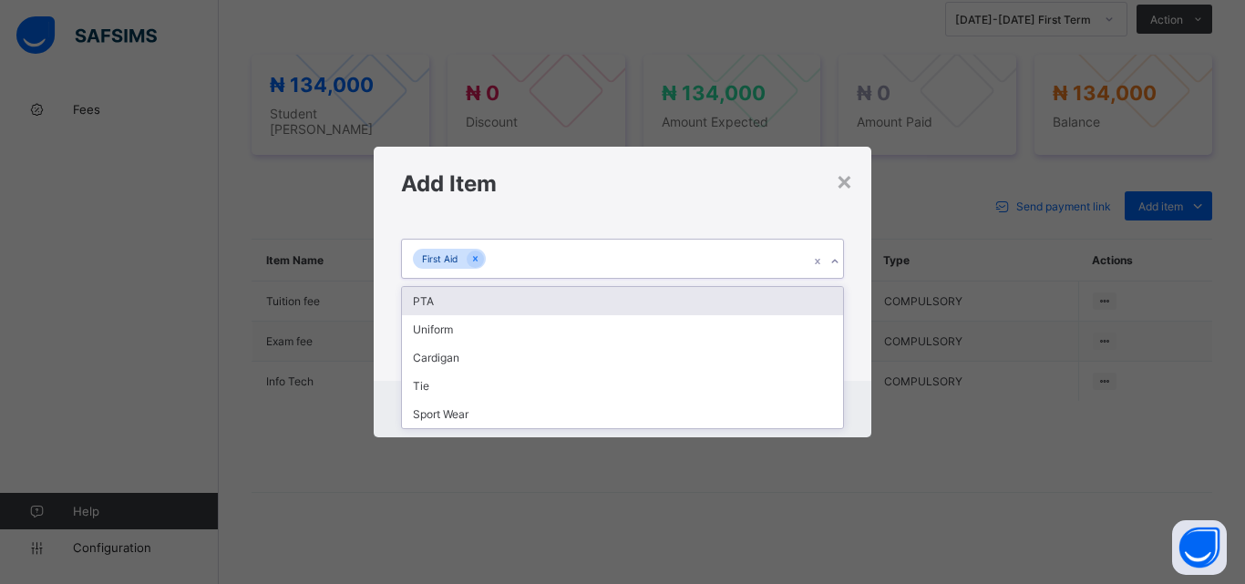
click at [675, 258] on div "First Aid" at bounding box center [605, 259] width 407 height 38
click at [675, 298] on div "PTA" at bounding box center [622, 301] width 441 height 28
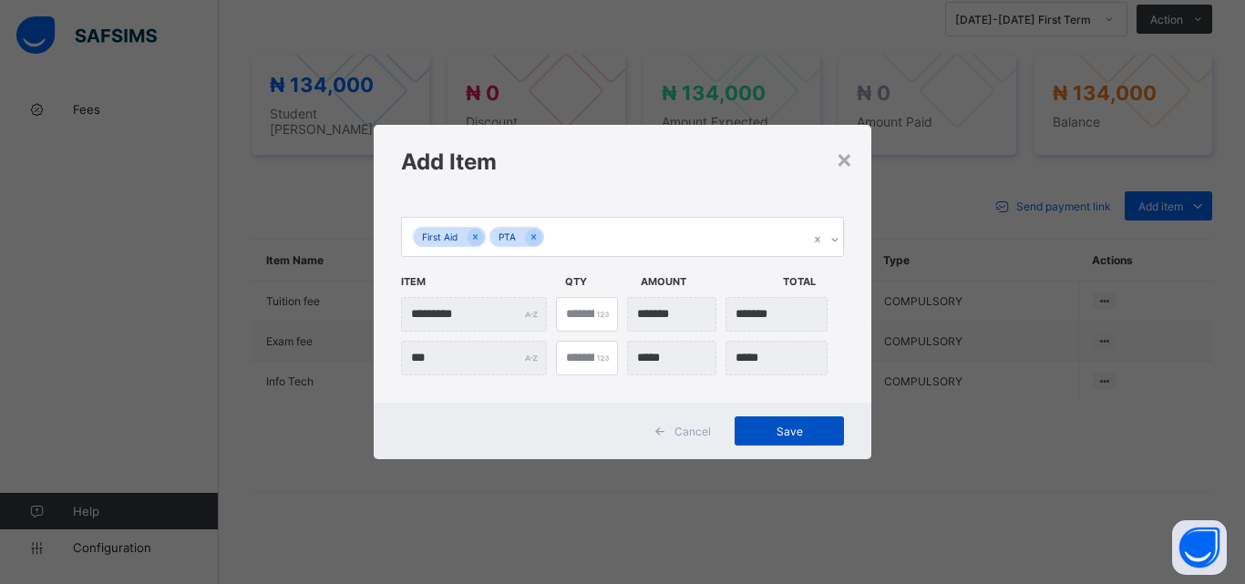
click at [786, 433] on span "Save" at bounding box center [789, 432] width 82 height 14
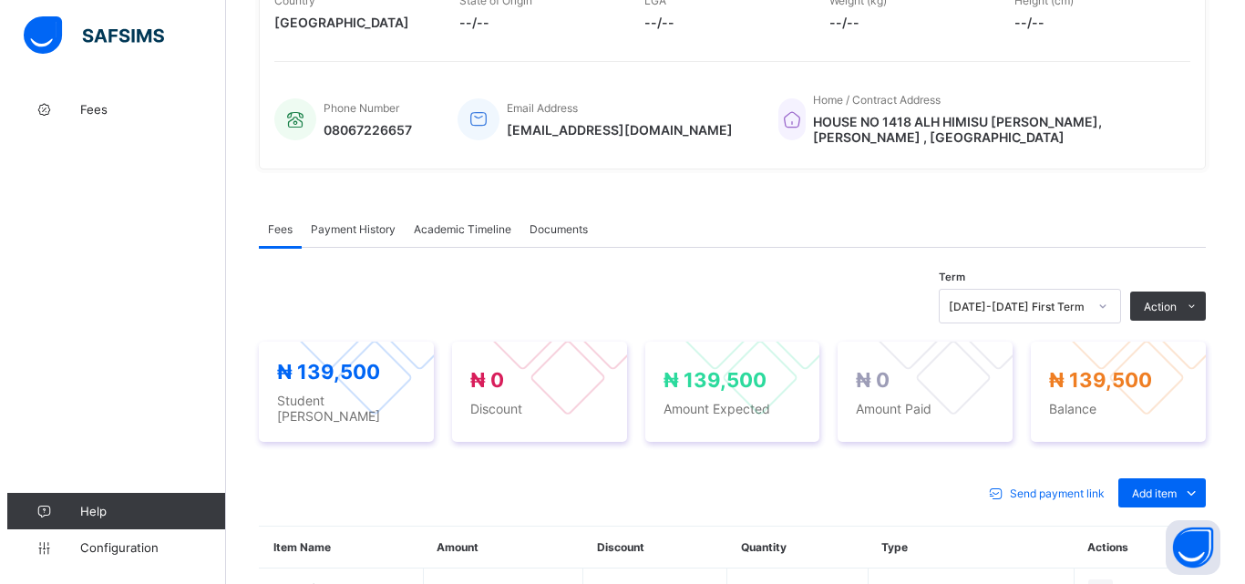
scroll to position [482, 0]
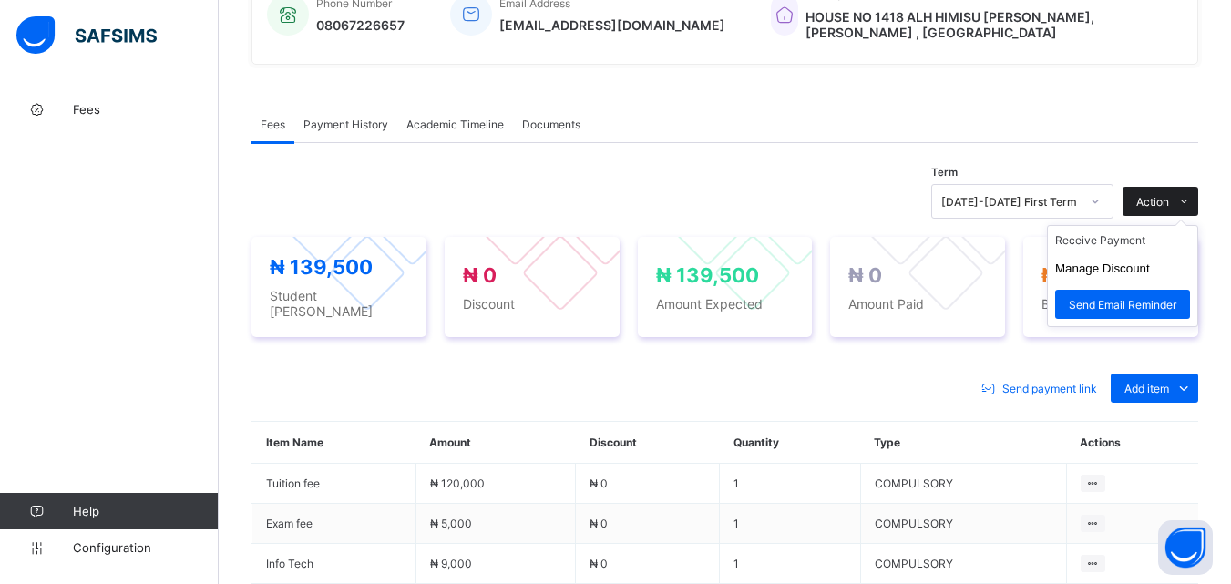
click at [1162, 197] on span "Action" at bounding box center [1153, 202] width 33 height 14
click at [1131, 240] on li "Receive Payment" at bounding box center [1122, 240] width 149 height 28
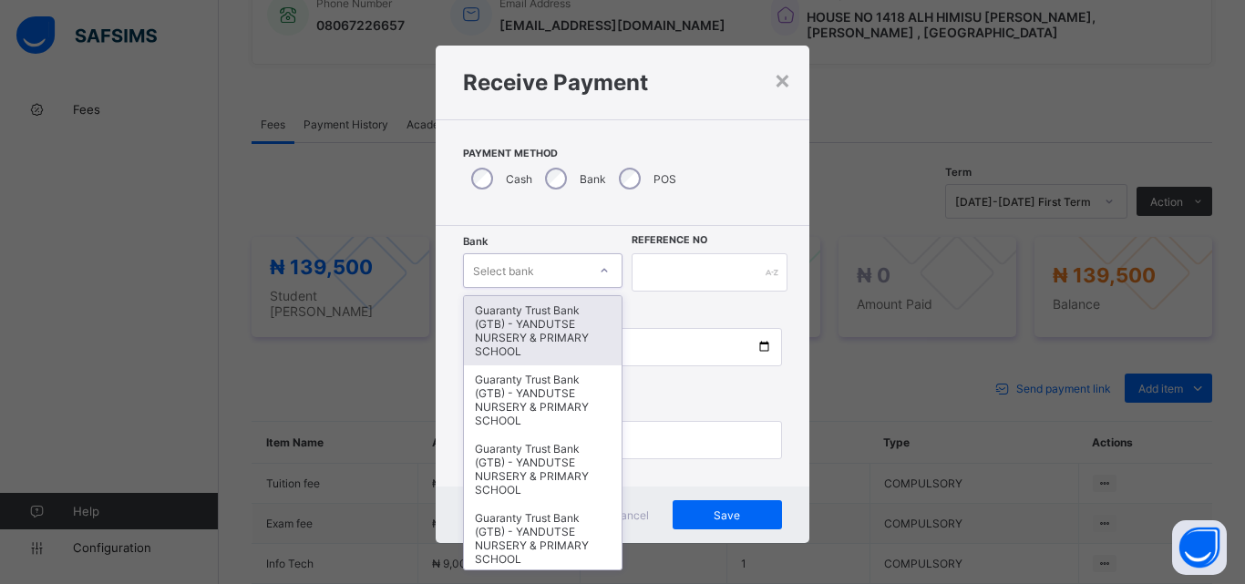
click at [599, 268] on icon at bounding box center [604, 271] width 11 height 18
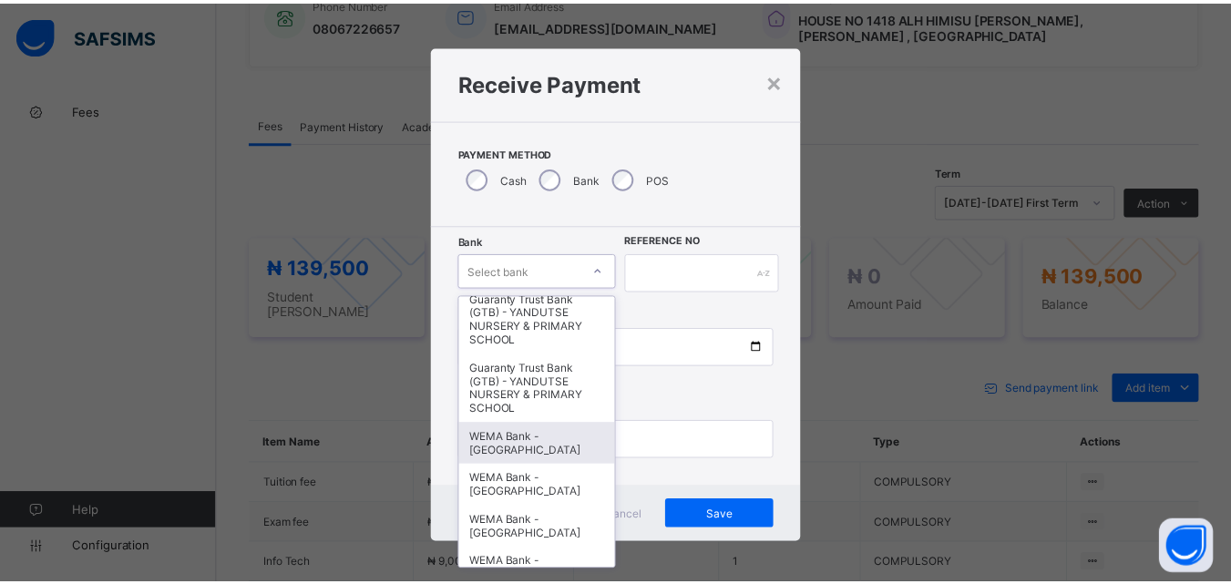
scroll to position [365, 0]
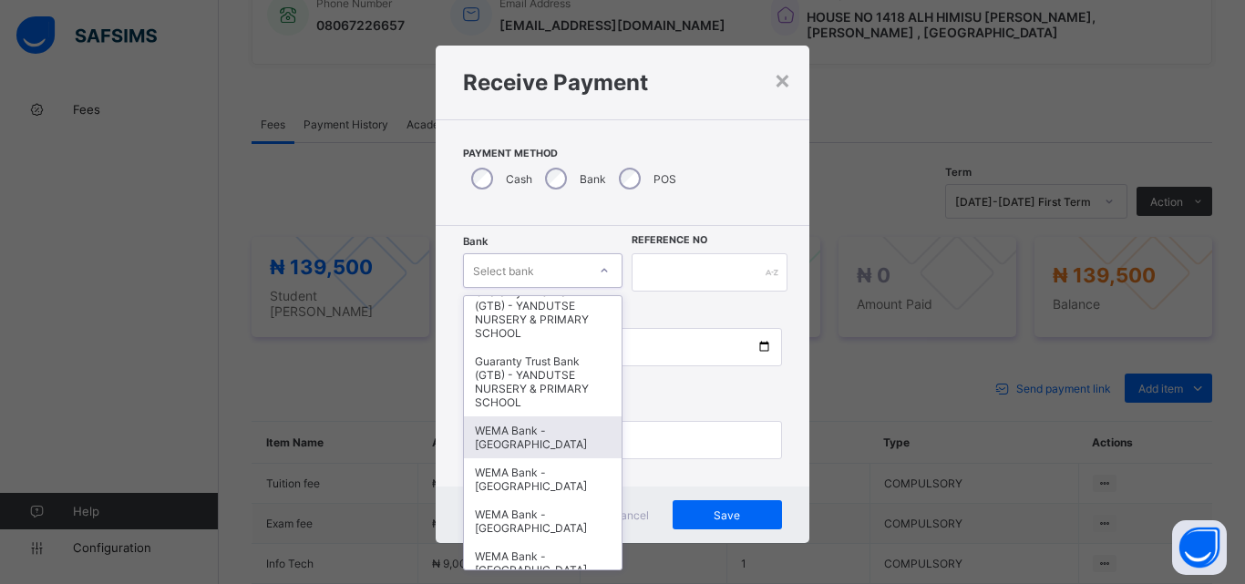
click at [551, 455] on div "WEMA Bank - YANDUTSE COLLEGE" at bounding box center [543, 438] width 158 height 42
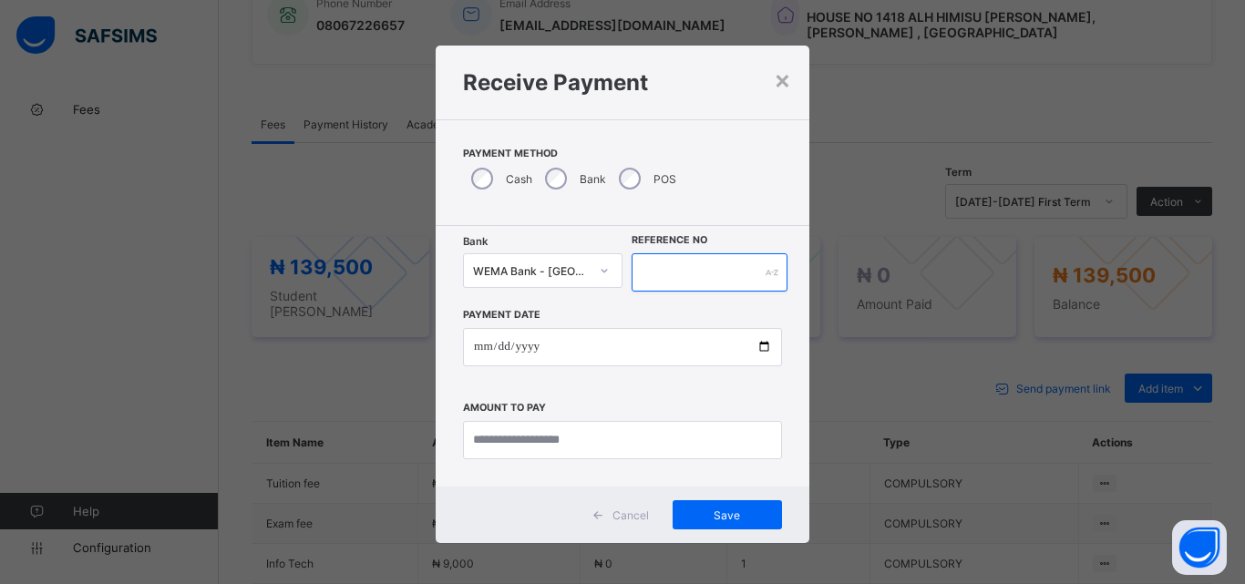
click at [655, 271] on input "text" at bounding box center [710, 272] width 156 height 38
type input "*********"
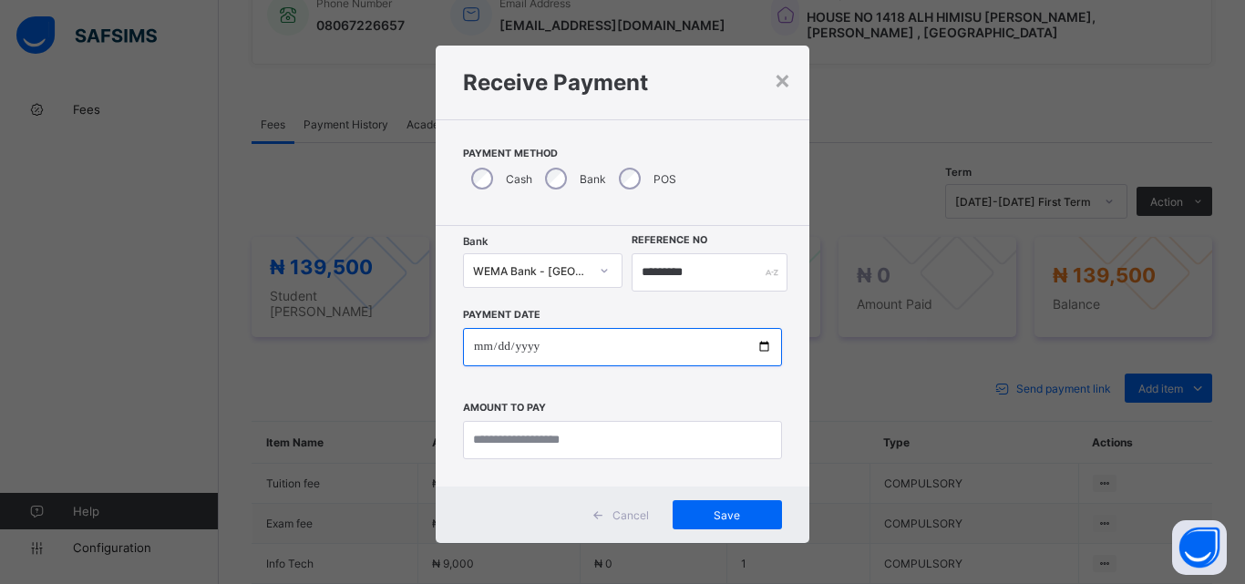
click at [757, 350] on input "date" at bounding box center [622, 347] width 319 height 38
type input "**********"
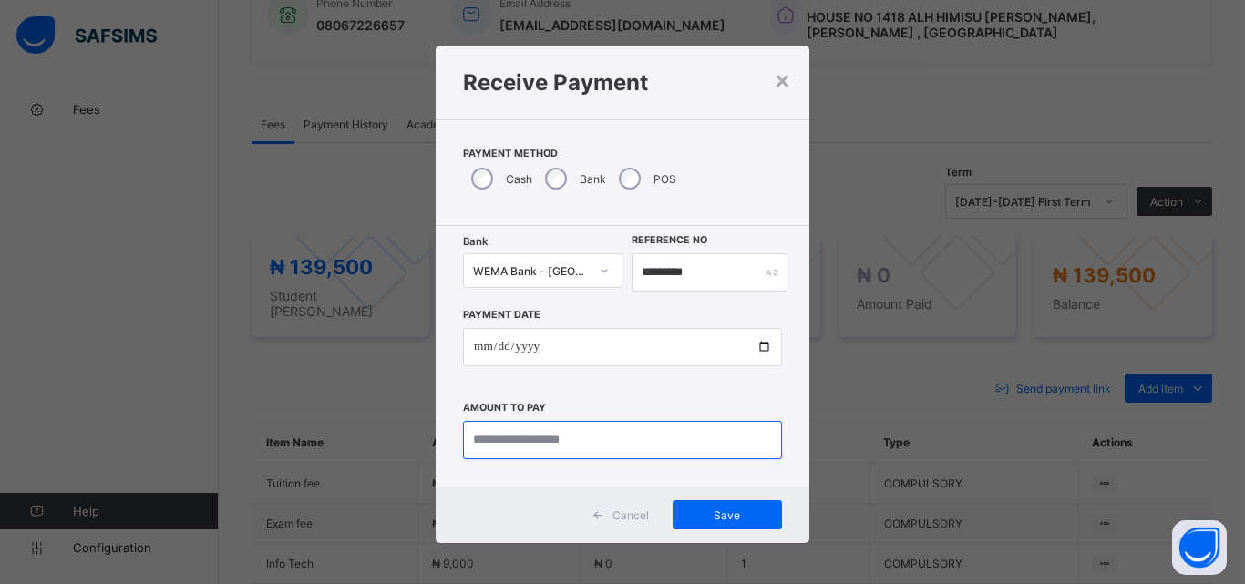
click at [517, 444] on input "currency" at bounding box center [622, 440] width 319 height 38
type input "*********"
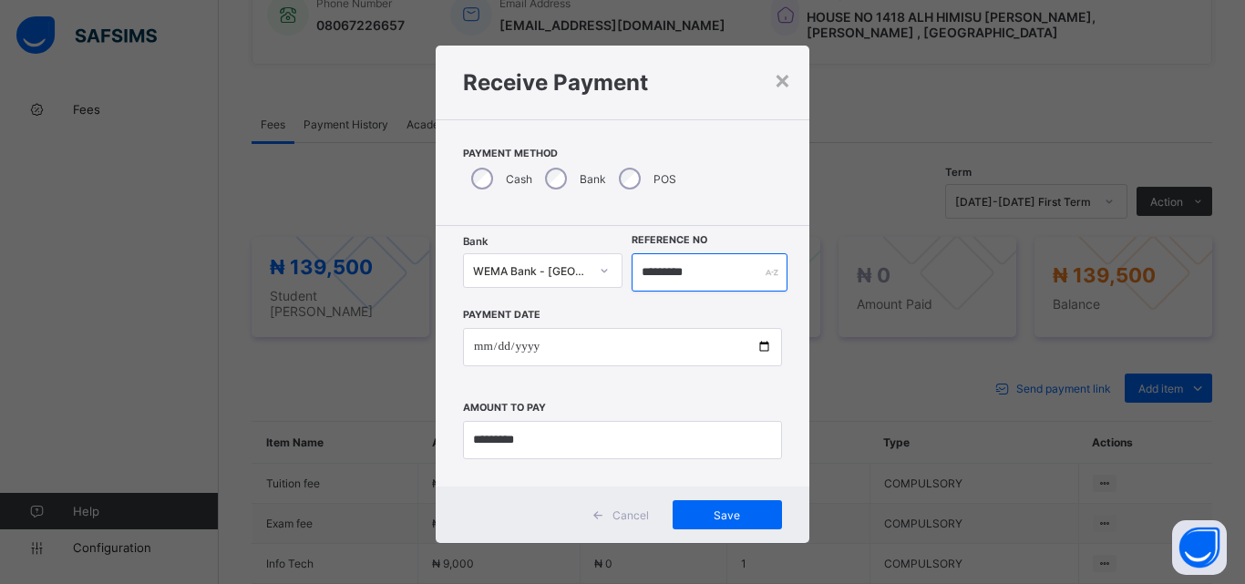
click at [716, 273] on input "*********" at bounding box center [710, 272] width 156 height 38
type input "**********"
click at [710, 518] on span "Save" at bounding box center [727, 516] width 82 height 14
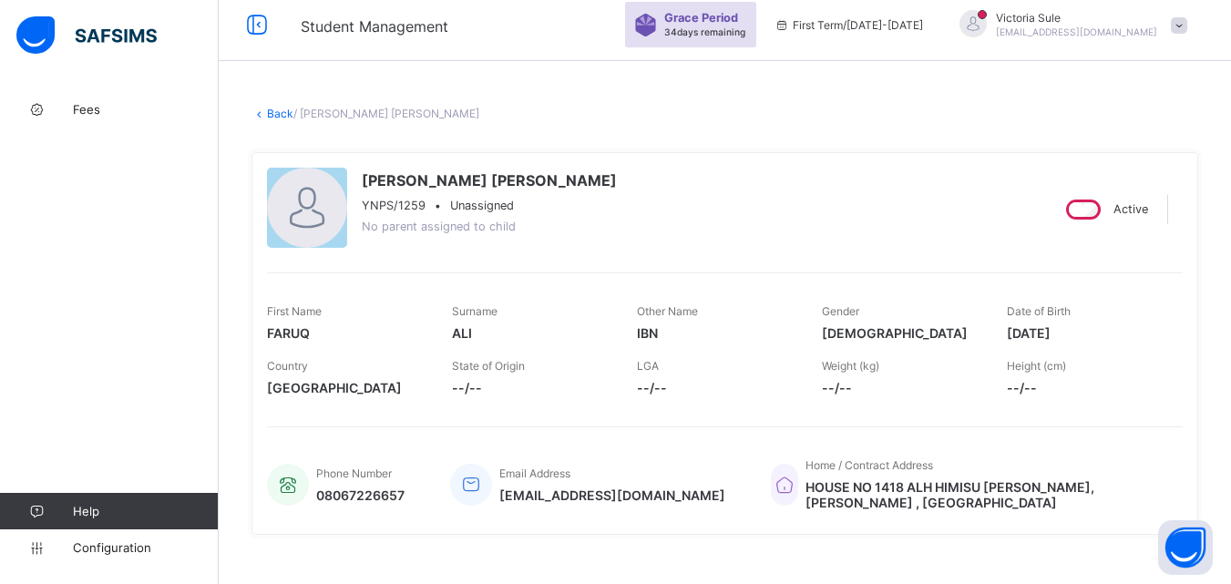
scroll to position [0, 0]
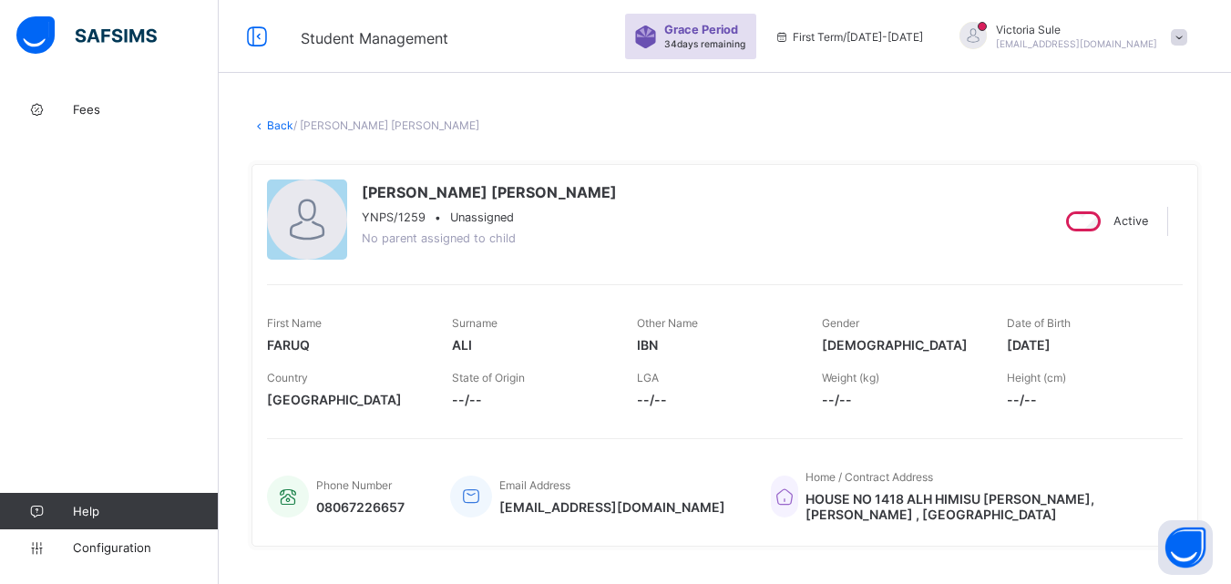
click at [279, 130] on link "Back" at bounding box center [280, 126] width 26 height 14
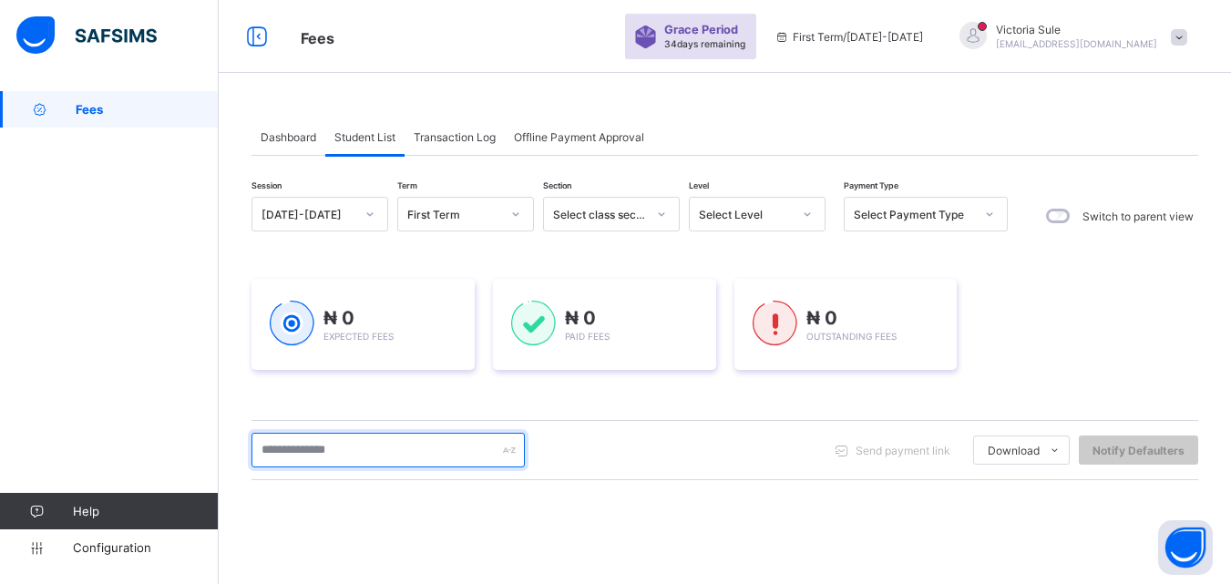
click at [400, 446] on input "text" at bounding box center [388, 450] width 273 height 35
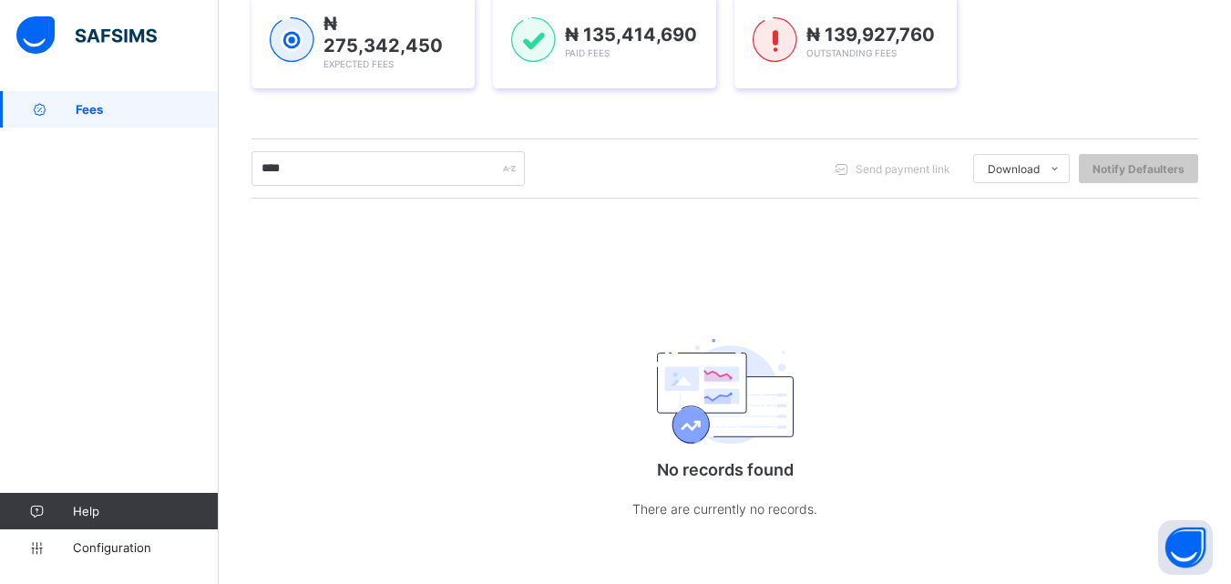
scroll to position [283, 0]
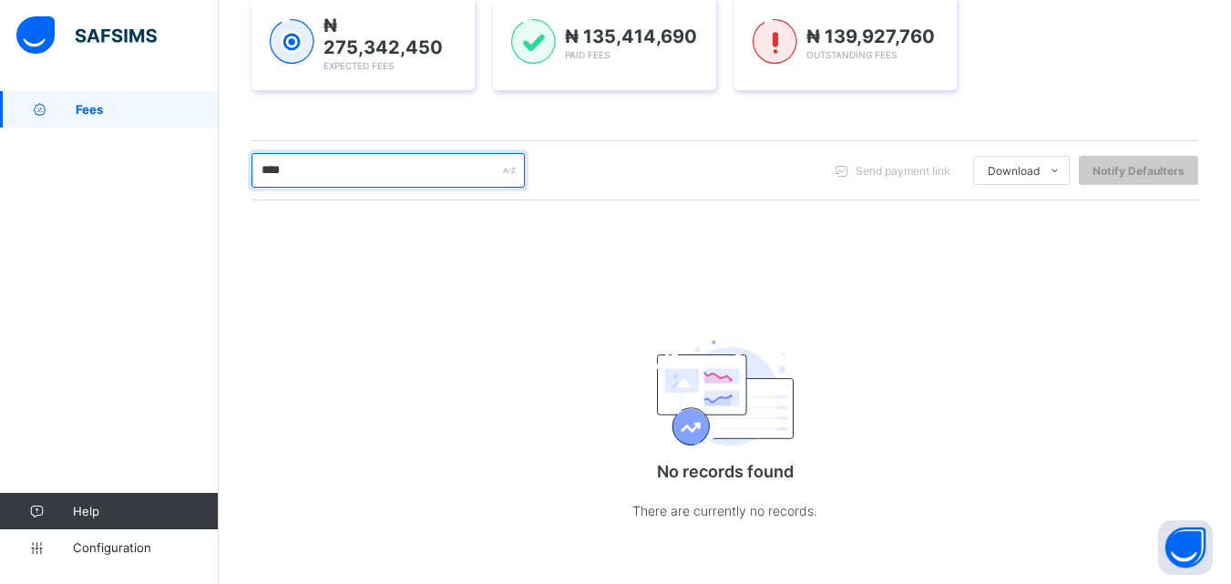
click at [350, 167] on input "****" at bounding box center [388, 170] width 273 height 35
click at [340, 177] on input "****" at bounding box center [388, 170] width 273 height 35
click at [308, 170] on input "****" at bounding box center [388, 170] width 273 height 35
click at [271, 183] on div "**** Send payment link Download Students Payment Students Payment Status Studen…" at bounding box center [725, 170] width 947 height 60
type input "*"
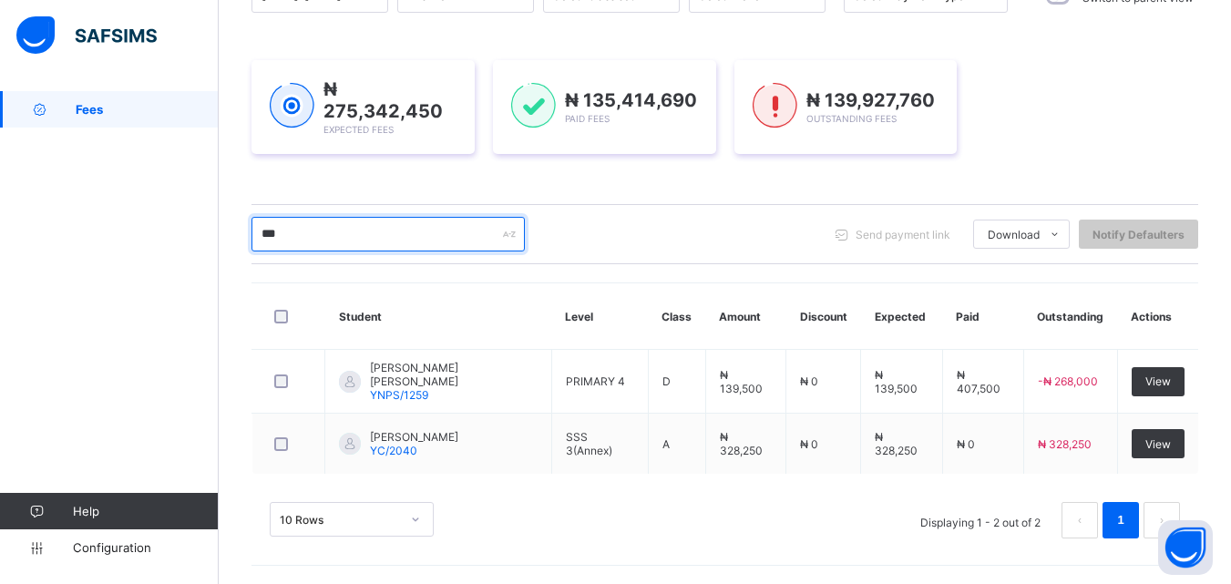
scroll to position [213, 0]
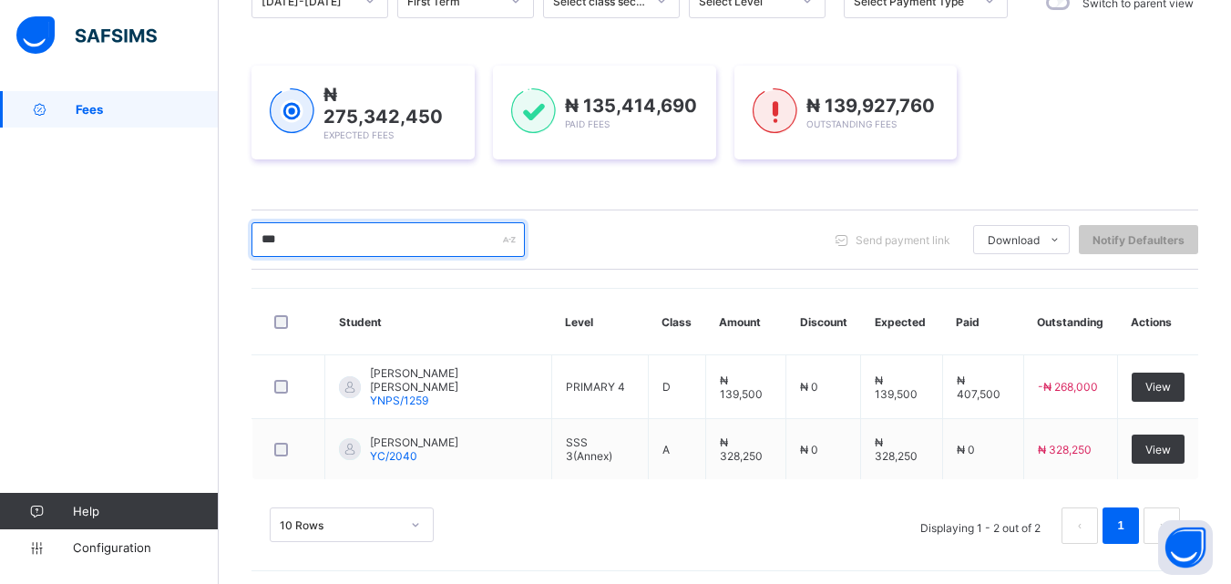
type input "***"
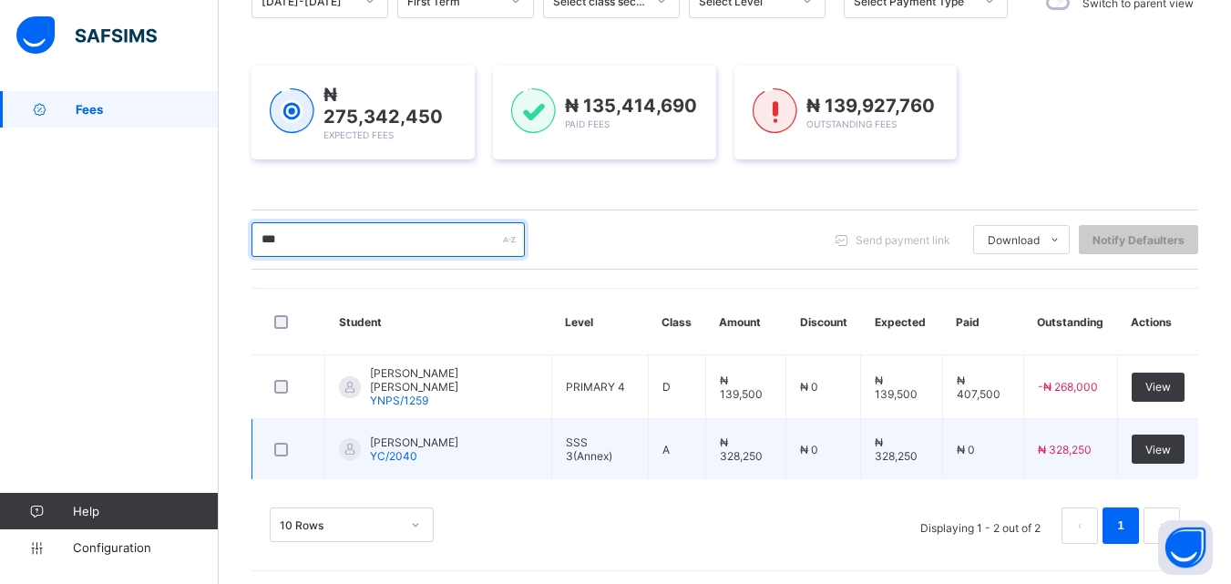
scroll to position [213, 0]
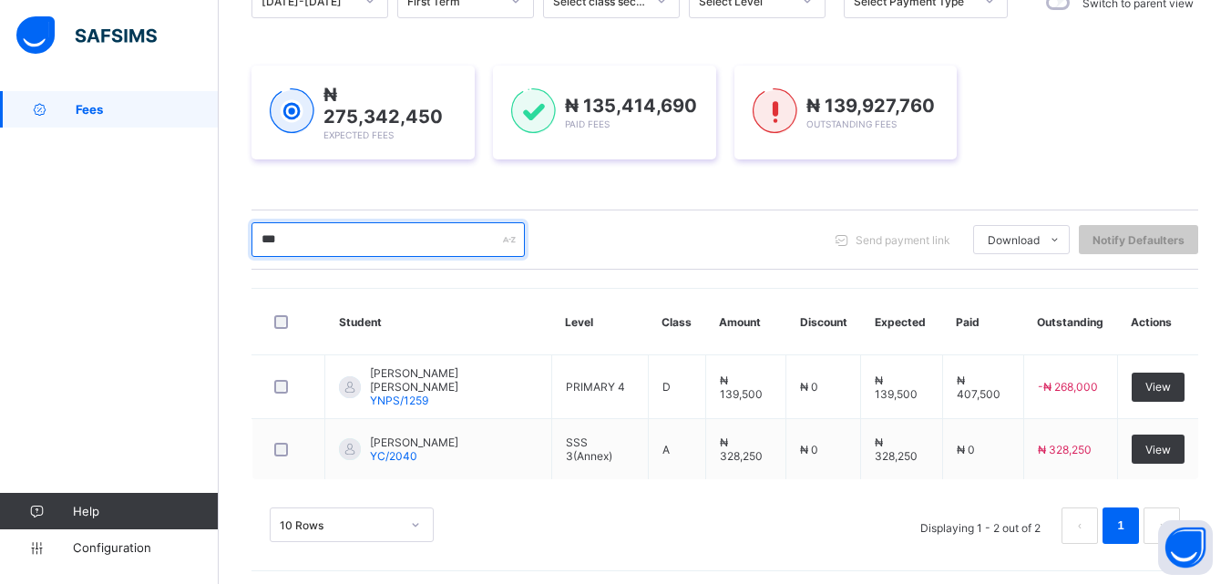
drag, startPoint x: 325, startPoint y: 252, endPoint x: 226, endPoint y: 279, distance: 102.8
click at [226, 279] on div "Dashboard Student List Transaction Log Offline Payment Approval Student List Mo…" at bounding box center [725, 234] width 1013 height 712
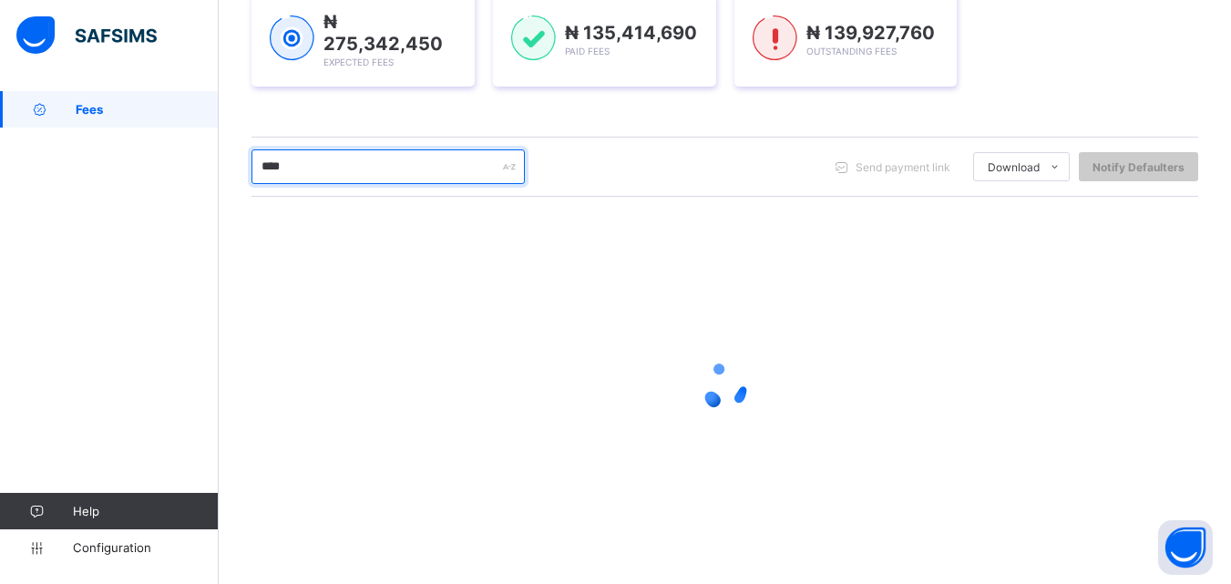
scroll to position [152, 0]
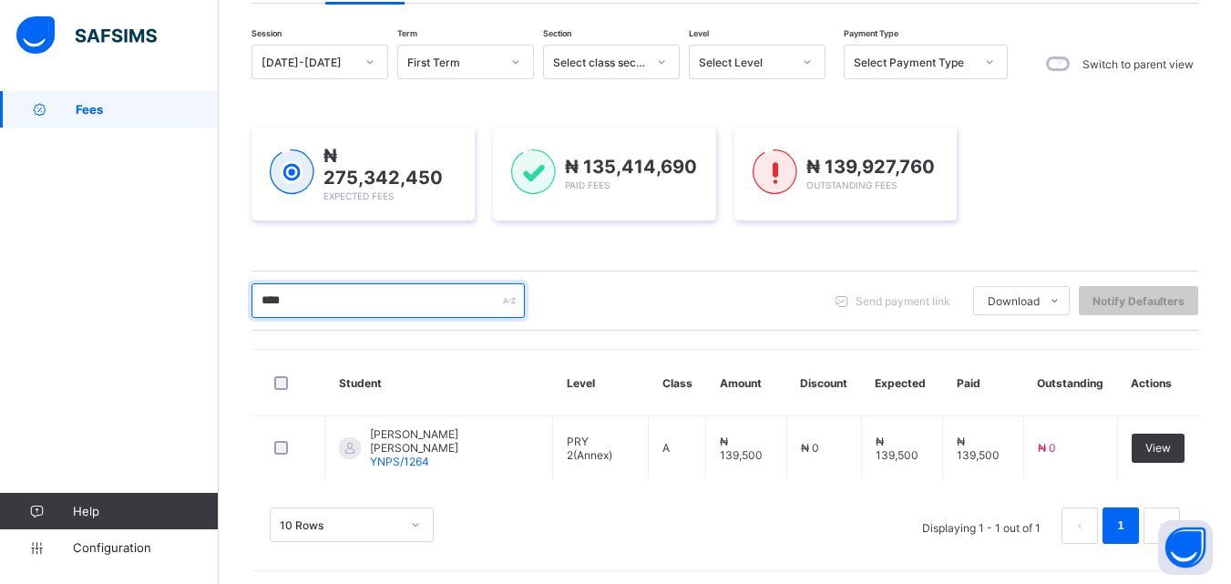
click at [303, 290] on input "****" at bounding box center [388, 300] width 273 height 35
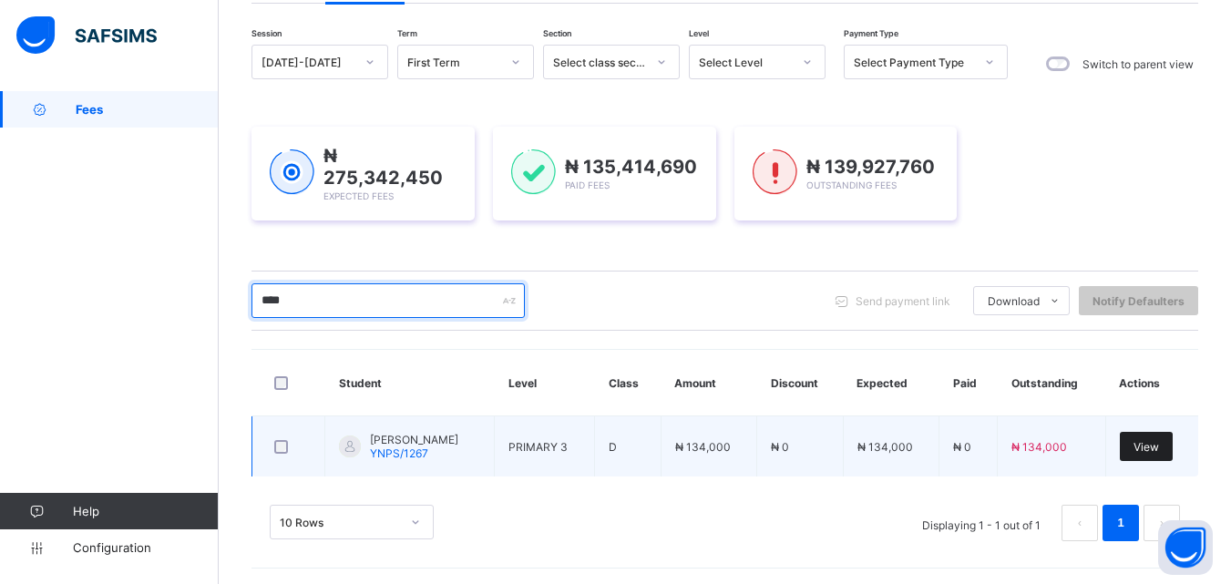
type input "****"
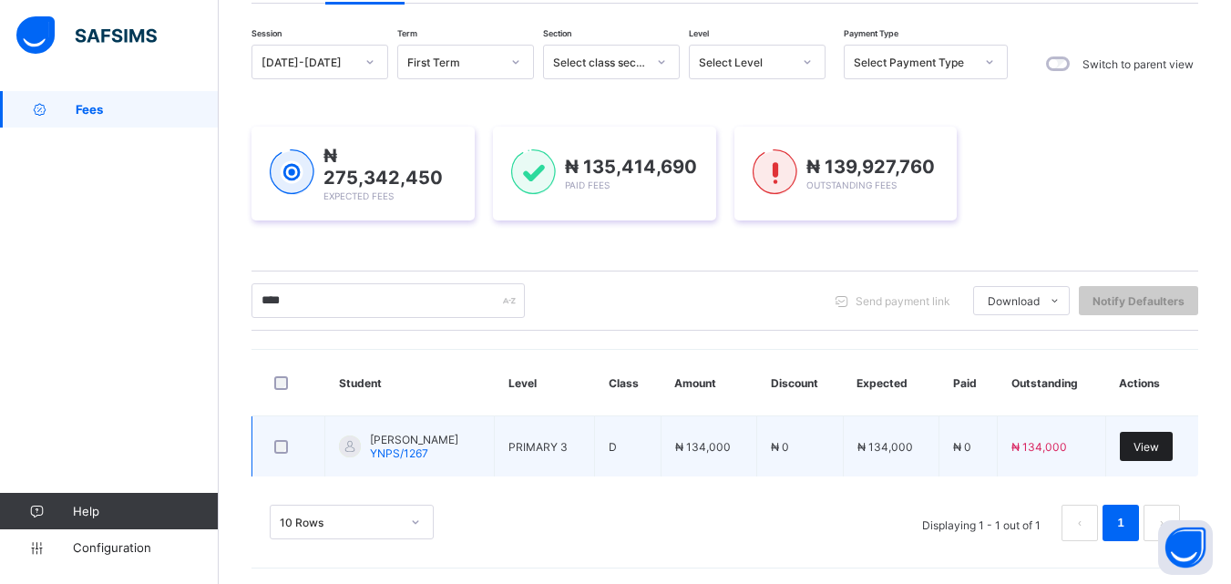
click at [1159, 446] on span "View" at bounding box center [1147, 447] width 26 height 14
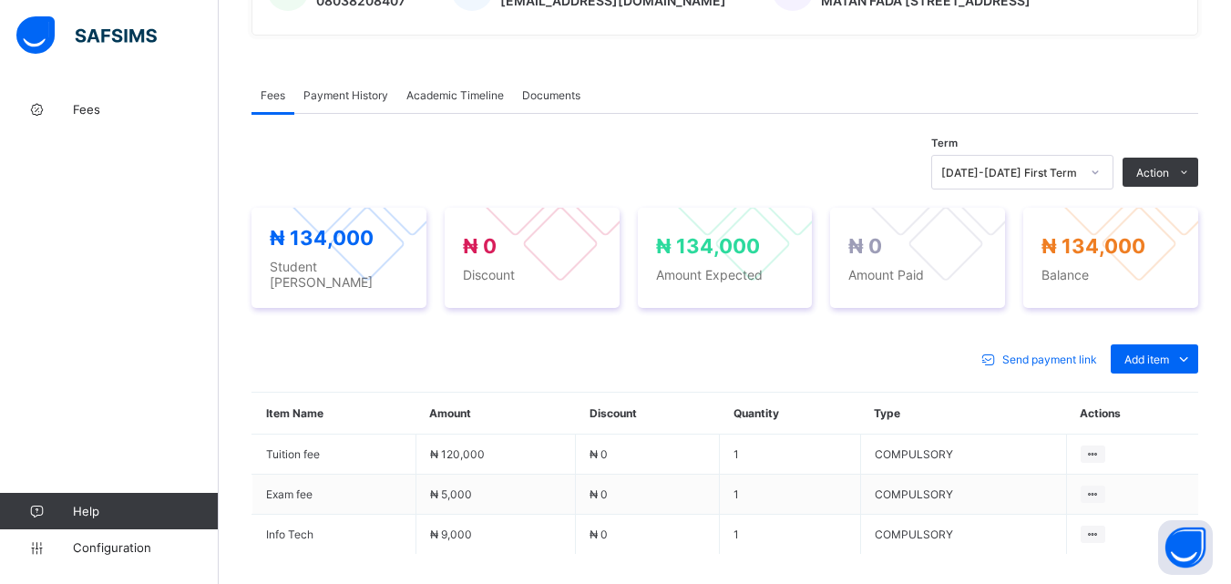
scroll to position [638, 0]
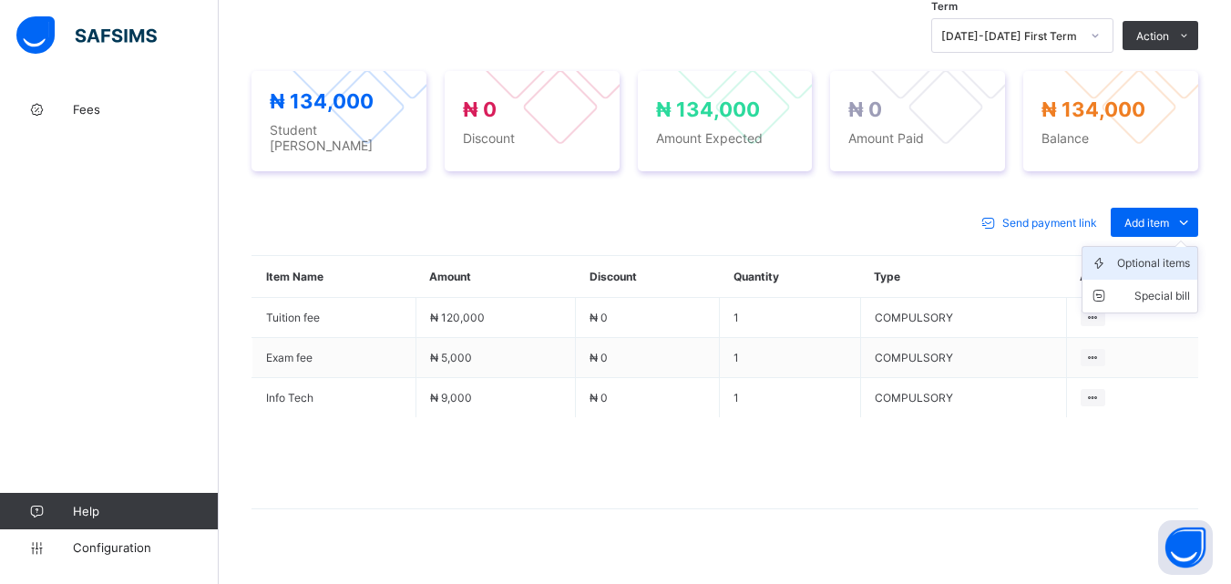
click at [1184, 254] on div "Optional items" at bounding box center [1154, 263] width 73 height 18
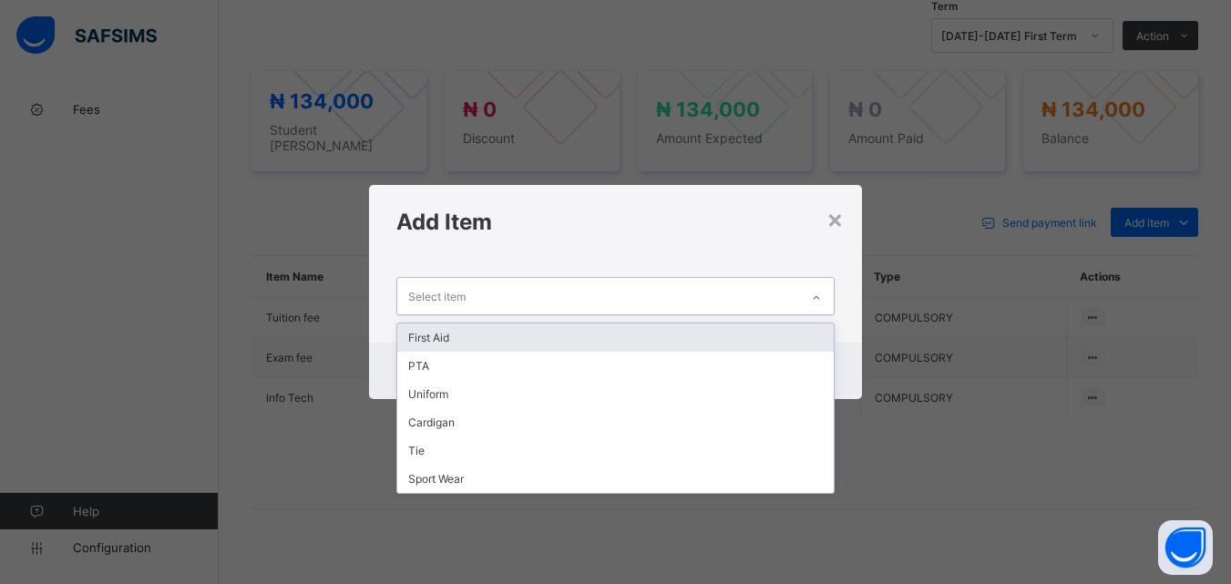
click at [817, 298] on icon at bounding box center [816, 298] width 11 height 18
click at [801, 343] on div "First Aid" at bounding box center [615, 338] width 436 height 28
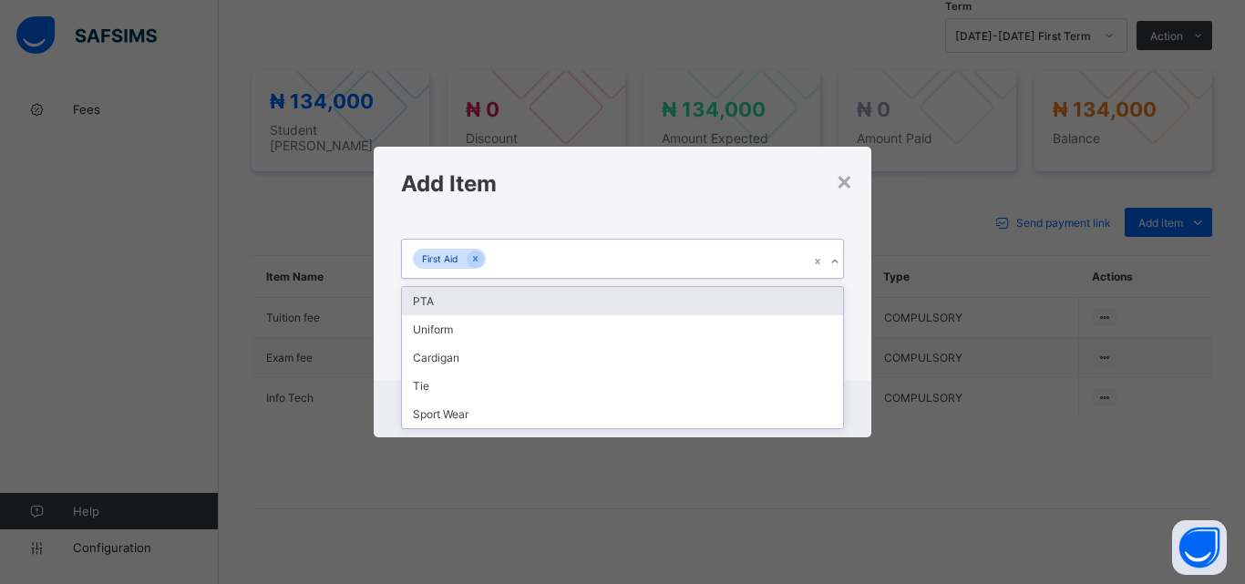
click at [710, 260] on div "First Aid" at bounding box center [605, 259] width 407 height 38
click at [704, 302] on div "PTA" at bounding box center [622, 301] width 441 height 28
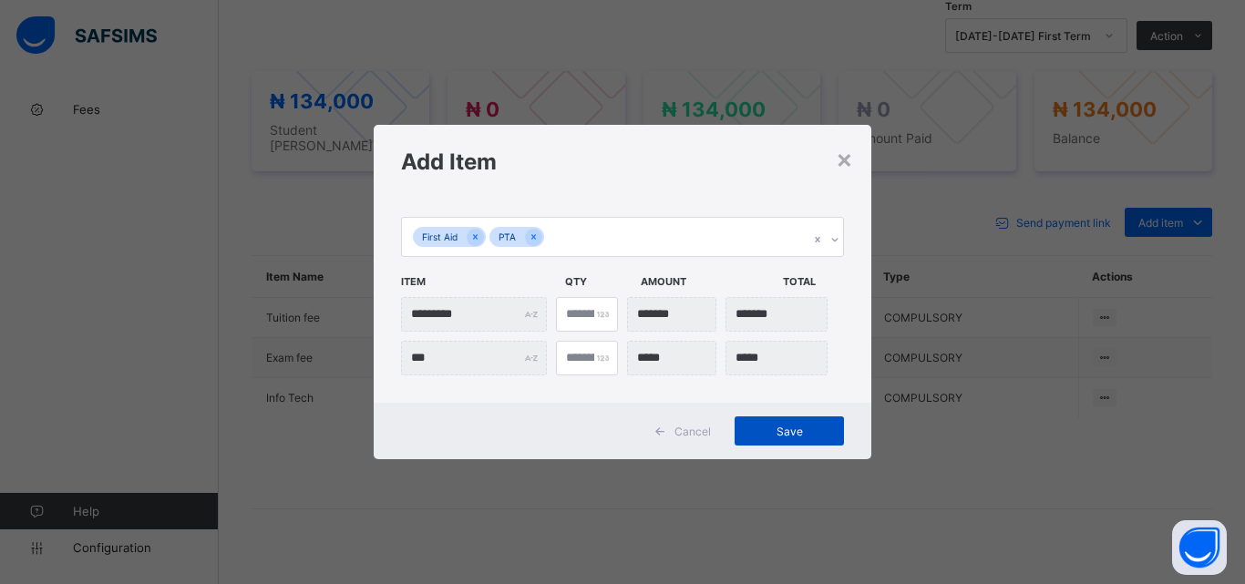
click at [785, 428] on span "Save" at bounding box center [789, 432] width 82 height 14
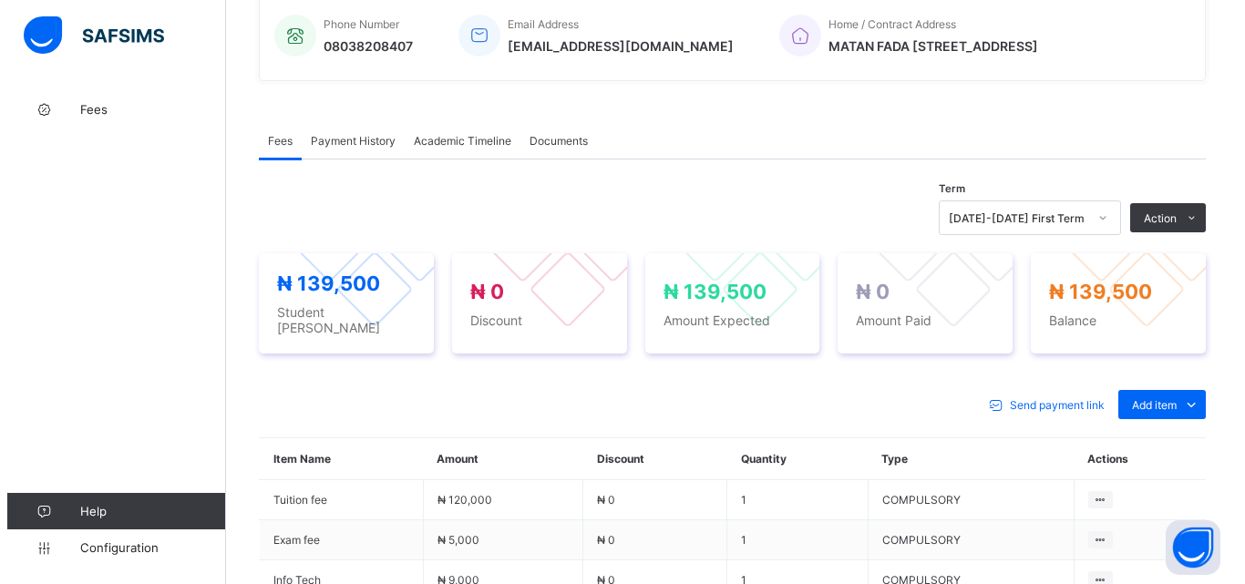
scroll to position [547, 0]
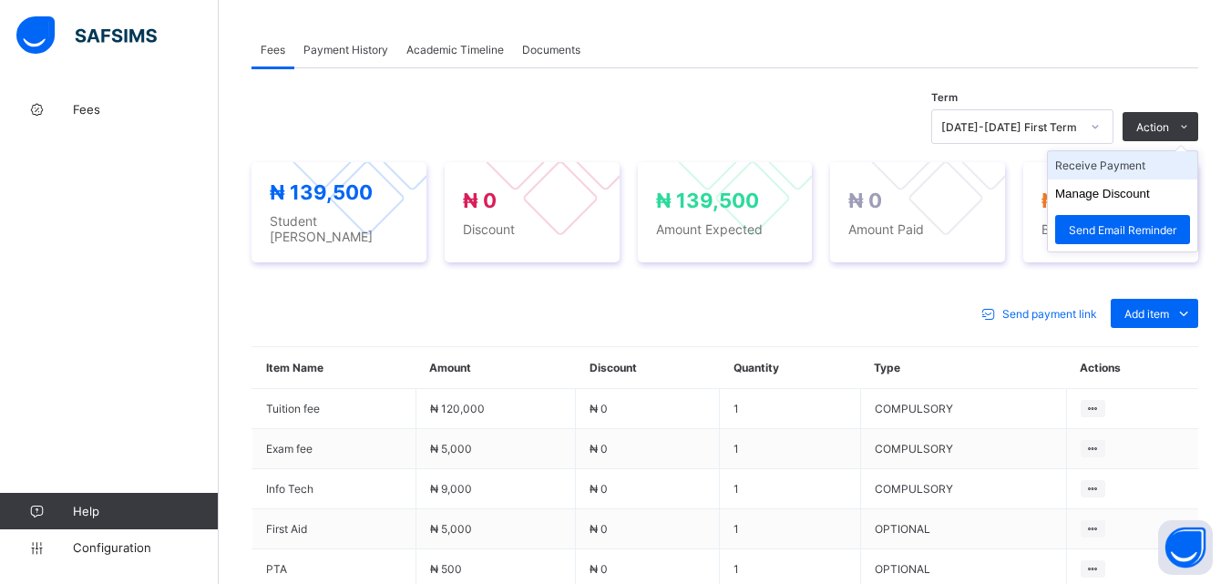
click at [1139, 172] on li "Receive Payment" at bounding box center [1122, 165] width 149 height 28
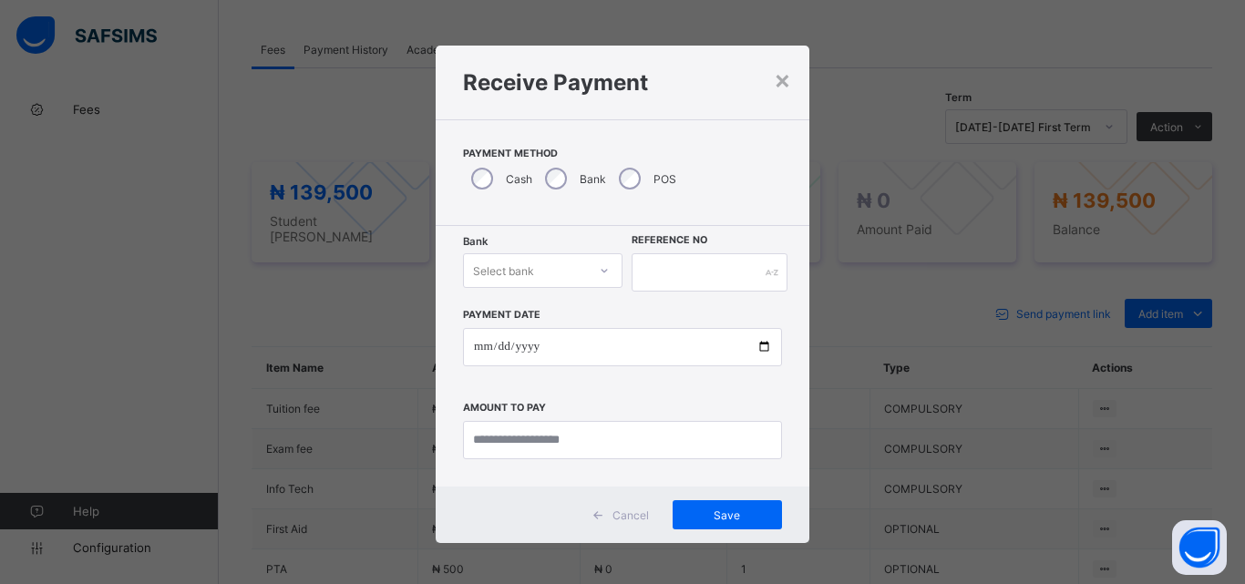
click at [587, 275] on div at bounding box center [604, 270] width 35 height 33
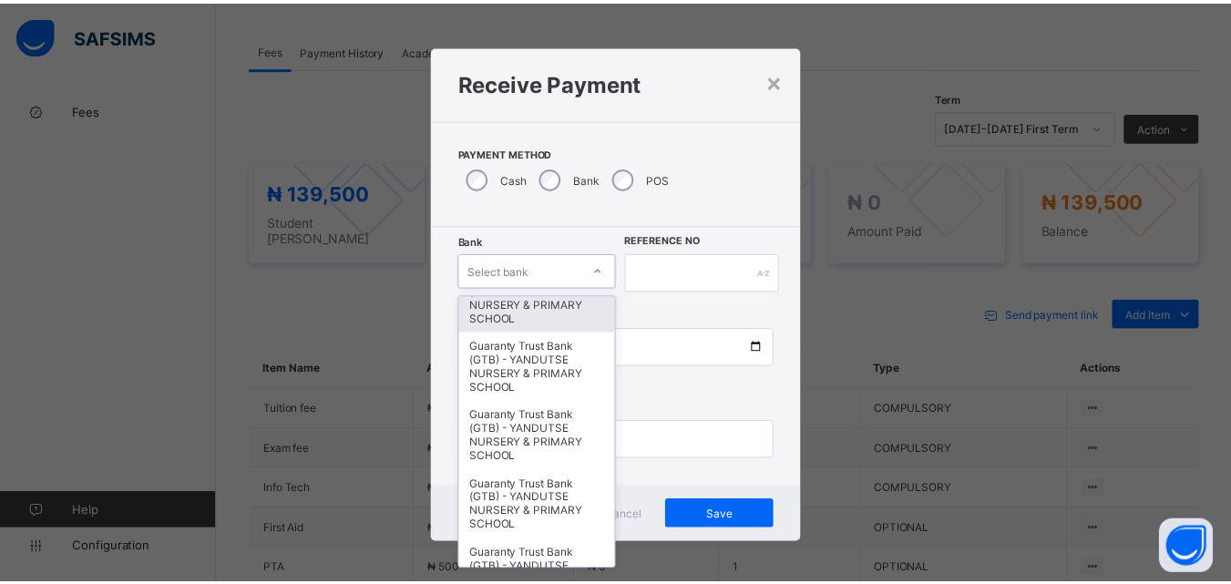
scroll to position [365, 0]
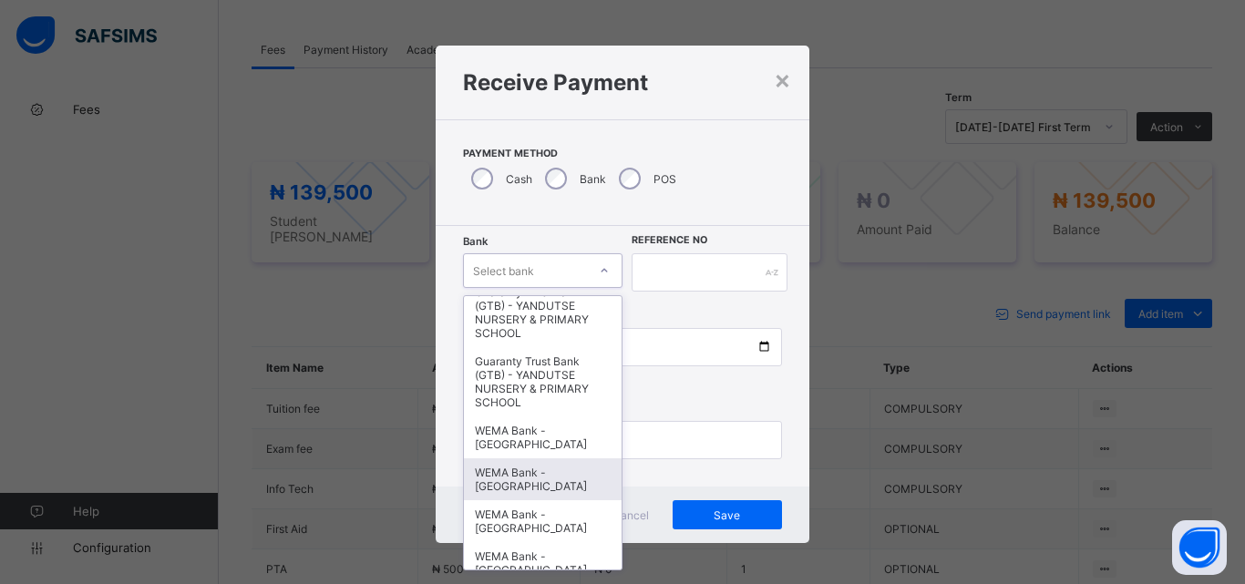
click at [535, 466] on div "WEMA Bank - [GEOGRAPHIC_DATA]" at bounding box center [543, 480] width 158 height 42
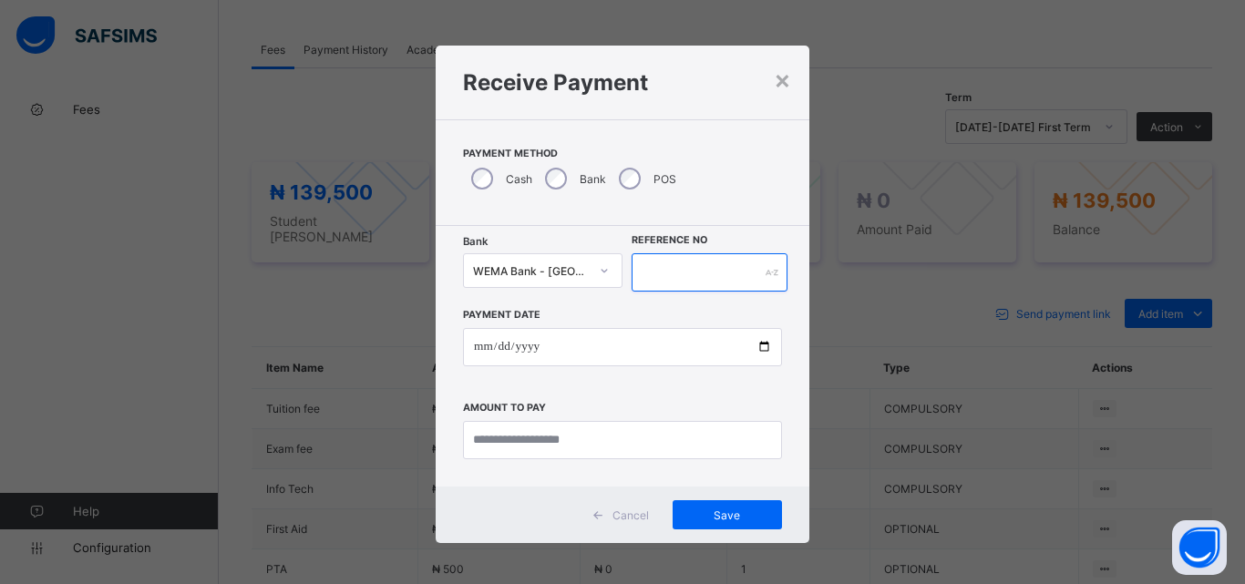
click at [670, 273] on input "text" at bounding box center [710, 272] width 156 height 38
type input "*********"
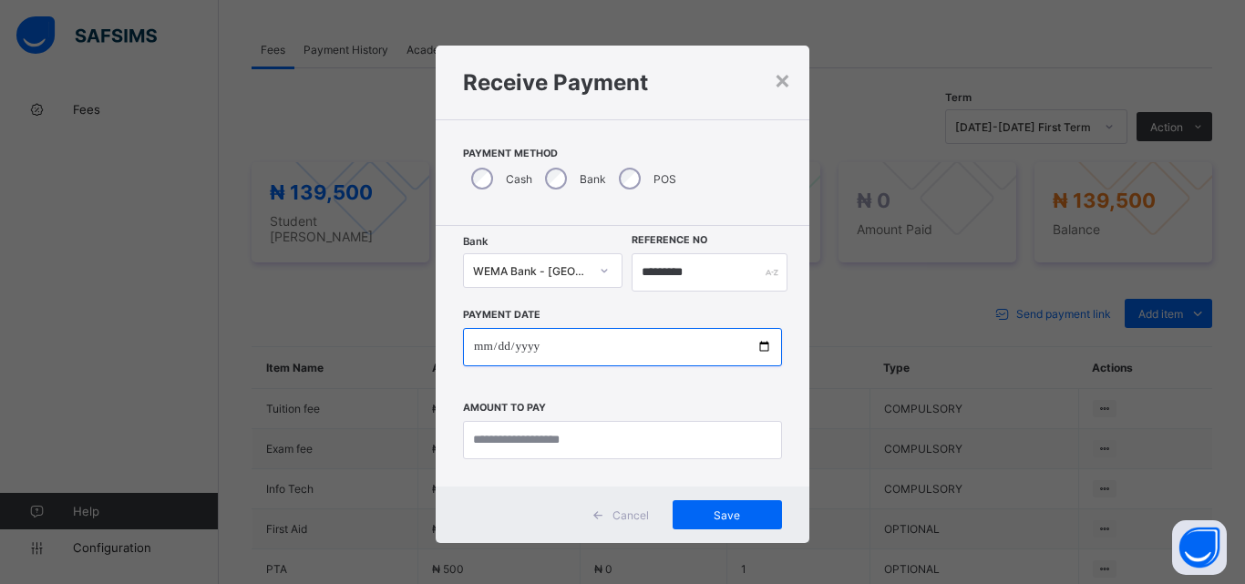
click at [765, 346] on input "date" at bounding box center [622, 347] width 319 height 38
type input "**********"
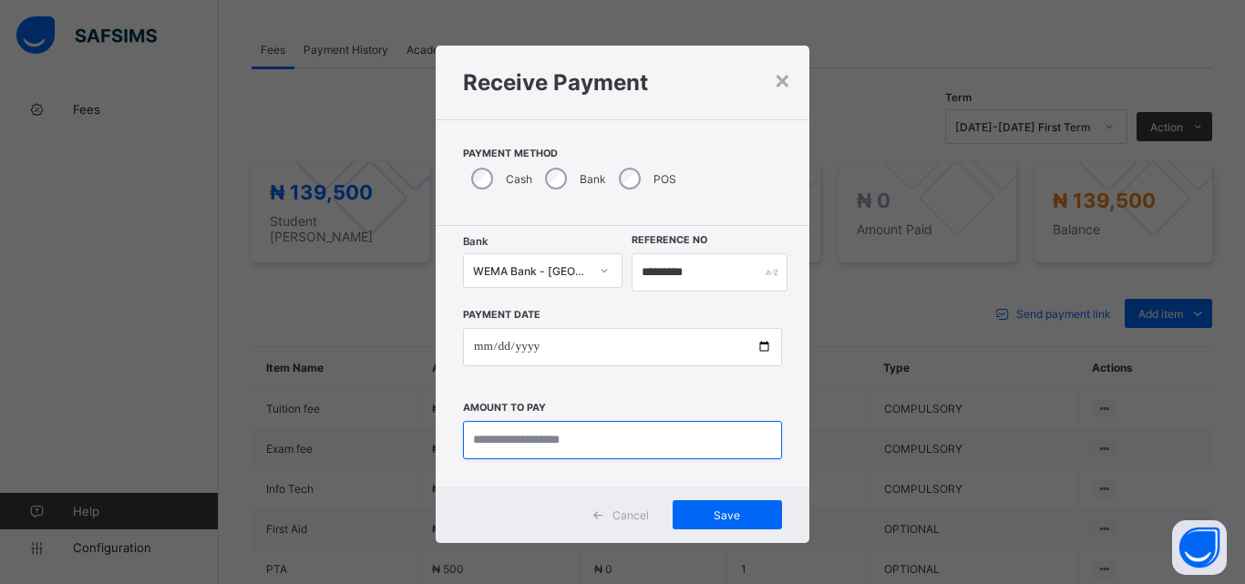
click at [510, 437] on input "currency" at bounding box center [622, 440] width 319 height 38
type input "*********"
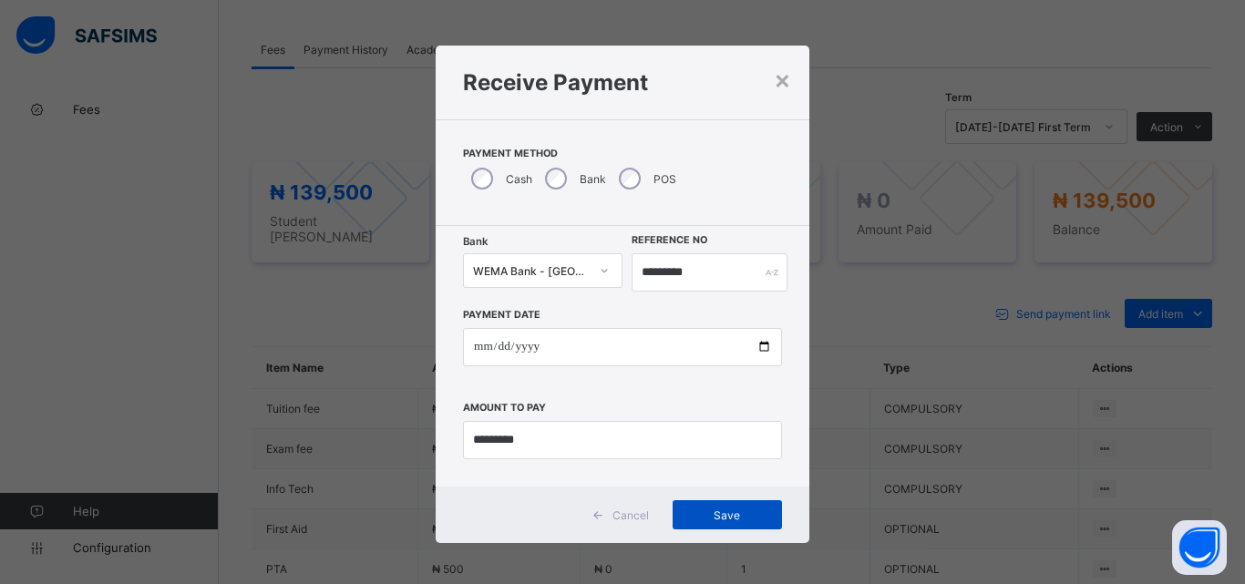
click at [746, 512] on span "Save" at bounding box center [727, 516] width 82 height 14
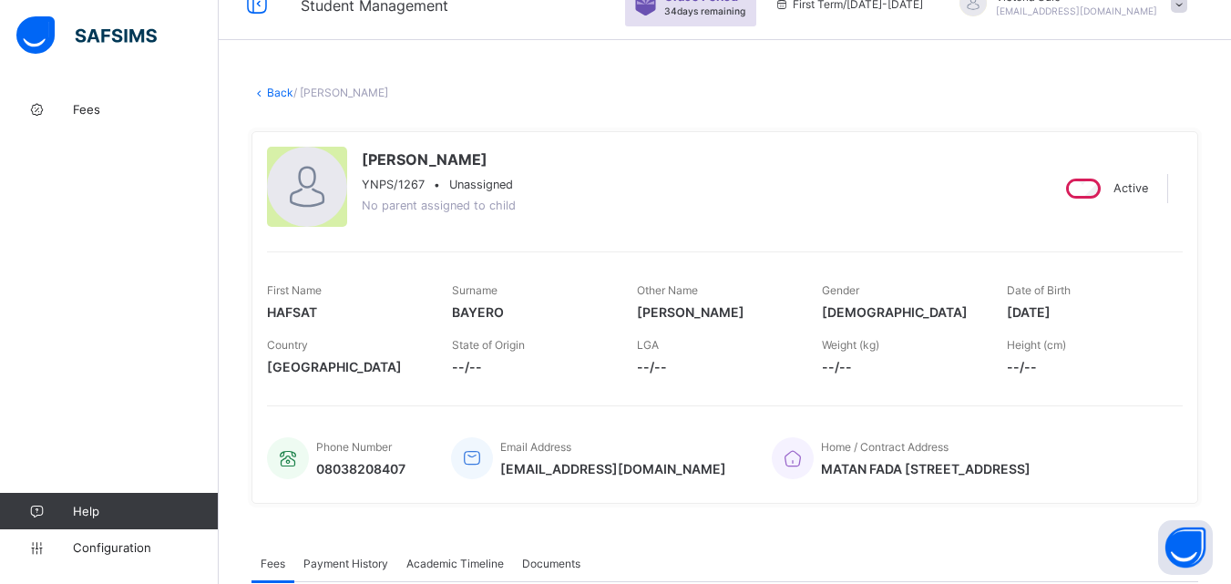
scroll to position [0, 0]
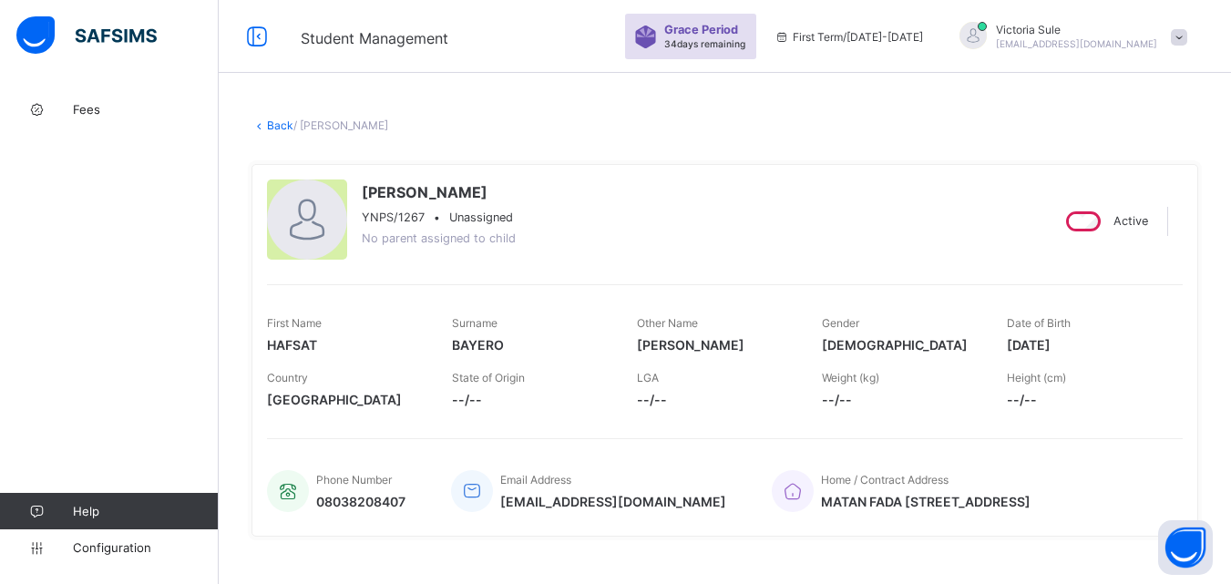
click at [279, 124] on link "Back" at bounding box center [280, 126] width 26 height 14
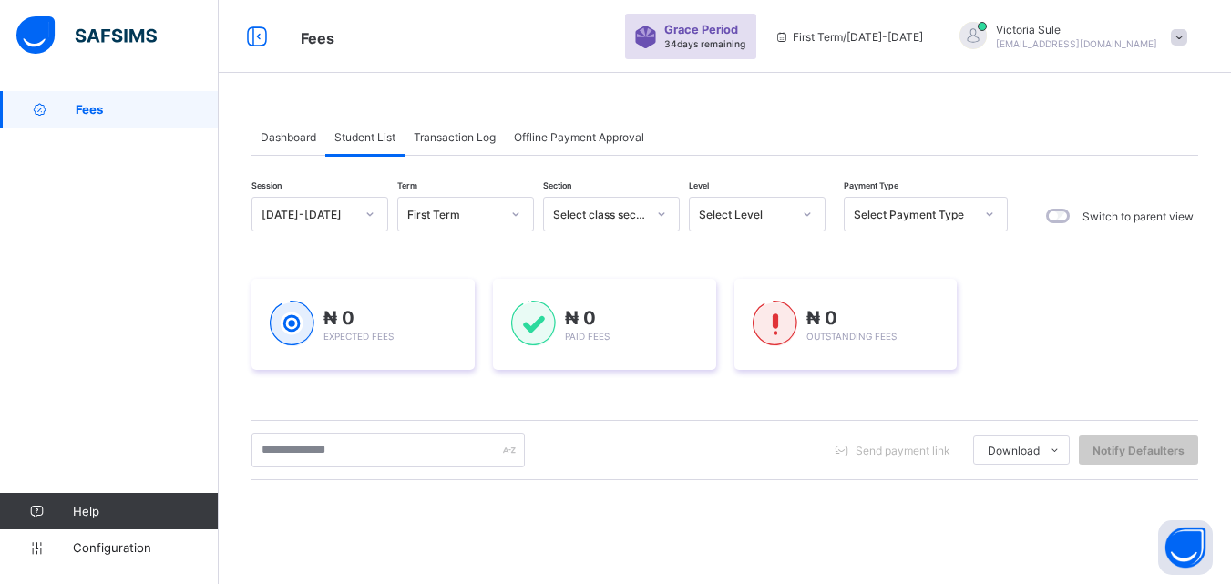
scroll to position [182, 0]
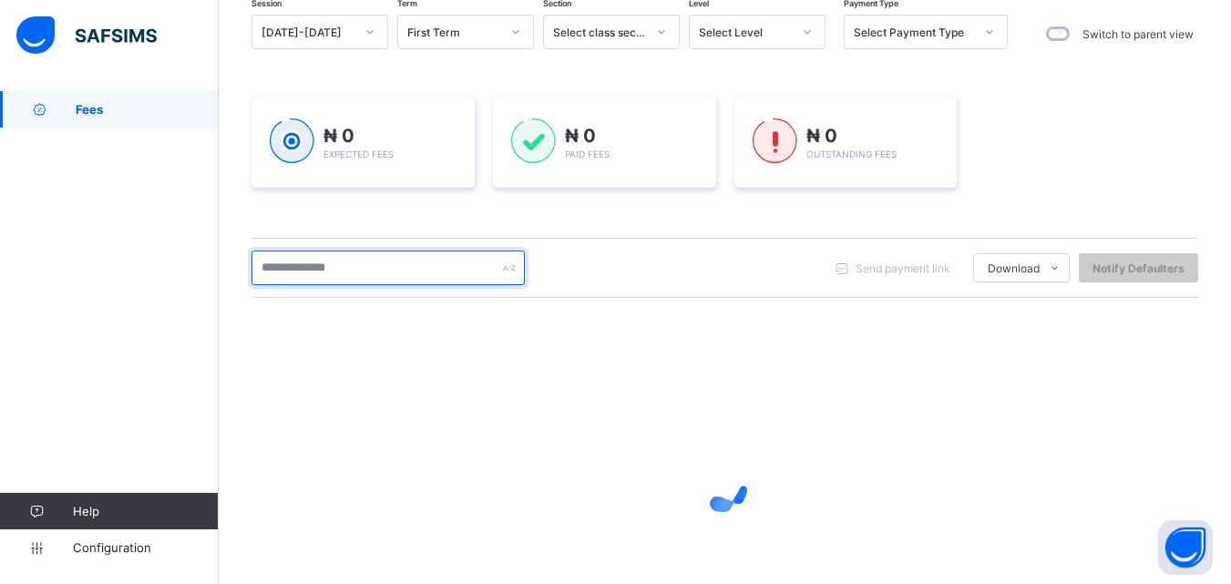
click at [309, 263] on input "text" at bounding box center [388, 268] width 273 height 35
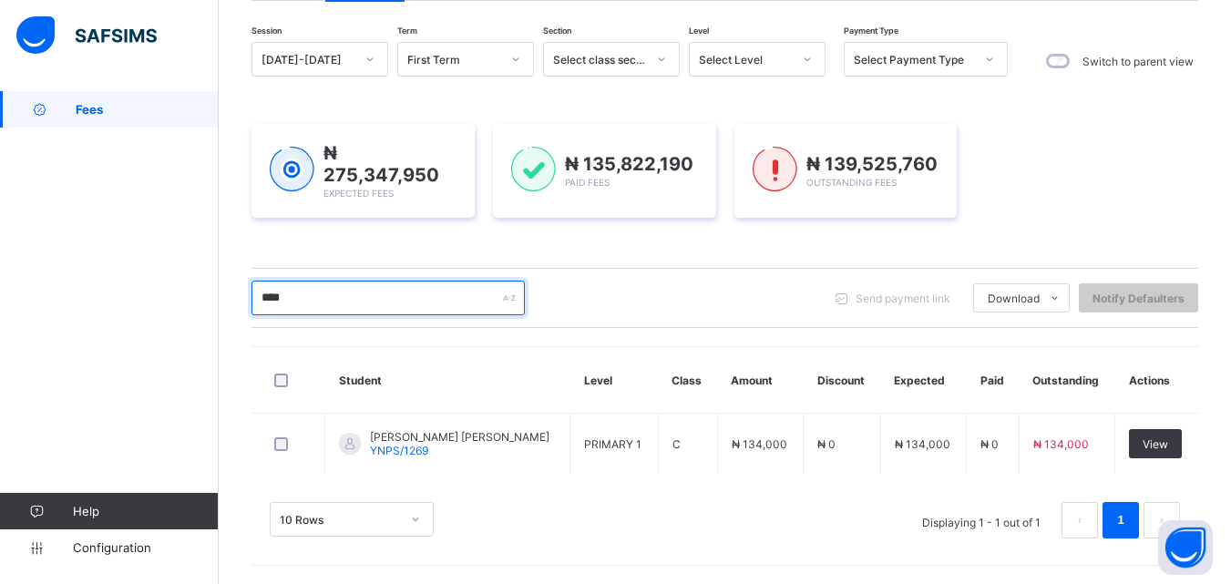
scroll to position [152, 0]
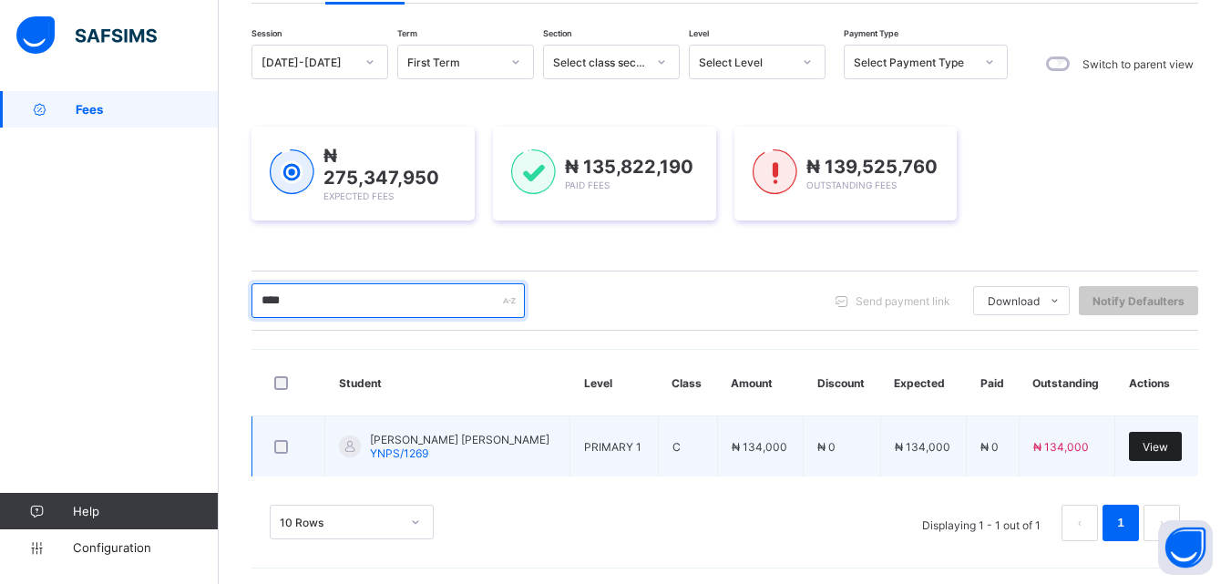
type input "****"
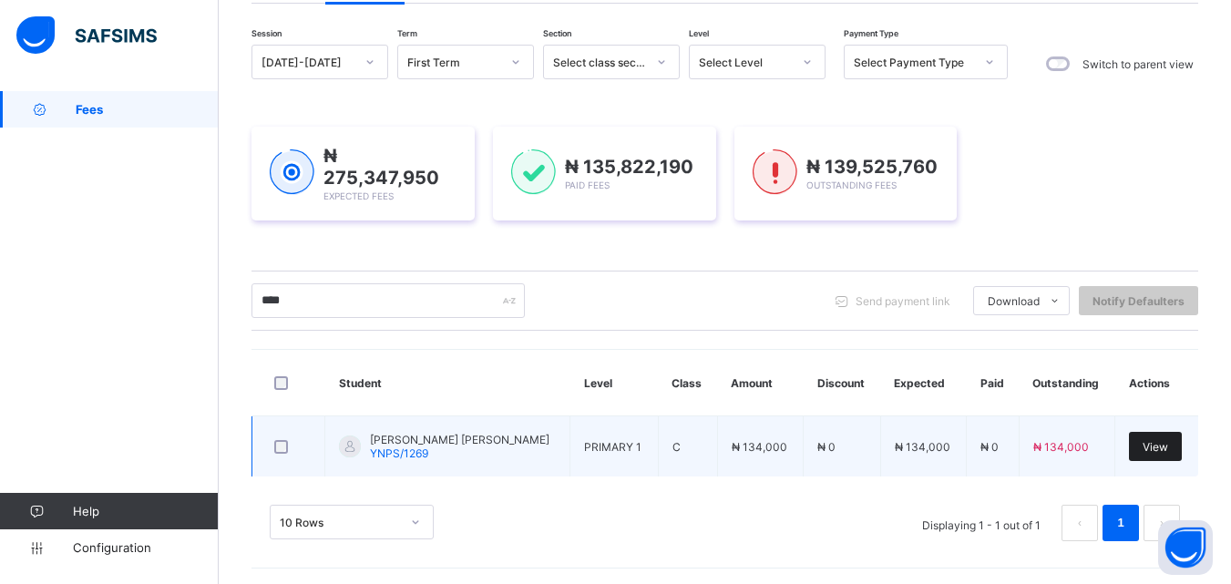
click at [1155, 448] on span "View" at bounding box center [1156, 447] width 26 height 14
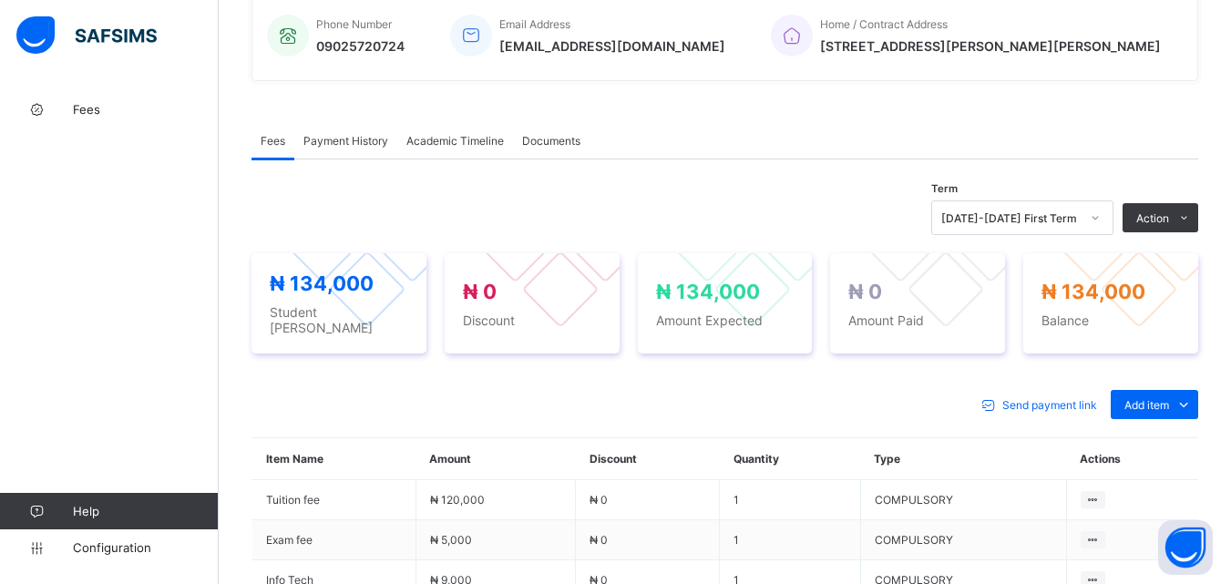
scroll to position [638, 0]
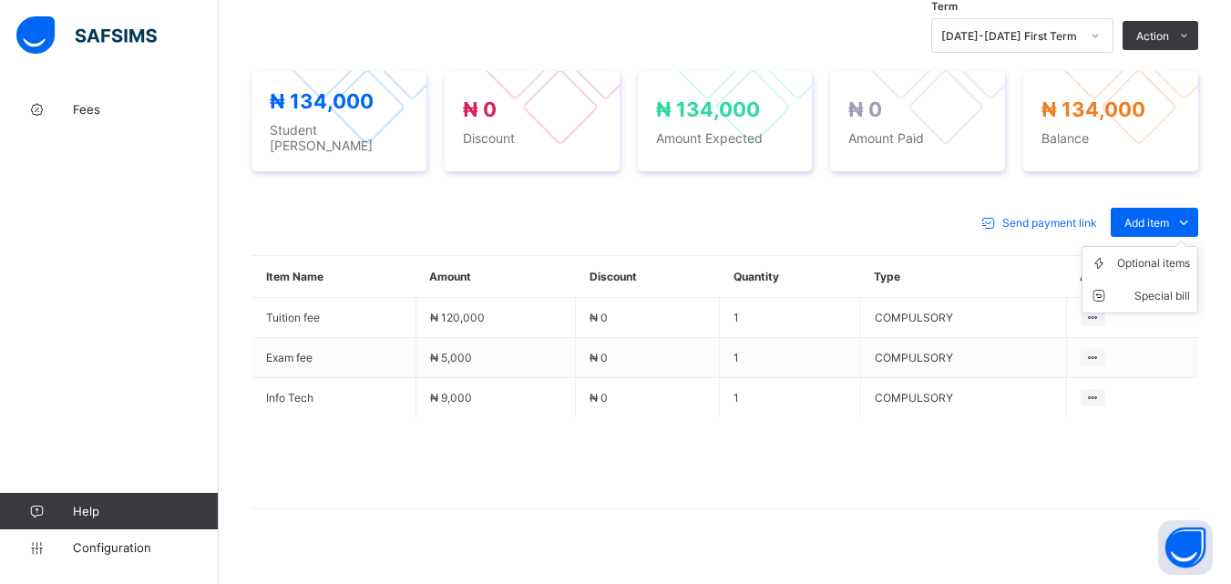
click at [1160, 246] on ul "Optional items Special bill" at bounding box center [1140, 279] width 117 height 67
click at [1138, 254] on div "Optional items" at bounding box center [1154, 263] width 73 height 18
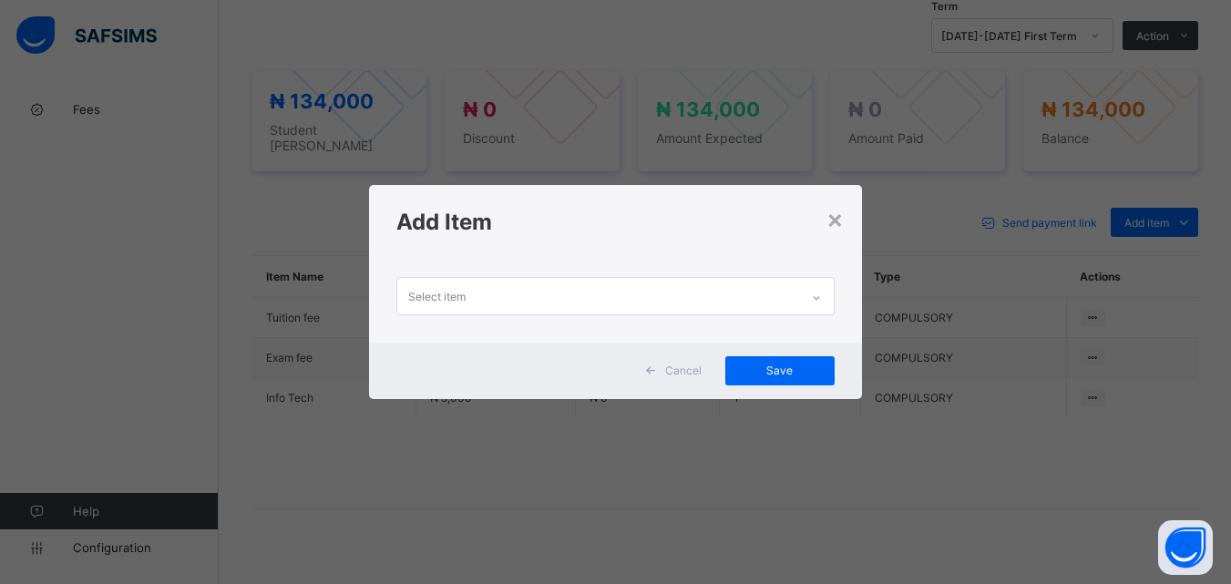
click at [794, 278] on div "Select item" at bounding box center [597, 296] width 401 height 36
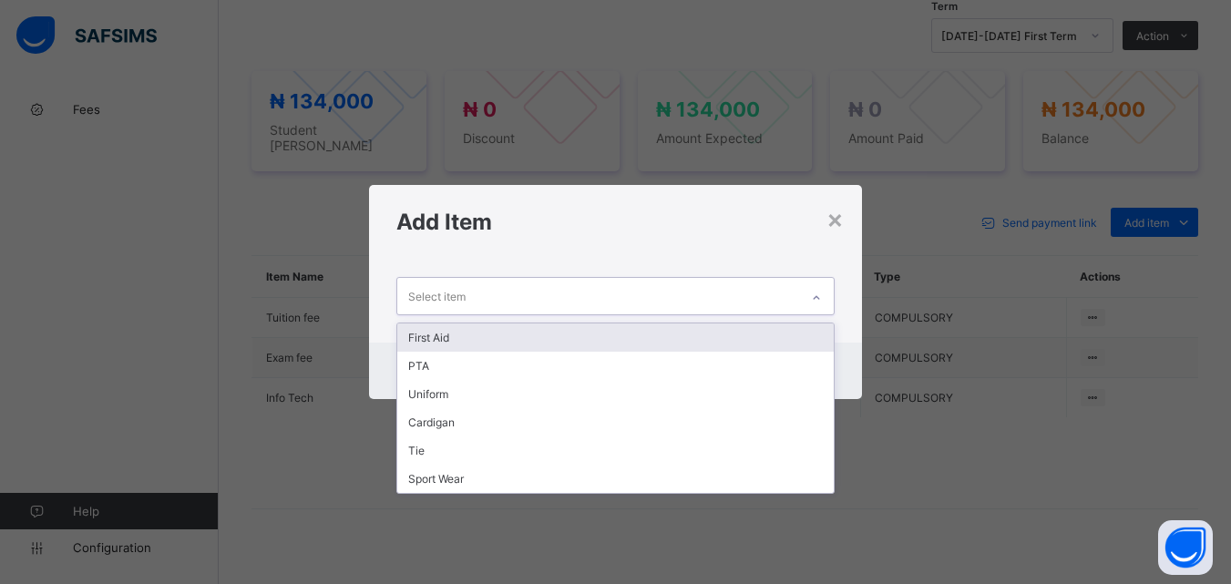
click at [713, 333] on div "First Aid" at bounding box center [615, 338] width 436 height 28
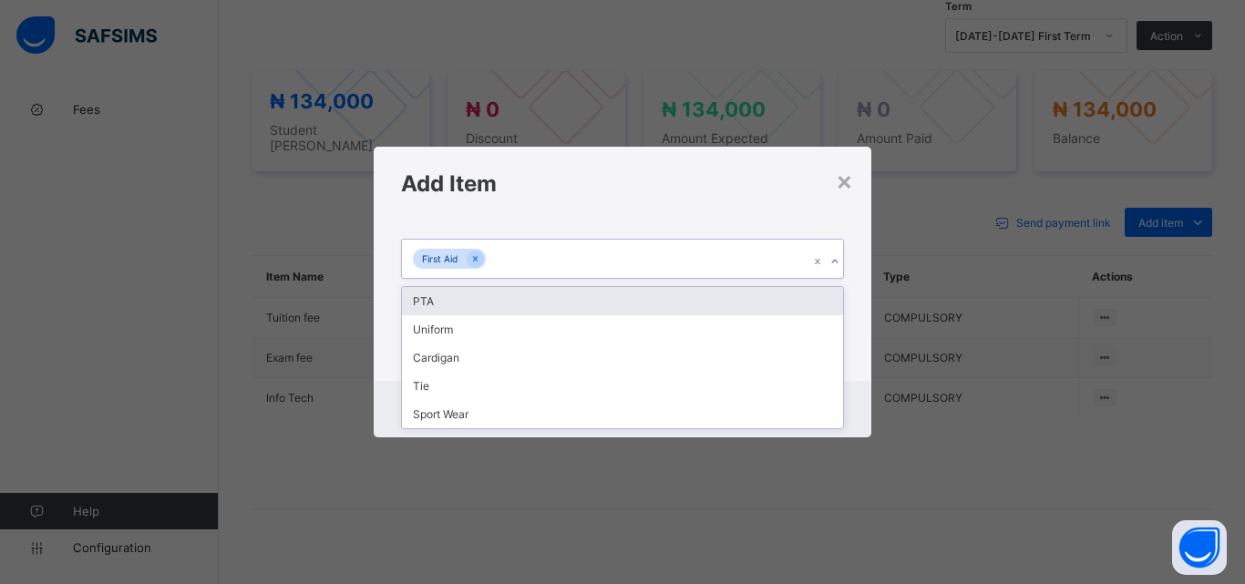
click at [684, 254] on div "First Aid" at bounding box center [605, 259] width 407 height 38
click at [651, 301] on div "PTA" at bounding box center [622, 301] width 441 height 28
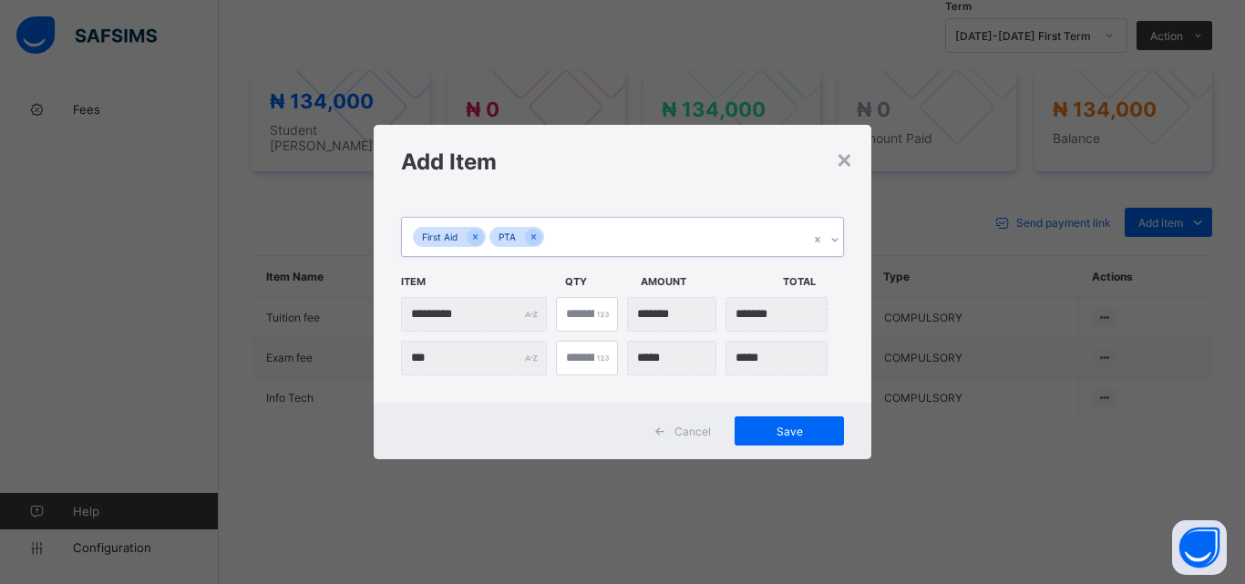
click at [649, 239] on div "First Aid PTA" at bounding box center [605, 237] width 407 height 38
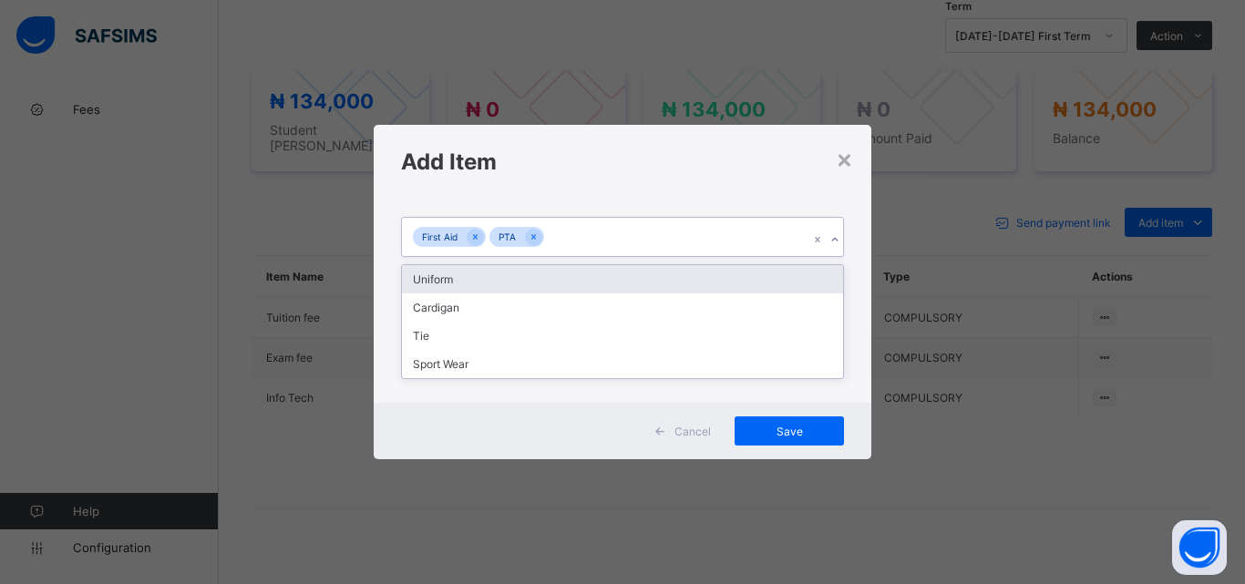
click at [646, 285] on div "Uniform" at bounding box center [622, 279] width 441 height 28
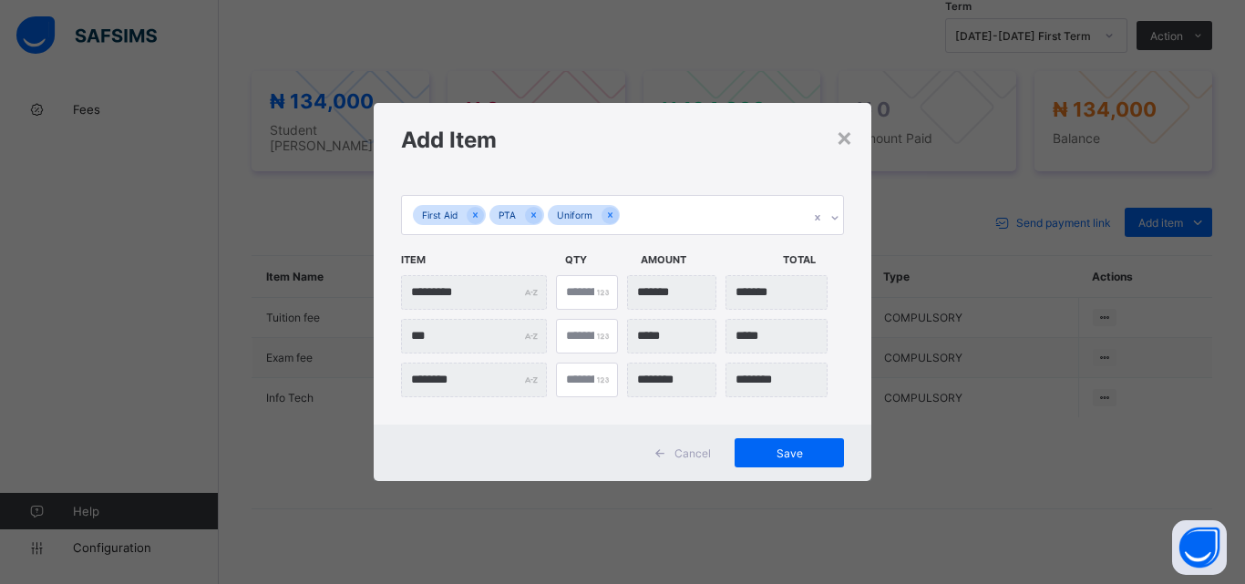
click at [602, 376] on div "*" at bounding box center [587, 380] width 62 height 35
click at [603, 374] on div "*" at bounding box center [587, 380] width 62 height 35
click at [657, 211] on div "First Aid PTA Uniform" at bounding box center [605, 215] width 407 height 38
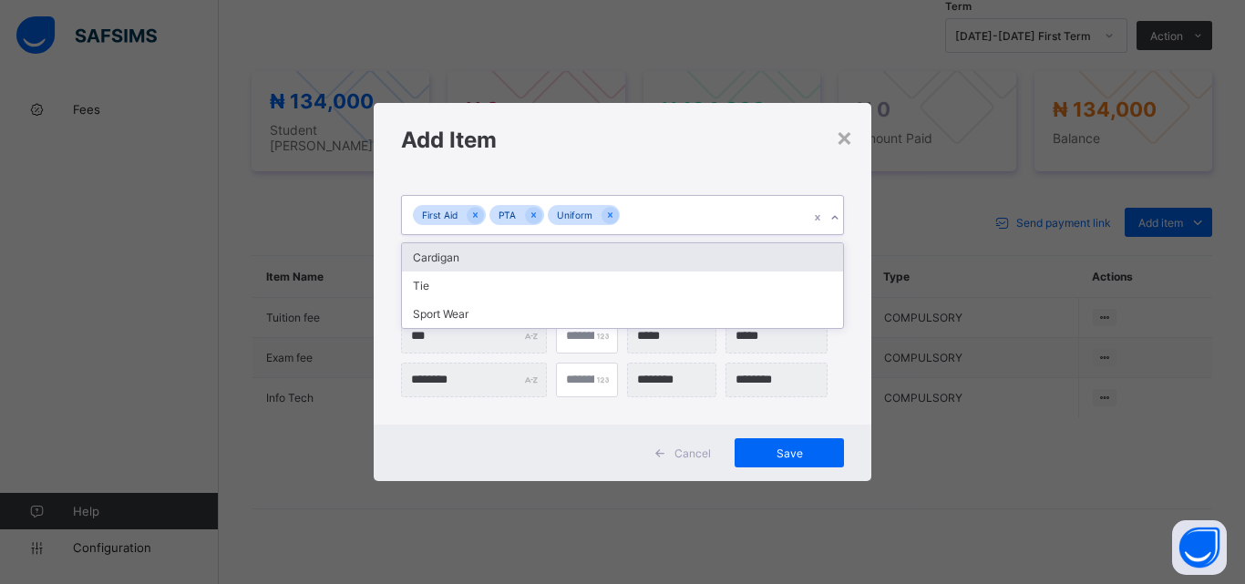
click at [597, 262] on div "Cardigan" at bounding box center [622, 257] width 441 height 28
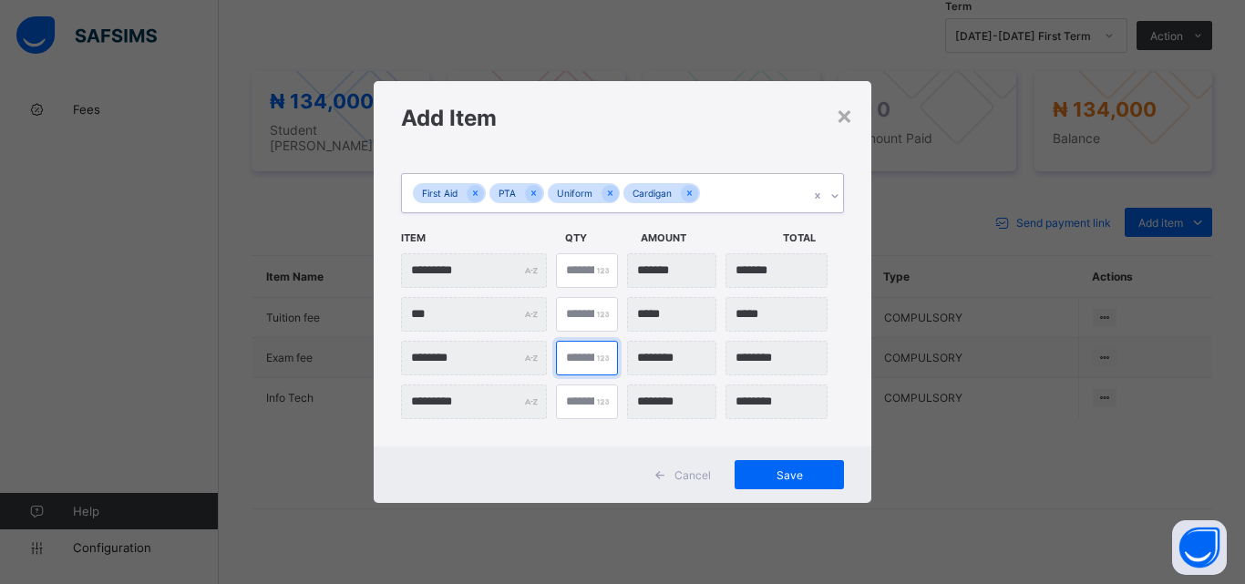
type input "*"
type input "********"
click at [596, 355] on input "*" at bounding box center [587, 358] width 62 height 35
click at [719, 191] on div "First Aid PTA Uniform Cardigan" at bounding box center [605, 193] width 407 height 38
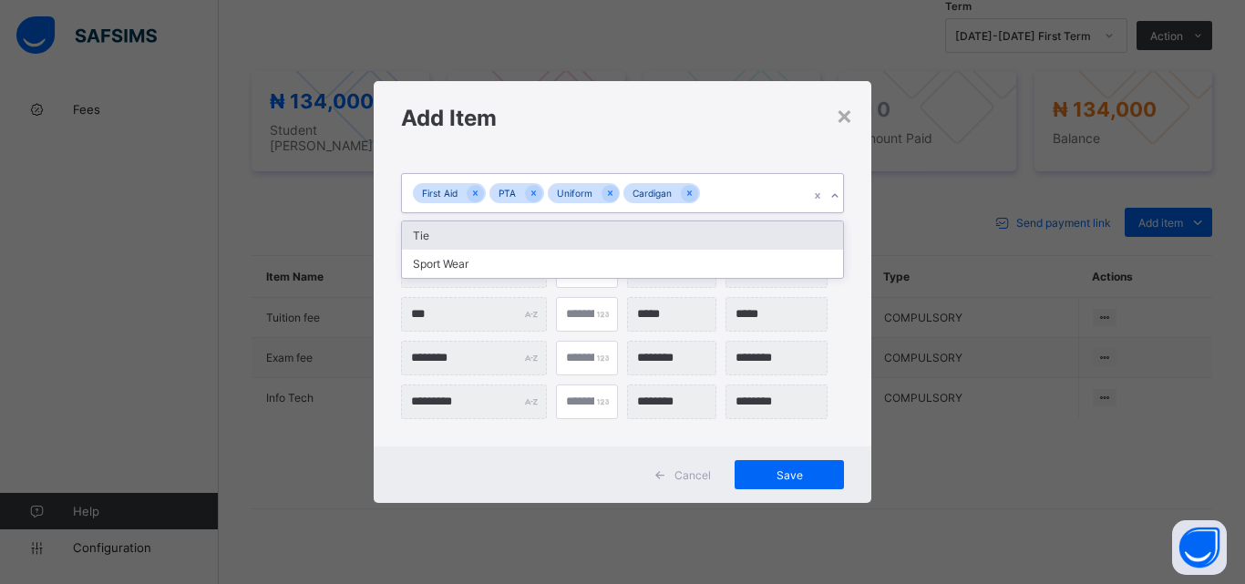
click at [705, 235] on div "Tie" at bounding box center [622, 236] width 441 height 28
type input "*"
type input "********"
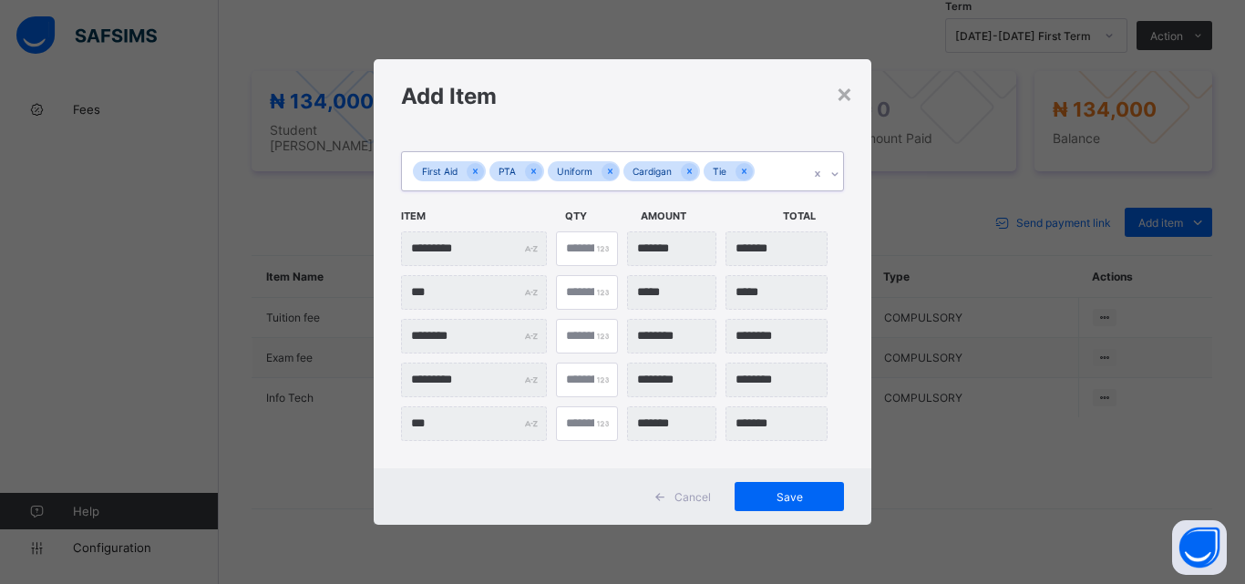
click at [773, 170] on div "First Aid PTA Uniform Cardigan Tie" at bounding box center [605, 171] width 407 height 38
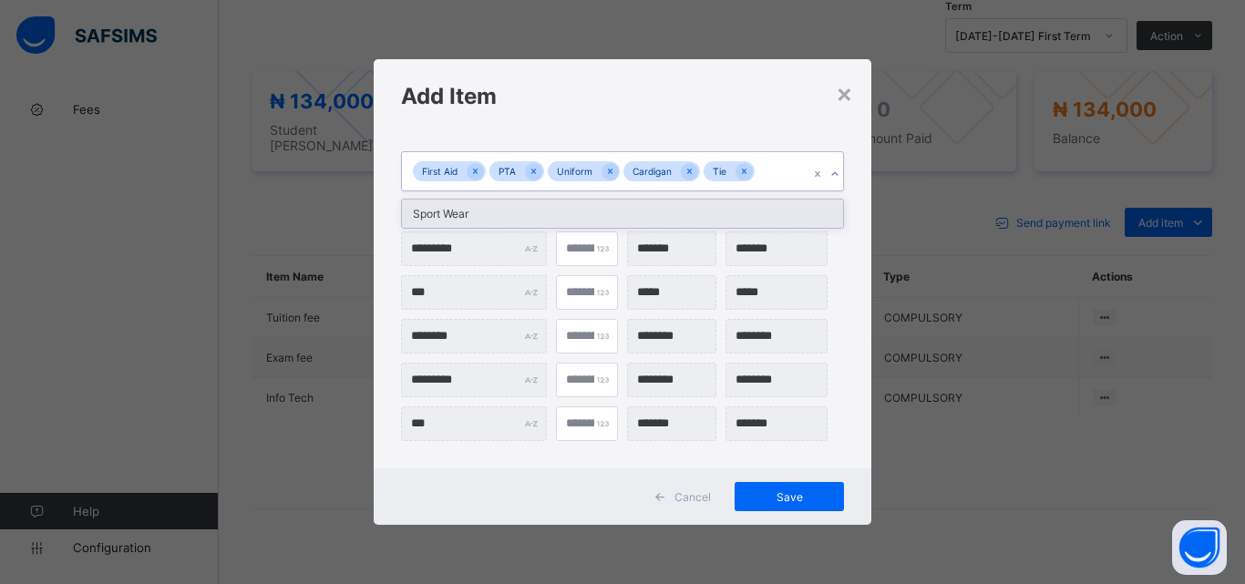
click at [690, 215] on div "Sport Wear" at bounding box center [622, 214] width 441 height 28
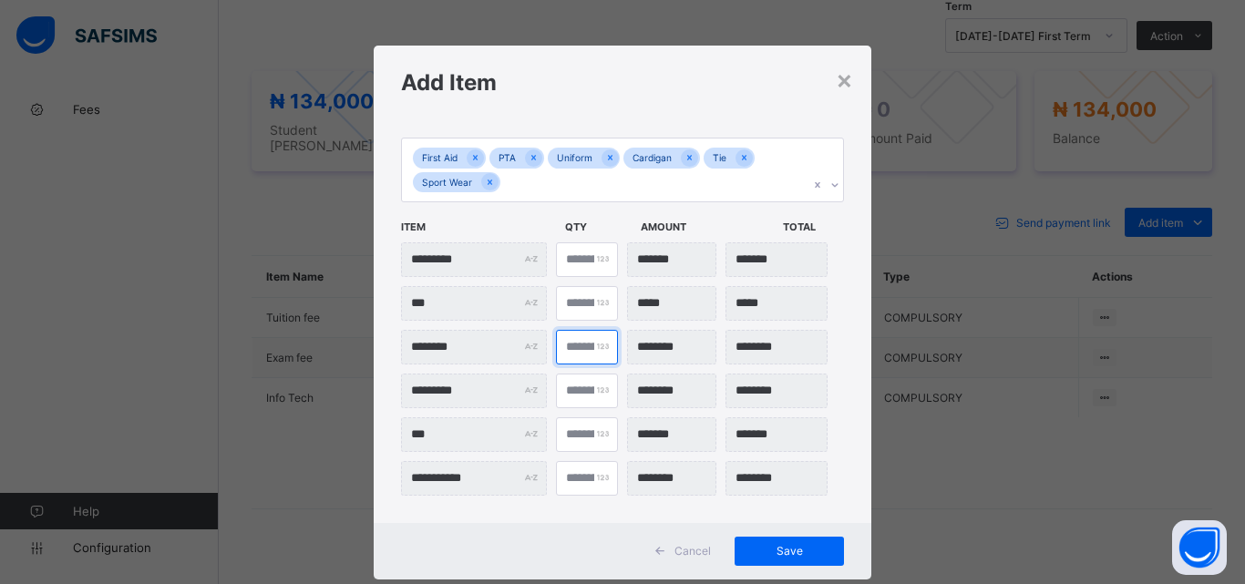
click at [572, 348] on input "*" at bounding box center [587, 347] width 62 height 35
click at [594, 344] on div "*" at bounding box center [587, 347] width 62 height 35
click at [583, 349] on input "*" at bounding box center [587, 347] width 62 height 35
type input "***"
type input "*"
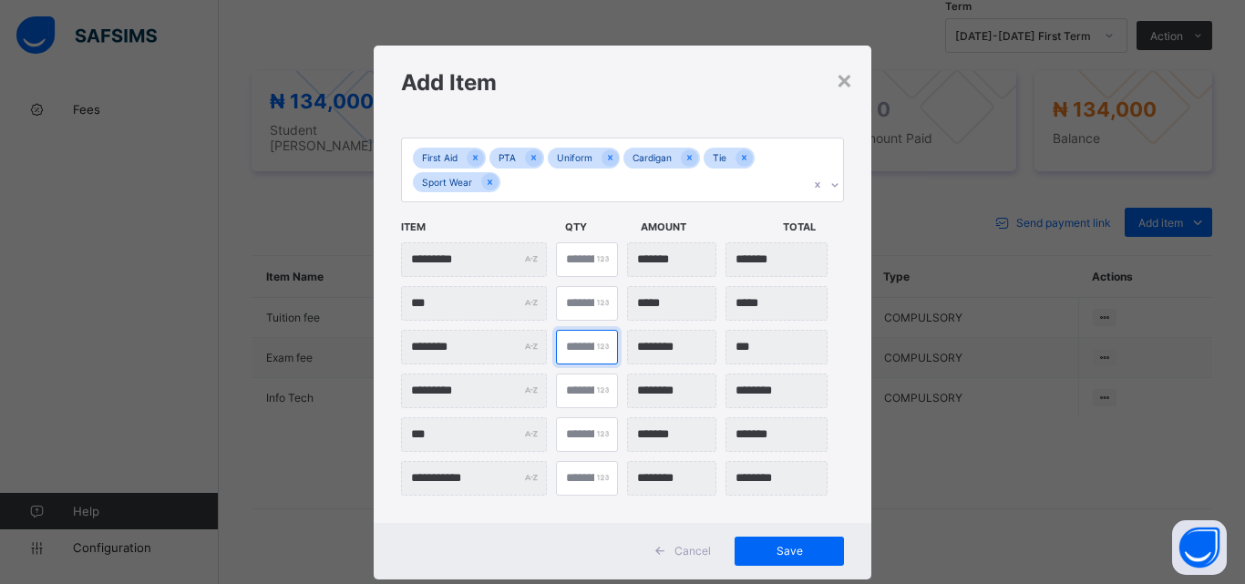
type input "********"
type input "*"
click at [775, 557] on span "Save" at bounding box center [789, 551] width 82 height 14
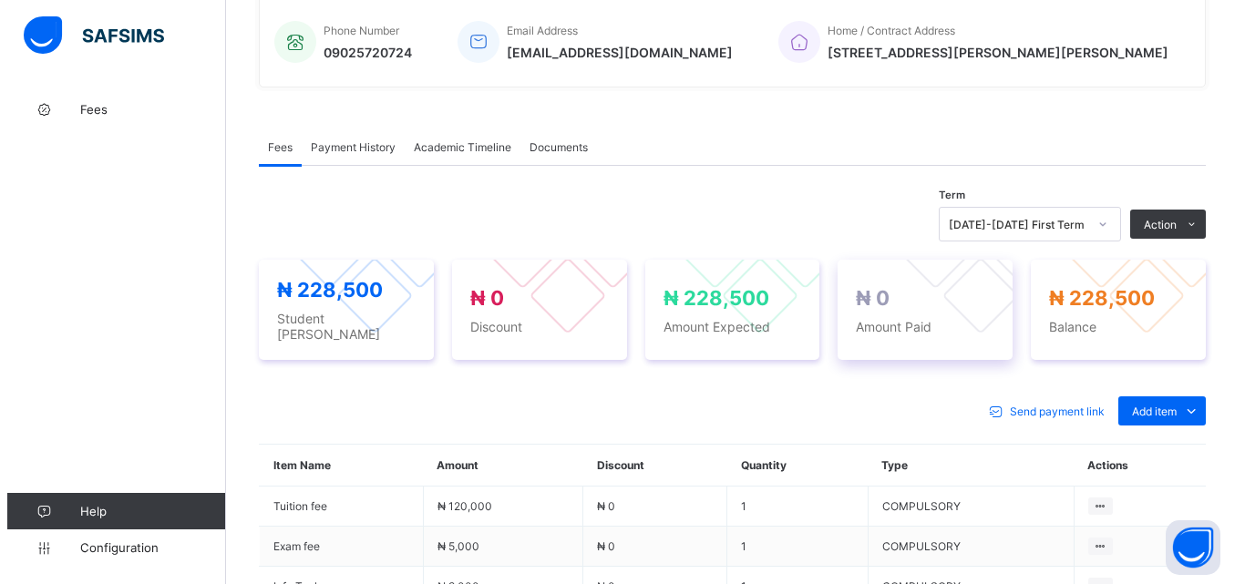
scroll to position [456, 0]
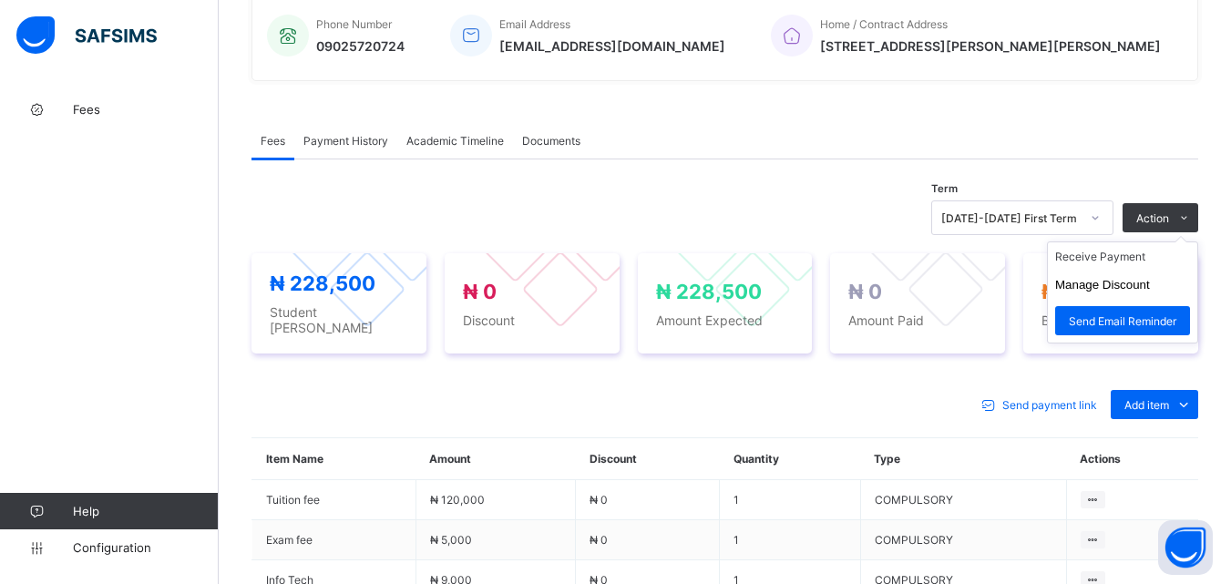
click at [1149, 248] on ul "Receive Payment Manage Discount Send Email Reminder" at bounding box center [1122, 293] width 151 height 102
click at [1139, 258] on li "Receive Payment" at bounding box center [1122, 256] width 149 height 28
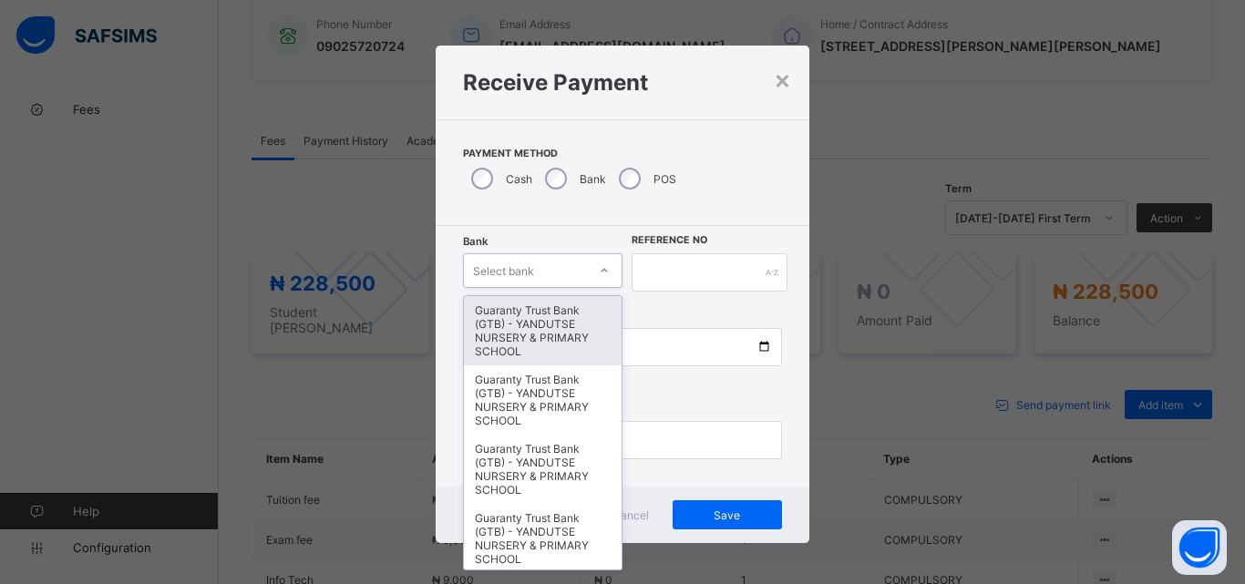
click at [590, 272] on div at bounding box center [604, 270] width 31 height 29
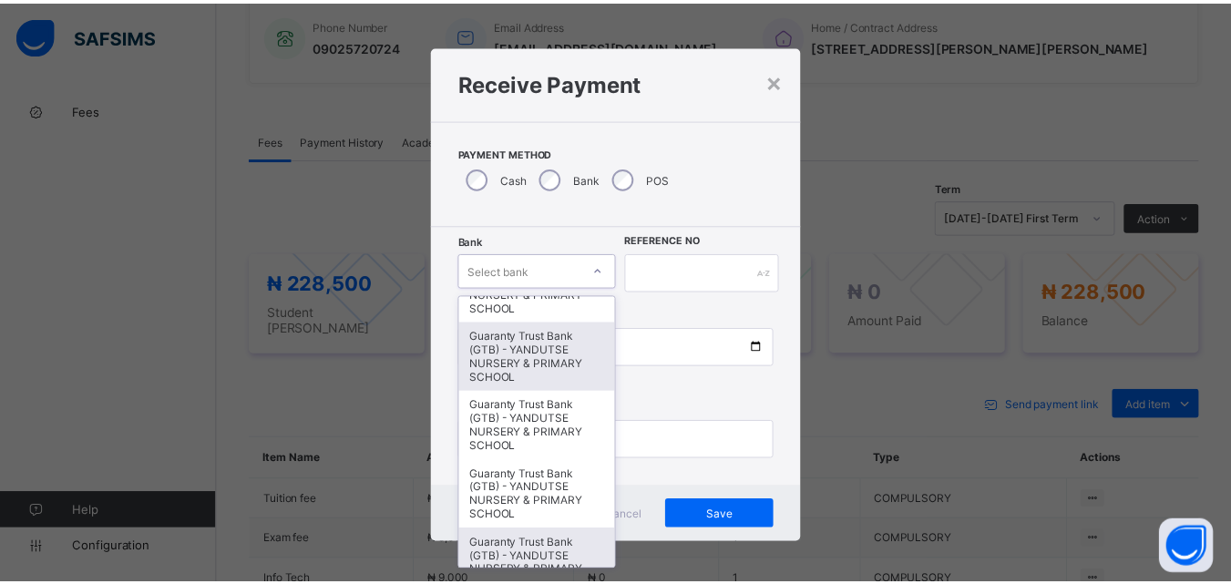
scroll to position [365, 0]
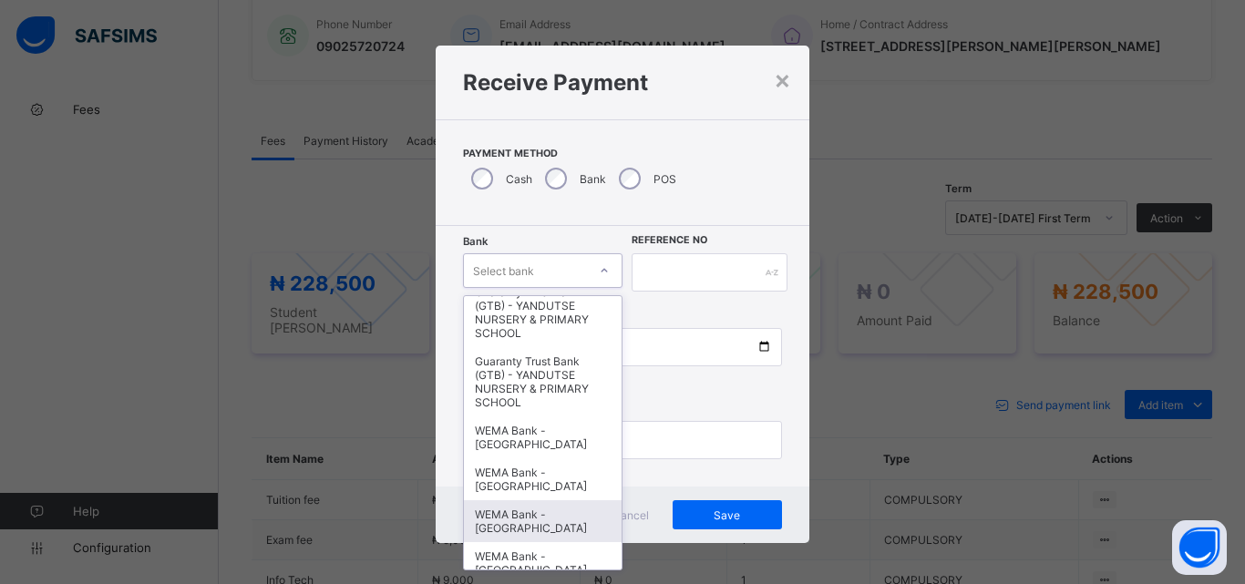
click at [561, 527] on div "WEMA Bank - [GEOGRAPHIC_DATA]" at bounding box center [543, 521] width 158 height 42
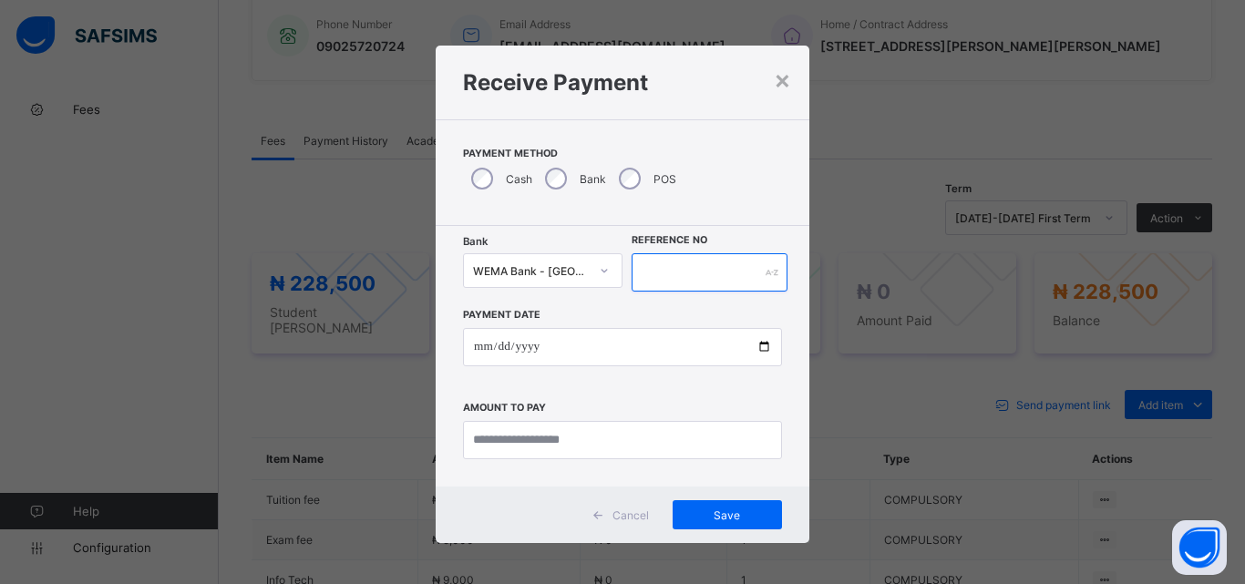
click at [693, 269] on input "text" at bounding box center [710, 272] width 156 height 38
type input "**********"
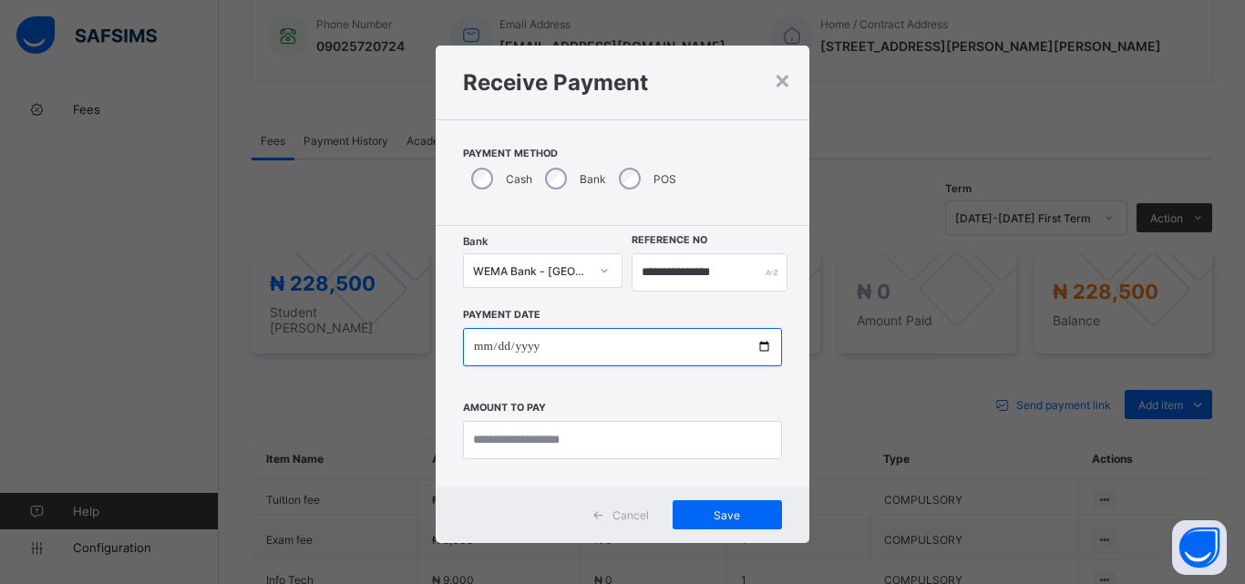
click at [757, 345] on input "date" at bounding box center [622, 347] width 319 height 38
type input "**********"
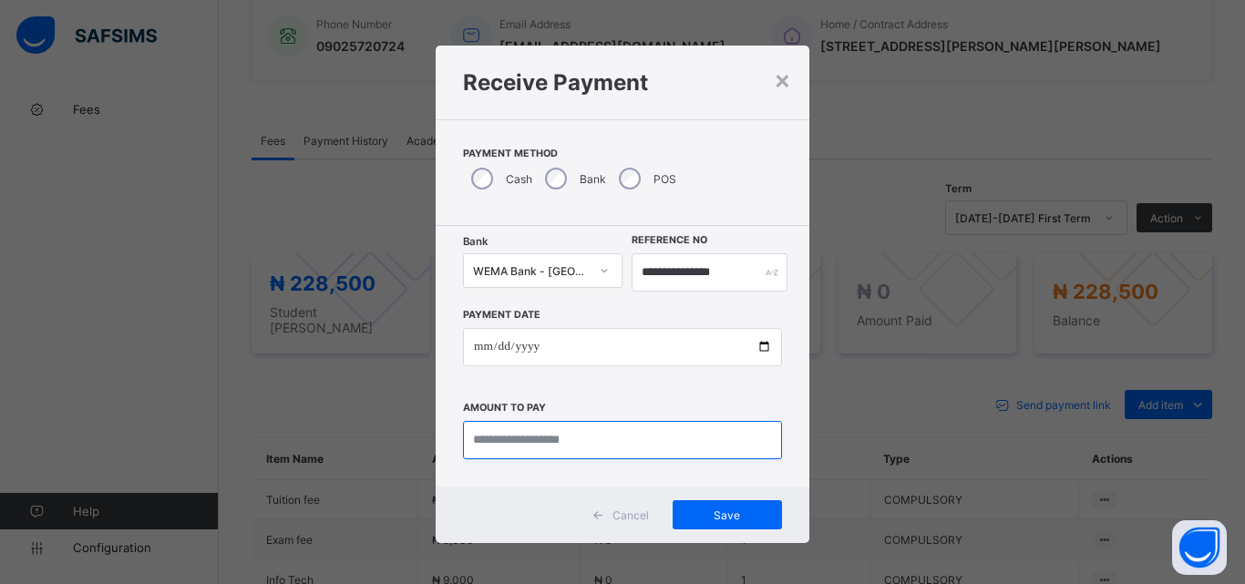
click at [557, 439] on input "currency" at bounding box center [622, 440] width 319 height 38
type input "*********"
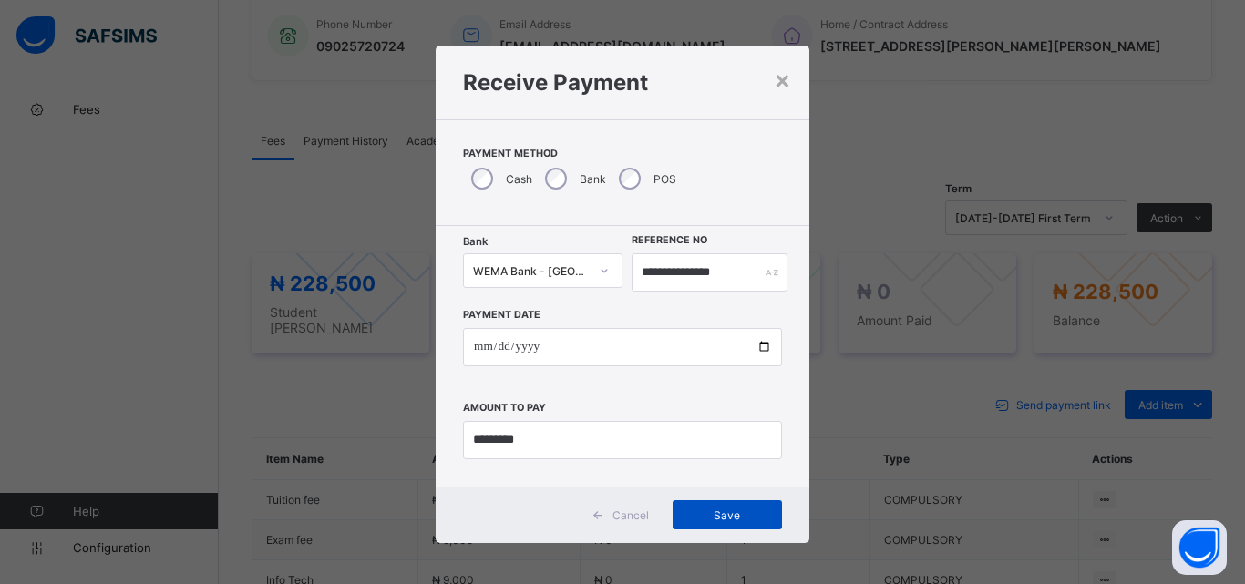
click at [716, 514] on span "Save" at bounding box center [727, 516] width 82 height 14
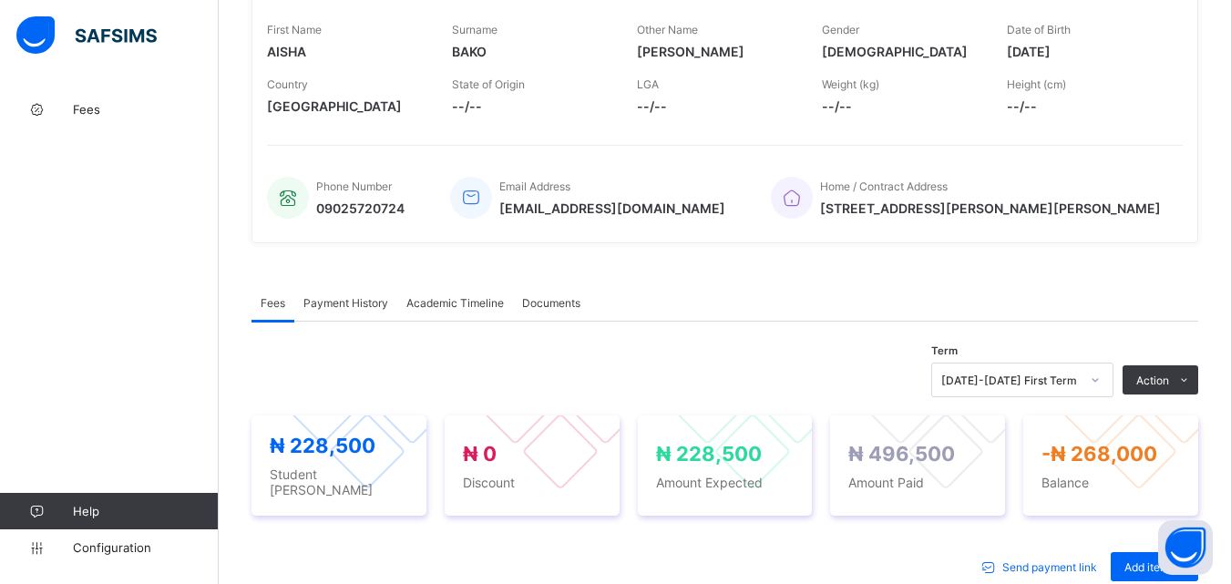
scroll to position [91, 0]
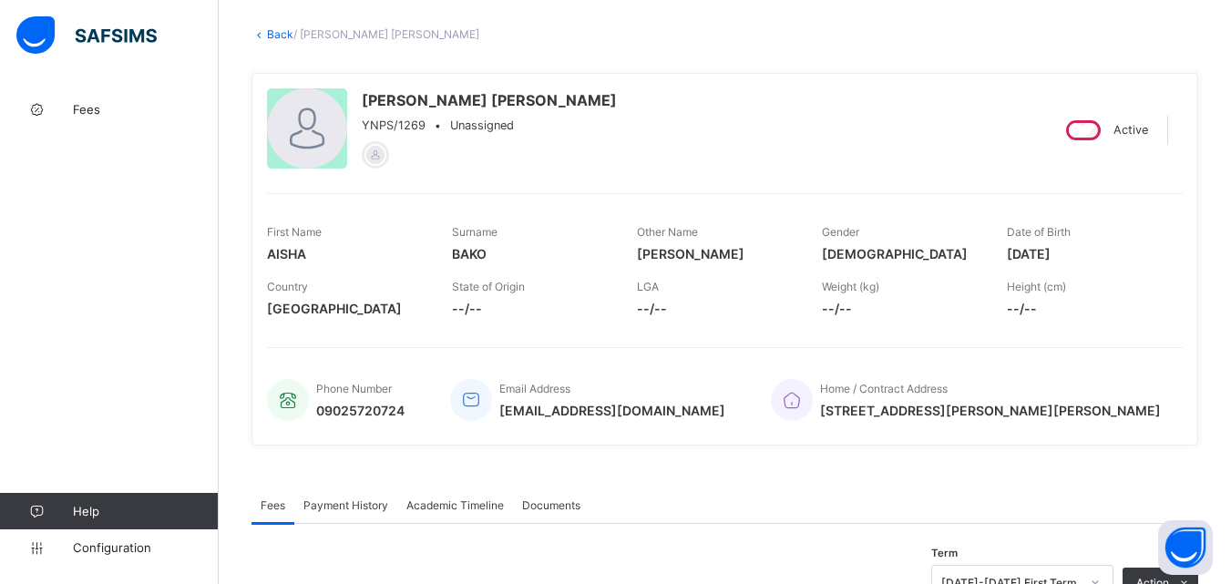
click at [275, 36] on link "Back" at bounding box center [280, 34] width 26 height 14
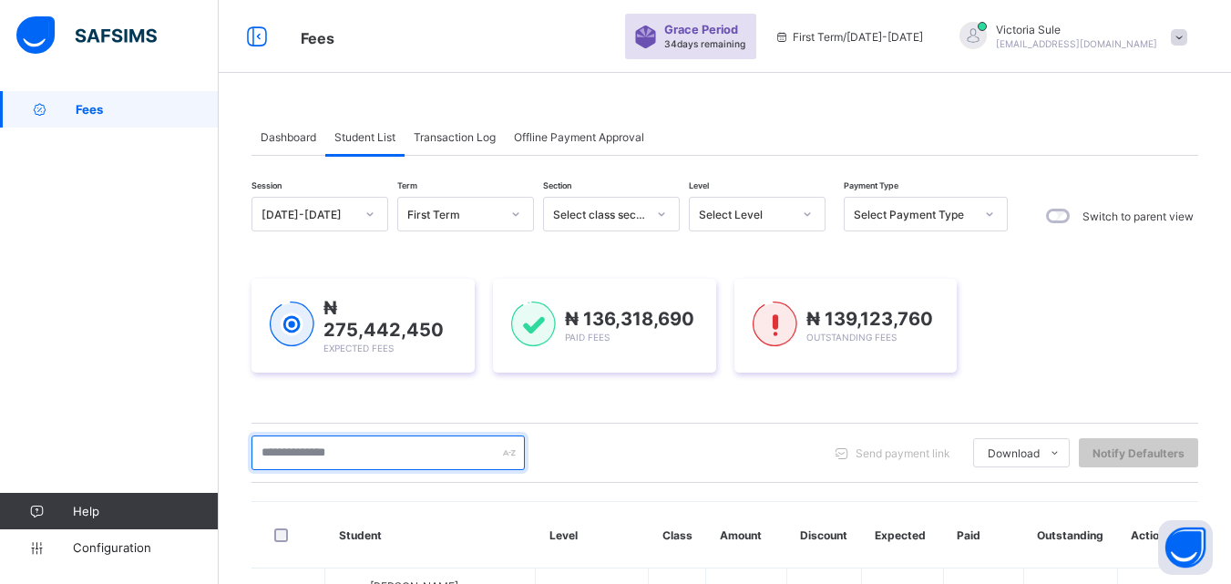
click at [316, 449] on input "text" at bounding box center [388, 453] width 273 height 35
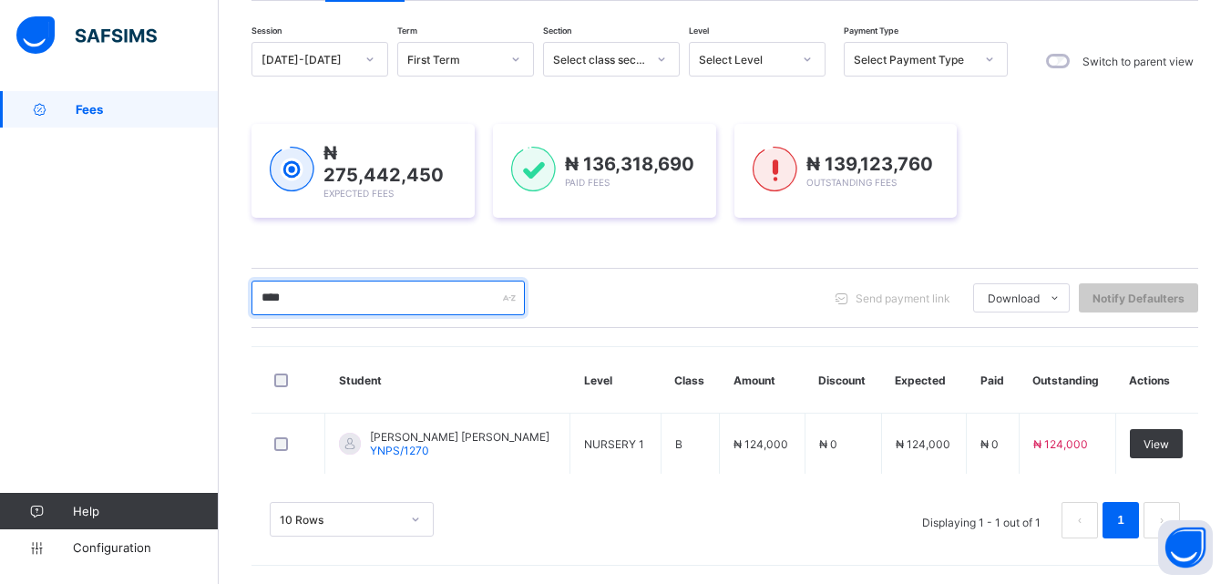
scroll to position [152, 0]
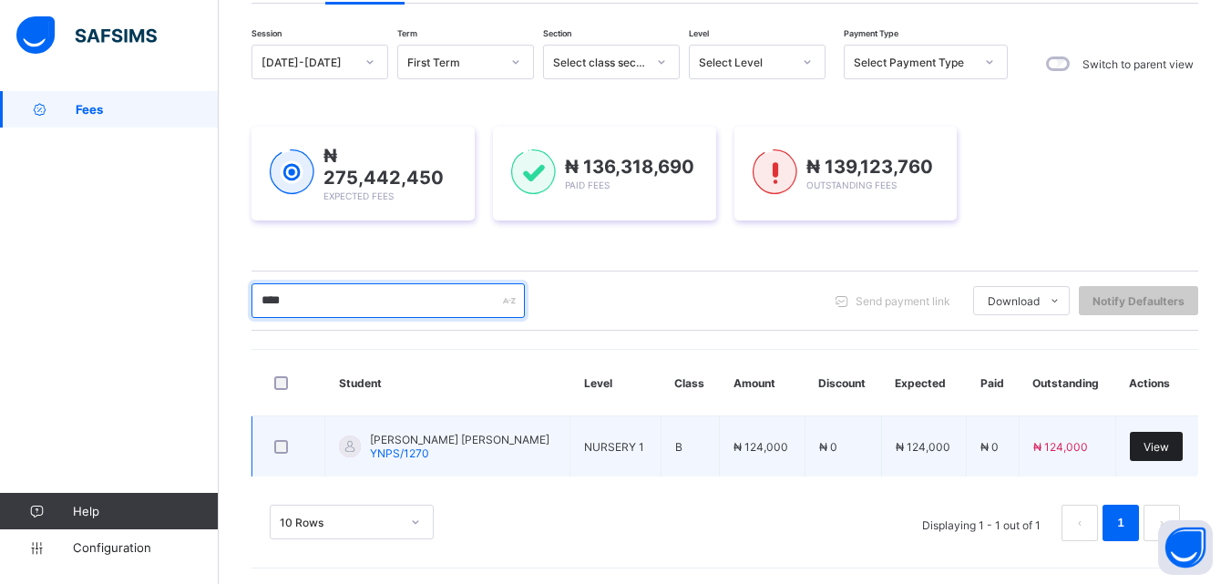
type input "****"
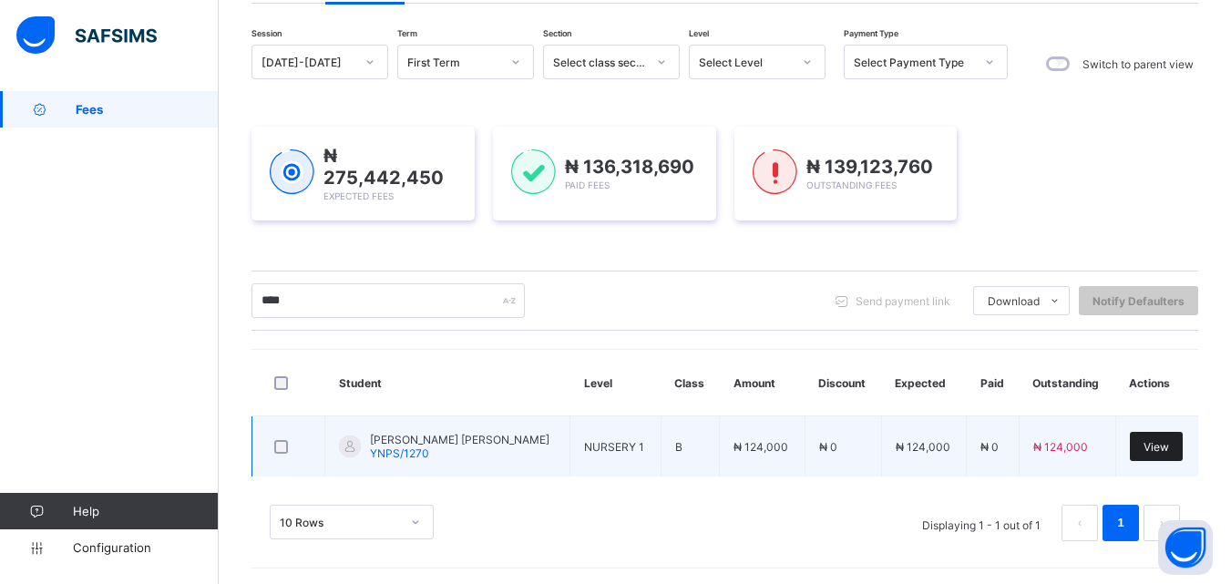
click at [1169, 442] on span "View" at bounding box center [1157, 447] width 26 height 14
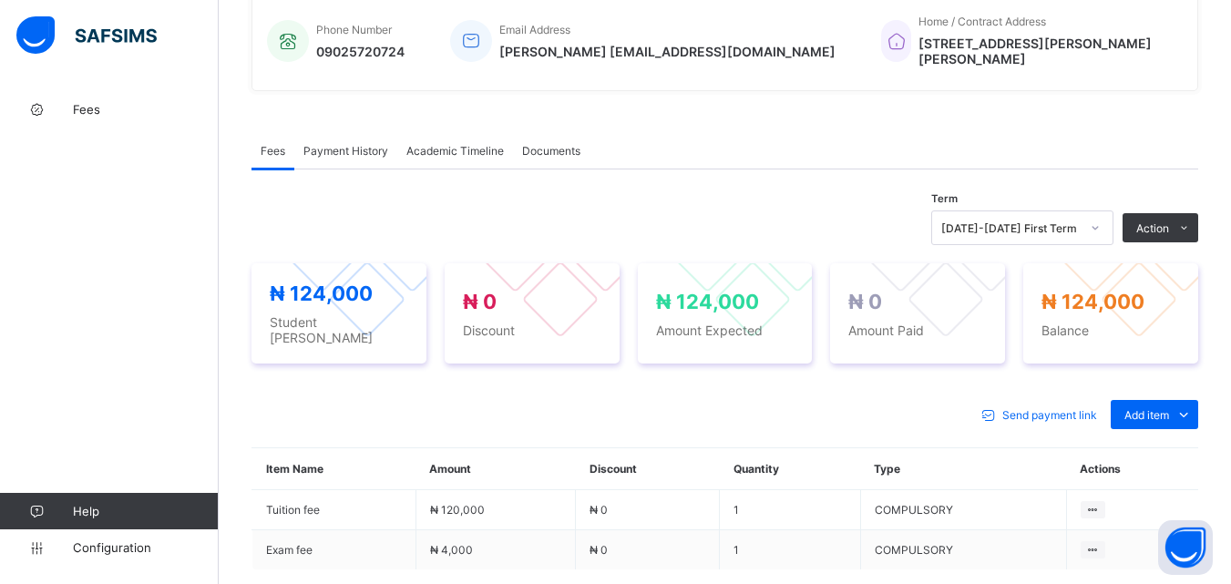
scroll to position [614, 0]
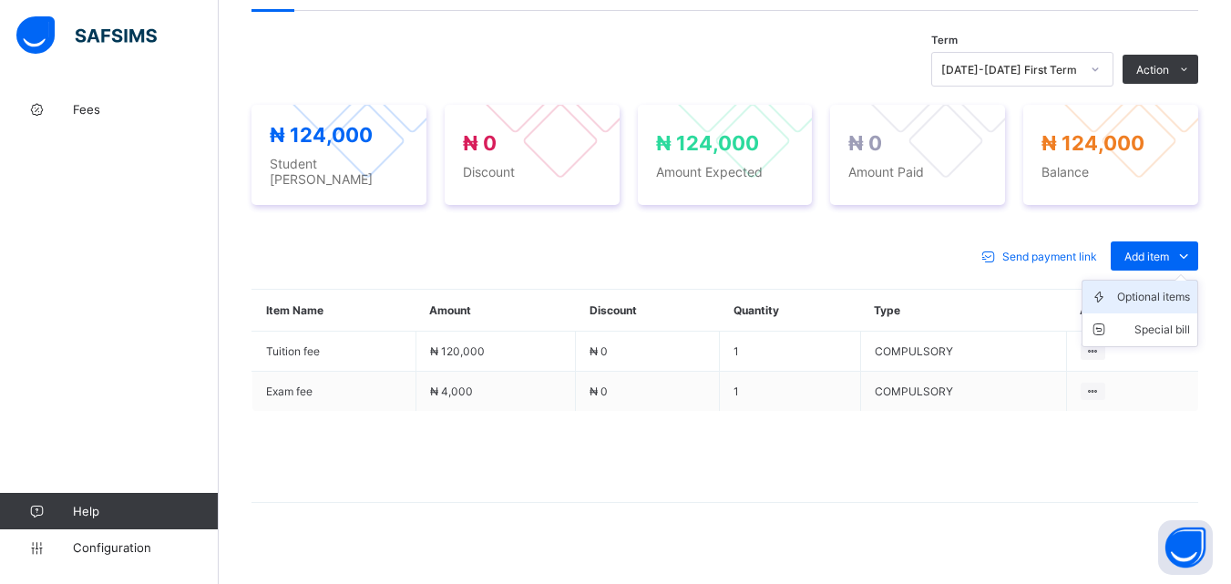
click at [1155, 288] on div "Optional items" at bounding box center [1154, 297] width 73 height 18
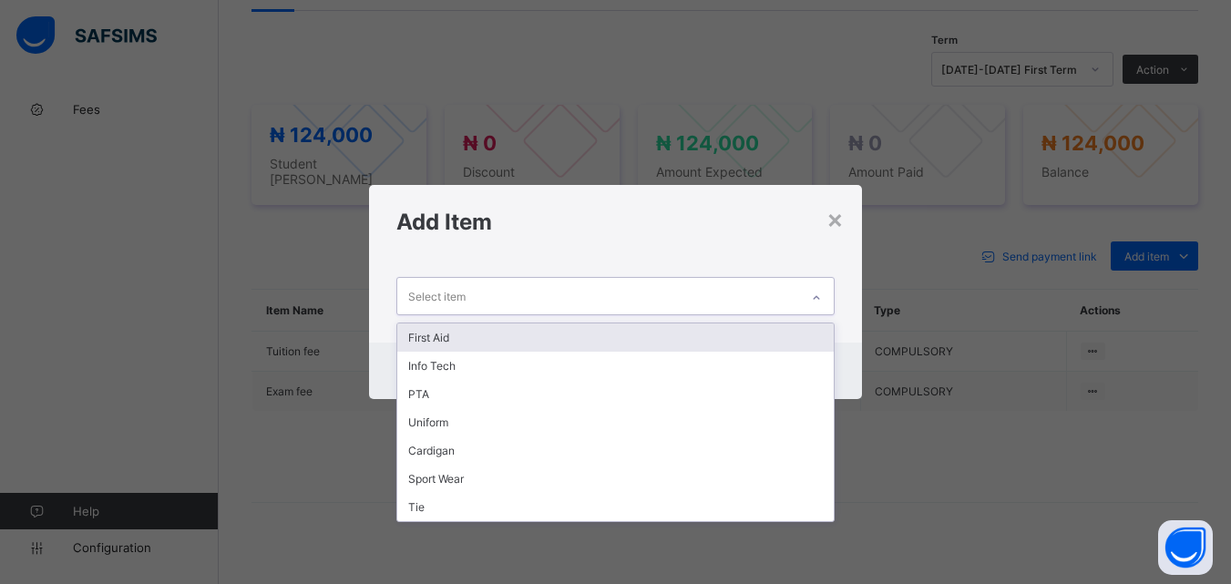
click at [784, 297] on div "Select item" at bounding box center [597, 296] width 401 height 36
click at [750, 331] on div "First Aid" at bounding box center [615, 338] width 436 height 28
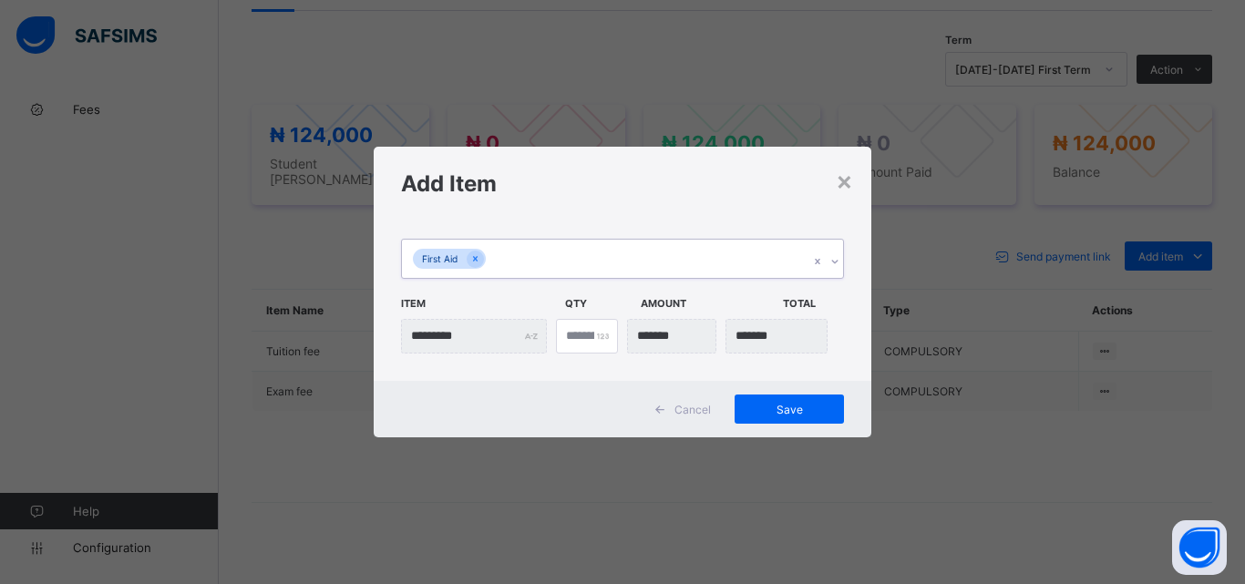
click at [738, 263] on div "First Aid" at bounding box center [605, 259] width 407 height 38
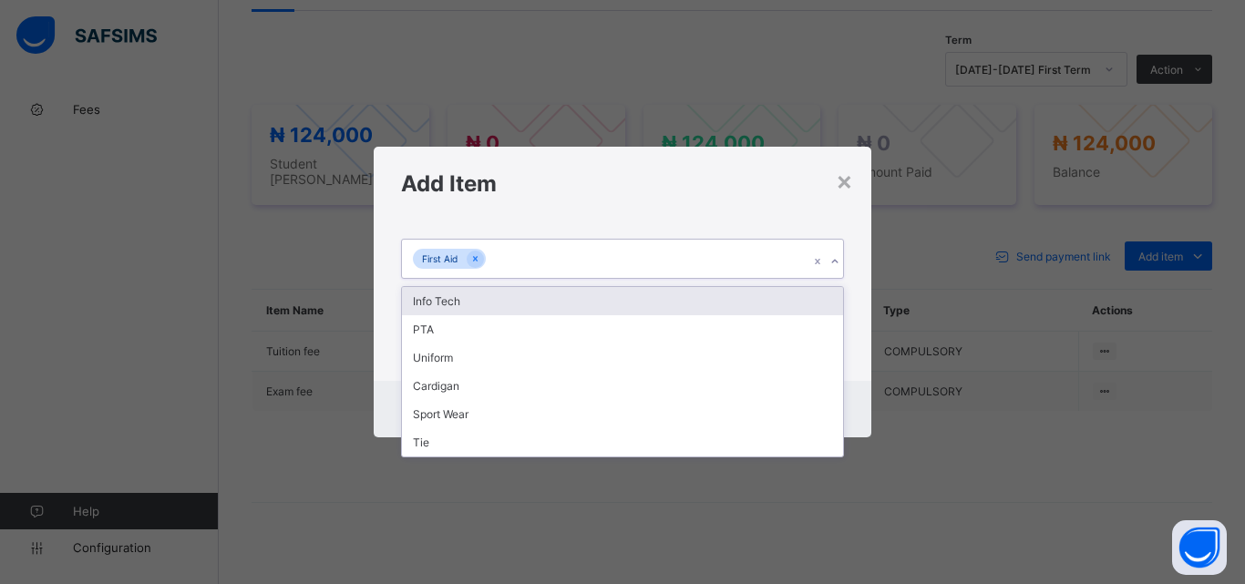
click at [727, 300] on div "Info Tech" at bounding box center [622, 301] width 441 height 28
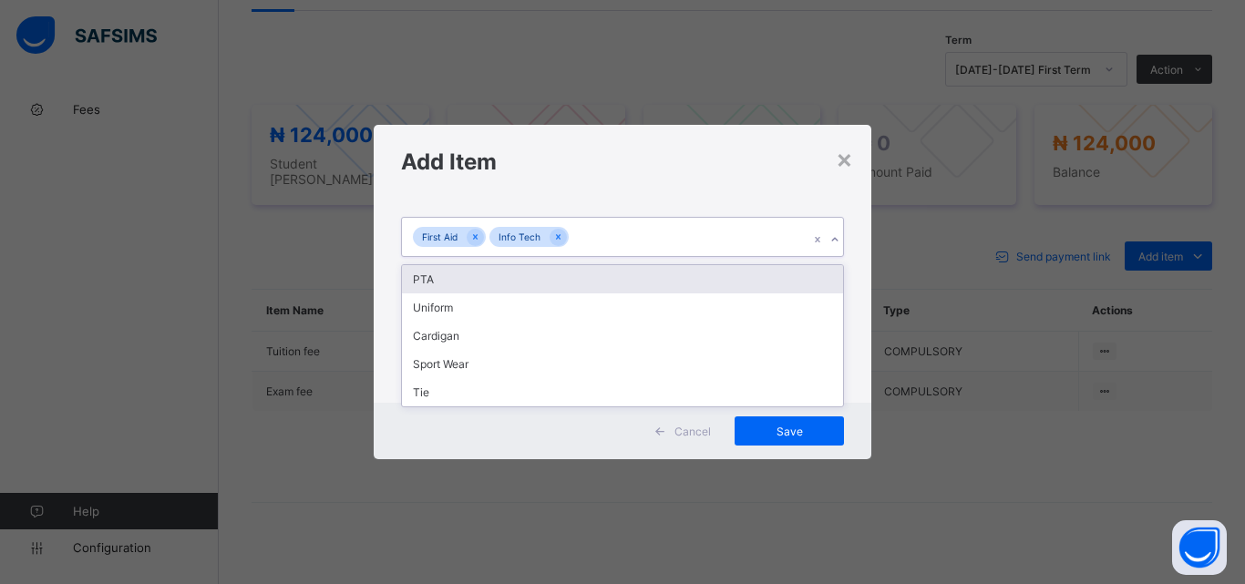
click at [726, 239] on div "First Aid Info Tech" at bounding box center [605, 237] width 407 height 38
click at [714, 275] on div "PTA" at bounding box center [622, 279] width 441 height 28
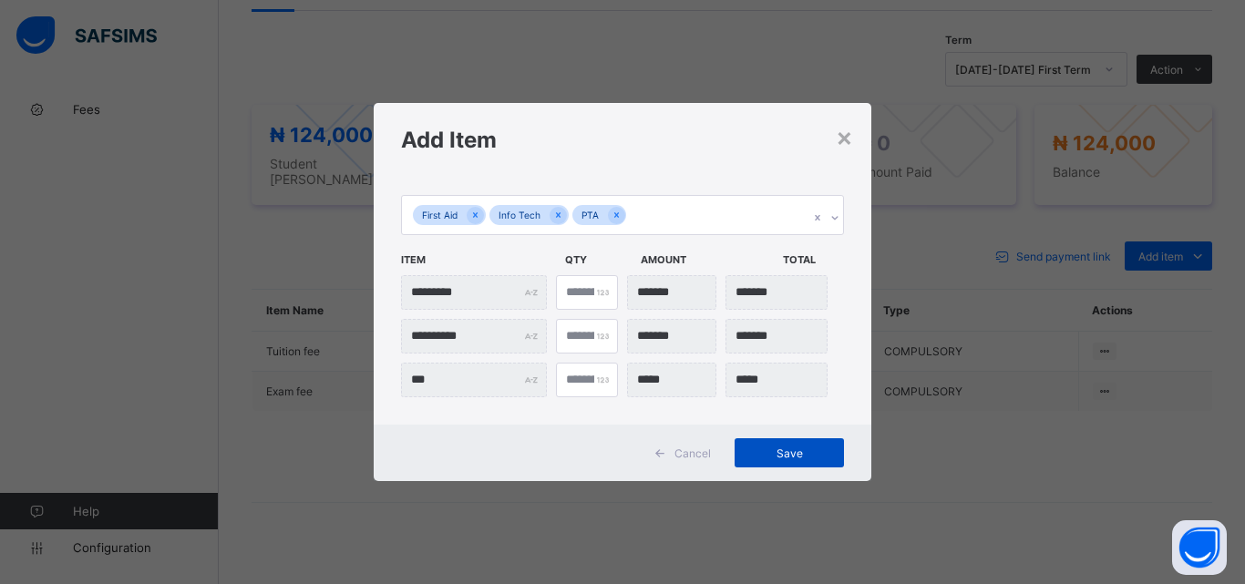
click at [810, 459] on span "Save" at bounding box center [789, 454] width 82 height 14
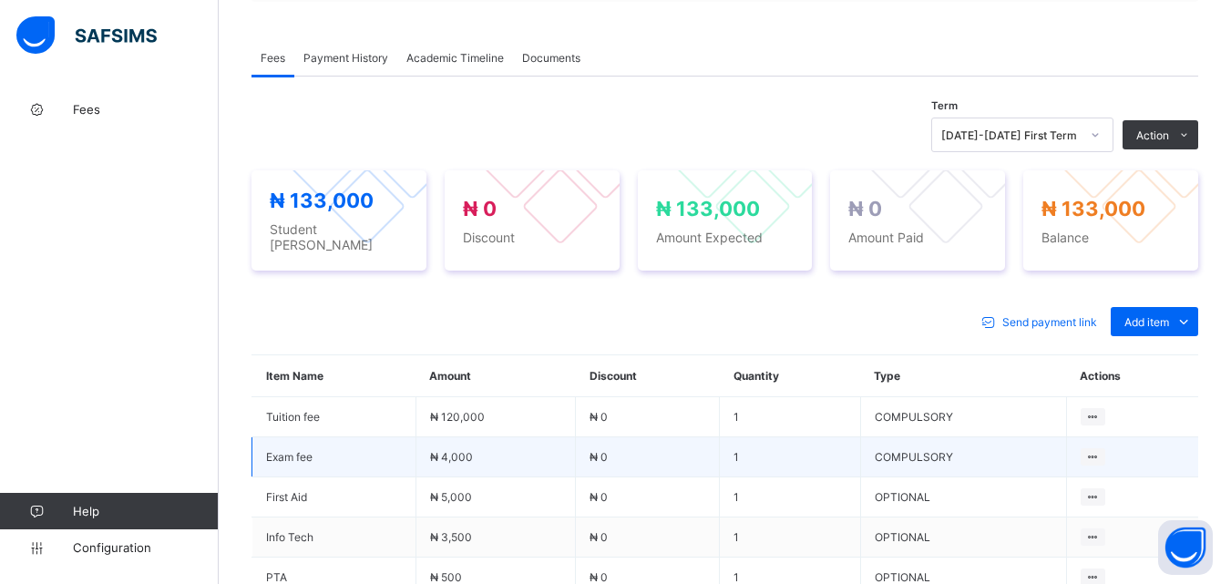
scroll to position [341, 0]
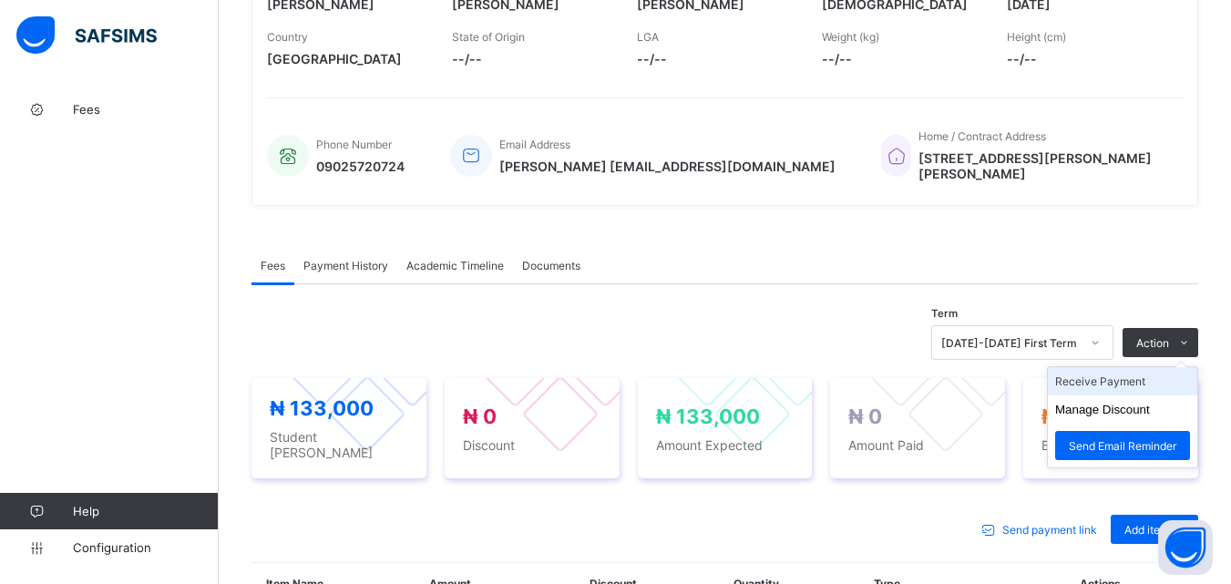
click at [1138, 371] on li "Receive Payment" at bounding box center [1122, 381] width 149 height 28
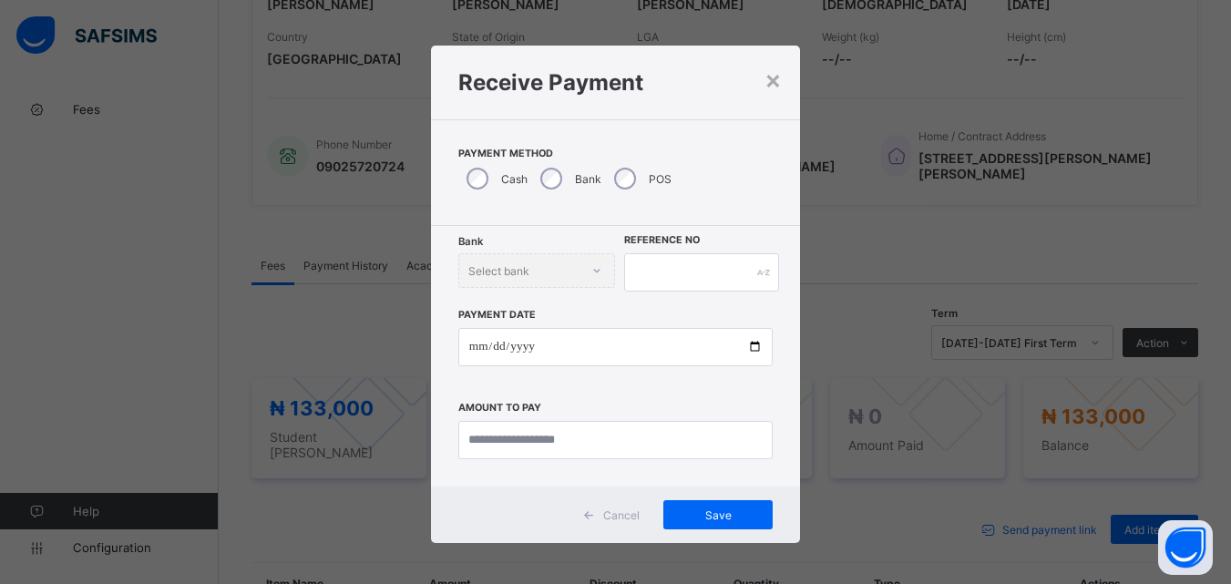
click at [630, 186] on div "POS" at bounding box center [641, 179] width 70 height 38
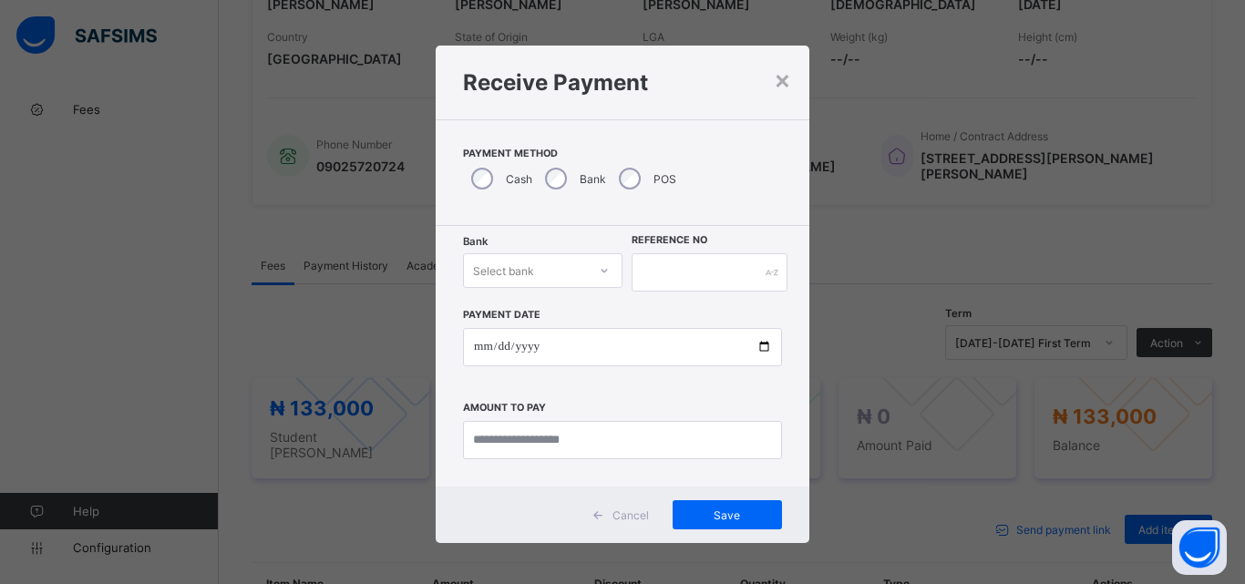
click at [604, 264] on icon at bounding box center [604, 271] width 11 height 18
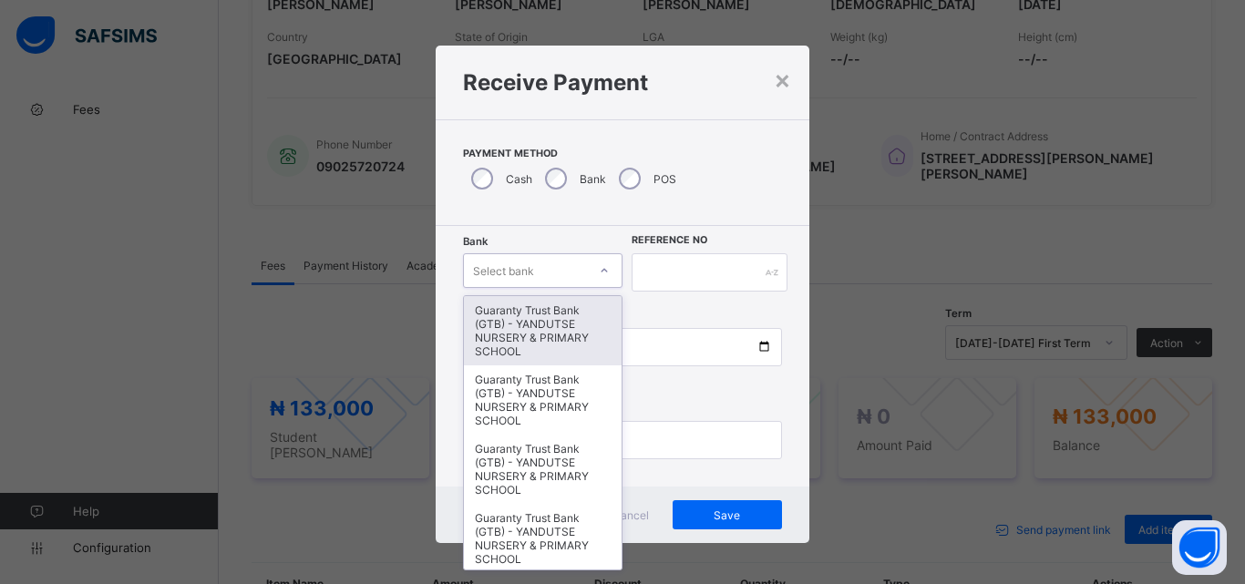
click at [557, 332] on div "Guaranty Trust Bank (GTB) - YANDUTSE NURSERY & PRIMARY SCHOOL" at bounding box center [543, 330] width 158 height 69
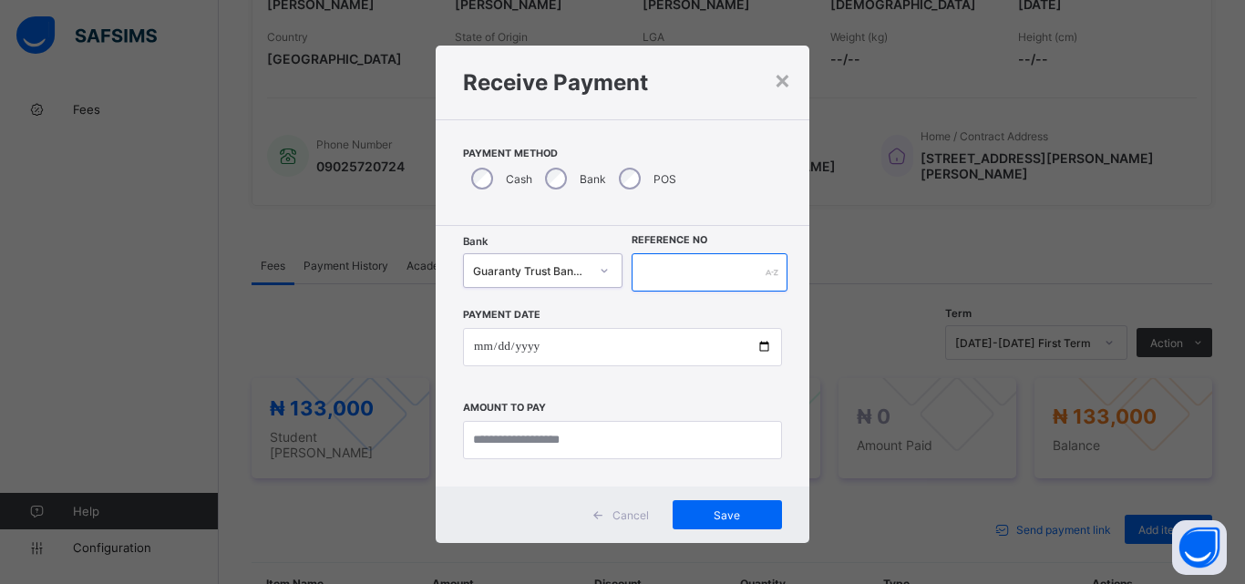
click at [649, 278] on input "text" at bounding box center [710, 272] width 156 height 38
type input "*********"
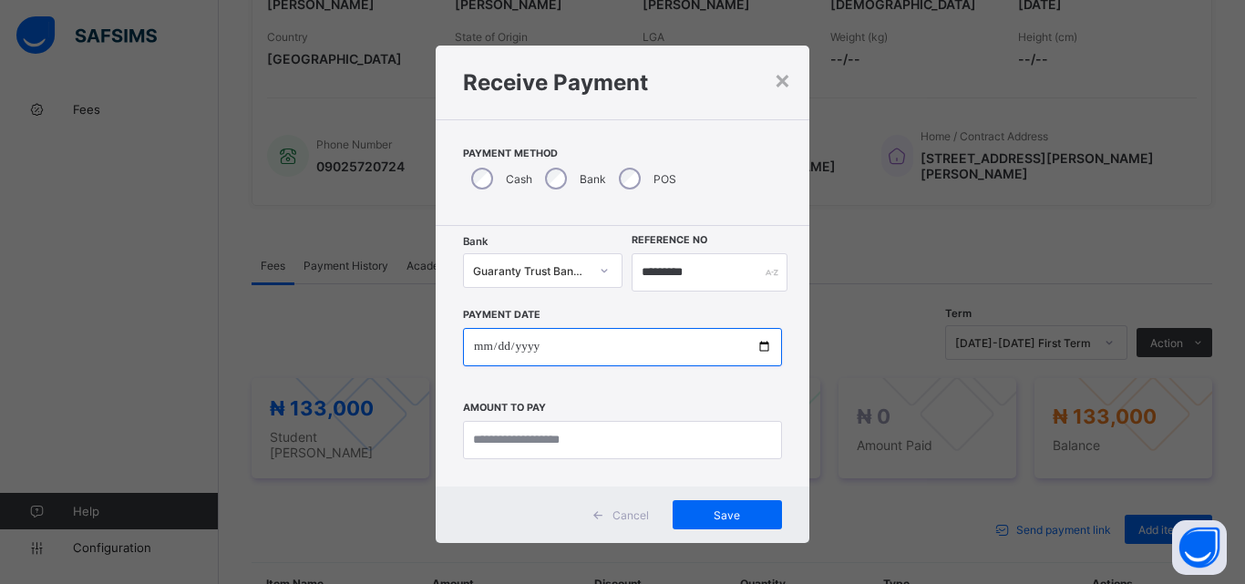
click at [763, 351] on input "date" at bounding box center [622, 347] width 319 height 38
type input "**********"
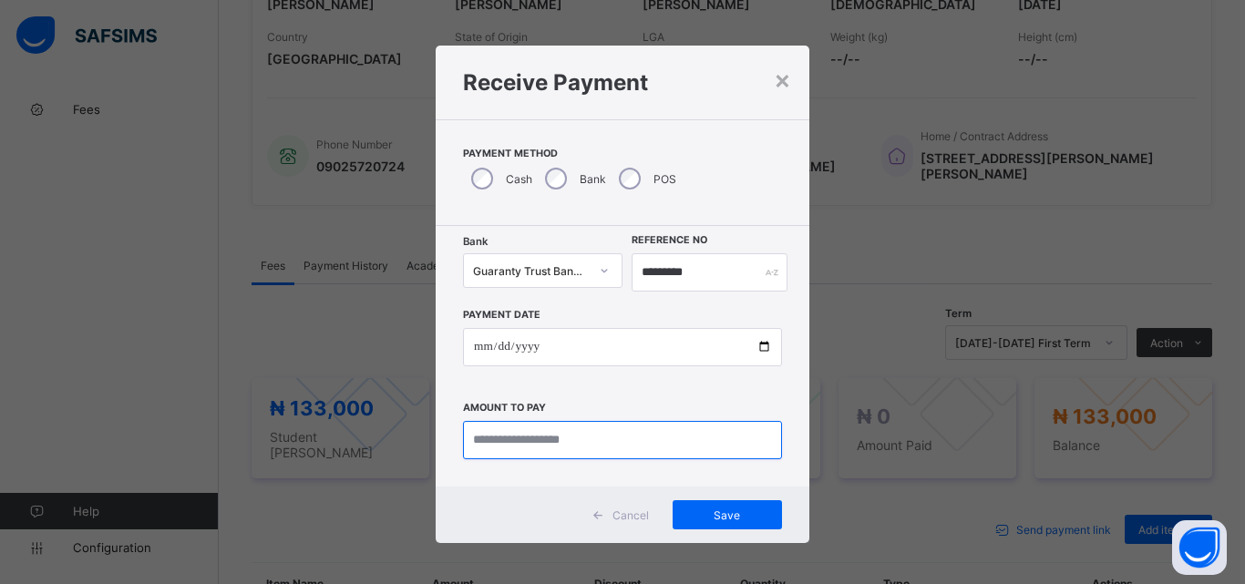
click at [513, 437] on input "currency" at bounding box center [622, 440] width 319 height 38
type input "*********"
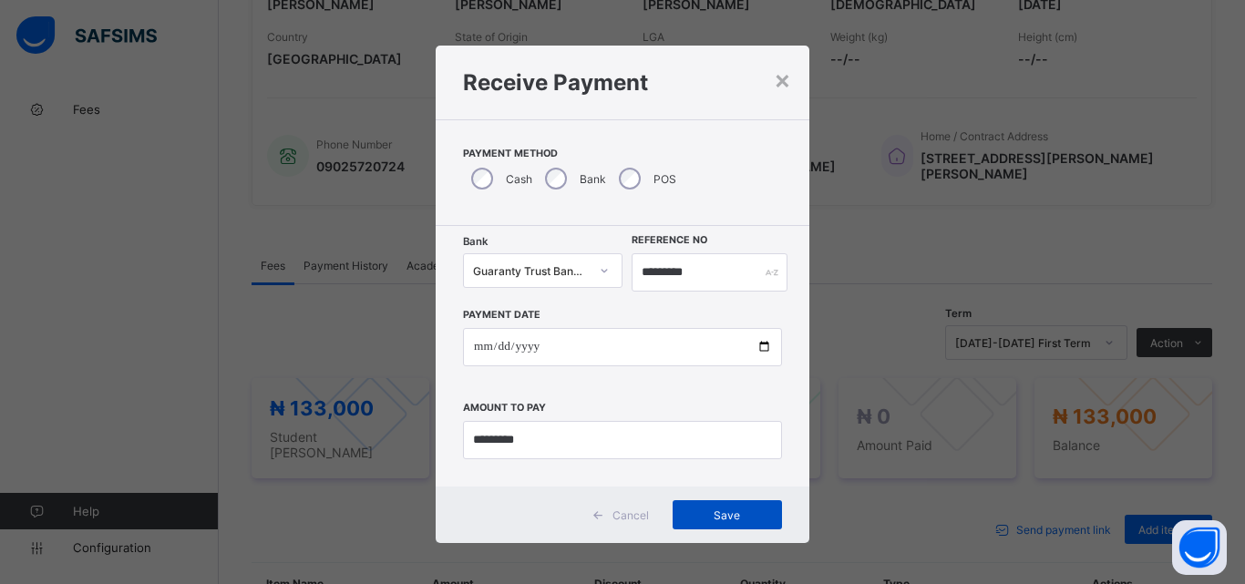
click at [736, 518] on span "Save" at bounding box center [727, 516] width 82 height 14
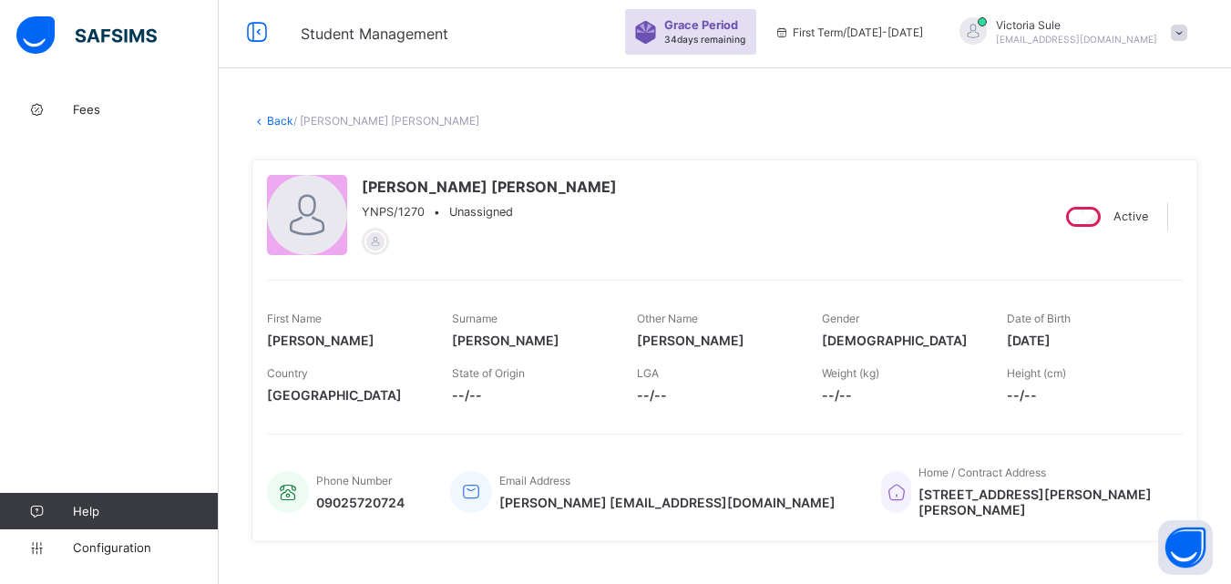
scroll to position [0, 0]
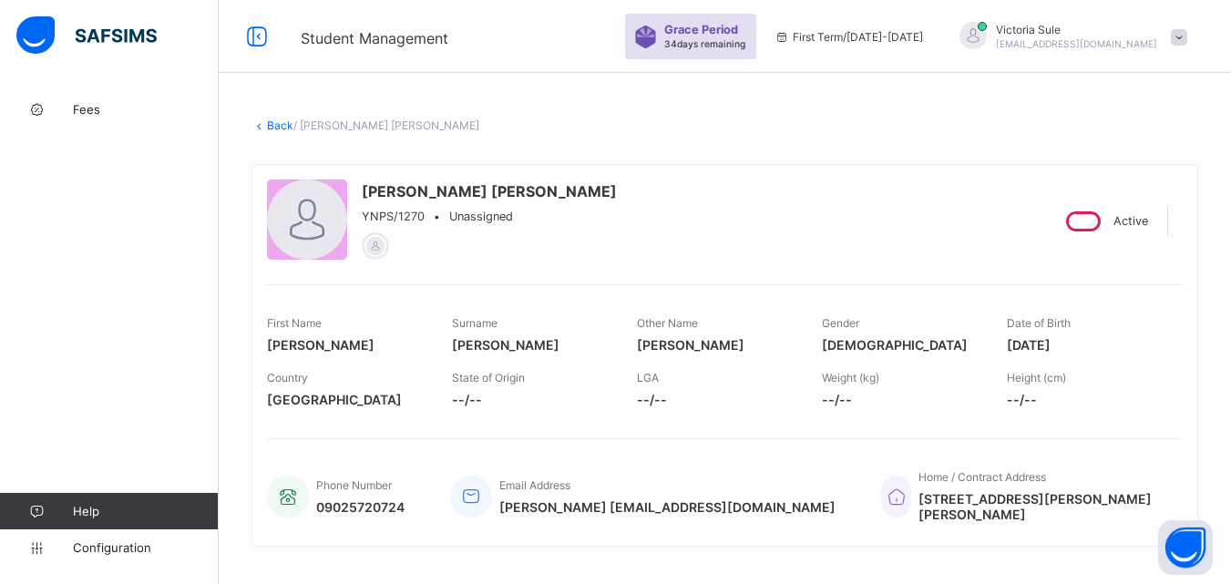
click at [277, 123] on link "Back" at bounding box center [280, 126] width 26 height 14
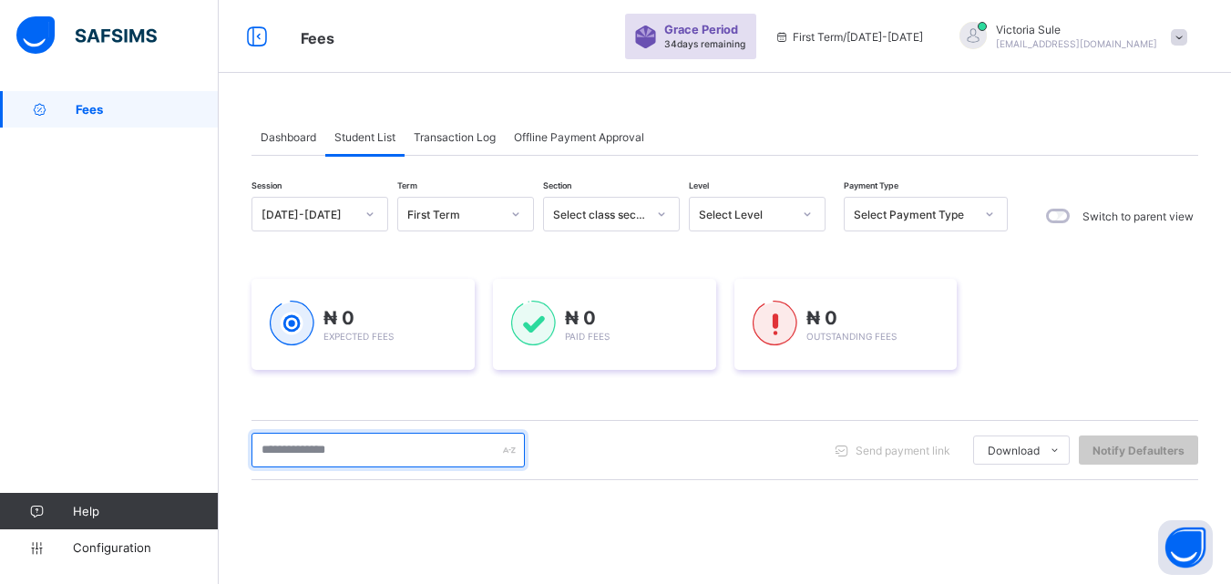
click at [335, 450] on input "text" at bounding box center [388, 450] width 273 height 35
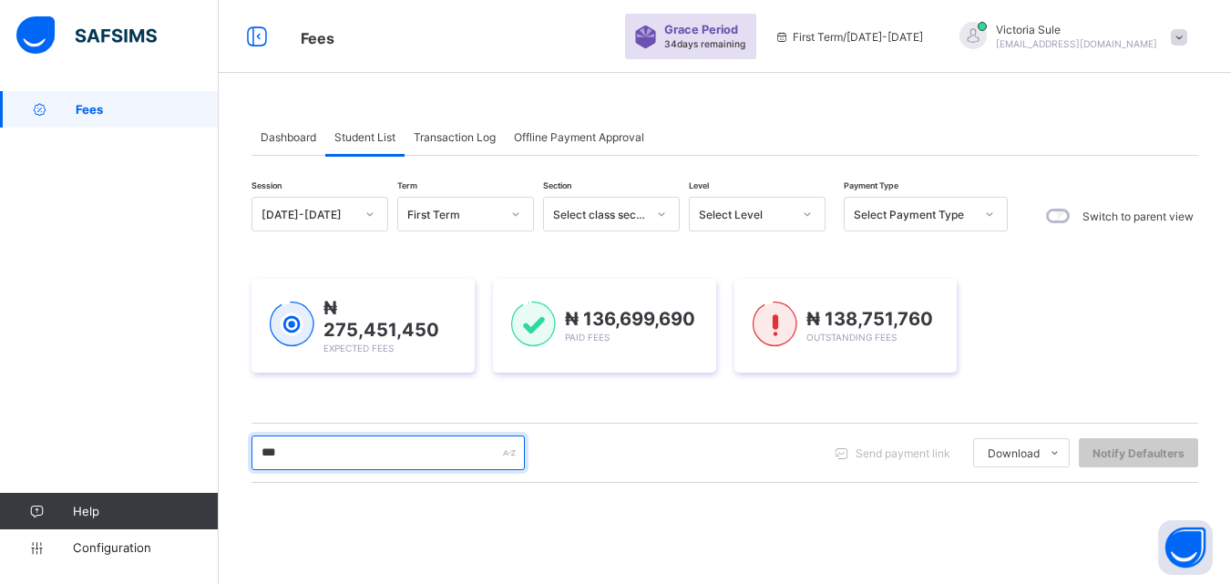
type input "****"
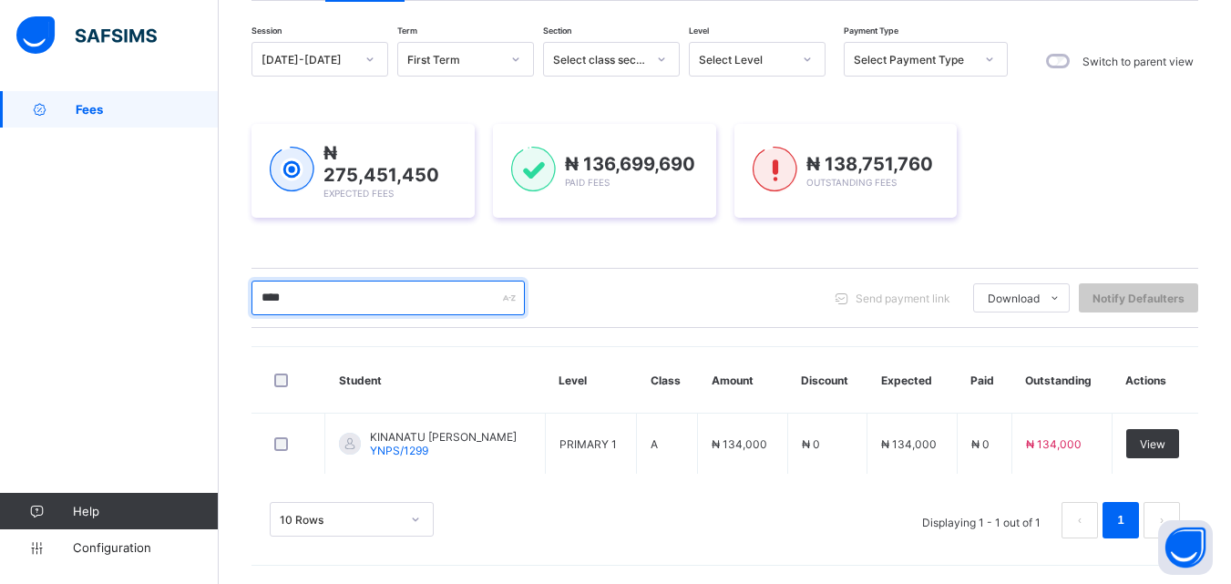
scroll to position [152, 0]
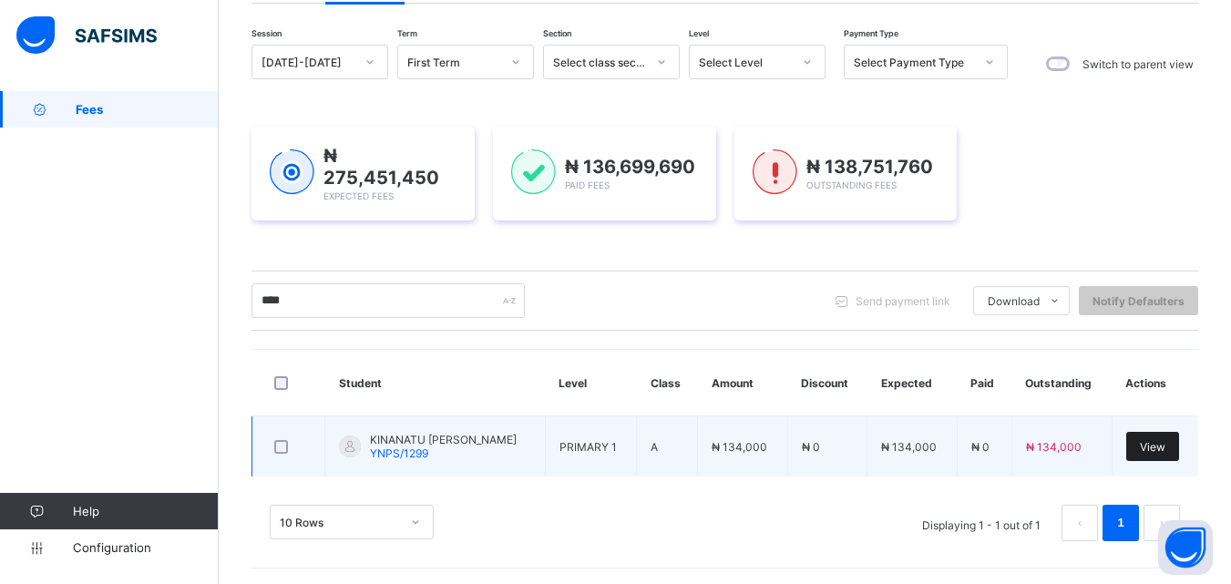
click at [1166, 446] on span "View" at bounding box center [1153, 447] width 26 height 14
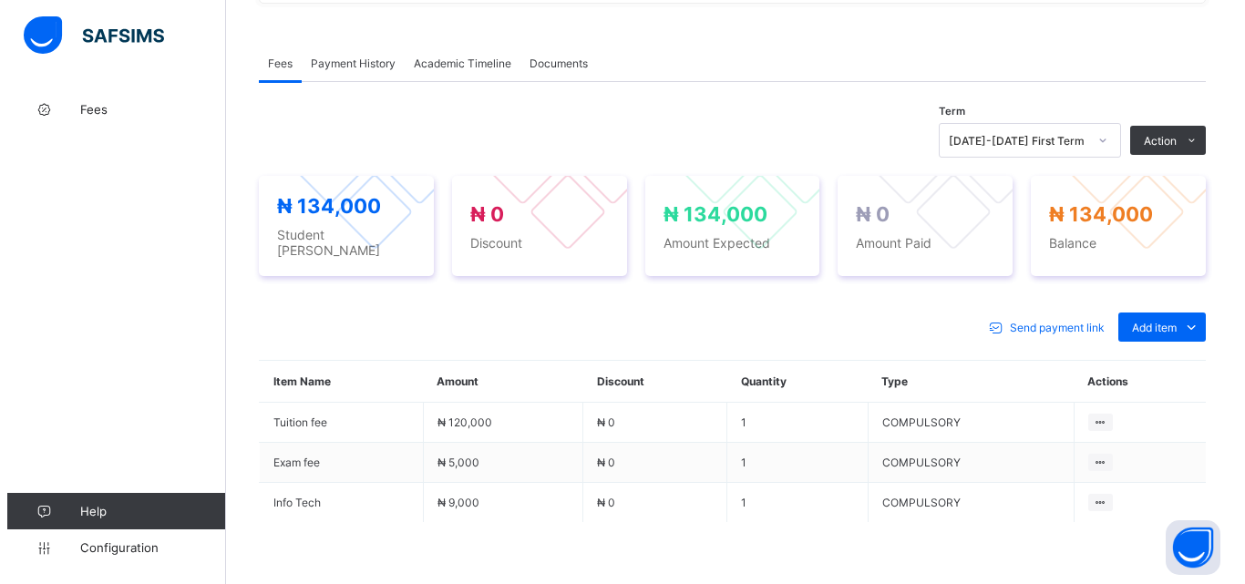
scroll to position [547, 0]
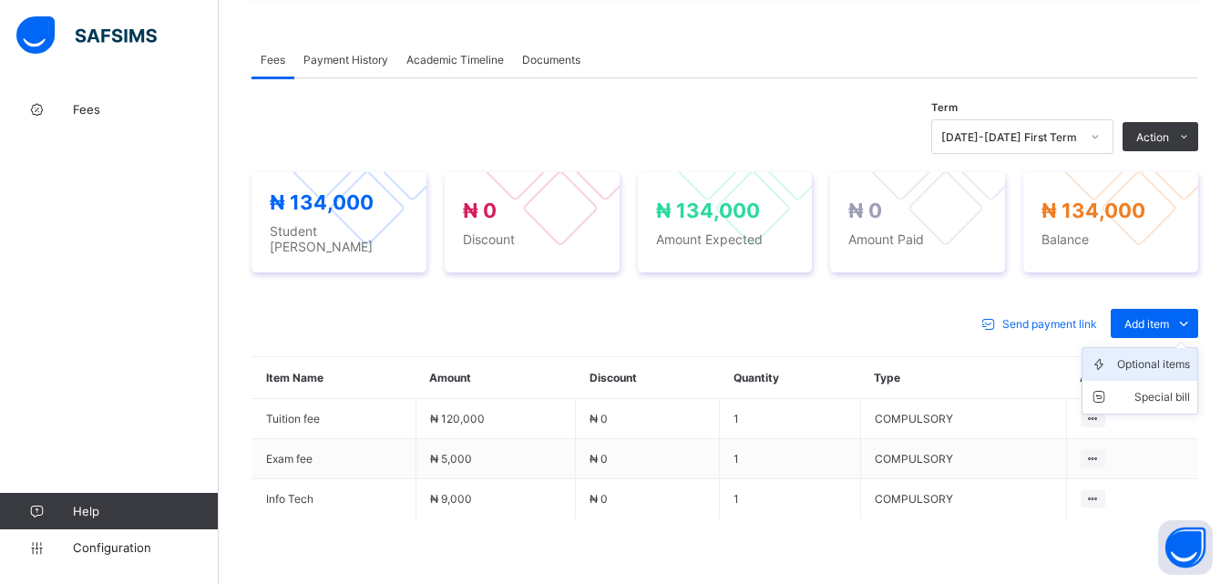
click at [1174, 356] on div "Optional items" at bounding box center [1154, 365] width 73 height 18
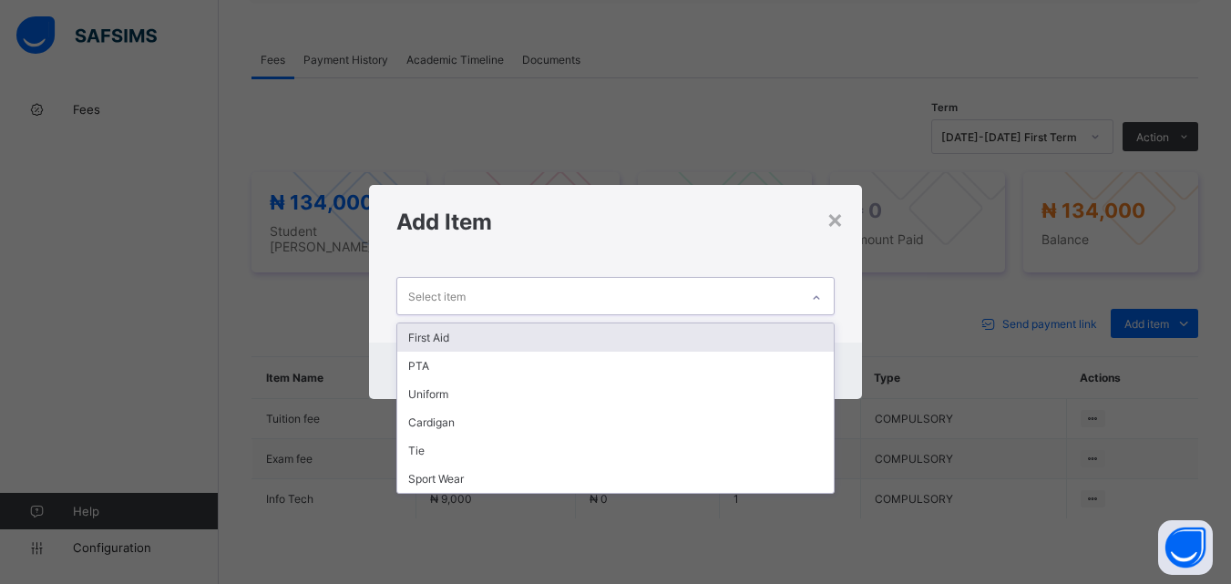
click at [775, 298] on div "Select item" at bounding box center [597, 296] width 401 height 36
click at [745, 335] on div "First Aid" at bounding box center [615, 338] width 436 height 28
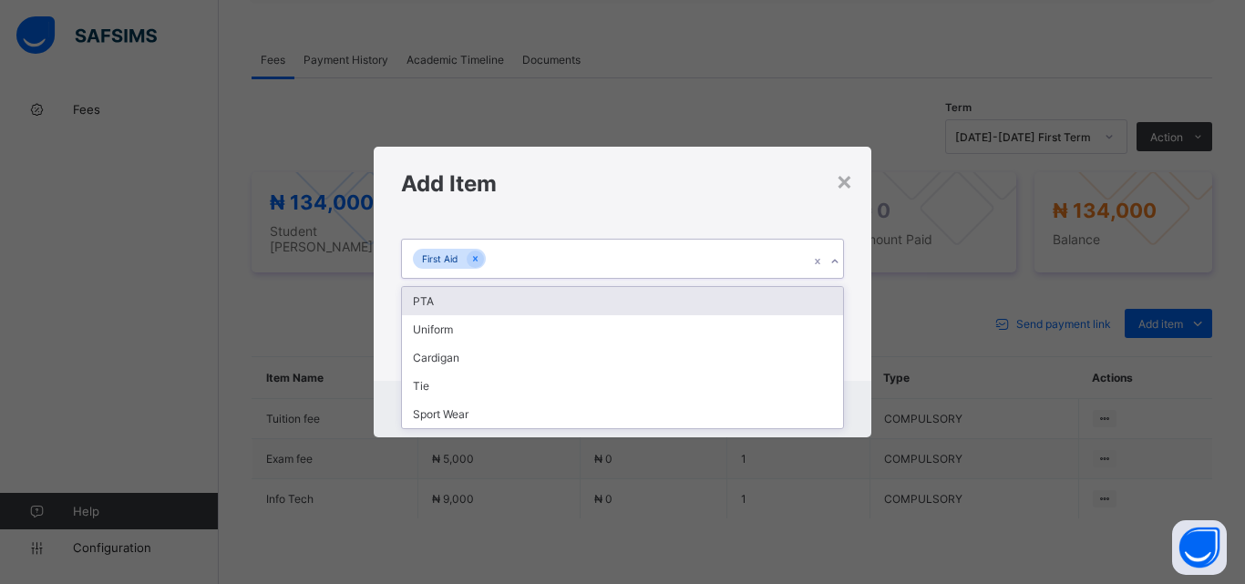
click at [725, 261] on div "First Aid" at bounding box center [605, 259] width 407 height 38
click at [707, 291] on div "PTA" at bounding box center [622, 301] width 441 height 28
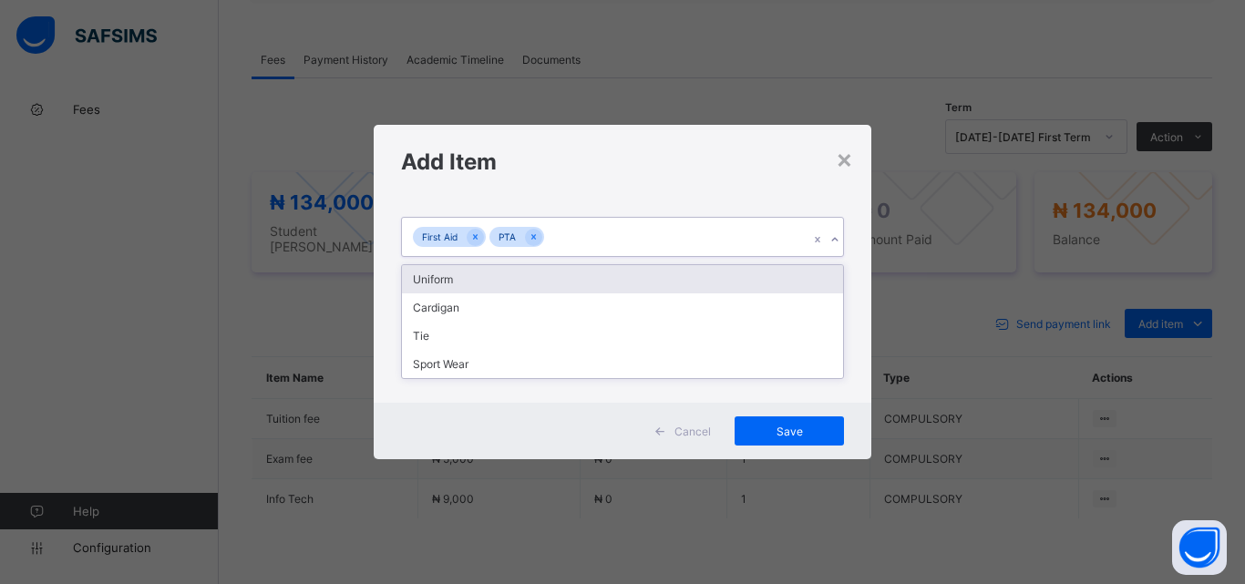
click at [708, 238] on div "First Aid PTA" at bounding box center [605, 237] width 407 height 38
click at [700, 276] on div "Uniform" at bounding box center [622, 279] width 441 height 28
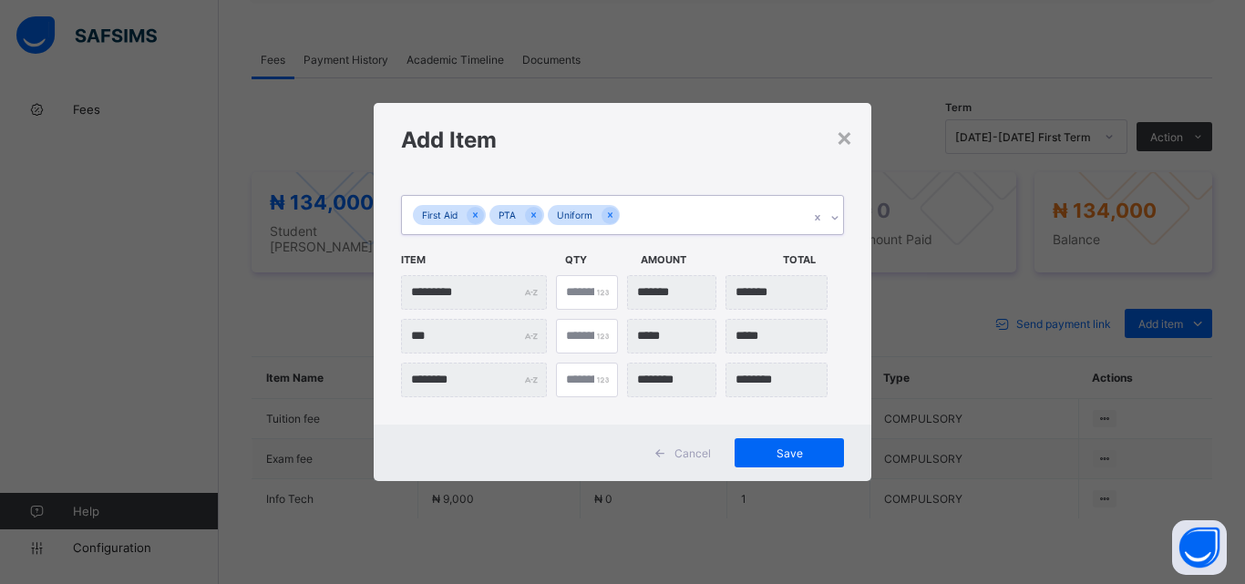
click at [706, 221] on div "First Aid PTA Uniform" at bounding box center [605, 215] width 407 height 38
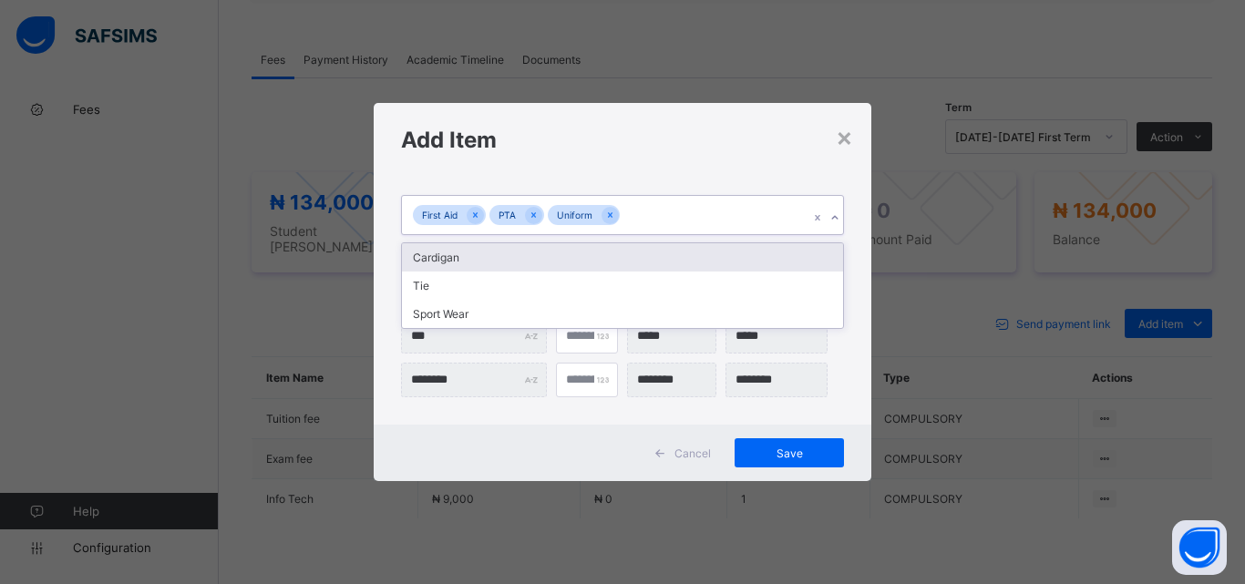
click at [700, 254] on div "Cardigan" at bounding box center [622, 257] width 441 height 28
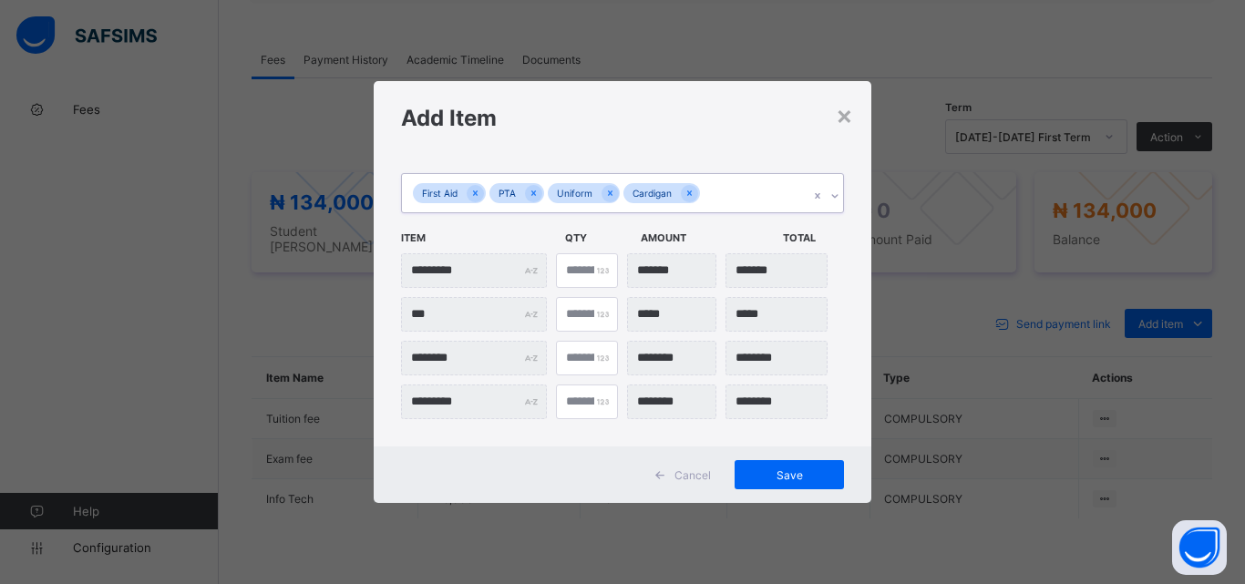
click at [730, 202] on div "First Aid PTA Uniform Cardigan" at bounding box center [605, 193] width 407 height 38
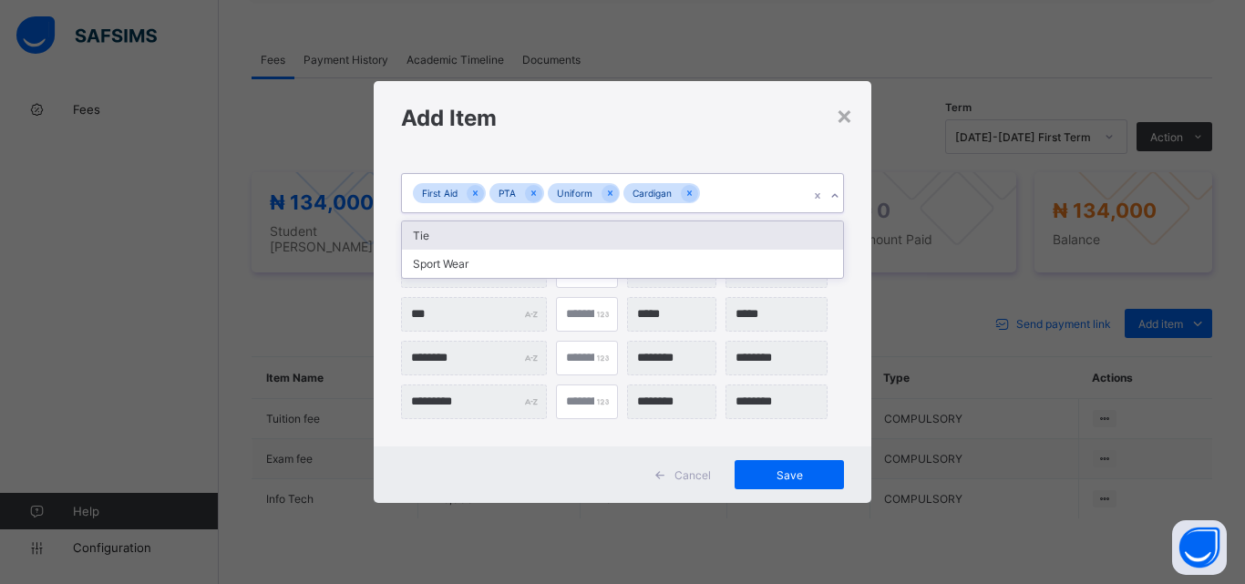
click at [725, 242] on div "Tie" at bounding box center [622, 236] width 441 height 28
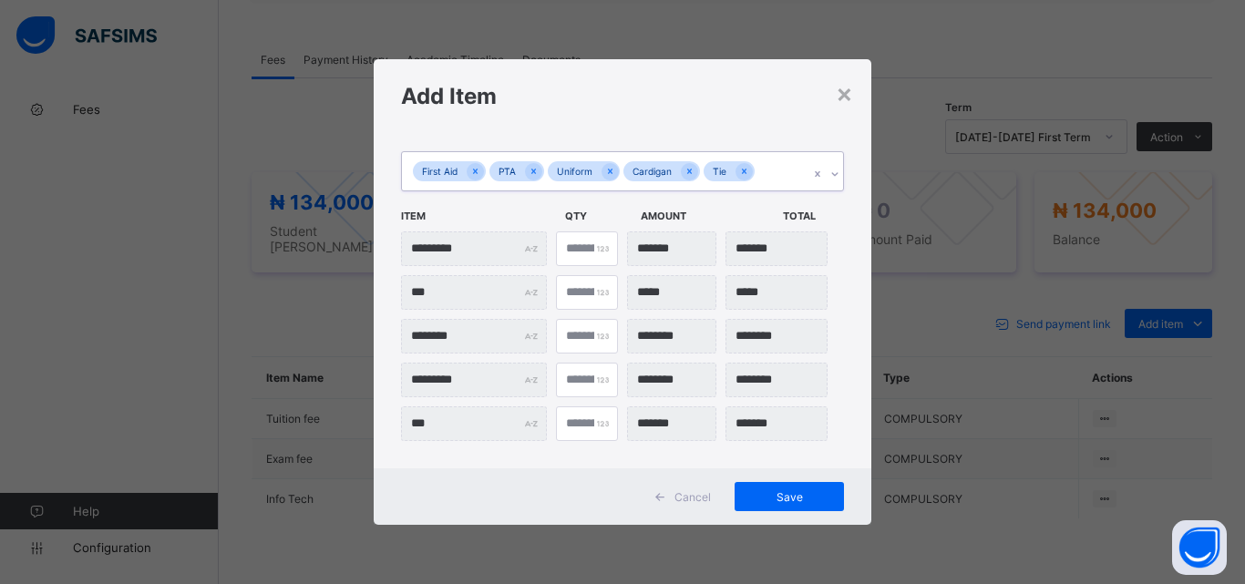
click at [778, 172] on div "First Aid PTA Uniform Cardigan Tie" at bounding box center [605, 171] width 407 height 38
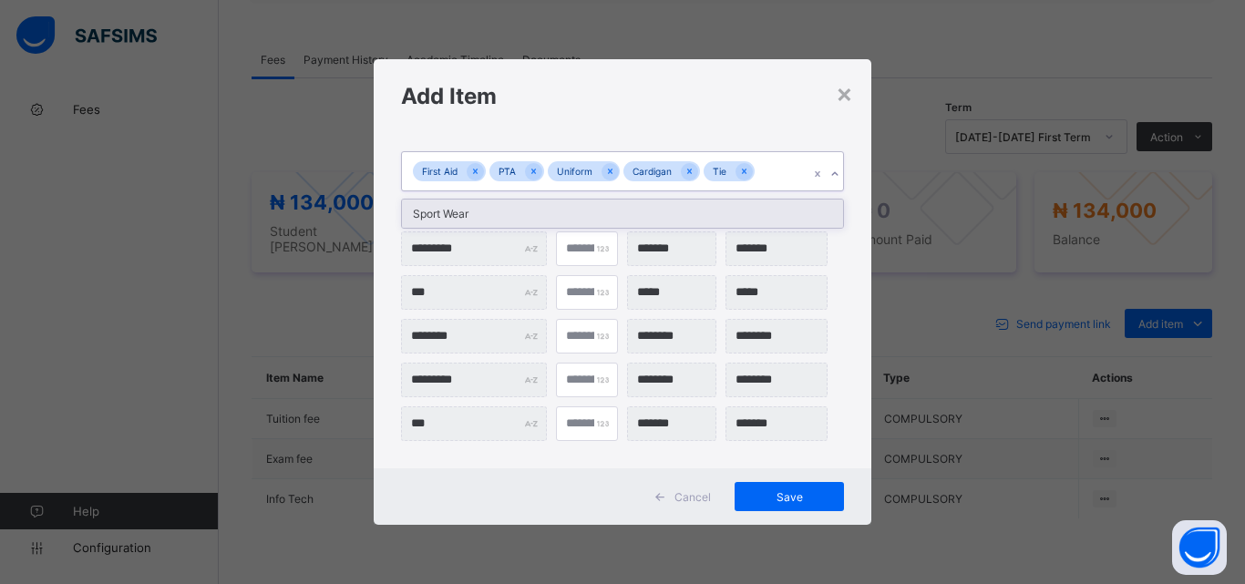
click at [755, 213] on div "Sport Wear" at bounding box center [622, 214] width 441 height 28
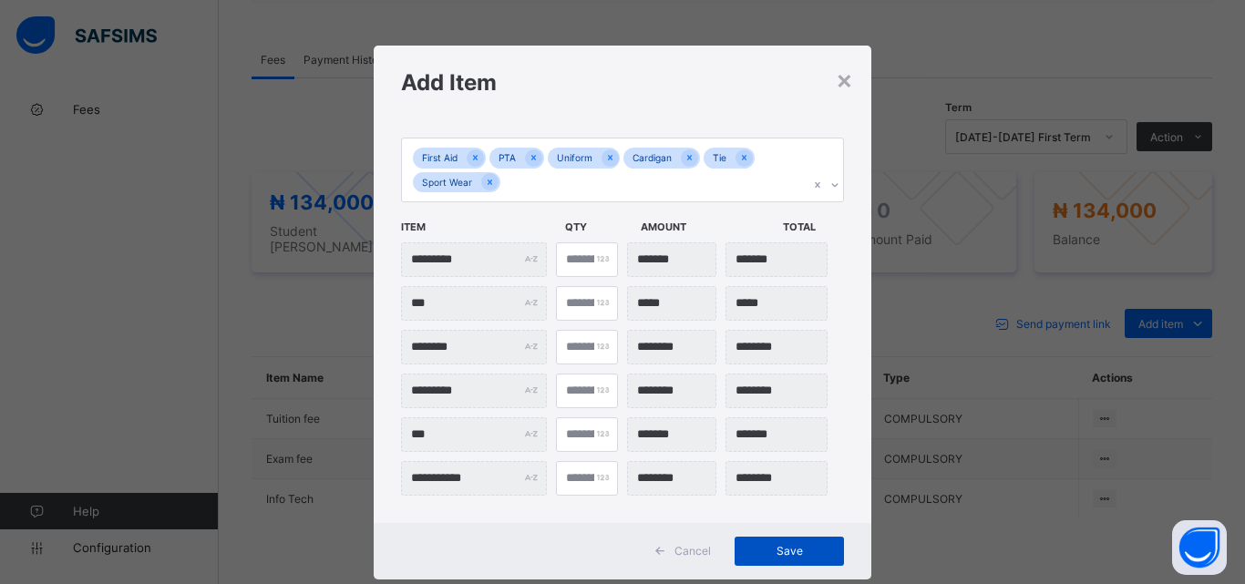
click at [766, 553] on span "Save" at bounding box center [789, 551] width 82 height 14
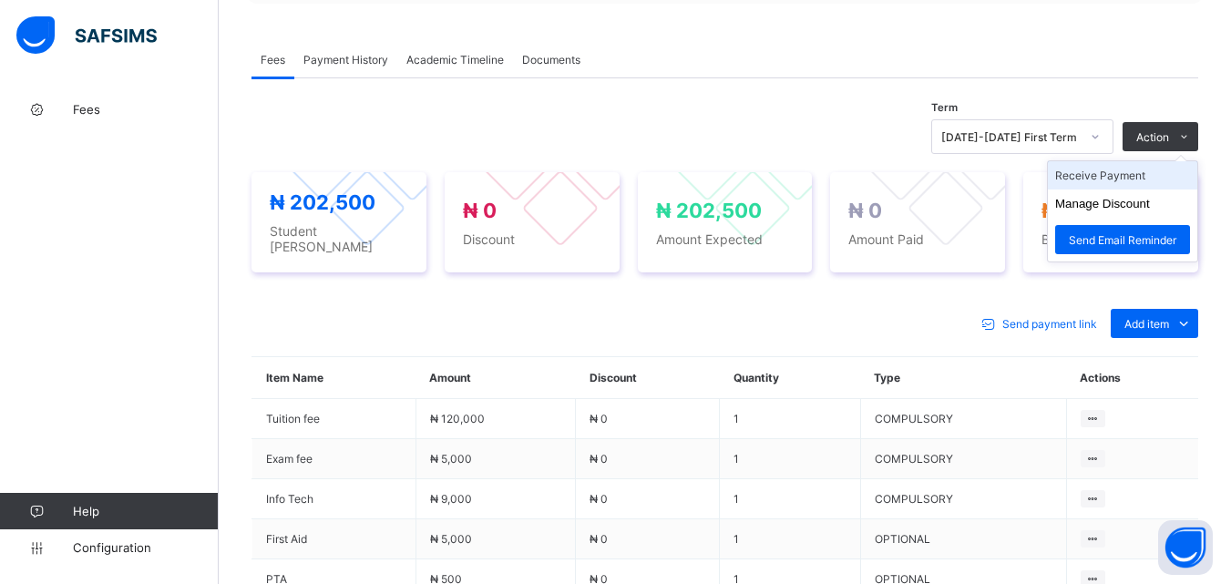
click at [1141, 168] on li "Receive Payment" at bounding box center [1122, 175] width 149 height 28
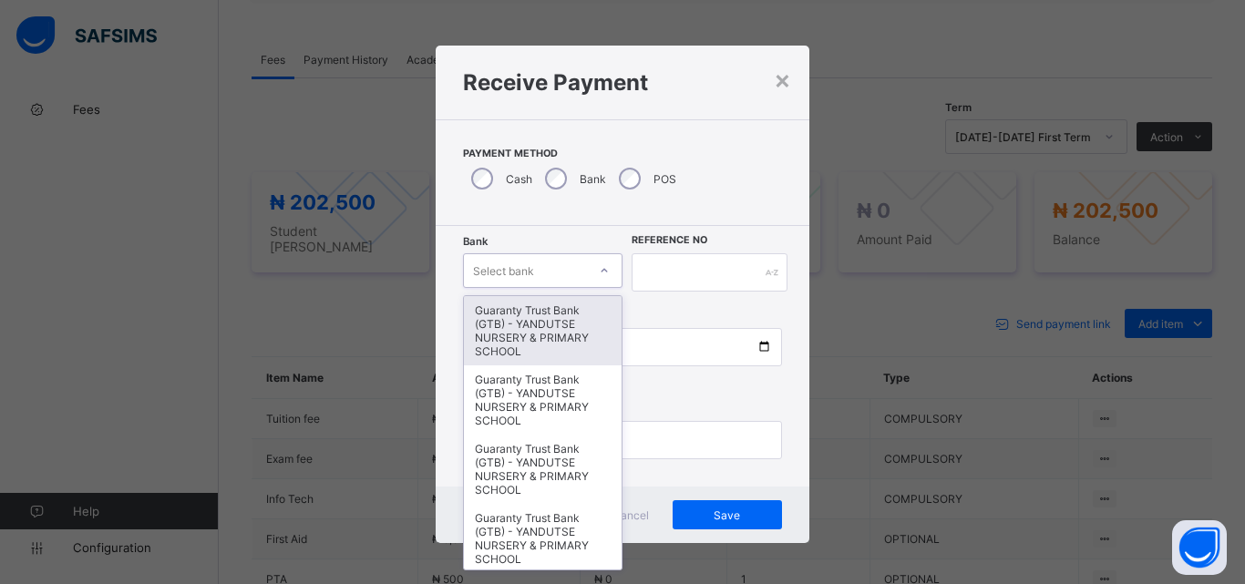
click at [582, 278] on div "Select bank" at bounding box center [525, 271] width 123 height 26
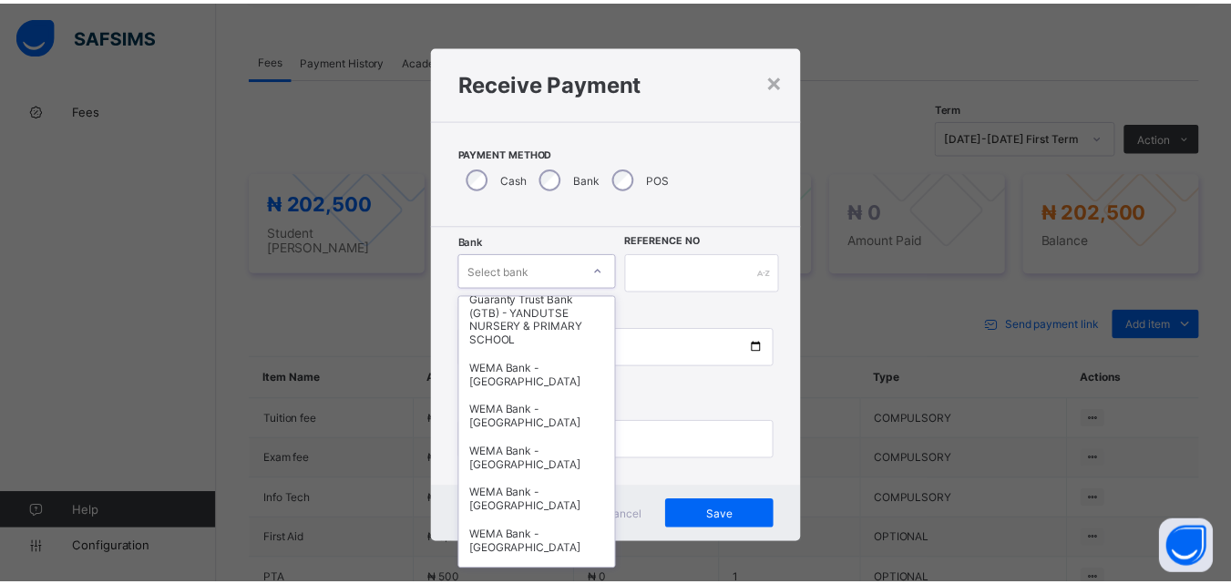
scroll to position [456, 0]
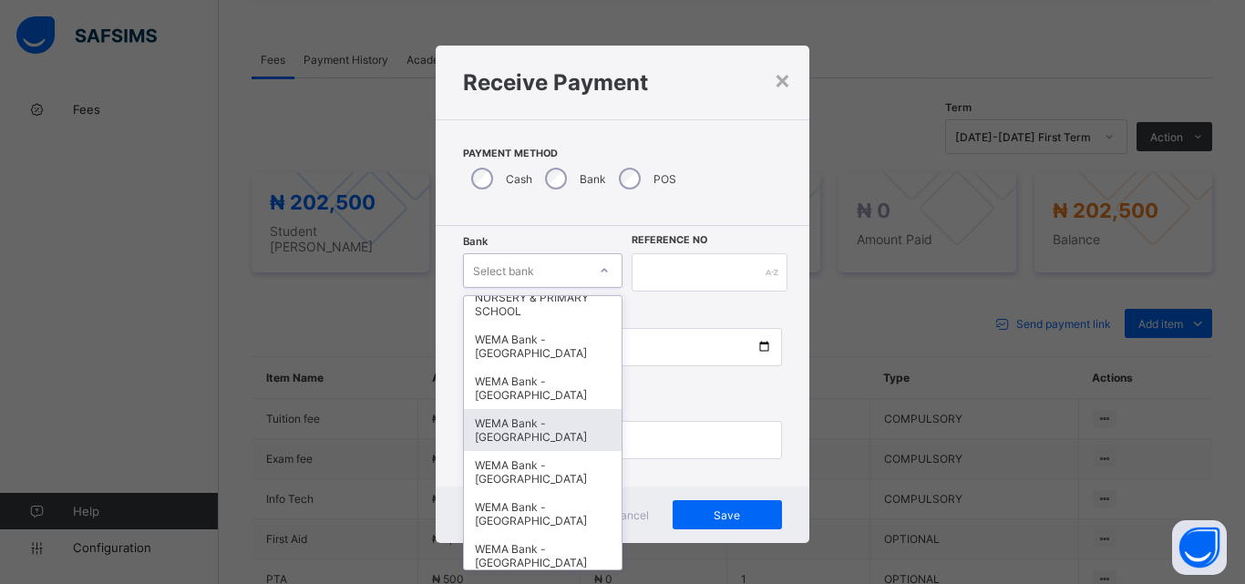
click at [531, 438] on div "WEMA Bank - [GEOGRAPHIC_DATA]" at bounding box center [543, 430] width 158 height 42
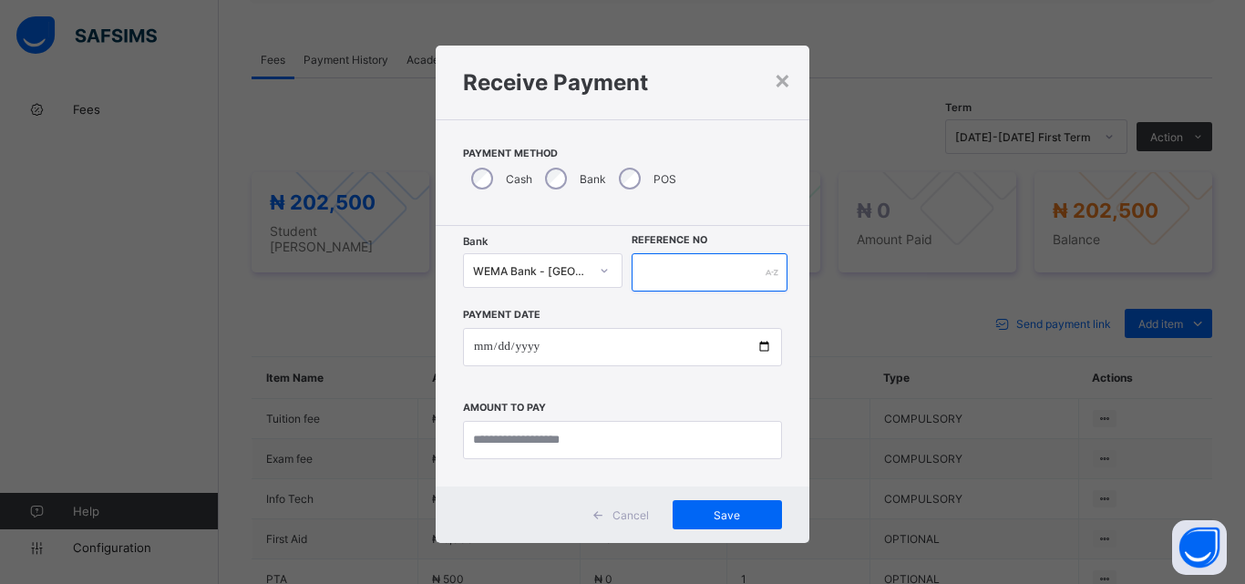
click at [656, 279] on input "text" at bounding box center [710, 272] width 156 height 38
type input "**********"
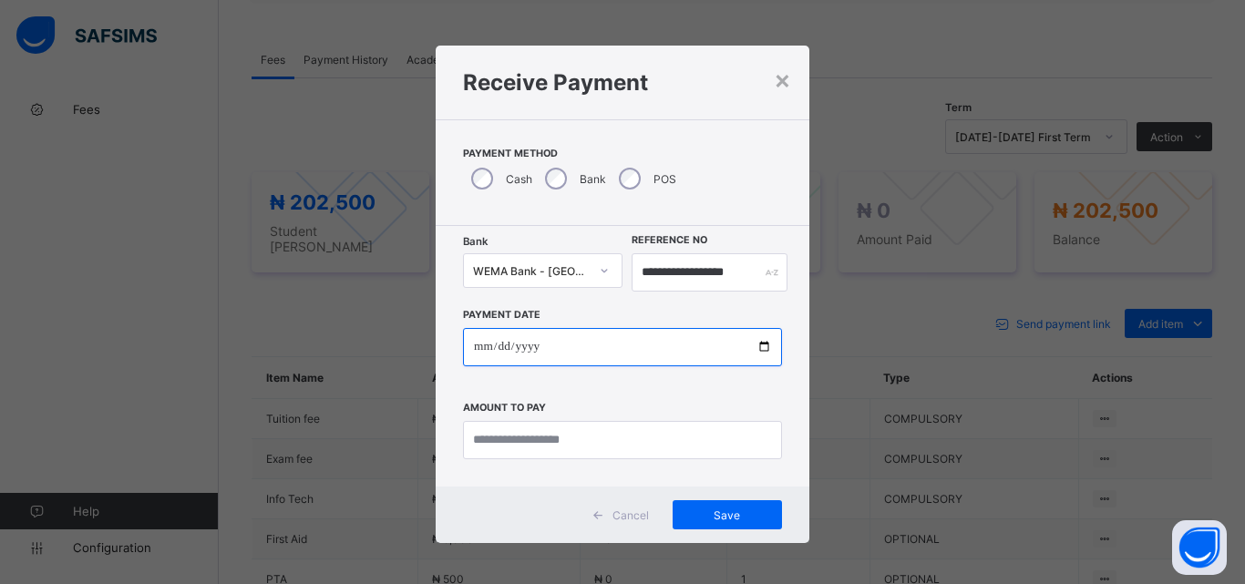
click at [761, 342] on input "date" at bounding box center [622, 347] width 319 height 38
type input "**********"
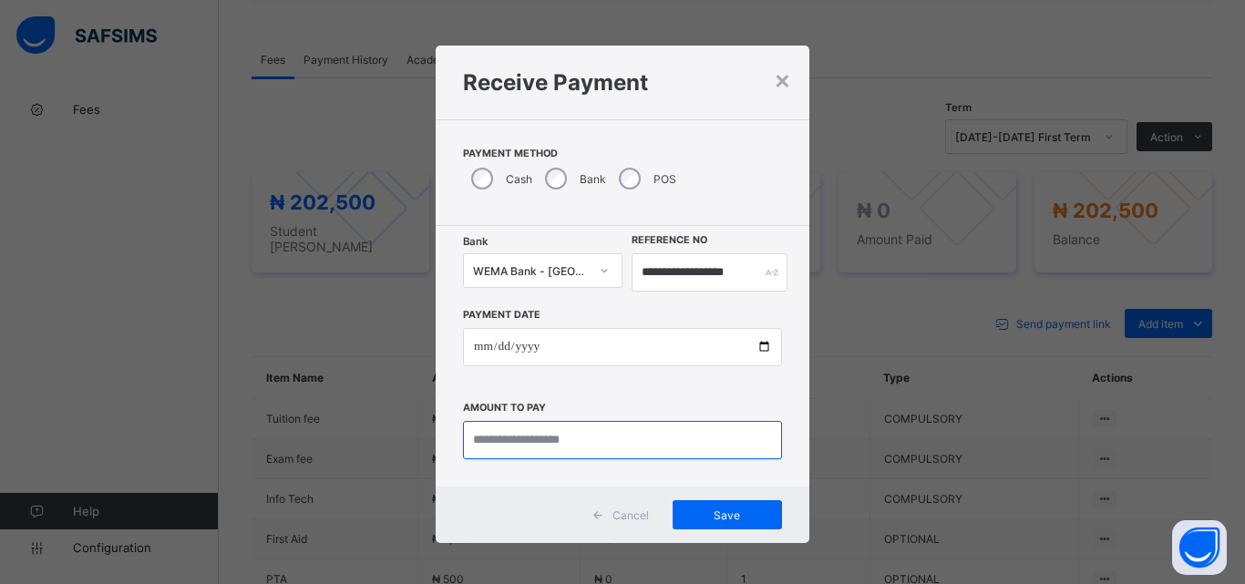
click at [529, 445] on input "currency" at bounding box center [622, 440] width 319 height 38
type input "*********"
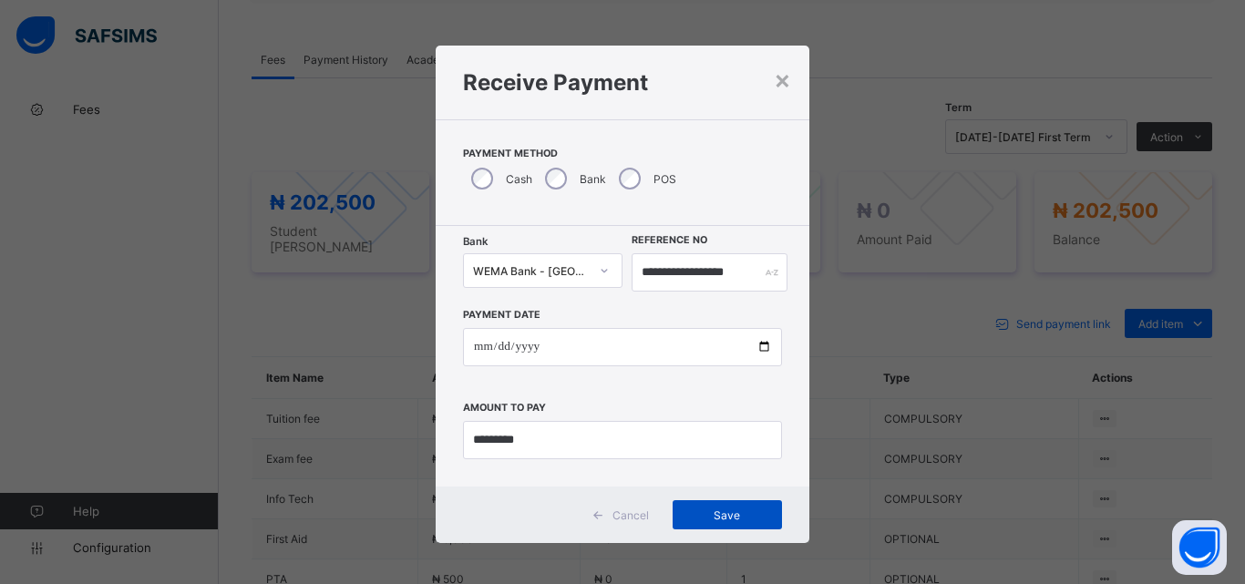
click at [729, 523] on div "Save" at bounding box center [727, 514] width 109 height 29
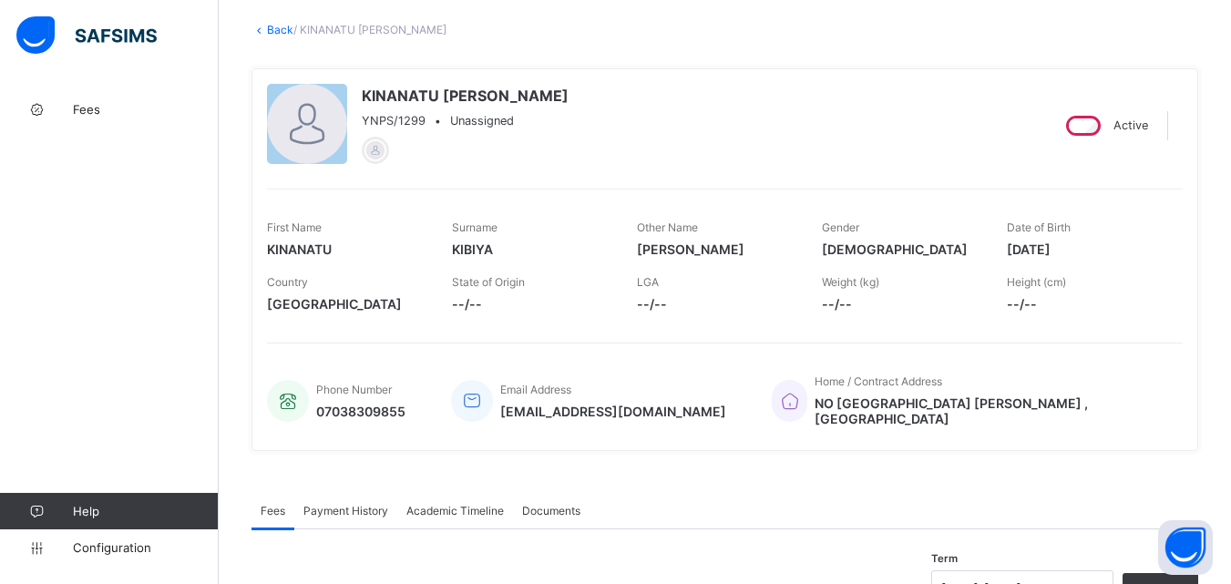
scroll to position [0, 0]
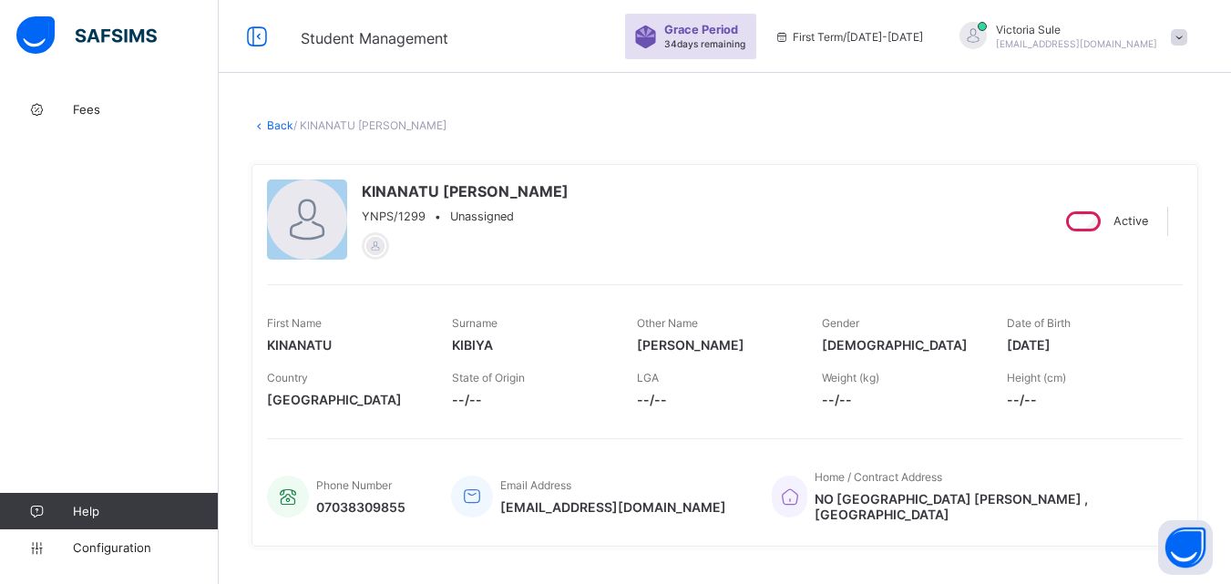
click at [280, 127] on link "Back" at bounding box center [280, 126] width 26 height 14
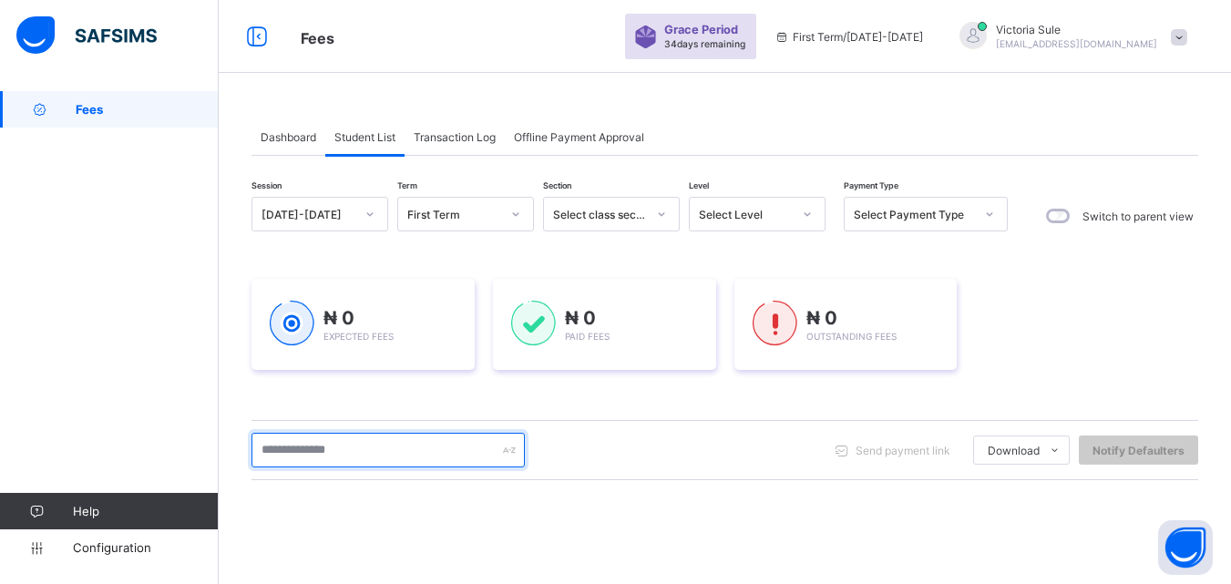
click at [331, 455] on input "text" at bounding box center [388, 450] width 273 height 35
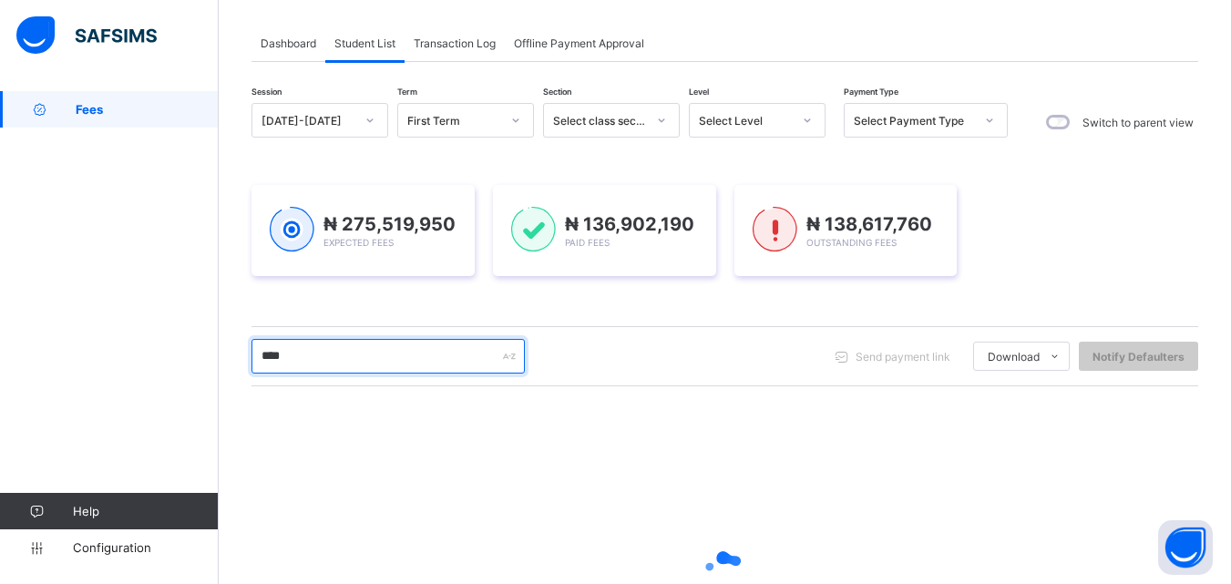
scroll to position [182, 0]
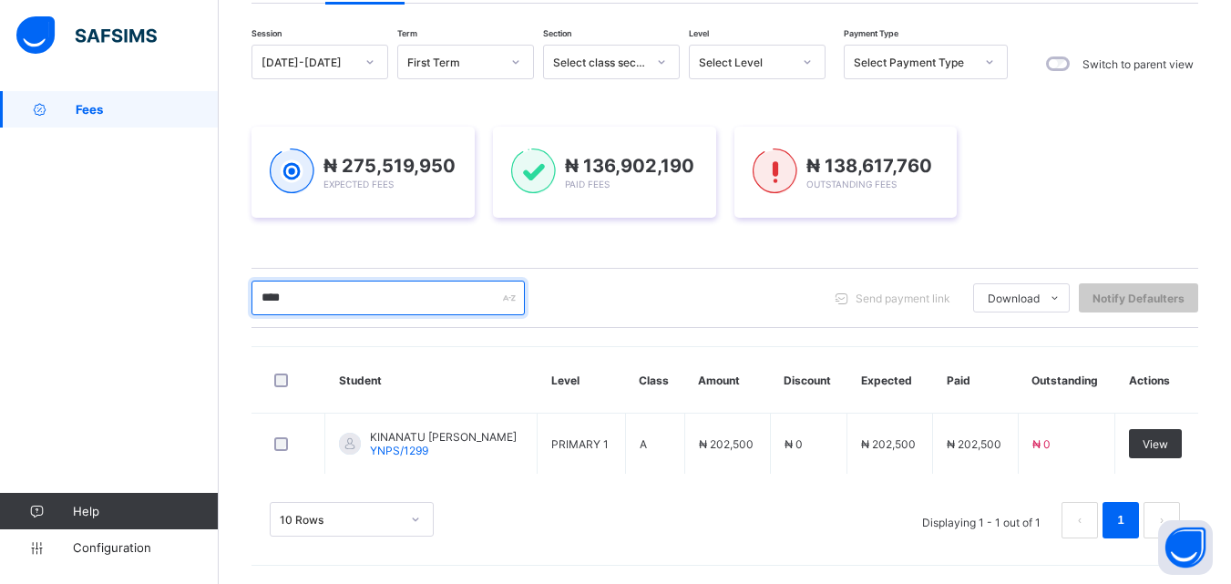
click at [310, 293] on input "****" at bounding box center [388, 298] width 273 height 35
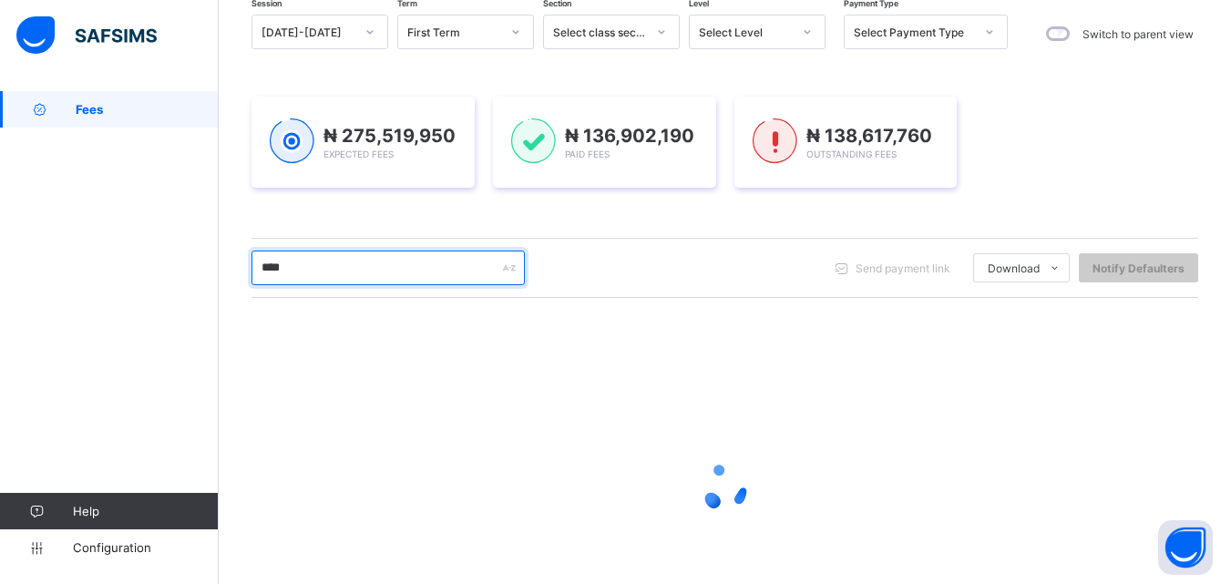
scroll to position [152, 0]
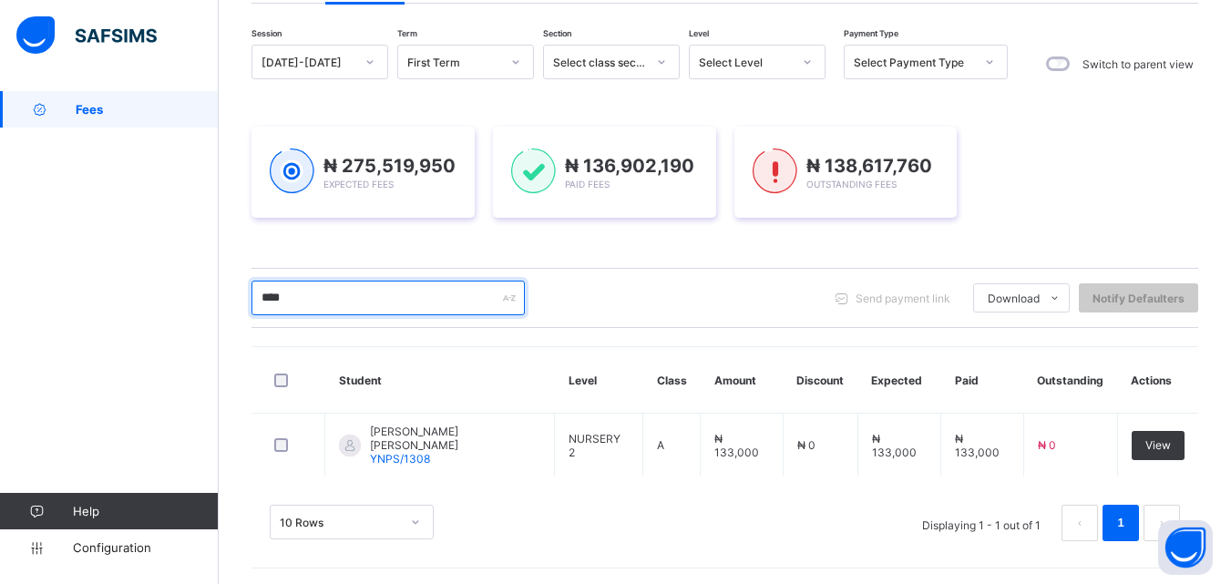
click at [309, 293] on input "****" at bounding box center [388, 298] width 273 height 35
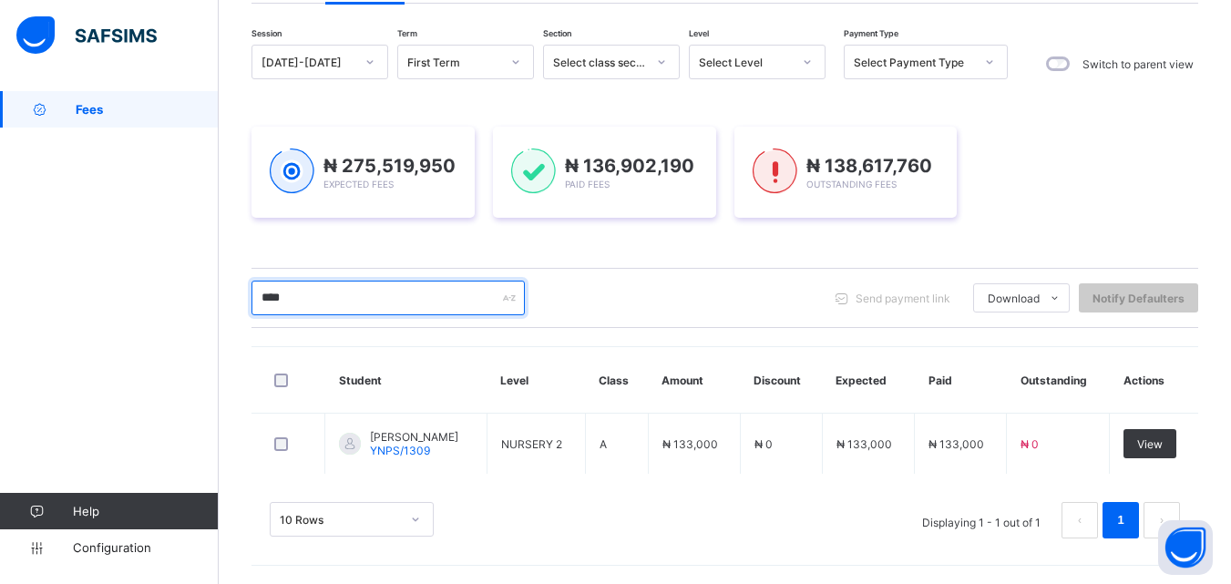
click at [298, 302] on input "****" at bounding box center [388, 298] width 273 height 35
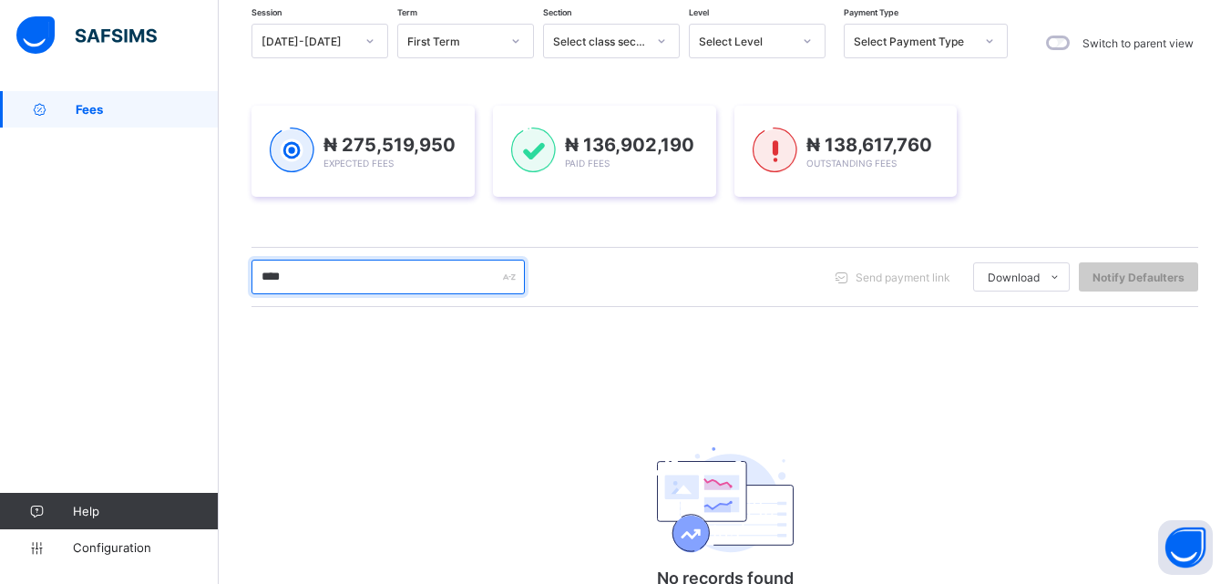
scroll to position [273, 0]
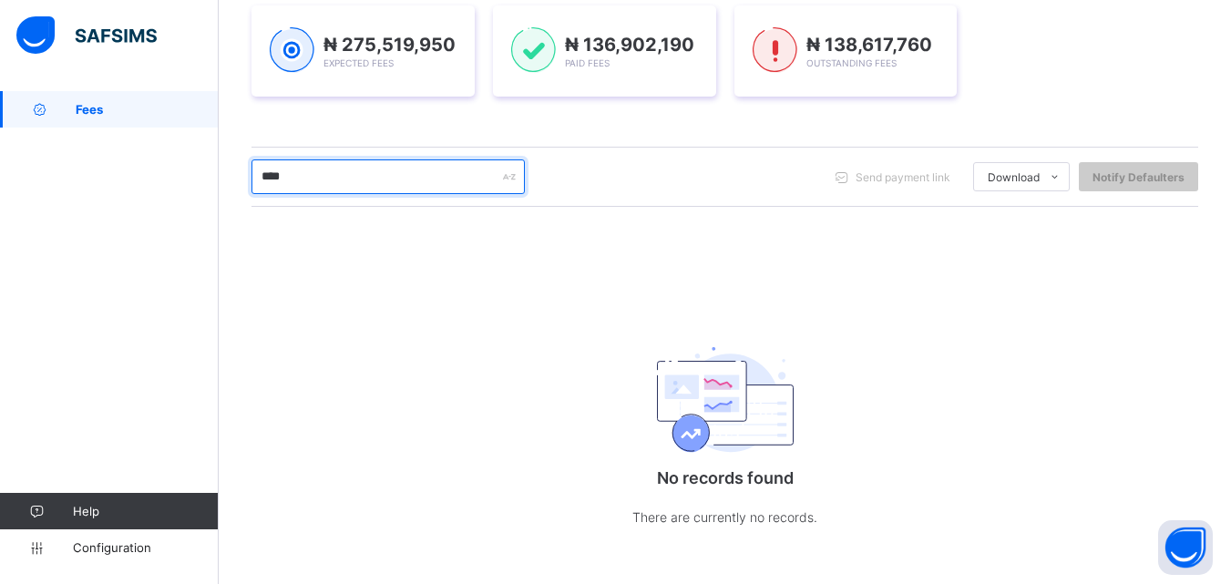
click at [355, 176] on input "****" at bounding box center [388, 177] width 273 height 35
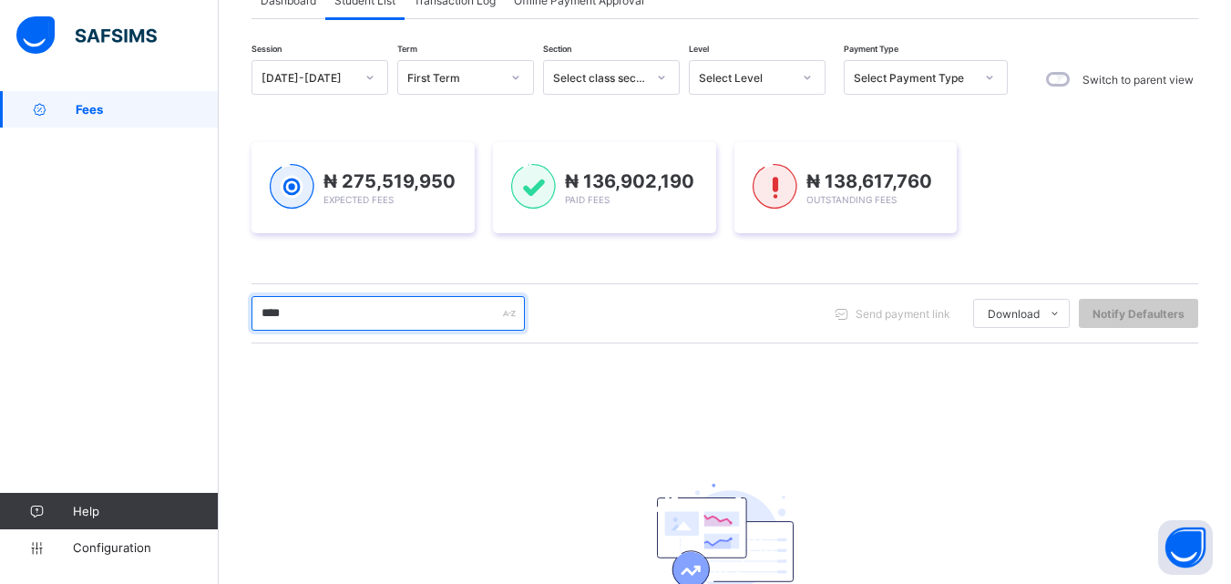
scroll to position [0, 0]
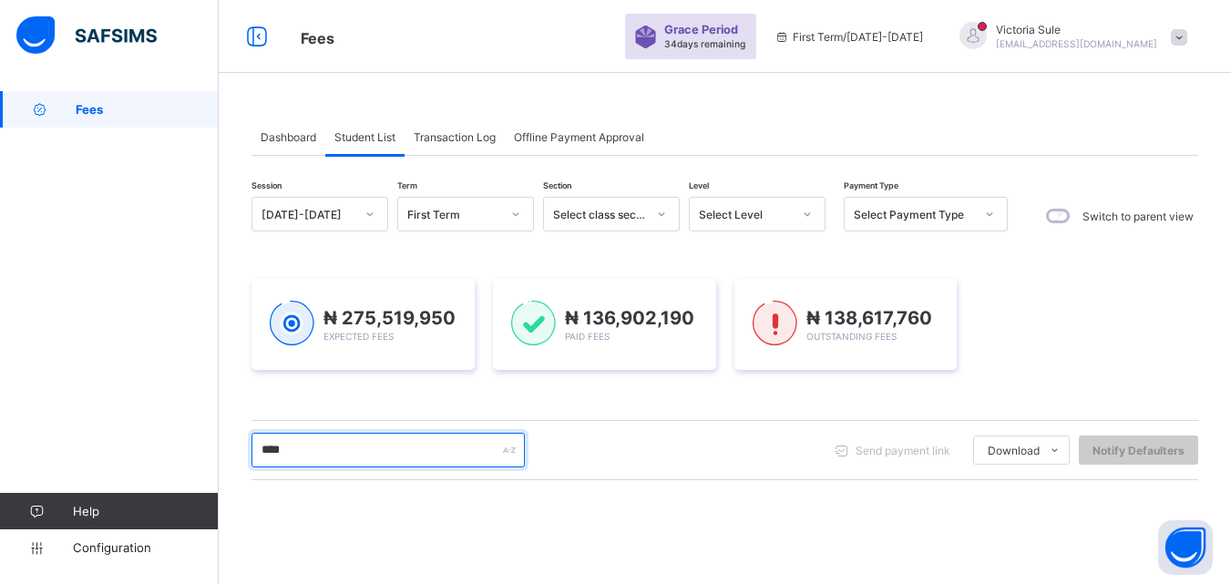
drag, startPoint x: 309, startPoint y: 459, endPoint x: 249, endPoint y: 469, distance: 61.1
click at [249, 469] on div "Dashboard Student List Transaction Log Offline Payment Approval Student List Mo…" at bounding box center [725, 478] width 1013 height 775
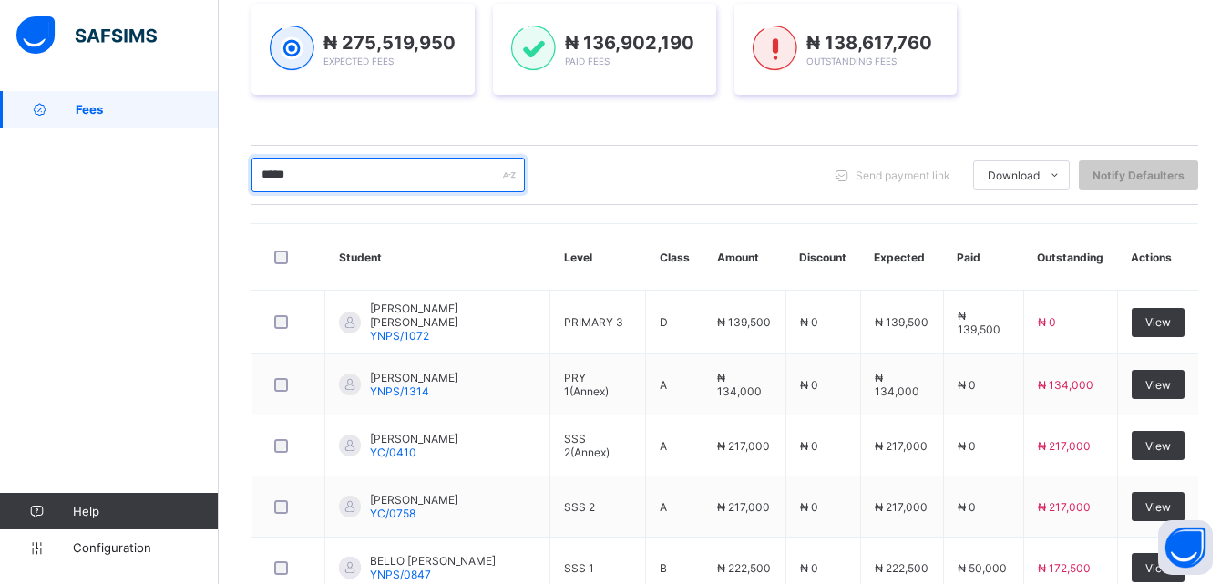
scroll to position [157, 0]
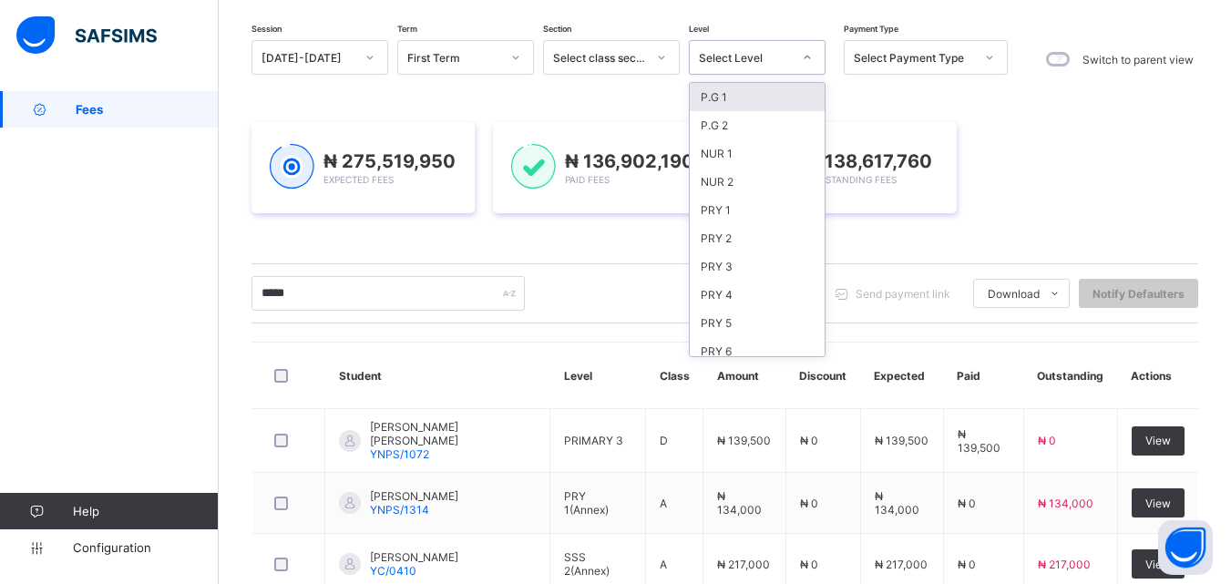
click at [798, 70] on div at bounding box center [807, 57] width 31 height 29
click at [741, 326] on div "PRY 5" at bounding box center [757, 323] width 135 height 28
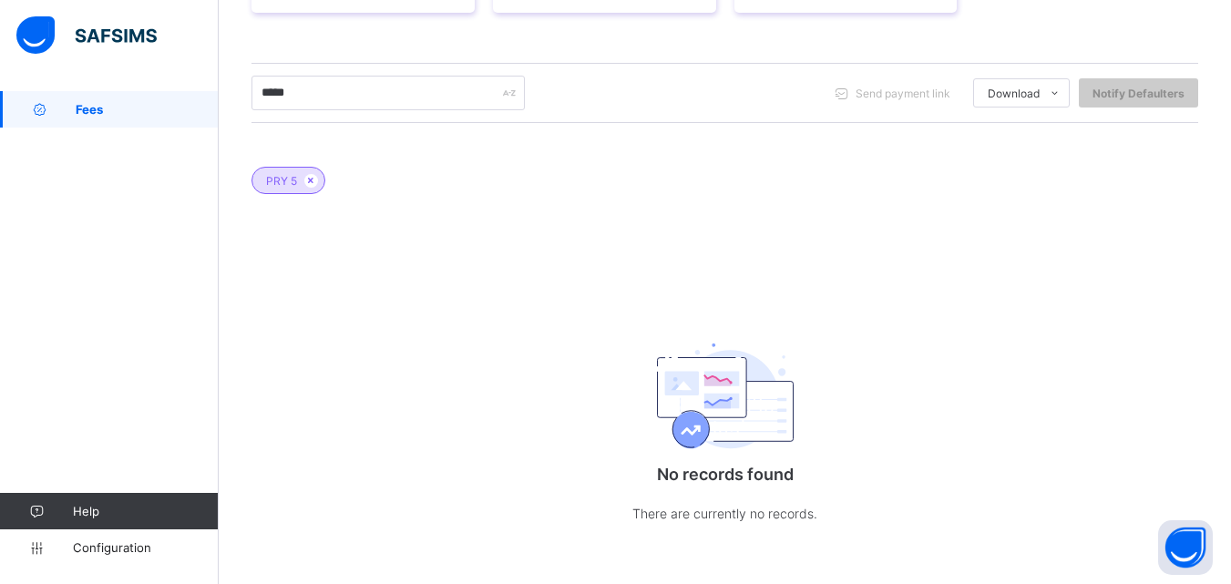
scroll to position [403, 0]
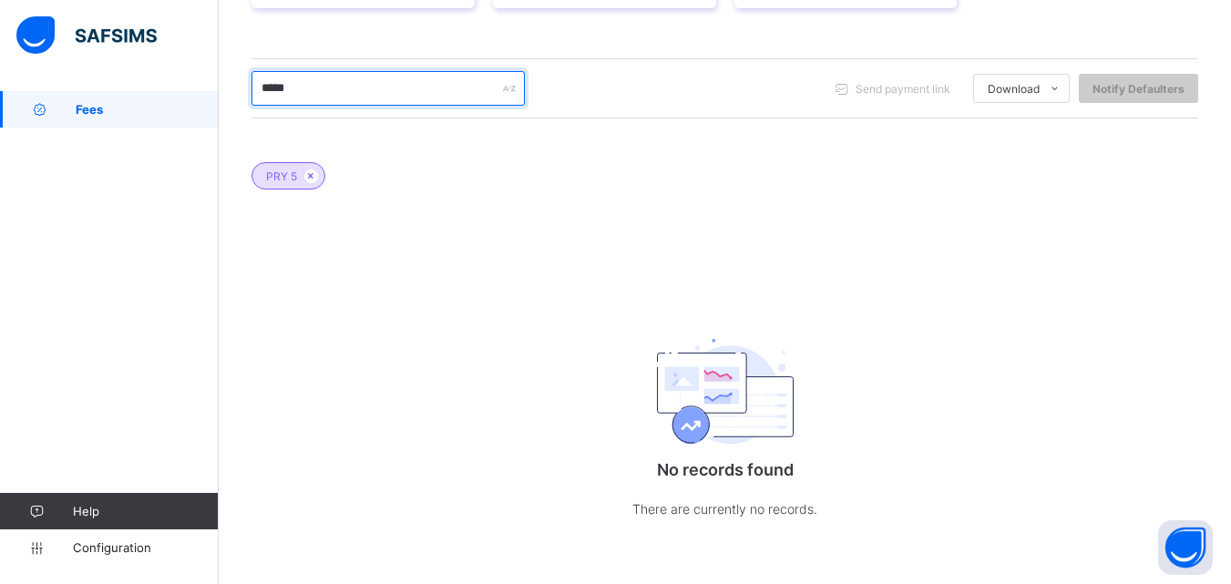
drag, startPoint x: 320, startPoint y: 96, endPoint x: 232, endPoint y: 111, distance: 88.9
click at [232, 111] on div "Dashboard Student List Transaction Log Offline Payment Approval Student List Mo…" at bounding box center [725, 136] width 1013 height 895
type input "*"
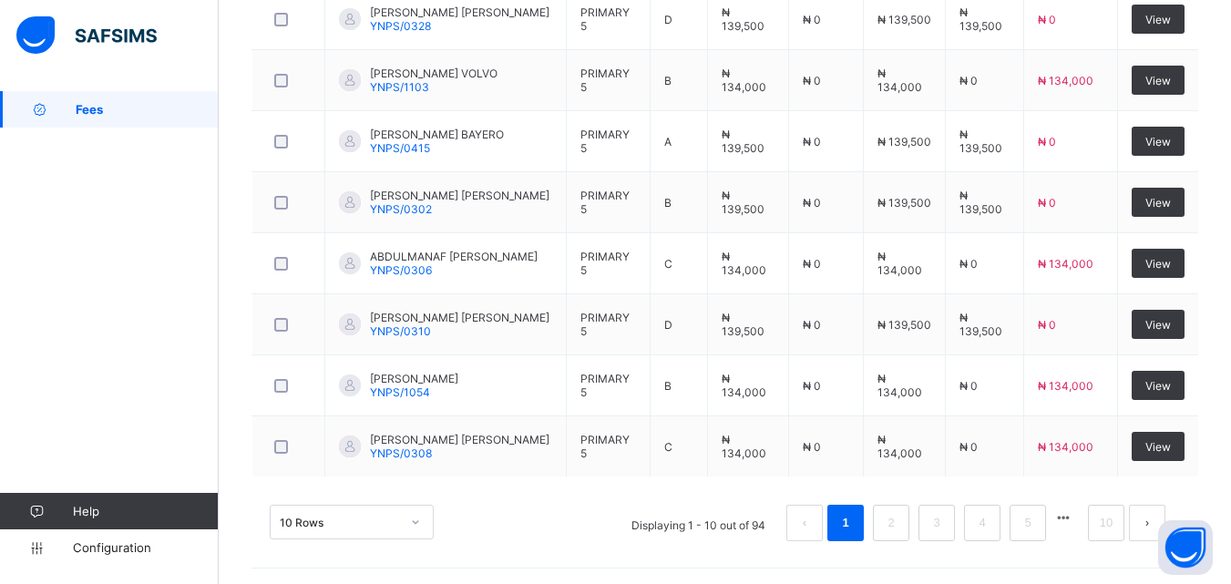
scroll to position [869, 0]
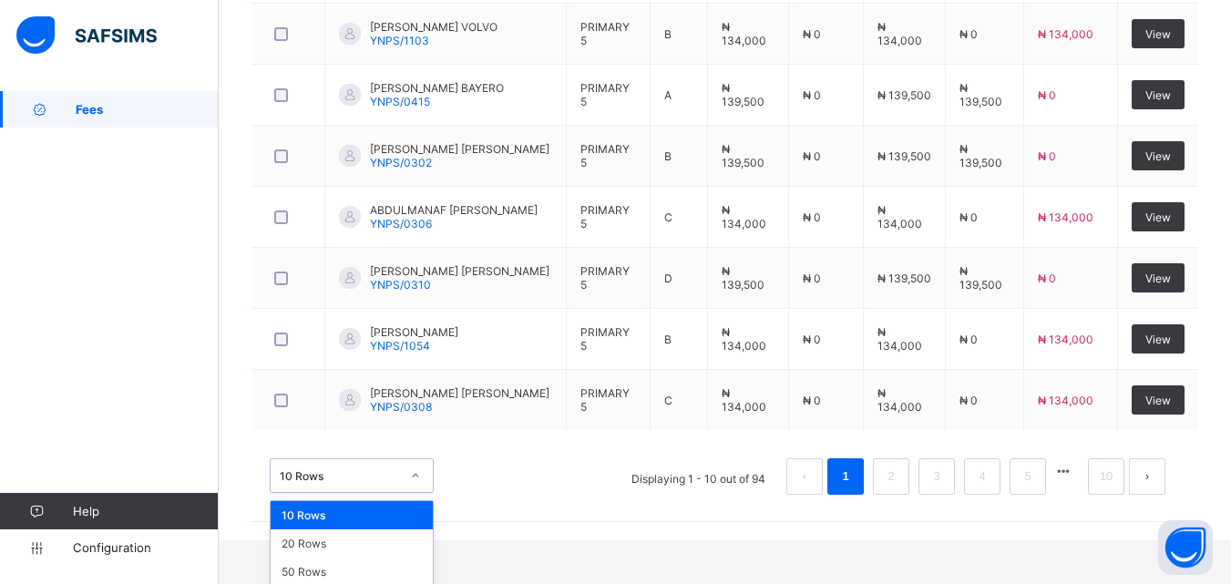
click at [414, 493] on div "option 10 Rows focused, 1 of 3. 3 results available. Use Up and Down to choose …" at bounding box center [352, 476] width 164 height 35
click at [360, 570] on div "50 Rows" at bounding box center [352, 572] width 162 height 28
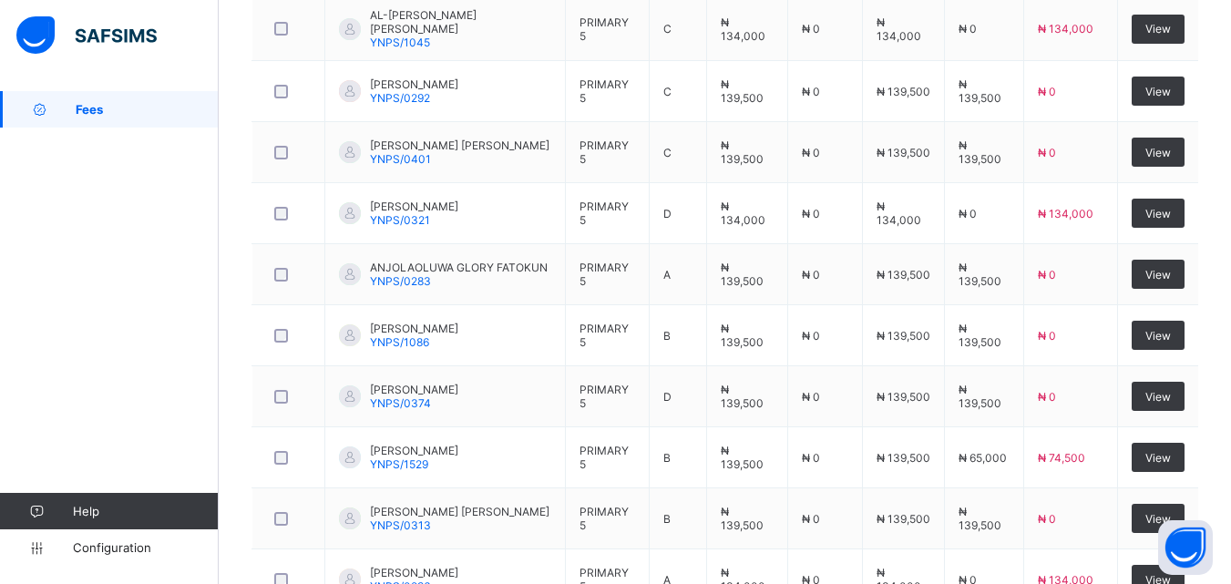
scroll to position [3265, 0]
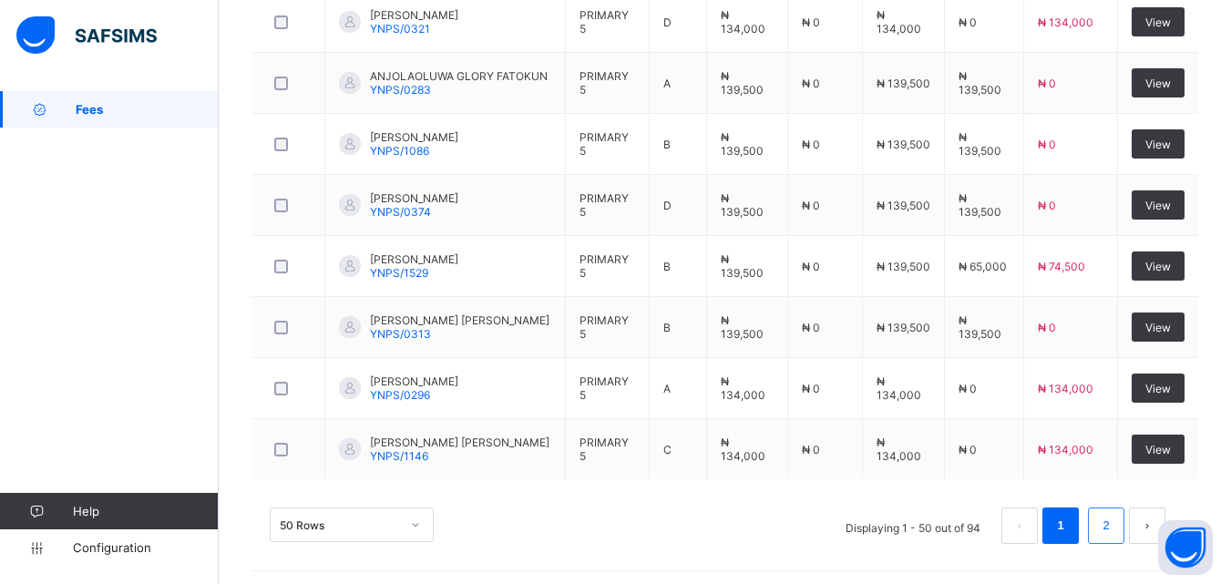
click at [1115, 523] on link "2" at bounding box center [1106, 526] width 17 height 24
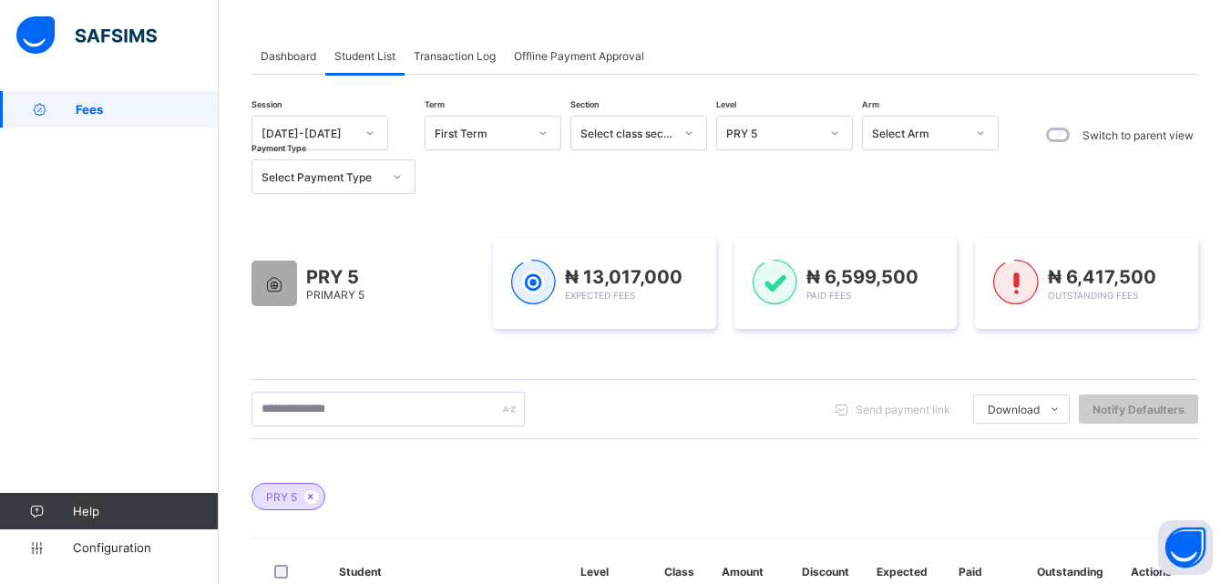
scroll to position [73, 0]
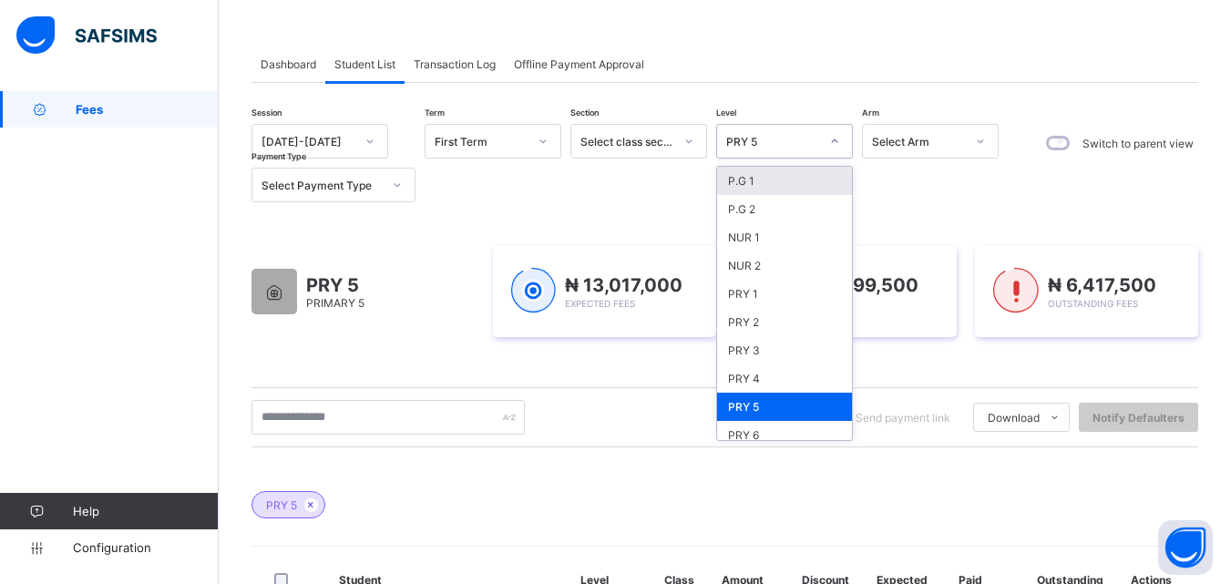
click at [809, 144] on div "PRY 5" at bounding box center [773, 142] width 93 height 14
click at [766, 431] on div "PRY 6" at bounding box center [784, 435] width 135 height 28
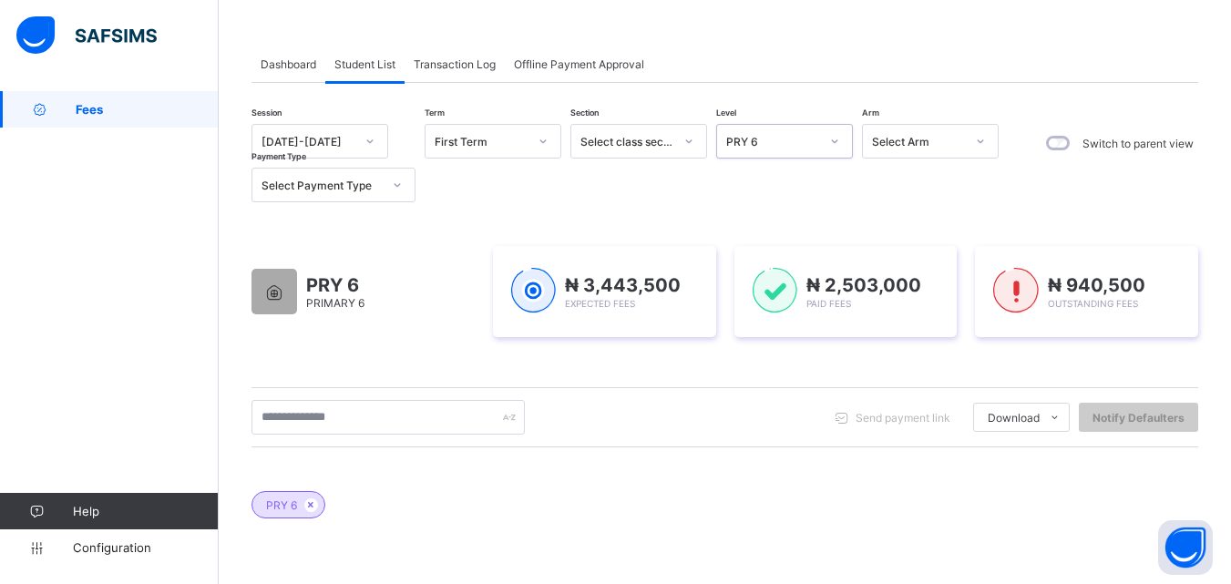
click at [799, 138] on div "PRY 6" at bounding box center [773, 142] width 93 height 14
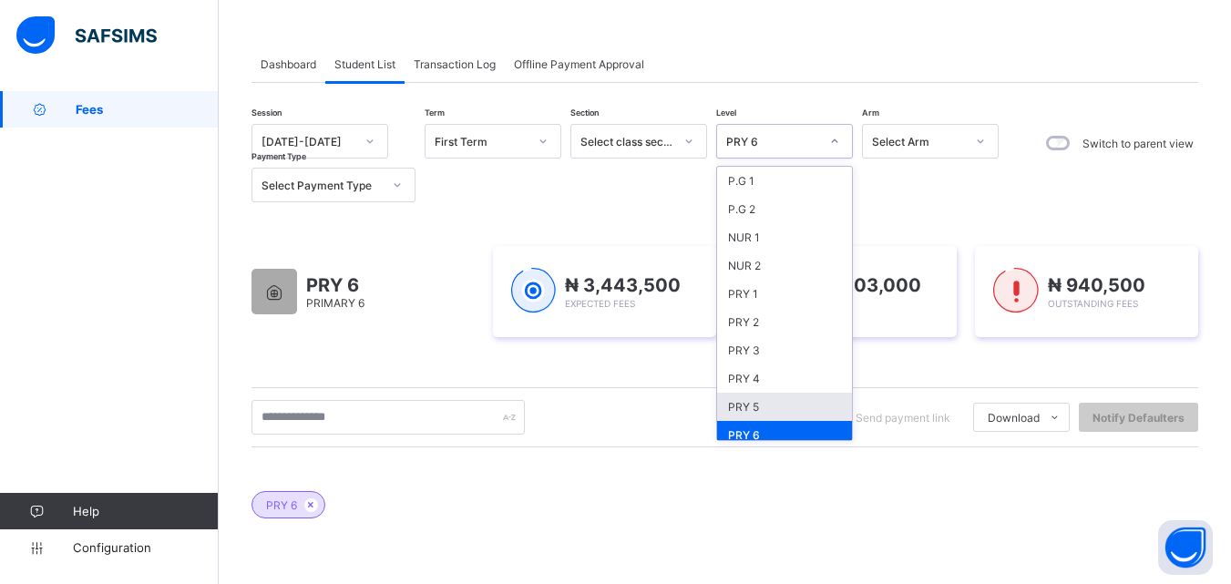
click at [757, 414] on div "PRY 5" at bounding box center [784, 407] width 135 height 28
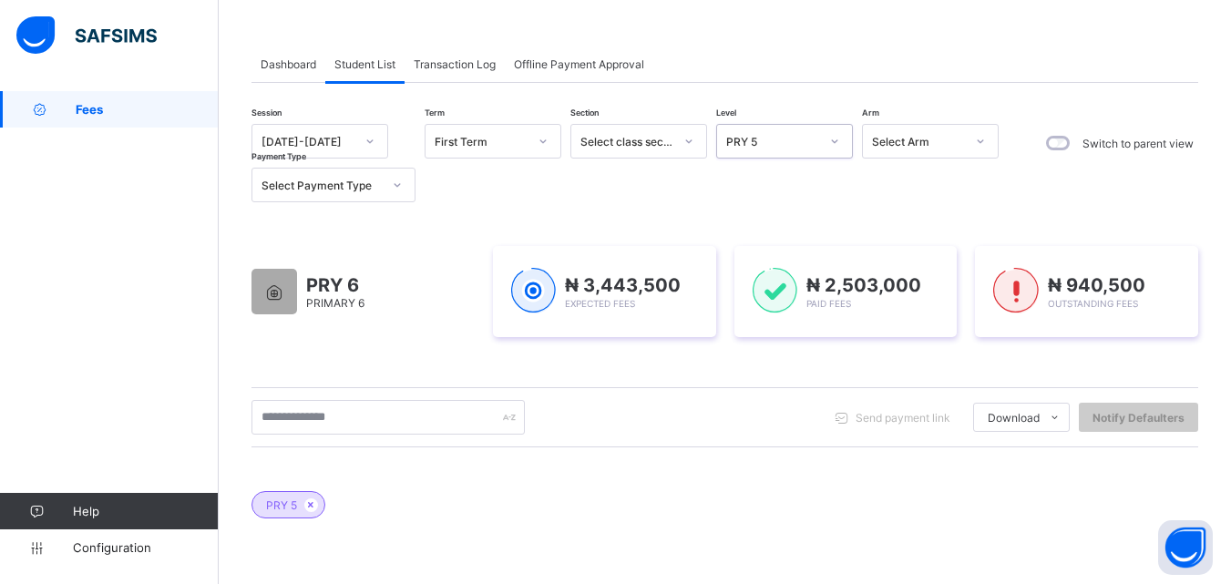
click at [789, 133] on div "PRY 5" at bounding box center [767, 142] width 100 height 26
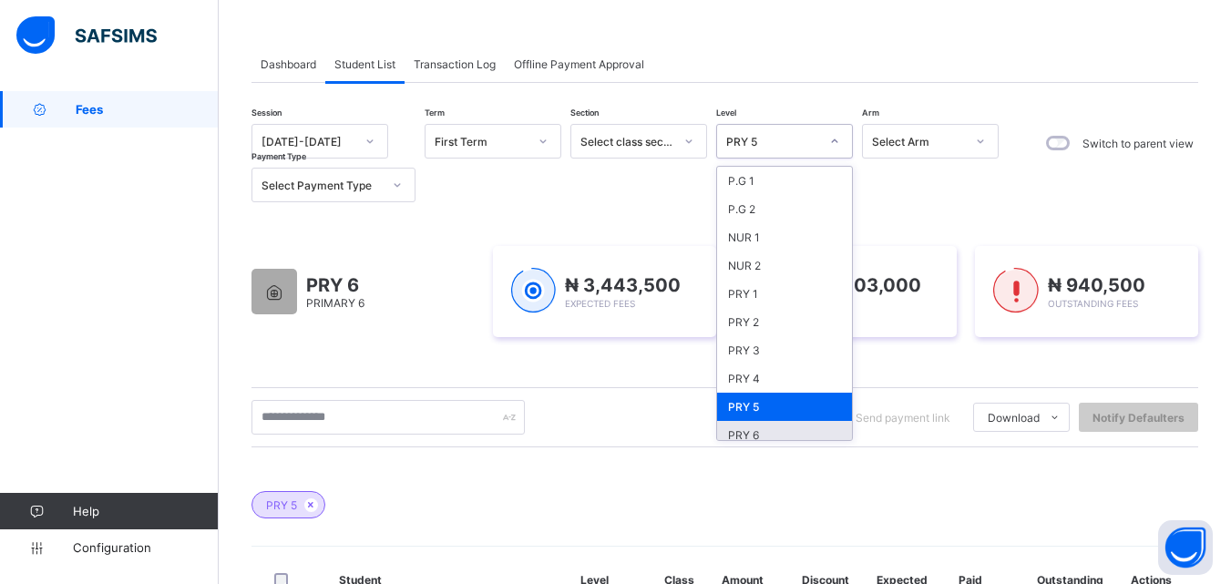
click at [781, 434] on div "PRY 6" at bounding box center [784, 435] width 135 height 28
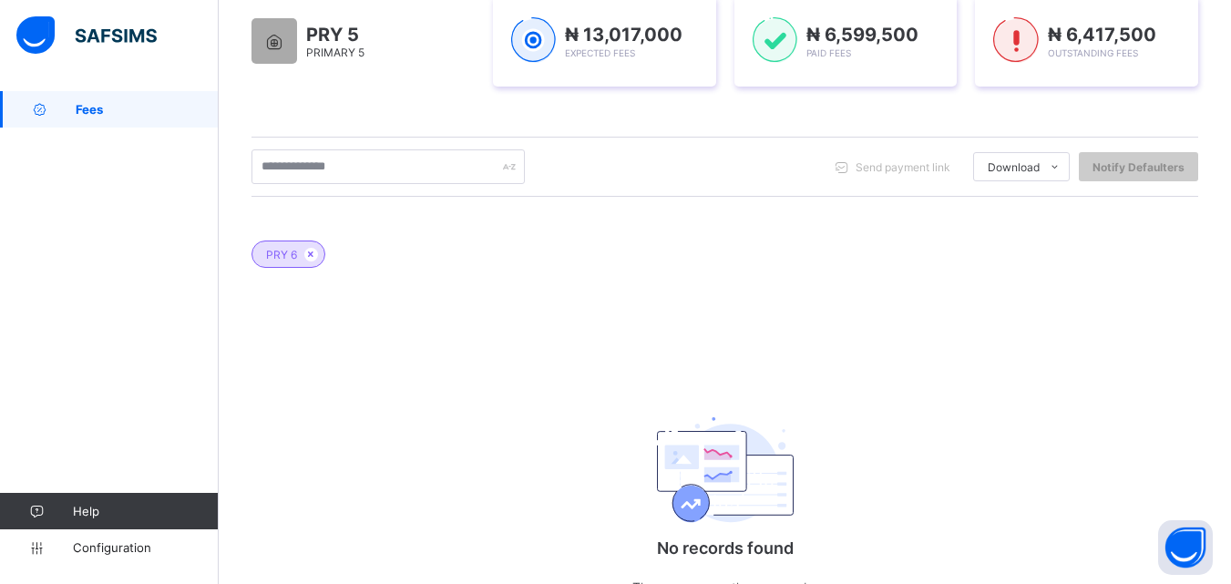
scroll to position [129, 0]
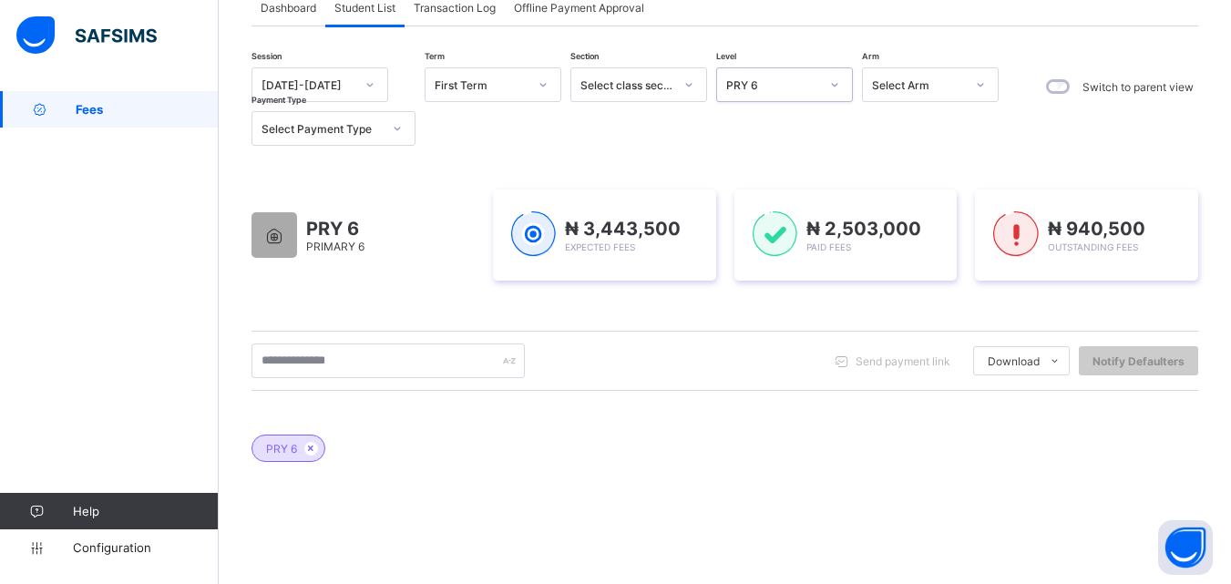
click at [815, 105] on div "Session 2025-2026 Term First Term Section Select class section Level option PRY…" at bounding box center [630, 106] width 757 height 78
click at [812, 85] on div "PRY 6" at bounding box center [773, 85] width 93 height 14
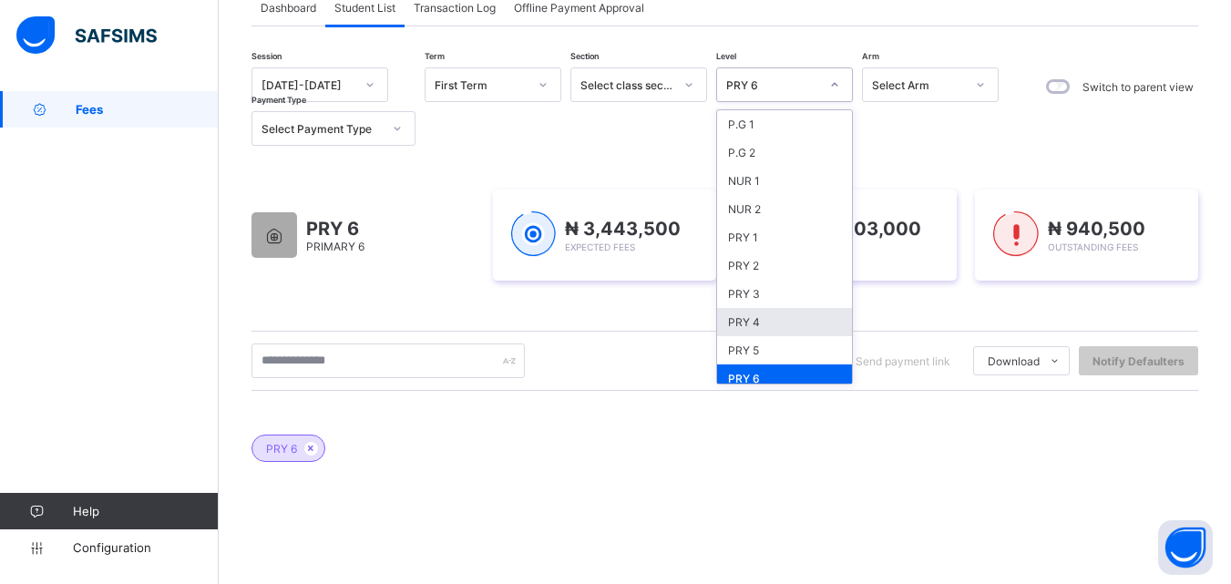
scroll to position [91, 0]
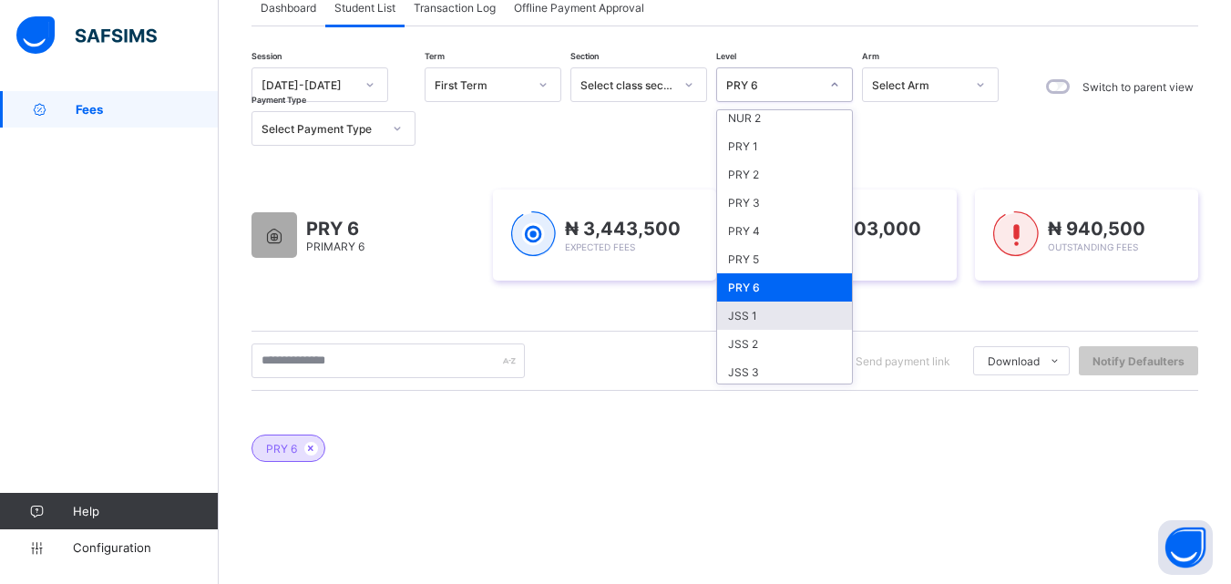
click at [761, 304] on div "JSS 1" at bounding box center [784, 316] width 135 height 28
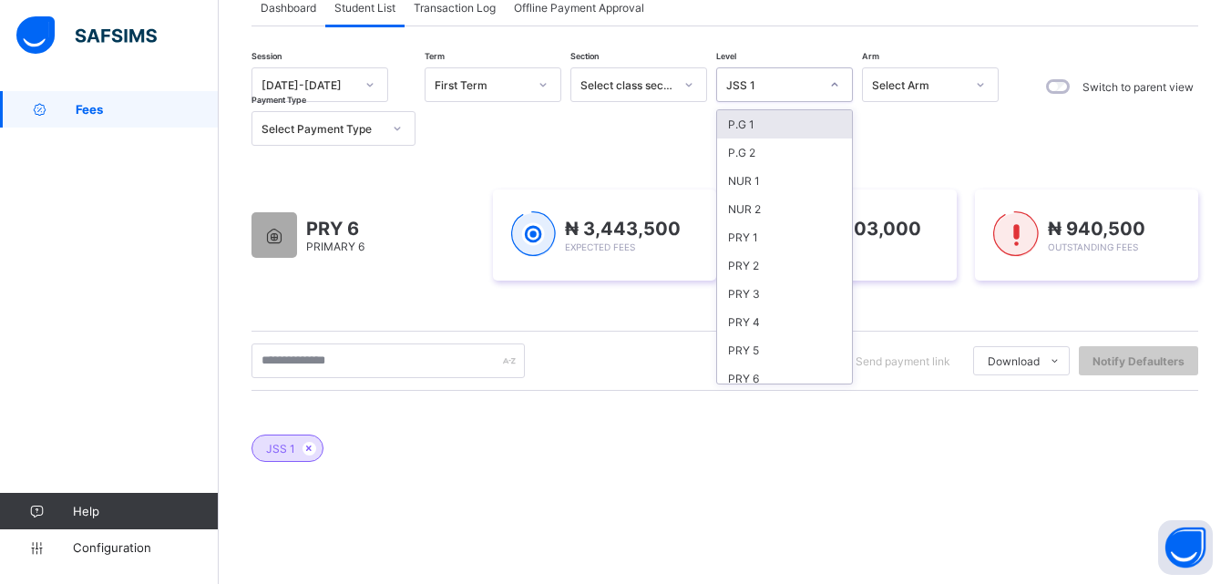
click at [799, 87] on div "JSS 1" at bounding box center [773, 85] width 93 height 14
click at [767, 367] on div "PRY 6" at bounding box center [784, 379] width 135 height 28
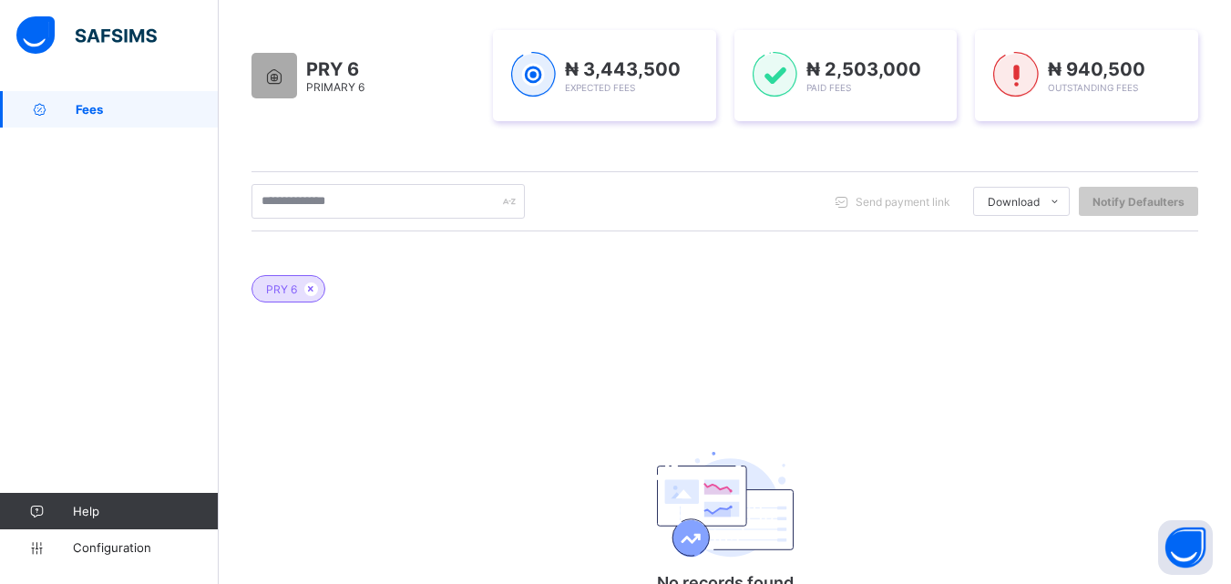
scroll to position [129, 0]
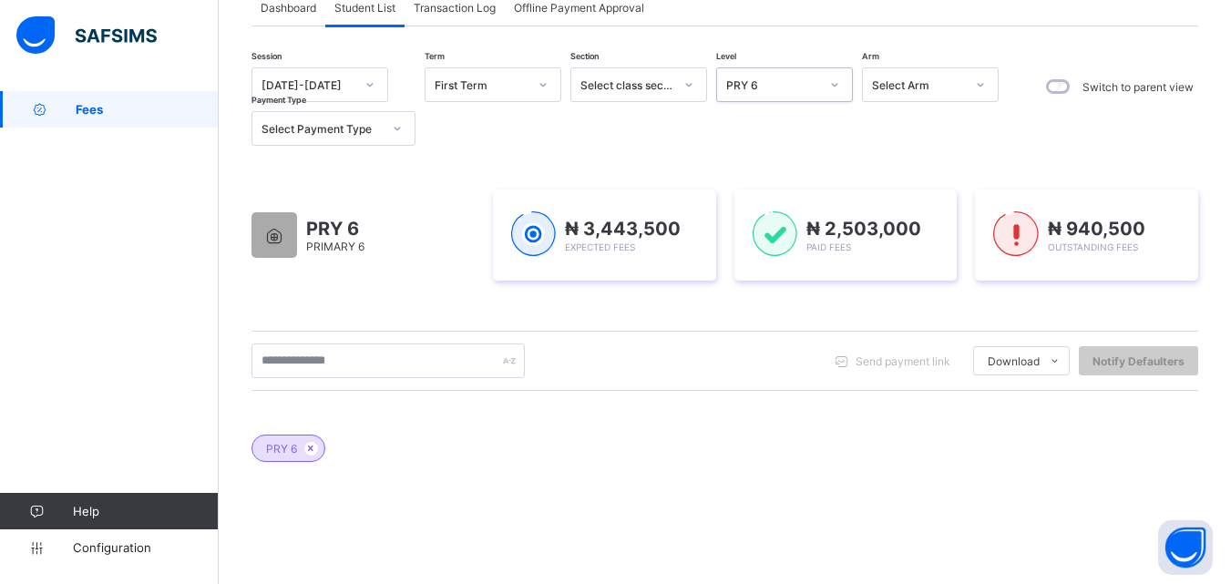
click at [794, 84] on div "PRY 6" at bounding box center [773, 85] width 93 height 14
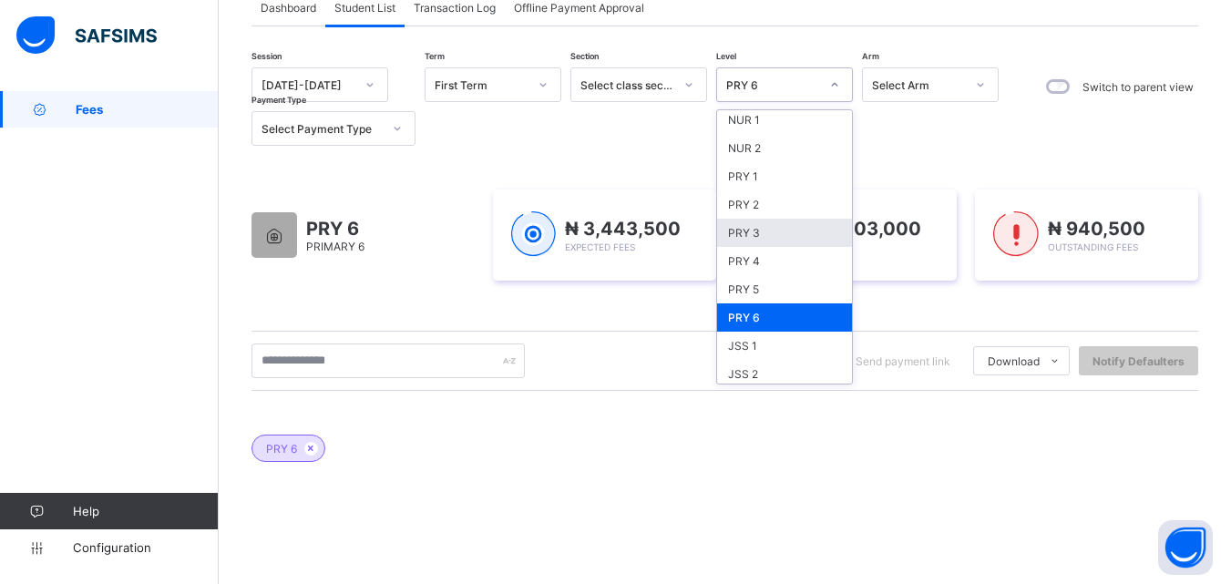
scroll to position [91, 0]
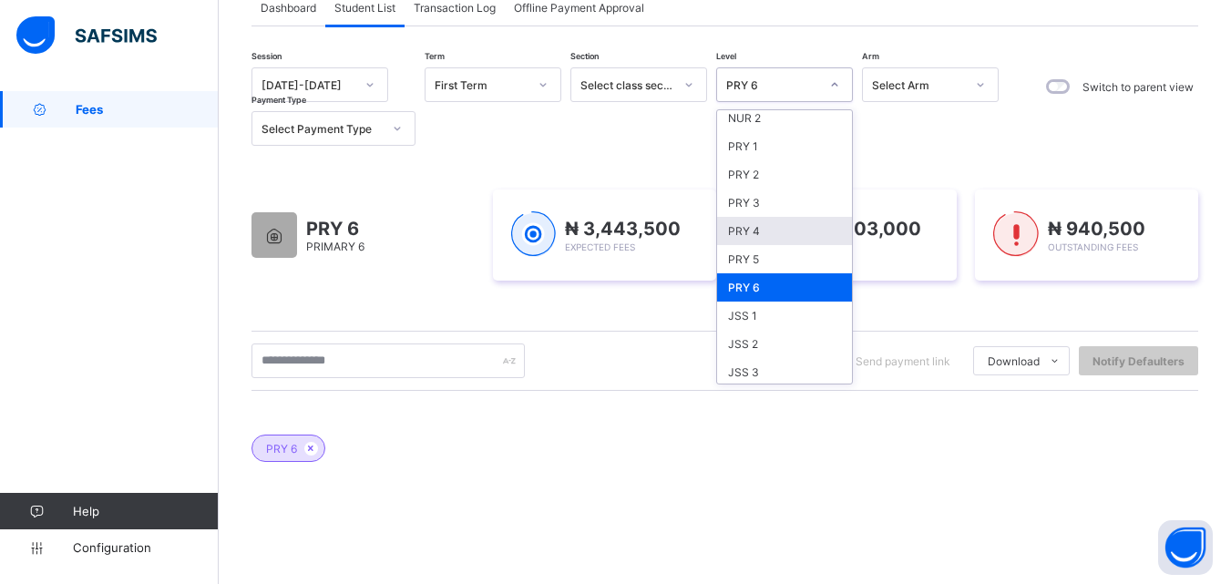
click at [740, 235] on div "PRY 4" at bounding box center [784, 231] width 135 height 28
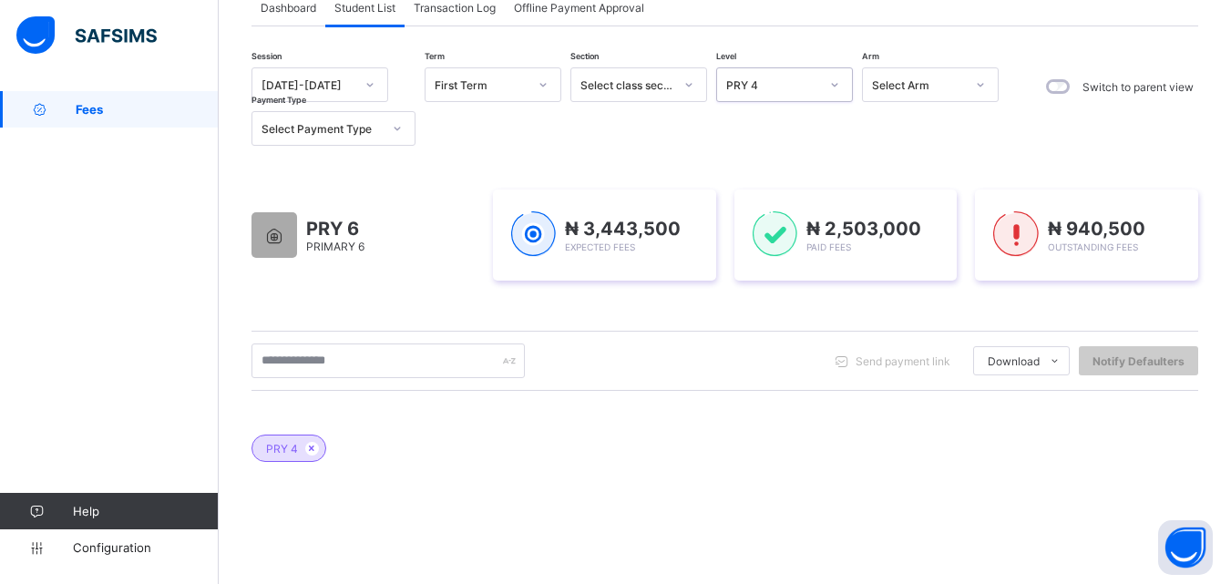
click at [799, 82] on div "PRY 4" at bounding box center [773, 85] width 93 height 14
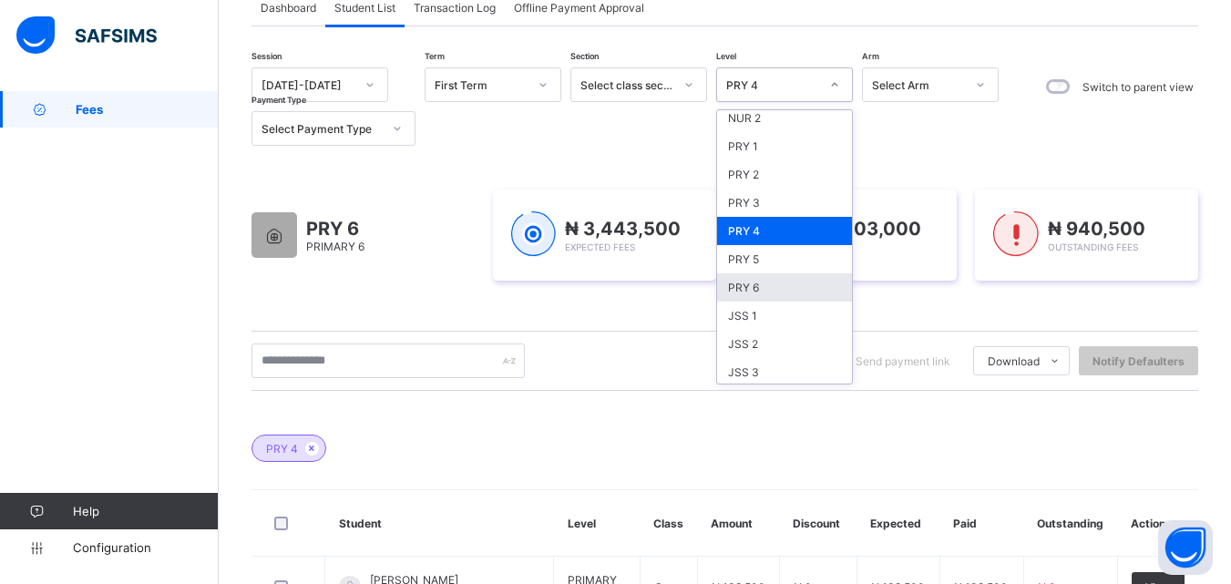
click at [760, 288] on div "PRY 6" at bounding box center [784, 287] width 135 height 28
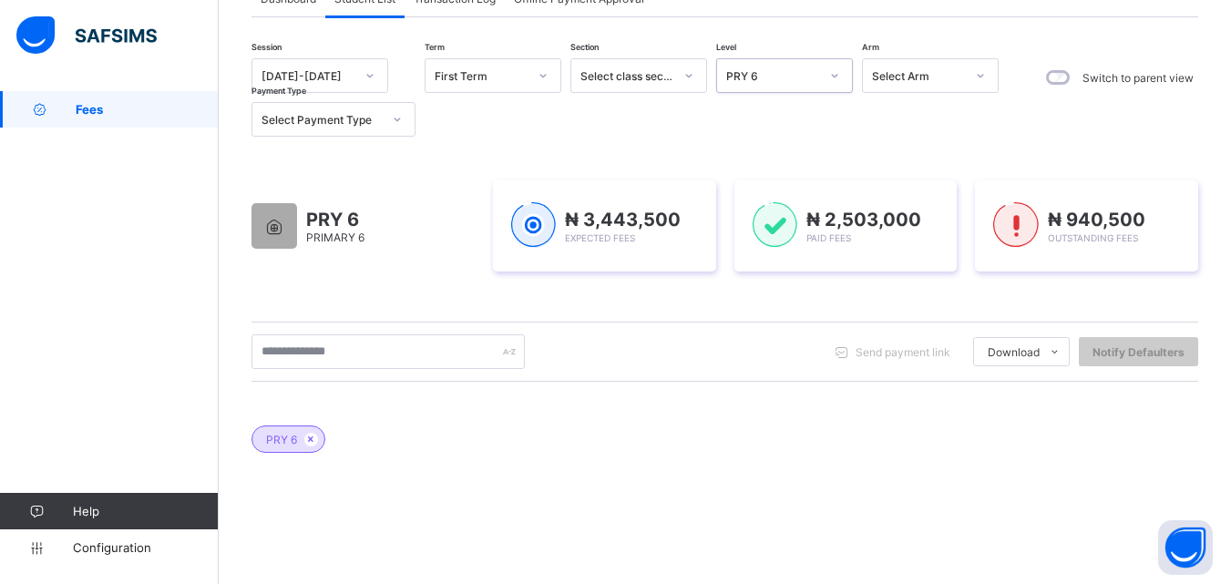
scroll to position [38, 0]
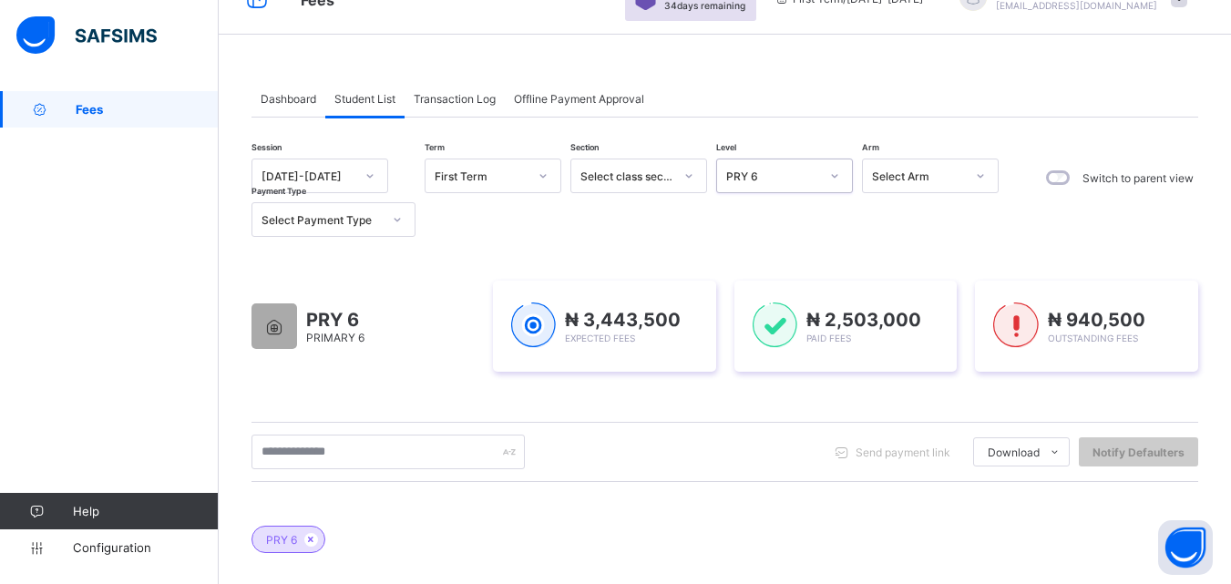
click at [819, 170] on div at bounding box center [835, 176] width 35 height 33
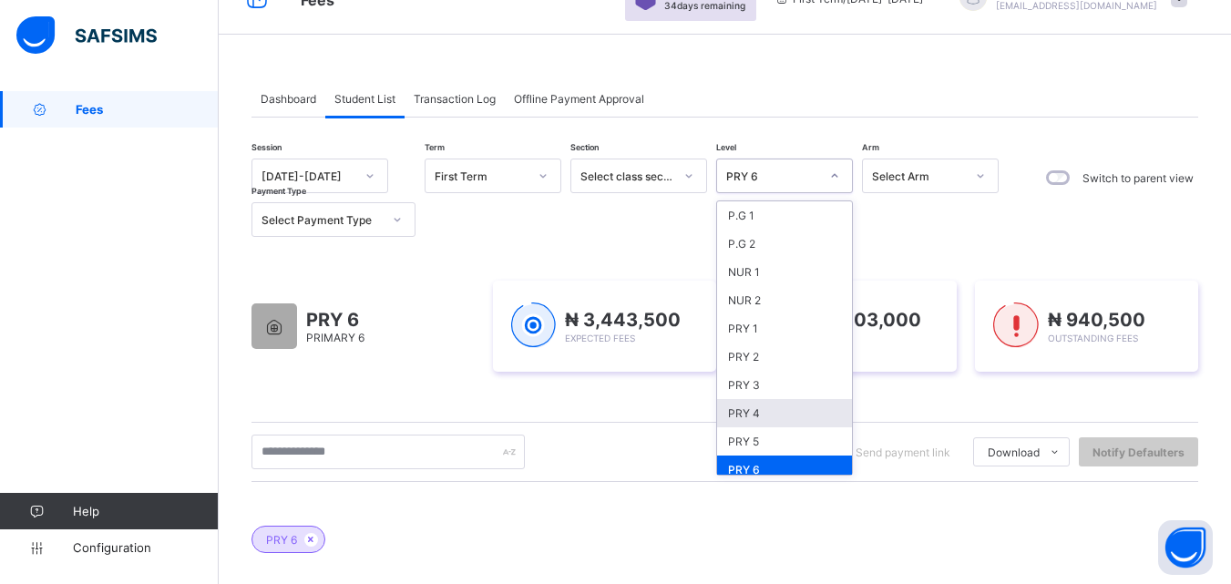
scroll to position [182, 0]
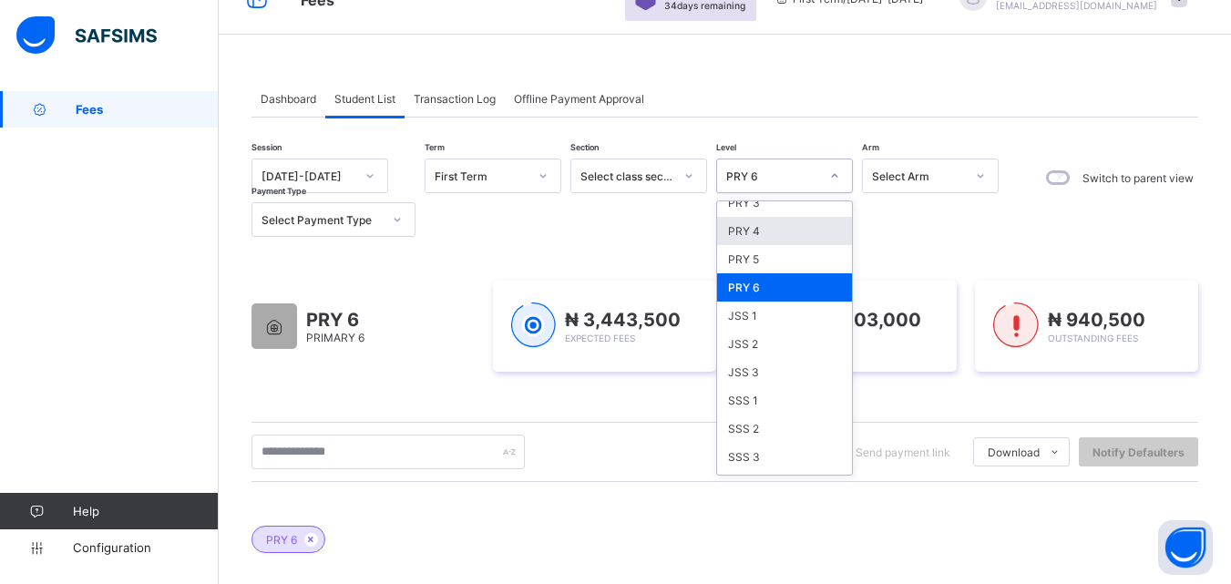
click at [781, 231] on div "PRY 4" at bounding box center [784, 231] width 135 height 28
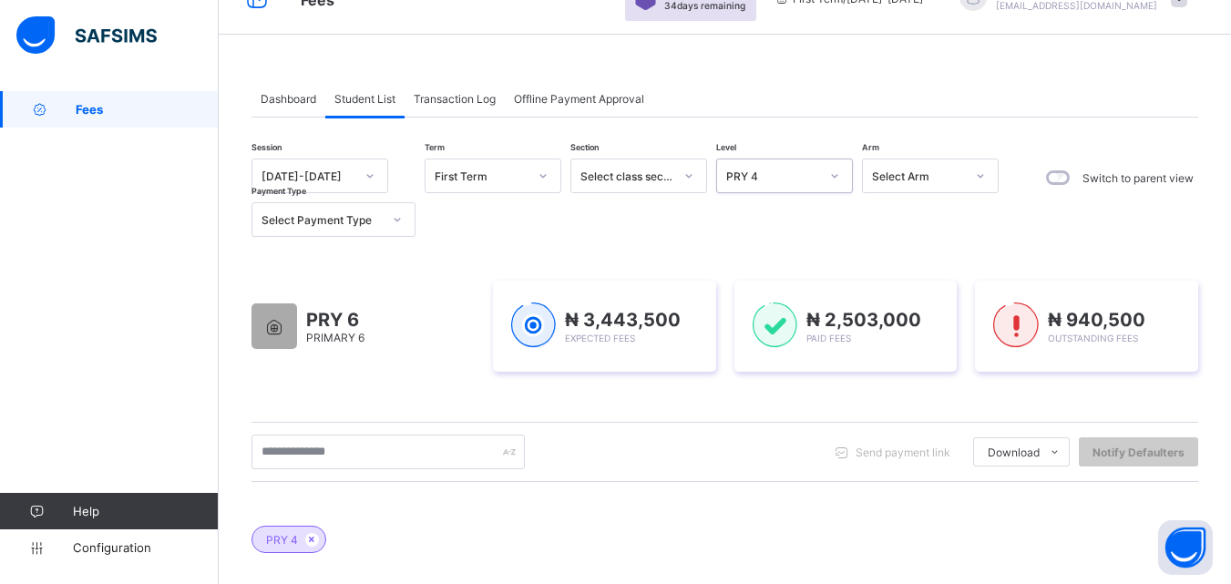
click at [796, 170] on div "PRY 4" at bounding box center [773, 177] width 93 height 14
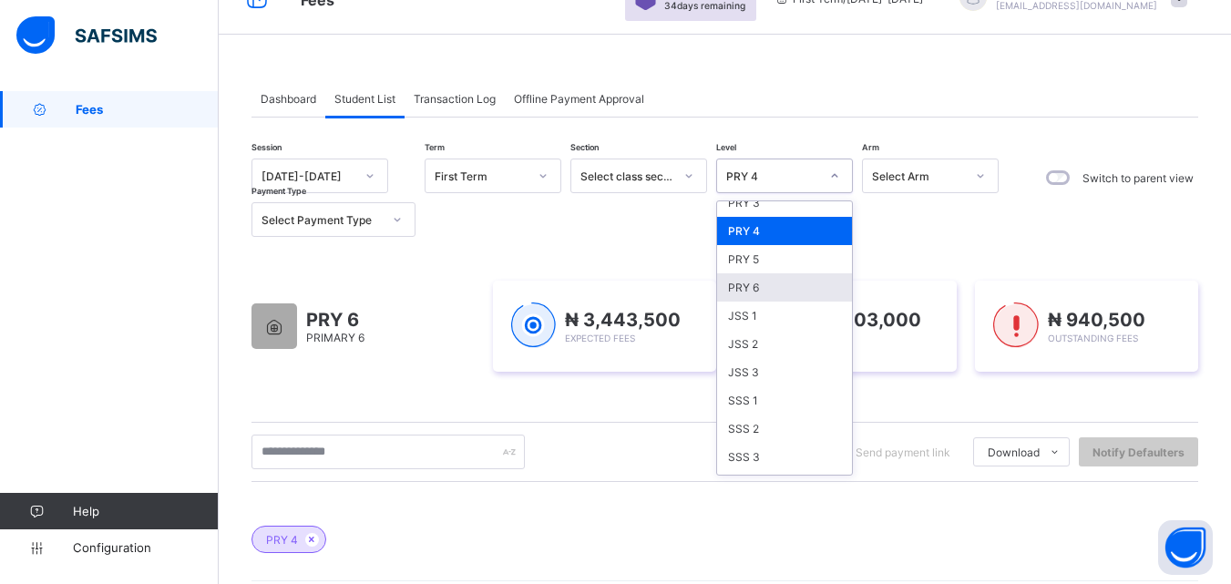
click at [752, 288] on div "PRY 6" at bounding box center [784, 287] width 135 height 28
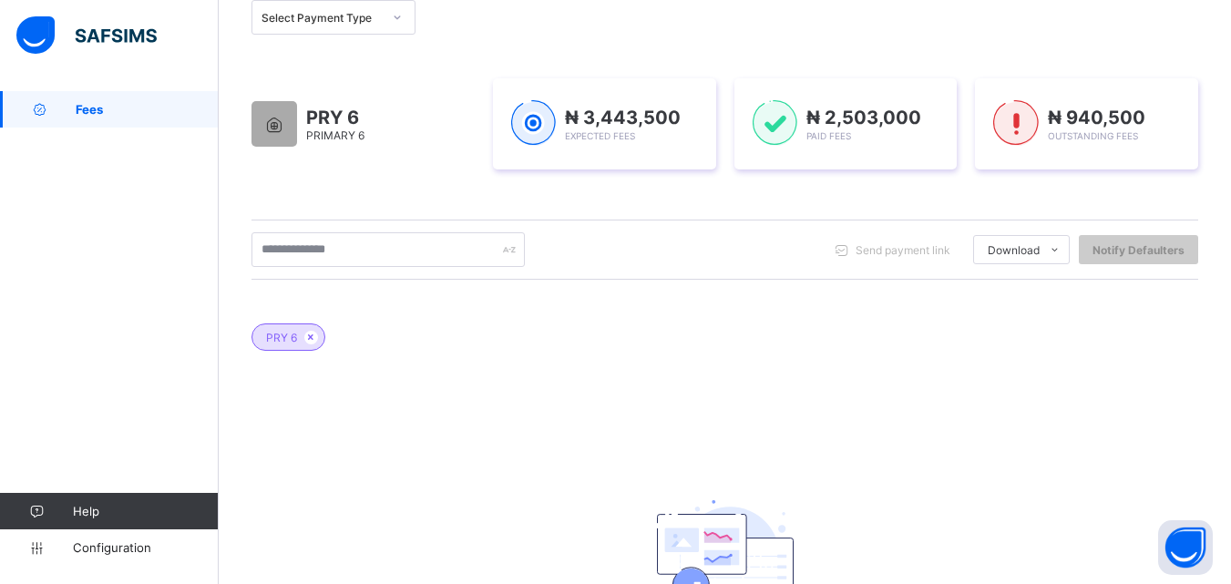
scroll to position [0, 0]
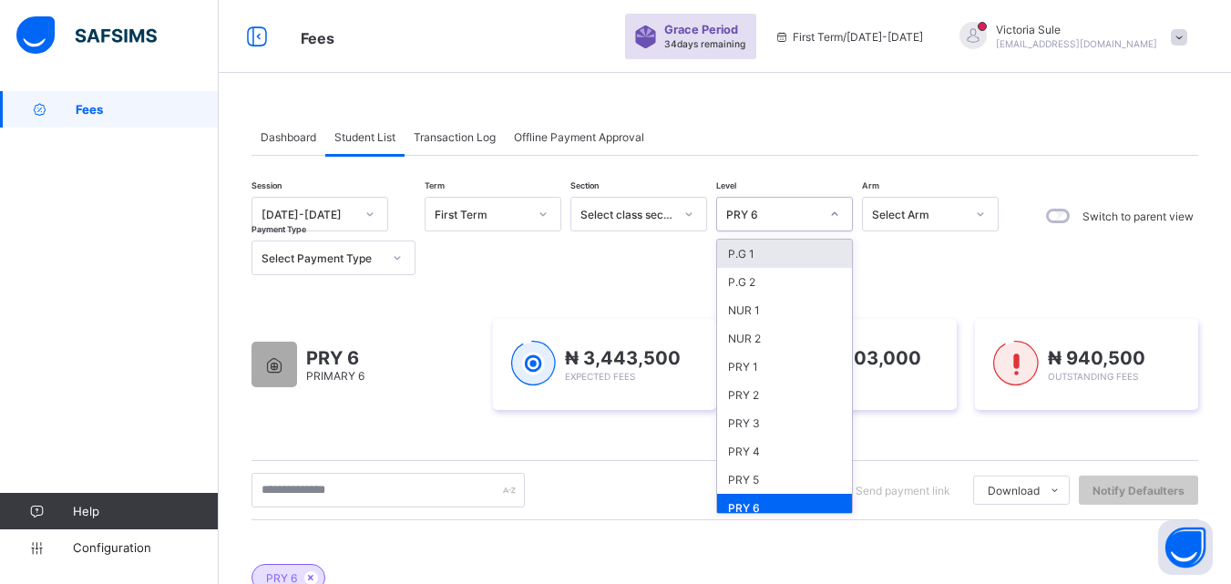
click at [778, 210] on div "PRY 6" at bounding box center [773, 215] width 93 height 14
click at [752, 449] on div "PRY 4" at bounding box center [784, 452] width 135 height 28
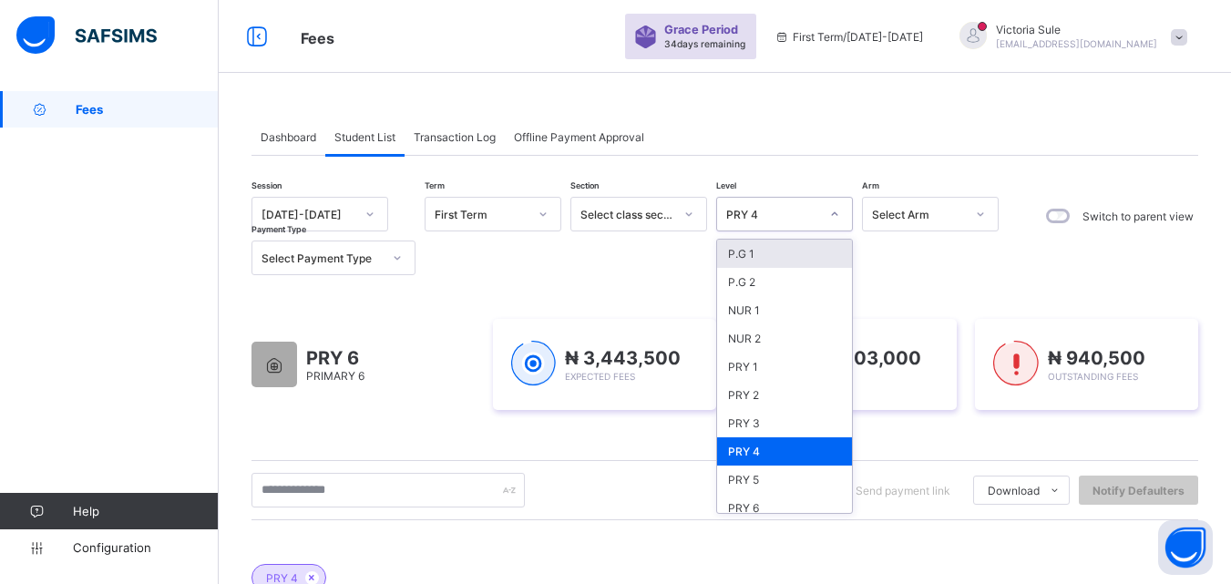
click at [803, 210] on div "PRY 4" at bounding box center [773, 215] width 93 height 14
click at [759, 505] on div "PRY 6" at bounding box center [784, 508] width 135 height 28
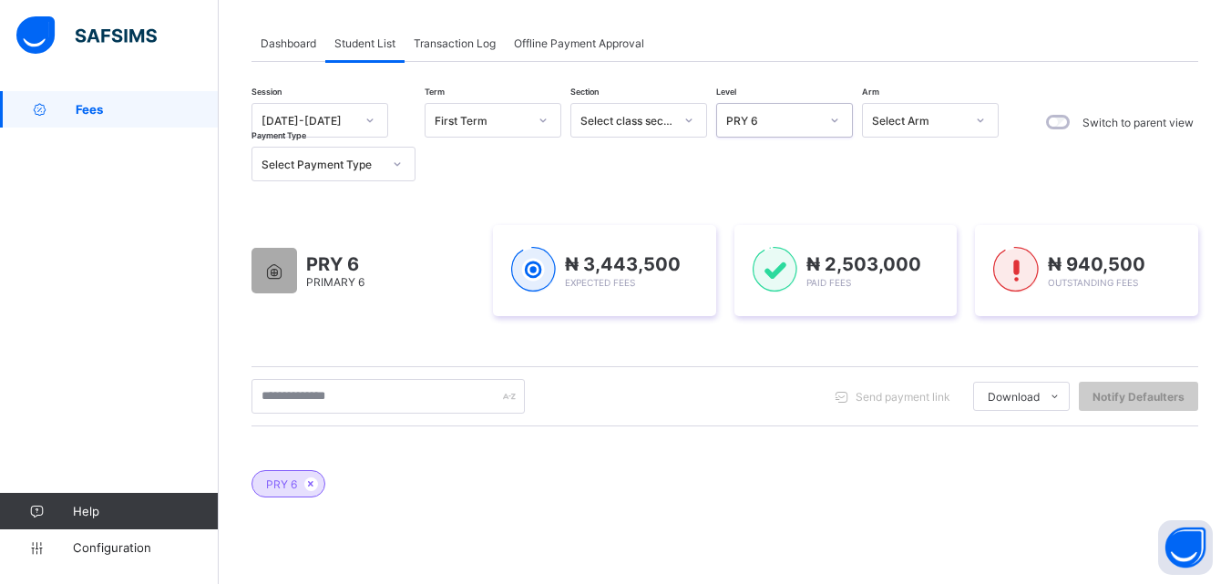
scroll to position [91, 0]
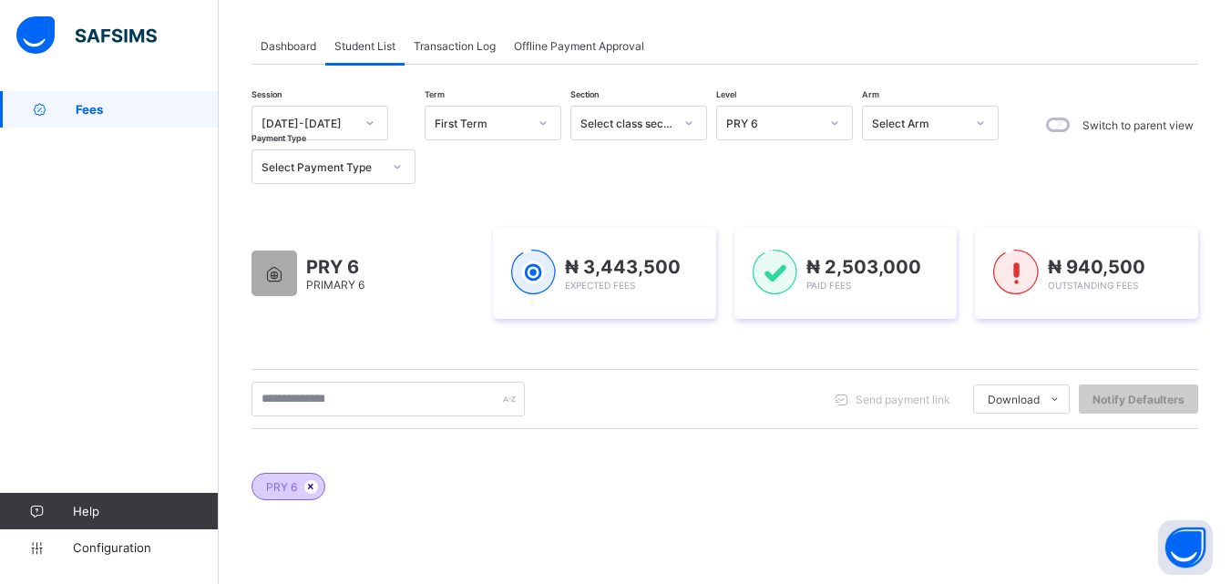
click at [310, 490] on icon at bounding box center [311, 486] width 15 height 11
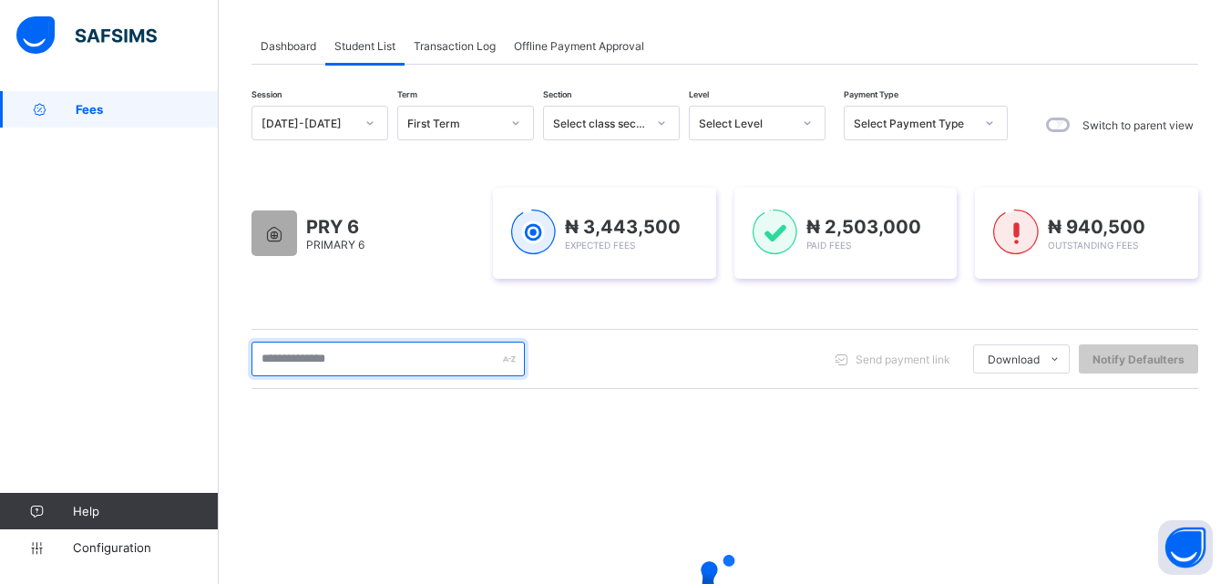
click at [379, 360] on input "text" at bounding box center [388, 359] width 273 height 35
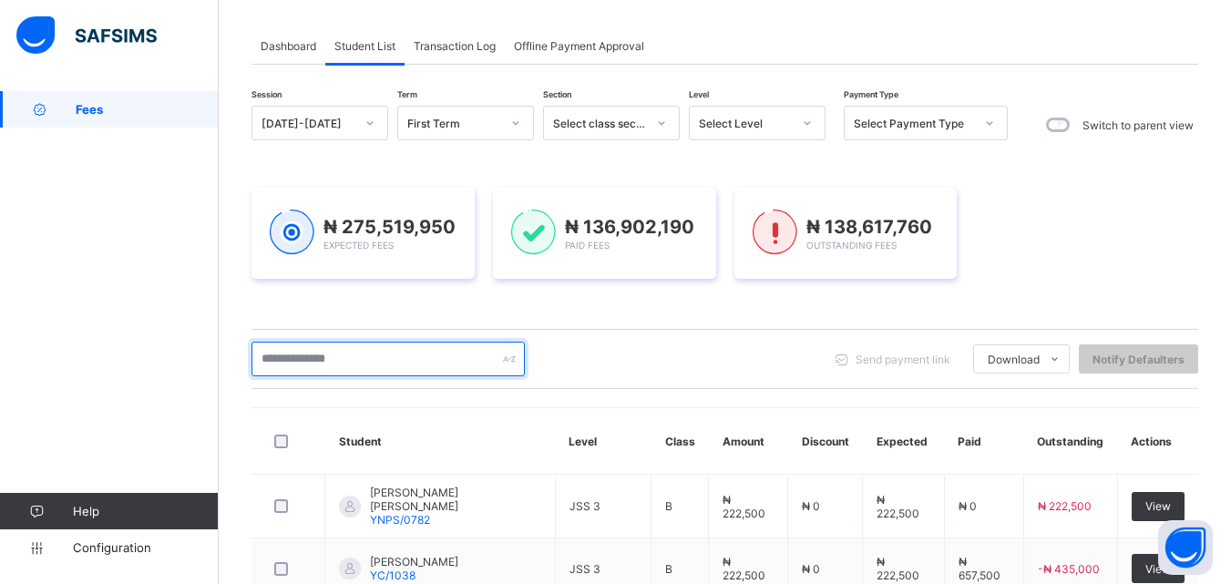
scroll to position [273, 0]
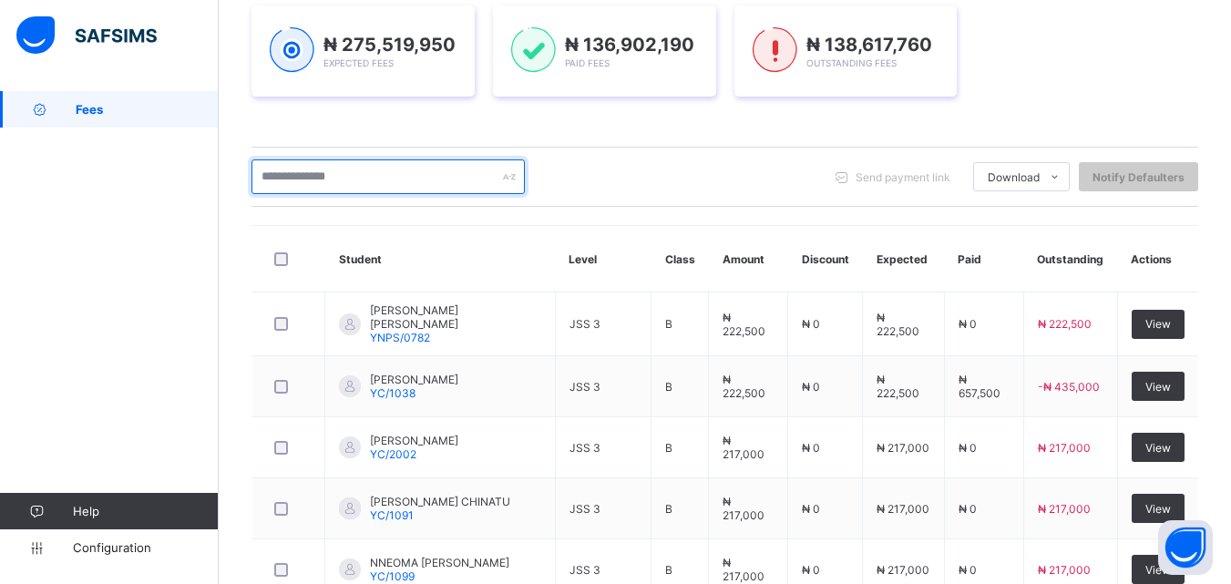
click at [319, 180] on input "text" at bounding box center [388, 177] width 273 height 35
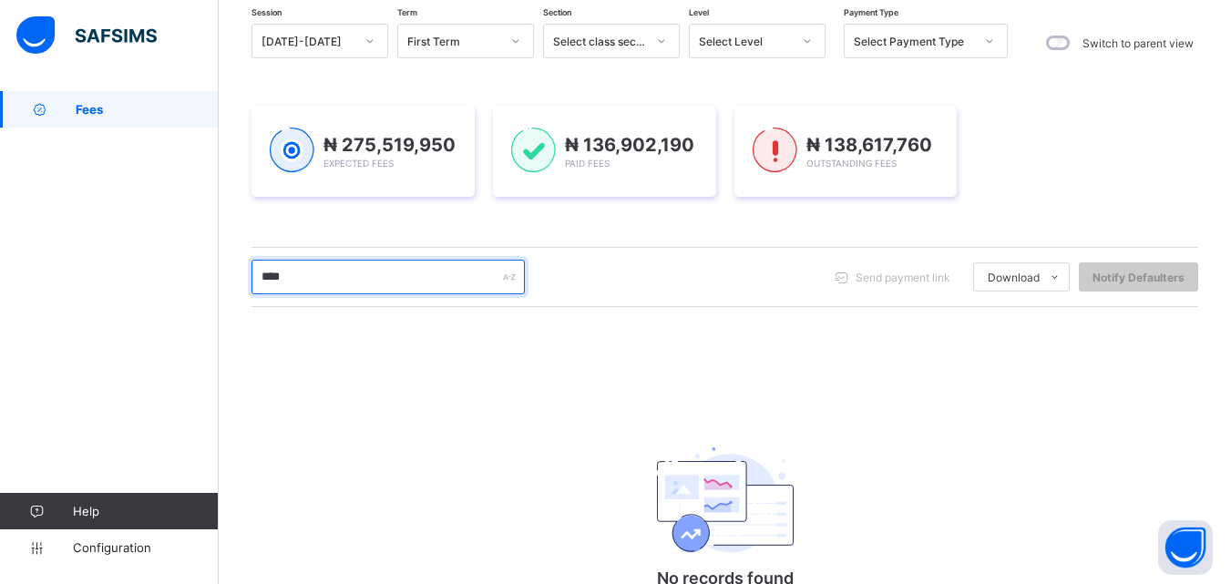
scroll to position [283, 0]
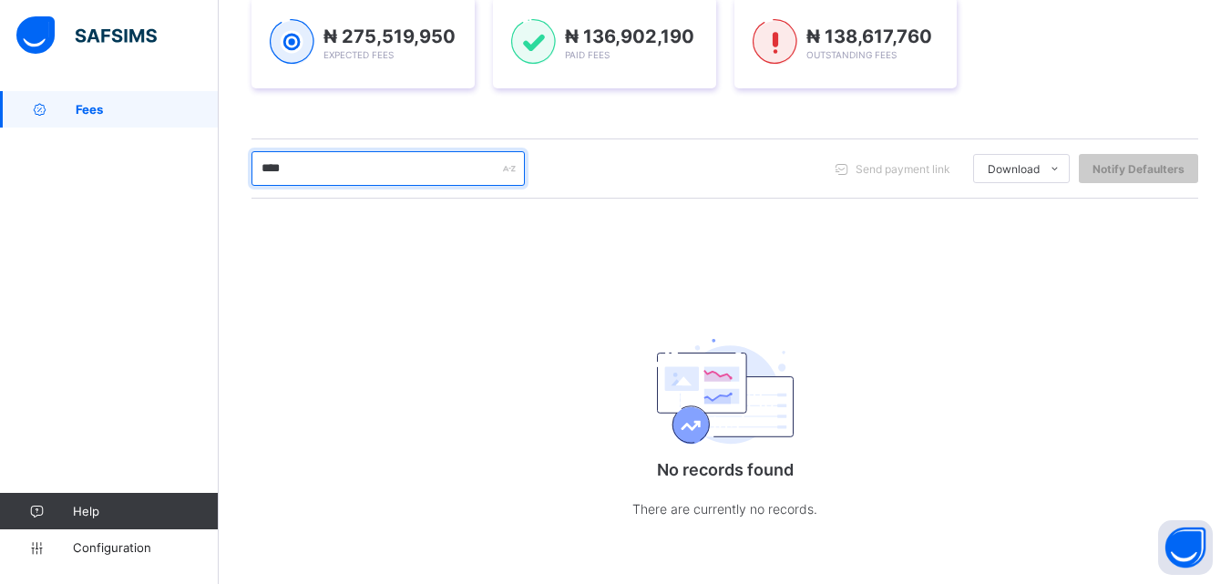
click at [359, 173] on input "****" at bounding box center [388, 168] width 273 height 35
drag, startPoint x: 320, startPoint y: 167, endPoint x: 153, endPoint y: 196, distance: 169.3
click at [153, 196] on div "Fees Grace Period 34 days remaining First Term / 2025-2026 Victoria Sule sulevi…" at bounding box center [615, 151] width 1231 height 866
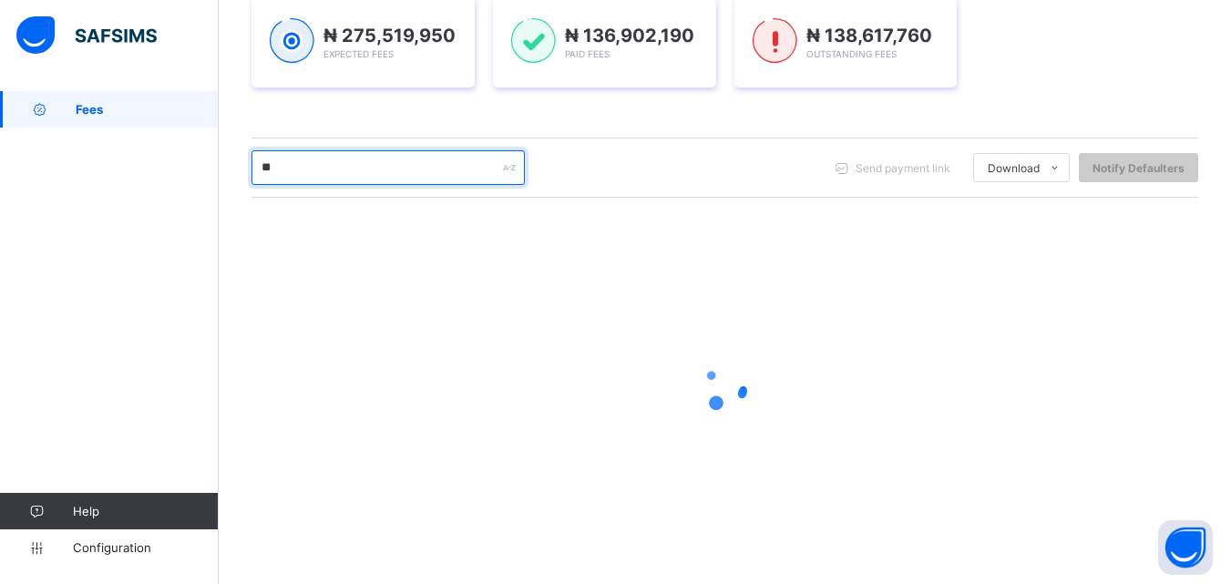
scroll to position [286, 0]
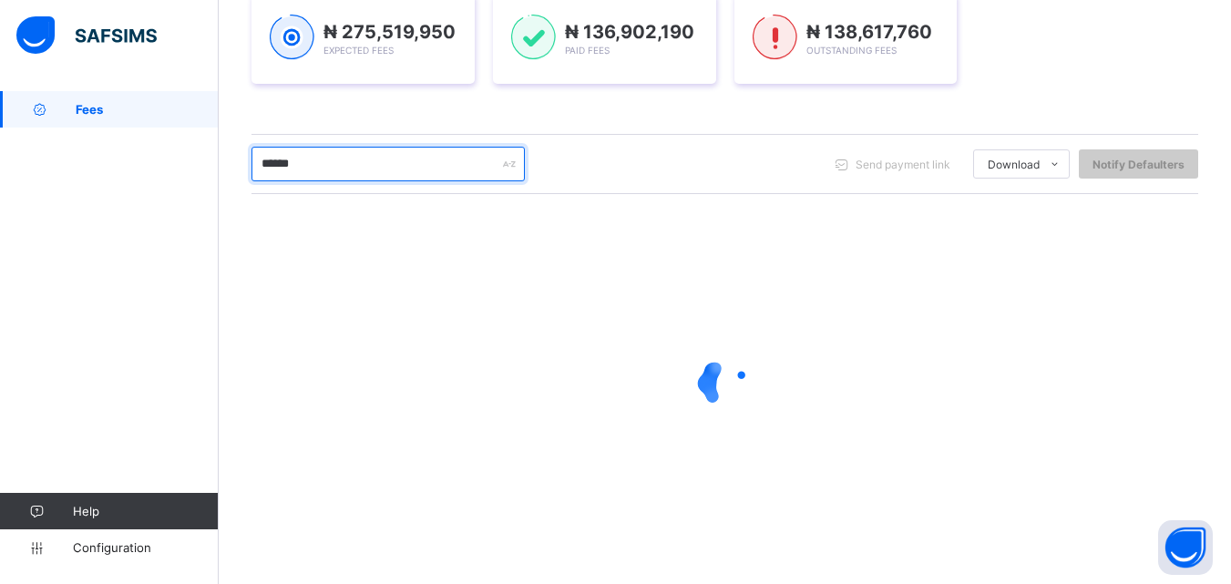
type input "******"
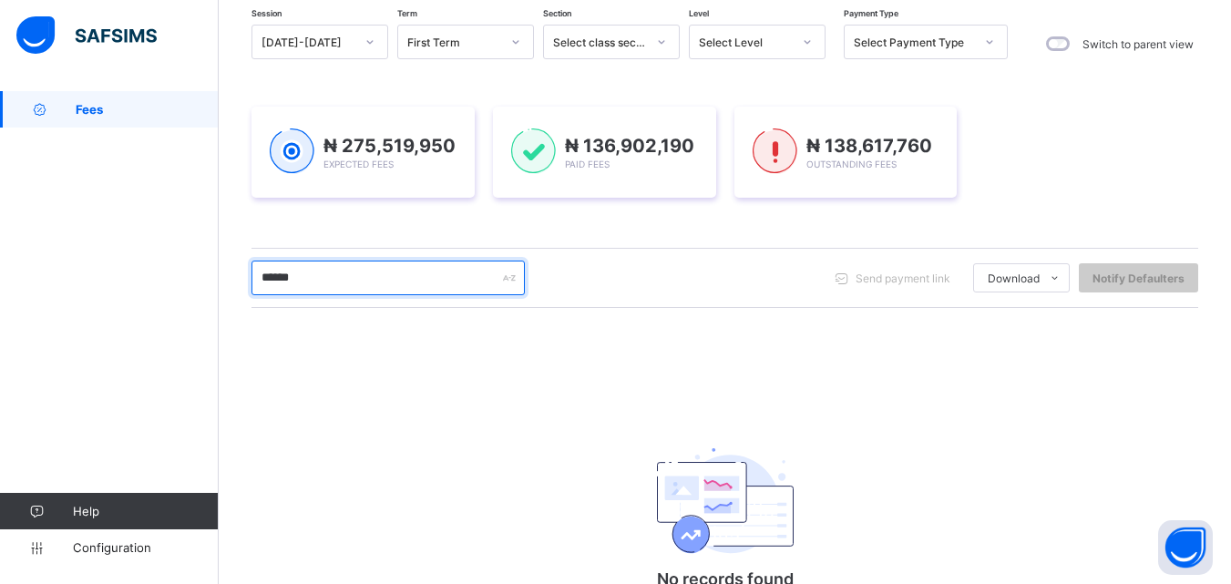
scroll to position [0, 0]
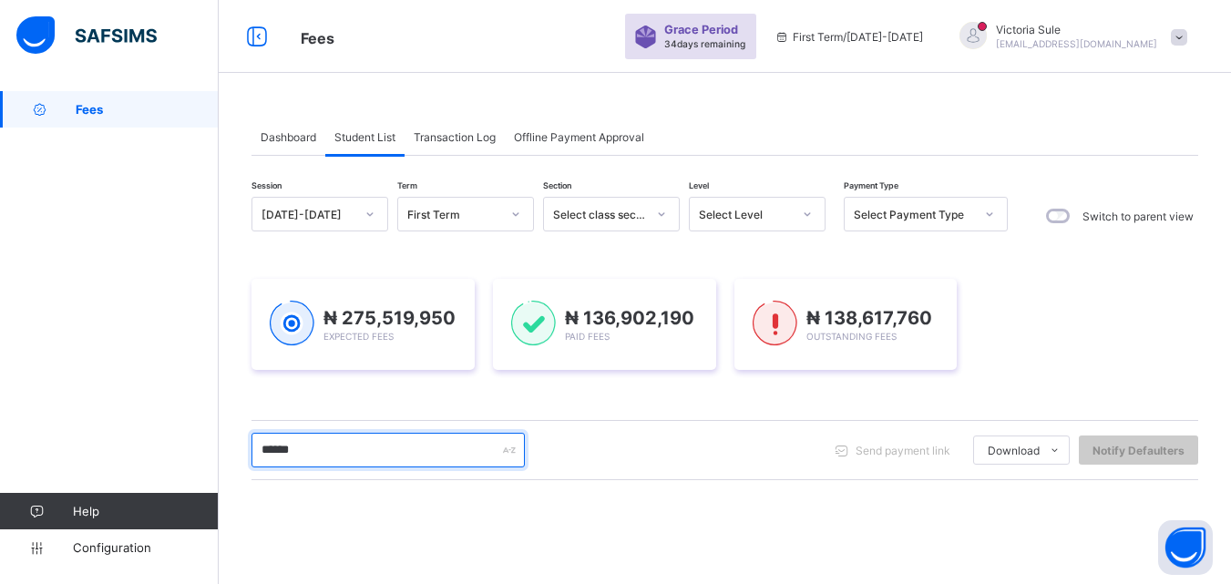
click at [335, 447] on input "******" at bounding box center [388, 450] width 273 height 35
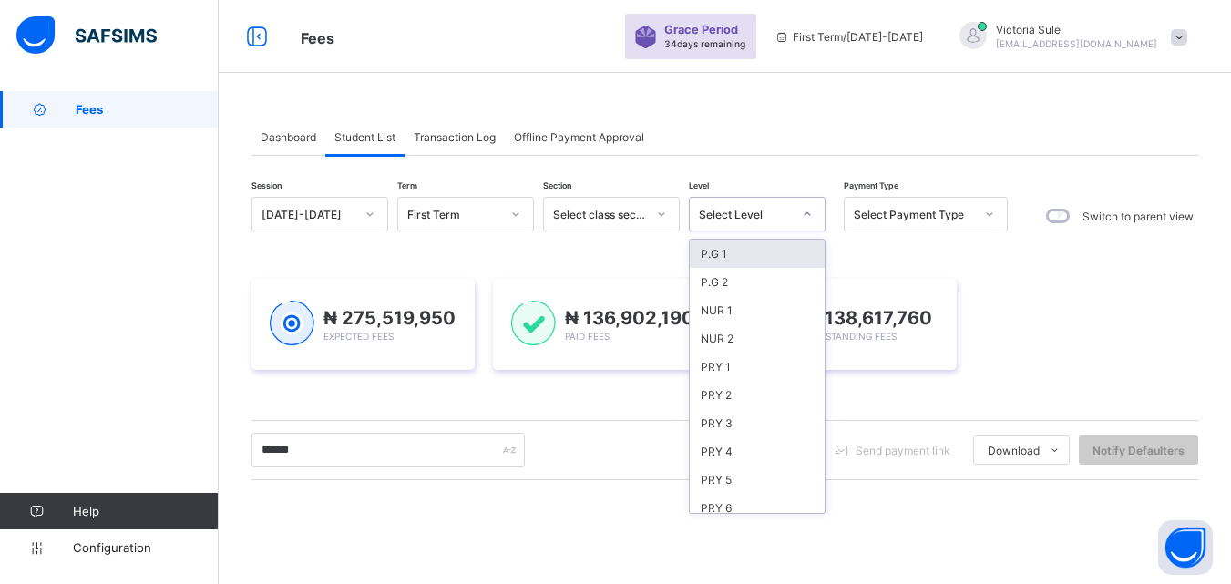
click at [769, 225] on div "Select Level" at bounding box center [740, 214] width 100 height 26
click at [743, 330] on div "NUR 2" at bounding box center [757, 339] width 135 height 28
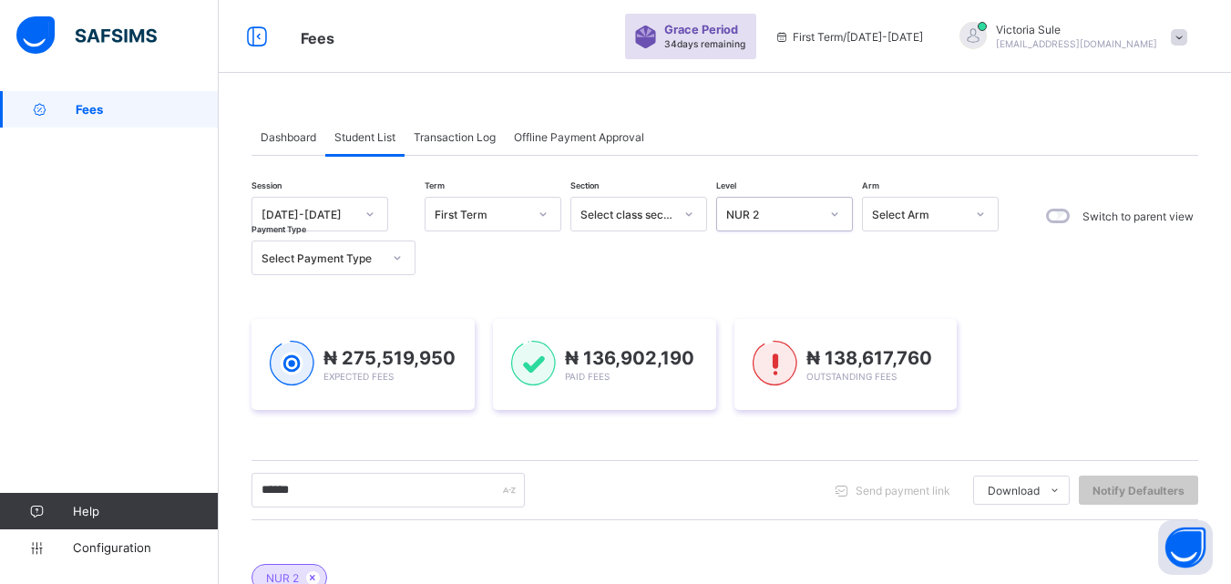
scroll to position [273, 0]
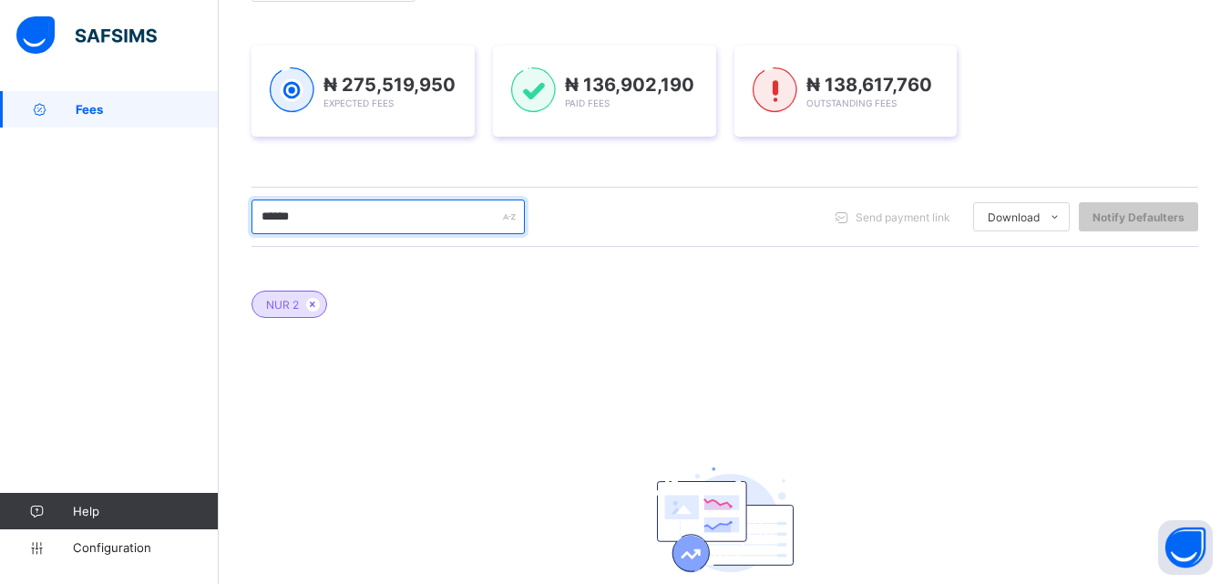
drag, startPoint x: 327, startPoint y: 221, endPoint x: 235, endPoint y: 234, distance: 93.1
click at [235, 234] on div "Dashboard Student List Transaction Log Offline Payment Approval Student List Mo…" at bounding box center [725, 265] width 1013 height 895
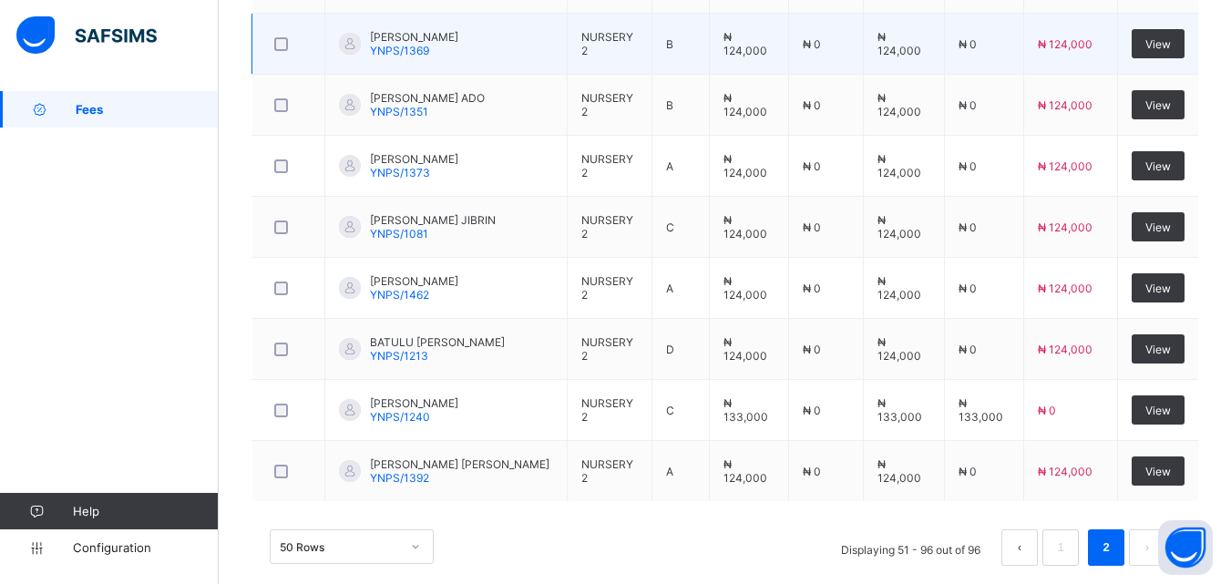
scroll to position [3026, 0]
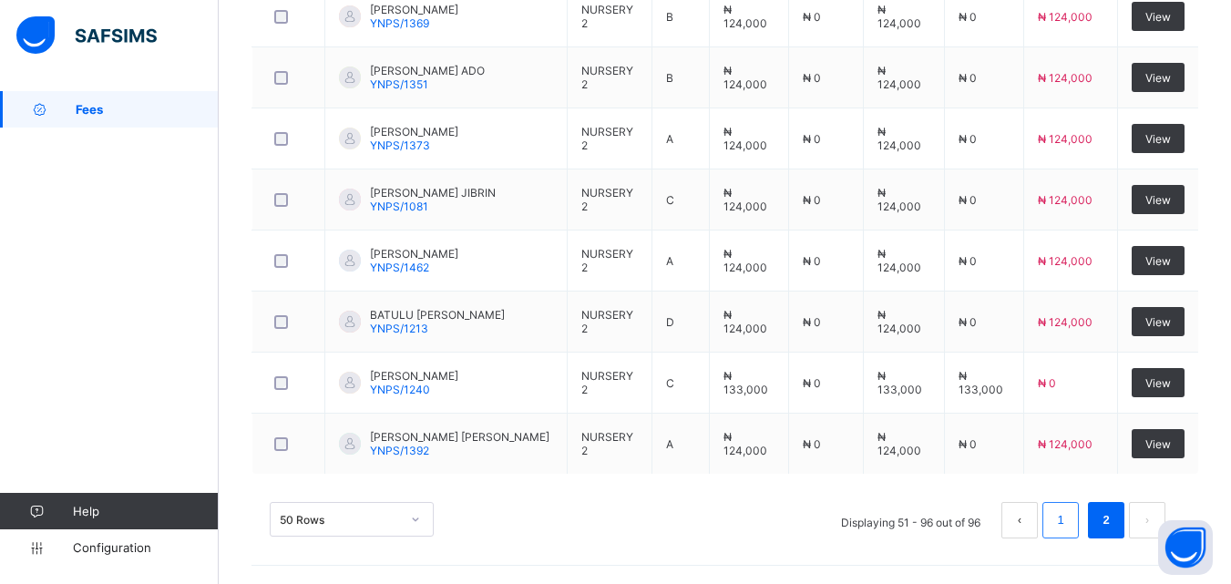
click at [1069, 517] on link "1" at bounding box center [1060, 521] width 17 height 24
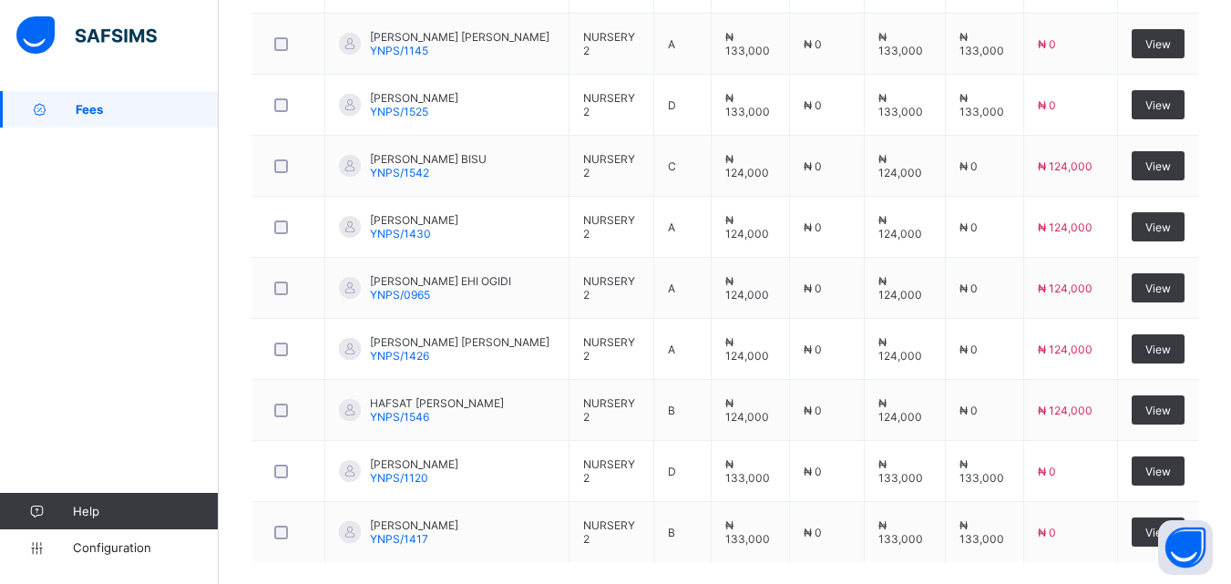
scroll to position [3273, 0]
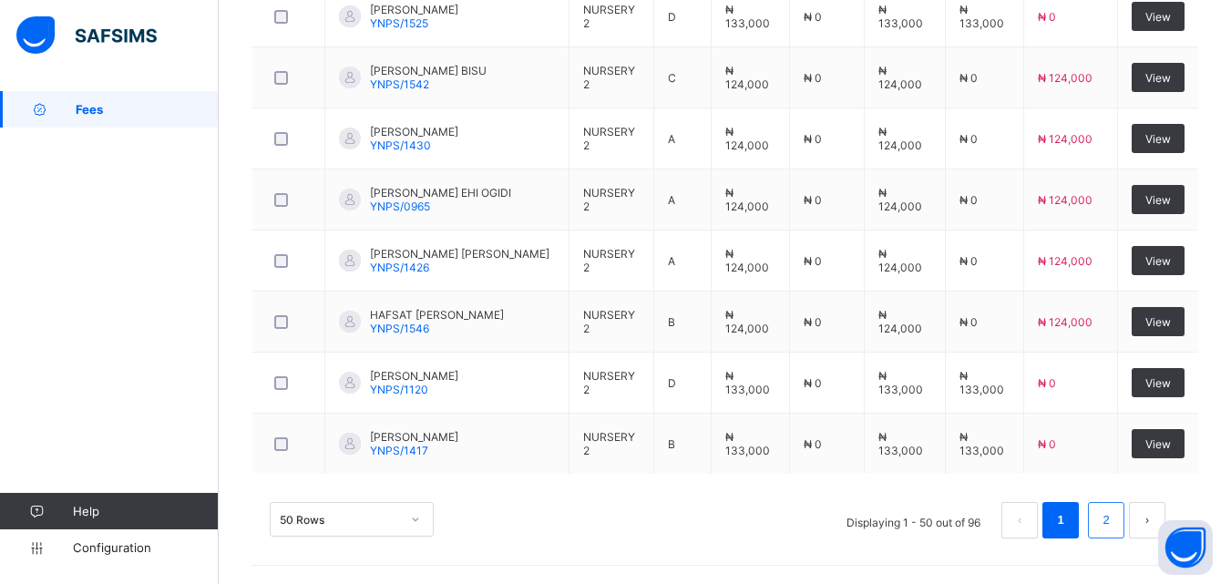
click at [1114, 510] on link "2" at bounding box center [1106, 521] width 17 height 24
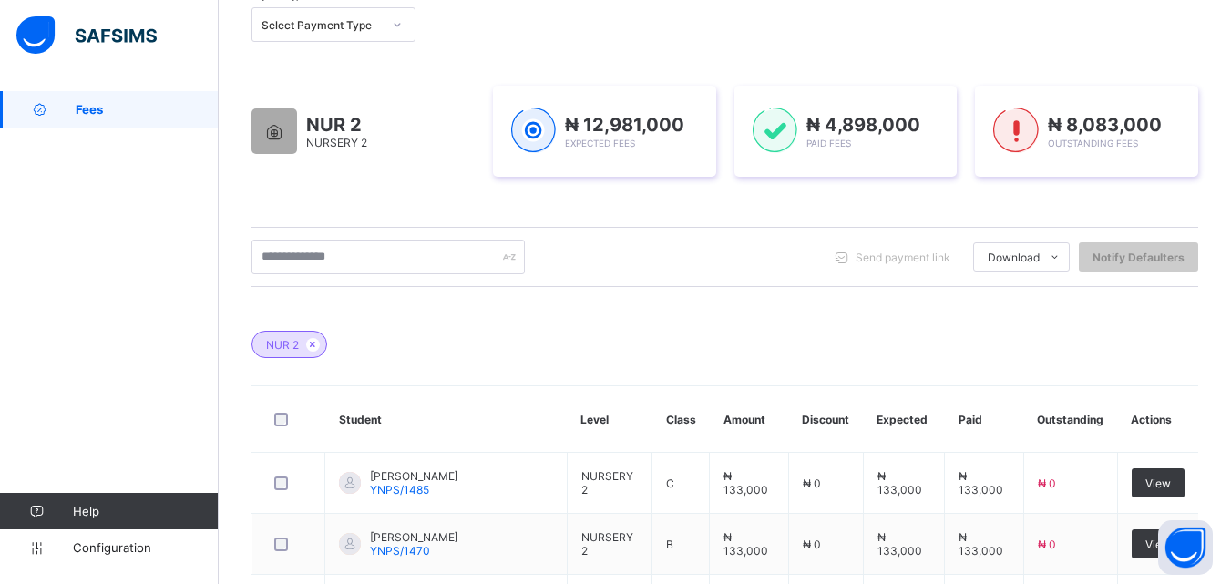
scroll to position [201, 0]
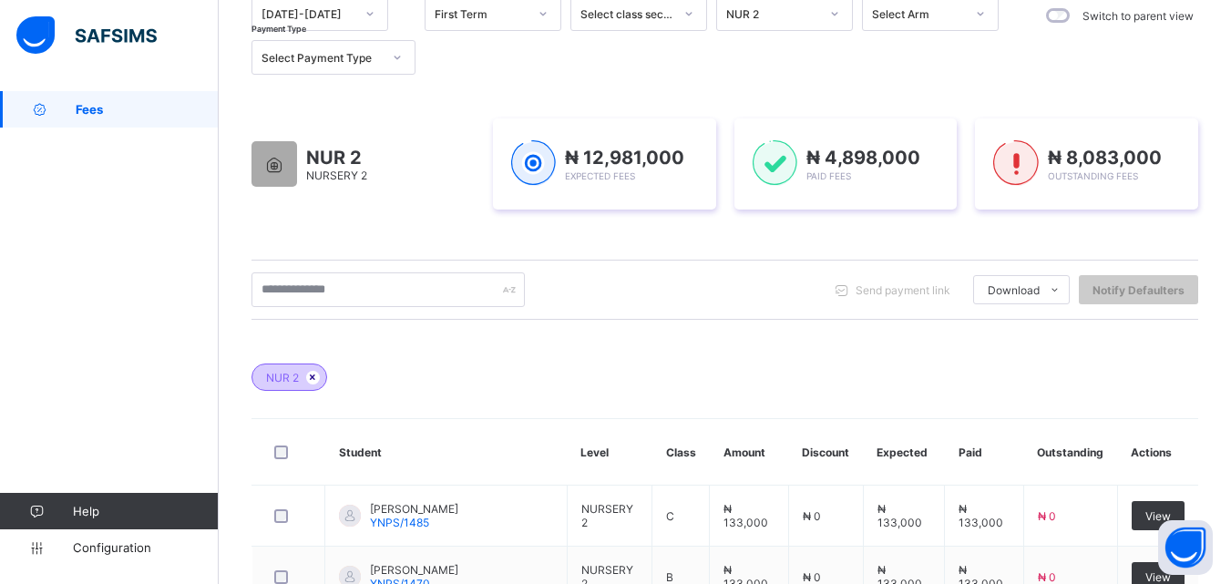
click at [311, 373] on icon at bounding box center [312, 377] width 15 height 11
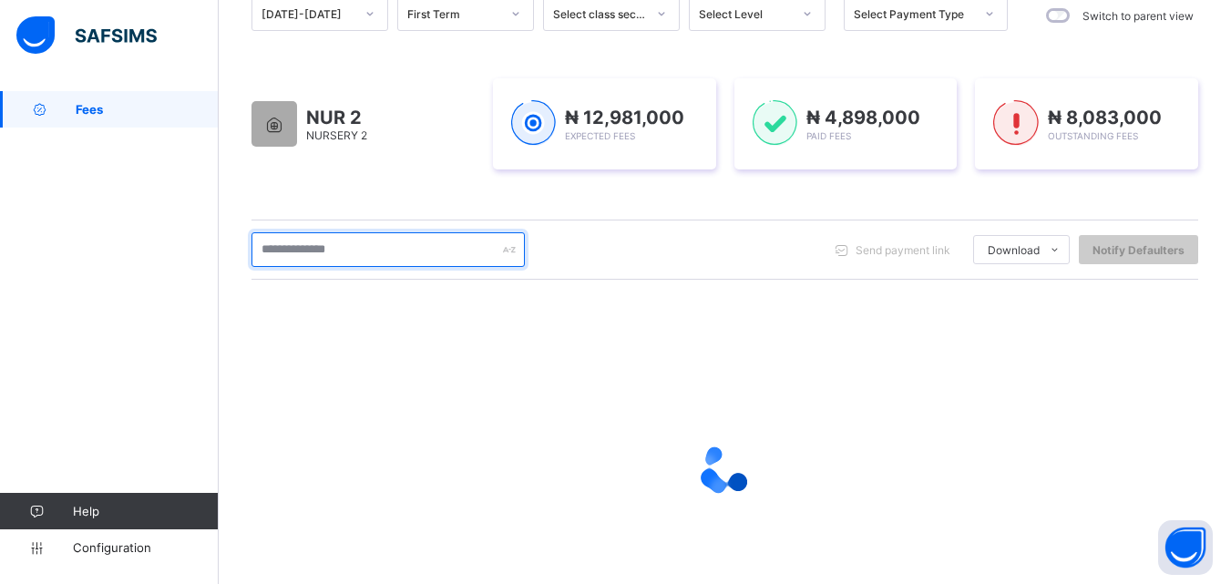
click at [345, 244] on input "text" at bounding box center [388, 249] width 273 height 35
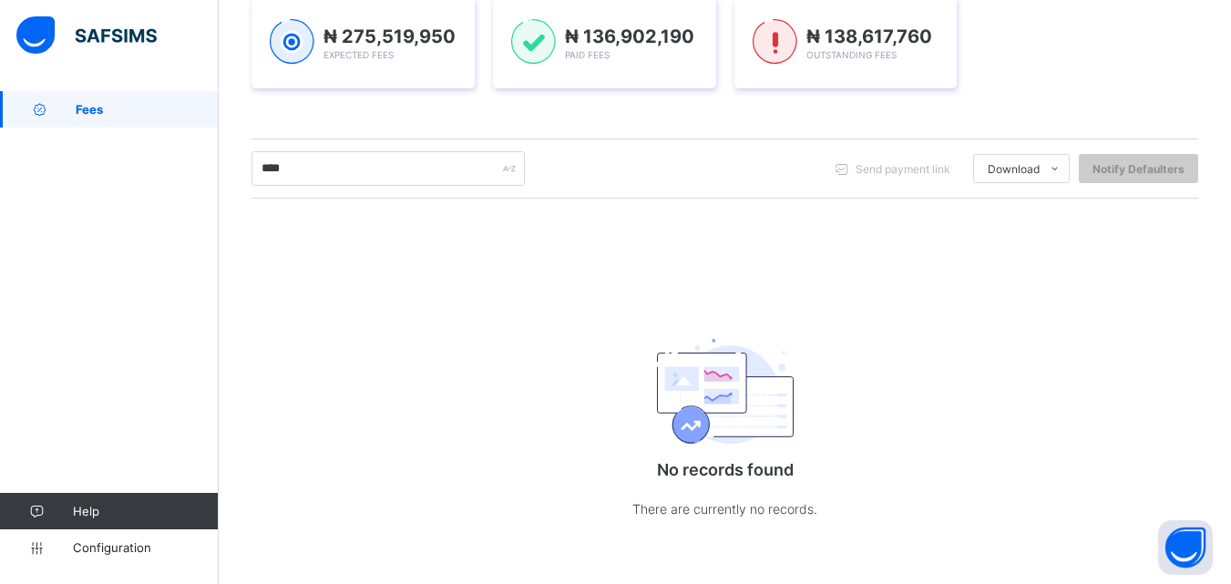
scroll to position [173, 0]
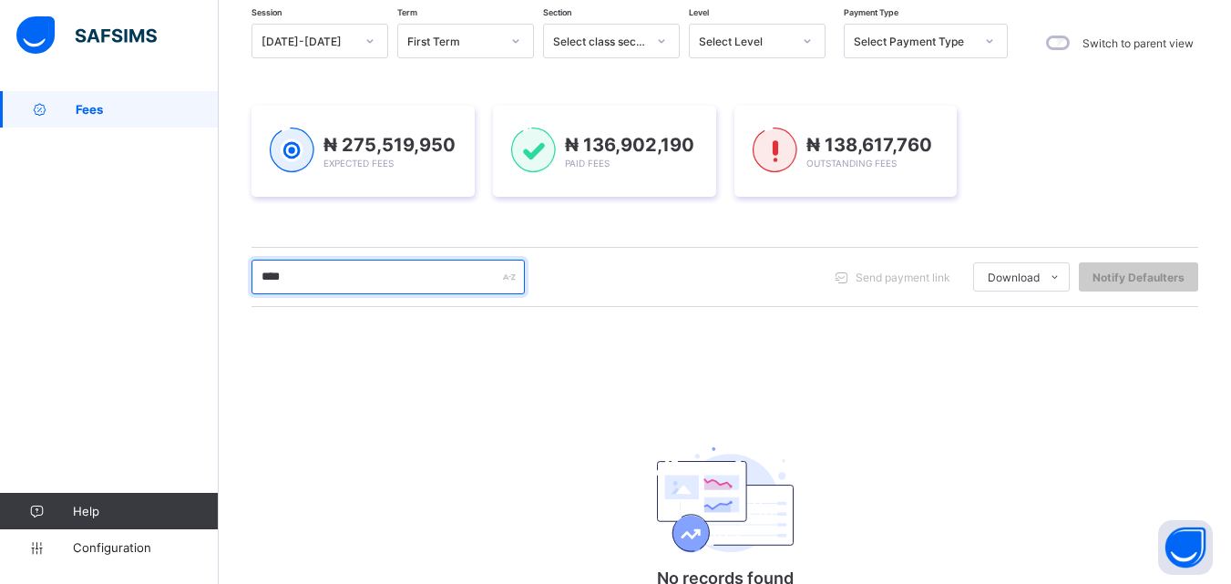
click at [344, 273] on input "****" at bounding box center [388, 277] width 273 height 35
click at [305, 279] on input "****" at bounding box center [388, 277] width 273 height 35
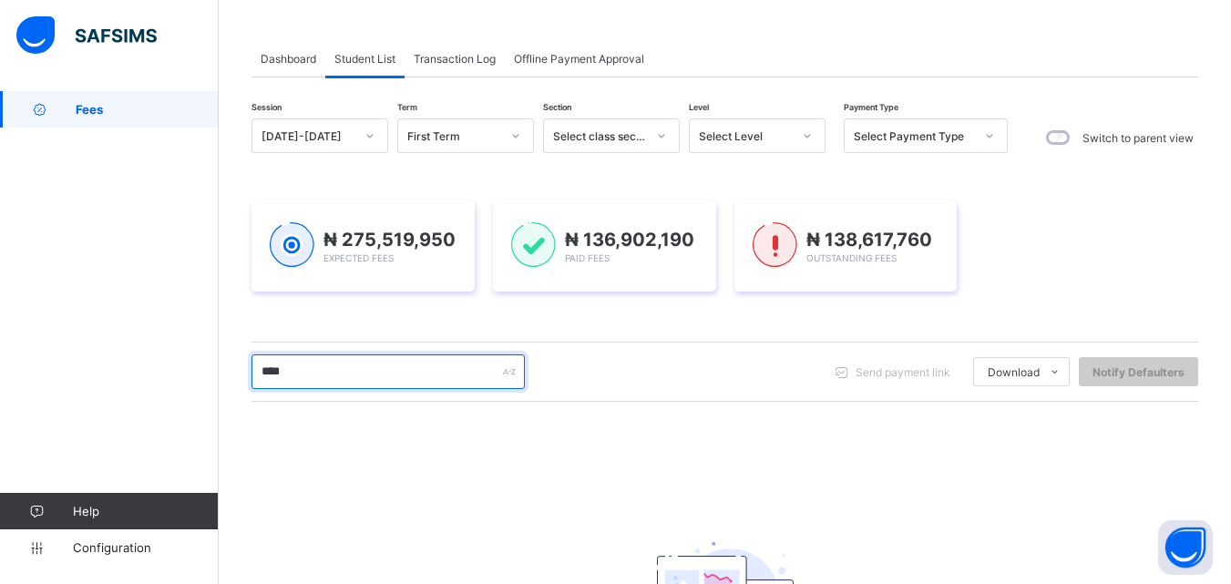
scroll to position [0, 0]
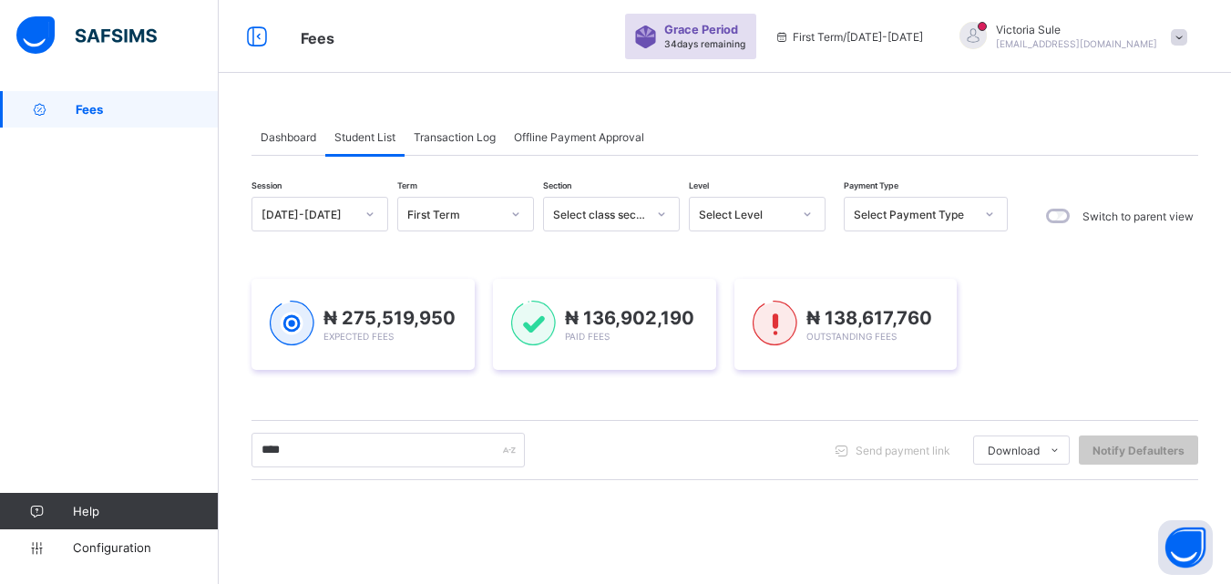
click at [782, 221] on div "Select Level" at bounding box center [745, 215] width 93 height 14
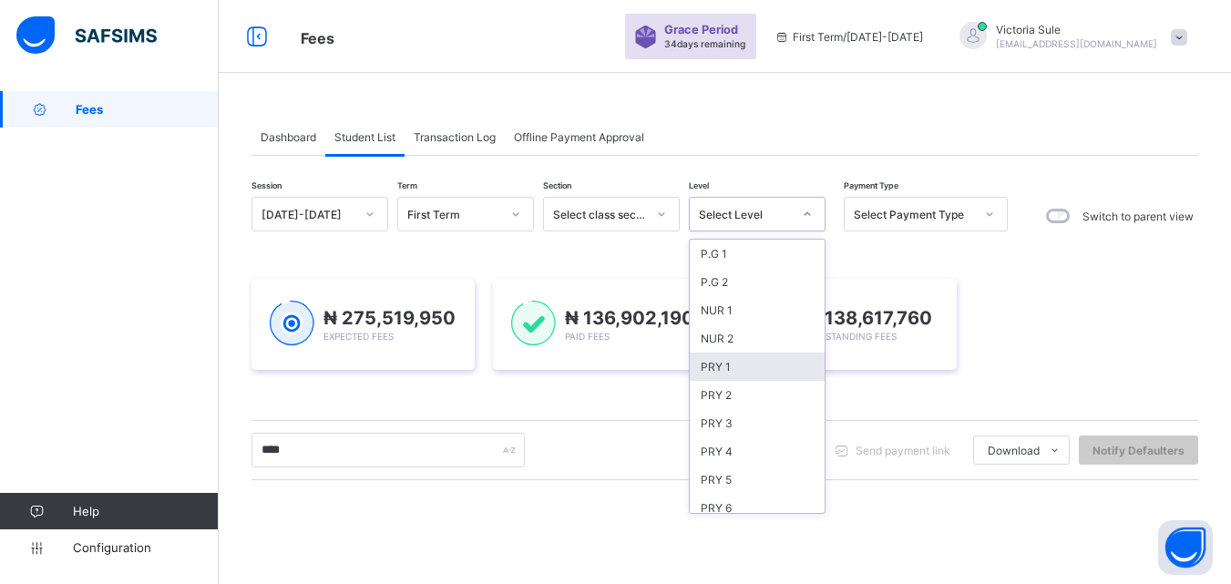
click at [725, 374] on div "PRY 1" at bounding box center [757, 367] width 135 height 28
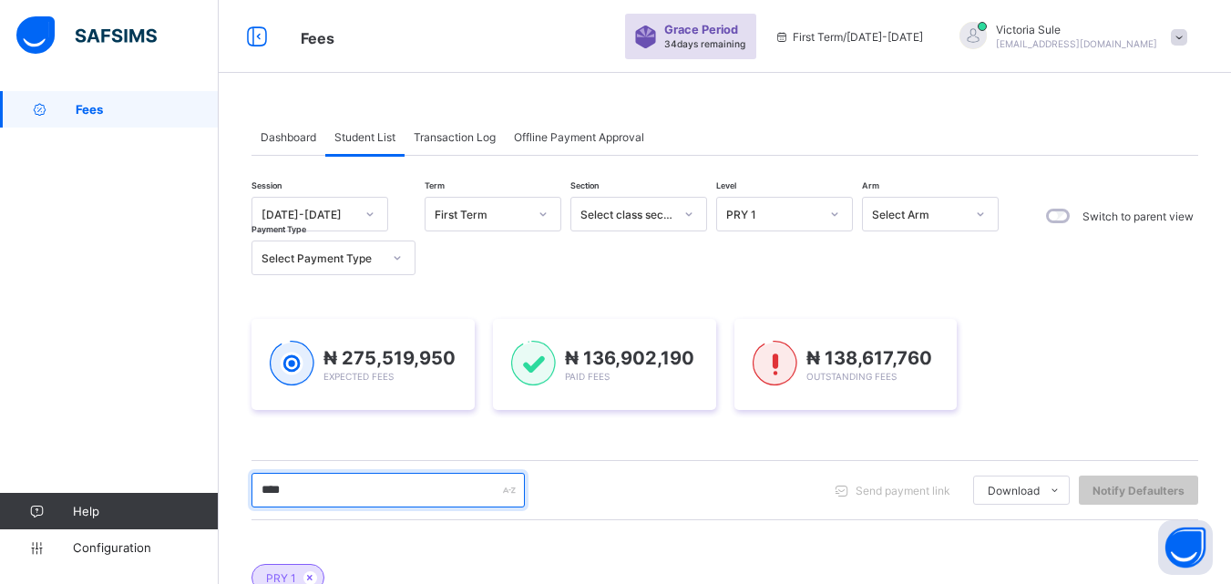
scroll to position [273, 0]
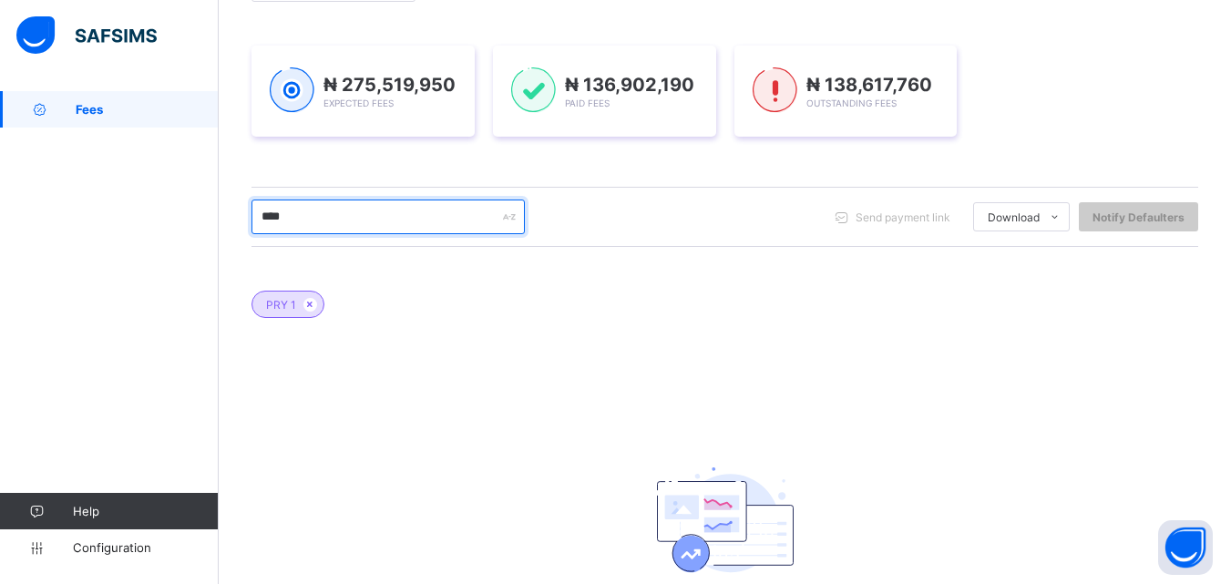
click at [314, 212] on input "****" at bounding box center [388, 217] width 273 height 35
type input "*"
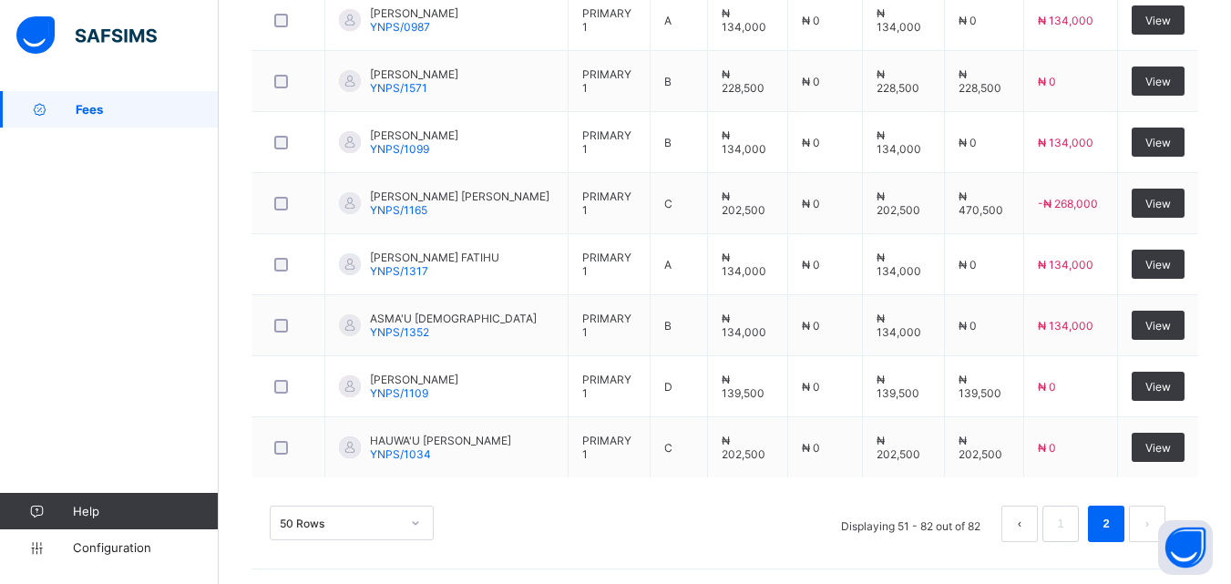
scroll to position [2169, 0]
click at [1069, 524] on link "1" at bounding box center [1060, 523] width 17 height 24
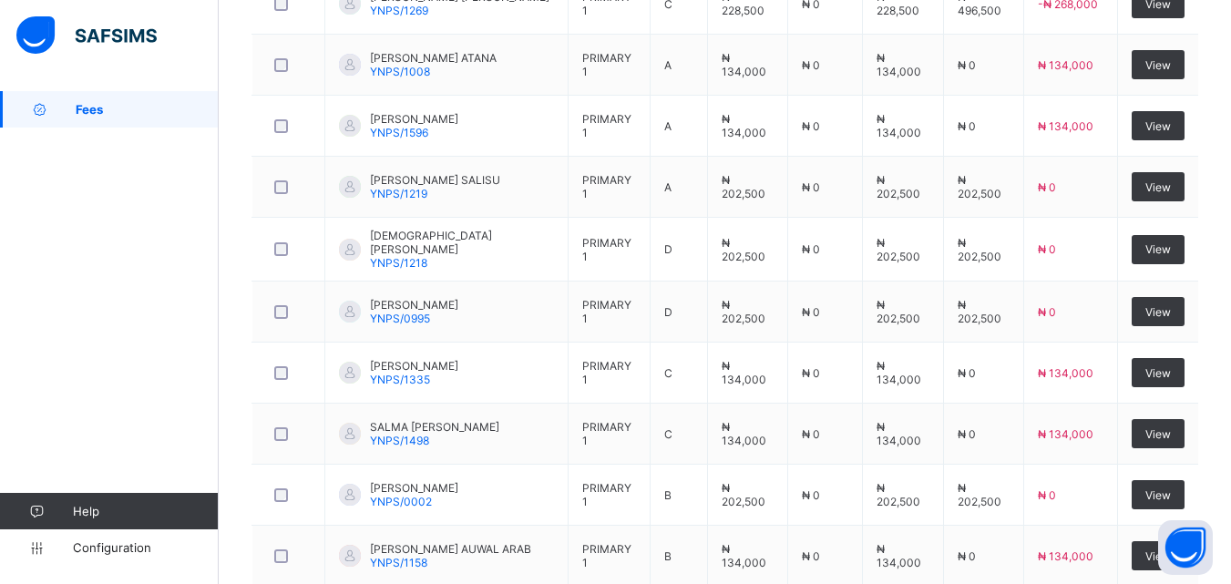
scroll to position [2807, 0]
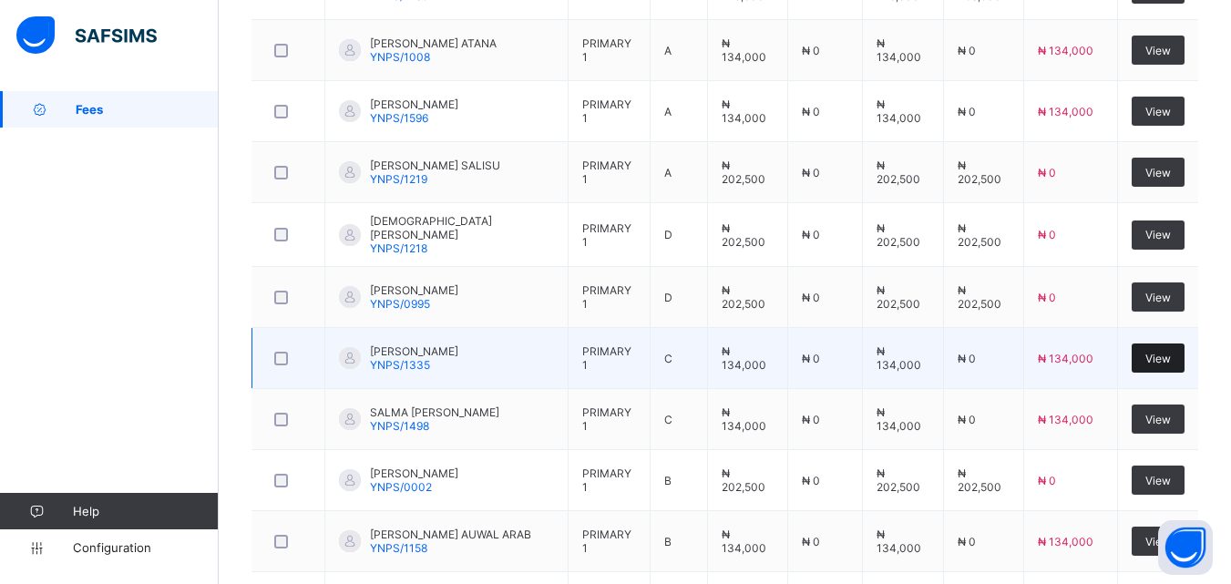
click at [1165, 366] on div "View" at bounding box center [1158, 358] width 53 height 29
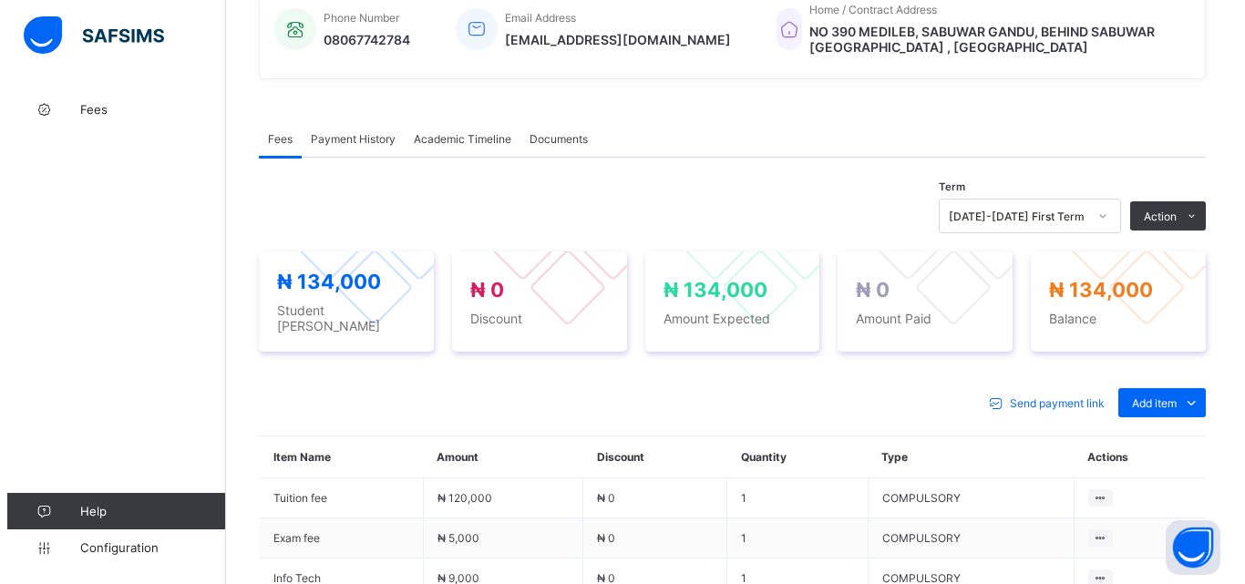
scroll to position [547, 0]
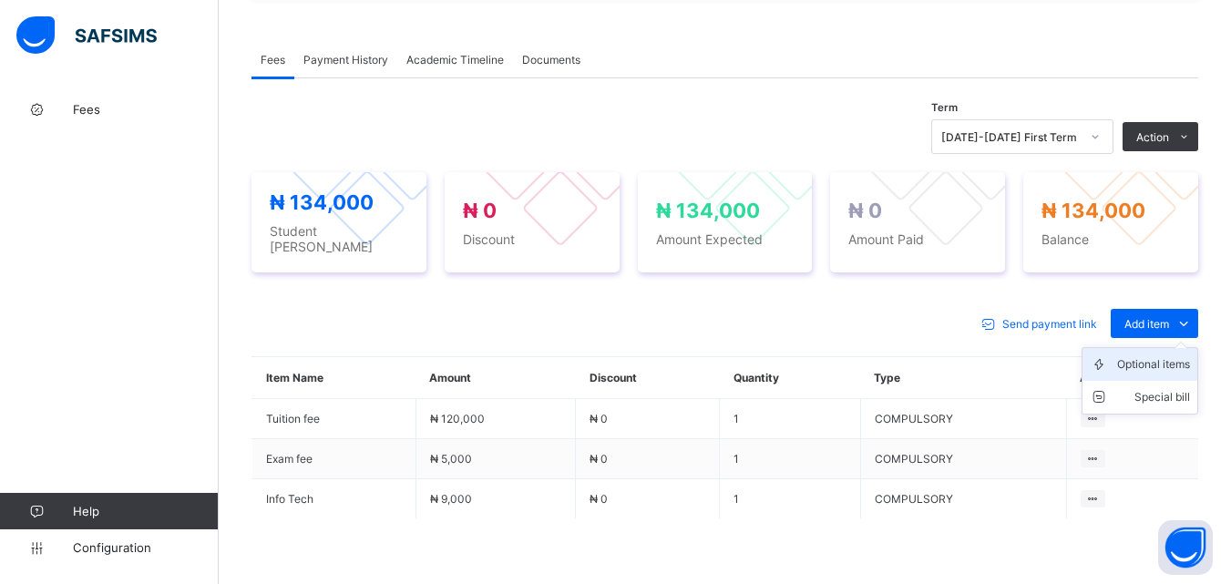
click at [1171, 356] on div "Optional items" at bounding box center [1154, 365] width 73 height 18
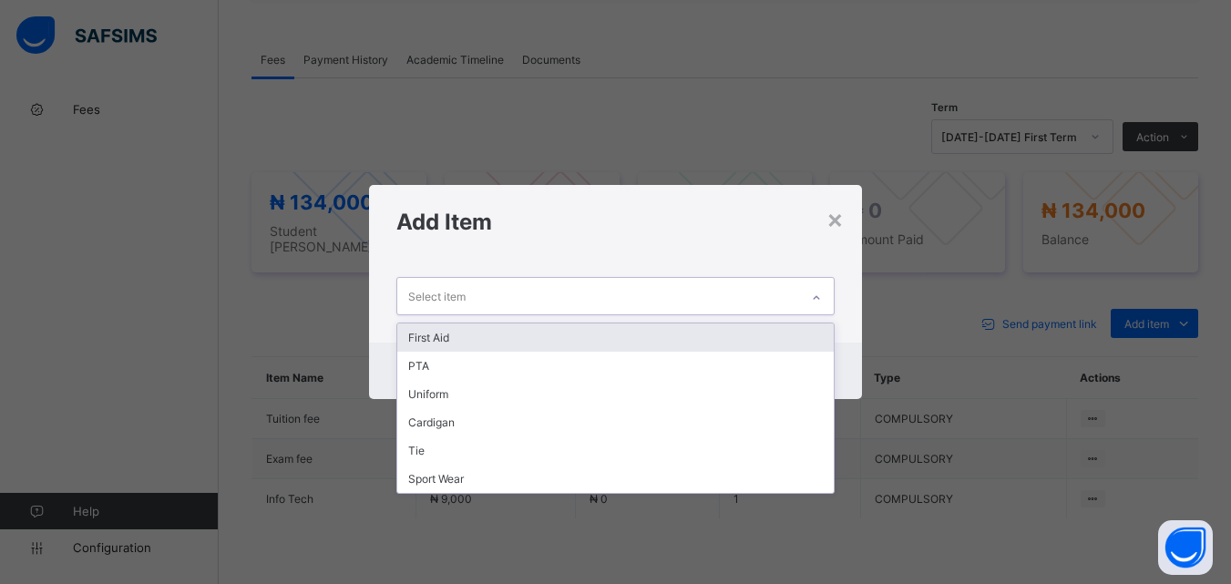
click at [798, 283] on div "Select item" at bounding box center [597, 296] width 401 height 36
click at [719, 336] on div "First Aid" at bounding box center [615, 338] width 436 height 28
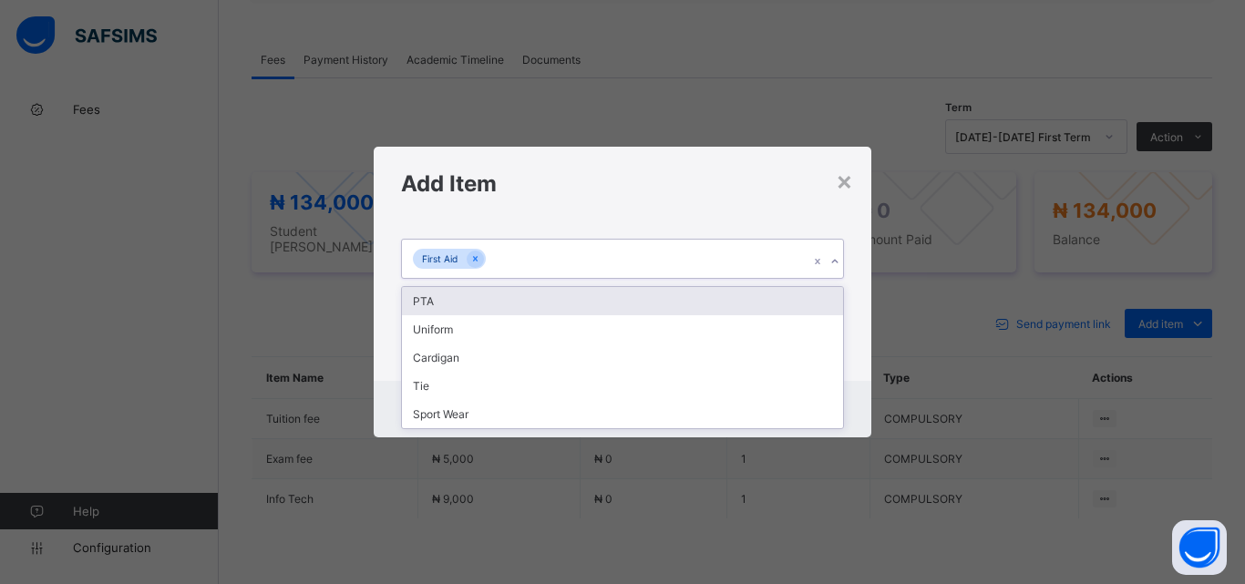
click at [693, 257] on div "First Aid" at bounding box center [605, 259] width 407 height 38
click at [678, 297] on div "PTA" at bounding box center [622, 301] width 441 height 28
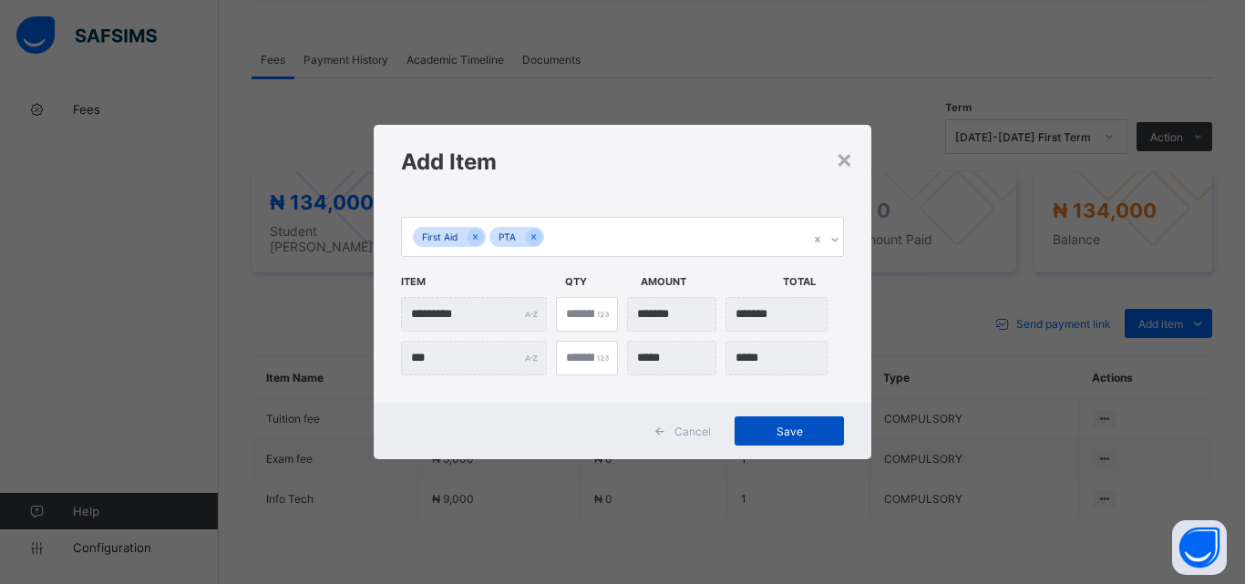
click at [788, 431] on span "Save" at bounding box center [789, 432] width 82 height 14
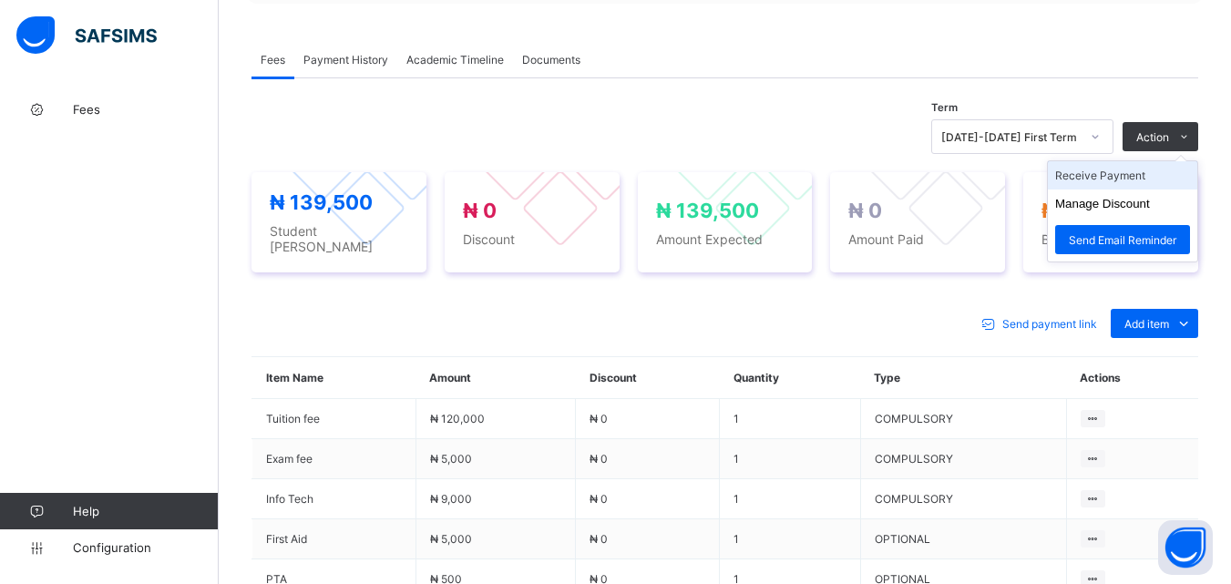
click at [1125, 177] on li "Receive Payment" at bounding box center [1122, 175] width 149 height 28
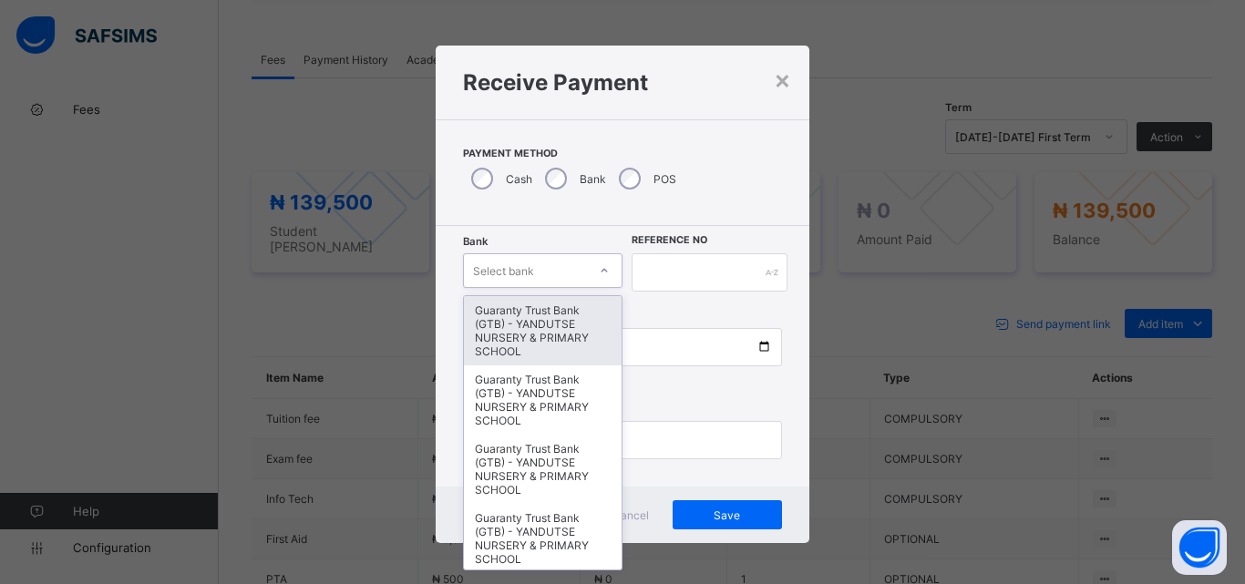
click at [601, 274] on icon at bounding box center [604, 271] width 11 height 18
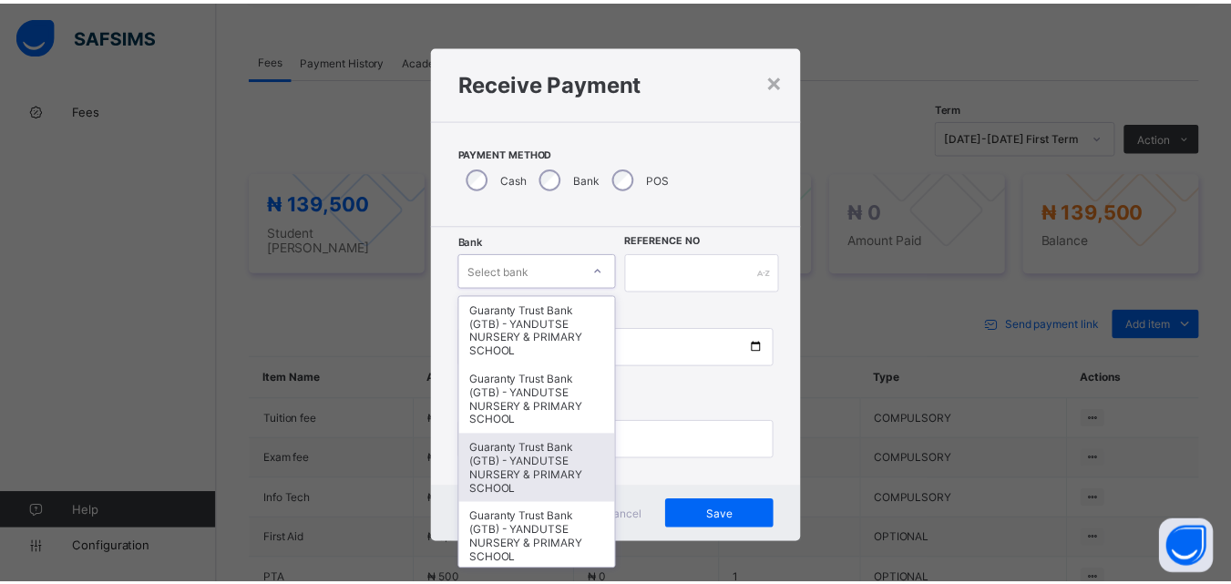
scroll to position [365, 0]
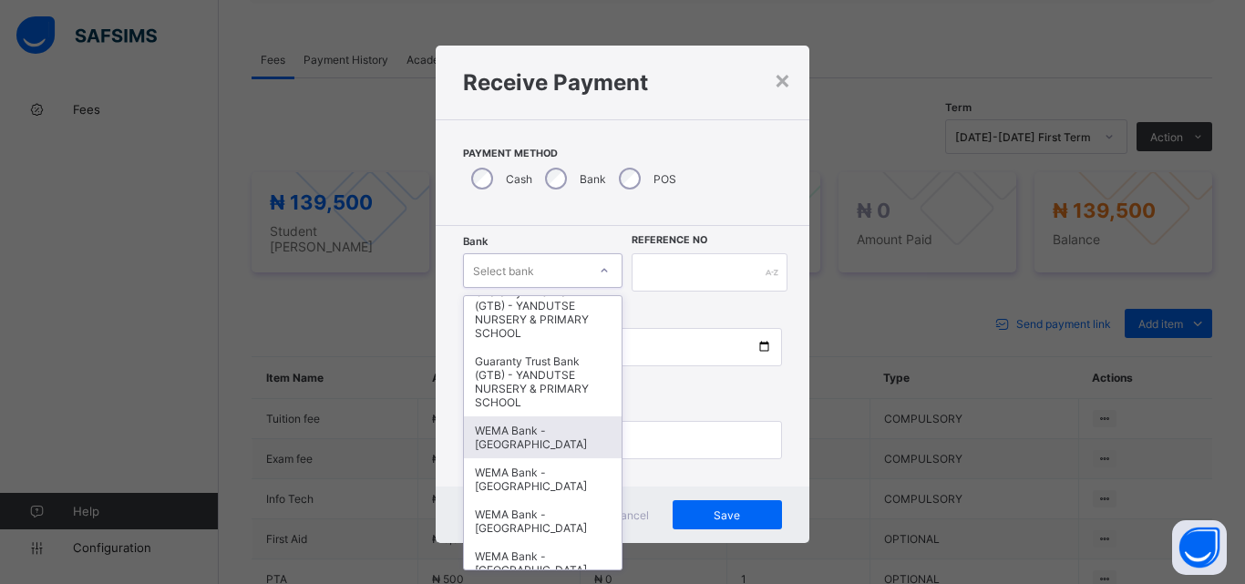
click at [520, 458] on div "WEMA Bank - YANDUTSE COLLEGE" at bounding box center [543, 438] width 158 height 42
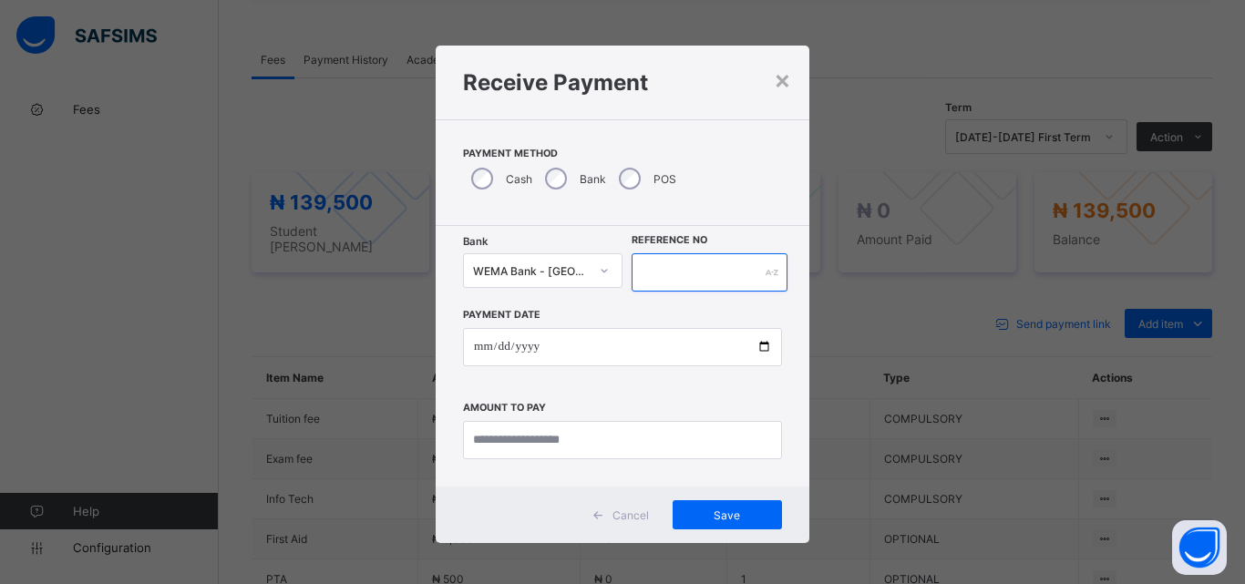
click at [672, 278] on input "text" at bounding box center [710, 272] width 156 height 38
type input "**********"
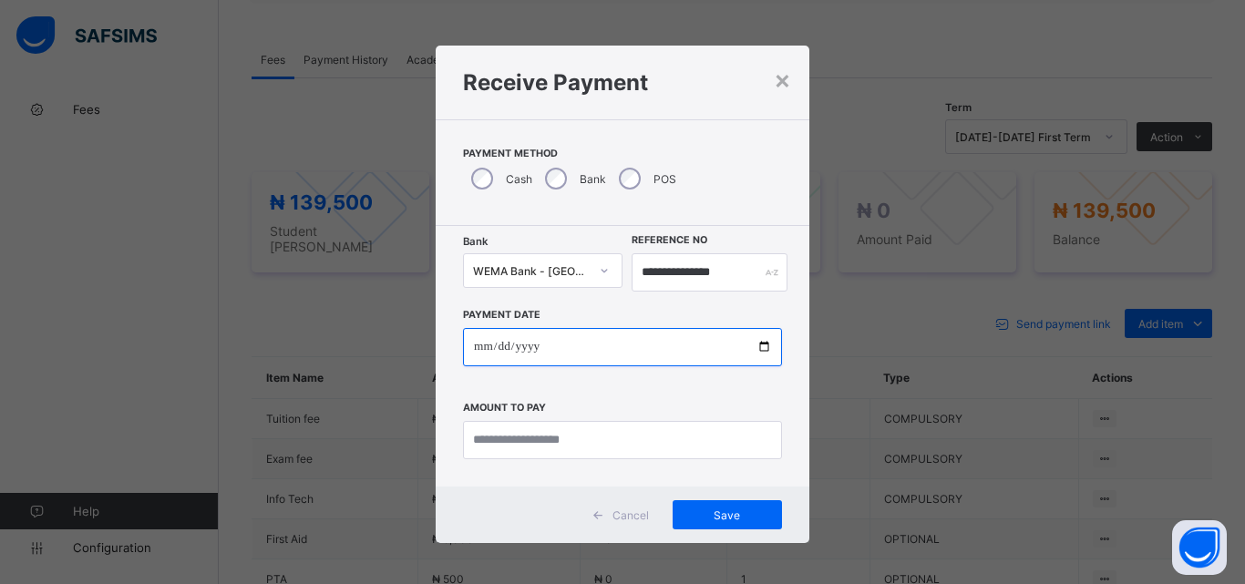
click at [757, 344] on input "date" at bounding box center [622, 347] width 319 height 38
type input "**********"
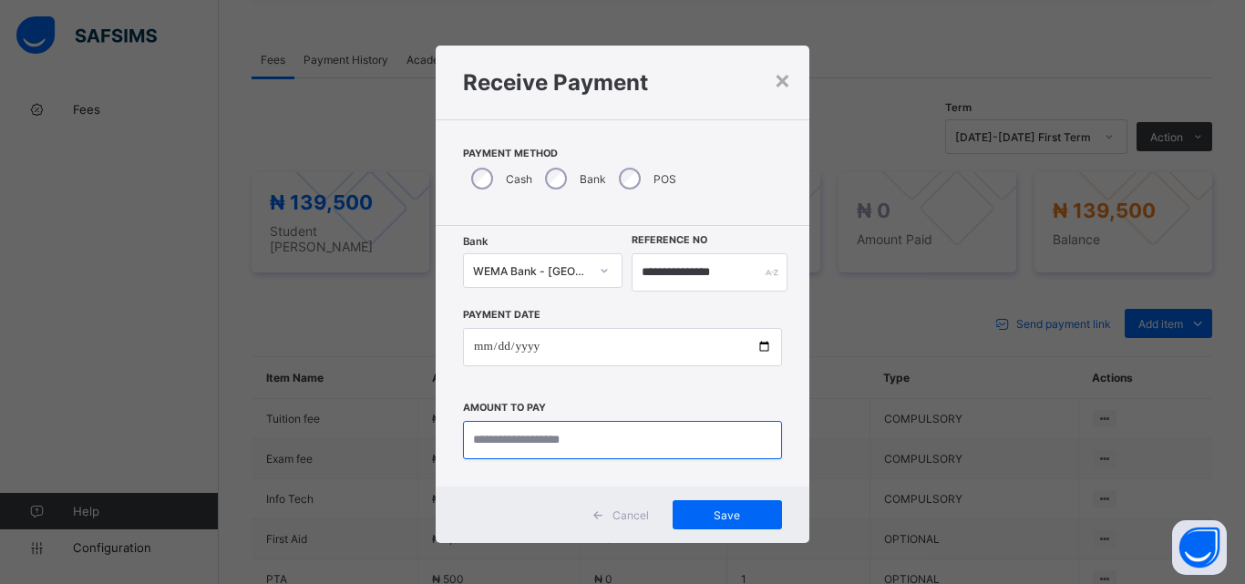
click at [505, 445] on input "currency" at bounding box center [622, 440] width 319 height 38
type input "*********"
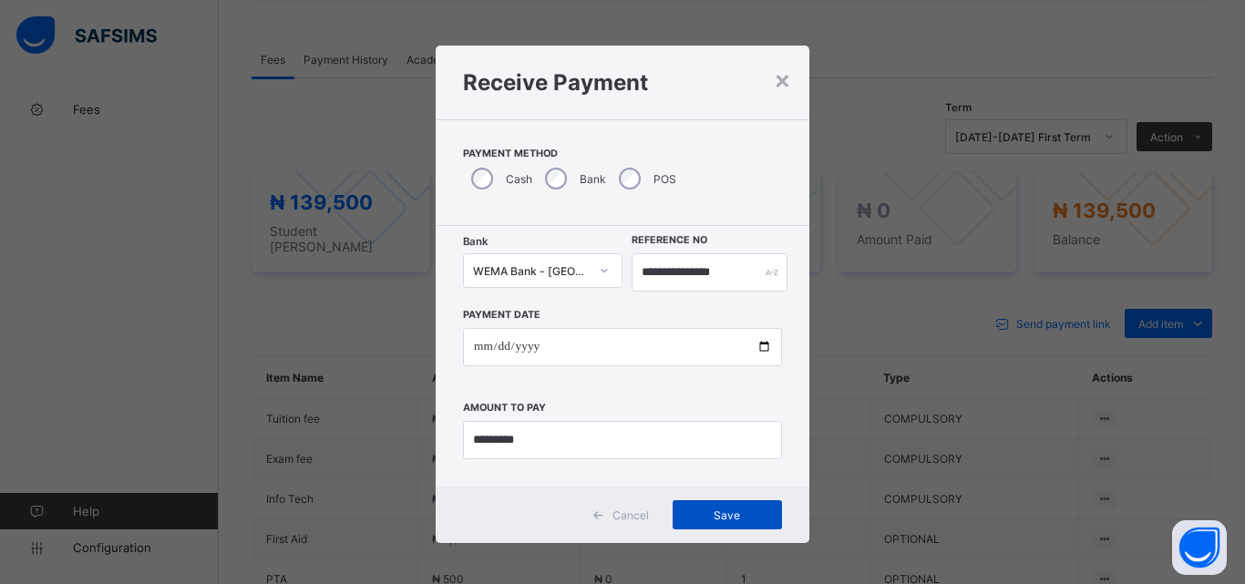
click at [756, 509] on span "Save" at bounding box center [727, 516] width 82 height 14
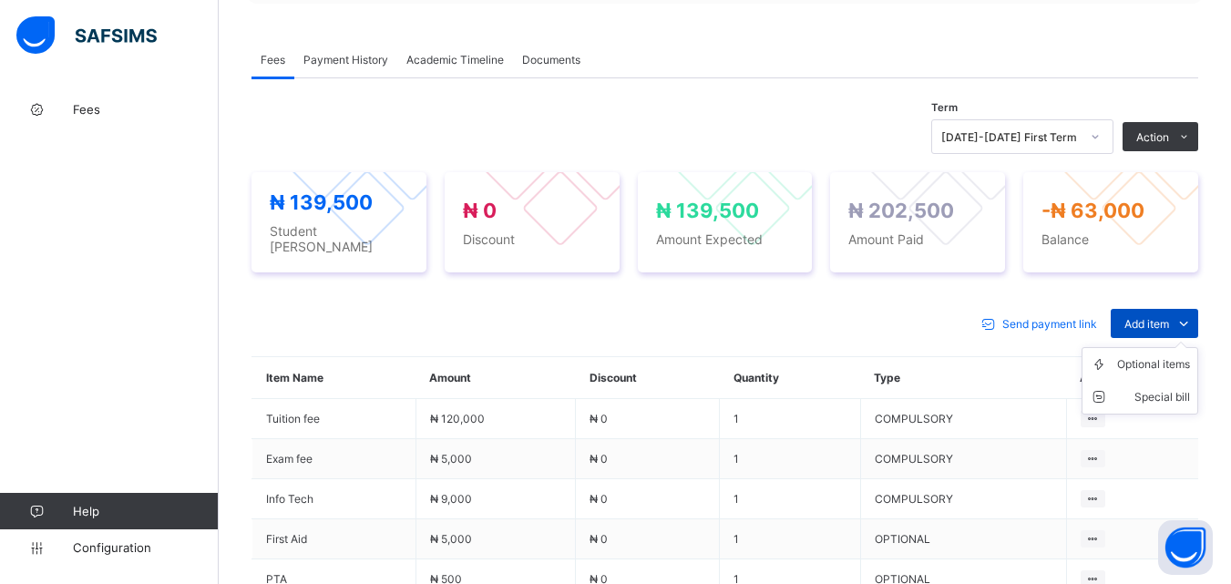
click at [1156, 320] on span "Add item" at bounding box center [1147, 324] width 45 height 14
click at [1155, 358] on div "Optional items" at bounding box center [1154, 365] width 73 height 18
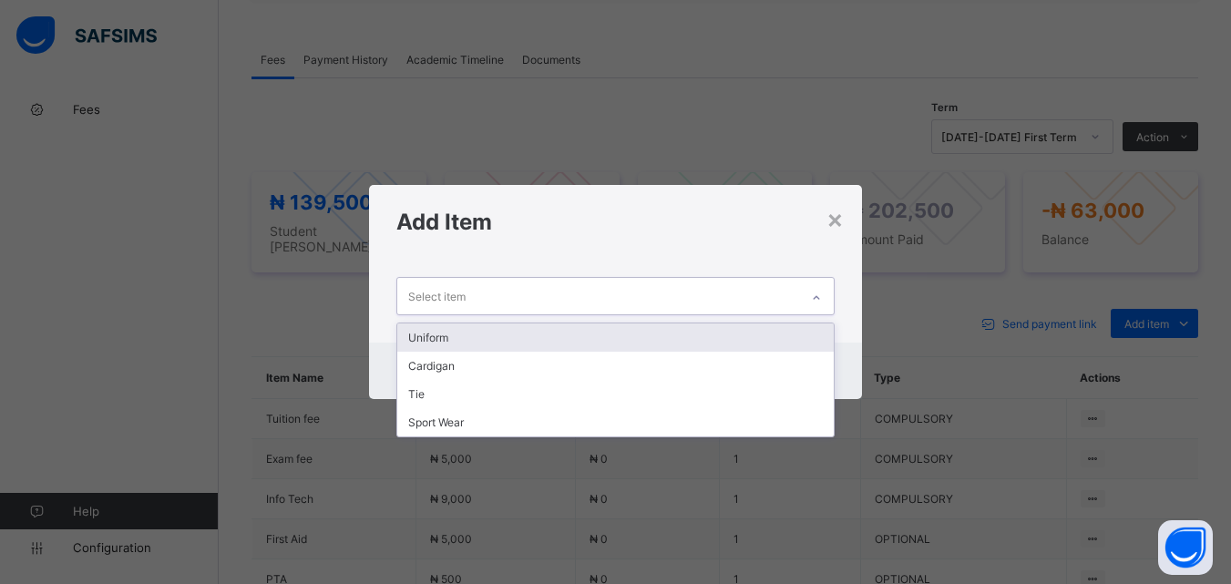
click at [820, 285] on div at bounding box center [816, 297] width 31 height 29
click at [773, 335] on div "Uniform" at bounding box center [615, 338] width 436 height 28
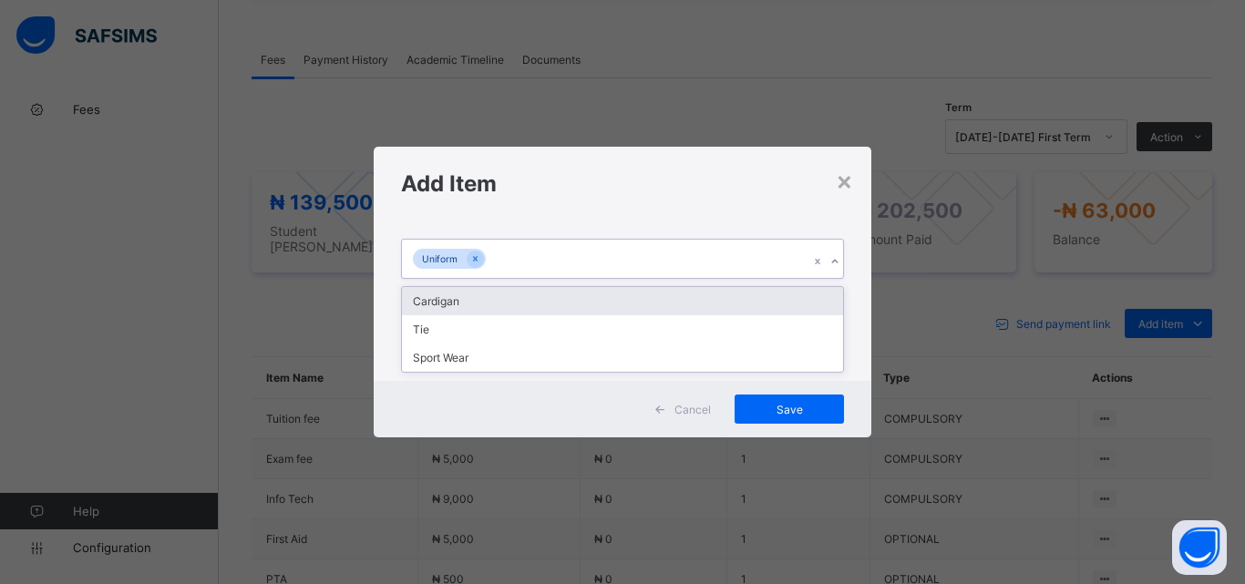
click at [730, 270] on div "Uniform" at bounding box center [605, 259] width 407 height 38
click at [706, 301] on div "Cardigan" at bounding box center [622, 301] width 441 height 28
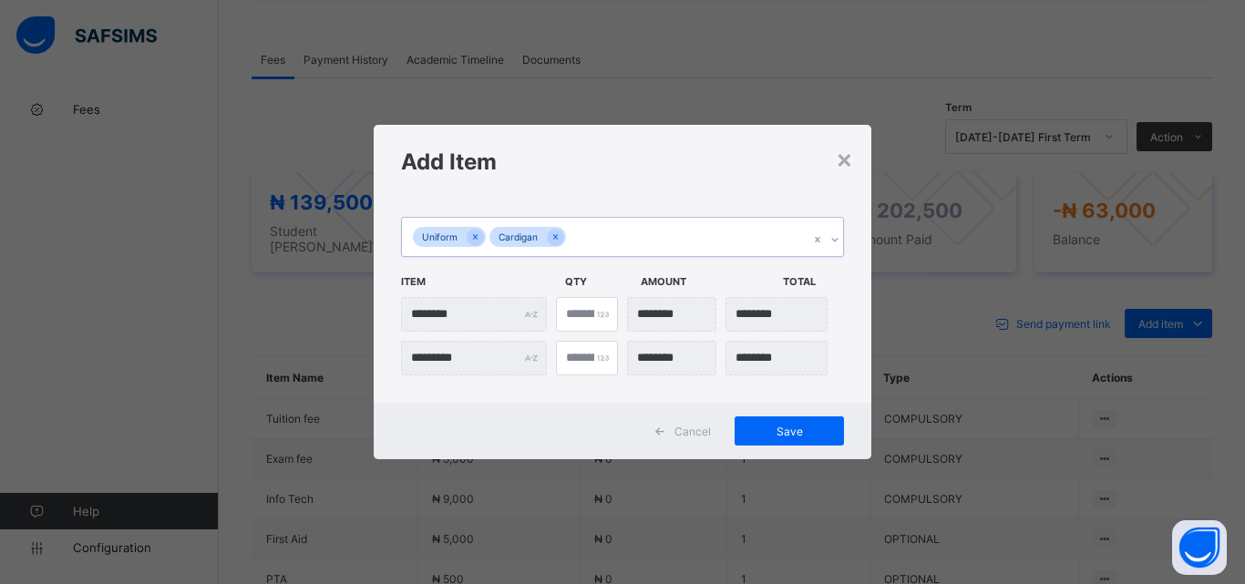
click at [697, 243] on div "Uniform Cardigan" at bounding box center [605, 237] width 407 height 38
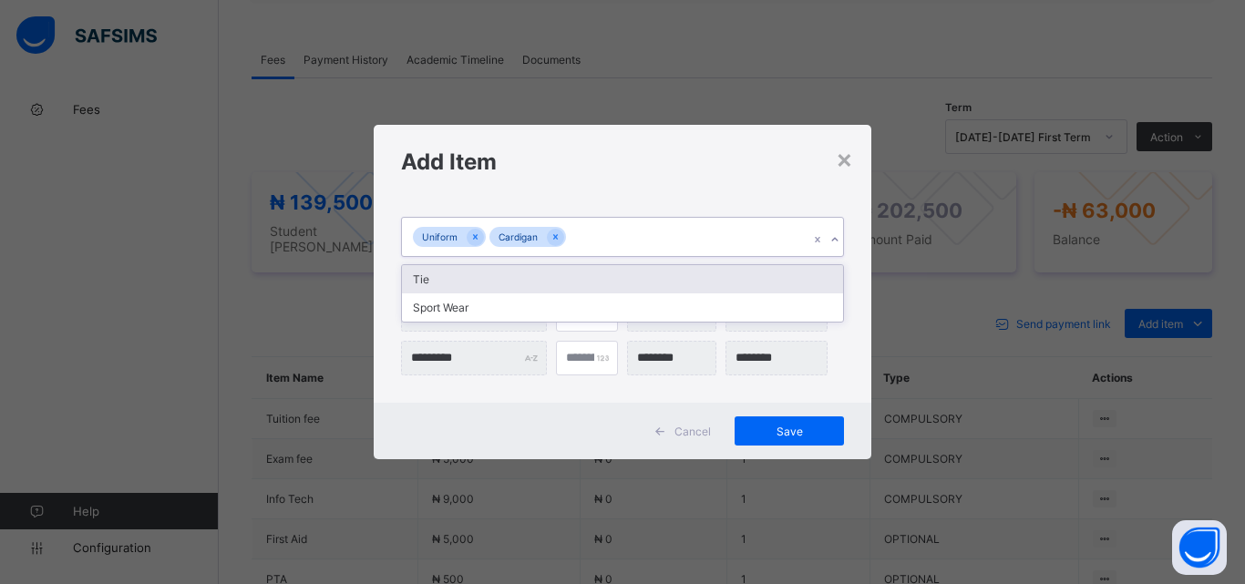
click at [684, 284] on div "Tie" at bounding box center [622, 279] width 441 height 28
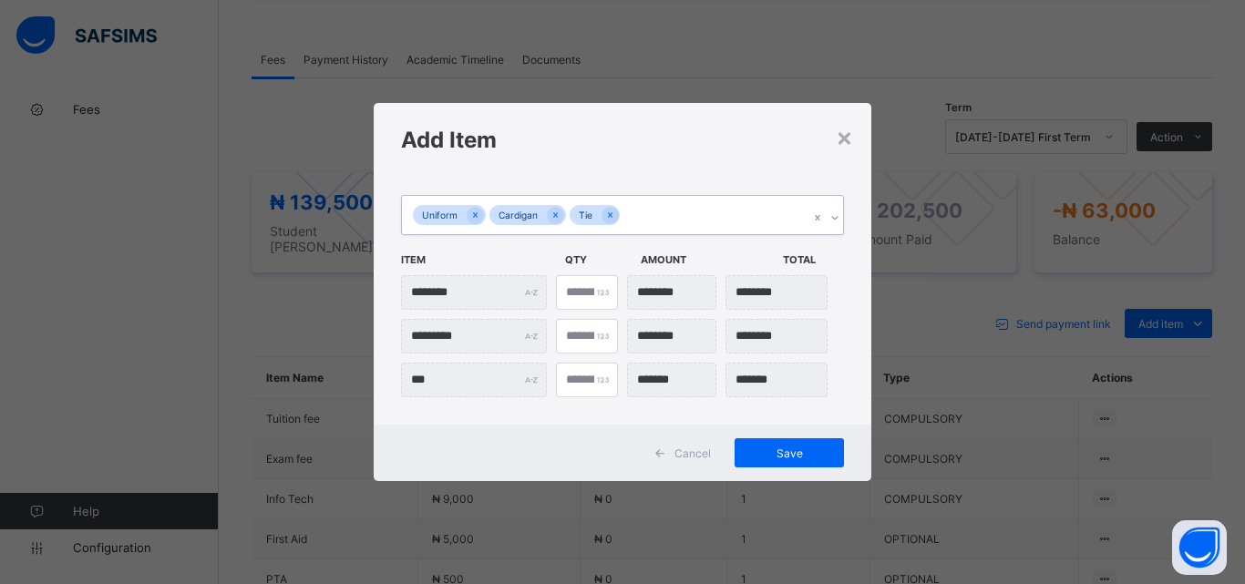
click at [685, 210] on div "Uniform Cardigan Tie" at bounding box center [605, 215] width 407 height 38
click at [679, 257] on div "Sport Wear" at bounding box center [622, 257] width 441 height 28
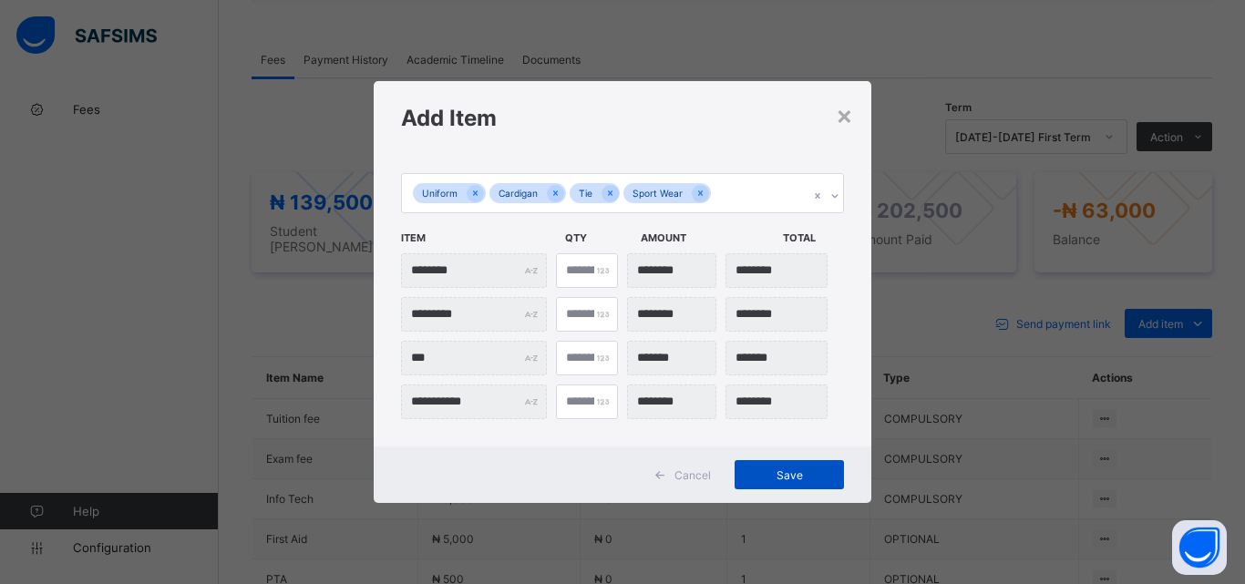
click at [787, 484] on div "Save" at bounding box center [789, 474] width 109 height 29
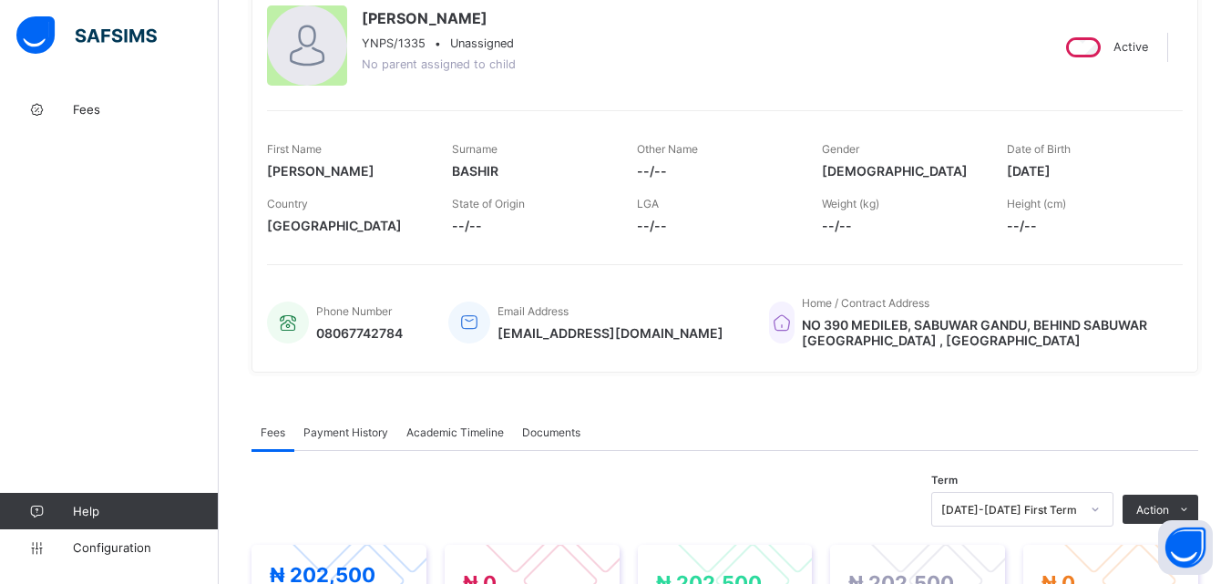
scroll to position [0, 0]
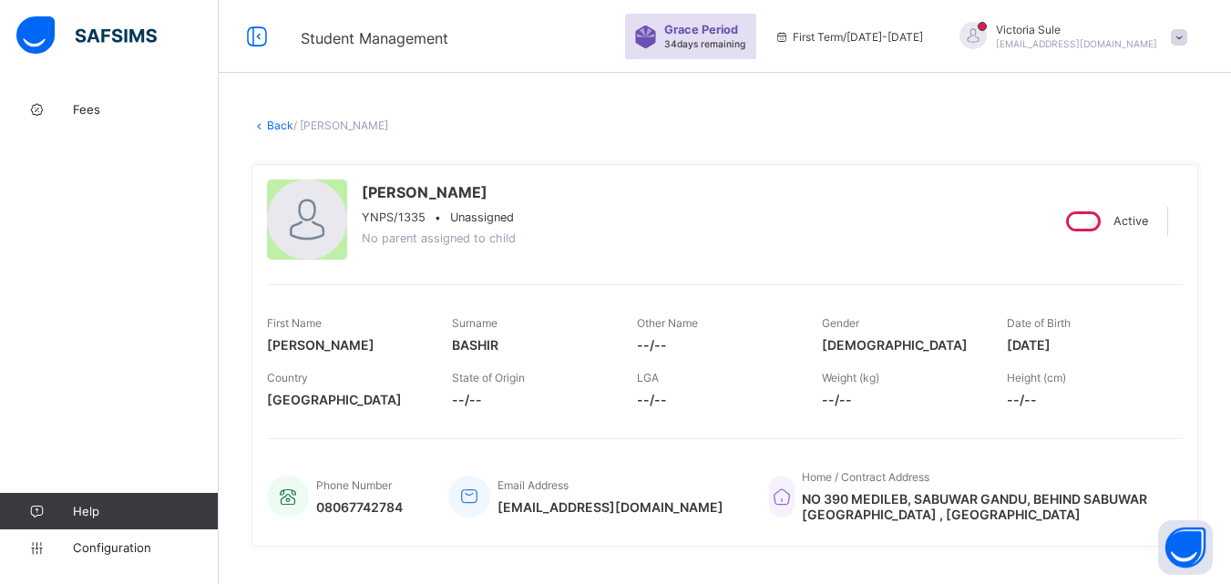
click at [273, 130] on link "Back" at bounding box center [280, 126] width 26 height 14
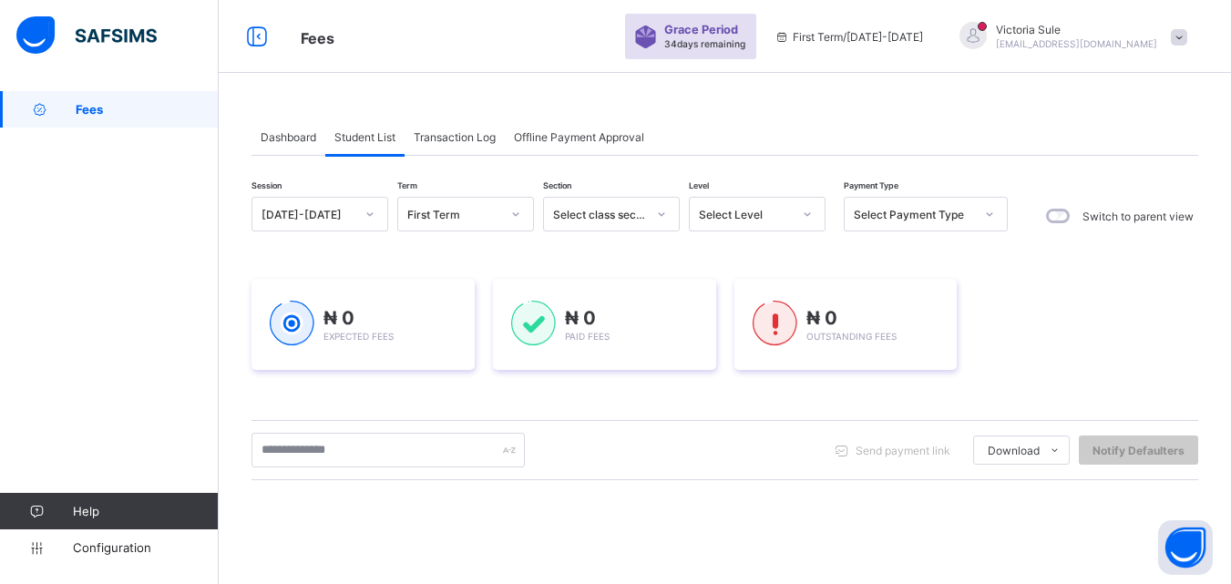
scroll to position [182, 0]
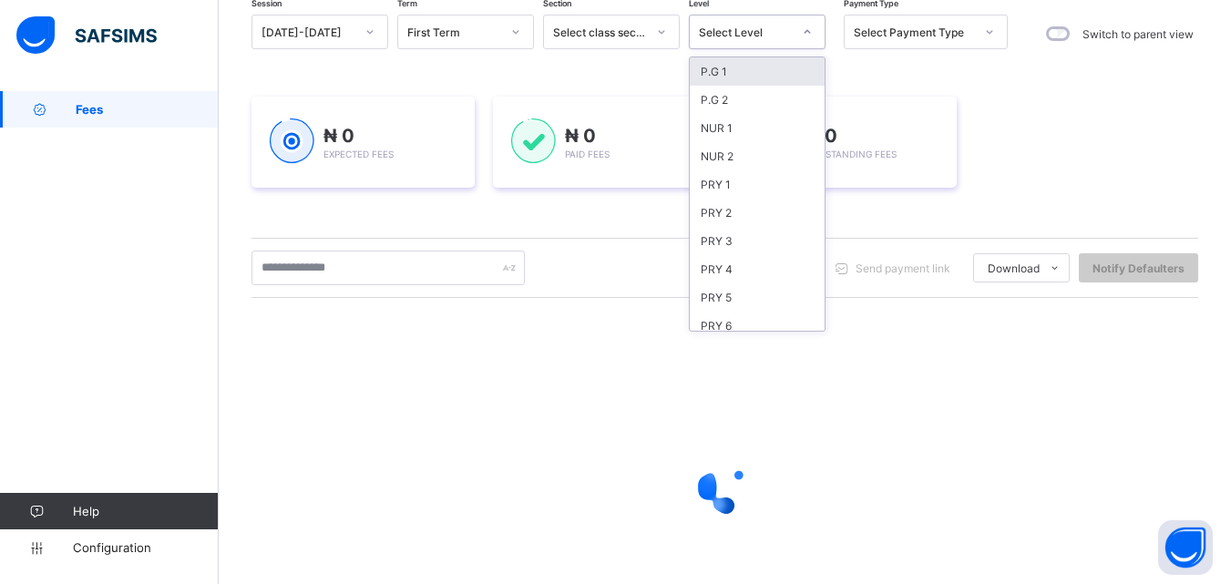
click at [764, 34] on div "Select Level" at bounding box center [745, 33] width 93 height 14
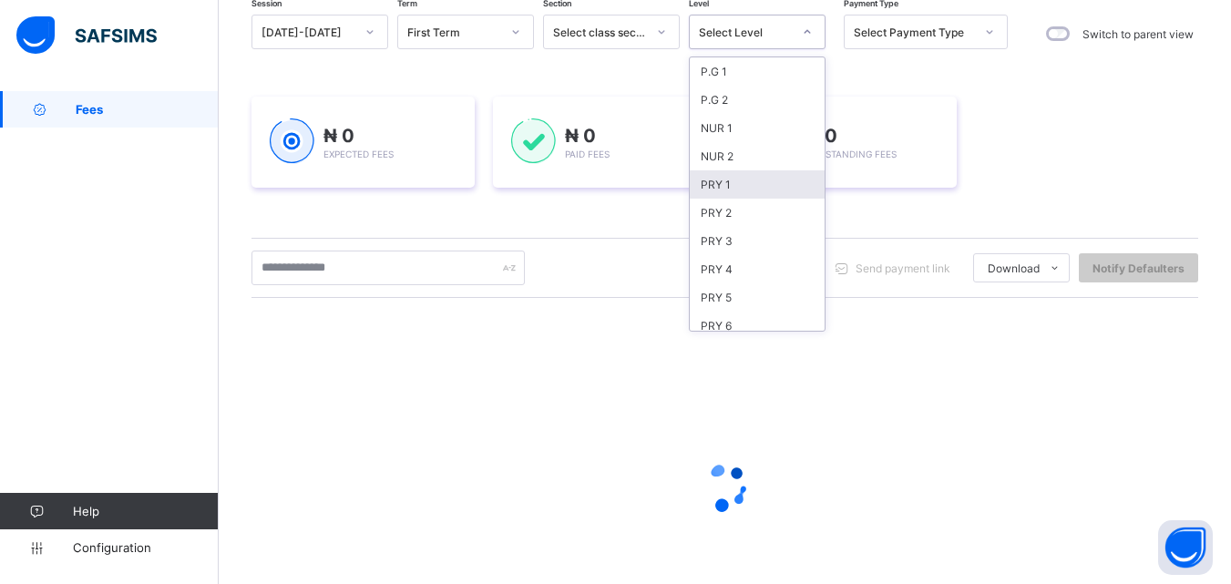
click at [749, 193] on div "PRY 1" at bounding box center [757, 184] width 135 height 28
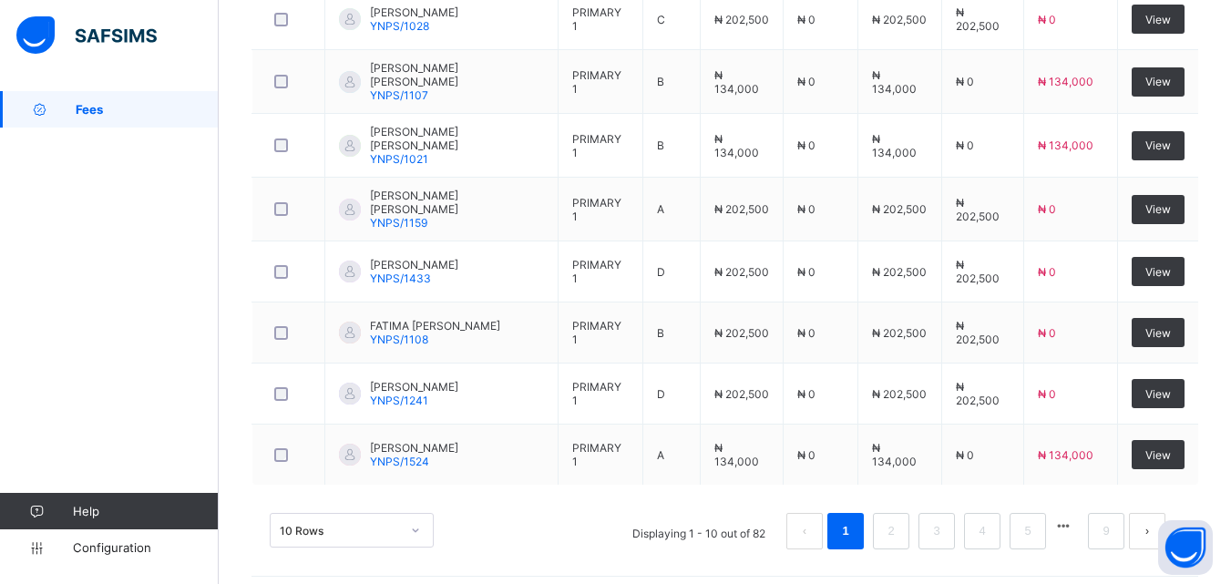
scroll to position [869, 0]
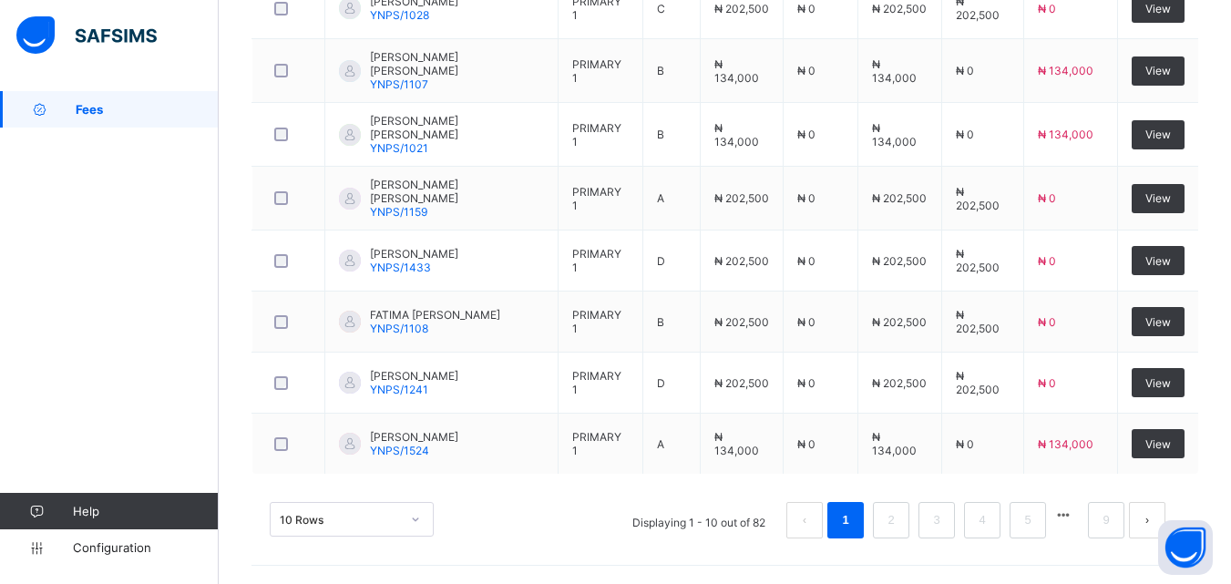
click at [409, 523] on div "10 Rows" at bounding box center [352, 519] width 164 height 35
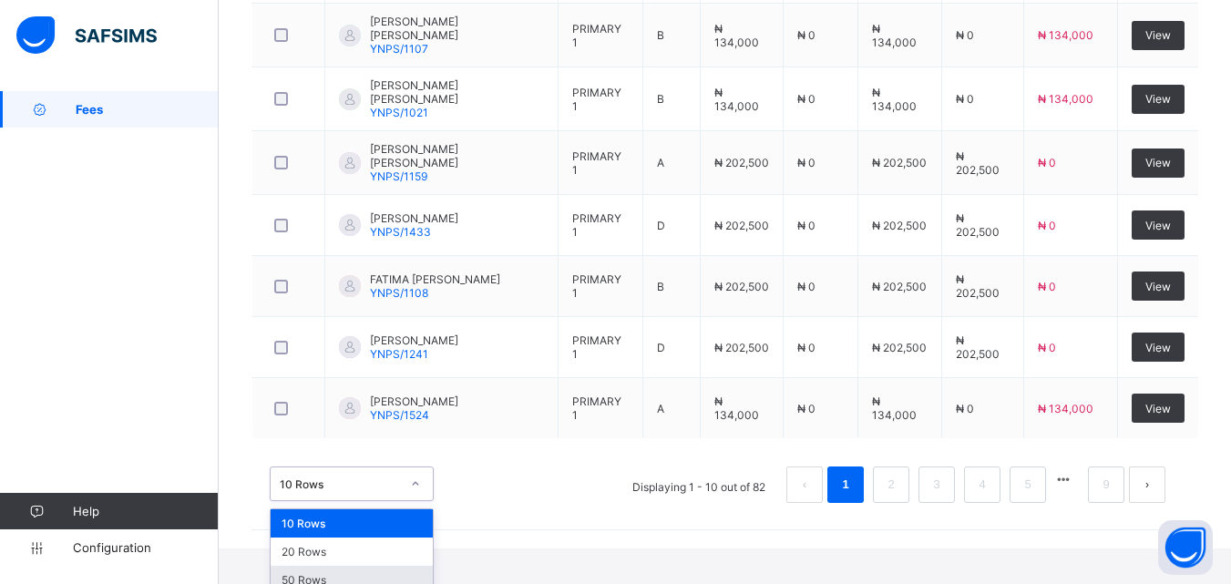
click at [386, 566] on div "50 Rows" at bounding box center [352, 580] width 162 height 28
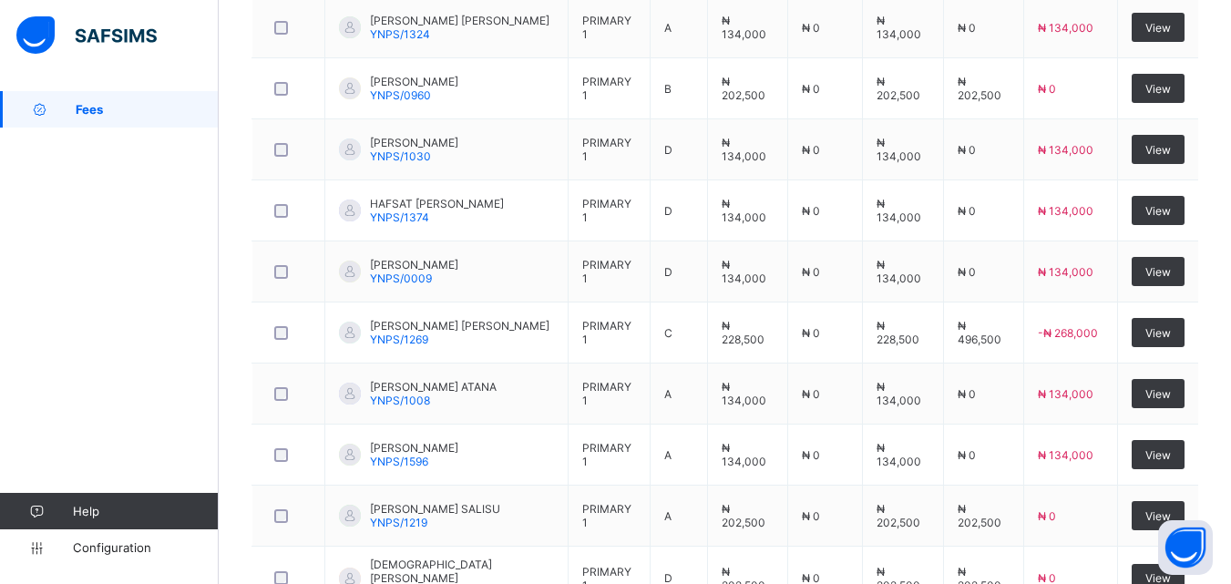
scroll to position [2645, 0]
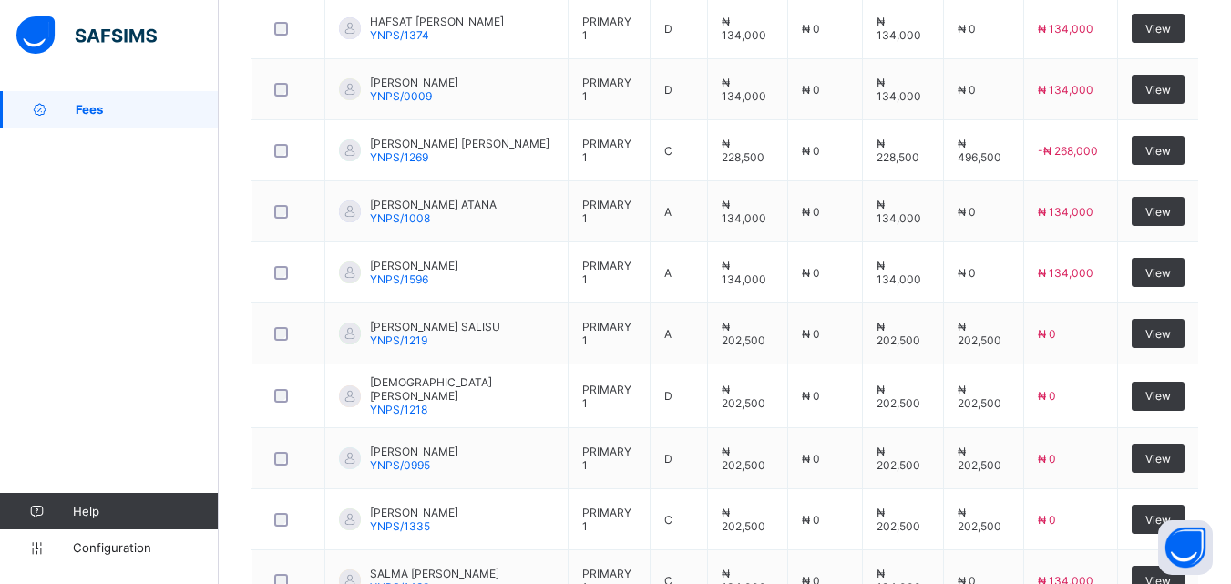
click at [1118, 520] on td "₦ 0" at bounding box center [1071, 520] width 94 height 61
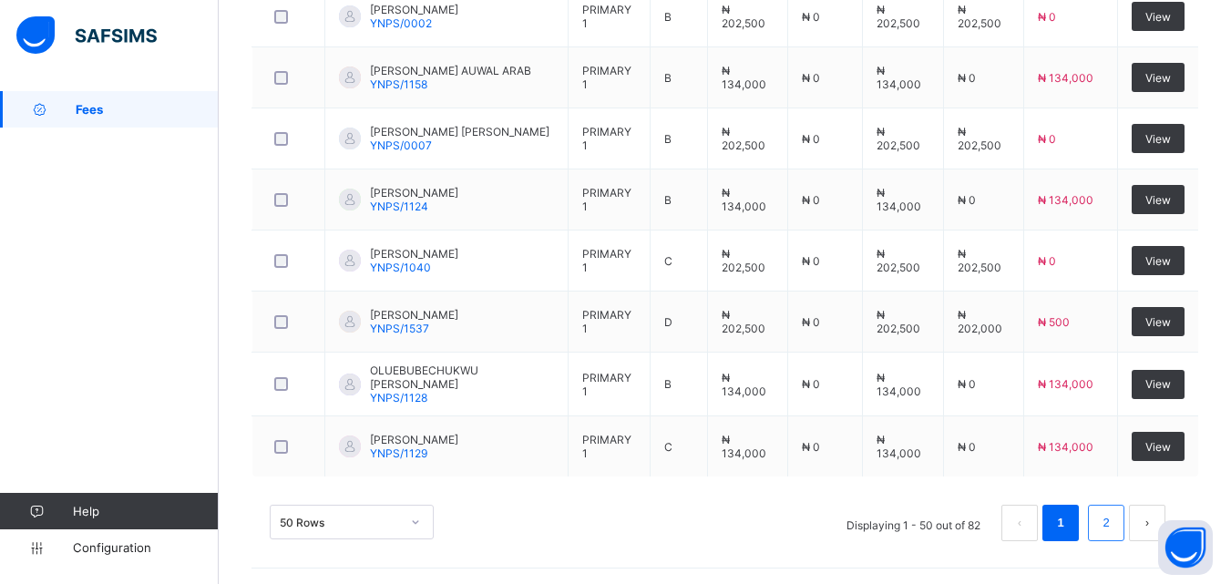
click at [1115, 516] on link "2" at bounding box center [1106, 523] width 17 height 24
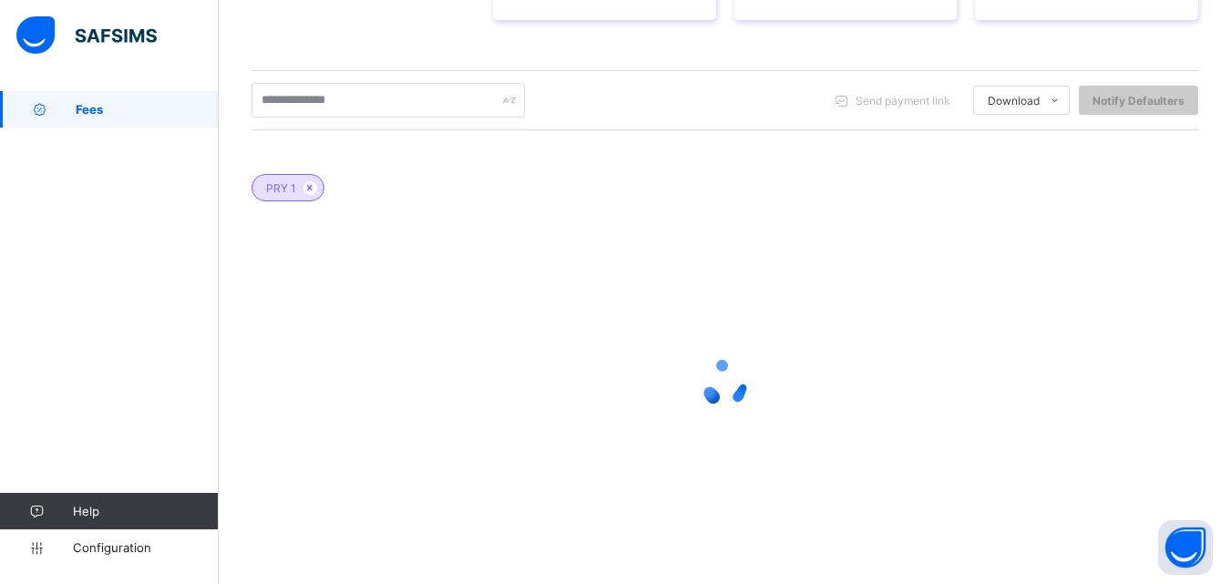
scroll to position [390, 0]
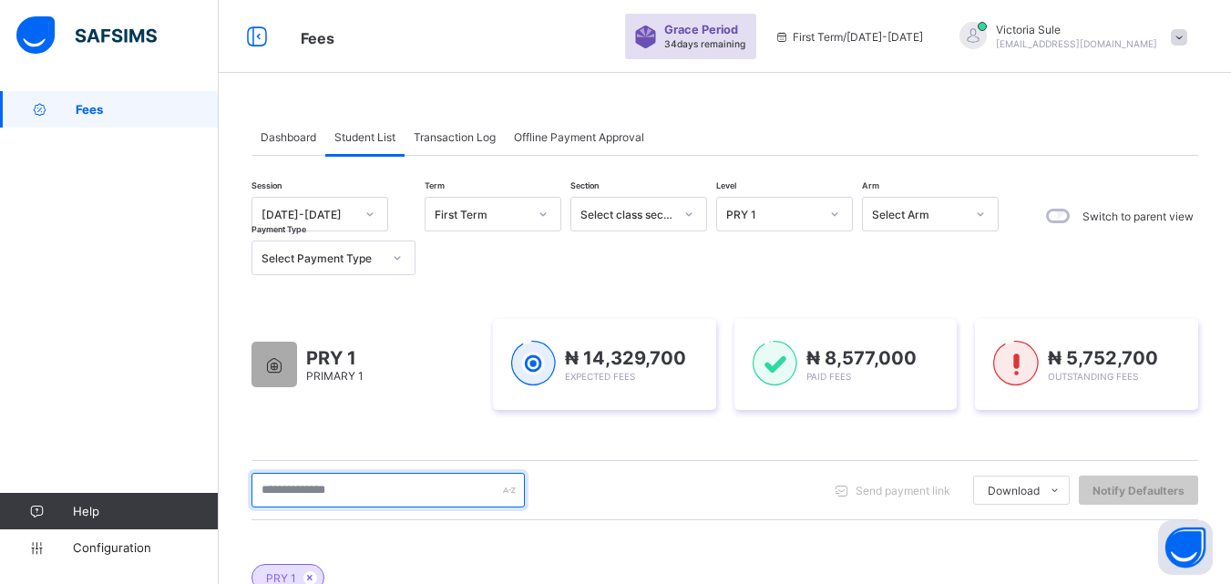
click at [351, 490] on input "text" at bounding box center [388, 490] width 273 height 35
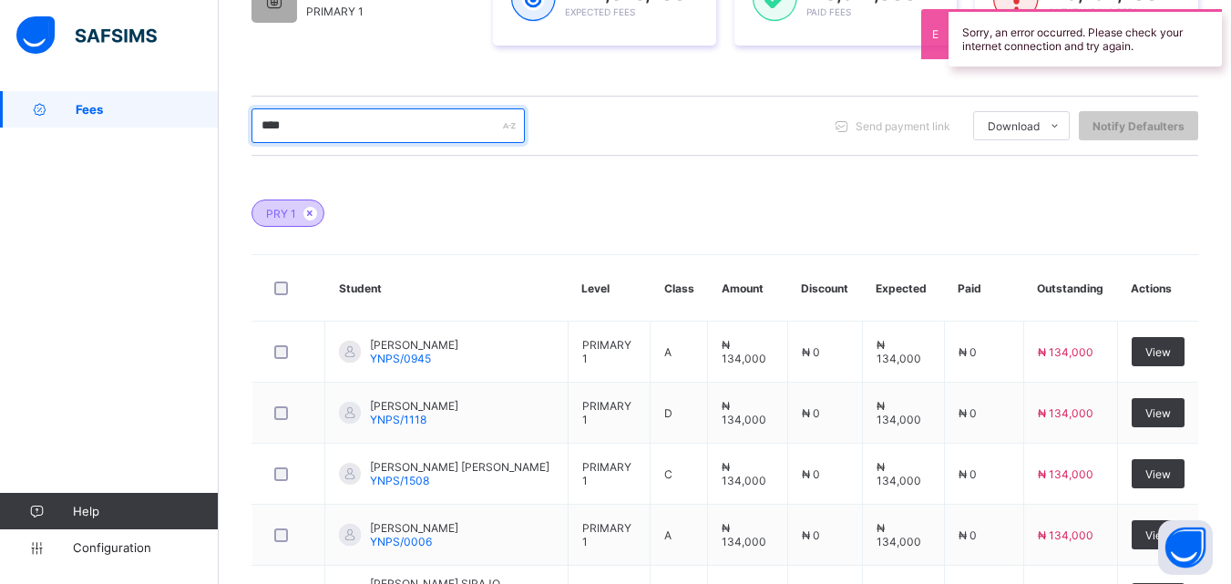
type input "****"
click at [303, 219] on div "PRY 1" at bounding box center [288, 213] width 73 height 27
click at [310, 217] on icon at bounding box center [310, 213] width 15 height 11
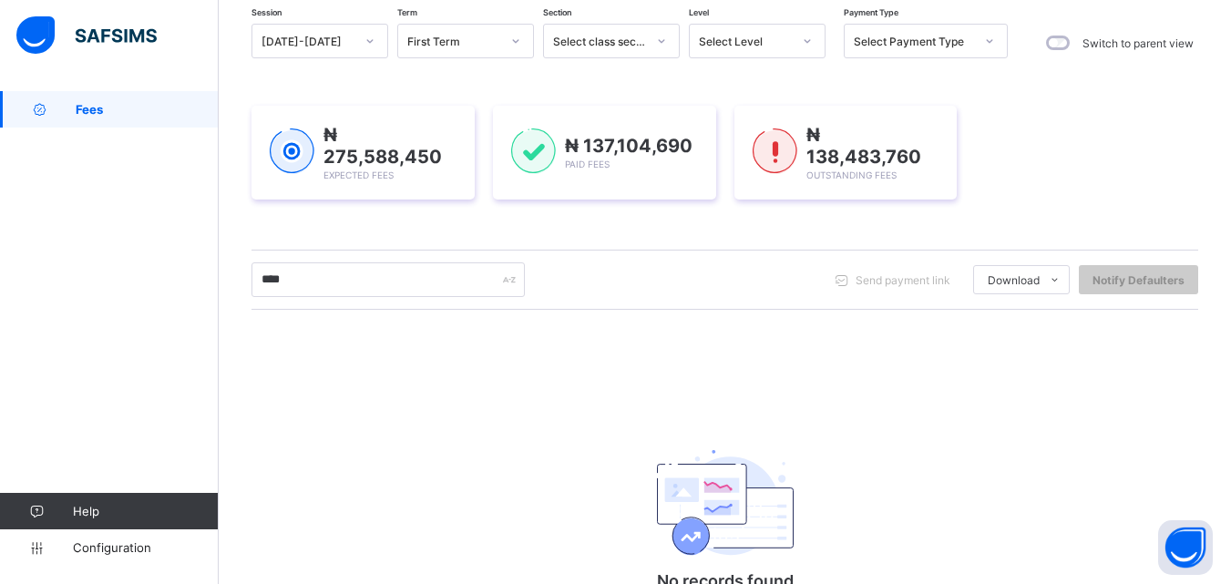
scroll to position [283, 0]
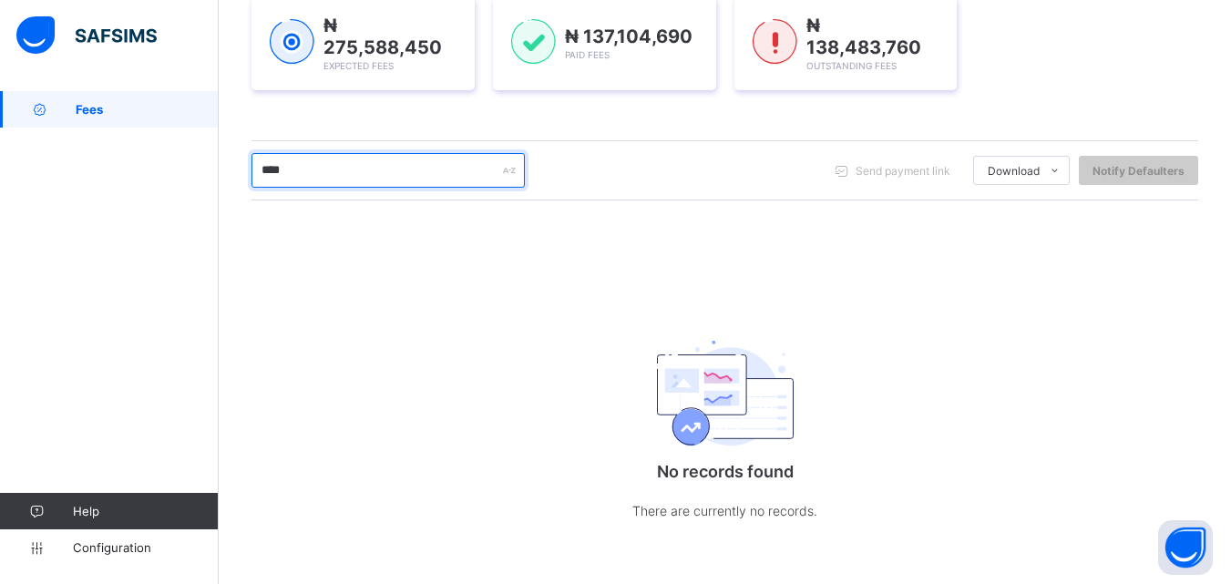
click at [351, 172] on input "****" at bounding box center [388, 170] width 273 height 35
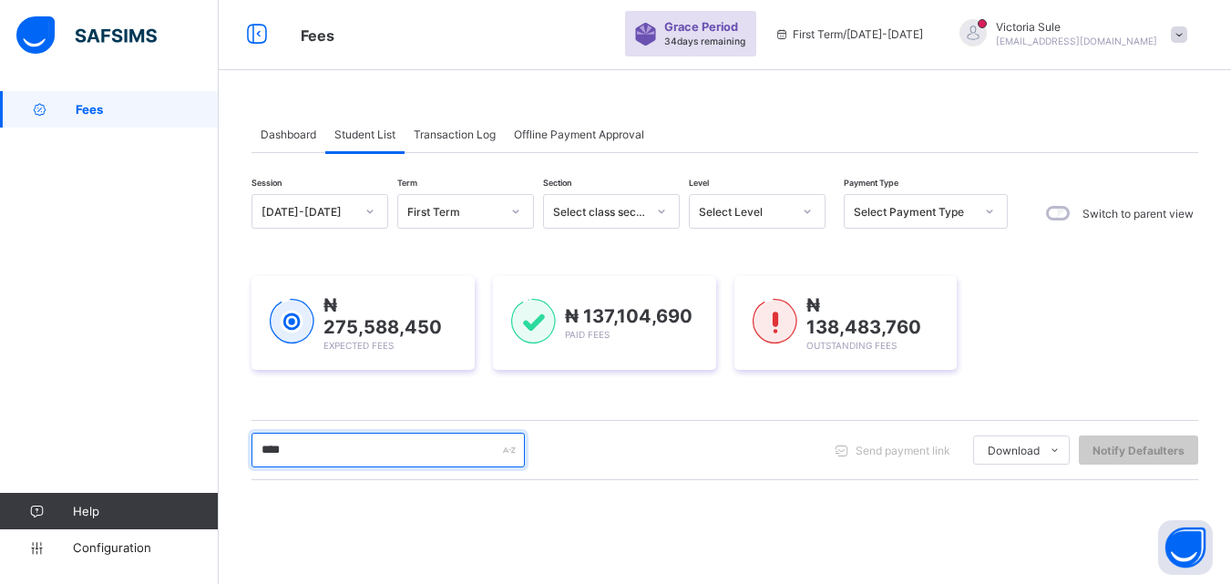
scroll to position [0, 0]
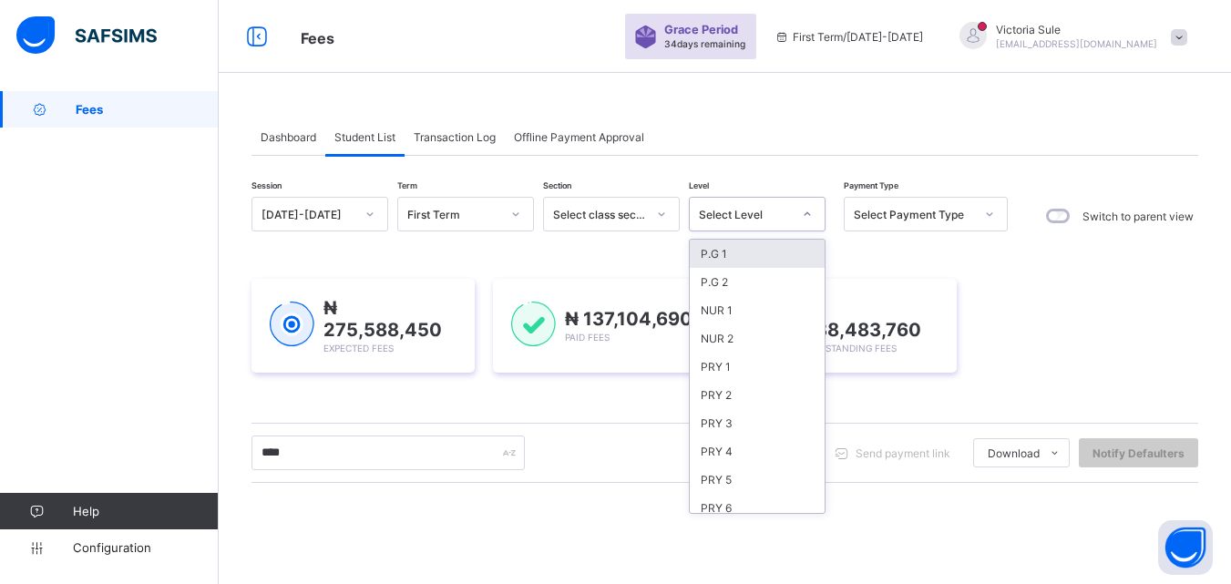
click at [764, 210] on div "Select Level" at bounding box center [745, 215] width 93 height 14
click at [740, 311] on div "NUR 1" at bounding box center [757, 310] width 135 height 28
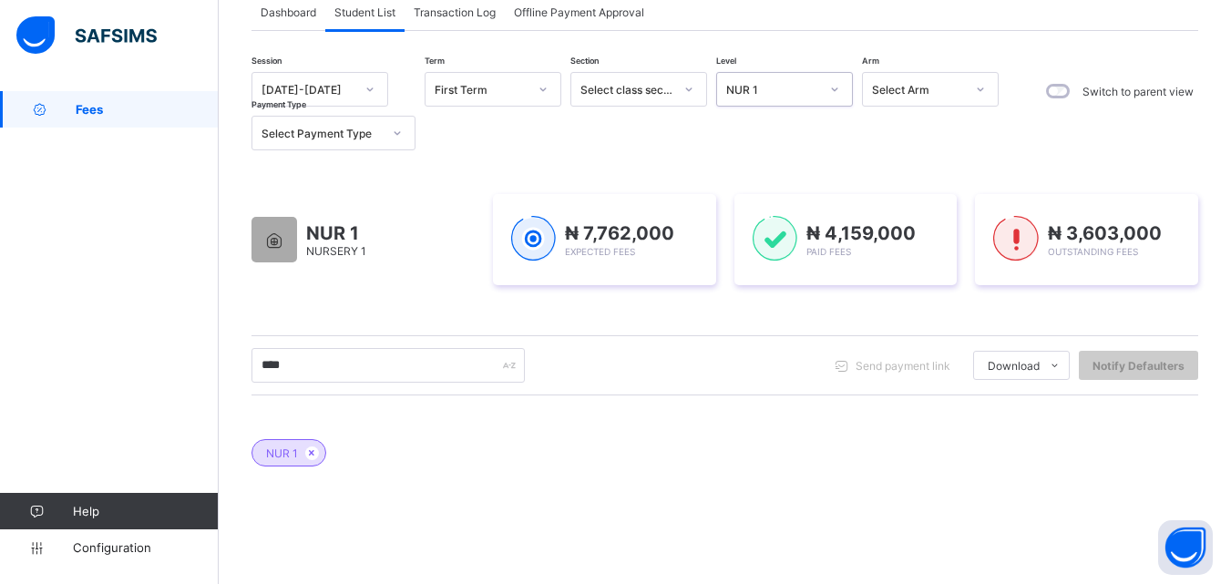
scroll to position [403, 0]
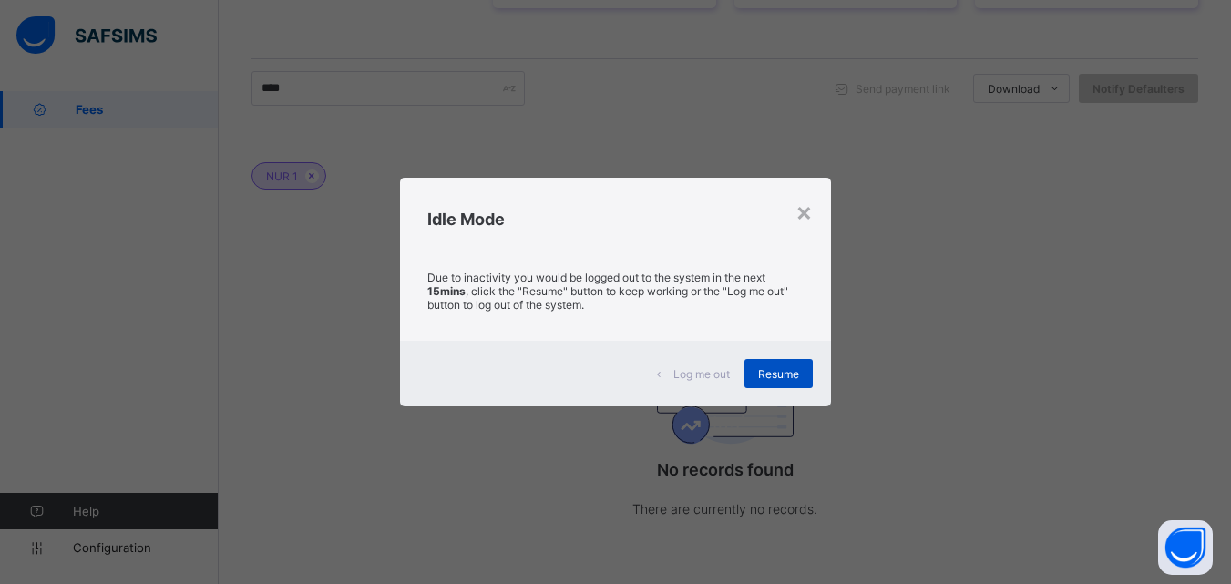
click at [795, 381] on div "Resume" at bounding box center [779, 373] width 68 height 29
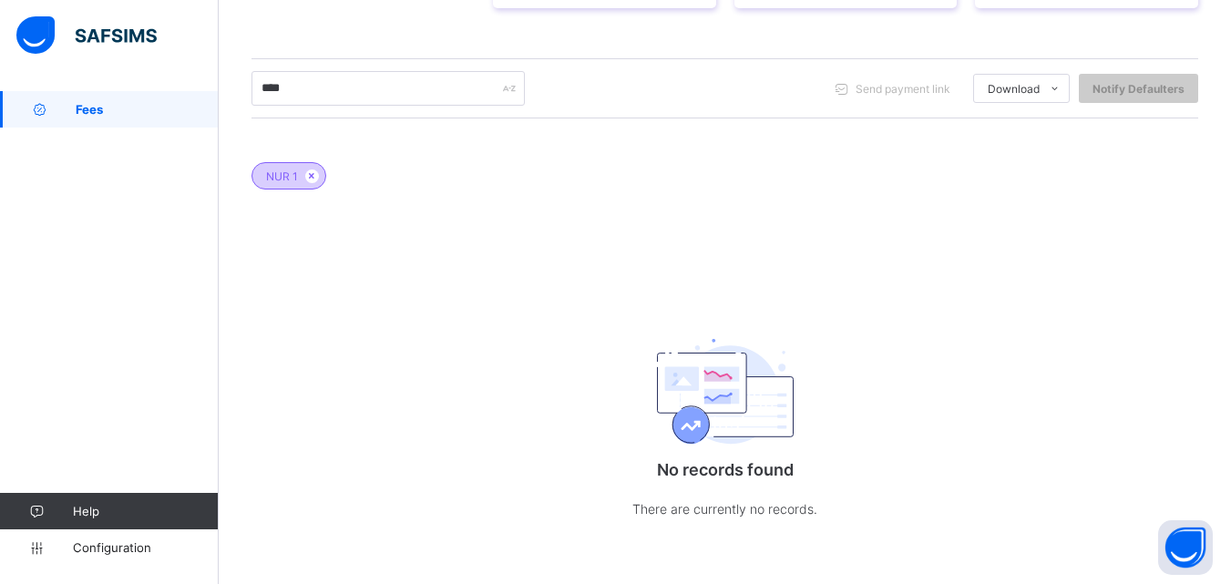
click at [299, 176] on div "NUR 1" at bounding box center [289, 175] width 75 height 27
click at [314, 177] on icon at bounding box center [311, 175] width 15 height 11
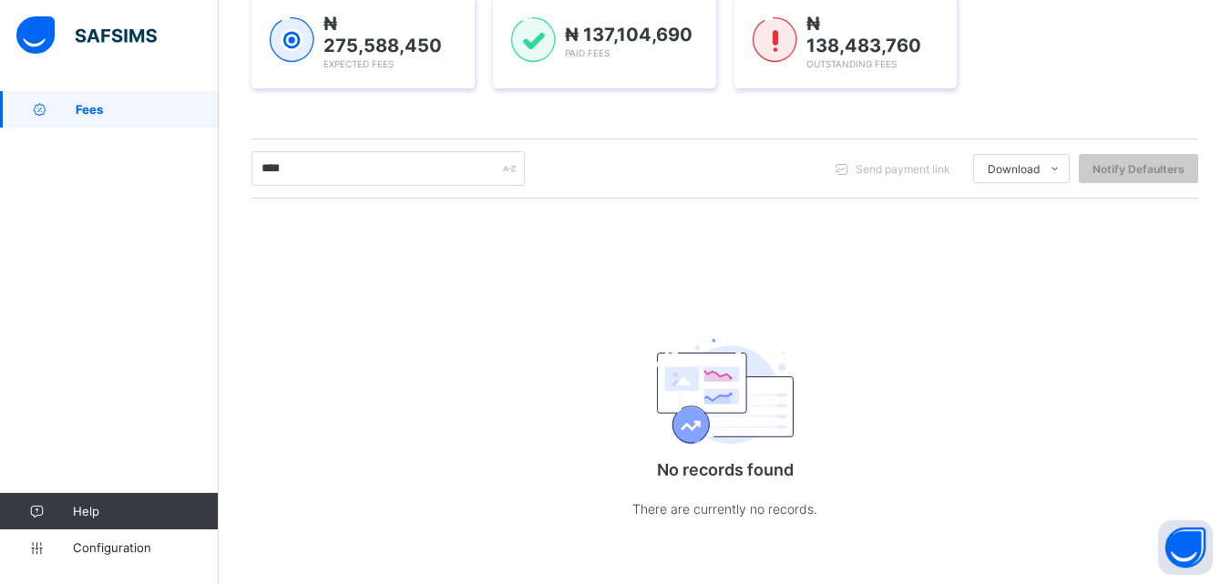
scroll to position [173, 0]
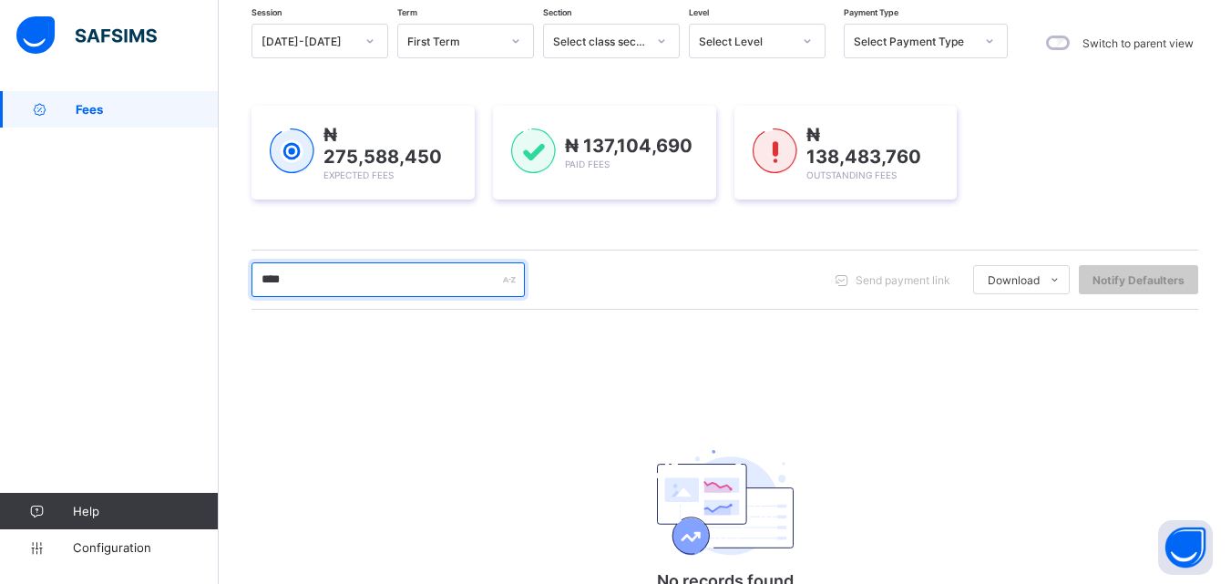
drag, startPoint x: 412, startPoint y: 265, endPoint x: 249, endPoint y: 273, distance: 163.4
click at [249, 273] on div "Dashboard Student List Transaction Log Offline Payment Approval Student List Mo…" at bounding box center [725, 307] width 1013 height 778
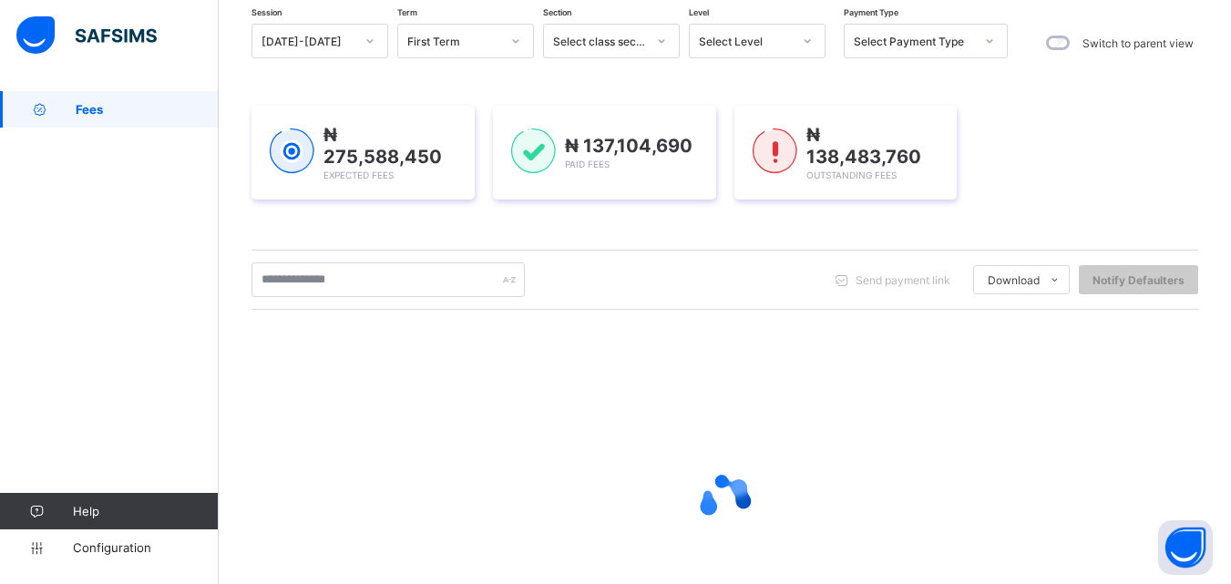
click at [747, 49] on div "Select Level" at bounding box center [740, 41] width 100 height 26
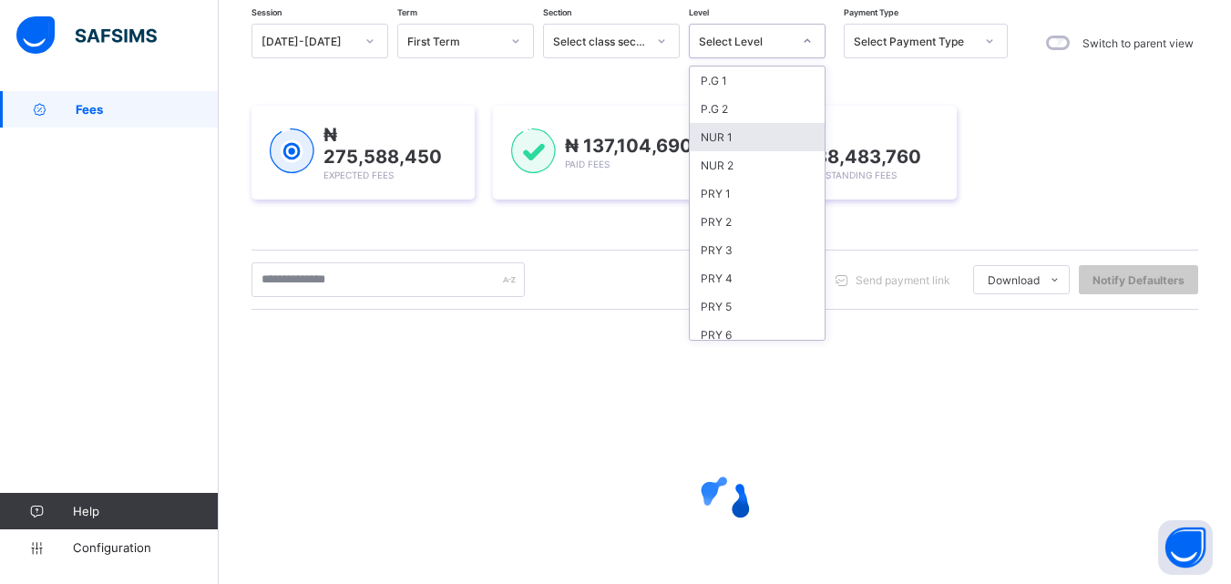
click at [729, 132] on div "NUR 1" at bounding box center [757, 137] width 135 height 28
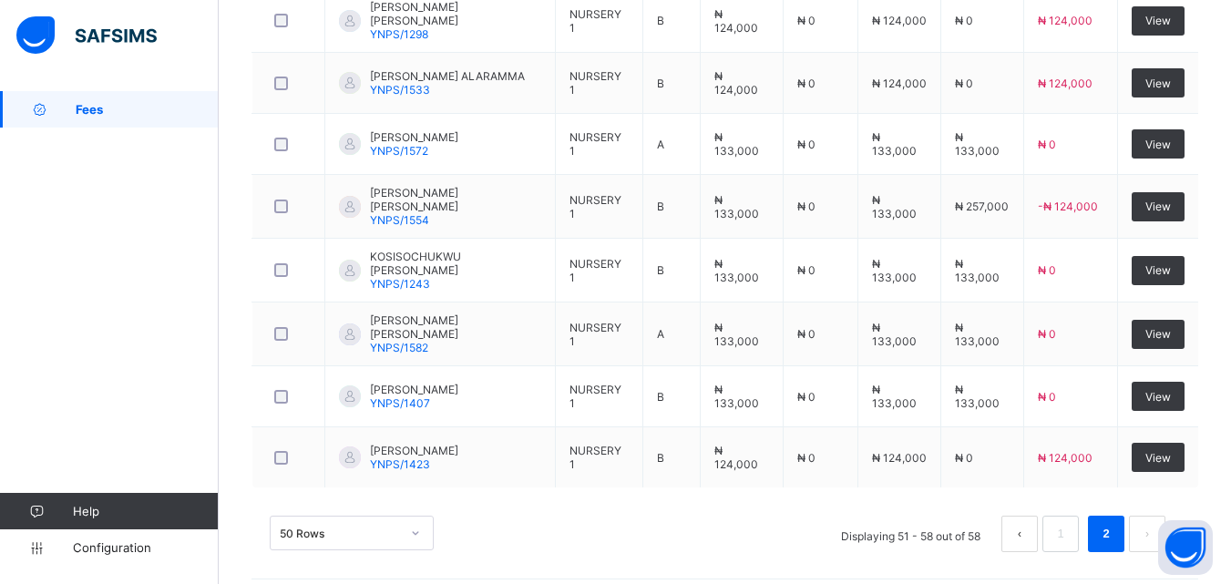
scroll to position [747, 0]
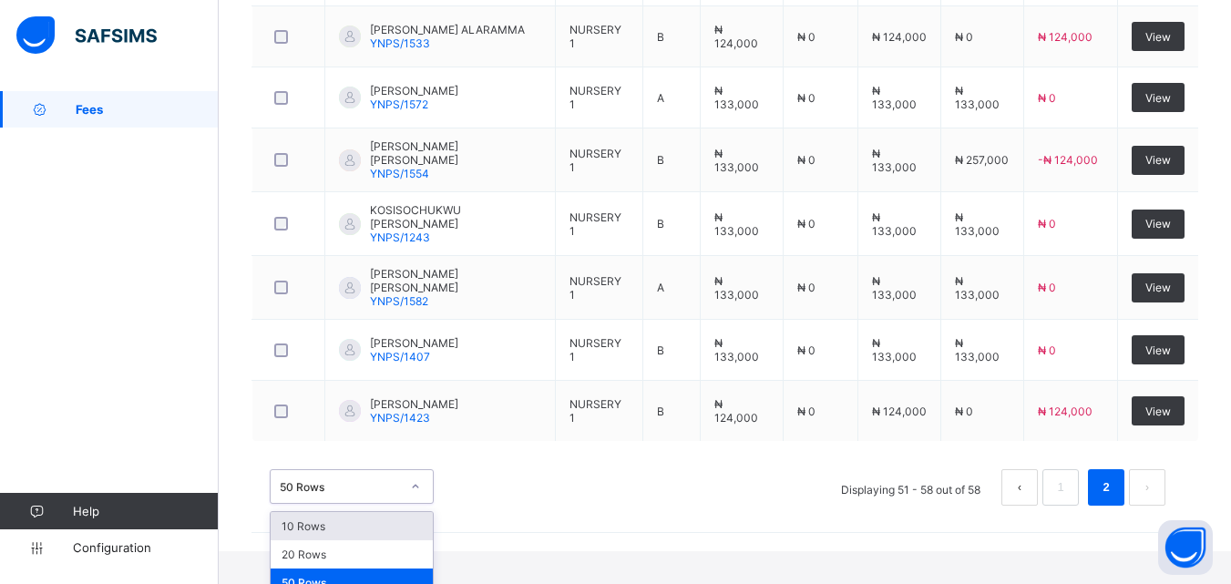
click at [406, 504] on div "option 10 Rows focused, 1 of 3. 3 results available. Use Up and Down to choose …" at bounding box center [352, 486] width 164 height 35
click at [379, 569] on div "50 Rows" at bounding box center [352, 583] width 162 height 28
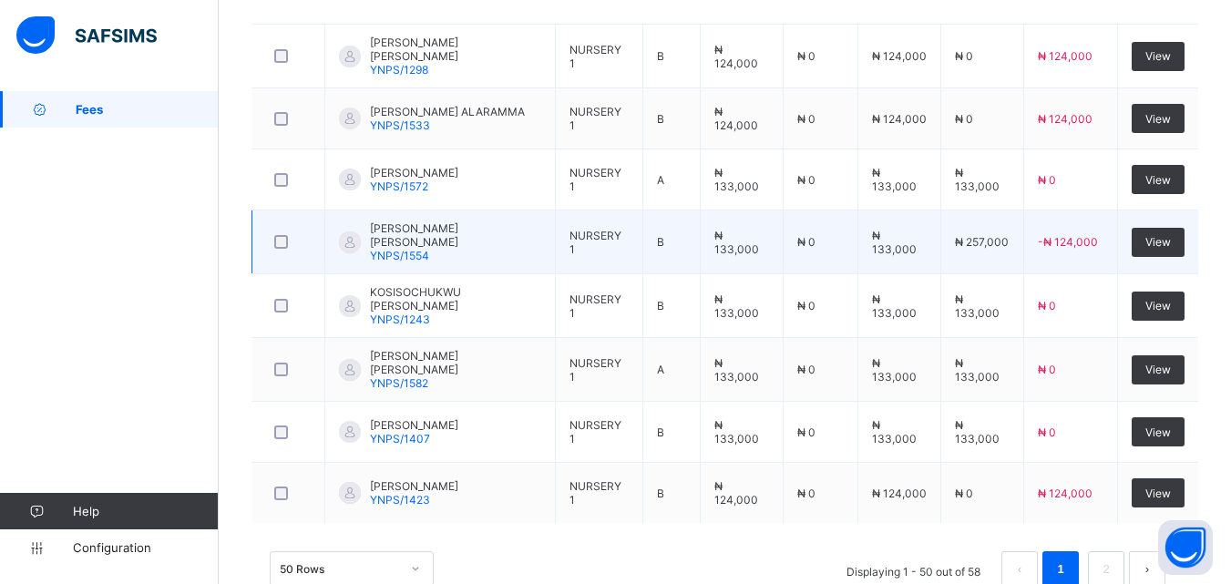
scroll to position [700, 0]
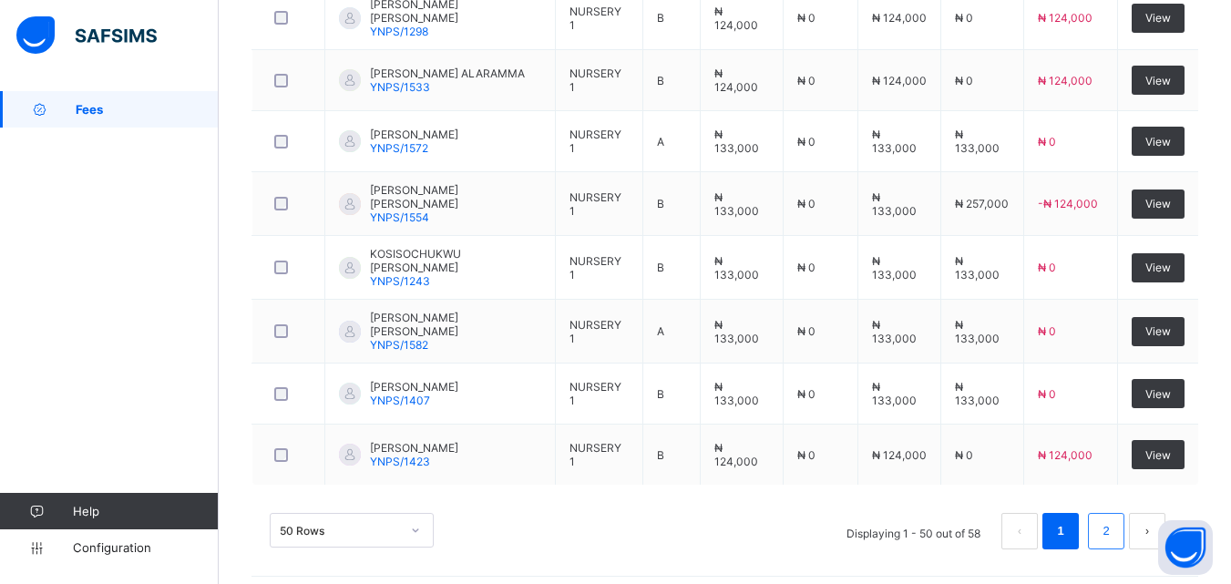
click at [1115, 531] on link "2" at bounding box center [1106, 532] width 17 height 24
click at [1069, 520] on link "1" at bounding box center [1060, 532] width 17 height 24
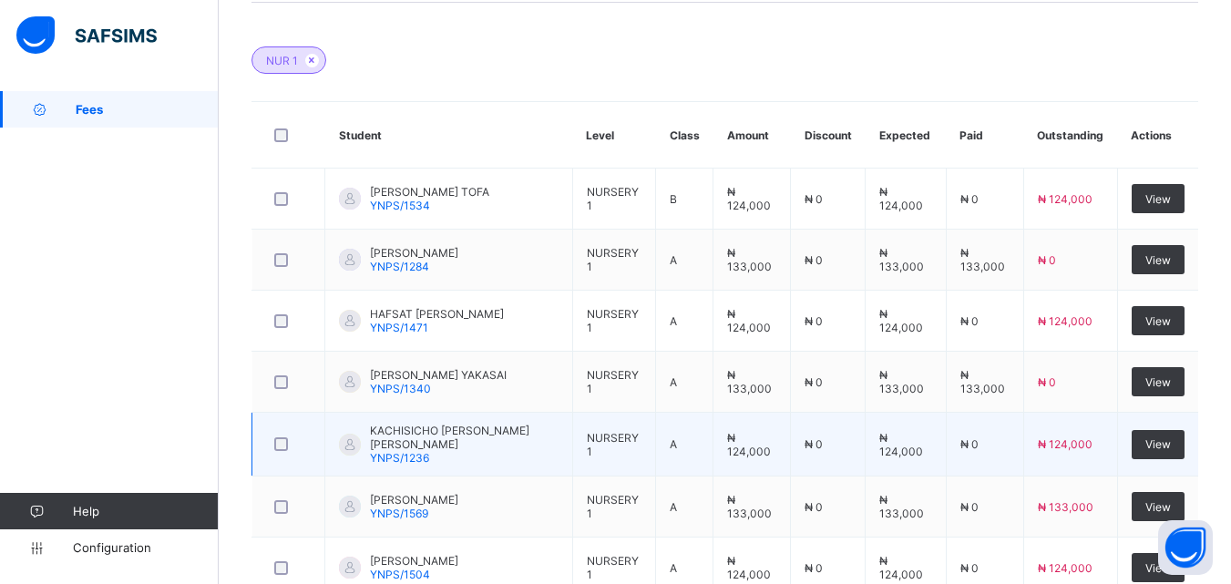
scroll to position [244, 0]
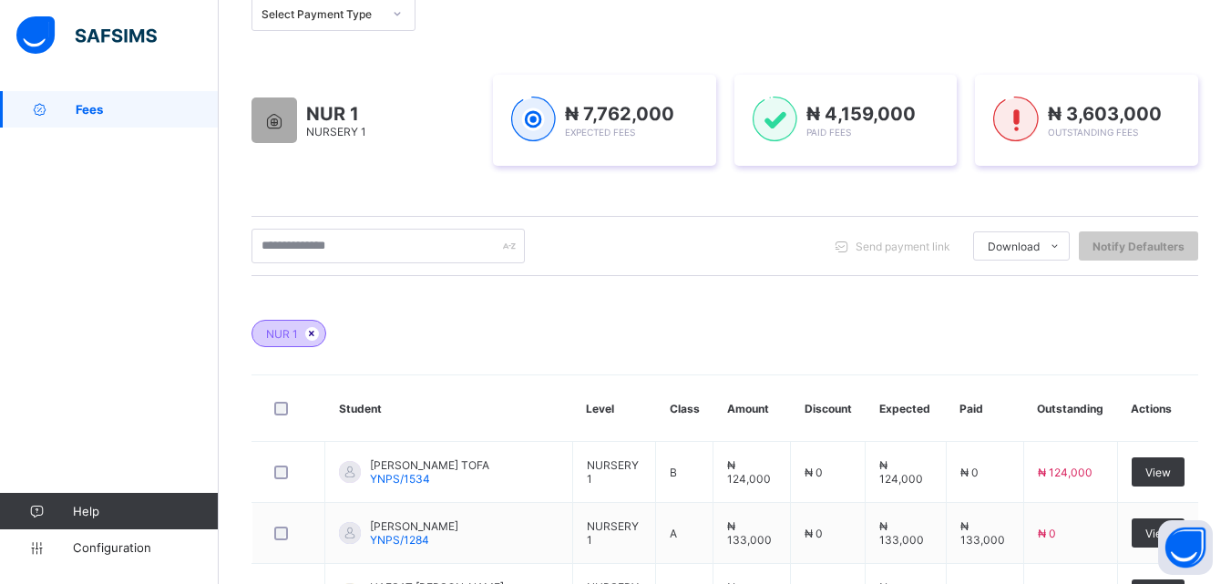
click at [314, 330] on icon at bounding box center [311, 333] width 15 height 11
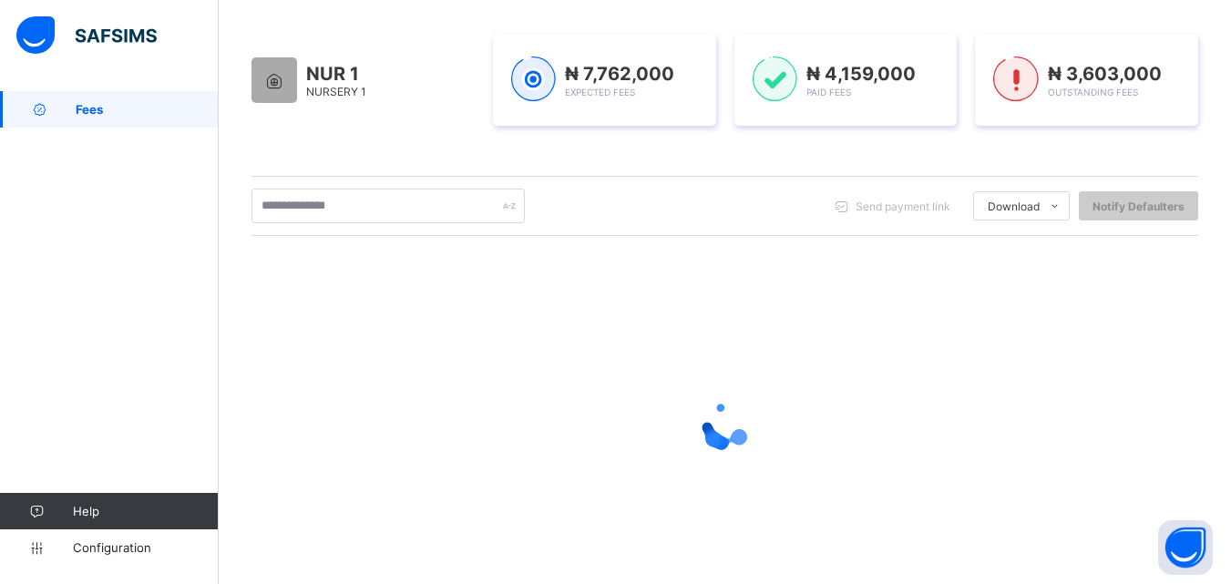
scroll to position [201, 0]
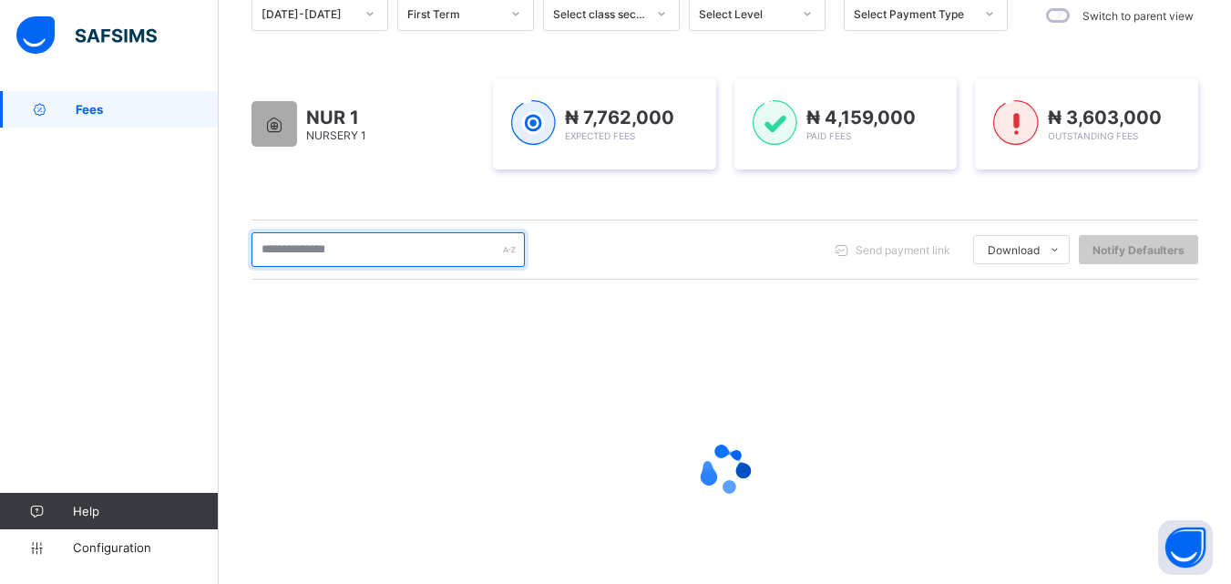
click at [359, 248] on input "text" at bounding box center [388, 249] width 273 height 35
type input "*****"
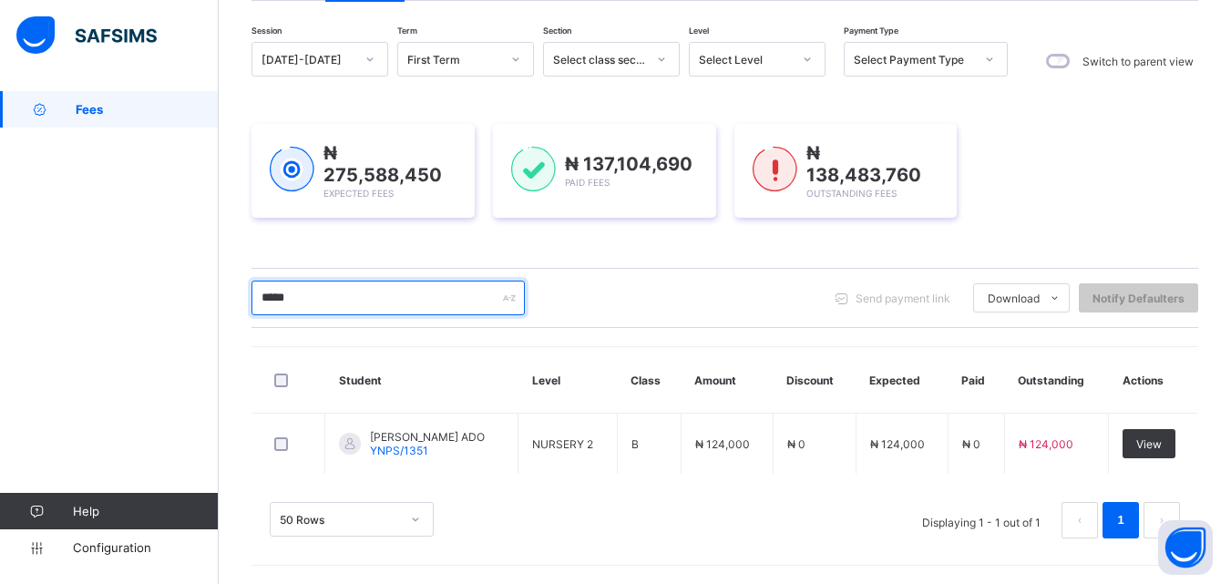
scroll to position [152, 0]
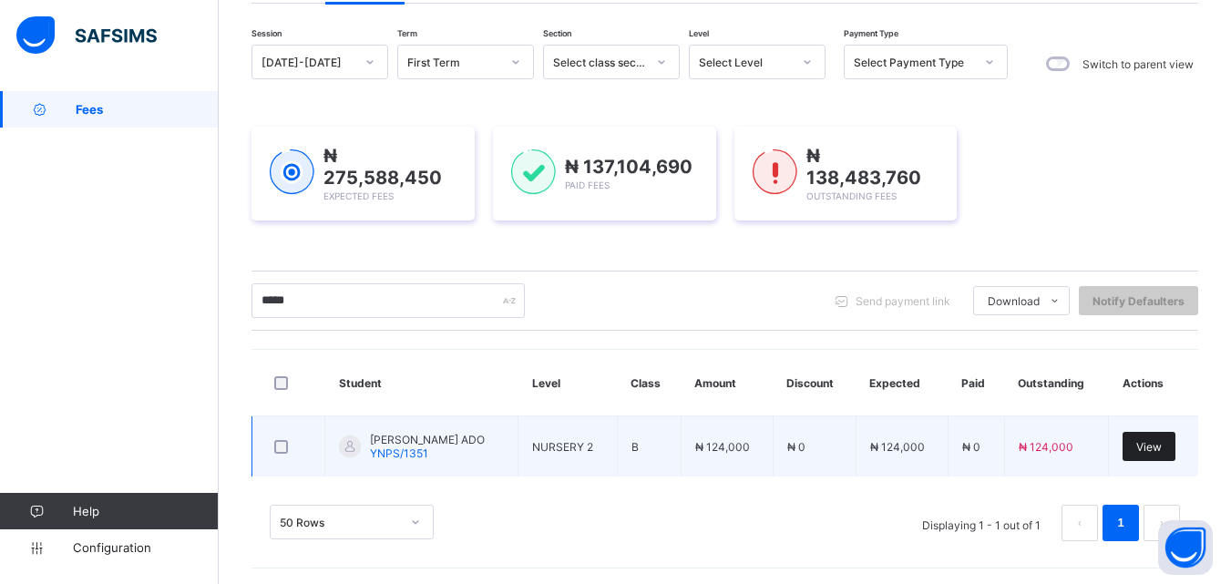
click at [1158, 443] on span "View" at bounding box center [1150, 447] width 26 height 14
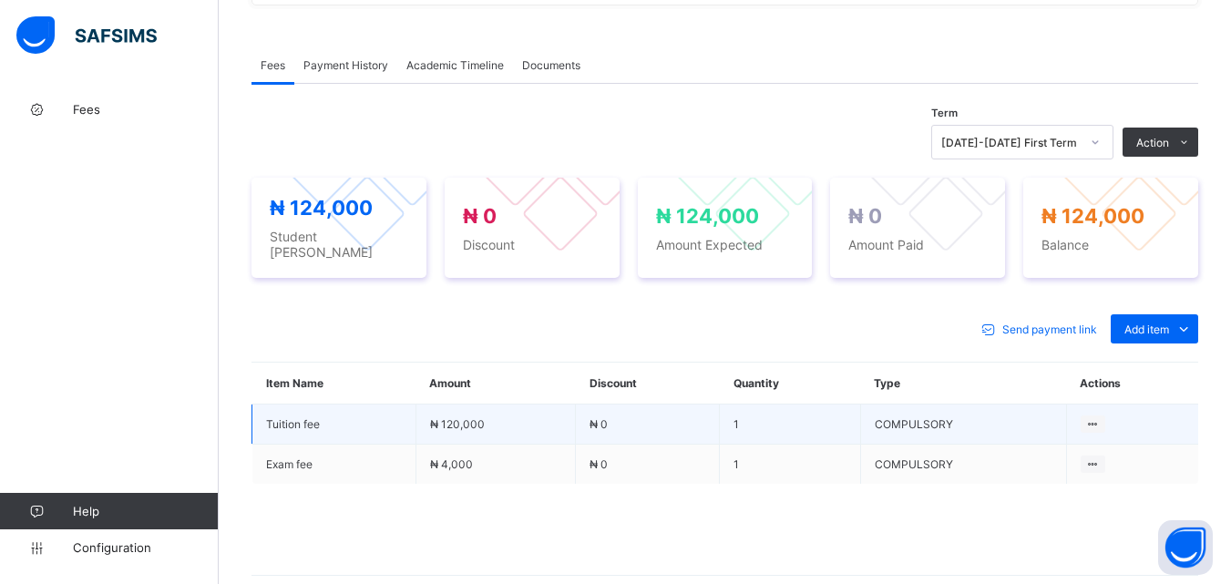
scroll to position [547, 0]
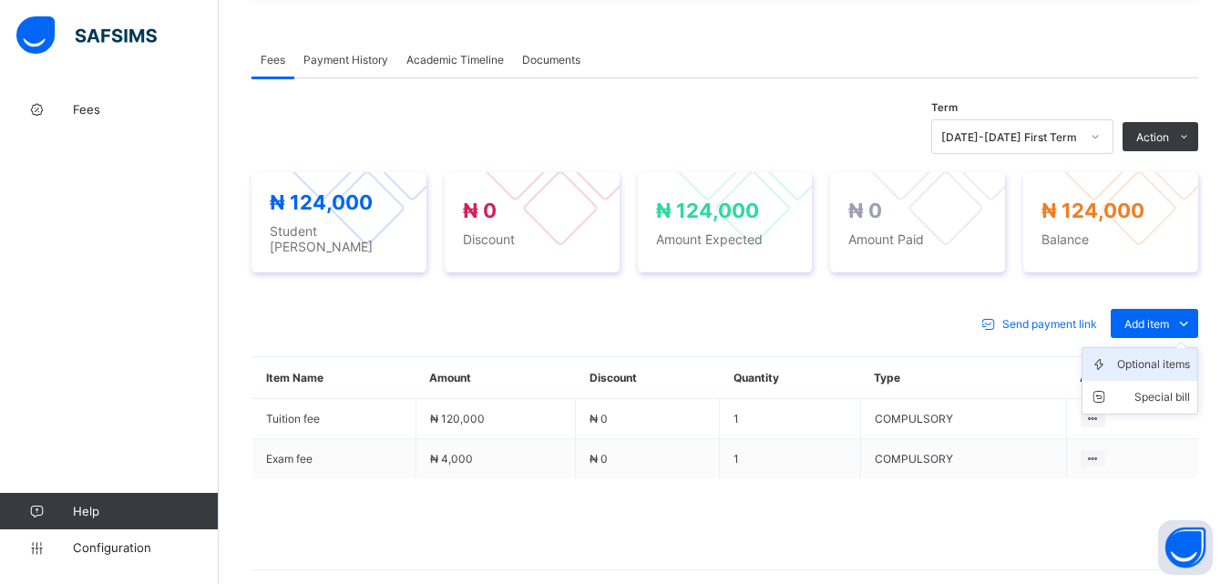
click at [1162, 357] on div "Optional items" at bounding box center [1154, 365] width 73 height 18
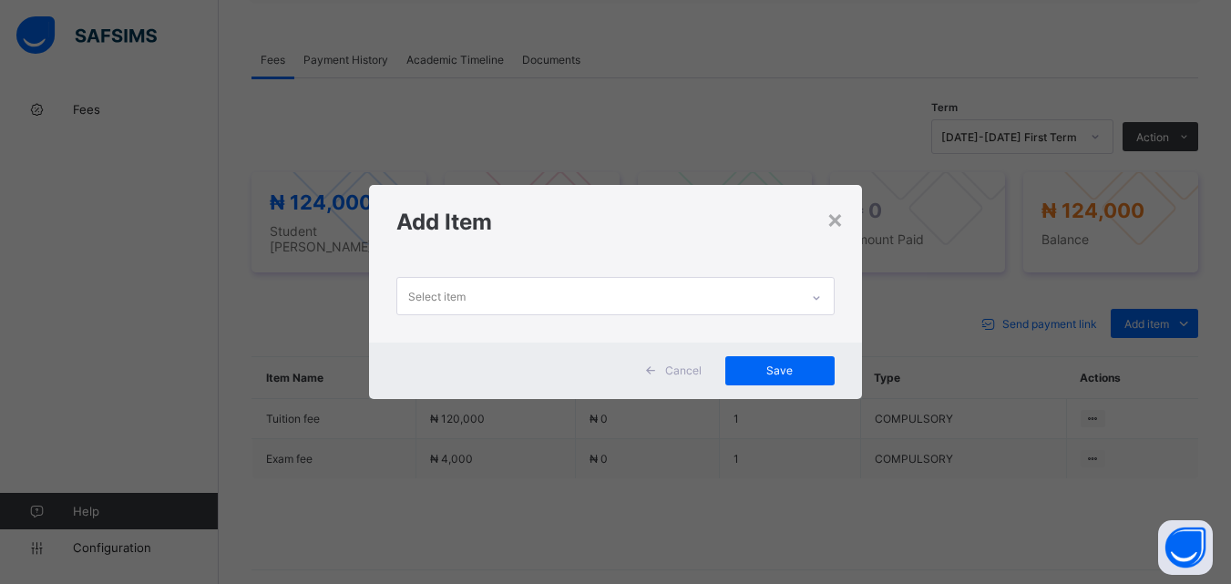
click at [813, 286] on div at bounding box center [816, 297] width 31 height 29
click at [835, 217] on div "×" at bounding box center [835, 218] width 17 height 31
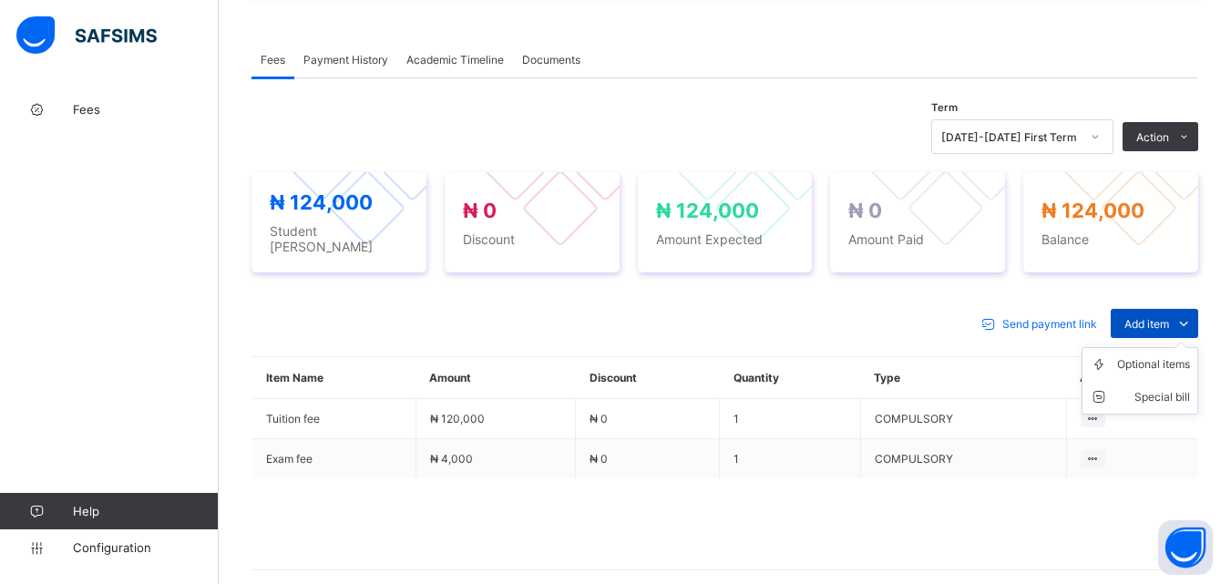
drag, startPoint x: 1169, startPoint y: 304, endPoint x: 1169, endPoint y: 314, distance: 10.9
click at [1169, 310] on div "Add item" at bounding box center [1155, 323] width 88 height 29
click at [1158, 360] on div "Optional items" at bounding box center [1154, 365] width 73 height 18
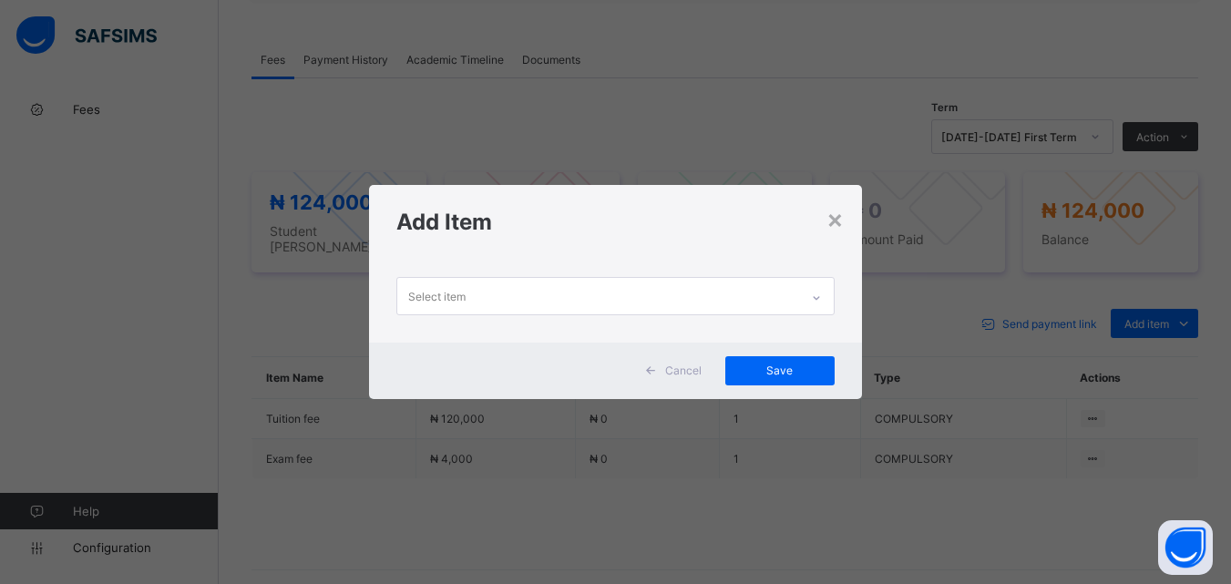
click at [815, 304] on div at bounding box center [816, 297] width 31 height 29
click at [836, 213] on div "×" at bounding box center [835, 218] width 17 height 31
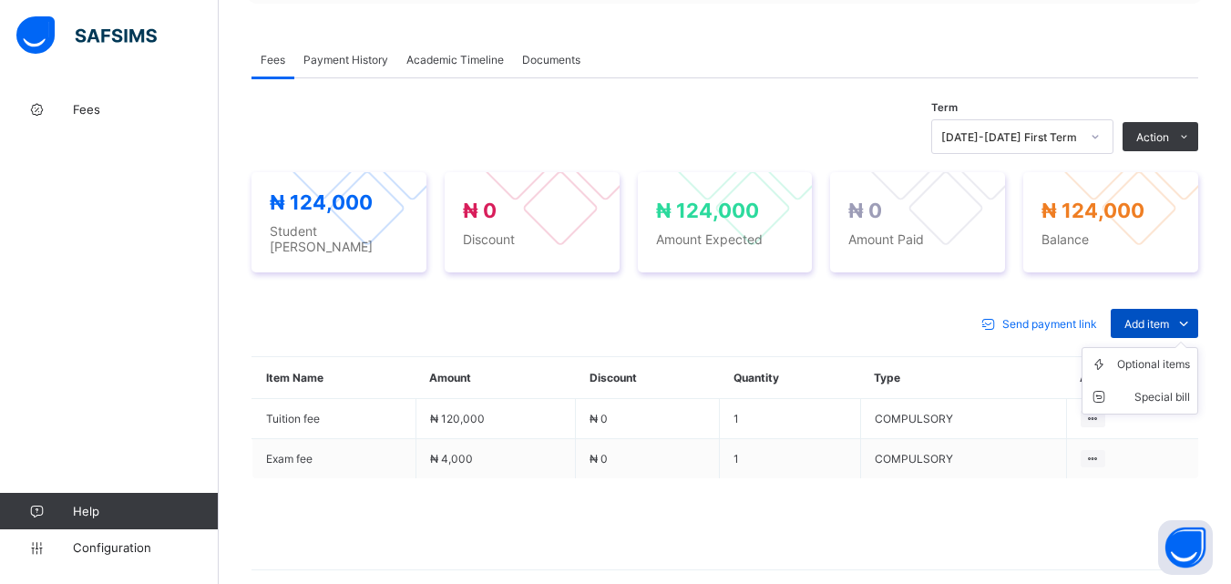
click at [1142, 317] on span "Add item" at bounding box center [1147, 324] width 45 height 14
click at [1151, 357] on div "Optional items" at bounding box center [1154, 365] width 73 height 18
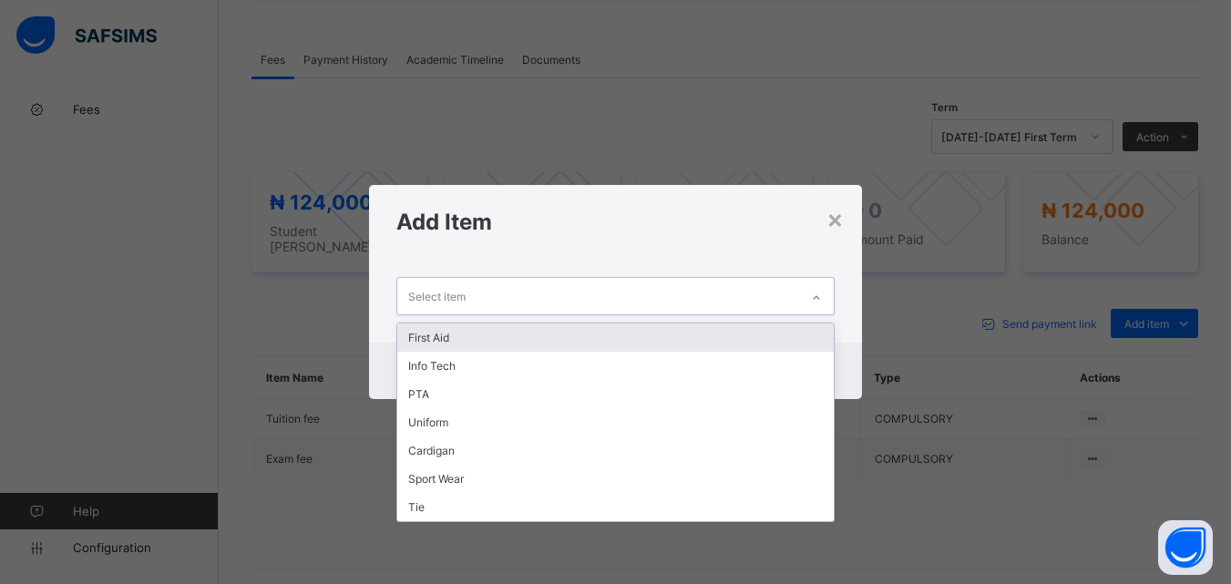
click at [825, 296] on div at bounding box center [816, 297] width 31 height 29
click at [703, 327] on div "First Aid" at bounding box center [615, 338] width 436 height 28
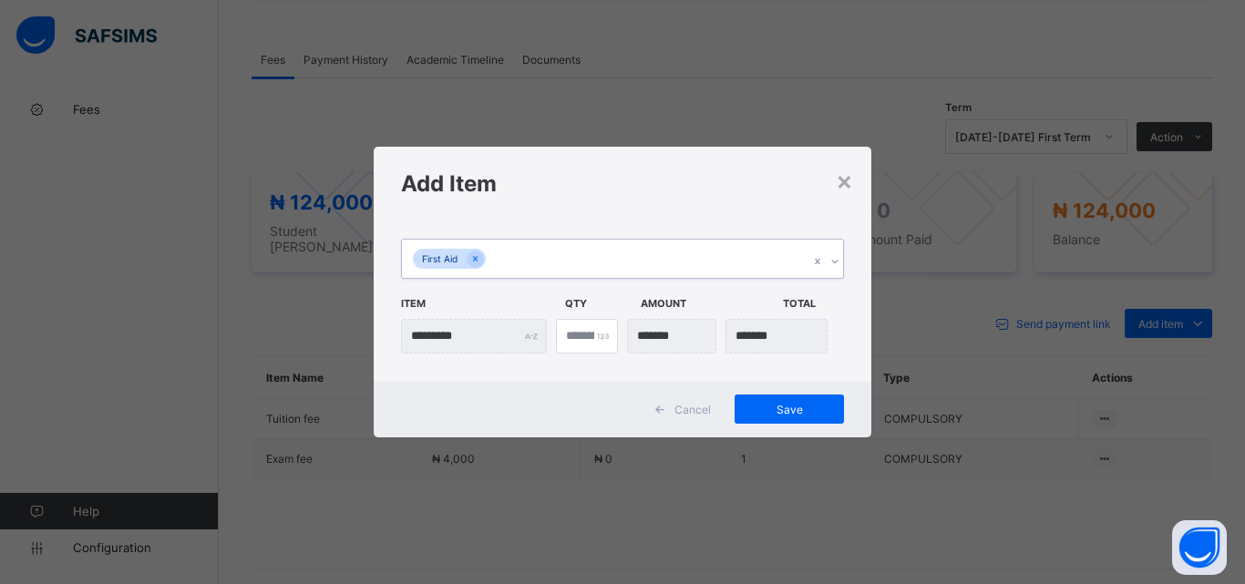
click at [707, 272] on div "First Aid" at bounding box center [605, 259] width 407 height 38
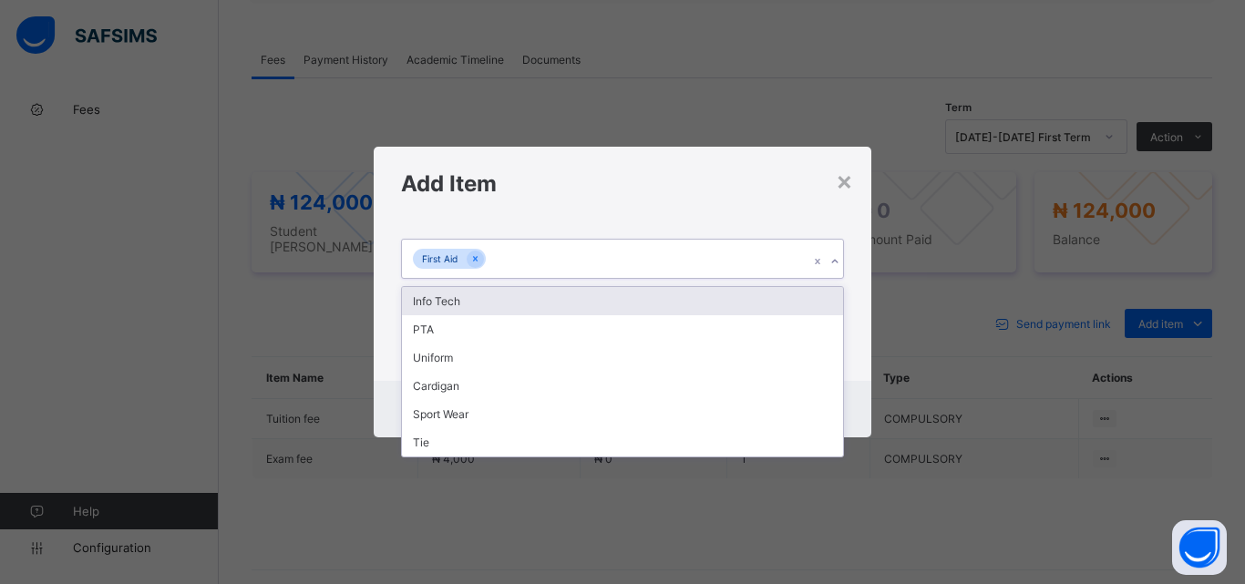
click at [697, 297] on div "Info Tech" at bounding box center [622, 301] width 441 height 28
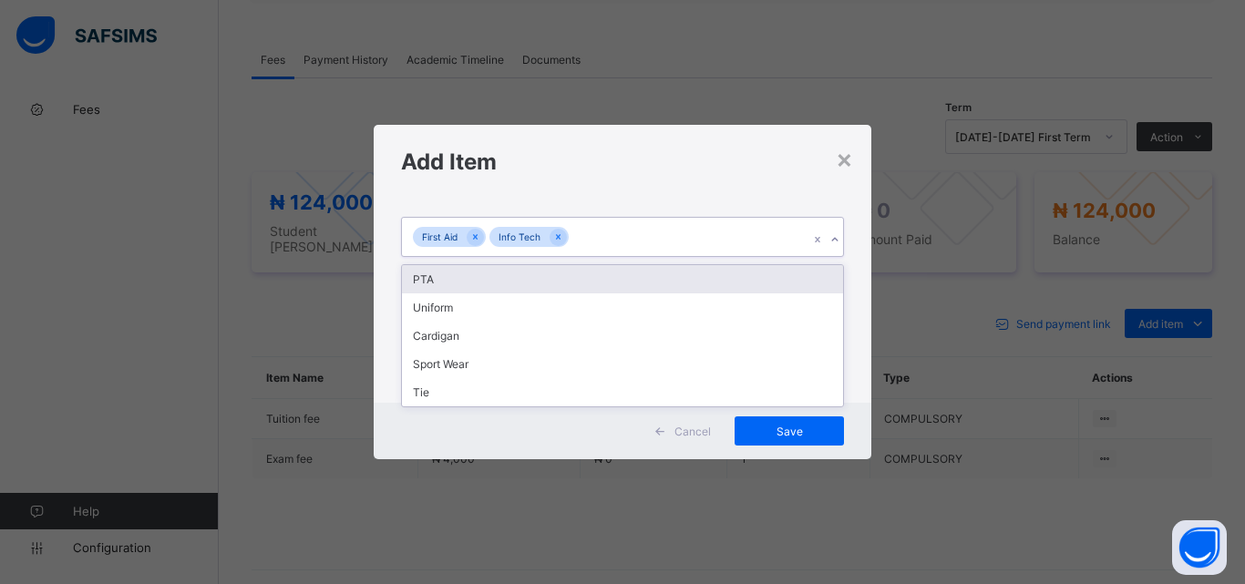
click at [685, 238] on div "First Aid Info Tech" at bounding box center [605, 237] width 407 height 38
click at [666, 280] on div "PTA" at bounding box center [622, 279] width 441 height 28
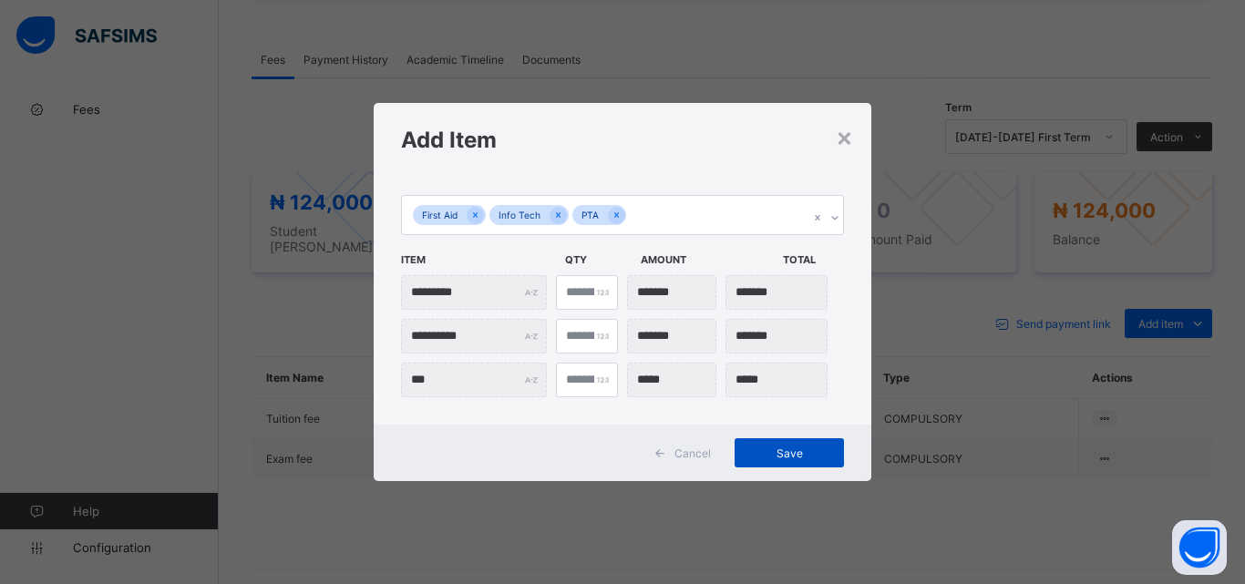
click at [807, 447] on span "Save" at bounding box center [789, 454] width 82 height 14
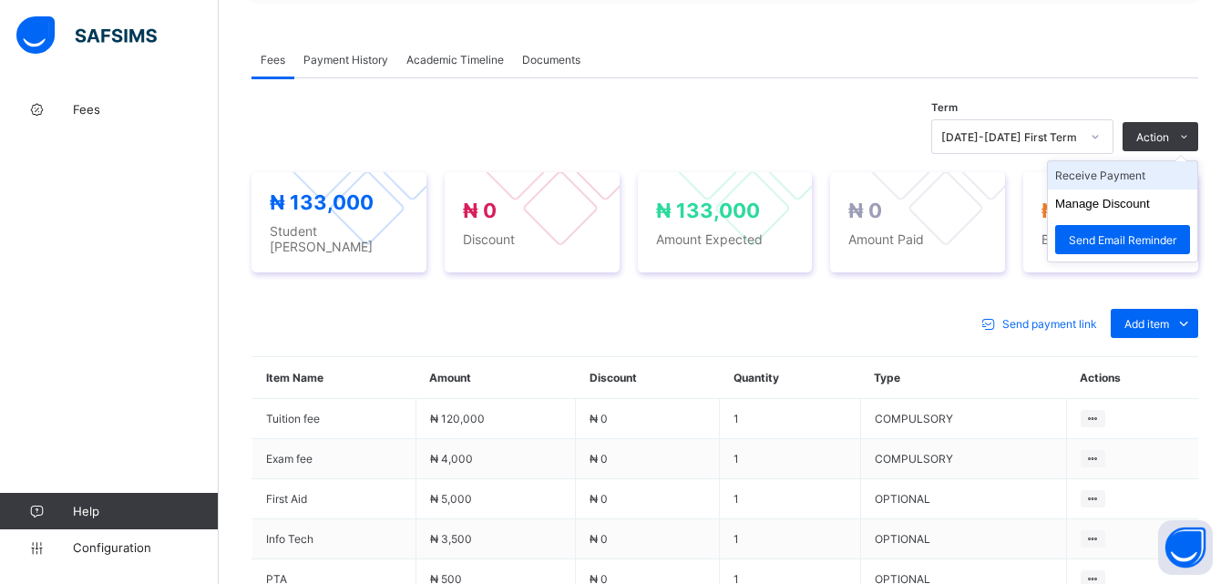
click at [1113, 174] on li "Receive Payment" at bounding box center [1122, 175] width 149 height 28
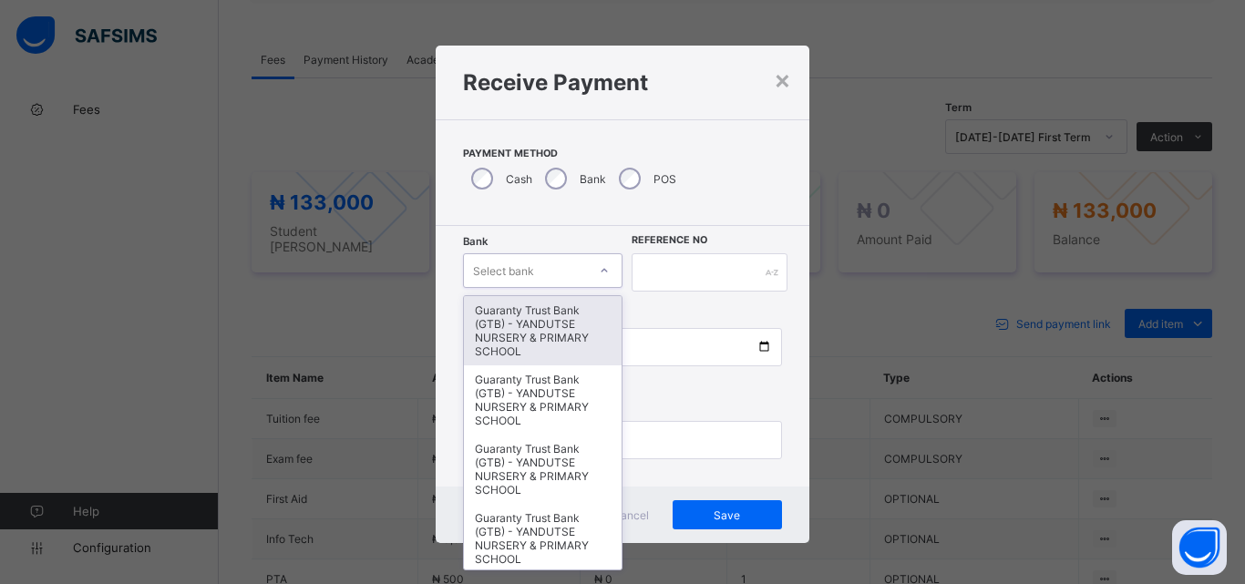
click at [599, 271] on icon at bounding box center [604, 271] width 11 height 18
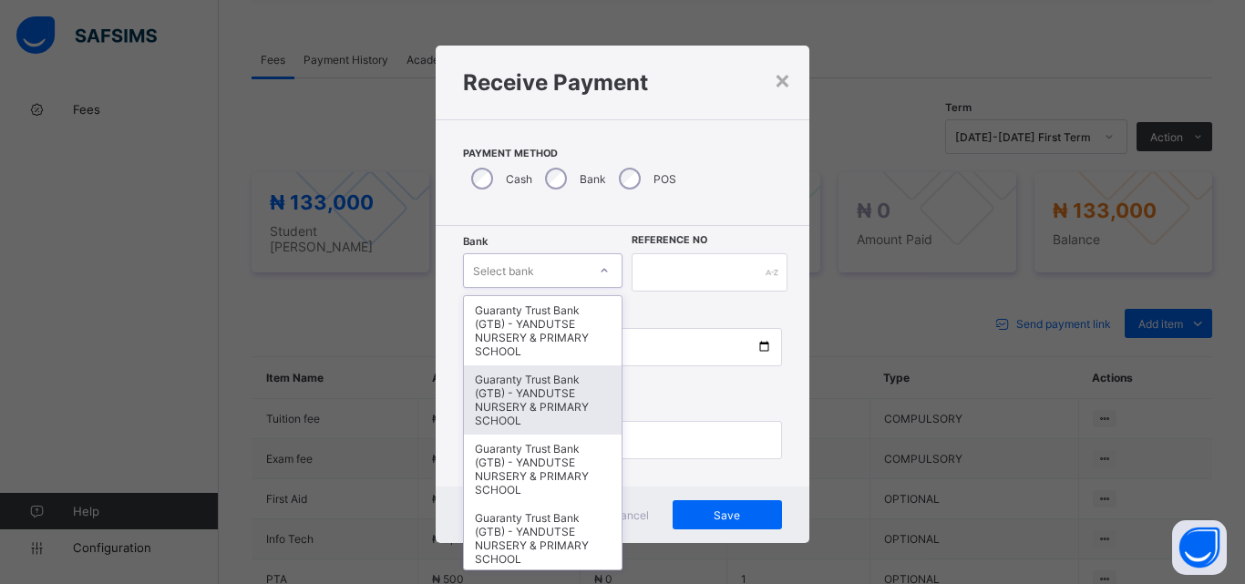
click at [517, 410] on div "Guaranty Trust Bank (GTB) - YANDUTSE NURSERY & PRIMARY SCHOOL" at bounding box center [543, 400] width 158 height 69
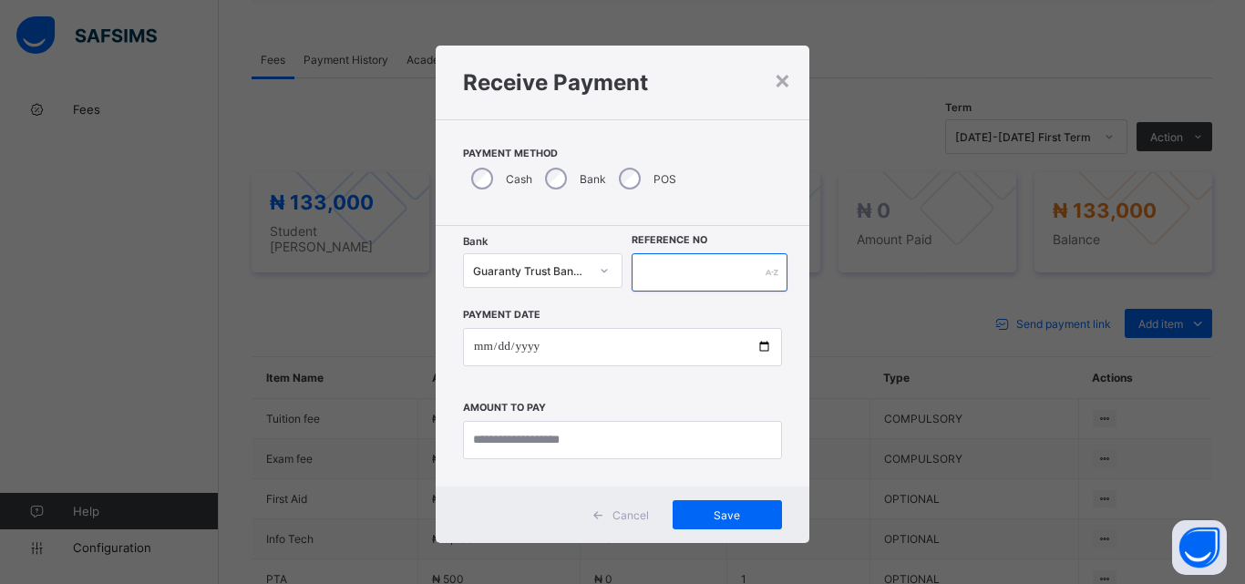
click at [679, 288] on input "text" at bounding box center [710, 272] width 156 height 38
type input "*********"
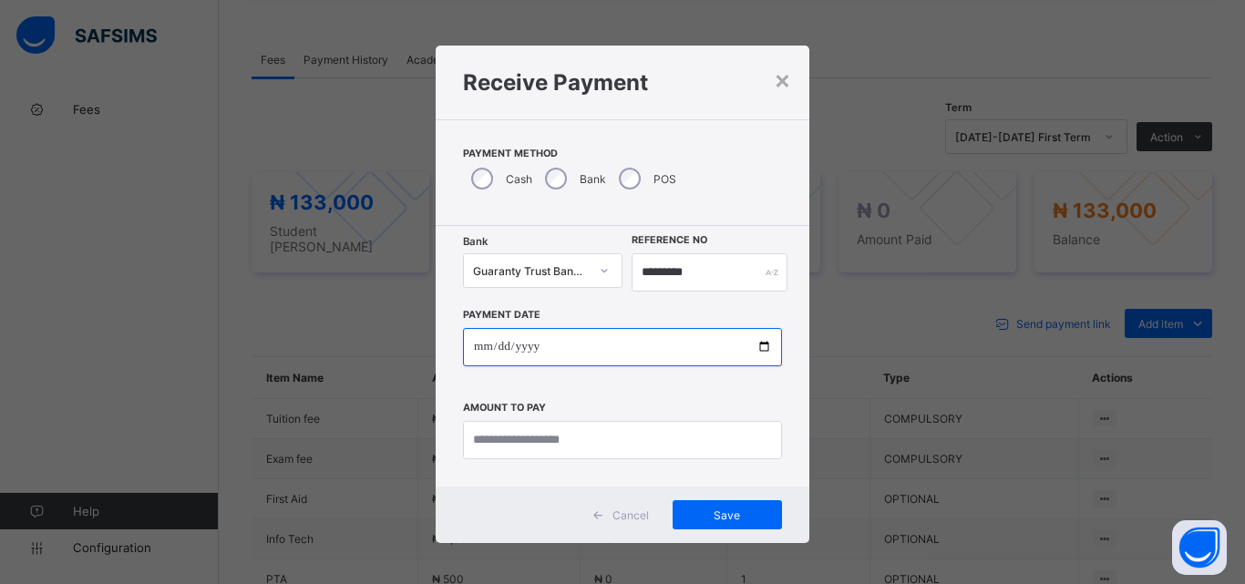
click at [762, 342] on input "date" at bounding box center [622, 347] width 319 height 38
click at [644, 356] on input "**********" at bounding box center [622, 347] width 319 height 38
click at [760, 347] on input "**********" at bounding box center [622, 347] width 319 height 38
type input "**********"
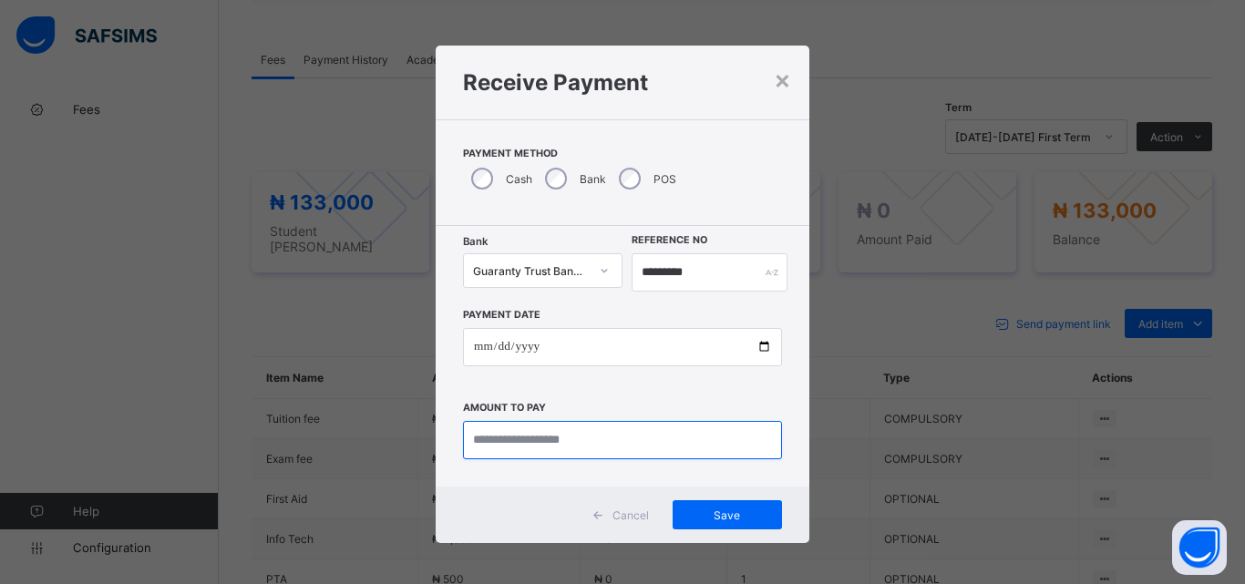
click at [514, 448] on input "currency" at bounding box center [622, 440] width 319 height 38
type input "*********"
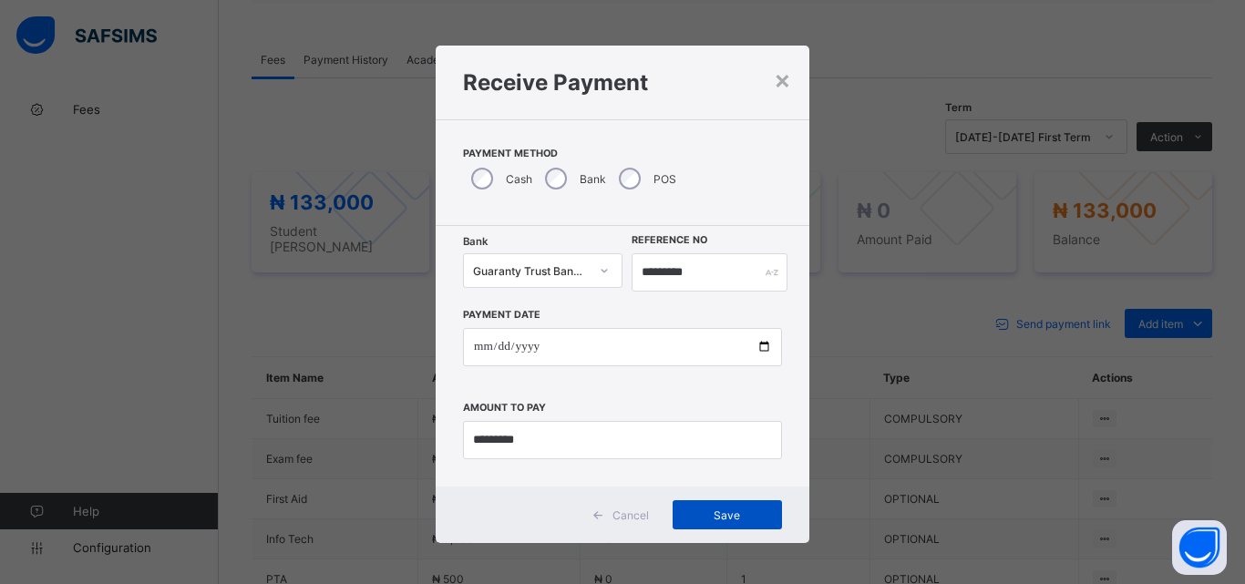
click at [721, 510] on span "Save" at bounding box center [727, 516] width 82 height 14
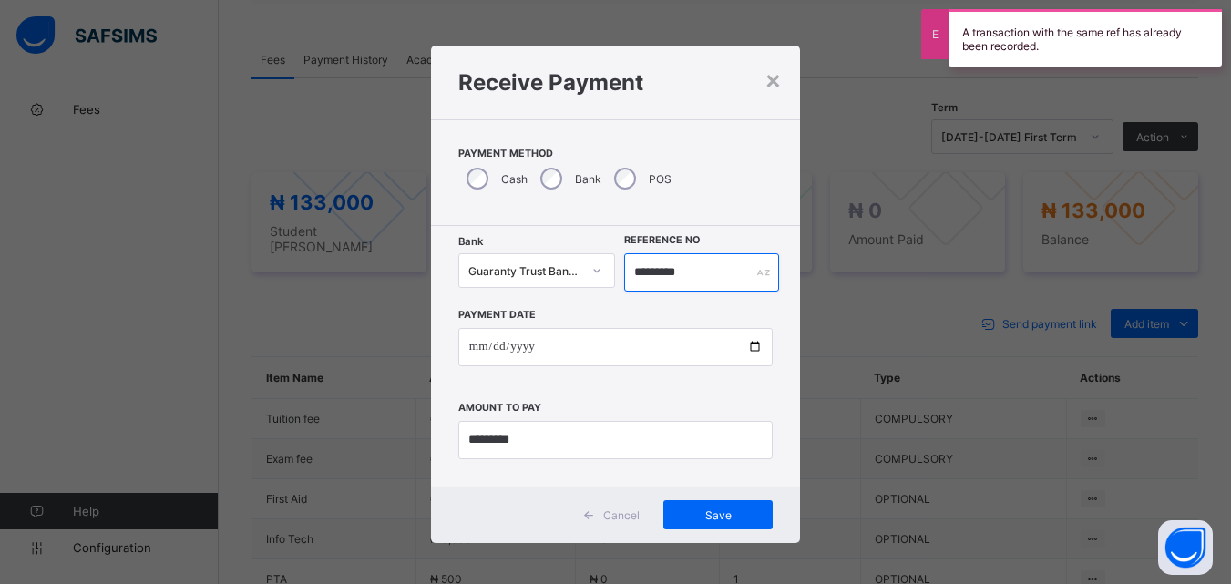
click at [719, 262] on input "*********" at bounding box center [701, 272] width 154 height 38
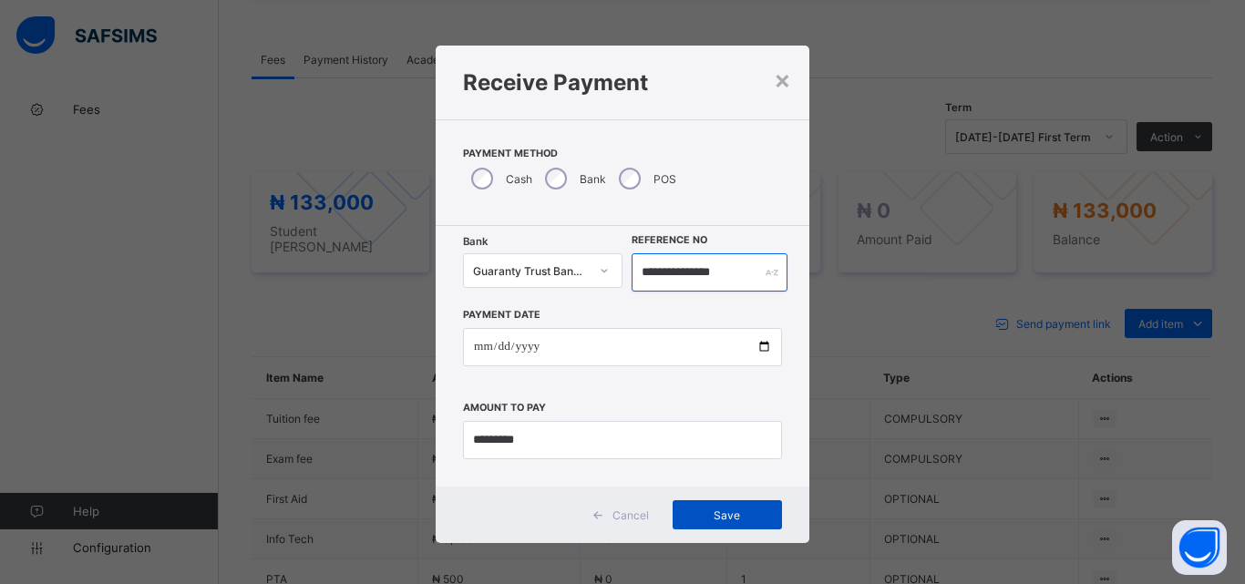
type input "**********"
click at [718, 512] on span "Save" at bounding box center [727, 516] width 82 height 14
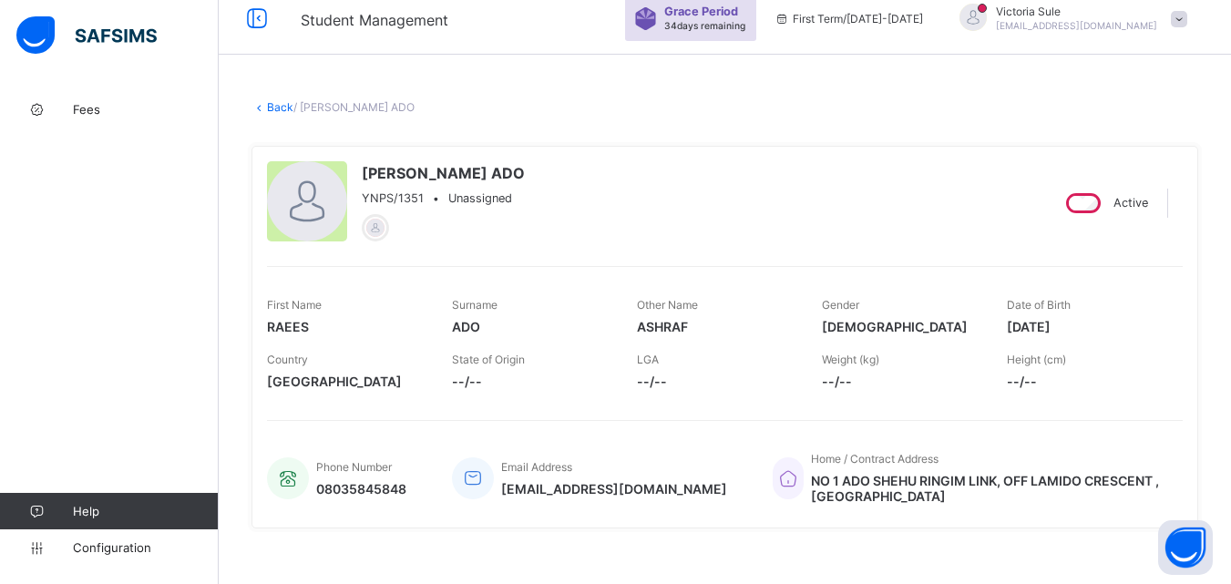
scroll to position [0, 0]
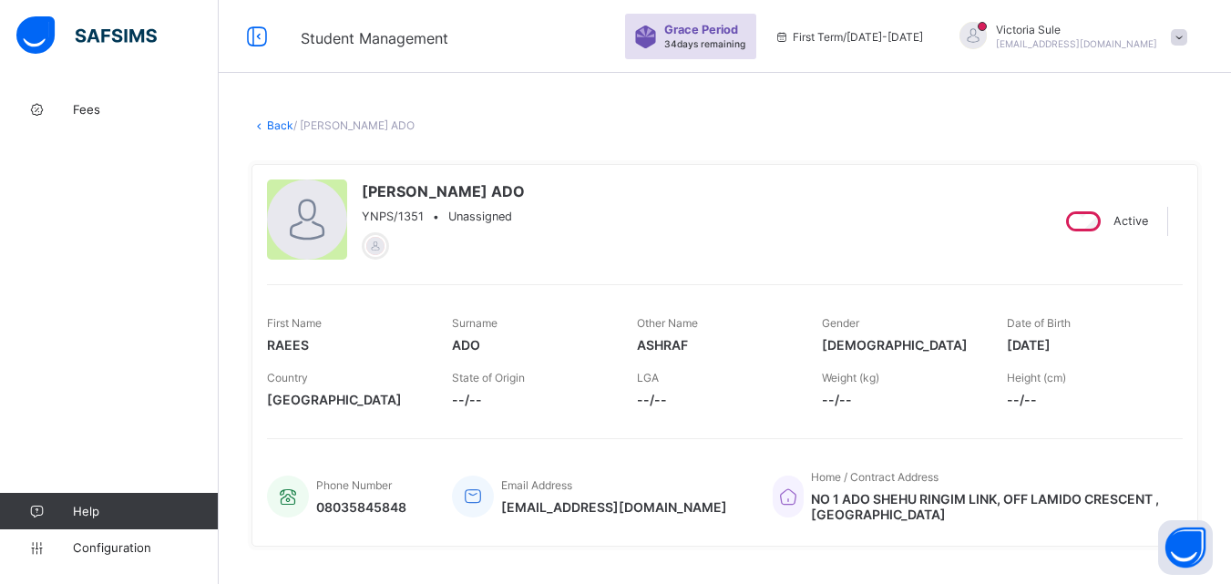
click at [273, 128] on link "Back" at bounding box center [280, 126] width 26 height 14
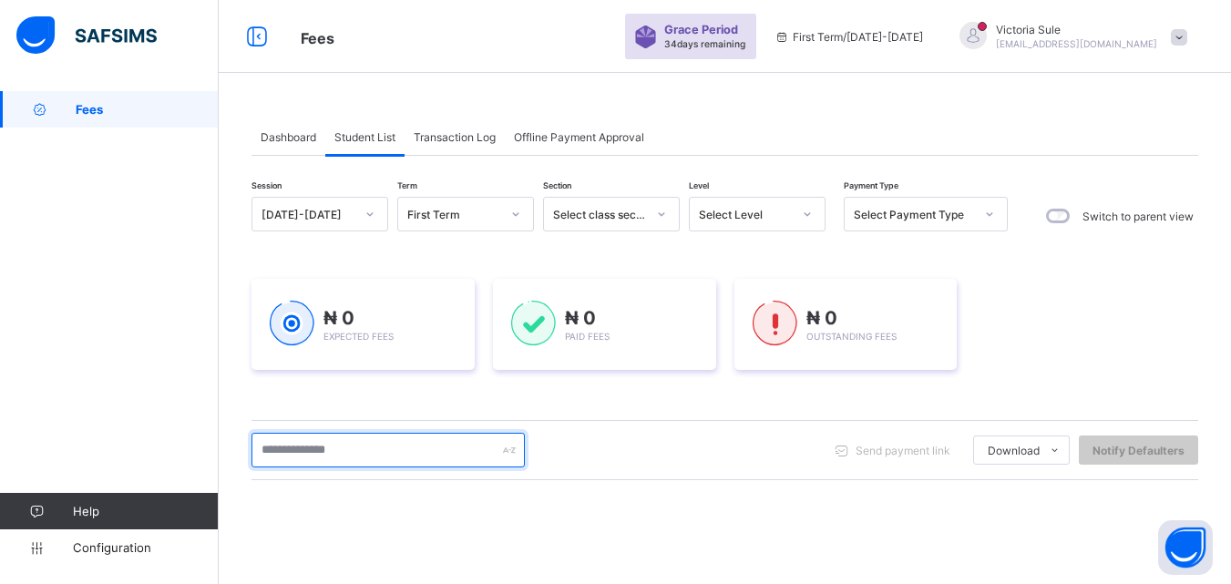
click at [315, 441] on input "text" at bounding box center [388, 450] width 273 height 35
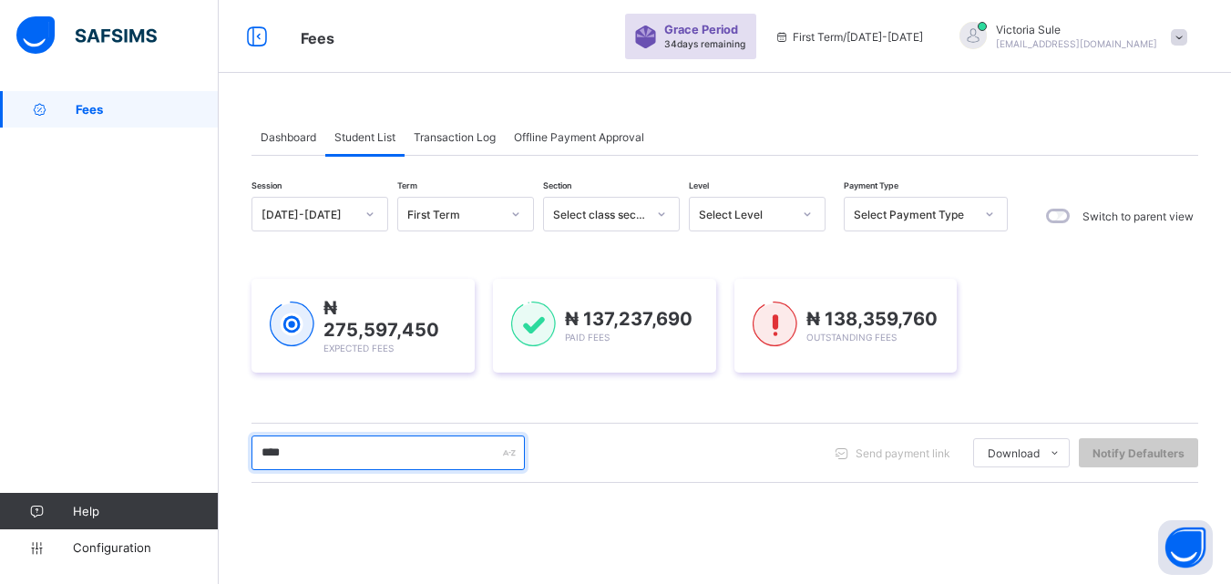
type input "****"
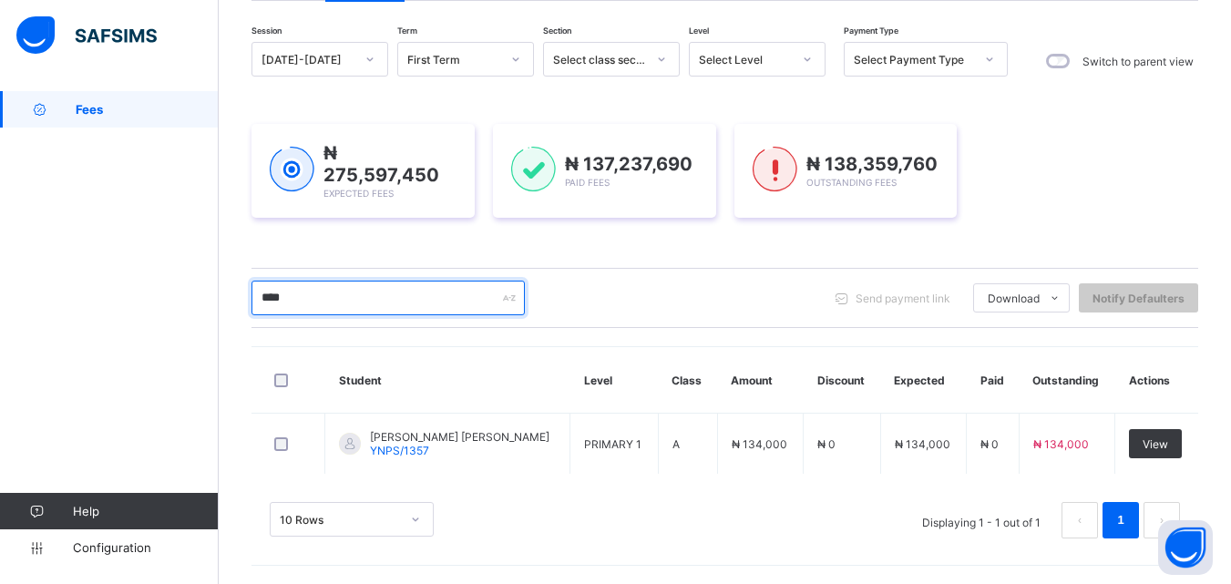
scroll to position [152, 0]
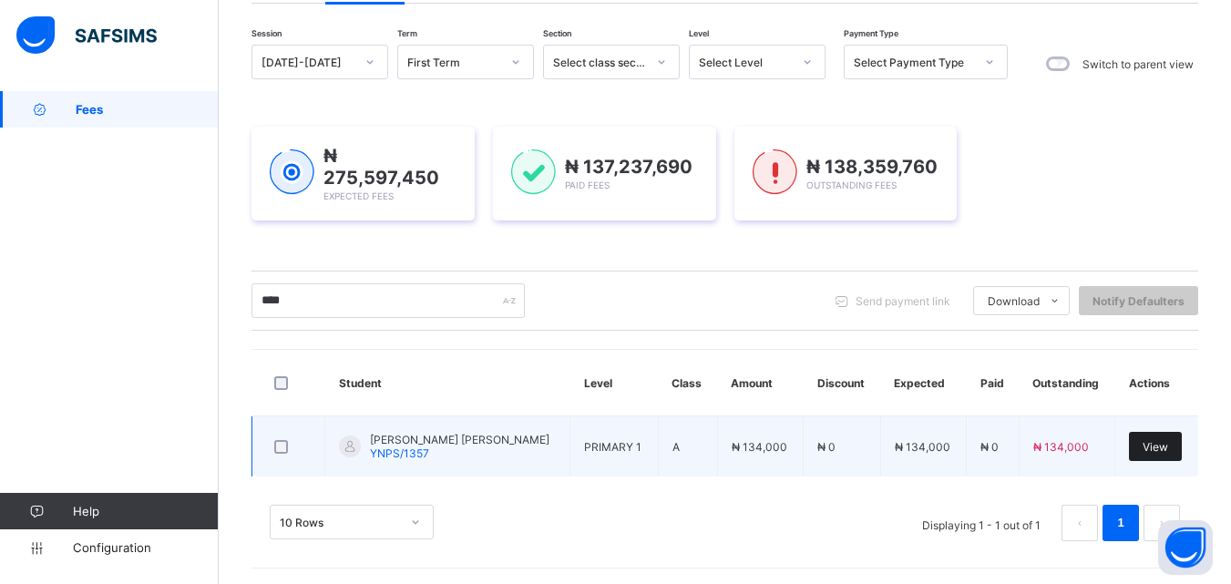
click at [1163, 448] on span "View" at bounding box center [1156, 447] width 26 height 14
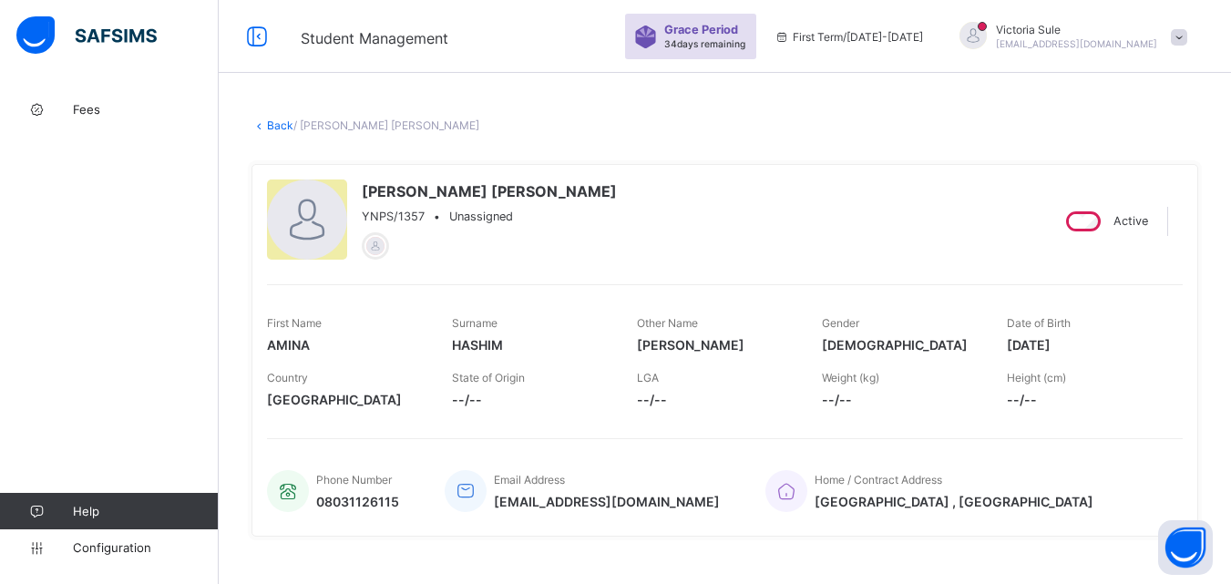
scroll to position [547, 0]
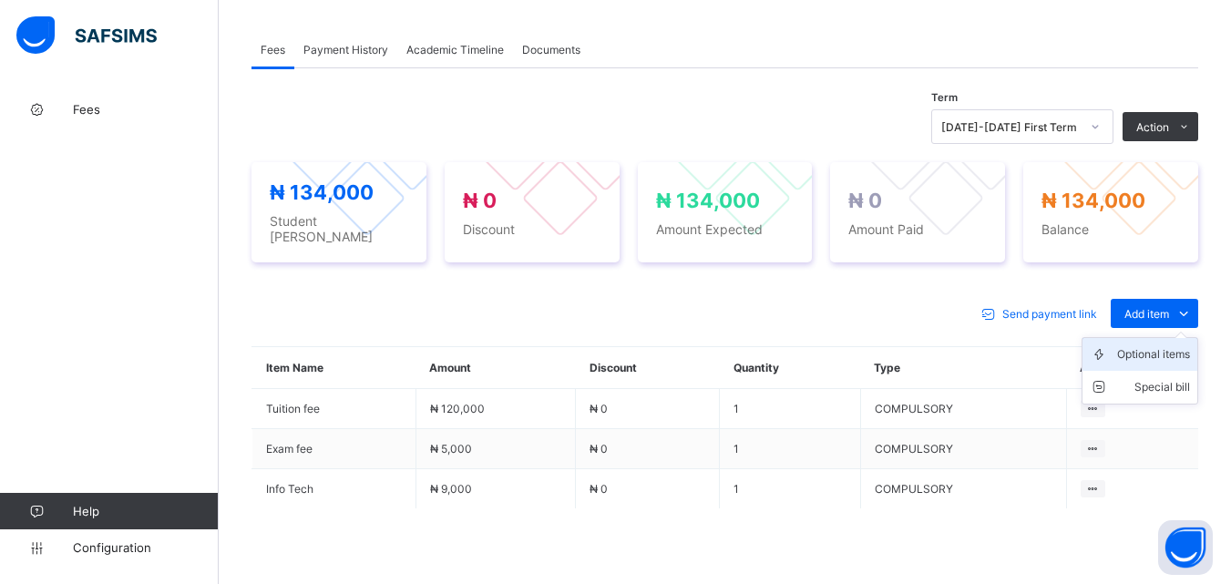
click at [1171, 345] on div "Optional items" at bounding box center [1154, 354] width 73 height 18
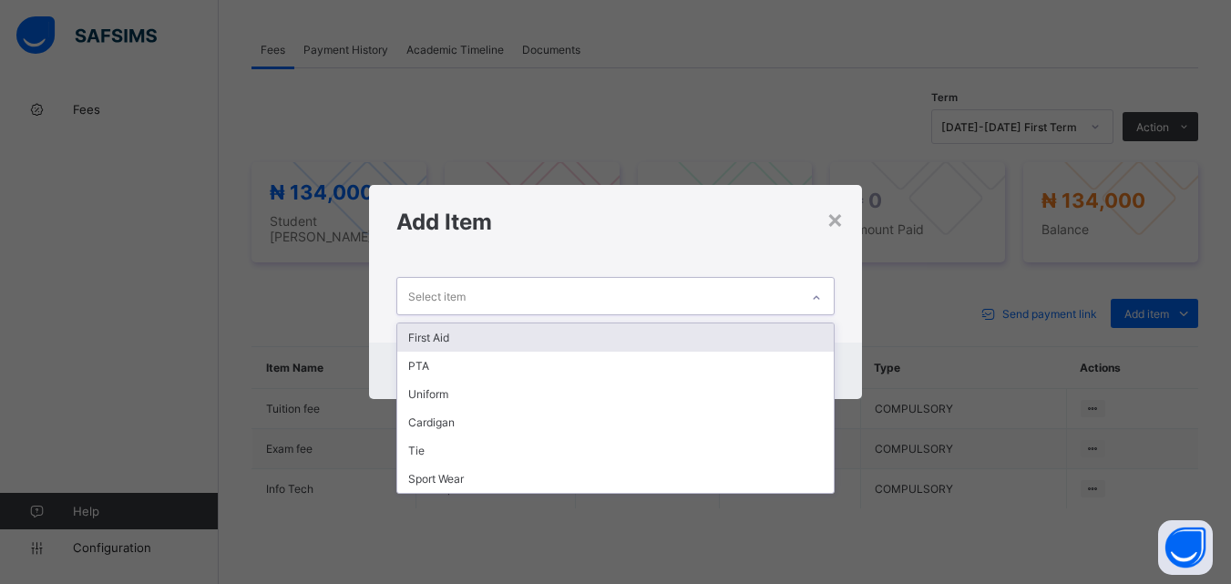
click at [747, 295] on div "Select item" at bounding box center [597, 296] width 401 height 36
click at [725, 337] on div "First Aid" at bounding box center [615, 338] width 436 height 28
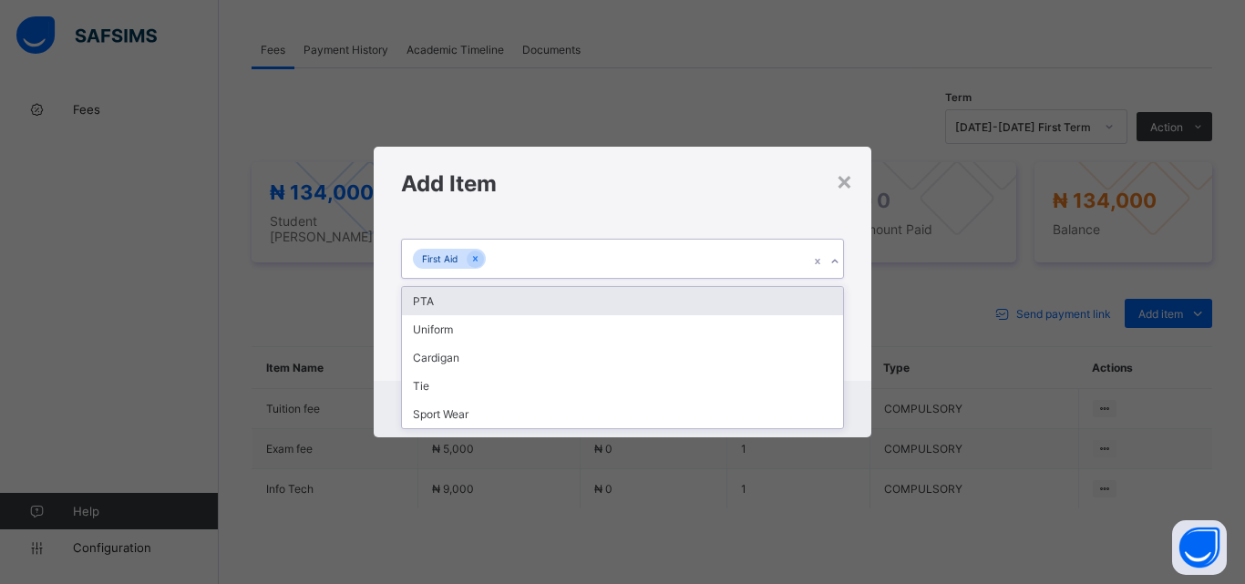
click at [683, 261] on div "First Aid" at bounding box center [605, 259] width 407 height 38
click at [659, 309] on div "PTA" at bounding box center [622, 301] width 441 height 28
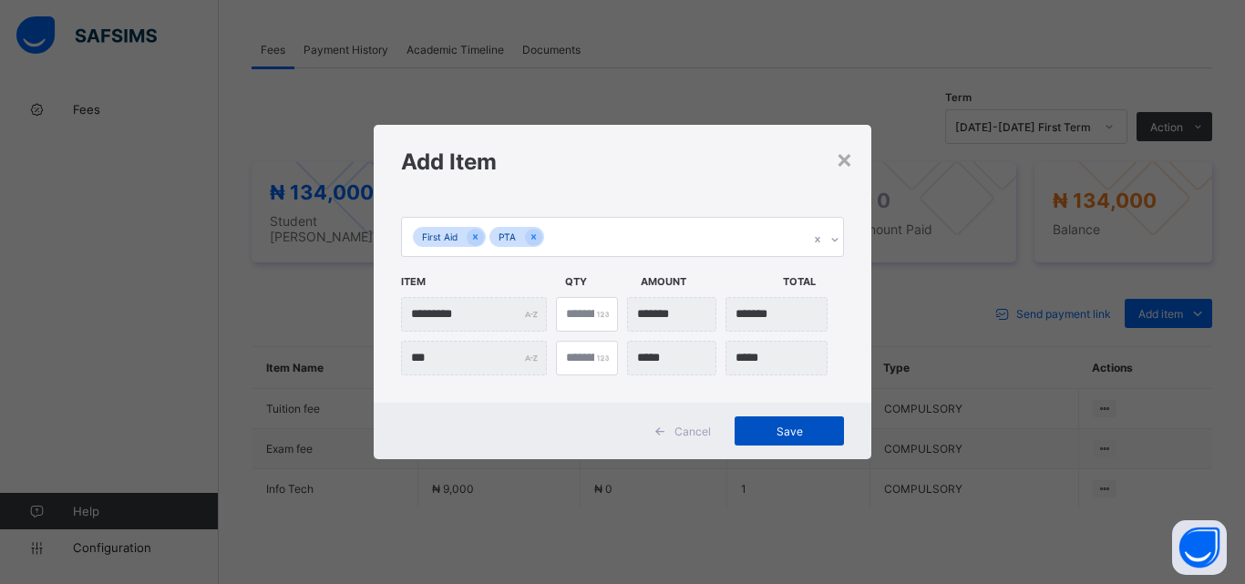
click at [778, 438] on span "Save" at bounding box center [789, 432] width 82 height 14
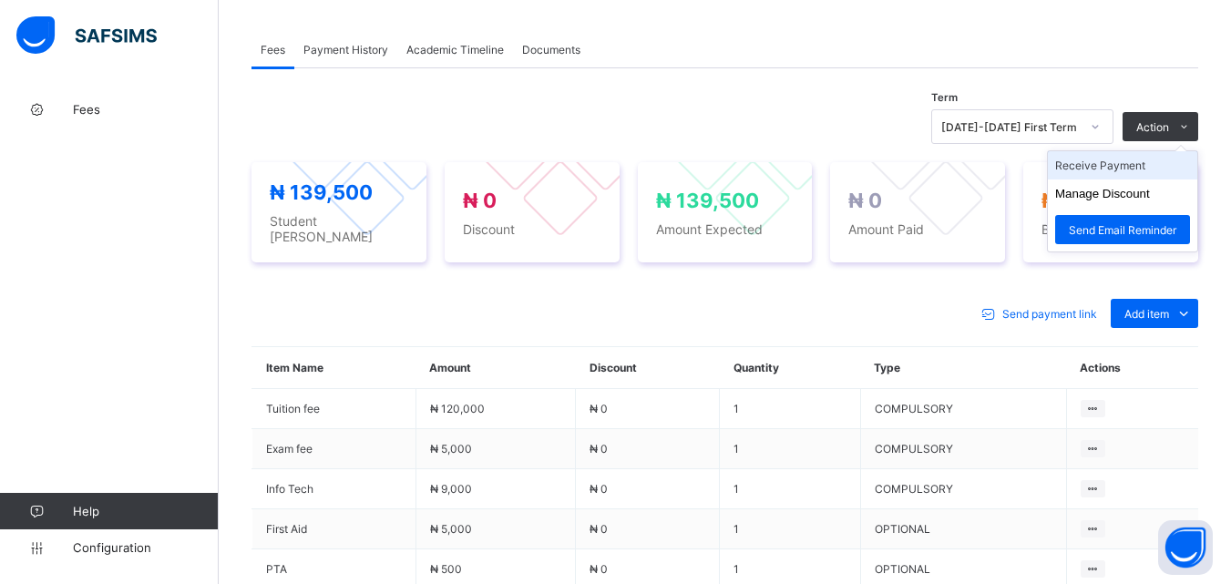
click at [1135, 166] on li "Receive Payment" at bounding box center [1122, 165] width 149 height 28
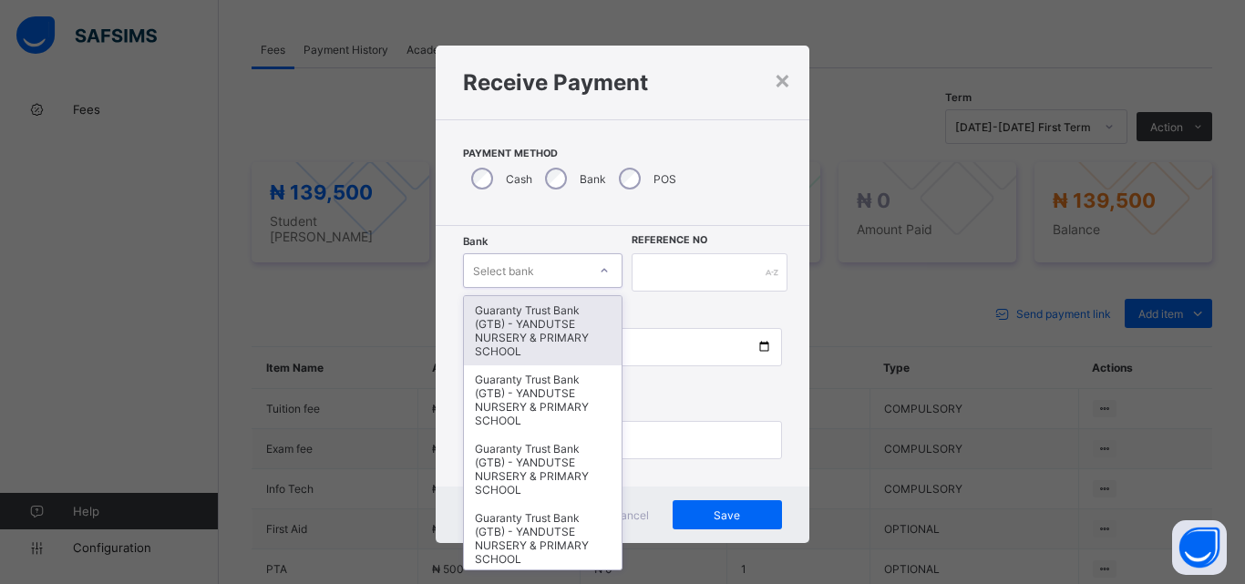
click at [575, 278] on div "Select bank" at bounding box center [525, 271] width 123 height 26
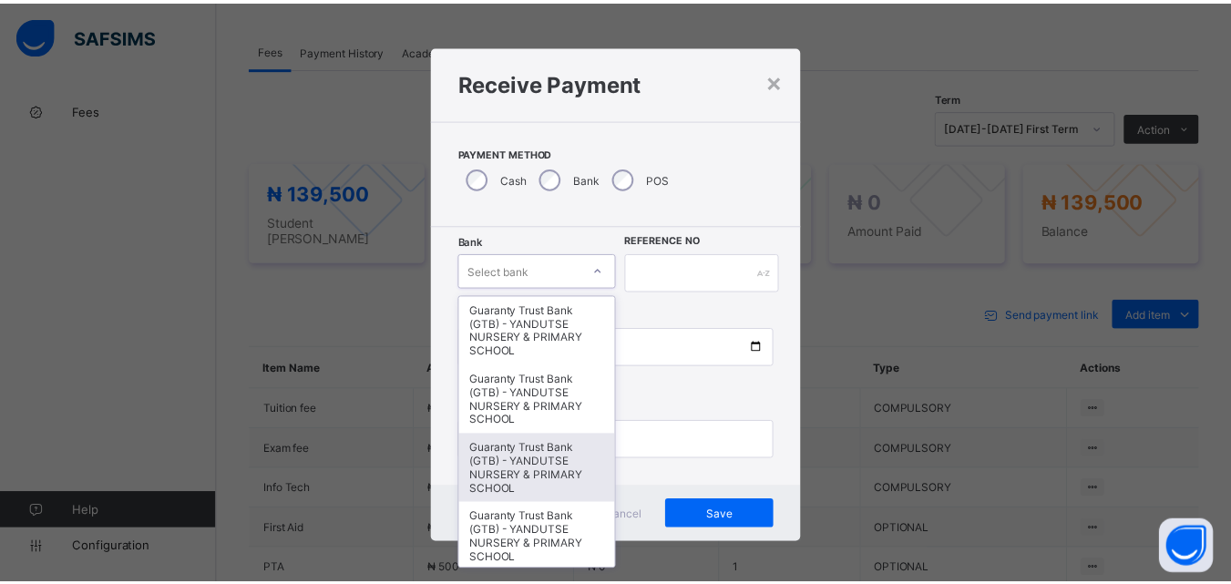
scroll to position [365, 0]
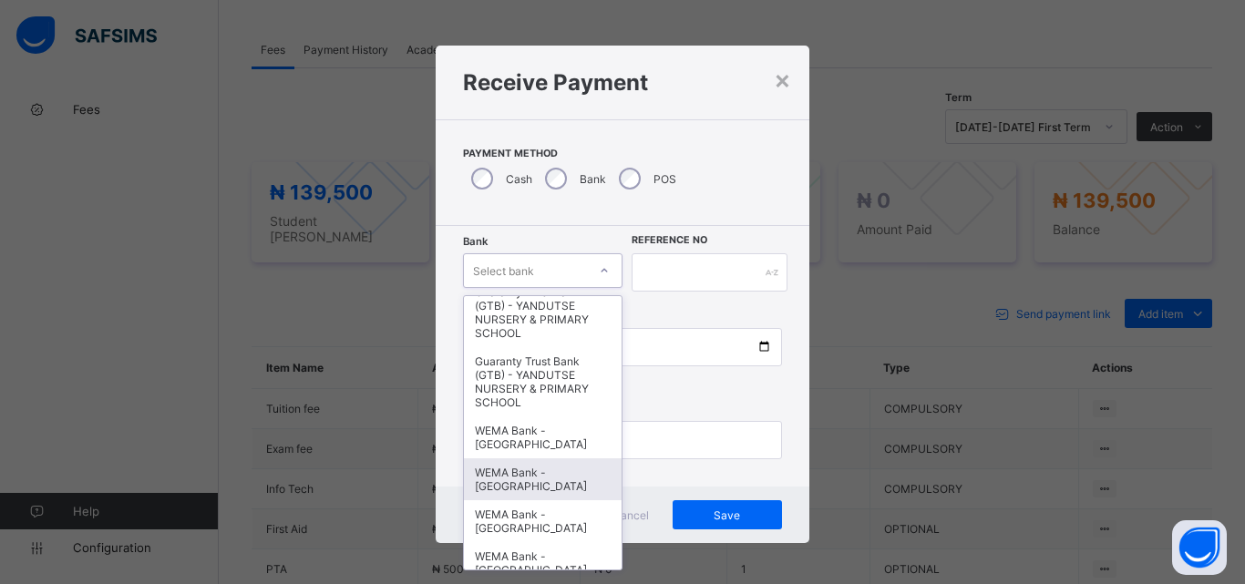
click at [561, 477] on div "WEMA Bank - YANDUTSE COLLEGE" at bounding box center [543, 480] width 158 height 42
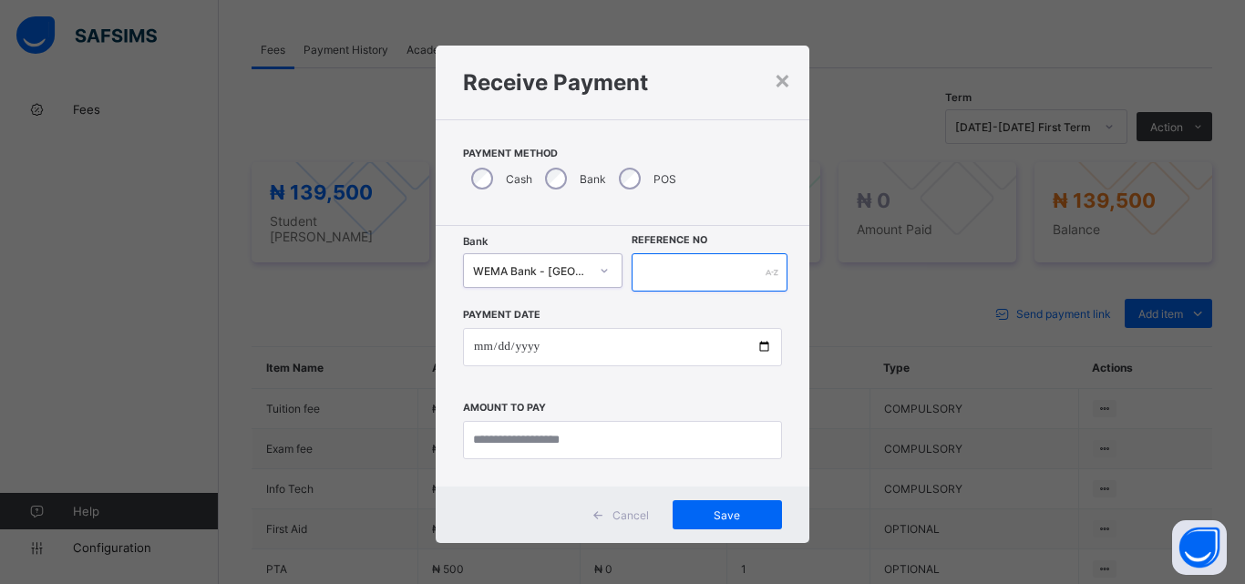
click at [675, 279] on input "text" at bounding box center [710, 272] width 156 height 38
type input "*********"
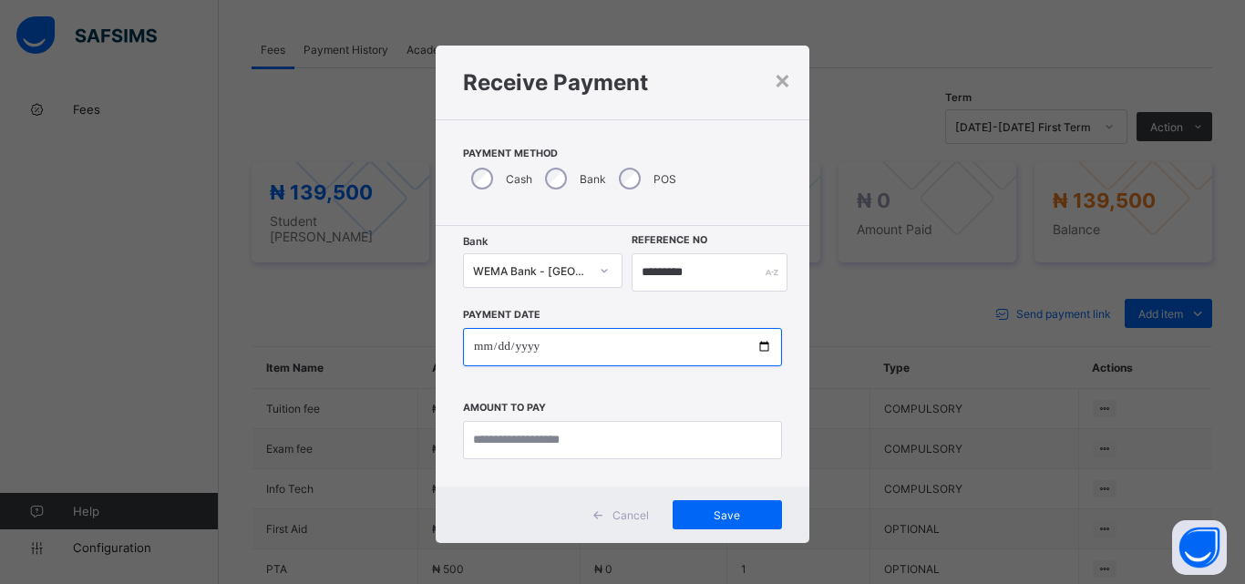
click at [760, 352] on input "date" at bounding box center [622, 347] width 319 height 38
type input "**********"
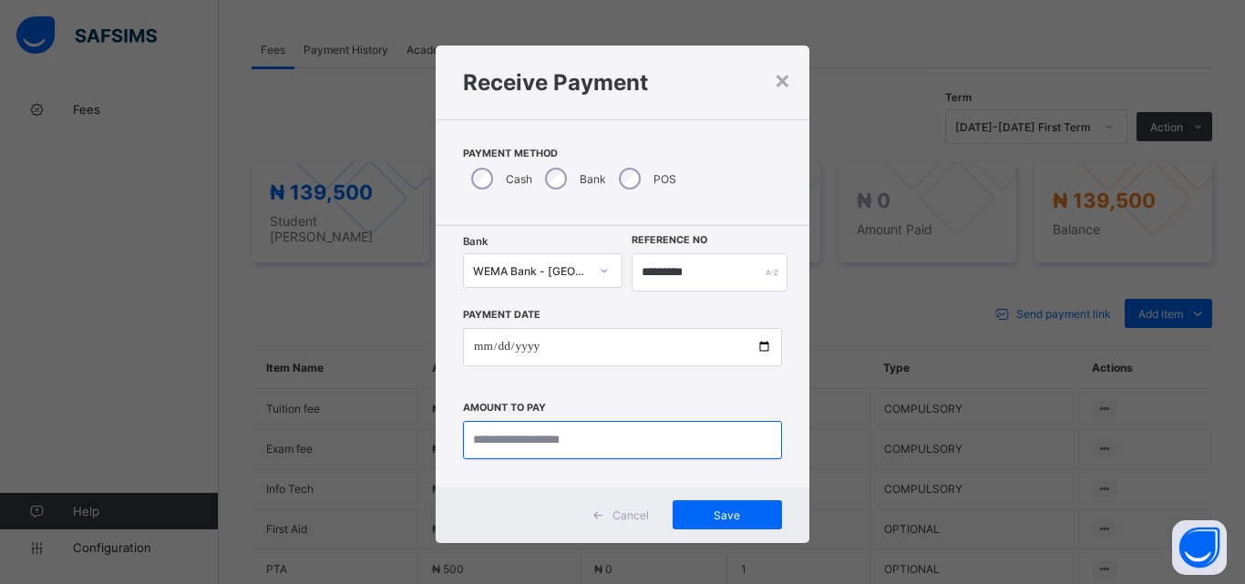
click at [510, 442] on input "currency" at bounding box center [622, 440] width 319 height 38
type input "*********"
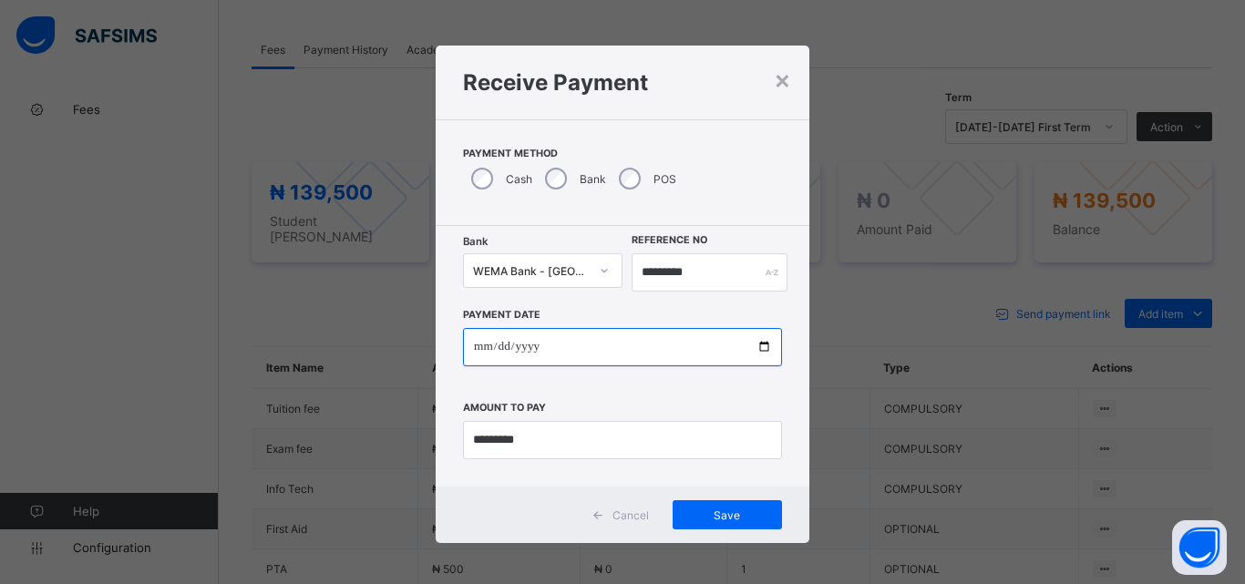
click at [762, 348] on input "**********" at bounding box center [622, 347] width 319 height 38
type input "**********"
click at [776, 80] on div "×" at bounding box center [782, 79] width 17 height 31
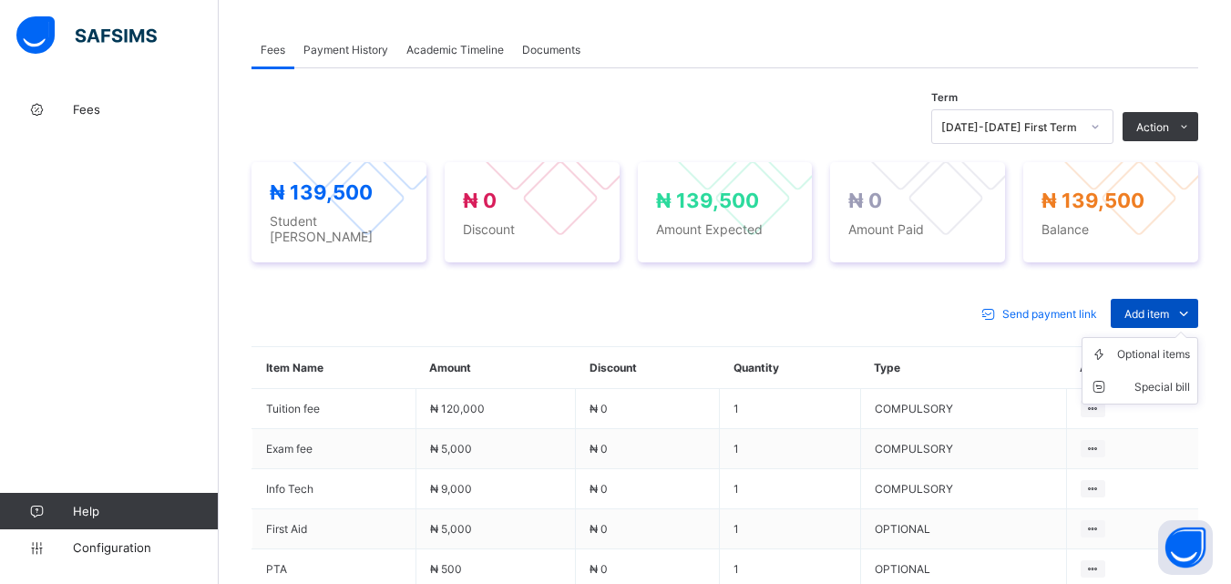
click at [1152, 307] on span "Add item" at bounding box center [1147, 314] width 45 height 14
click at [1139, 346] on div "Optional items" at bounding box center [1154, 354] width 73 height 18
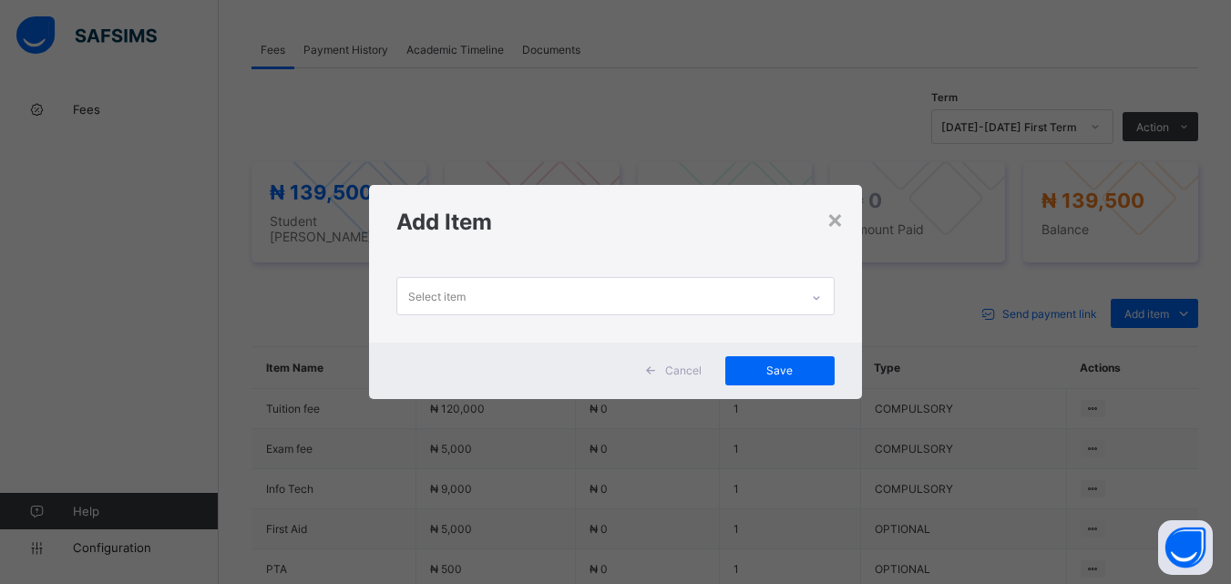
click at [797, 301] on div "Select item" at bounding box center [597, 296] width 401 height 36
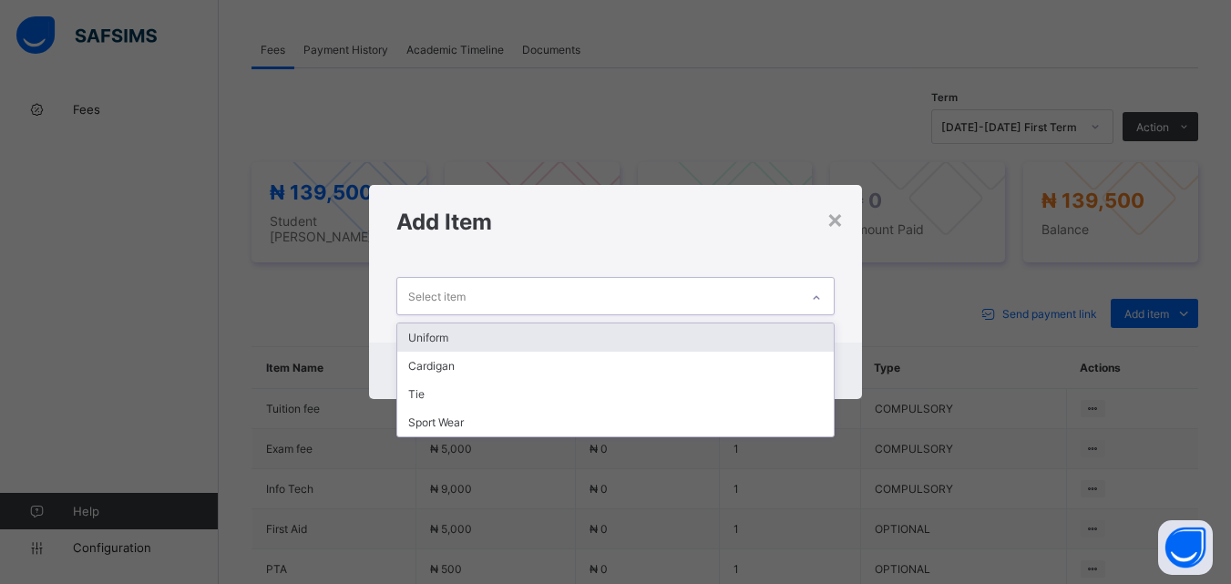
click at [771, 325] on div "Uniform" at bounding box center [615, 338] width 436 height 28
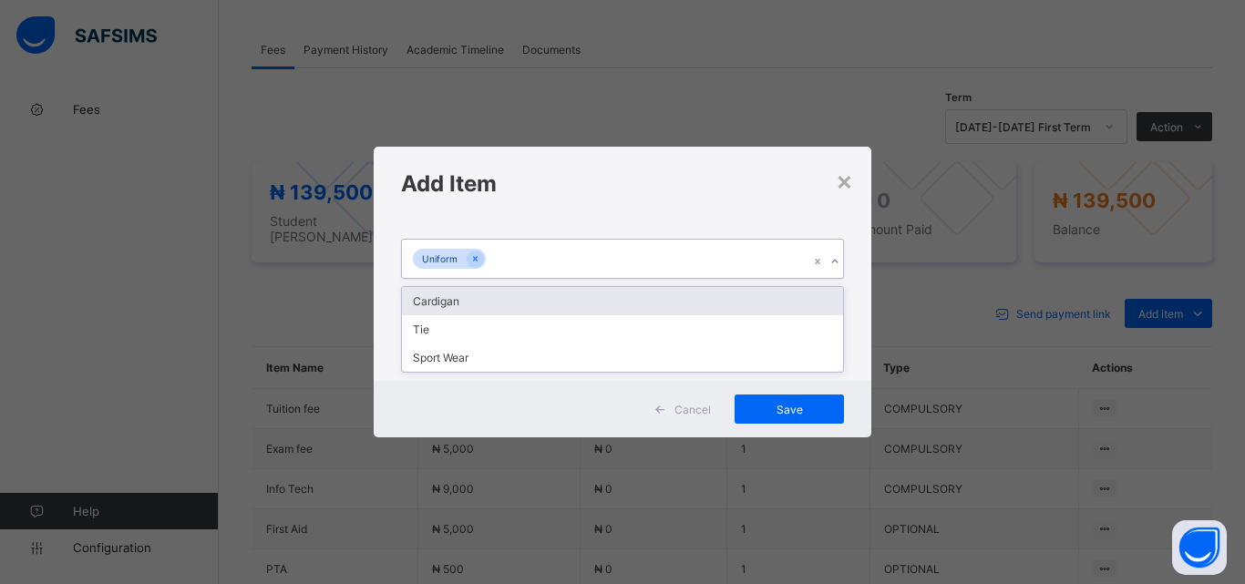
click at [831, 249] on div at bounding box center [834, 261] width 17 height 29
click at [799, 295] on div "Cardigan" at bounding box center [622, 301] width 441 height 28
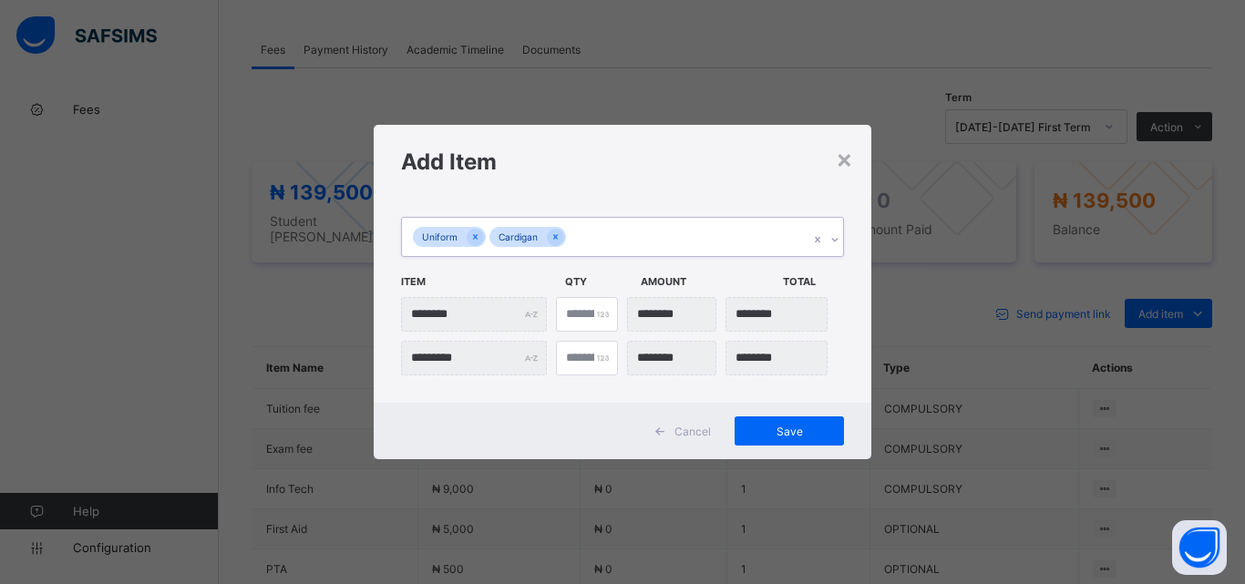
click at [839, 229] on div at bounding box center [834, 239] width 17 height 29
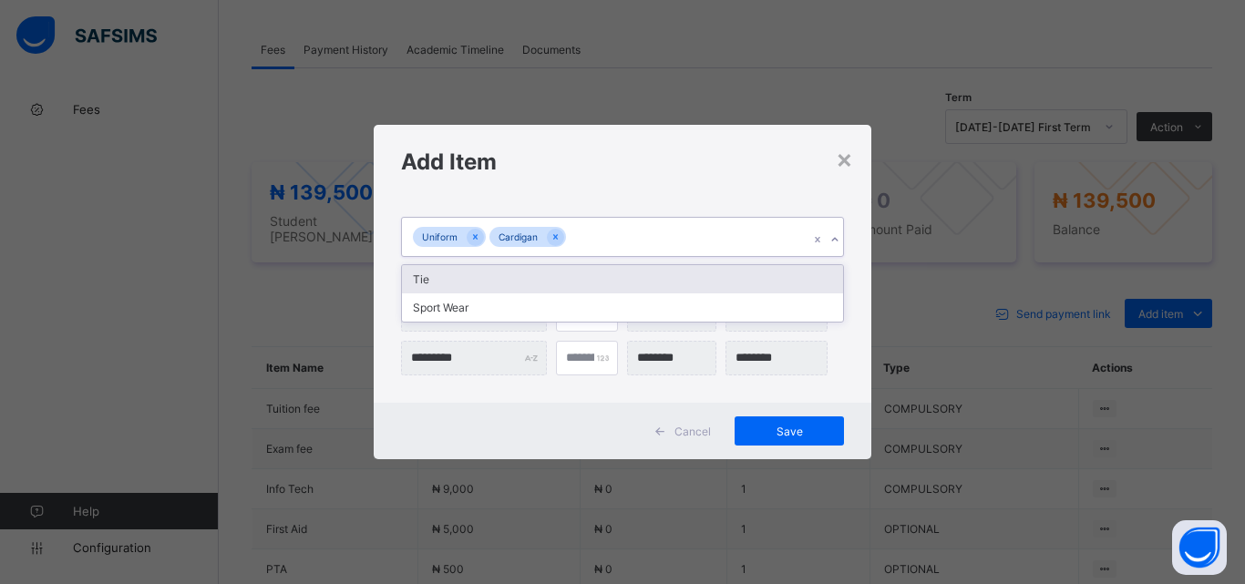
click at [814, 269] on div "Tie" at bounding box center [622, 279] width 441 height 28
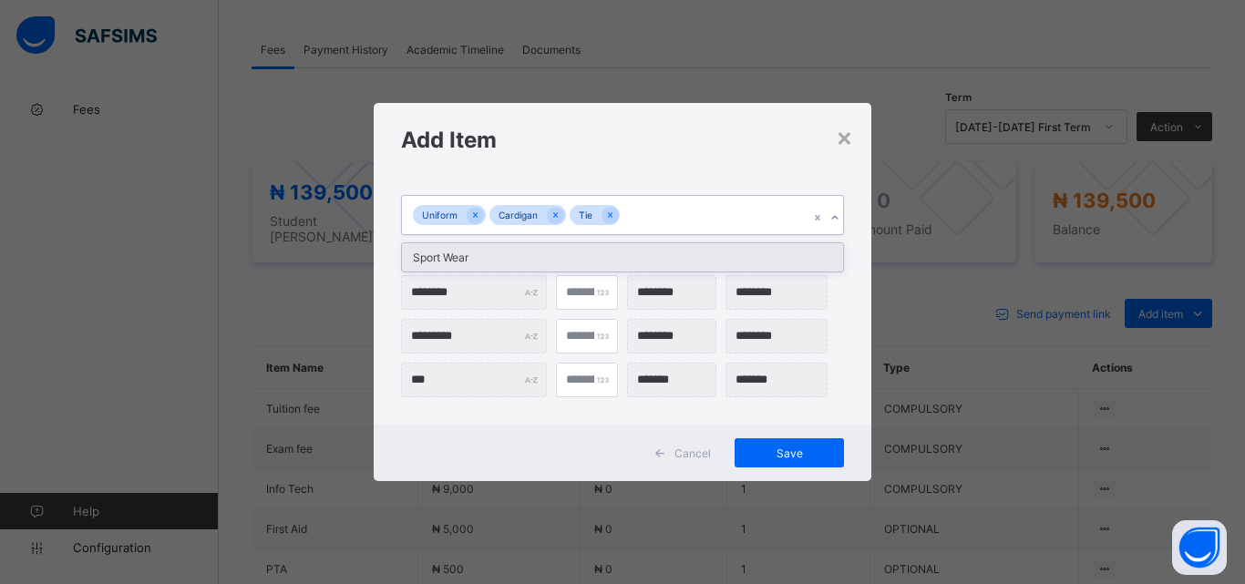
click at [839, 211] on icon at bounding box center [835, 218] width 11 height 18
click at [808, 267] on div "Sport Wear" at bounding box center [622, 257] width 441 height 28
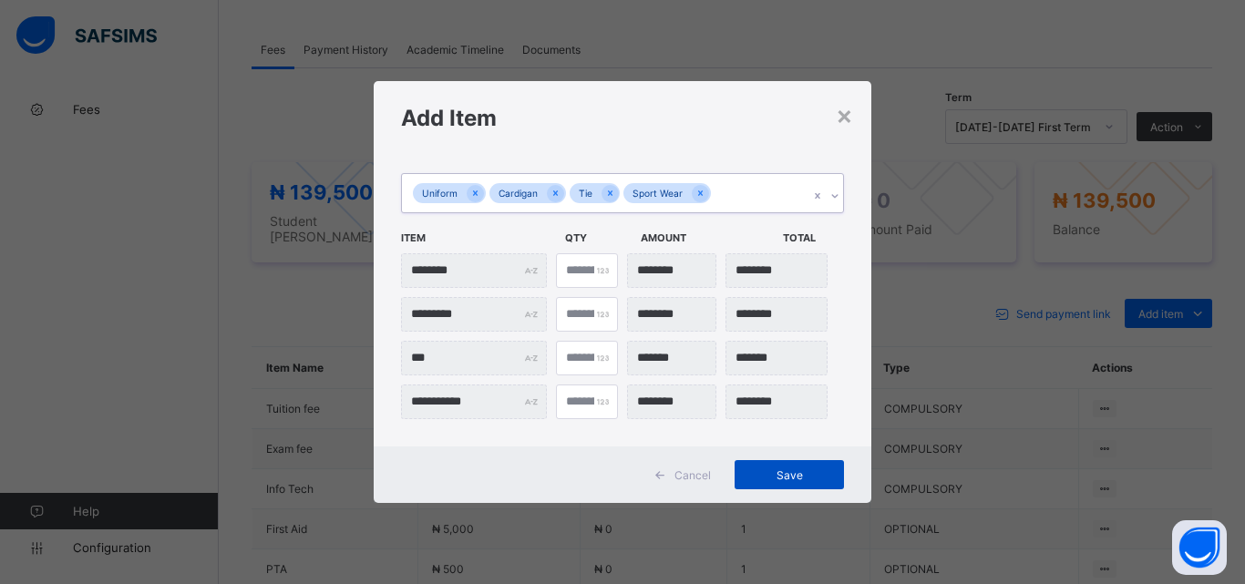
click at [775, 471] on span "Save" at bounding box center [789, 476] width 82 height 14
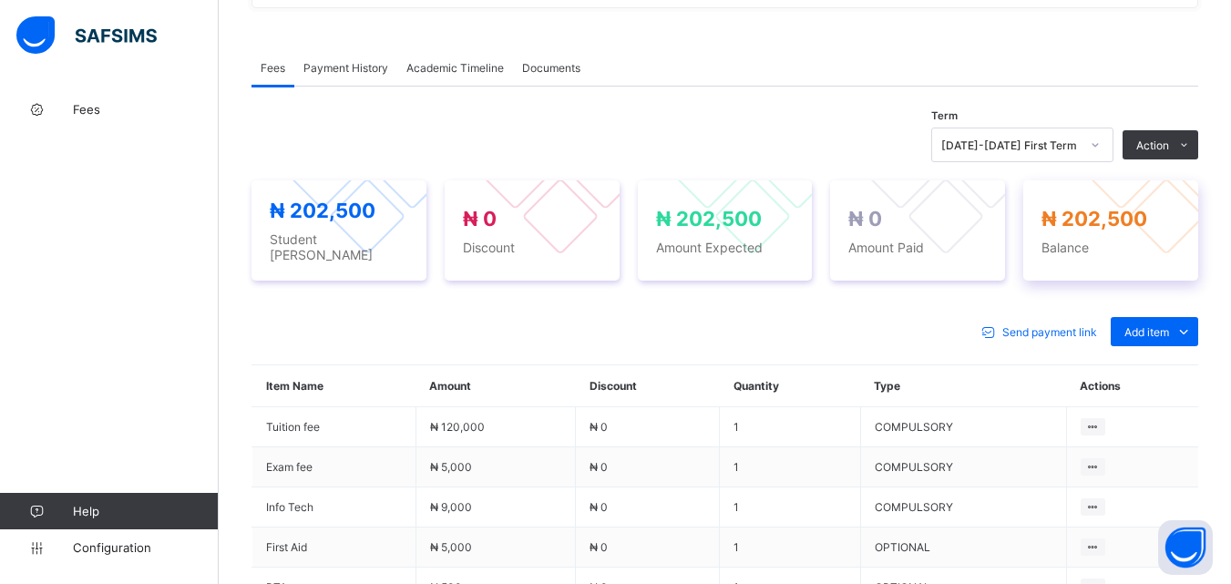
scroll to position [547, 0]
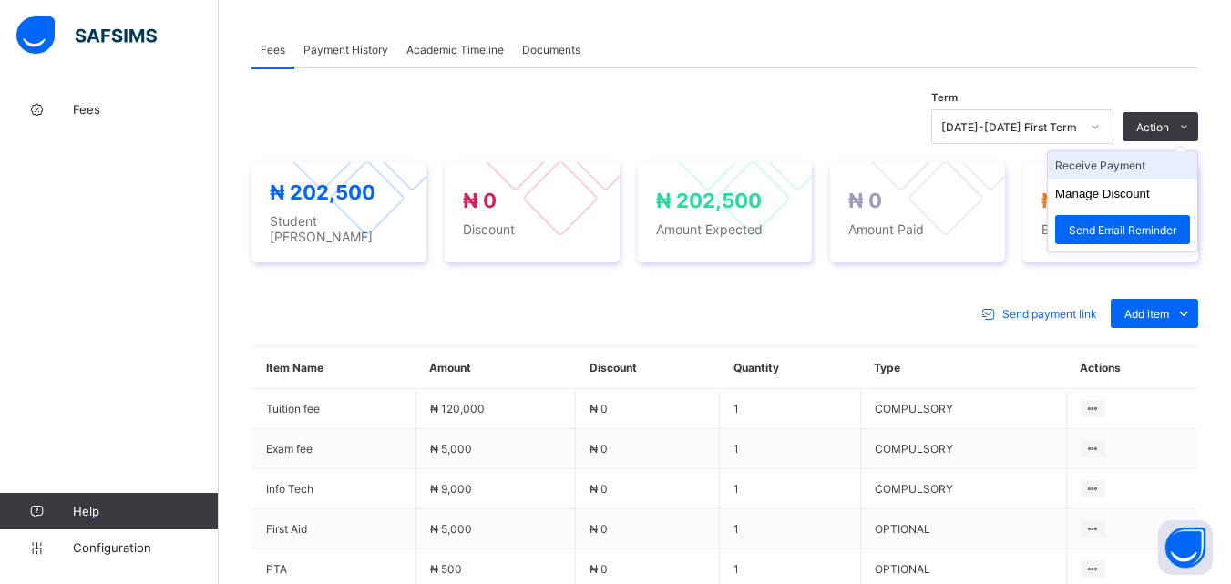
click at [1138, 170] on li "Receive Payment" at bounding box center [1122, 165] width 149 height 28
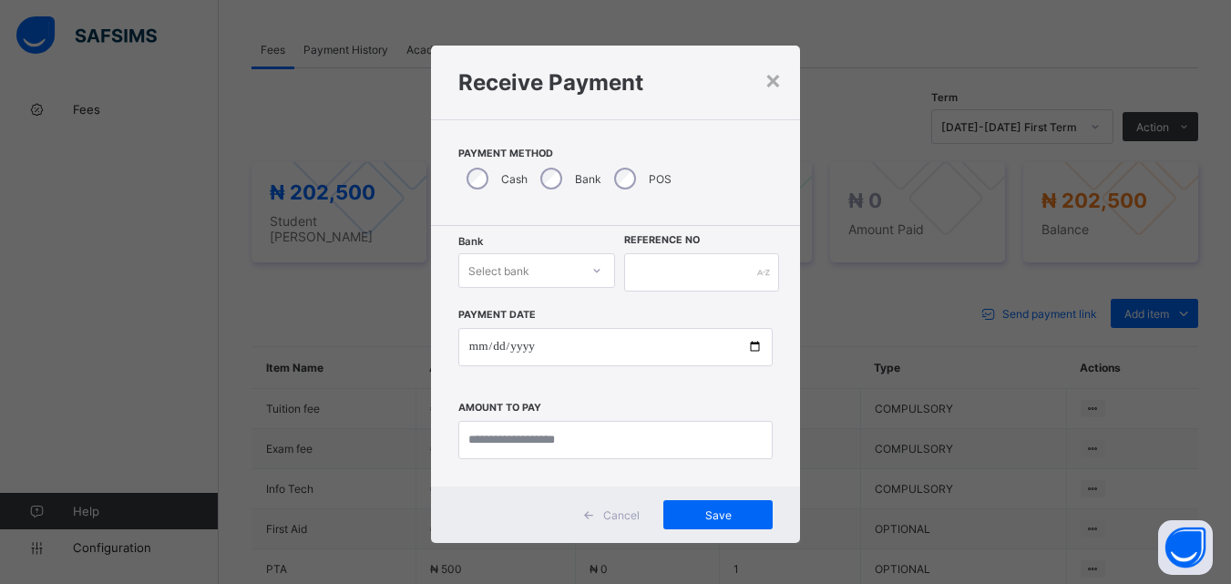
click at [571, 282] on div "Select bank" at bounding box center [519, 271] width 121 height 26
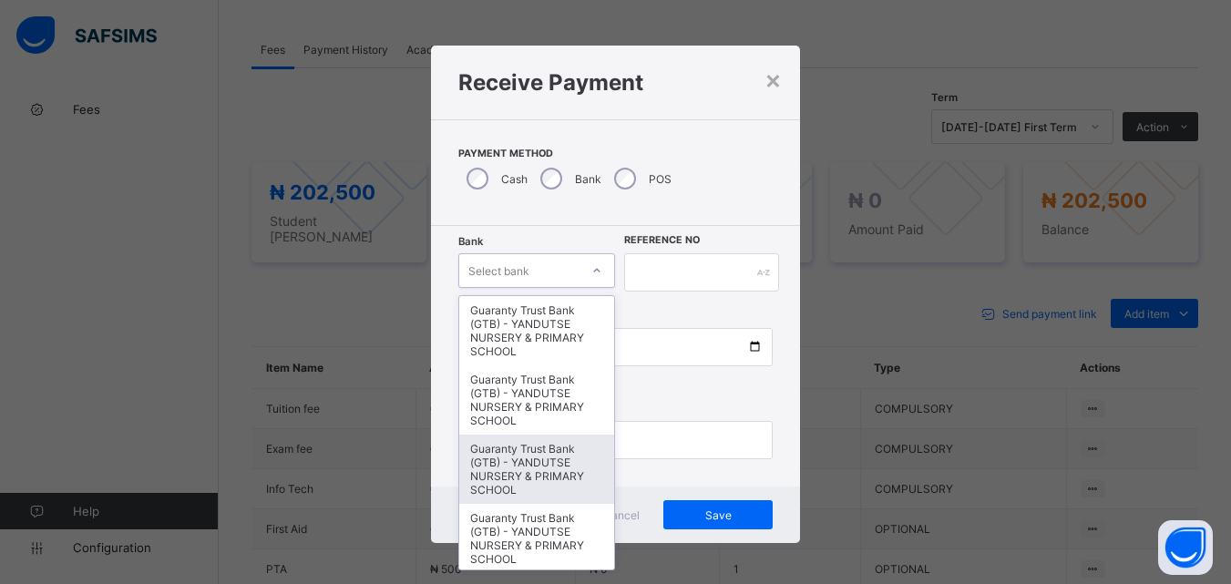
scroll to position [273, 0]
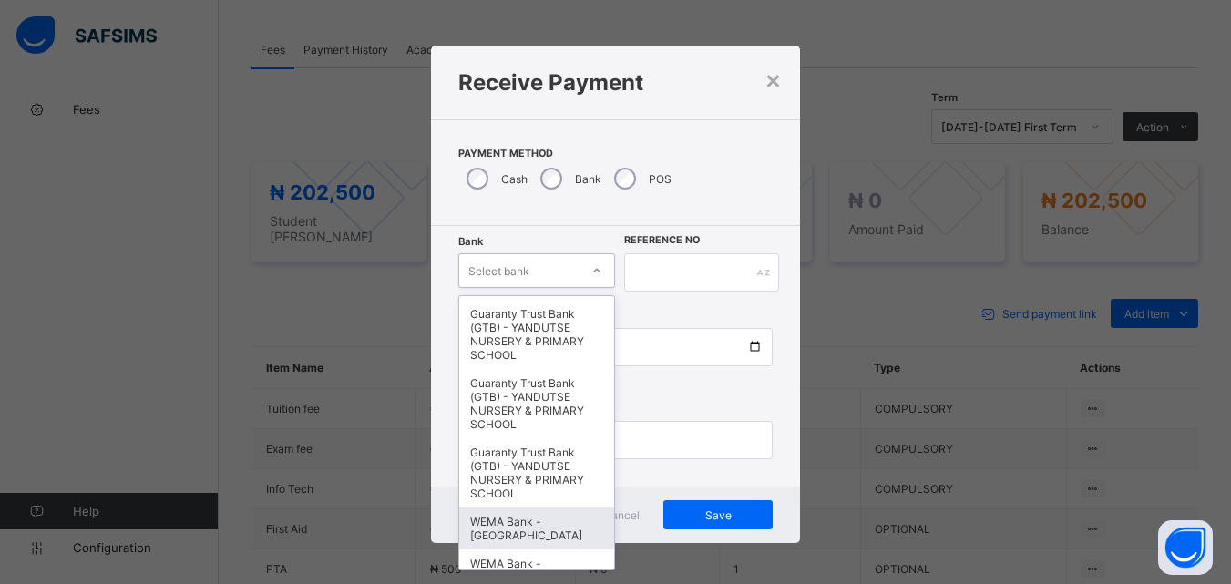
click at [512, 521] on div "WEMA Bank - YANDUTSE COLLEGE" at bounding box center [537, 529] width 156 height 42
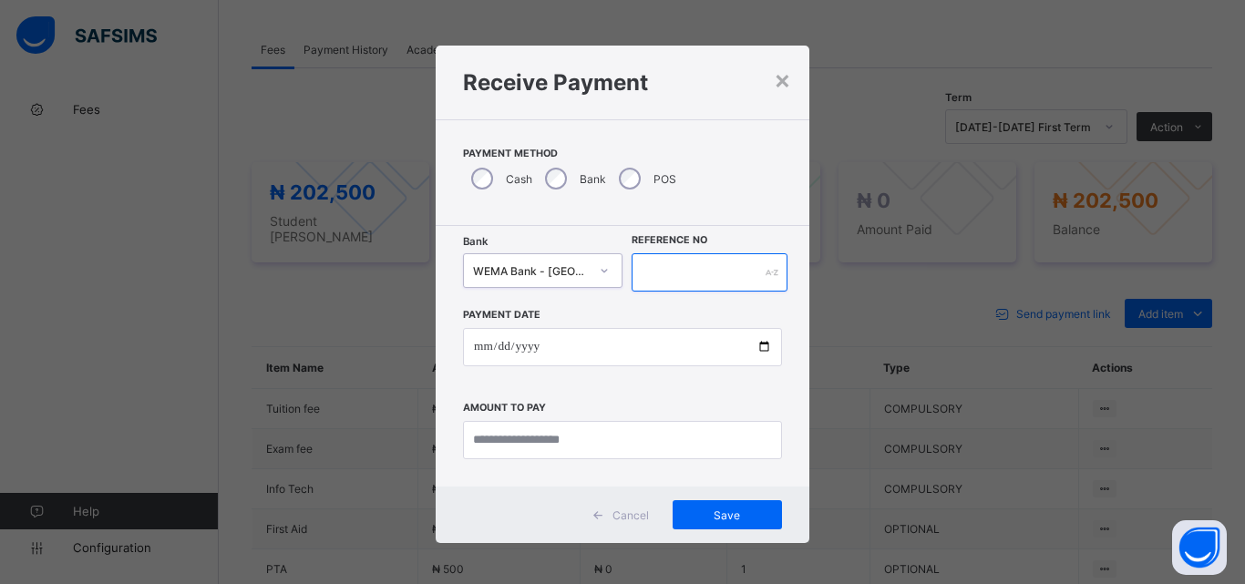
click at [682, 276] on input "text" at bounding box center [710, 272] width 156 height 38
type input "*********"
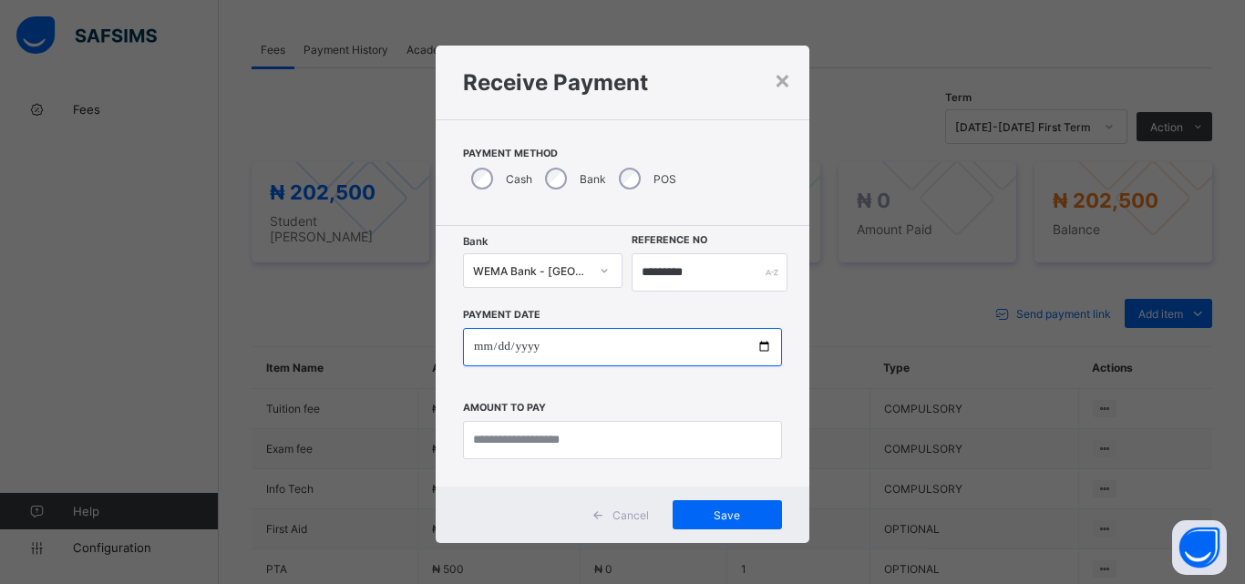
click at [758, 341] on input "date" at bounding box center [622, 347] width 319 height 38
type input "**********"
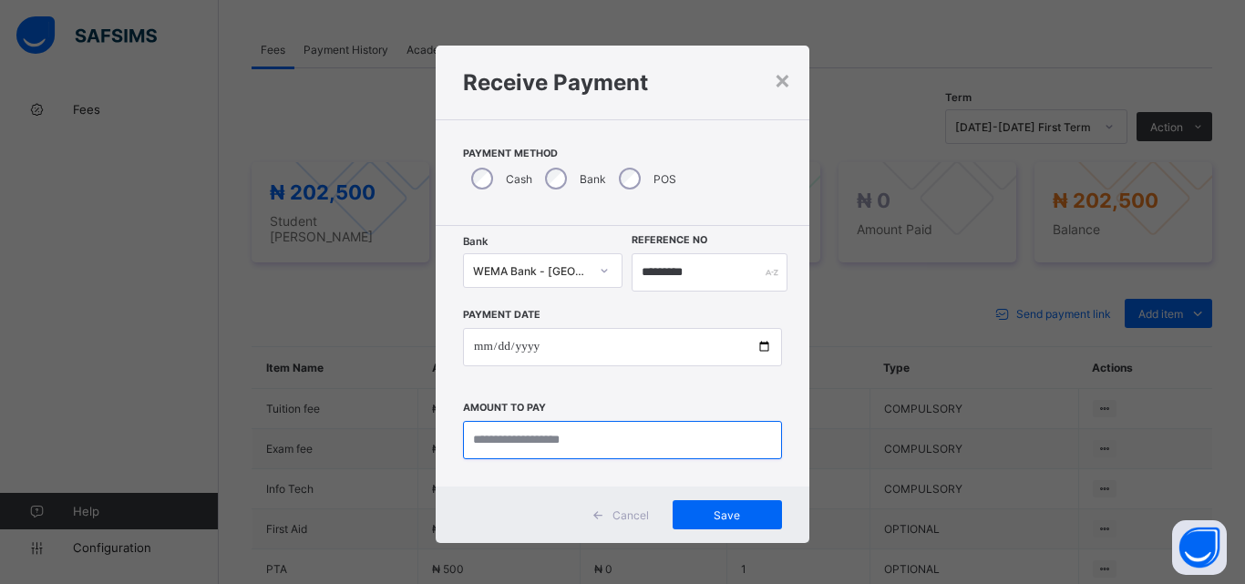
click at [500, 445] on input "currency" at bounding box center [622, 440] width 319 height 38
type input "*********"
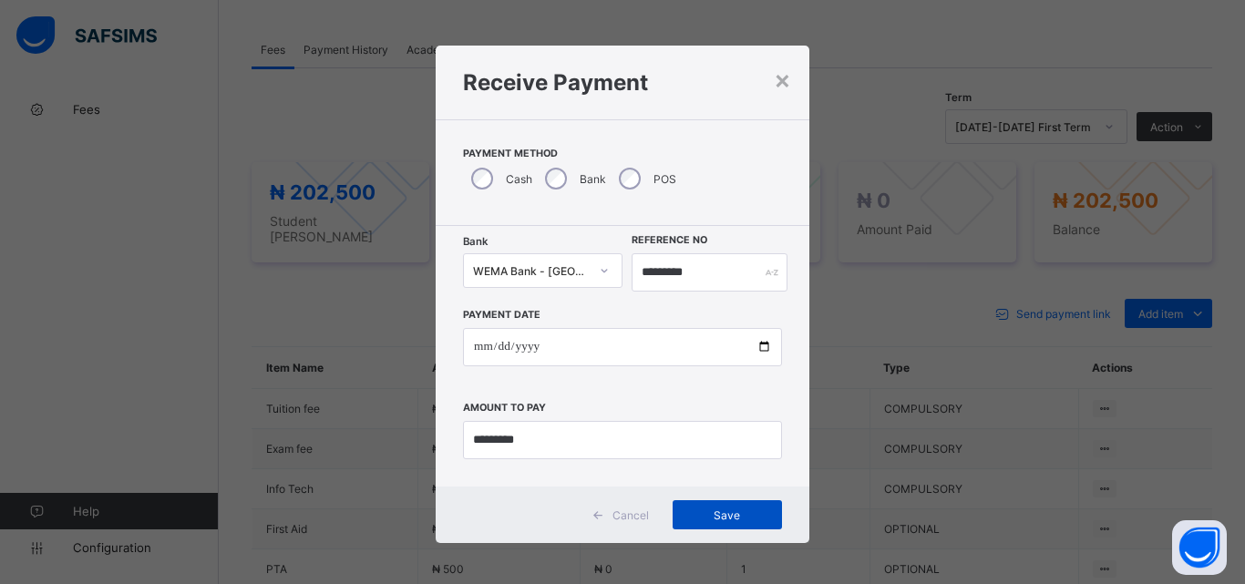
click at [703, 518] on span "Save" at bounding box center [727, 516] width 82 height 14
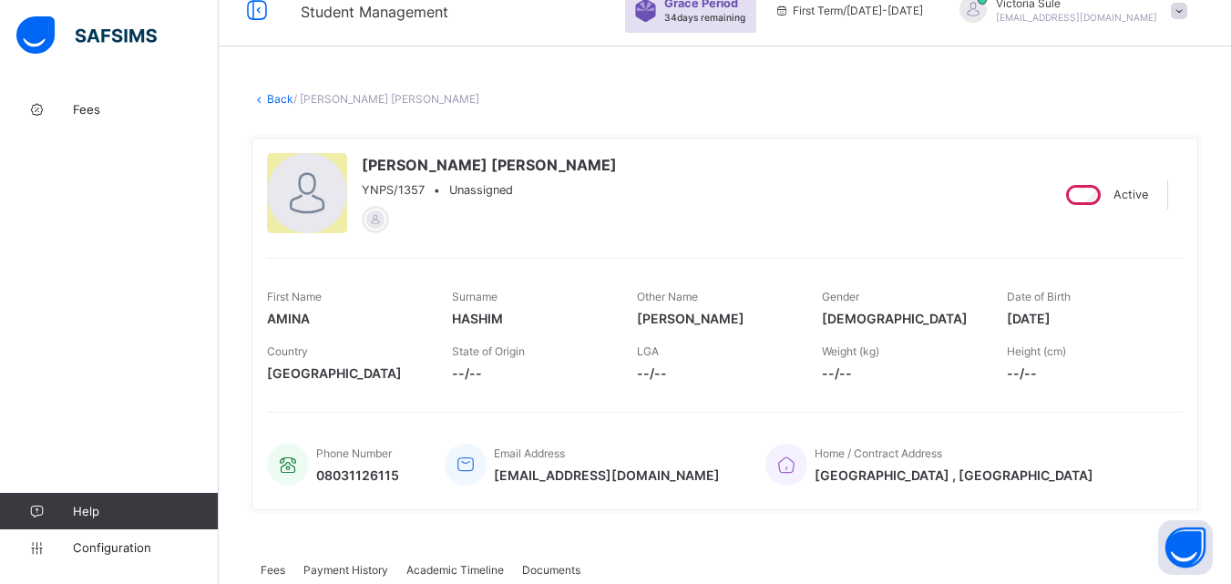
scroll to position [0, 0]
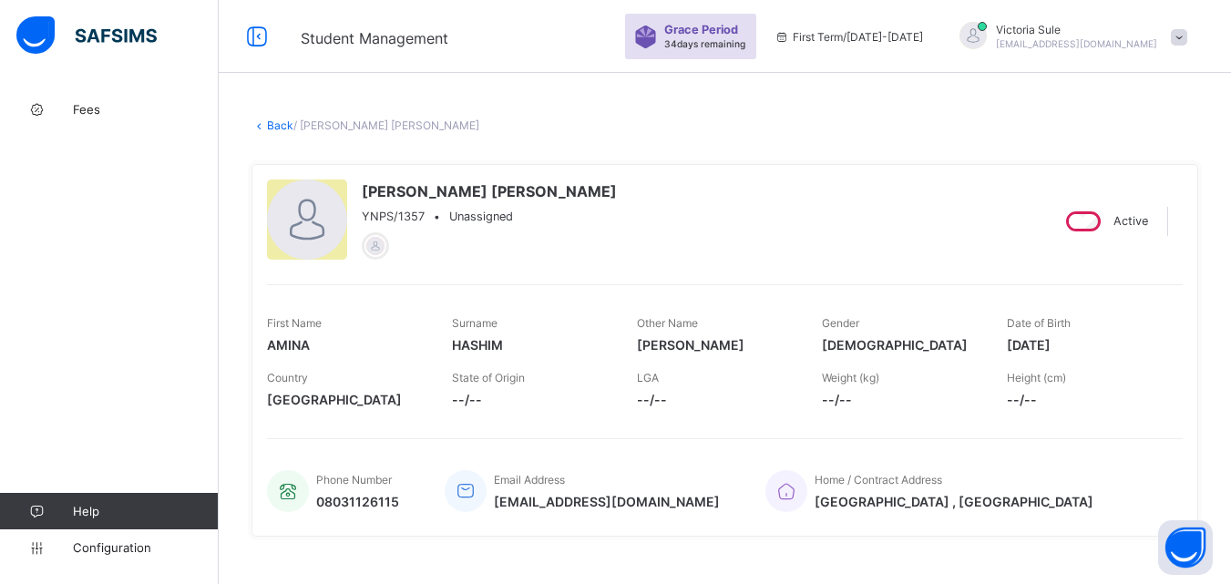
click at [276, 123] on link "Back" at bounding box center [280, 126] width 26 height 14
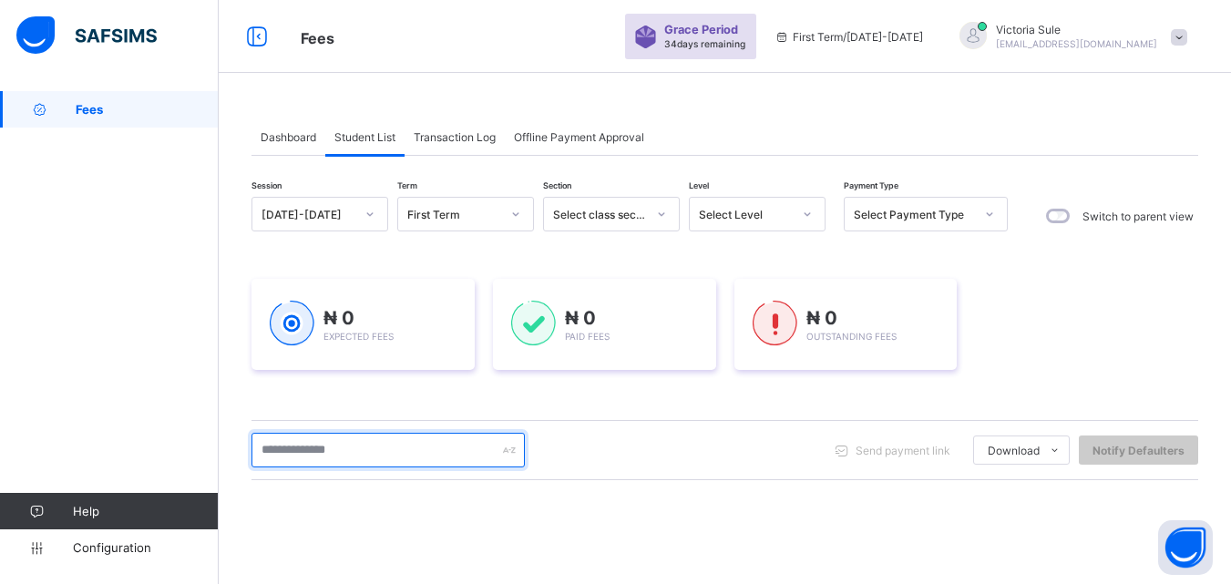
click at [409, 444] on input "text" at bounding box center [388, 450] width 273 height 35
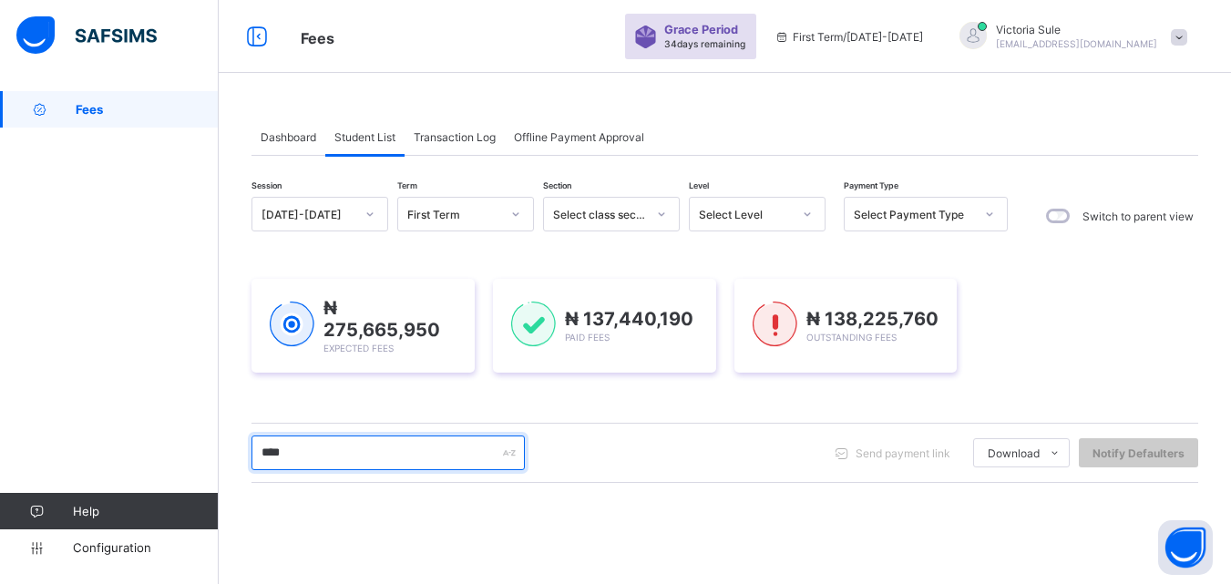
type input "****"
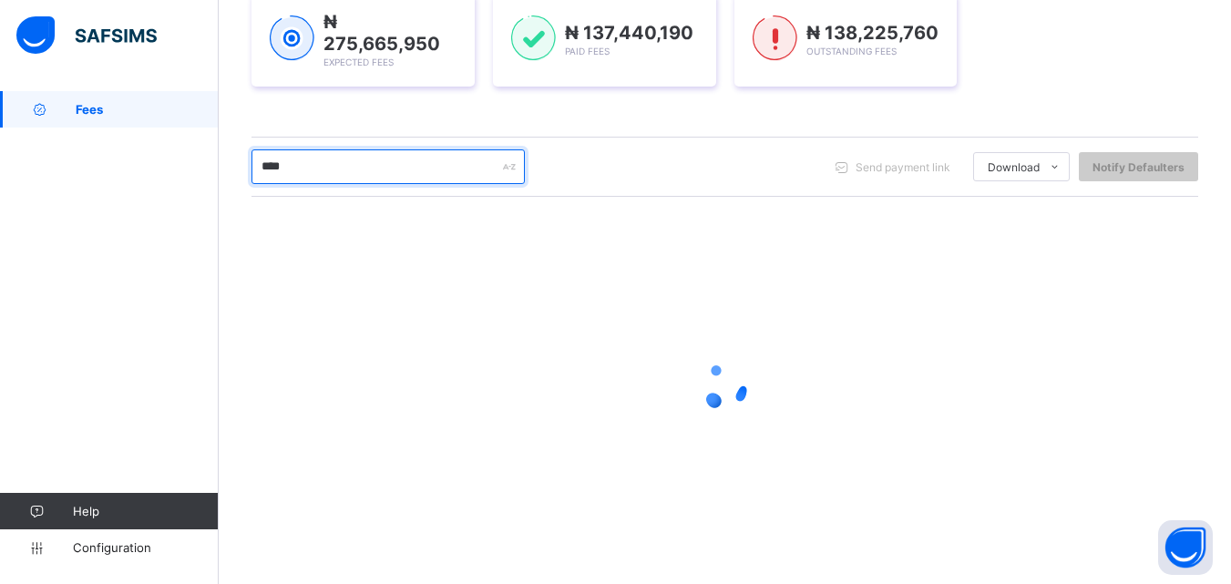
scroll to position [152, 0]
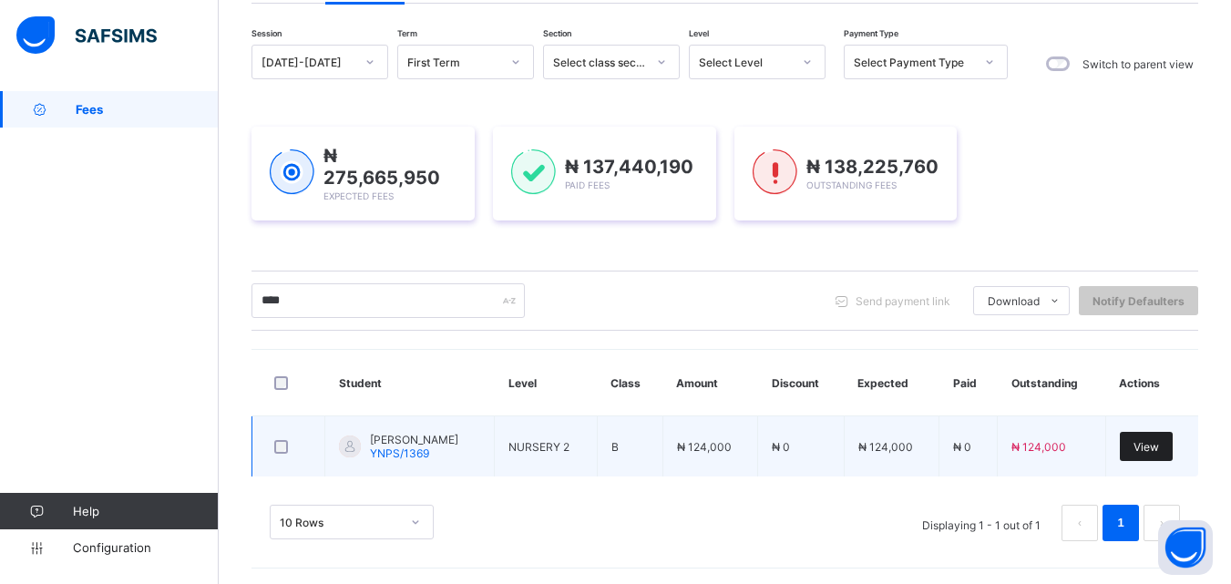
click at [1159, 443] on span "View" at bounding box center [1147, 447] width 26 height 14
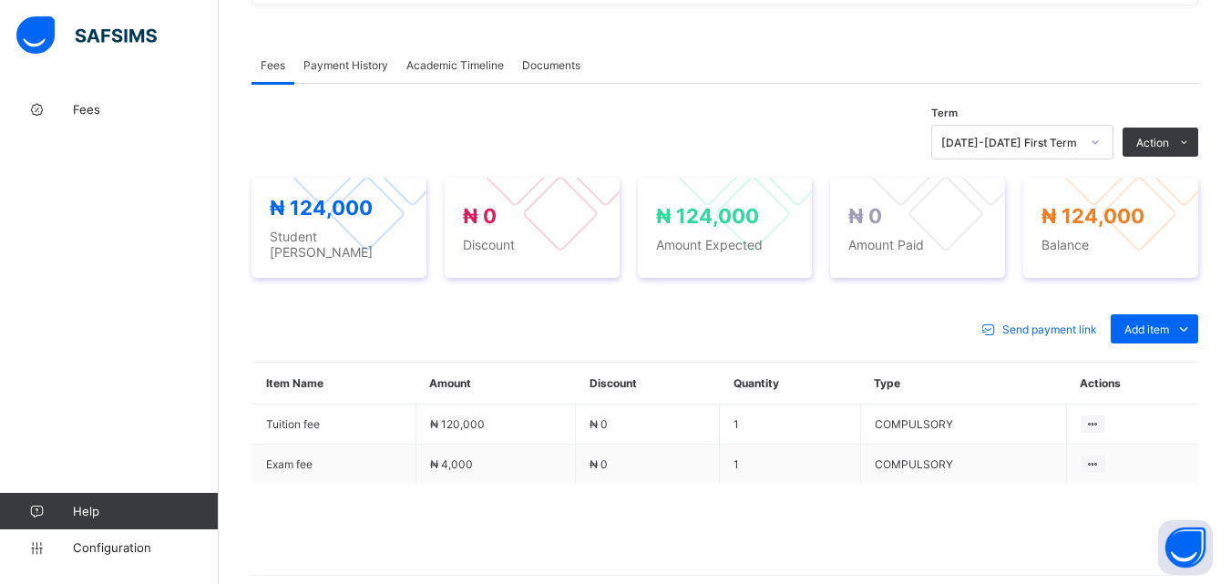
scroll to position [547, 0]
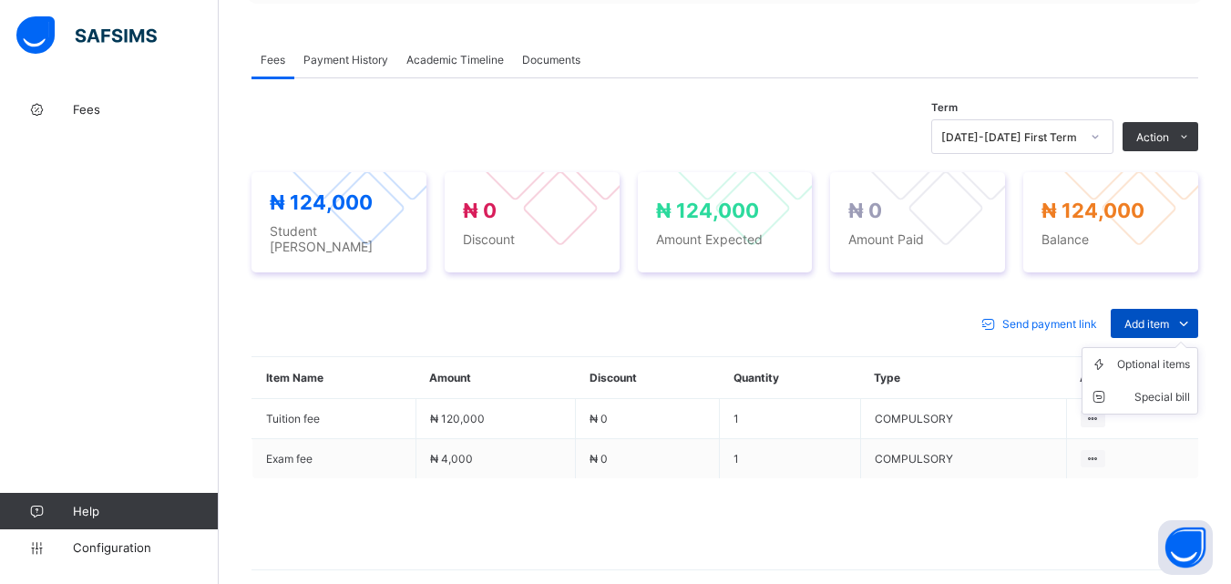
click at [1170, 317] on span "Add item" at bounding box center [1147, 324] width 45 height 14
click at [1167, 356] on div "Optional items" at bounding box center [1154, 365] width 73 height 18
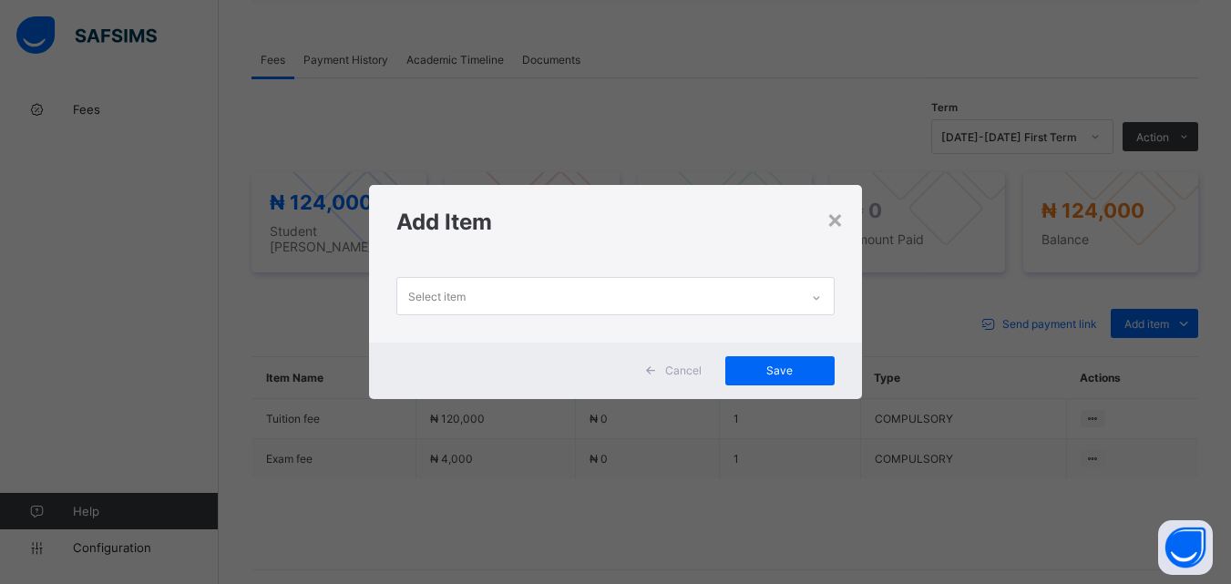
click at [812, 299] on div at bounding box center [816, 297] width 31 height 29
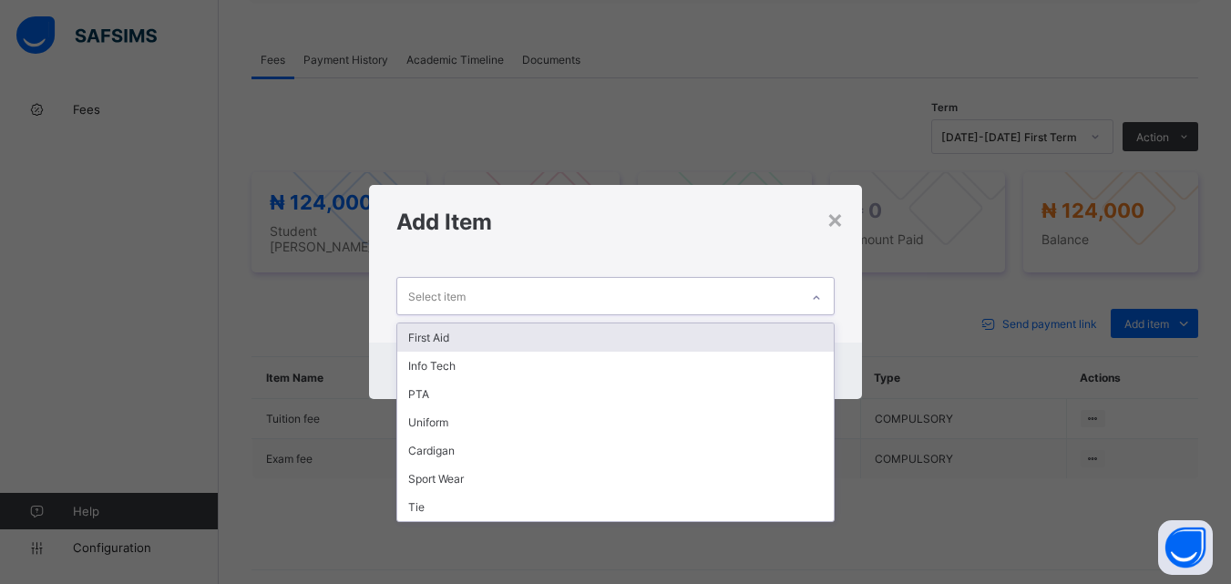
click at [715, 338] on div "First Aid" at bounding box center [615, 338] width 436 height 28
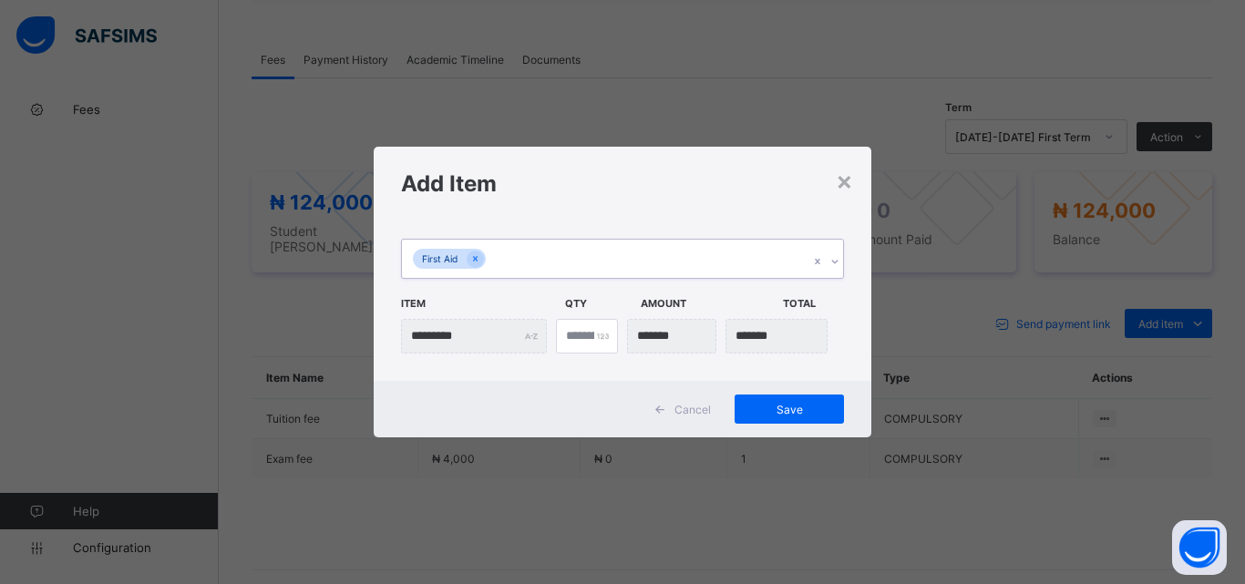
click at [716, 263] on div "First Aid" at bounding box center [605, 259] width 407 height 38
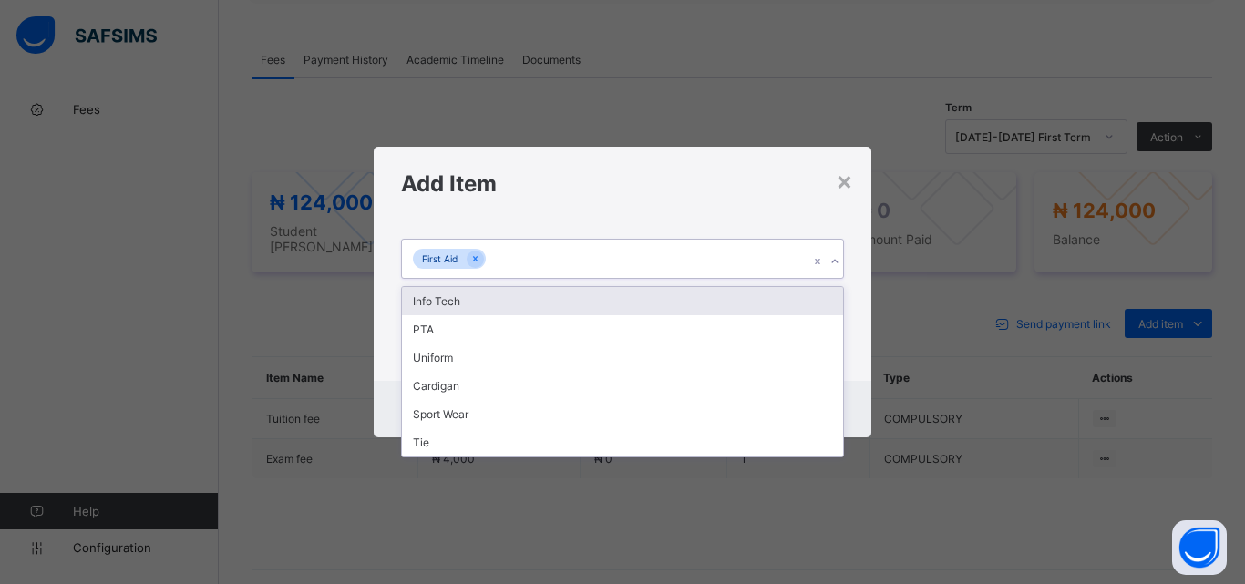
click at [707, 311] on div "Info Tech" at bounding box center [622, 301] width 441 height 28
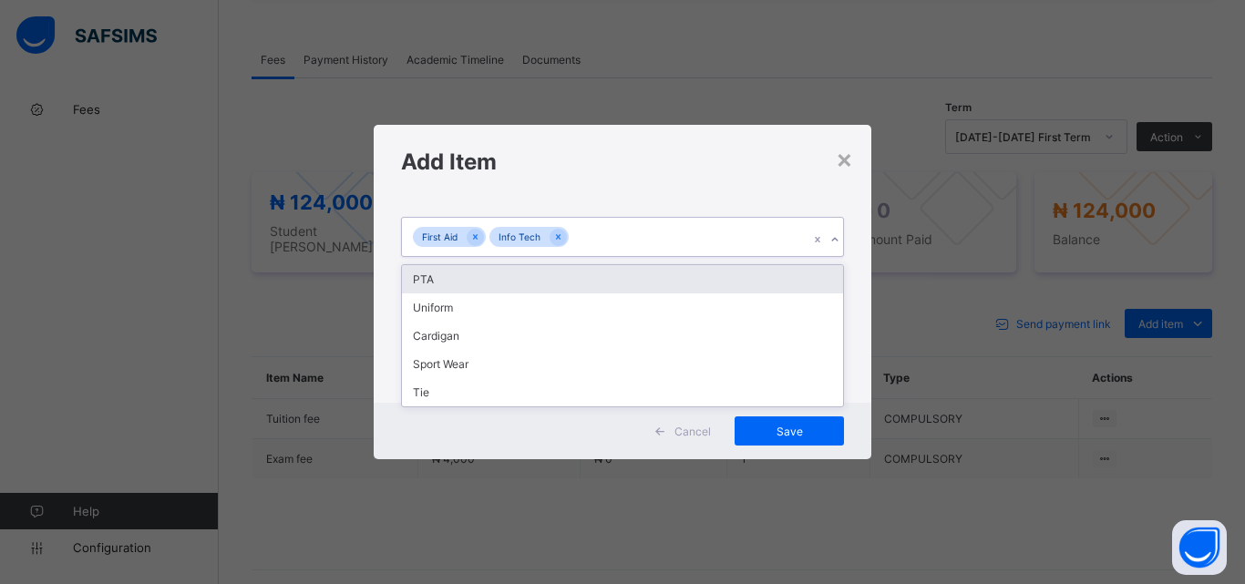
click at [713, 234] on div "First Aid Info Tech" at bounding box center [605, 237] width 407 height 38
drag, startPoint x: 693, startPoint y: 277, endPoint x: 696, endPoint y: 335, distance: 58.4
click at [693, 278] on div "PTA" at bounding box center [622, 279] width 441 height 28
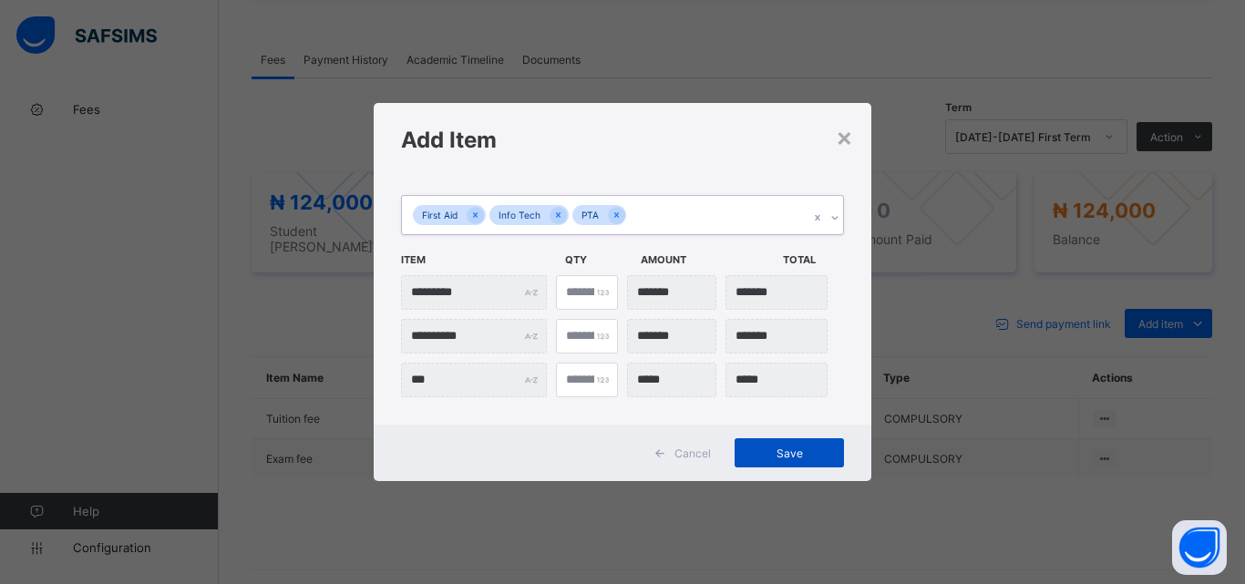
click at [823, 455] on span "Save" at bounding box center [789, 454] width 82 height 14
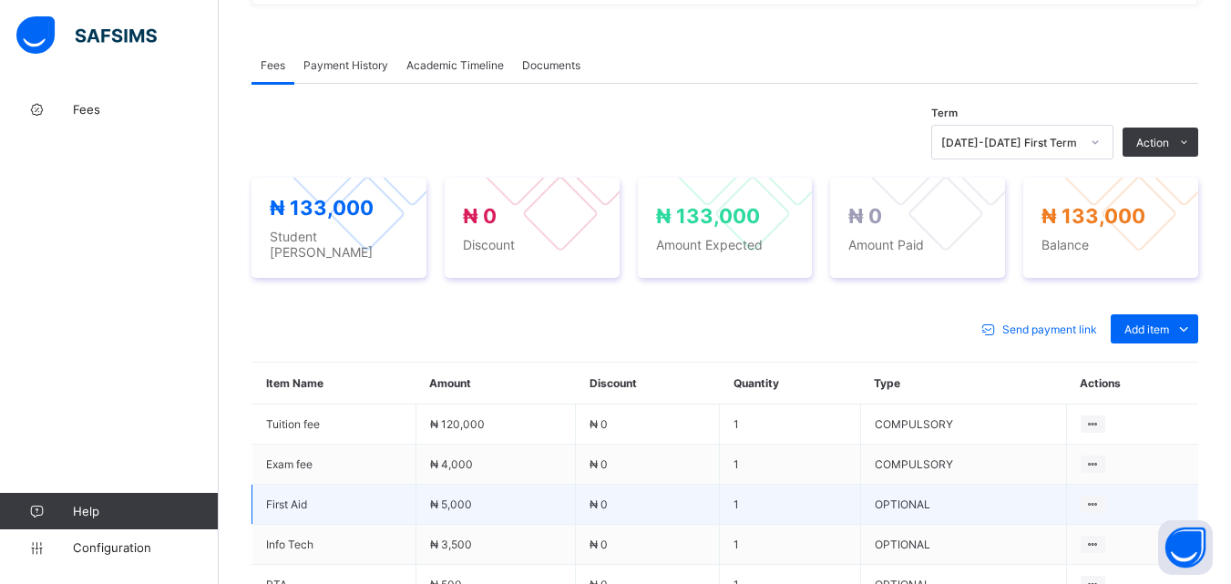
scroll to position [638, 0]
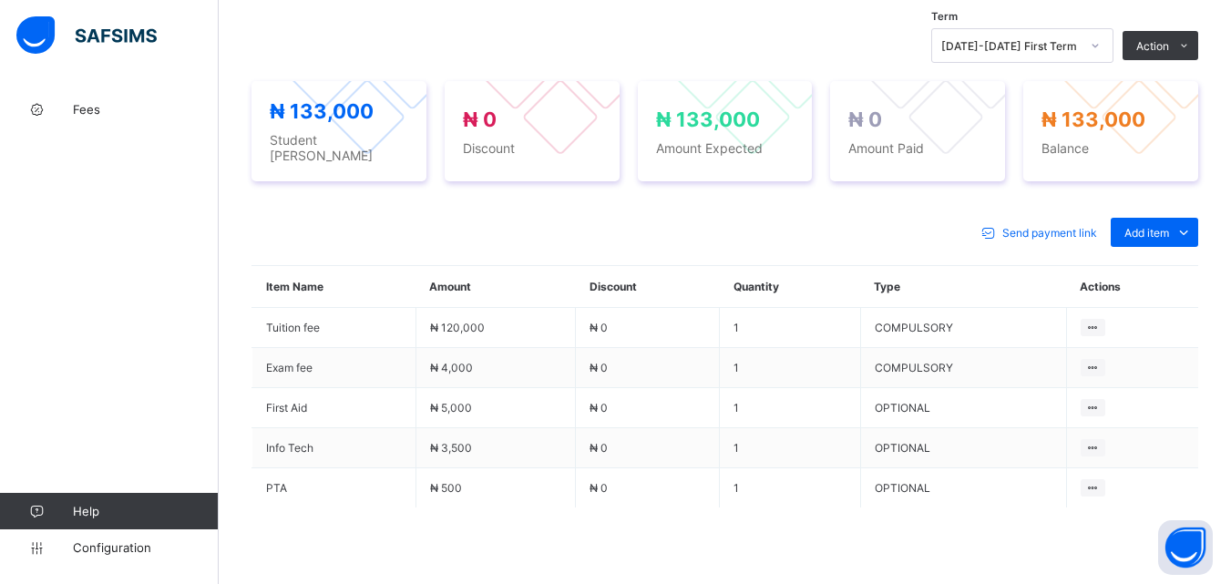
click at [904, 218] on div "Send payment link Add item Optional items Special bill" at bounding box center [725, 232] width 947 height 29
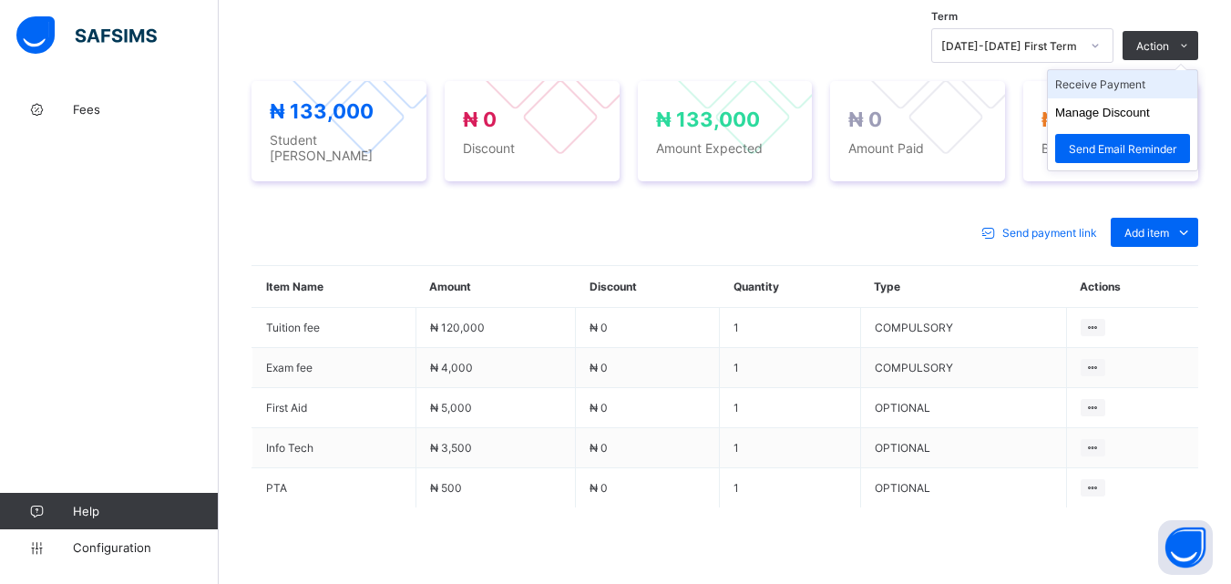
click at [1139, 86] on li "Receive Payment" at bounding box center [1122, 84] width 149 height 28
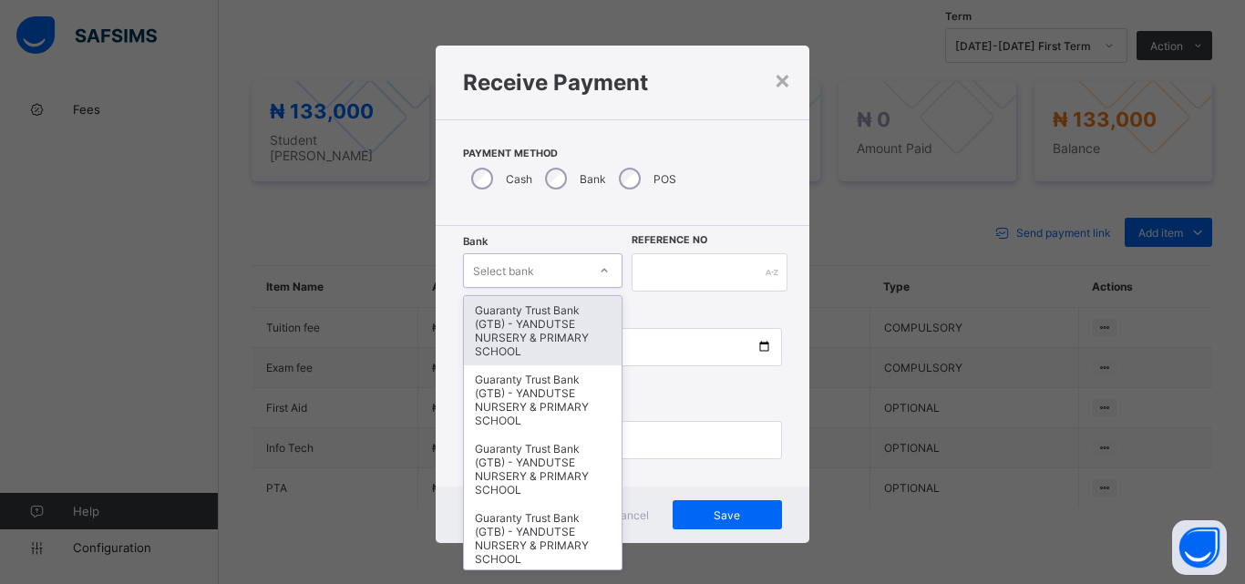
click at [603, 267] on icon at bounding box center [604, 271] width 11 height 18
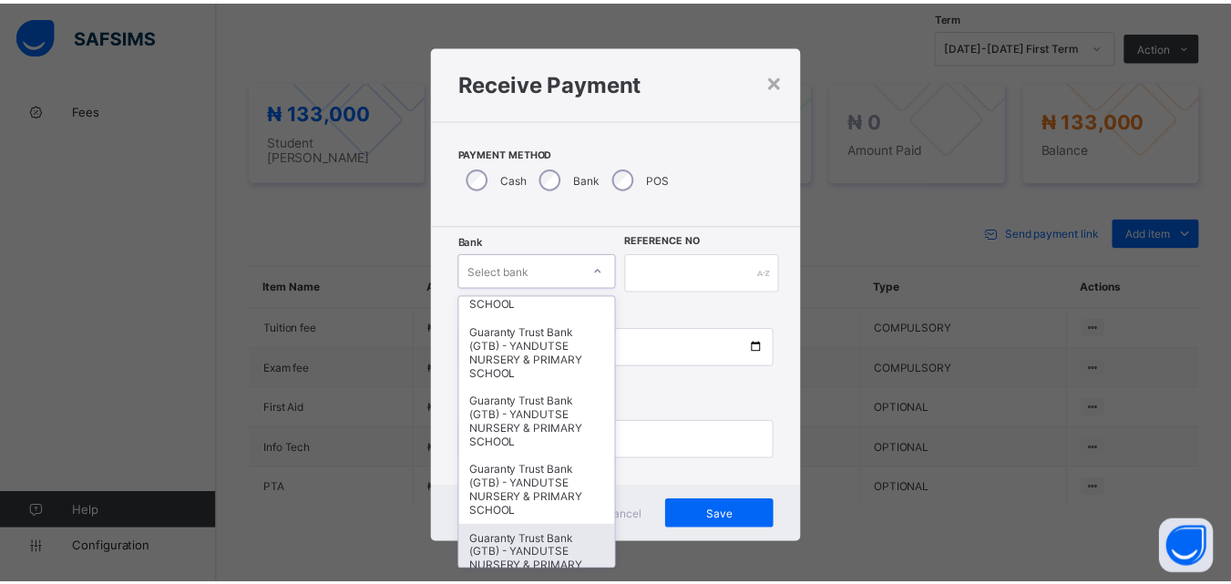
scroll to position [365, 0]
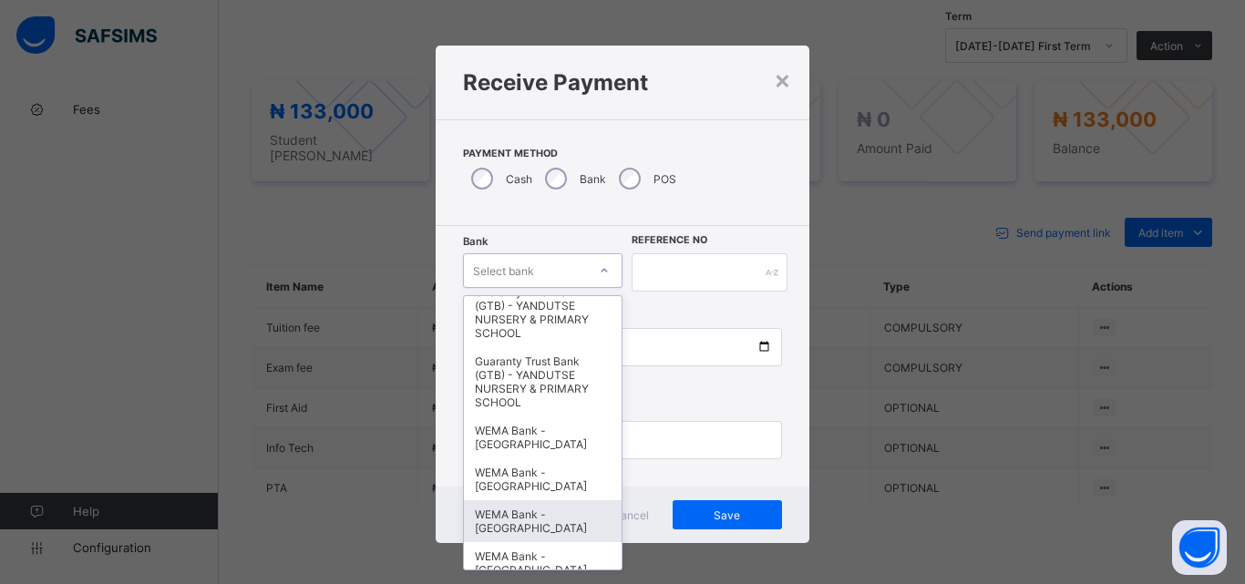
click at [535, 507] on div "WEMA Bank - YANDUTSE COLLEGE" at bounding box center [543, 521] width 158 height 42
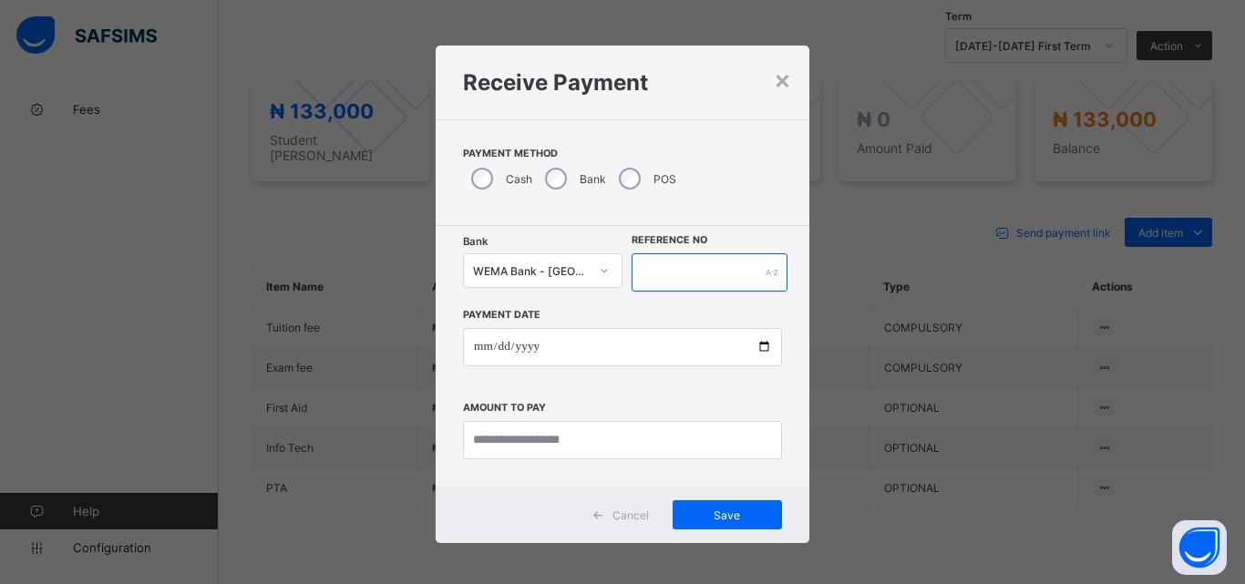
click at [700, 273] on input "text" at bounding box center [710, 272] width 156 height 38
type input "*********"
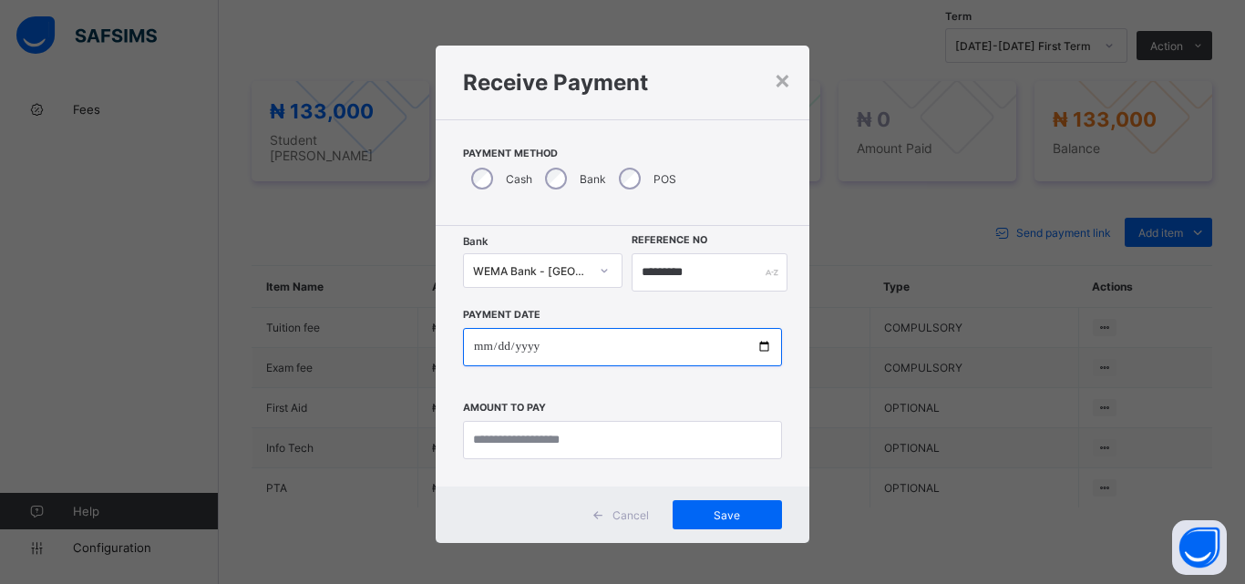
click at [757, 345] on input "date" at bounding box center [622, 347] width 319 height 38
click at [767, 346] on input "**********" at bounding box center [622, 347] width 319 height 38
type input "**********"
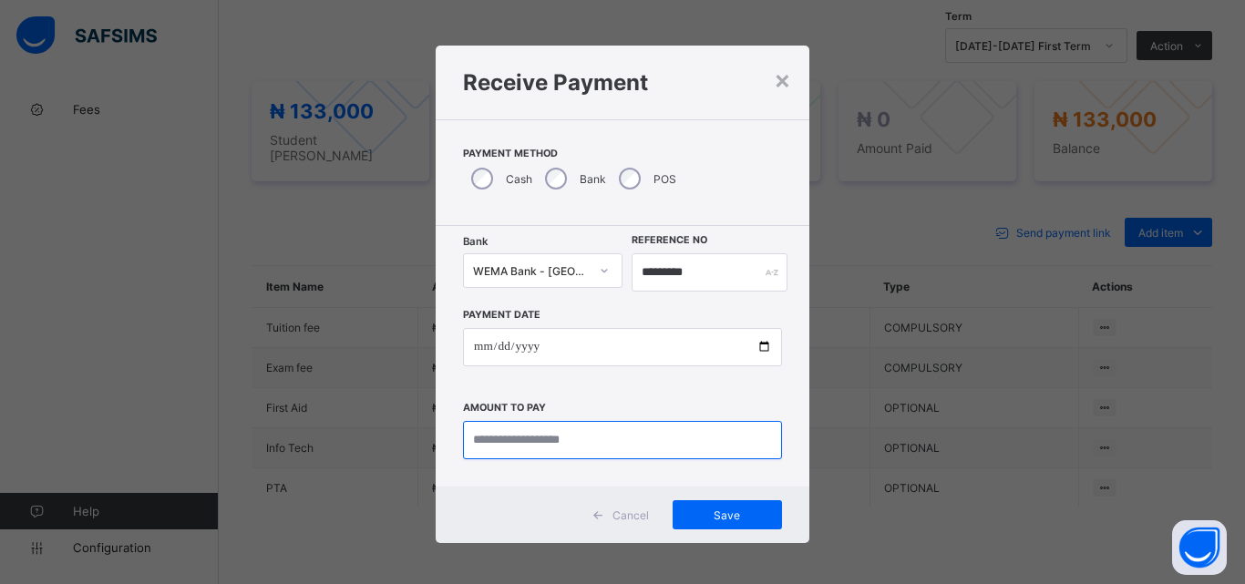
click at [494, 440] on input "currency" at bounding box center [622, 440] width 319 height 38
type input "*********"
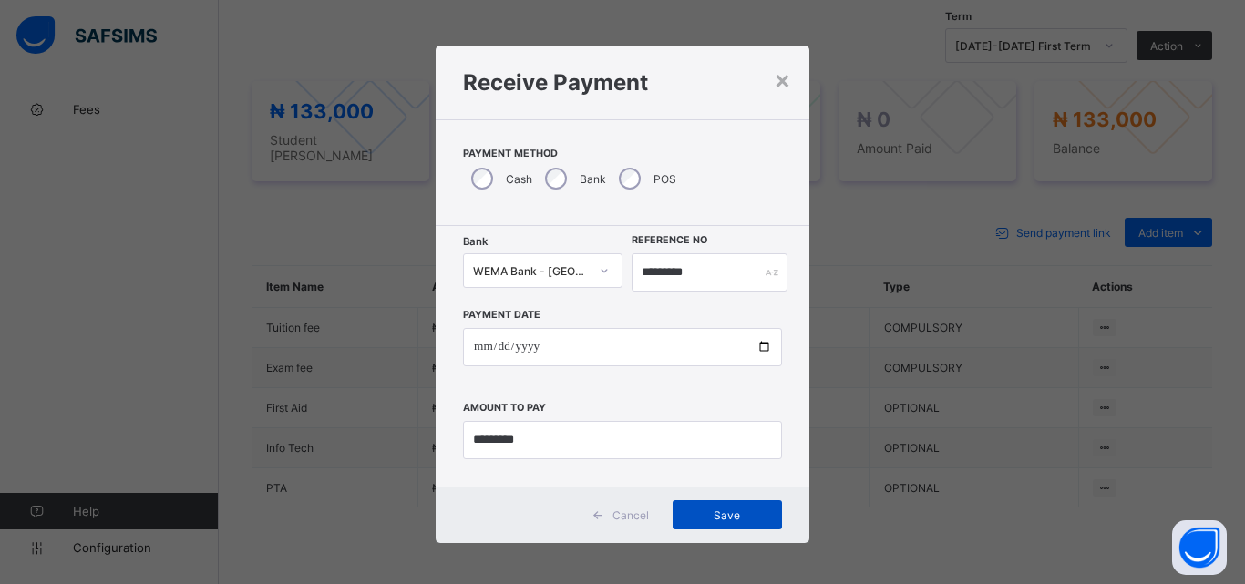
click at [698, 509] on span "Save" at bounding box center [727, 516] width 82 height 14
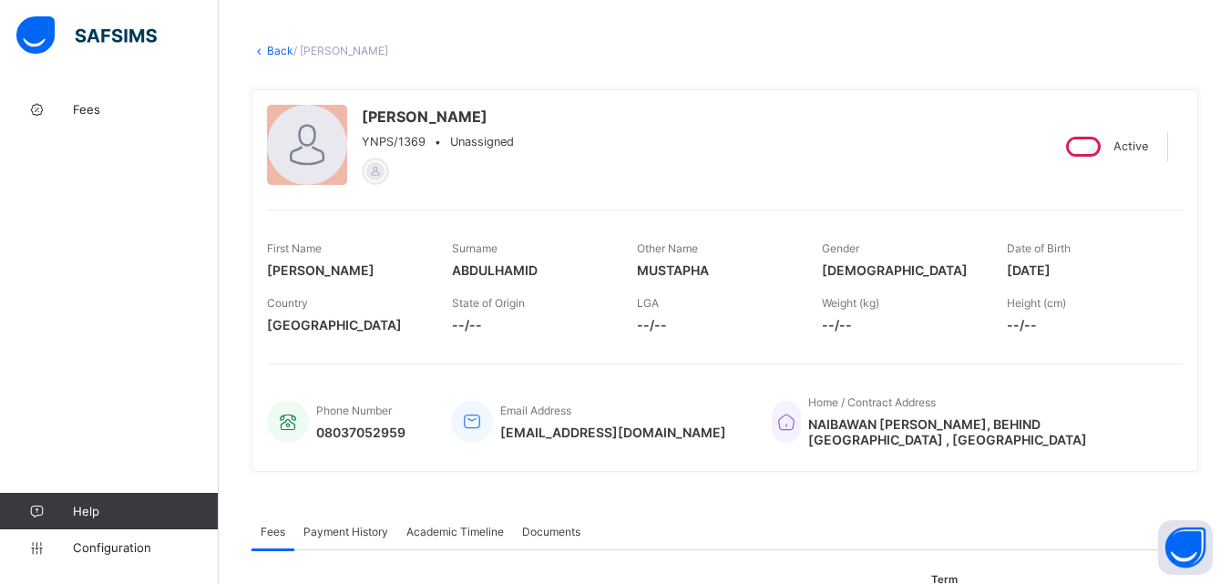
scroll to position [0, 0]
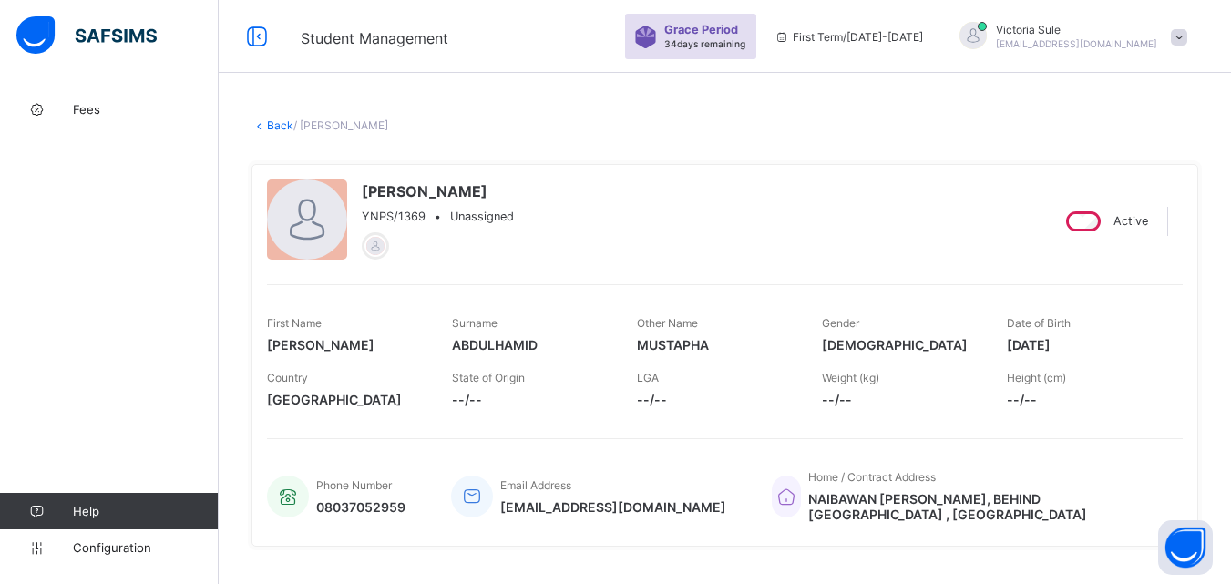
click at [278, 123] on link "Back" at bounding box center [280, 126] width 26 height 14
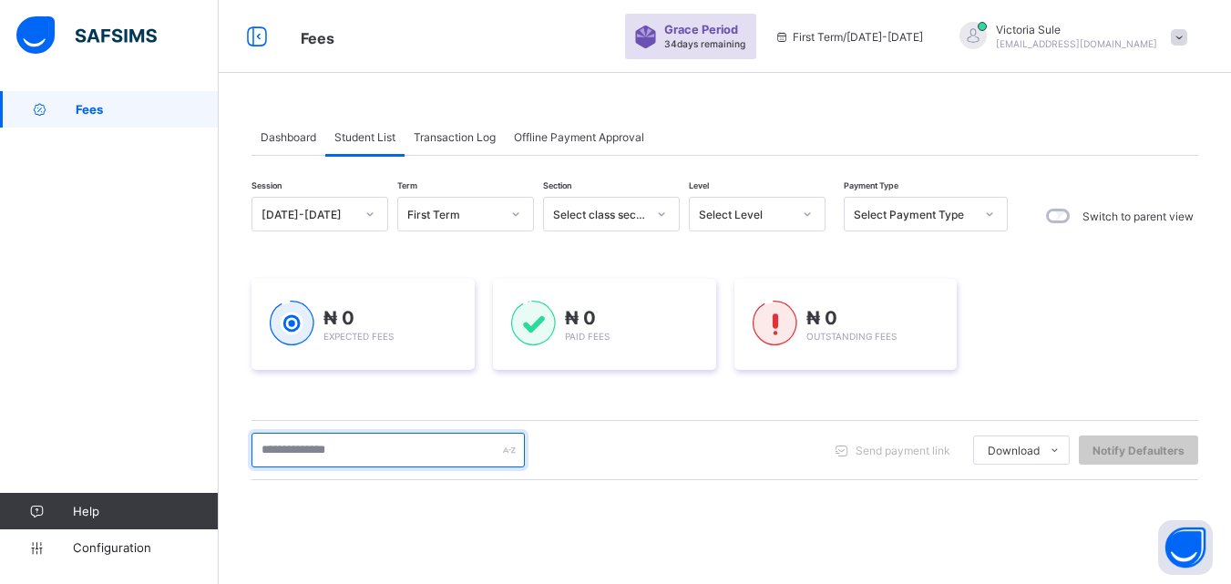
click at [382, 446] on input "text" at bounding box center [388, 450] width 273 height 35
type input "****"
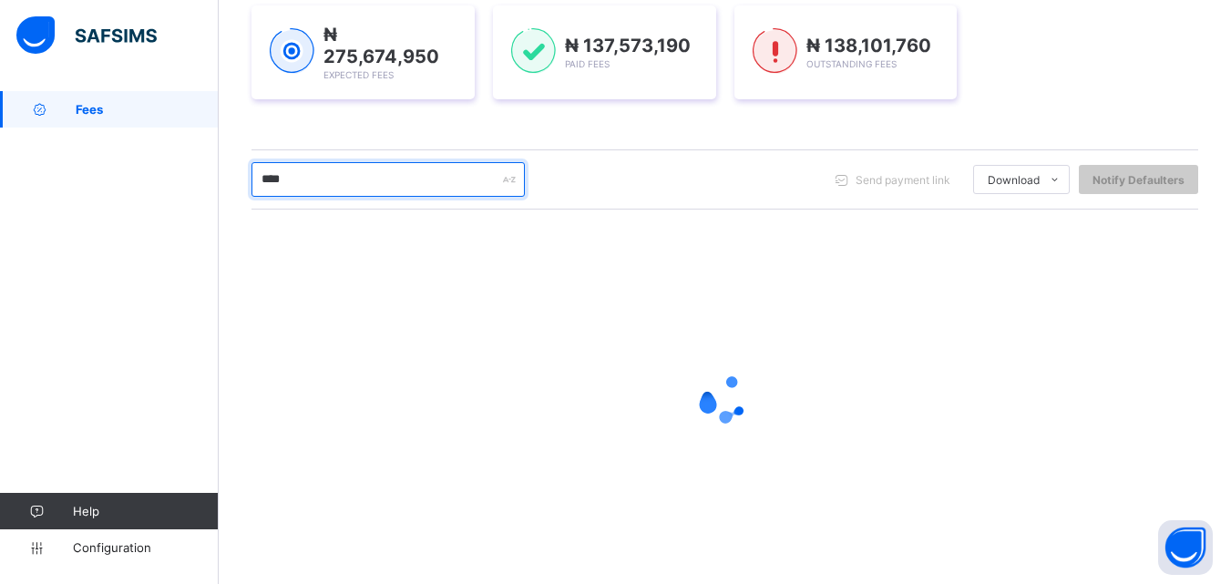
scroll to position [152, 0]
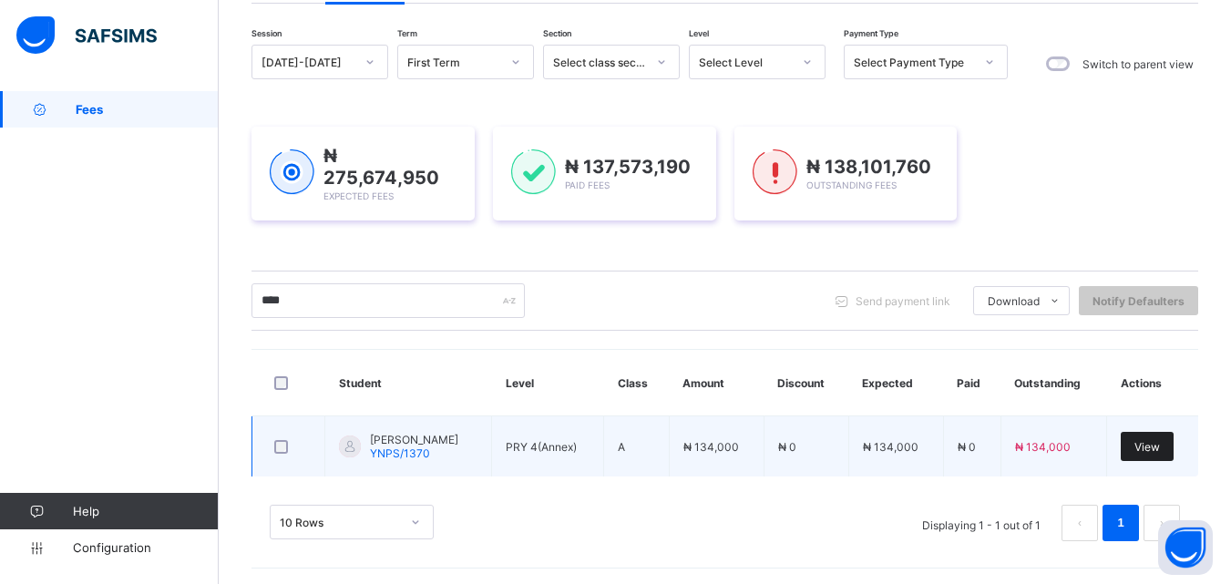
click at [1157, 443] on span "View" at bounding box center [1148, 447] width 26 height 14
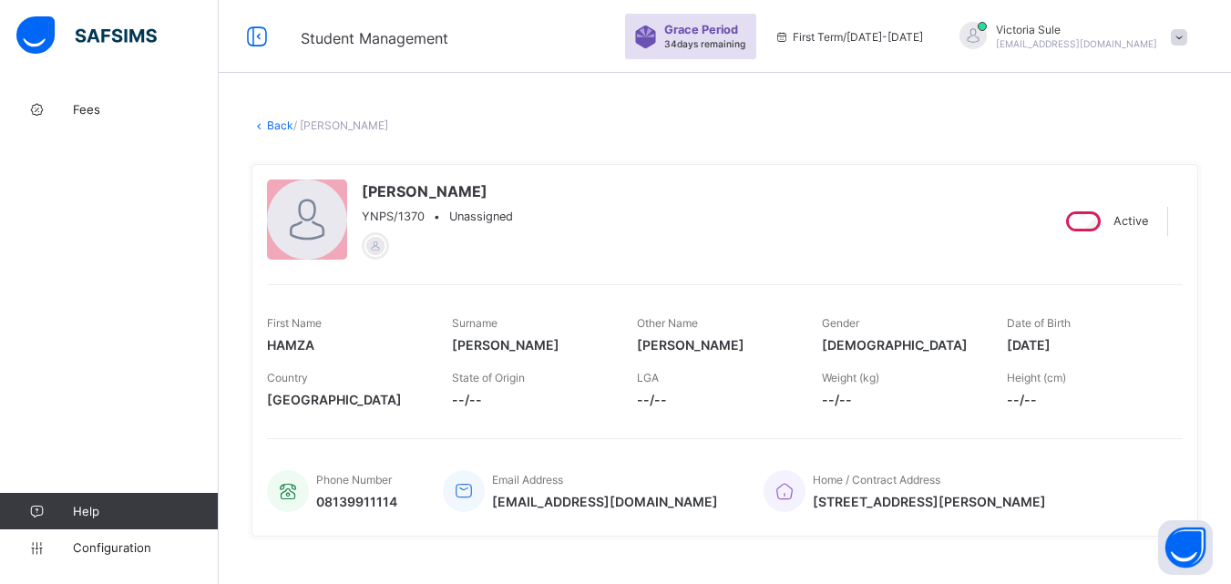
scroll to position [456, 0]
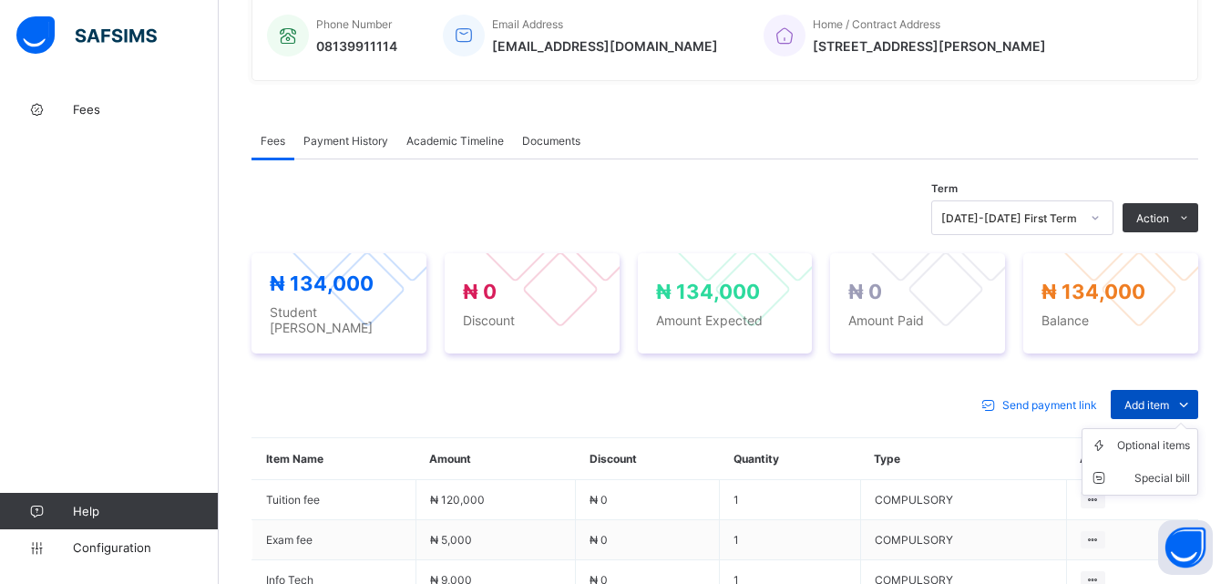
click at [1170, 398] on span "Add item" at bounding box center [1147, 405] width 45 height 14
click at [1170, 441] on div "Optional items" at bounding box center [1154, 446] width 73 height 18
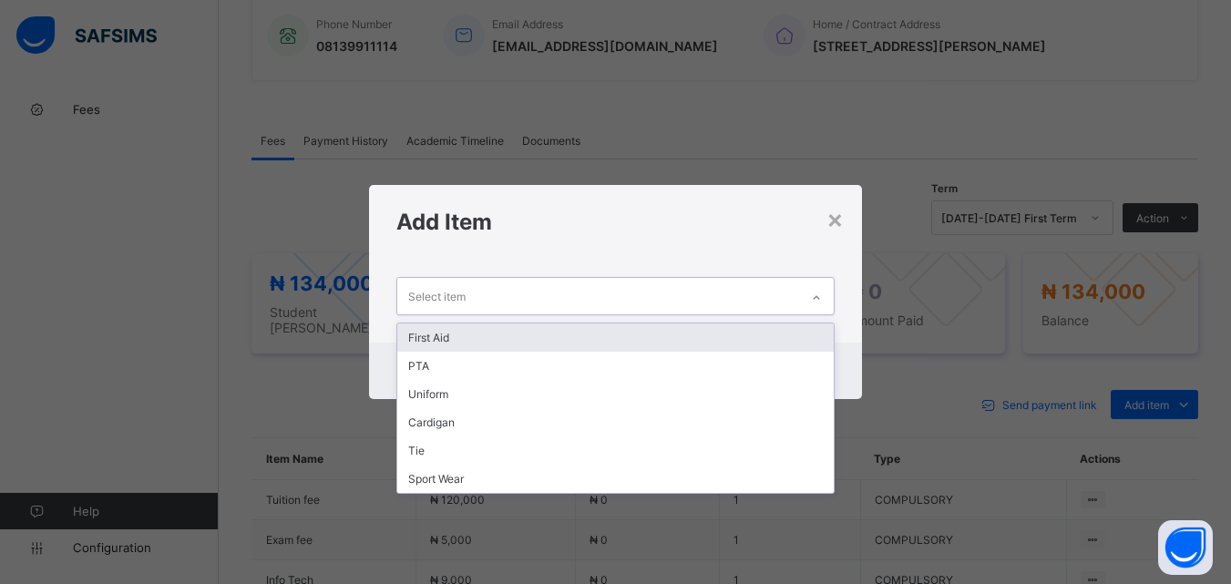
click at [822, 293] on icon at bounding box center [816, 298] width 11 height 18
click at [771, 338] on div "First Aid" at bounding box center [615, 338] width 436 height 28
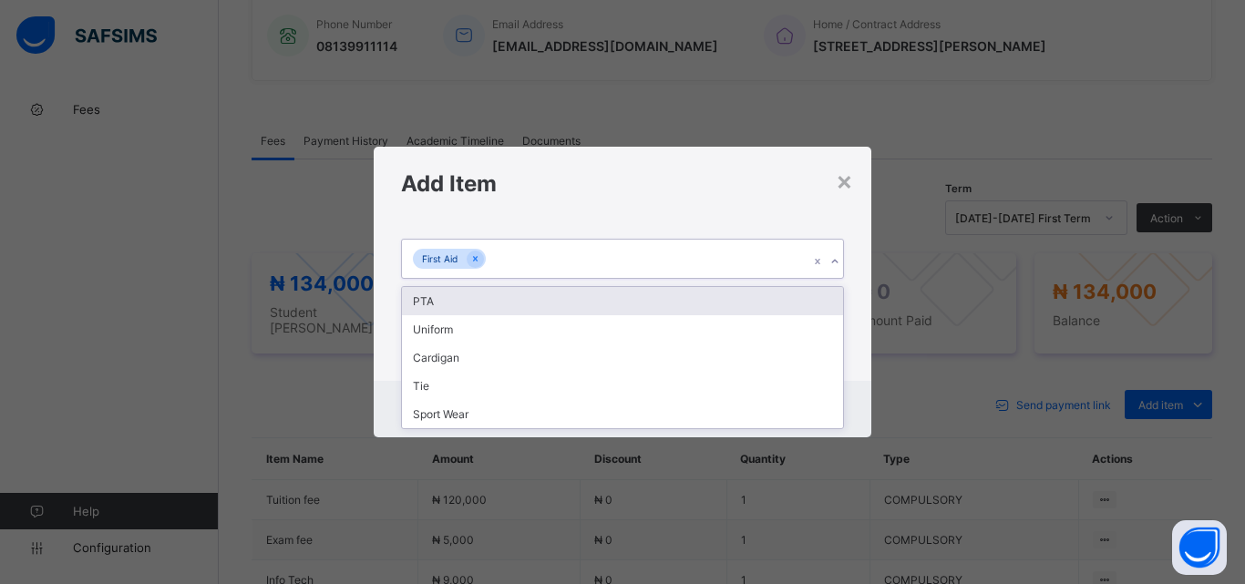
click at [678, 261] on div "First Aid" at bounding box center [605, 259] width 407 height 38
click at [641, 304] on div "PTA" at bounding box center [622, 301] width 441 height 28
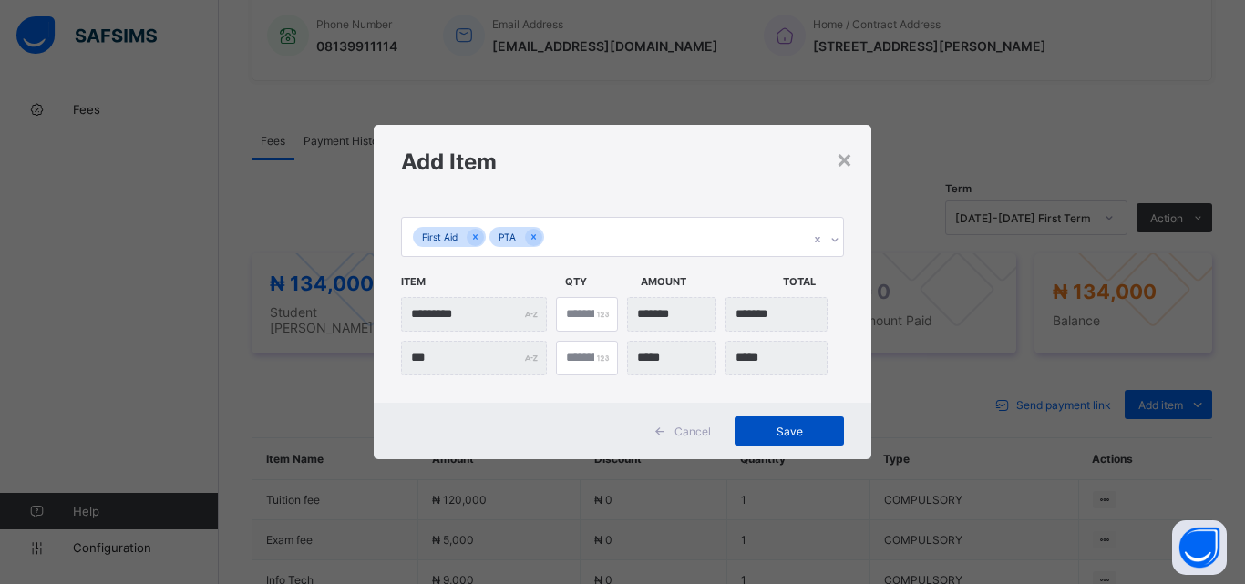
click at [810, 434] on span "Save" at bounding box center [789, 432] width 82 height 14
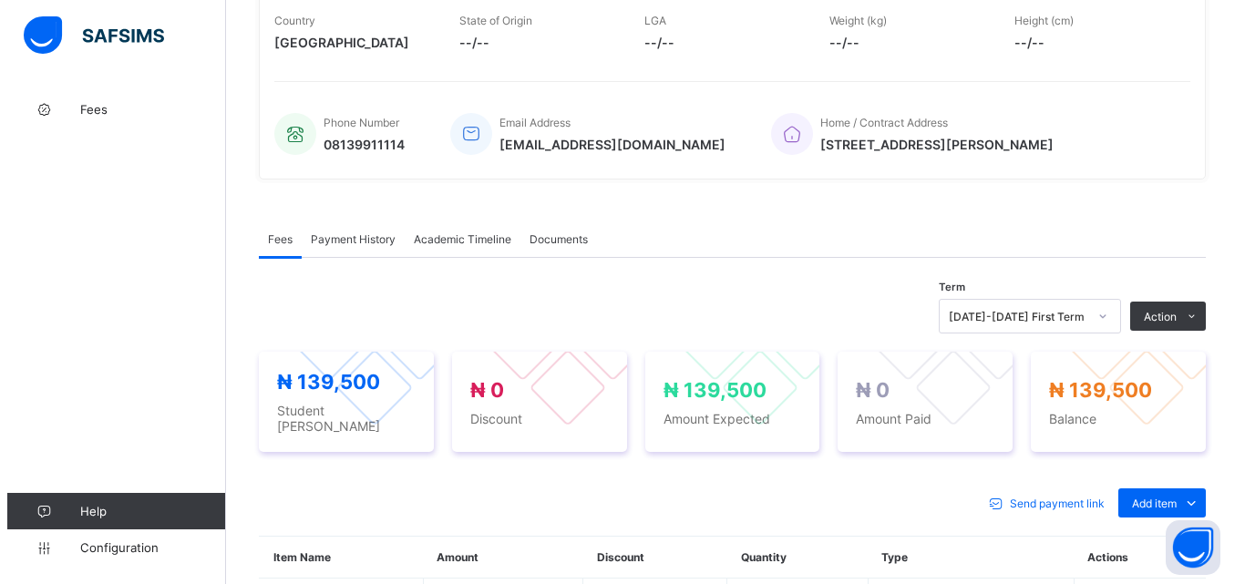
scroll to position [365, 0]
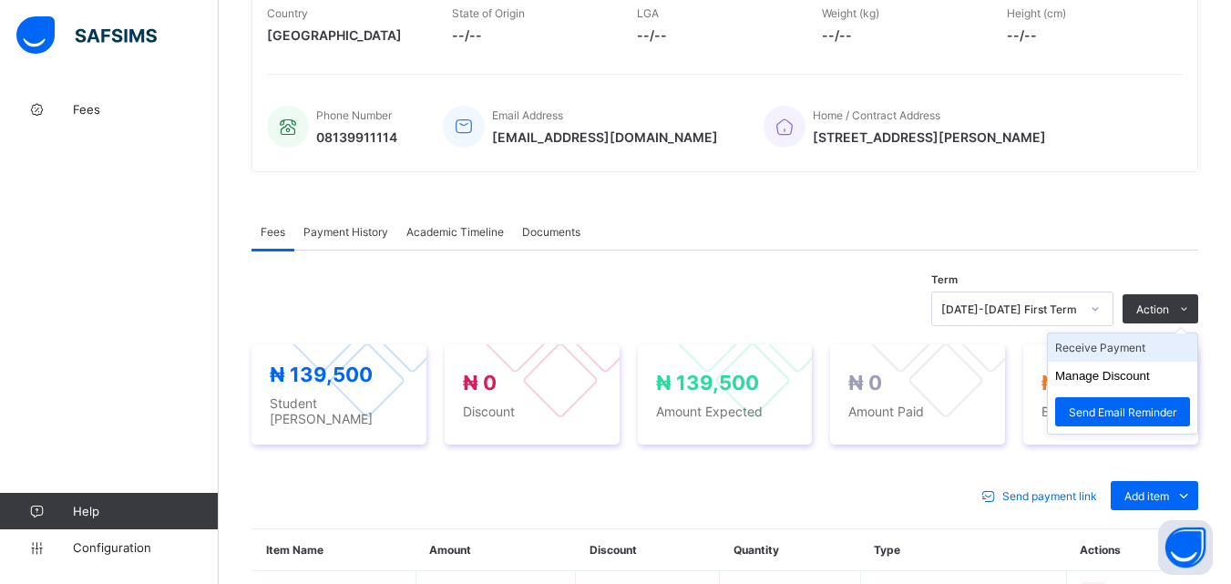
click at [1134, 350] on li "Receive Payment" at bounding box center [1122, 348] width 149 height 28
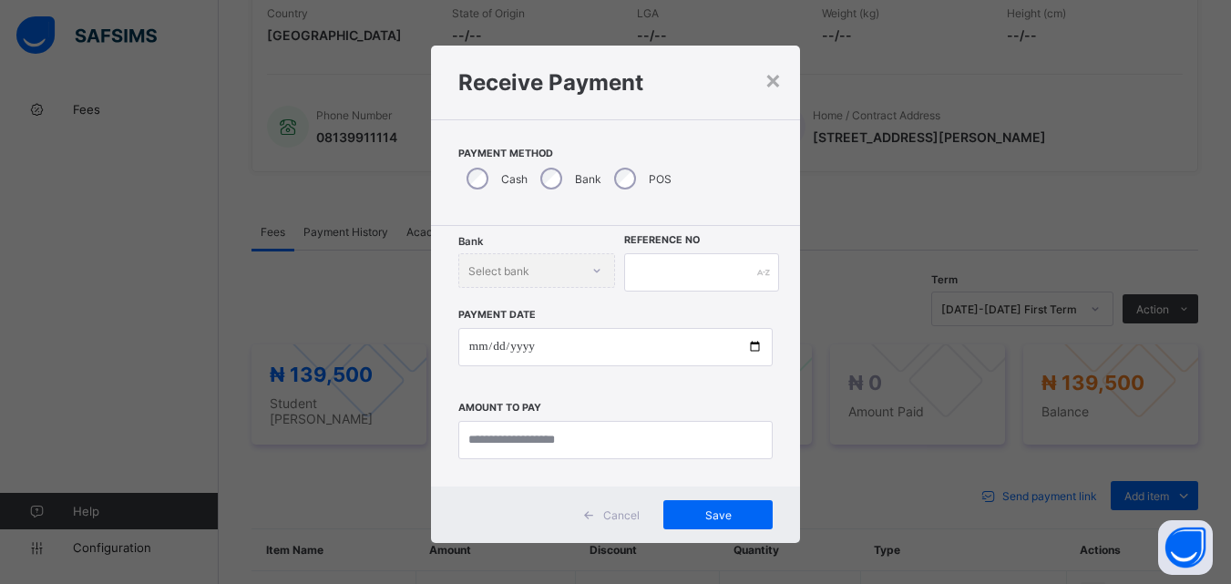
click at [634, 175] on div "POS" at bounding box center [641, 179] width 70 height 38
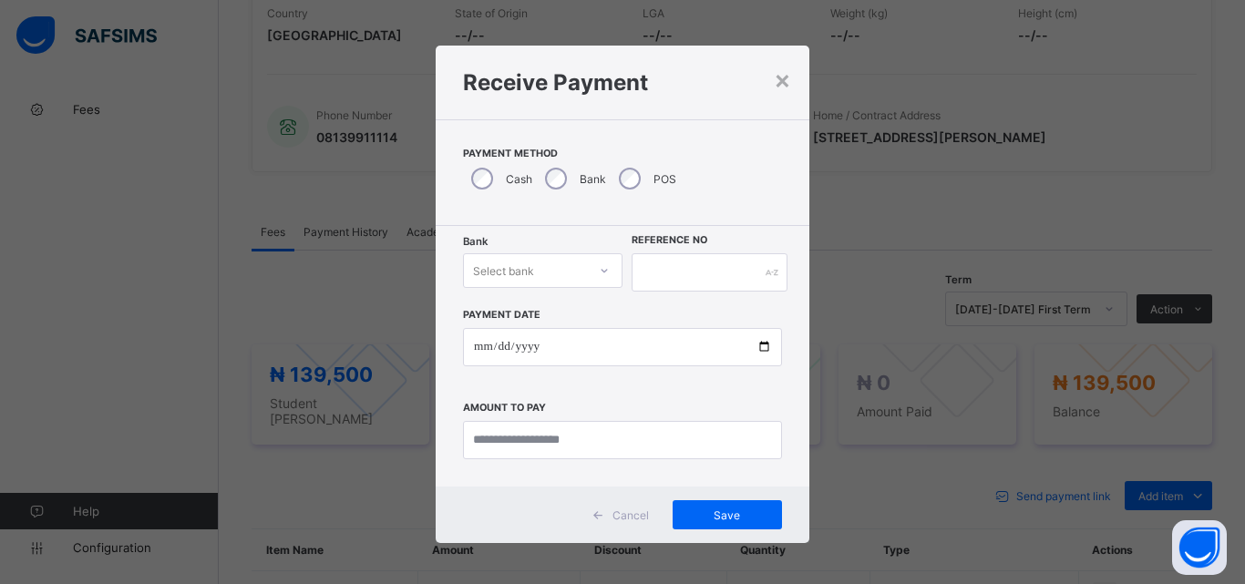
click at [566, 278] on div "Select bank" at bounding box center [525, 271] width 123 height 26
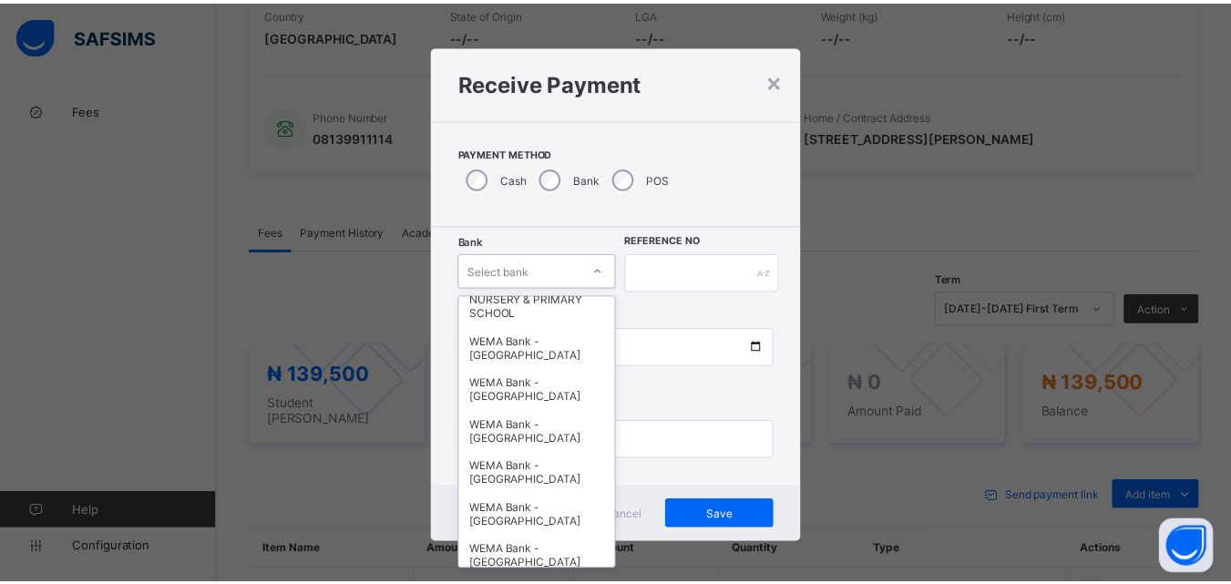
scroll to position [456, 0]
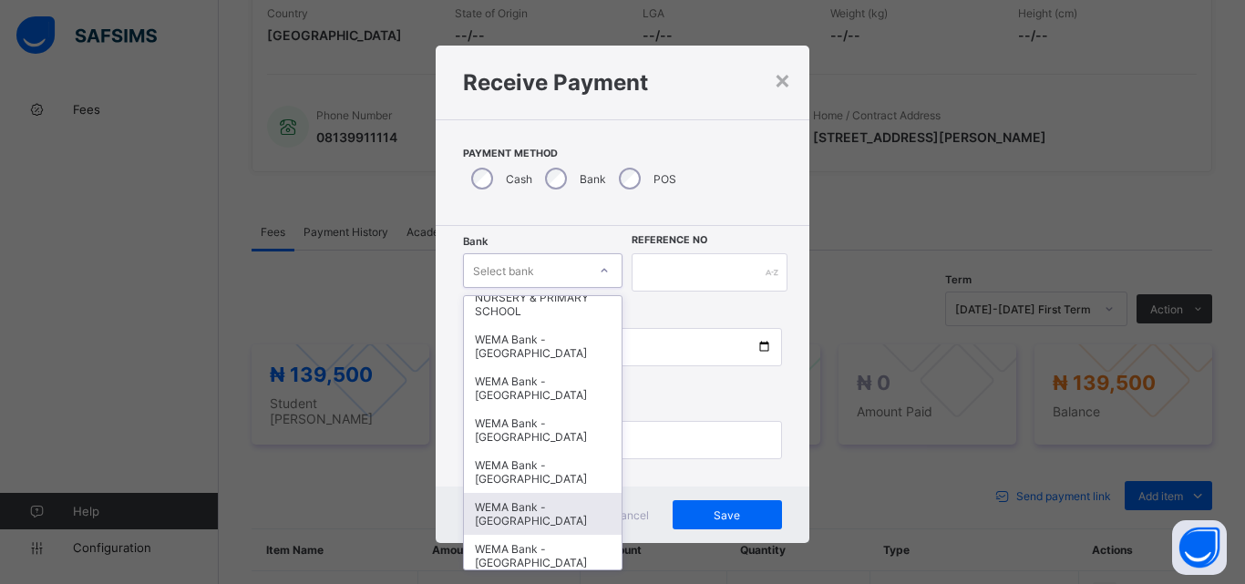
click at [534, 503] on div "WEMA Bank - YANDUTSE COLLEGE" at bounding box center [543, 514] width 158 height 42
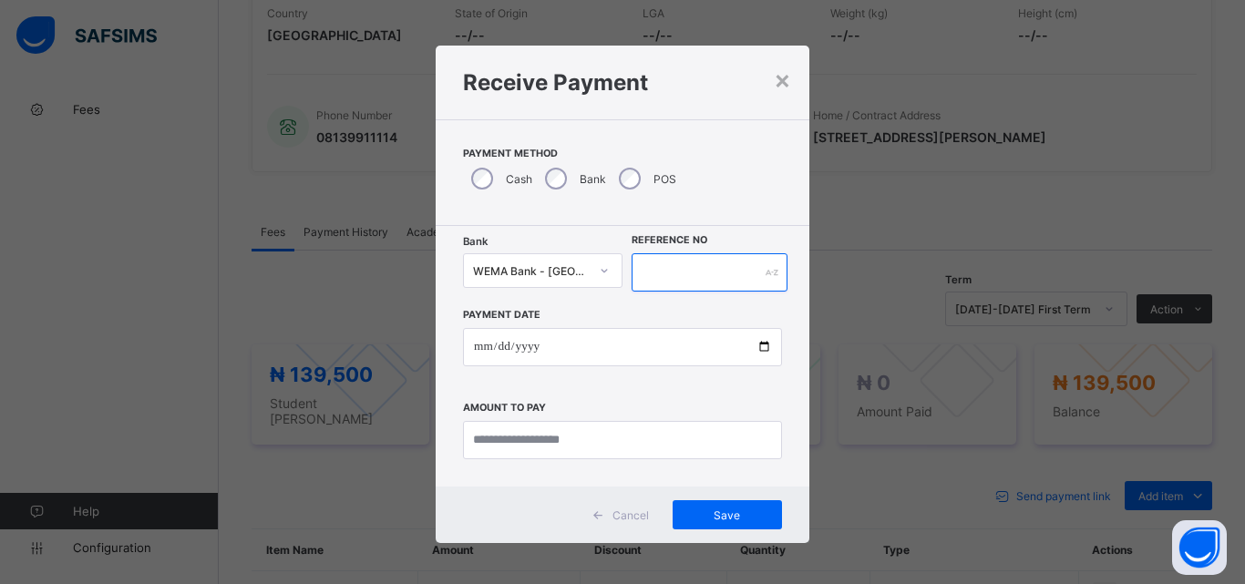
click at [683, 269] on input "text" at bounding box center [710, 272] width 156 height 38
type input "*********"
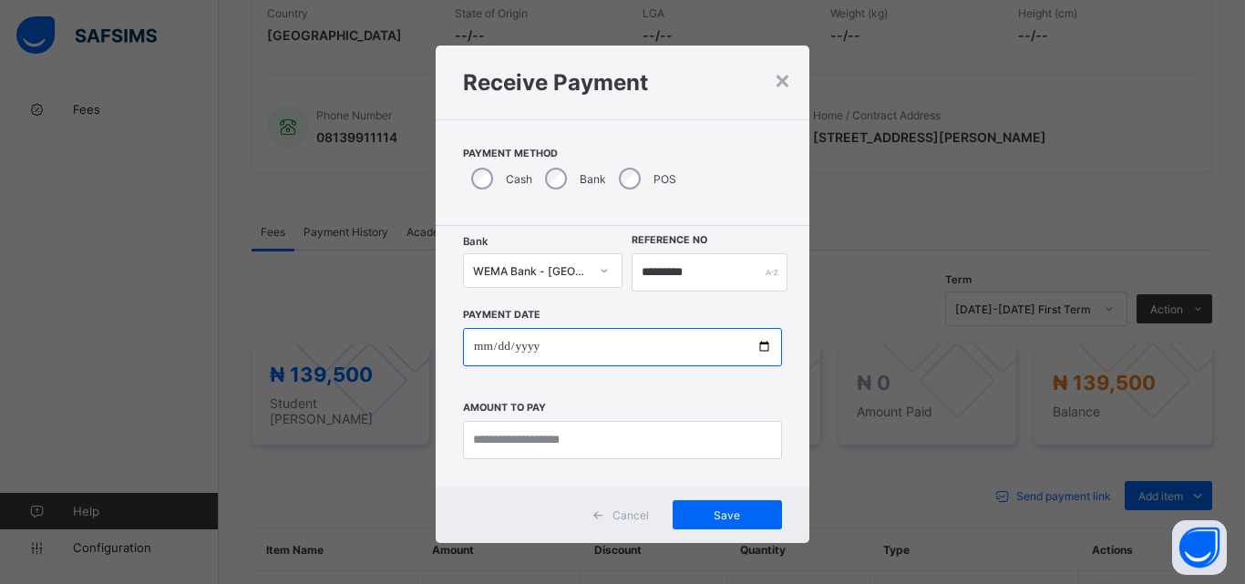
click at [760, 351] on input "date" at bounding box center [622, 347] width 319 height 38
type input "**********"
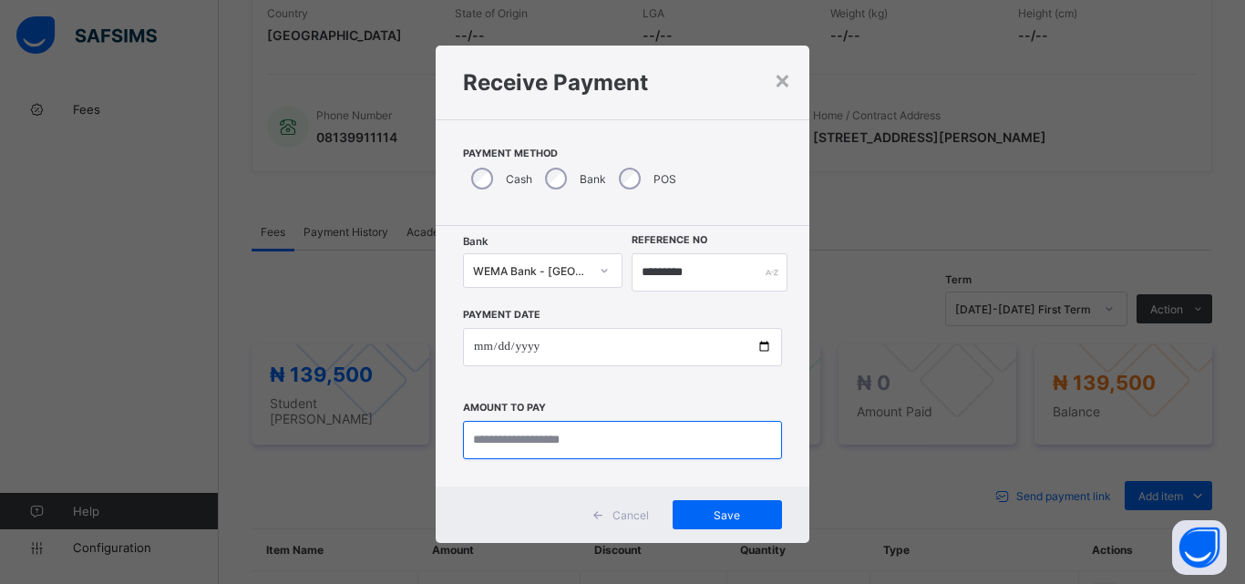
click at [520, 443] on input "currency" at bounding box center [622, 440] width 319 height 38
type input "*********"
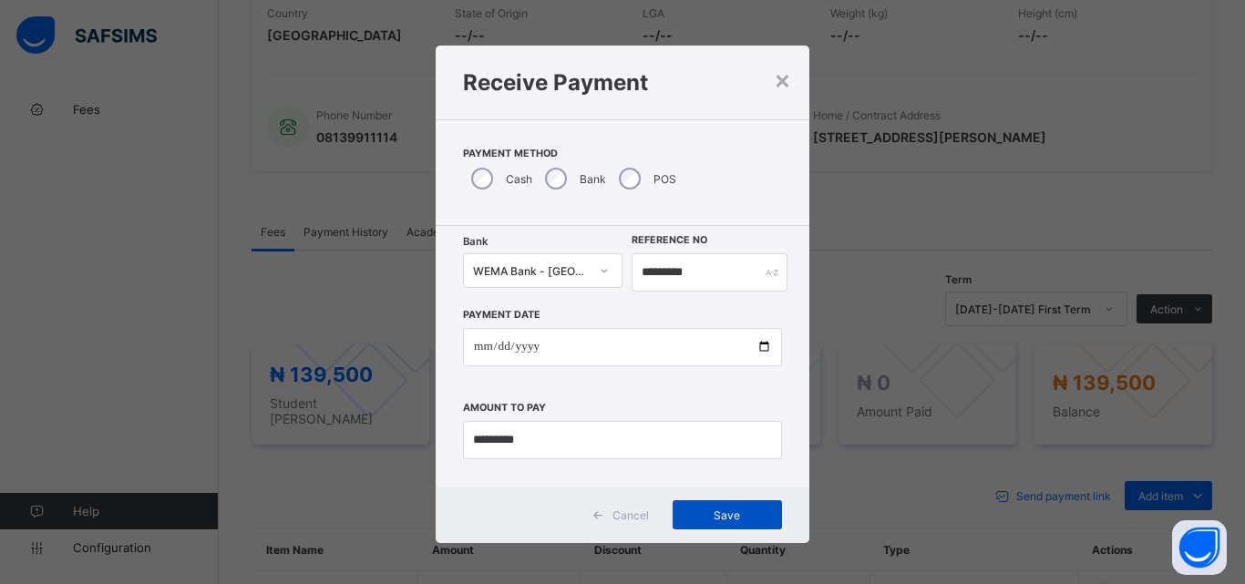
click at [714, 505] on div "Save" at bounding box center [727, 514] width 109 height 29
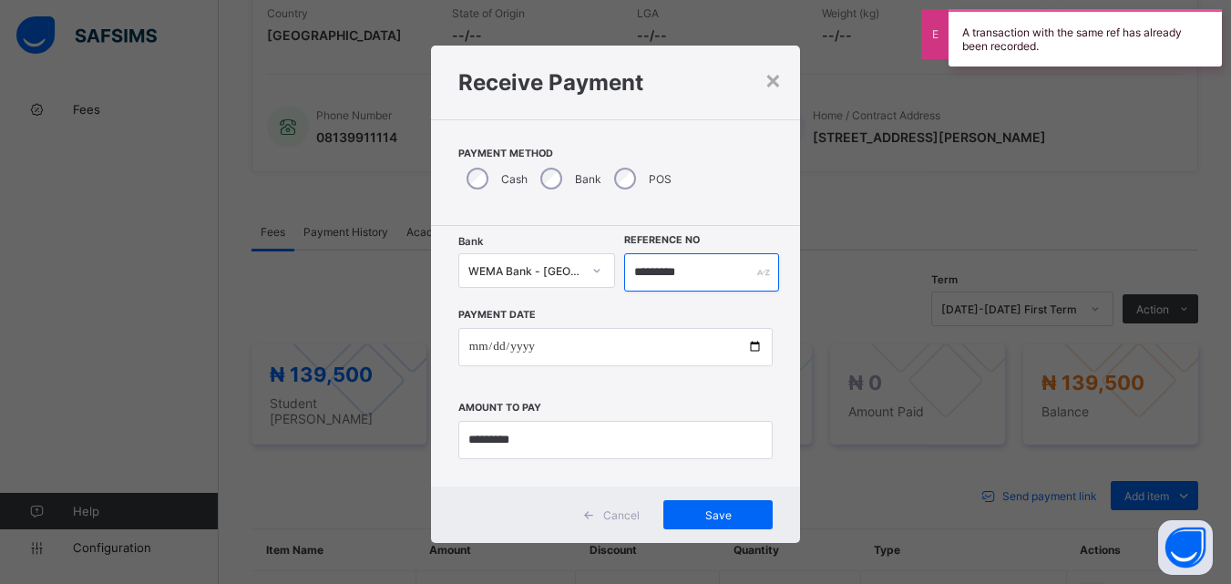
click at [718, 273] on input "*********" at bounding box center [701, 272] width 154 height 38
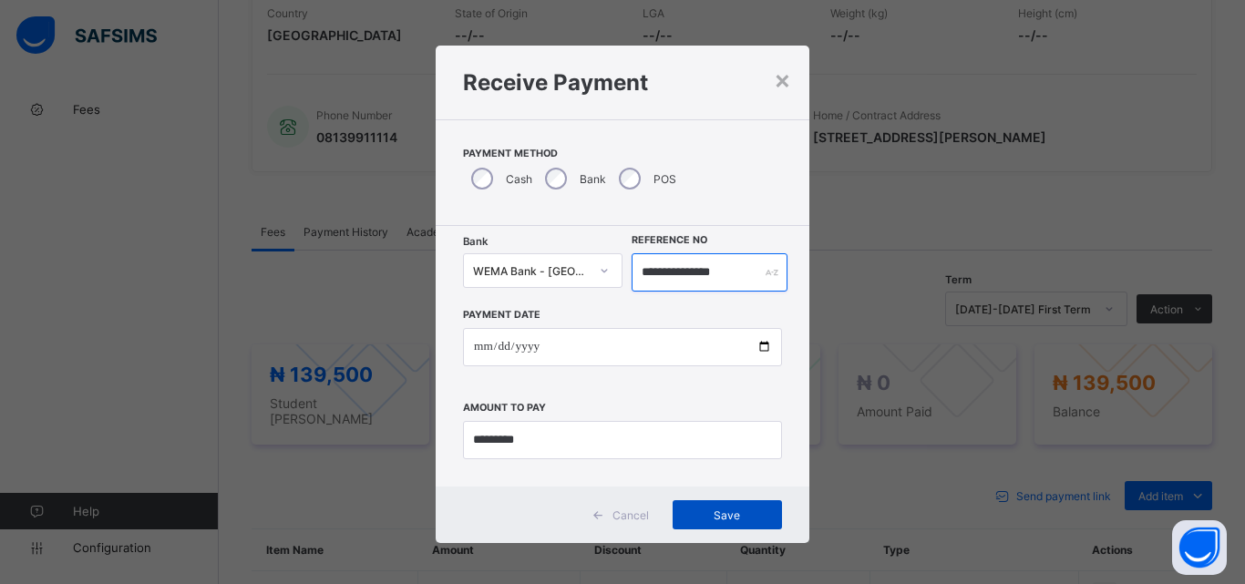
type input "**********"
click at [712, 525] on div "Save" at bounding box center [727, 514] width 109 height 29
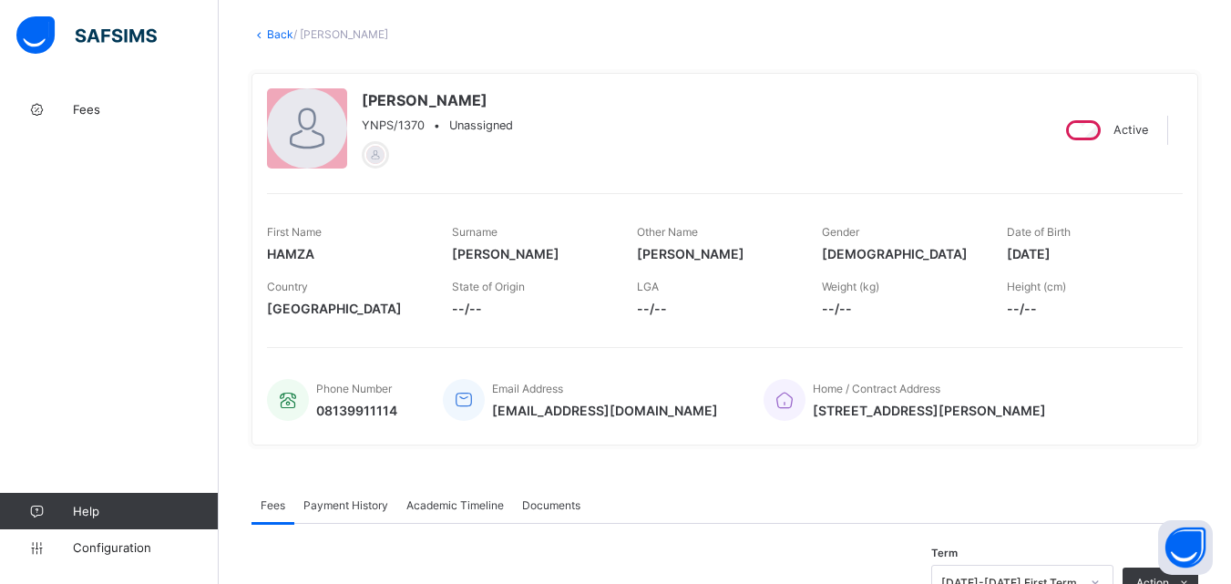
scroll to position [0, 0]
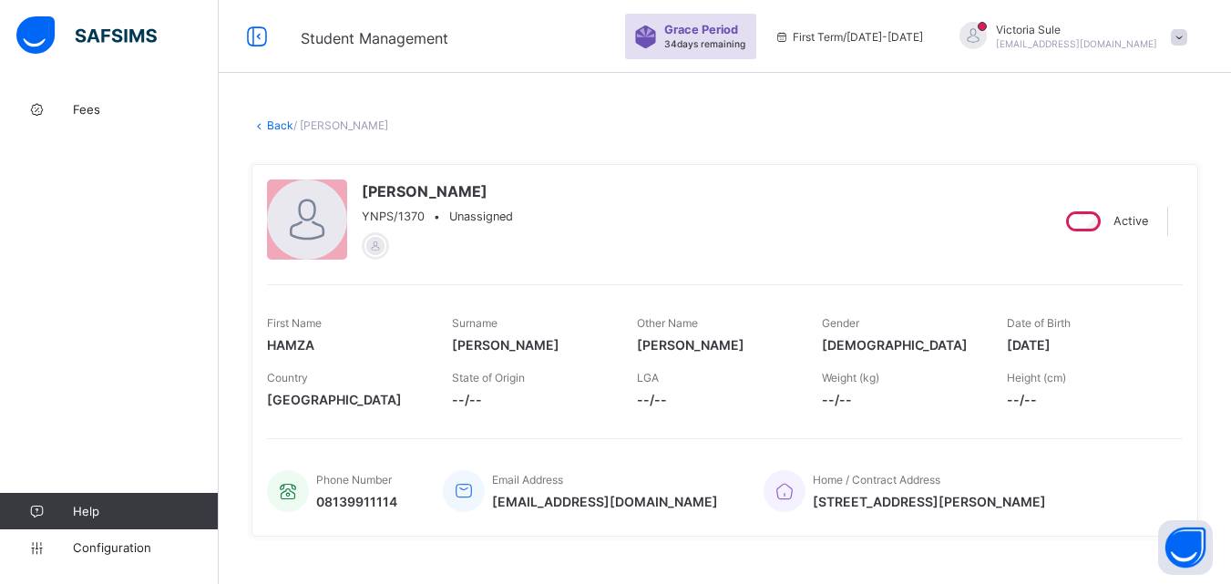
click at [273, 123] on link "Back" at bounding box center [280, 126] width 26 height 14
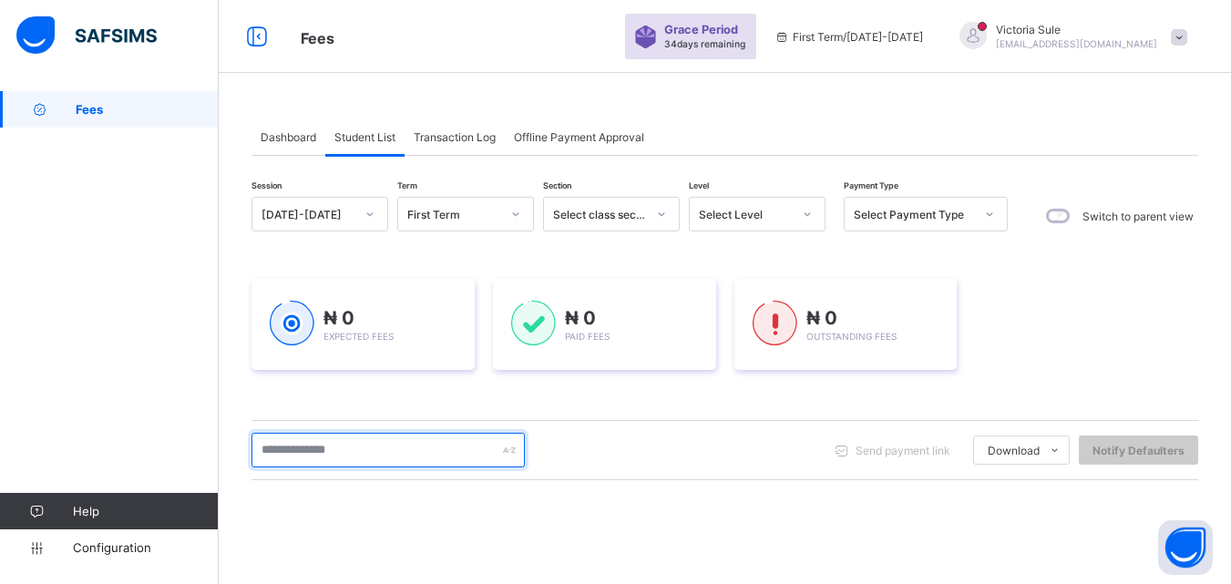
click at [378, 456] on input "text" at bounding box center [388, 450] width 273 height 35
type input "****"
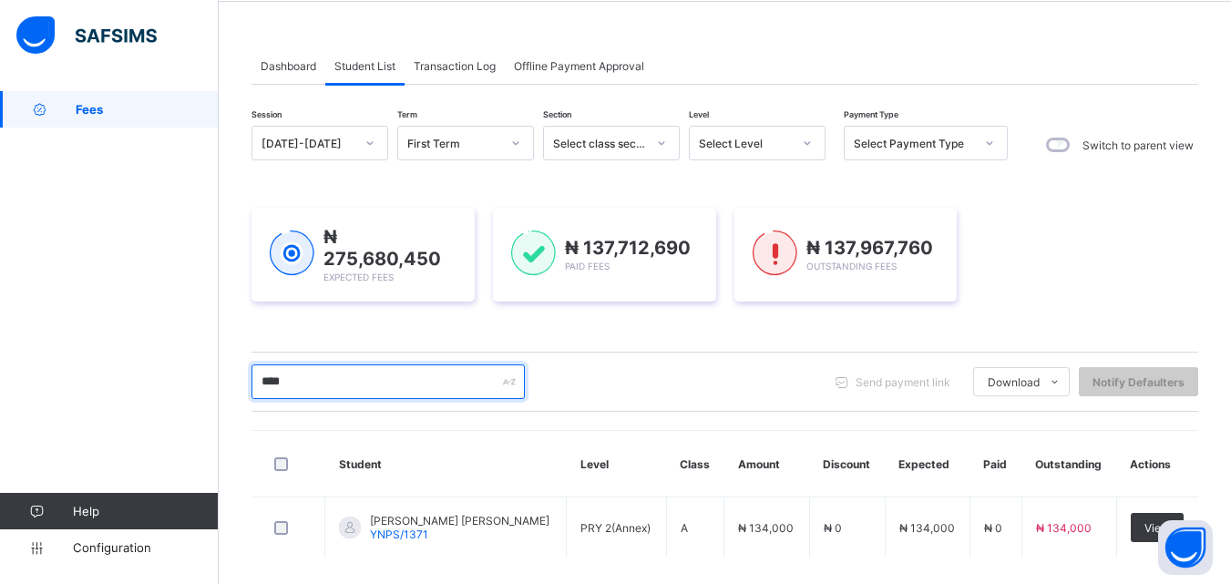
scroll to position [152, 0]
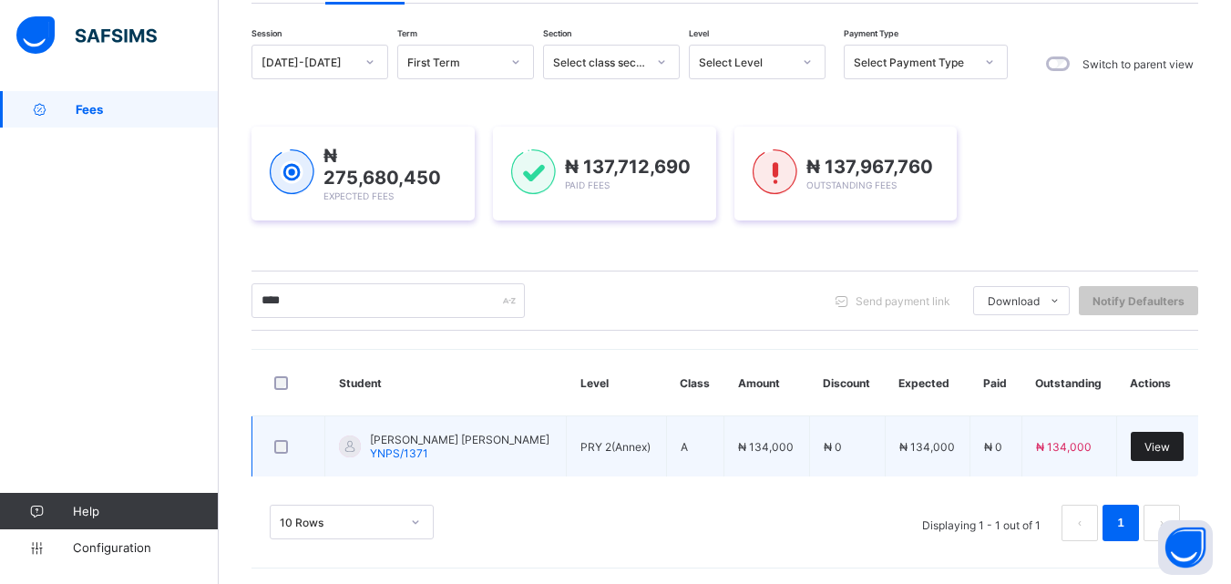
click at [1159, 447] on span "View" at bounding box center [1158, 447] width 26 height 14
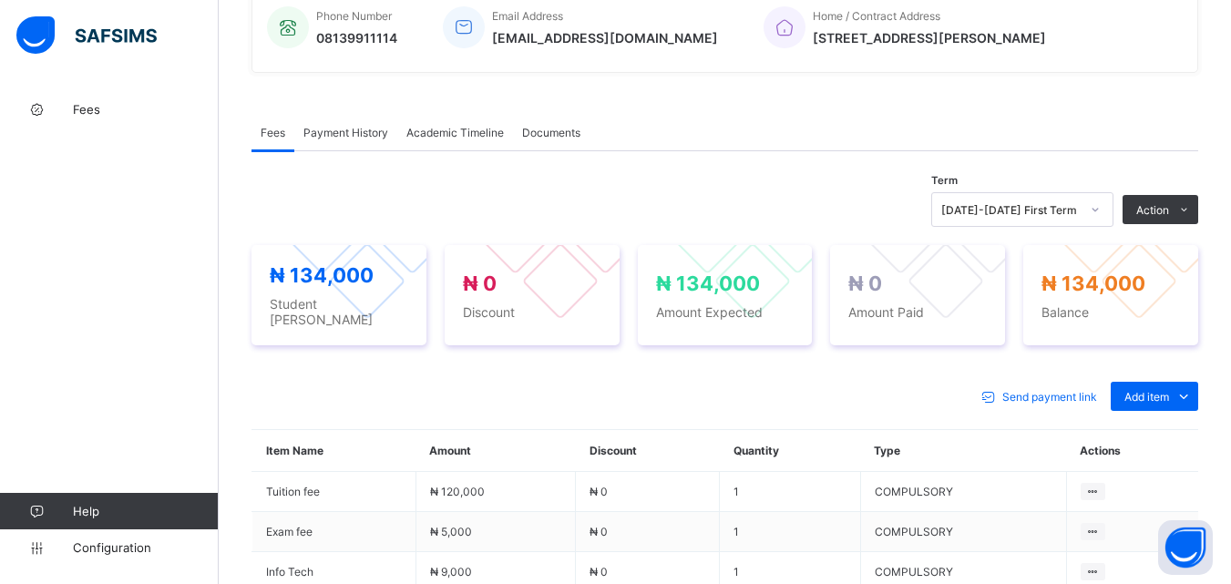
scroll to position [547, 0]
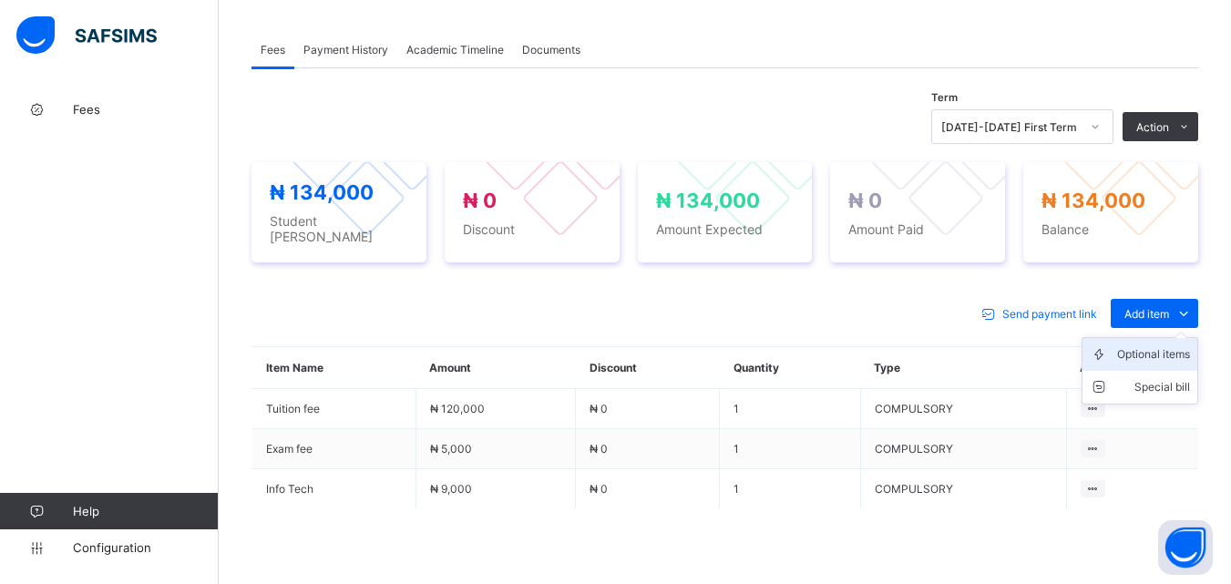
click at [1171, 345] on div "Optional items" at bounding box center [1154, 354] width 73 height 18
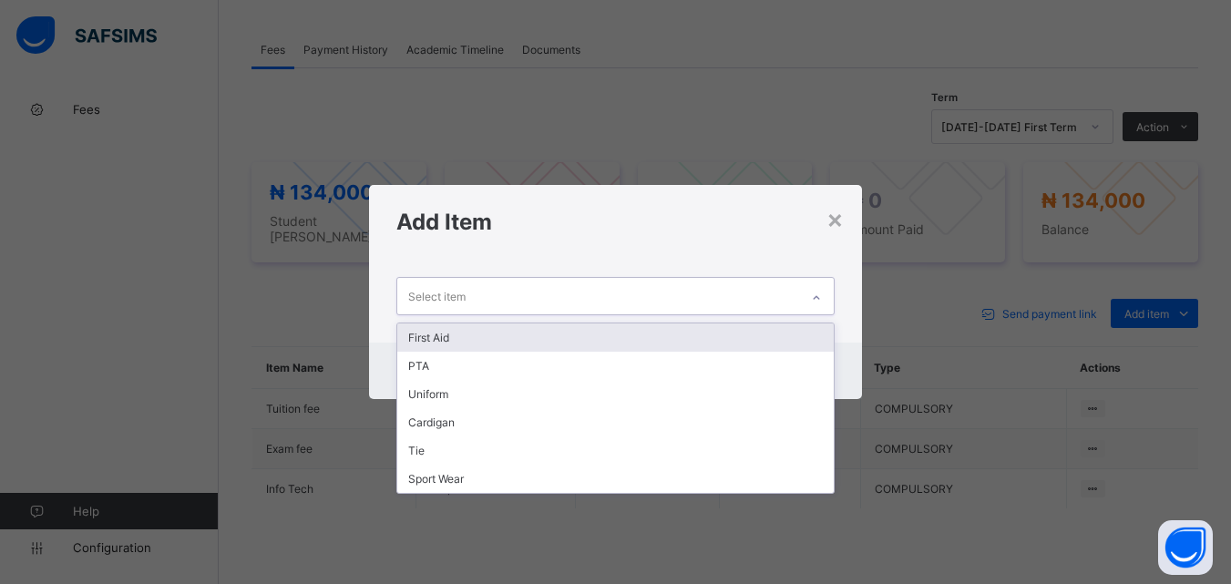
click at [816, 294] on icon at bounding box center [816, 298] width 11 height 18
click at [773, 334] on div "First Aid" at bounding box center [615, 338] width 436 height 28
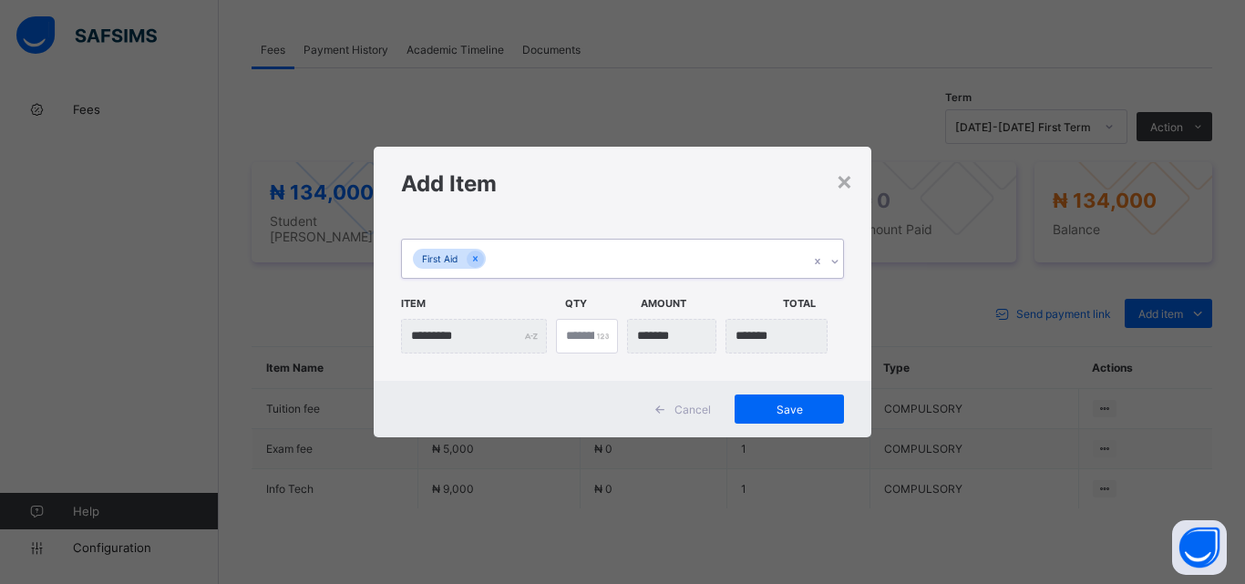
click at [740, 273] on div "First Aid" at bounding box center [605, 259] width 407 height 38
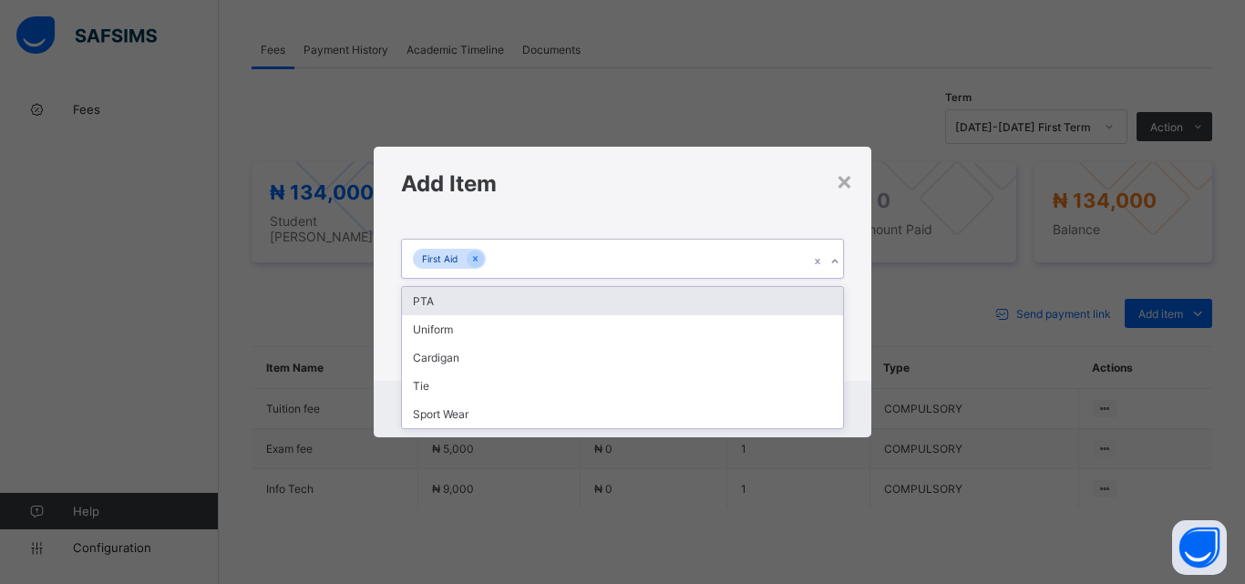
click at [741, 306] on div "PTA" at bounding box center [622, 301] width 441 height 28
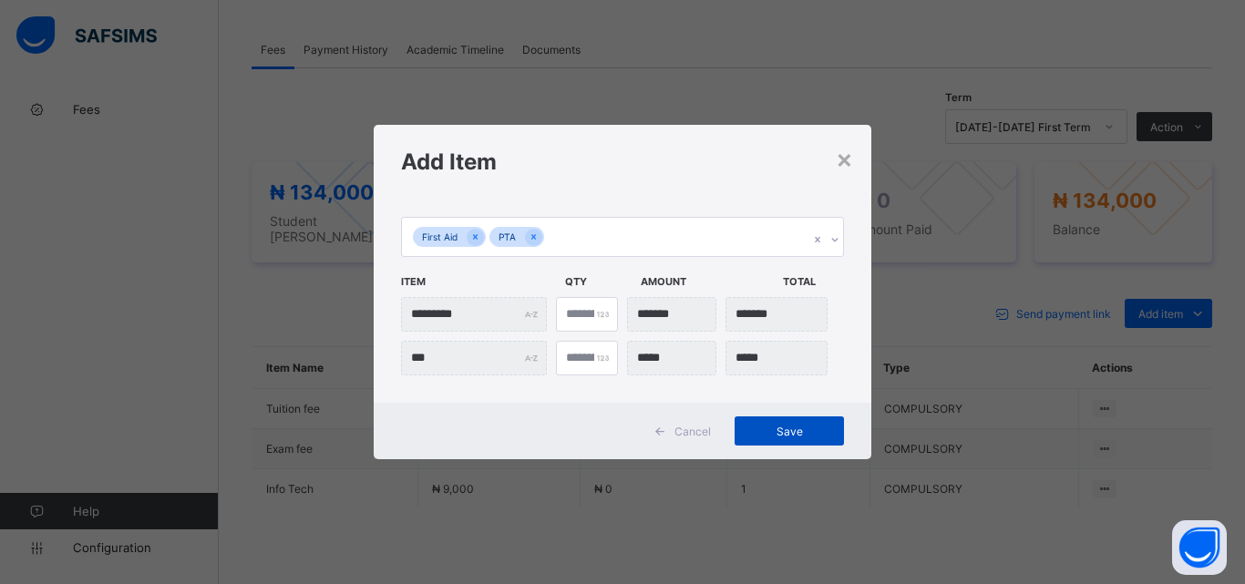
click at [797, 432] on span "Save" at bounding box center [789, 432] width 82 height 14
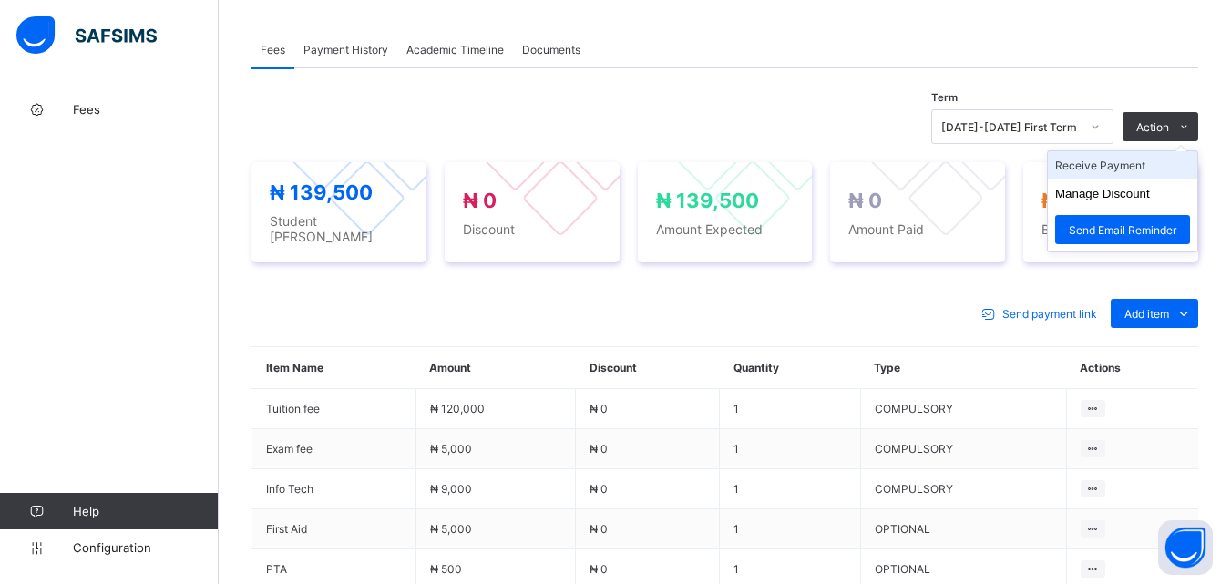
click at [1139, 169] on li "Receive Payment" at bounding box center [1122, 165] width 149 height 28
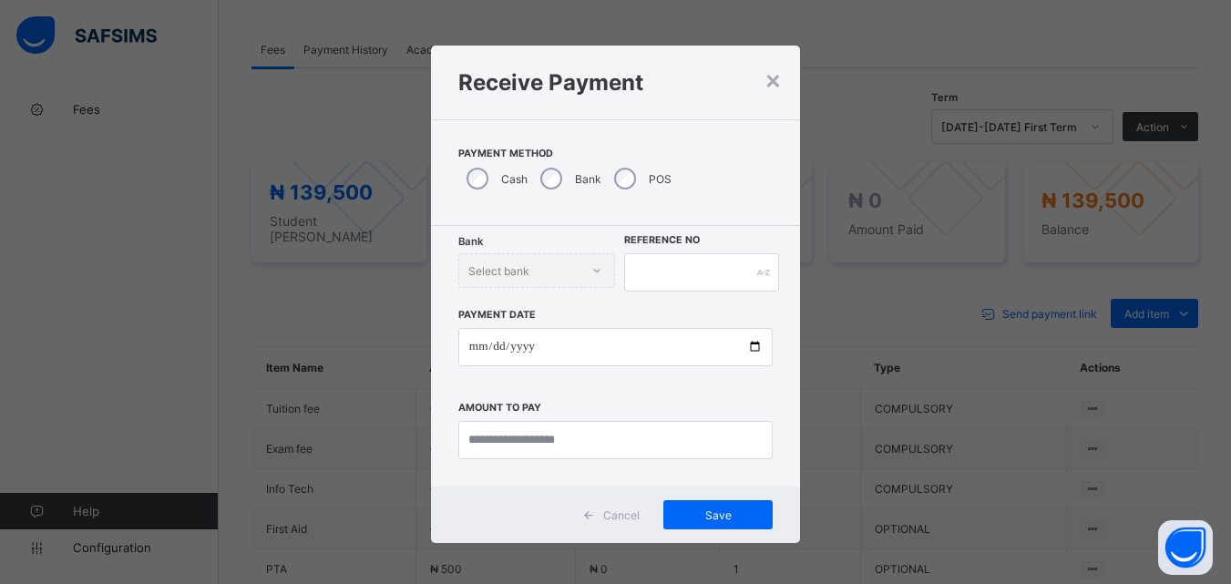
click at [613, 191] on div "POS" at bounding box center [641, 179] width 70 height 38
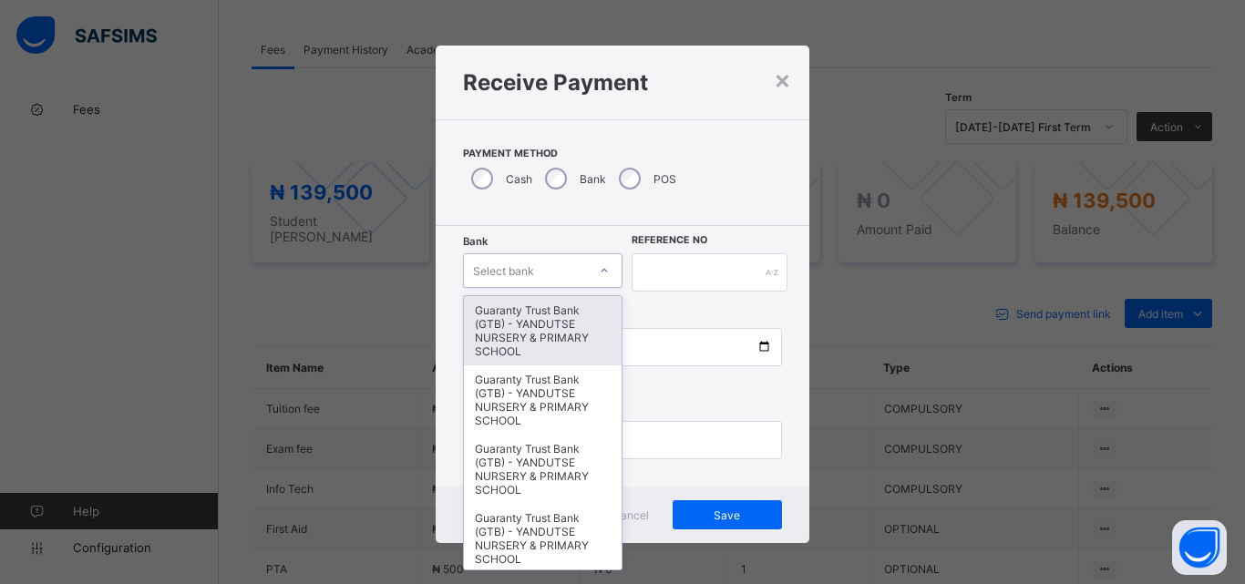
click at [578, 272] on div "Select bank" at bounding box center [525, 271] width 123 height 26
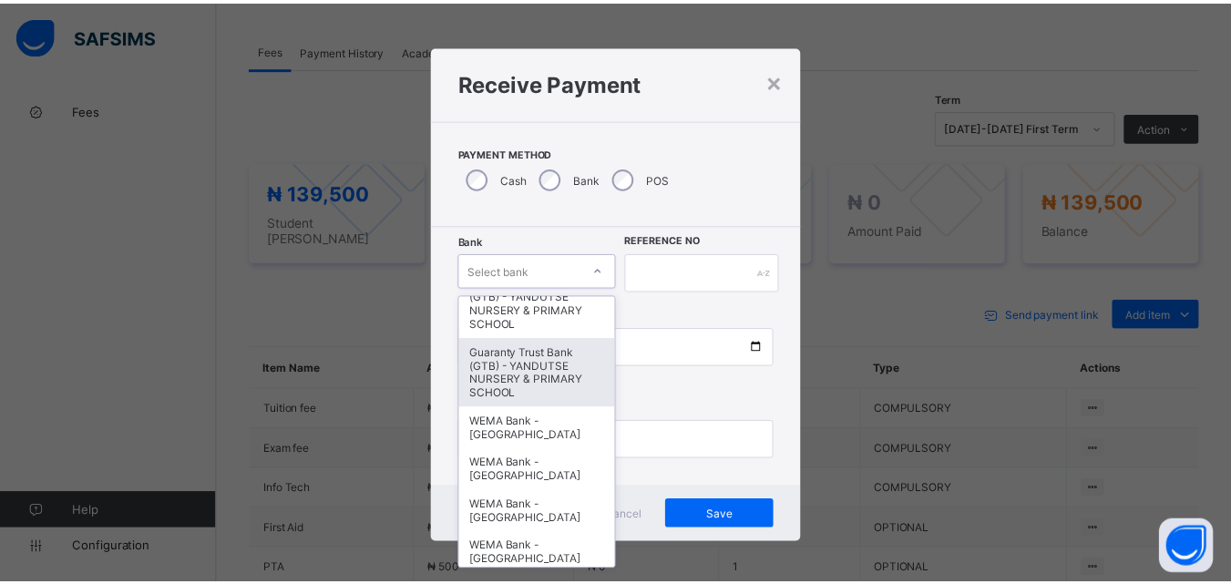
scroll to position [456, 0]
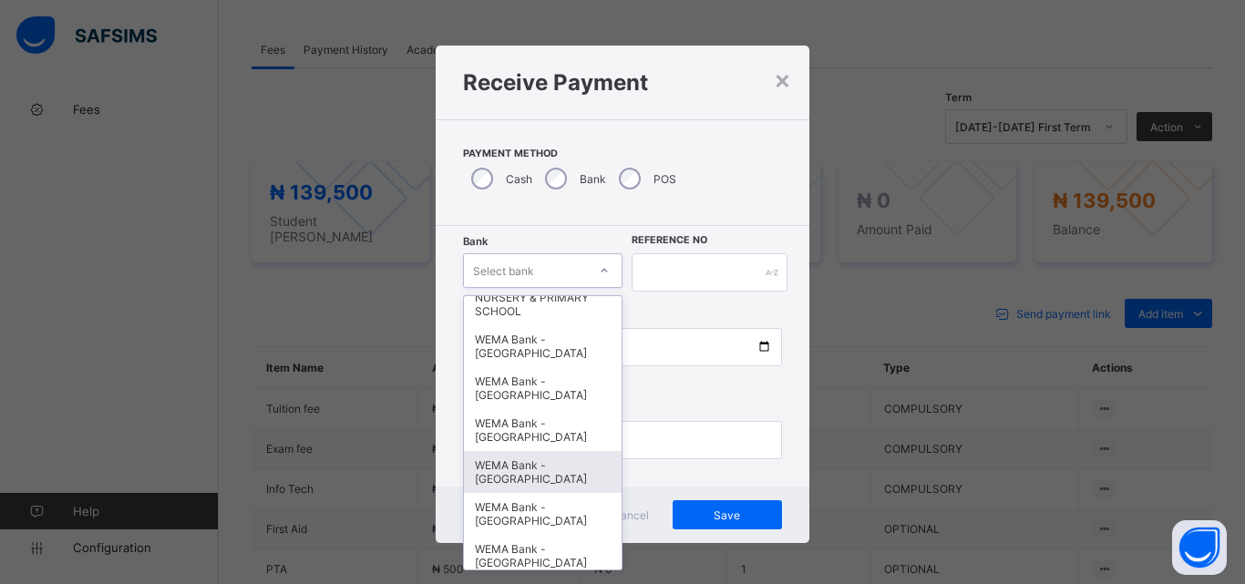
click at [534, 481] on div "WEMA Bank - YANDUTSE COLLEGE" at bounding box center [543, 472] width 158 height 42
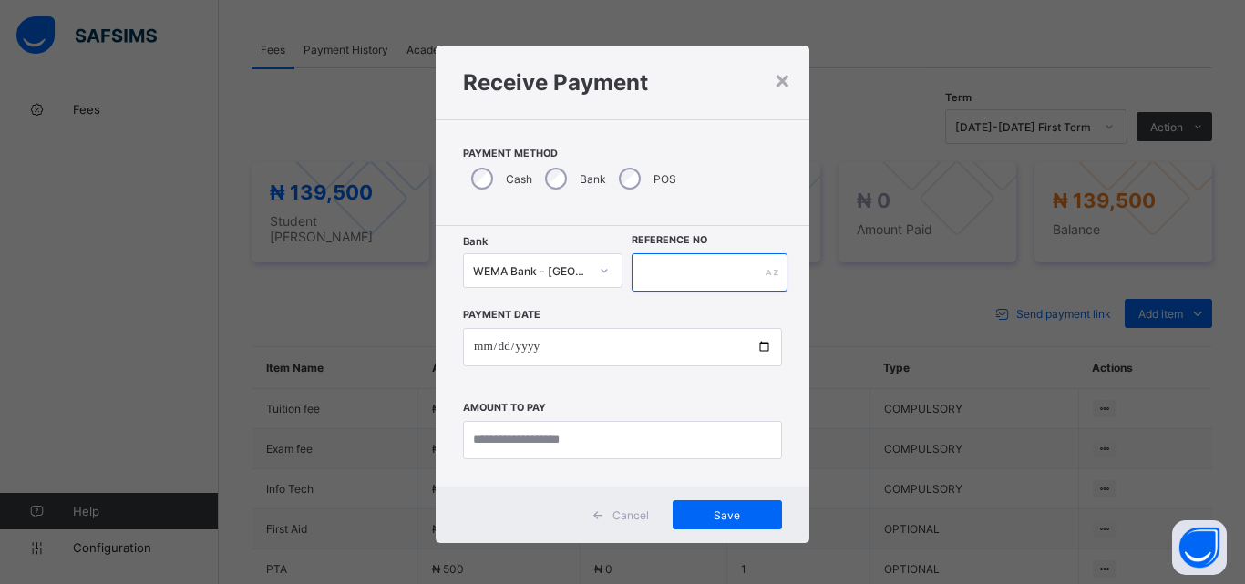
click at [692, 269] on input "text" at bounding box center [710, 272] width 156 height 38
type input "*********"
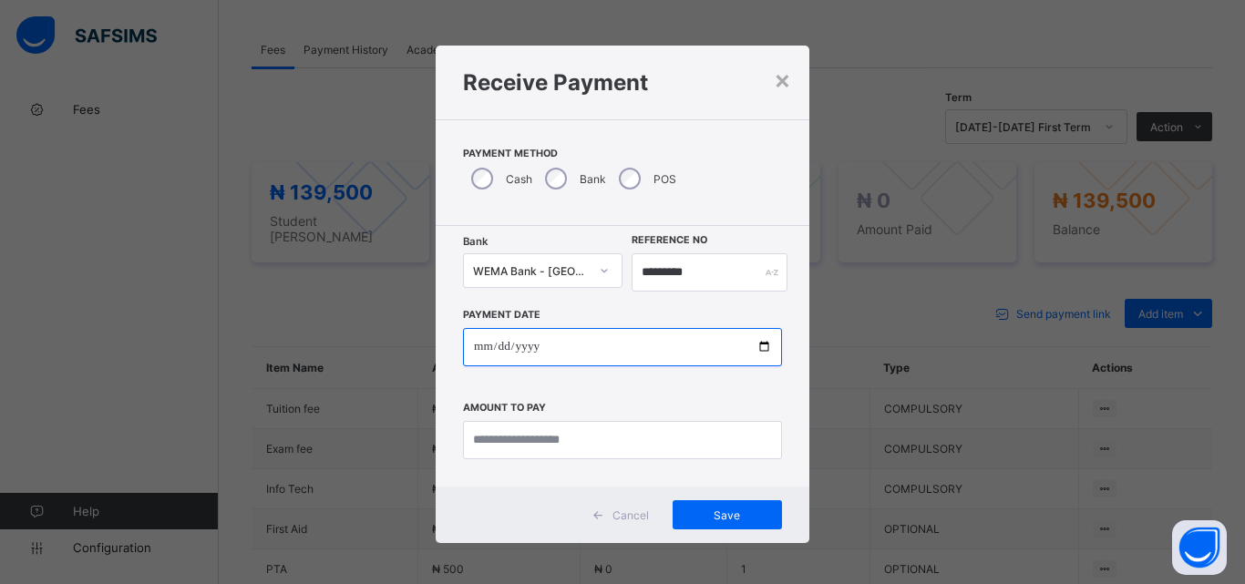
click at [754, 346] on input "date" at bounding box center [622, 347] width 319 height 38
type input "**********"
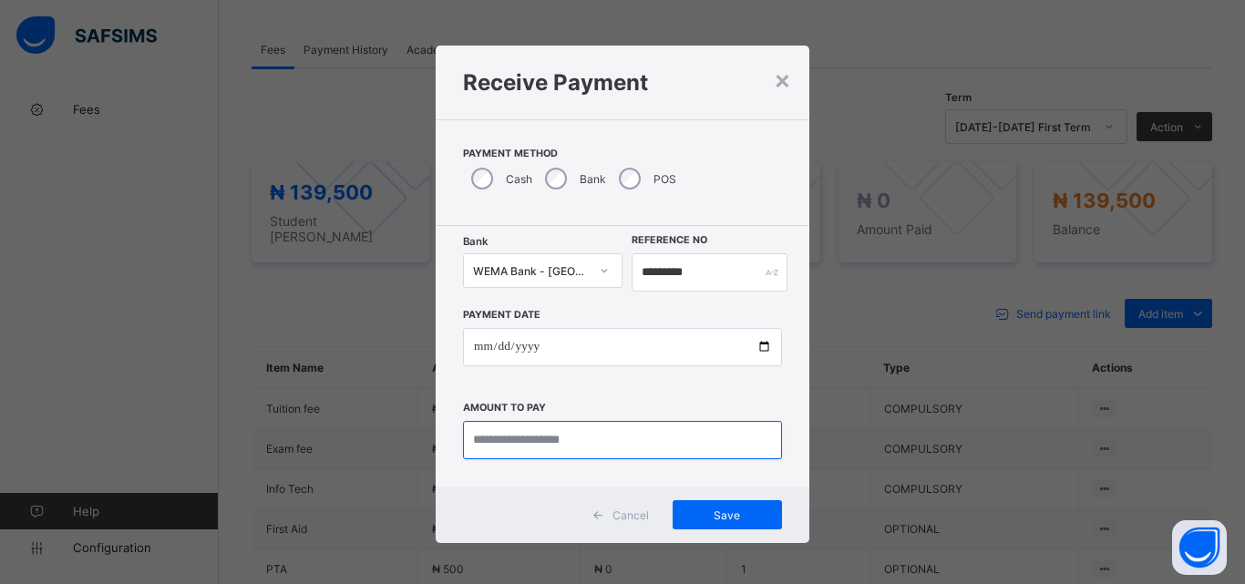
click at [506, 447] on input "currency" at bounding box center [622, 440] width 319 height 38
type input "*********"
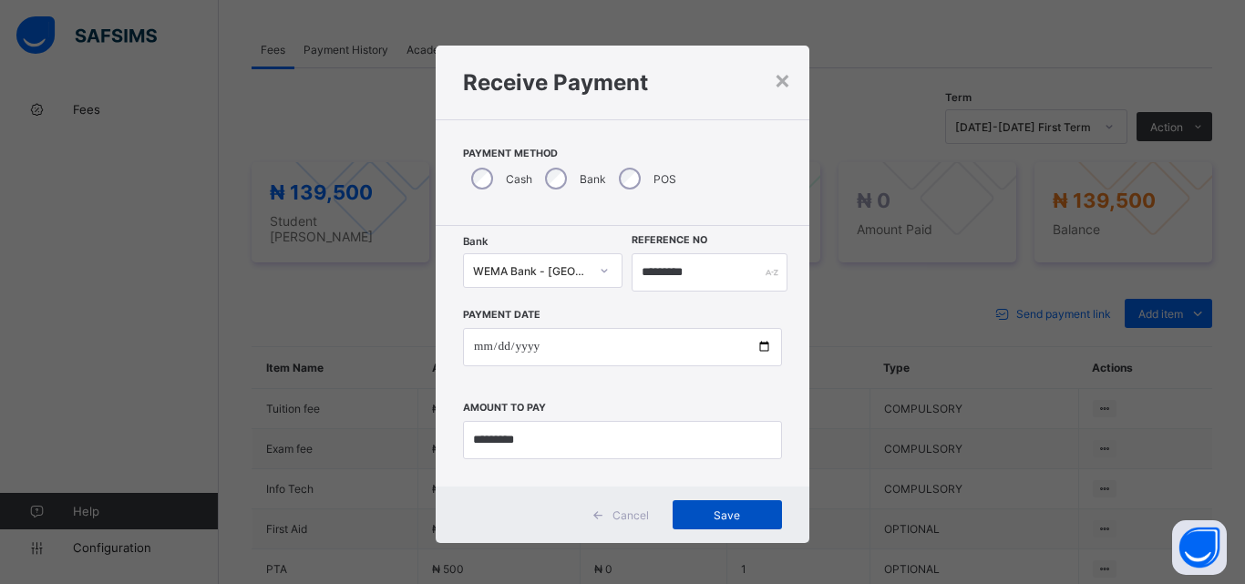
click at [727, 518] on span "Save" at bounding box center [727, 516] width 82 height 14
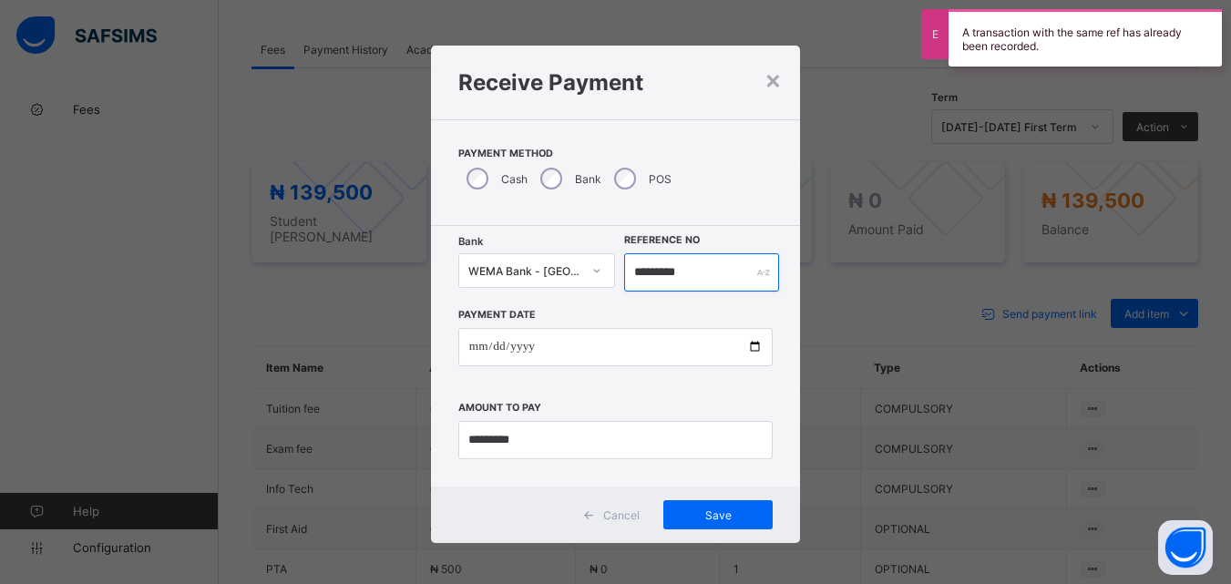
click at [726, 274] on input "*********" at bounding box center [701, 272] width 154 height 38
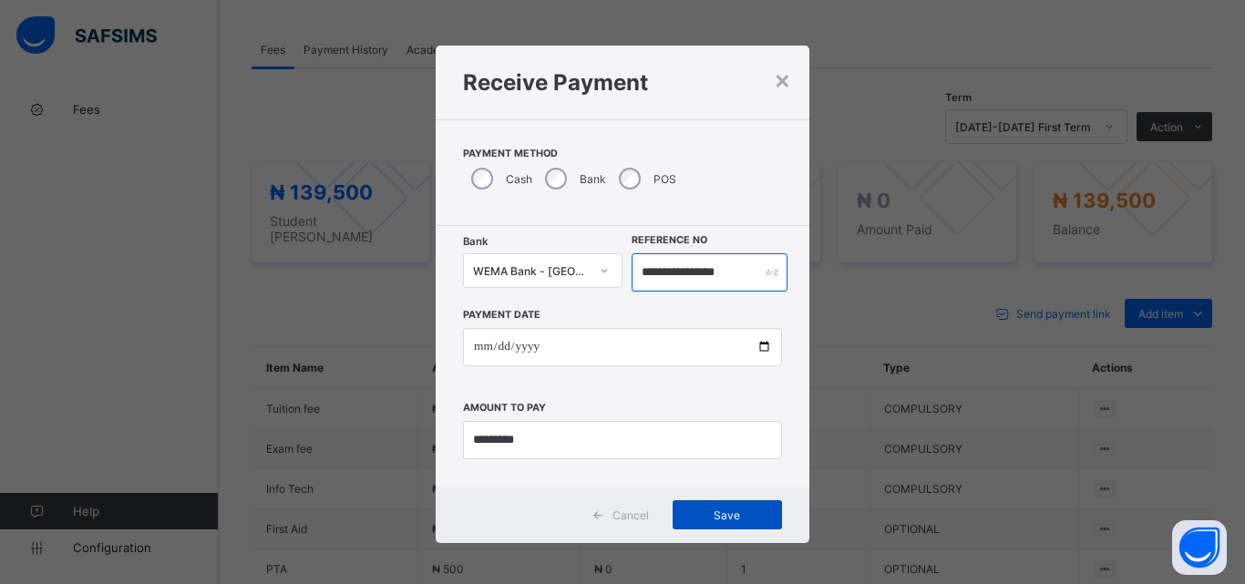
type input "**********"
click at [727, 517] on span "Save" at bounding box center [727, 516] width 82 height 14
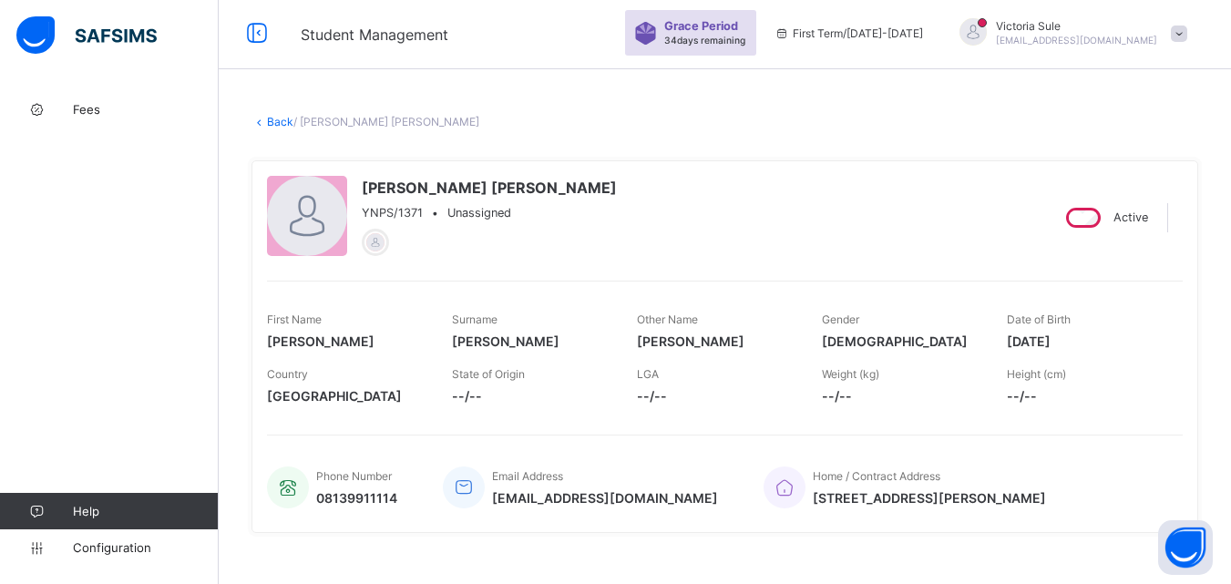
scroll to position [0, 0]
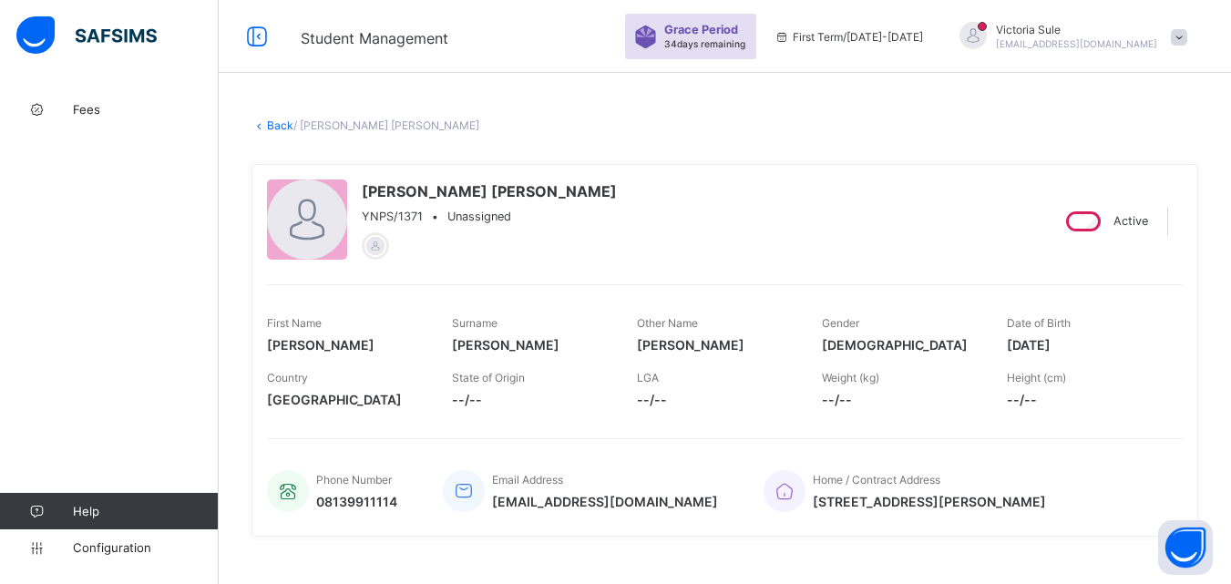
click at [274, 120] on link "Back" at bounding box center [280, 126] width 26 height 14
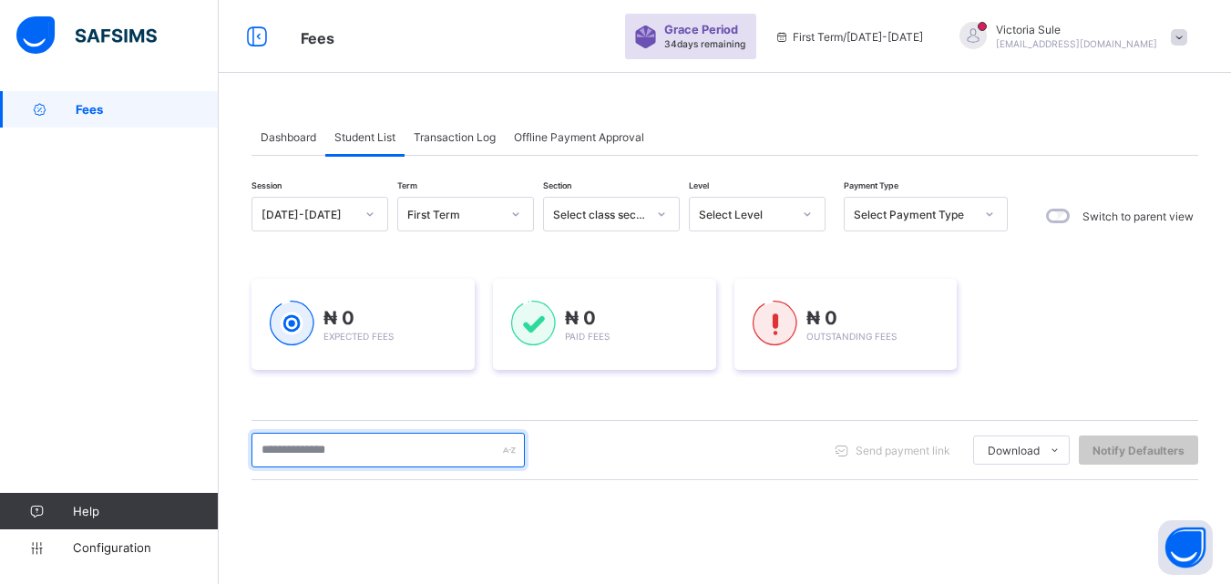
click at [361, 453] on input "text" at bounding box center [388, 450] width 273 height 35
type input "*****"
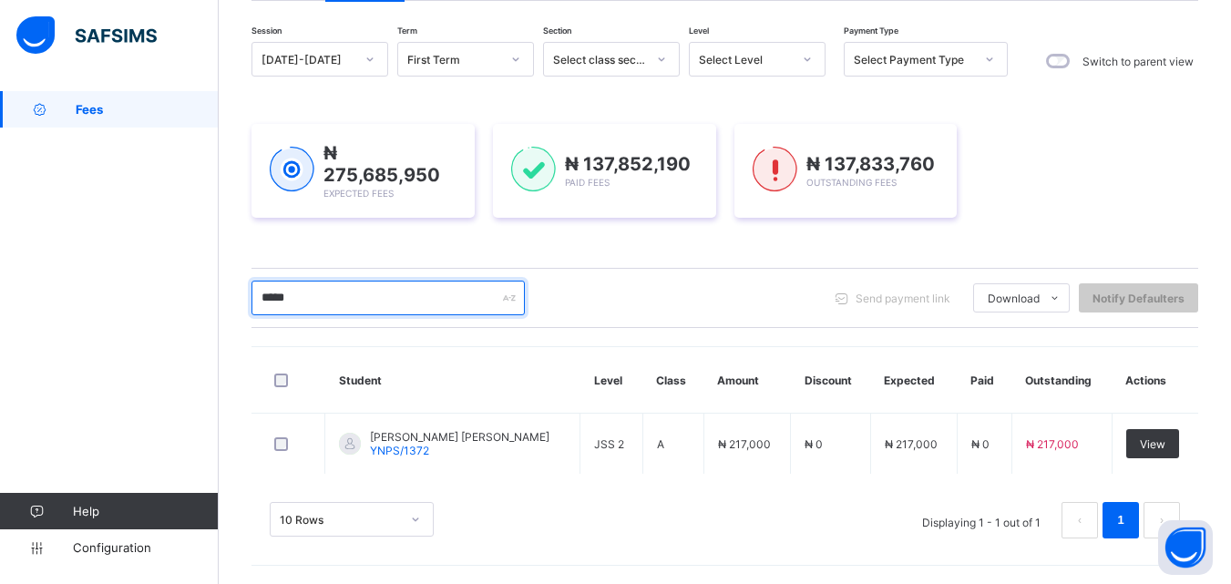
scroll to position [152, 0]
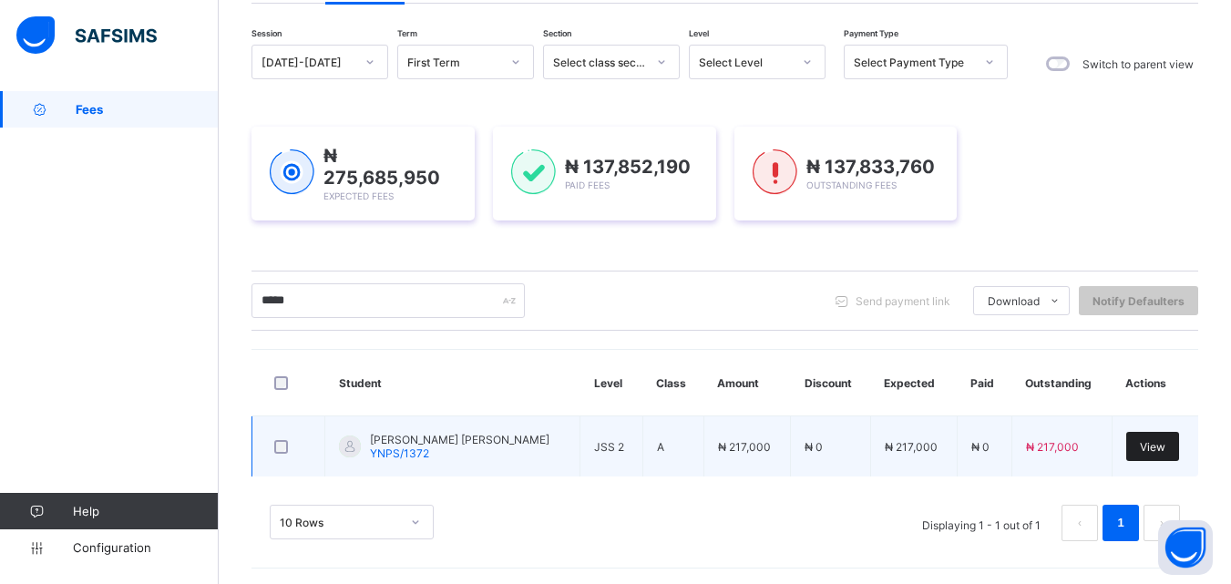
click at [1163, 454] on div "View" at bounding box center [1153, 446] width 53 height 29
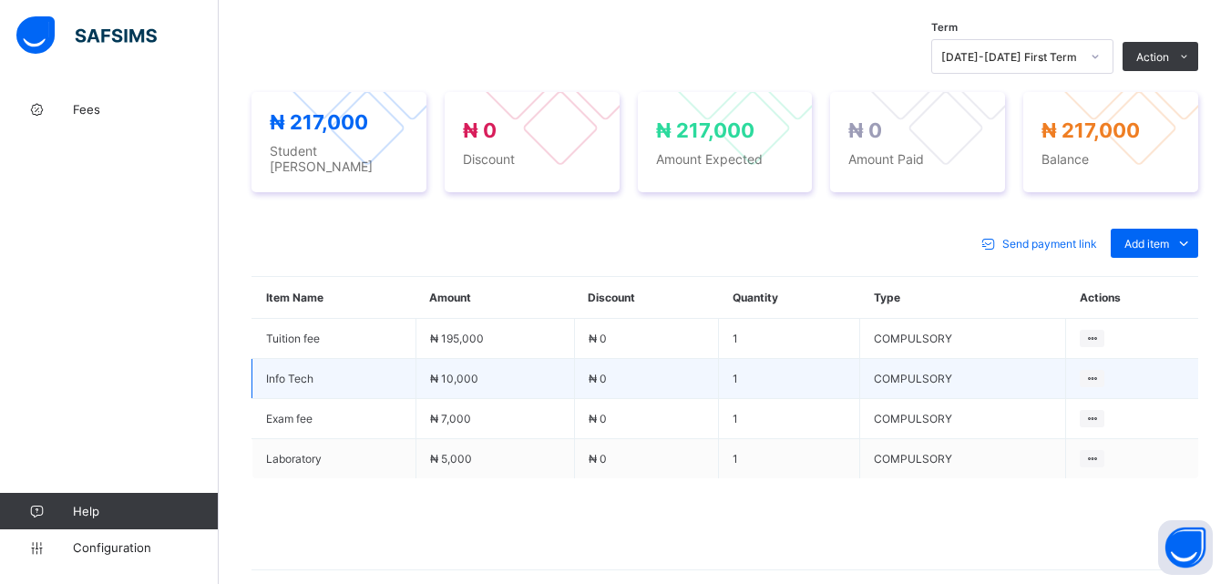
scroll to position [638, 0]
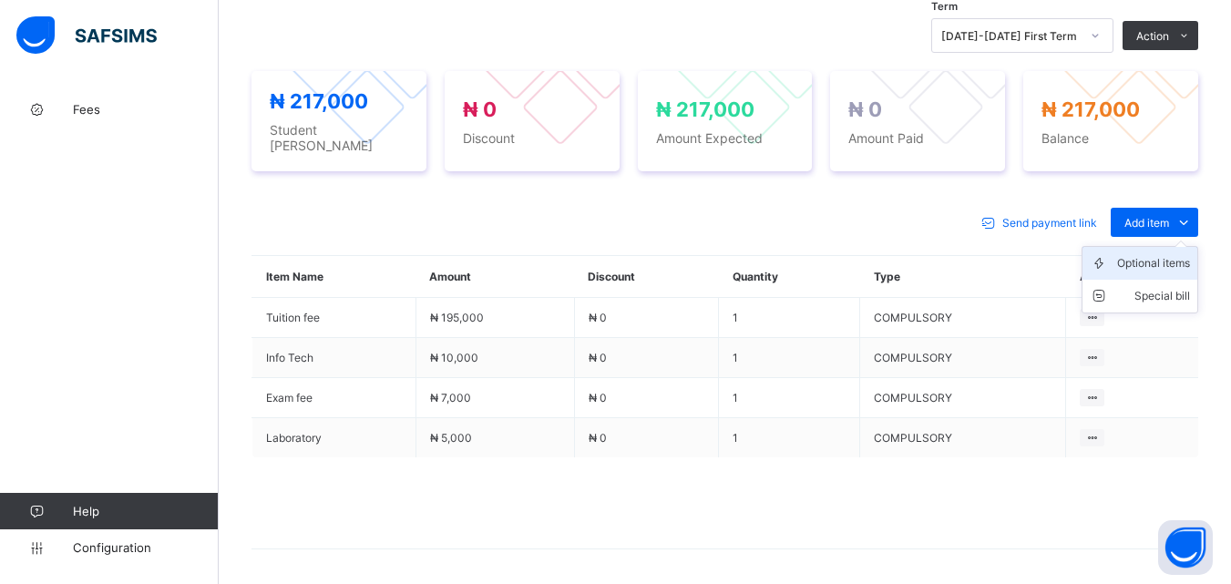
click at [1148, 257] on div "Optional items" at bounding box center [1154, 263] width 73 height 18
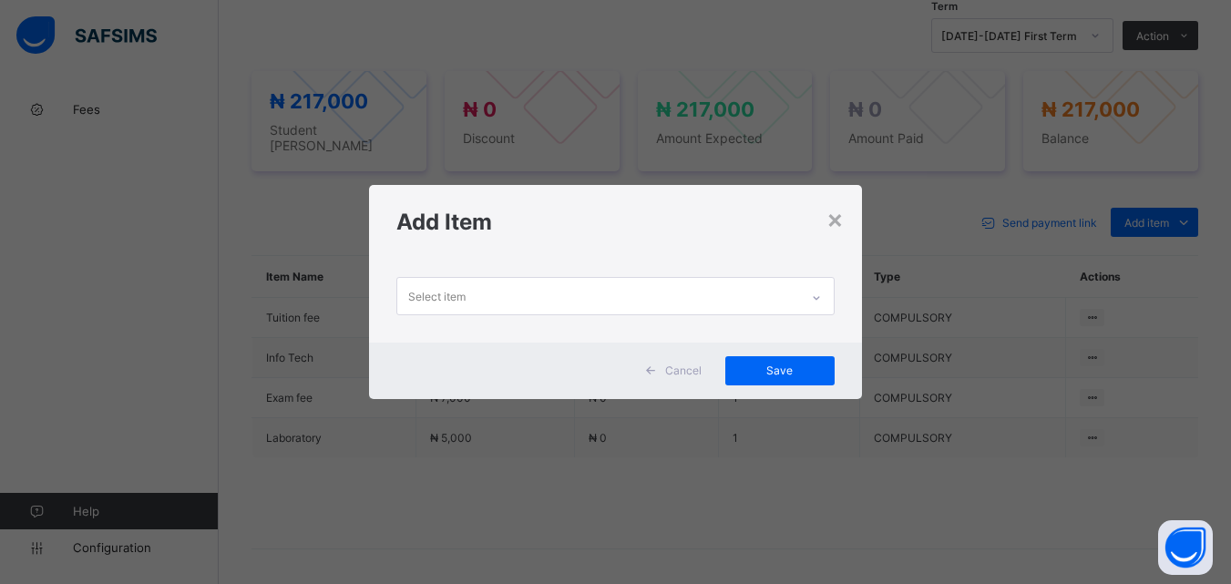
click at [799, 305] on div "Select item" at bounding box center [597, 296] width 401 height 36
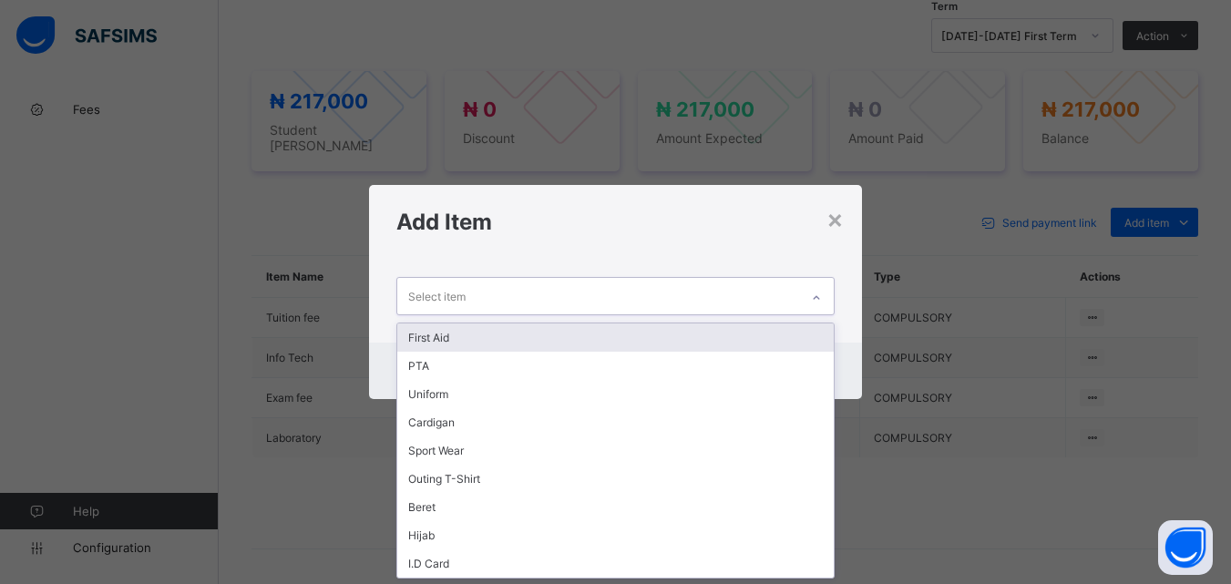
click at [761, 341] on div "First Aid" at bounding box center [615, 338] width 436 height 28
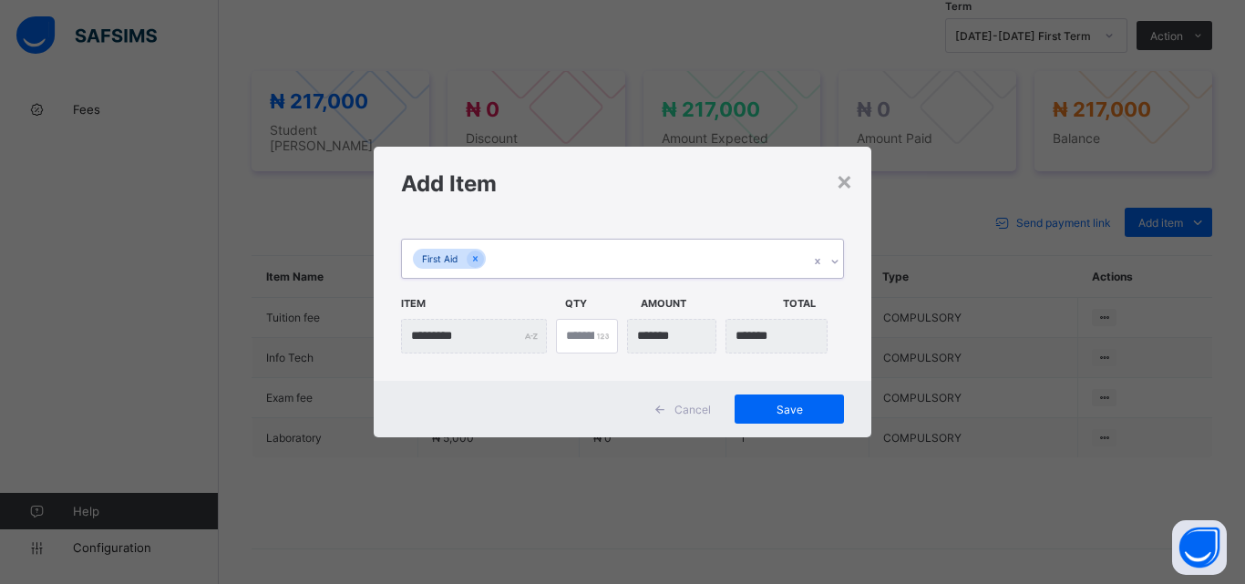
click at [670, 266] on div "First Aid" at bounding box center [605, 259] width 407 height 38
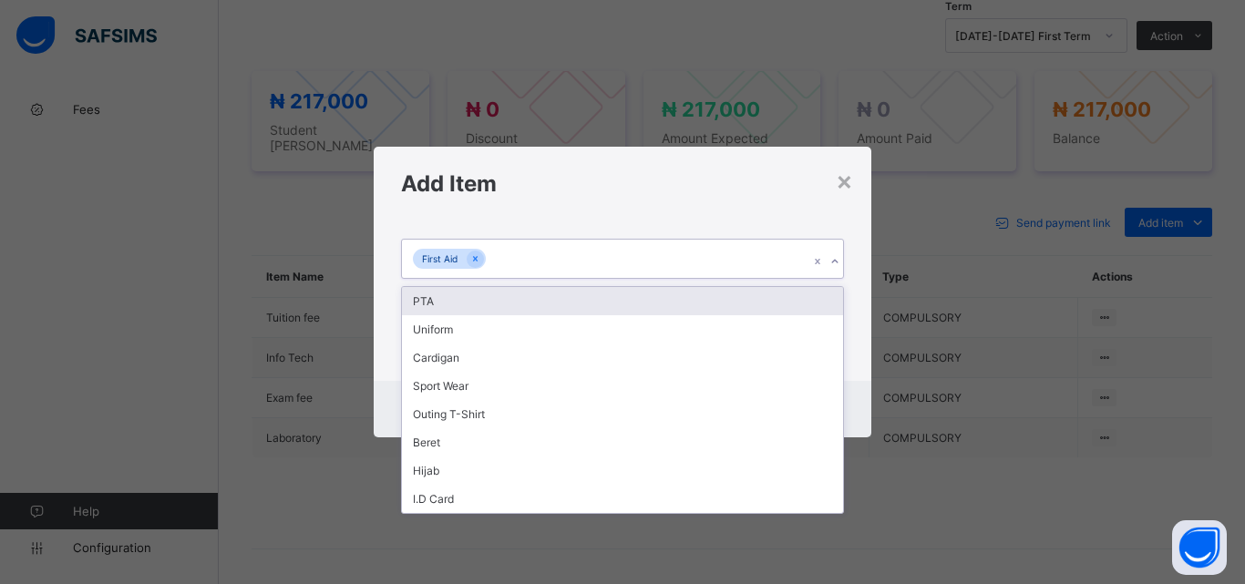
click at [657, 305] on div "PTA" at bounding box center [622, 301] width 441 height 28
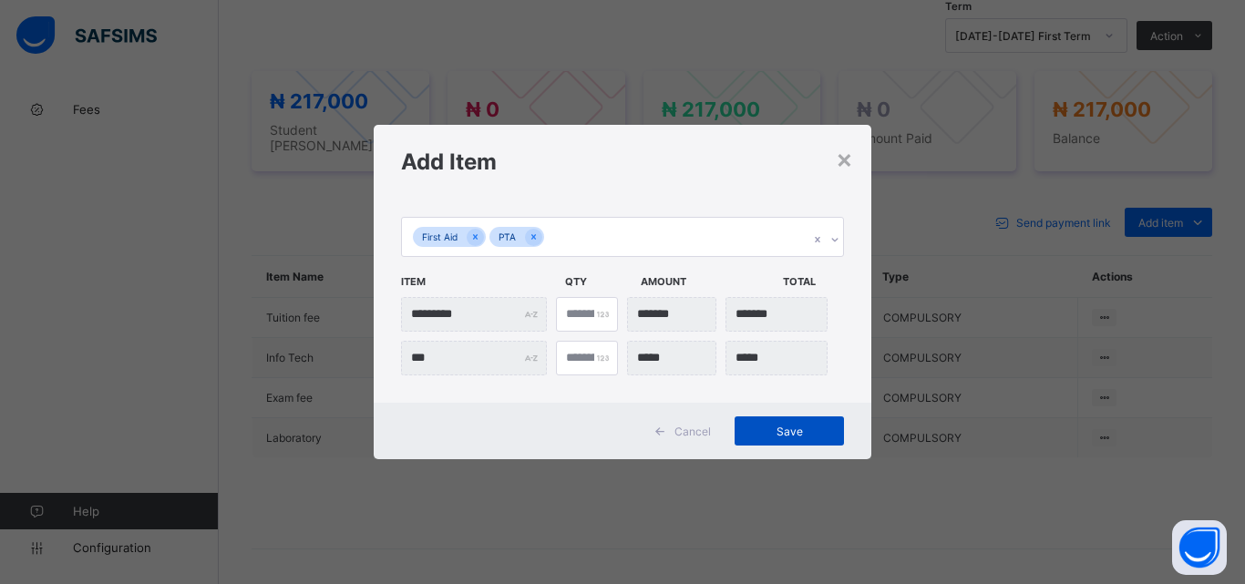
click at [781, 428] on span "Save" at bounding box center [789, 432] width 82 height 14
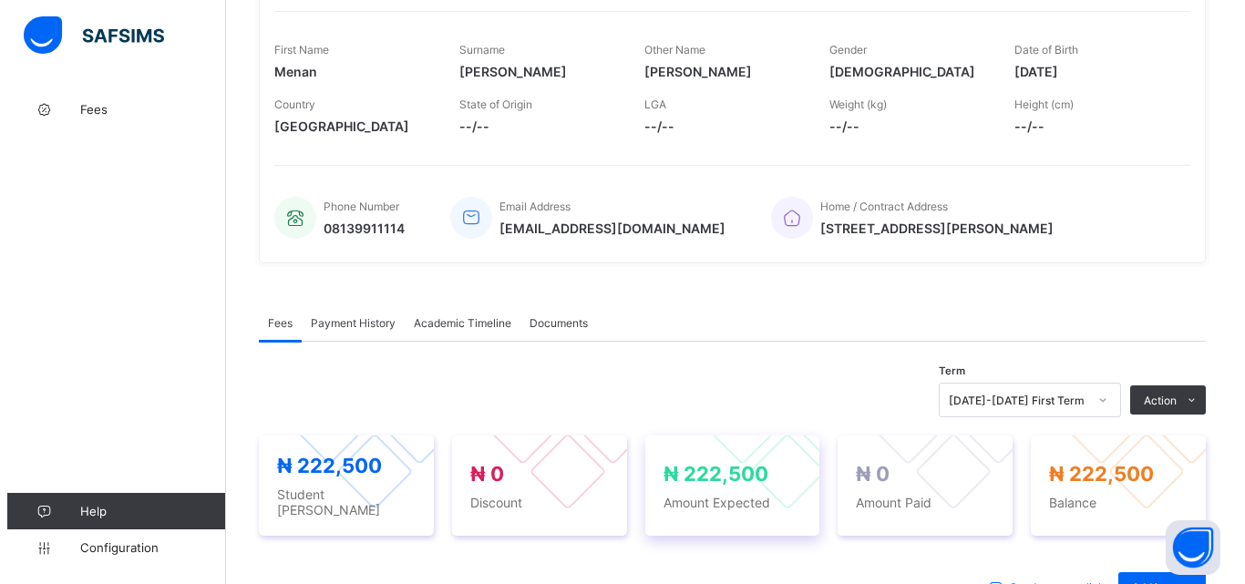
scroll to position [456, 0]
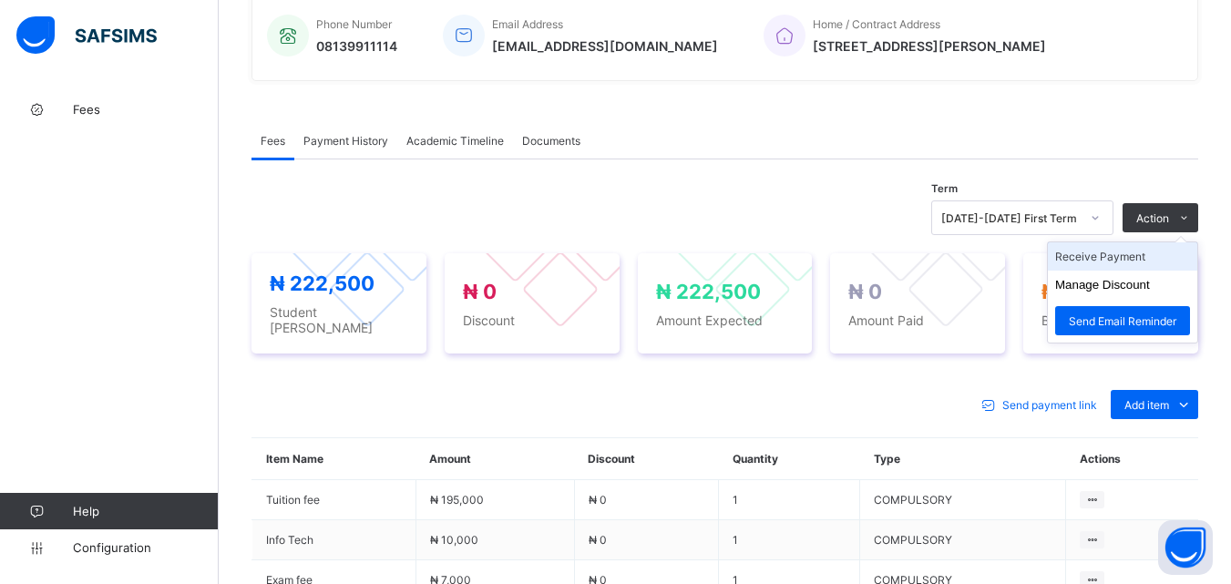
click at [1138, 261] on li "Receive Payment" at bounding box center [1122, 256] width 149 height 28
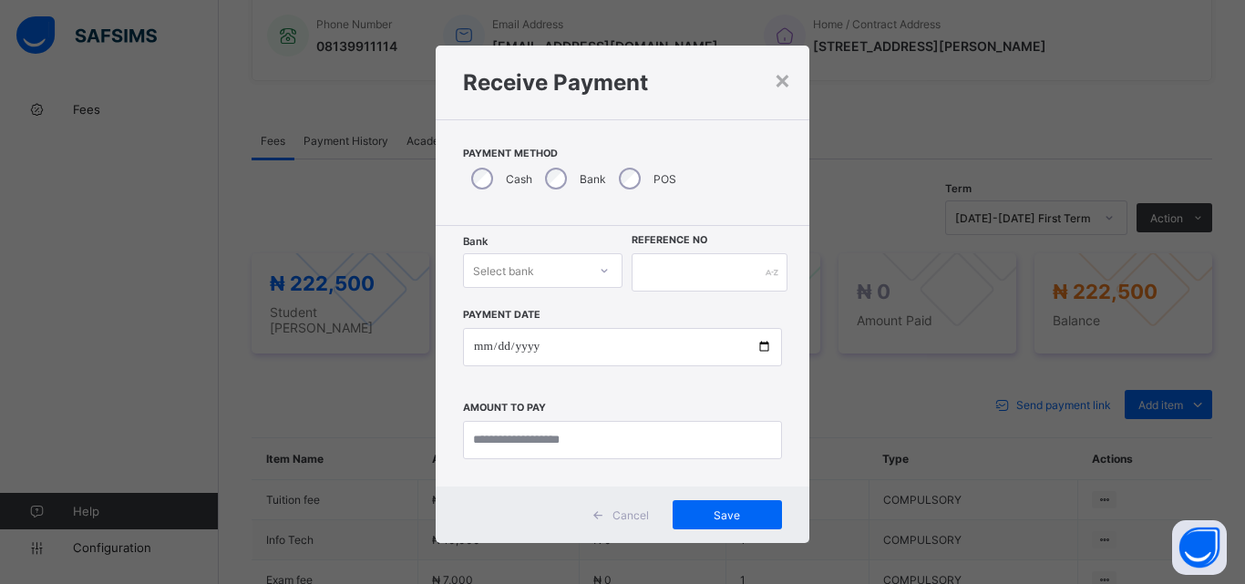
click at [599, 266] on icon at bounding box center [604, 271] width 11 height 18
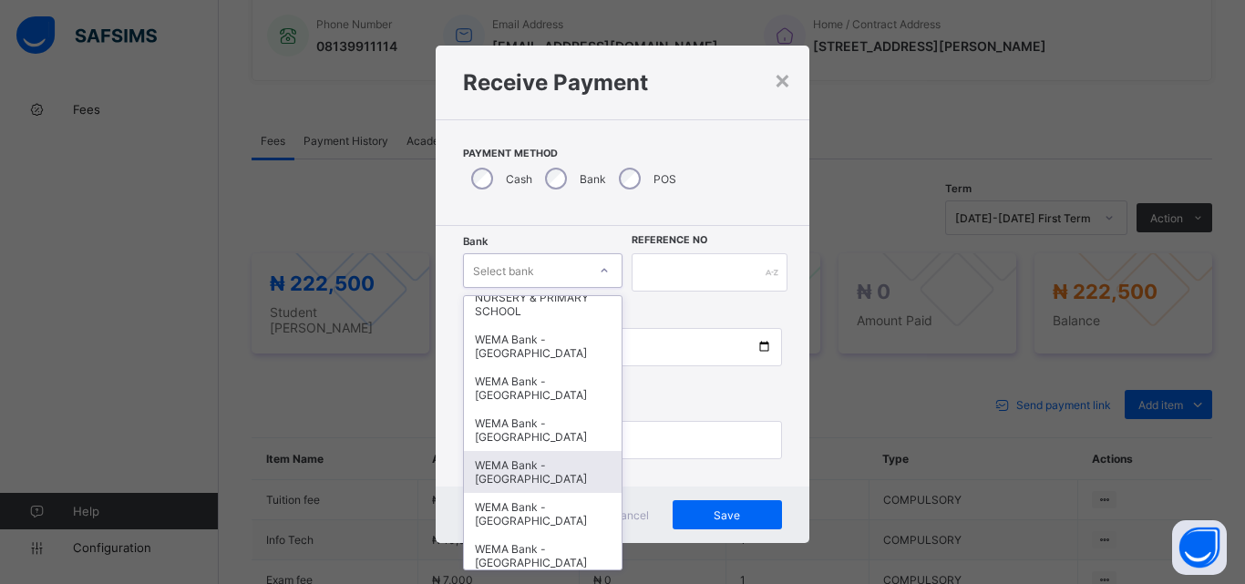
click at [532, 464] on div "WEMA Bank - YANDUTSE COLLEGE" at bounding box center [543, 472] width 158 height 42
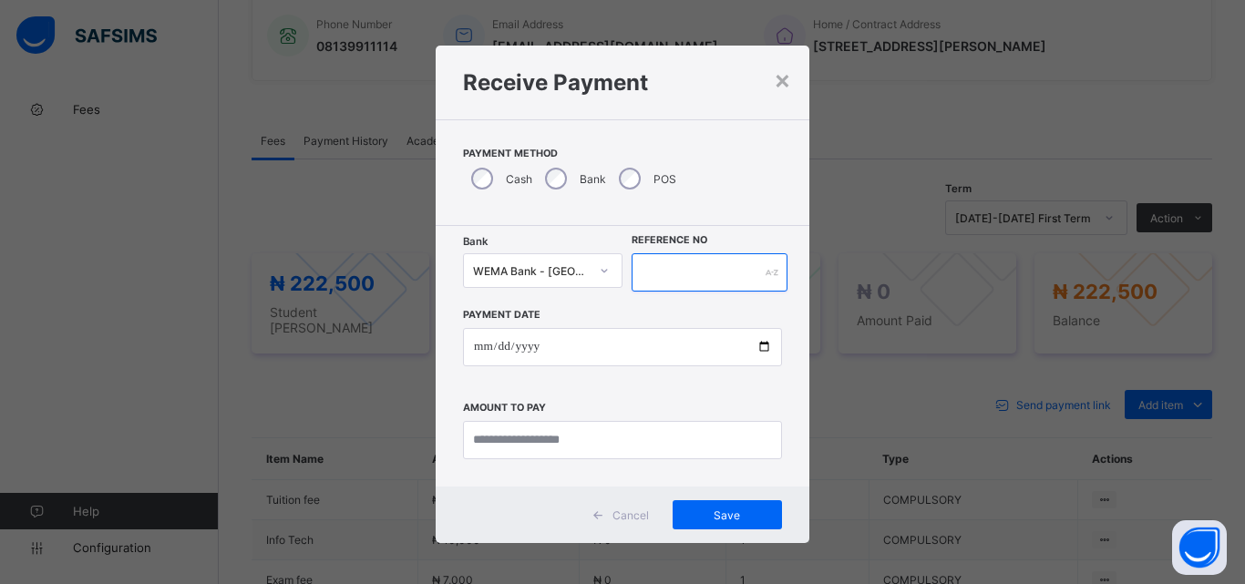
click at [692, 281] on input "text" at bounding box center [710, 272] width 156 height 38
type input "**********"
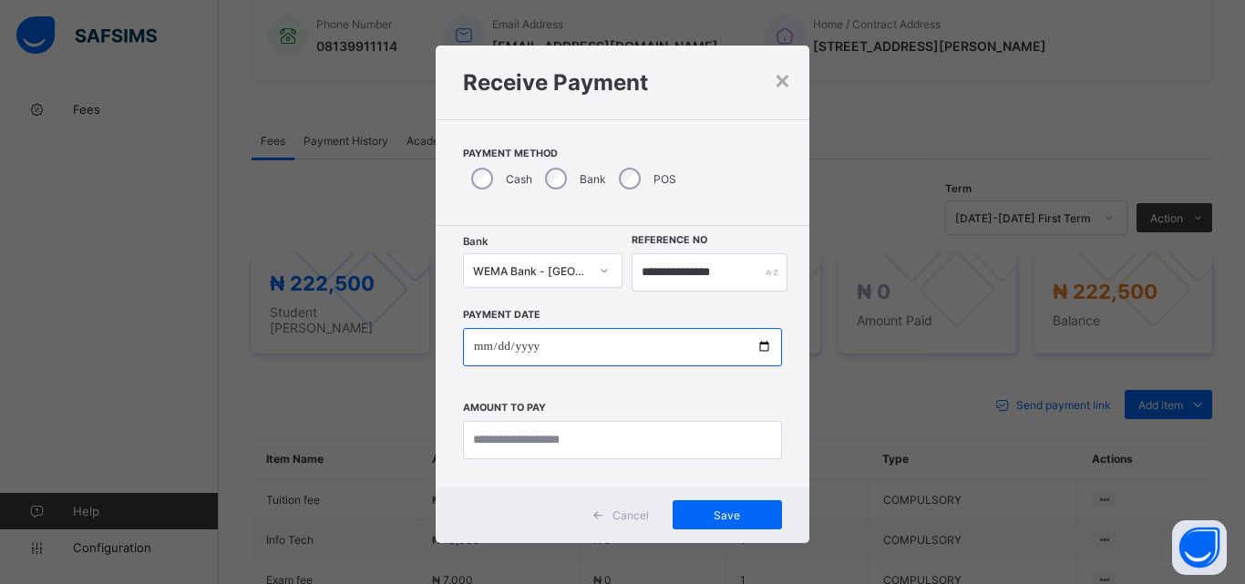
click at [755, 355] on input "date" at bounding box center [622, 347] width 319 height 38
type input "**********"
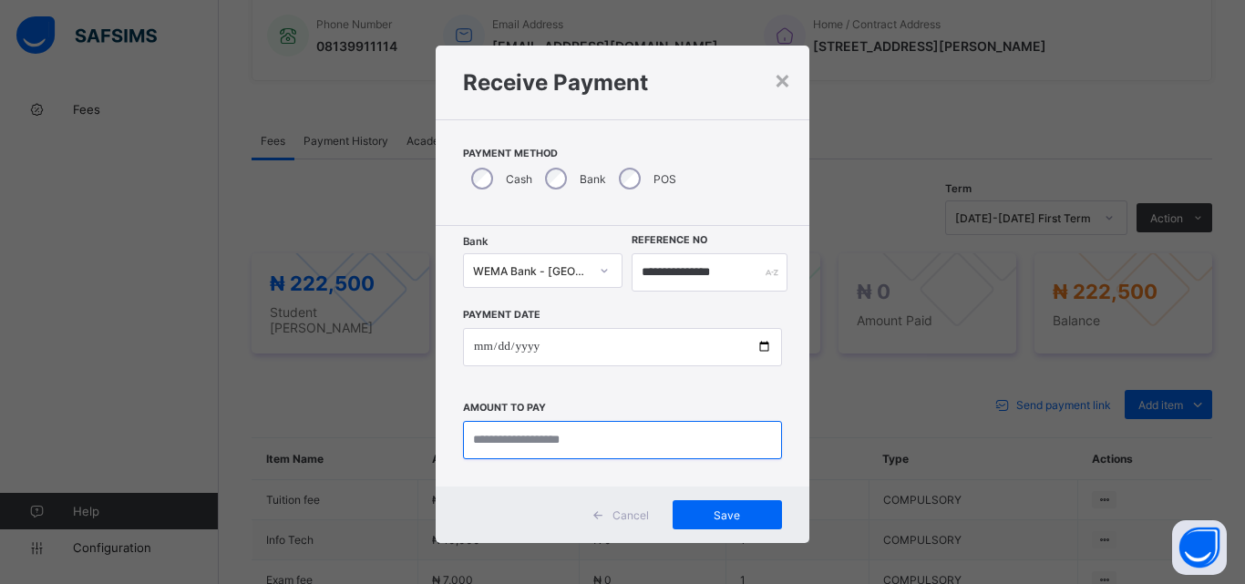
click at [501, 432] on input "currency" at bounding box center [622, 440] width 319 height 38
type input "*********"
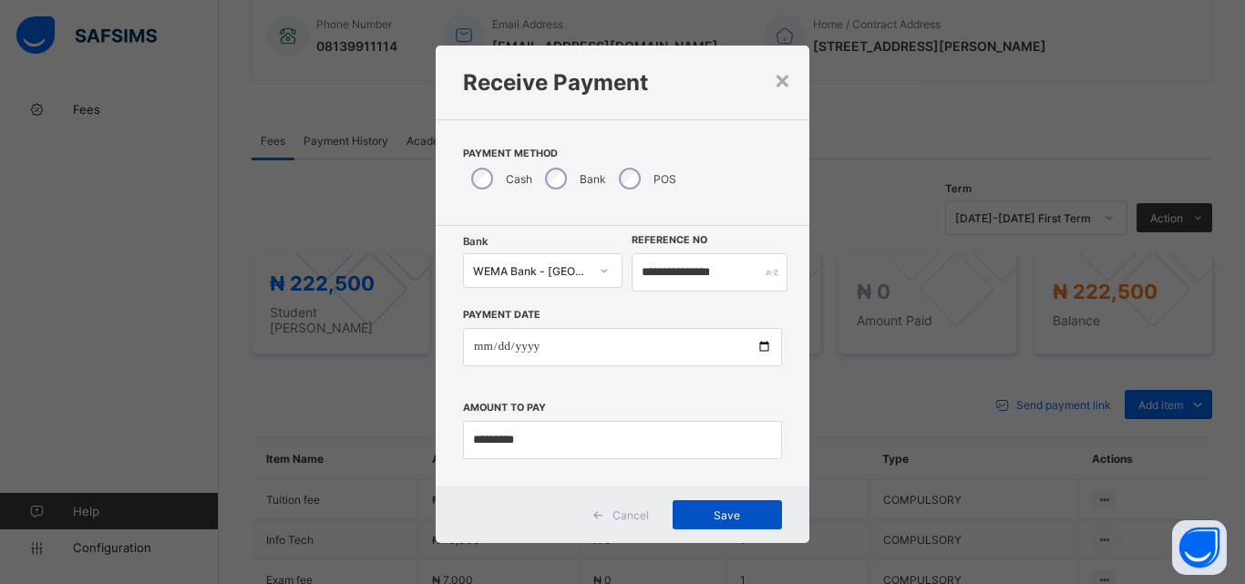
click at [699, 506] on div "Save" at bounding box center [727, 514] width 109 height 29
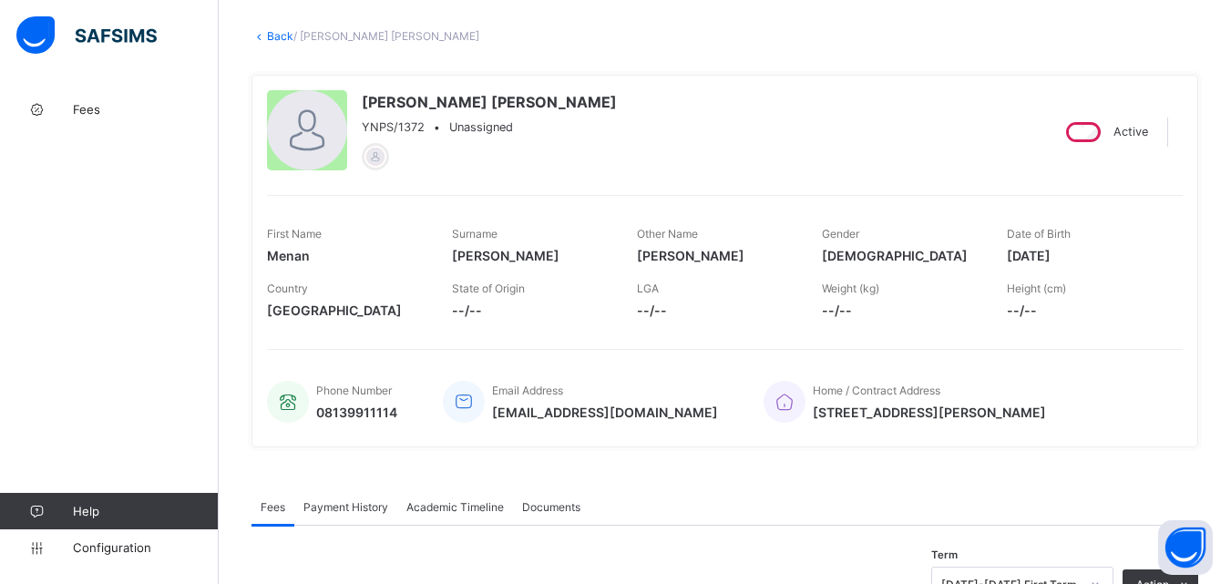
scroll to position [0, 0]
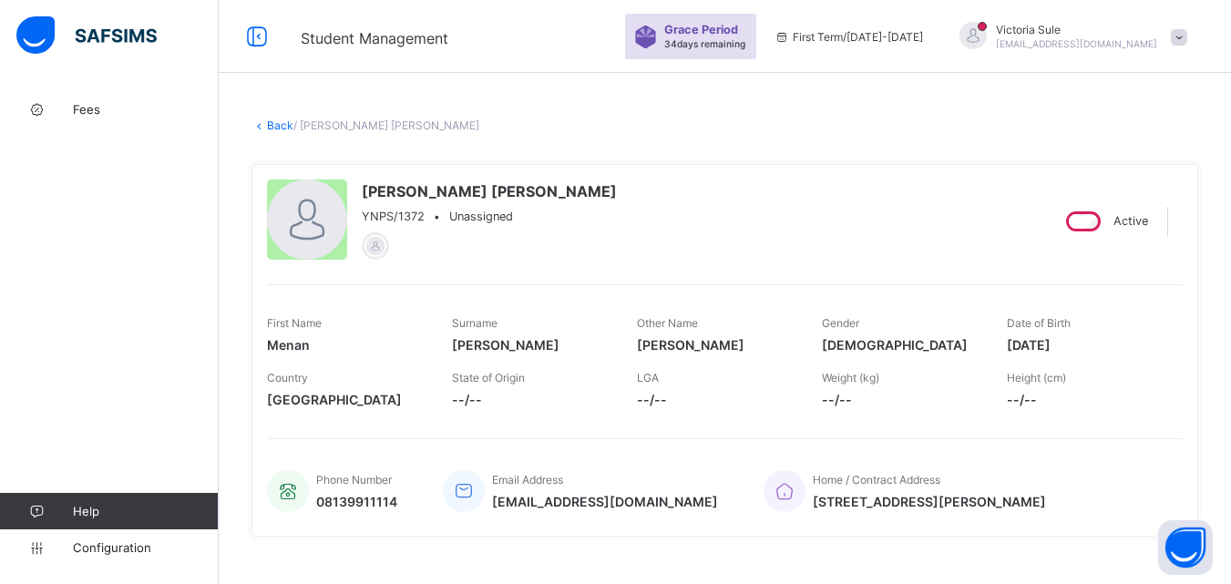
click at [272, 120] on link "Back" at bounding box center [280, 126] width 26 height 14
